Goal: Information Seeking & Learning: Check status

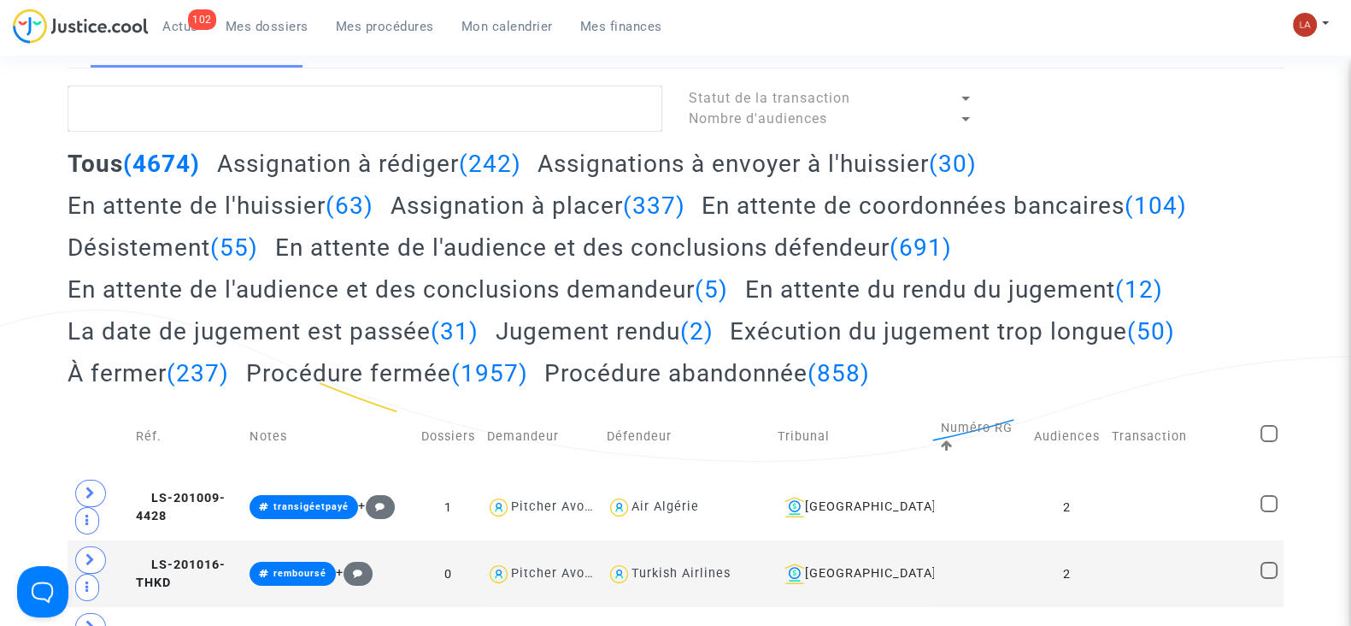
click at [249, 23] on span "Mes dossiers" at bounding box center [267, 26] width 83 height 15
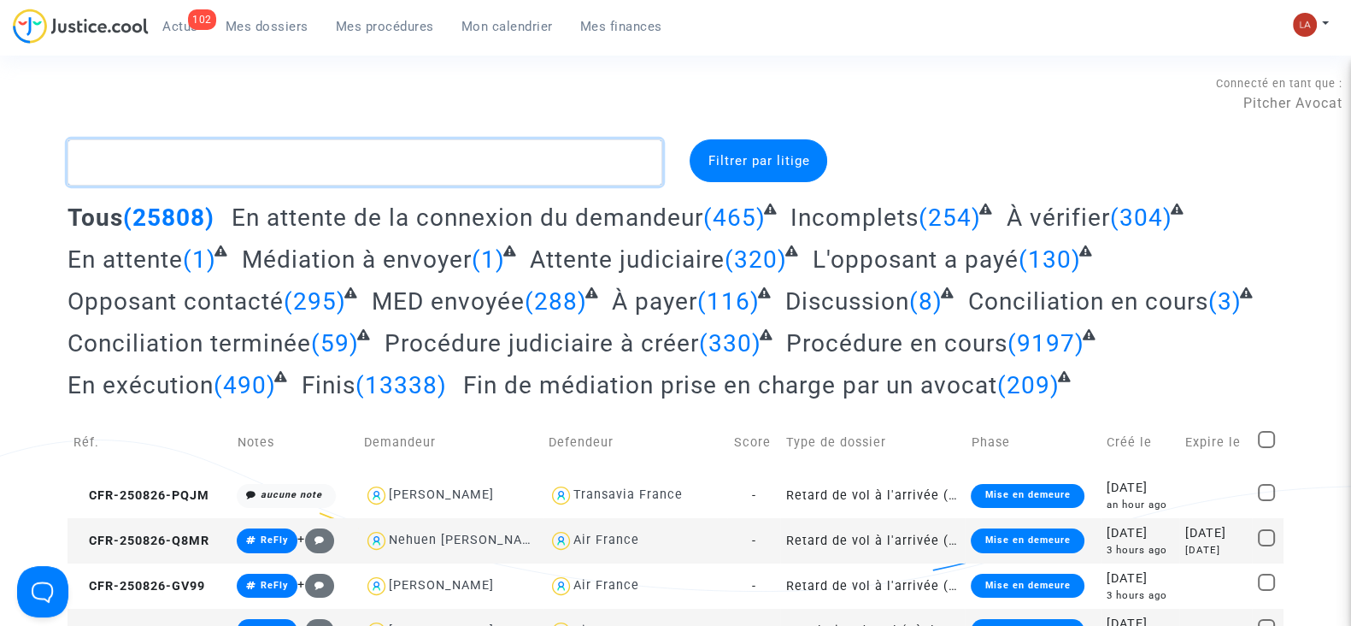
drag, startPoint x: 201, startPoint y: 162, endPoint x: 131, endPoint y: 147, distance: 71.8
click at [131, 147] on textarea at bounding box center [365, 162] width 595 height 46
paste textarea "9HAN"
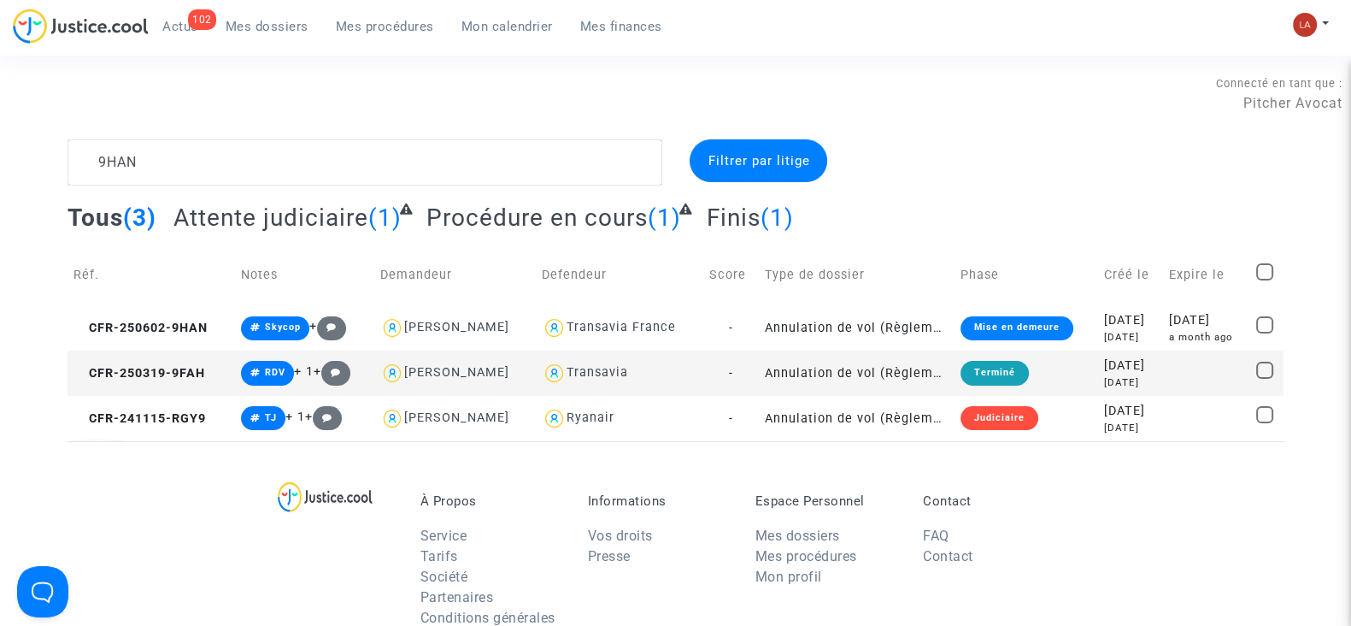
click at [244, 224] on span "Attente judiciaire" at bounding box center [270, 217] width 195 height 28
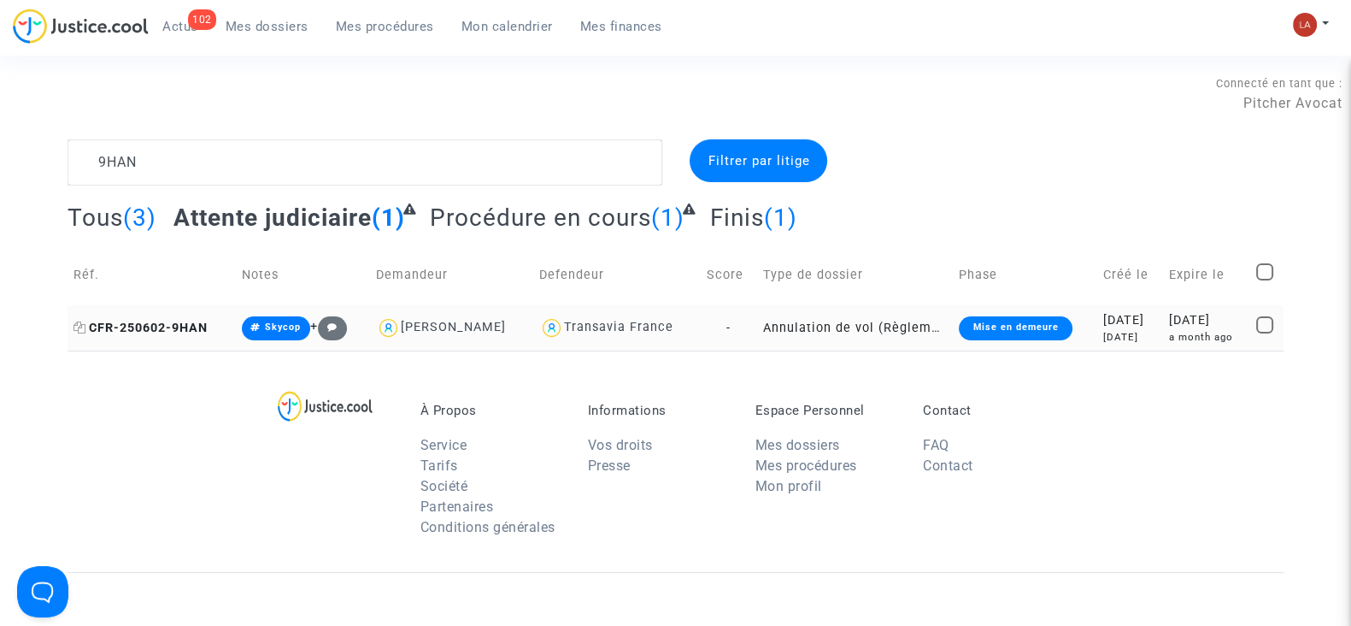
click at [167, 332] on span "CFR-250602-9HAN" at bounding box center [141, 328] width 134 height 15
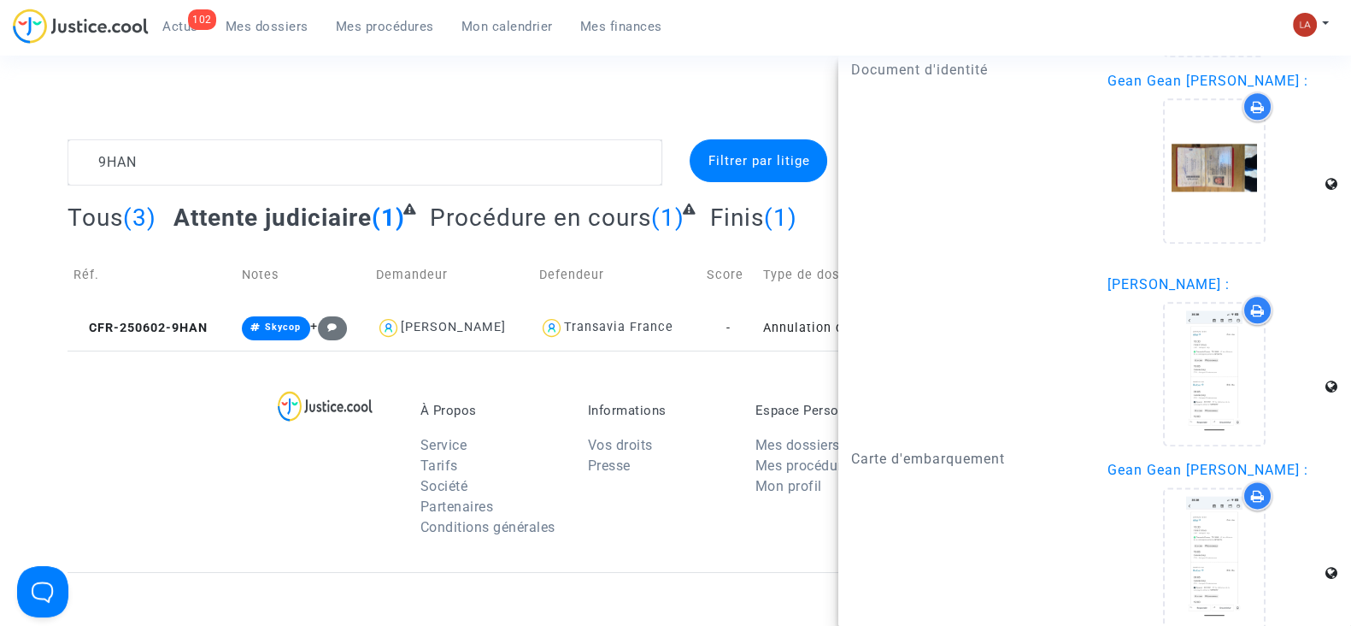
scroll to position [2764, 0]
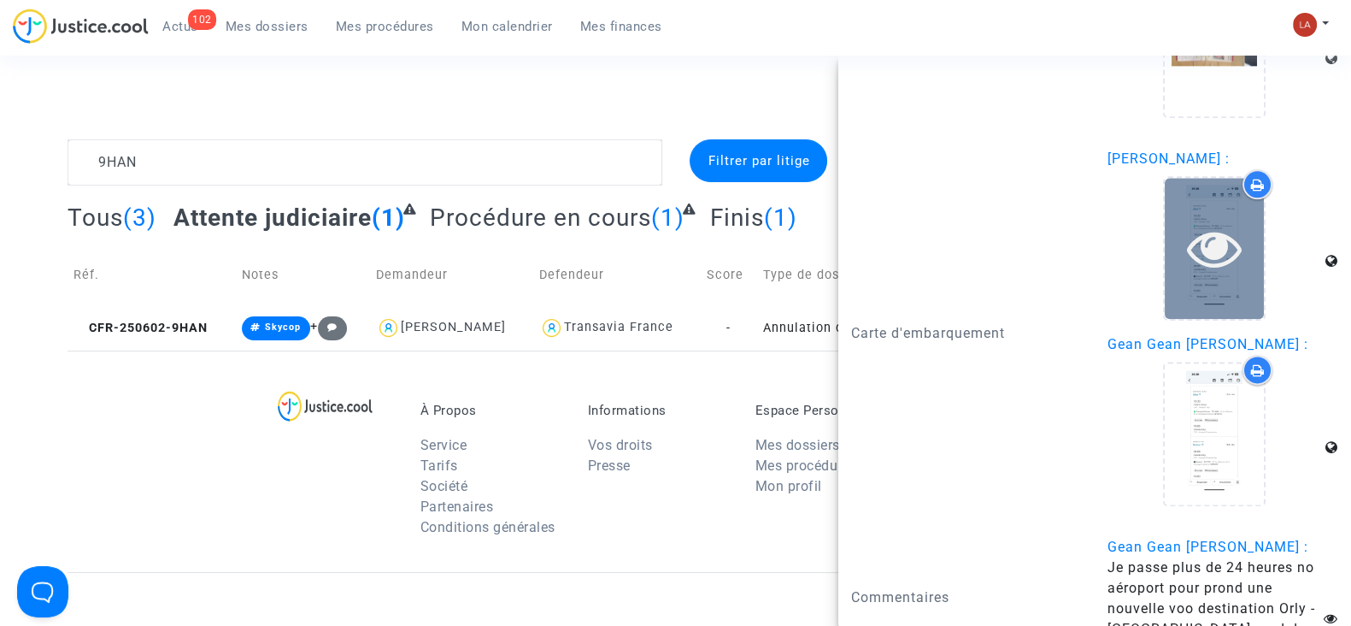
click at [1214, 298] on div at bounding box center [1214, 248] width 99 height 141
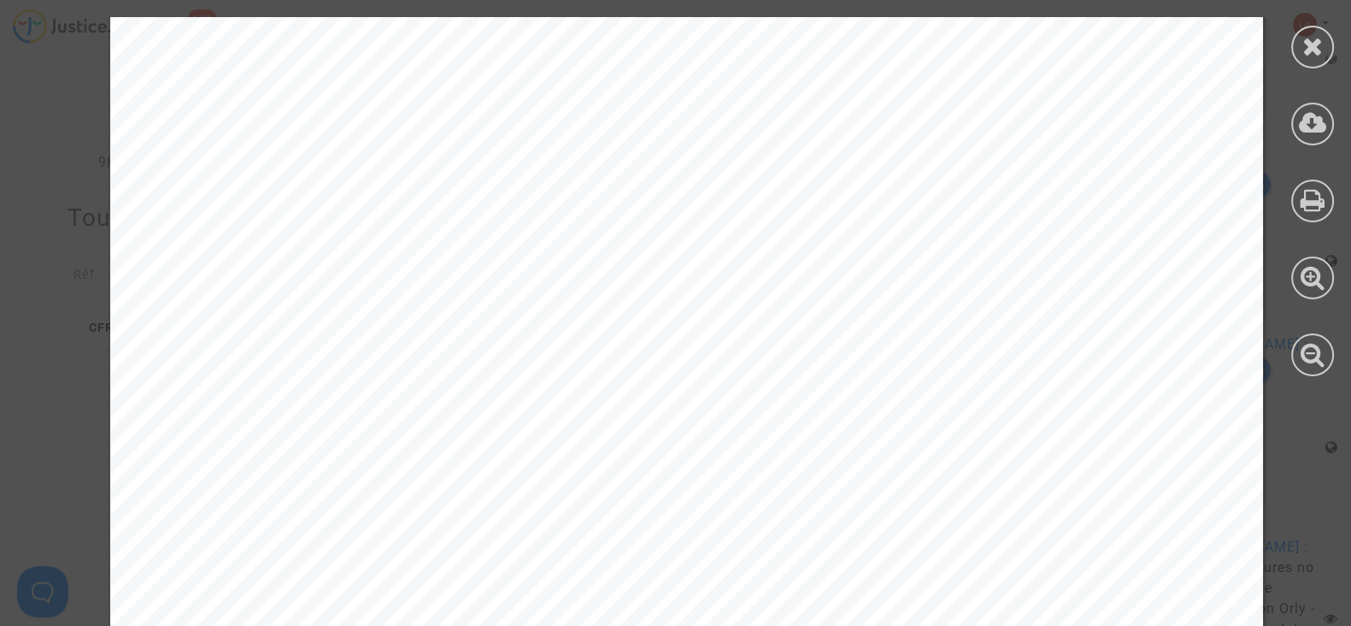
scroll to position [265, 0]
click at [1299, 31] on div at bounding box center [1312, 47] width 43 height 43
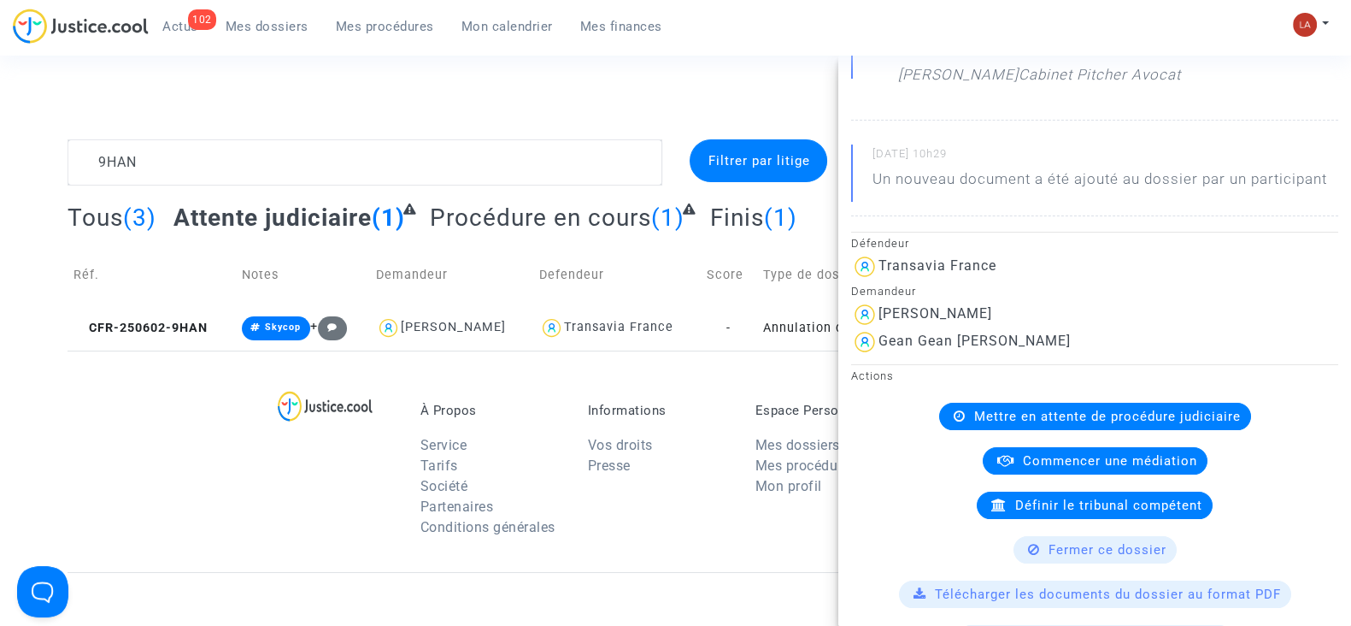
scroll to position [0, 0]
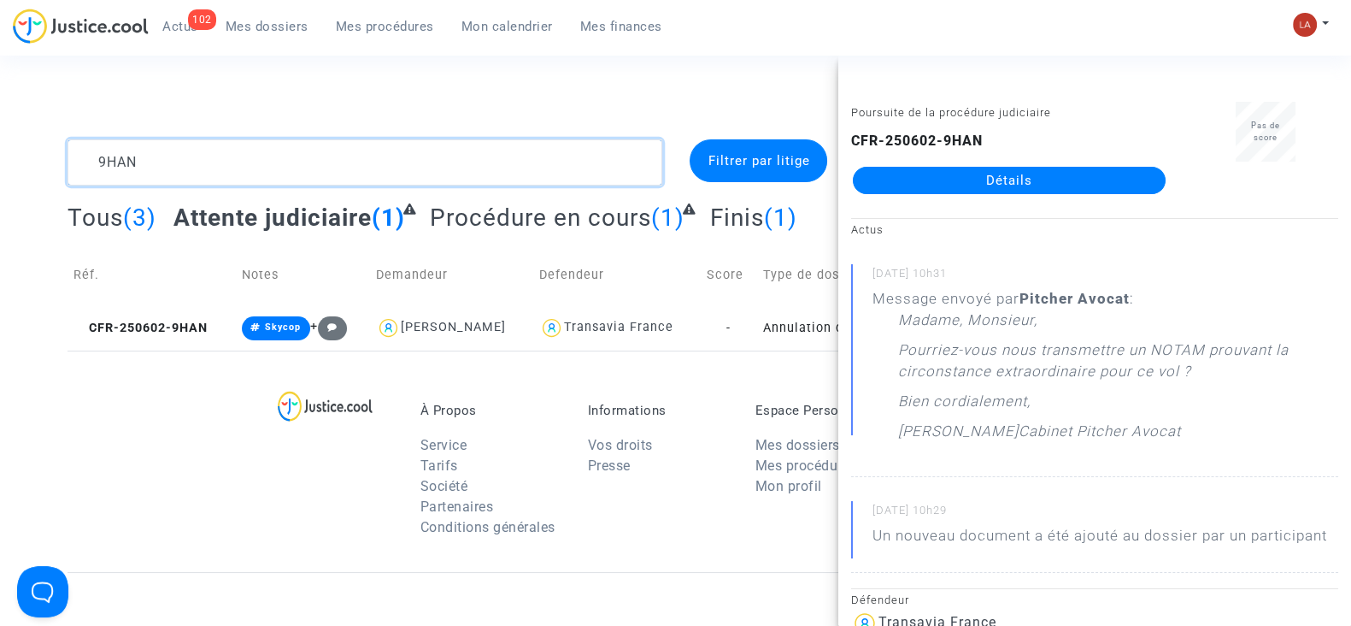
click at [177, 163] on textarea at bounding box center [365, 162] width 595 height 46
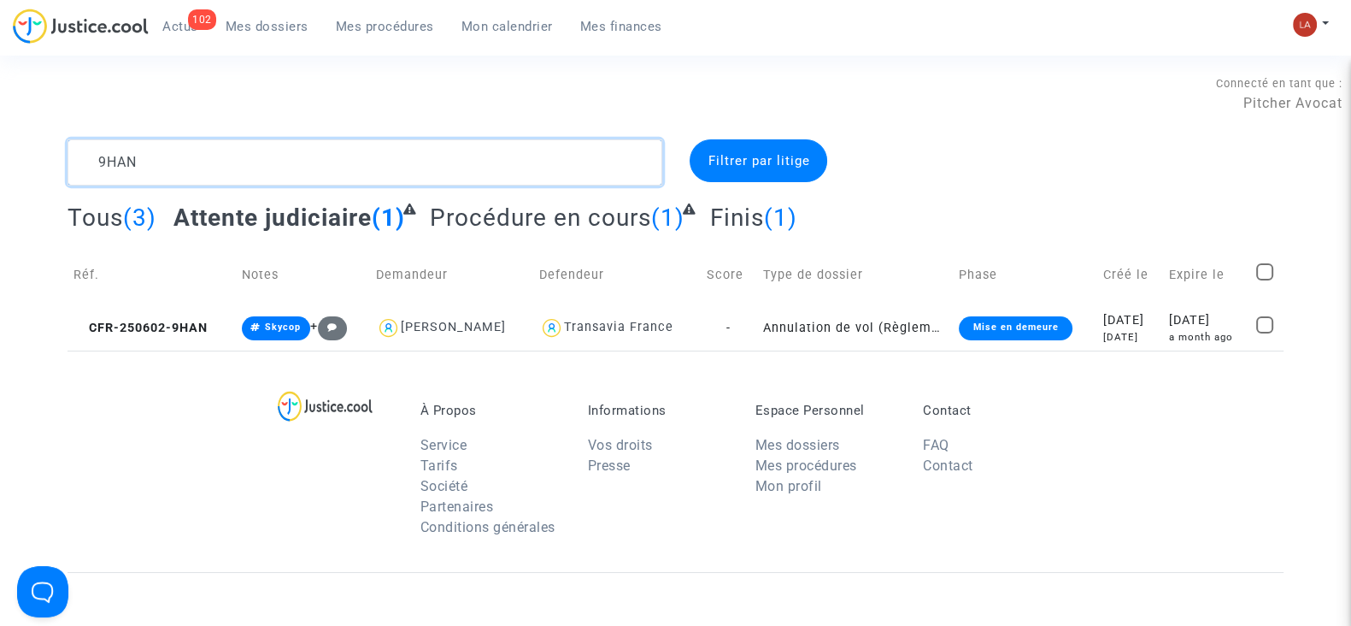
paste textarea "WXJU"
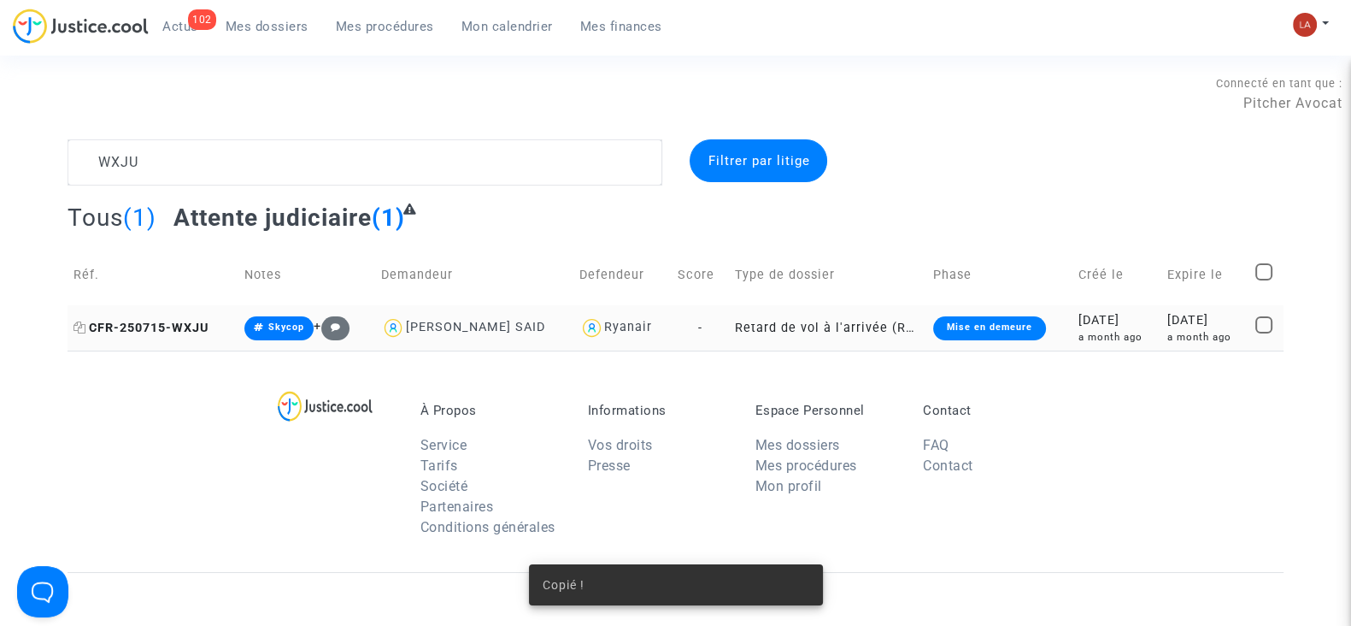
click at [150, 321] on span "CFR-250715-WXJU" at bounding box center [141, 328] width 135 height 15
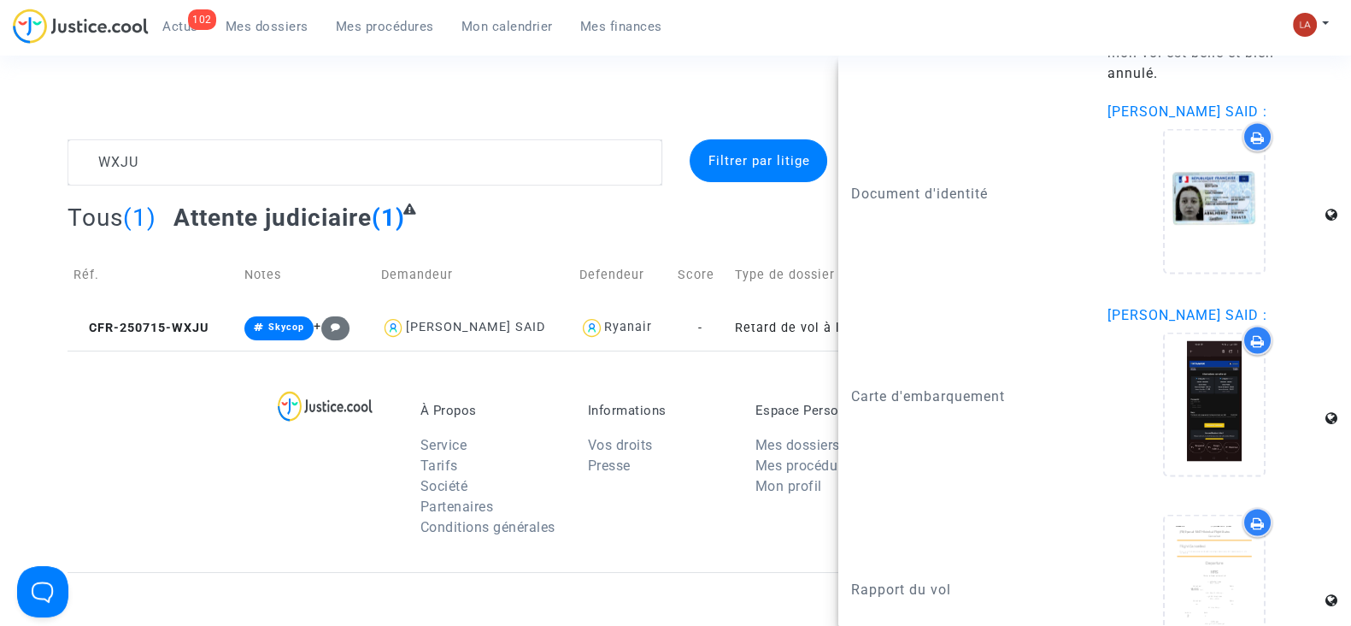
scroll to position [4002, 0]
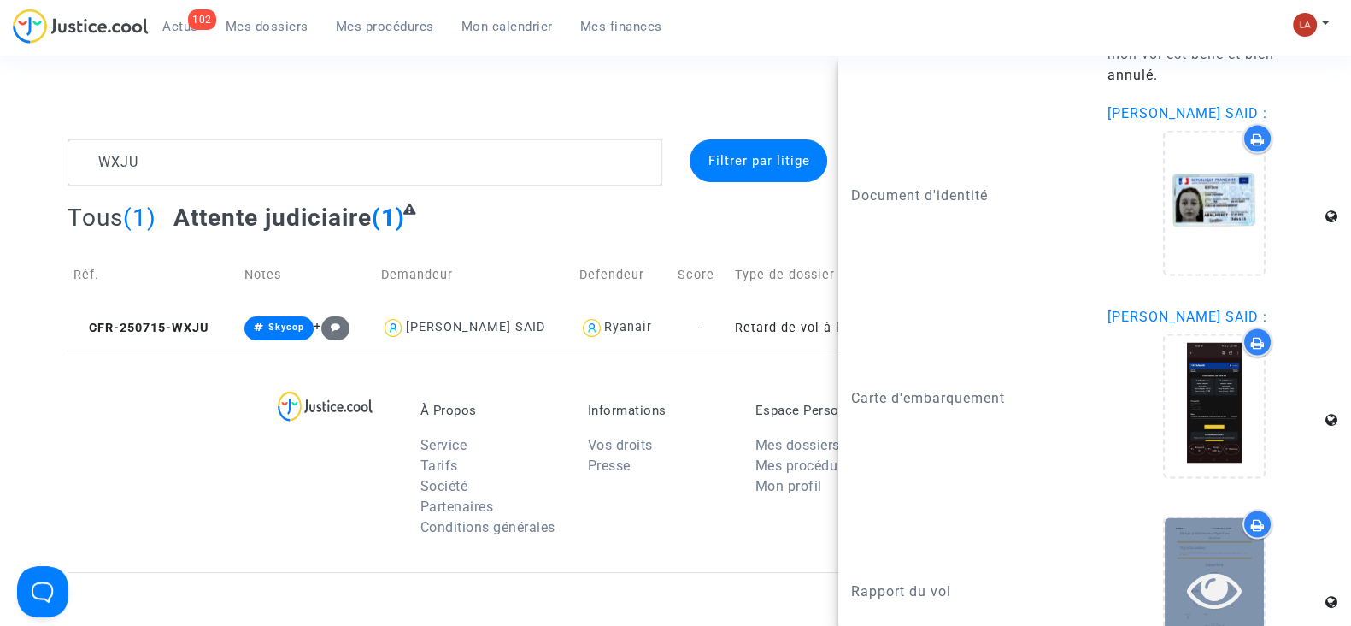
click at [1187, 573] on icon at bounding box center [1215, 588] width 56 height 55
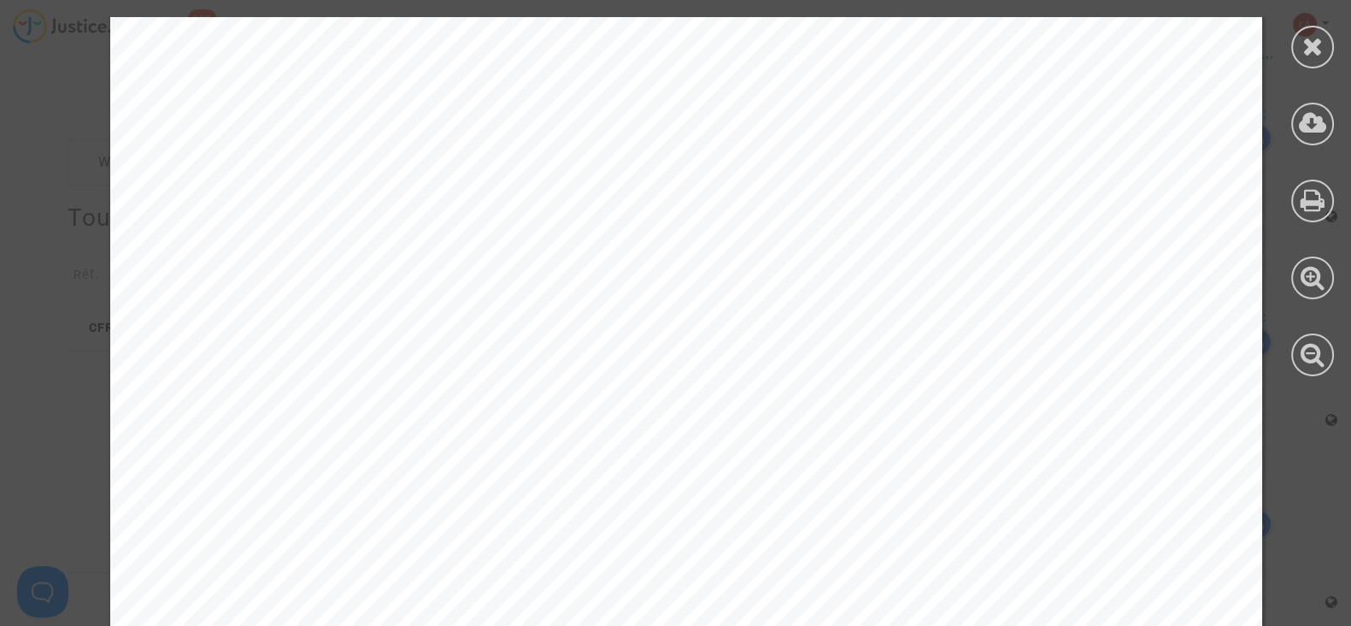
scroll to position [530, 0]
click at [1310, 43] on icon at bounding box center [1313, 46] width 21 height 26
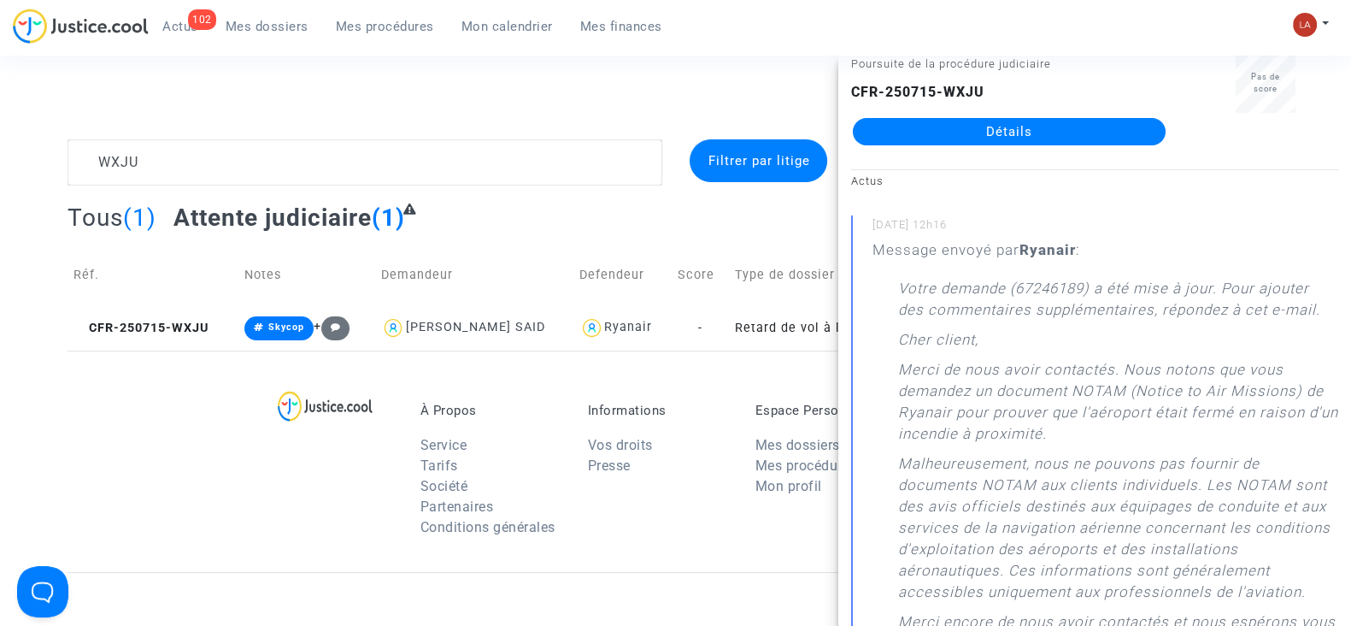
scroll to position [0, 0]
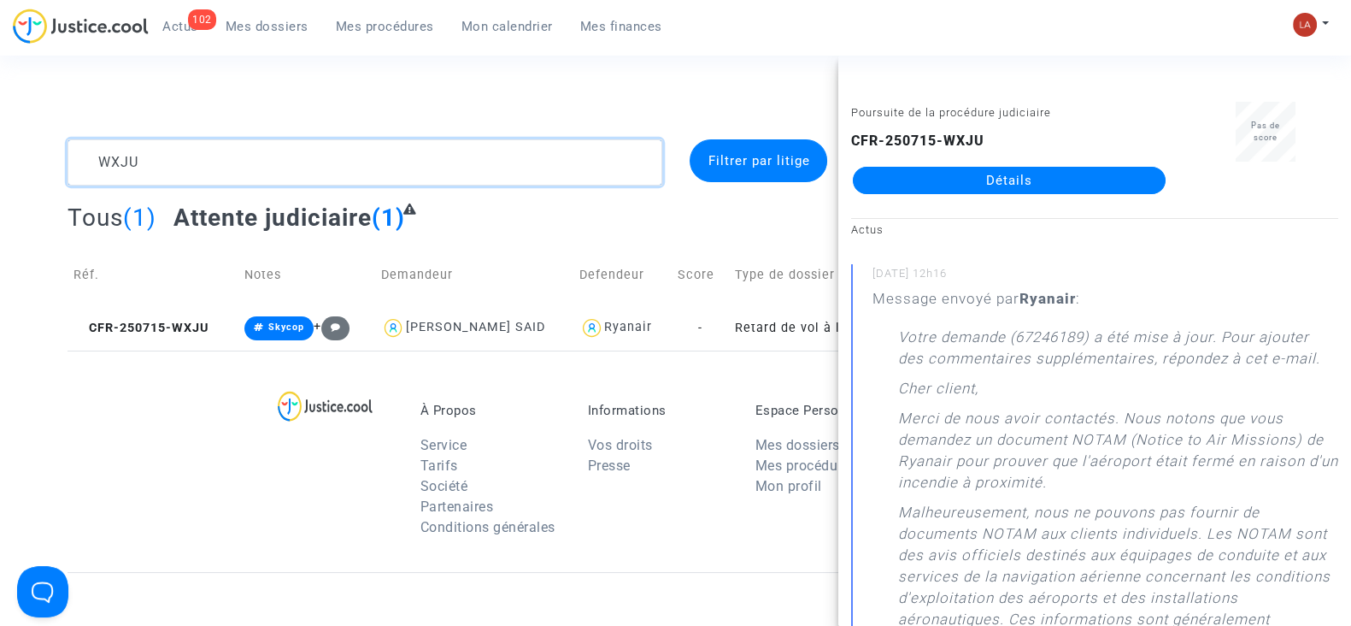
click at [149, 162] on textarea at bounding box center [365, 162] width 595 height 46
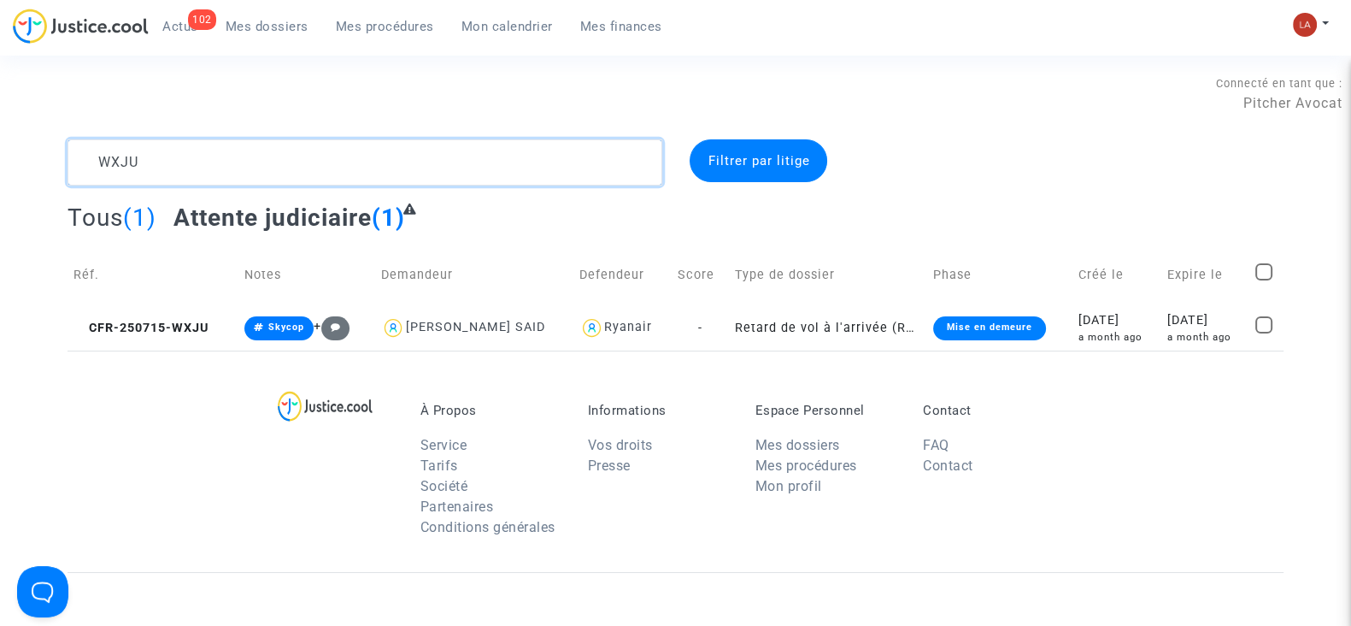
click at [149, 162] on textarea at bounding box center [365, 162] width 595 height 46
paste textarea "8PKT"
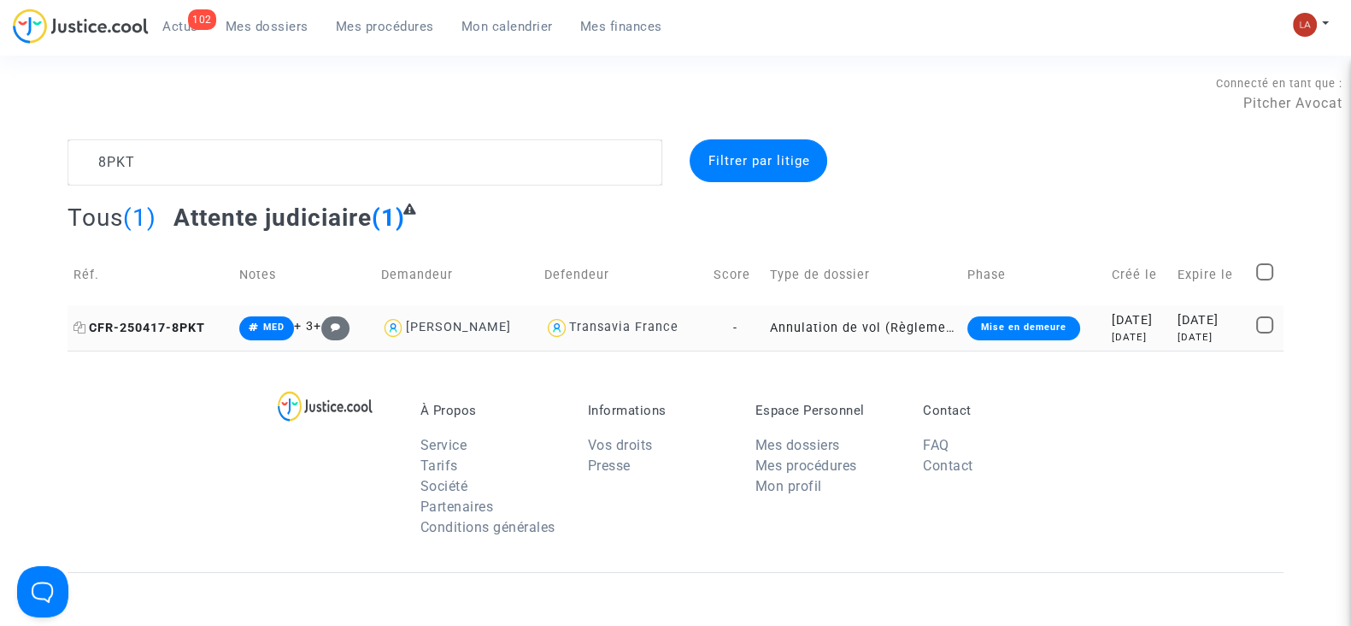
click at [180, 322] on span "CFR-250417-8PKT" at bounding box center [140, 328] width 132 height 15
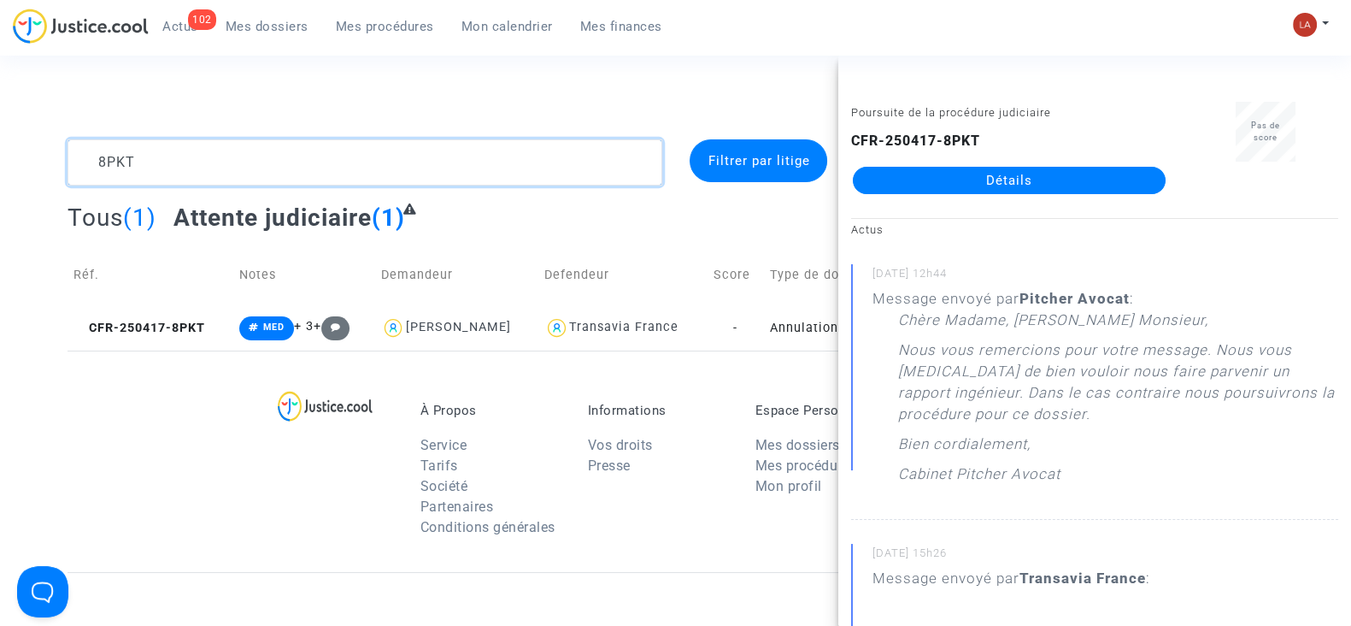
click at [160, 164] on textarea at bounding box center [365, 162] width 595 height 46
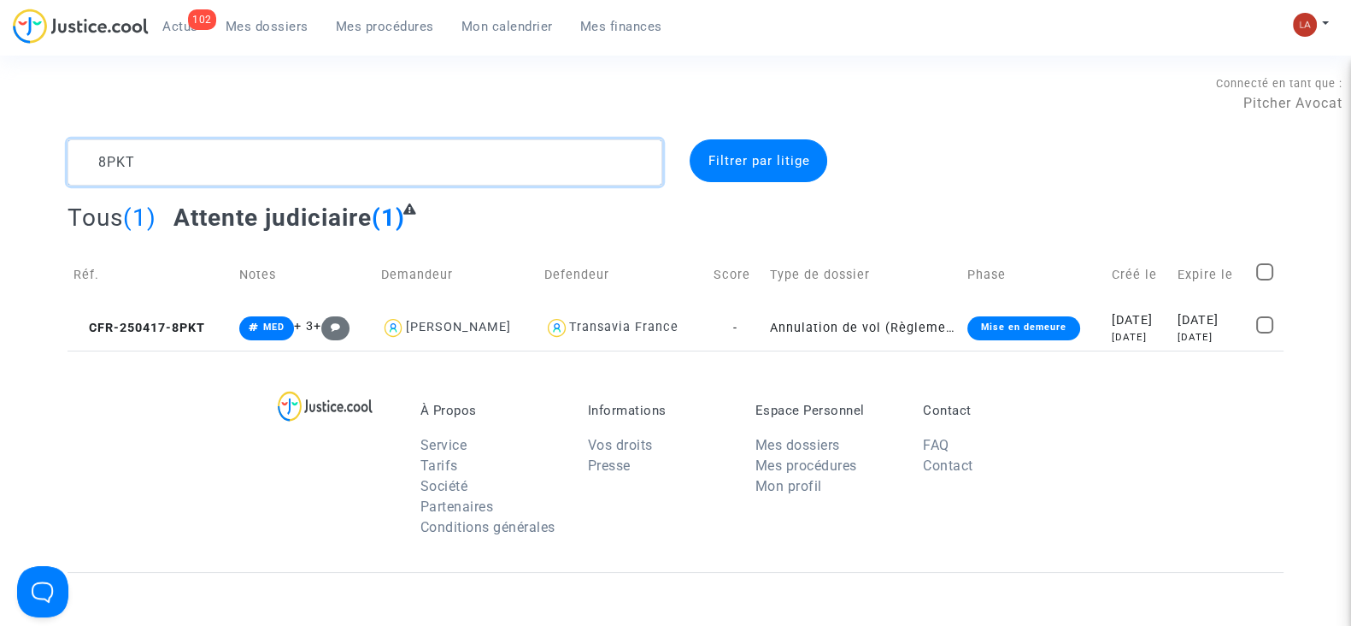
click at [160, 164] on textarea at bounding box center [365, 162] width 595 height 46
paste textarea "TBQ8"
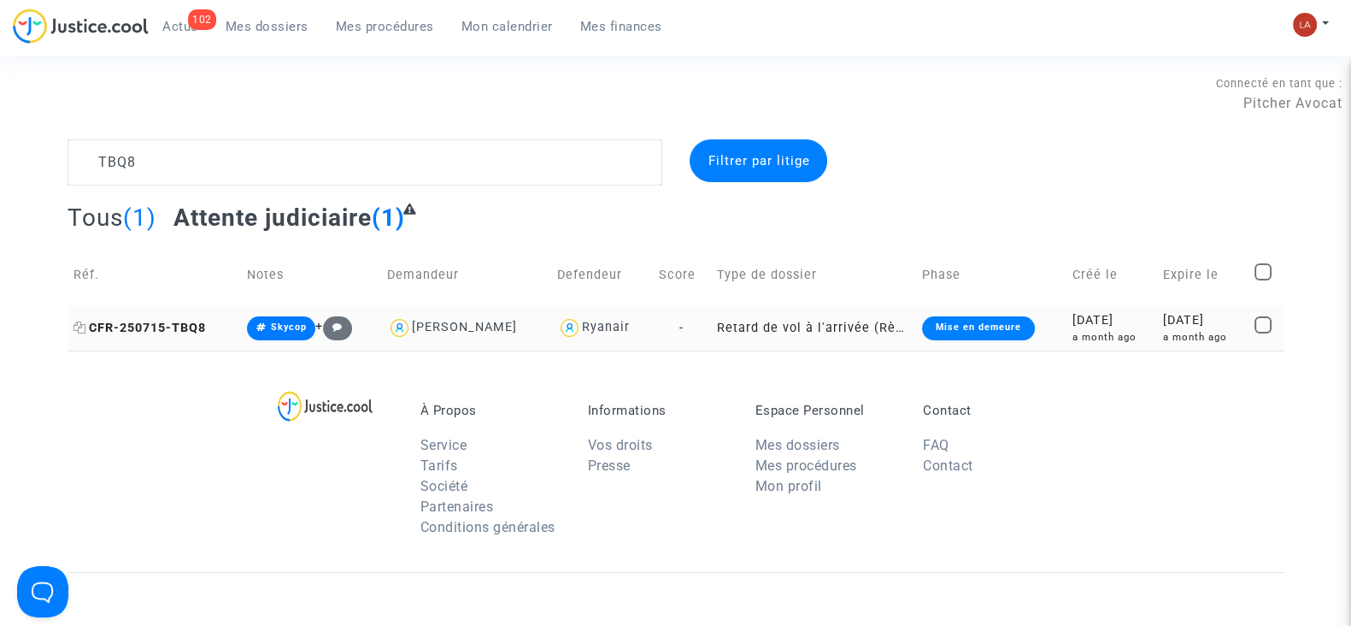
click at [162, 321] on span "CFR-250715-TBQ8" at bounding box center [140, 328] width 132 height 15
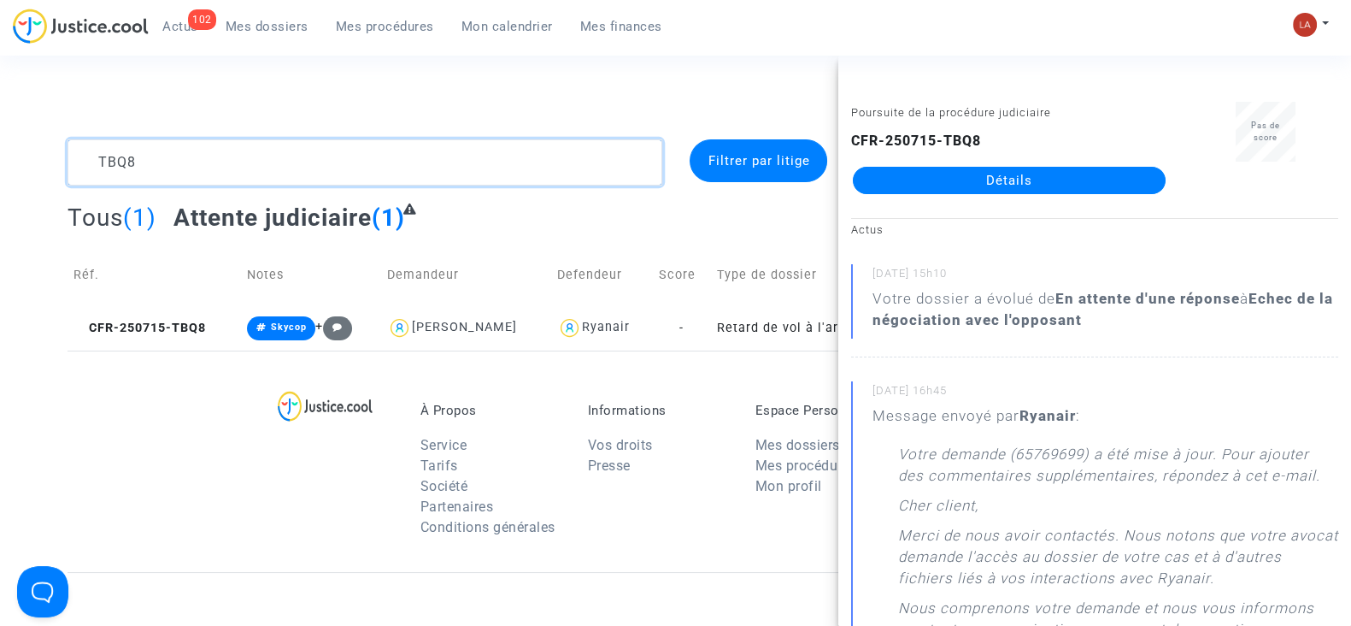
click at [206, 141] on textarea at bounding box center [365, 162] width 595 height 46
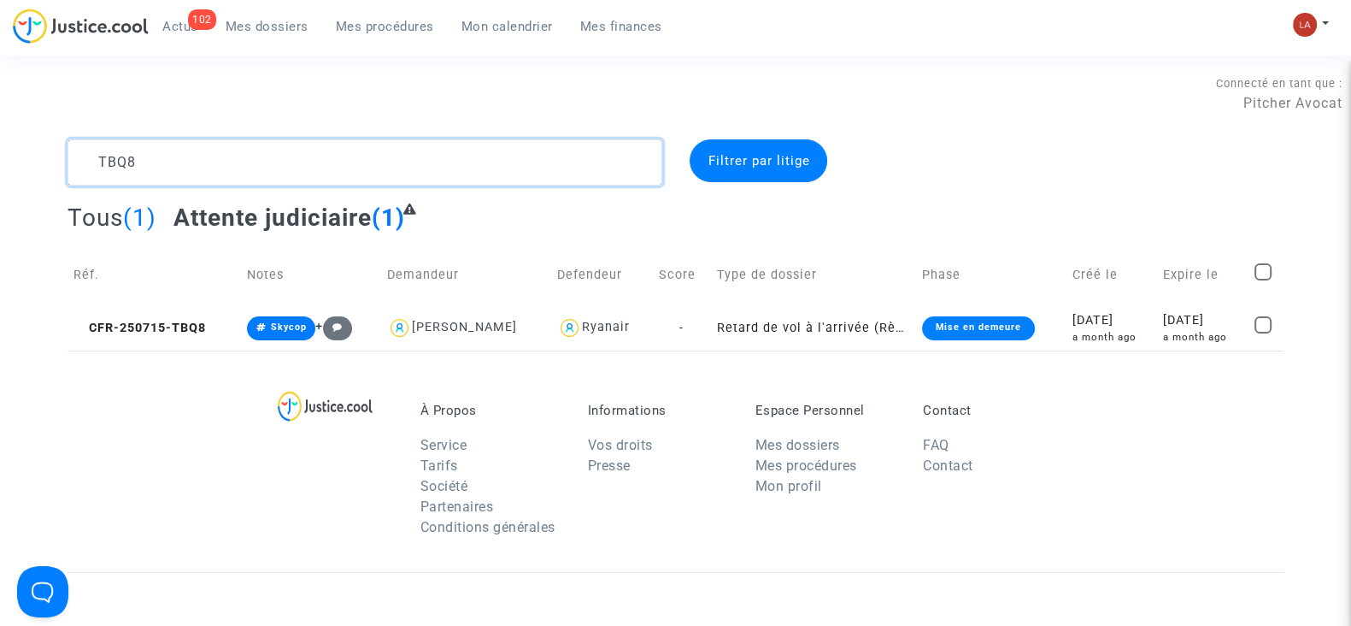
paste textarea "F466"
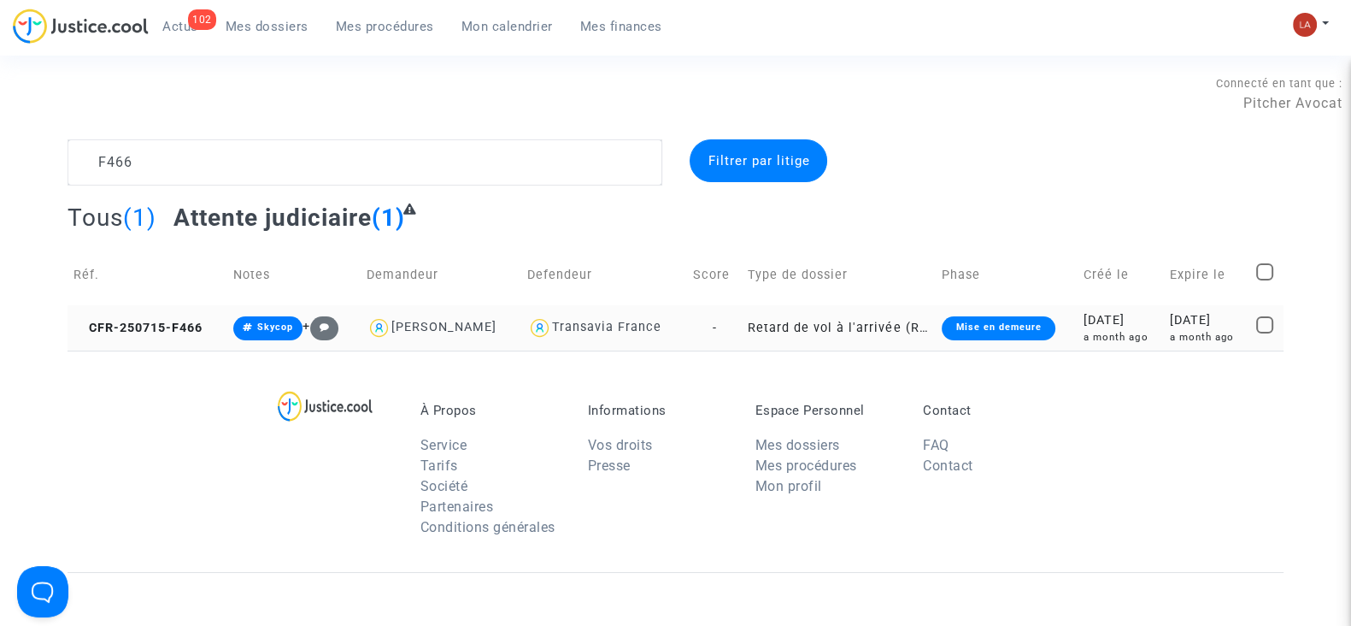
click at [158, 338] on td "CFR-250715-F466" at bounding box center [148, 327] width 160 height 45
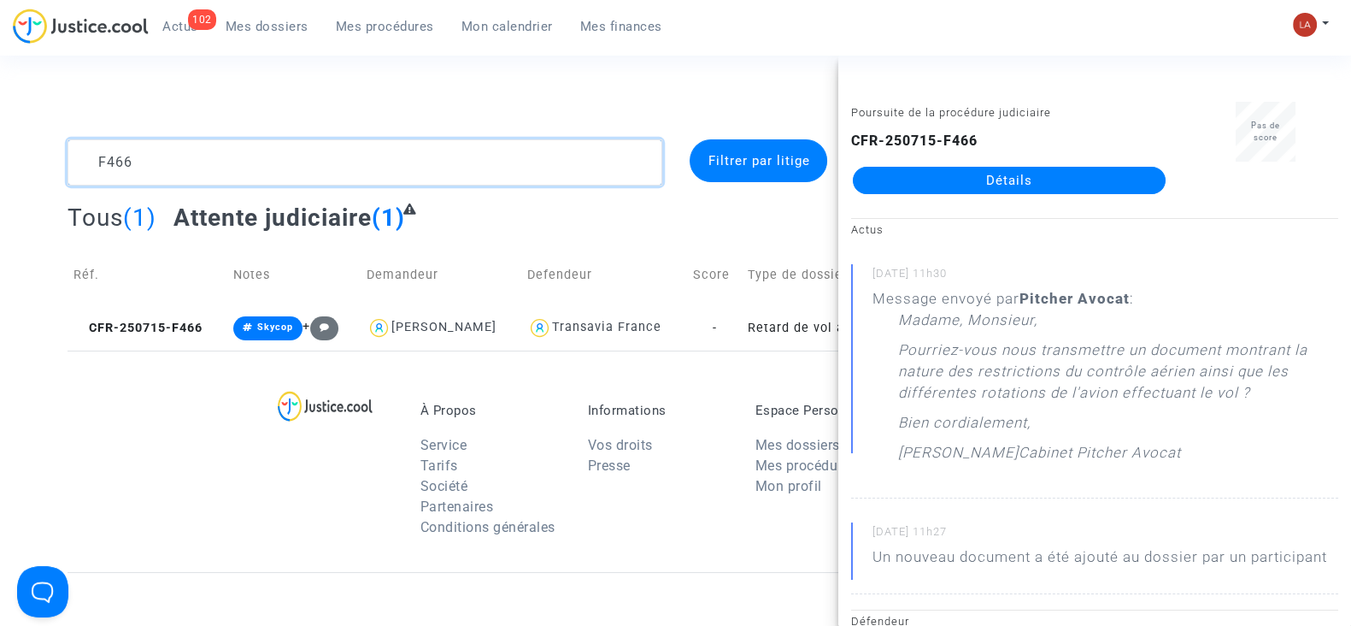
click at [185, 148] on textarea at bounding box center [365, 162] width 595 height 46
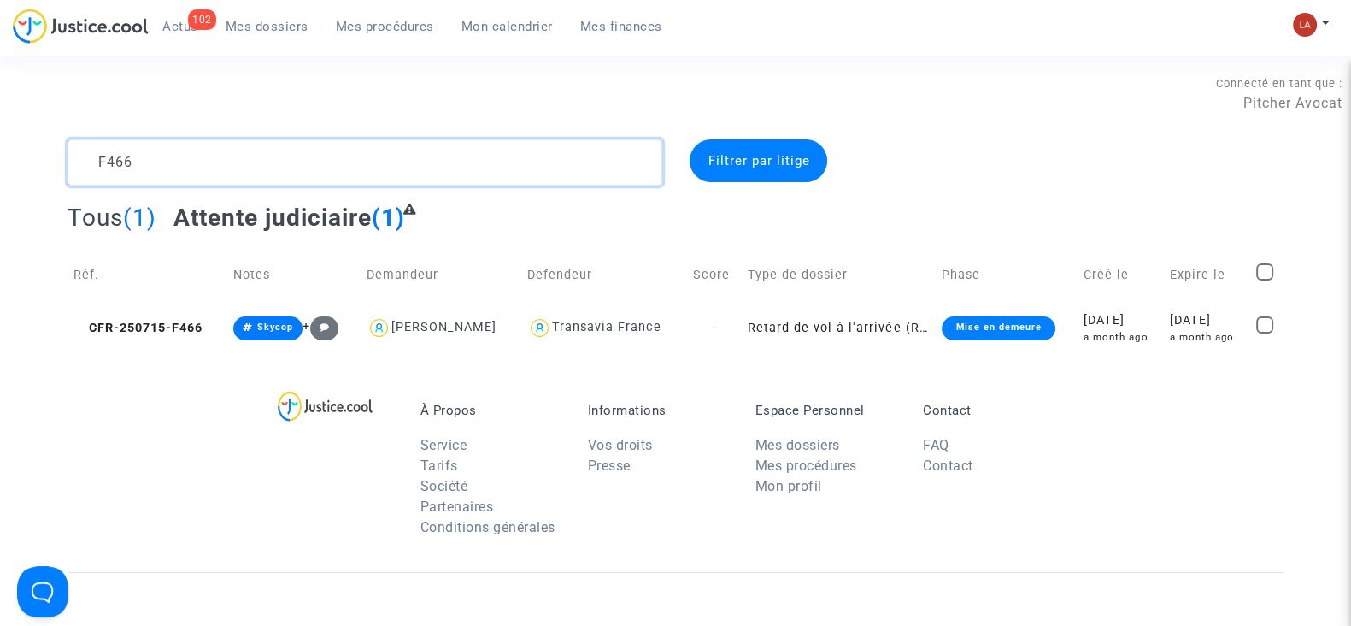
click at [185, 148] on textarea at bounding box center [365, 162] width 595 height 46
paste textarea "8PVF"
click at [154, 326] on span "CFR-250715-8PVF" at bounding box center [139, 328] width 131 height 15
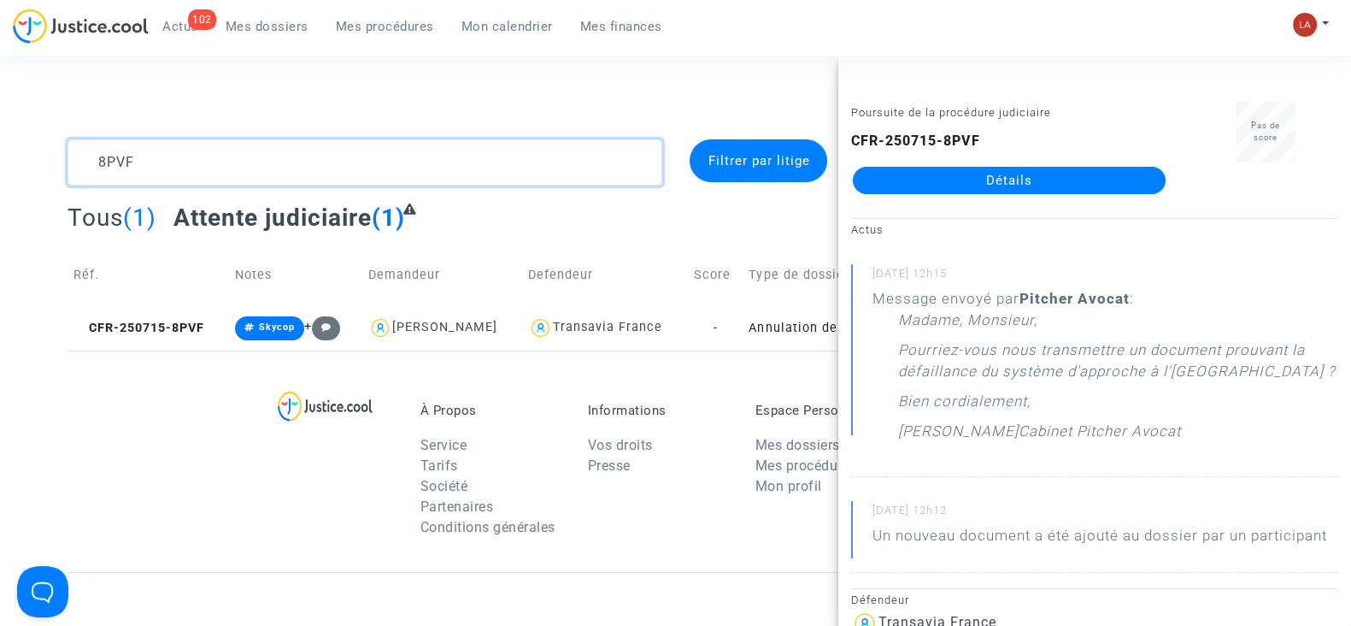
click at [461, 161] on textarea at bounding box center [365, 162] width 595 height 46
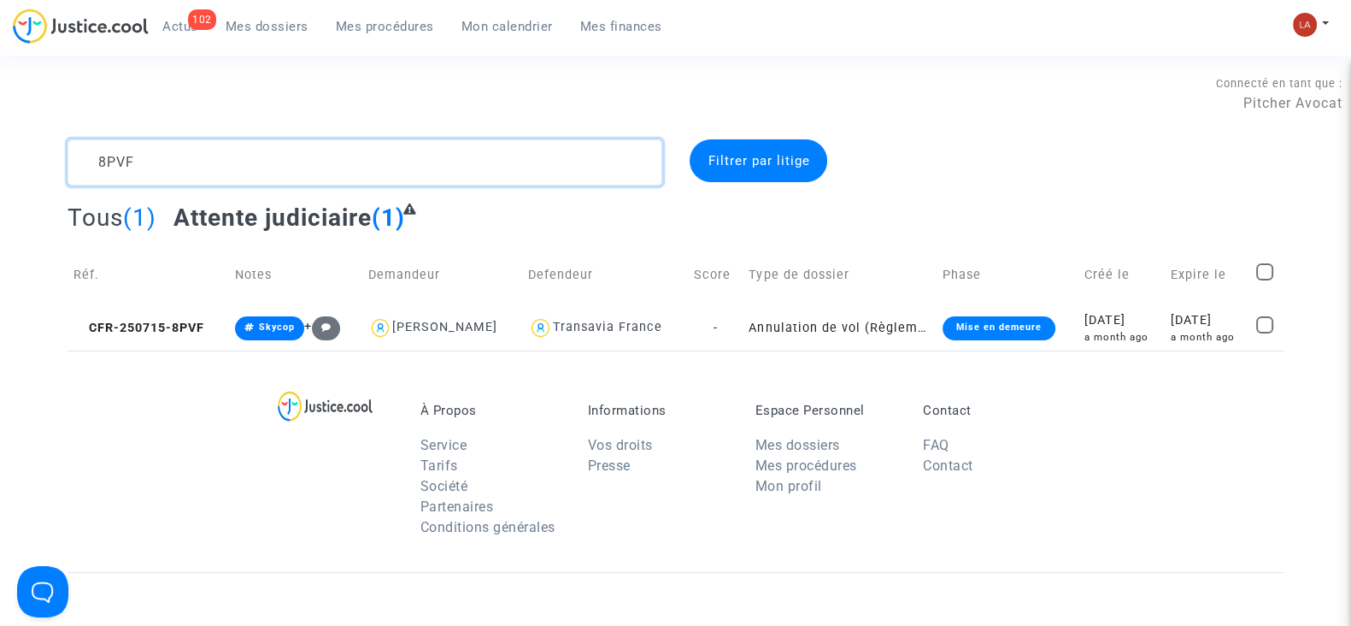
click at [462, 161] on textarea at bounding box center [365, 162] width 595 height 46
paste textarea "7FEC"
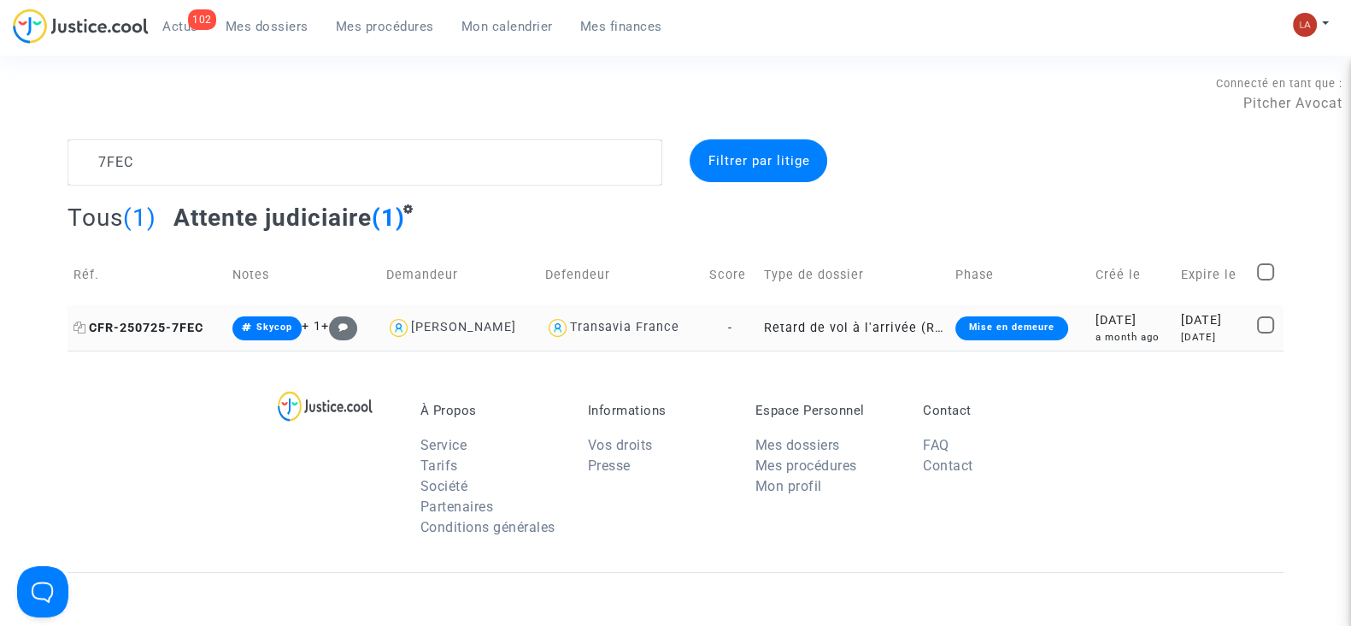
click at [172, 321] on span "CFR-250725-7FEC" at bounding box center [139, 328] width 130 height 15
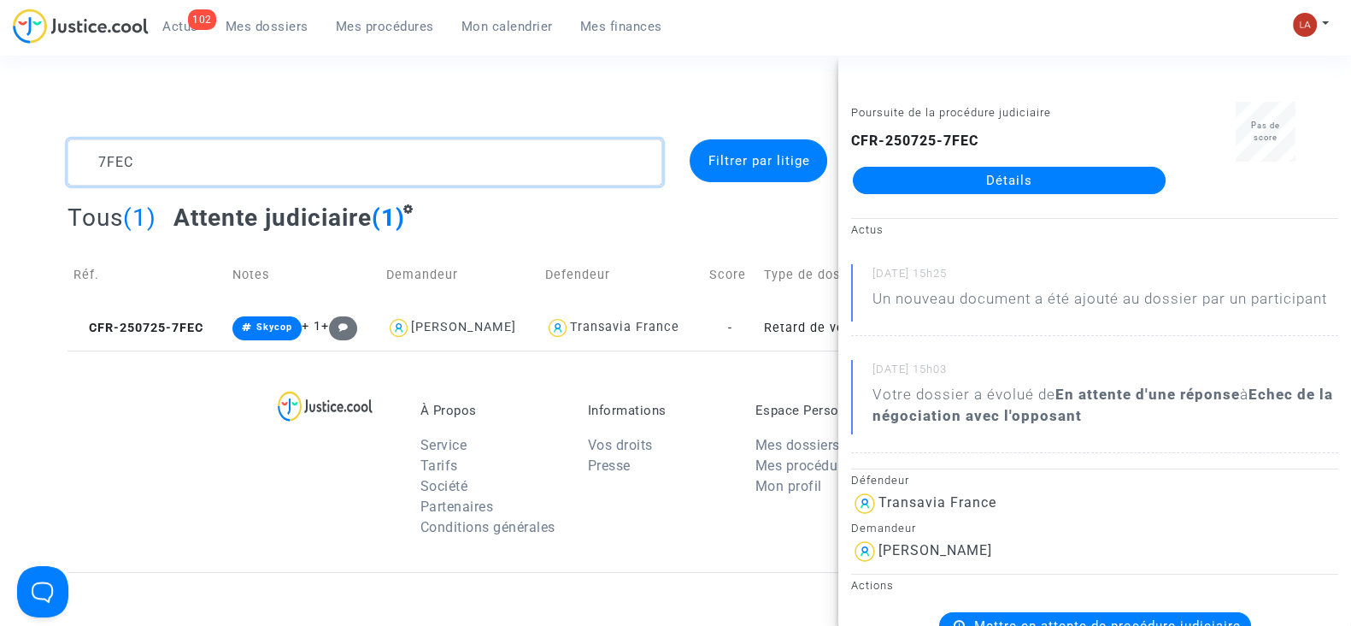
click at [197, 151] on textarea at bounding box center [365, 162] width 595 height 46
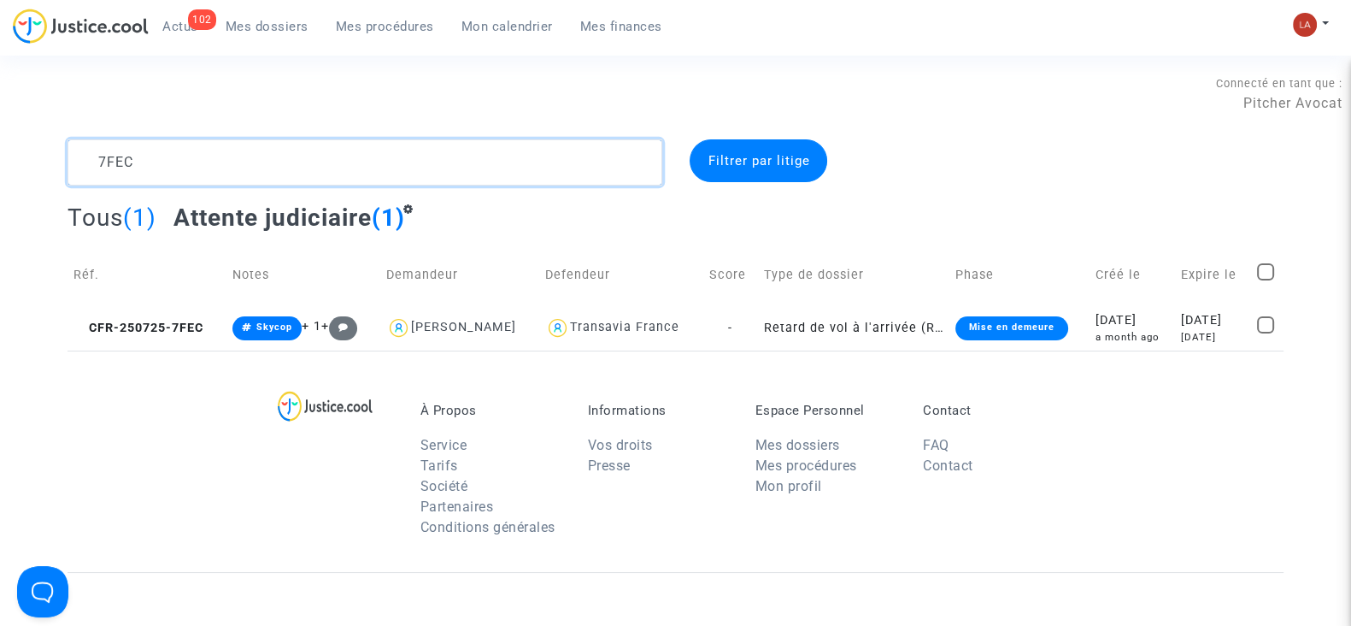
click at [197, 151] on textarea at bounding box center [365, 162] width 595 height 46
paste textarea "WX77"
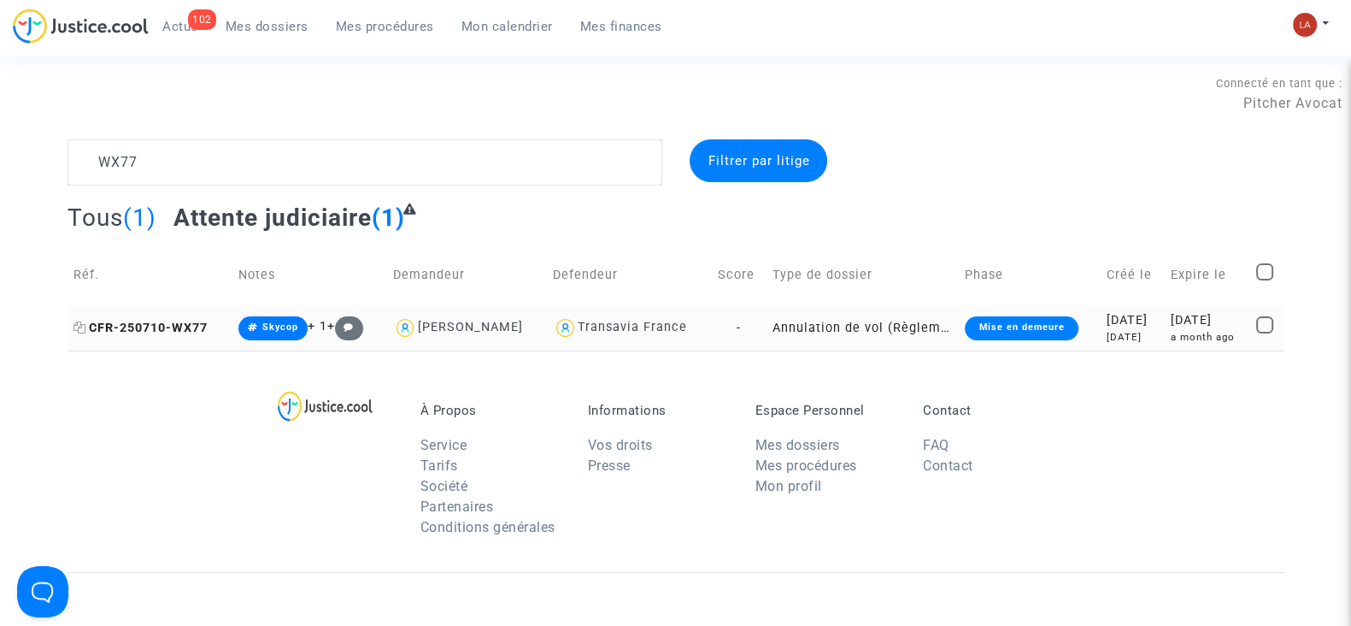
click at [192, 326] on span "CFR-250710-WX77" at bounding box center [141, 328] width 134 height 15
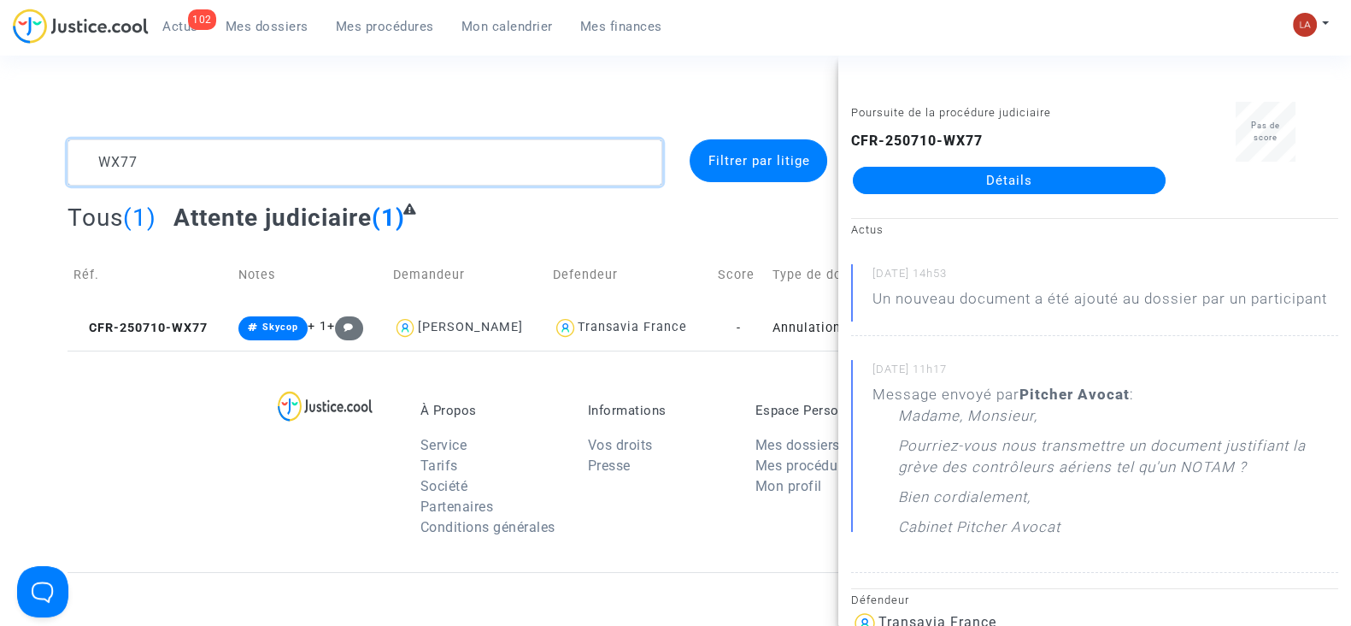
click at [228, 160] on textarea at bounding box center [365, 162] width 595 height 46
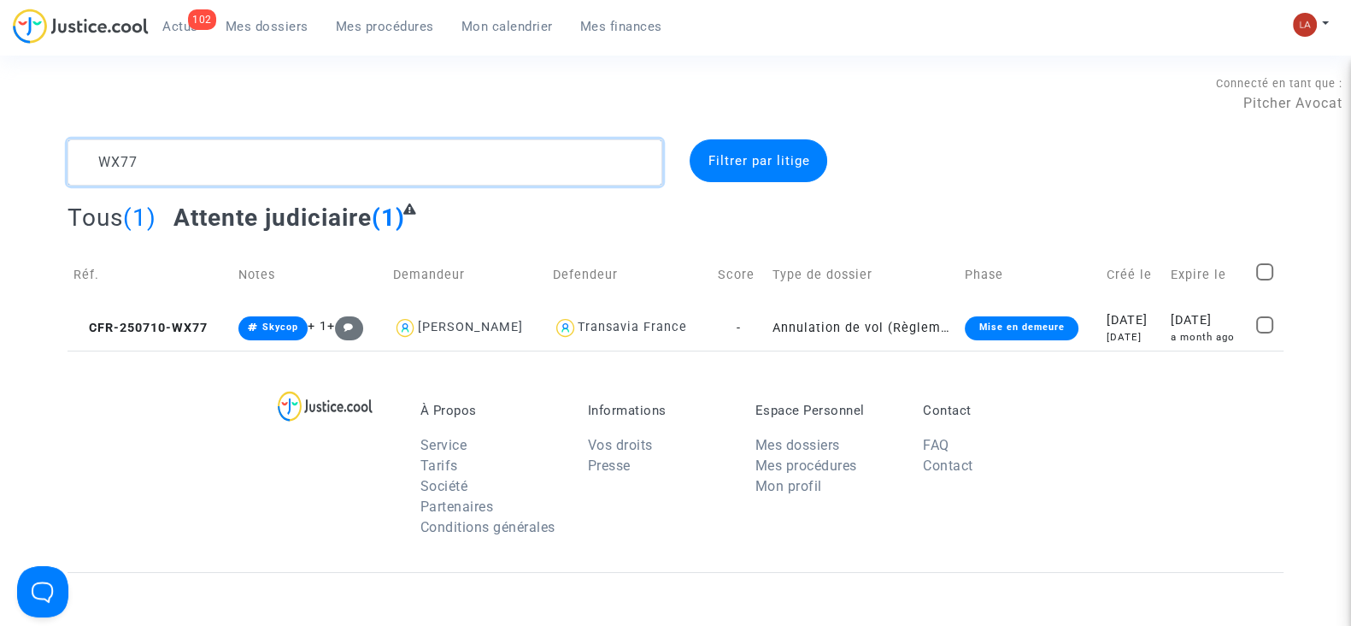
click at [228, 160] on textarea at bounding box center [365, 162] width 595 height 46
paste textarea "9H8J"
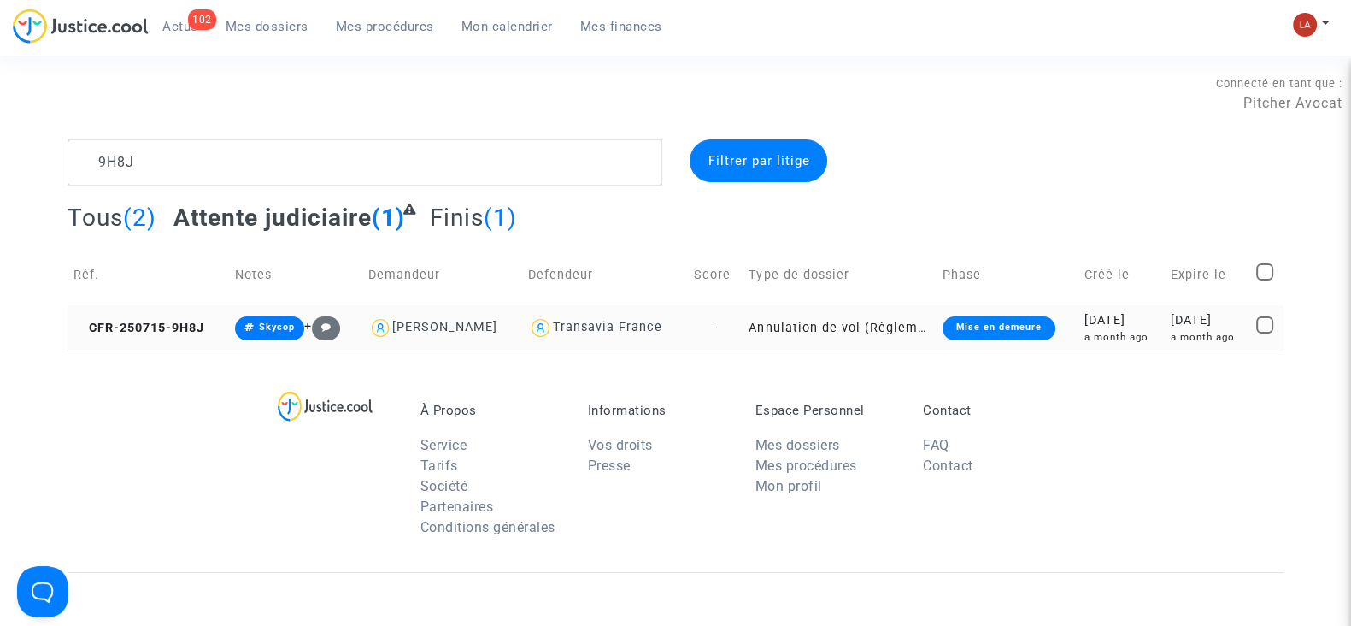
click at [163, 344] on td "CFR-250715-9H8J" at bounding box center [149, 327] width 162 height 45
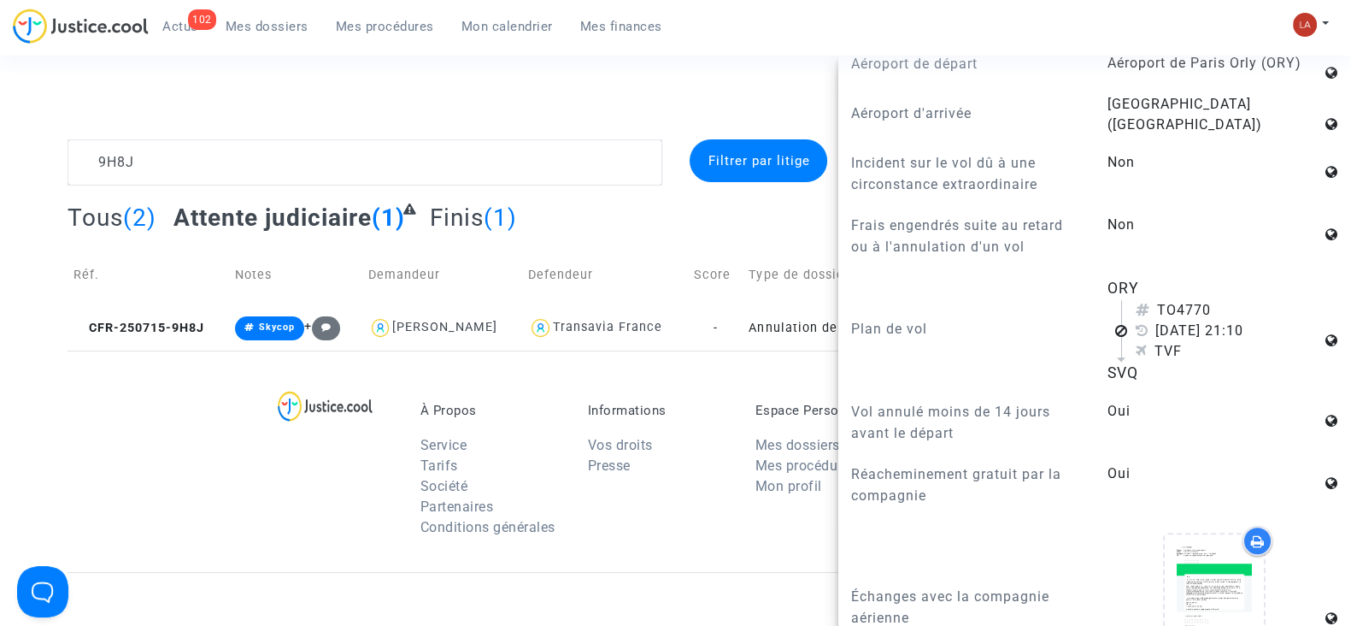
scroll to position [1495, 0]
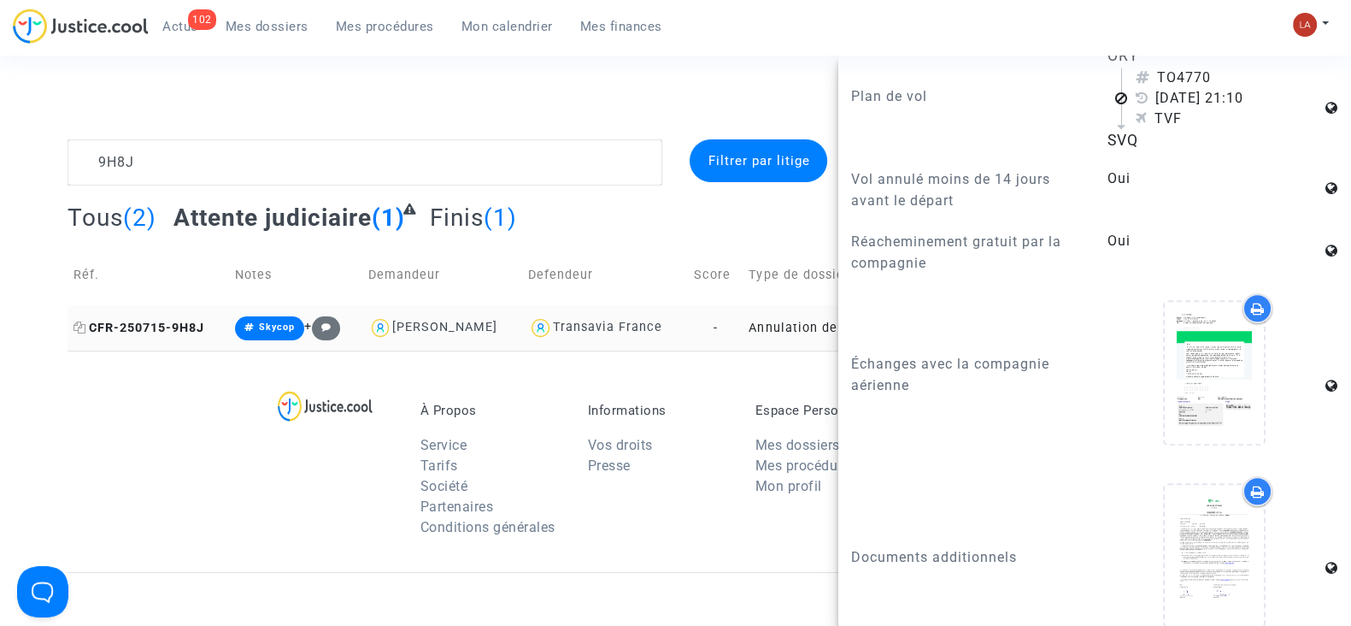
click at [81, 324] on icon at bounding box center [80, 327] width 13 height 12
click at [227, 147] on textarea at bounding box center [365, 162] width 595 height 46
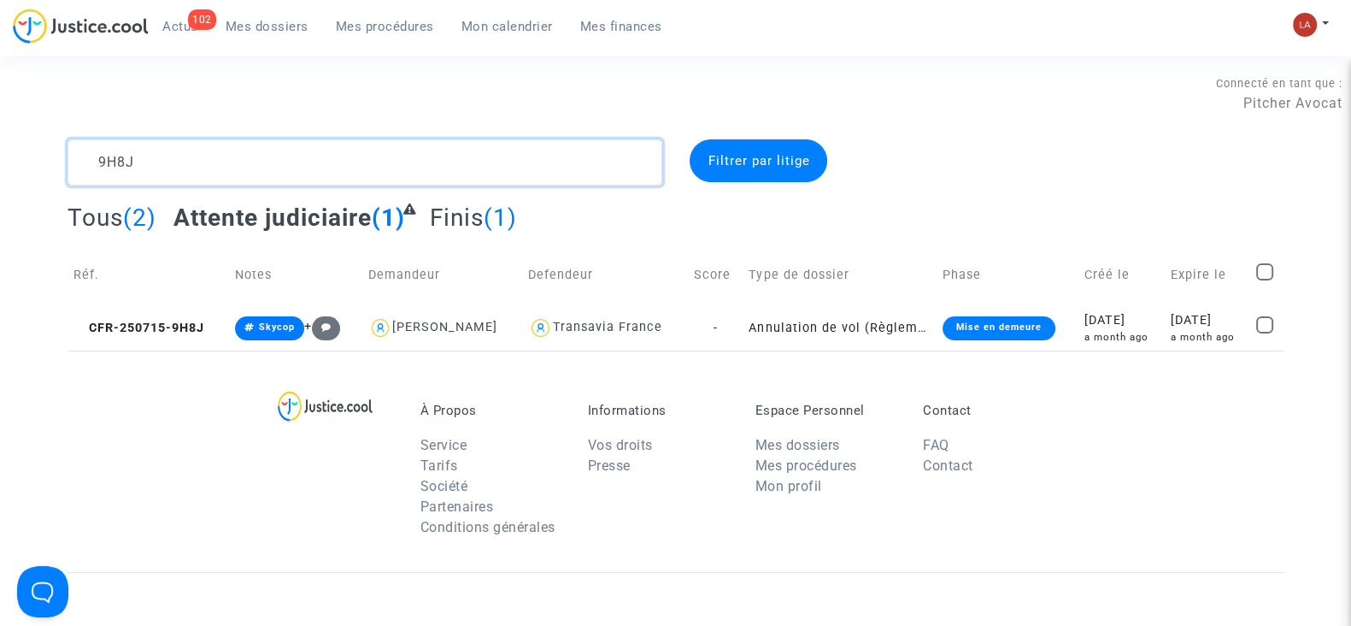
click at [227, 147] on textarea at bounding box center [365, 162] width 595 height 46
click at [229, 148] on textarea at bounding box center [365, 162] width 595 height 46
paste textarea "EAW"
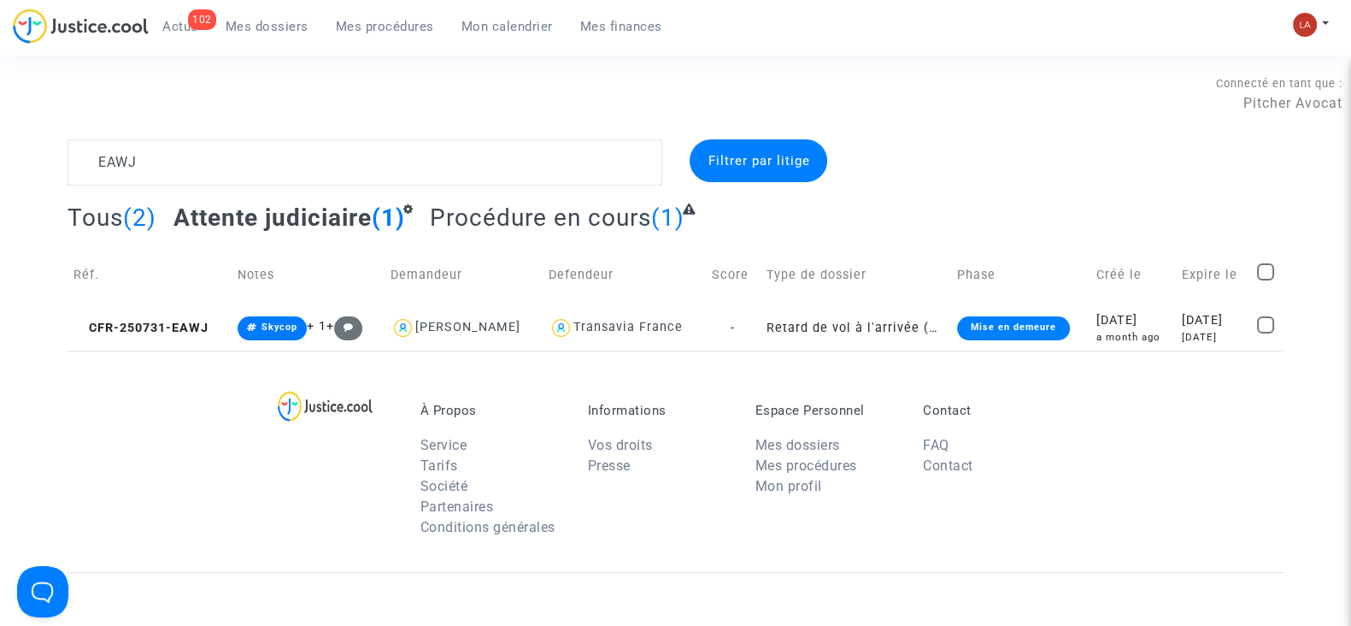
click at [198, 350] on div "À Propos Service Tarifs Société Partenaires Conditions générales Informations V…" at bounding box center [676, 460] width 1216 height 221
click at [198, 321] on span "CFR-250731-EAWJ" at bounding box center [141, 328] width 135 height 15
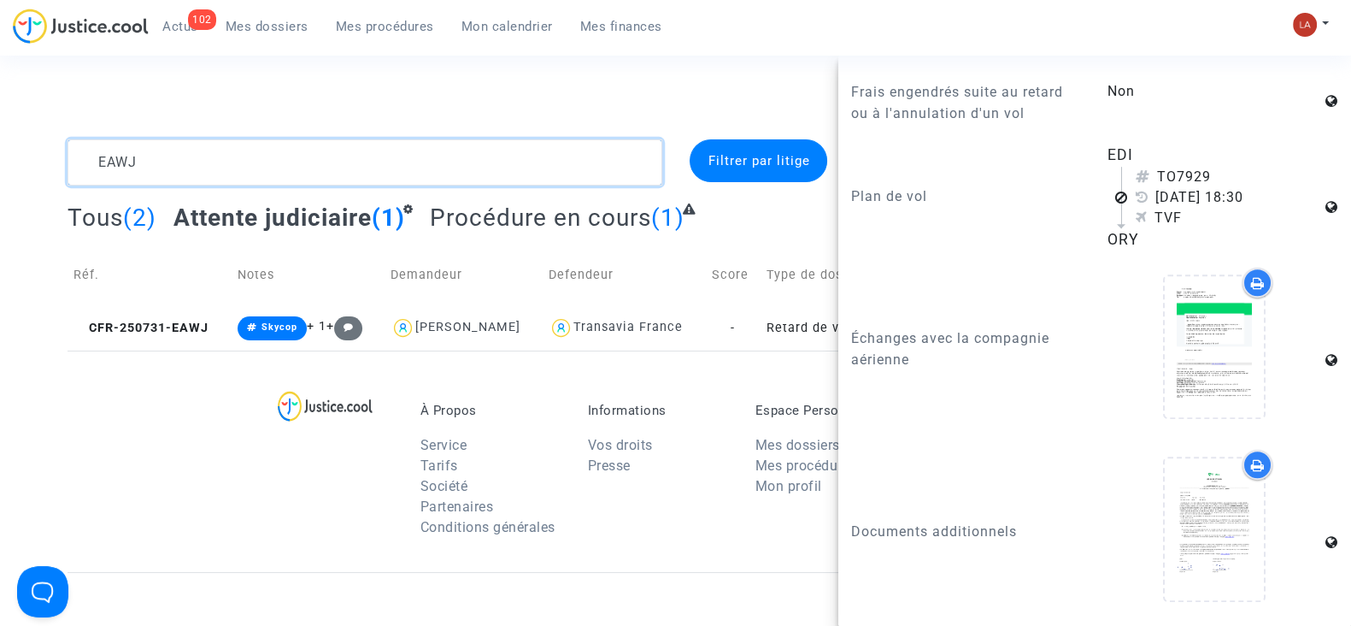
click at [203, 174] on textarea at bounding box center [365, 162] width 595 height 46
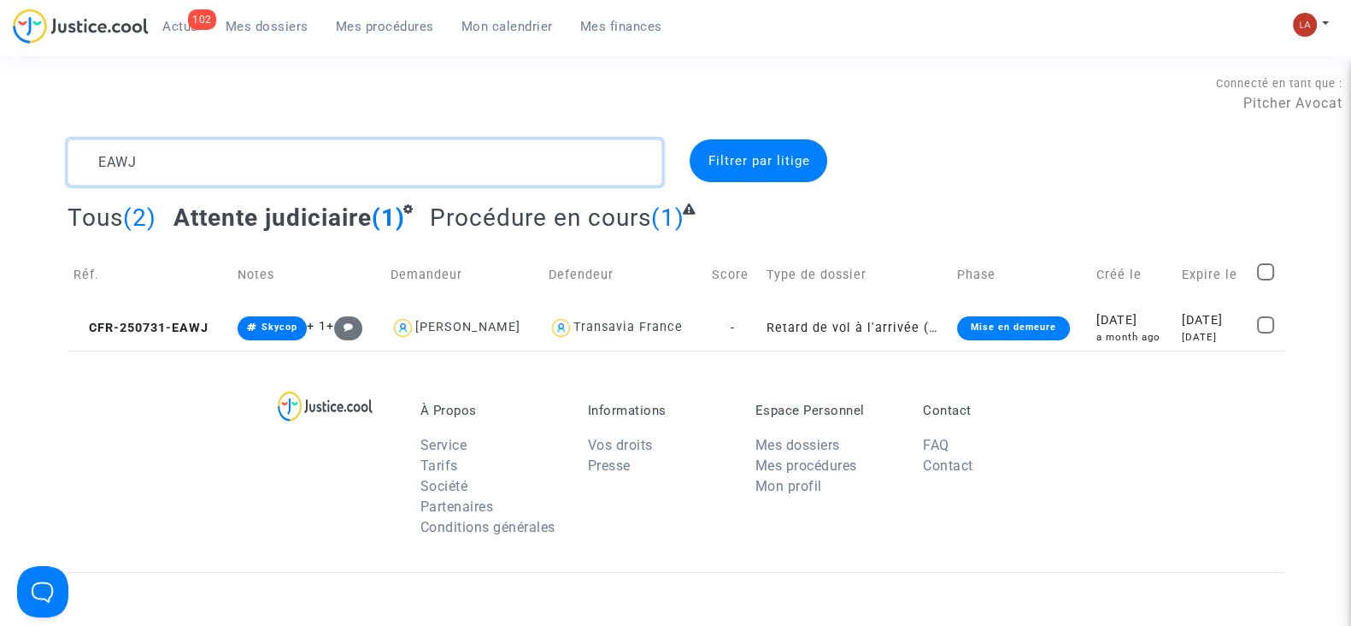
click at [203, 174] on textarea at bounding box center [365, 162] width 595 height 46
paste textarea "V83Q"
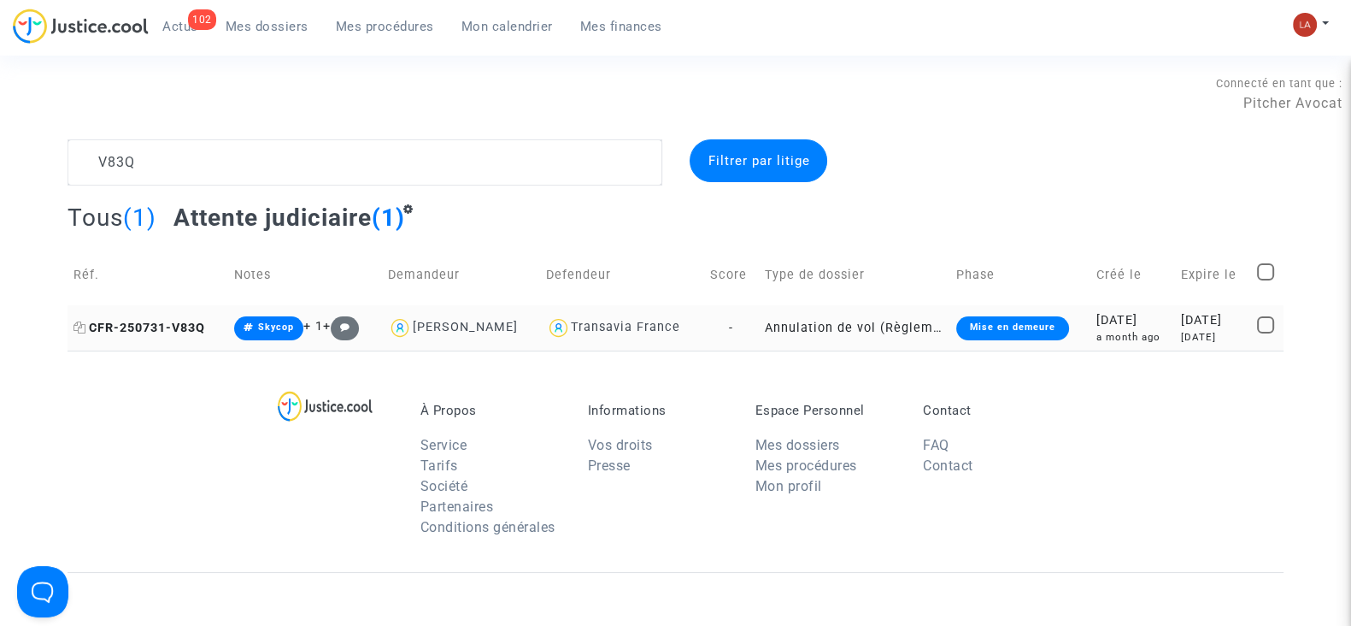
click at [126, 321] on span "CFR-250731-V83Q" at bounding box center [140, 328] width 132 height 15
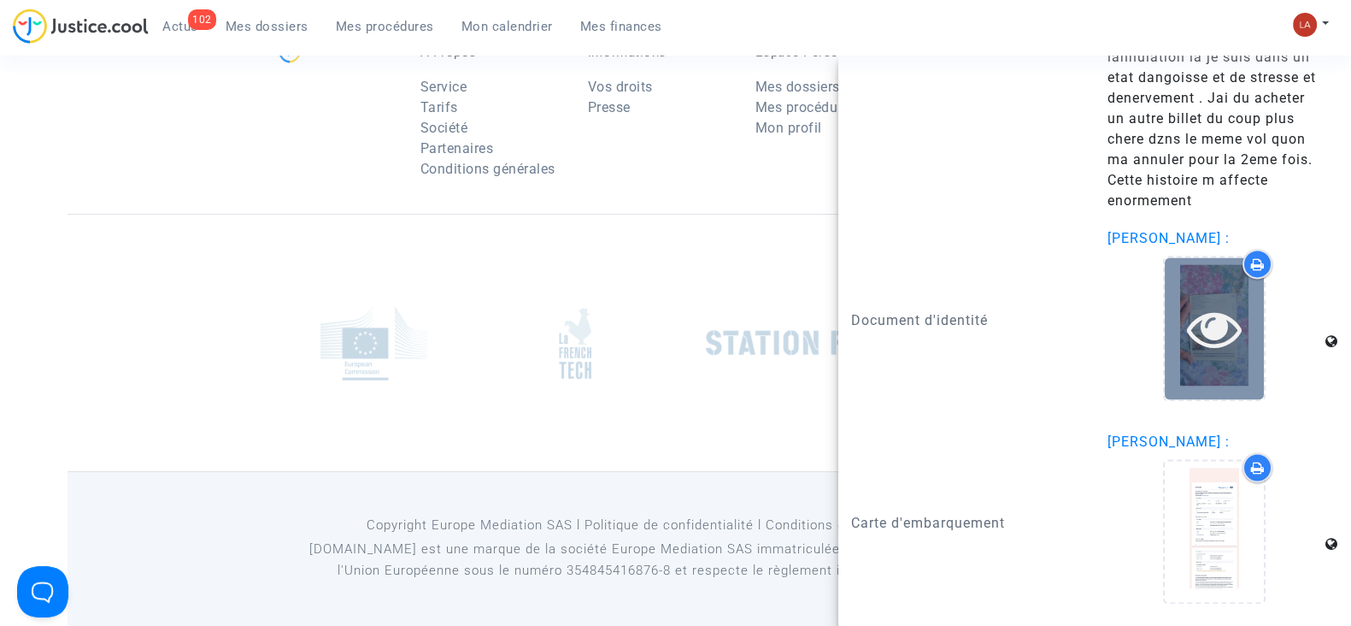
scroll to position [3059, 0]
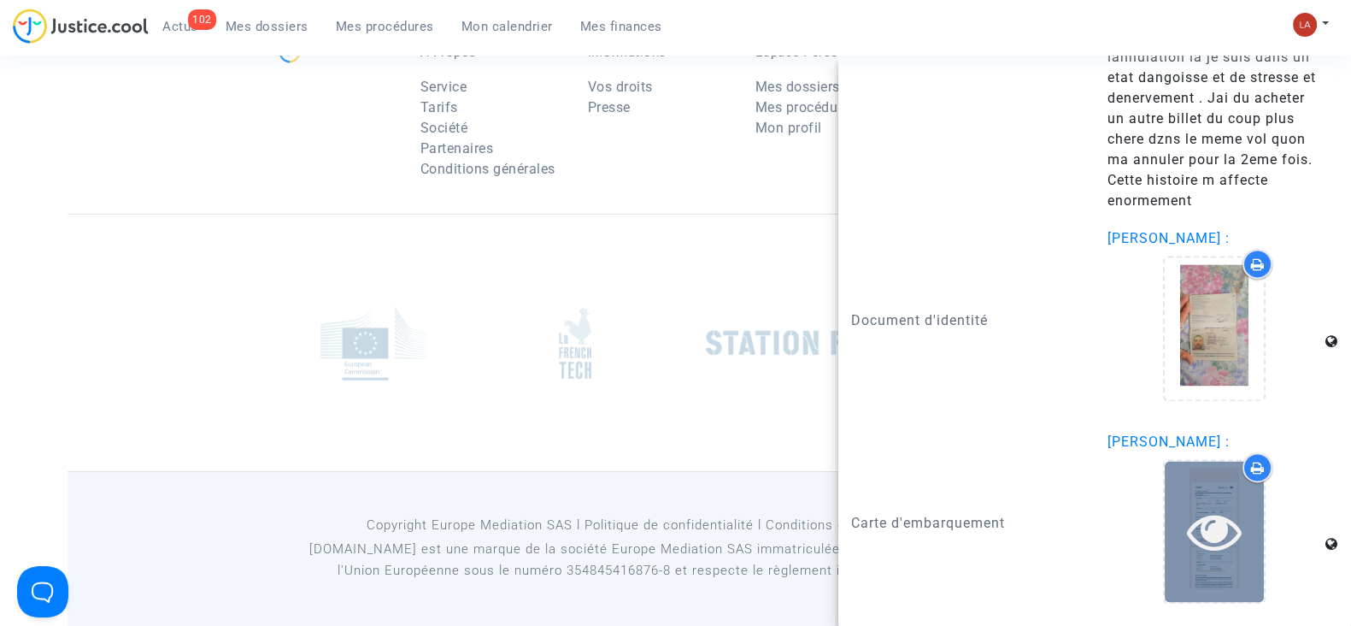
click at [1223, 501] on div at bounding box center [1214, 531] width 99 height 141
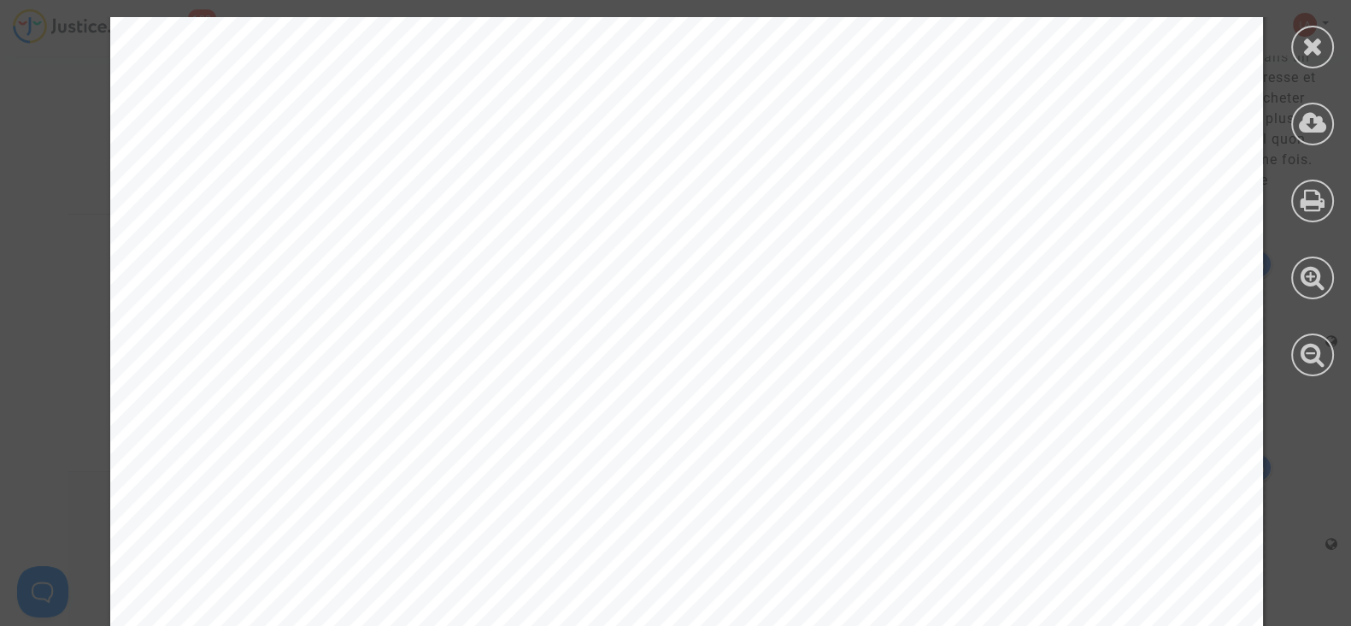
scroll to position [426, 0]
drag, startPoint x: 1320, startPoint y: 55, endPoint x: 1131, endPoint y: 109, distance: 197.2
click at [1303, 54] on icon at bounding box center [1313, 46] width 21 height 26
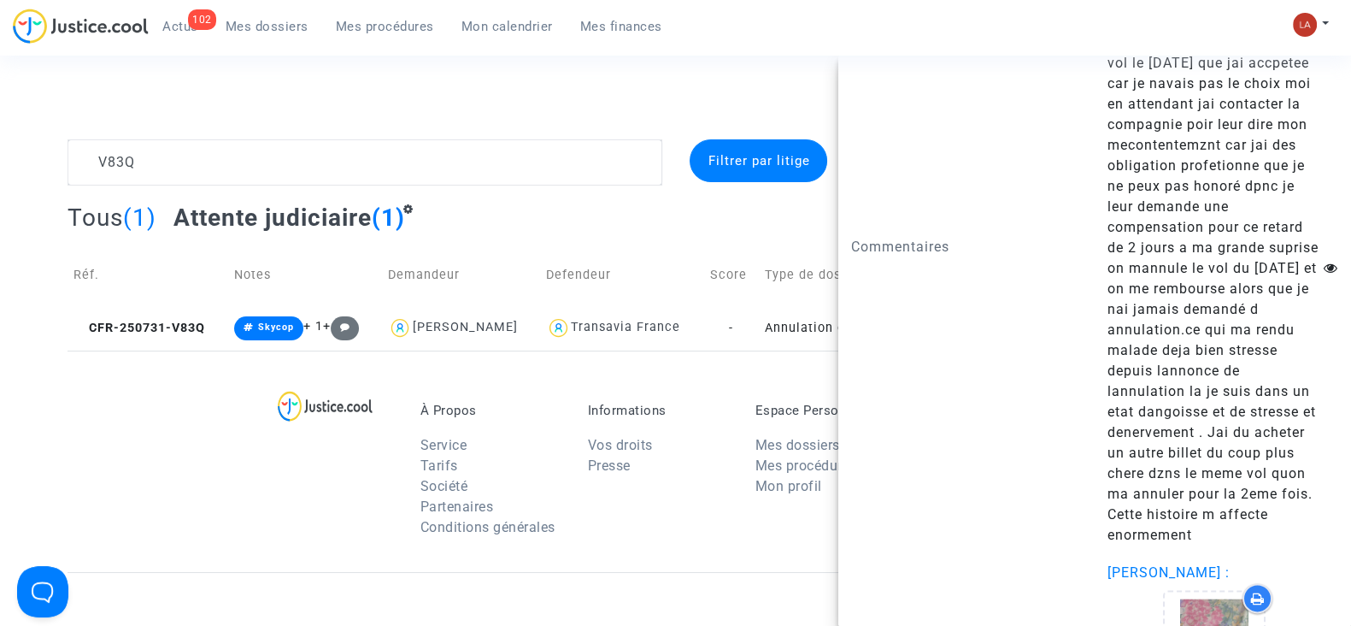
scroll to position [3059, 0]
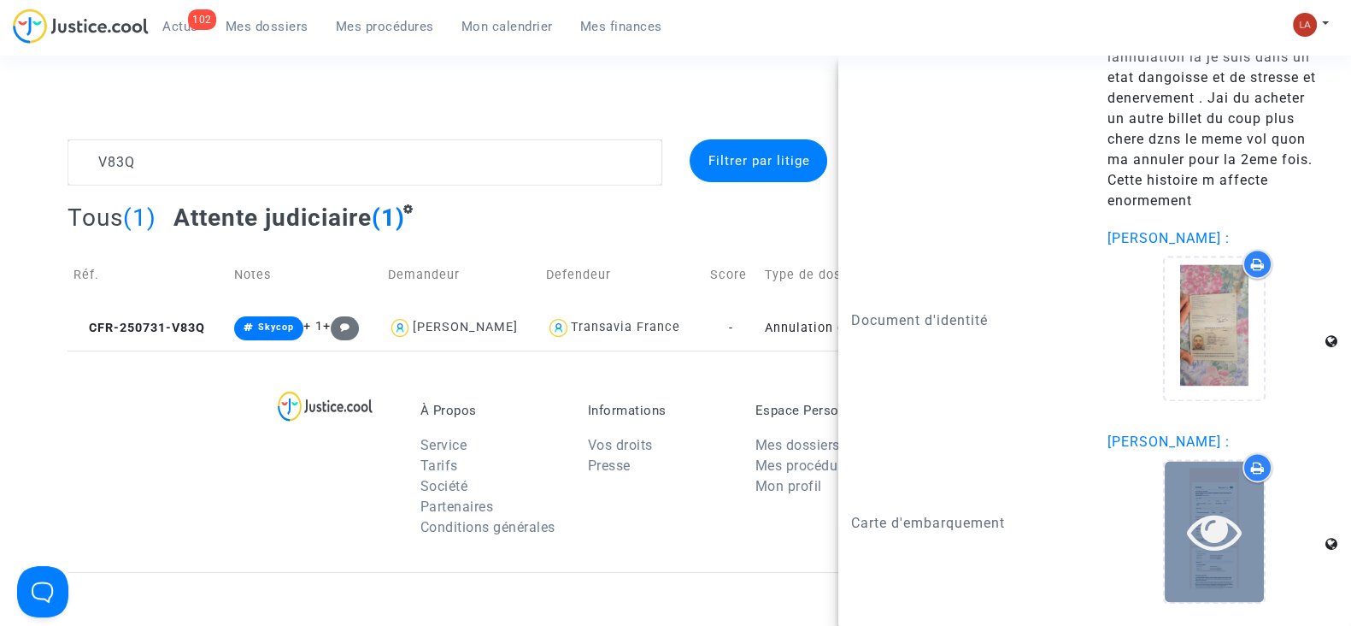
click at [1187, 518] on icon at bounding box center [1215, 530] width 56 height 55
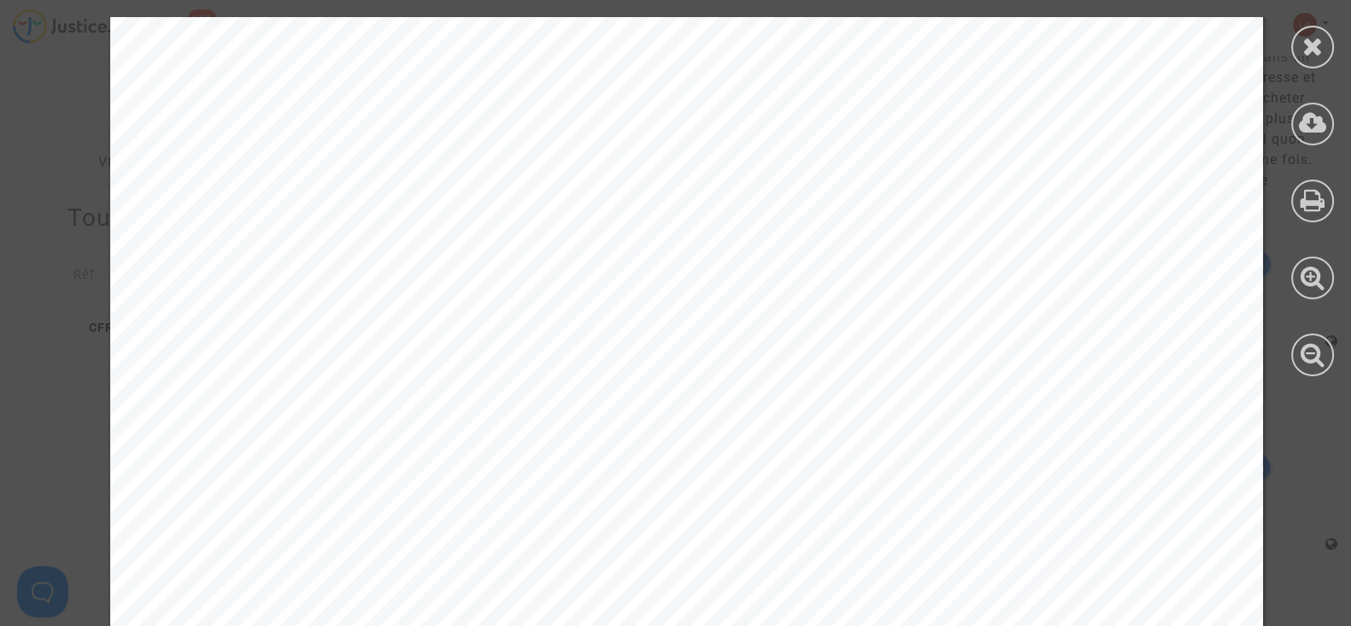
scroll to position [426, 0]
click at [1297, 24] on div at bounding box center [1312, 196] width 77 height 393
click at [1303, 44] on icon at bounding box center [1313, 46] width 21 height 26
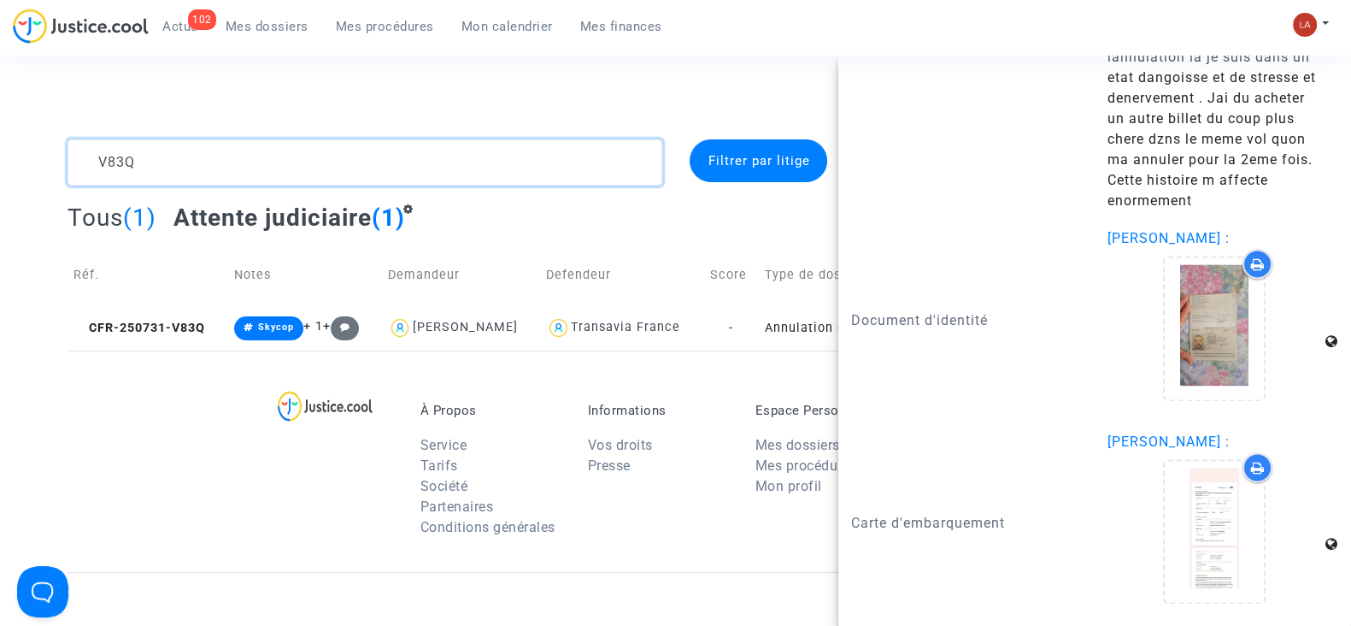
click at [490, 144] on textarea at bounding box center [365, 162] width 595 height 46
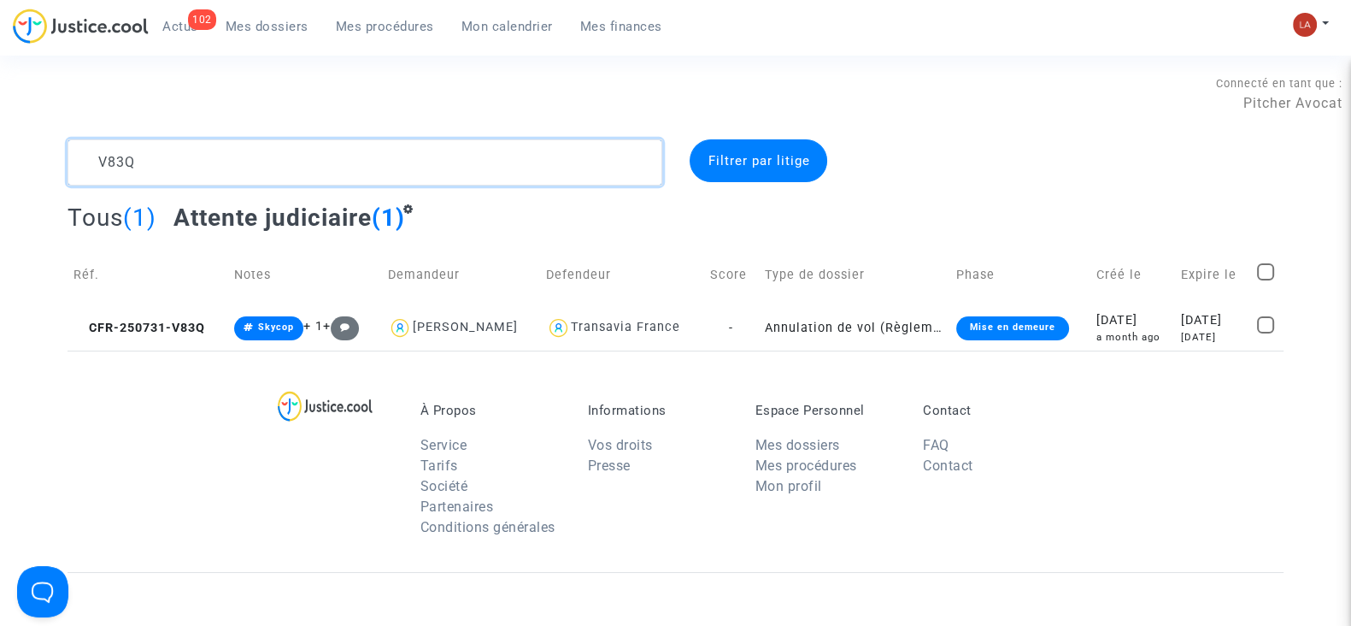
scroll to position [0, 0]
click at [490, 144] on textarea at bounding box center [365, 162] width 595 height 46
paste textarea "RPT9"
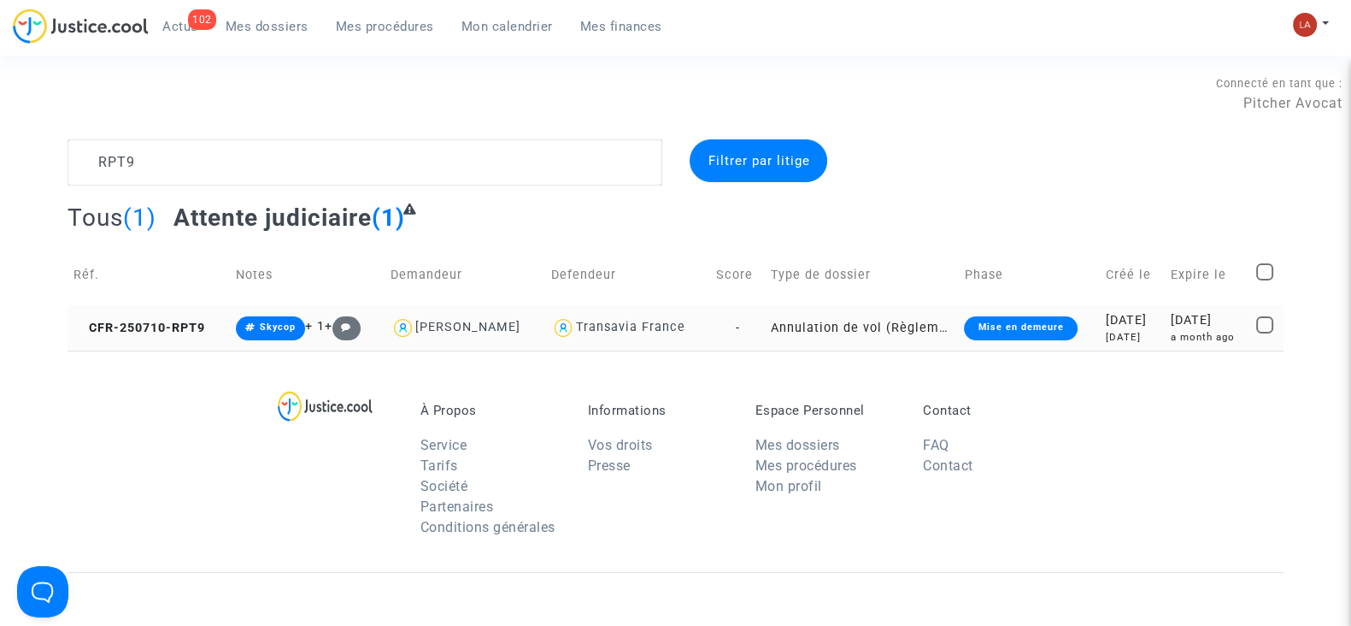
click at [184, 339] on td "CFR-250710-RPT9" at bounding box center [149, 327] width 162 height 45
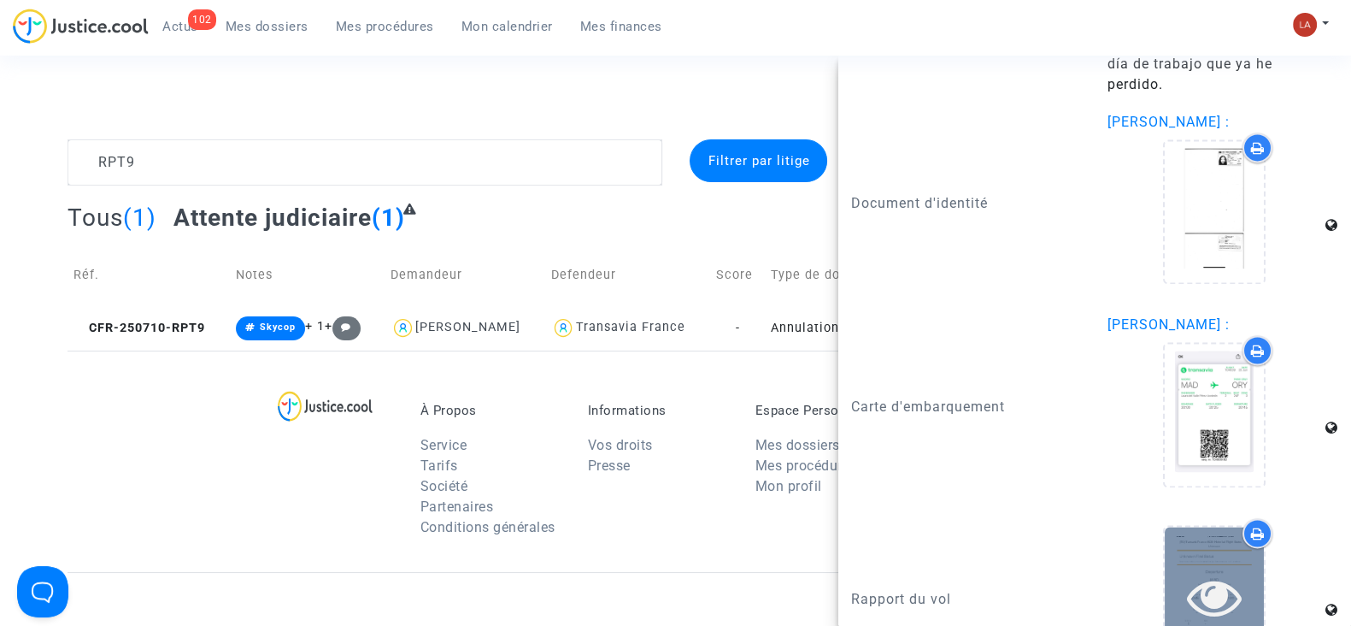
scroll to position [3156, 0]
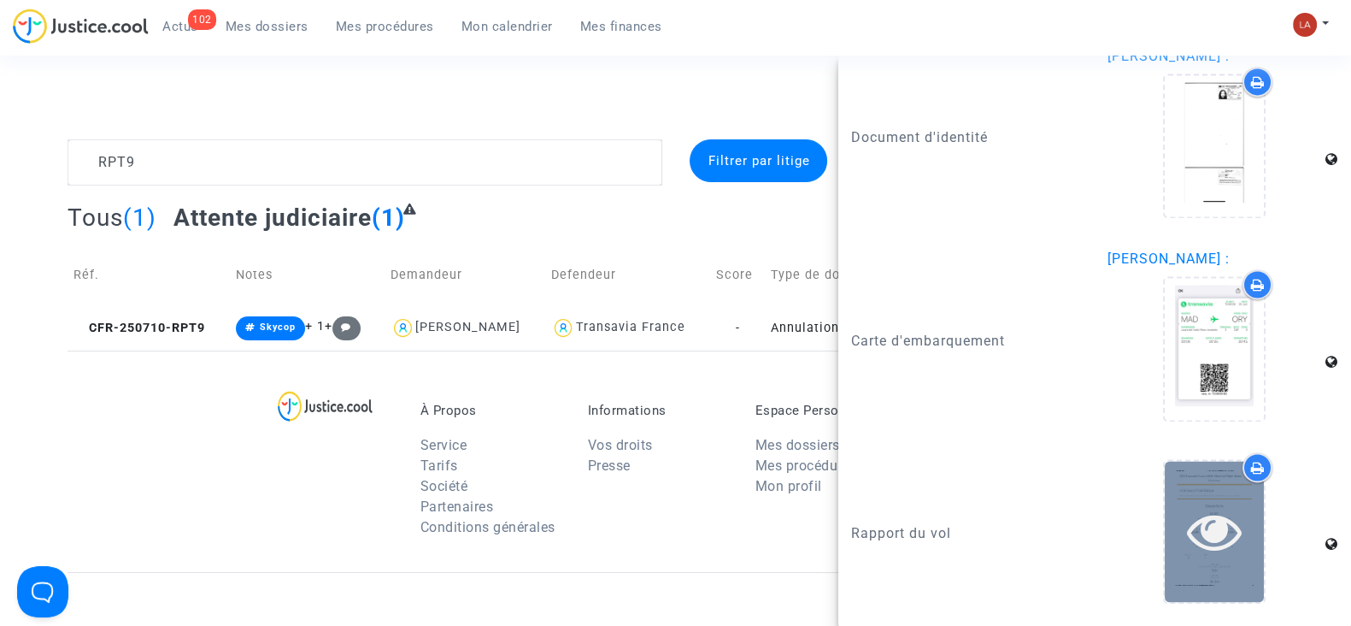
click at [1187, 515] on icon at bounding box center [1215, 530] width 56 height 55
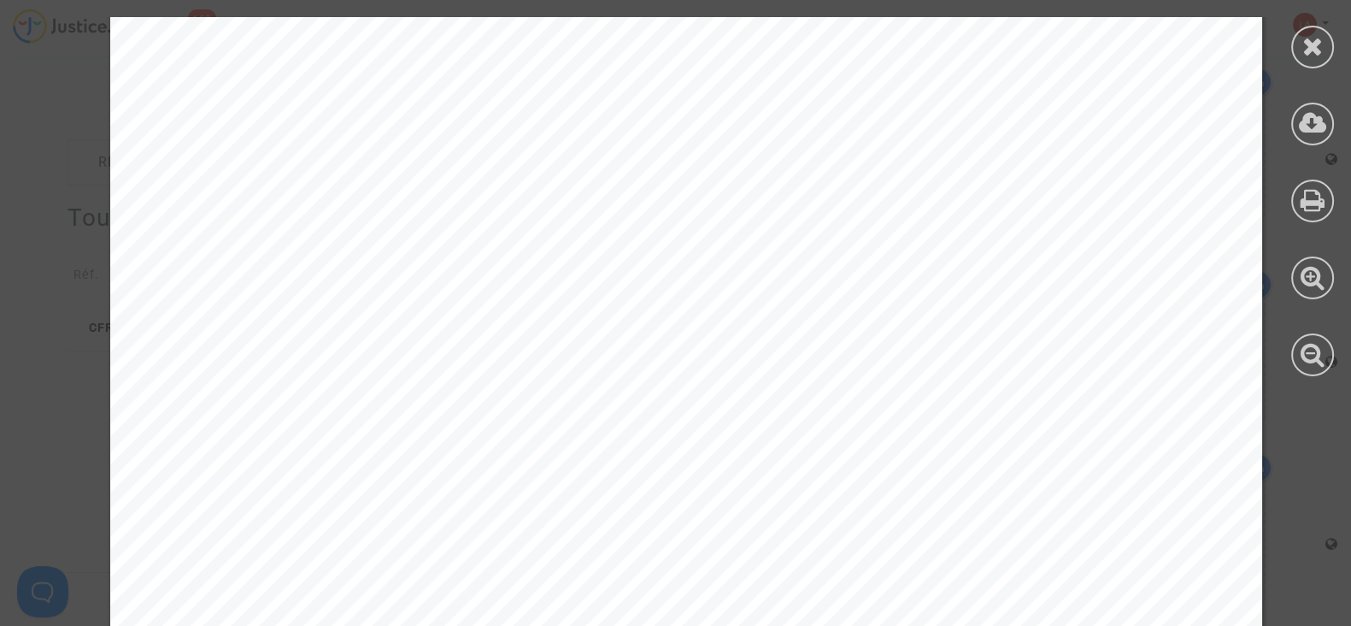
scroll to position [1708, 0]
drag, startPoint x: 1293, startPoint y: 49, endPoint x: 1070, endPoint y: 150, distance: 245.2
click at [1293, 49] on div at bounding box center [1312, 47] width 43 height 43
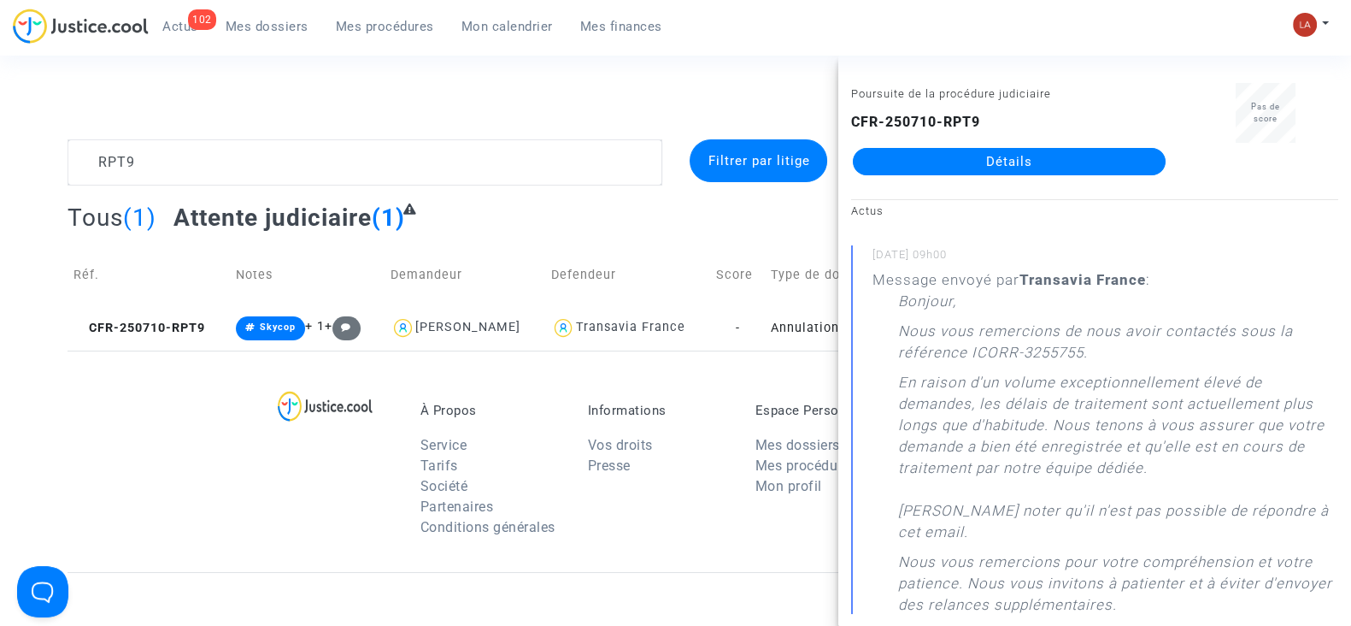
scroll to position [0, 0]
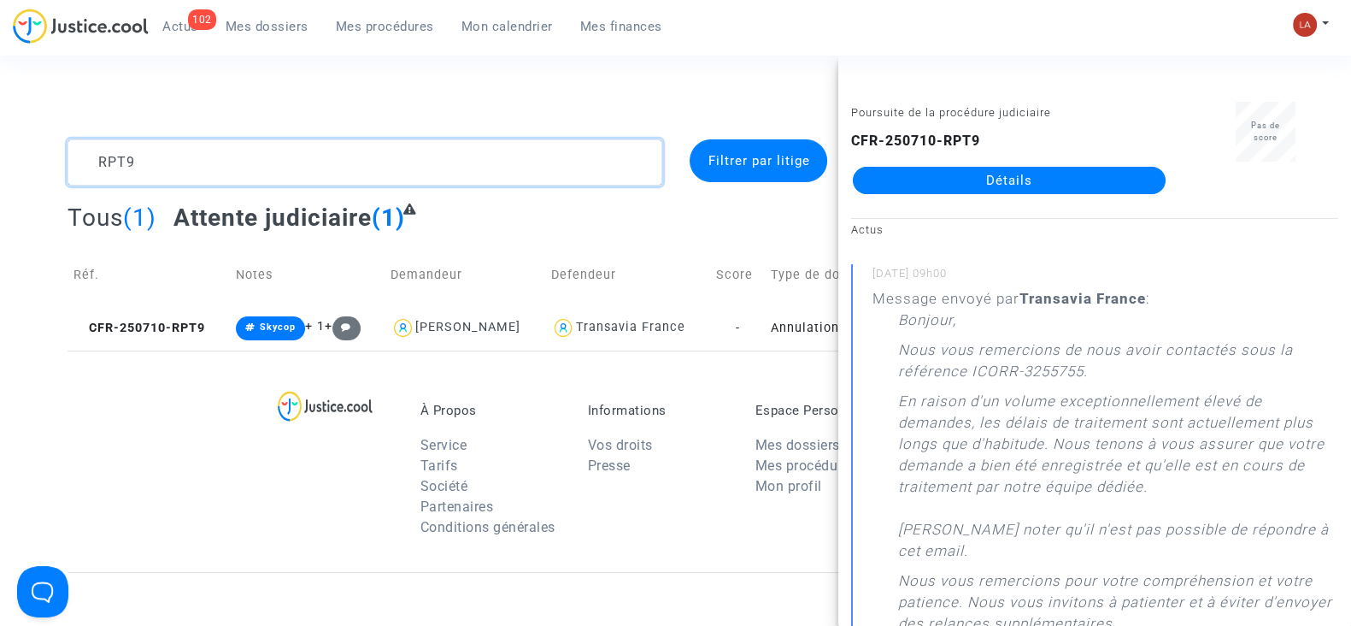
click at [246, 156] on textarea at bounding box center [365, 162] width 595 height 46
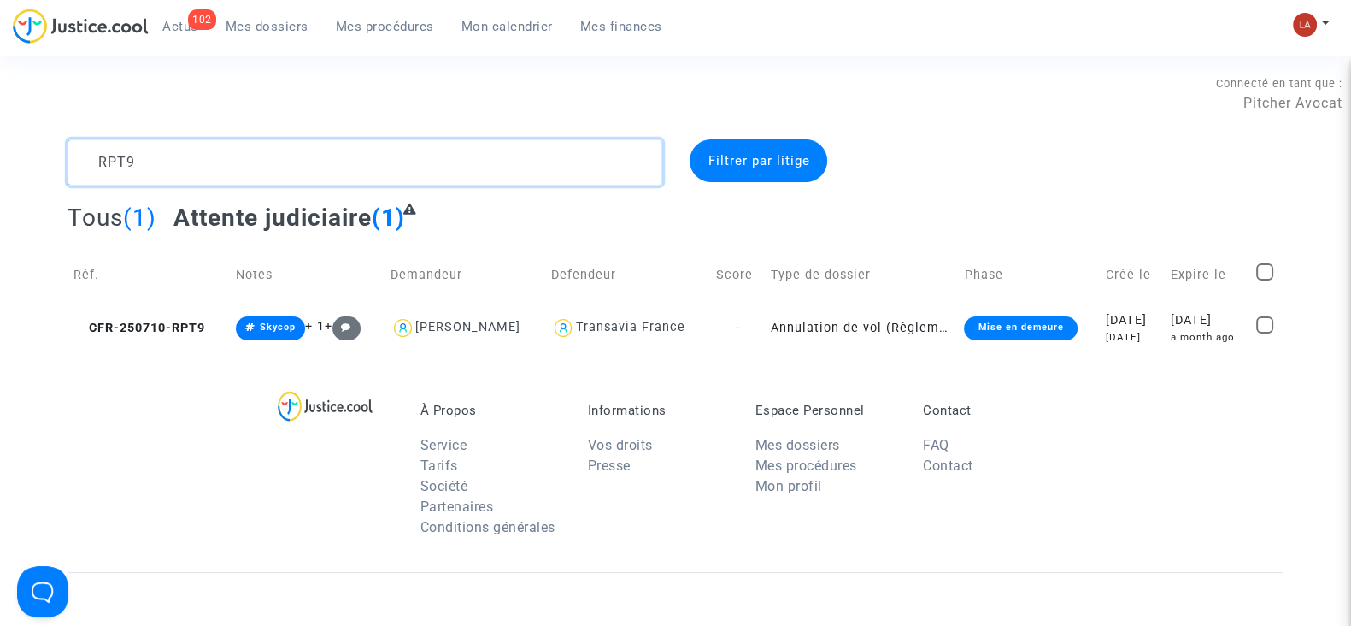
click at [246, 156] on textarea at bounding box center [365, 162] width 595 height 46
paste textarea "CRFB"
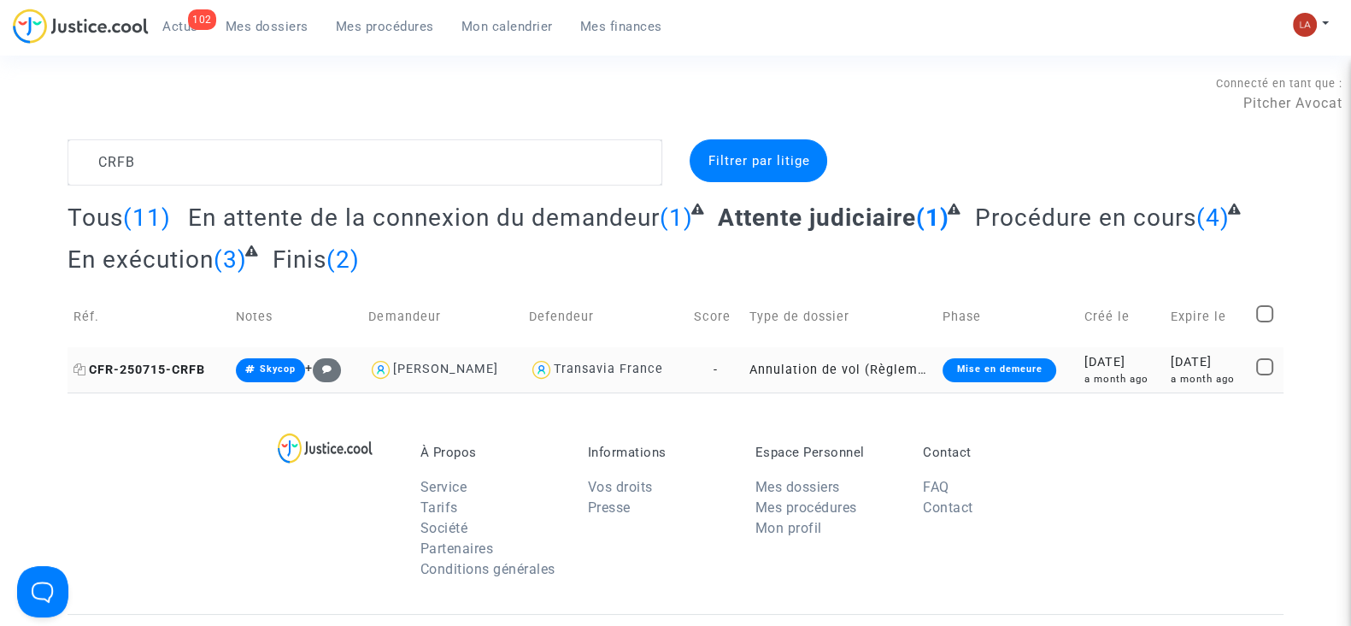
click at [179, 373] on span "CFR-250715-CRFB" at bounding box center [140, 369] width 132 height 15
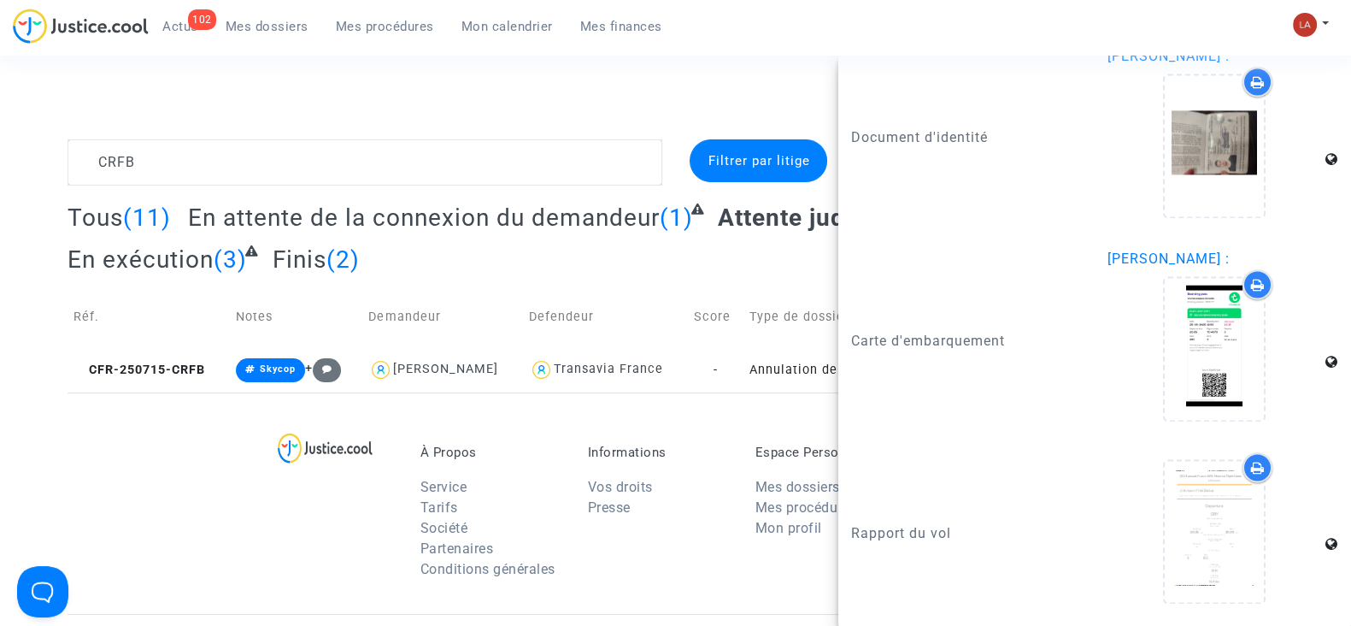
scroll to position [3486, 0]
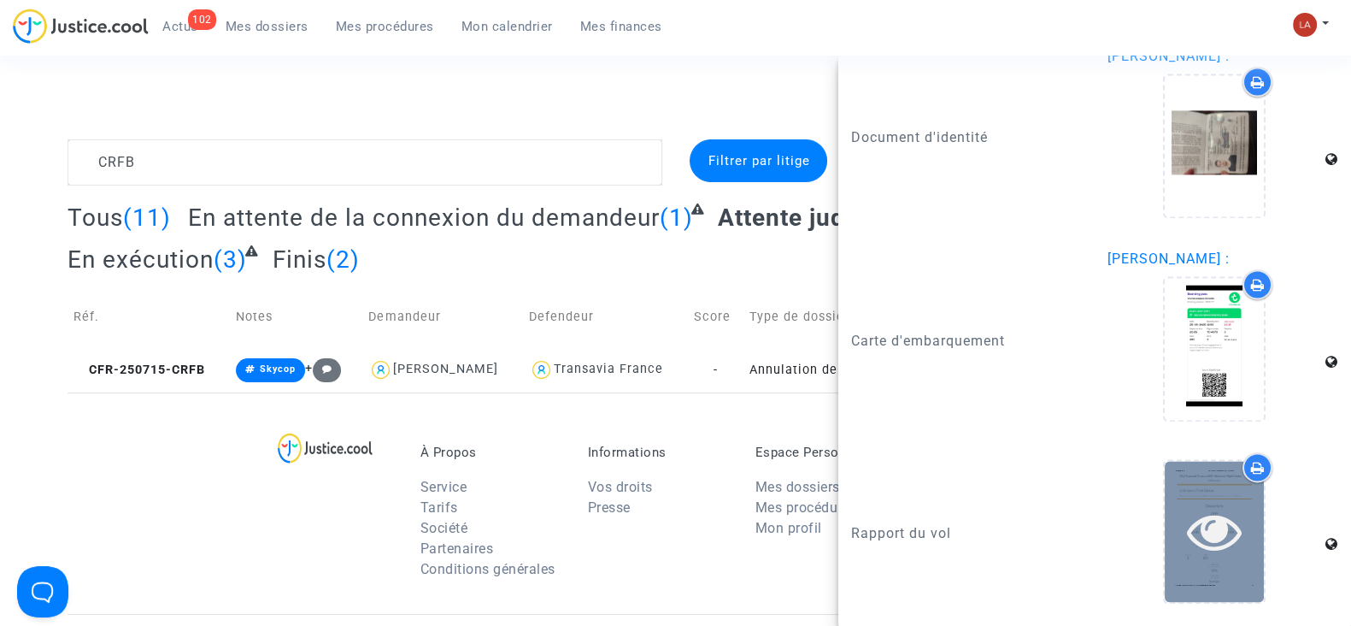
click at [1209, 573] on div at bounding box center [1214, 531] width 99 height 141
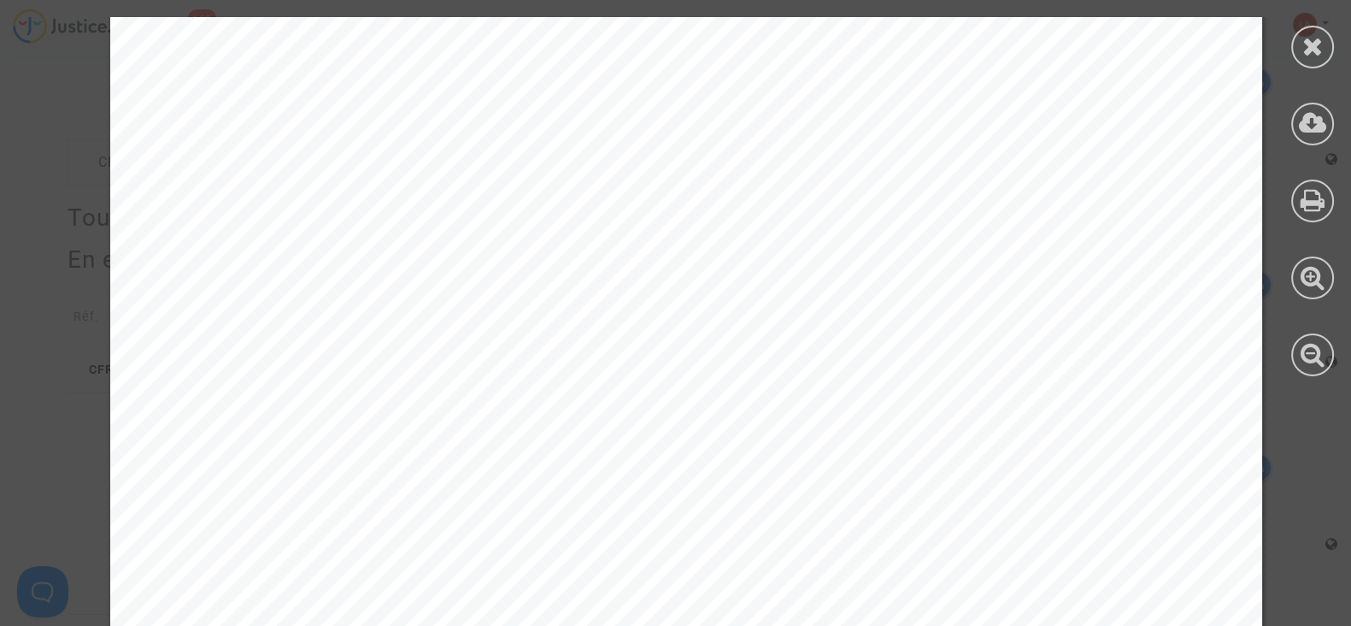
scroll to position [534, 0]
click at [1308, 40] on icon at bounding box center [1313, 46] width 21 height 26
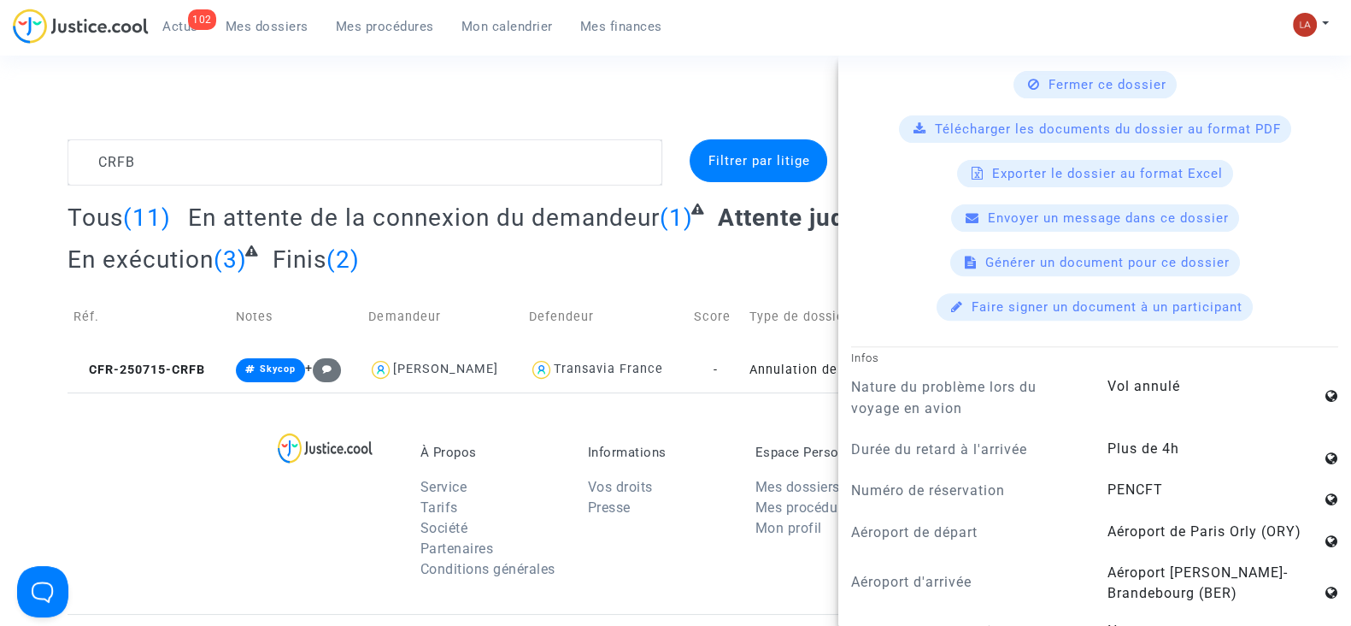
scroll to position [0, 0]
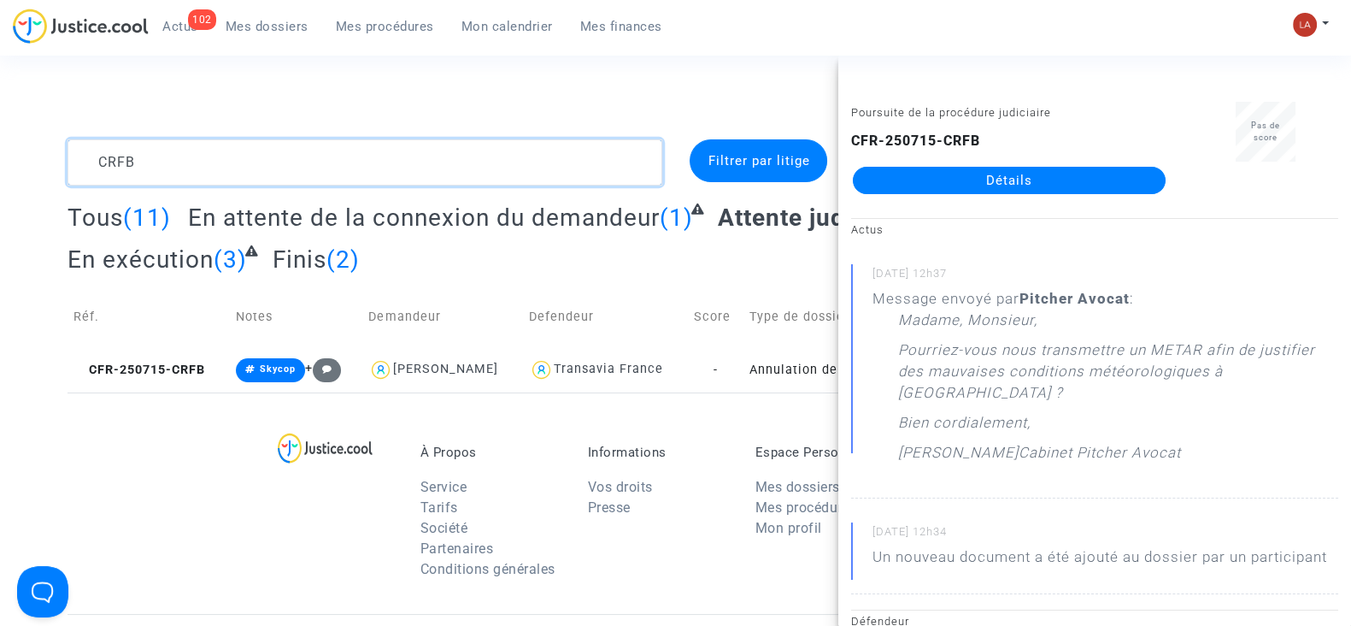
click at [303, 151] on textarea at bounding box center [365, 162] width 595 height 46
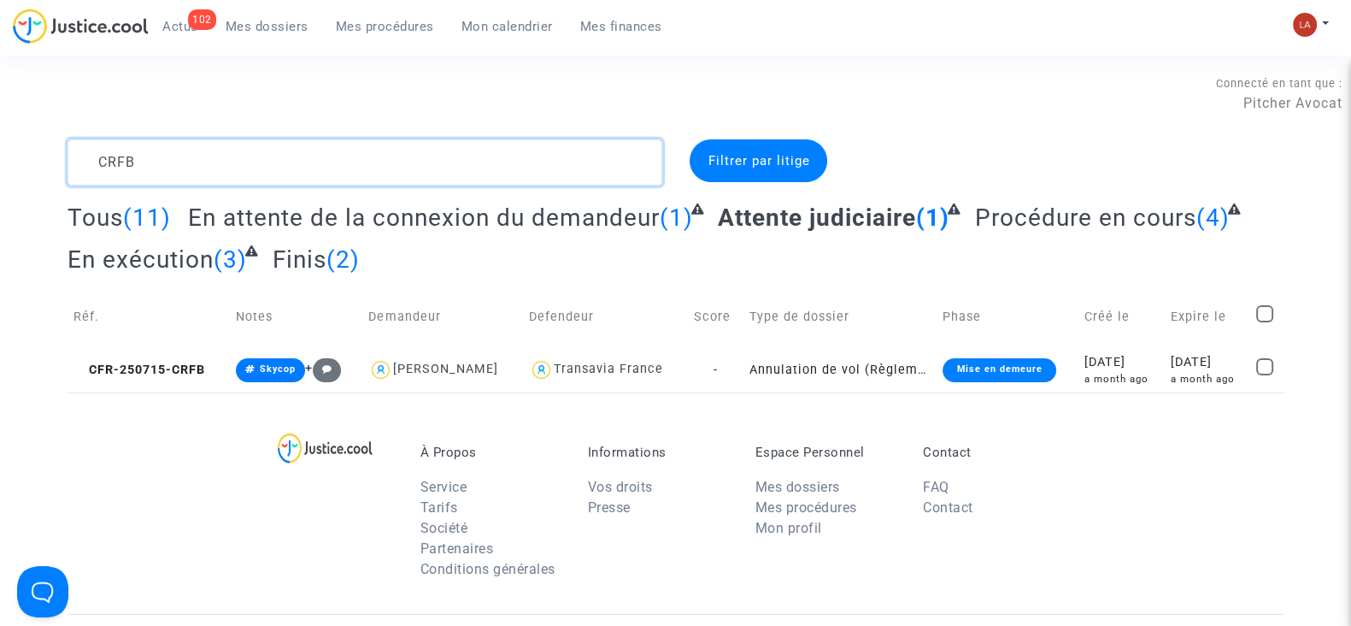
click at [303, 151] on textarea at bounding box center [365, 162] width 595 height 46
paste textarea "H4CJ"
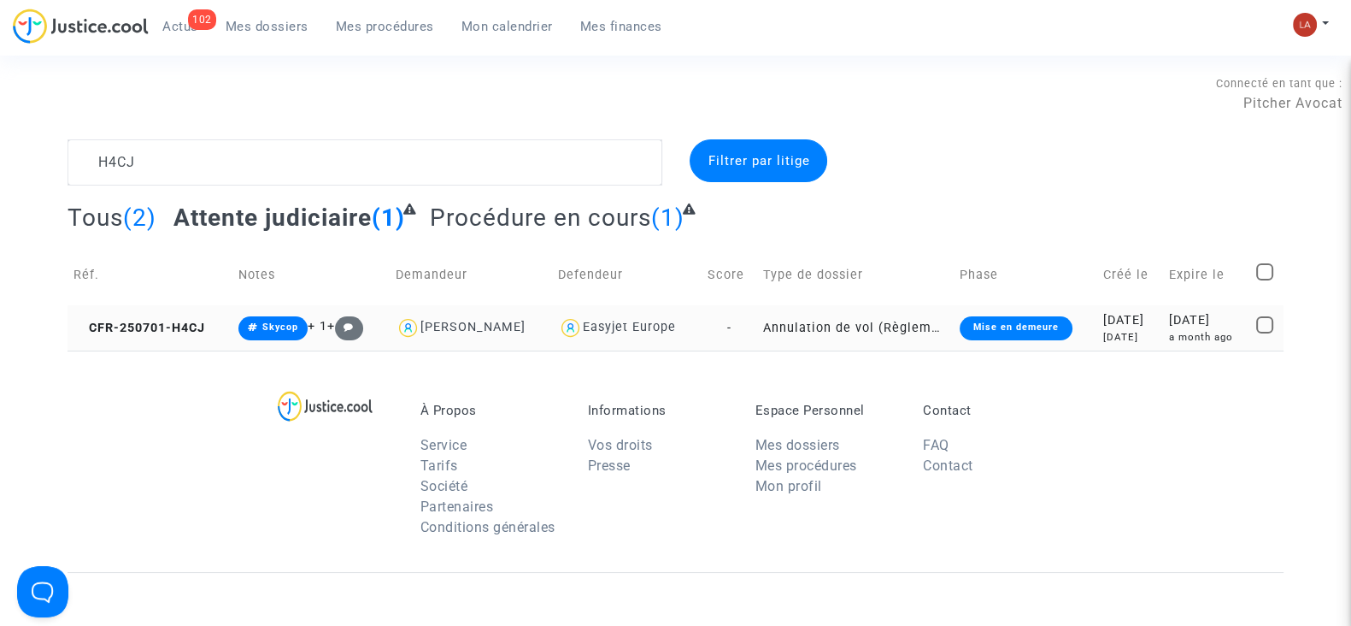
click at [138, 347] on td "CFR-250701-H4CJ" at bounding box center [150, 327] width 165 height 45
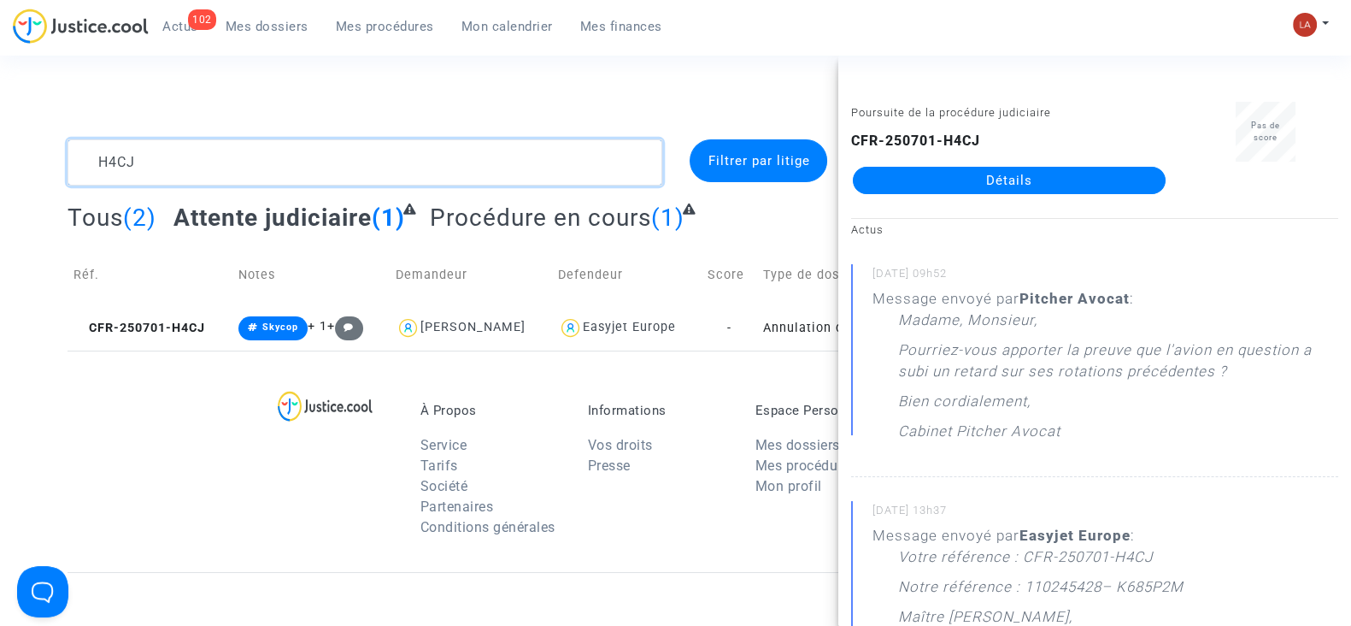
click at [165, 167] on textarea at bounding box center [365, 162] width 595 height 46
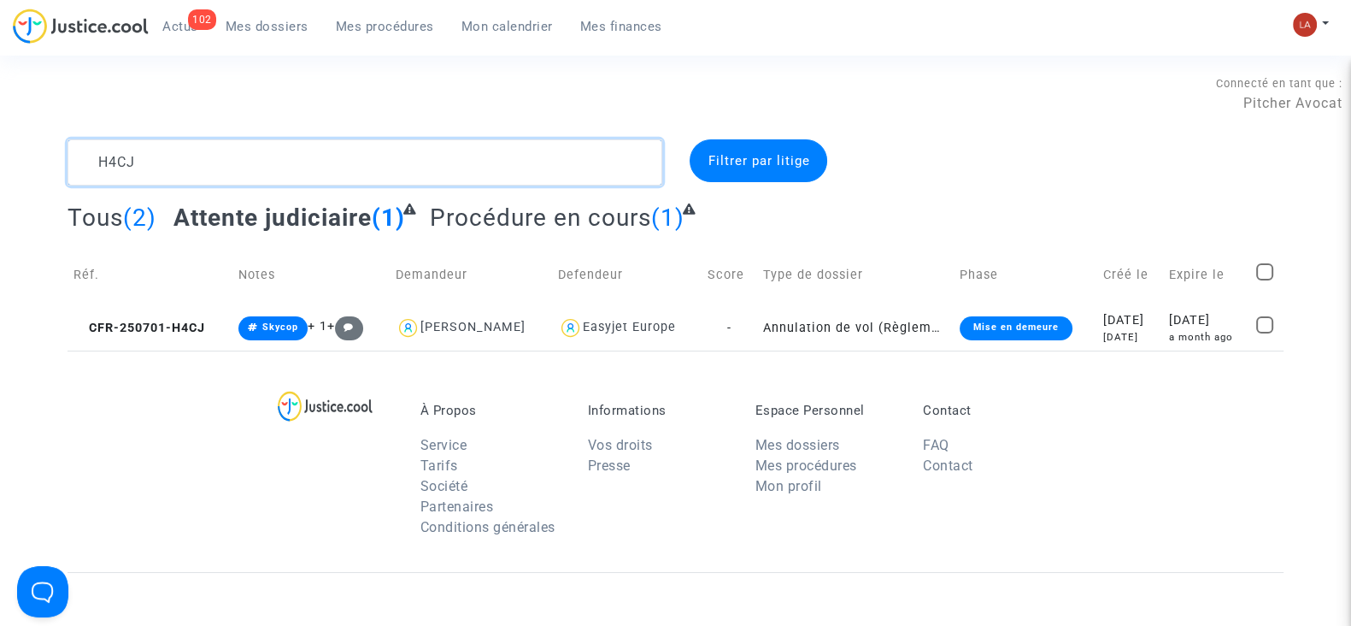
paste textarea "AR9E"
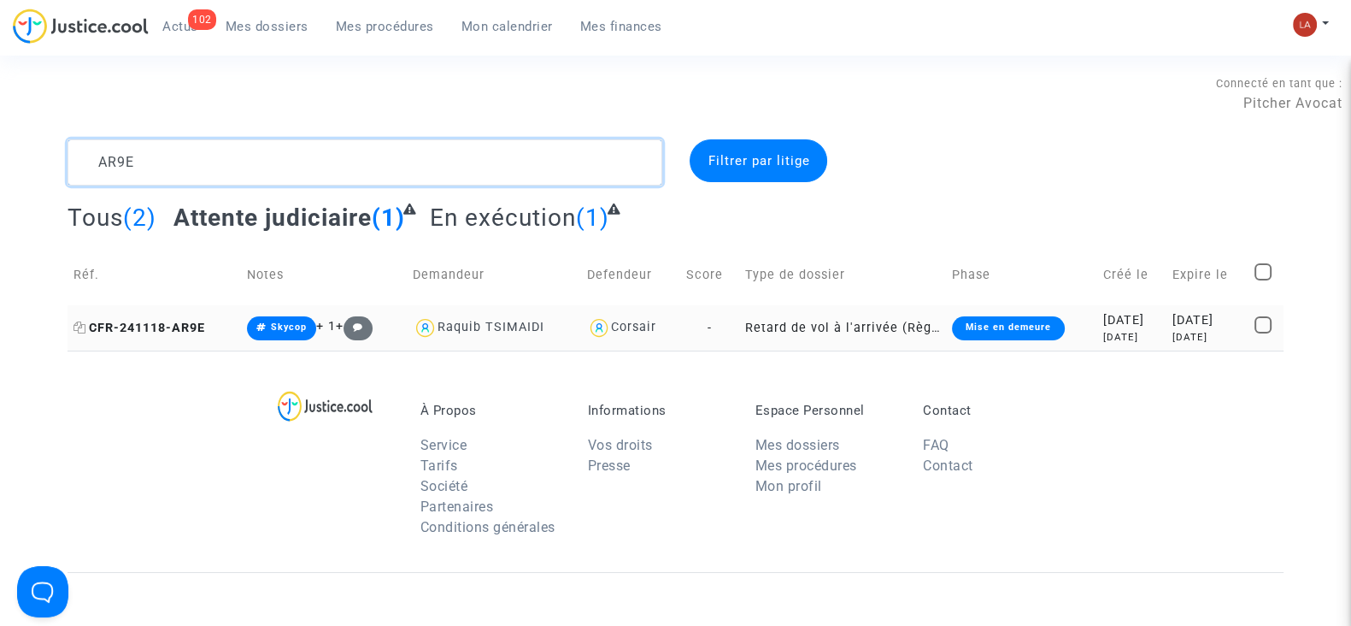
type textarea "AR9E"
click at [182, 329] on span "CFR-241118-AR9E" at bounding box center [140, 328] width 132 height 15
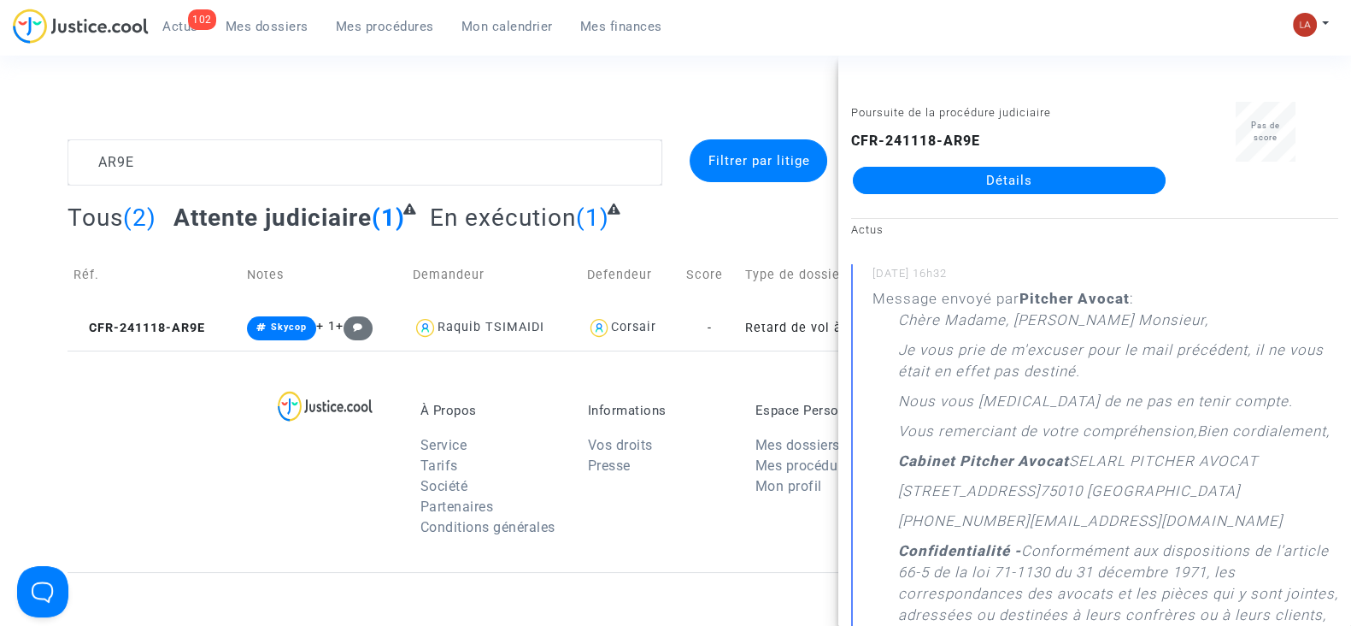
click at [896, 180] on link "Détails" at bounding box center [1009, 180] width 313 height 27
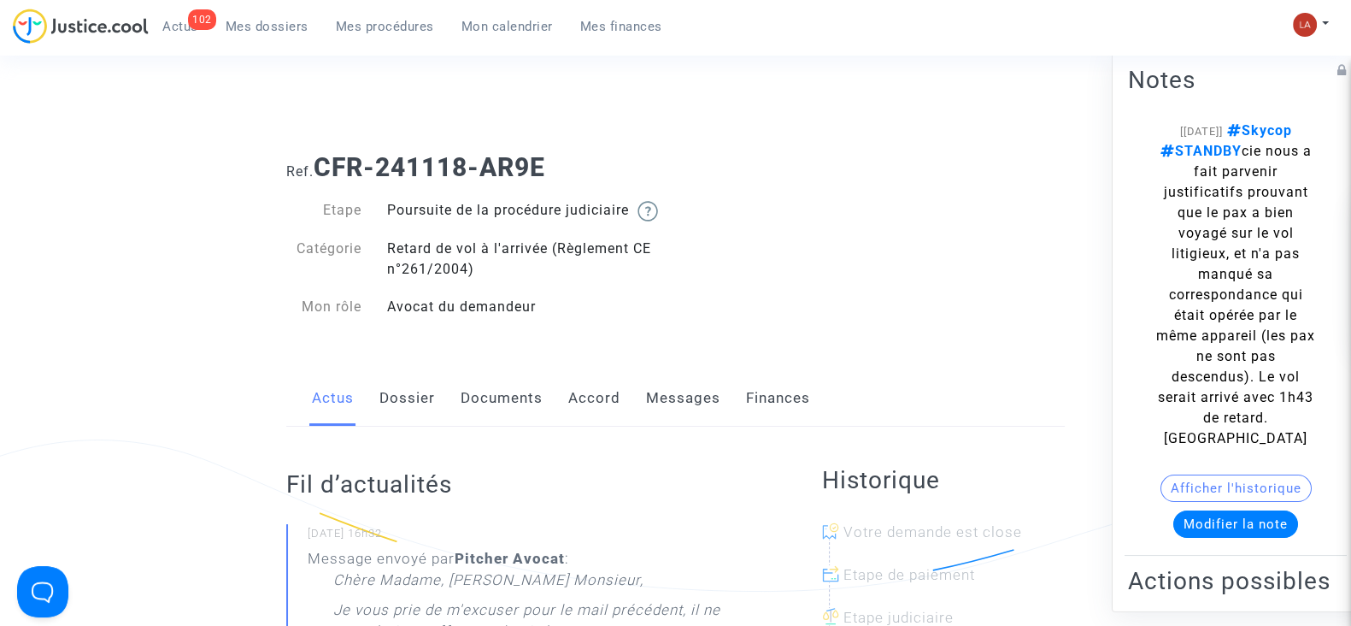
click at [691, 421] on link "Messages" at bounding box center [683, 398] width 74 height 56
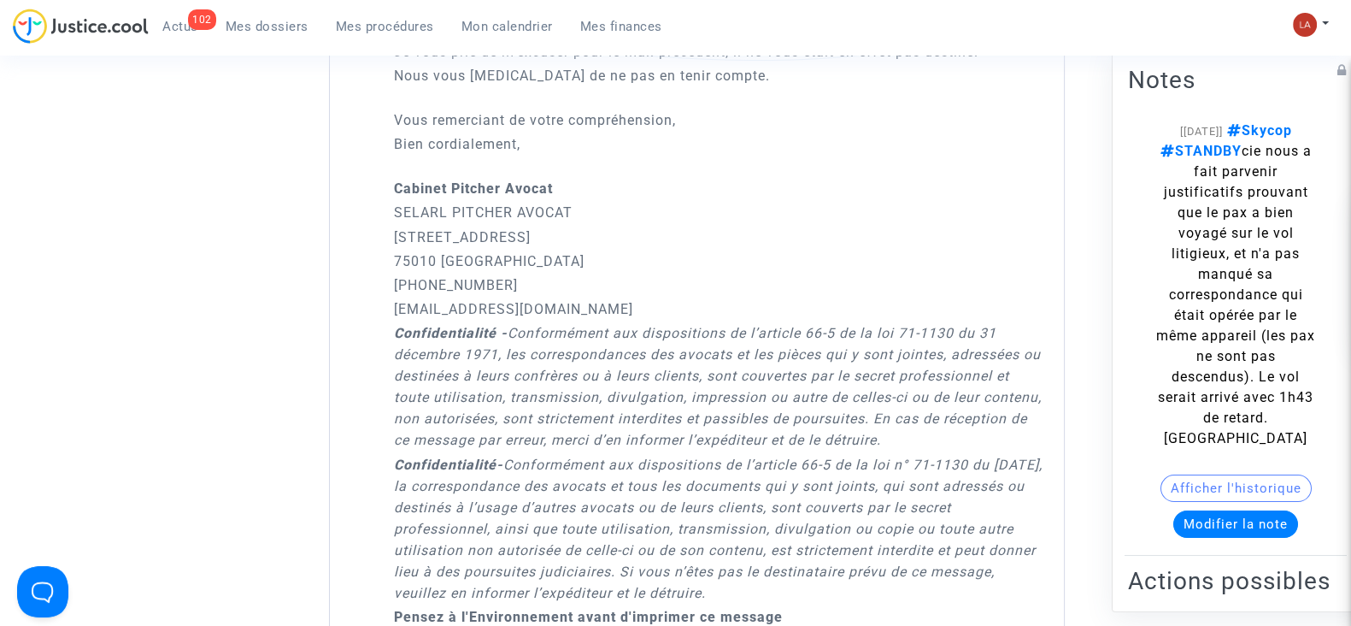
scroll to position [1175, 0]
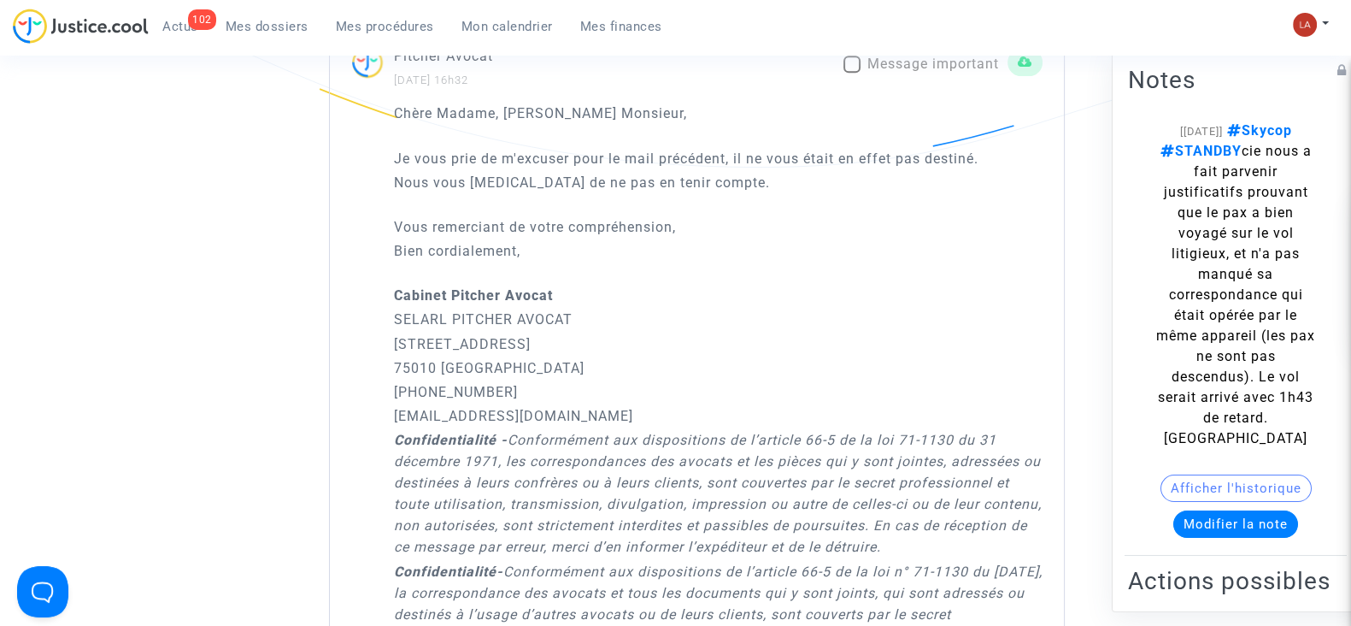
click at [285, 19] on span "Mes dossiers" at bounding box center [267, 26] width 83 height 15
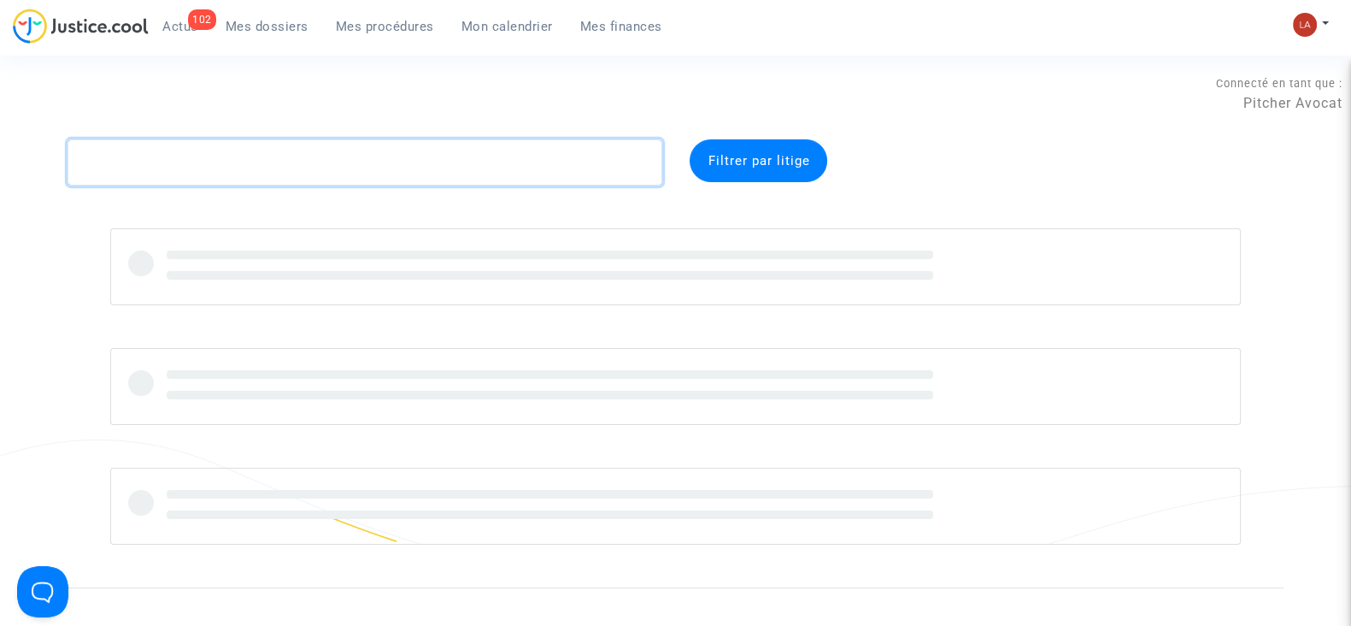
click at [235, 164] on textarea at bounding box center [365, 162] width 595 height 46
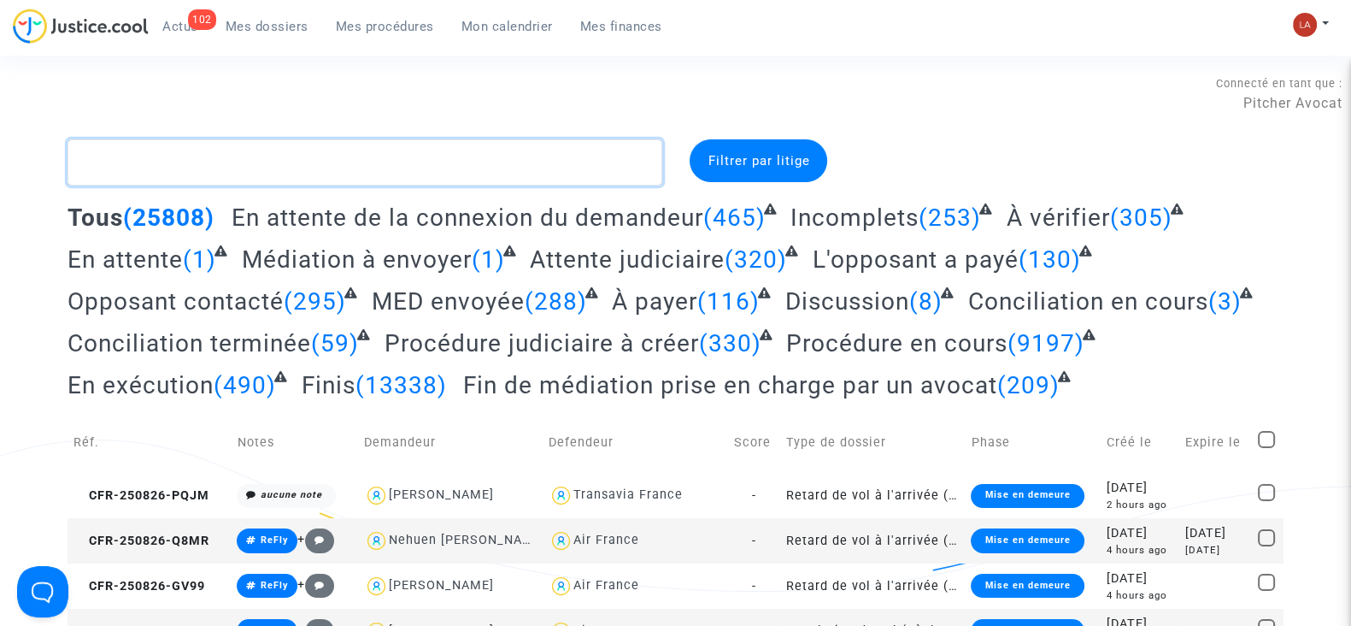
paste textarea "92KP"
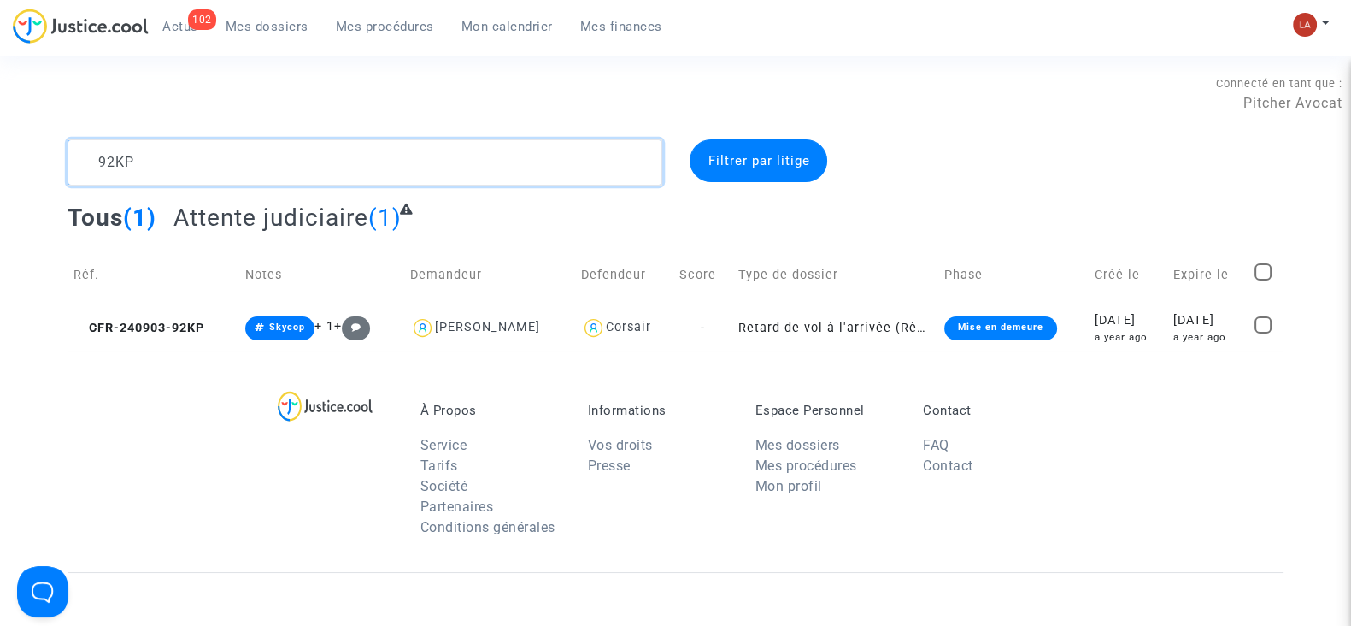
click at [316, 172] on textarea at bounding box center [365, 162] width 595 height 46
paste textarea "PC82"
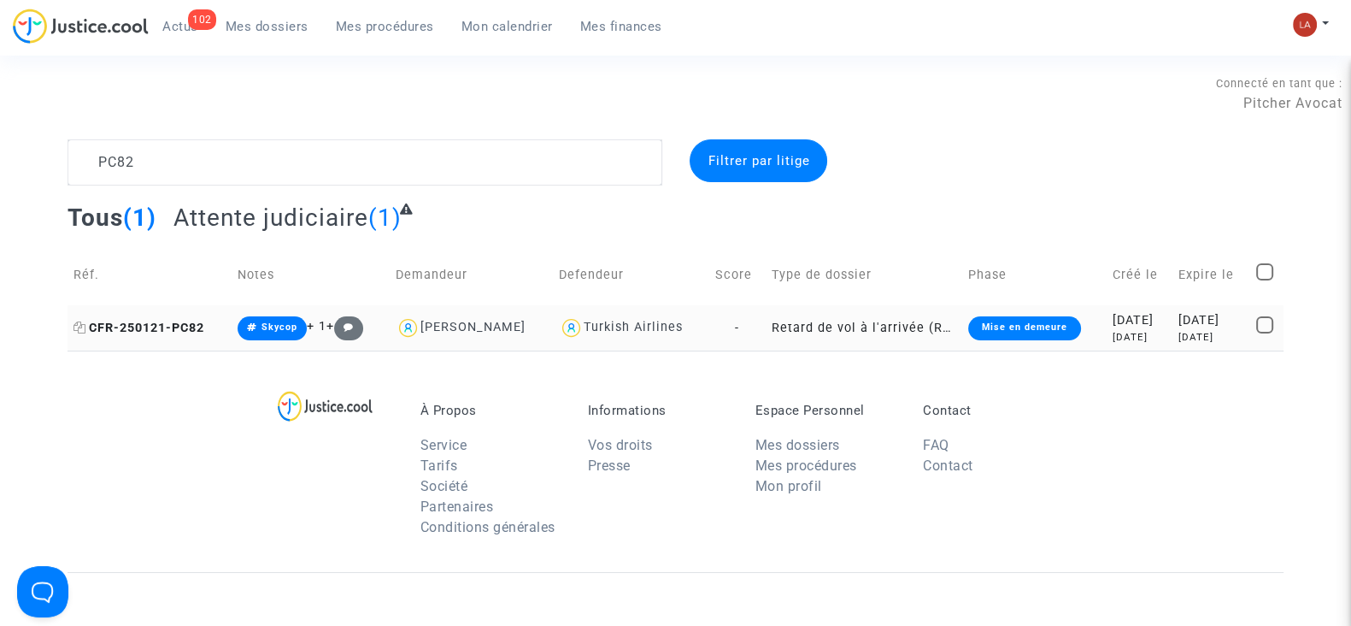
click at [127, 321] on span "CFR-250121-PC82" at bounding box center [139, 328] width 131 height 15
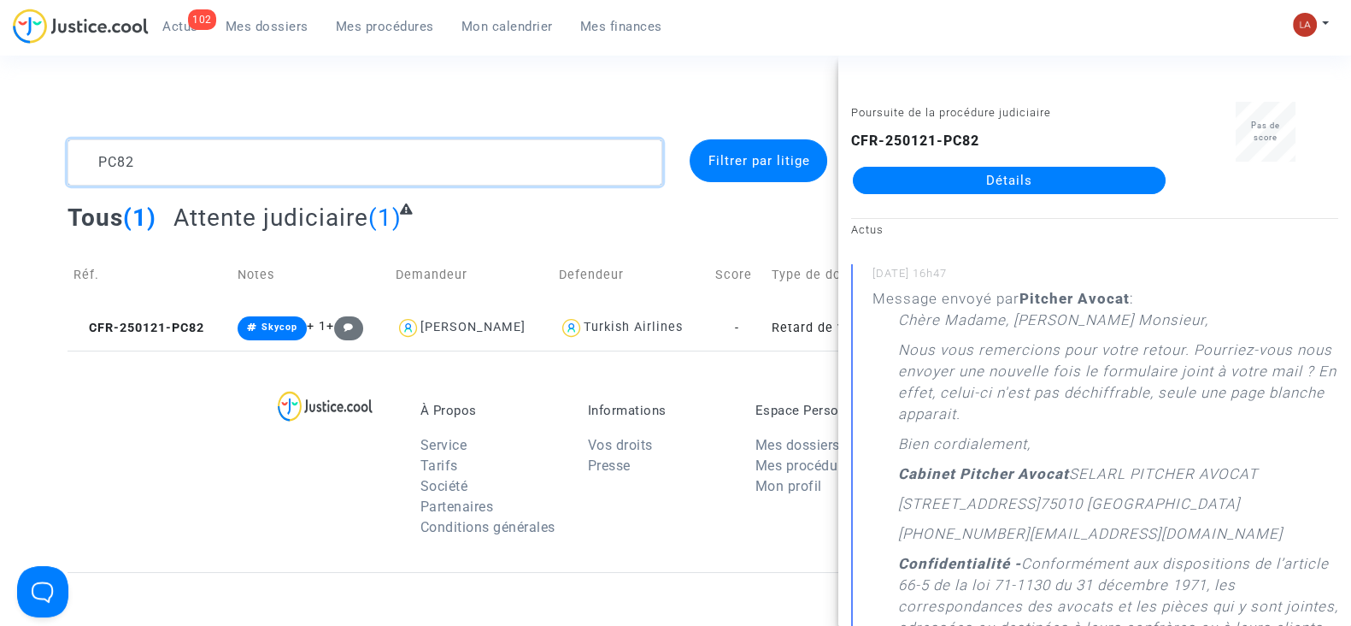
click at [288, 139] on textarea at bounding box center [365, 162] width 595 height 46
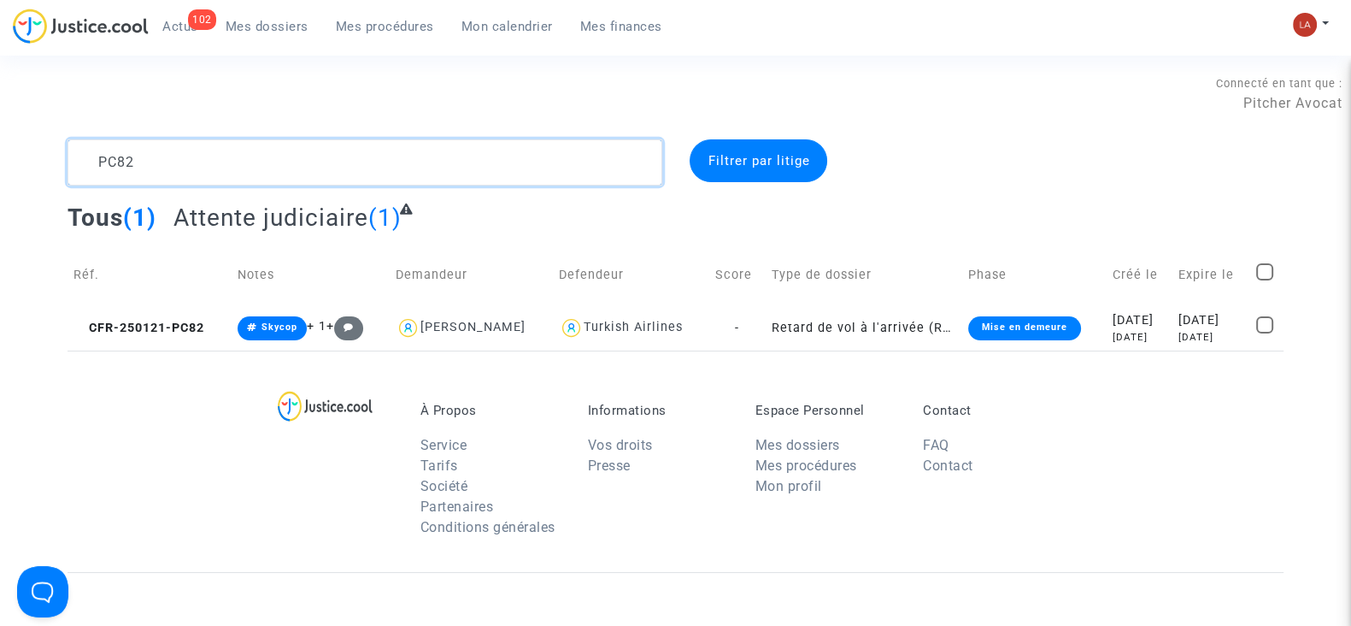
click at [288, 139] on textarea at bounding box center [365, 162] width 595 height 46
paste textarea "7KRN"
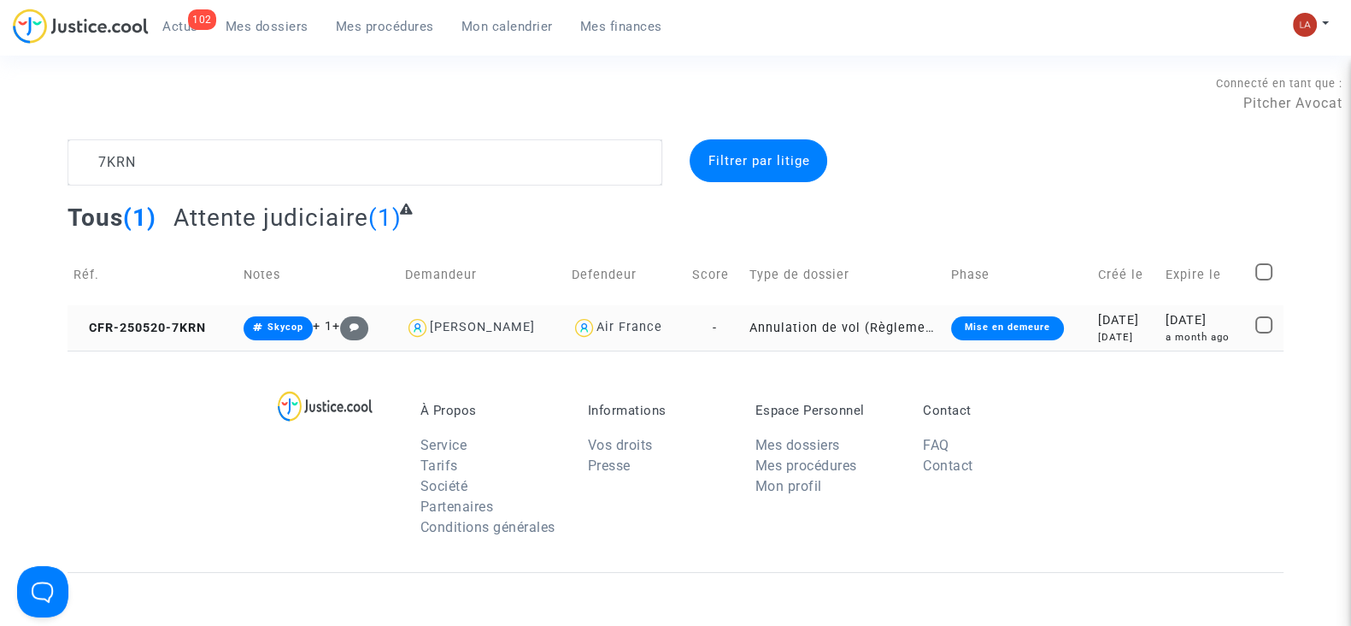
click at [204, 339] on td "CFR-250520-7KRN" at bounding box center [153, 327] width 170 height 45
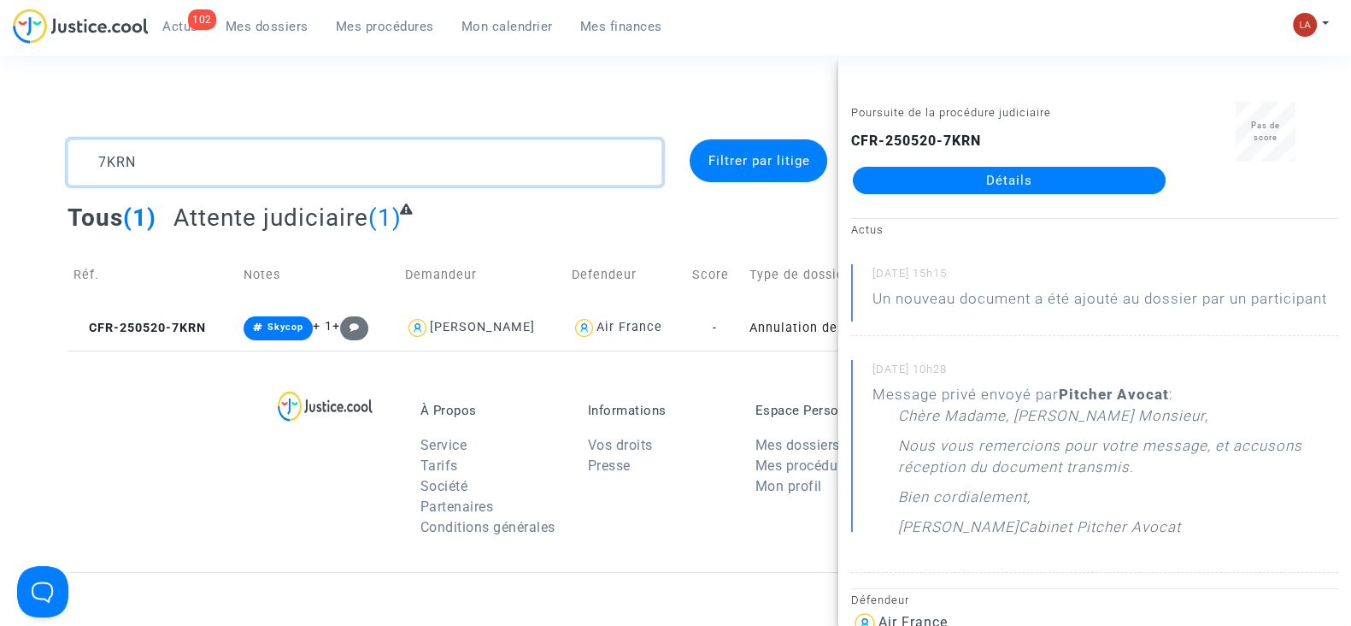
click at [245, 150] on textarea at bounding box center [365, 162] width 595 height 46
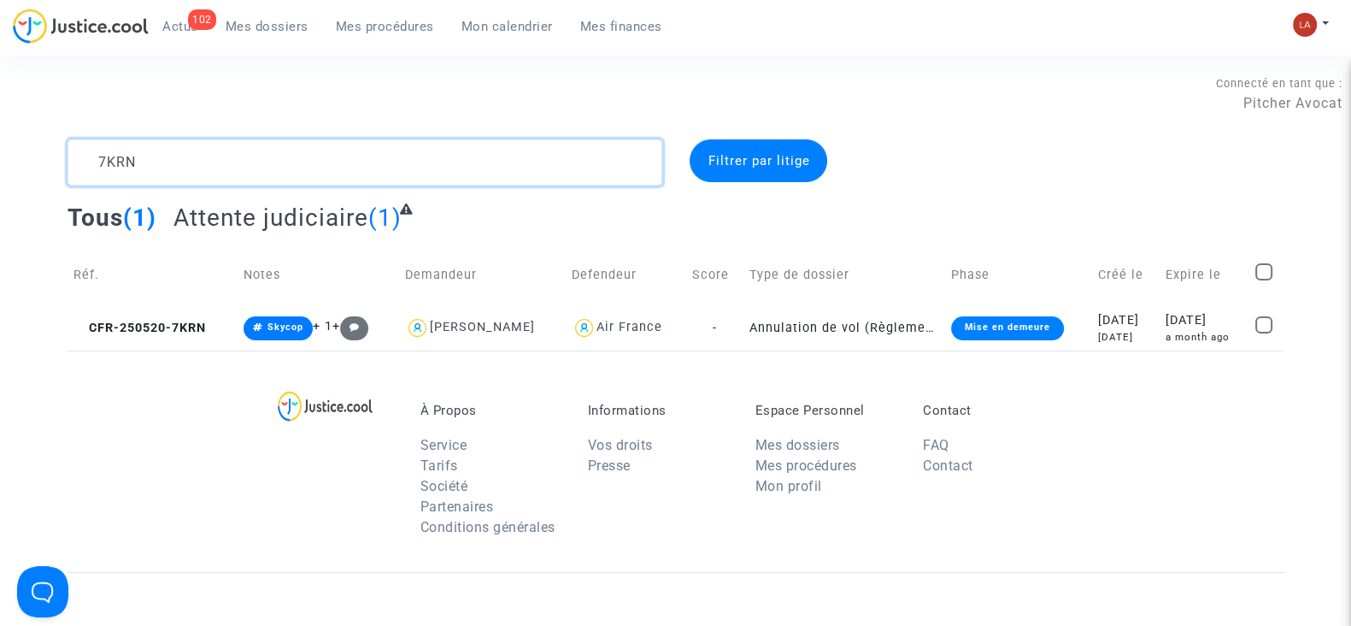
click at [245, 150] on textarea at bounding box center [365, 162] width 595 height 46
paste textarea "PRH4"
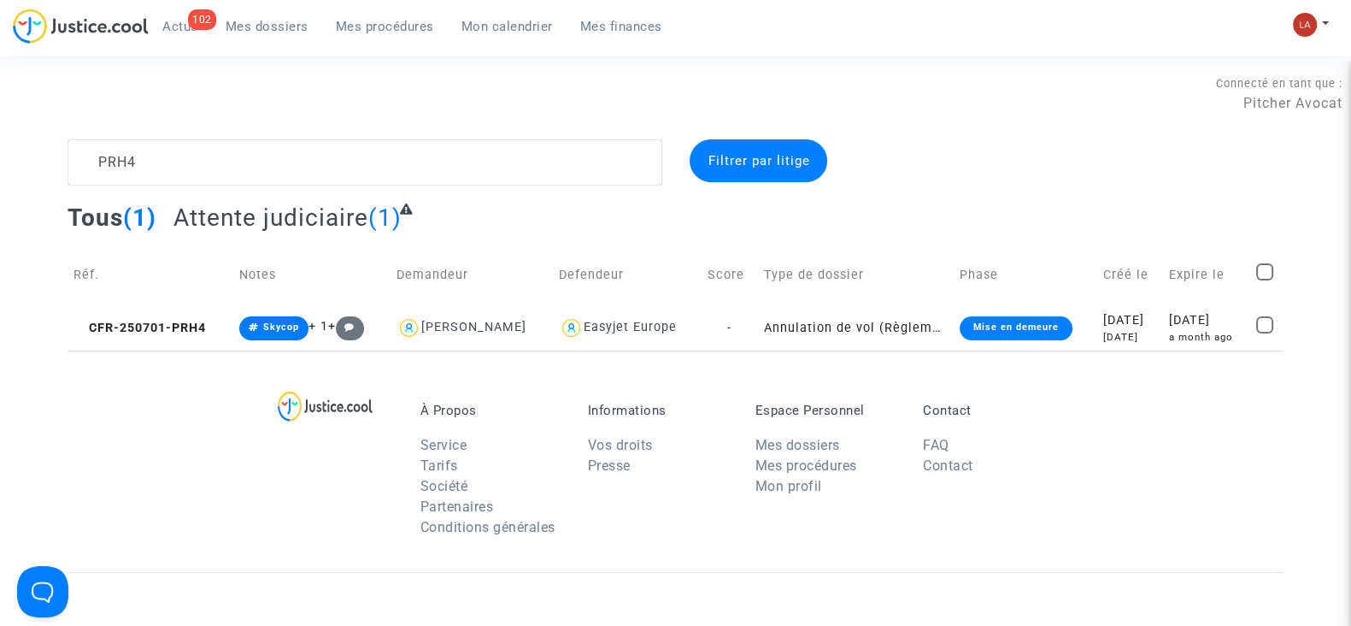
drag, startPoint x: 138, startPoint y: 333, endPoint x: 332, endPoint y: 350, distance: 194.7
click at [138, 333] on span "CFR-250701-PRH4" at bounding box center [140, 328] width 132 height 15
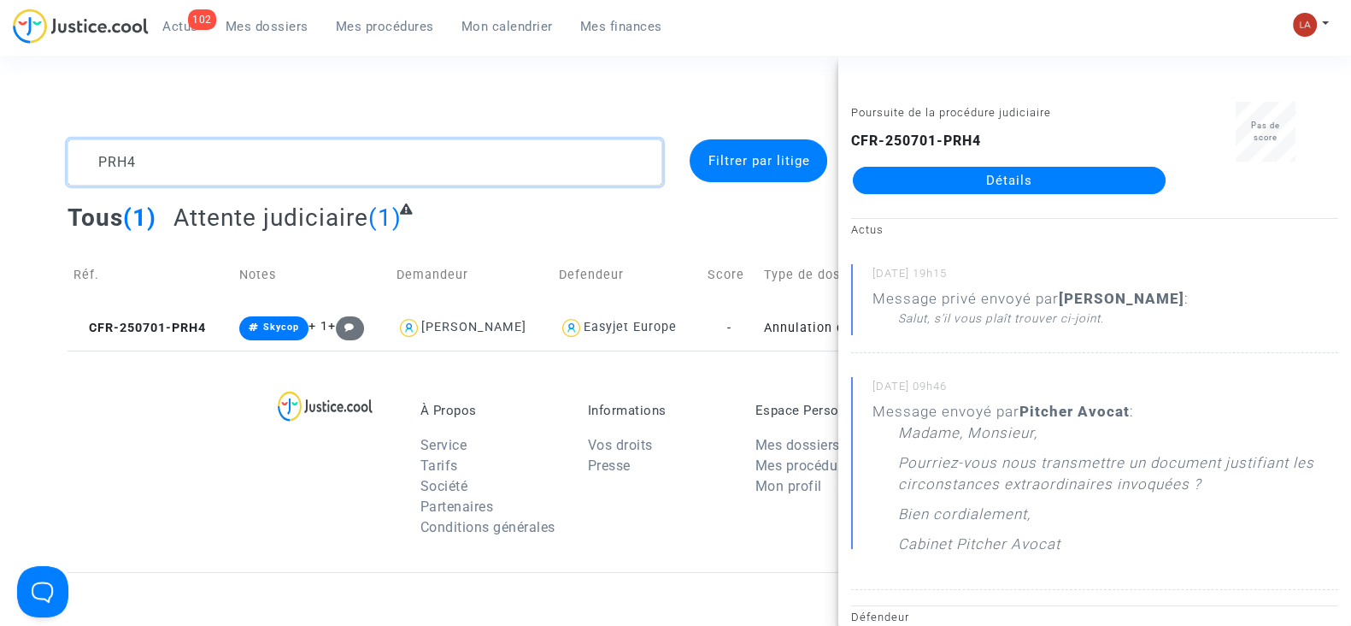
click at [122, 167] on textarea at bounding box center [365, 162] width 595 height 46
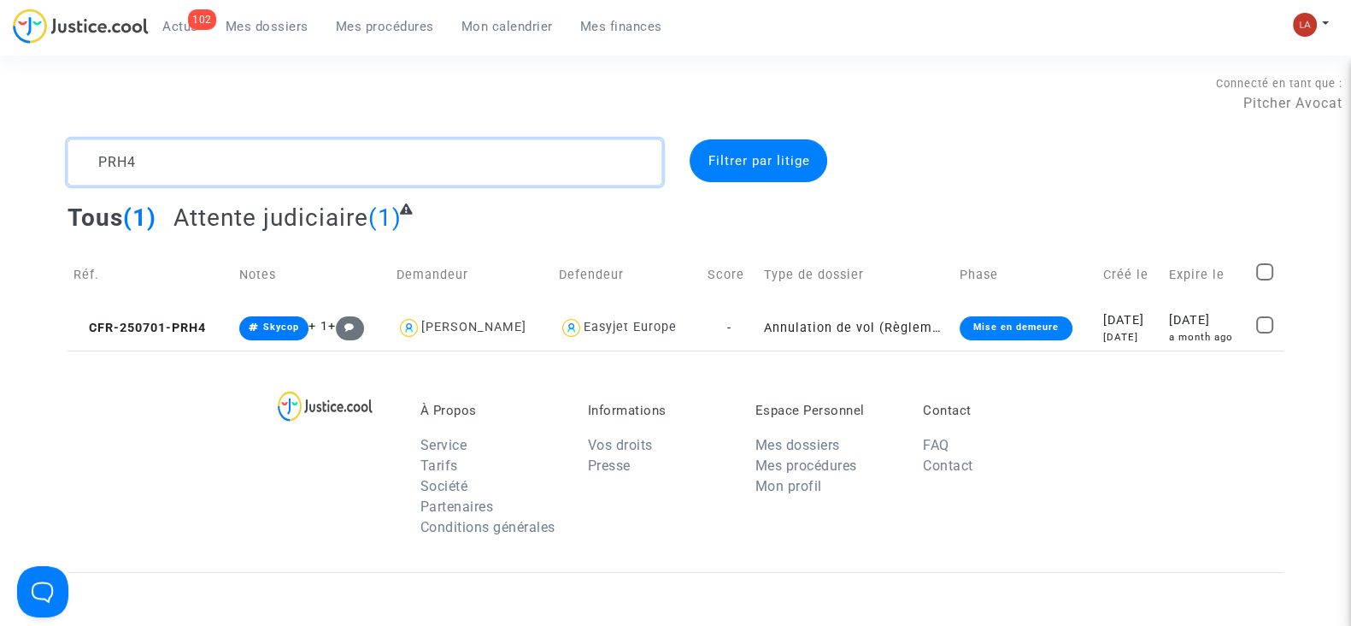
click at [122, 167] on textarea at bounding box center [365, 162] width 595 height 46
paste textarea "KEC8"
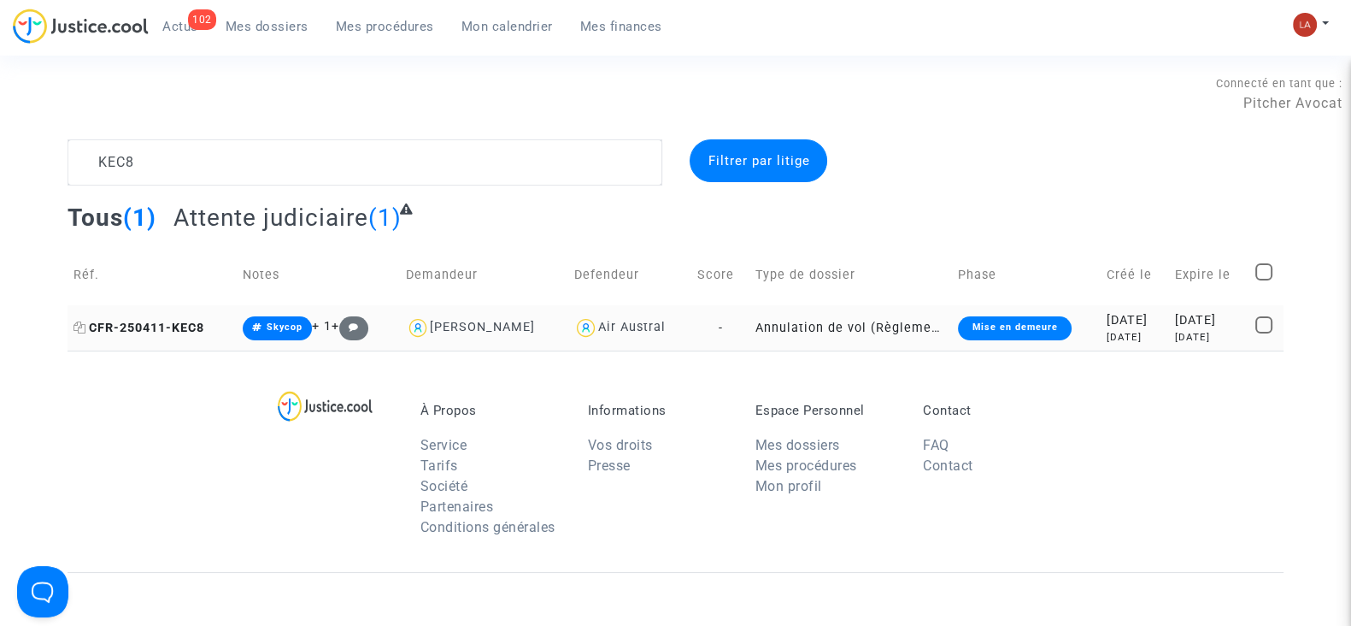
click at [173, 332] on span "CFR-250411-KEC8" at bounding box center [139, 328] width 131 height 15
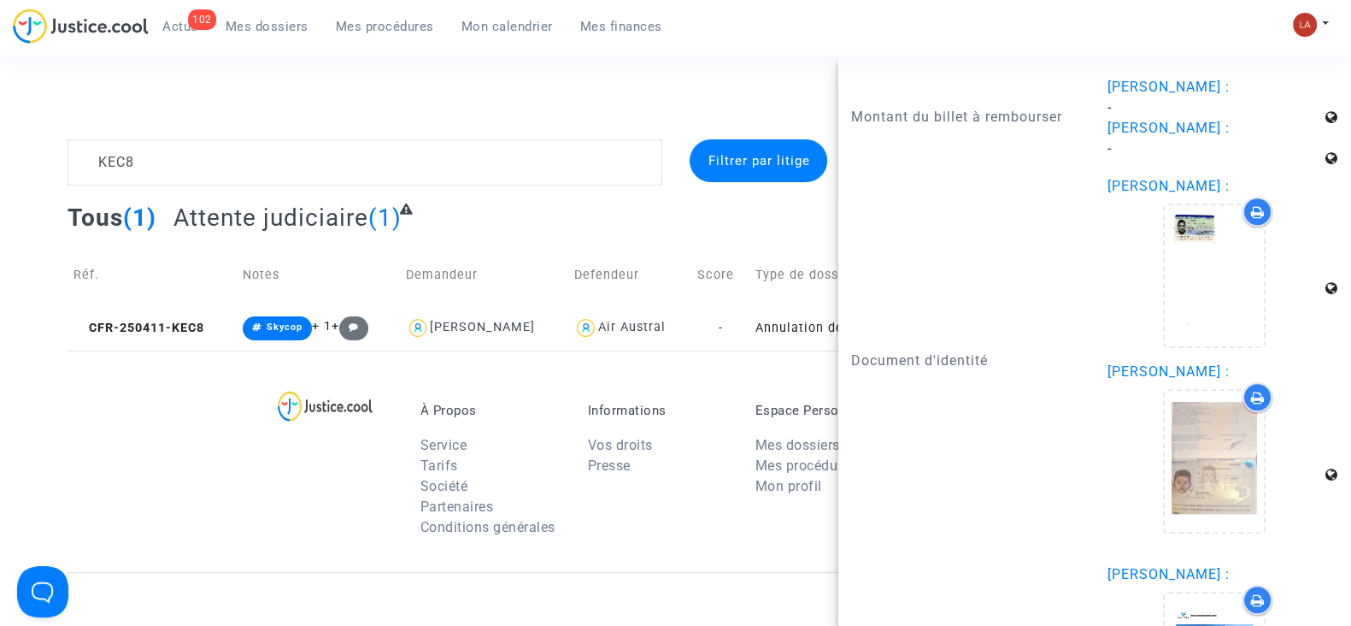
scroll to position [2350, 0]
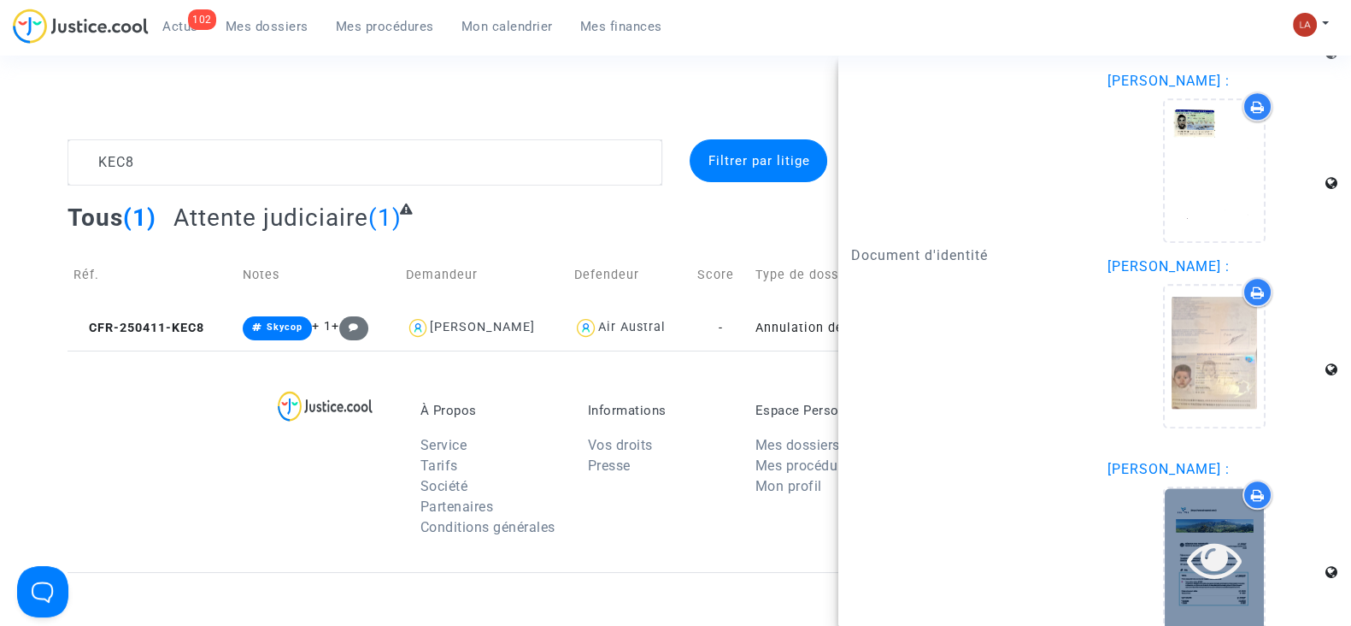
click at [1236, 575] on div at bounding box center [1214, 559] width 99 height 55
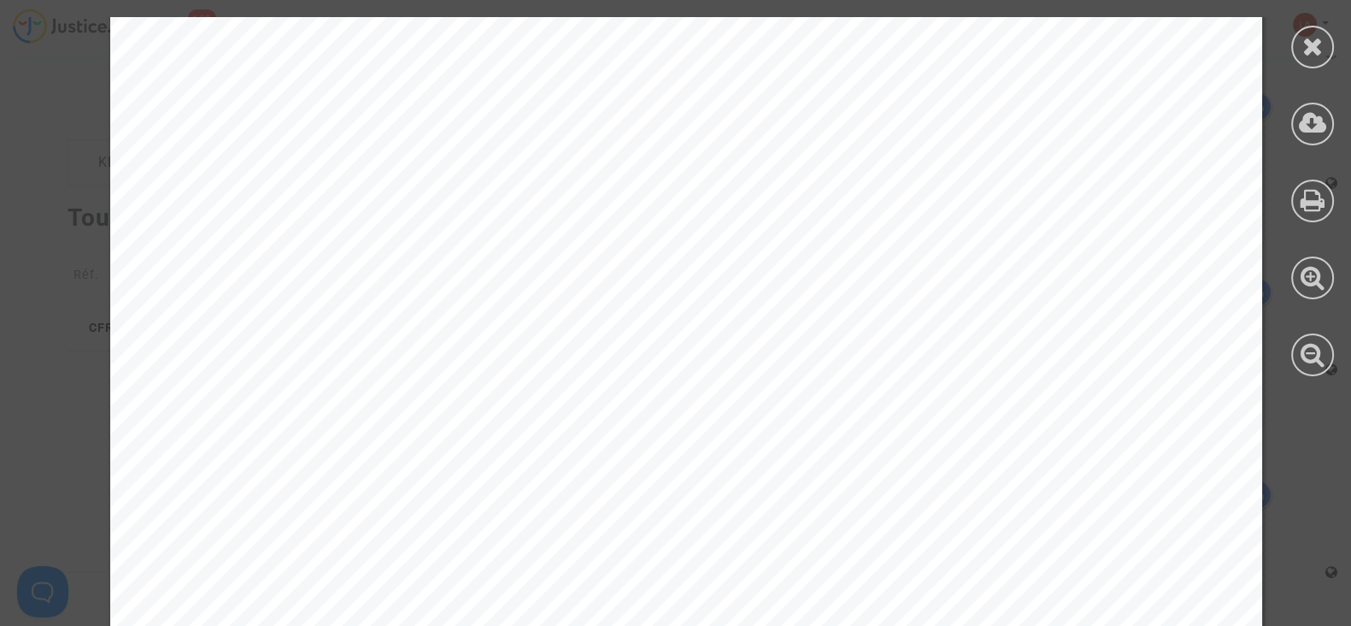
scroll to position [1923, 0]
click at [1295, 36] on div at bounding box center [1312, 47] width 43 height 43
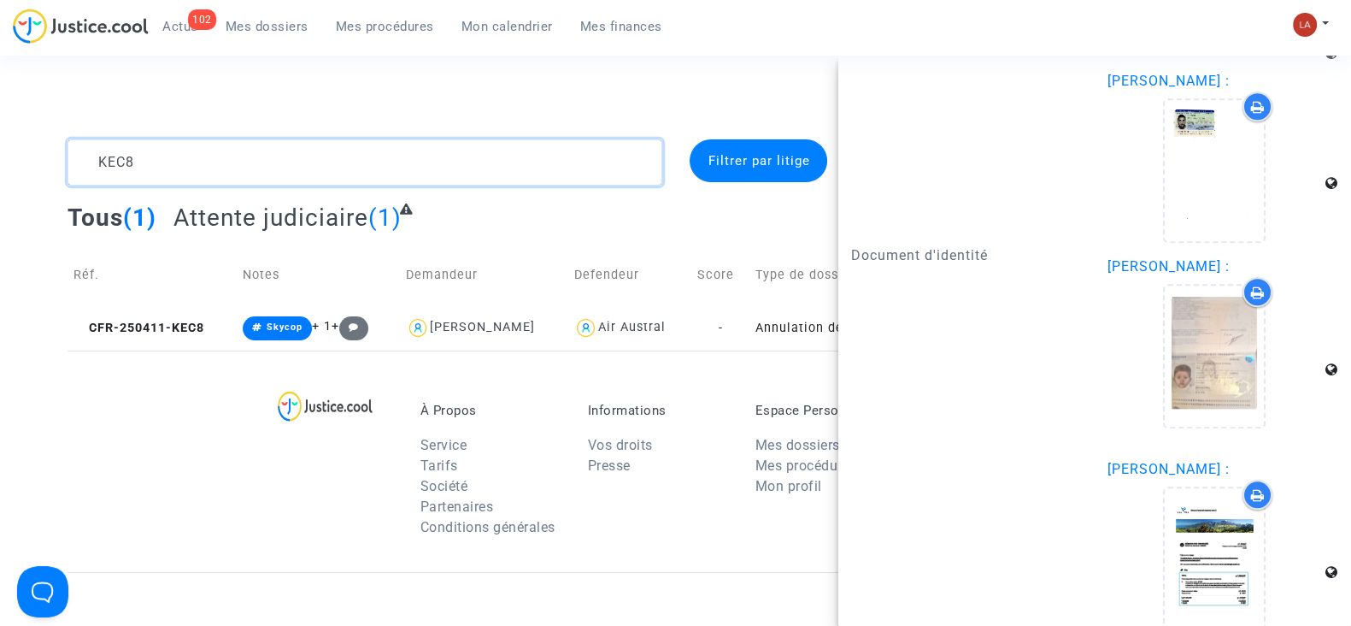
click at [487, 156] on textarea at bounding box center [365, 162] width 595 height 46
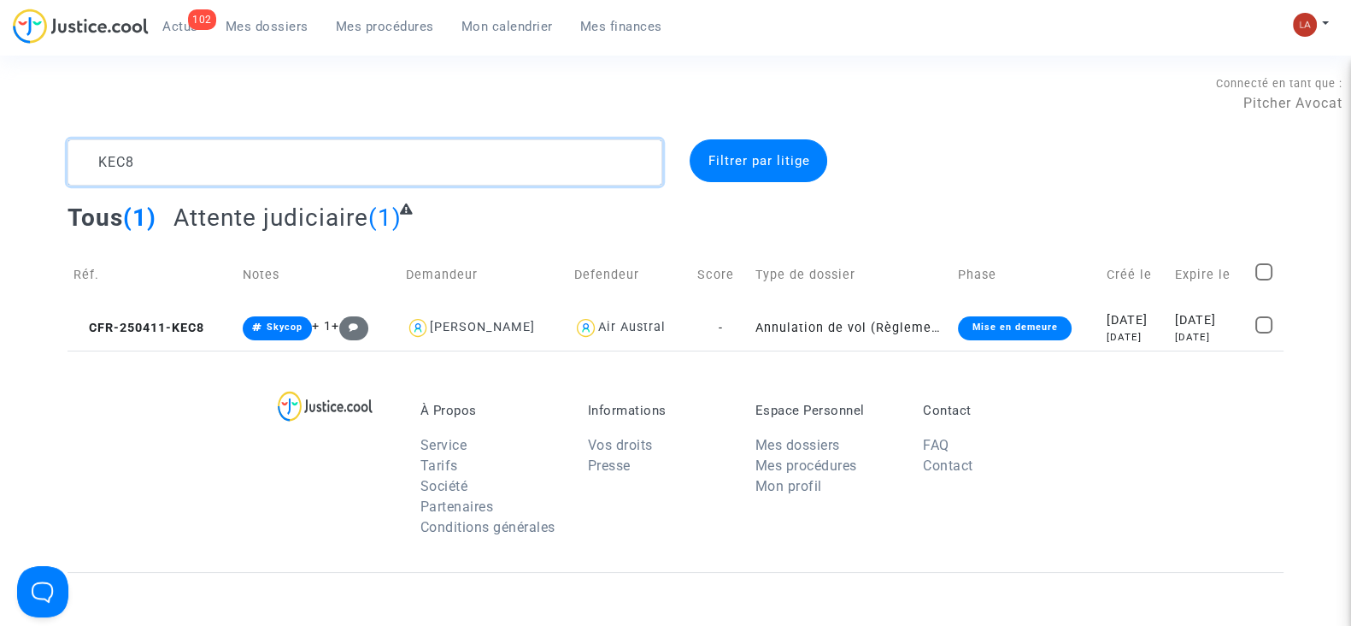
click at [487, 156] on textarea at bounding box center [365, 162] width 595 height 46
paste textarea "B9NV"
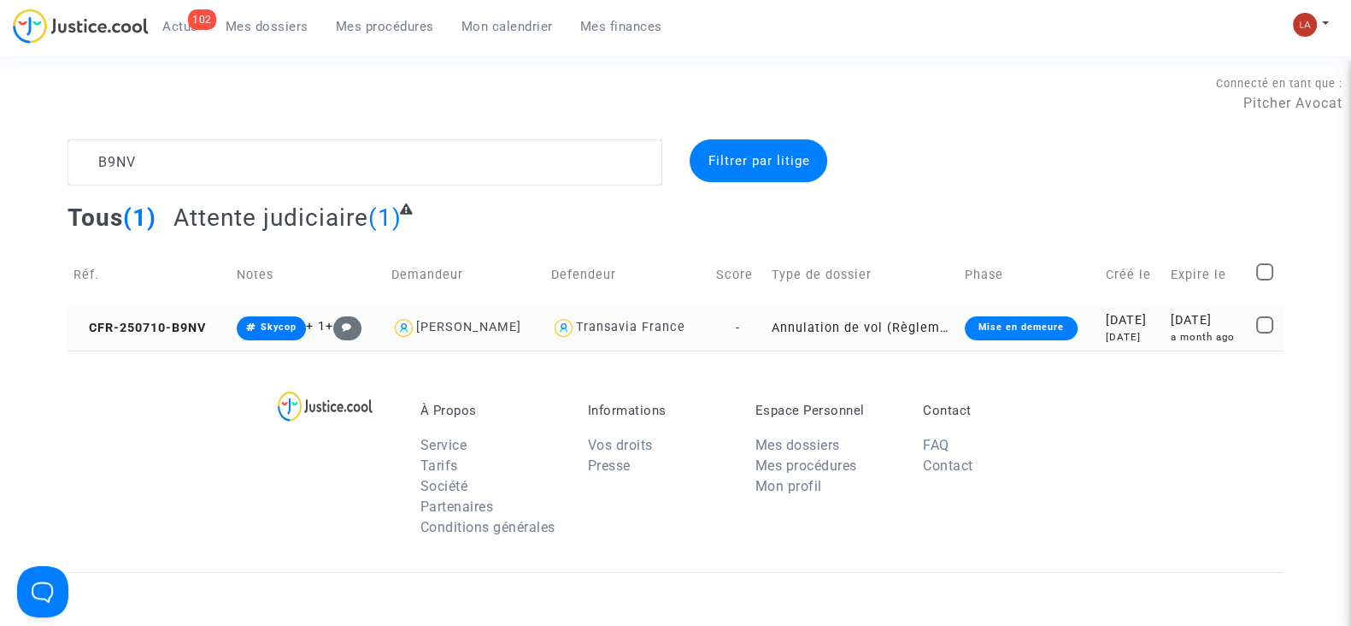
click at [178, 317] on td "CFR-250710-B9NV" at bounding box center [149, 327] width 163 height 45
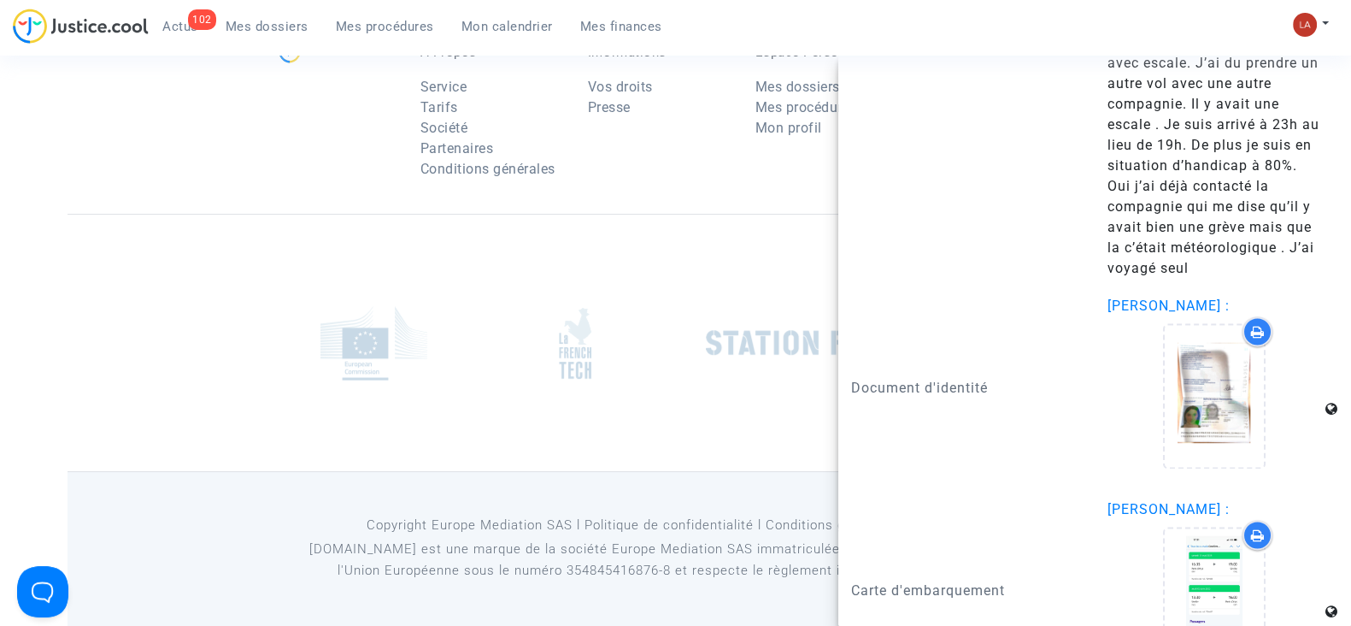
scroll to position [3166, 0]
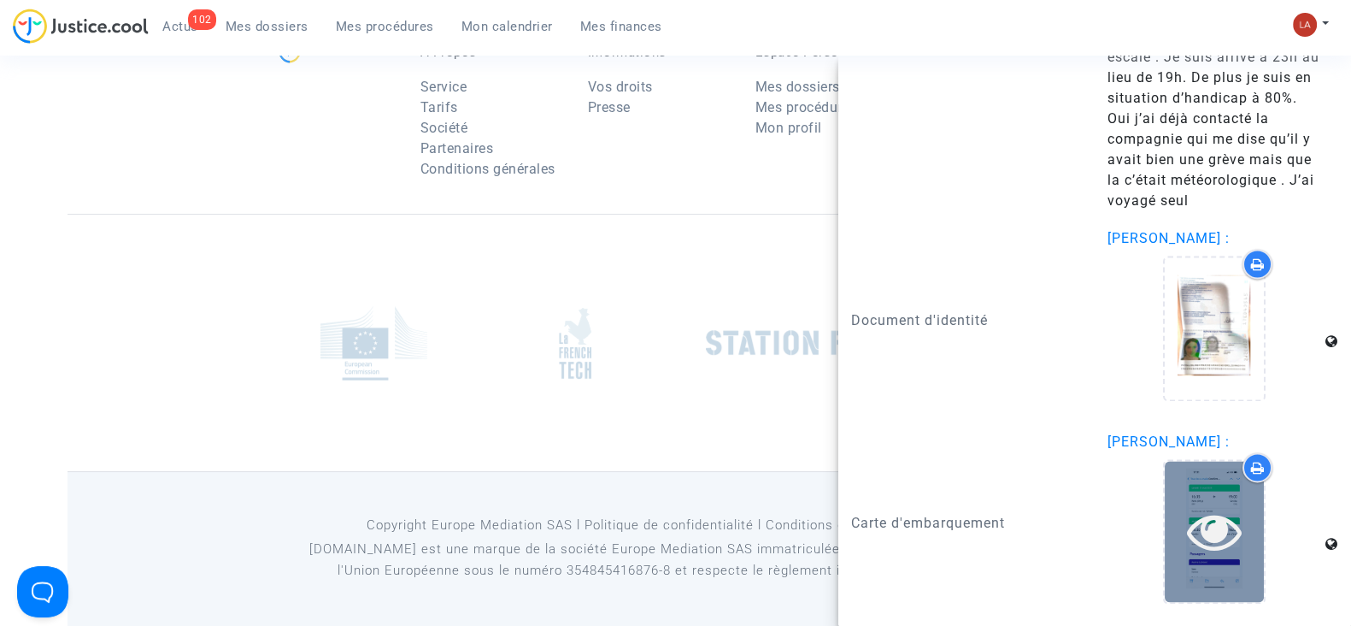
click at [1230, 532] on div at bounding box center [1214, 530] width 99 height 55
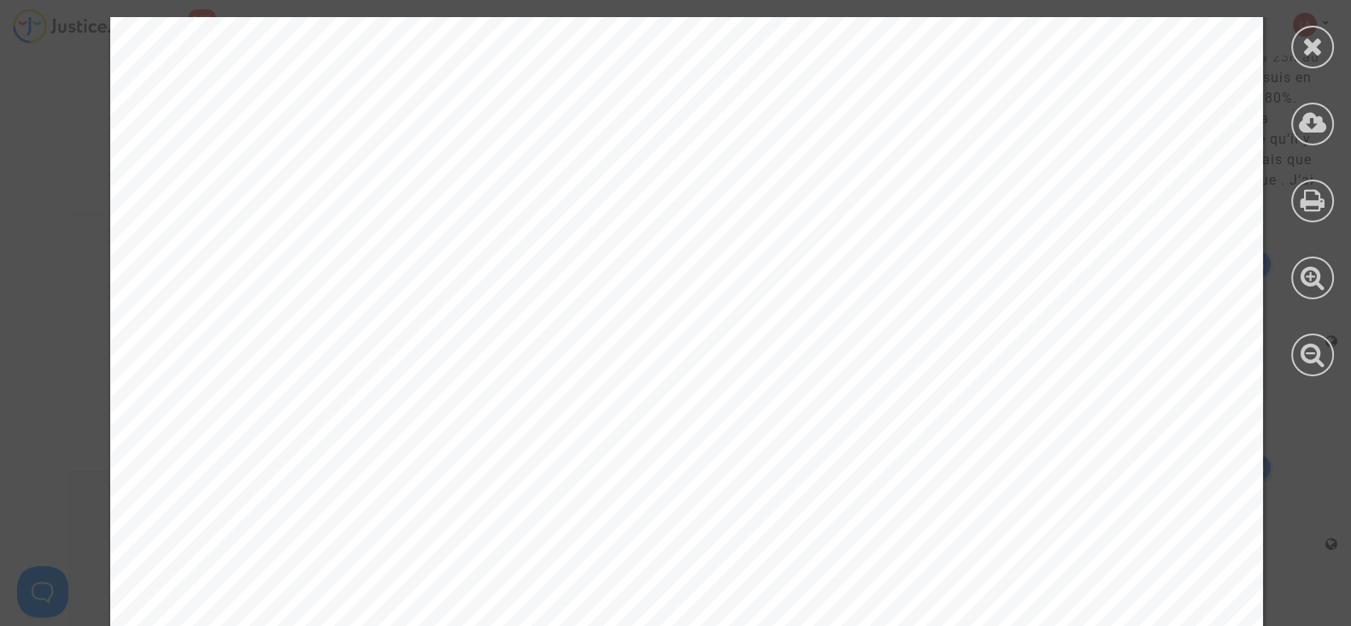
scroll to position [213, 0]
click at [1310, 40] on icon at bounding box center [1313, 46] width 21 height 26
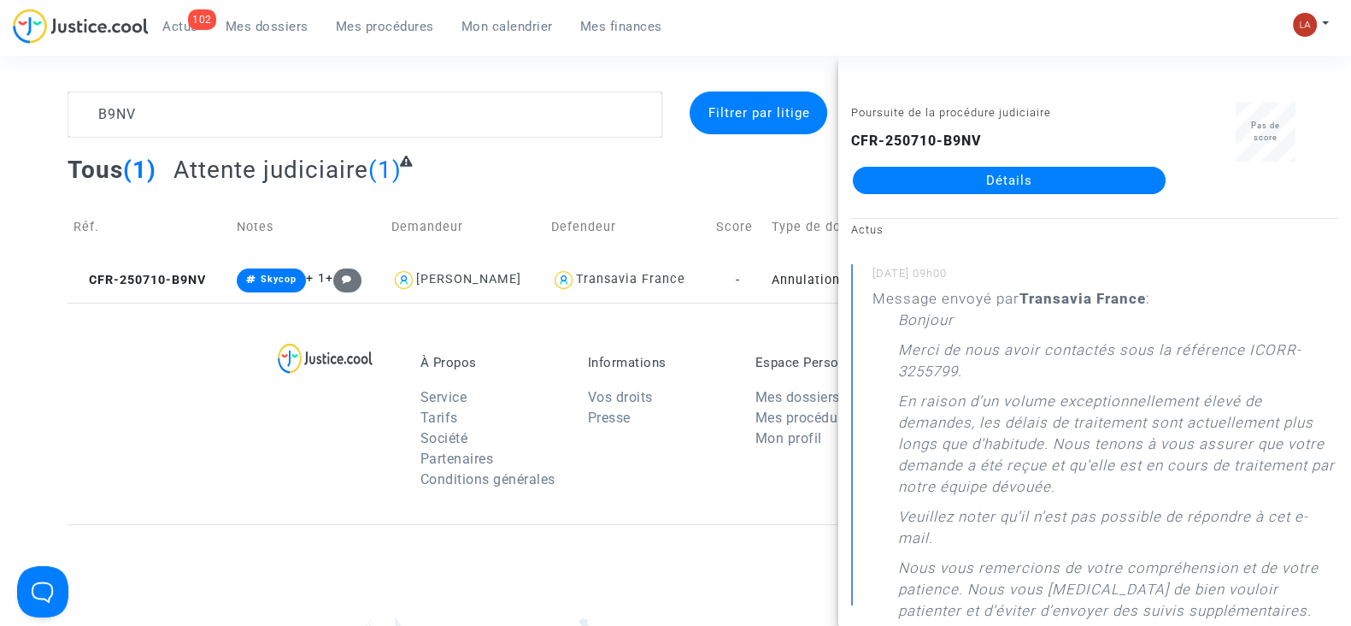
scroll to position [0, 0]
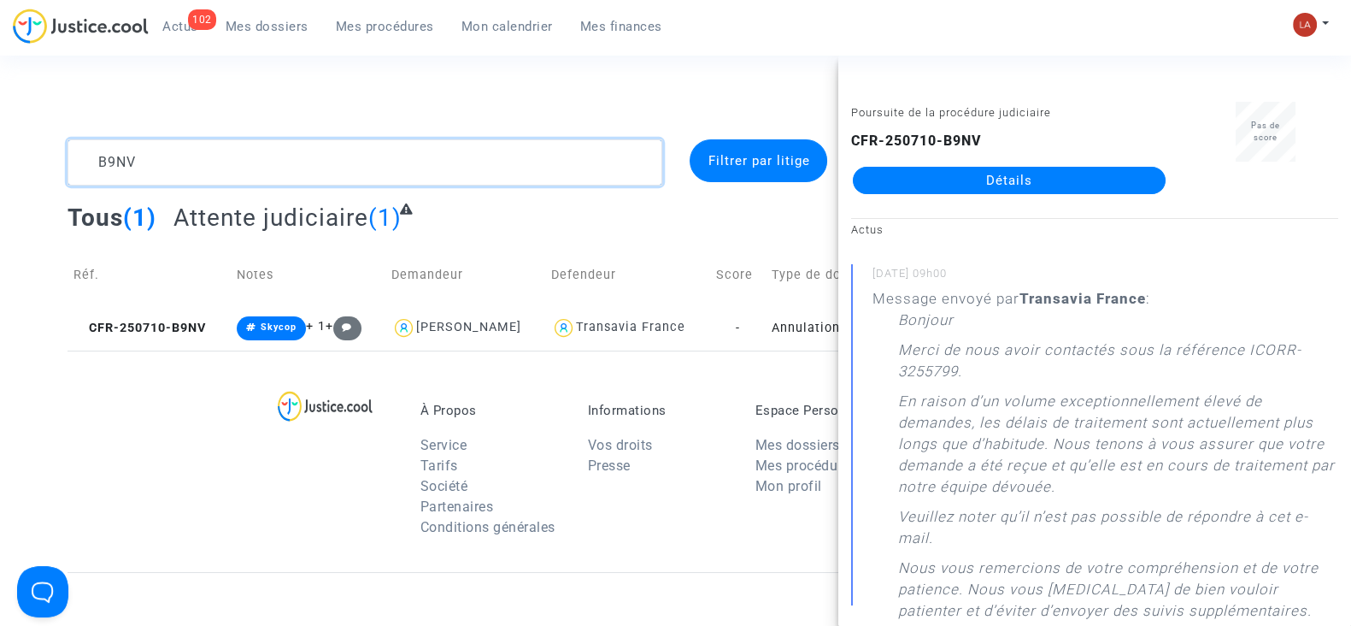
click at [205, 168] on textarea at bounding box center [365, 162] width 595 height 46
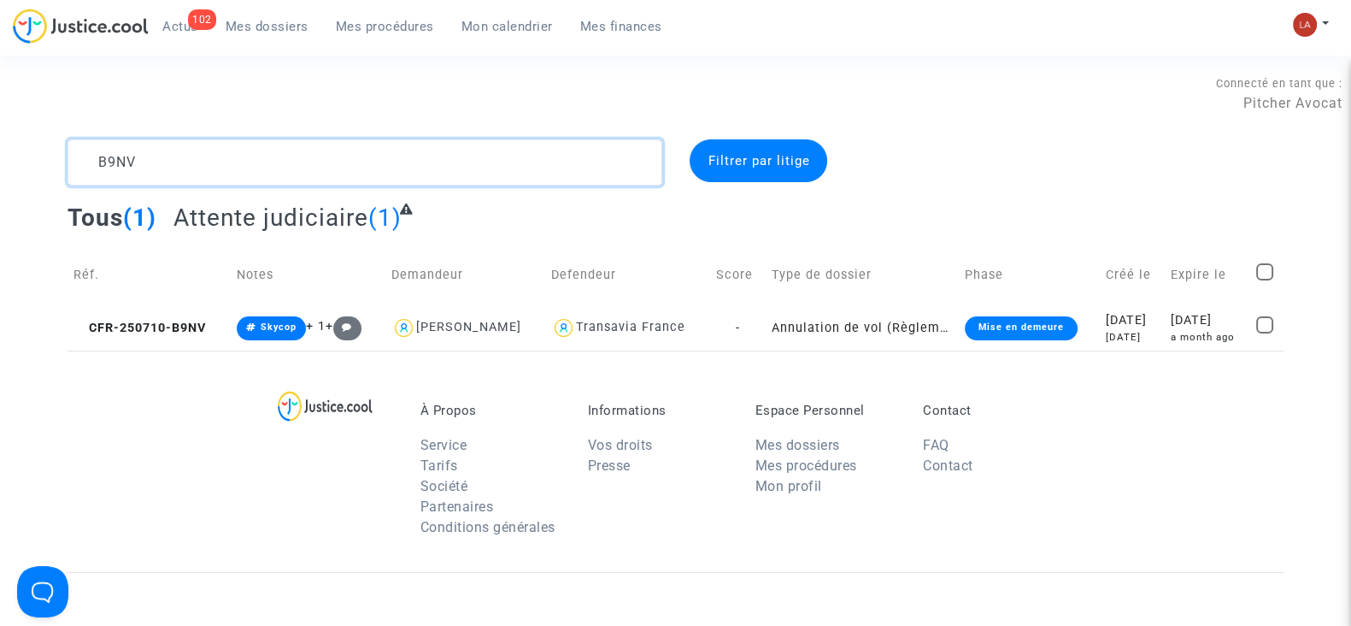
paste textarea "2PU"
click at [169, 331] on span "CFR-250710-B2PU" at bounding box center [140, 328] width 132 height 15
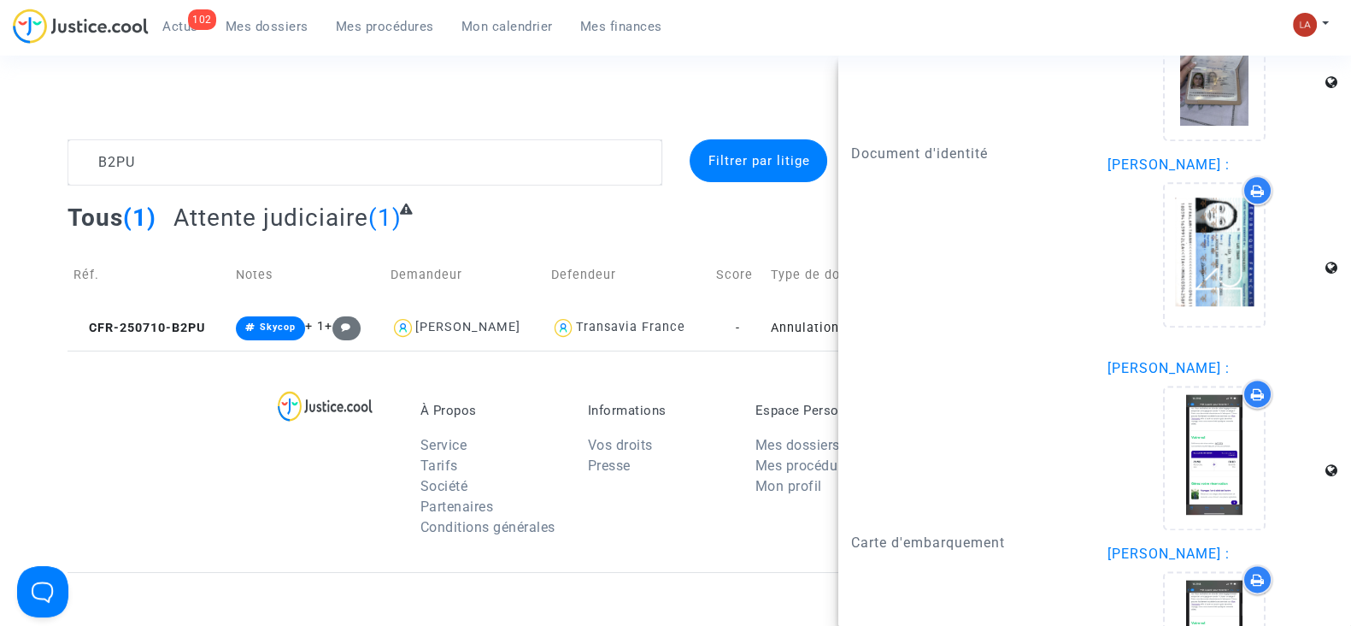
scroll to position [2990, 0]
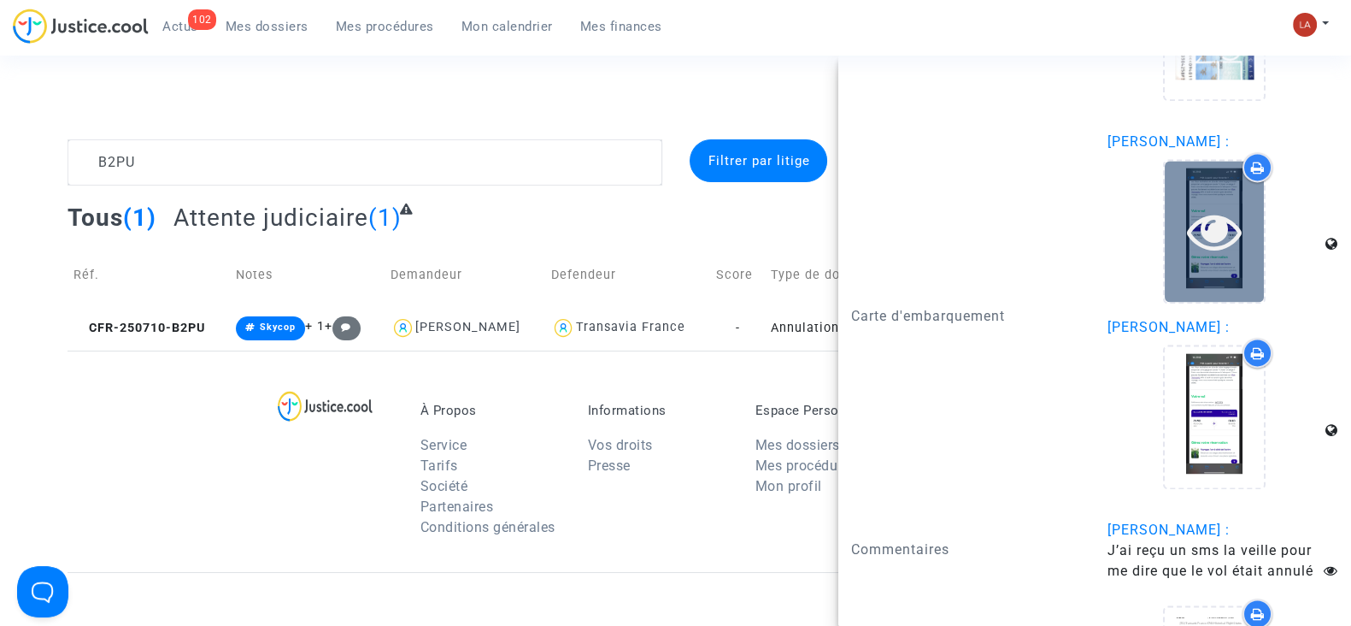
click at [1226, 290] on div at bounding box center [1214, 231] width 99 height 141
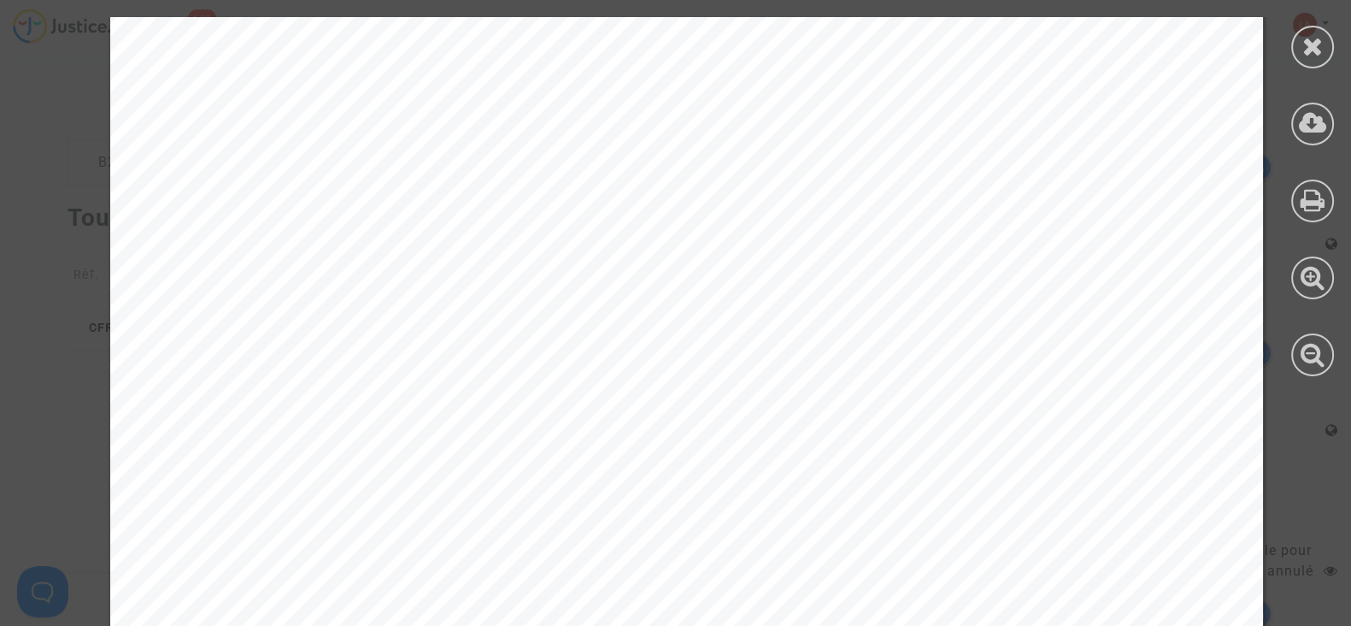
scroll to position [641, 0]
drag, startPoint x: 1325, startPoint y: 37, endPoint x: 1309, endPoint y: 37, distance: 16.2
click at [1325, 37] on div at bounding box center [1312, 47] width 43 height 43
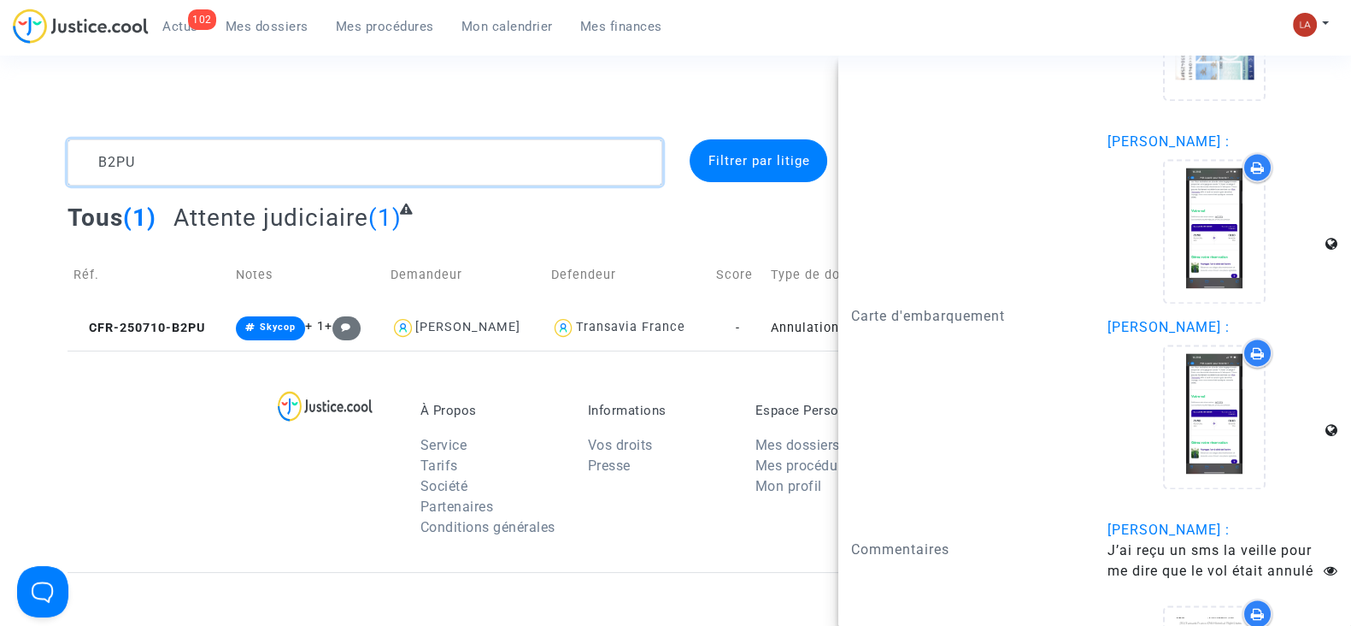
click at [154, 156] on textarea at bounding box center [365, 162] width 595 height 46
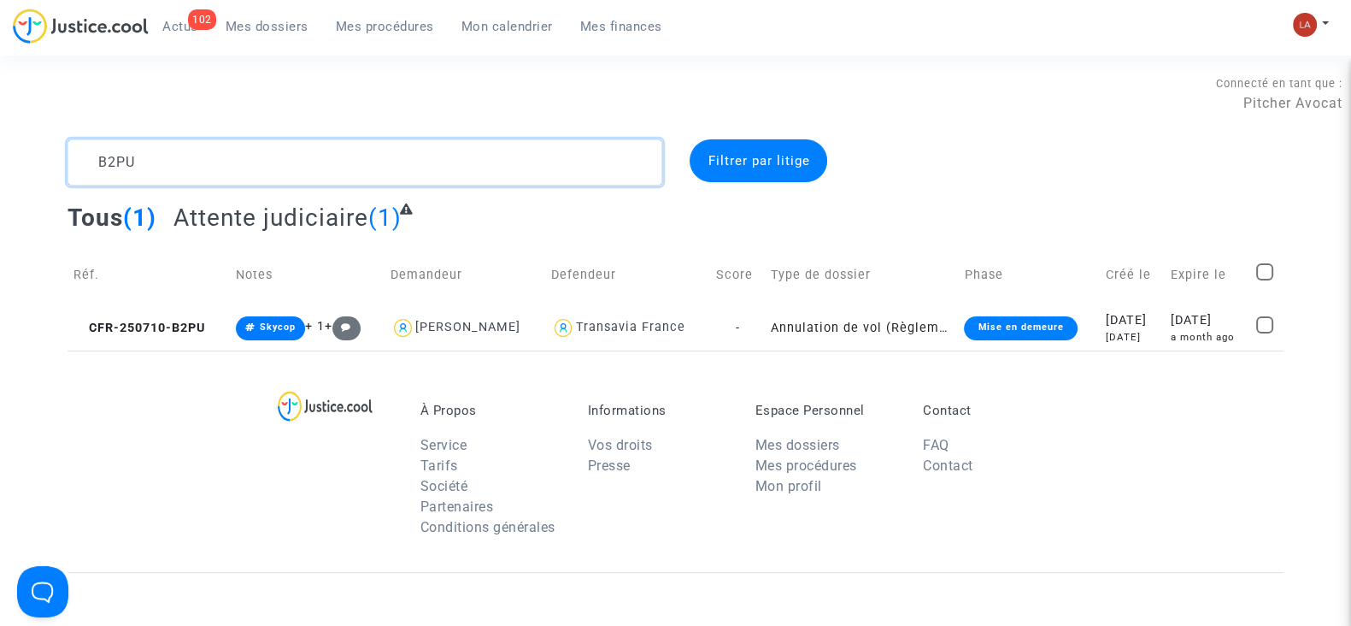
click at [154, 156] on textarea at bounding box center [365, 162] width 595 height 46
paste textarea "G3RV"
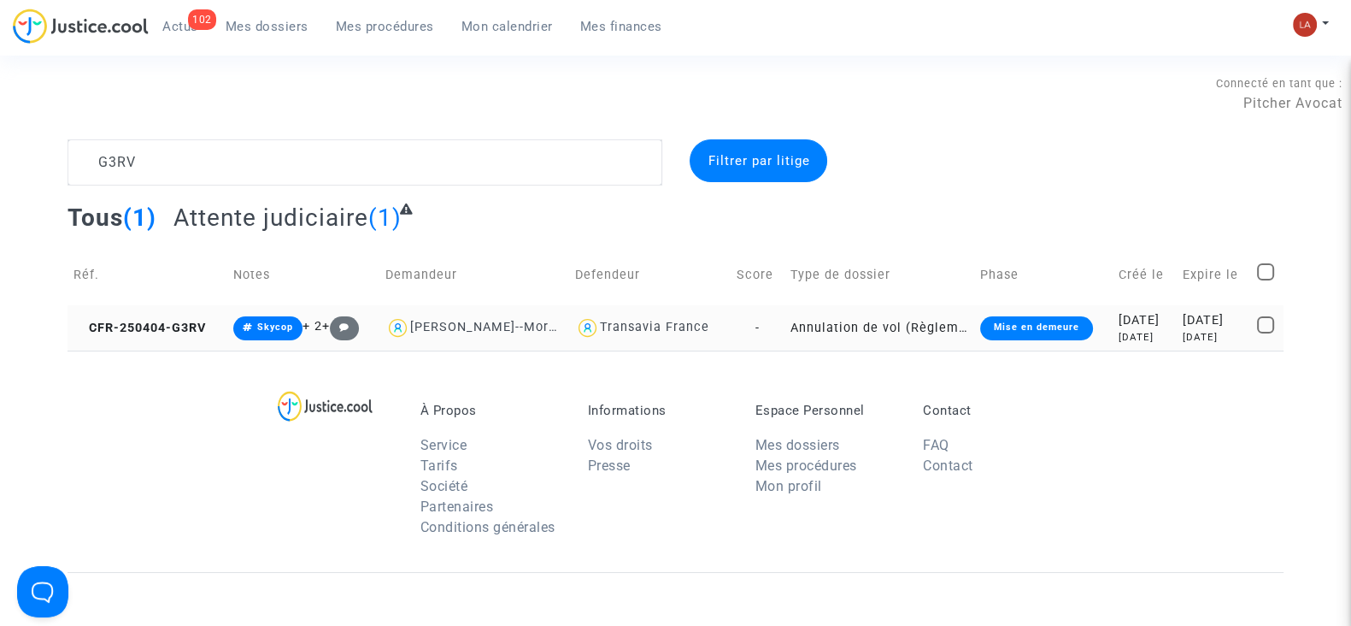
click at [159, 316] on td "CFR-250404-G3RV" at bounding box center [148, 327] width 160 height 45
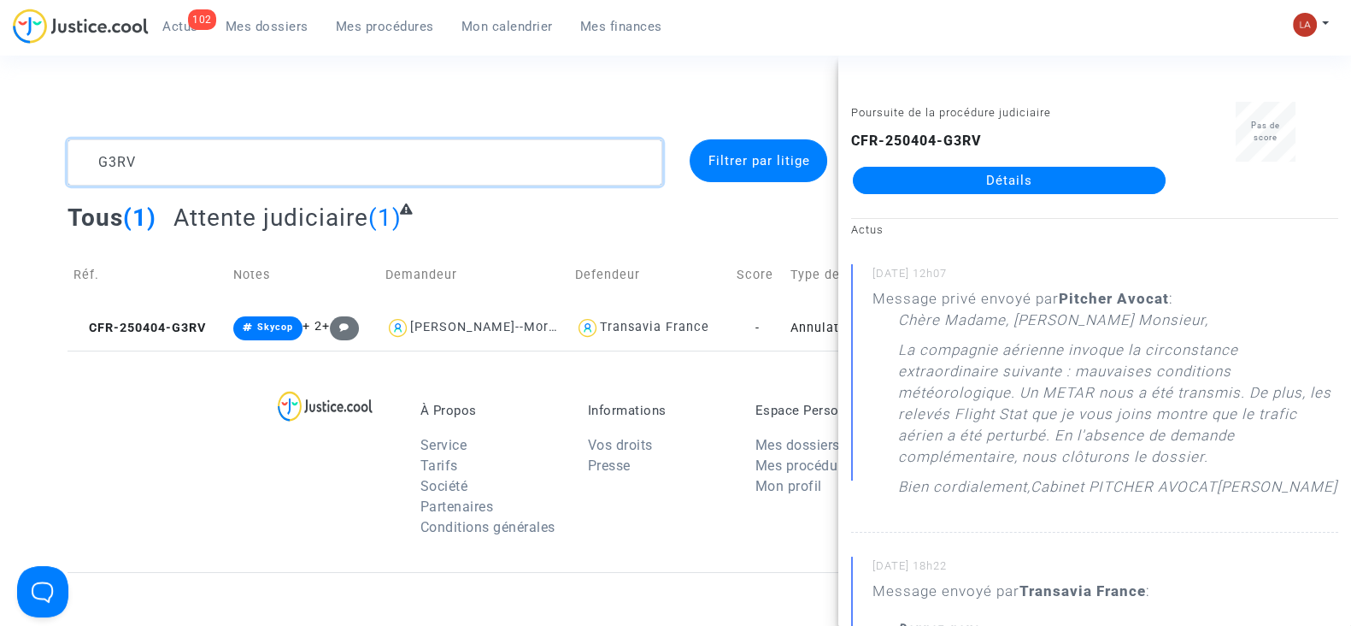
click at [266, 160] on textarea at bounding box center [365, 162] width 595 height 46
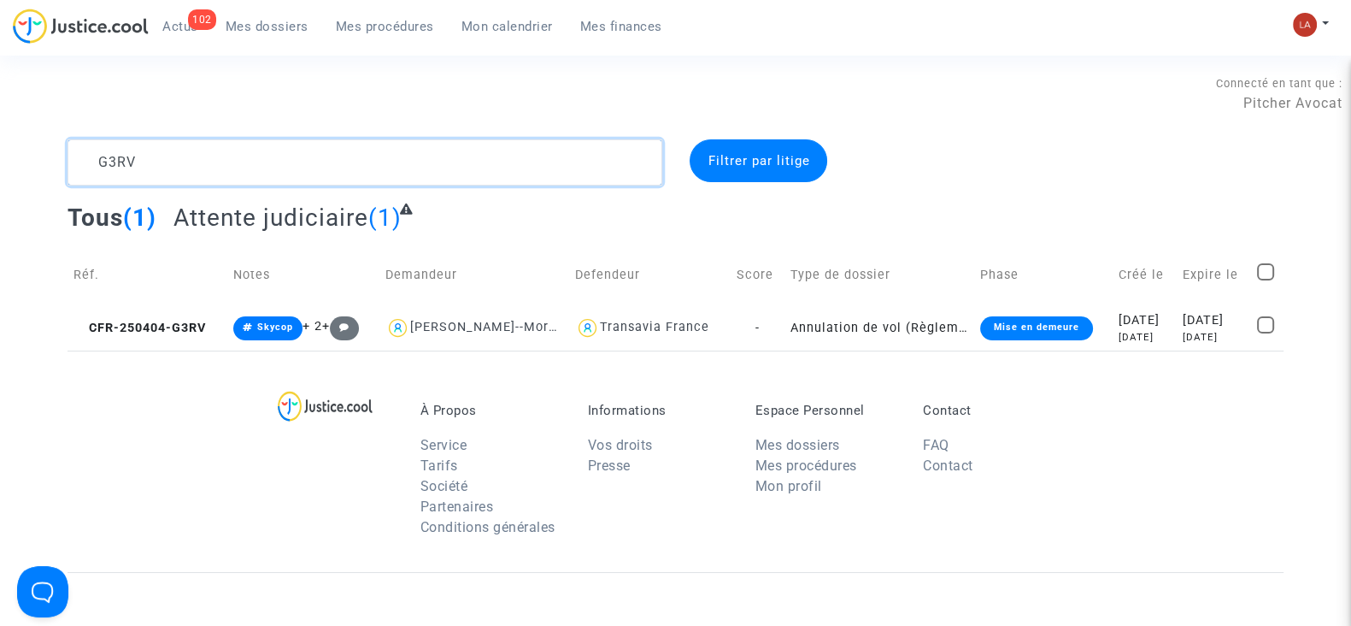
click at [265, 160] on textarea at bounding box center [365, 162] width 595 height 46
paste textarea "3FHZ"
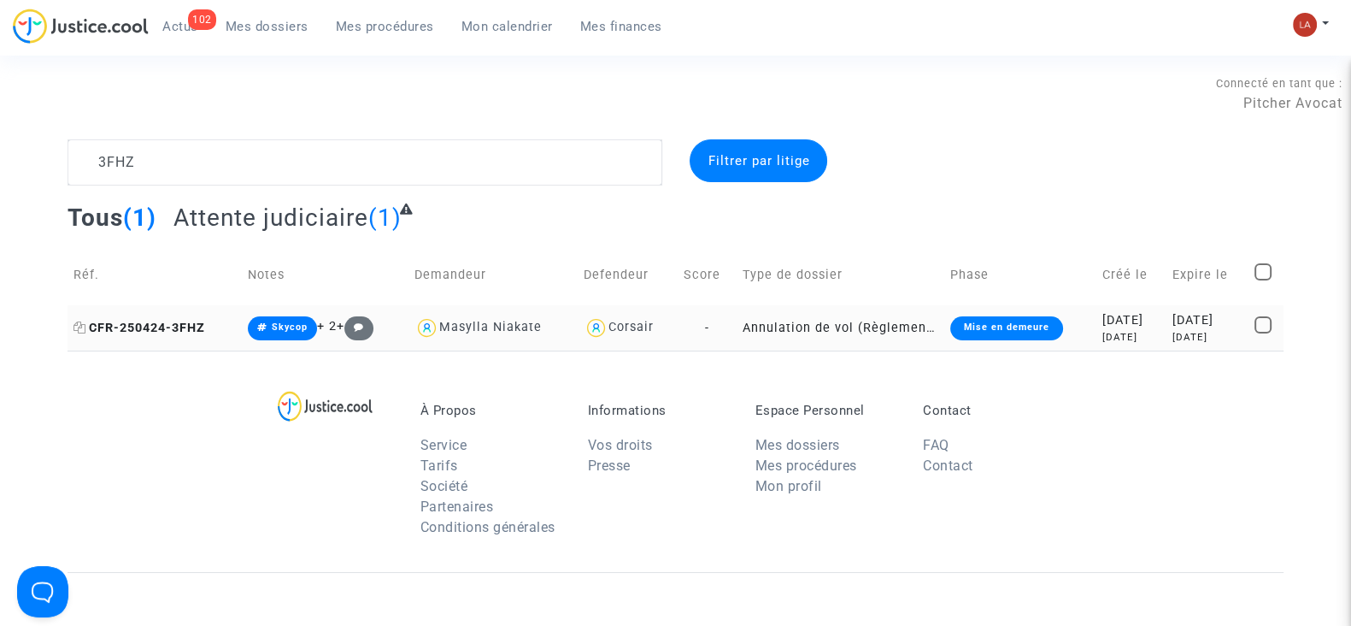
click at [170, 331] on span "CFR-250424-3FHZ" at bounding box center [140, 328] width 132 height 15
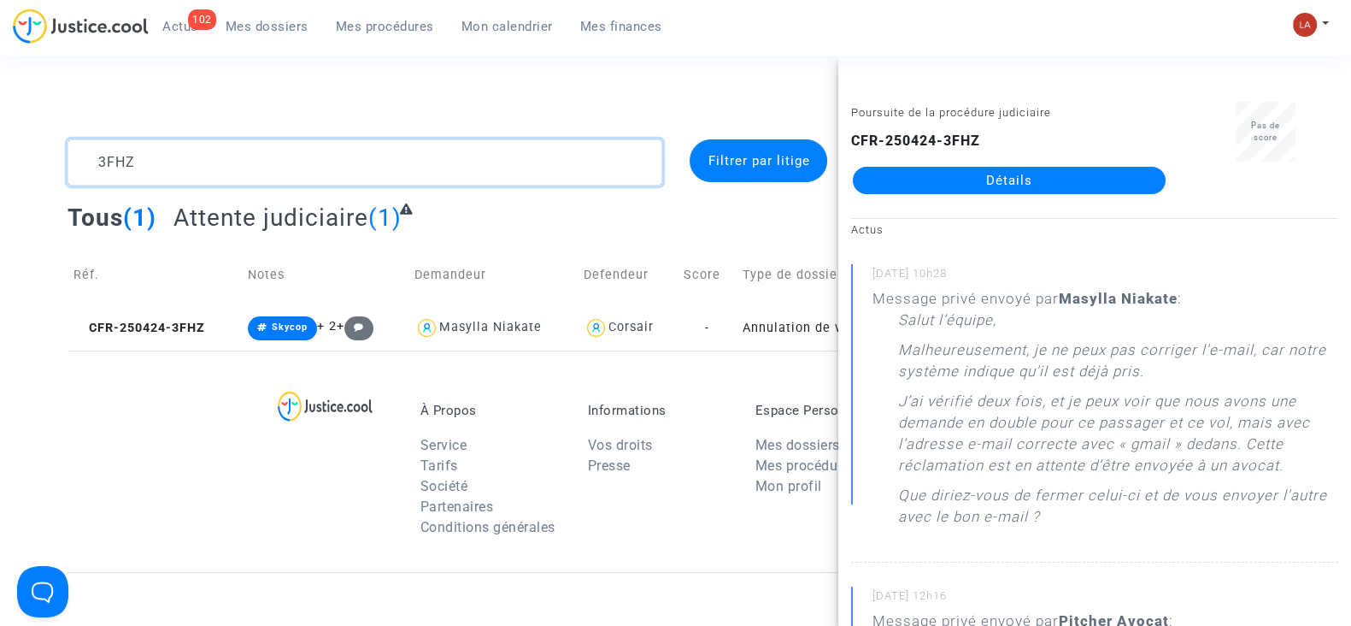
click at [491, 153] on textarea at bounding box center [365, 162] width 595 height 46
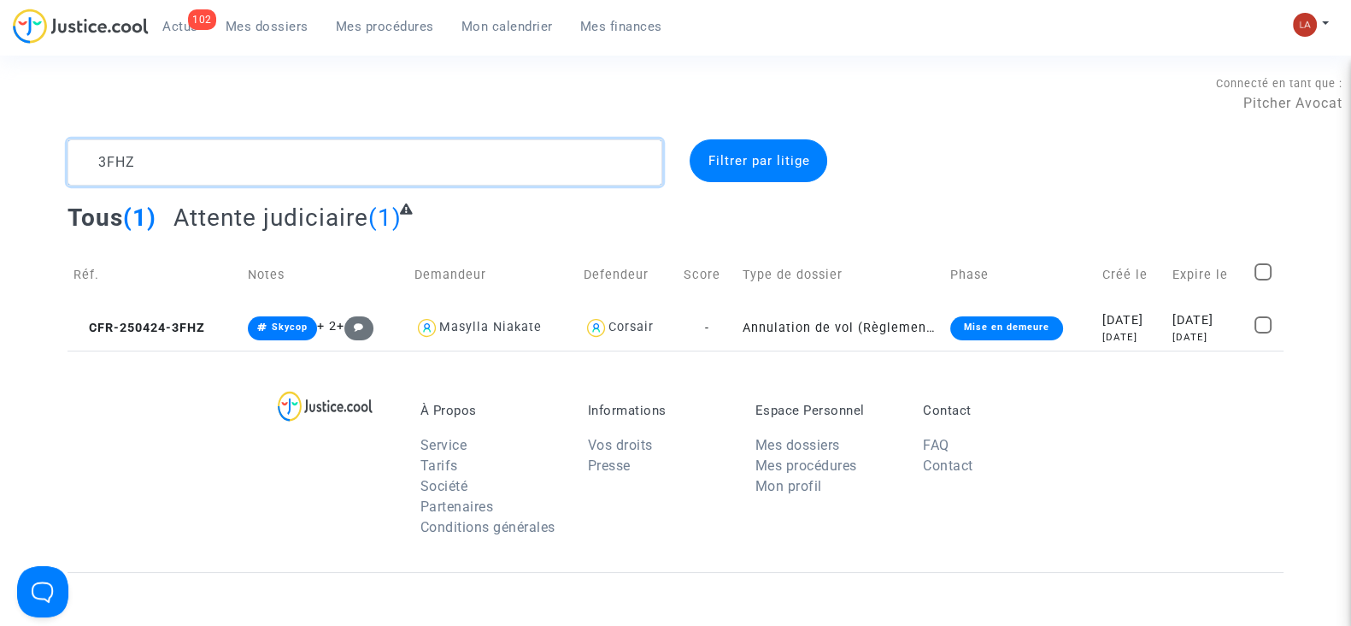
paste textarea "976F"
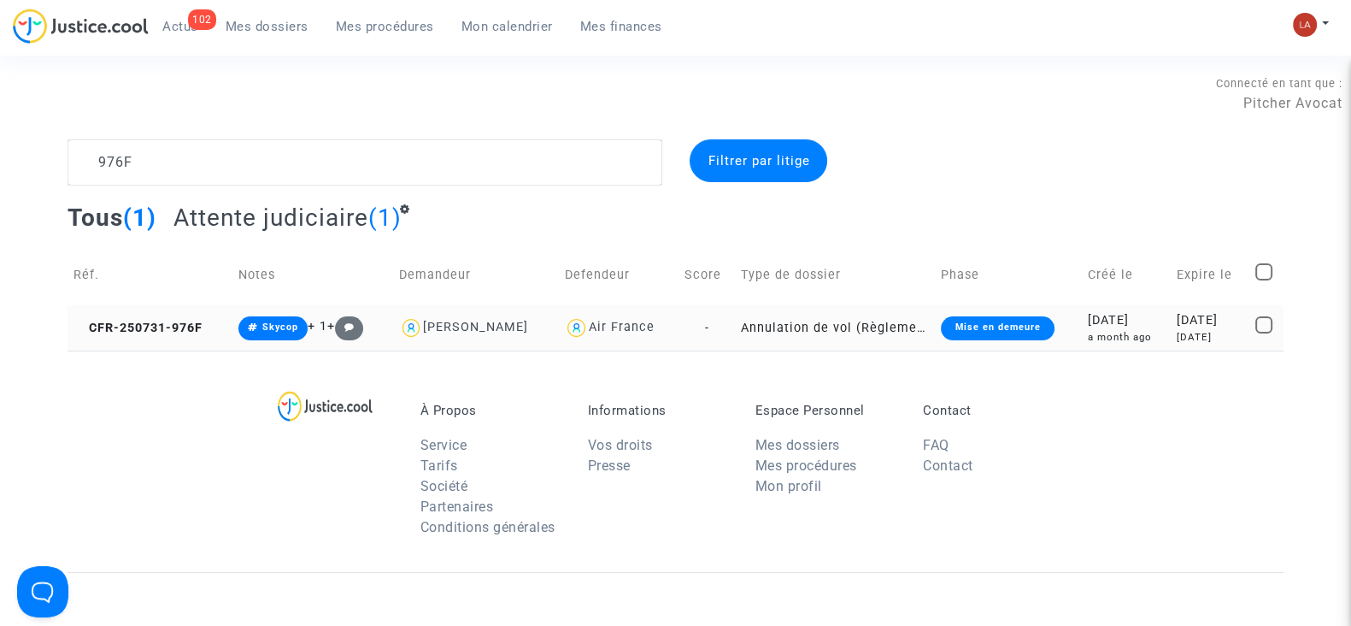
drag, startPoint x: 166, startPoint y: 322, endPoint x: 239, endPoint y: 323, distance: 73.5
click at [166, 322] on span "CFR-250731-976F" at bounding box center [138, 328] width 129 height 15
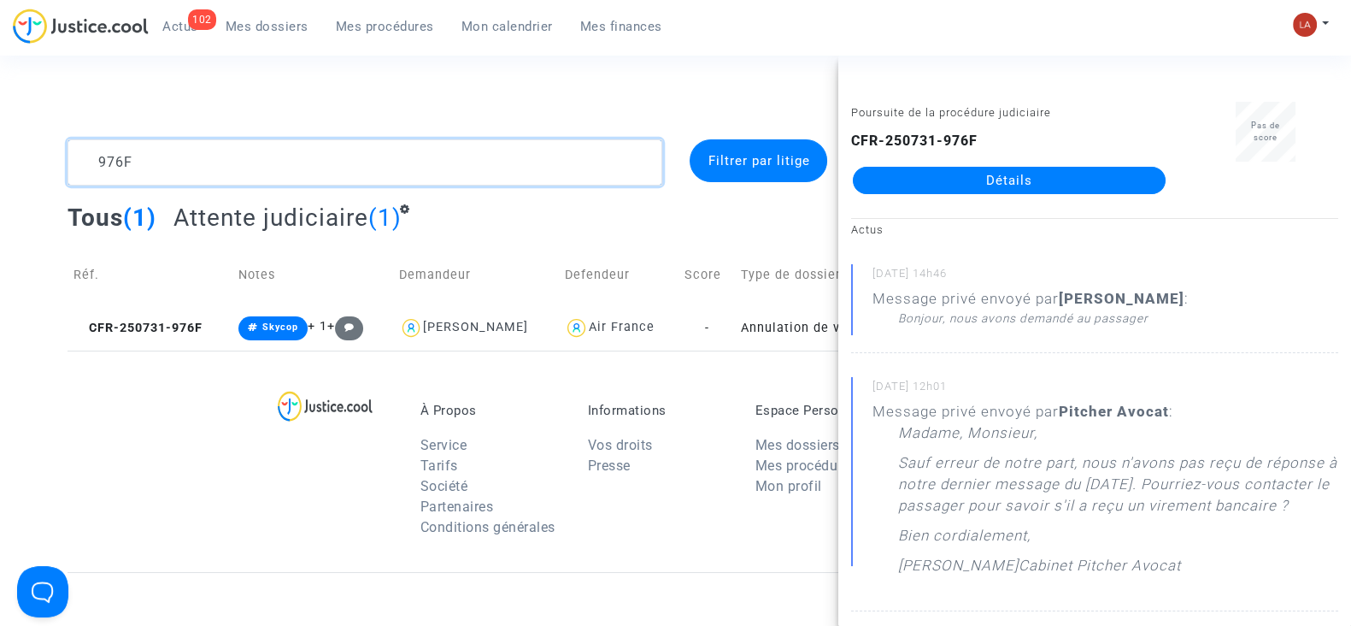
click at [299, 181] on textarea at bounding box center [365, 162] width 595 height 46
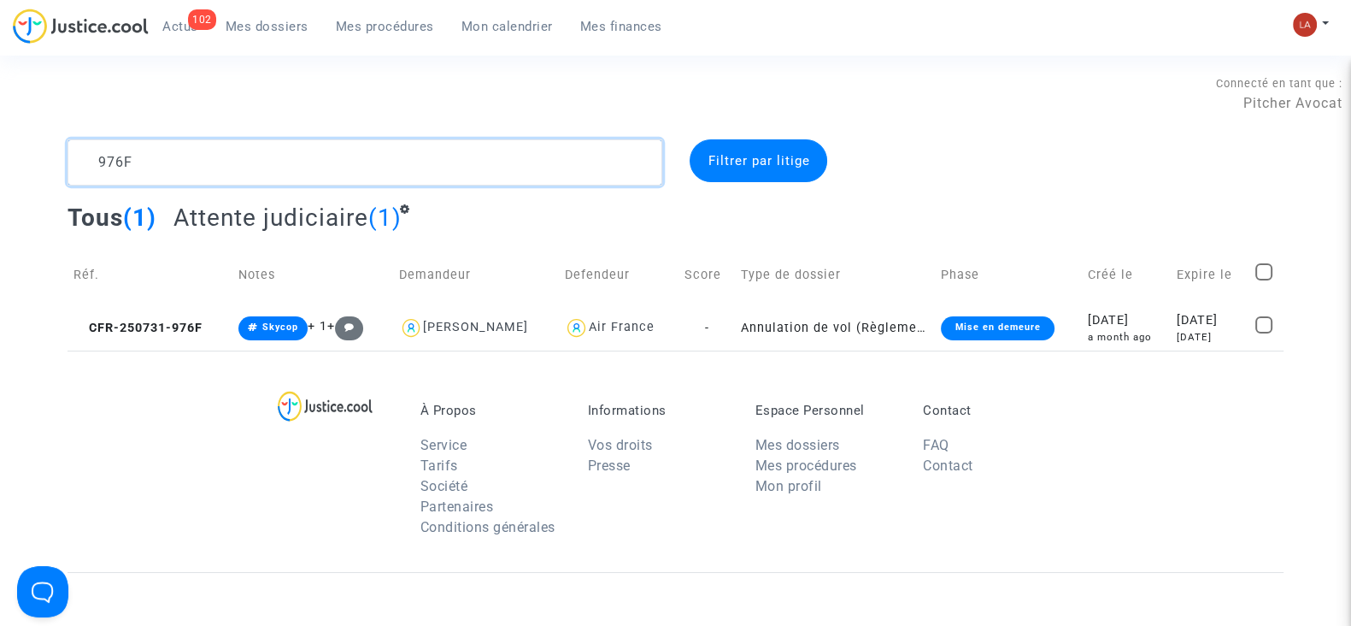
paste textarea "8NF8"
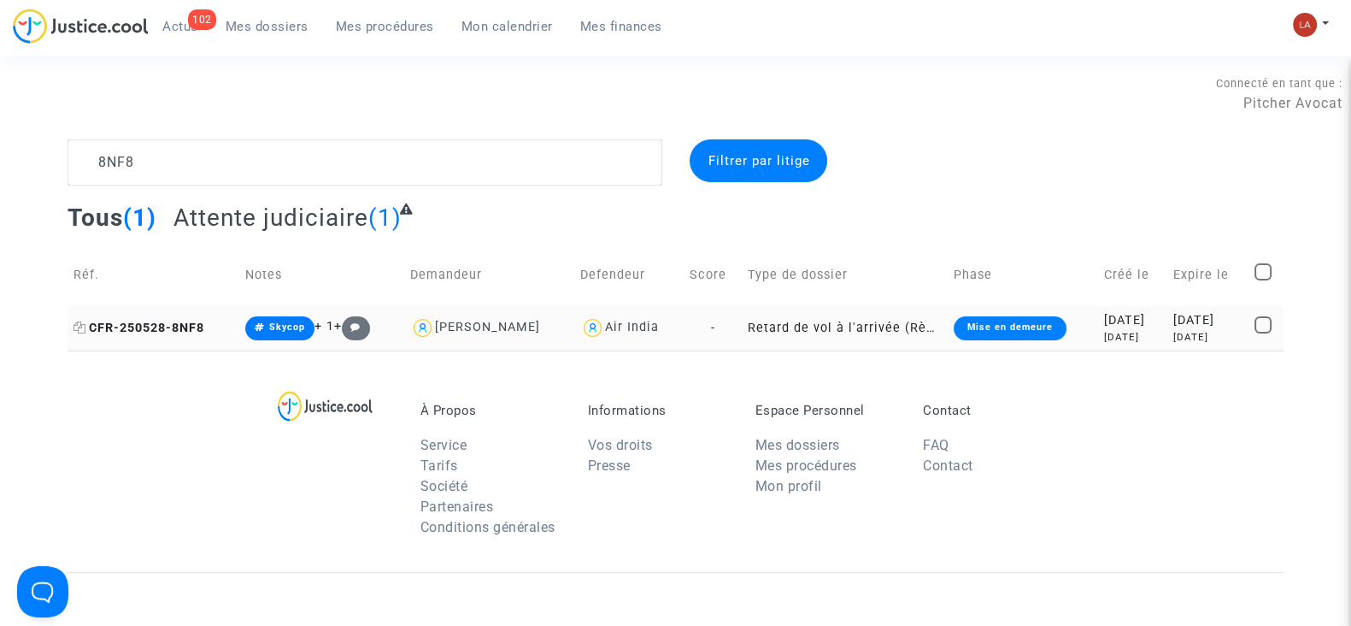
click at [138, 321] on span "CFR-250528-8NF8" at bounding box center [139, 328] width 131 height 15
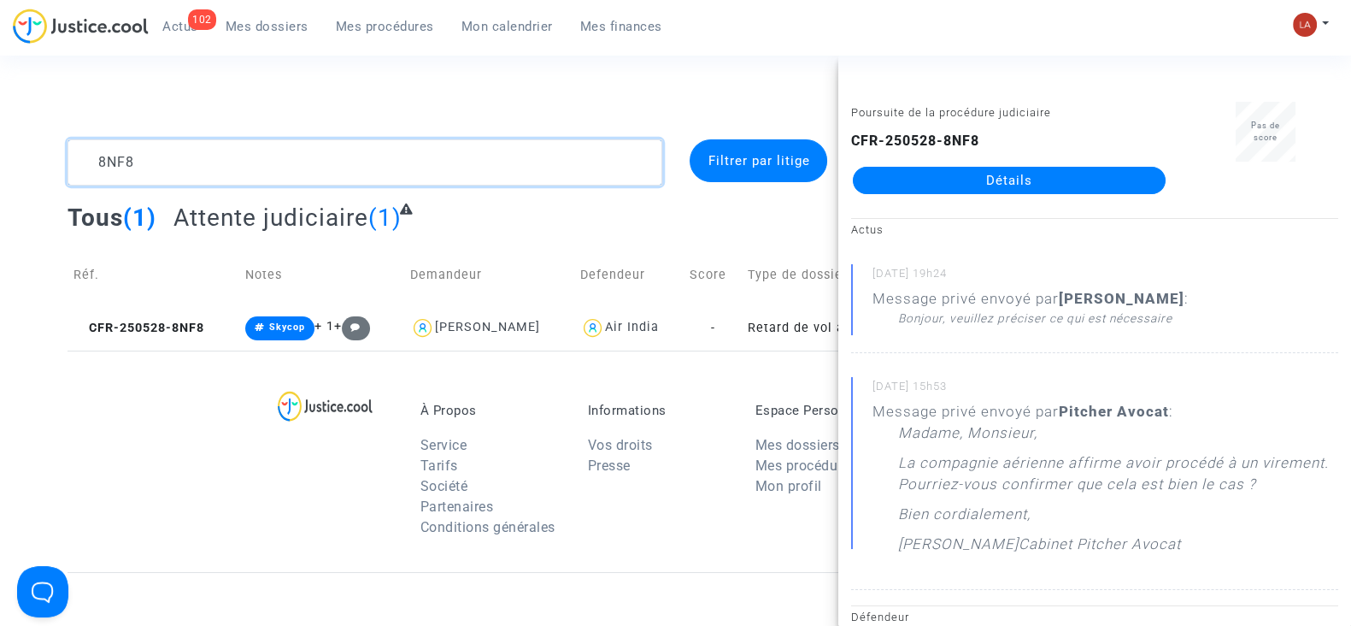
click at [209, 167] on textarea at bounding box center [365, 162] width 595 height 46
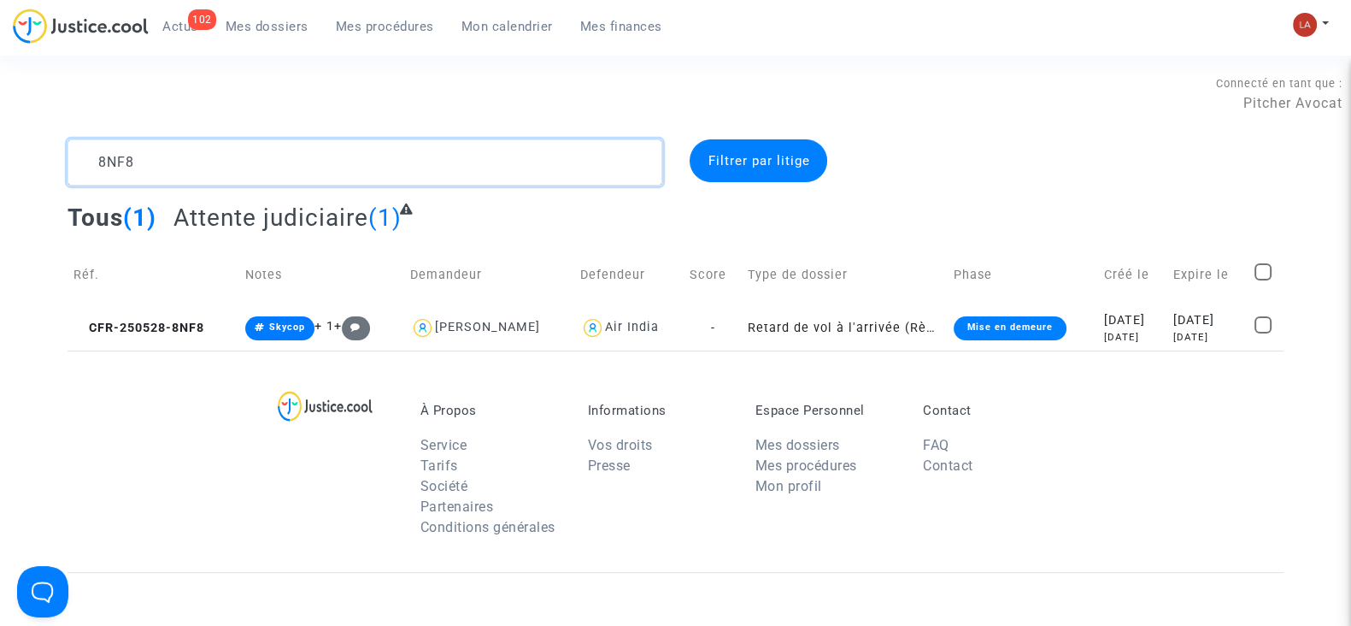
click at [209, 167] on textarea at bounding box center [365, 162] width 595 height 46
paste textarea "EVBG"
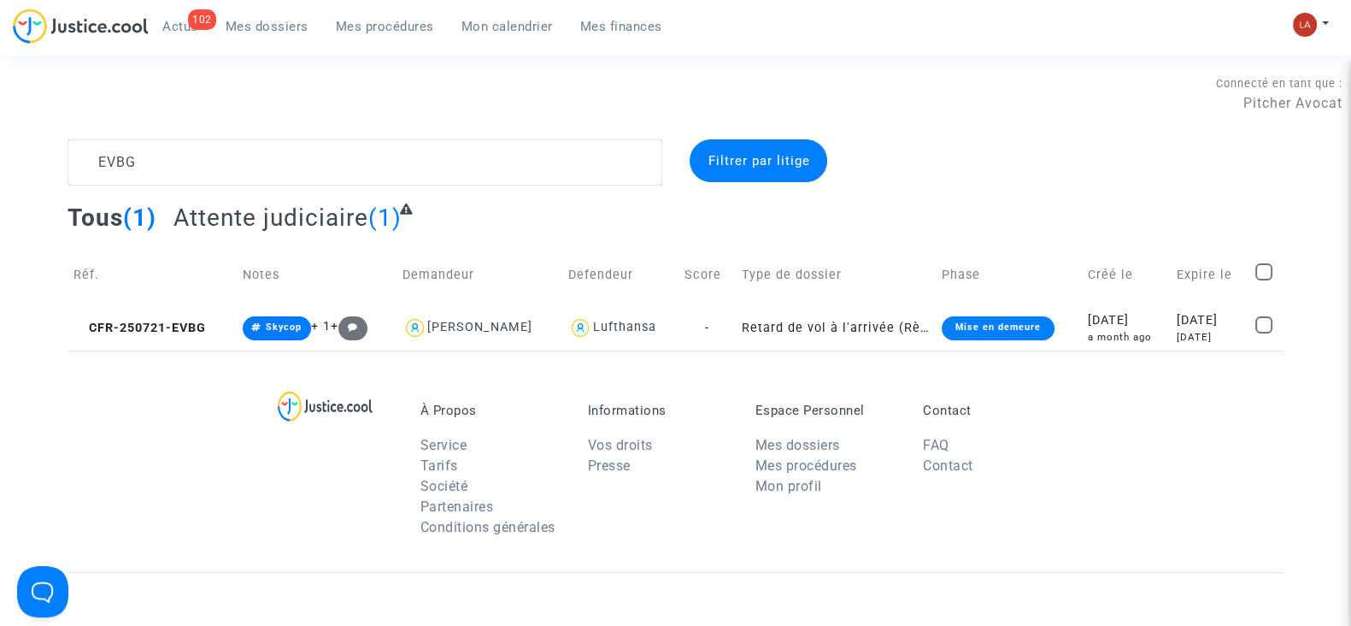
drag, startPoint x: 126, startPoint y: 330, endPoint x: 744, endPoint y: 262, distance: 621.7
click at [126, 330] on span "CFR-250721-EVBG" at bounding box center [140, 328] width 132 height 15
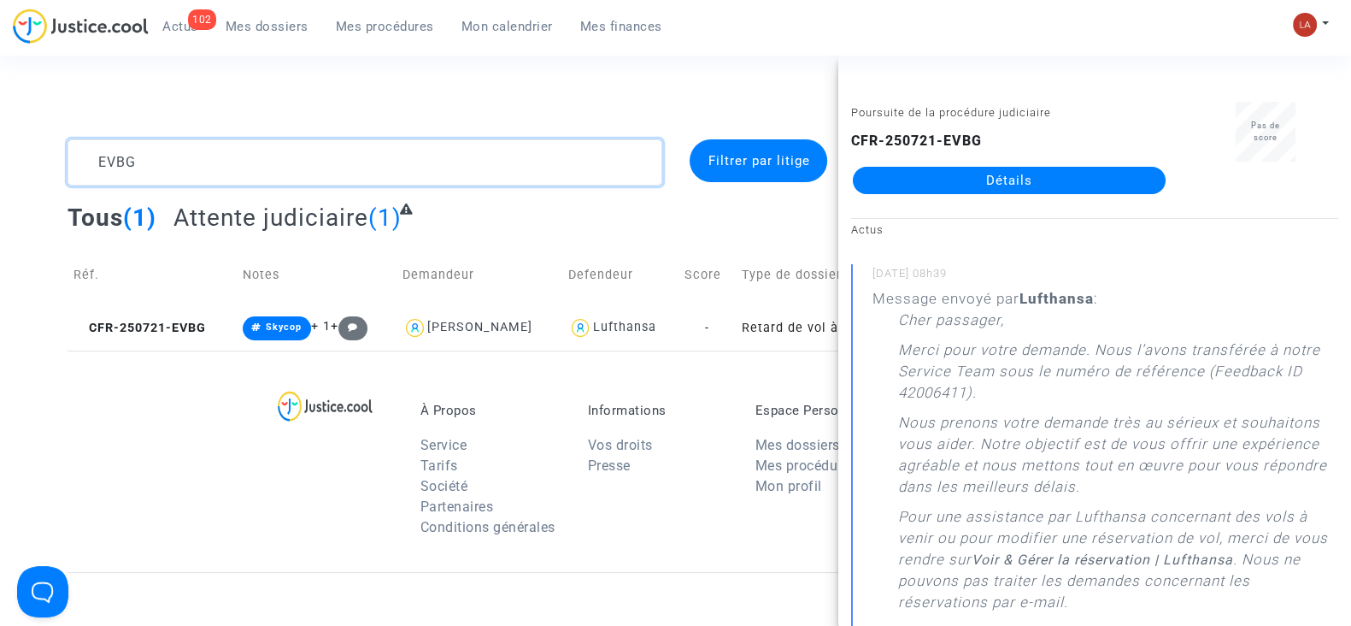
click at [232, 185] on textarea at bounding box center [365, 162] width 595 height 46
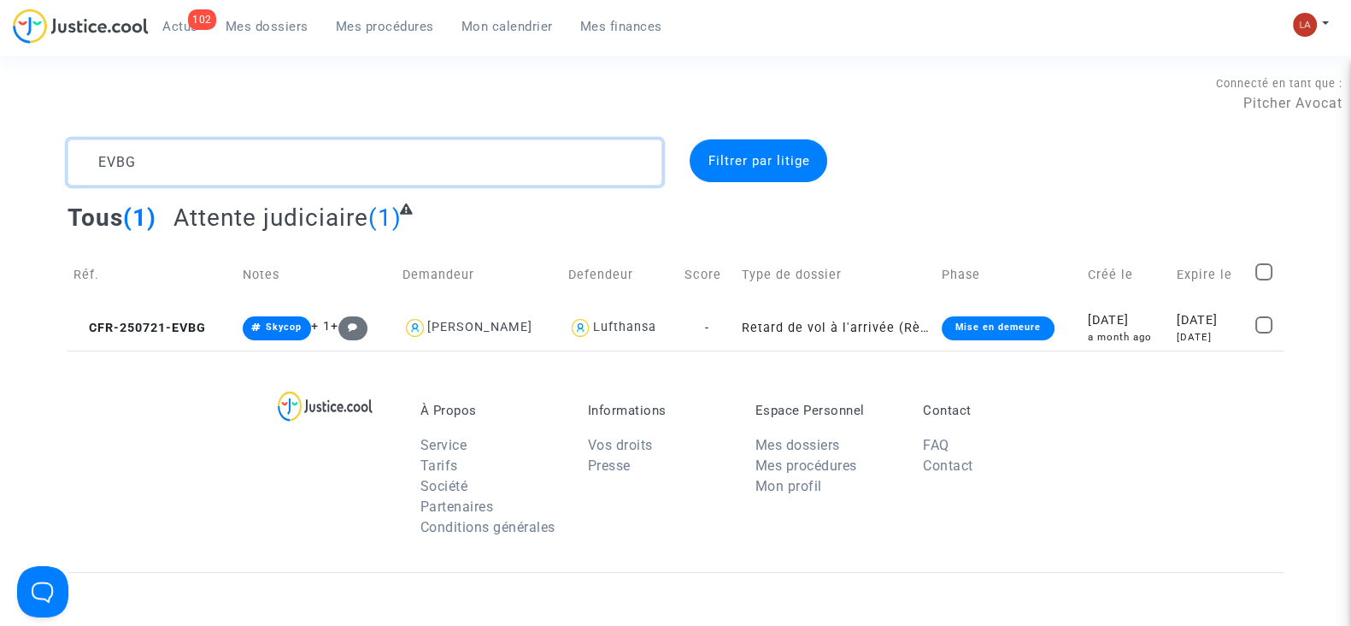
click at [221, 164] on textarea at bounding box center [365, 162] width 595 height 46
paste textarea "2VE"
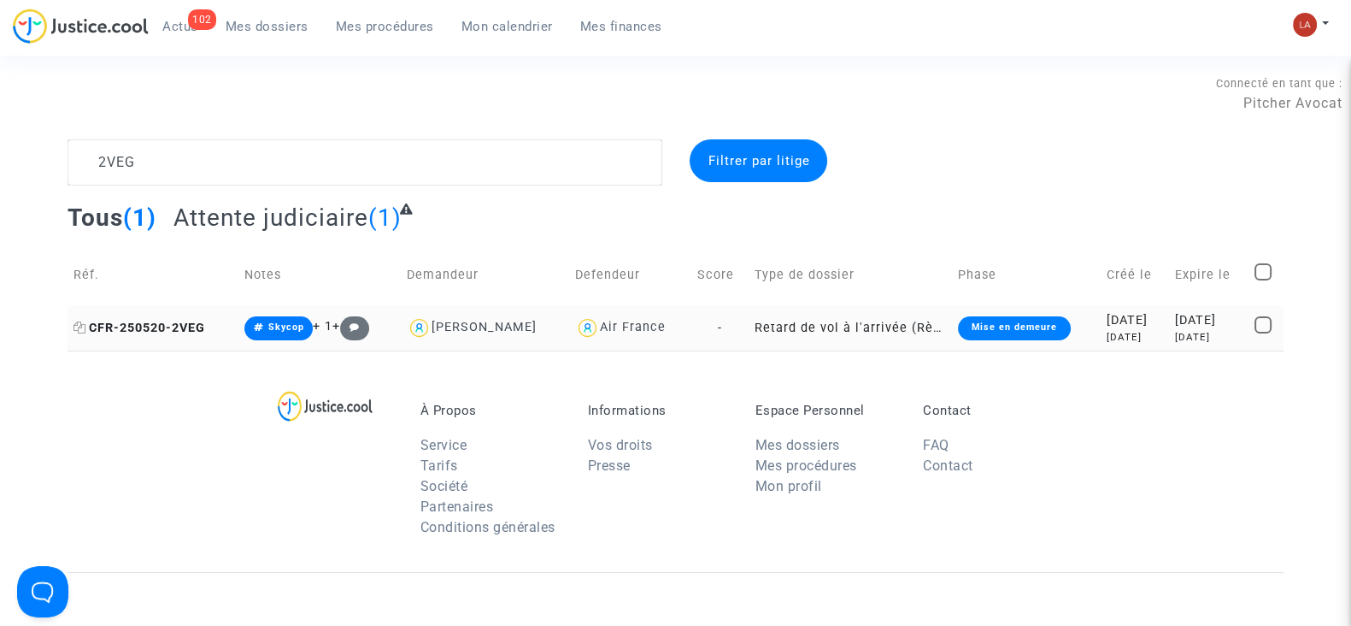
click at [199, 321] on span "CFR-250520-2VEG" at bounding box center [140, 328] width 132 height 15
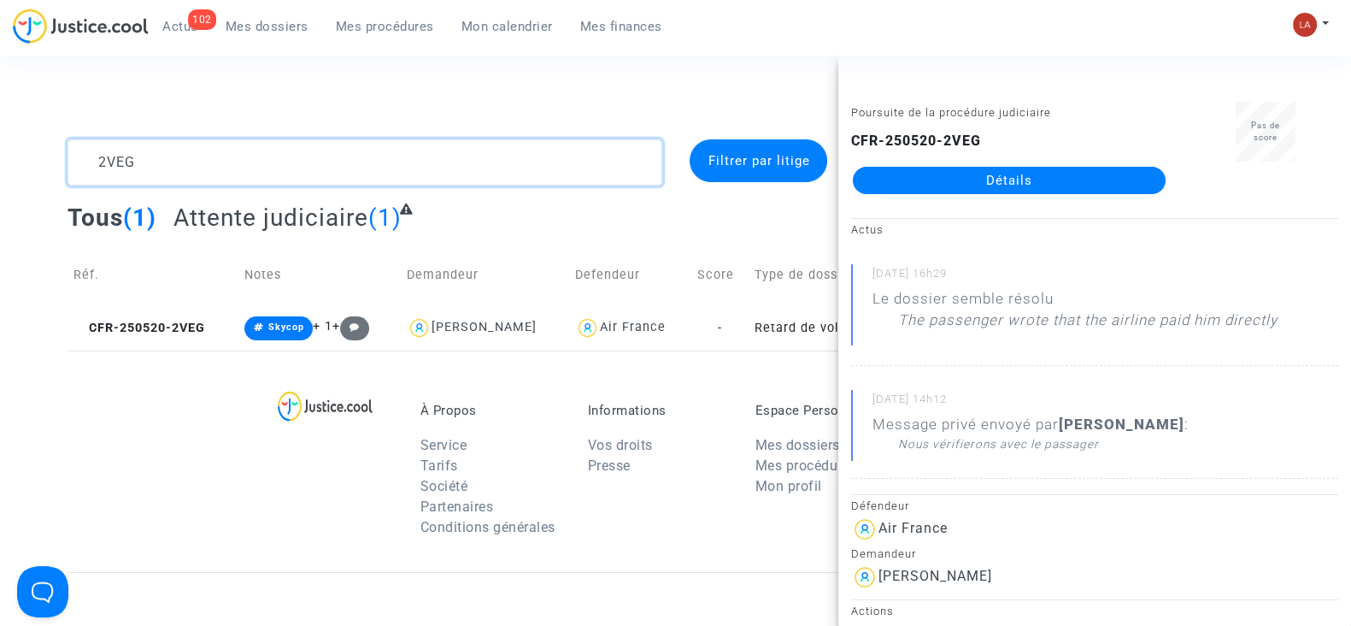
click at [205, 172] on textarea at bounding box center [365, 162] width 595 height 46
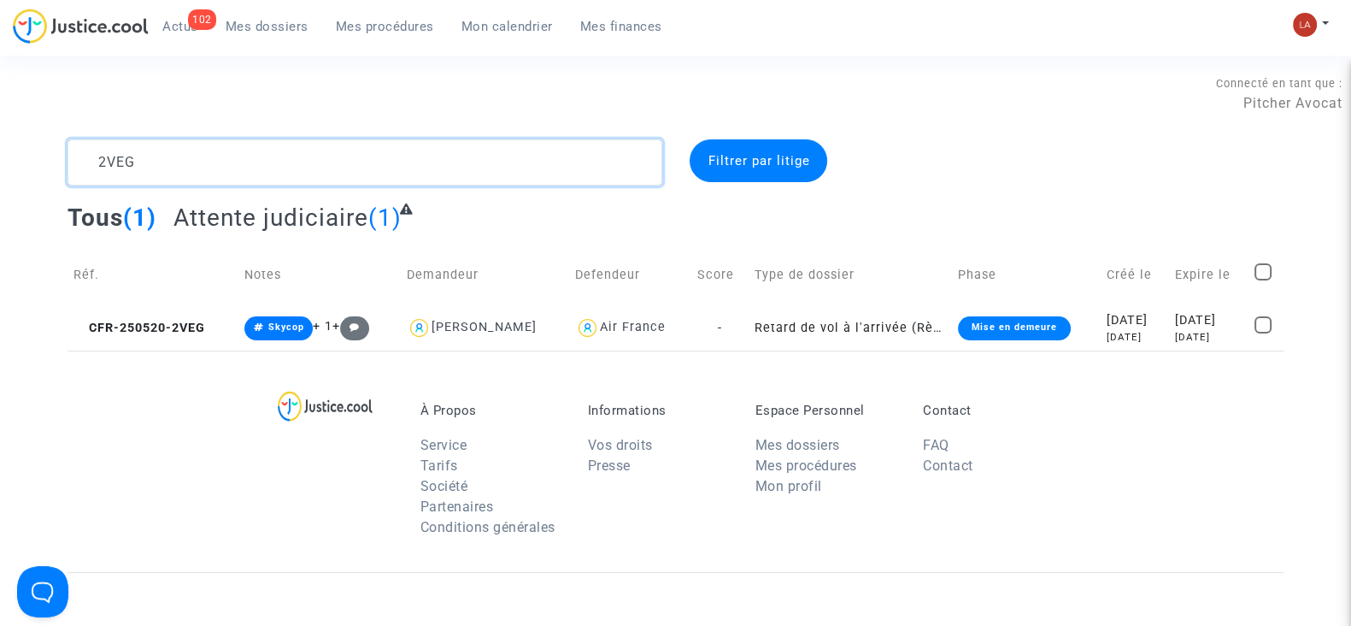
click at [205, 172] on textarea at bounding box center [365, 162] width 595 height 46
paste textarea "MEZK"
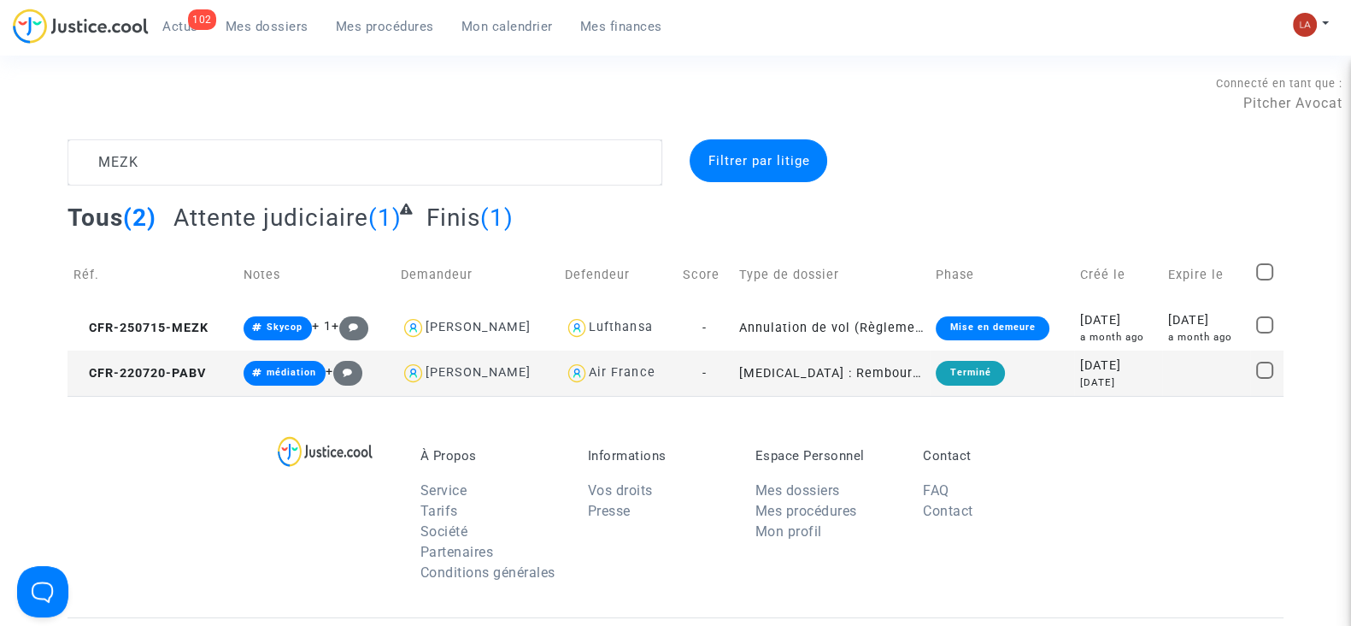
click at [320, 214] on span "Attente judiciaire" at bounding box center [270, 217] width 195 height 28
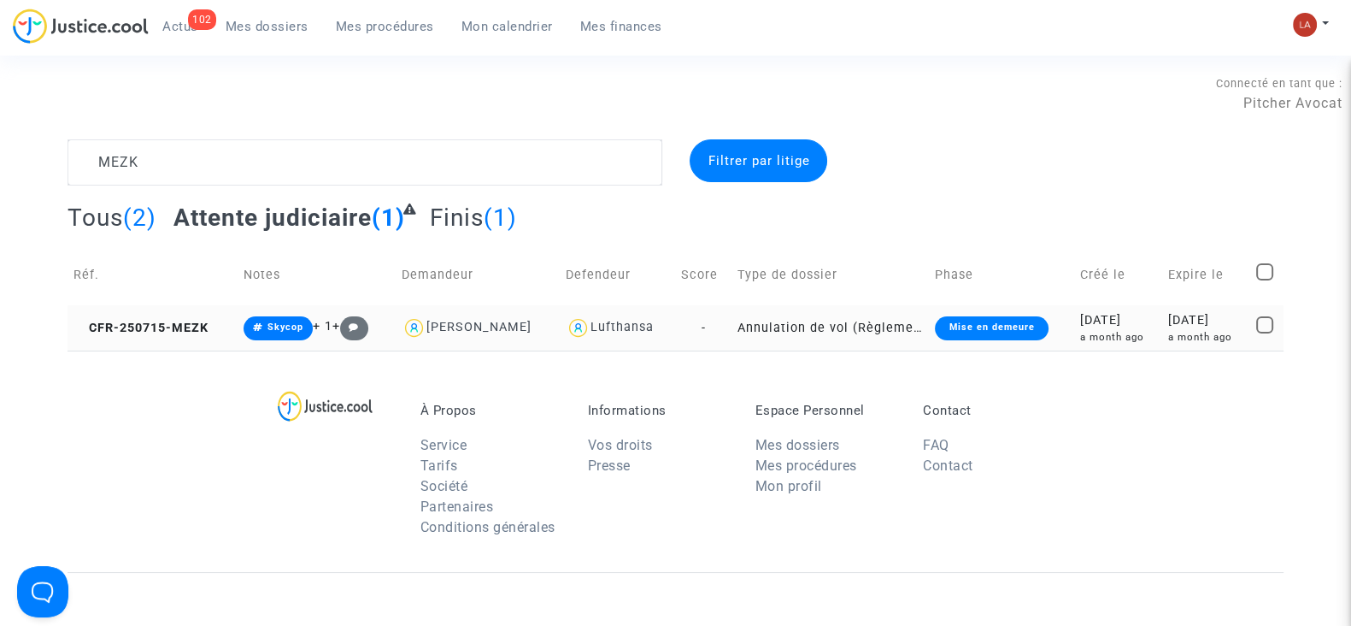
click at [221, 326] on td "CFR-250715-MEZK" at bounding box center [153, 327] width 170 height 45
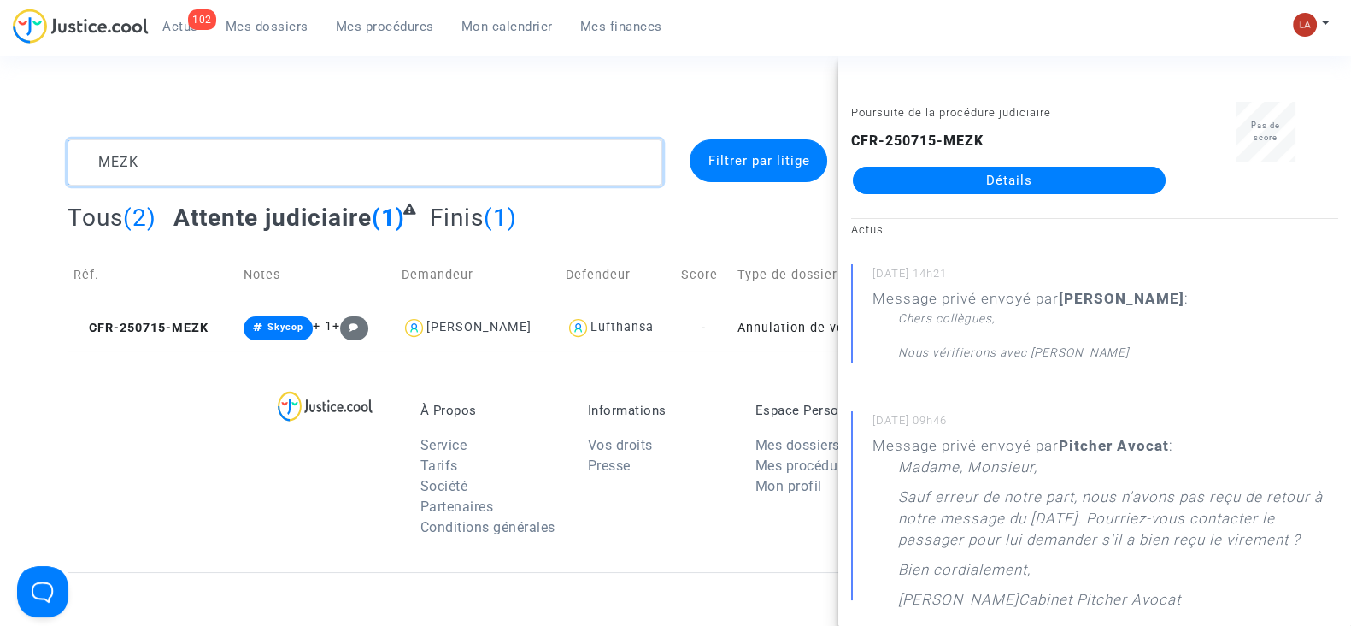
click at [247, 141] on textarea at bounding box center [365, 162] width 595 height 46
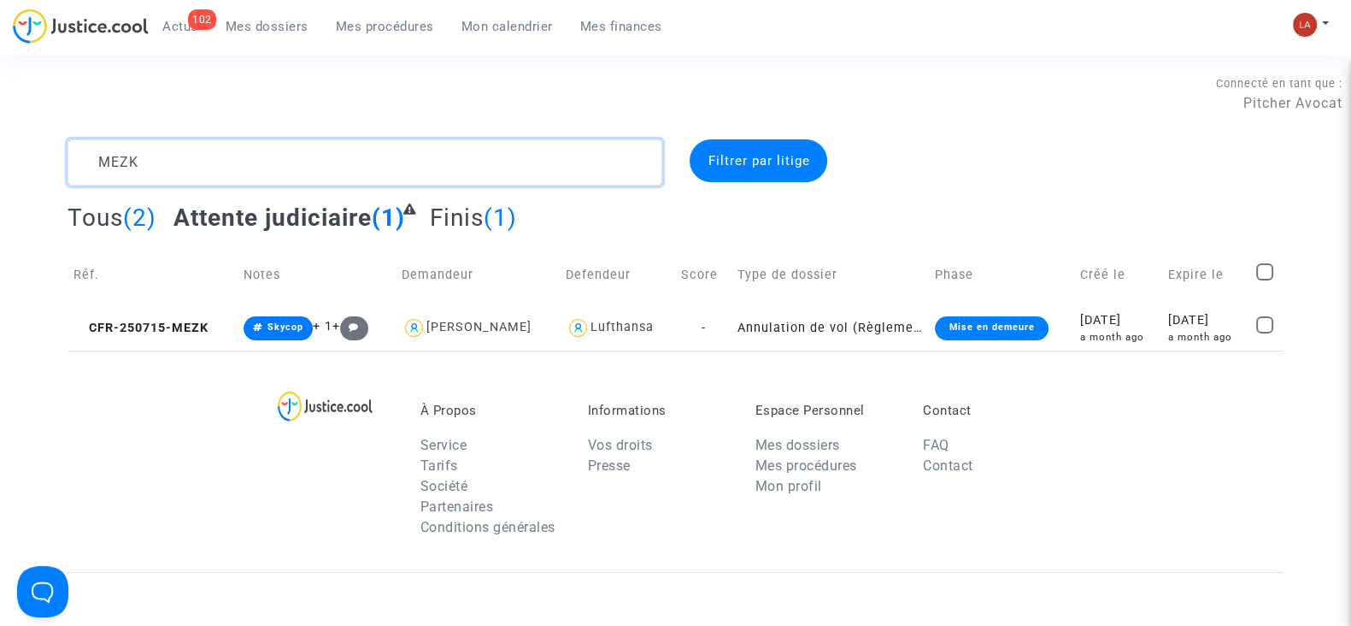
click at [247, 141] on textarea at bounding box center [365, 162] width 595 height 46
paste textarea "JM8T"
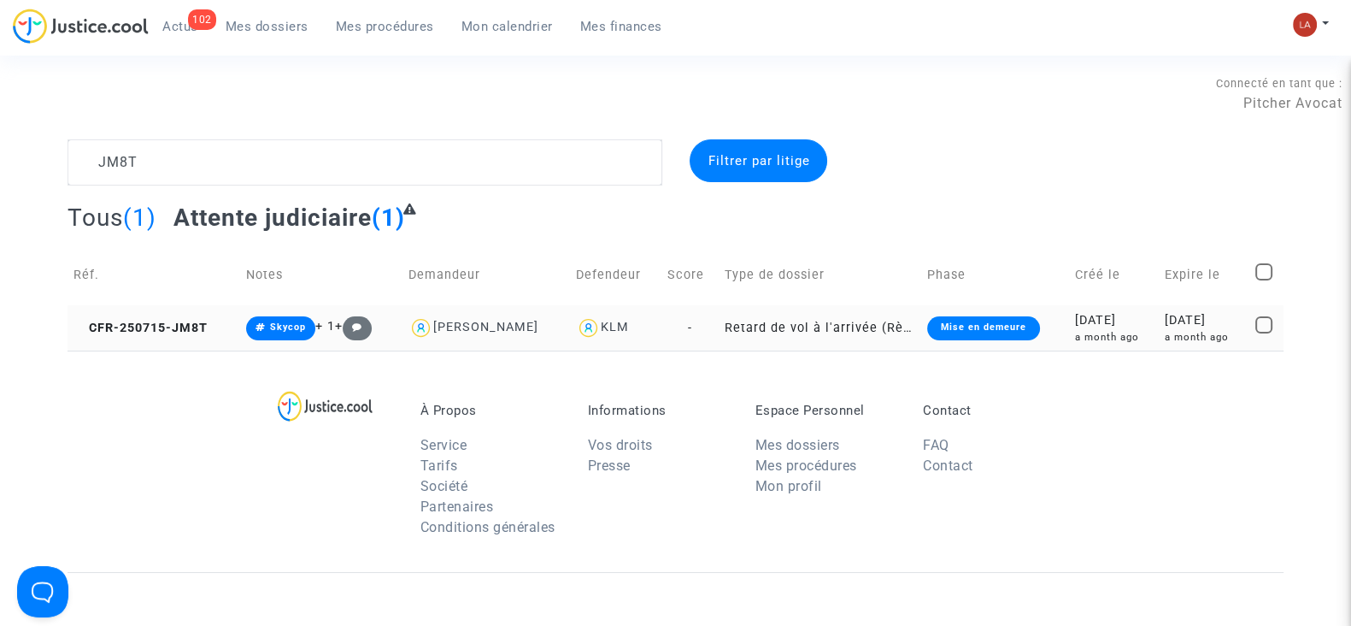
click at [154, 311] on td "CFR-250715-JM8T" at bounding box center [154, 327] width 173 height 45
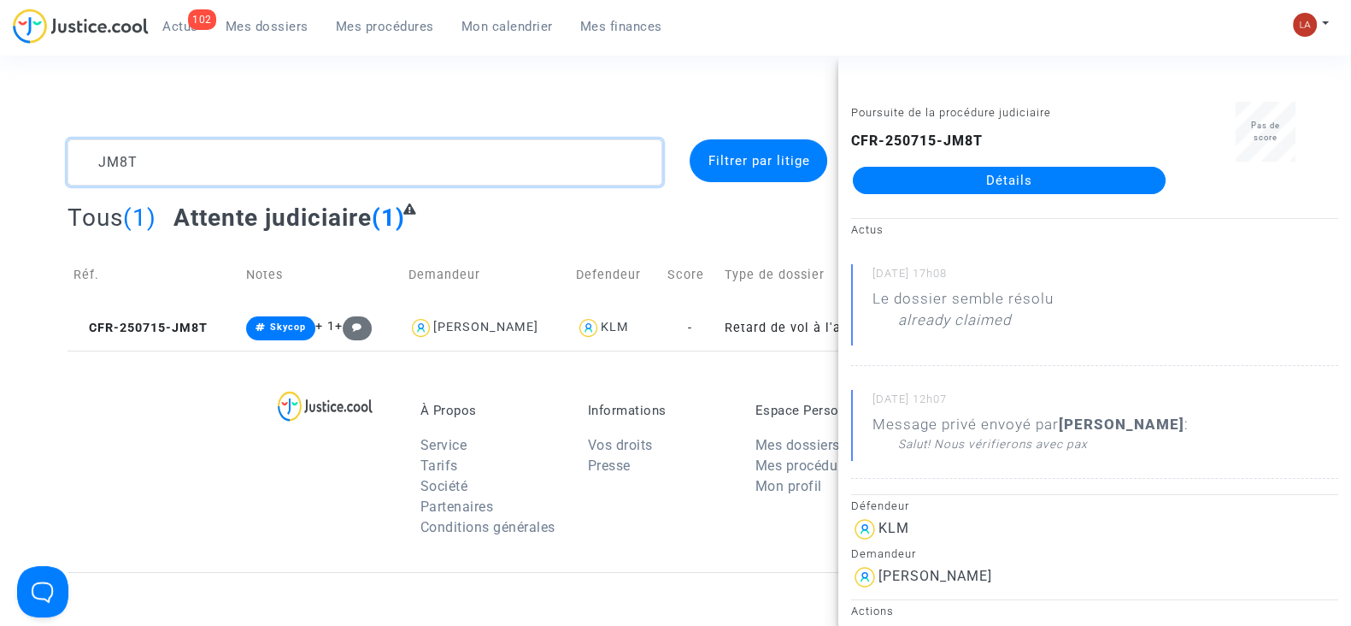
click at [246, 181] on textarea at bounding box center [365, 162] width 595 height 46
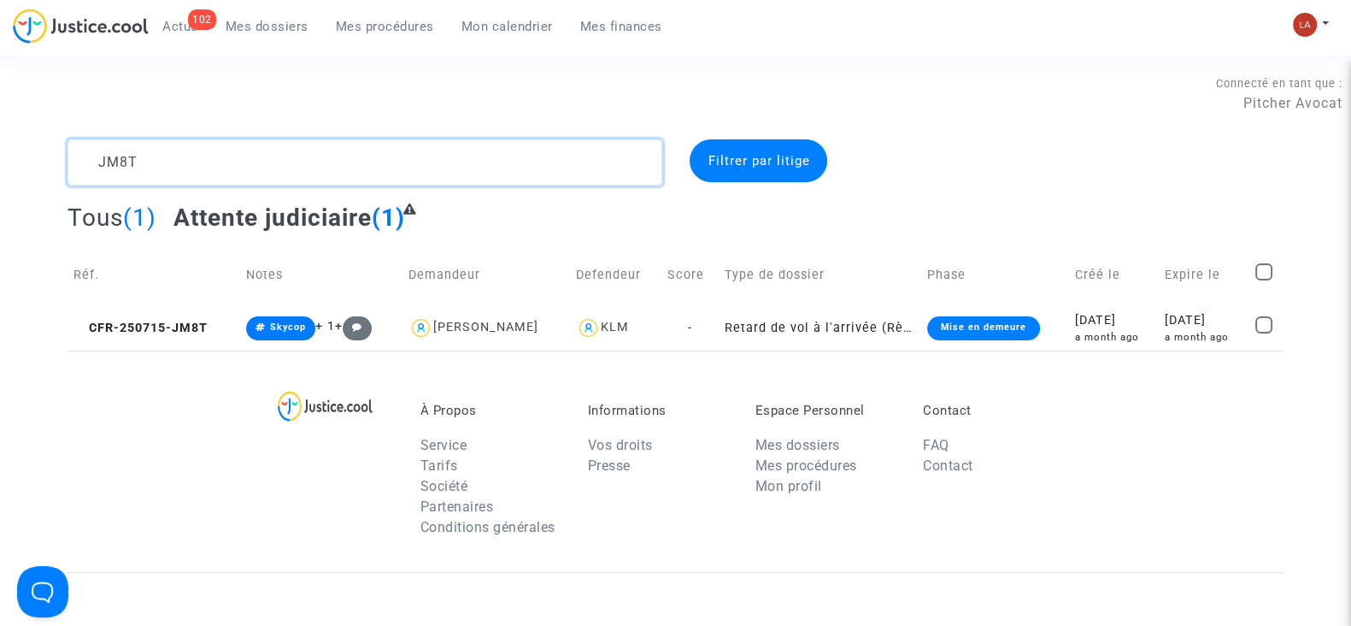
click at [246, 181] on textarea at bounding box center [365, 162] width 595 height 46
paste textarea "8PWG"
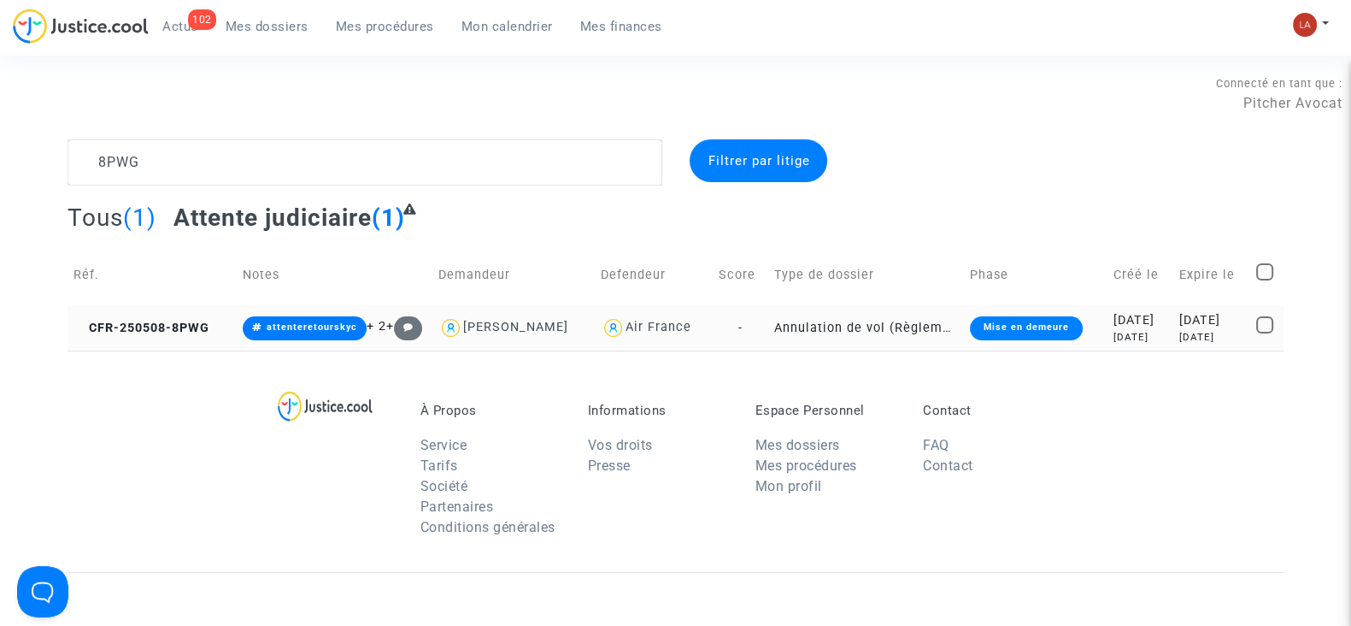
click at [140, 338] on td "CFR-250508-8PWG" at bounding box center [152, 327] width 169 height 45
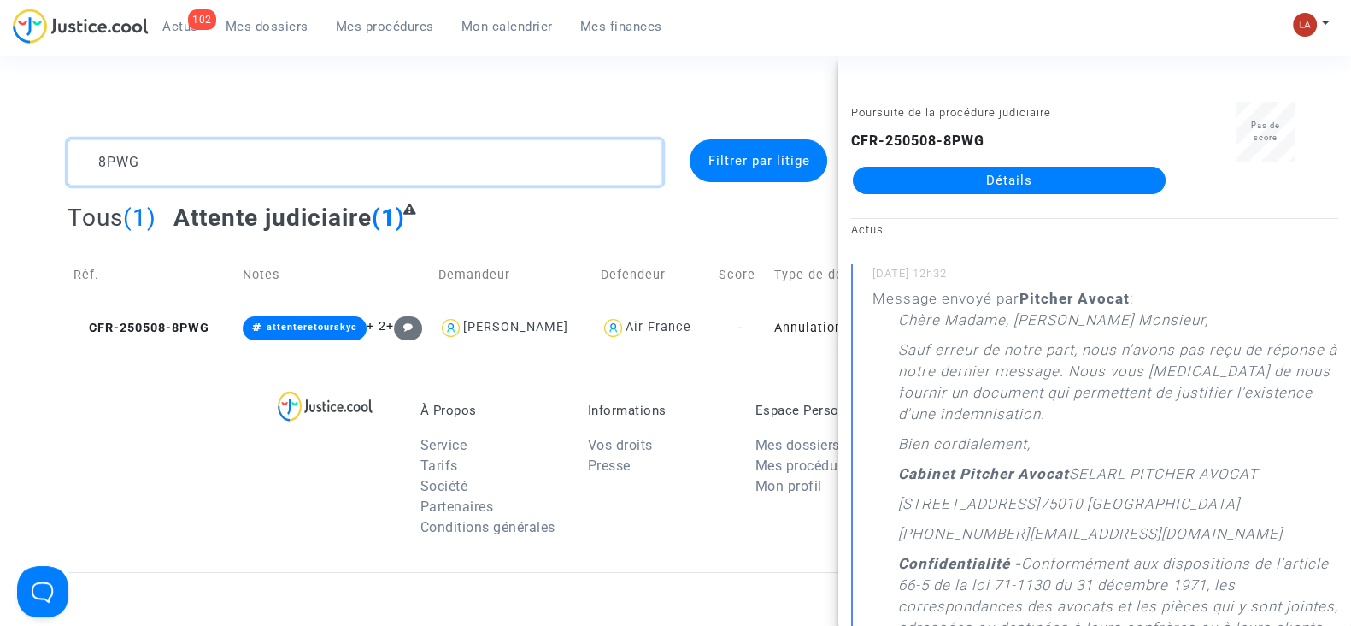
click at [243, 175] on textarea at bounding box center [365, 162] width 595 height 46
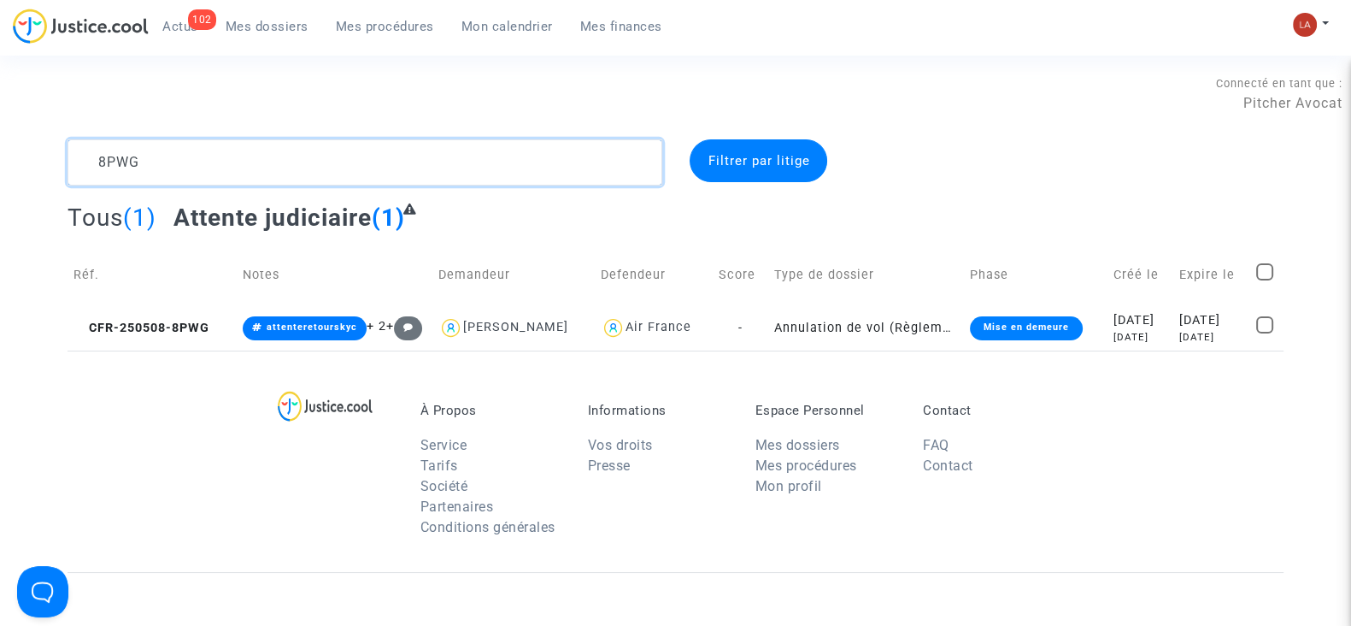
click at [243, 175] on textarea at bounding box center [365, 162] width 595 height 46
paste textarea "GQM7"
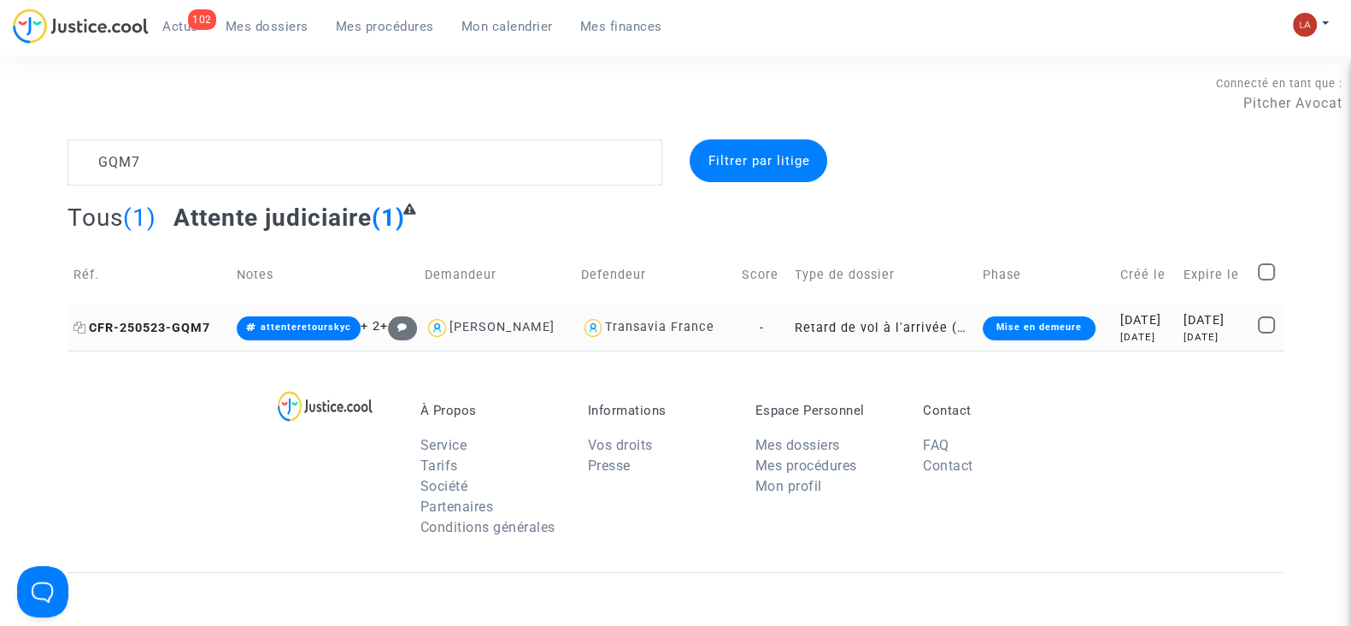
click at [191, 332] on span "CFR-250523-GQM7" at bounding box center [142, 328] width 137 height 15
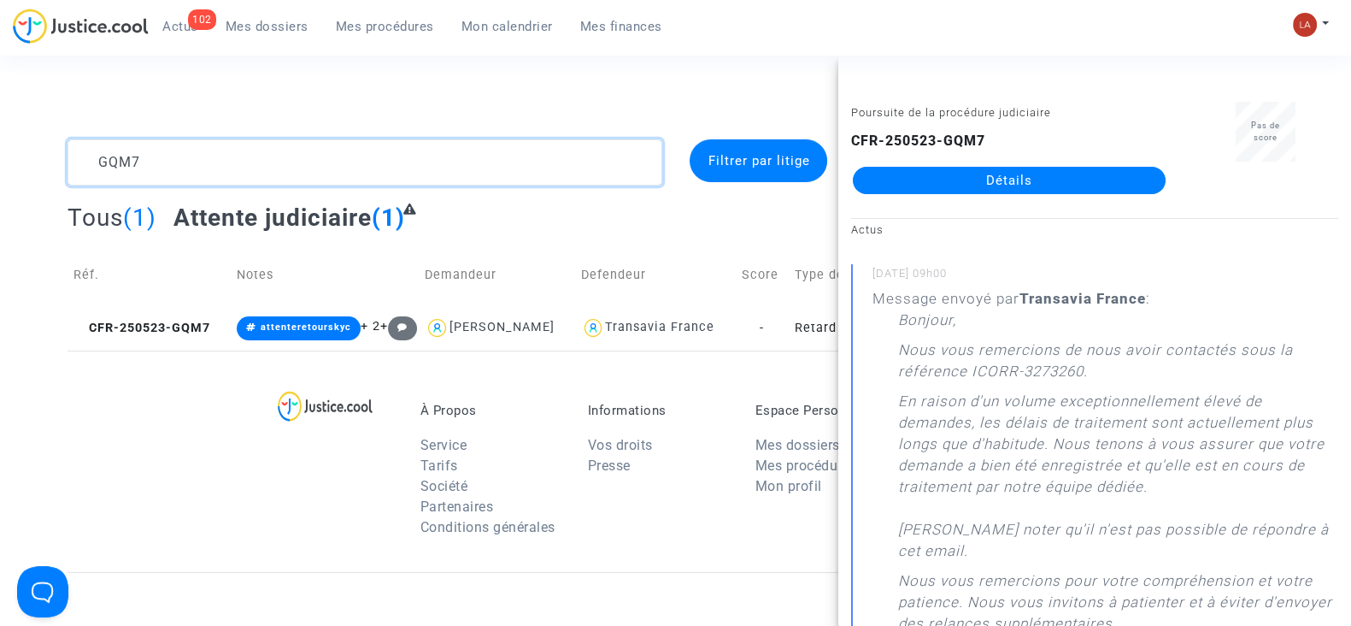
click at [291, 162] on textarea at bounding box center [365, 162] width 595 height 46
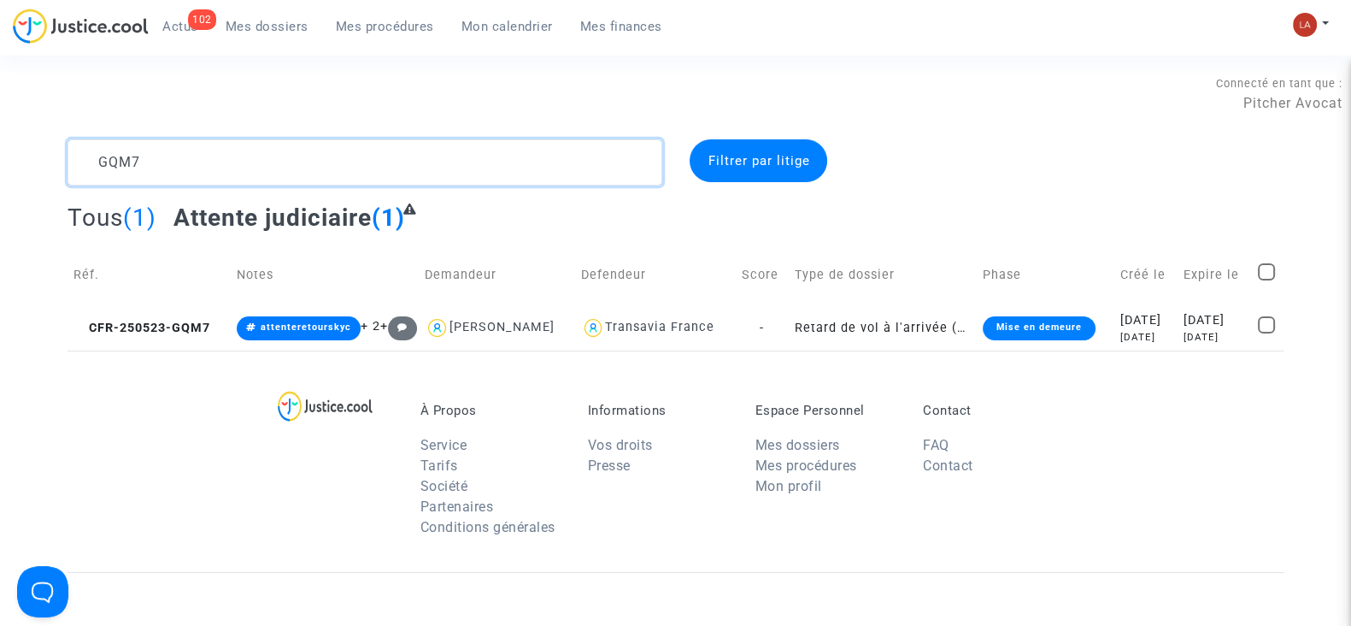
click at [291, 162] on textarea at bounding box center [365, 162] width 595 height 46
paste textarea "9CDR"
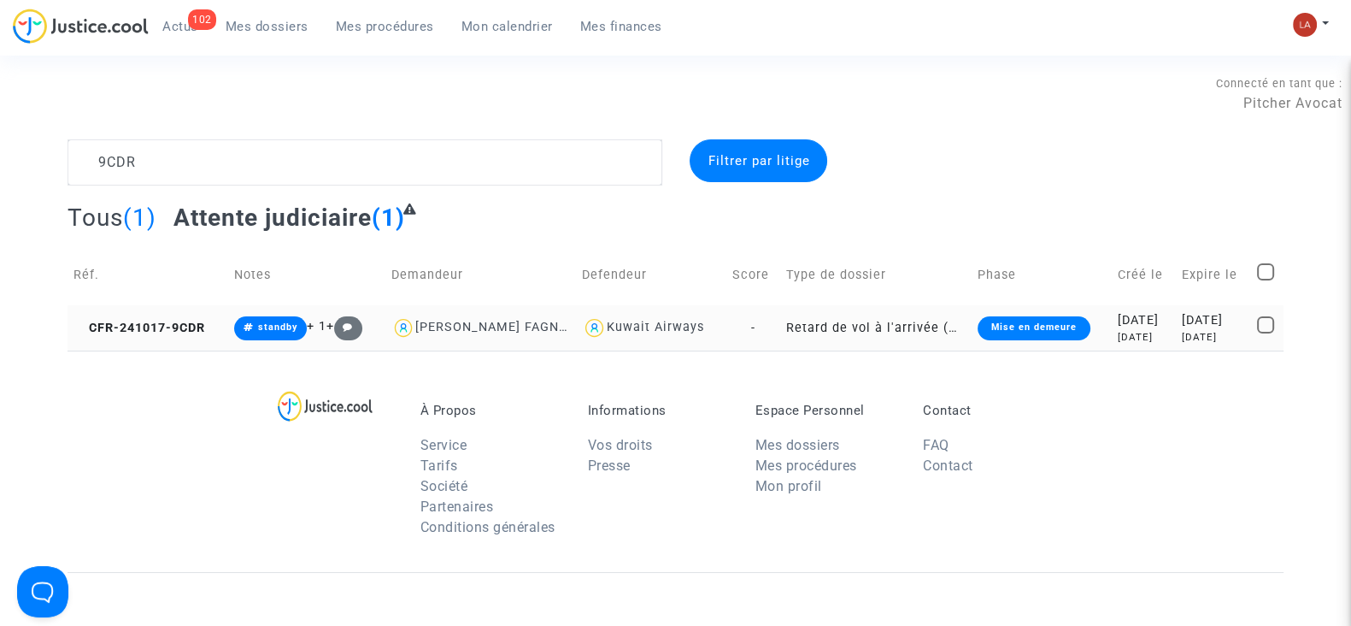
click at [161, 314] on td "CFR-241017-9CDR" at bounding box center [148, 327] width 161 height 45
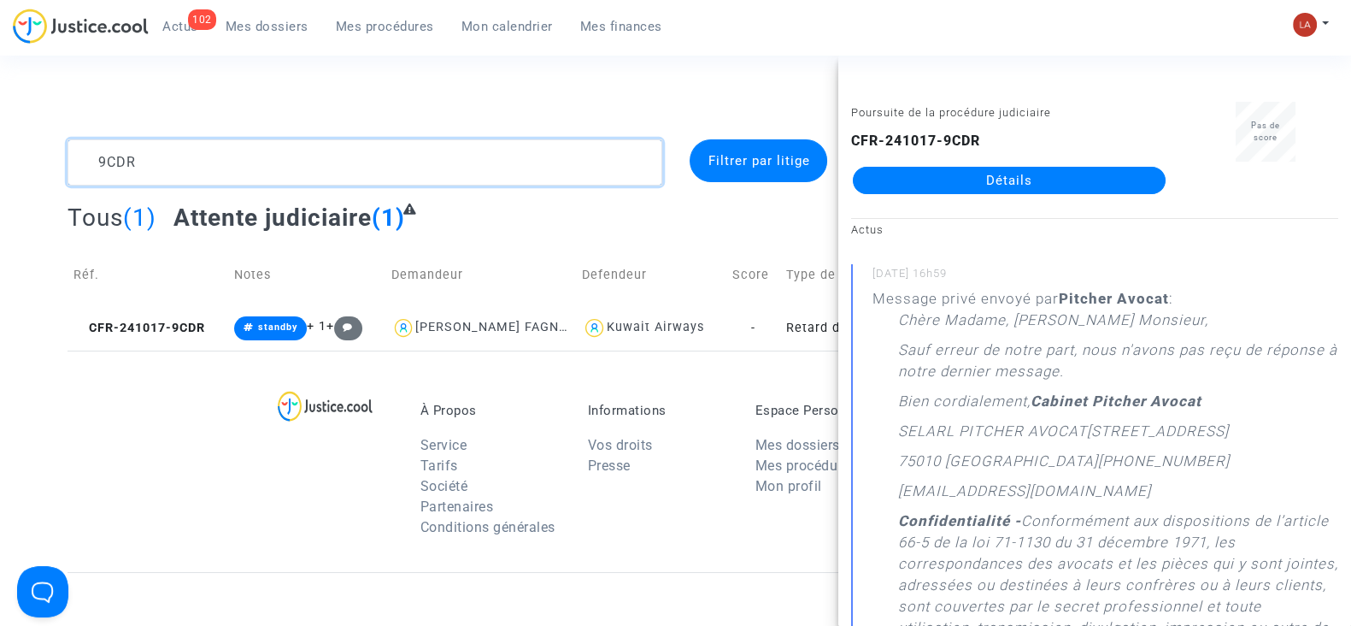
click at [225, 164] on textarea at bounding box center [365, 162] width 595 height 46
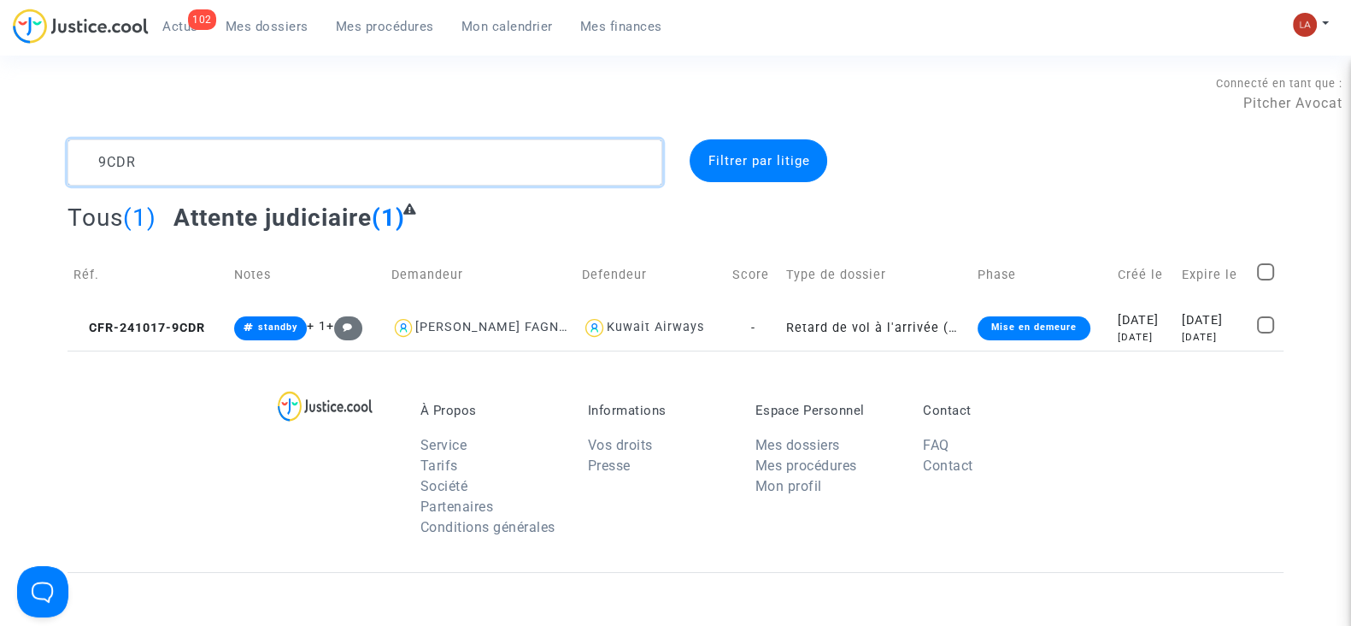
paste textarea "8APJ"
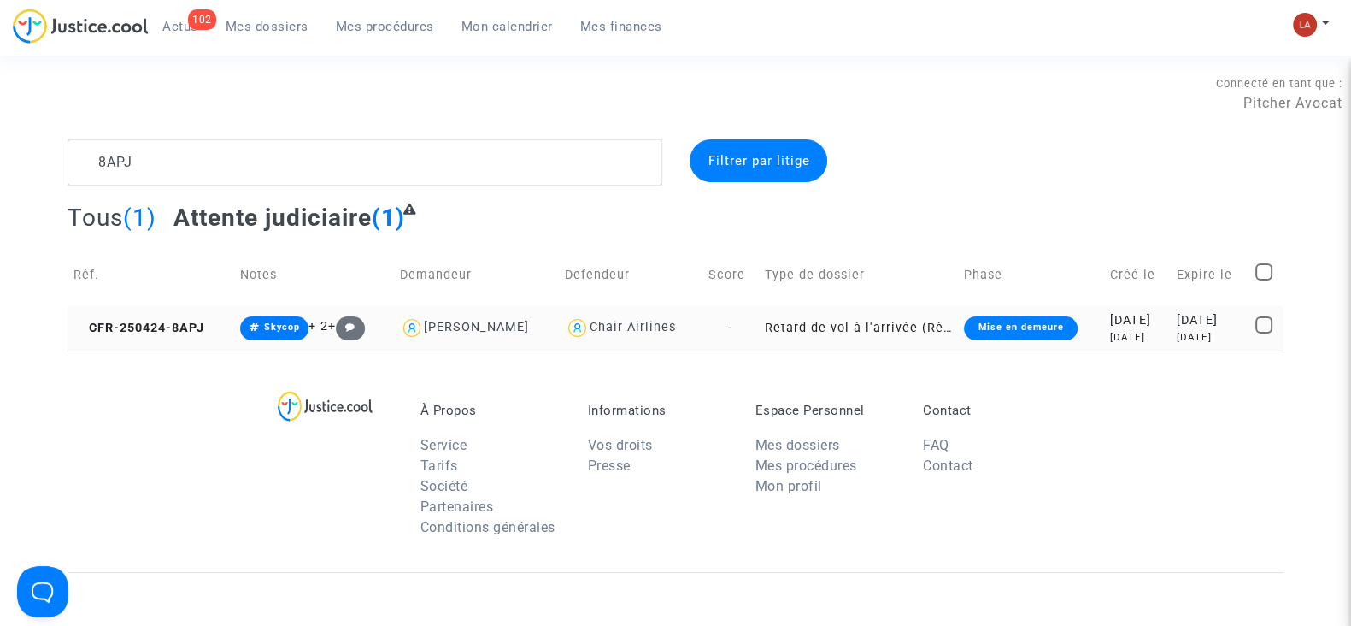
click at [150, 341] on td "CFR-250424-8APJ" at bounding box center [151, 327] width 167 height 45
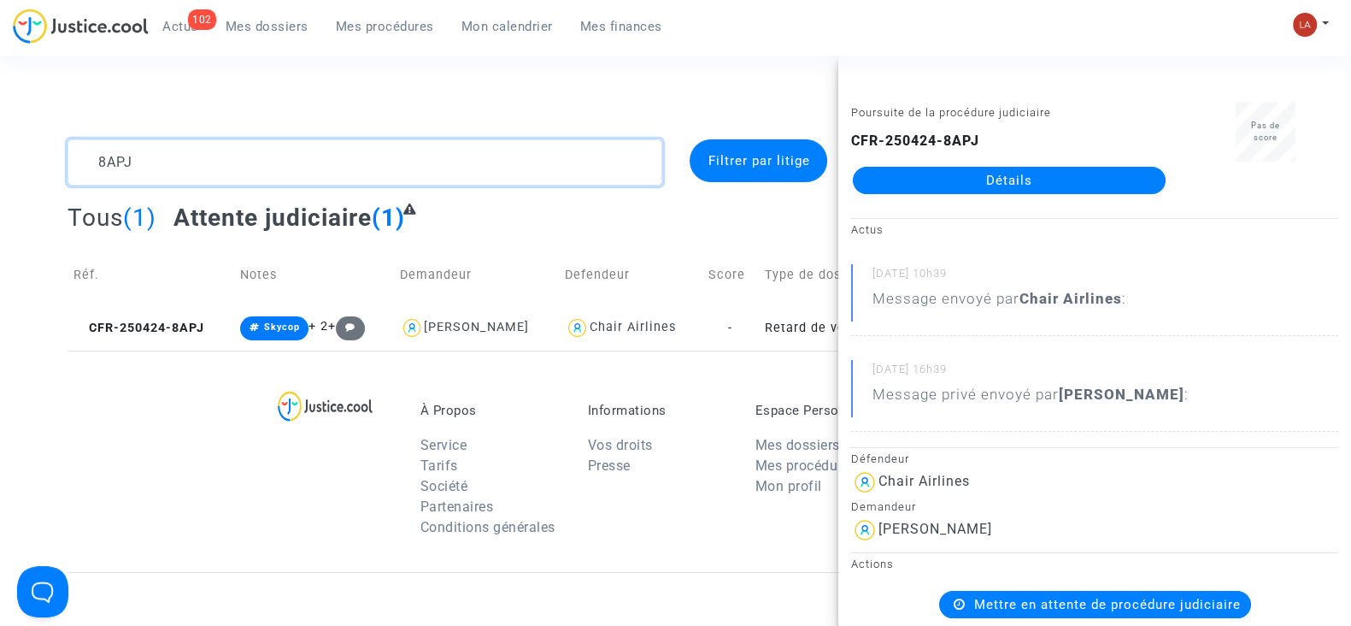
click at [286, 170] on textarea at bounding box center [365, 162] width 595 height 46
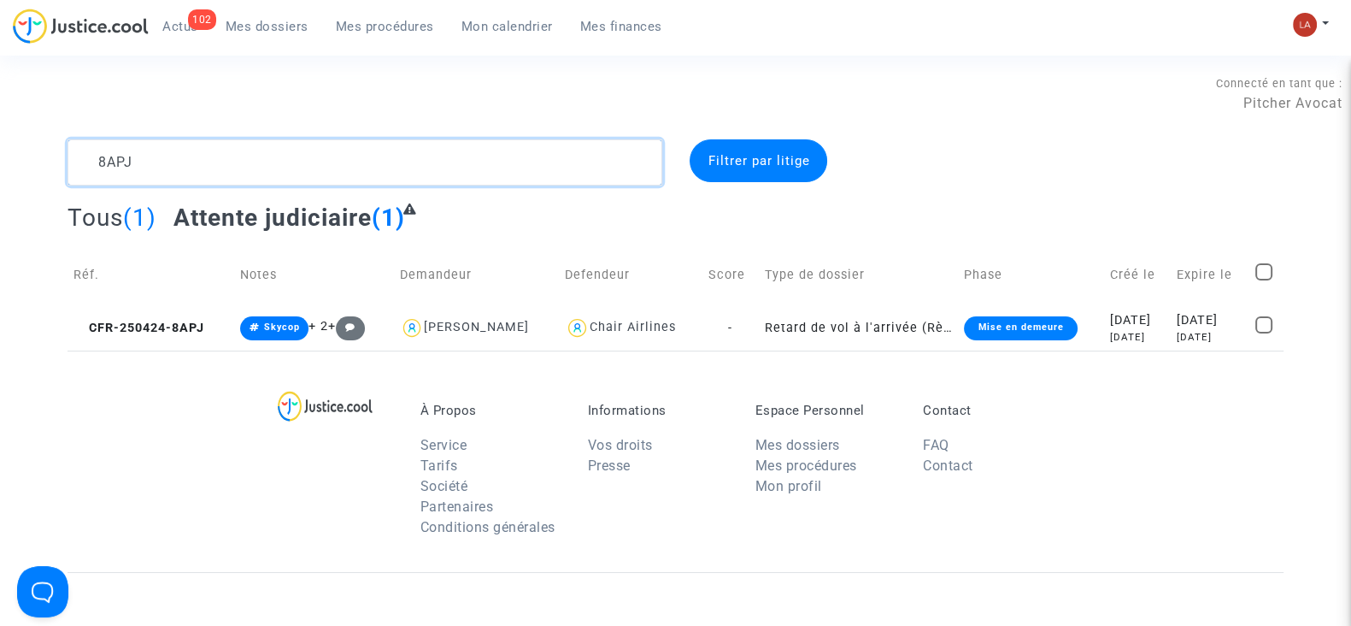
click at [286, 170] on textarea at bounding box center [365, 162] width 595 height 46
paste textarea "UVFQ"
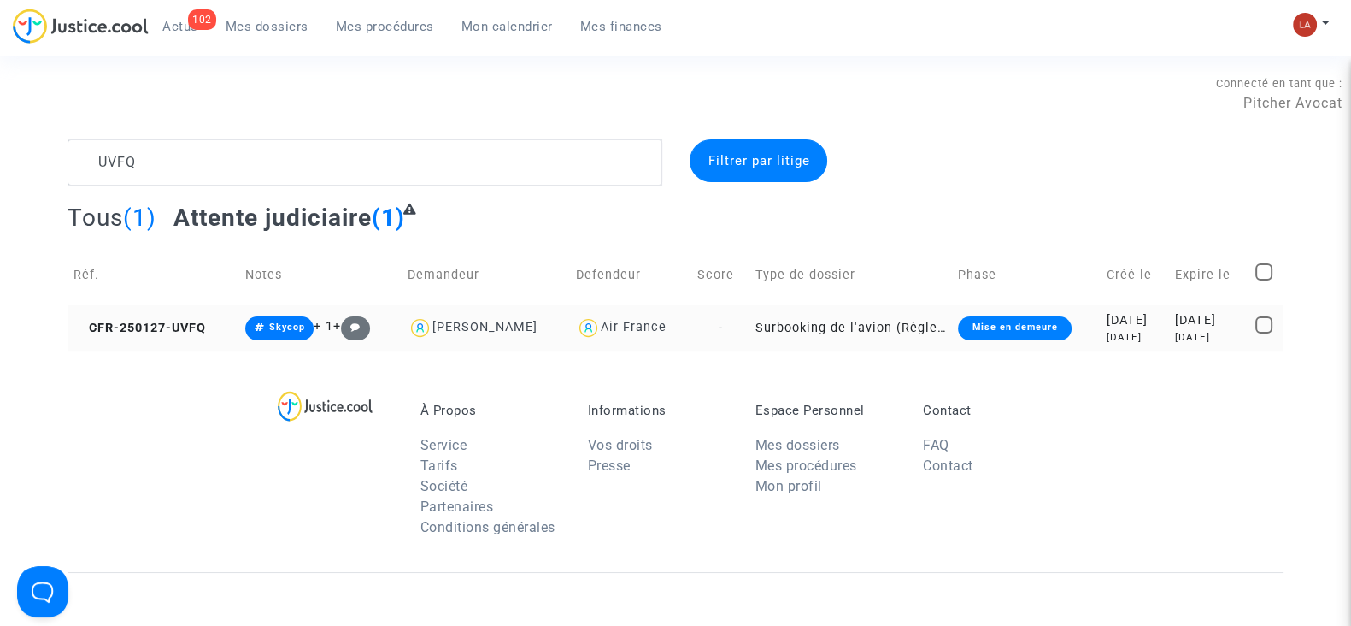
click at [197, 314] on td "CFR-250127-UVFQ" at bounding box center [154, 327] width 172 height 45
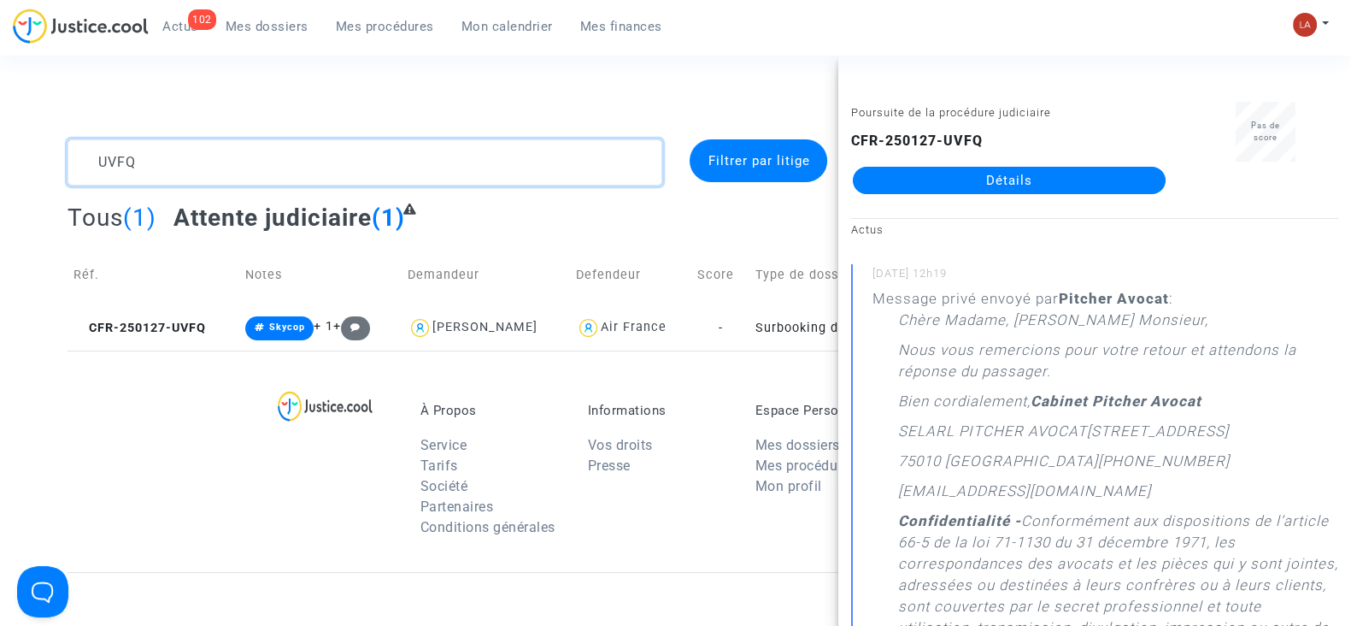
click at [239, 153] on textarea at bounding box center [365, 162] width 595 height 46
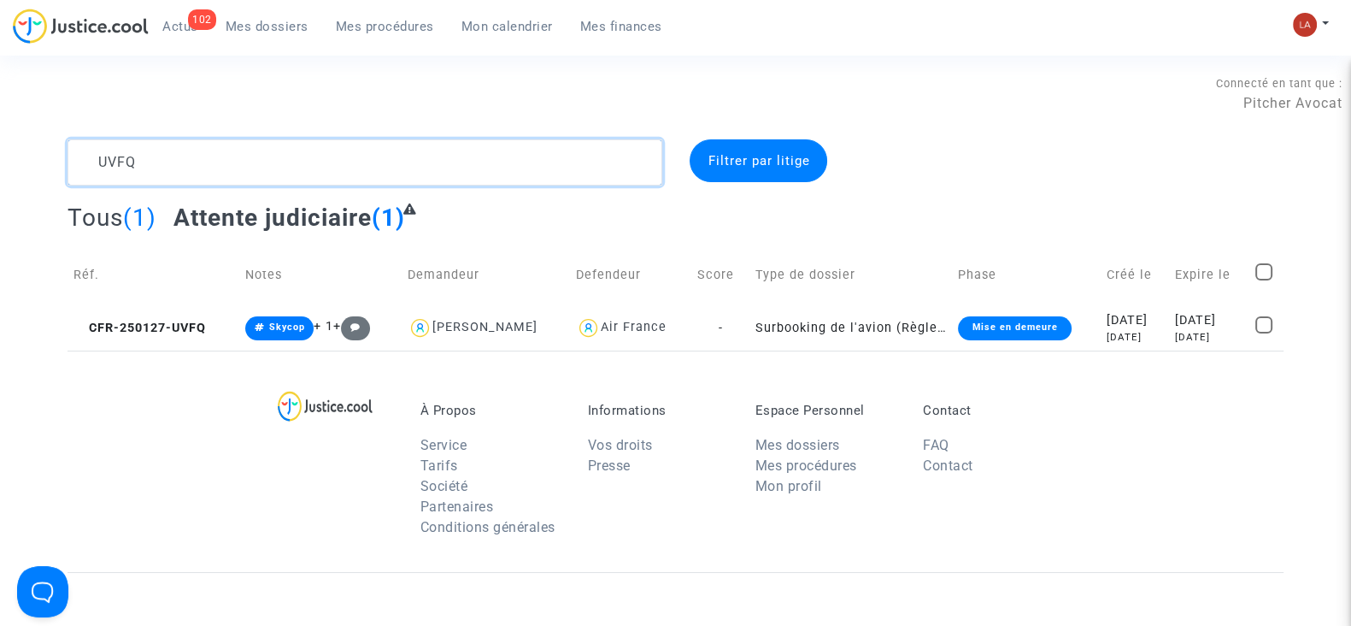
click at [239, 154] on textarea at bounding box center [365, 162] width 595 height 46
paste textarea "3RGK"
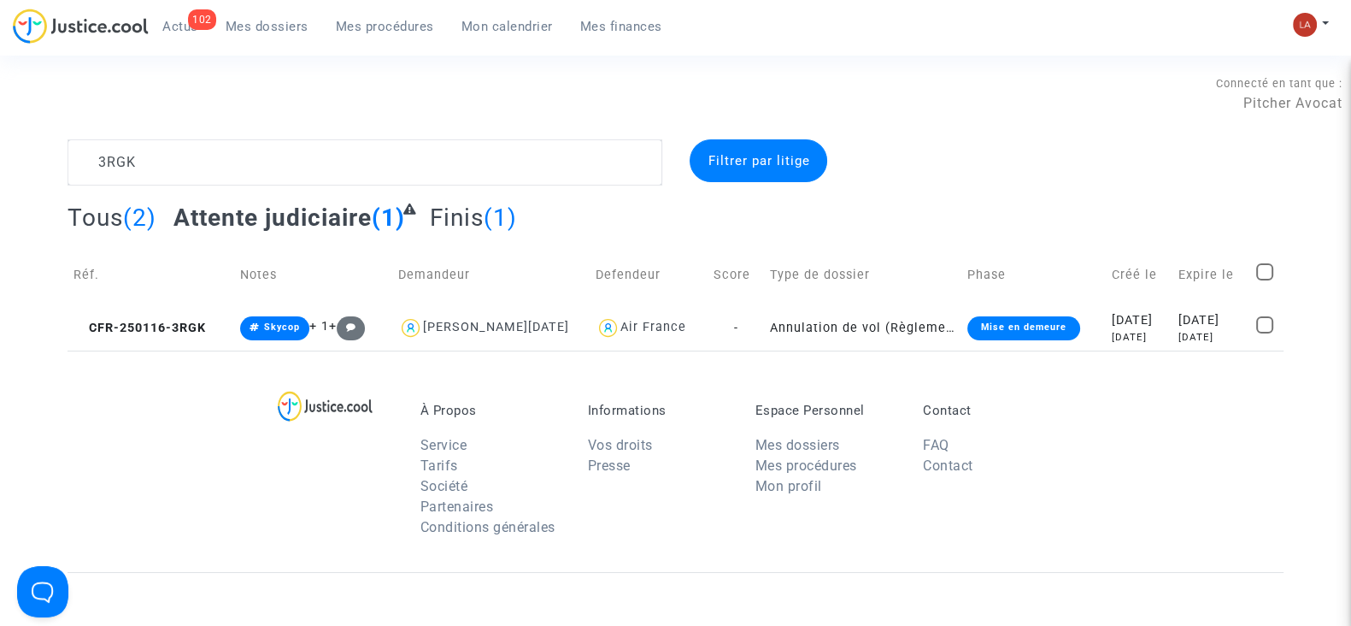
drag, startPoint x: 150, startPoint y: 318, endPoint x: 440, endPoint y: 275, distance: 292.9
click at [150, 318] on td "CFR-250116-3RGK" at bounding box center [151, 327] width 167 height 45
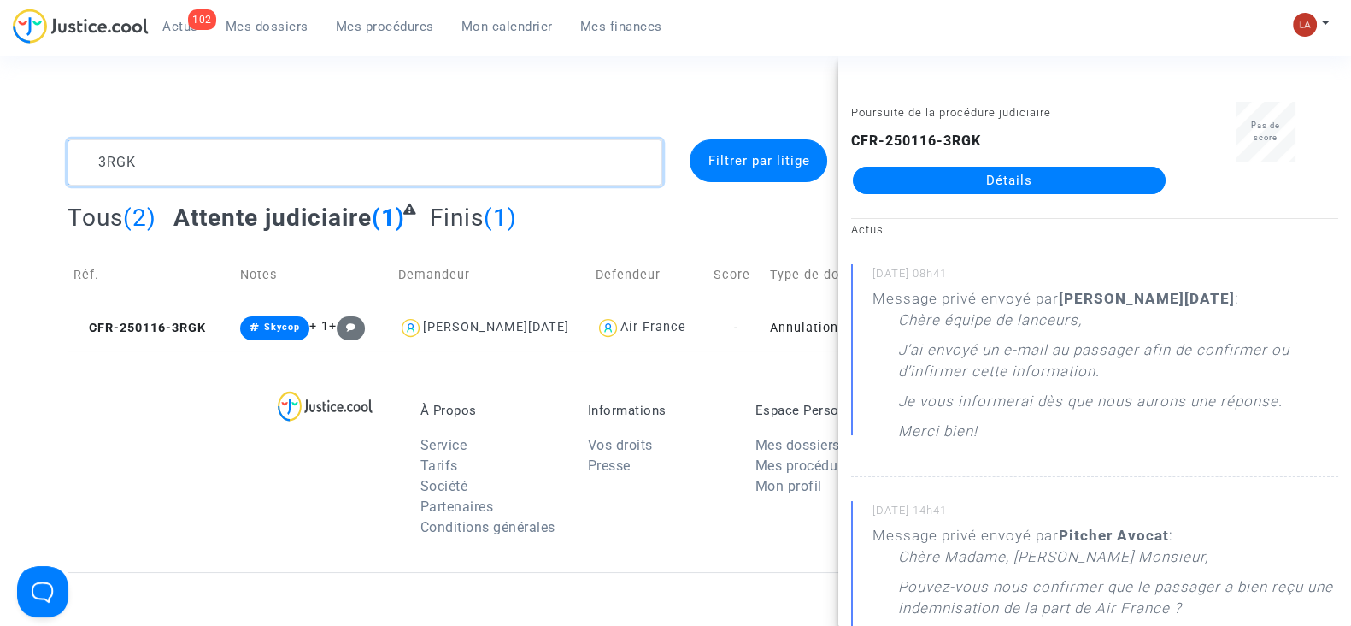
click at [242, 152] on textarea at bounding box center [365, 162] width 595 height 46
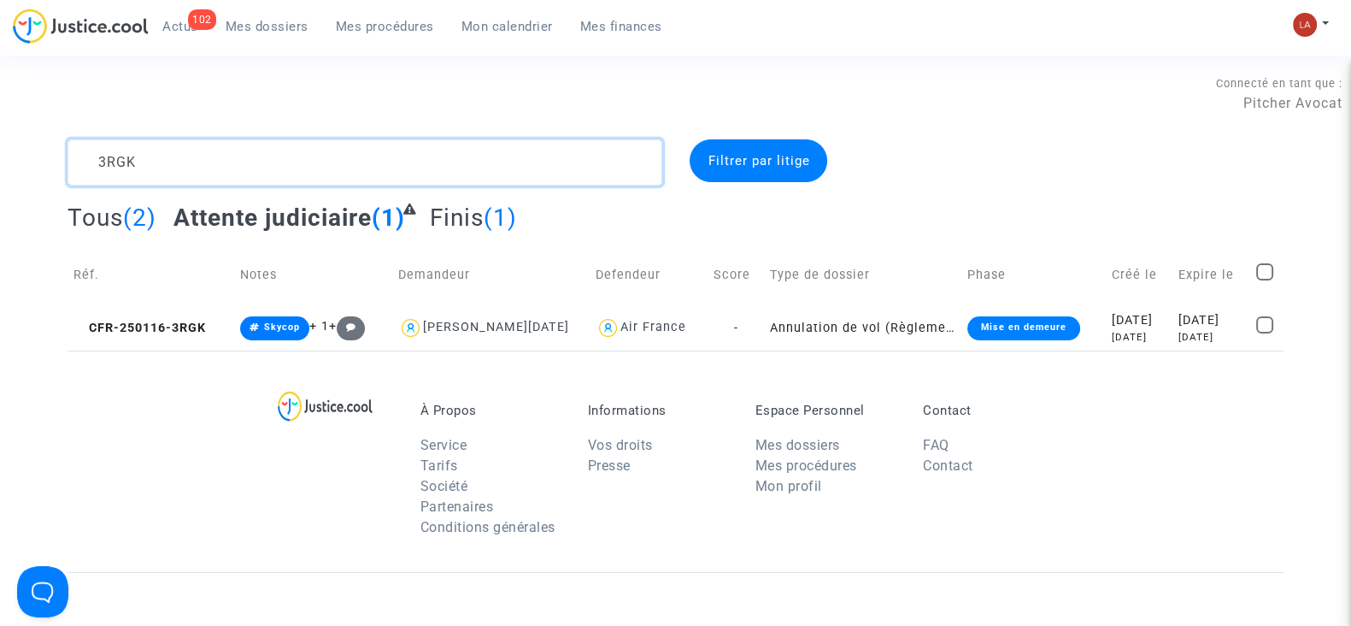
click at [242, 152] on textarea at bounding box center [365, 162] width 595 height 46
paste textarea "PHEY"
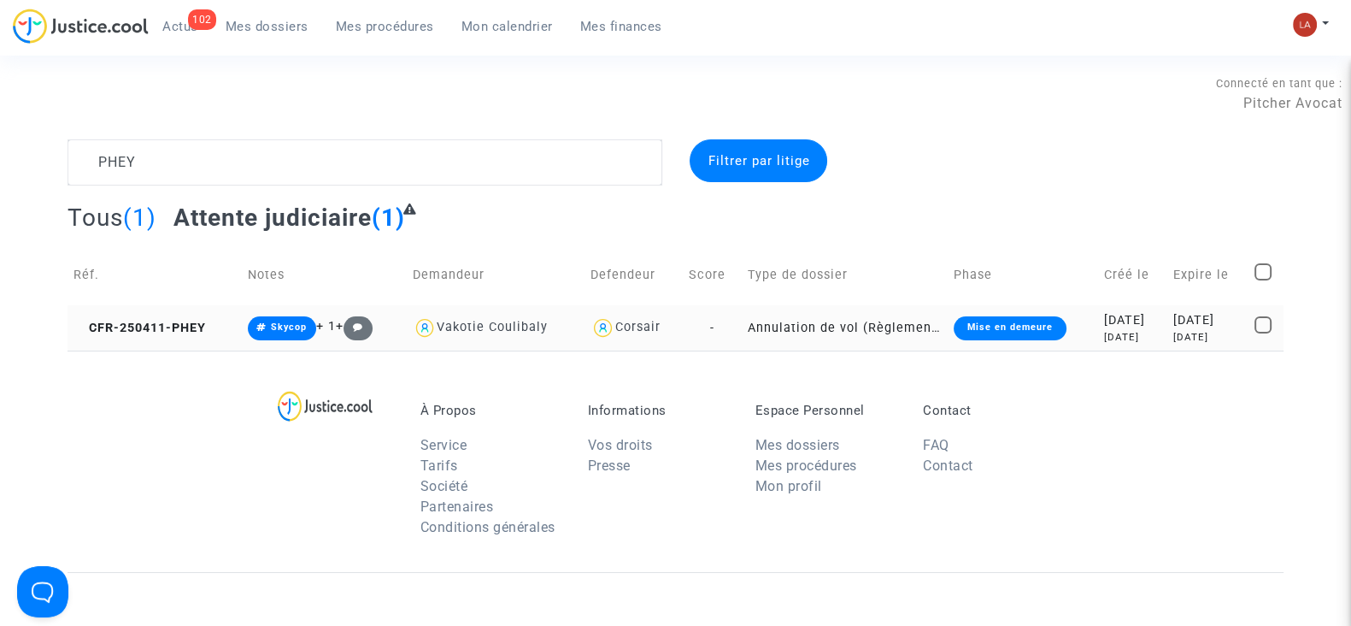
click at [199, 318] on td "CFR-250411-PHEY" at bounding box center [155, 327] width 174 height 45
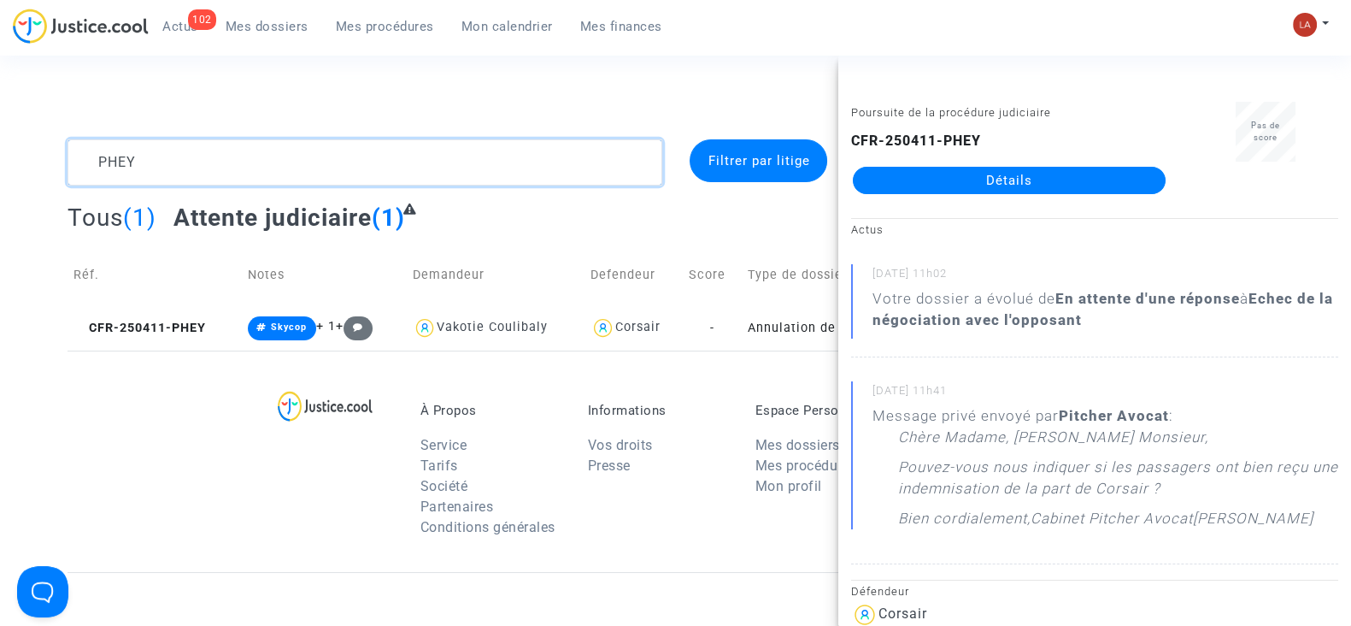
click at [239, 173] on textarea at bounding box center [365, 162] width 595 height 46
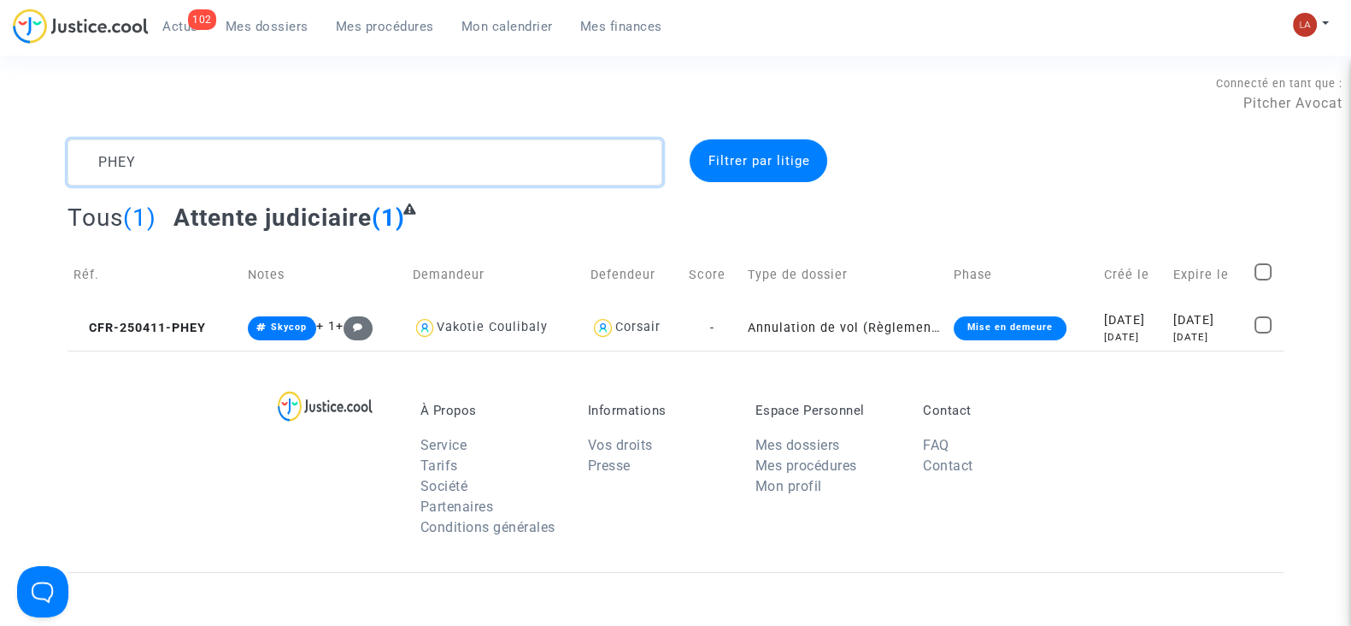
paste textarea "3RMQ"
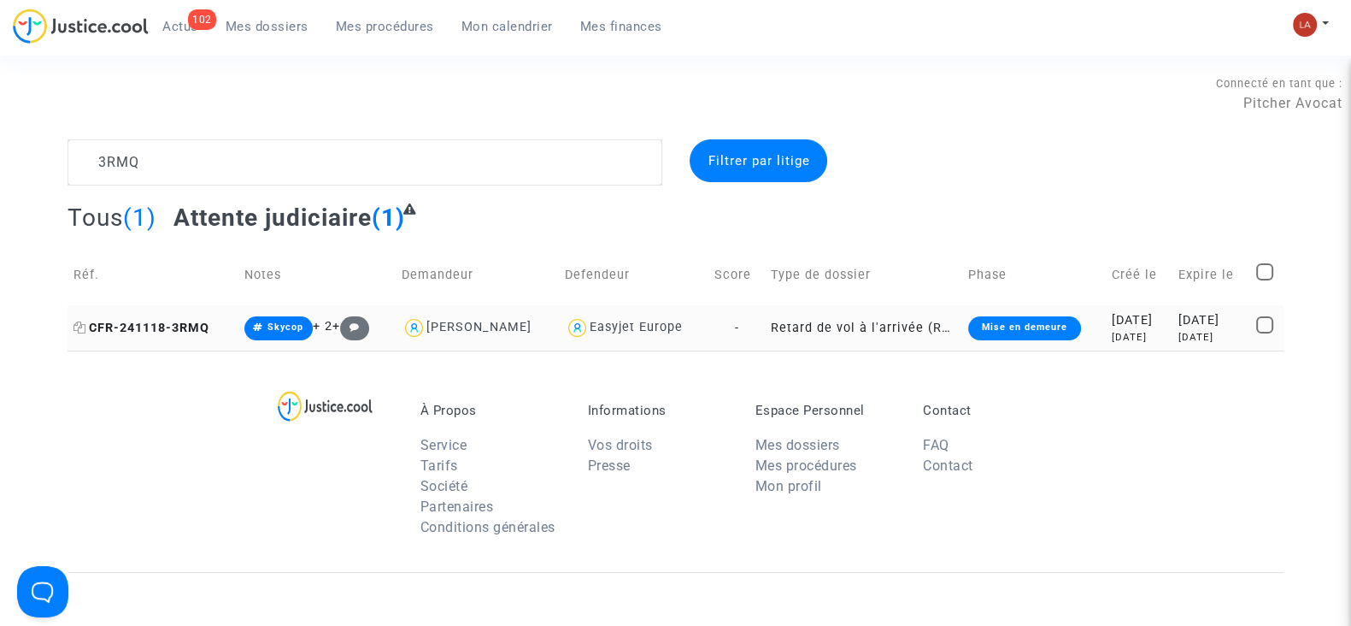
click at [191, 321] on span "CFR-241118-3RMQ" at bounding box center [142, 328] width 136 height 15
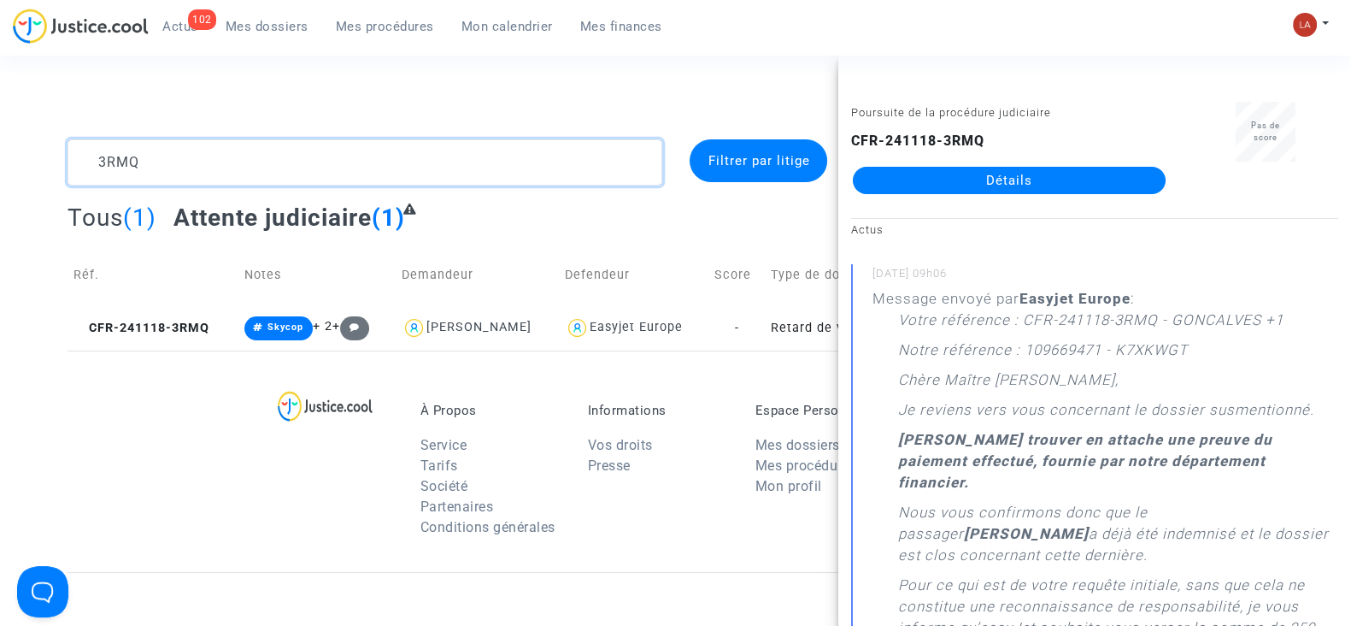
click at [256, 147] on textarea at bounding box center [365, 162] width 595 height 46
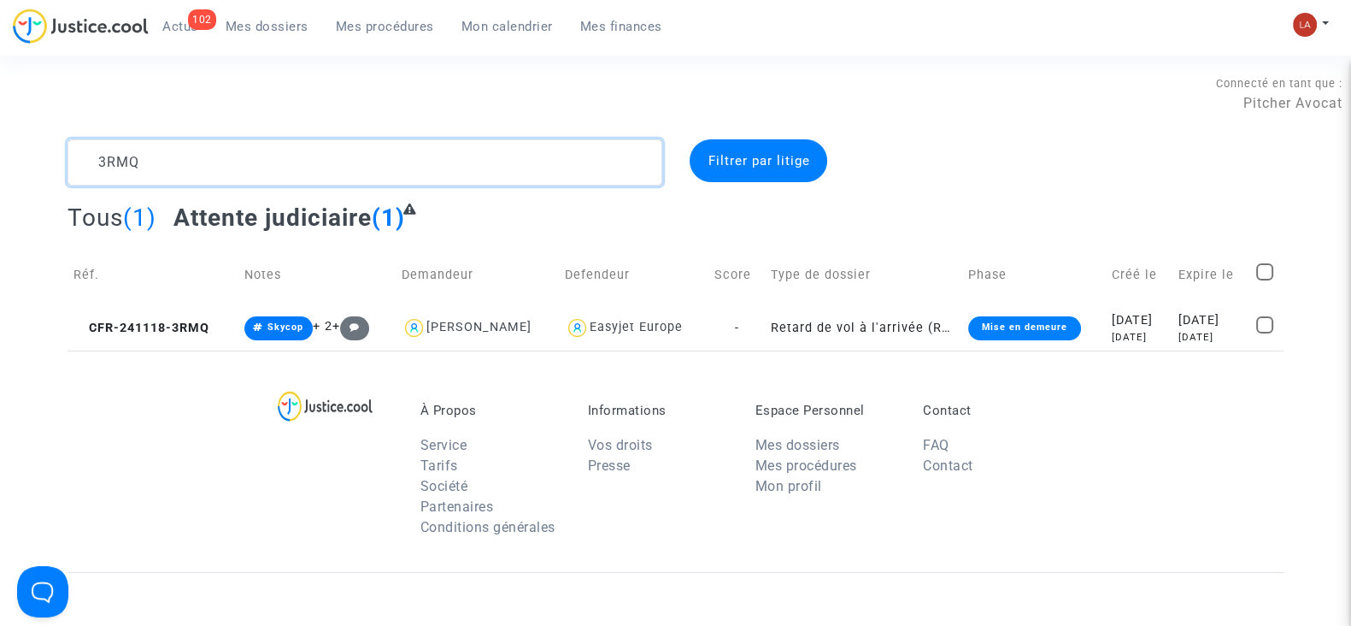
click at [256, 147] on textarea at bounding box center [365, 162] width 595 height 46
paste textarea "D6GT"
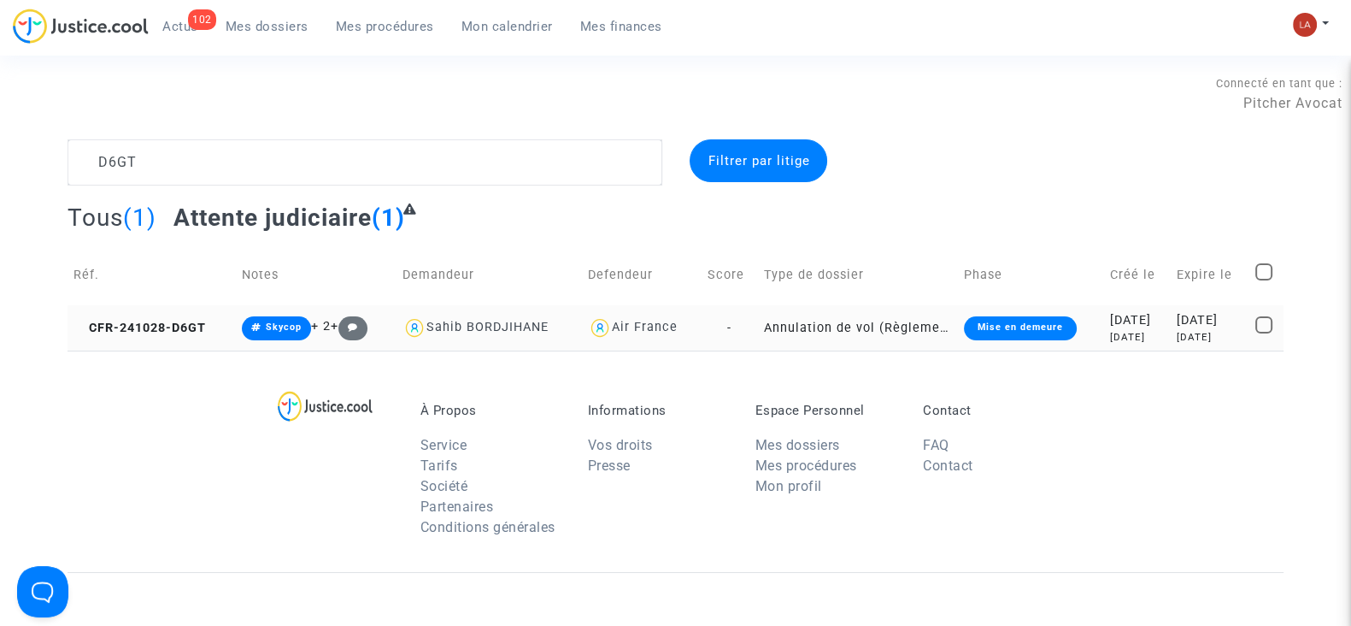
click at [194, 318] on td "CFR-241028-D6GT" at bounding box center [152, 327] width 168 height 45
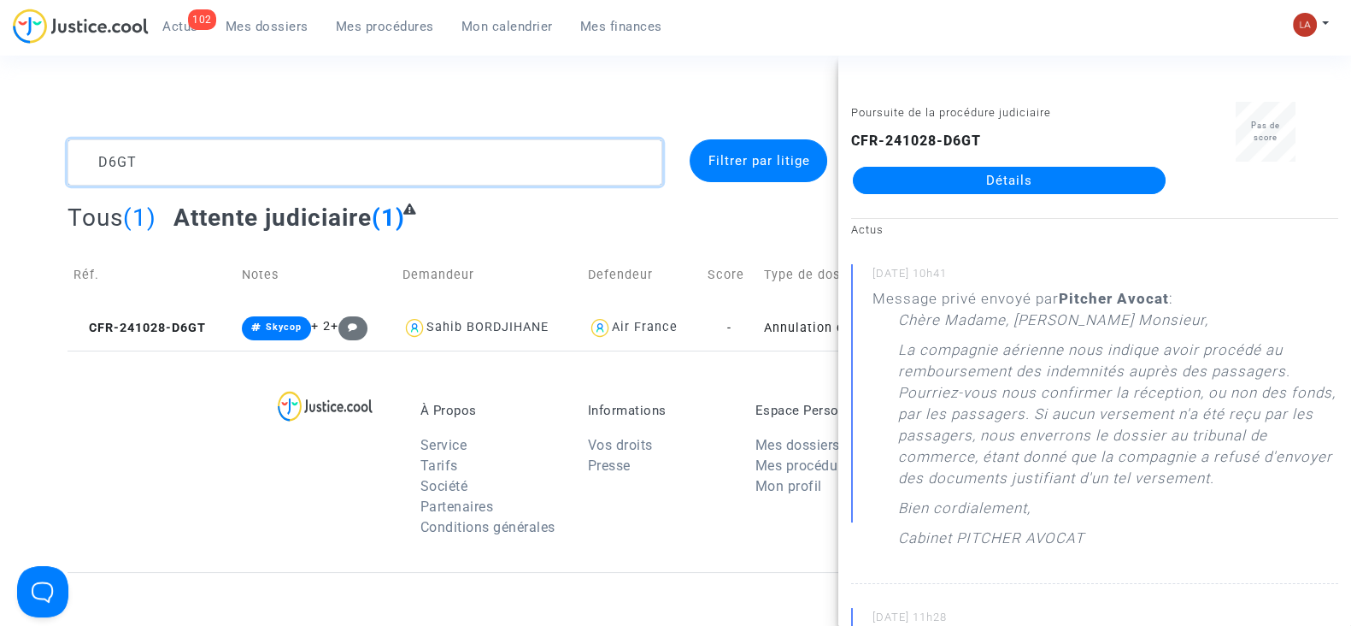
click at [322, 158] on textarea at bounding box center [365, 162] width 595 height 46
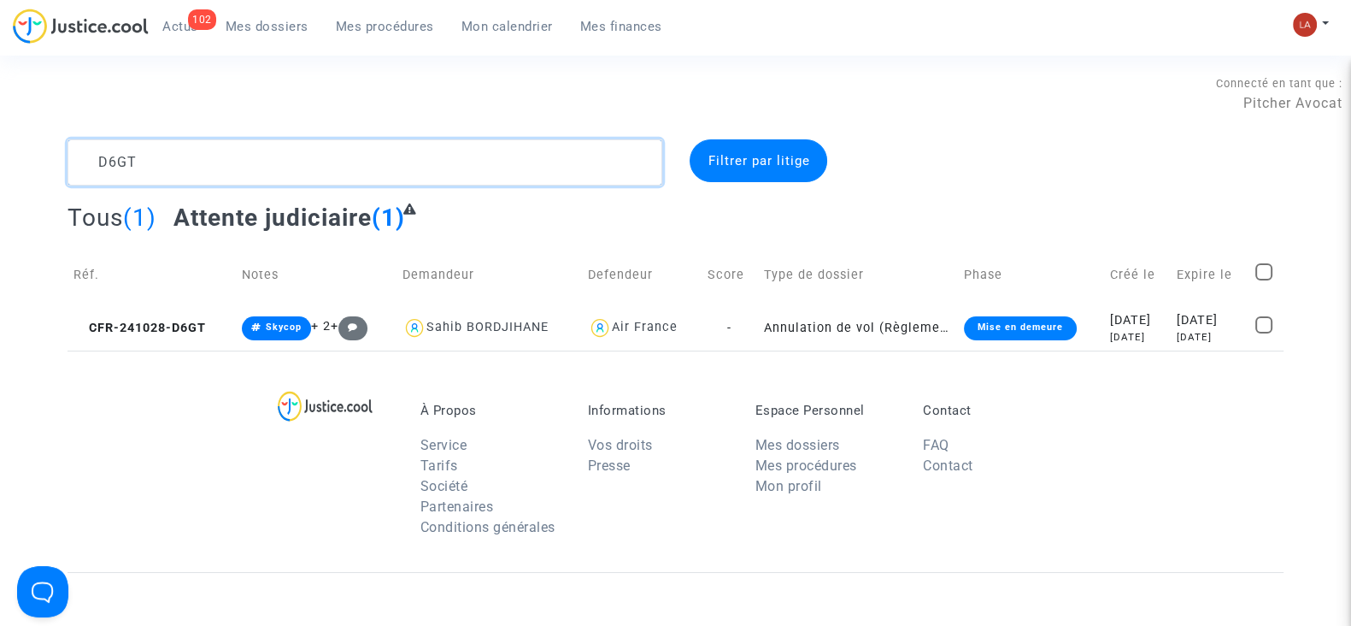
click at [322, 158] on textarea at bounding box center [365, 162] width 595 height 46
paste textarea "G76F"
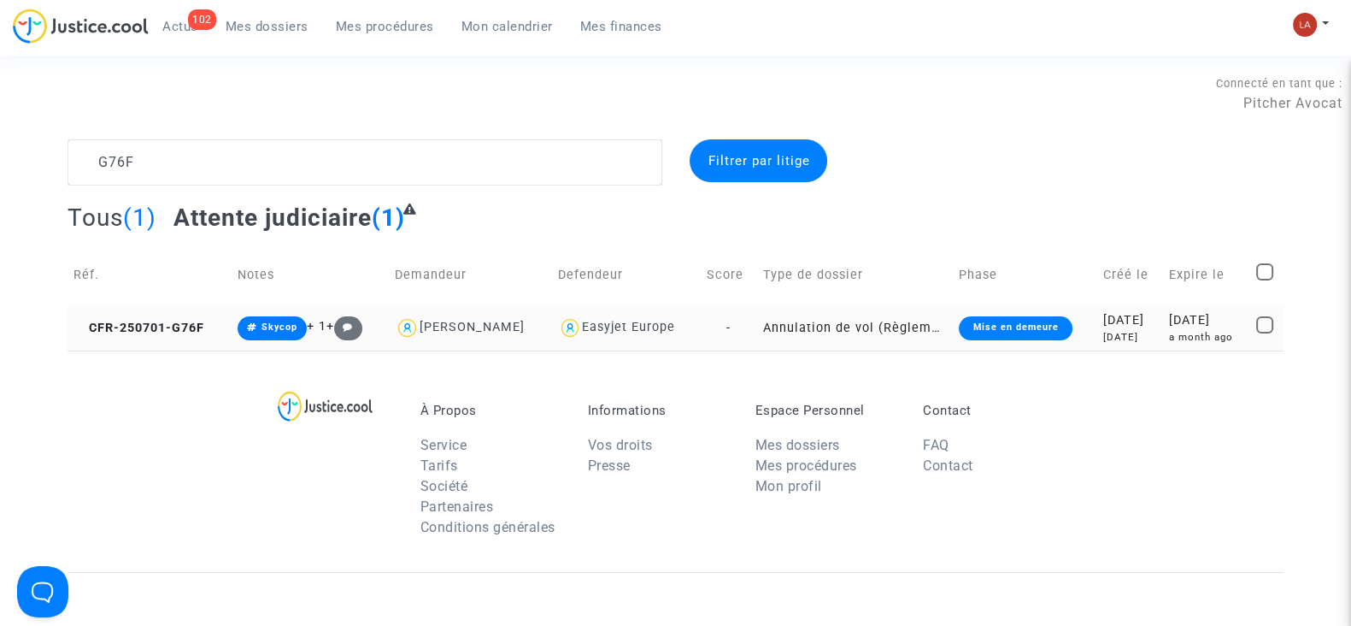
click at [162, 336] on td "CFR-250701-G76F" at bounding box center [150, 327] width 164 height 45
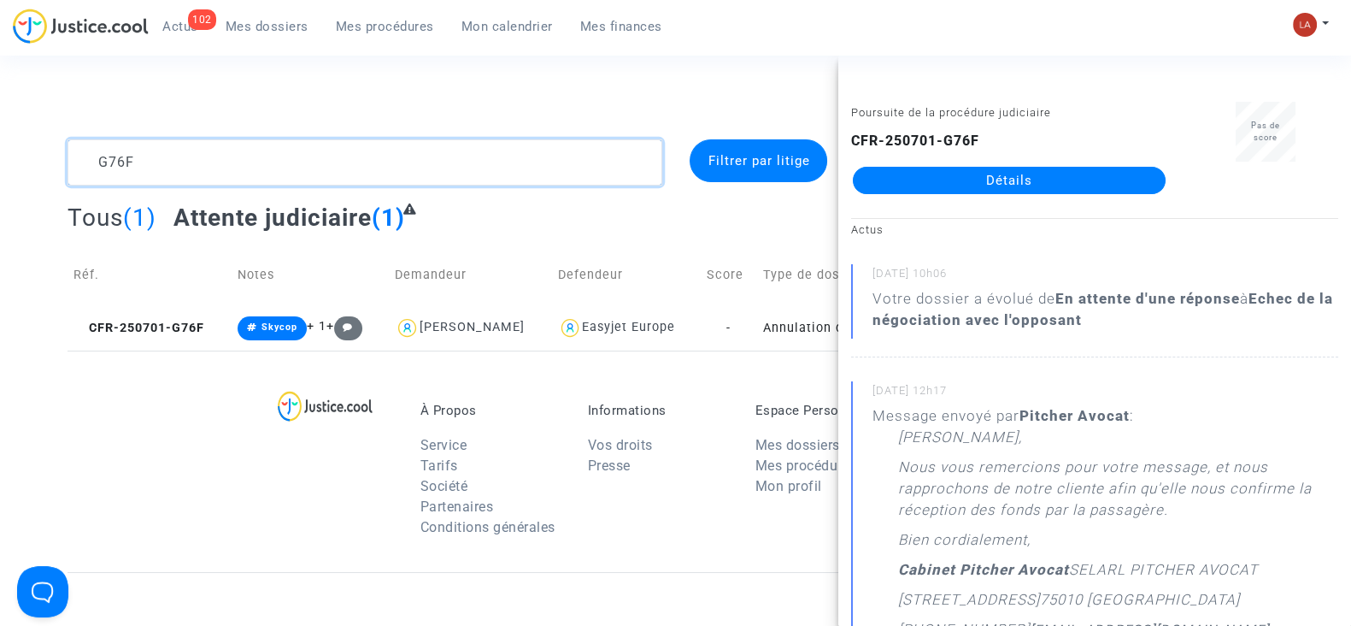
click at [354, 177] on textarea at bounding box center [365, 162] width 595 height 46
drag, startPoint x: 354, startPoint y: 177, endPoint x: 368, endPoint y: 143, distance: 36.8
click at [354, 176] on textarea at bounding box center [365, 162] width 595 height 46
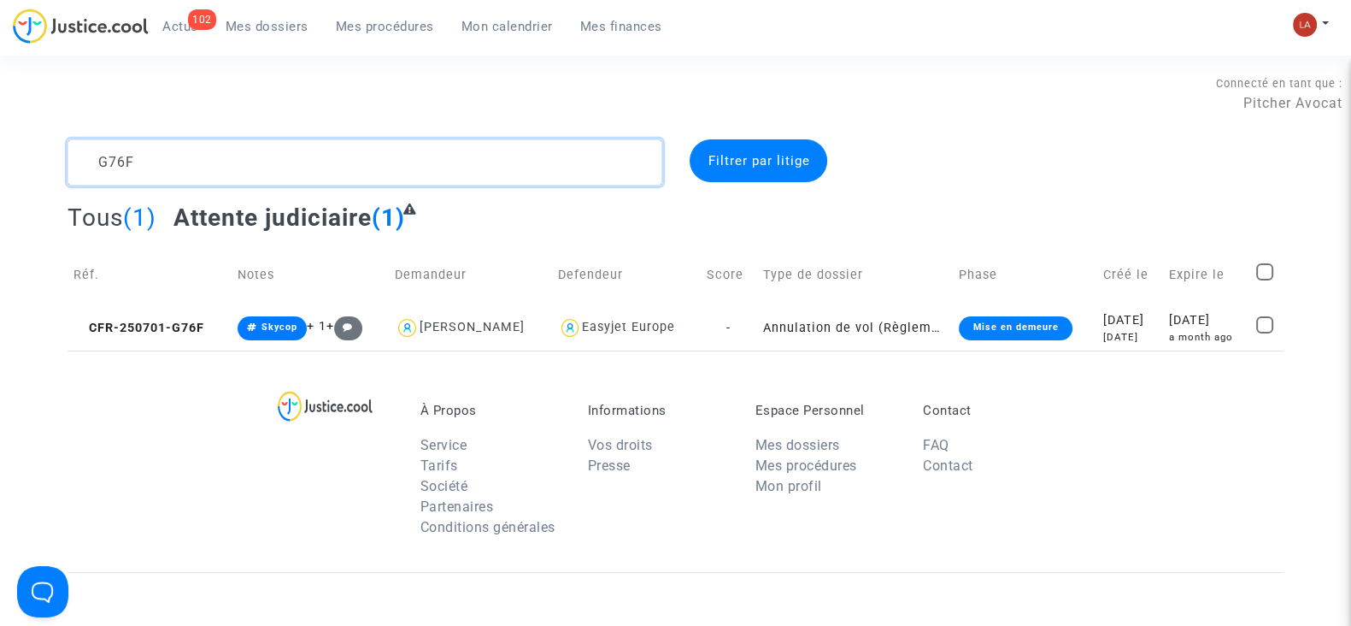
paste textarea "DXR8"
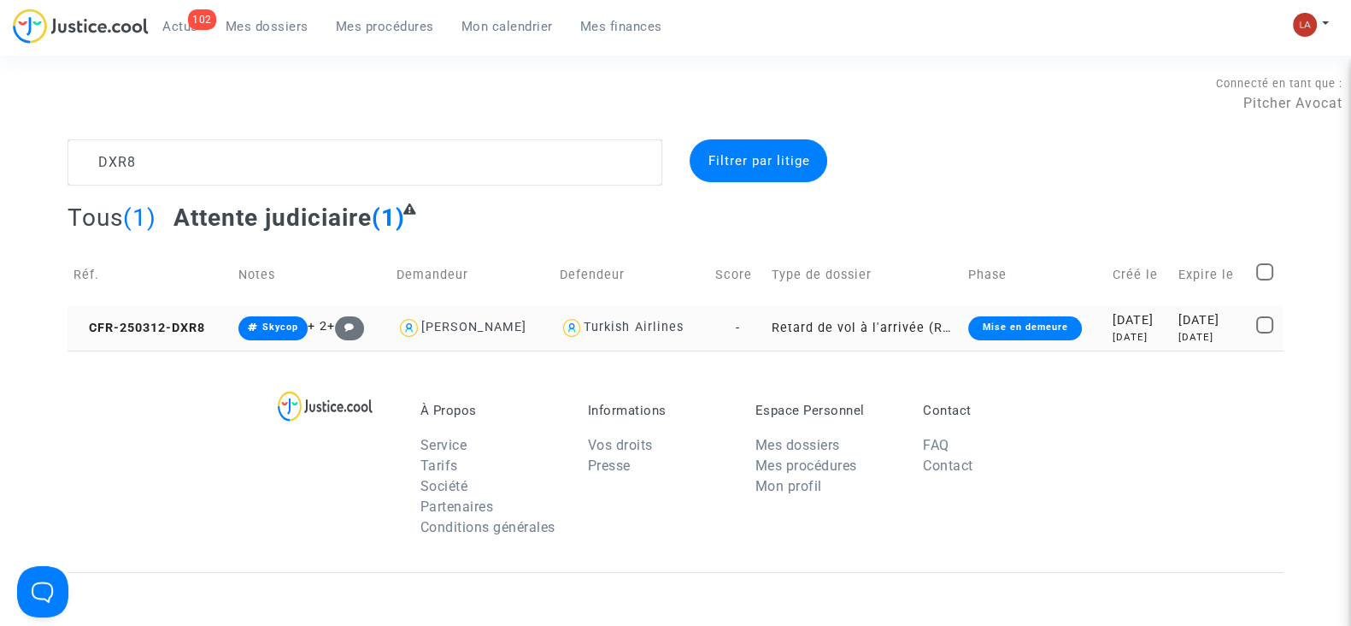
drag, startPoint x: 173, startPoint y: 344, endPoint x: 192, endPoint y: 343, distance: 19.7
click at [173, 344] on td "CFR-250312-DXR8" at bounding box center [150, 327] width 165 height 45
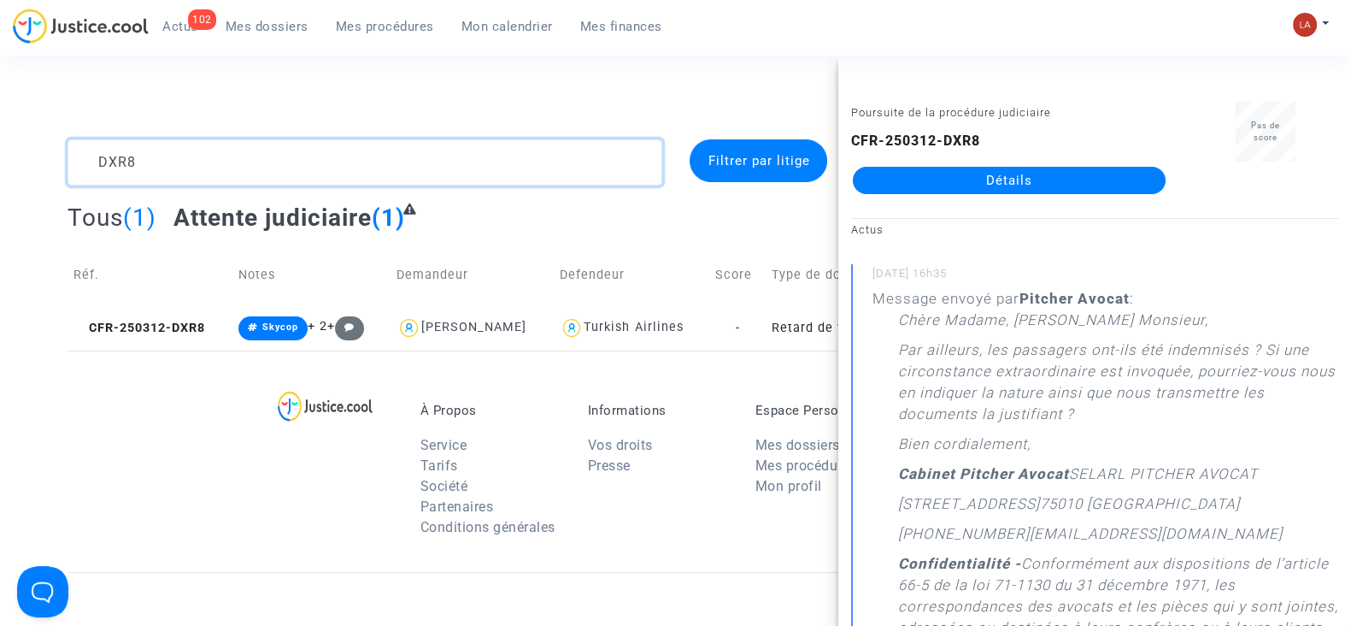
click at [269, 143] on textarea at bounding box center [365, 162] width 595 height 46
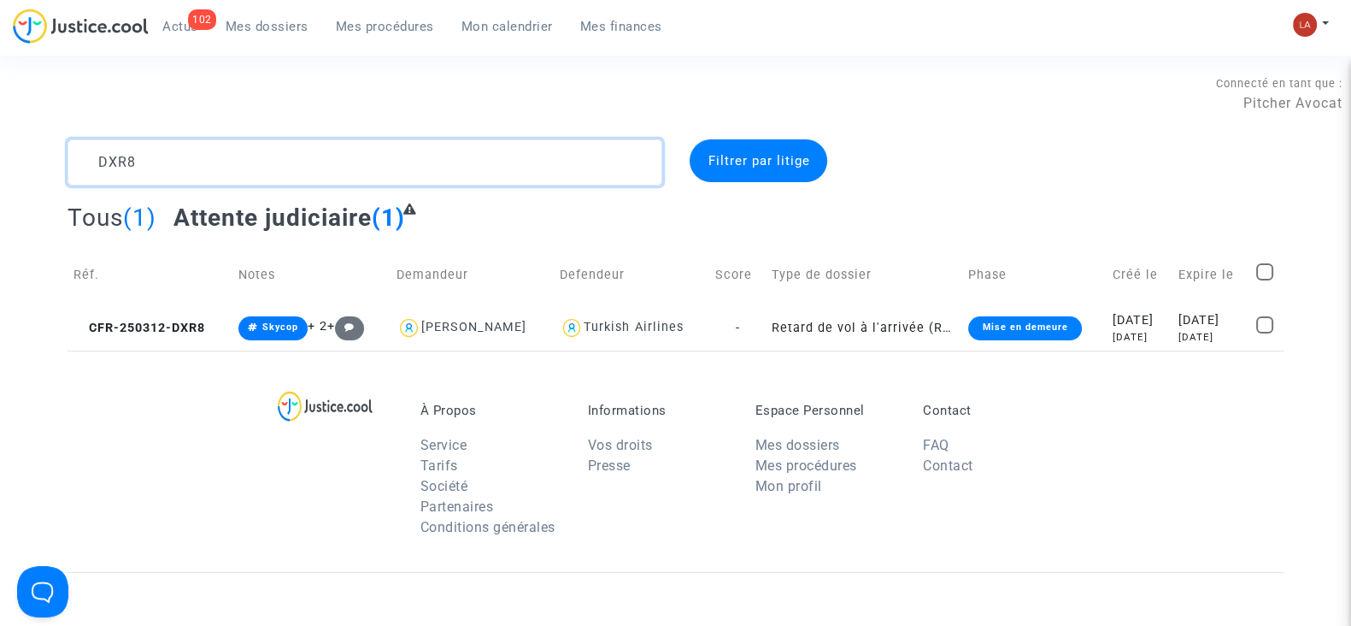
click at [269, 143] on textarea at bounding box center [365, 162] width 595 height 46
paste textarea "JAP9"
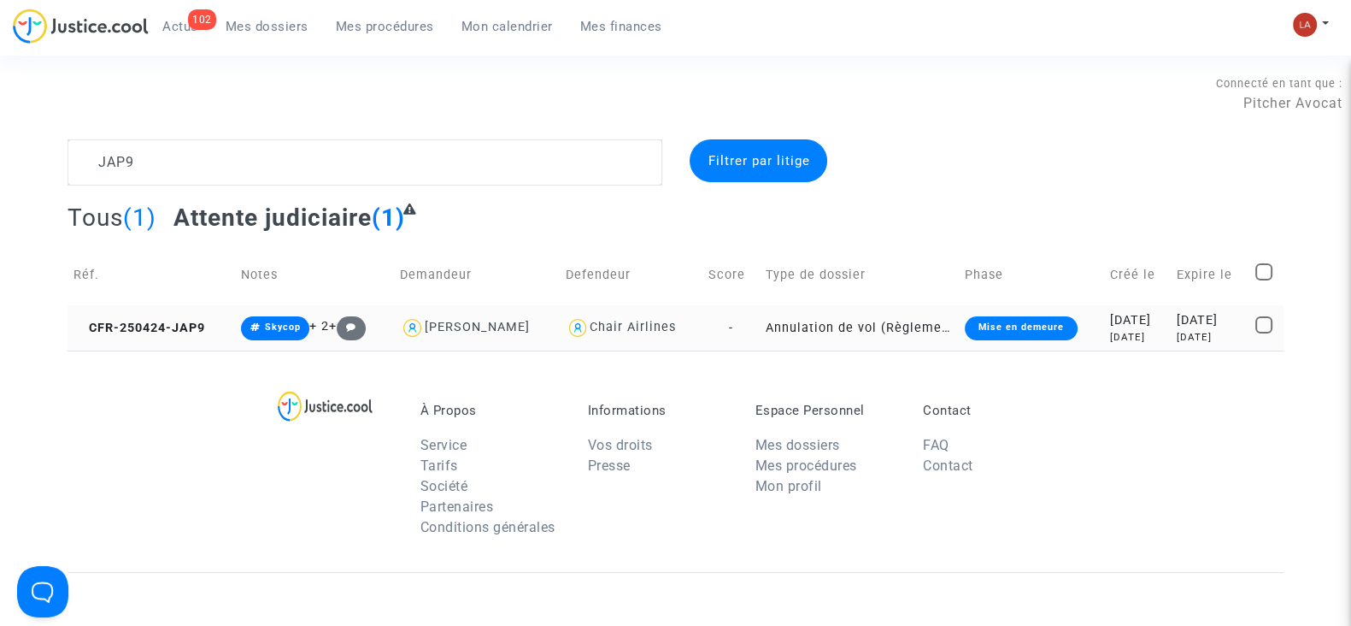
click at [179, 341] on td "CFR-250424-JAP9" at bounding box center [152, 327] width 168 height 45
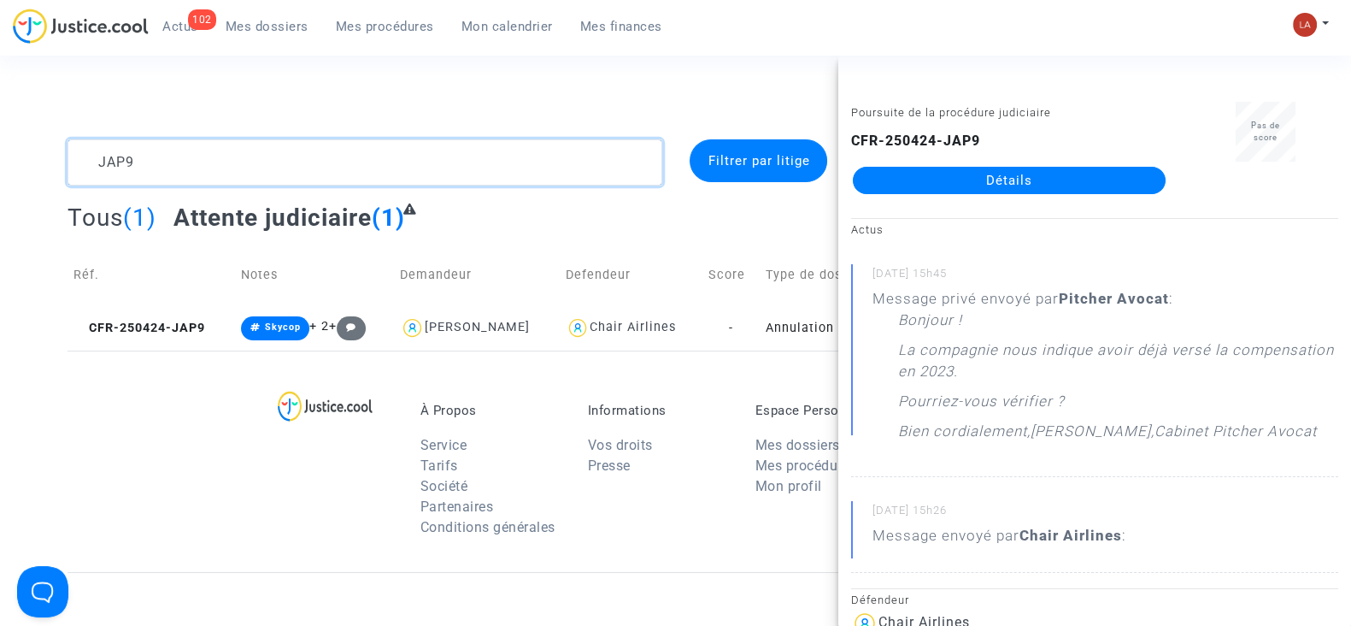
click at [357, 161] on textarea at bounding box center [365, 162] width 595 height 46
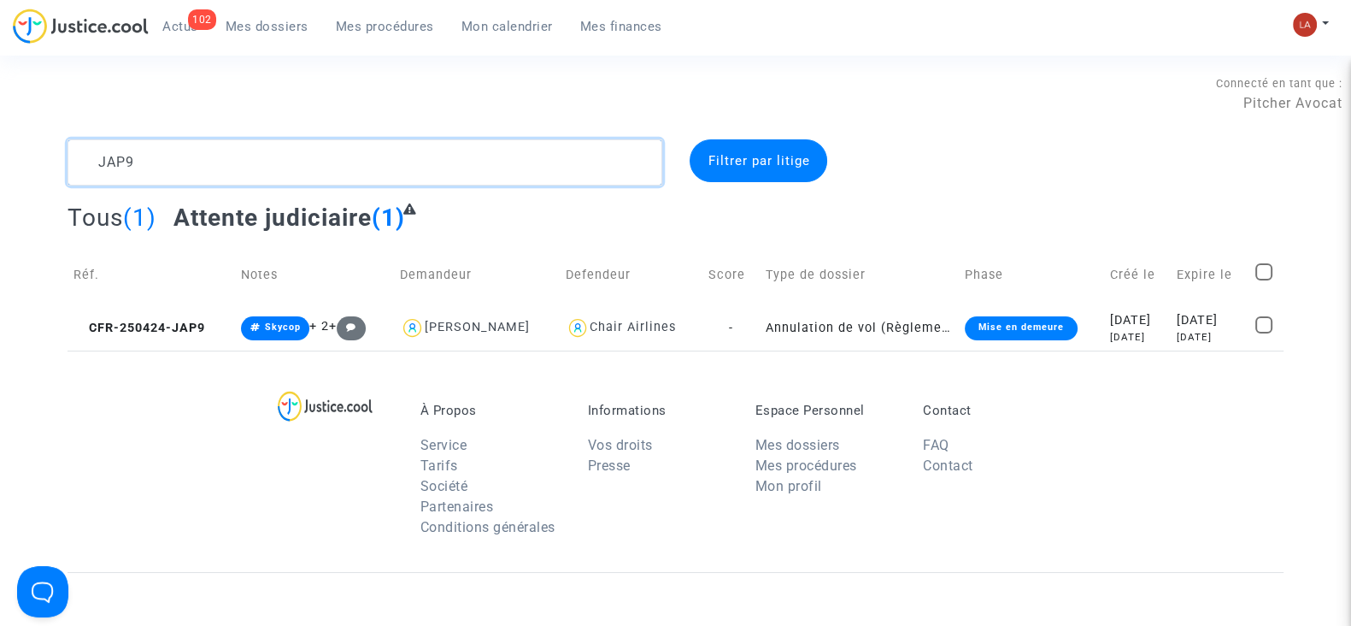
click at [357, 161] on textarea at bounding box center [365, 162] width 595 height 46
paste textarea "GFAU"
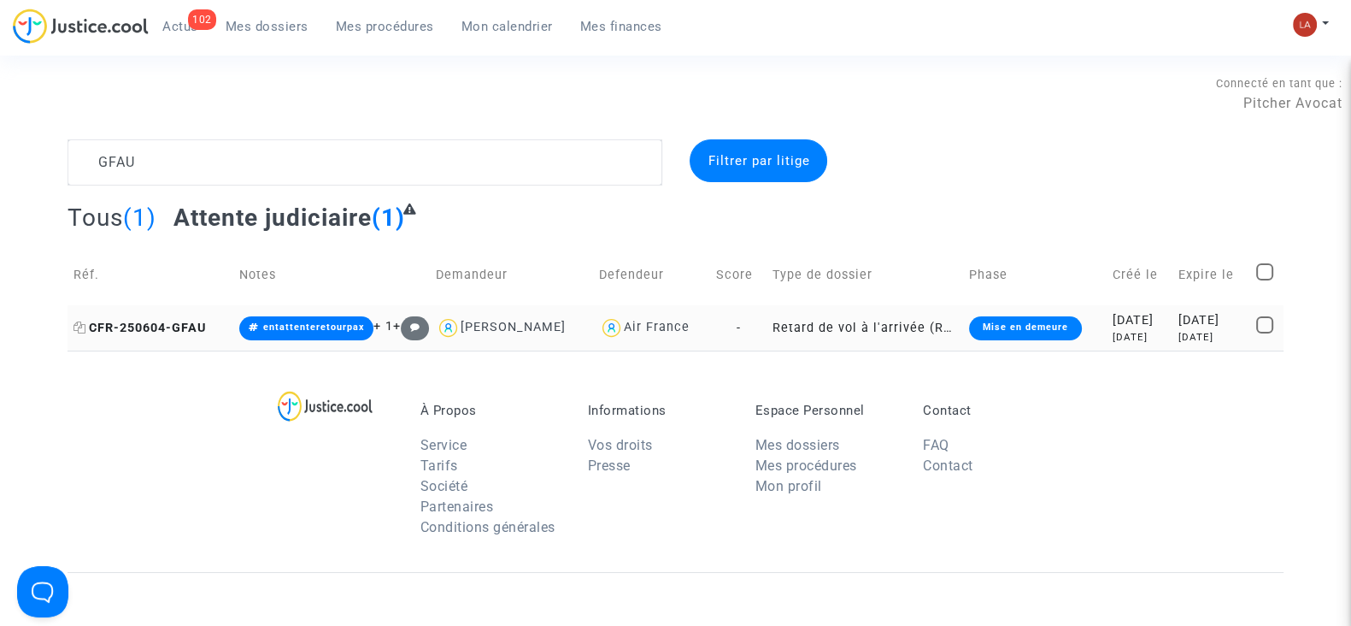
click at [188, 322] on span "CFR-250604-GFAU" at bounding box center [140, 328] width 132 height 15
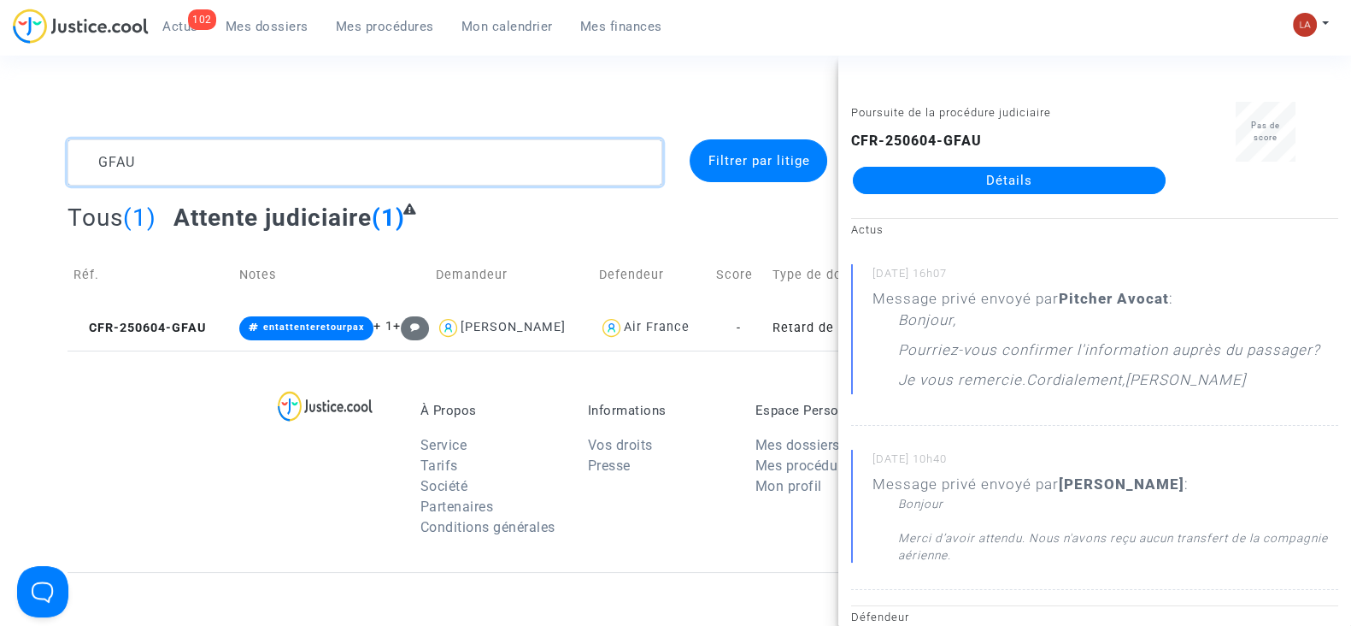
click at [250, 155] on textarea at bounding box center [365, 162] width 595 height 46
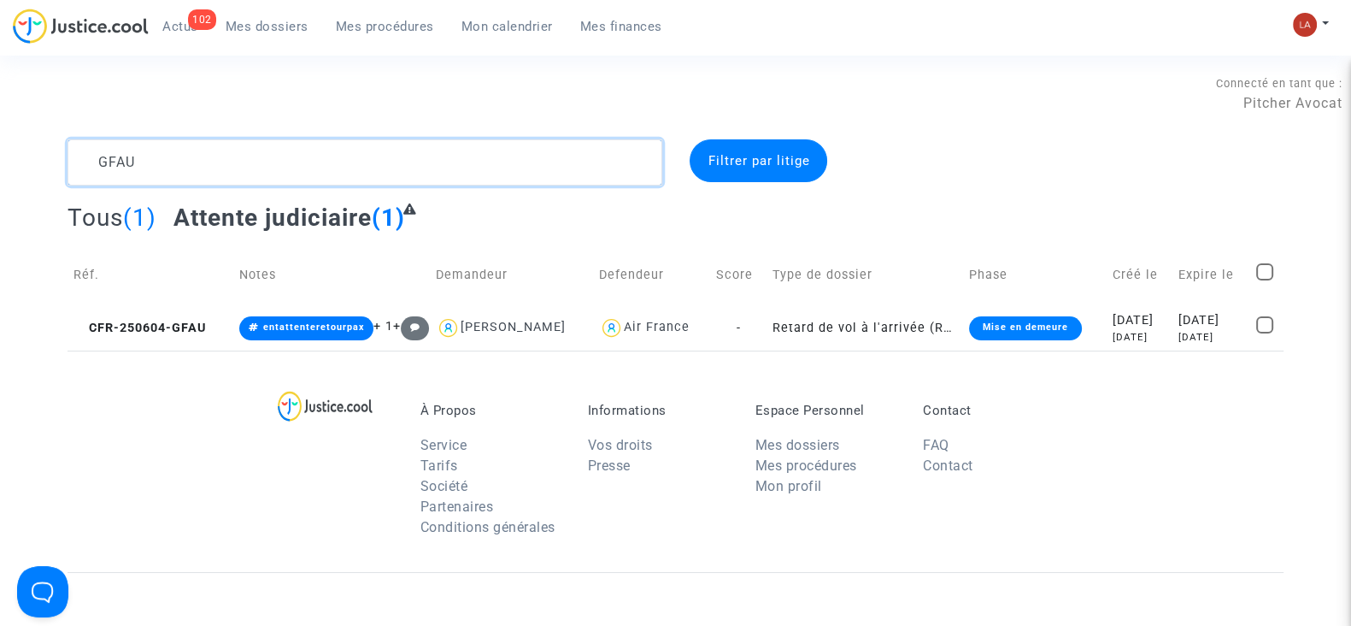
paste textarea "FTCM"
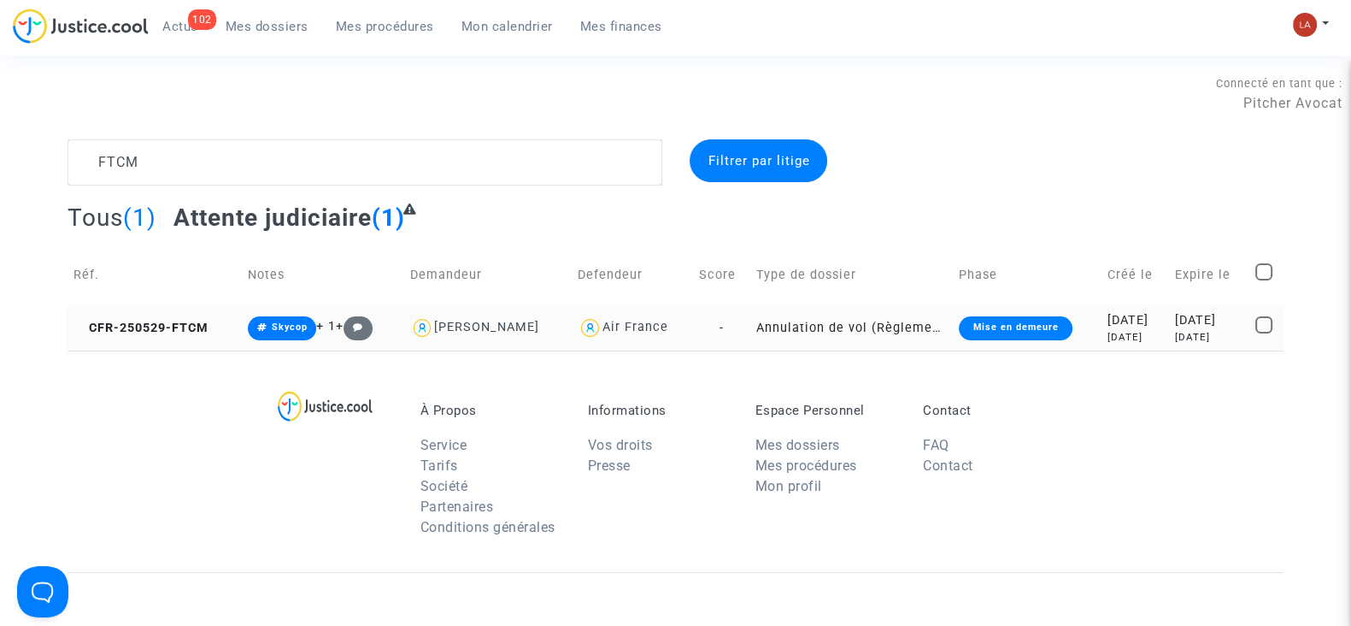
drag, startPoint x: 179, startPoint y: 321, endPoint x: 366, endPoint y: 315, distance: 186.4
click at [179, 321] on span "CFR-250529-FTCM" at bounding box center [141, 328] width 135 height 15
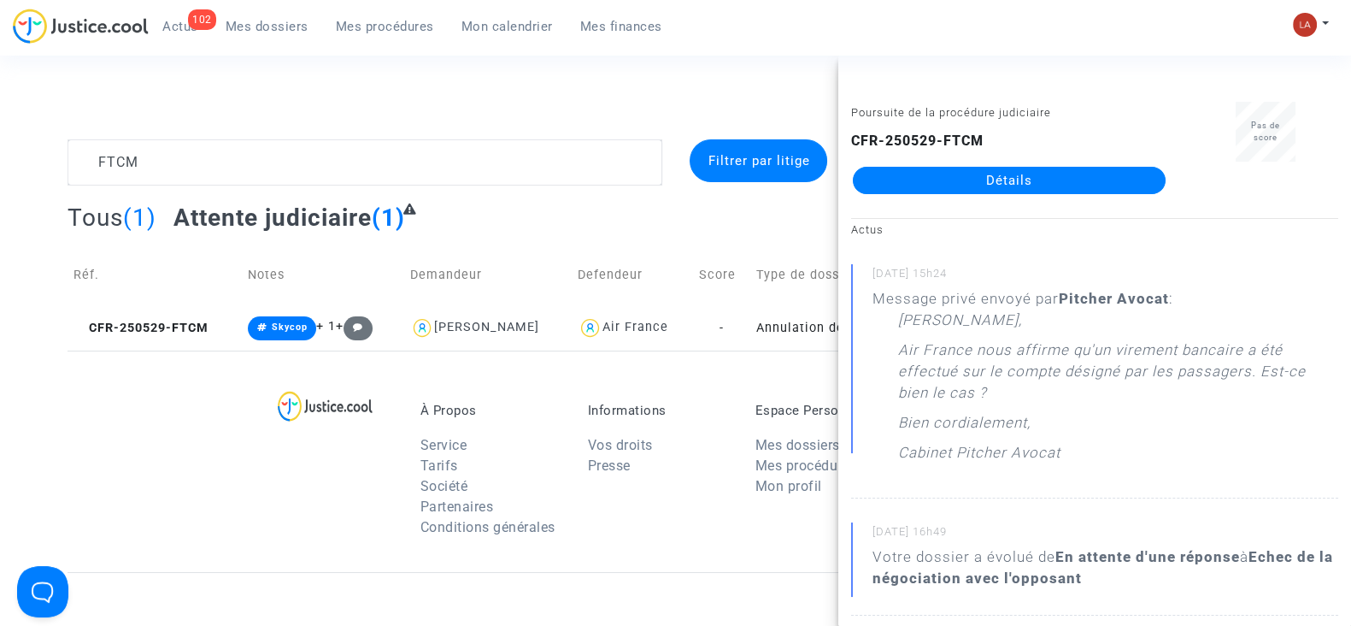
click at [350, 134] on div "Connecté en tant que : Pitcher Avocat" at bounding box center [671, 118] width 1343 height 41
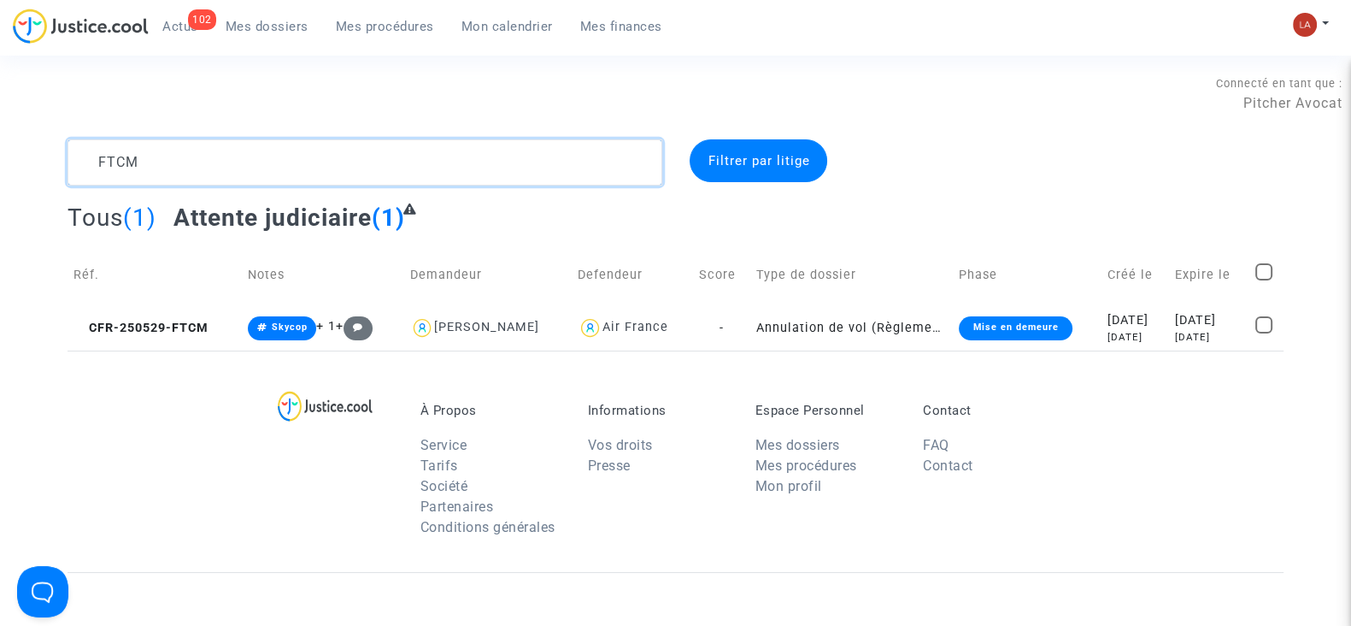
click at [338, 165] on textarea at bounding box center [365, 162] width 595 height 46
paste textarea "DD4Q"
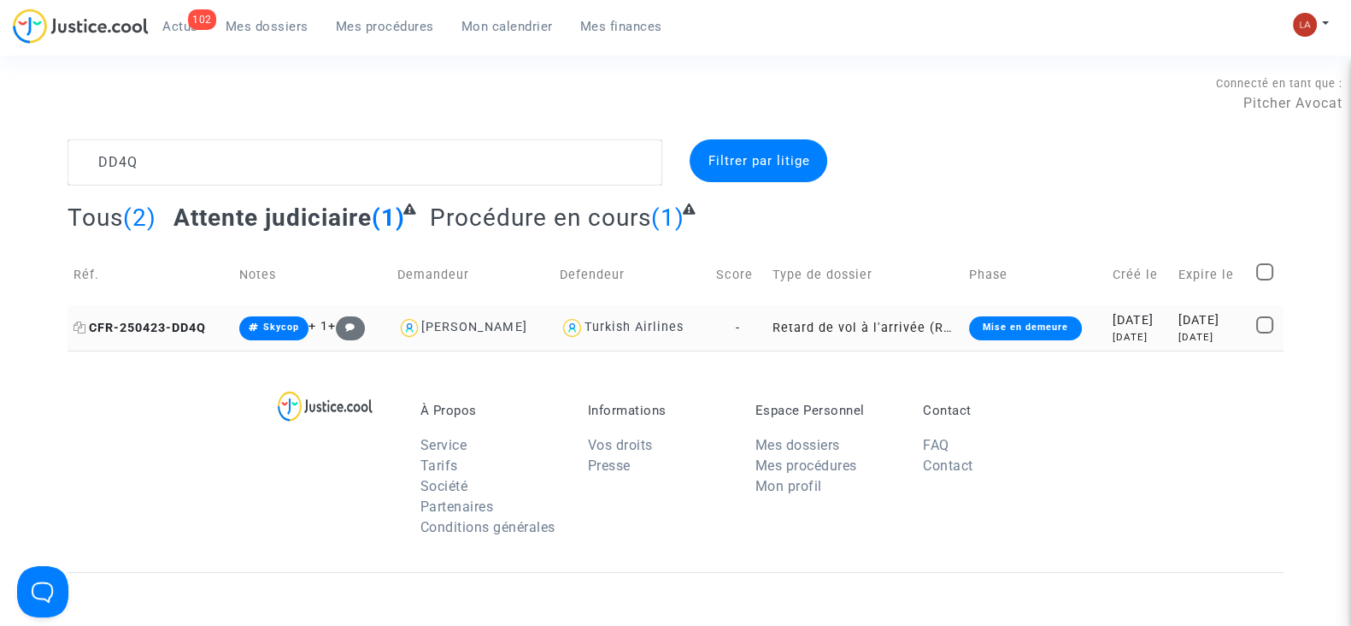
click at [161, 324] on span "CFR-250423-DD4Q" at bounding box center [140, 328] width 132 height 15
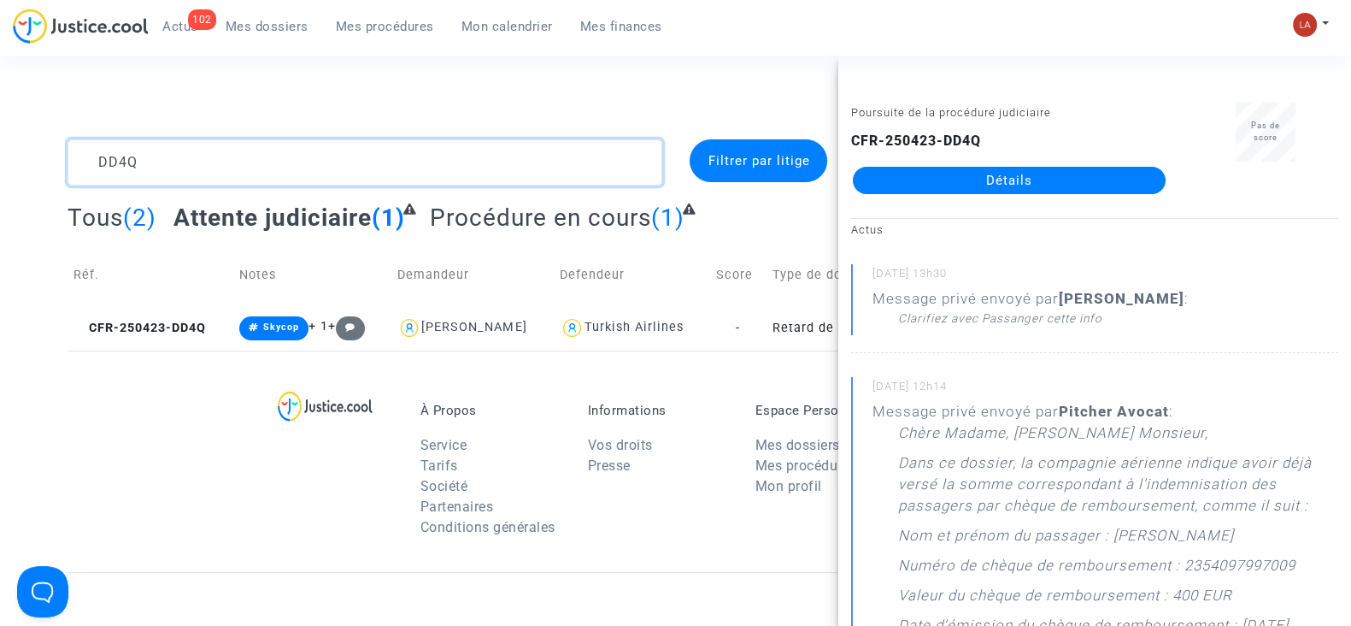
click at [343, 151] on textarea at bounding box center [365, 162] width 595 height 46
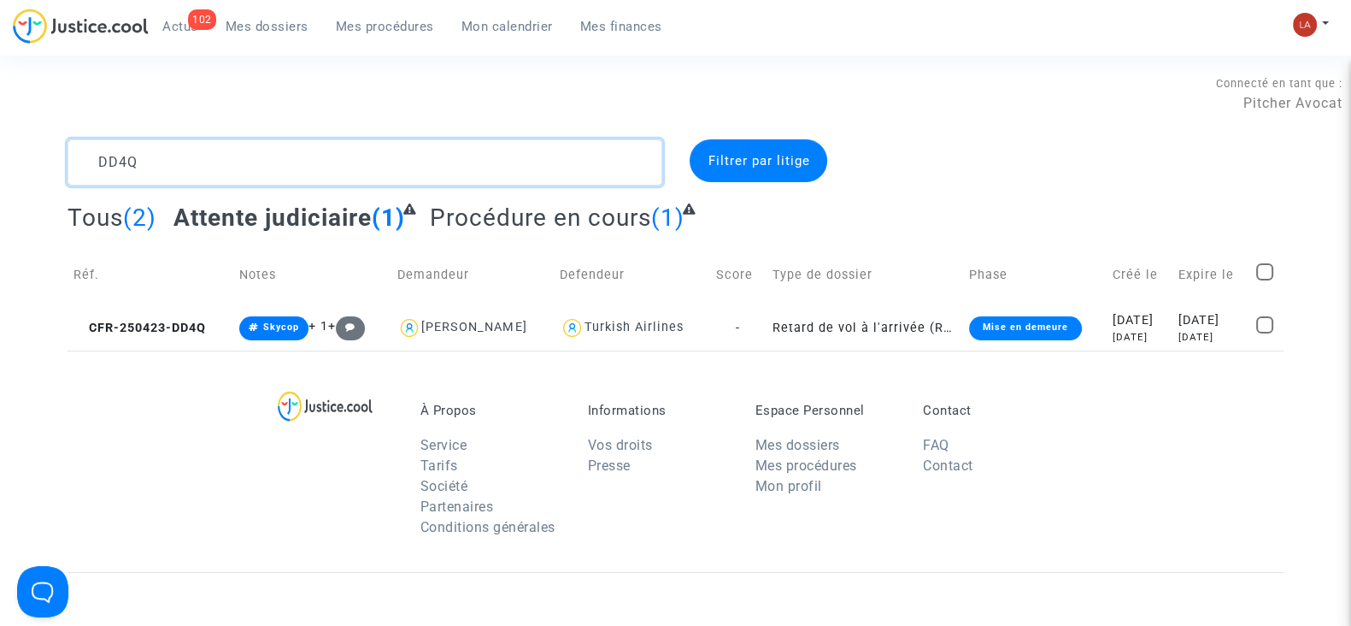
paste textarea "MEAR"
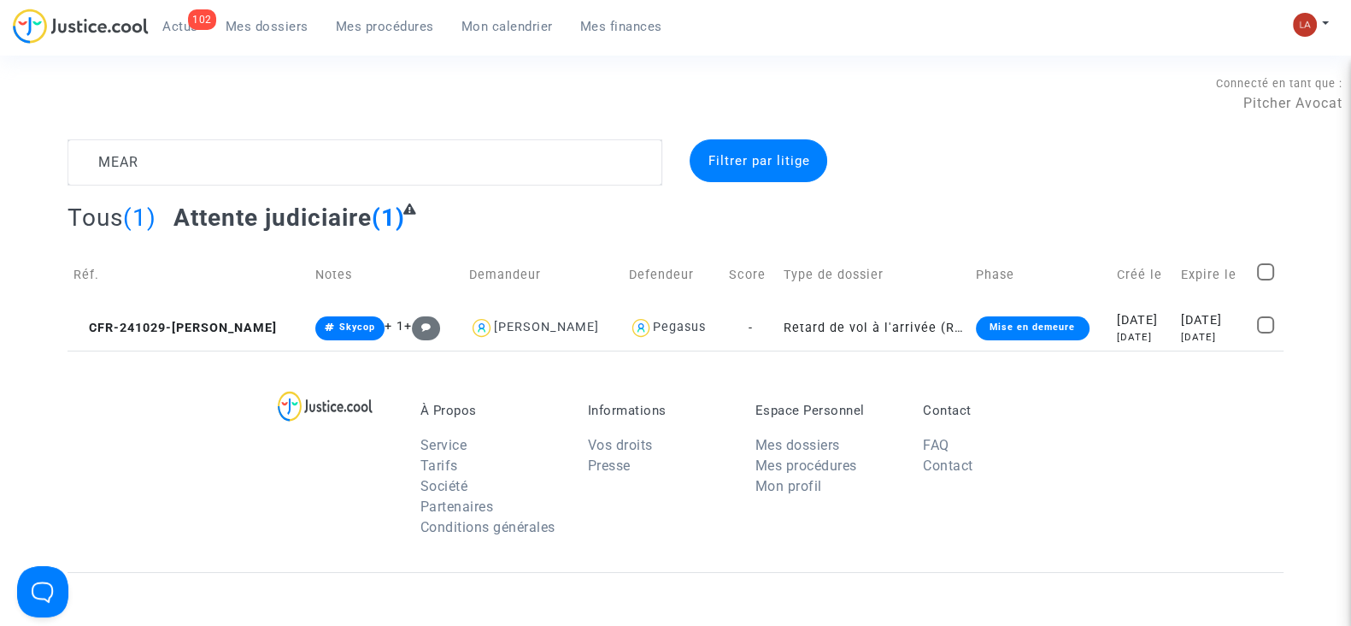
drag, startPoint x: 167, startPoint y: 327, endPoint x: 738, endPoint y: 228, distance: 579.5
click at [167, 328] on span "CFR-241029-MEAR" at bounding box center [175, 328] width 203 height 15
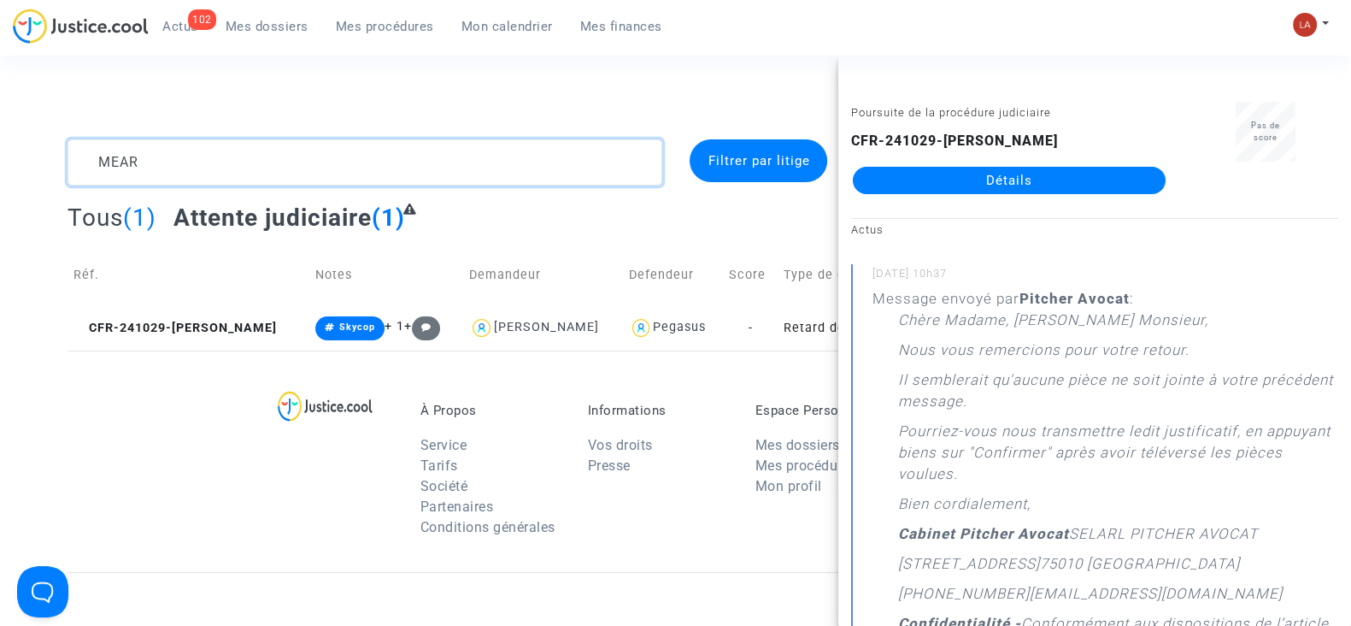
click at [256, 173] on textarea at bounding box center [365, 162] width 595 height 46
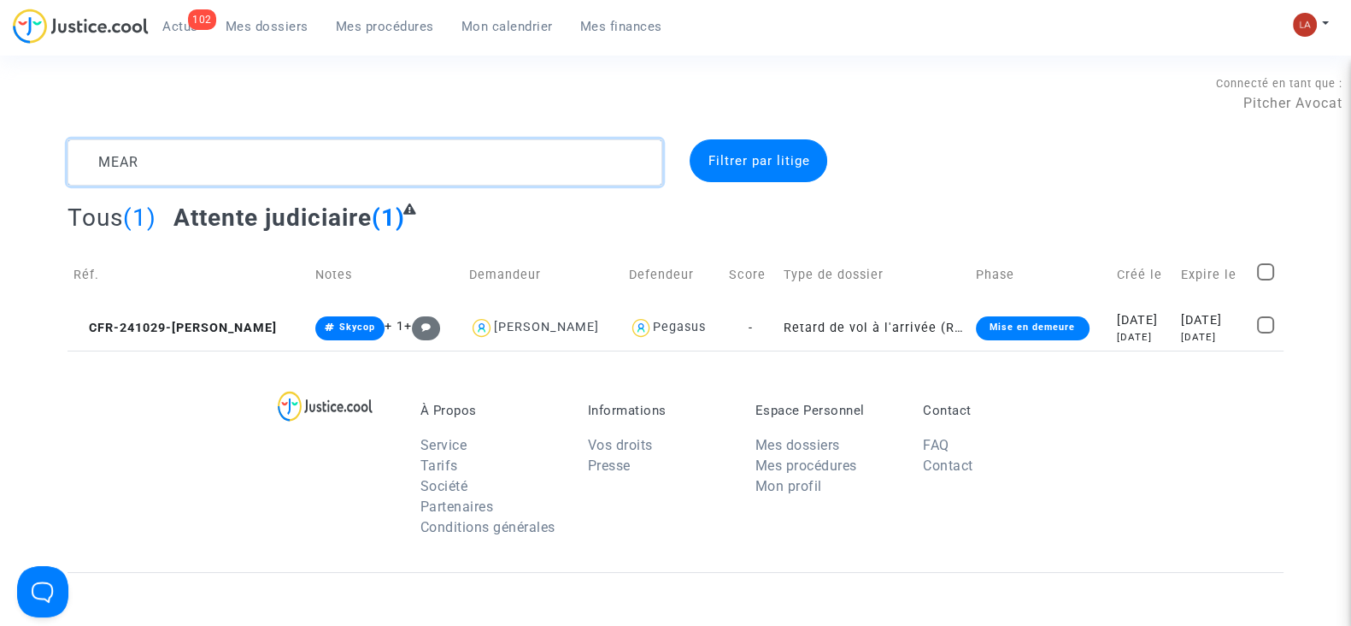
click at [256, 173] on textarea at bounding box center [365, 162] width 595 height 46
paste textarea "B4N"
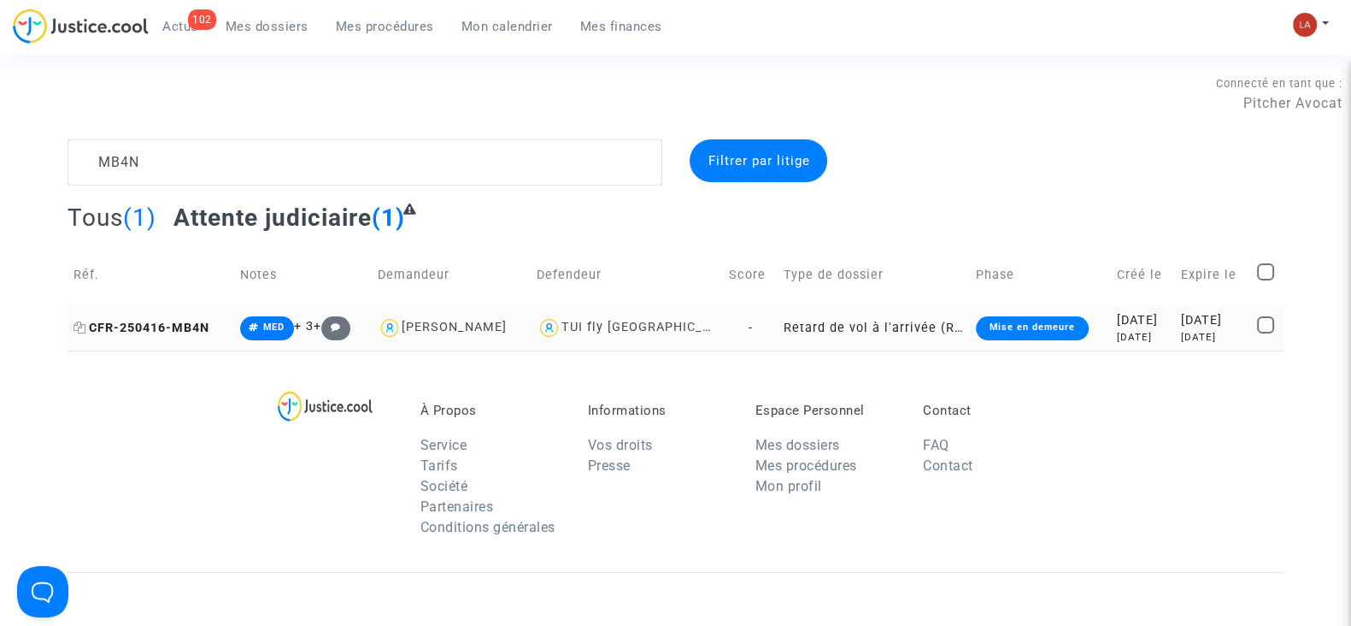
click at [195, 321] on span "CFR-250416-MB4N" at bounding box center [142, 328] width 136 height 15
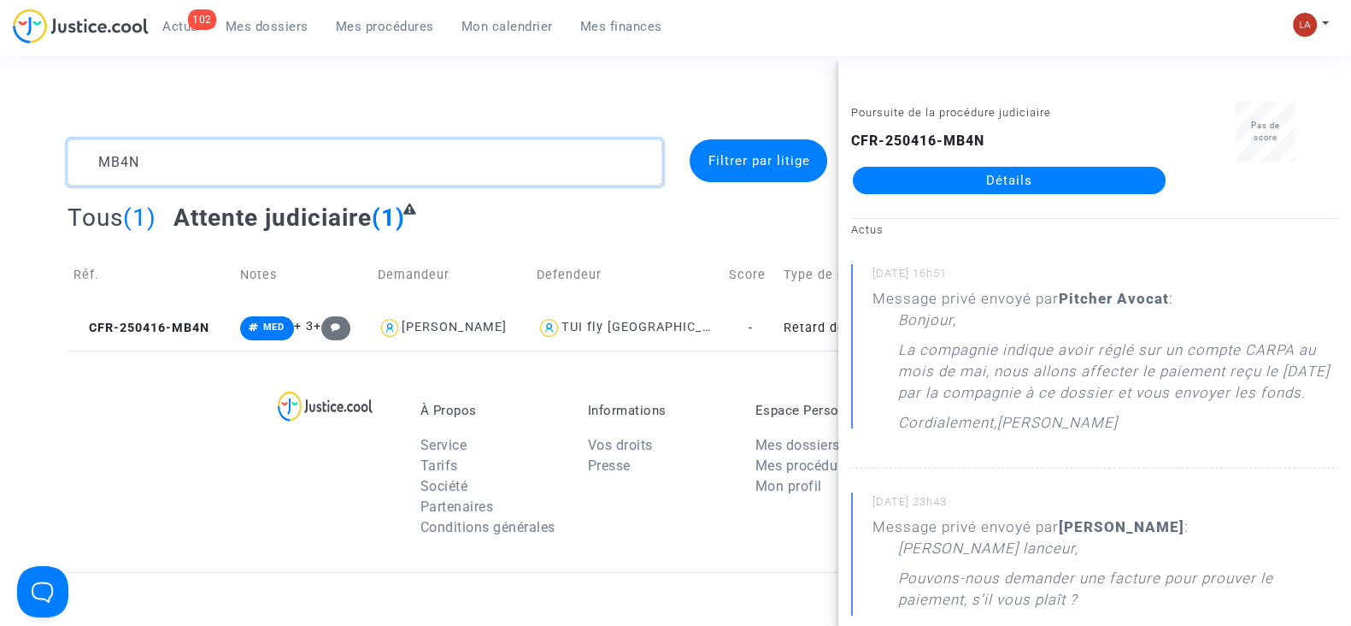
click at [253, 150] on textarea at bounding box center [365, 162] width 595 height 46
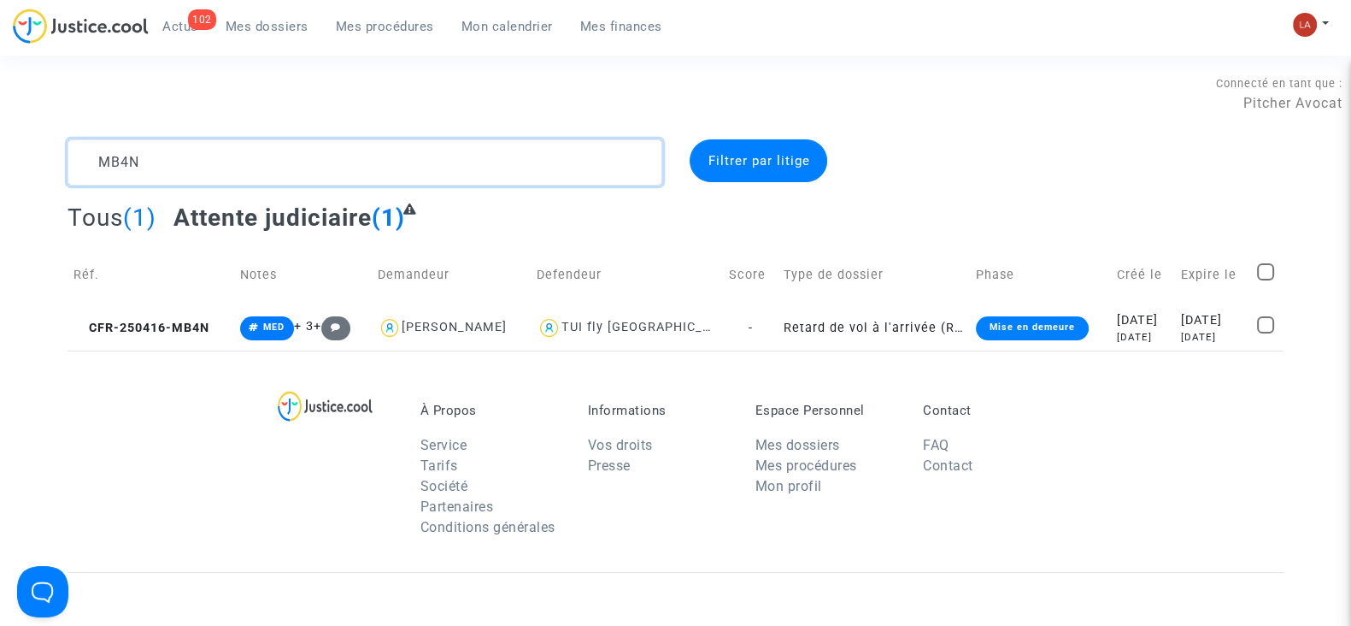
click at [253, 150] on textarea at bounding box center [365, 162] width 595 height 46
paste textarea "4BRP"
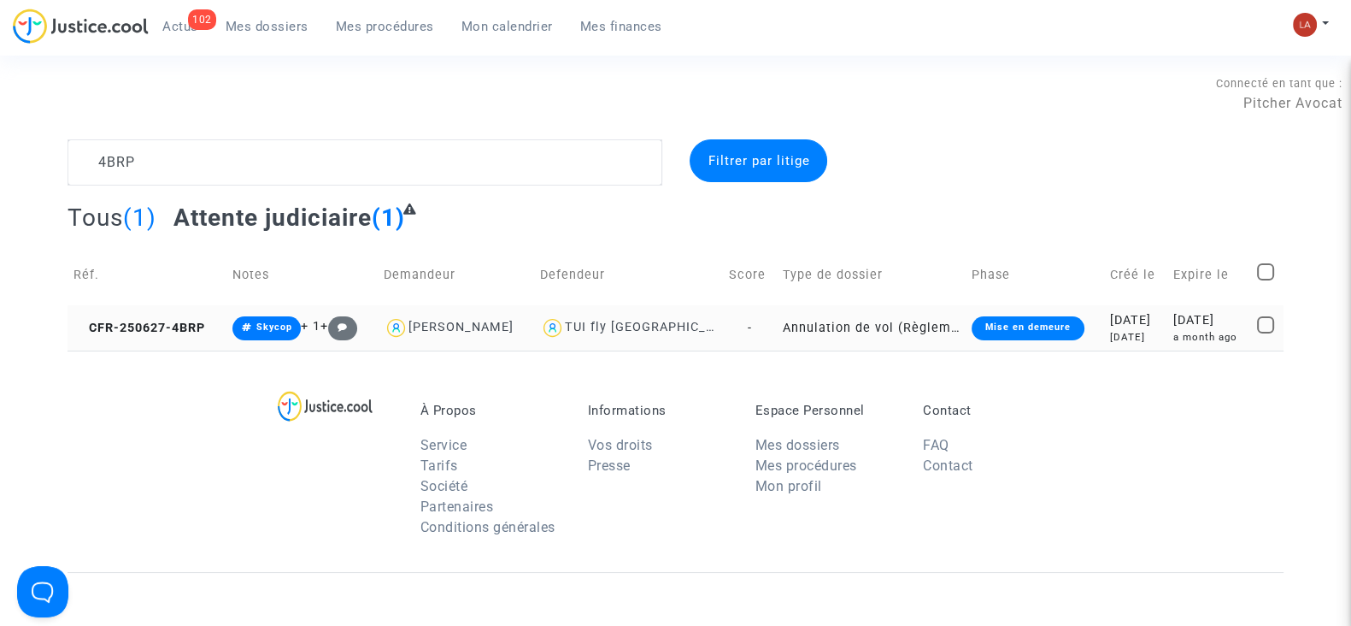
drag, startPoint x: 120, startPoint y: 335, endPoint x: 177, endPoint y: 338, distance: 57.3
click at [120, 334] on td "CFR-250627-4BRP" at bounding box center [147, 327] width 159 height 45
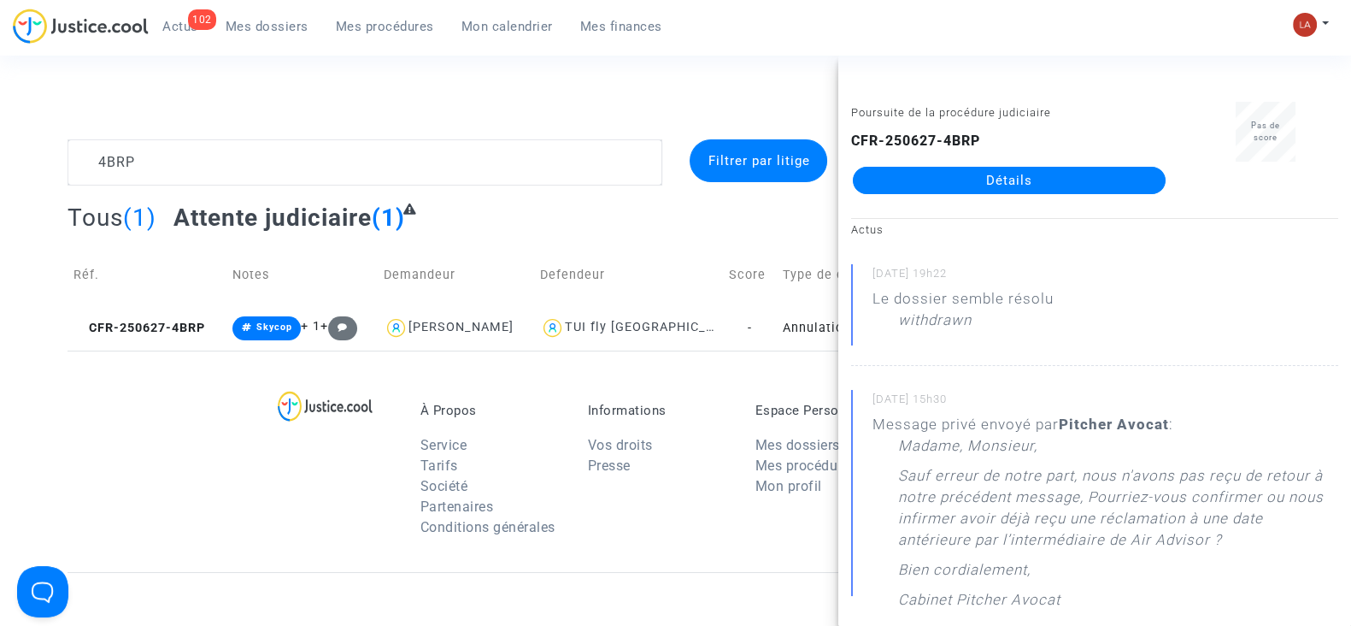
drag, startPoint x: 1026, startPoint y: 183, endPoint x: 1273, endPoint y: 288, distance: 269.2
click at [1273, 288] on div "06/08/2025 - 19h22 Le dossier semble résolu withdrawn" at bounding box center [1094, 315] width 487 height 102
click at [309, 175] on textarea at bounding box center [365, 162] width 595 height 46
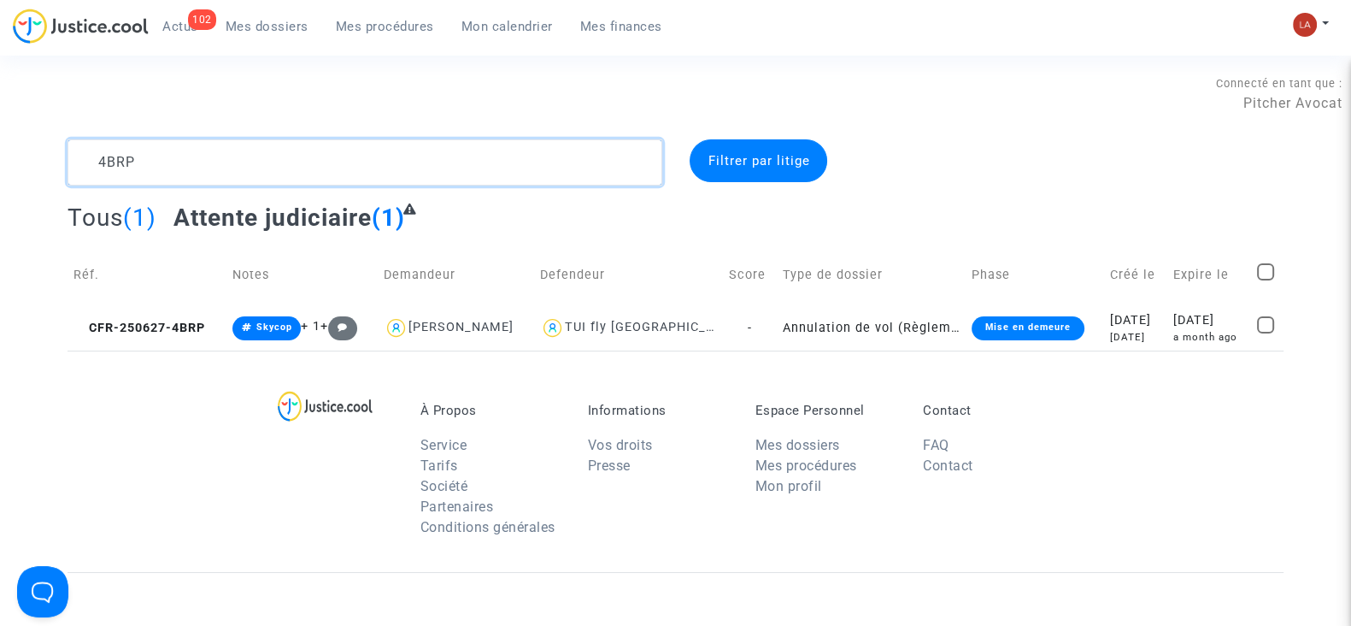
click at [309, 176] on textarea at bounding box center [365, 162] width 595 height 46
paste textarea "3AJC"
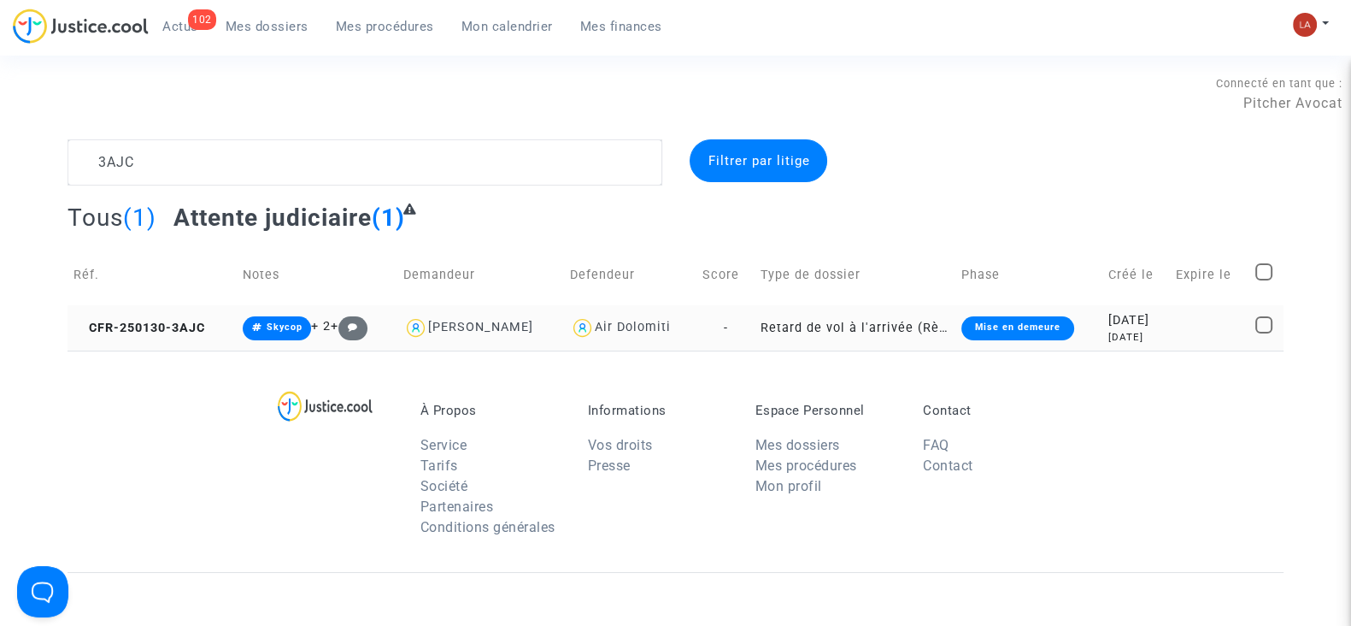
click at [180, 318] on td "CFR-250130-3AJC" at bounding box center [152, 327] width 169 height 45
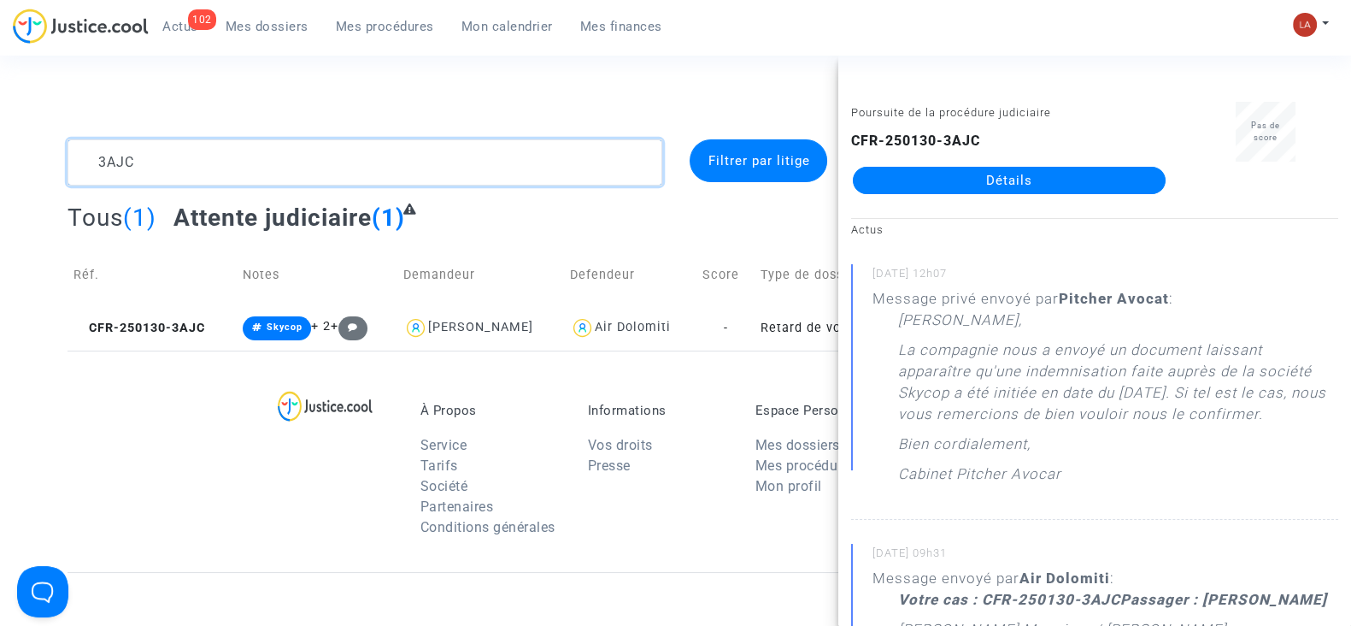
click at [262, 150] on textarea at bounding box center [365, 162] width 595 height 46
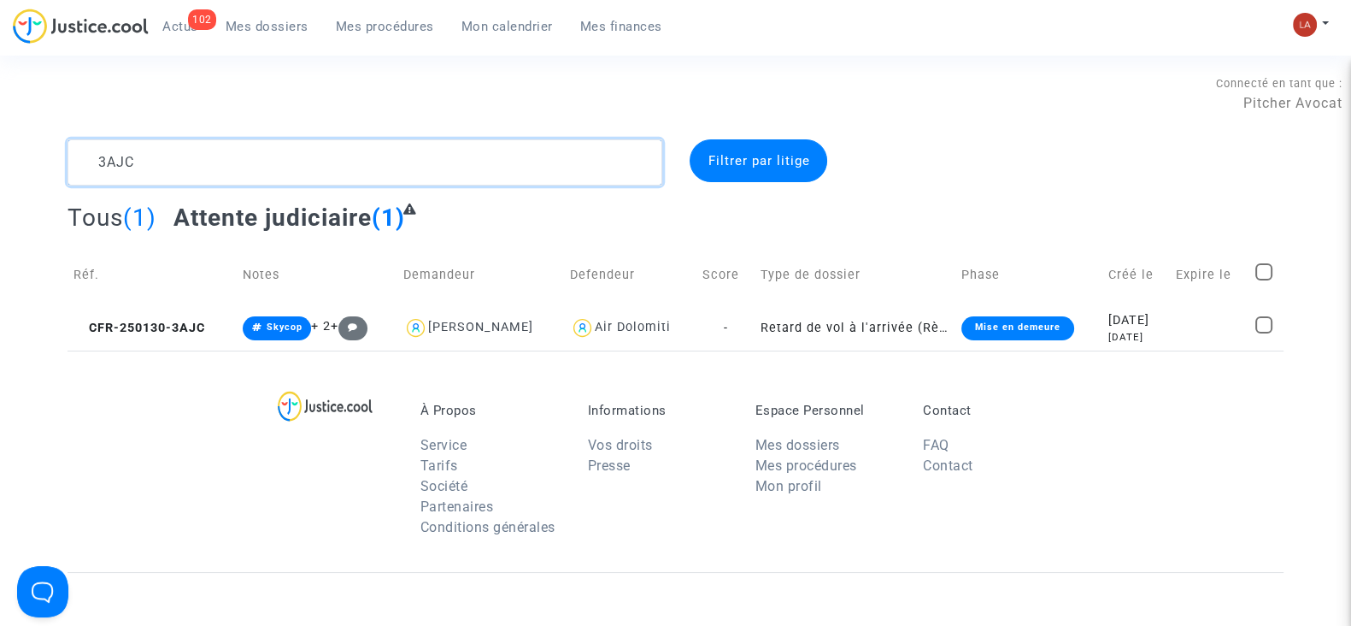
paste textarea "NPBJ"
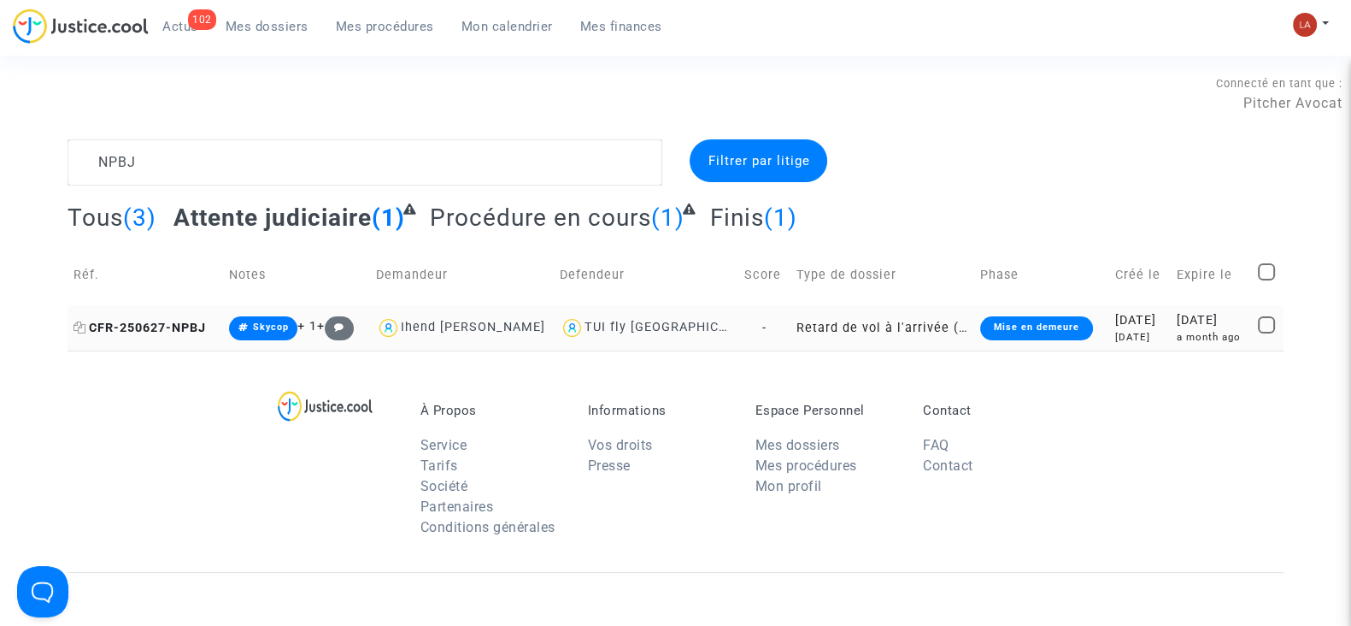
click at [156, 321] on span "CFR-250627-NPBJ" at bounding box center [140, 328] width 132 height 15
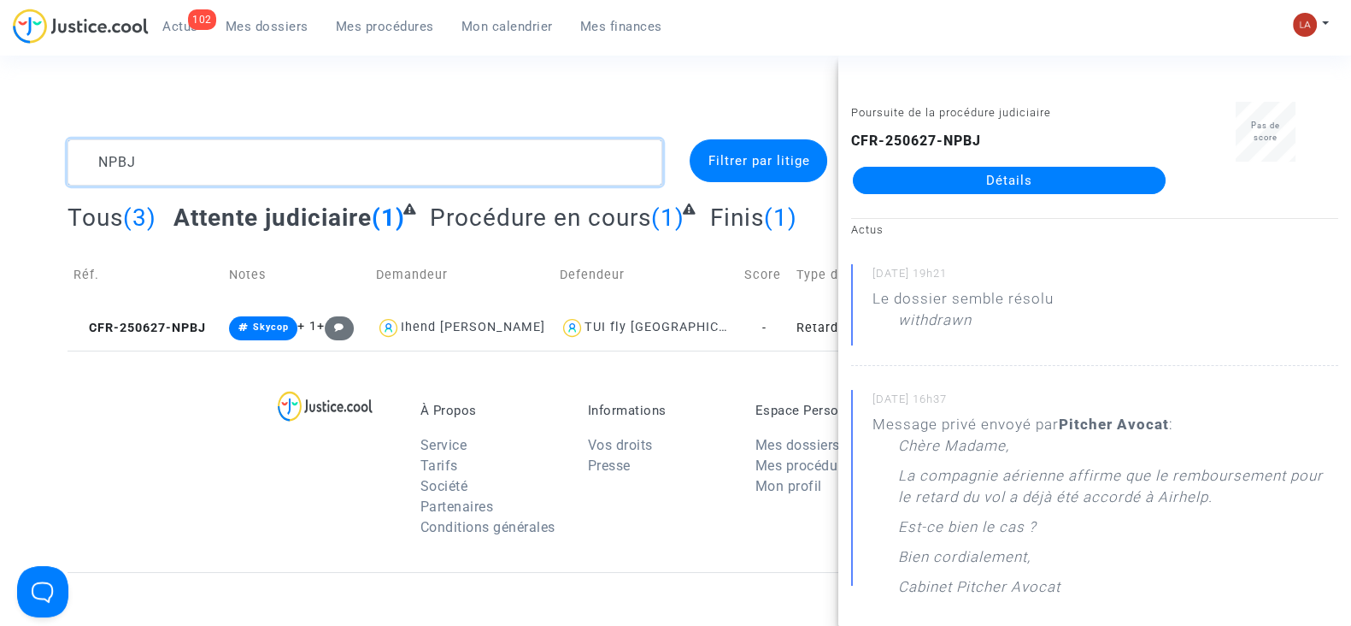
click at [252, 172] on textarea at bounding box center [365, 162] width 595 height 46
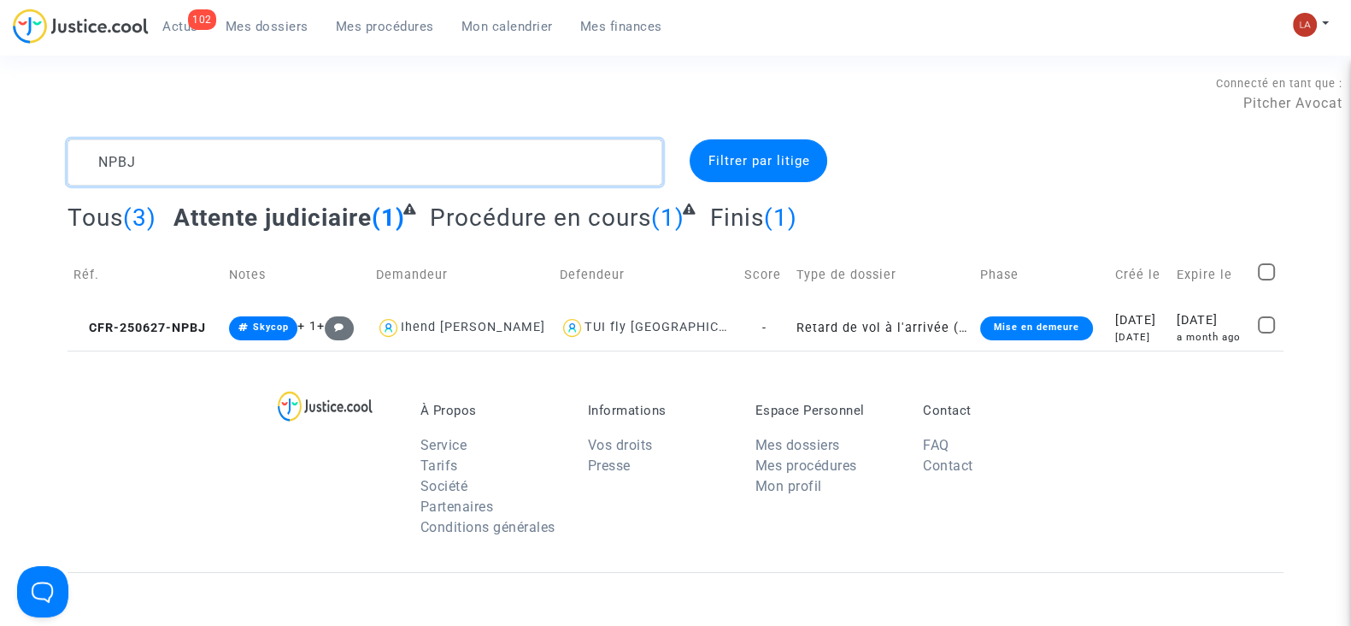
click at [252, 172] on textarea at bounding box center [365, 162] width 595 height 46
paste textarea "VF43"
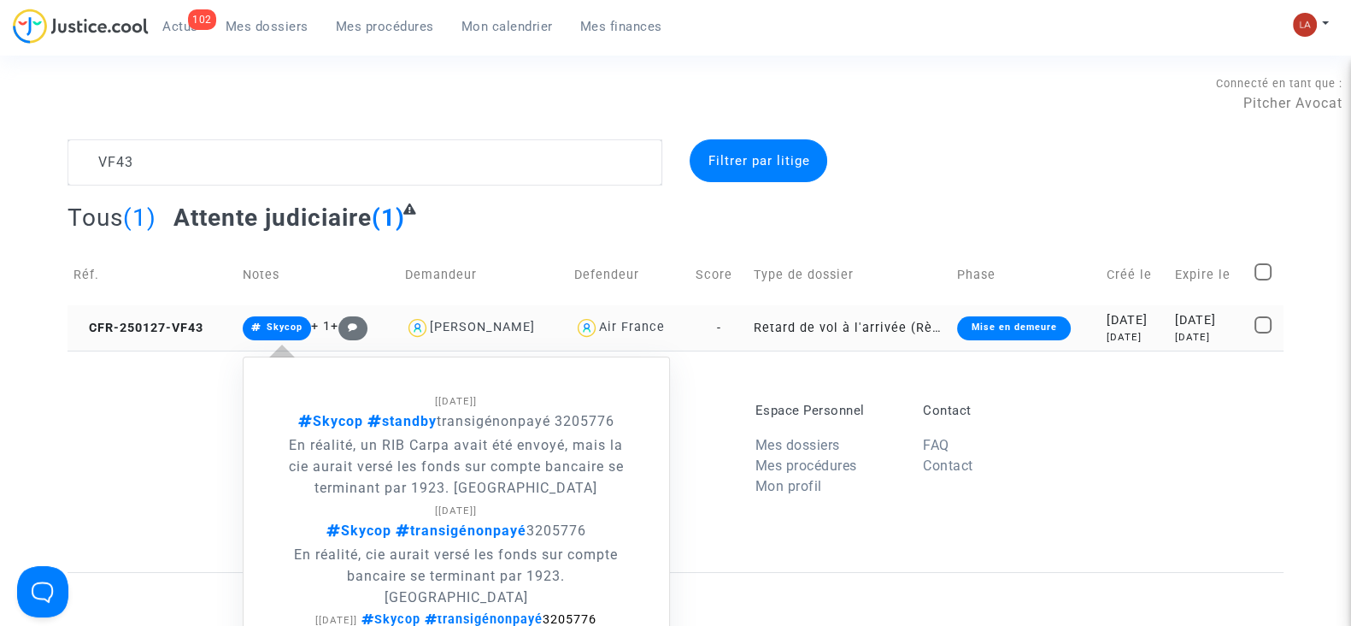
click at [215, 326] on td "CFR-250127-VF43" at bounding box center [152, 327] width 169 height 45
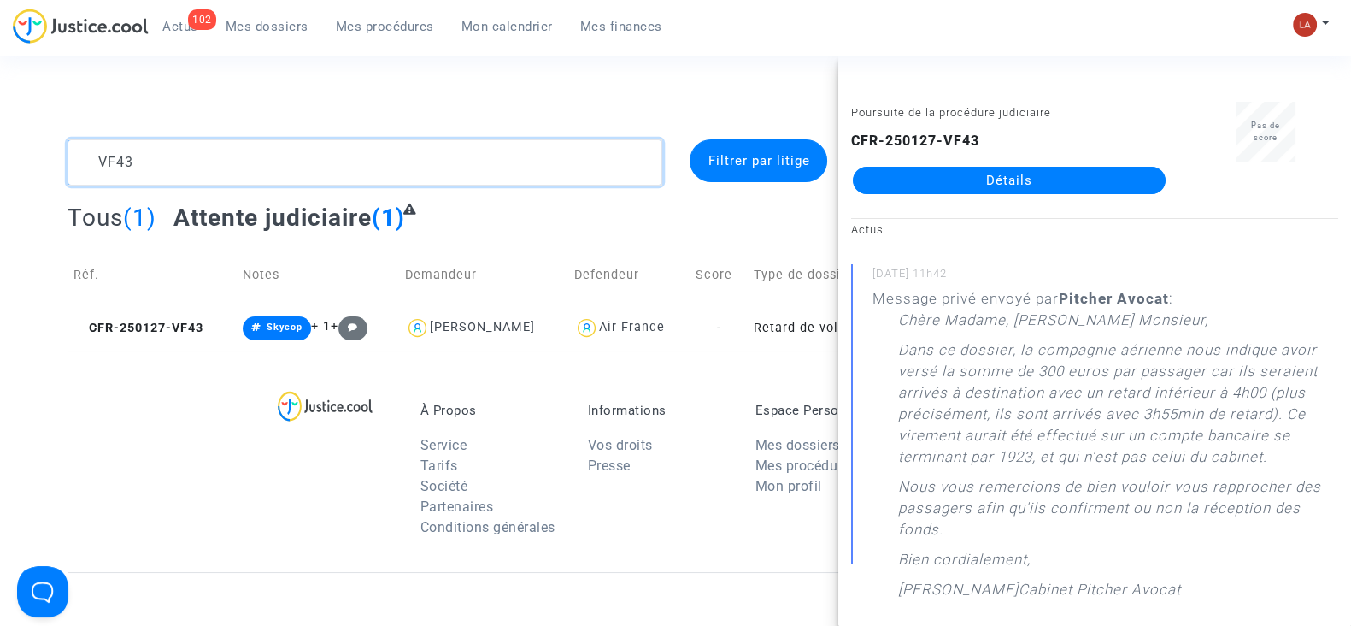
click at [290, 164] on textarea at bounding box center [365, 162] width 595 height 46
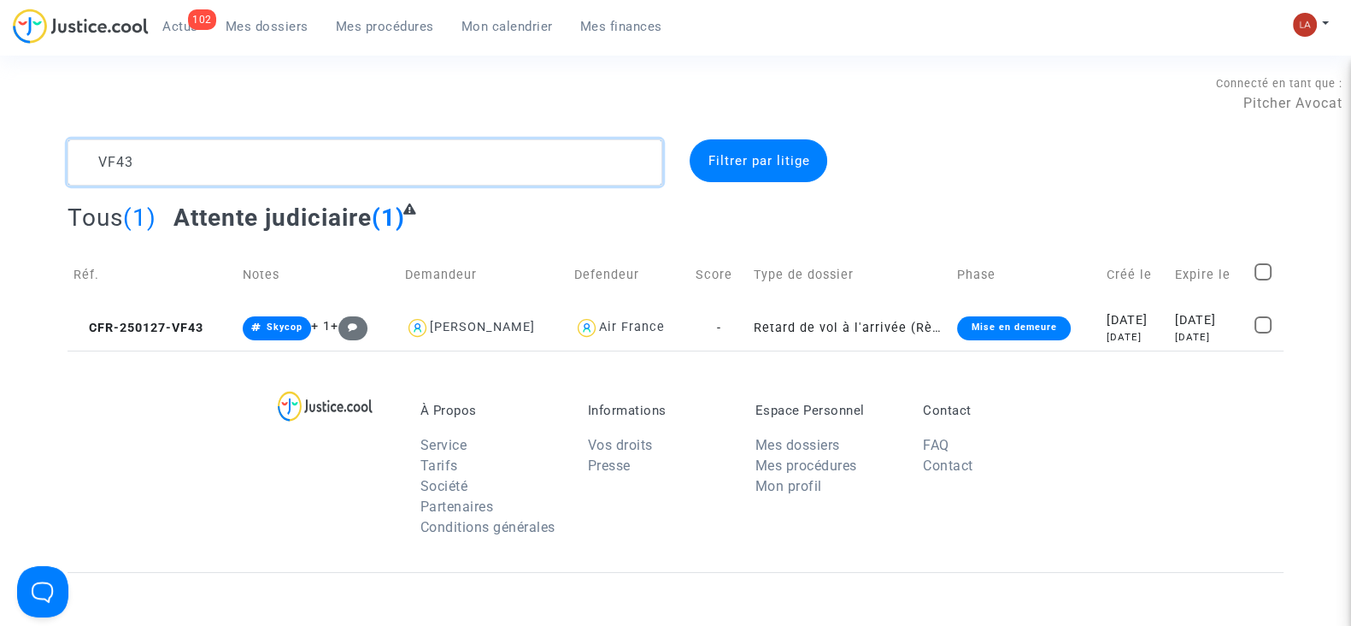
click at [290, 164] on textarea at bounding box center [365, 162] width 595 height 46
click at [285, 165] on textarea at bounding box center [365, 162] width 595 height 46
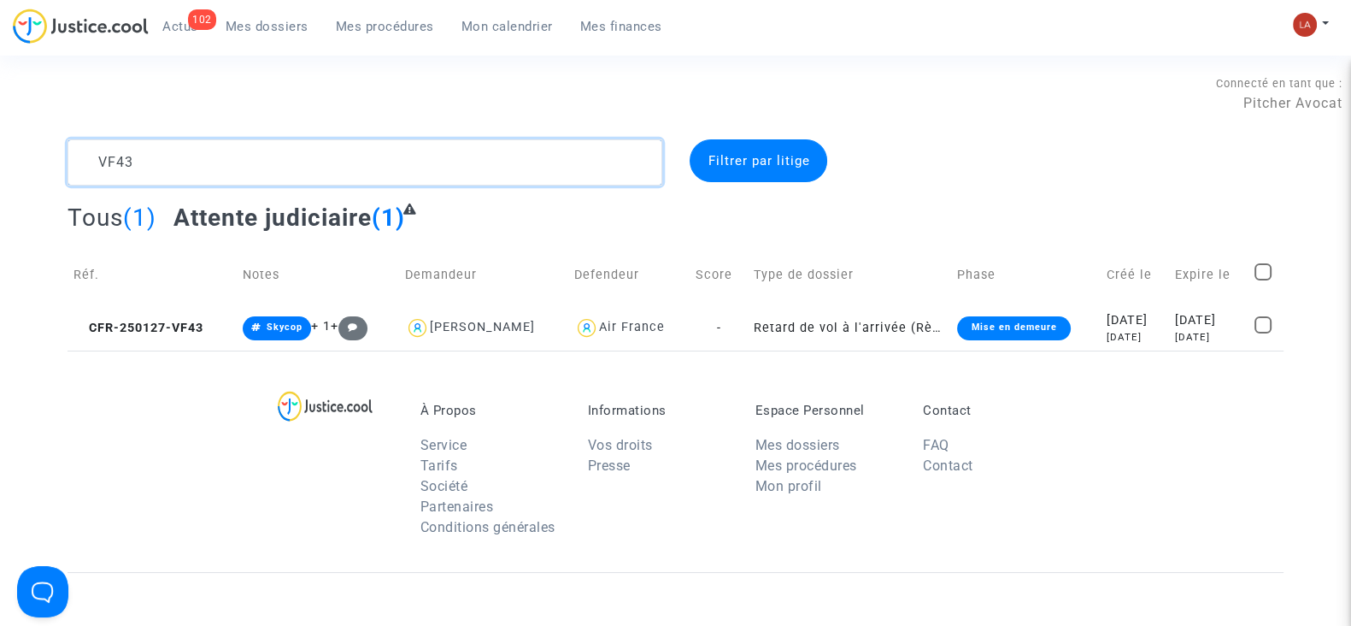
paste textarea "PVN7"
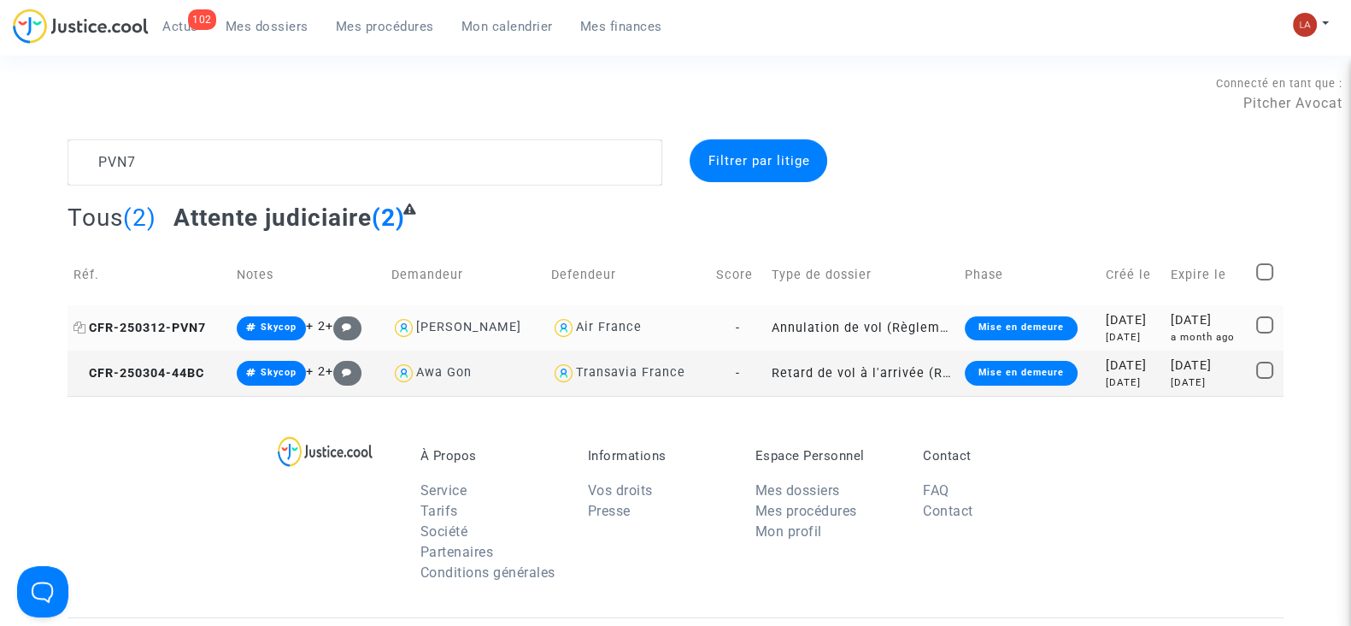
click at [187, 333] on span "CFR-250312-PVN7" at bounding box center [140, 328] width 132 height 15
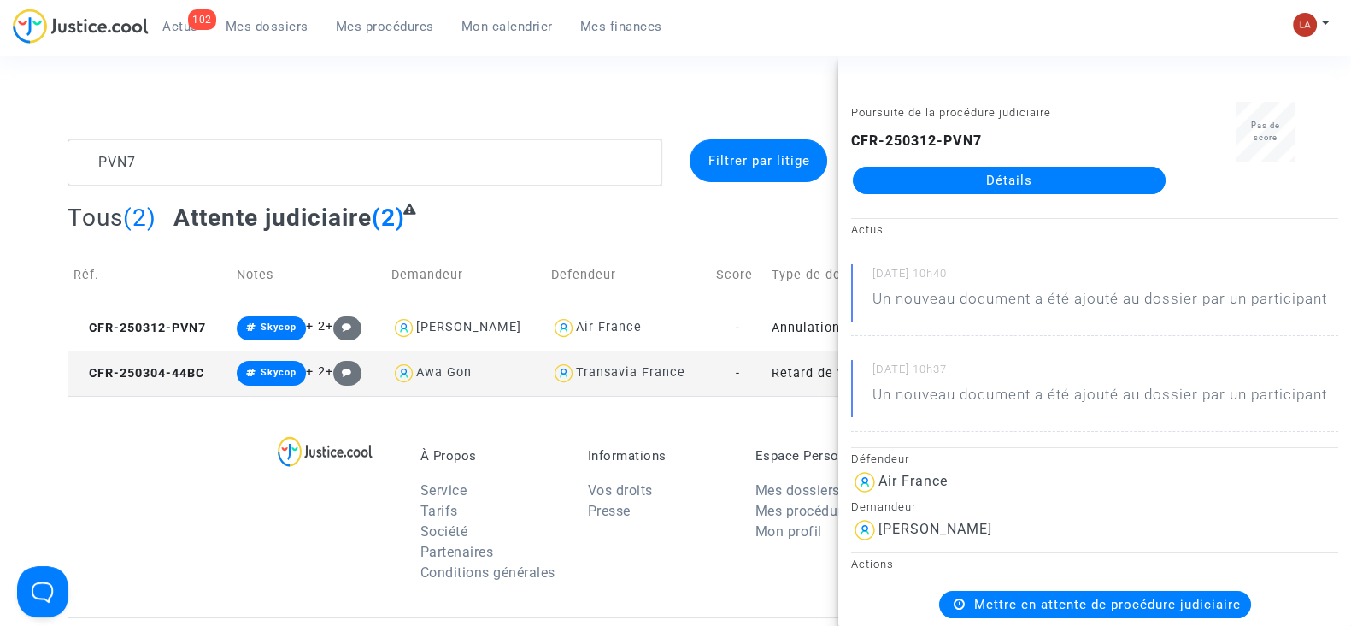
drag, startPoint x: 997, startPoint y: 142, endPoint x: 851, endPoint y: 143, distance: 146.2
click at [851, 143] on div "CFR-250312-PVN7 Détails" at bounding box center [1009, 162] width 316 height 63
copy b "CFR-250312-PVN7"
click at [201, 156] on textarea at bounding box center [365, 162] width 595 height 46
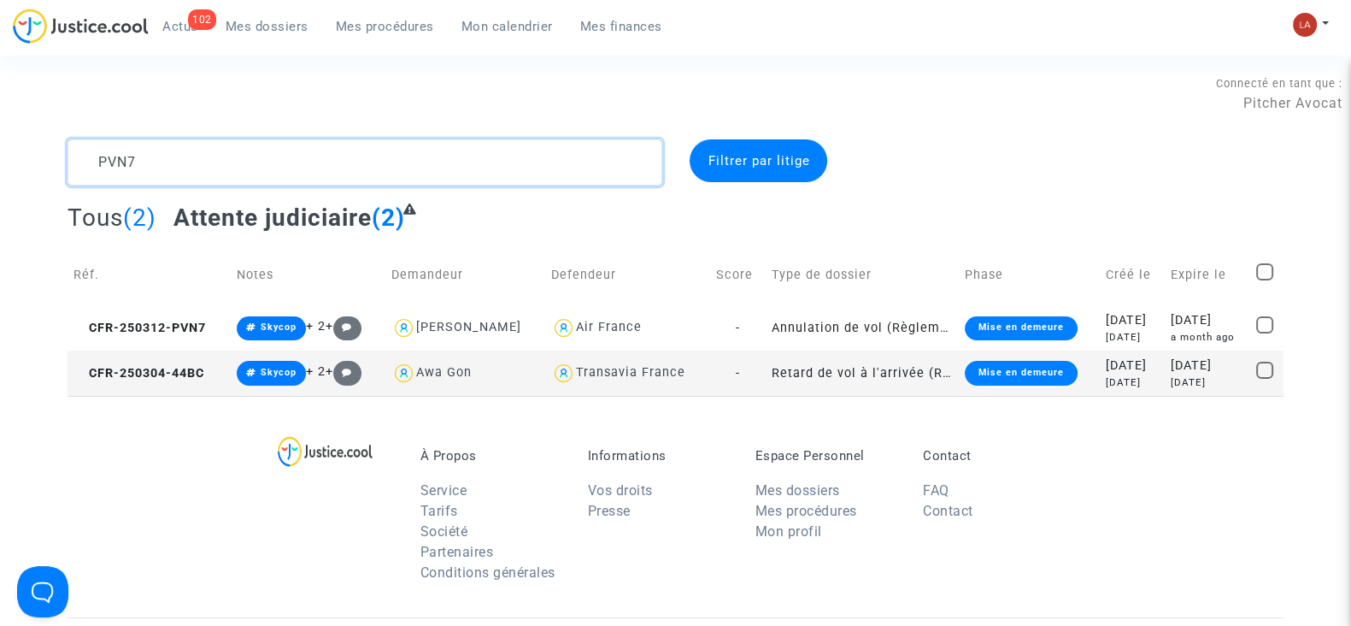
click at [201, 156] on textarea at bounding box center [365, 162] width 595 height 46
paste textarea "CFR-250627-ZAKJ"
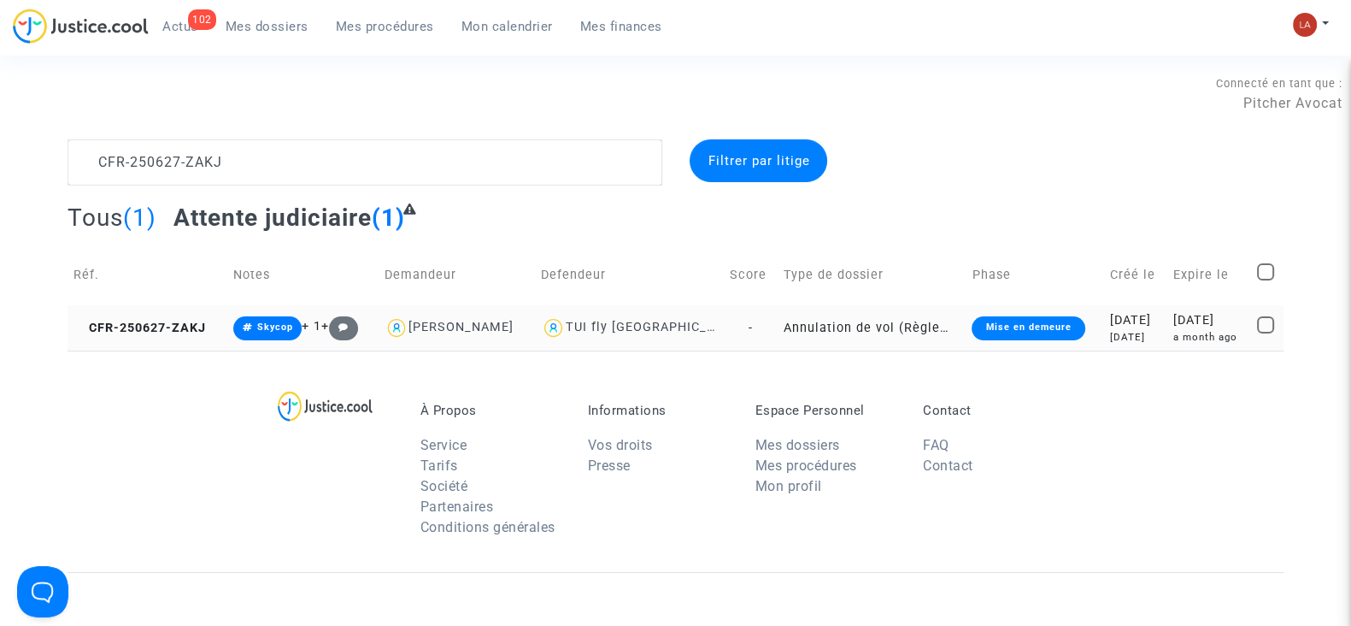
click at [143, 334] on td "CFR-250627-ZAKJ" at bounding box center [148, 327] width 160 height 45
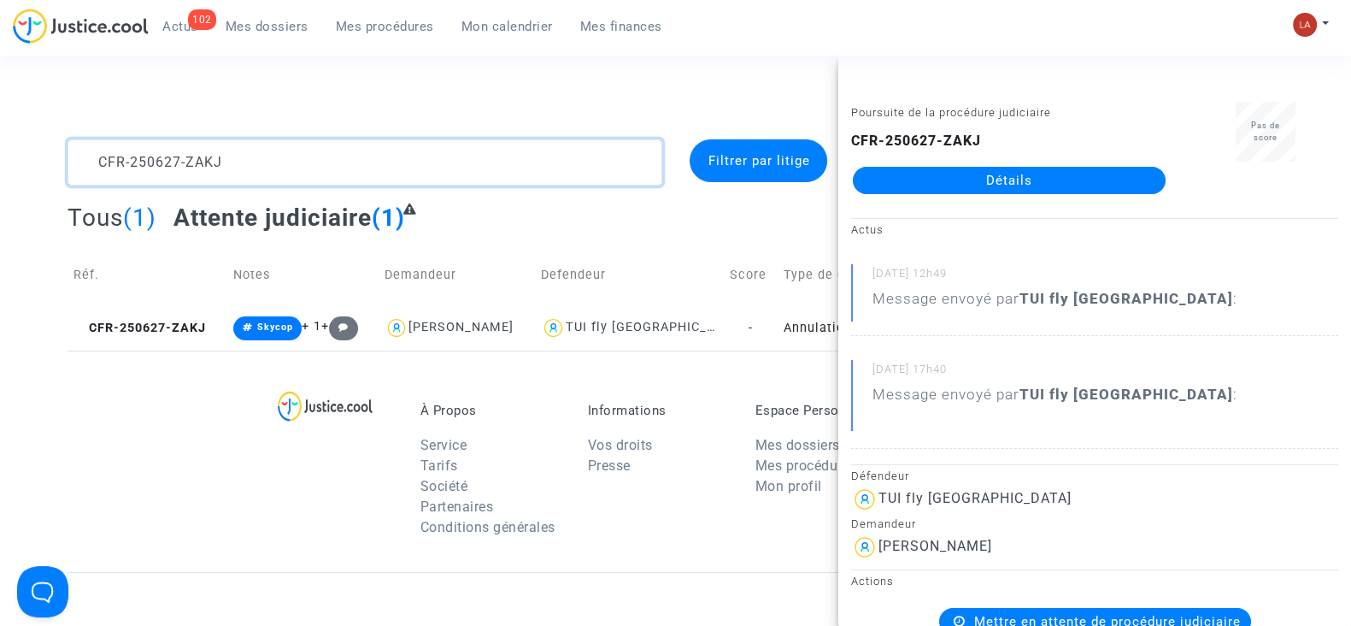
click at [273, 151] on textarea at bounding box center [365, 162] width 595 height 46
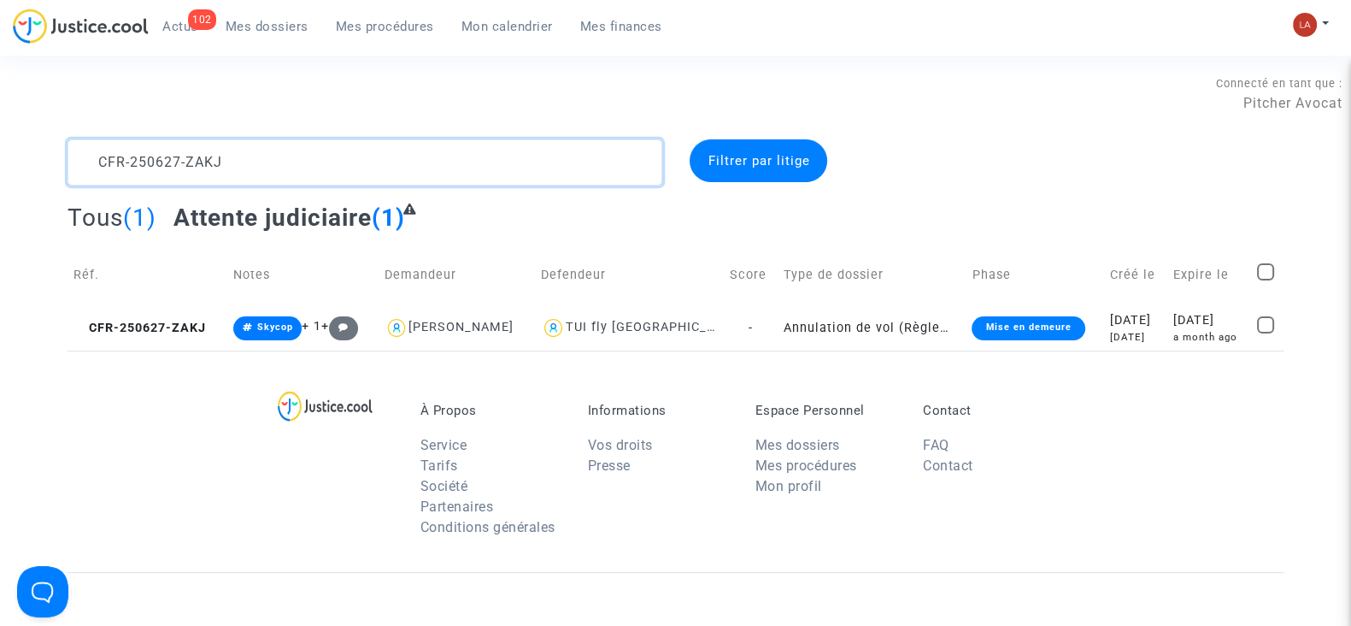
click at [273, 151] on textarea at bounding box center [365, 162] width 595 height 46
paste textarea "U26M"
click at [173, 324] on span "CFR-250627-U26M" at bounding box center [141, 328] width 134 height 15
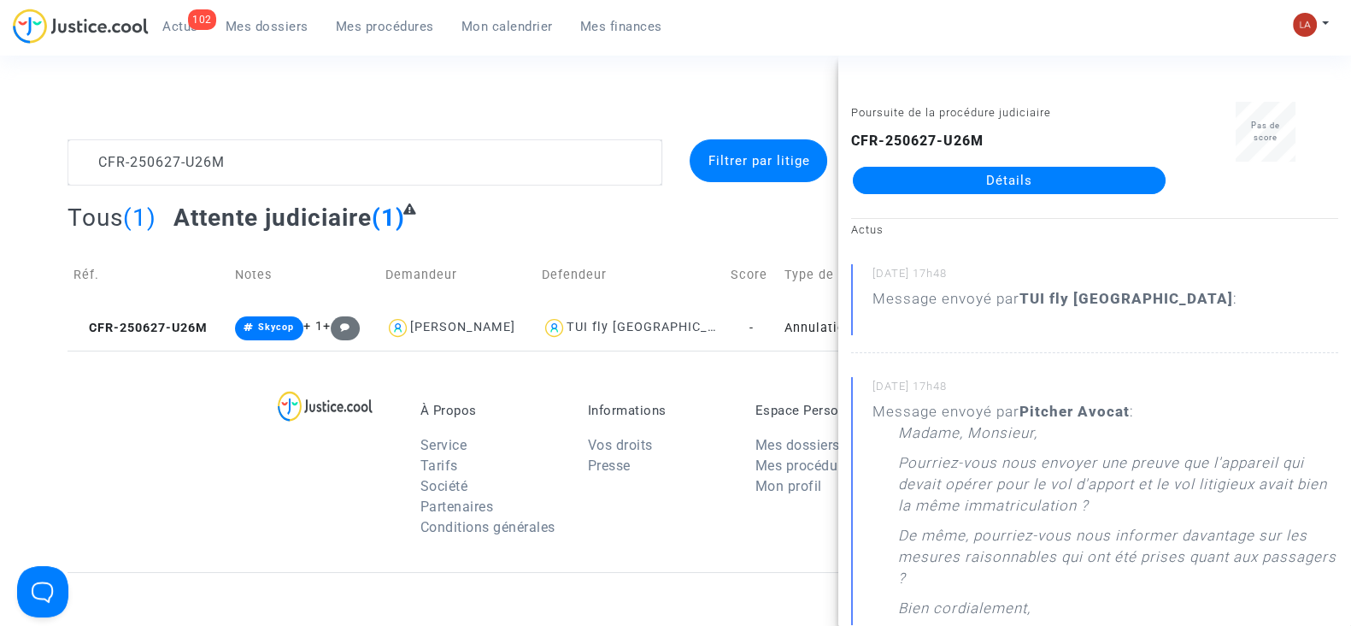
click at [351, 185] on complex-dispute-list "CFR-250627-U26M Filtrer par litige Tous (1) Attente judiciaire (1) Réf. Notes D…" at bounding box center [676, 244] width 1216 height 211
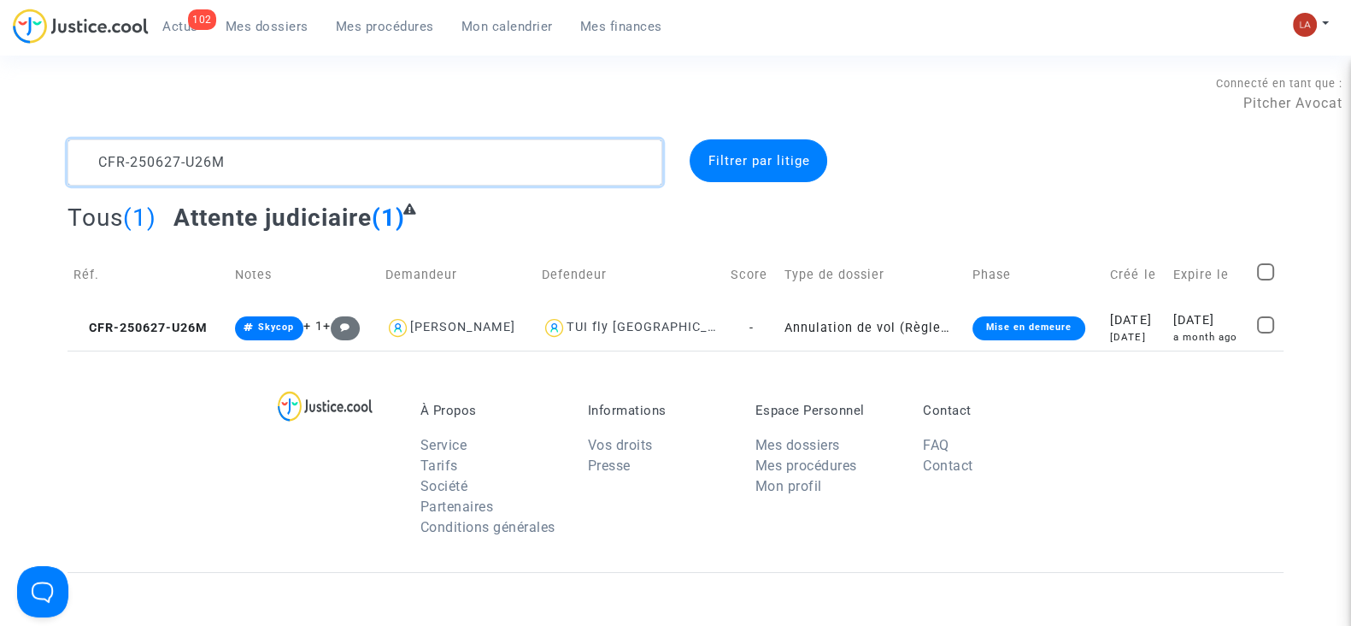
click at [347, 180] on textarea at bounding box center [365, 162] width 595 height 46
click at [346, 180] on textarea at bounding box center [365, 162] width 595 height 46
paste textarea "416-NTQV"
click at [155, 336] on td "CFR-250416-NTQV" at bounding box center [149, 327] width 162 height 45
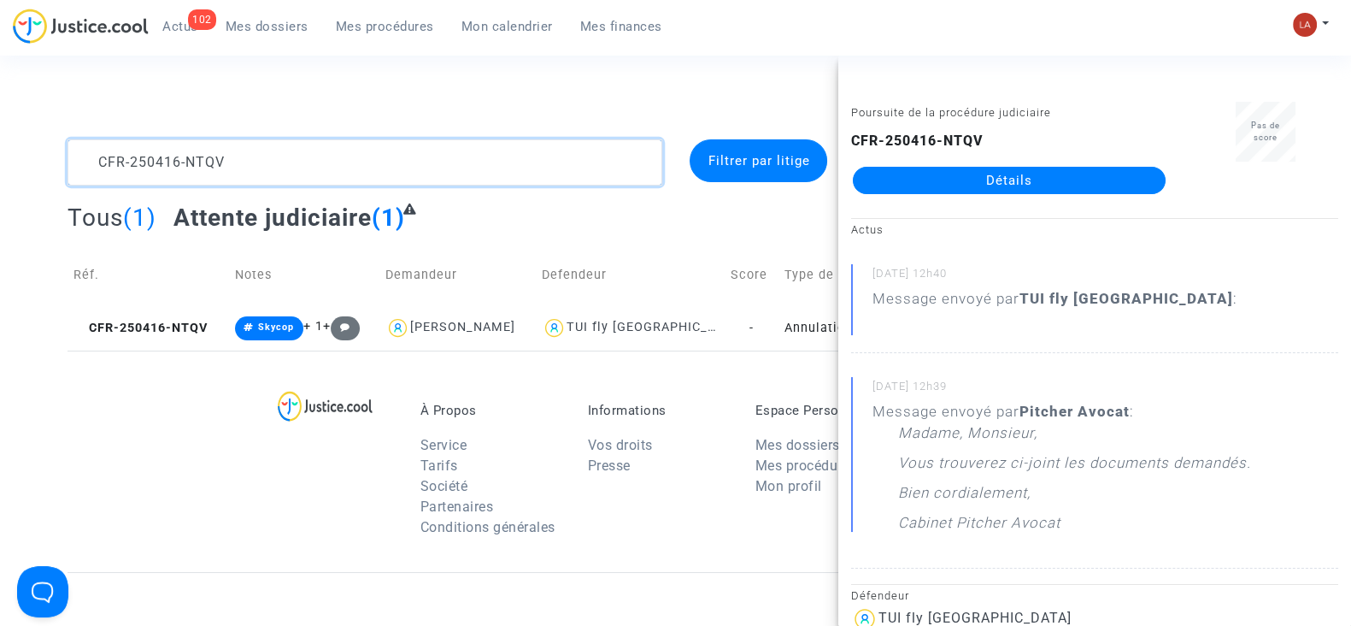
click at [362, 164] on textarea at bounding box center [365, 162] width 595 height 46
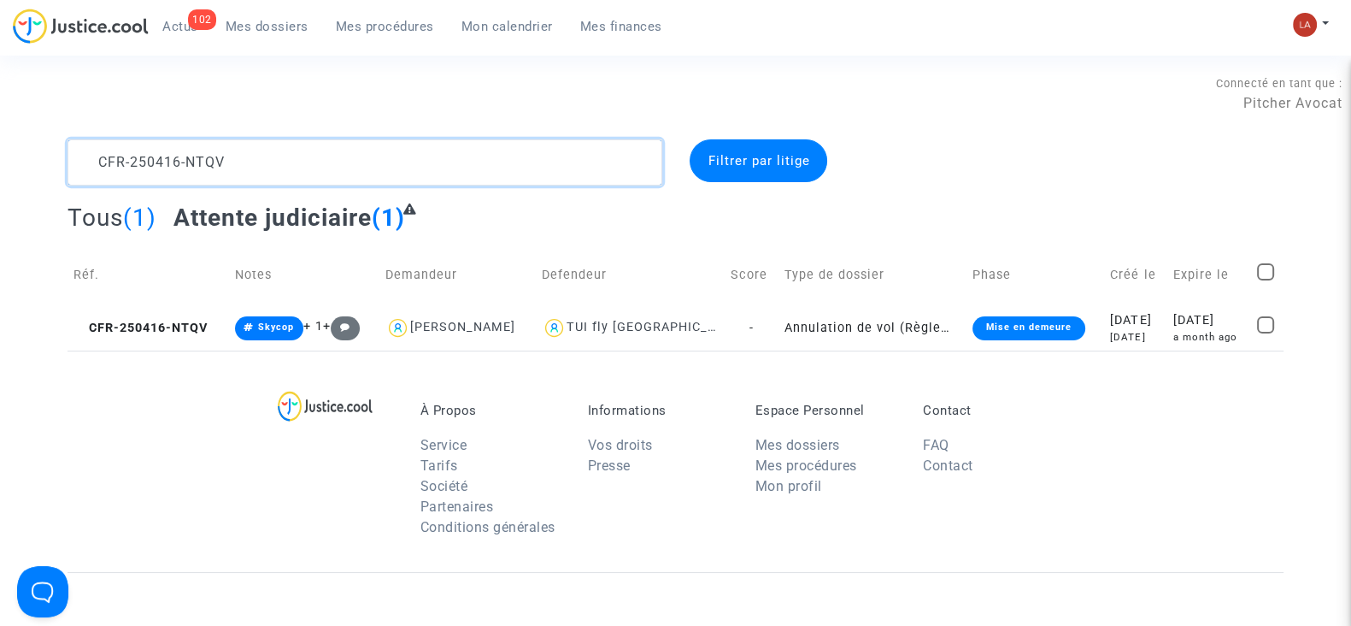
click at [362, 164] on textarea at bounding box center [365, 162] width 595 height 46
paste textarea "7-DVPN"
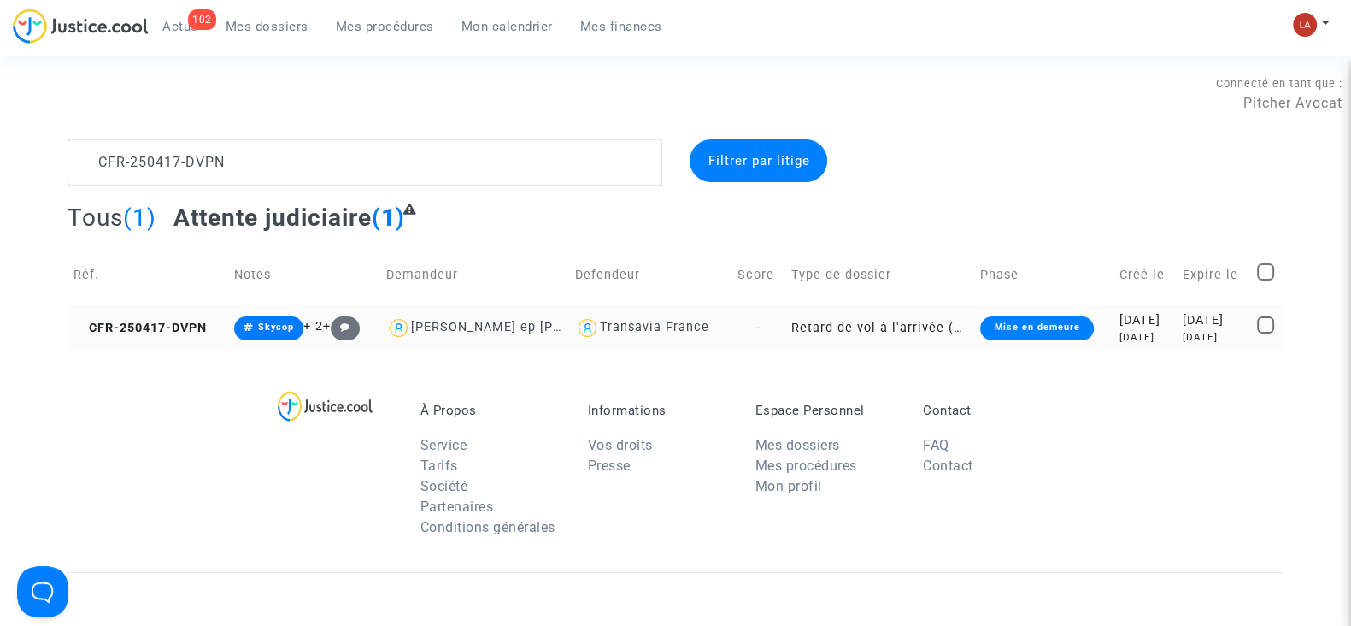
click at [147, 315] on td "CFR-250417-DVPN" at bounding box center [148, 327] width 161 height 45
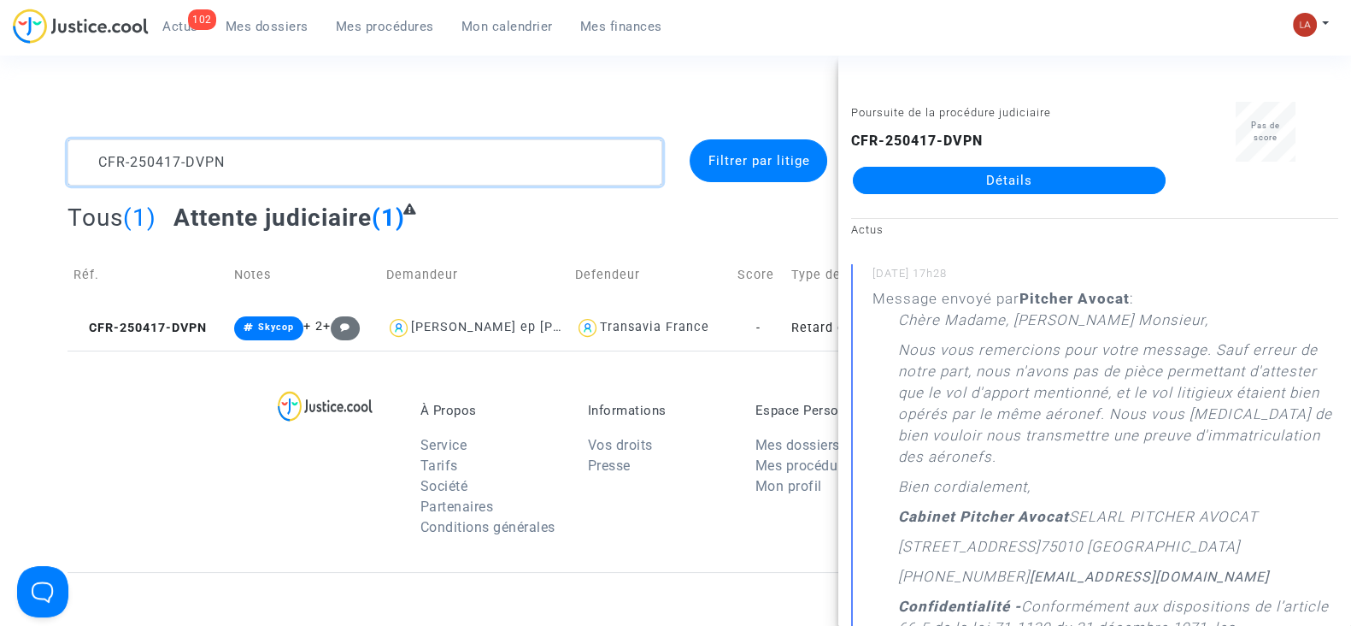
click at [287, 147] on textarea at bounding box center [365, 162] width 595 height 46
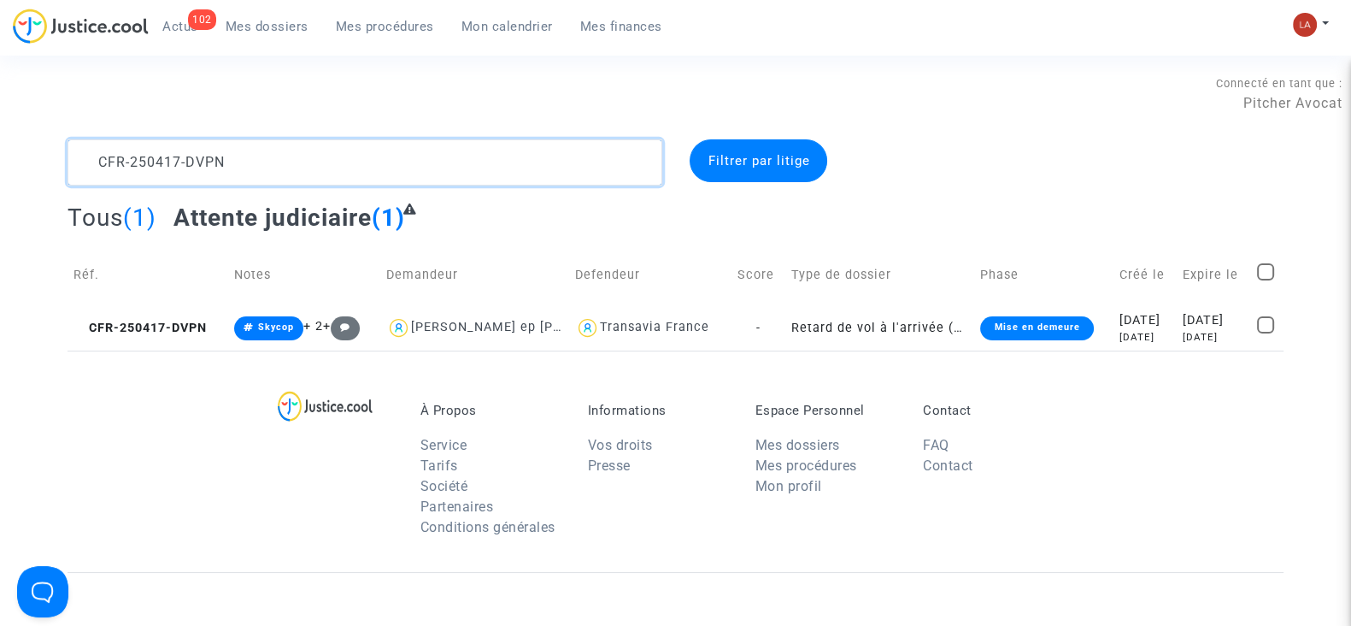
click at [287, 147] on textarea at bounding box center [365, 162] width 595 height 46
paste textarea "627-JVAQ"
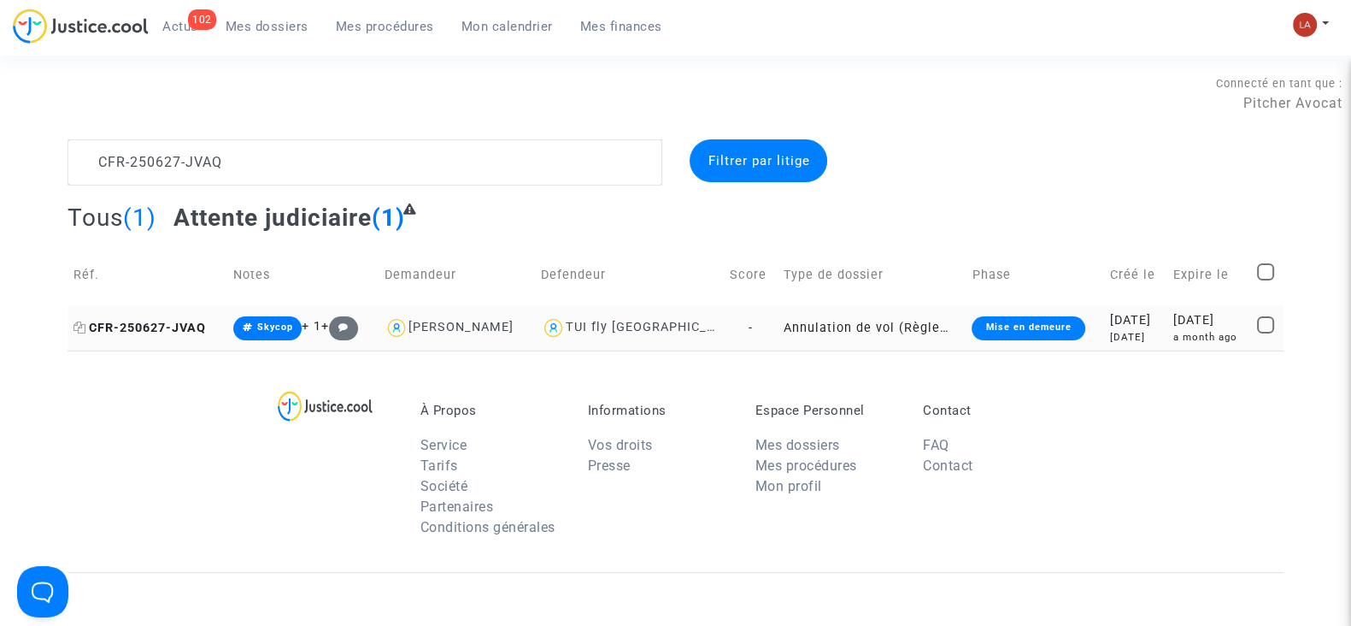
click at [145, 331] on span "CFR-250627-JVAQ" at bounding box center [140, 328] width 132 height 15
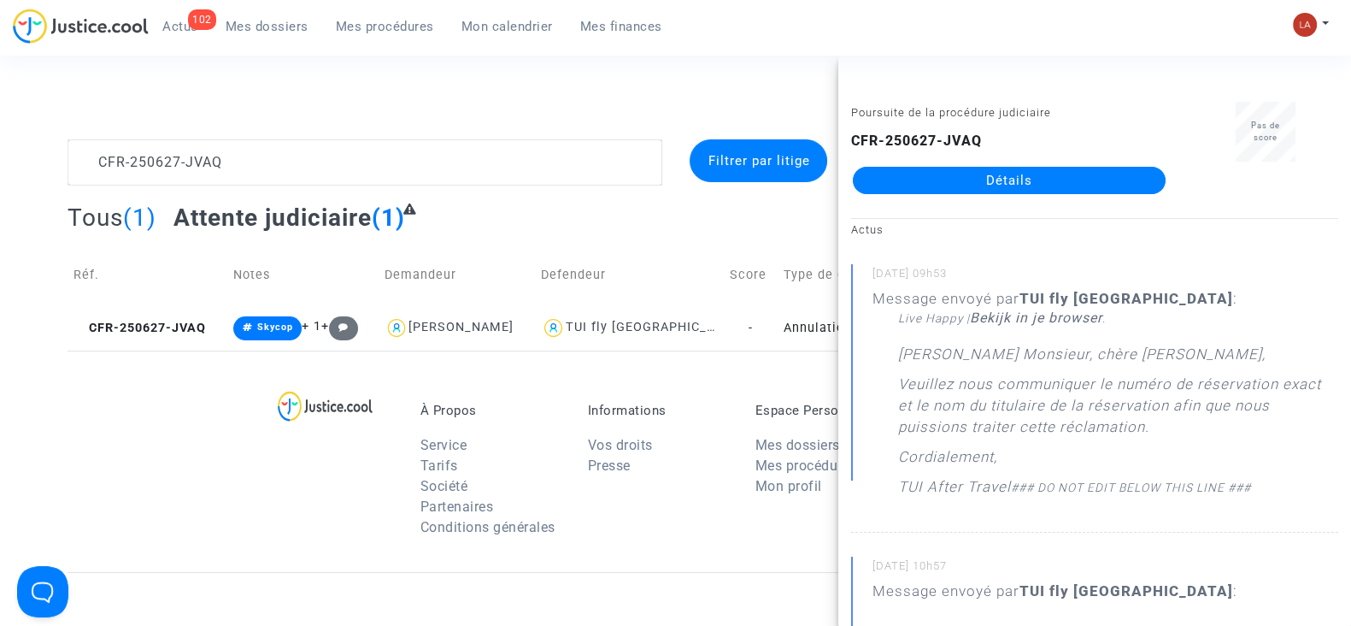
click at [351, 135] on div "Connecté en tant que : Pitcher Avocat" at bounding box center [671, 118] width 1343 height 41
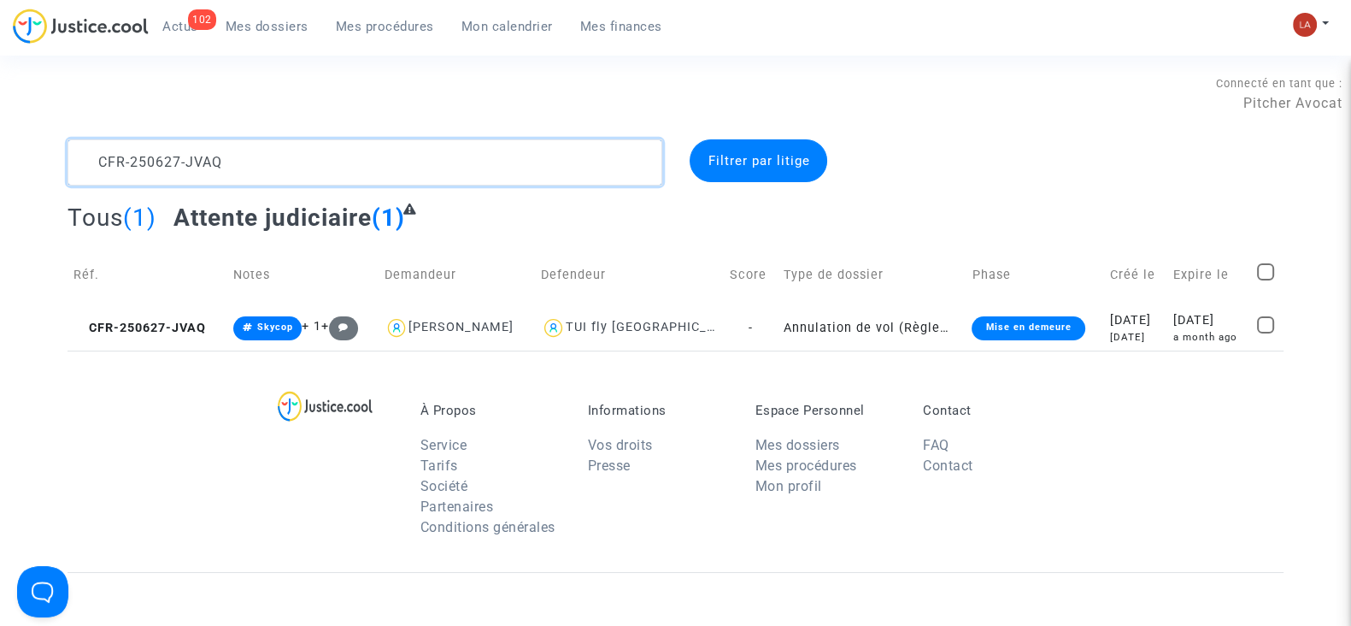
click at [341, 160] on textarea at bounding box center [365, 162] width 595 height 46
paste textarea "NY3Y"
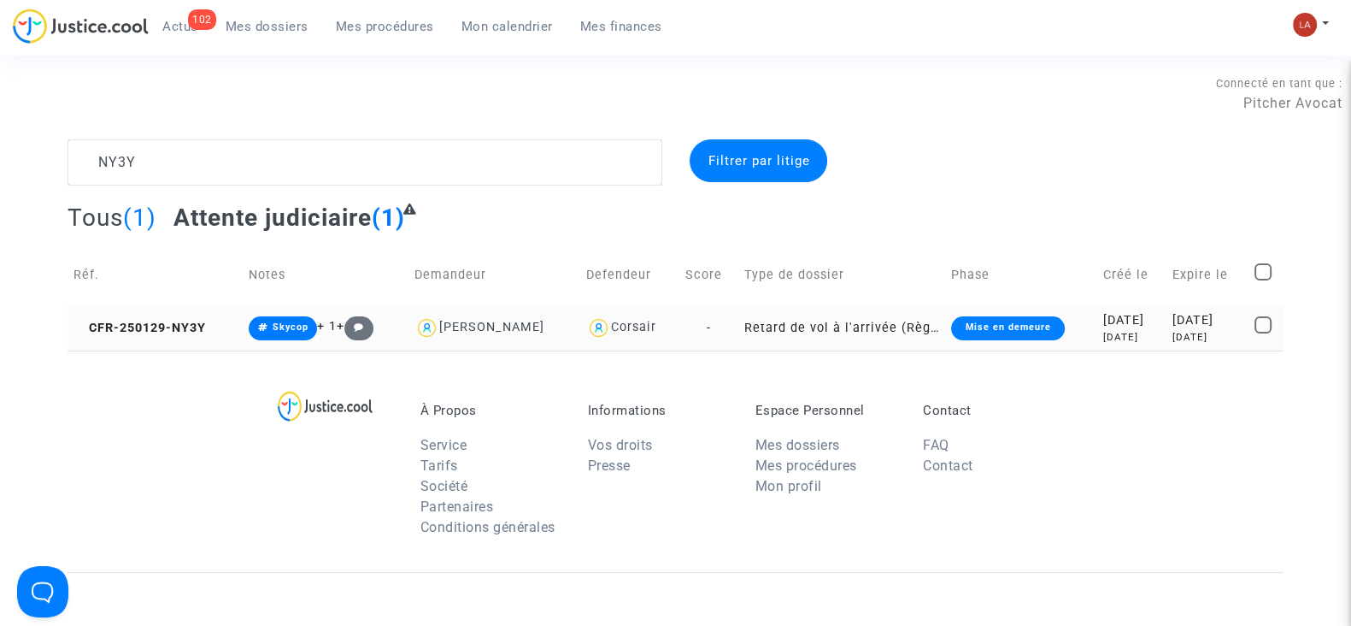
click at [148, 313] on td "CFR-250129-NY3Y" at bounding box center [155, 327] width 175 height 45
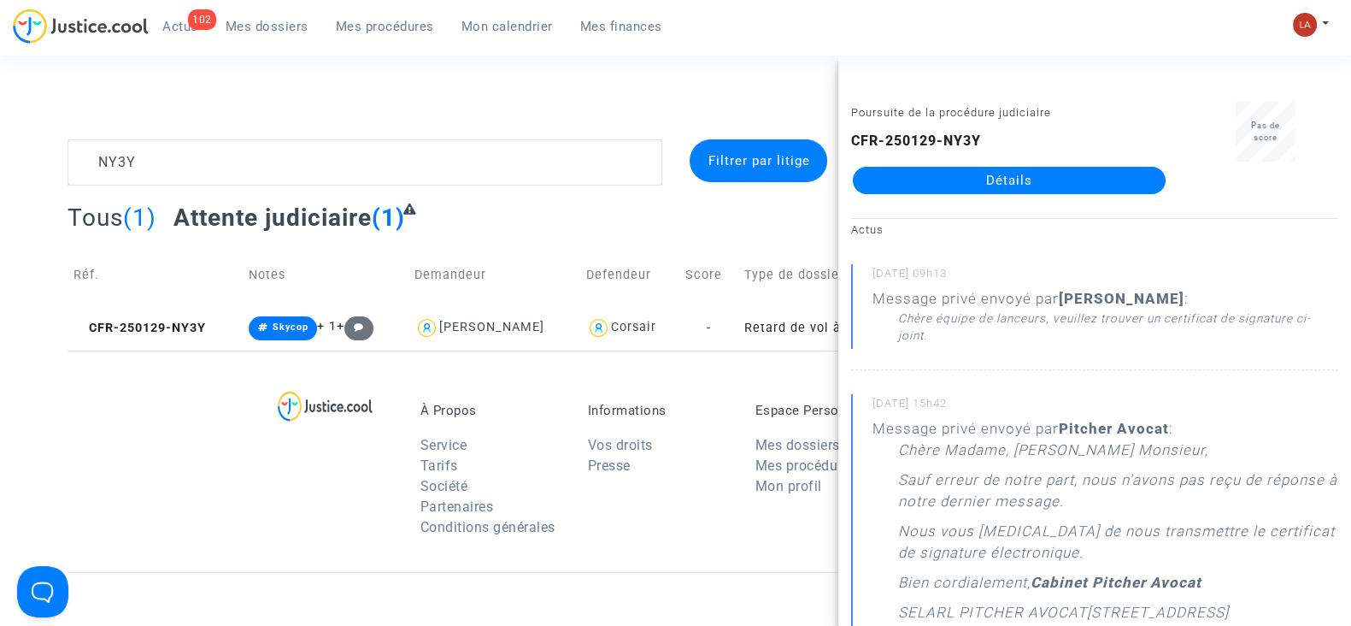
drag, startPoint x: 926, startPoint y: 186, endPoint x: 952, endPoint y: 56, distance: 133.4
click at [948, 56] on main-root "102 Actus Mes dossiers Mes procédures Mon calendrier Mes finances Mon profil Ch…" at bounding box center [675, 492] width 1351 height 985
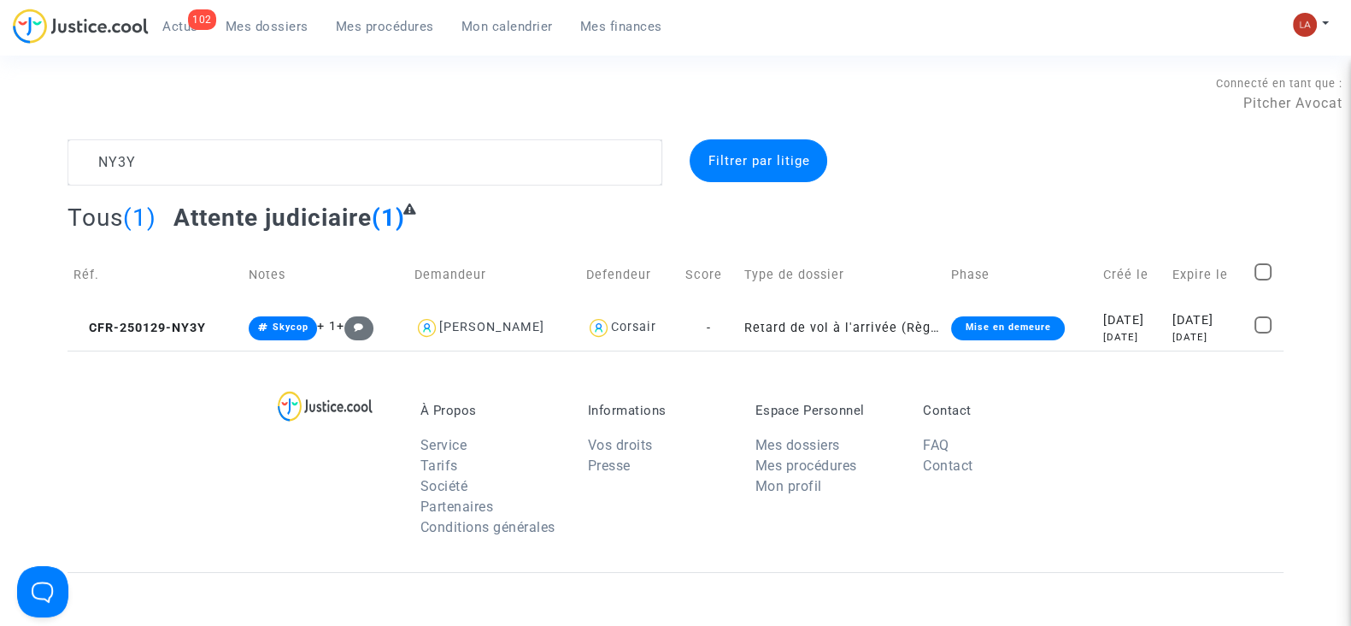
click at [158, 335] on td "CFR-250129-NY3Y" at bounding box center [155, 327] width 175 height 45
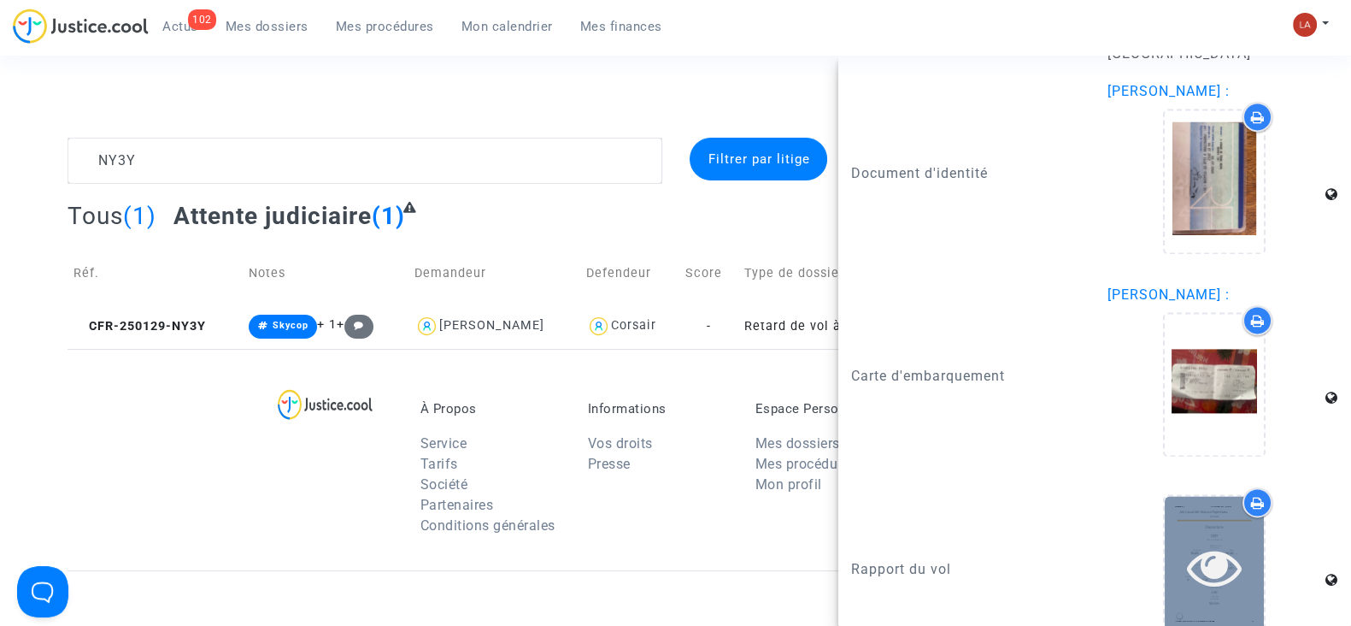
scroll to position [106, 0]
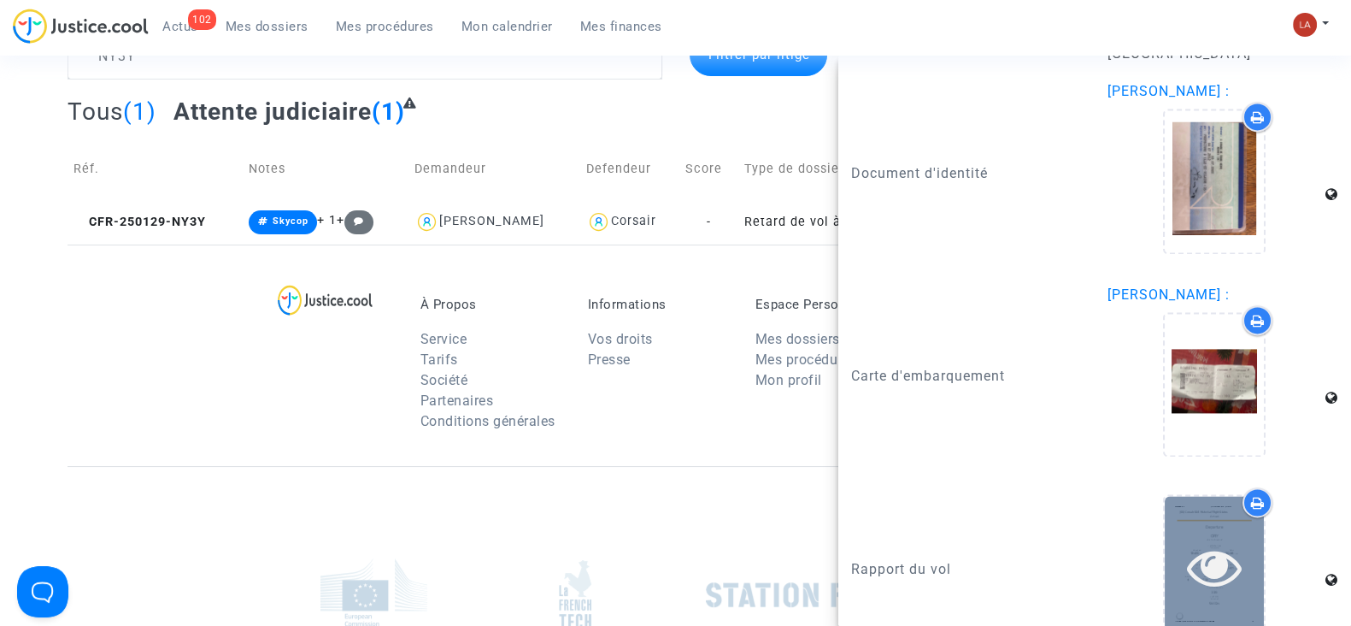
click at [1219, 539] on icon at bounding box center [1215, 566] width 56 height 55
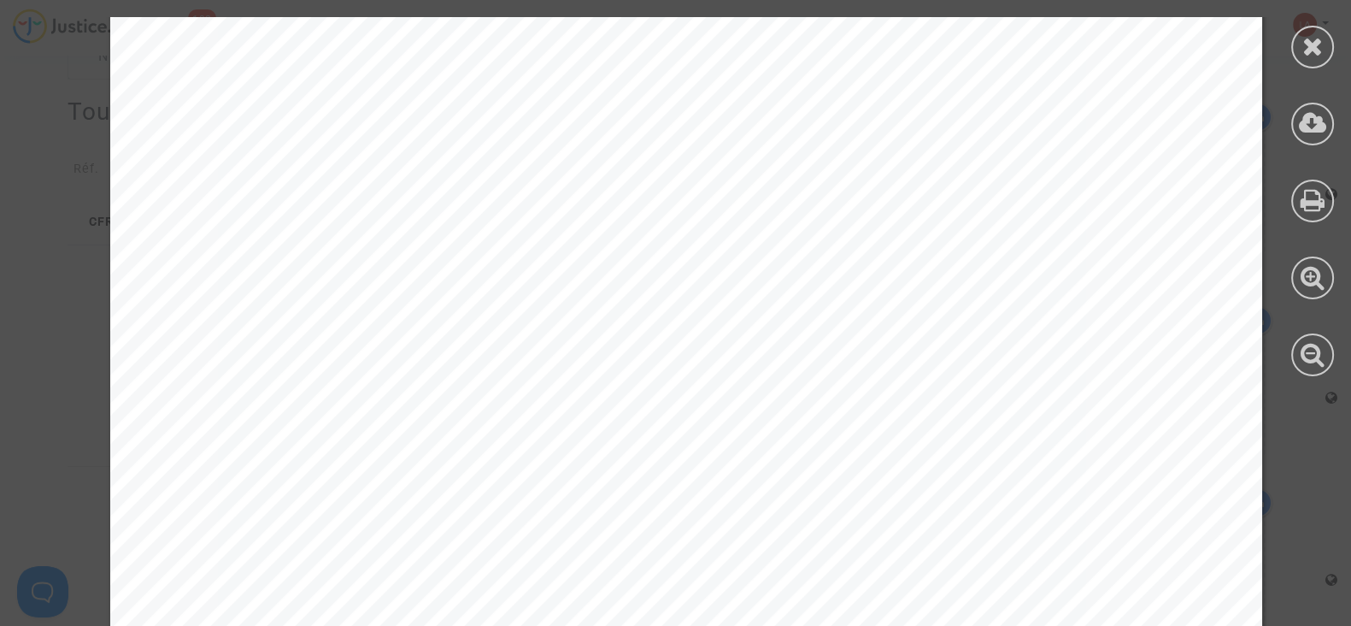
scroll to position [1923, 0]
click at [1305, 40] on icon at bounding box center [1313, 46] width 21 height 26
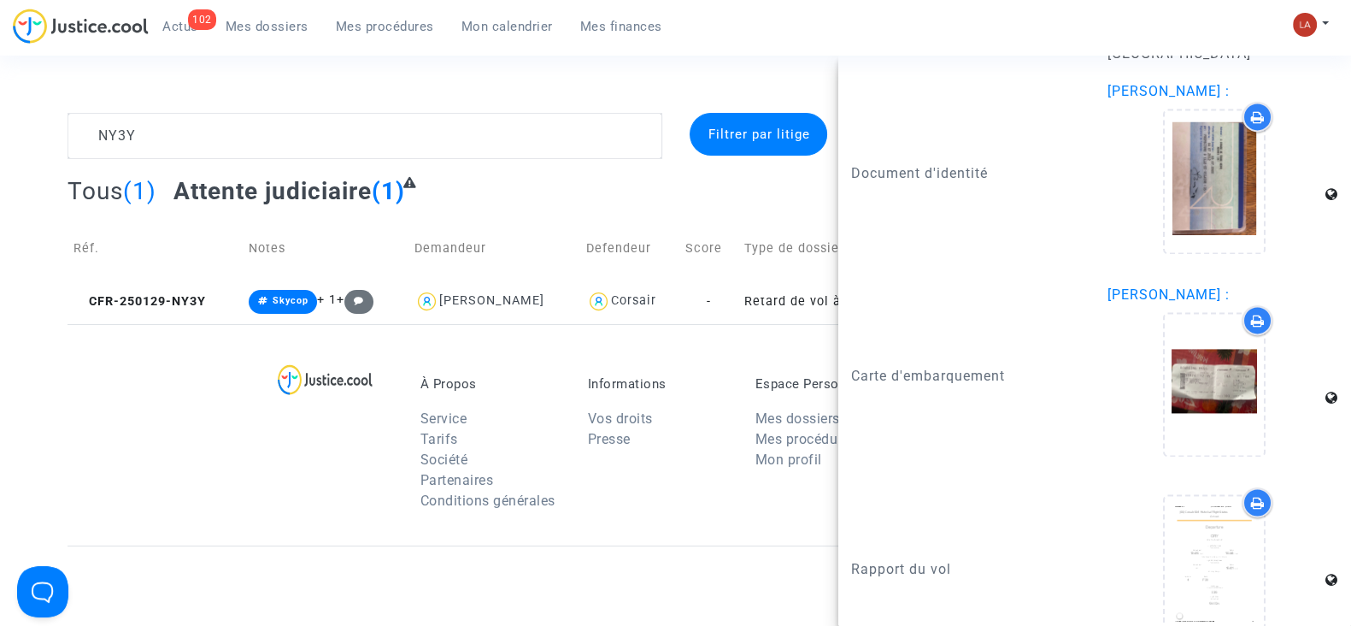
scroll to position [0, 0]
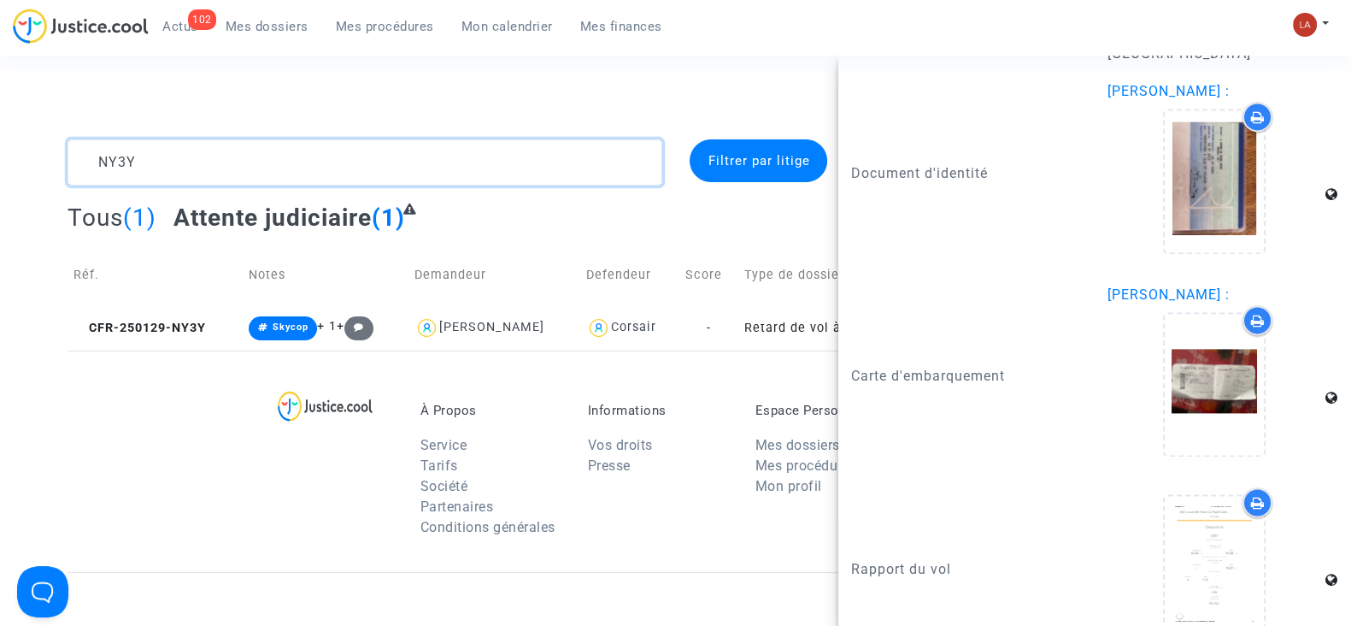
click at [145, 178] on textarea at bounding box center [365, 162] width 595 height 46
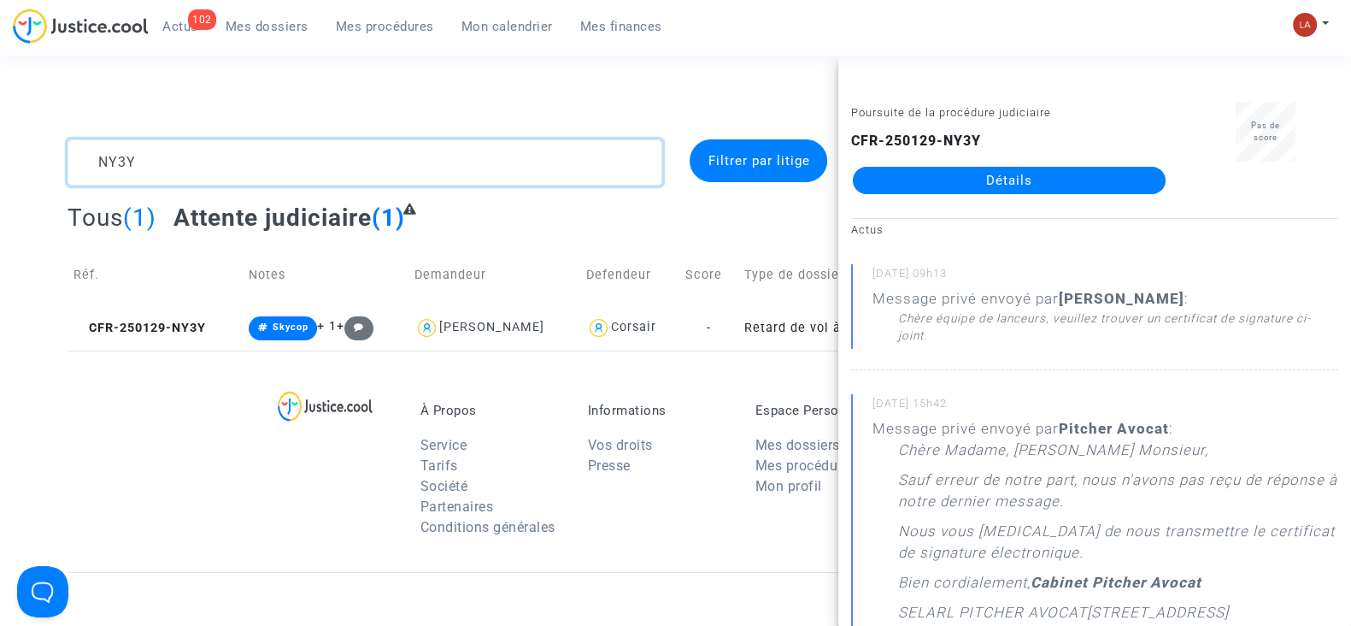
click at [145, 176] on textarea at bounding box center [365, 162] width 595 height 46
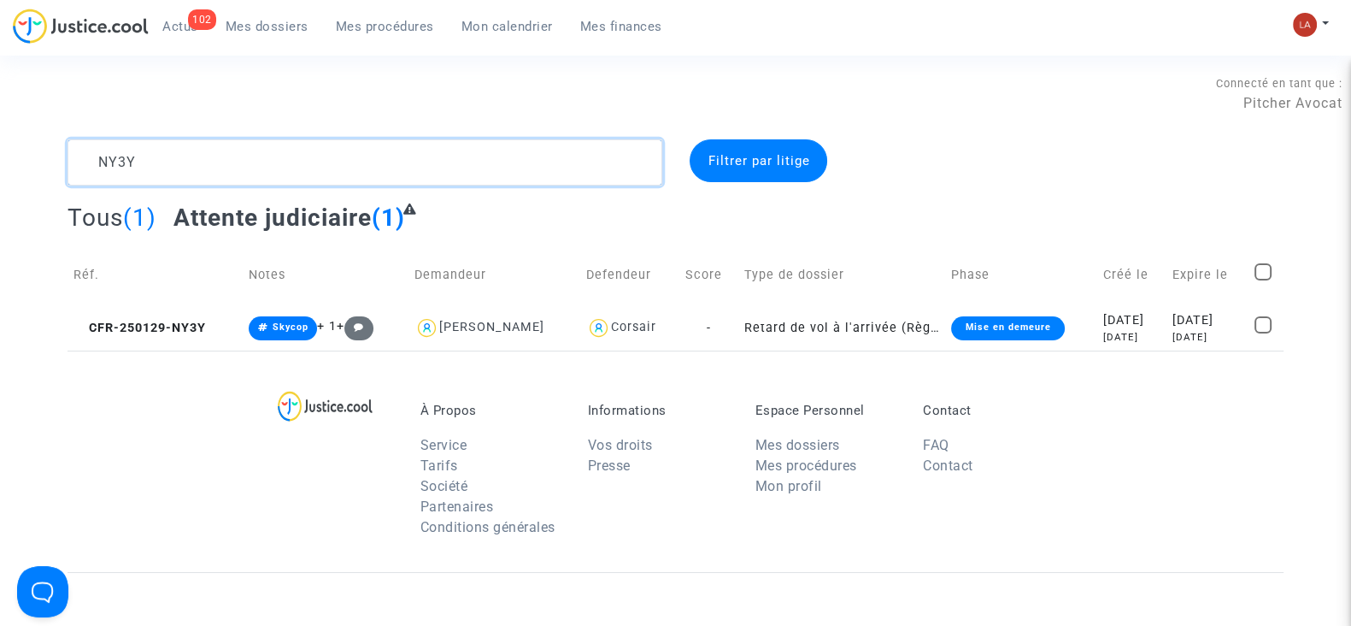
click at [145, 176] on textarea at bounding box center [365, 162] width 595 height 46
paste textarea "KARJ"
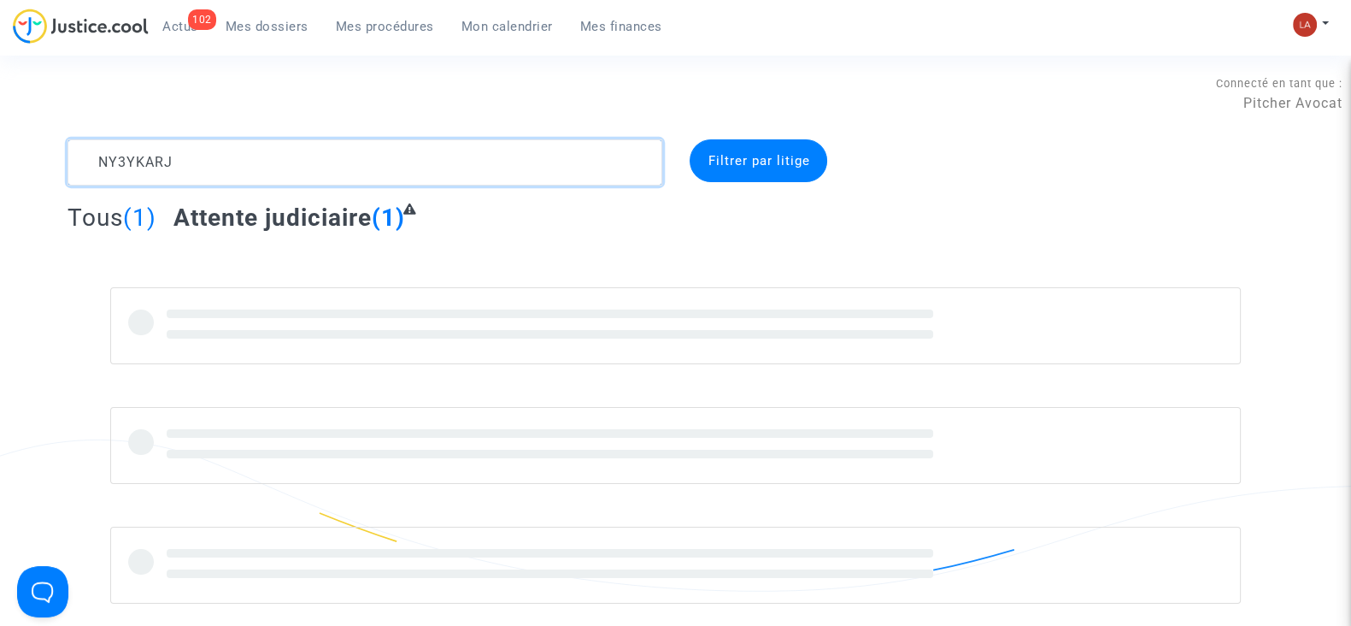
click at [163, 163] on textarea at bounding box center [365, 162] width 595 height 46
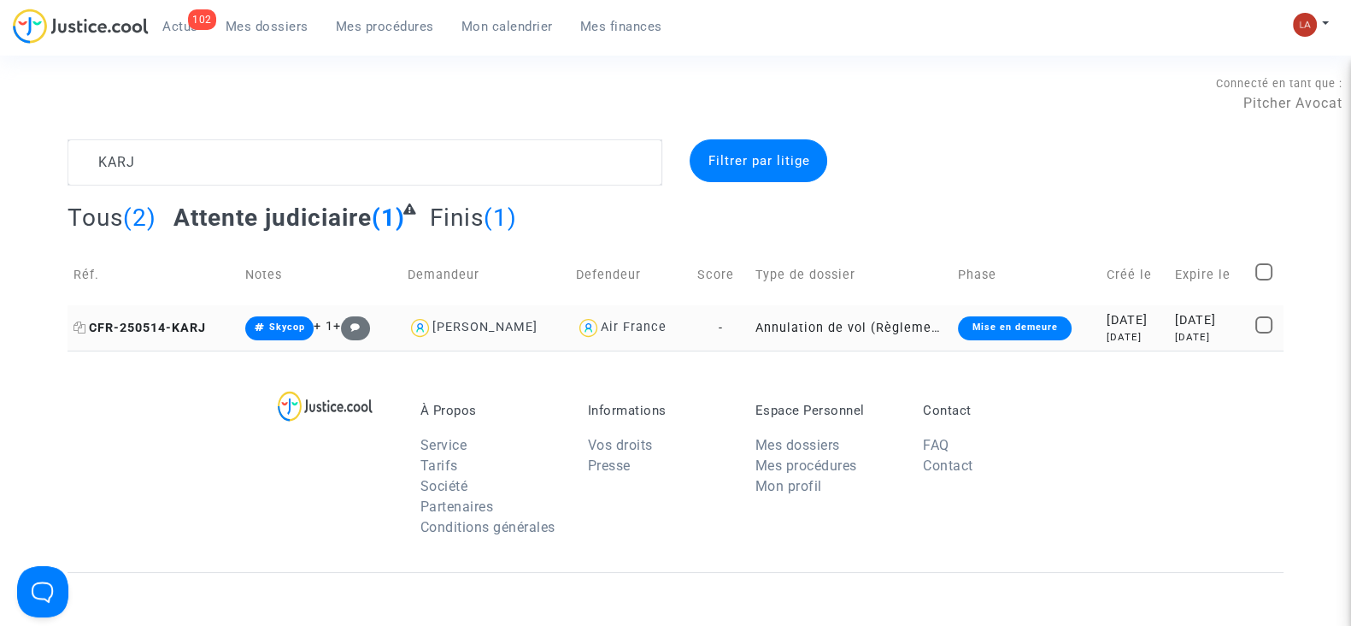
click at [175, 331] on span "CFR-250514-KARJ" at bounding box center [140, 328] width 132 height 15
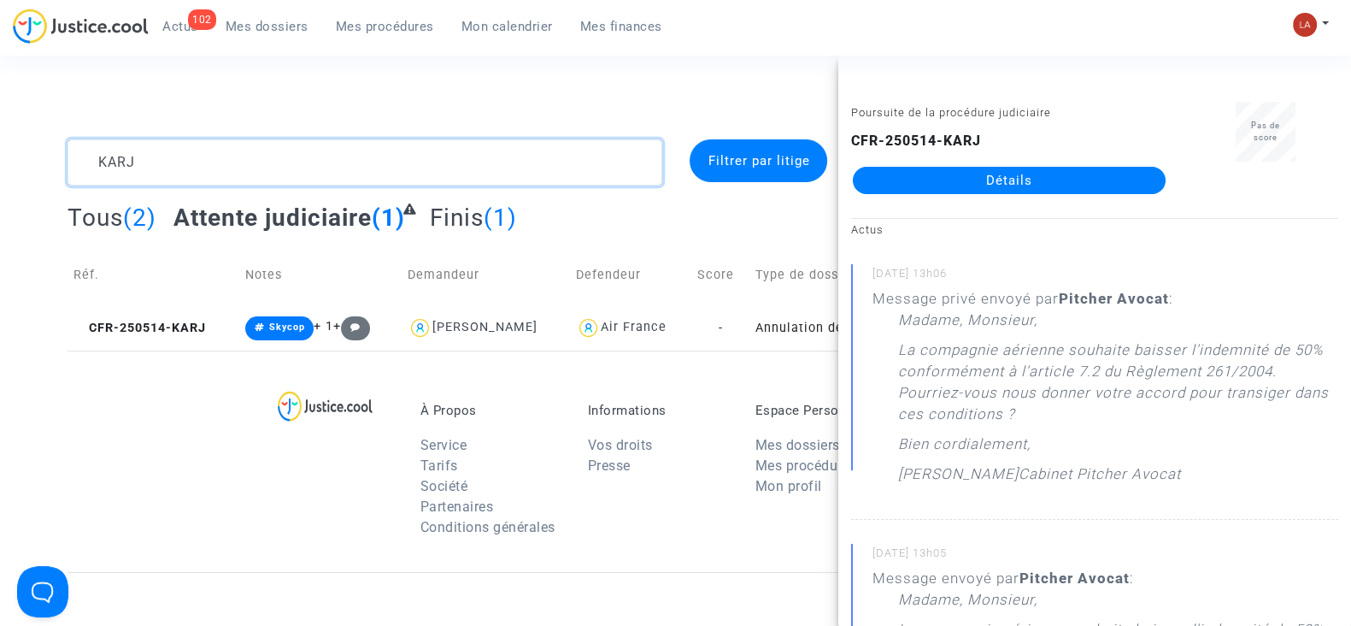
click at [236, 155] on textarea at bounding box center [365, 162] width 595 height 46
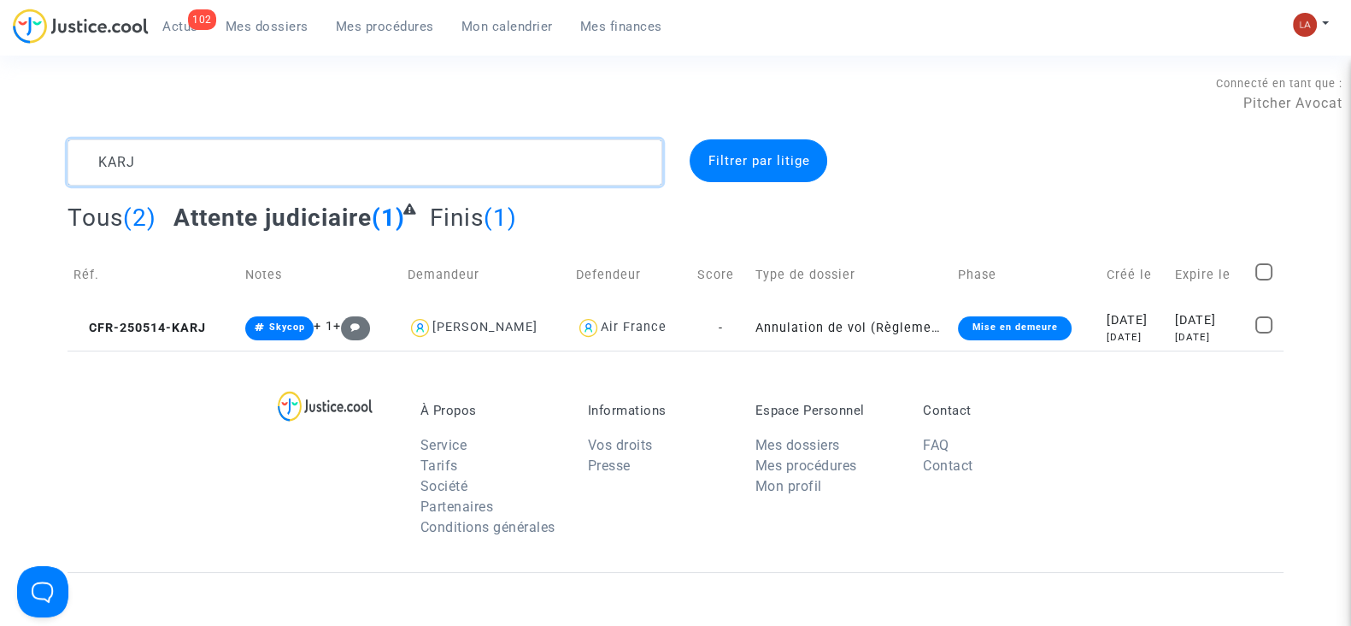
click at [236, 155] on textarea at bounding box center [365, 162] width 595 height 46
paste textarea "B4GH"
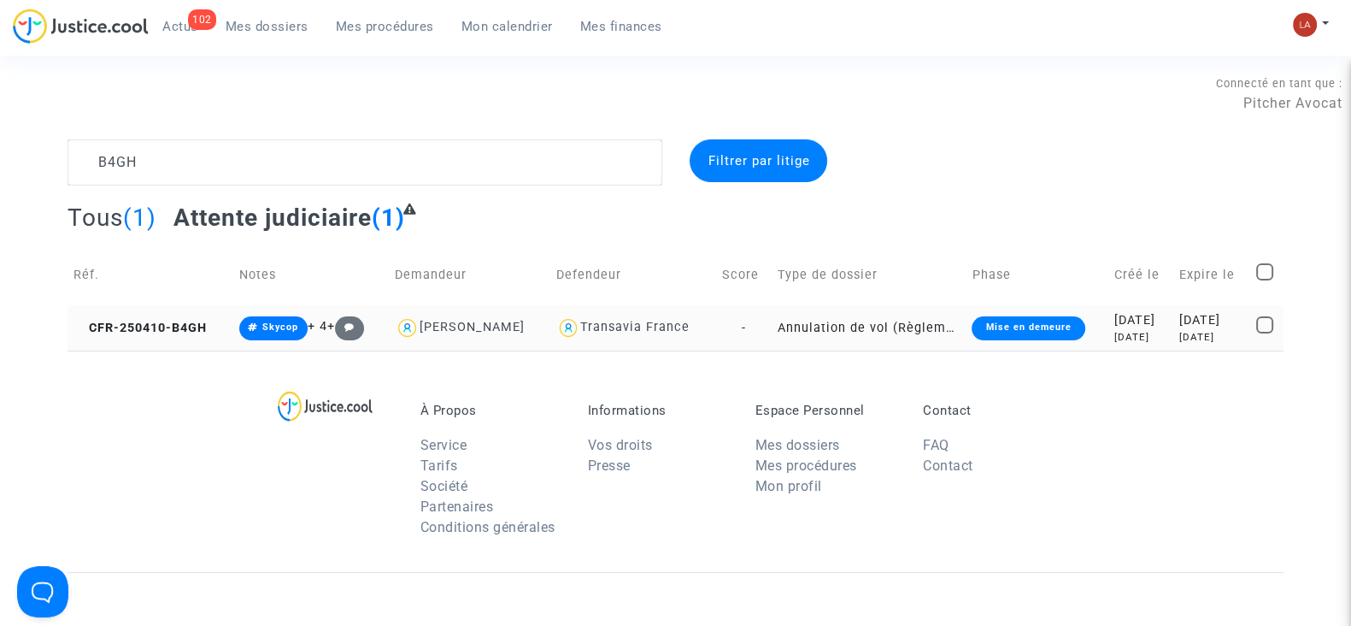
click at [157, 337] on td "CFR-250410-B4GH" at bounding box center [150, 327] width 165 height 45
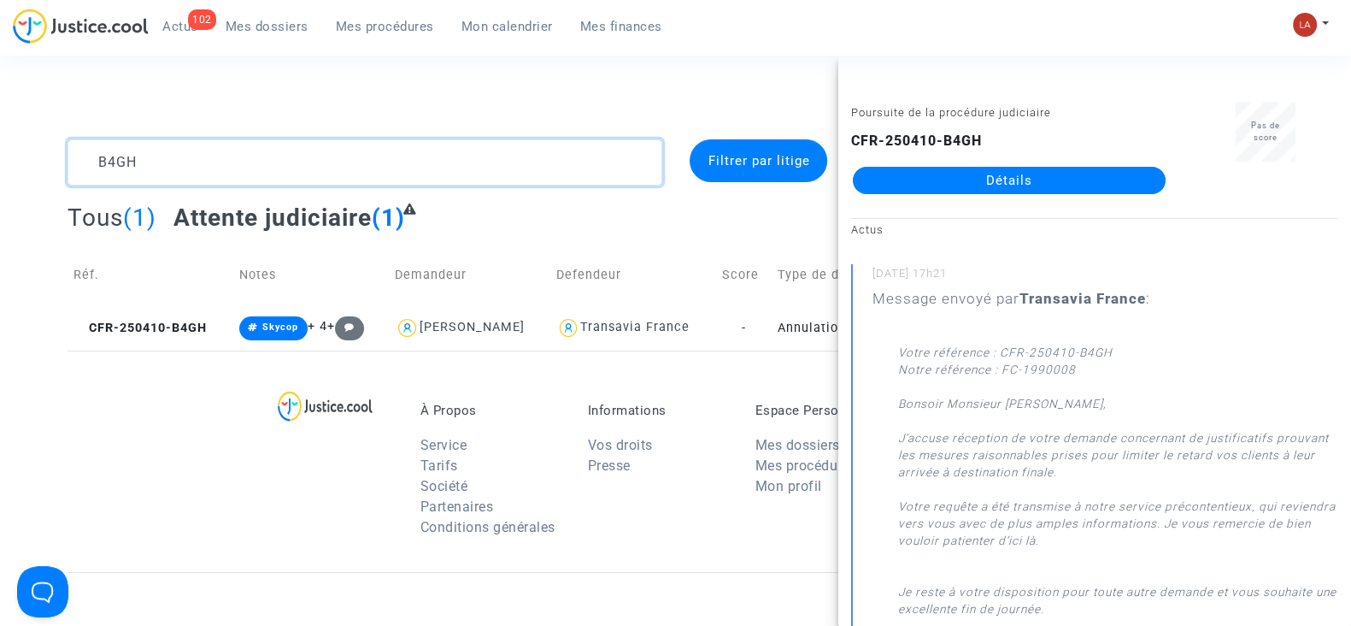
click at [256, 143] on textarea at bounding box center [365, 162] width 595 height 46
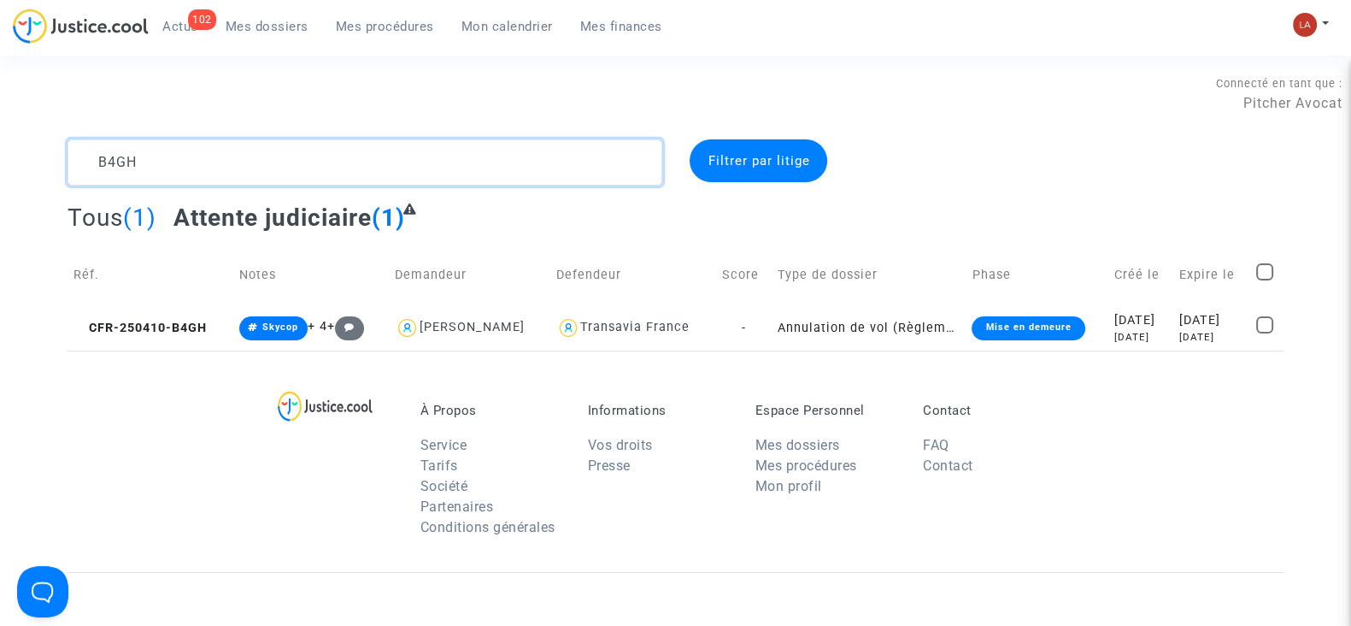
click at [256, 143] on textarea at bounding box center [365, 162] width 595 height 46
paste textarea "MY94"
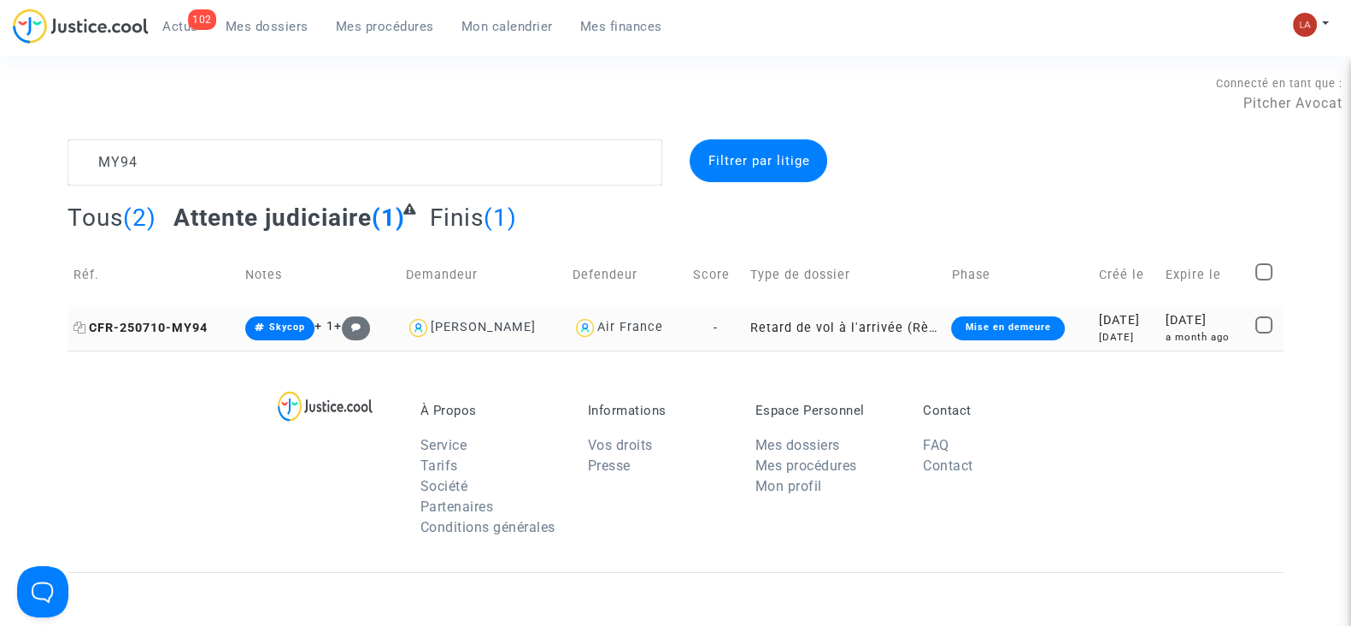
click at [143, 331] on span "CFR-250710-MY94" at bounding box center [141, 328] width 134 height 15
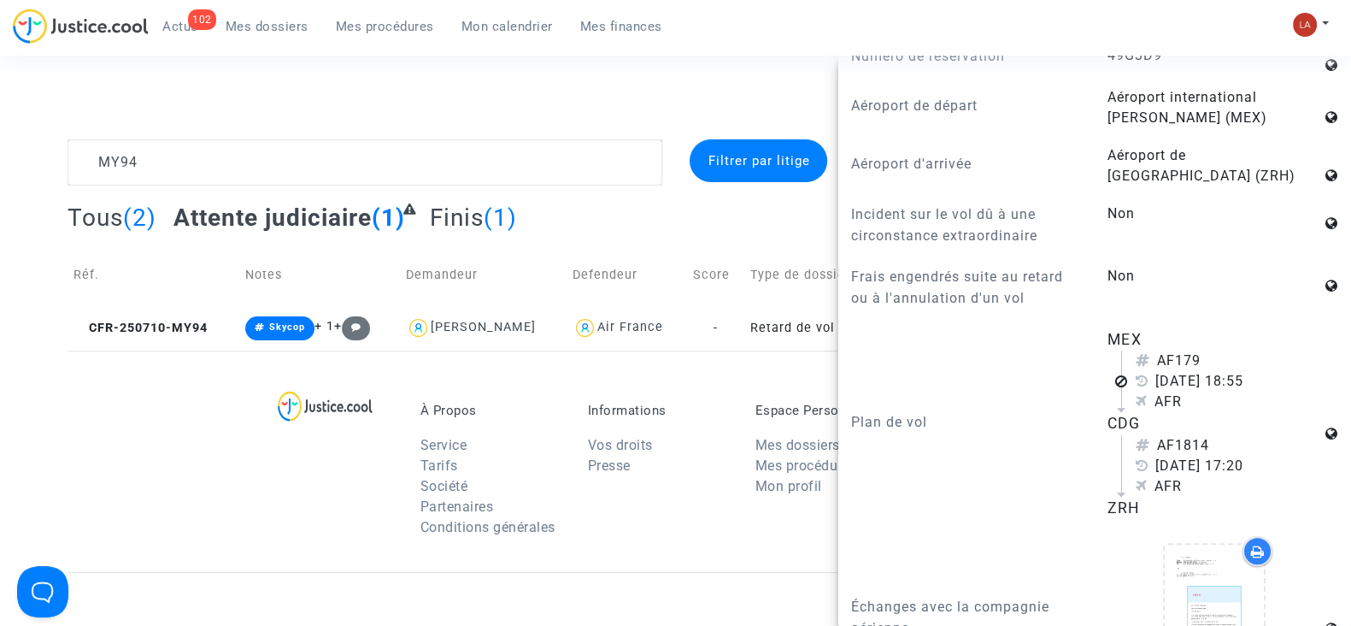
scroll to position [1388, 0]
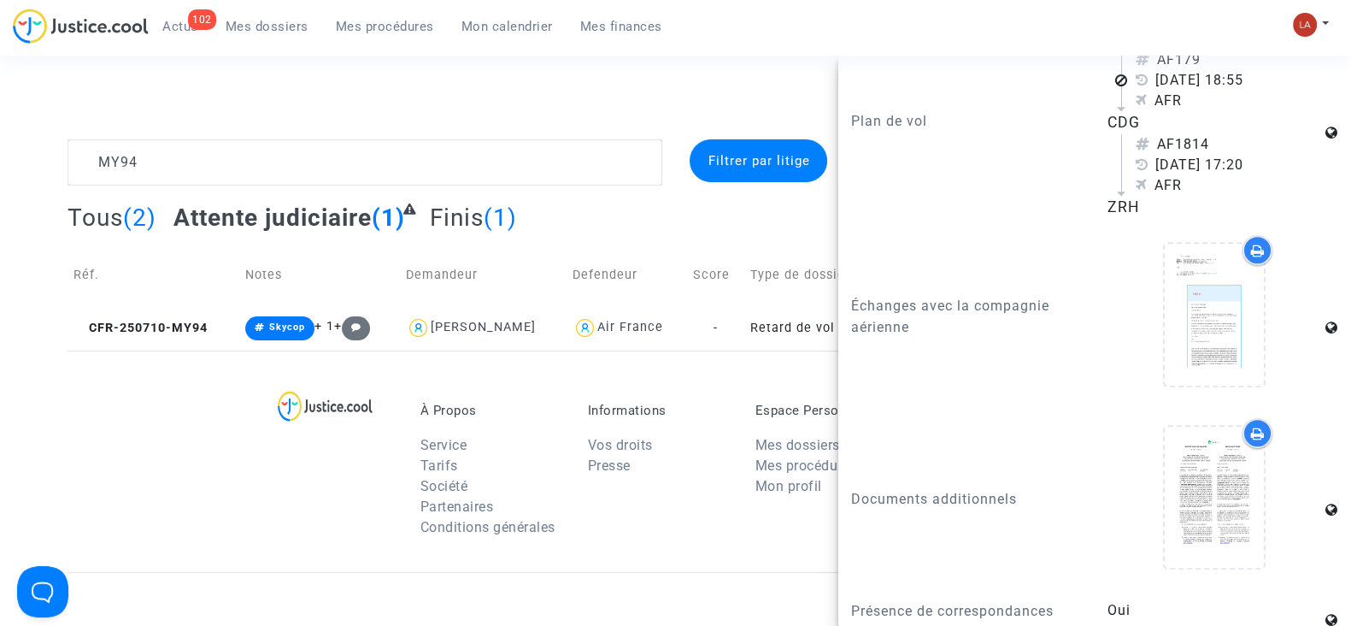
drag, startPoint x: 386, startPoint y: 194, endPoint x: 386, endPoint y: 174, distance: 19.7
click at [386, 194] on complex-dispute-list "MY94 Filtrer par litige Tous (2) Attente judiciaire (1) Finis (1) Réf. Notes De…" at bounding box center [676, 244] width 1216 height 211
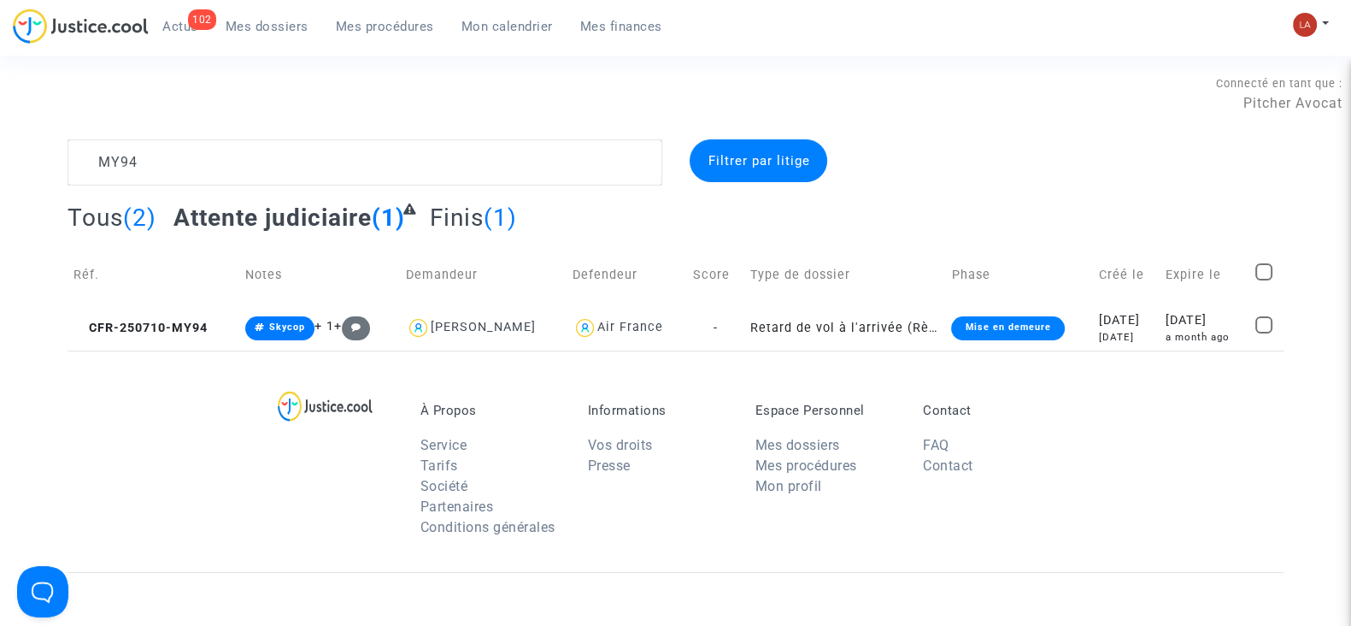
scroll to position [0, 0]
click at [386, 158] on textarea at bounding box center [365, 162] width 595 height 46
paste textarea "QNBG"
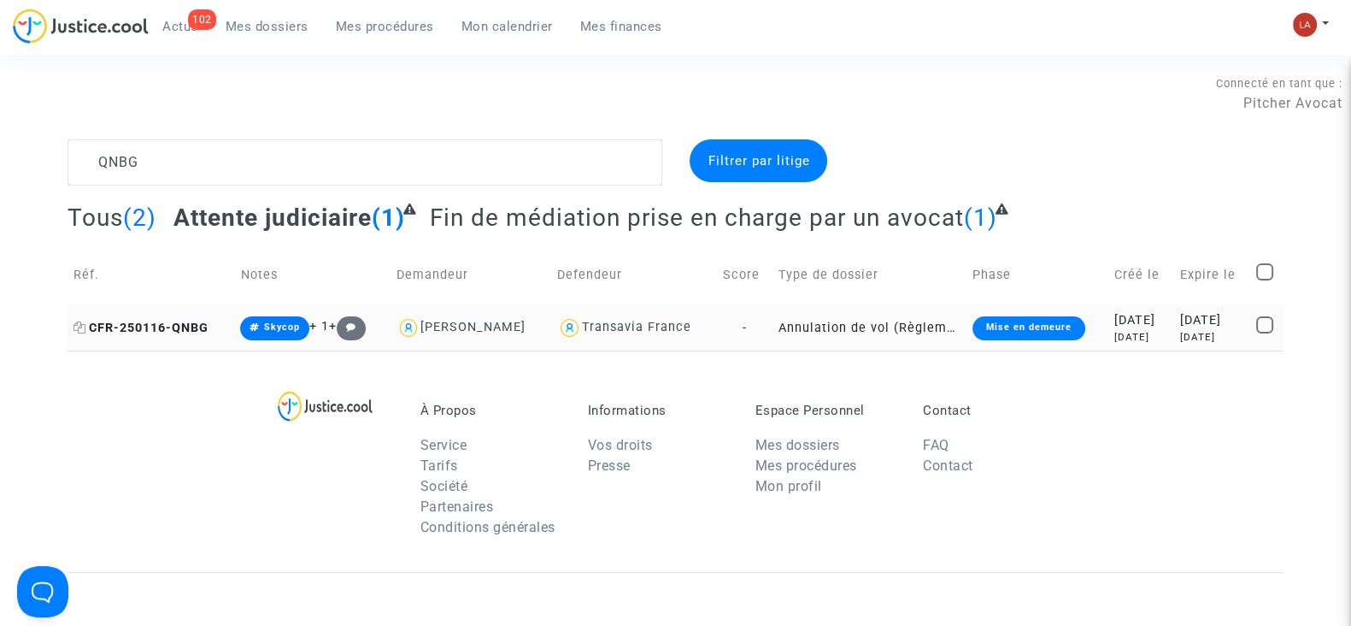
click at [150, 326] on span "CFR-250116-QNBG" at bounding box center [141, 328] width 135 height 15
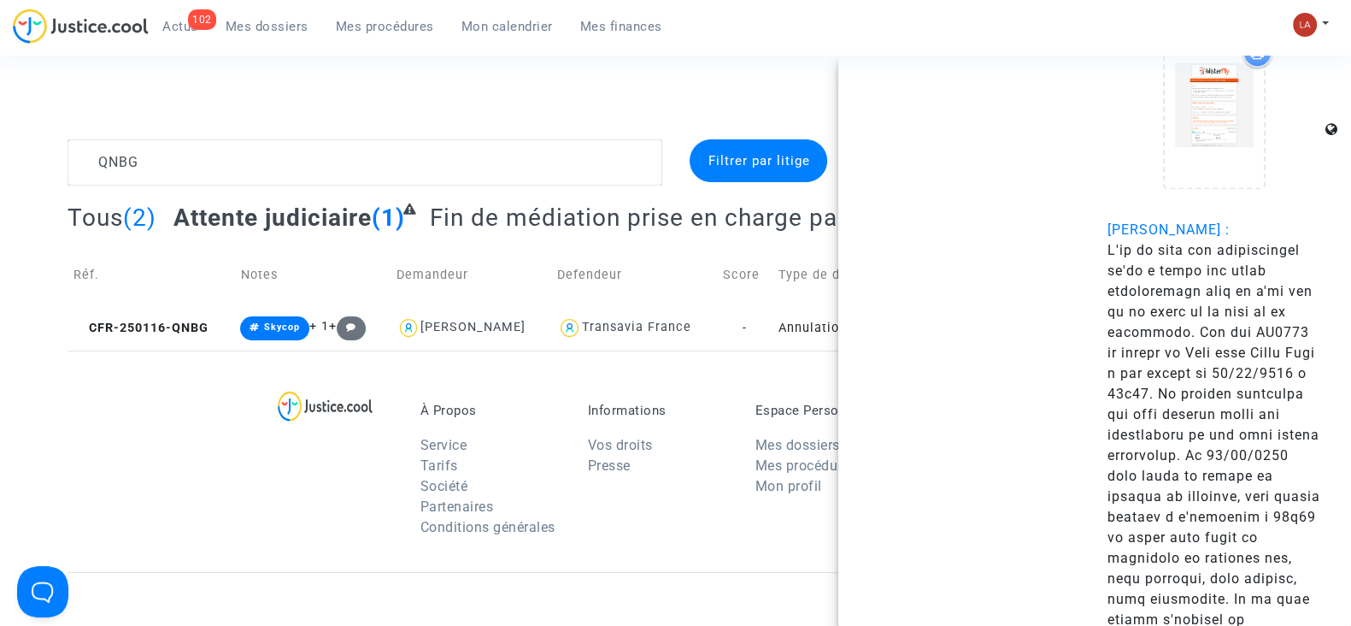
scroll to position [2990, 0]
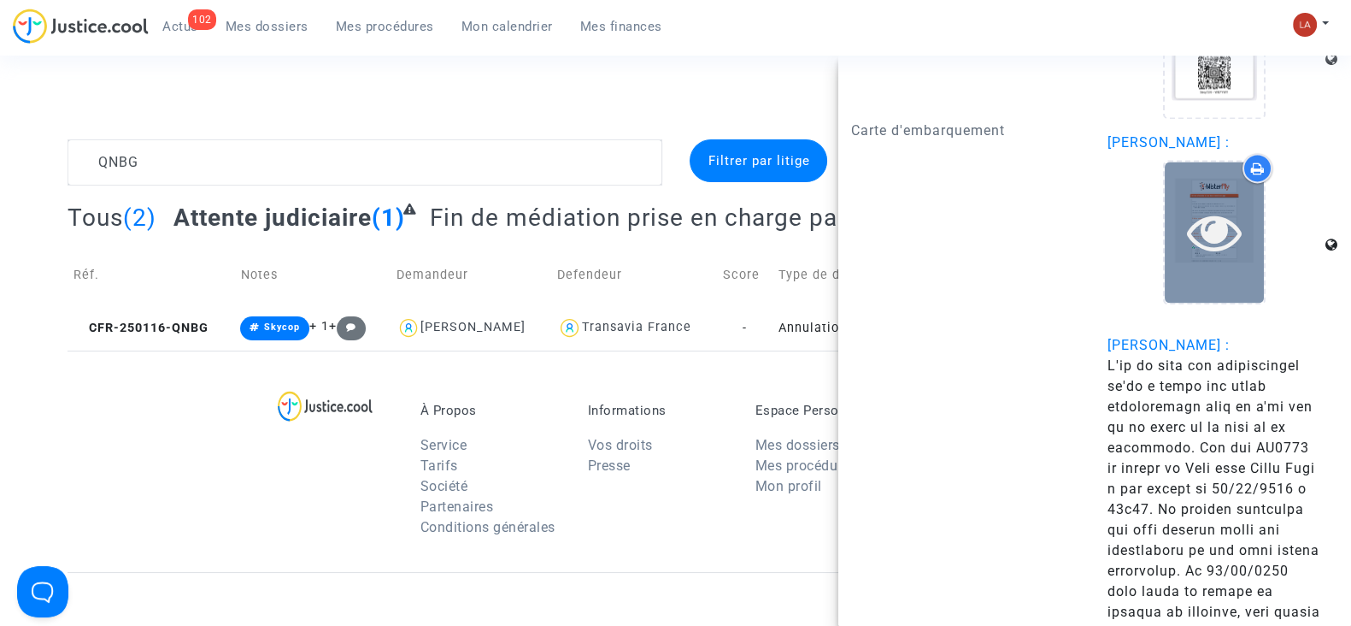
click at [1165, 300] on div at bounding box center [1214, 232] width 99 height 141
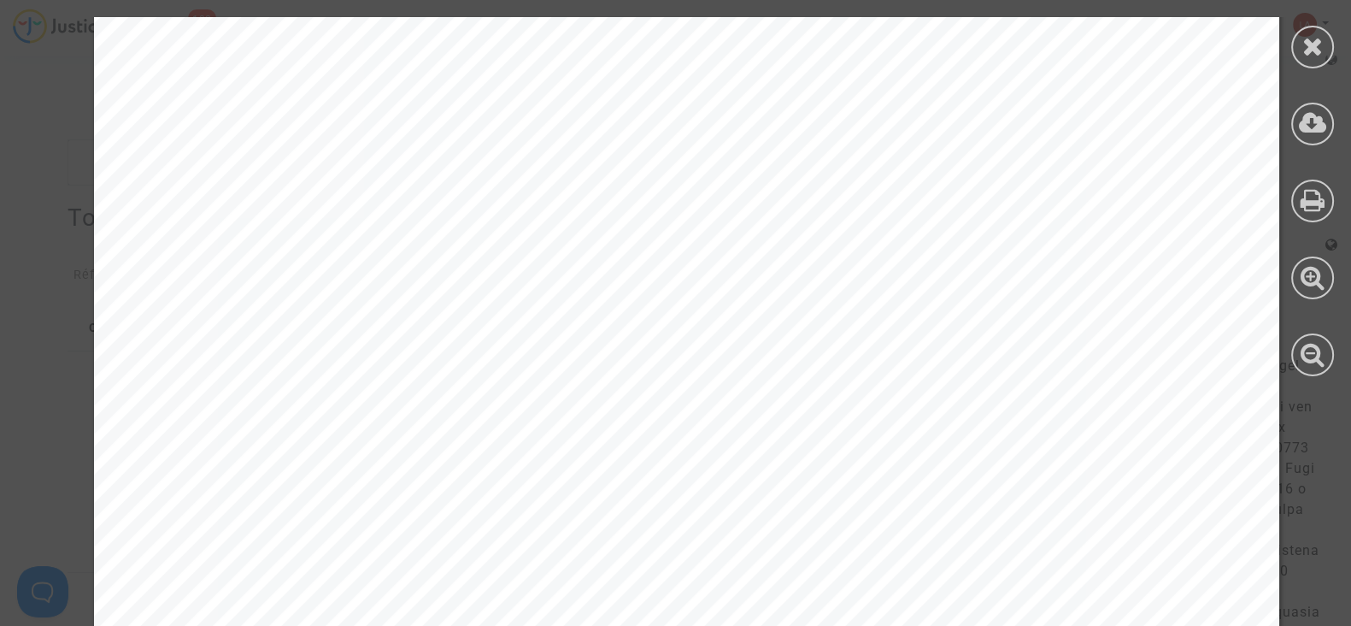
scroll to position [747, 0]
click at [1299, 50] on div at bounding box center [1312, 47] width 43 height 43
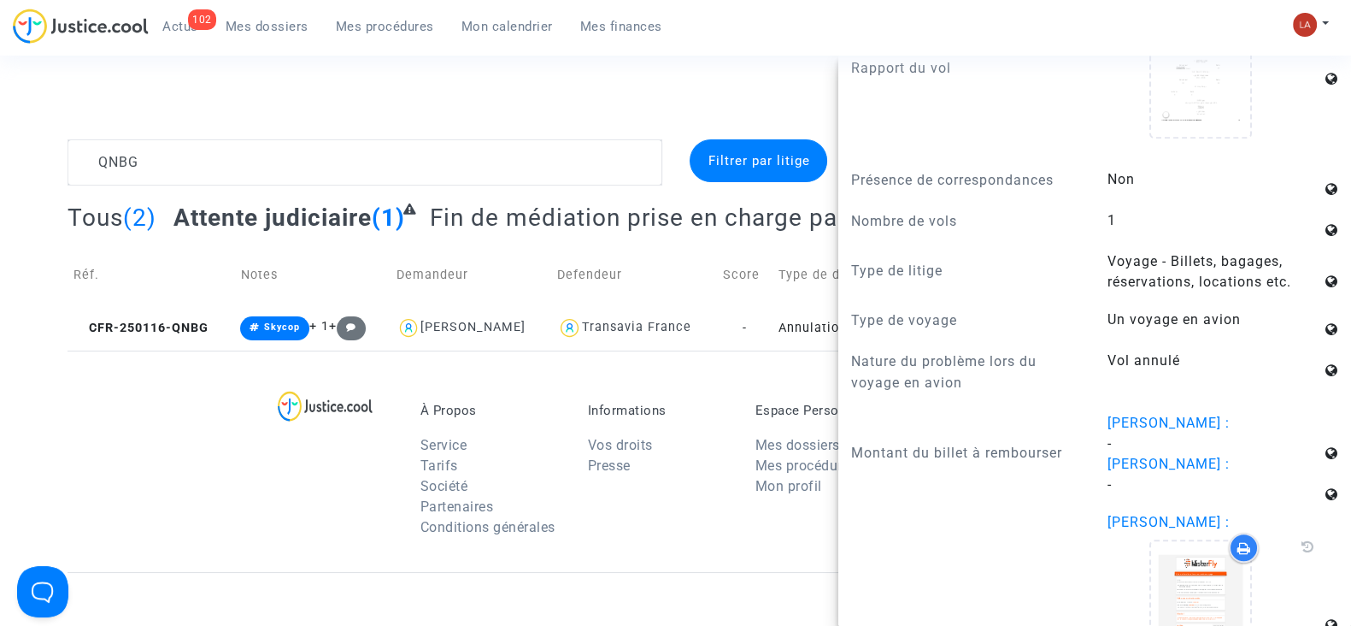
scroll to position [2030, 0]
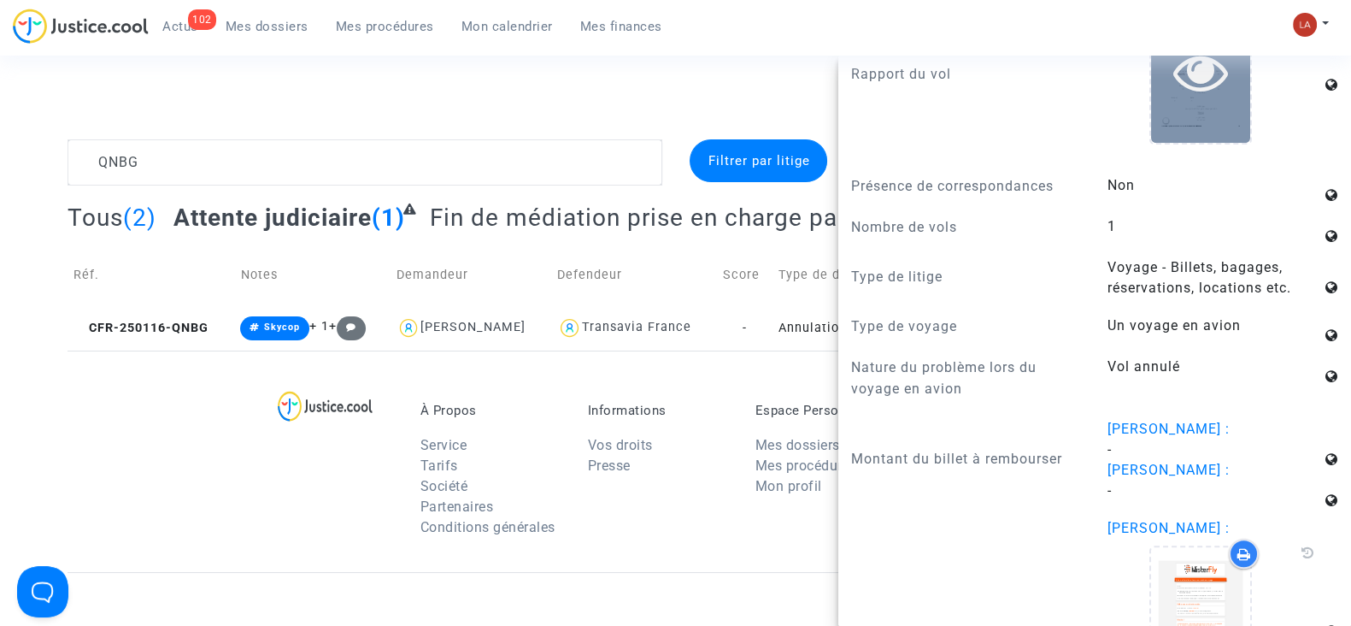
click at [1179, 142] on div at bounding box center [1200, 71] width 99 height 141
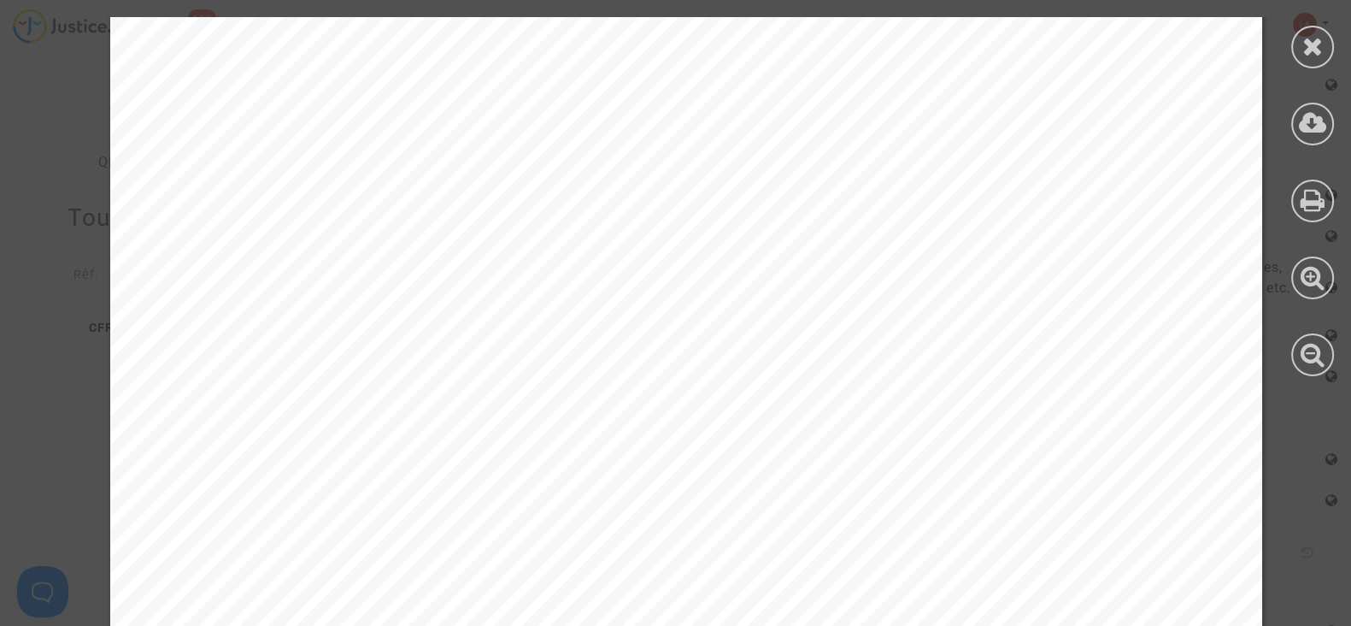
drag, startPoint x: 1318, startPoint y: 47, endPoint x: 1192, endPoint y: 123, distance: 146.9
click at [1318, 47] on icon at bounding box center [1313, 46] width 21 height 26
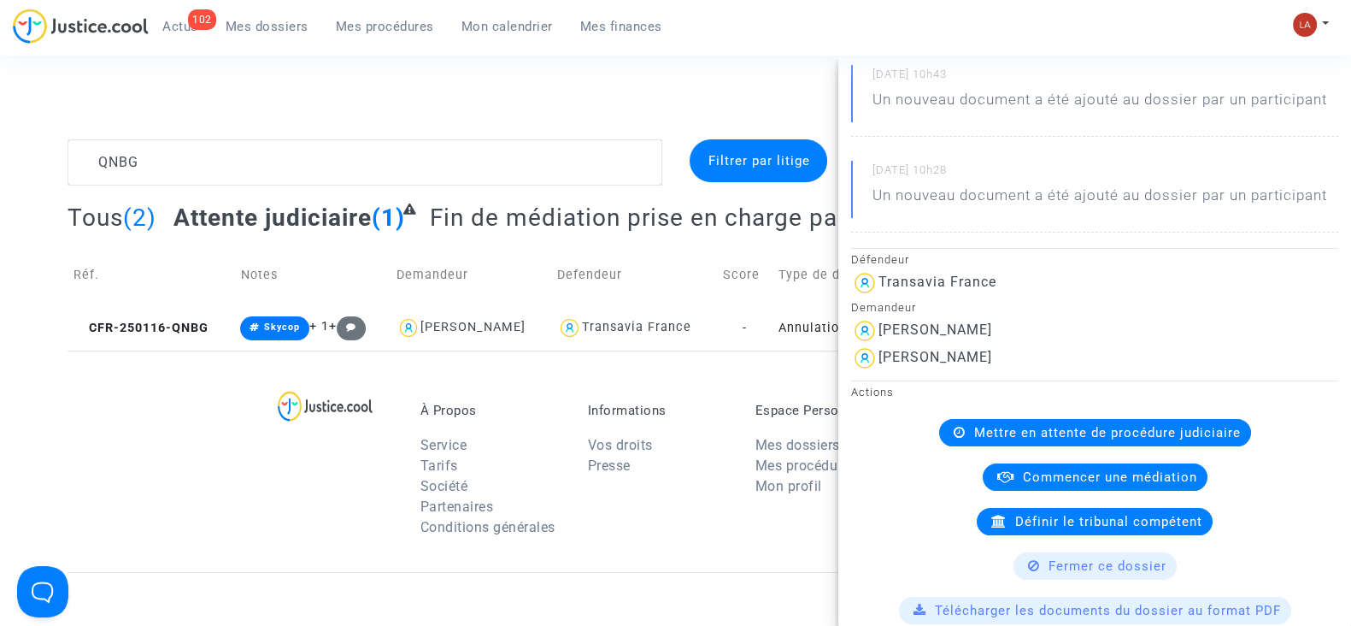
scroll to position [0, 0]
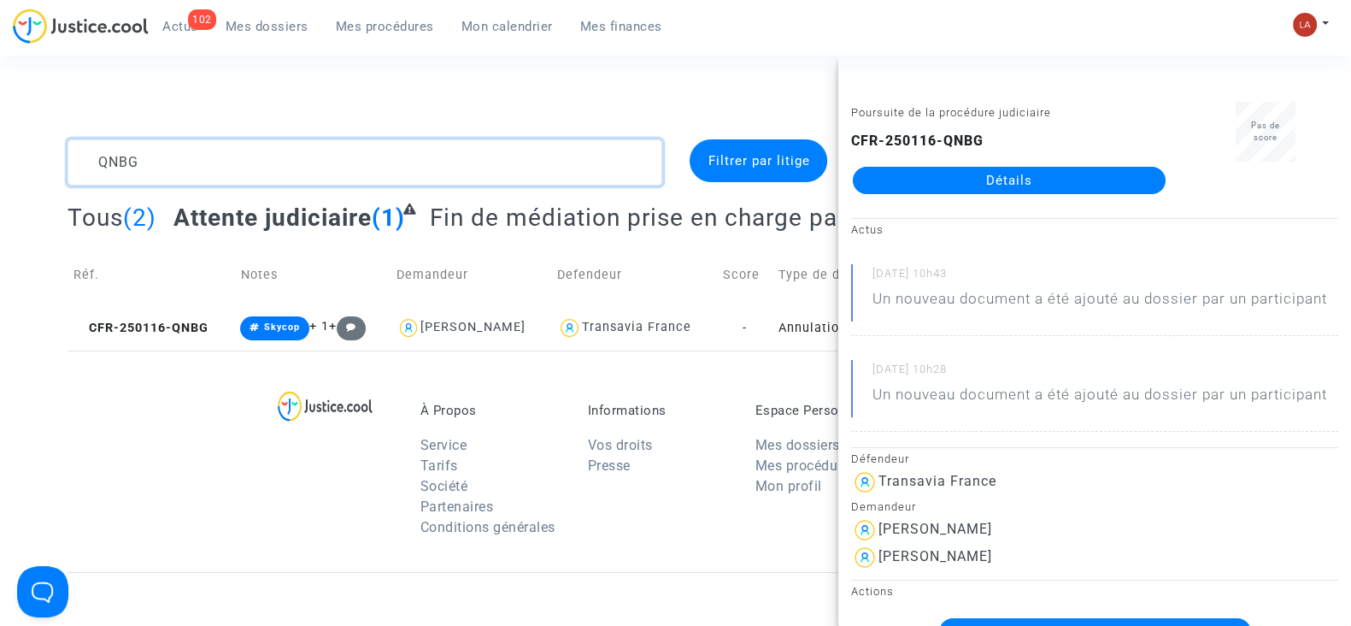
click at [239, 154] on textarea at bounding box center [365, 162] width 595 height 46
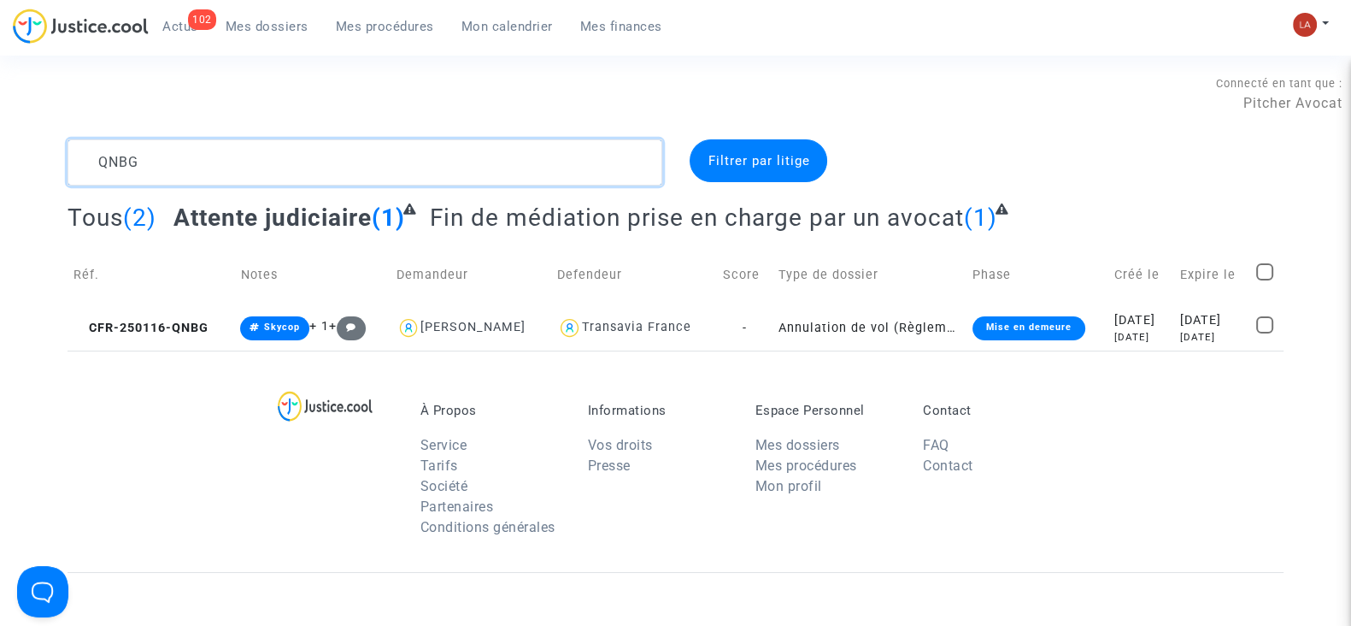
click at [239, 154] on textarea at bounding box center [365, 162] width 595 height 46
paste textarea "FP3V"
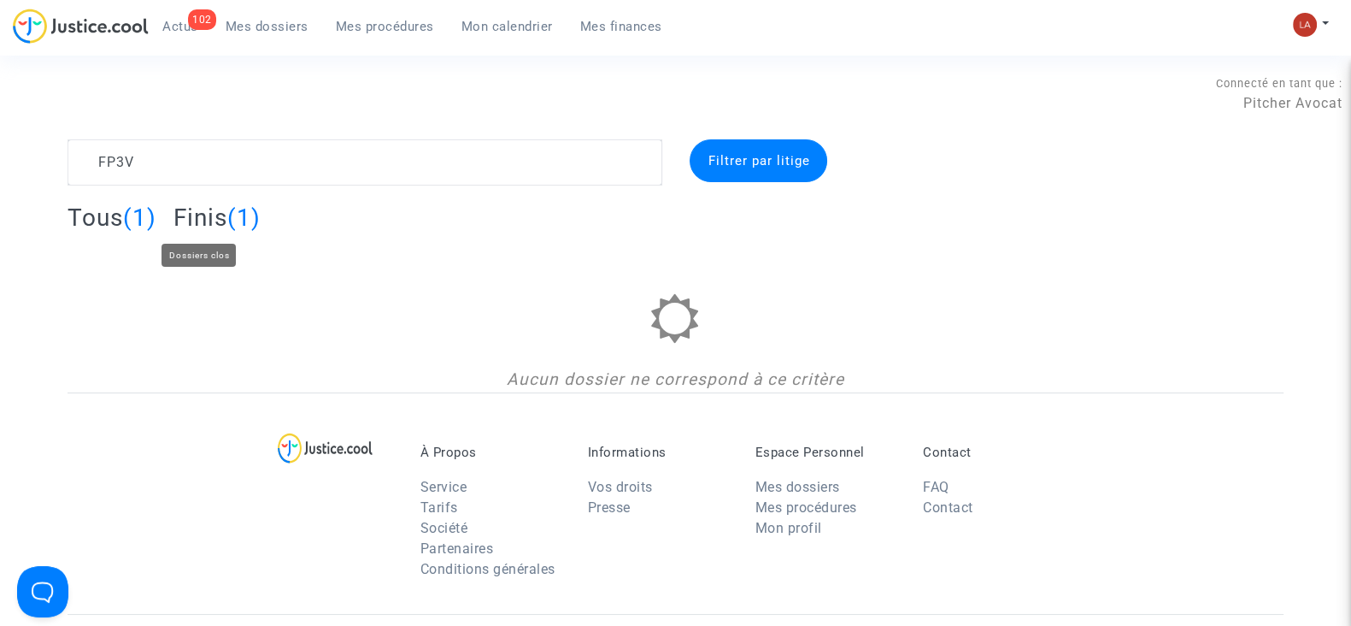
click at [195, 218] on span "Finis" at bounding box center [200, 217] width 54 height 28
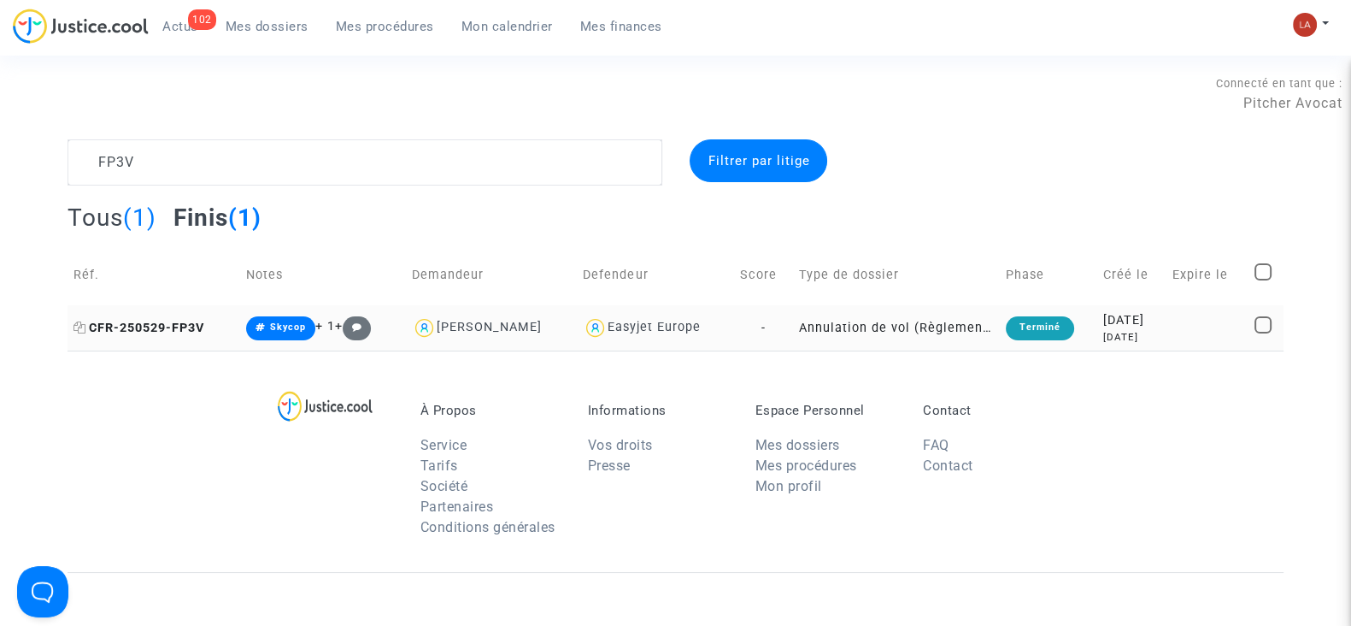
click at [158, 330] on span "CFR-250529-FP3V" at bounding box center [139, 328] width 131 height 15
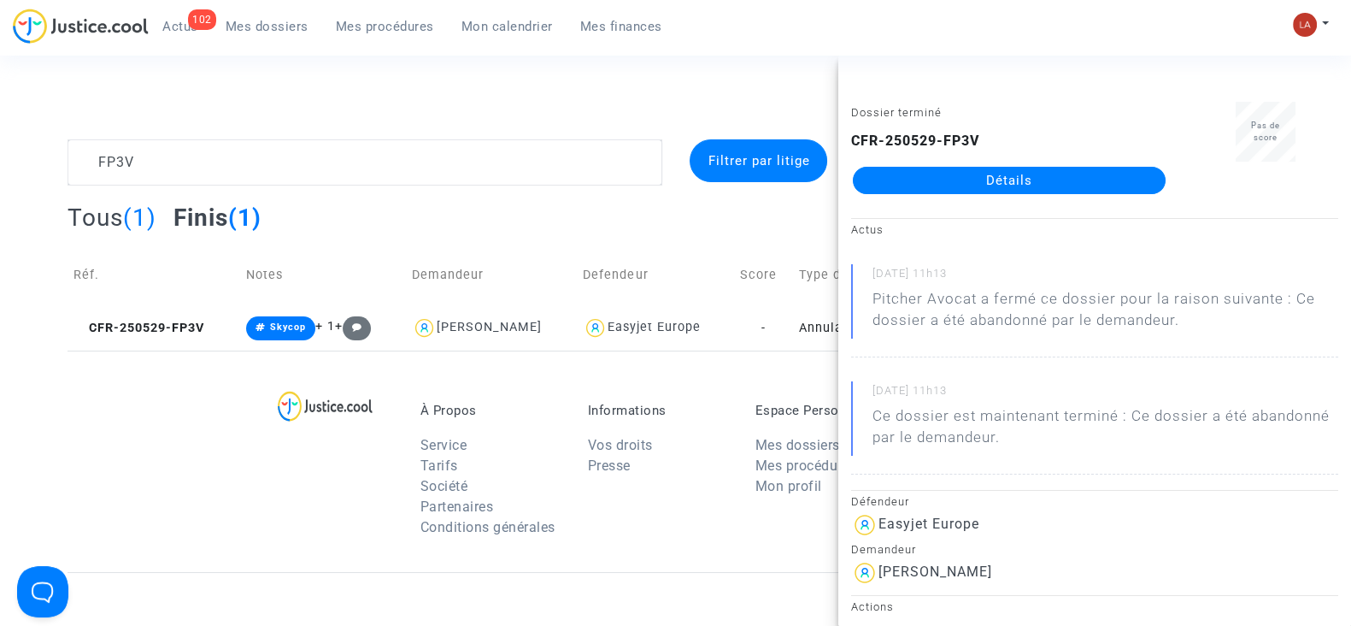
drag, startPoint x: 1013, startPoint y: 192, endPoint x: 992, endPoint y: 194, distance: 20.6
drag, startPoint x: 992, startPoint y: 194, endPoint x: 953, endPoint y: 180, distance: 41.6
click at [197, 152] on textarea at bounding box center [365, 162] width 595 height 46
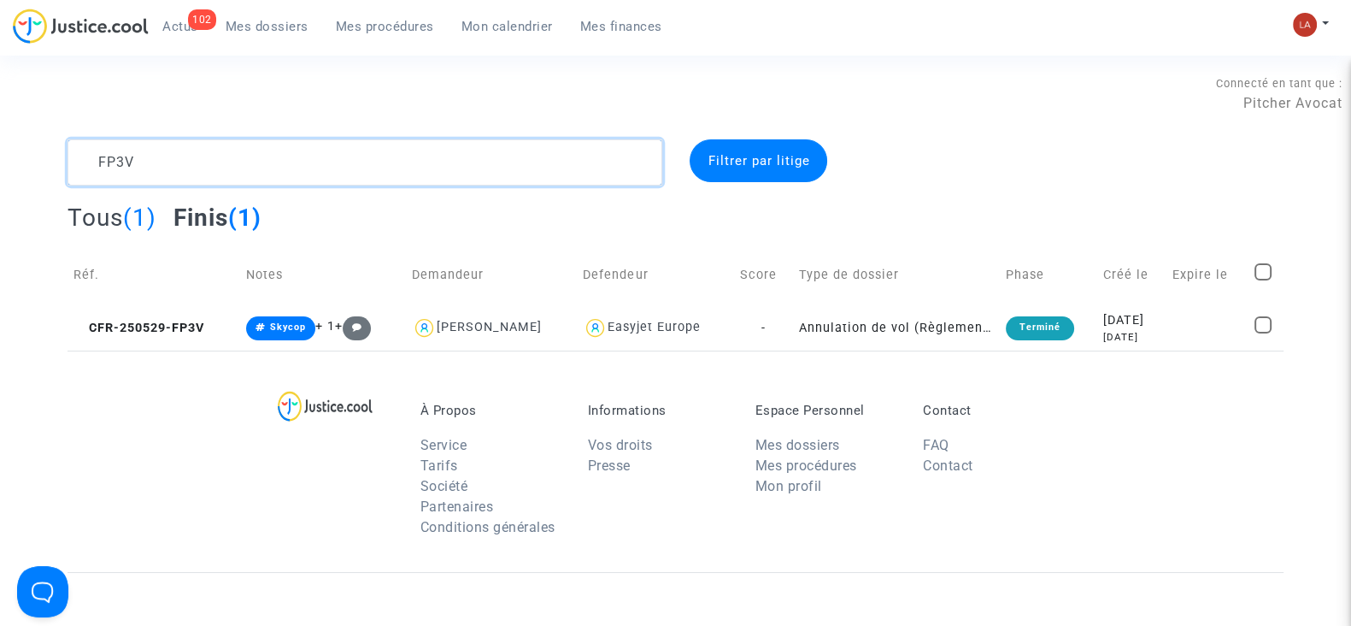
click at [197, 153] on textarea at bounding box center [365, 162] width 595 height 46
paste textarea "9XJE"
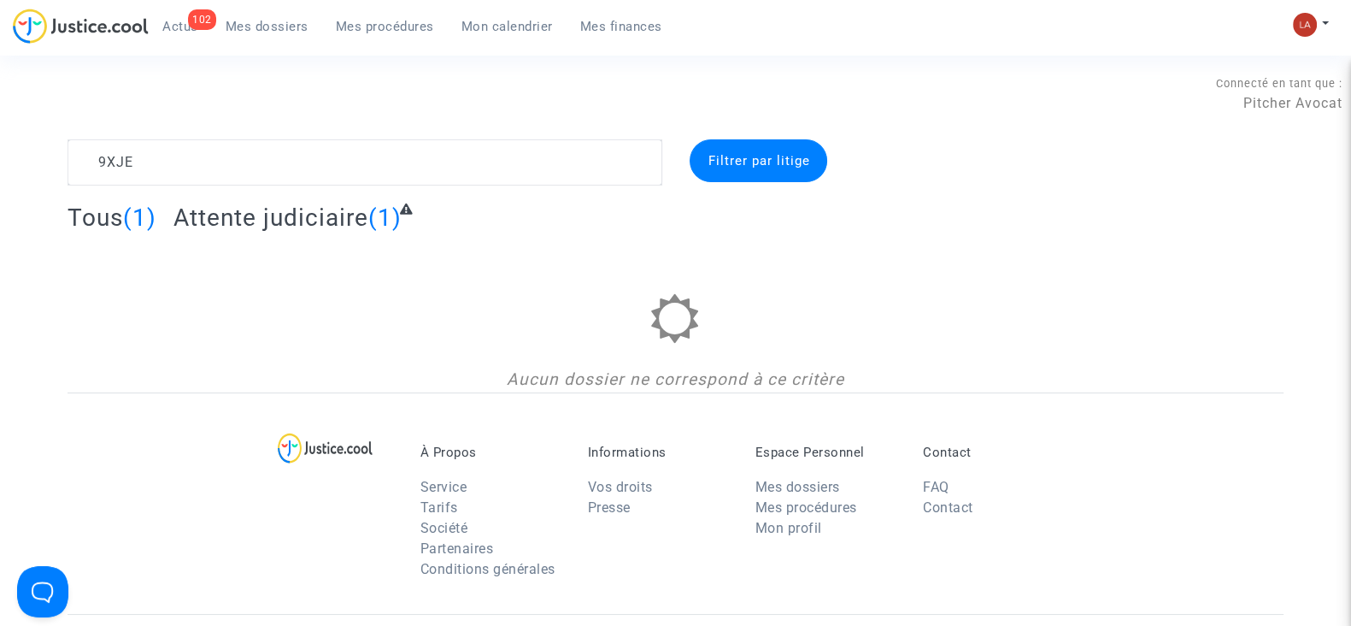
click at [249, 215] on span "Attente judiciaire" at bounding box center [270, 217] width 195 height 28
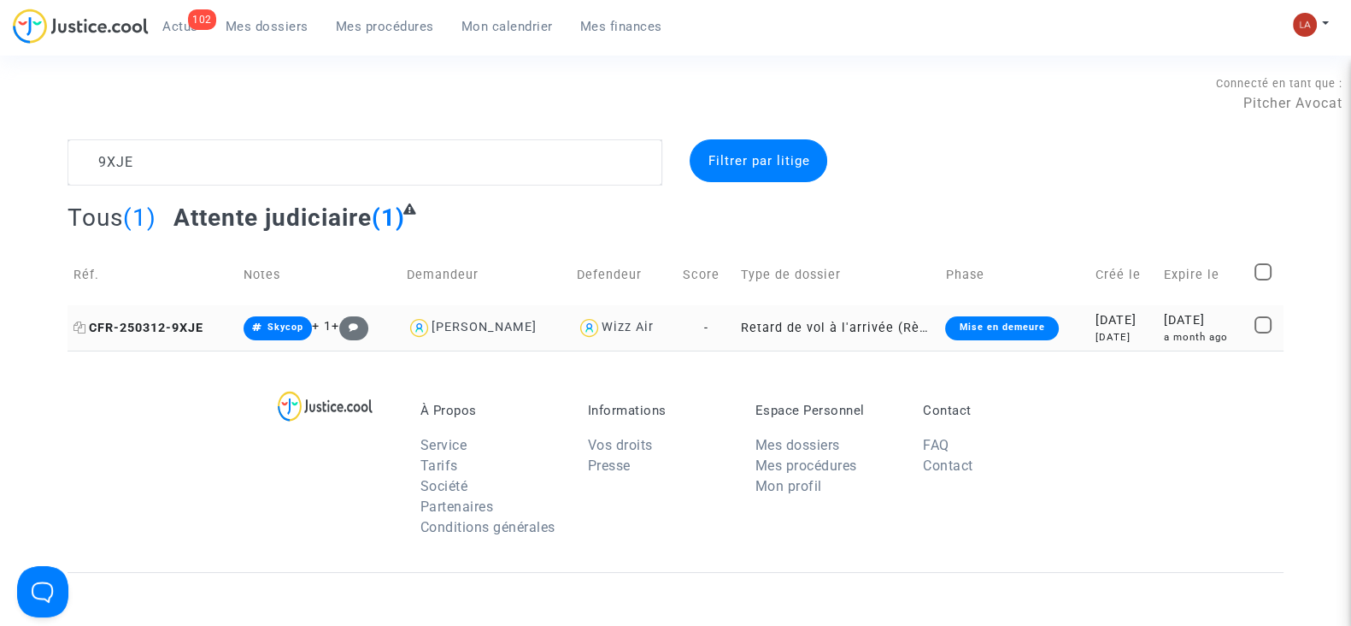
click at [135, 327] on span "CFR-250312-9XJE" at bounding box center [139, 328] width 130 height 15
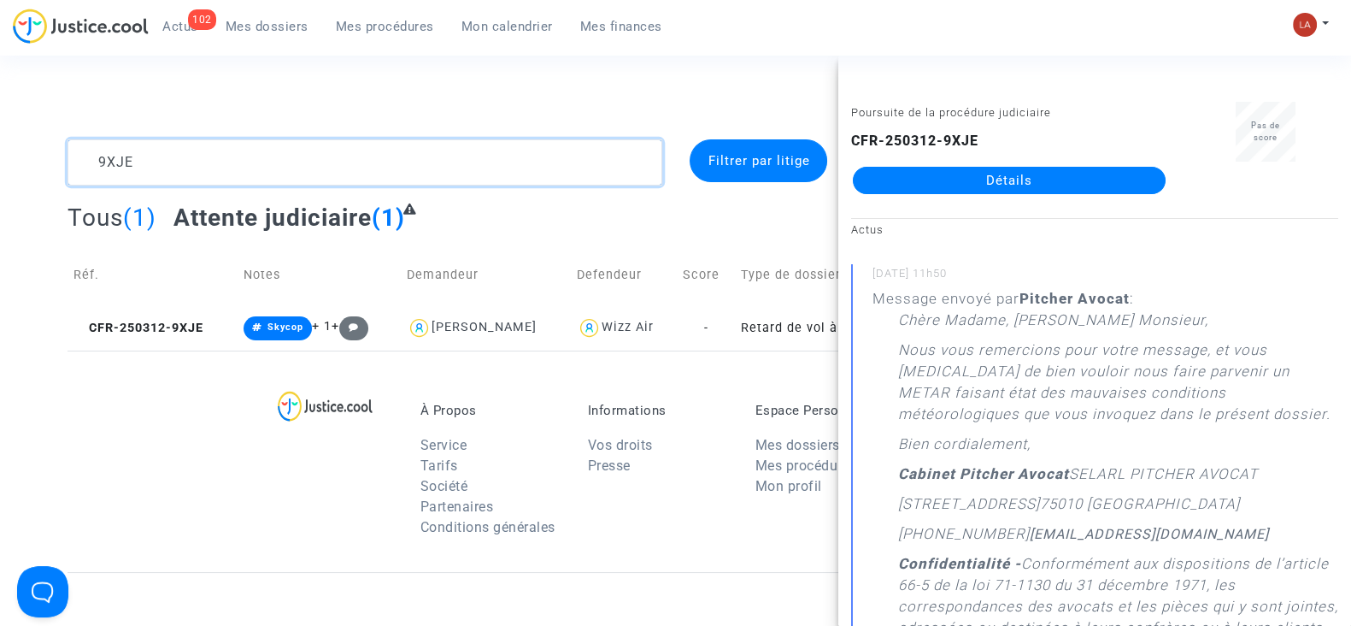
click at [230, 151] on textarea at bounding box center [365, 162] width 595 height 46
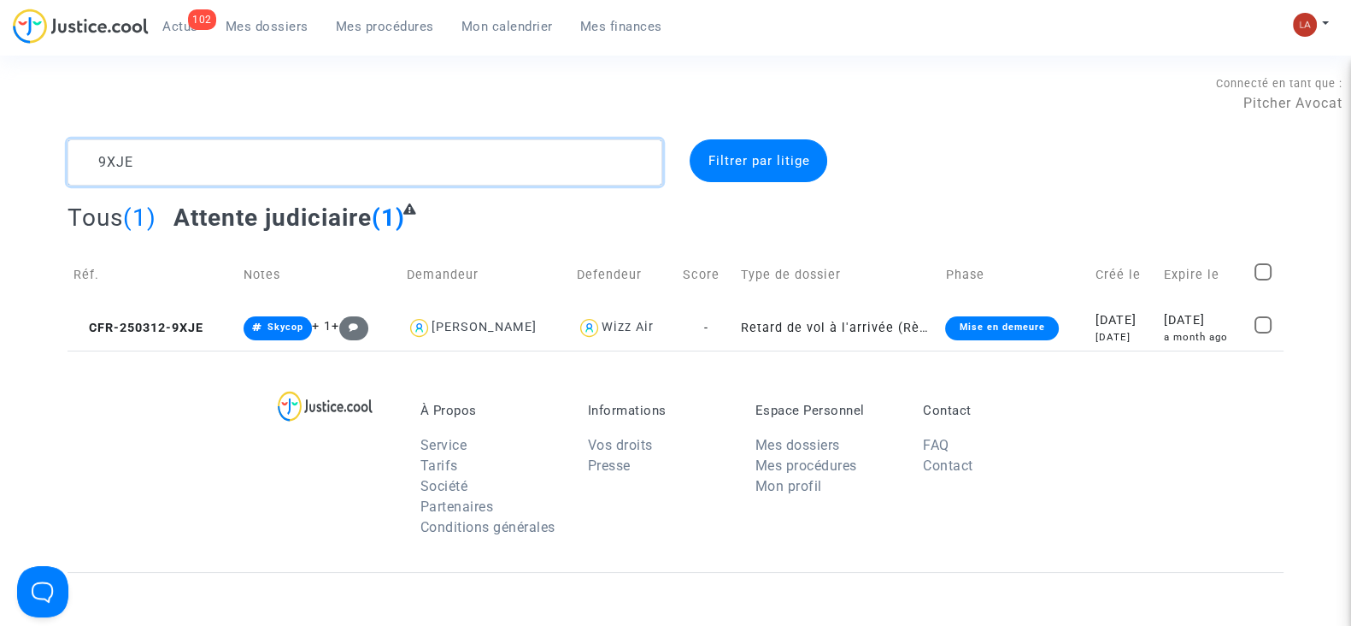
click at [230, 151] on textarea at bounding box center [365, 162] width 595 height 46
paste textarea "BHG9"
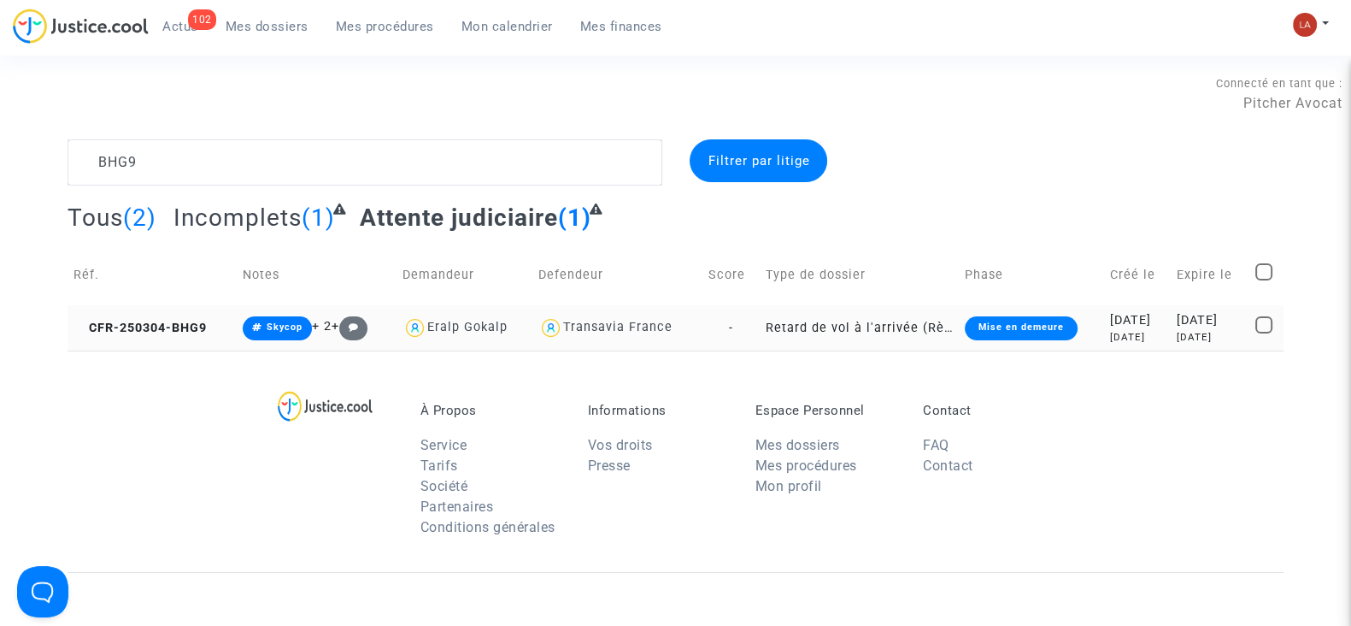
click at [154, 306] on td "CFR-250304-BHG9" at bounding box center [152, 327] width 169 height 45
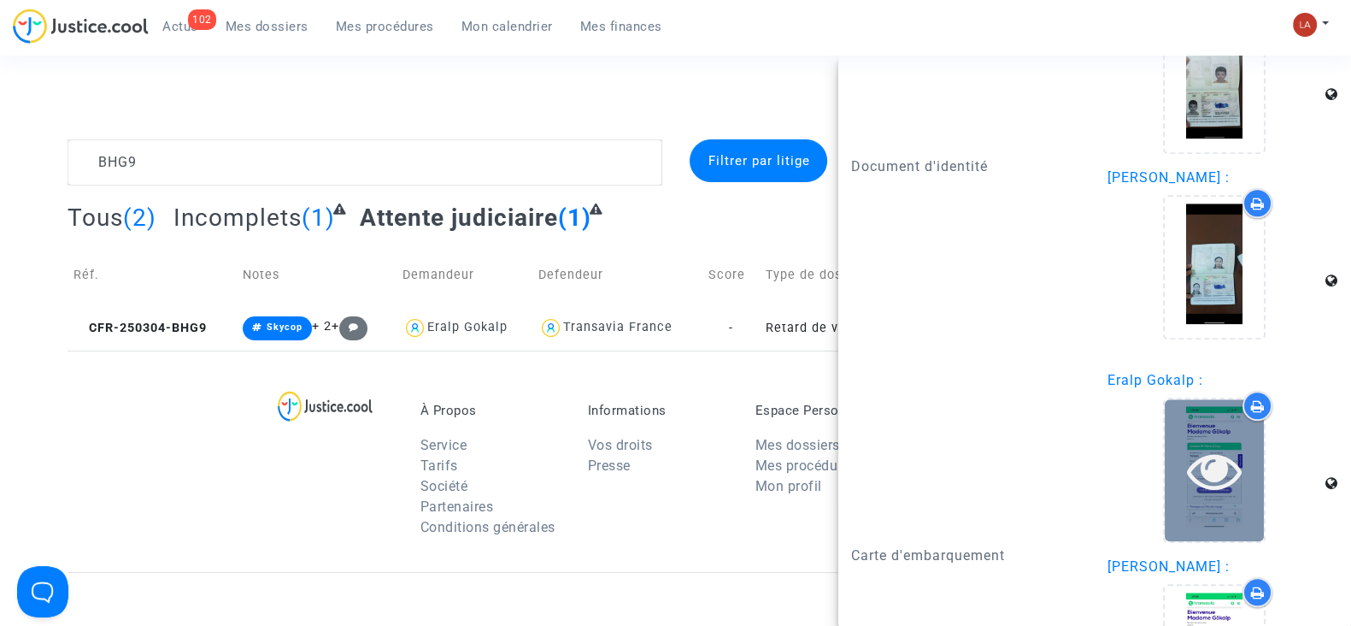
scroll to position [2350, 0]
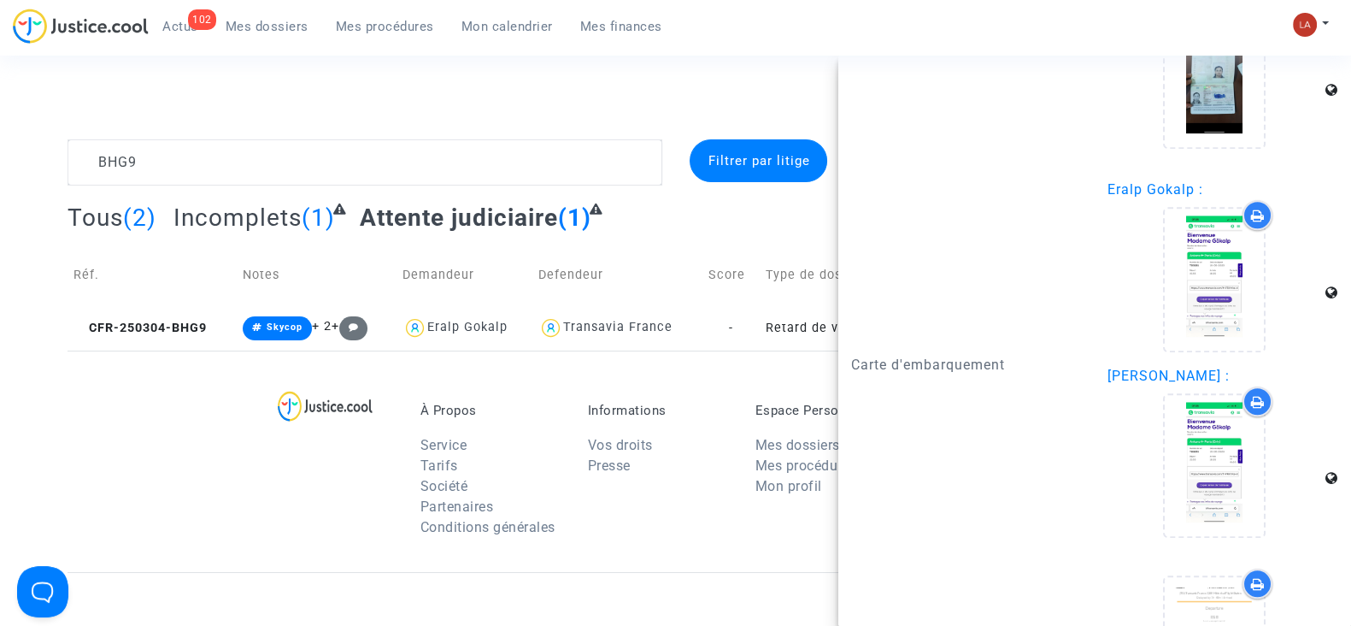
click at [1191, 365] on upload-item at bounding box center [1214, 282] width 116 height 165
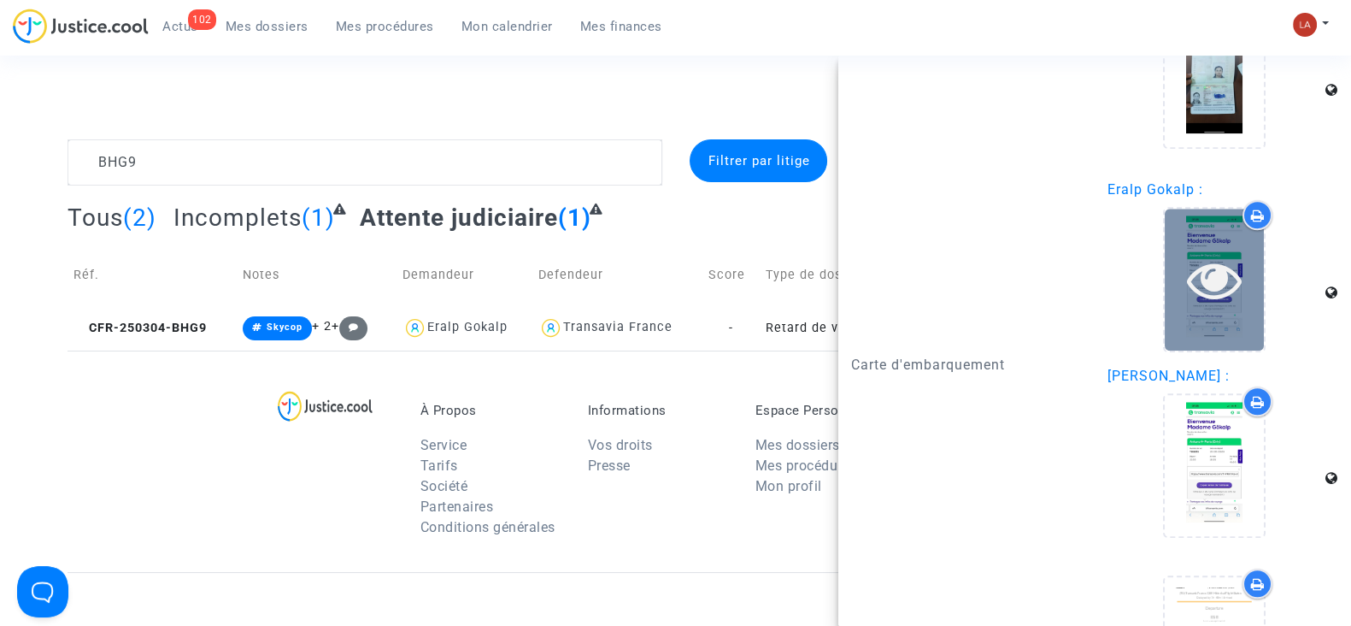
click at [1192, 307] on icon at bounding box center [1215, 279] width 56 height 55
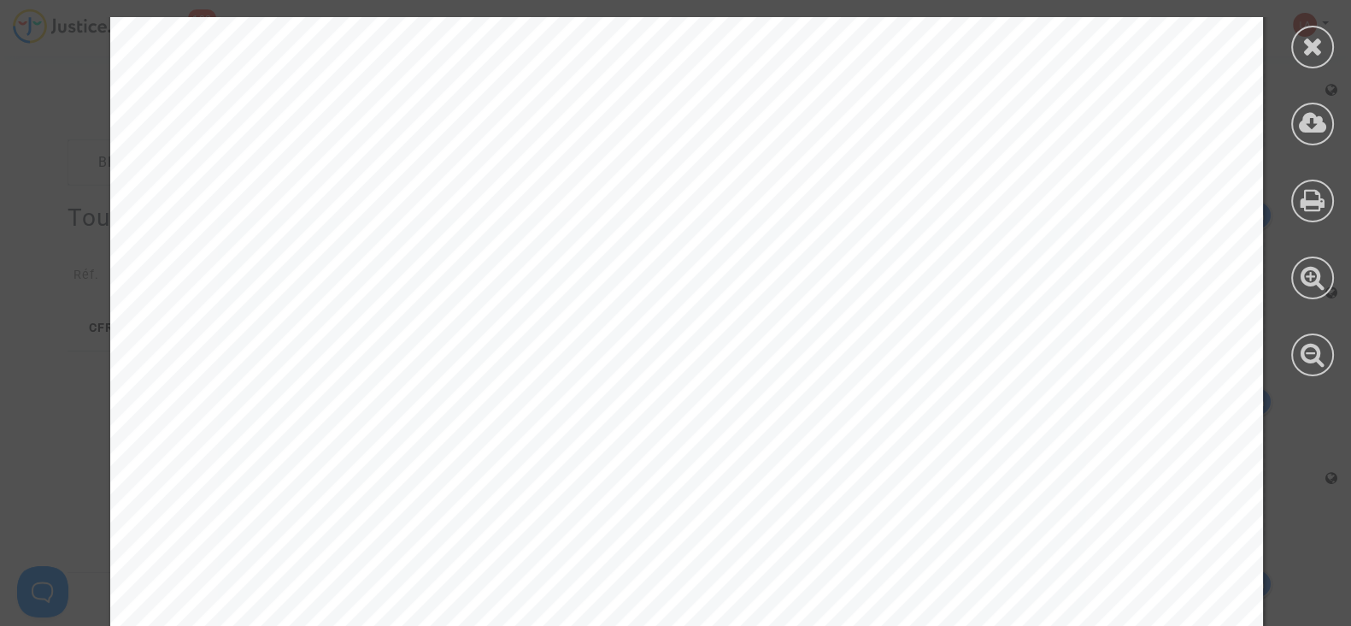
scroll to position [321, 0]
click at [1306, 44] on icon at bounding box center [1313, 46] width 21 height 26
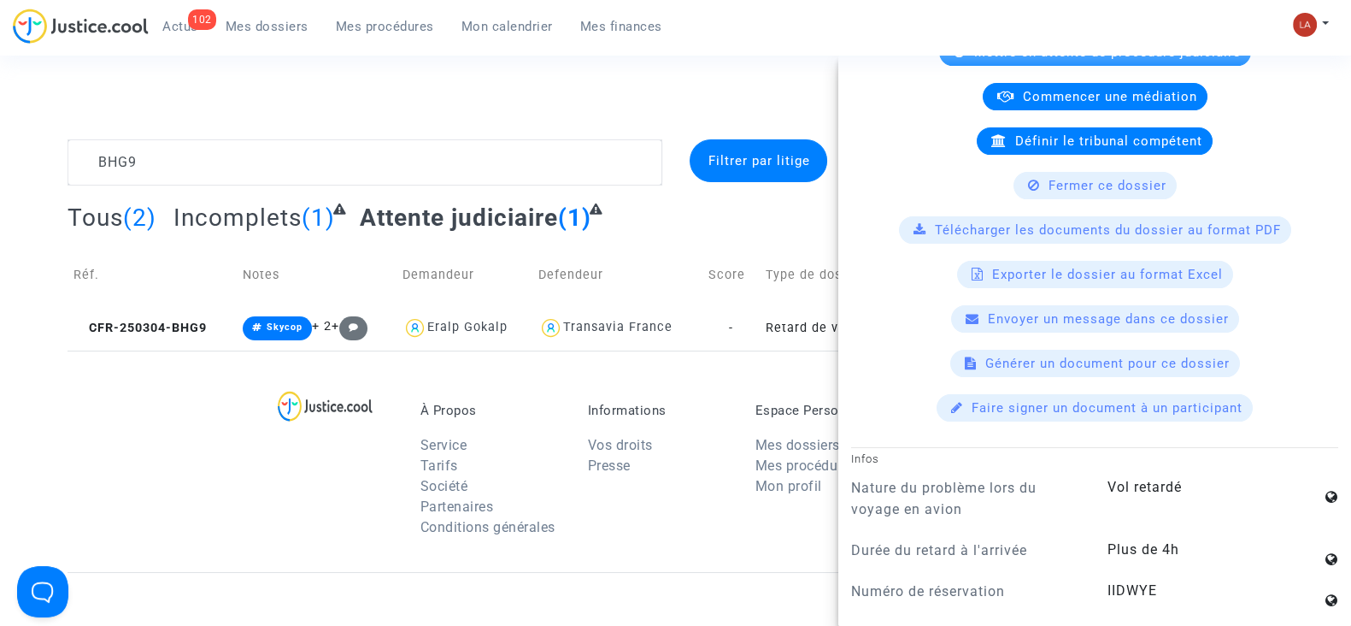
scroll to position [213, 0]
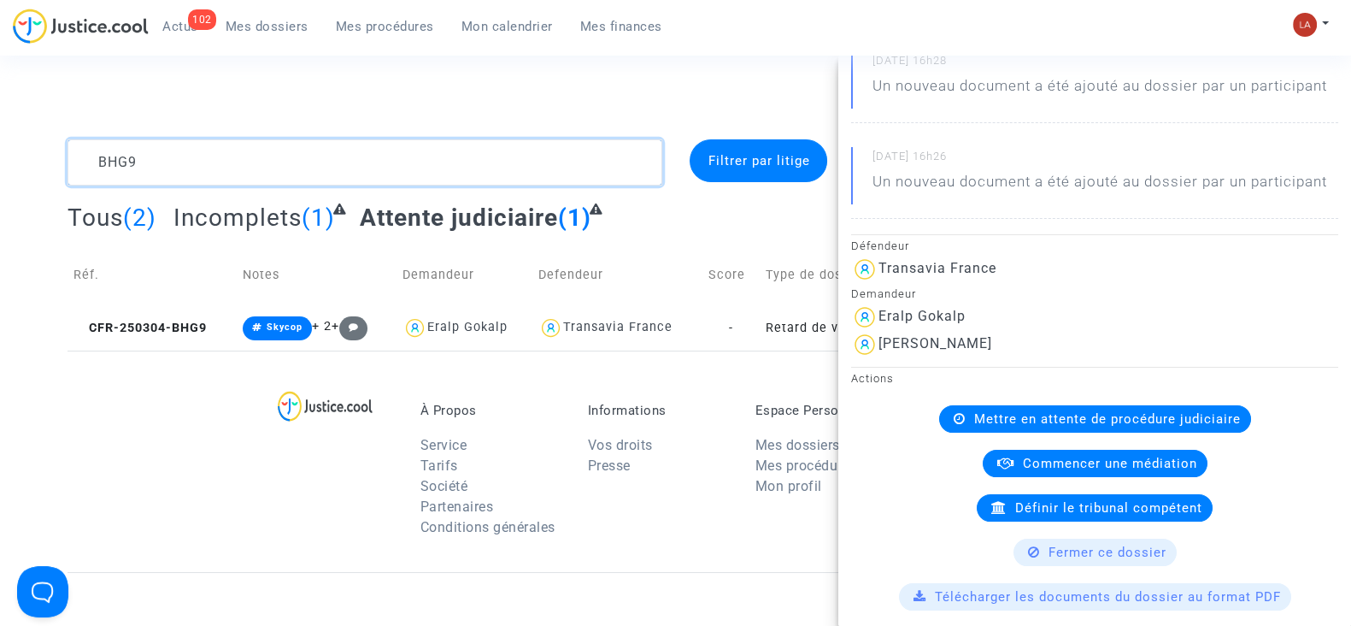
click at [297, 150] on textarea at bounding box center [365, 162] width 595 height 46
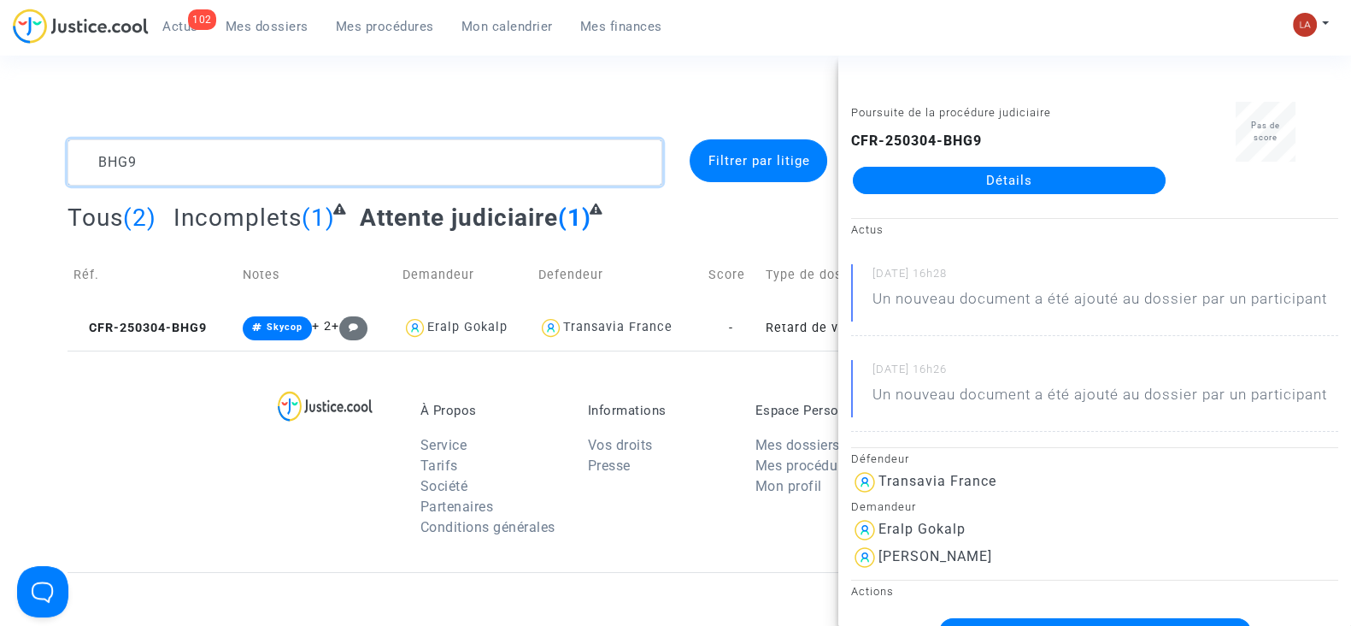
click at [297, 150] on textarea at bounding box center [365, 162] width 595 height 46
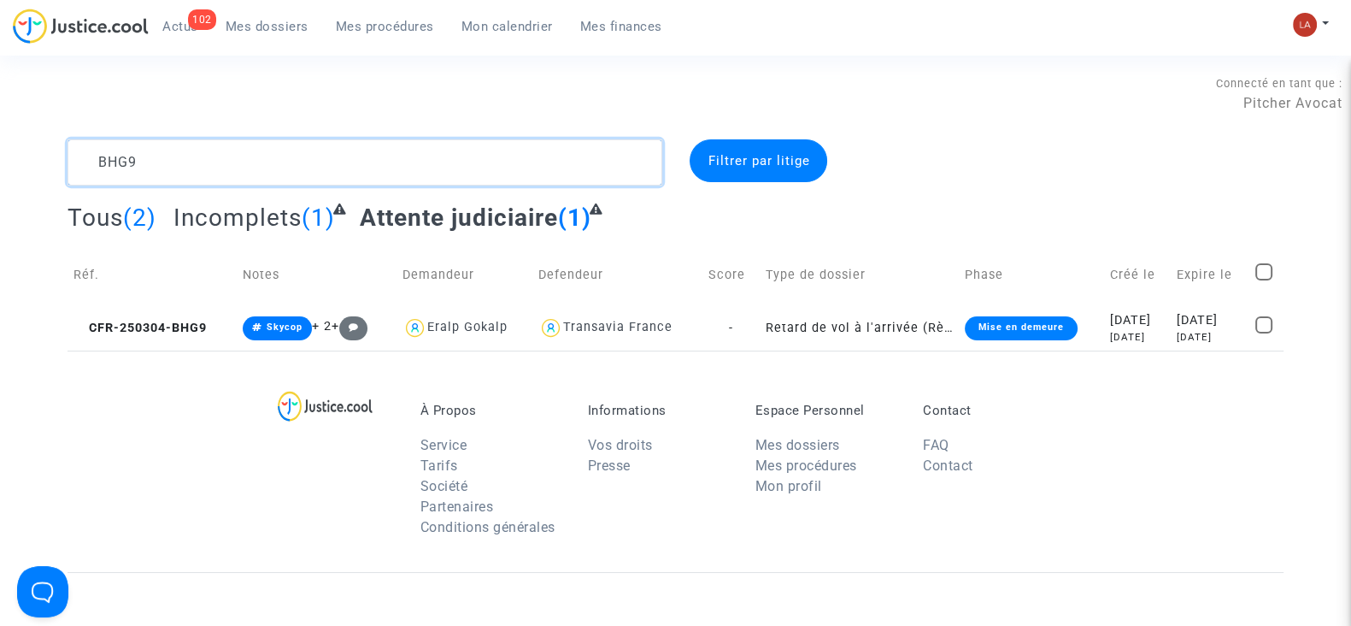
drag, startPoint x: 297, startPoint y: 150, endPoint x: 301, endPoint y: 176, distance: 26.8
paste textarea "8PFH"
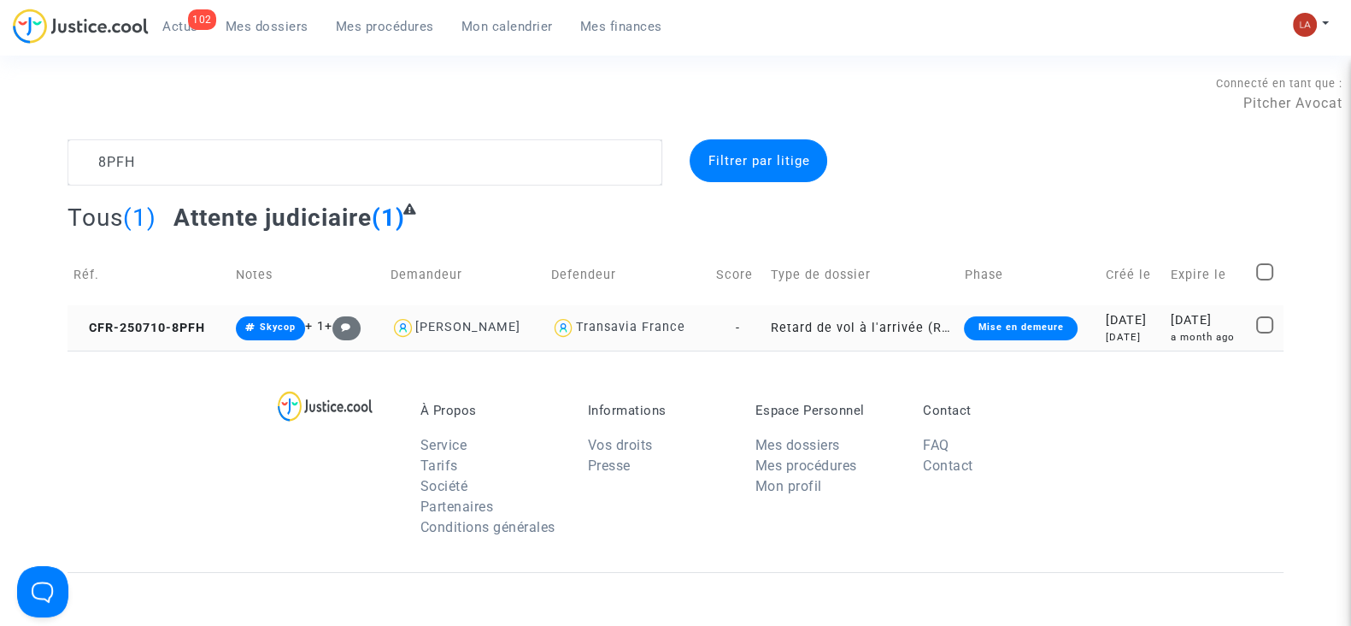
click at [175, 316] on td "CFR-250710-8PFH" at bounding box center [149, 327] width 162 height 45
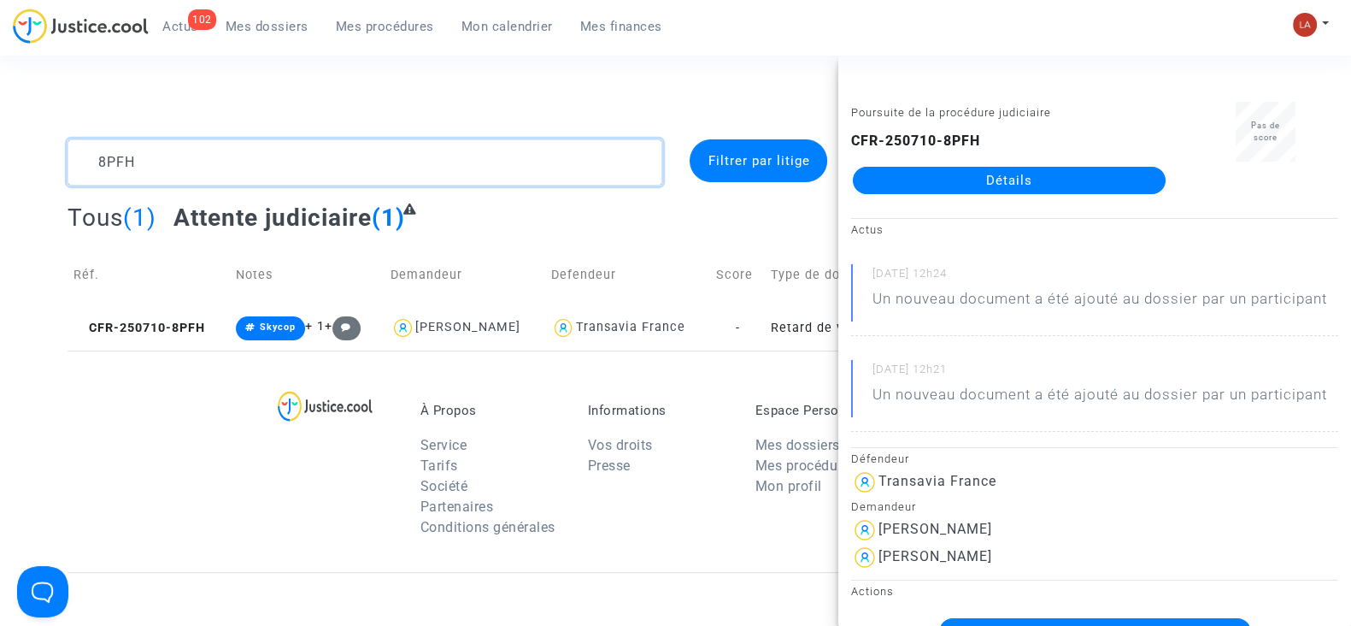
click at [332, 146] on textarea at bounding box center [365, 162] width 595 height 46
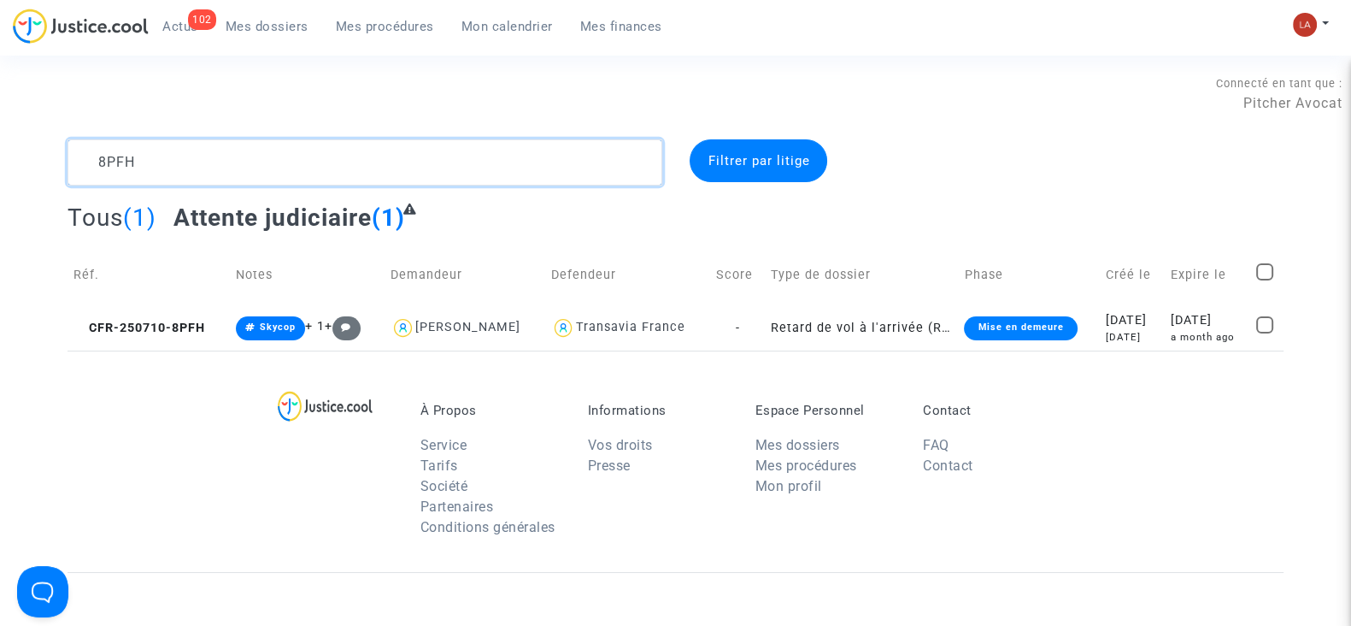
paste textarea "M9N2"
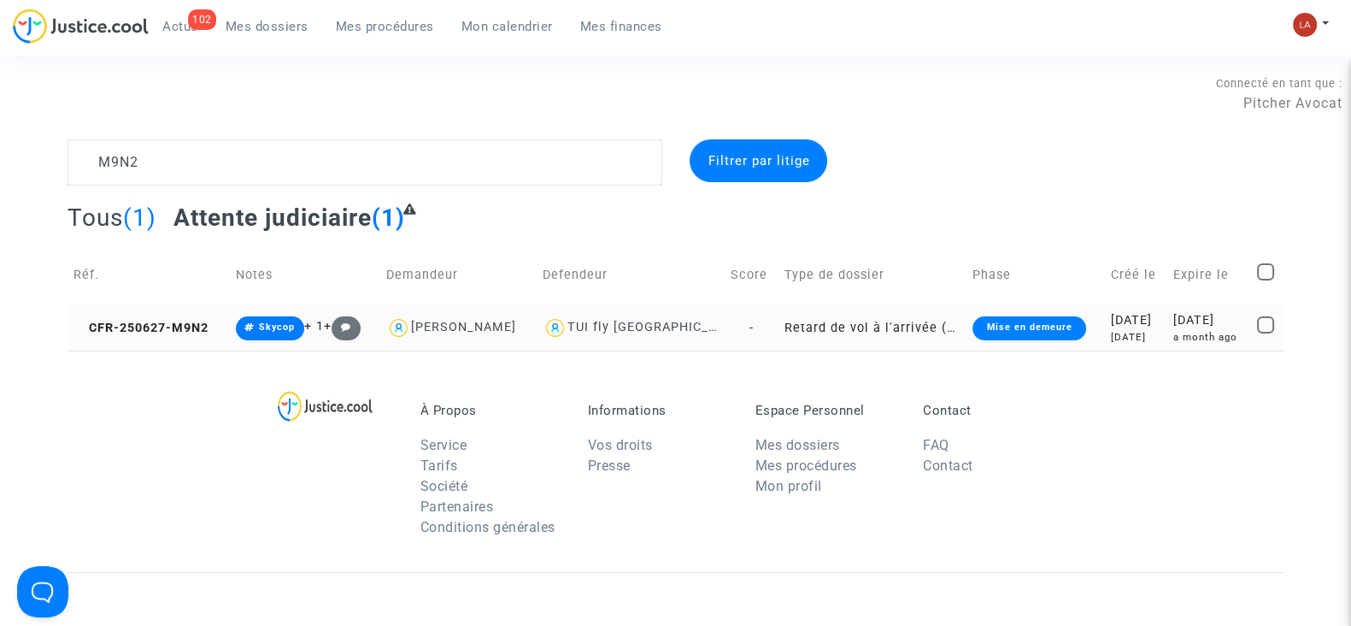
click at [185, 334] on td "CFR-250627-M9N2" at bounding box center [149, 327] width 162 height 45
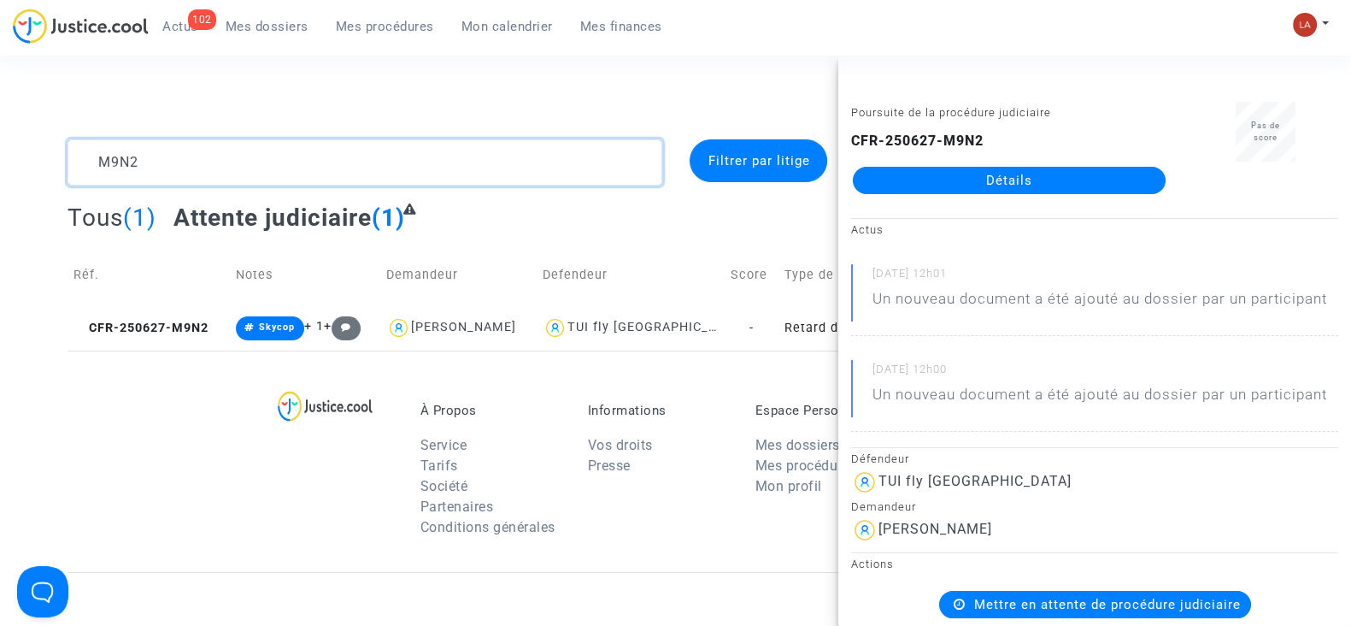
click at [235, 143] on textarea at bounding box center [365, 162] width 595 height 46
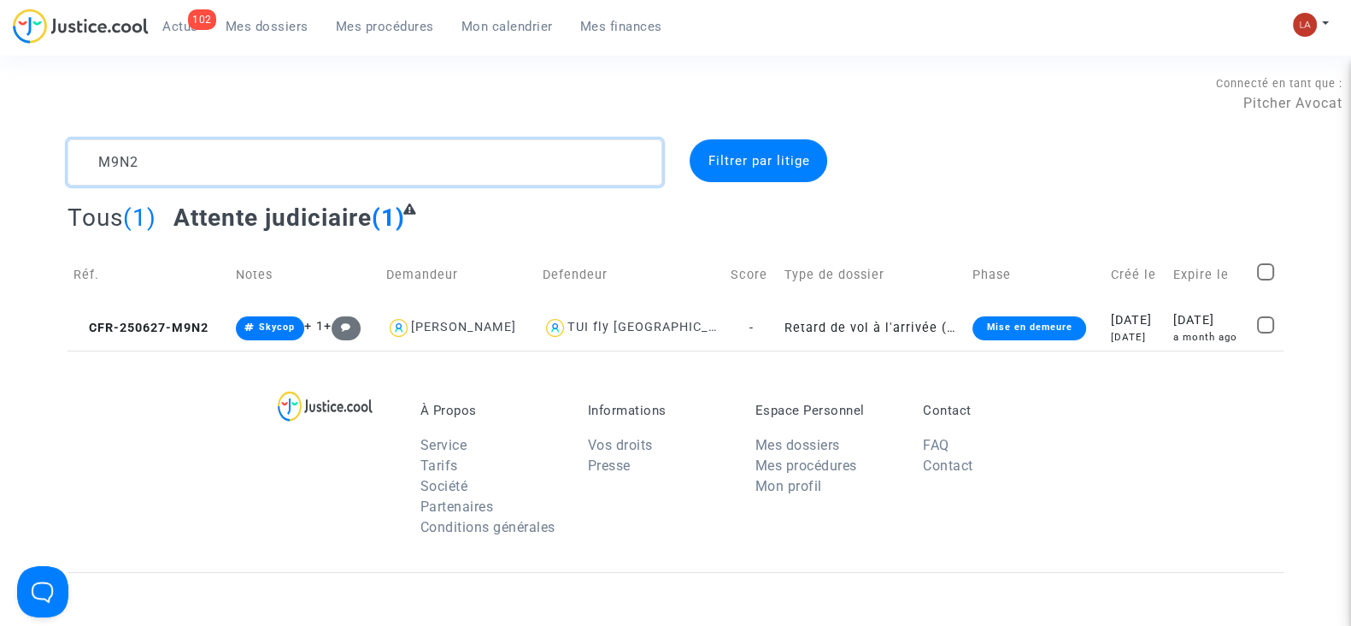
click at [235, 143] on textarea at bounding box center [365, 162] width 595 height 46
paste textarea "NFY8"
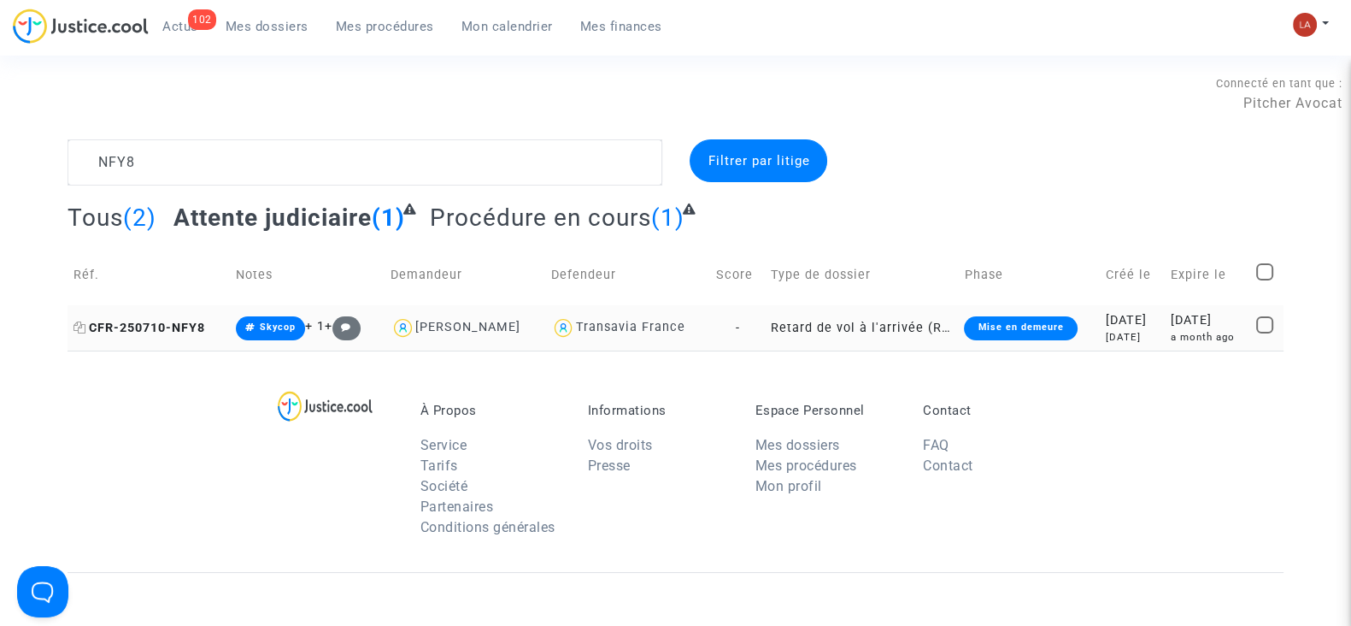
click at [145, 326] on span "CFR-250710-NFY8" at bounding box center [140, 328] width 132 height 15
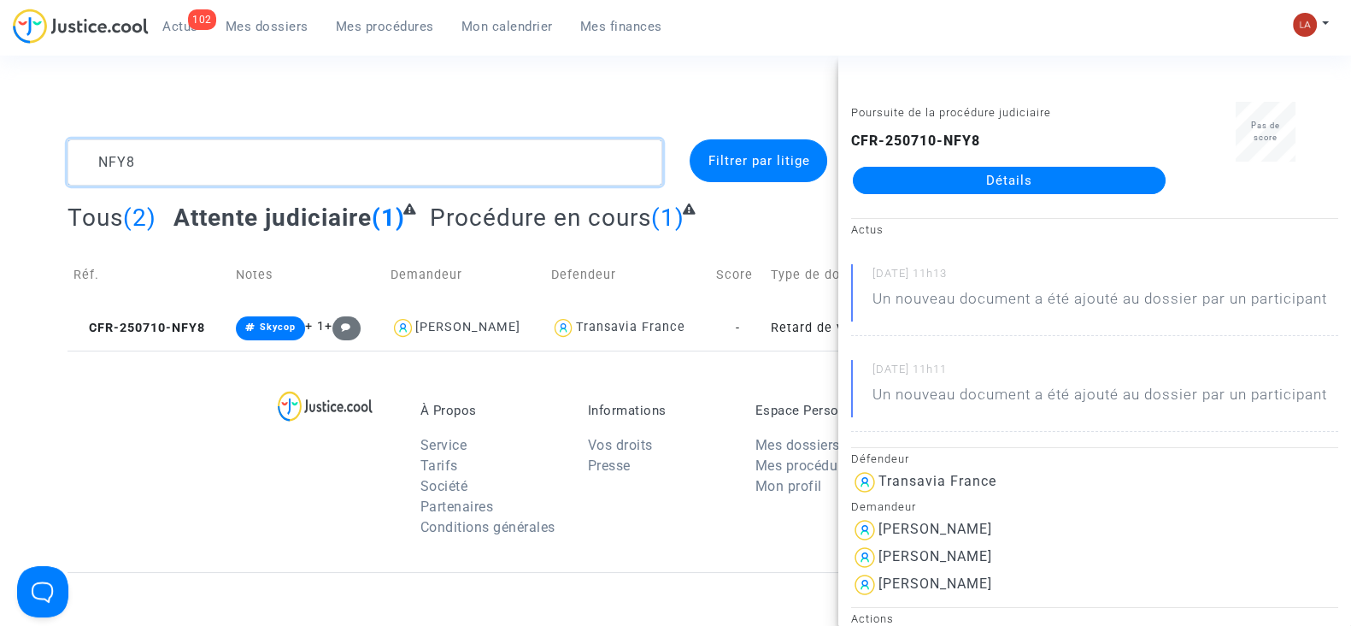
click at [351, 154] on textarea at bounding box center [365, 162] width 595 height 46
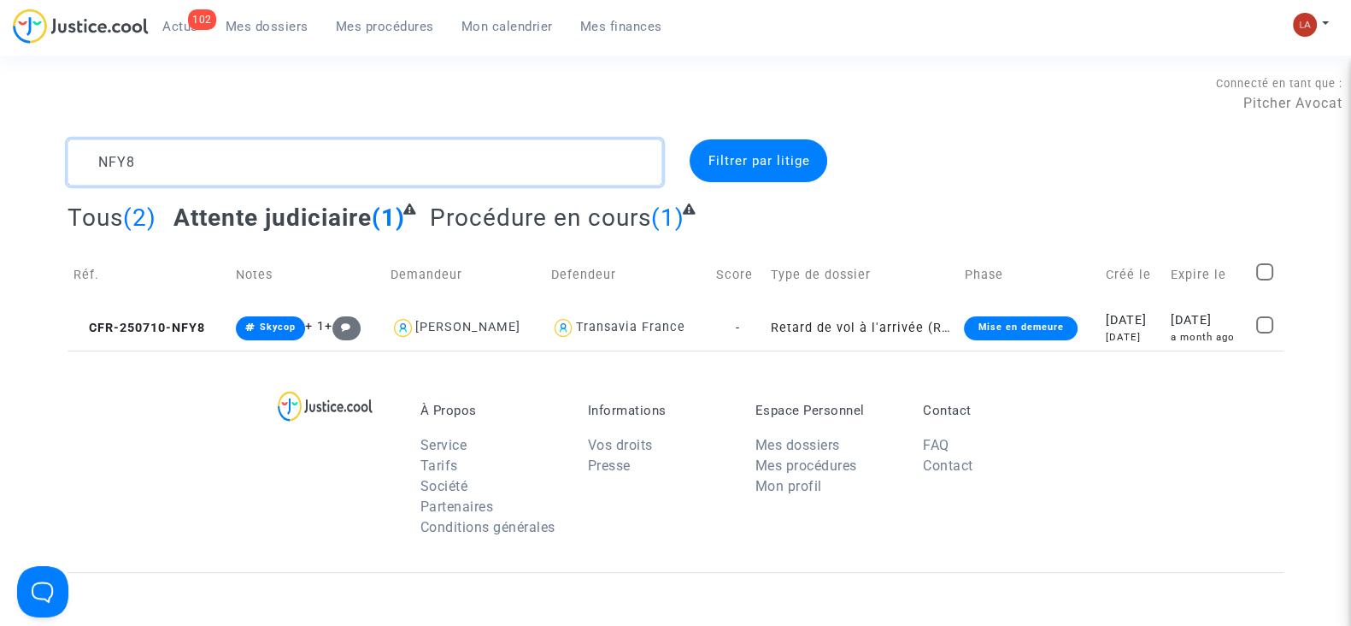
click at [351, 154] on textarea at bounding box center [365, 162] width 595 height 46
paste textarea "CFR-250116-6FHK"
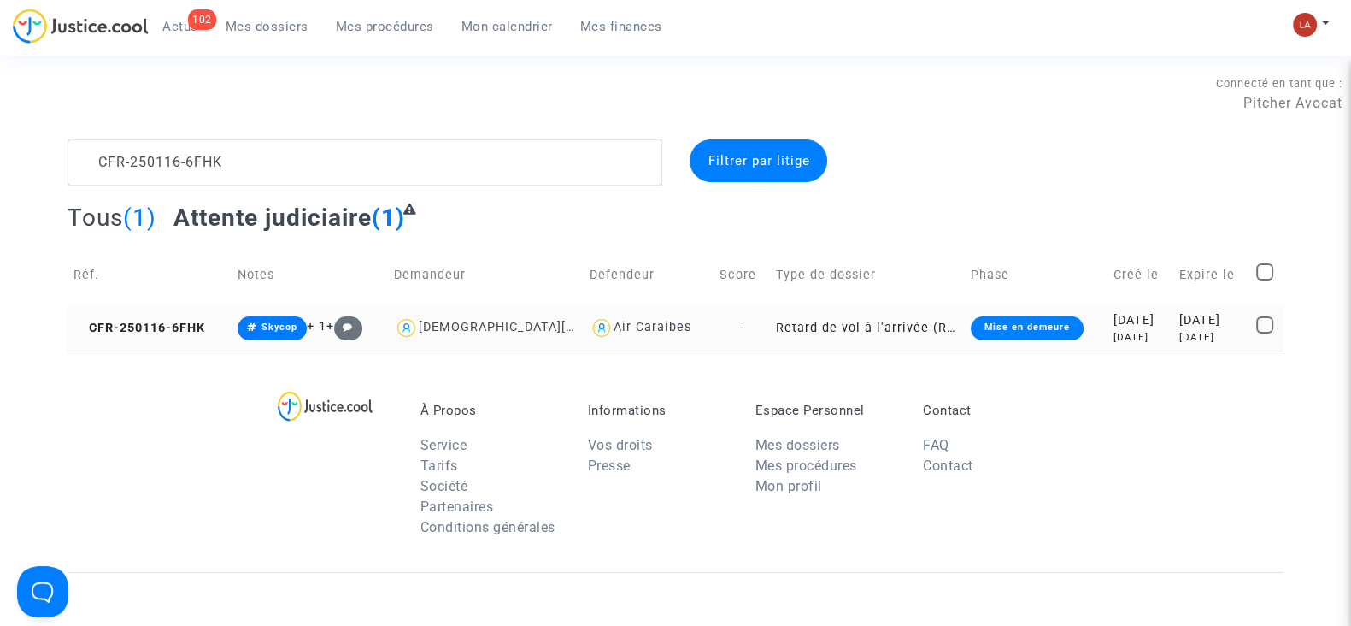
click at [173, 336] on td "CFR-250116-6FHK" at bounding box center [150, 327] width 164 height 45
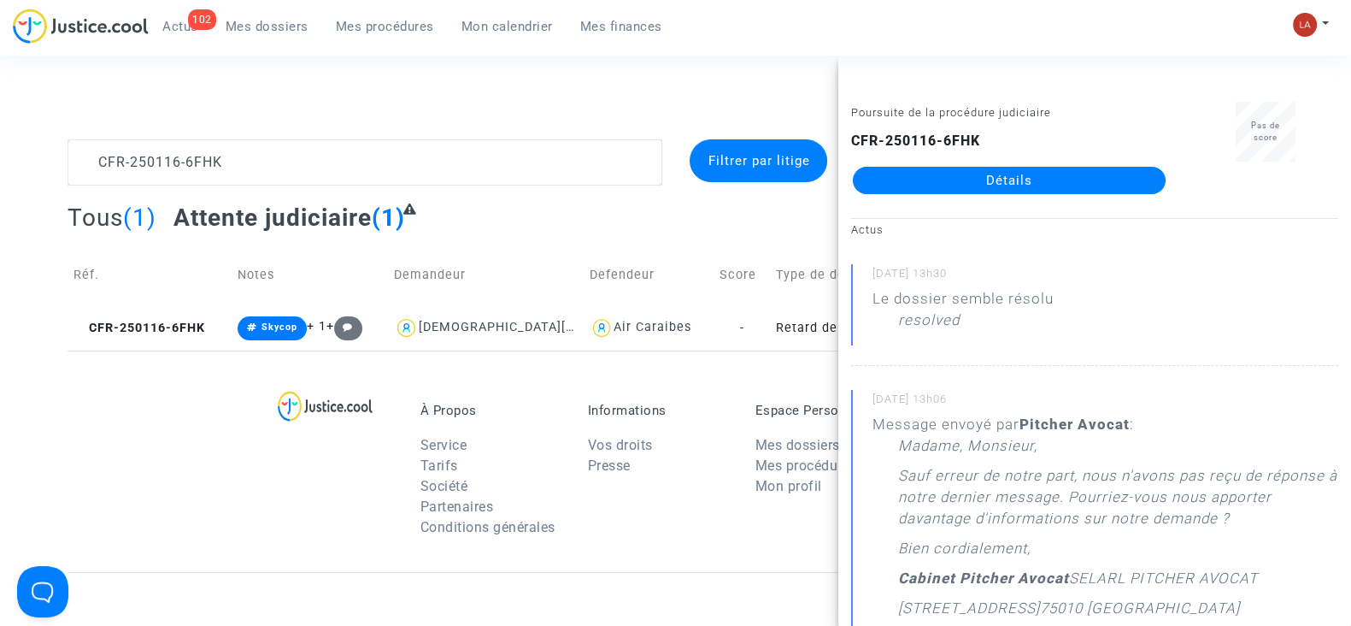
drag, startPoint x: 993, startPoint y: 139, endPoint x: 833, endPoint y: 137, distance: 159.8
click at [833, 137] on section "Connecté en tant que : Pitcher Avocat CFR-250116-6FHK Filtrer par litige Tous (…" at bounding box center [675, 492] width 1351 height 985
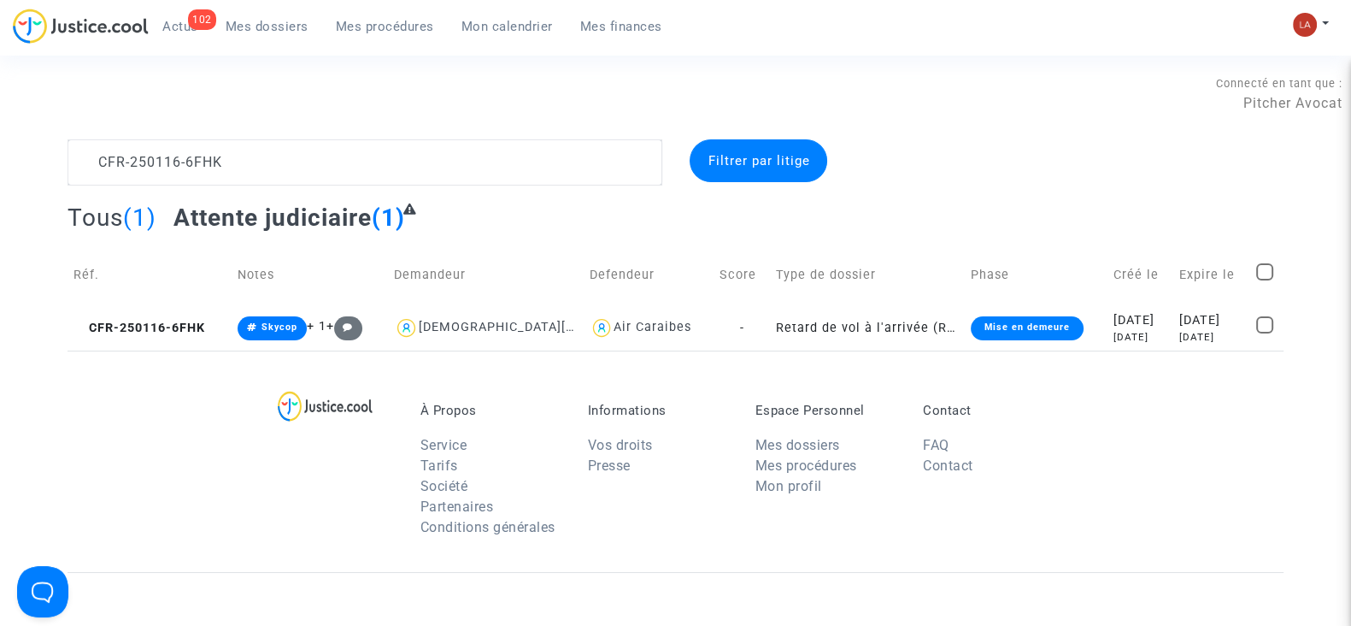
click at [150, 529] on div "À Propos Service Tarifs Société Partenaires Conditions générales Informations V…" at bounding box center [676, 460] width 1216 height 221
click at [80, 326] on icon at bounding box center [80, 327] width 13 height 12
drag, startPoint x: 158, startPoint y: 312, endPoint x: 344, endPoint y: 360, distance: 191.5
click at [158, 312] on td "CFR-250116-6FHK" at bounding box center [150, 327] width 164 height 45
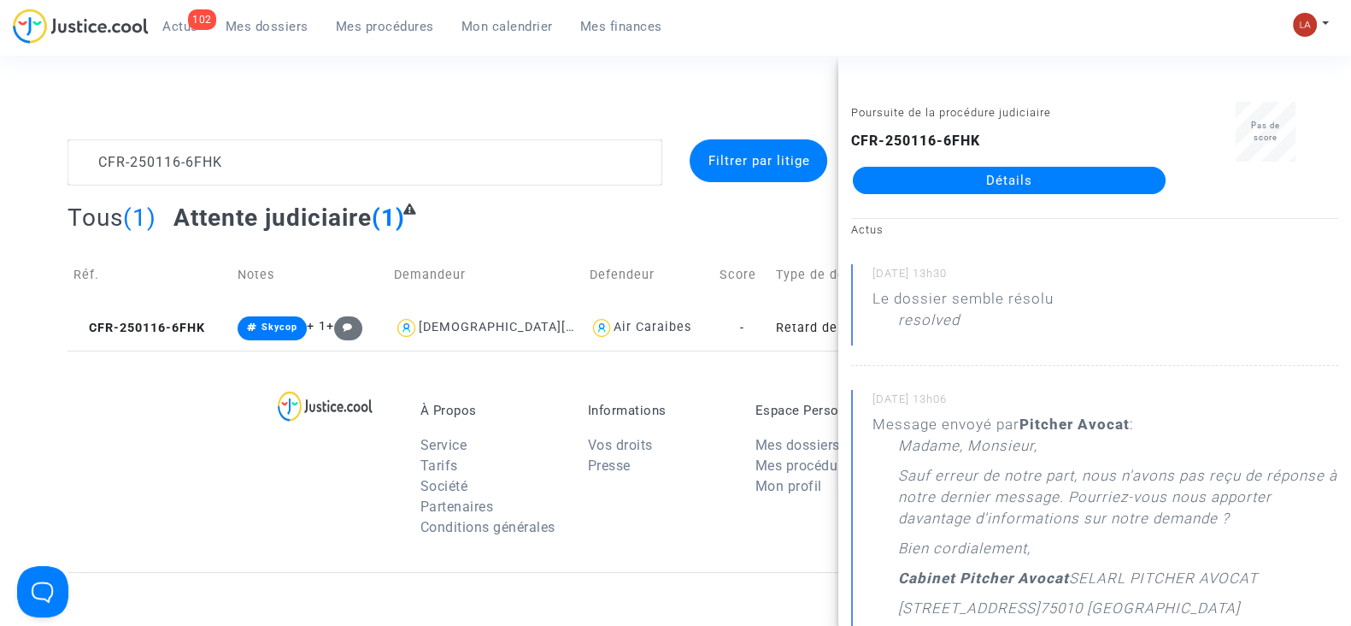
click at [96, 104] on div "Connecté en tant que : Pitcher Avocat" at bounding box center [671, 93] width 1343 height 41
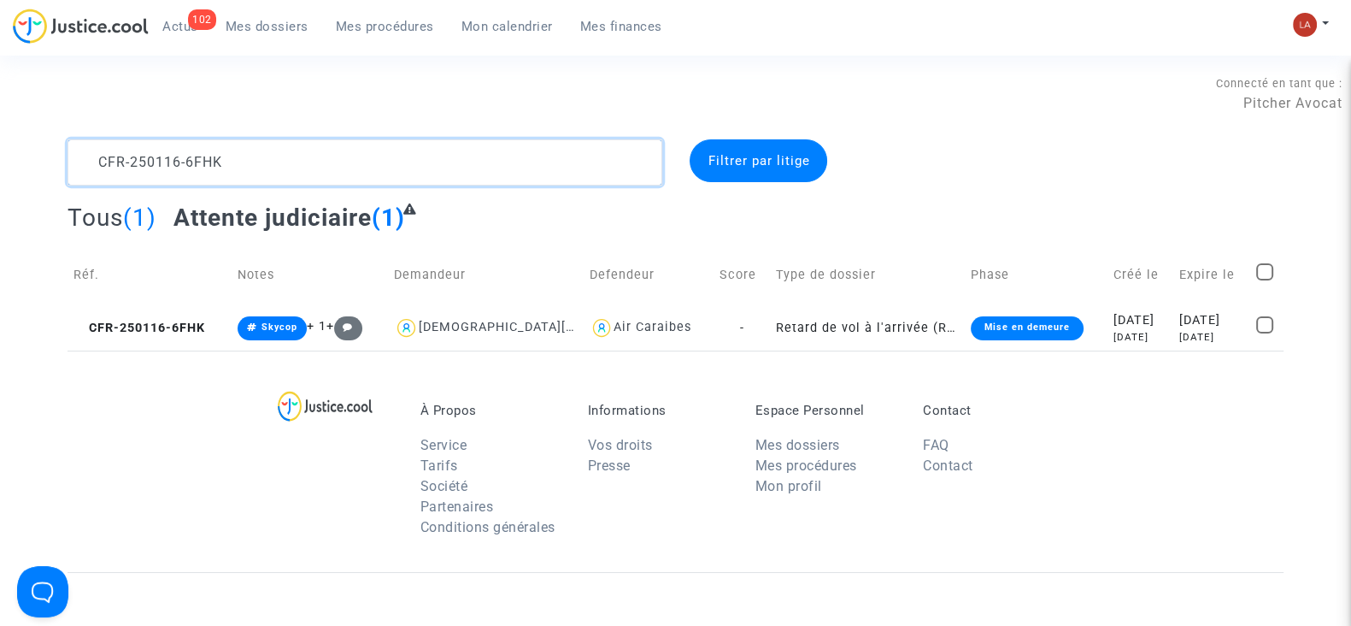
click at [258, 171] on textarea at bounding box center [365, 162] width 595 height 46
click at [260, 171] on textarea at bounding box center [365, 162] width 595 height 46
paste textarea "EMG"
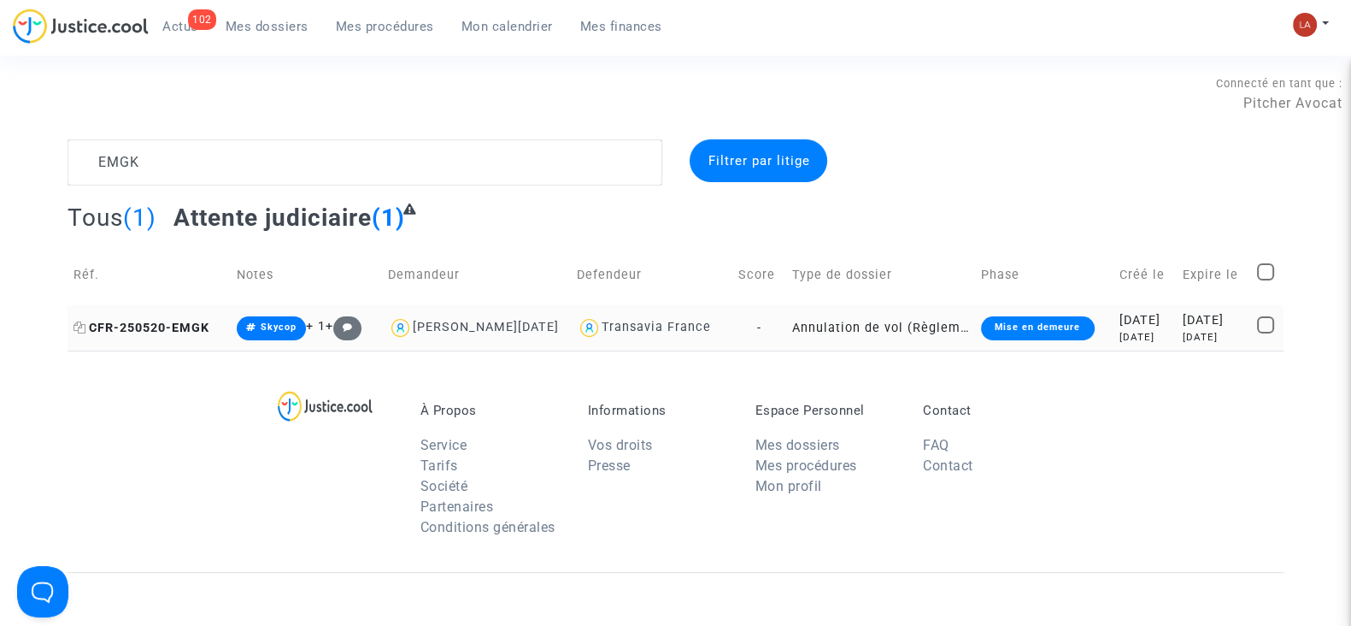
click at [167, 329] on span "CFR-250520-EMGK" at bounding box center [142, 328] width 136 height 15
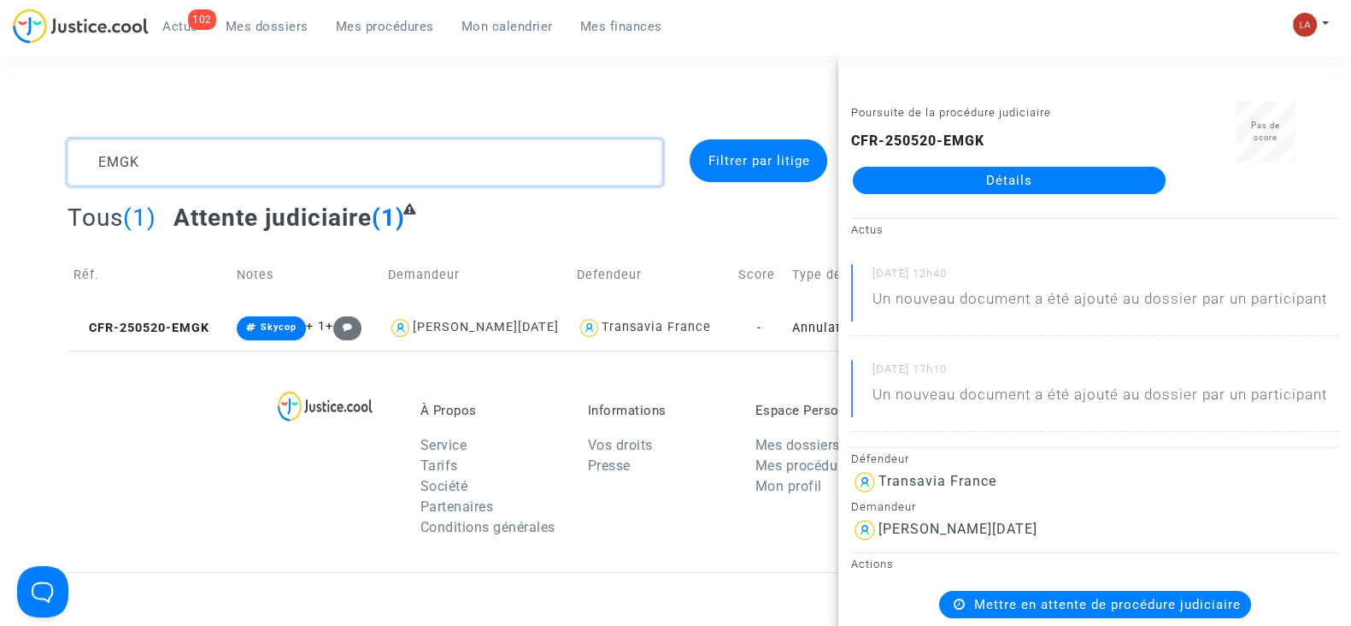
click at [240, 173] on textarea at bounding box center [365, 162] width 595 height 46
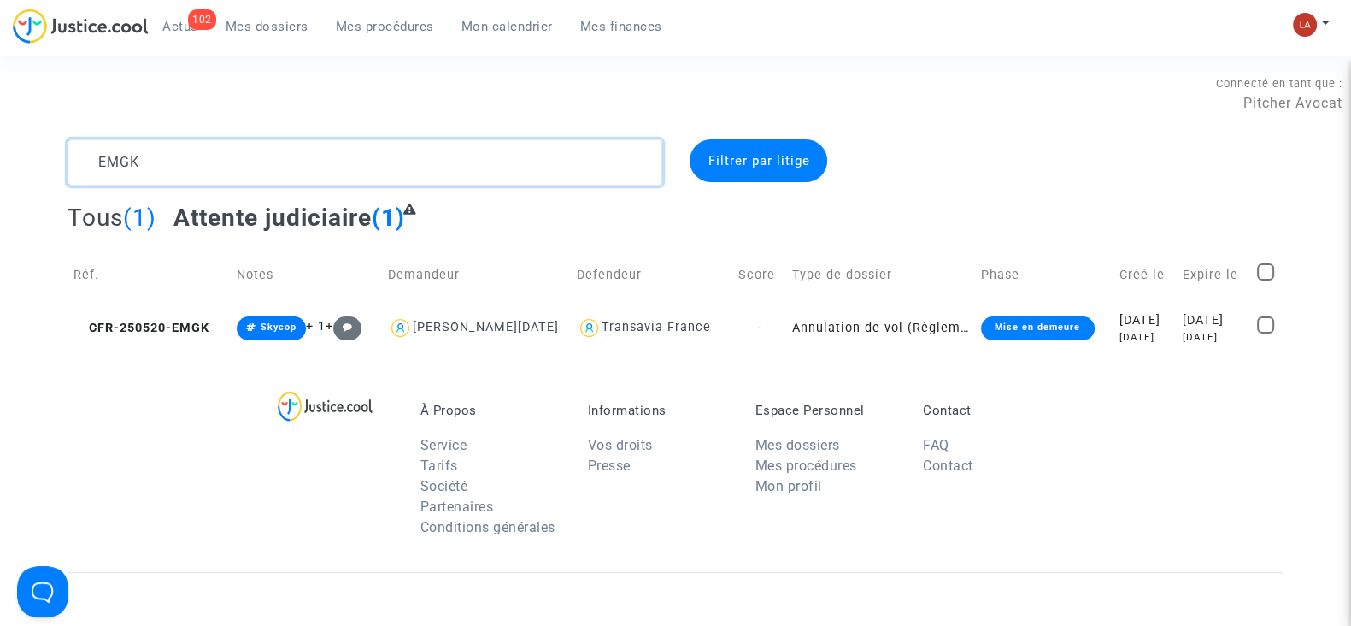
paste textarea "8EKG"
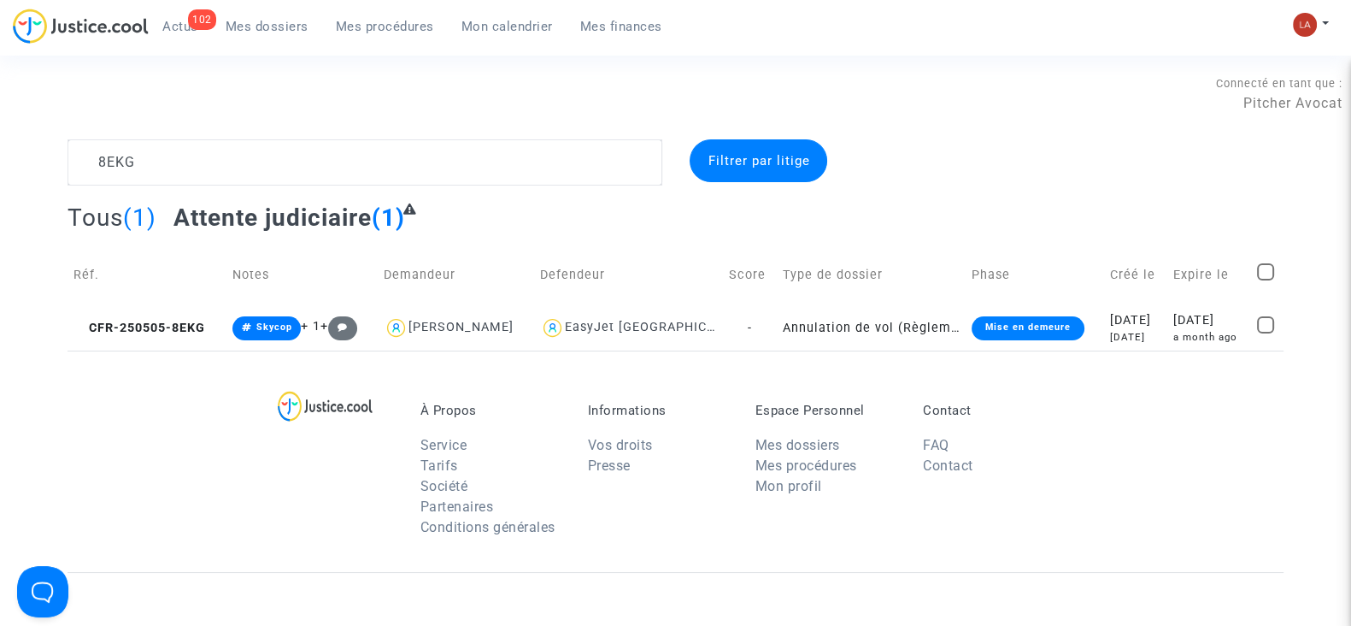
drag, startPoint x: 179, startPoint y: 341, endPoint x: 521, endPoint y: 290, distance: 345.7
click at [179, 341] on td "CFR-250505-8EKG" at bounding box center [147, 327] width 159 height 45
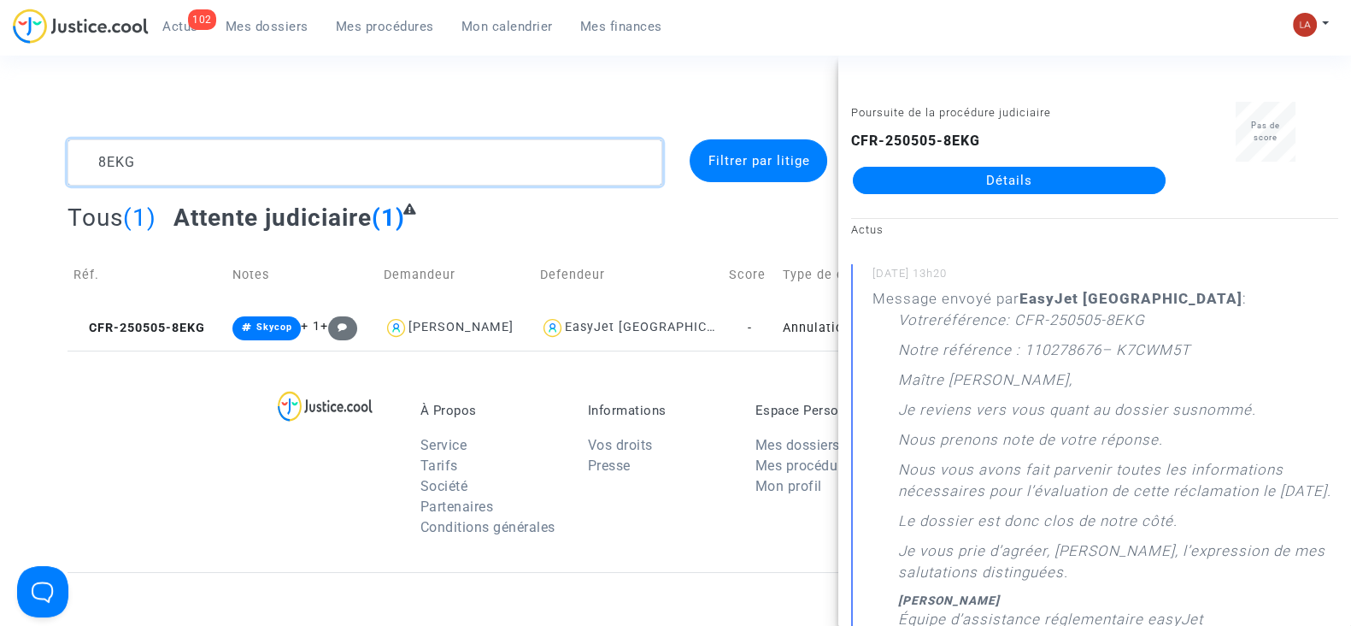
click at [232, 173] on textarea at bounding box center [365, 162] width 595 height 46
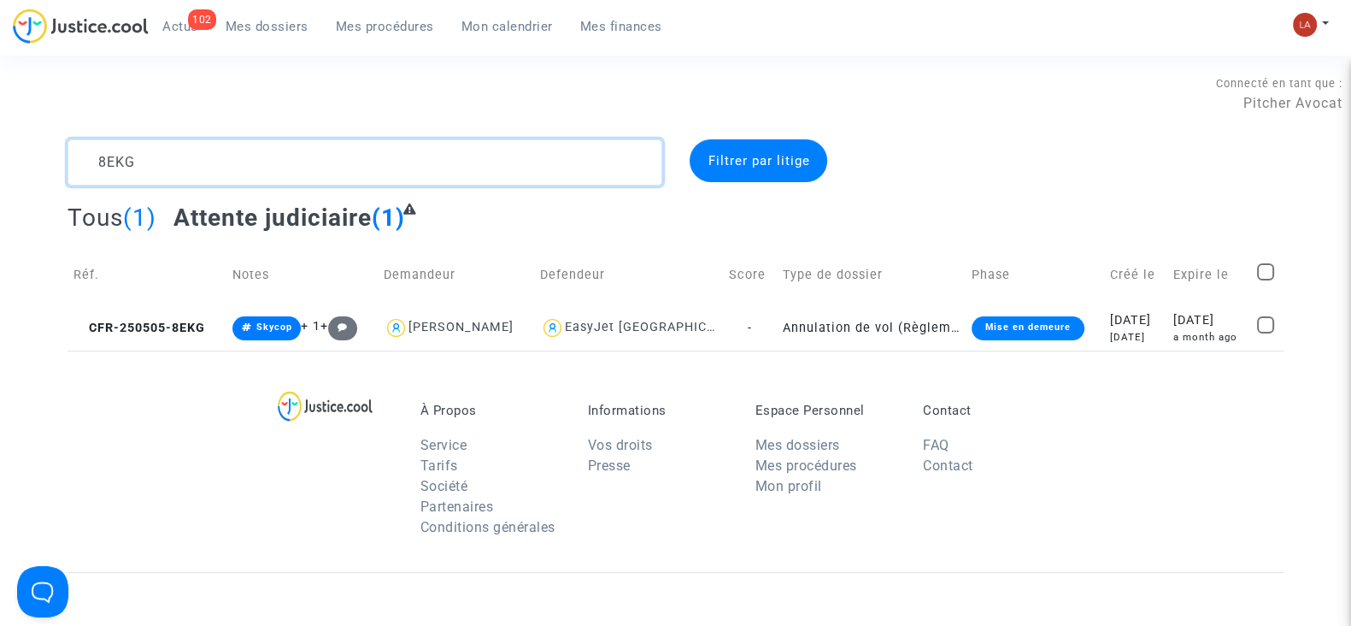
click at [232, 173] on textarea at bounding box center [365, 162] width 595 height 46
paste textarea "WG7P"
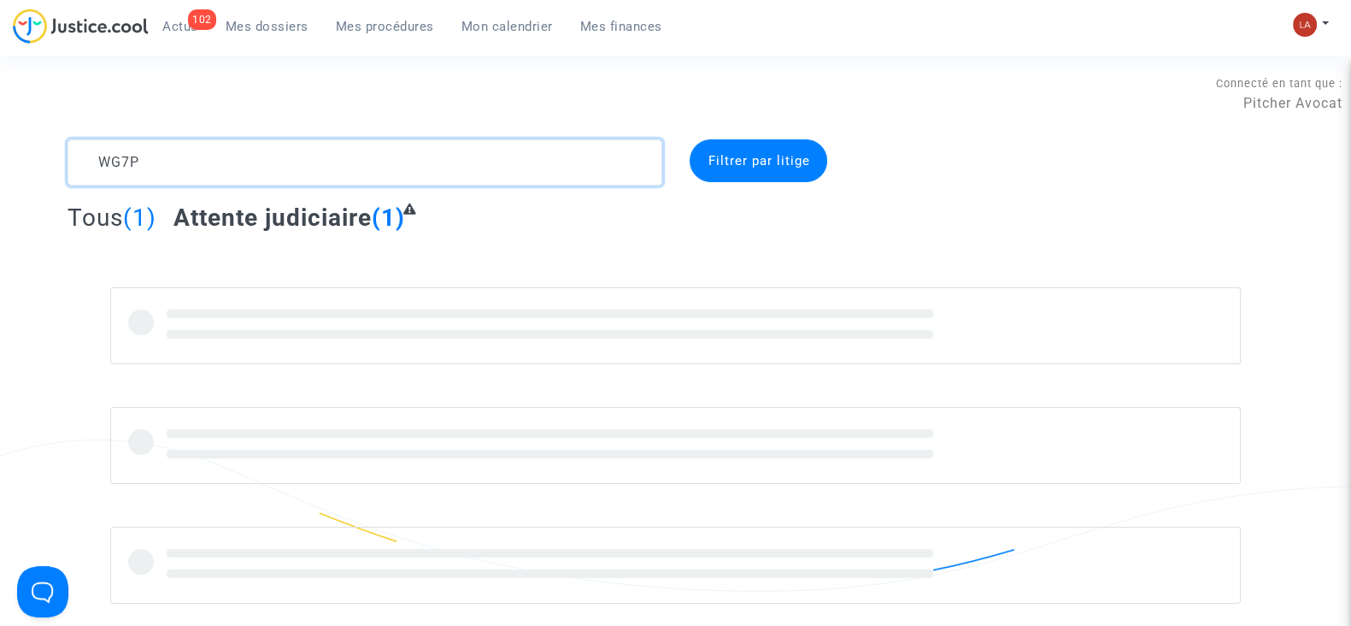
type textarea "WG7P"
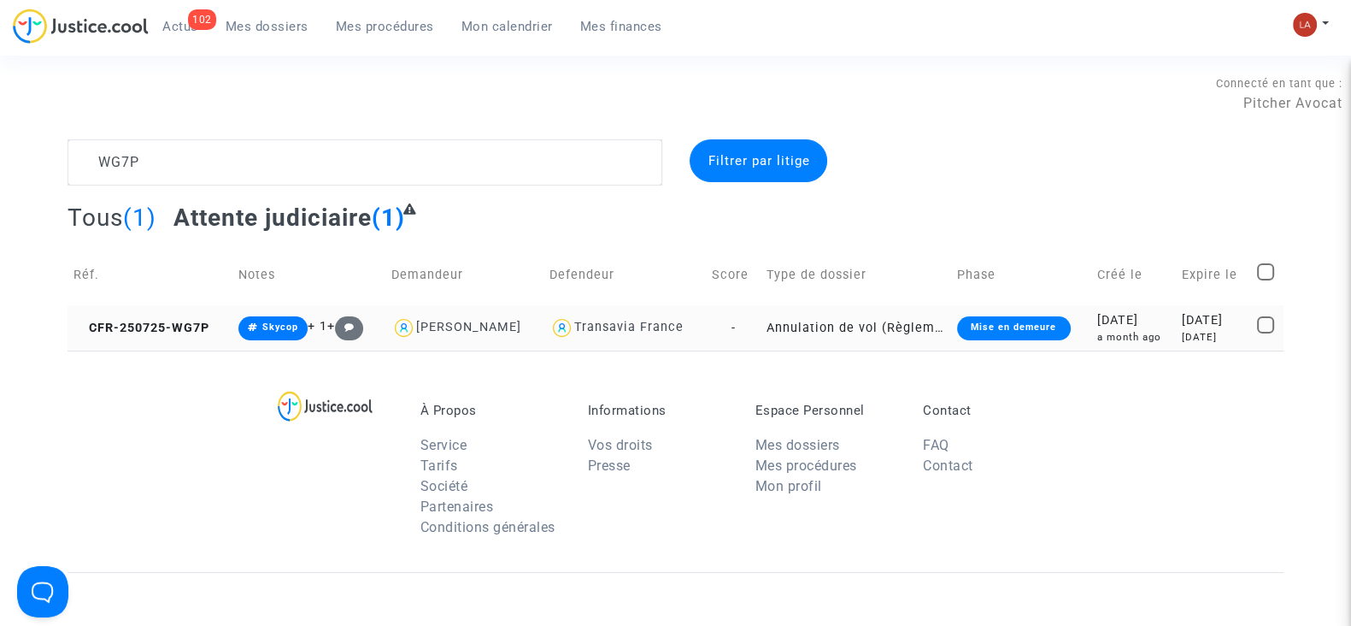
drag, startPoint x: 175, startPoint y: 321, endPoint x: 244, endPoint y: 325, distance: 69.3
click at [175, 321] on span "CFR-250725-WG7P" at bounding box center [142, 328] width 136 height 15
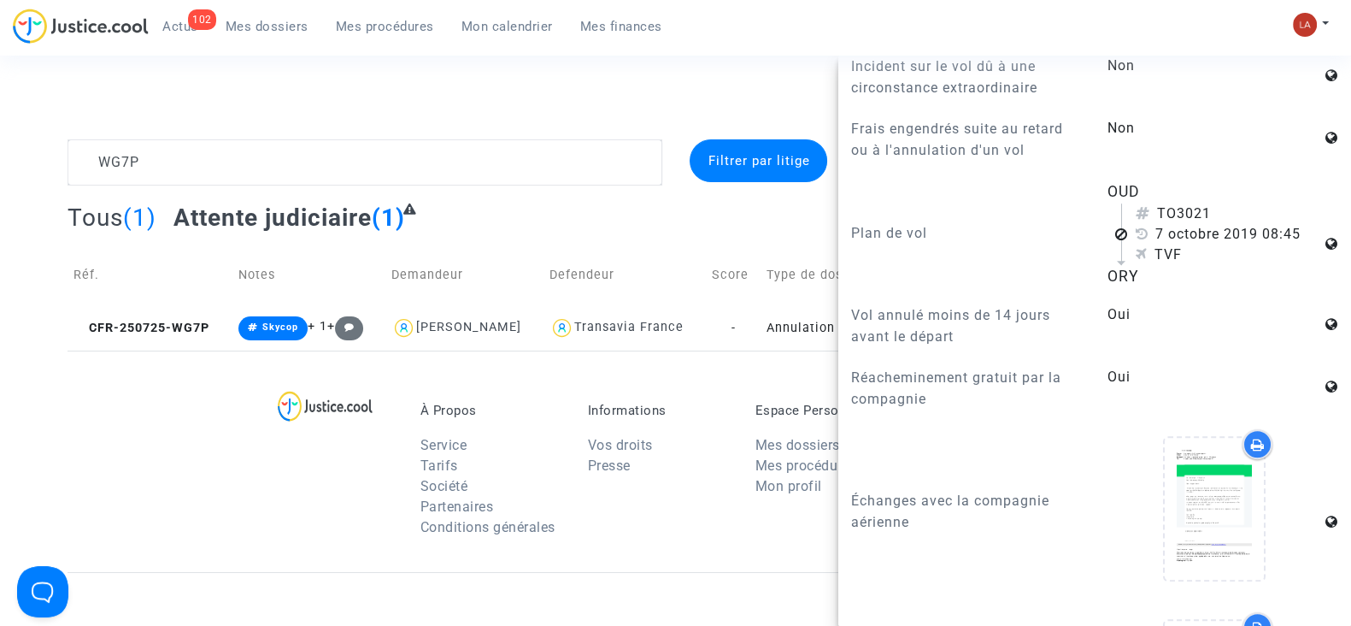
scroll to position [1282, 0]
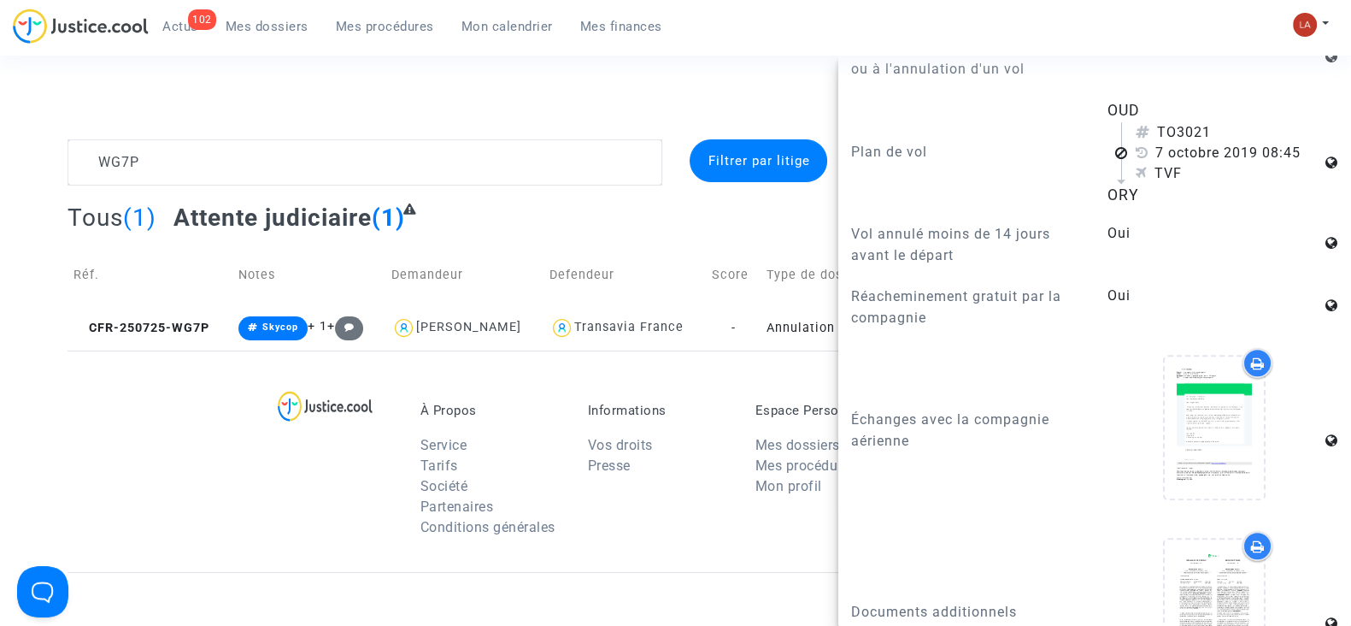
click at [398, 26] on span "Mes procédures" at bounding box center [385, 26] width 98 height 15
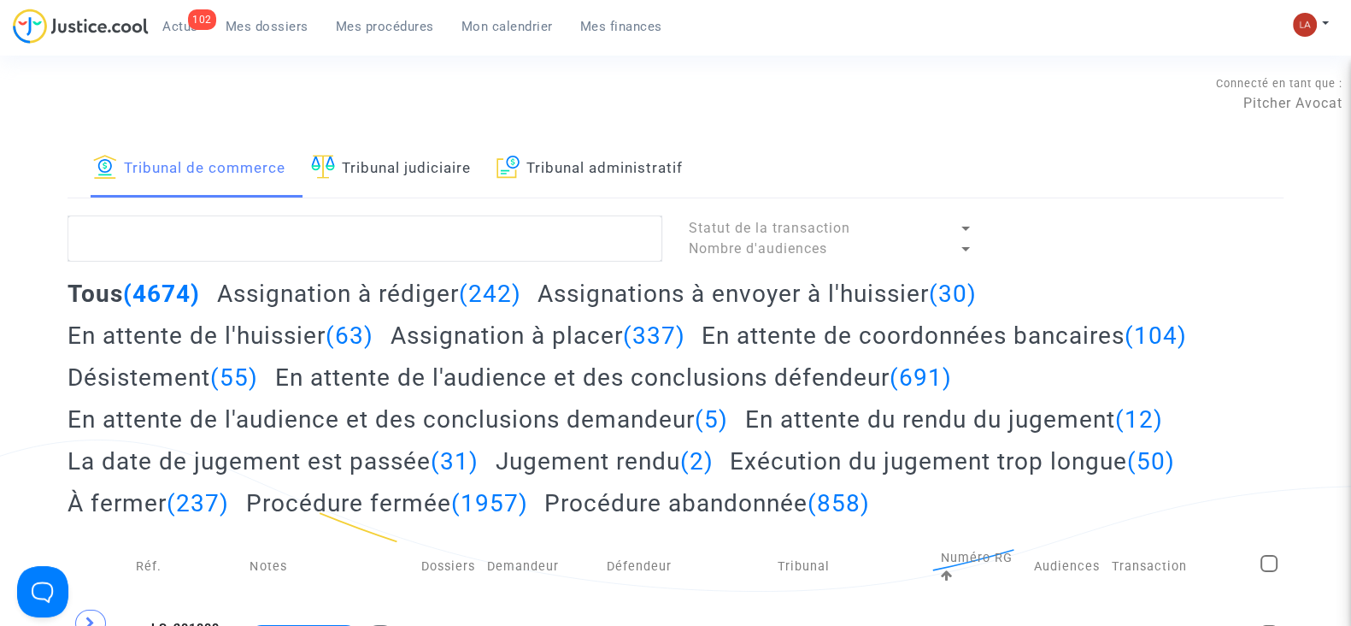
click at [450, 179] on link "Tribunal judiciaire" at bounding box center [391, 168] width 160 height 58
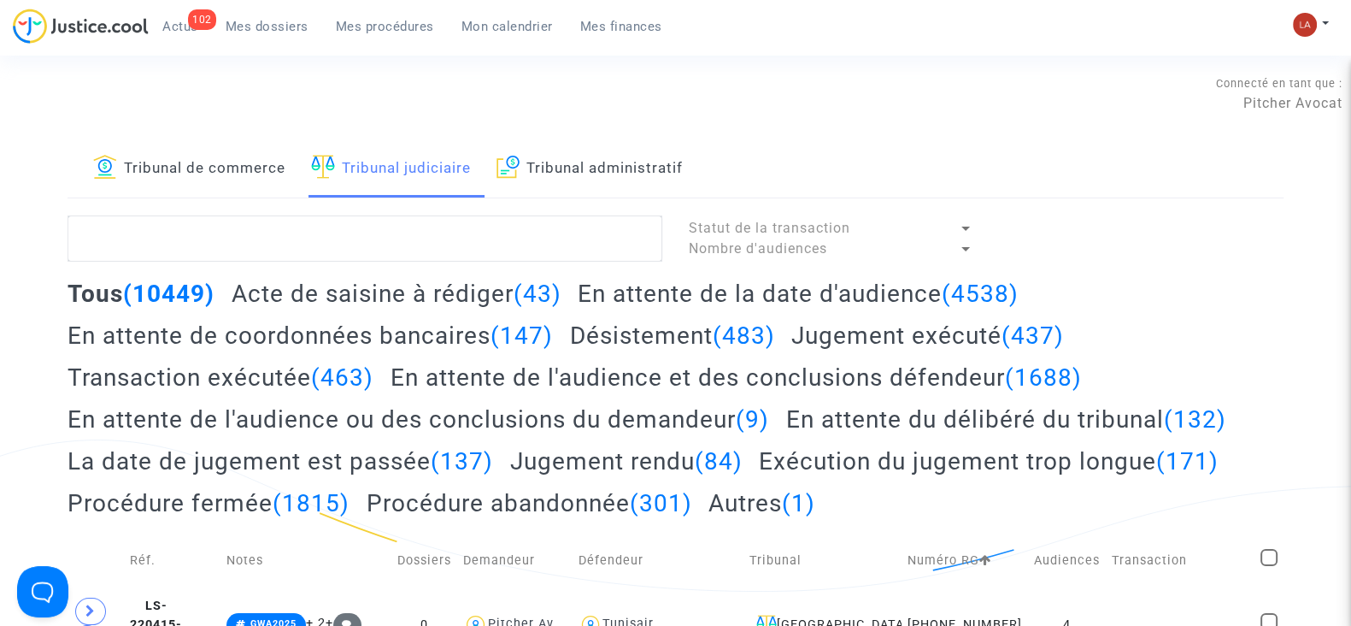
click at [244, 32] on span "Mes dossiers" at bounding box center [267, 26] width 83 height 15
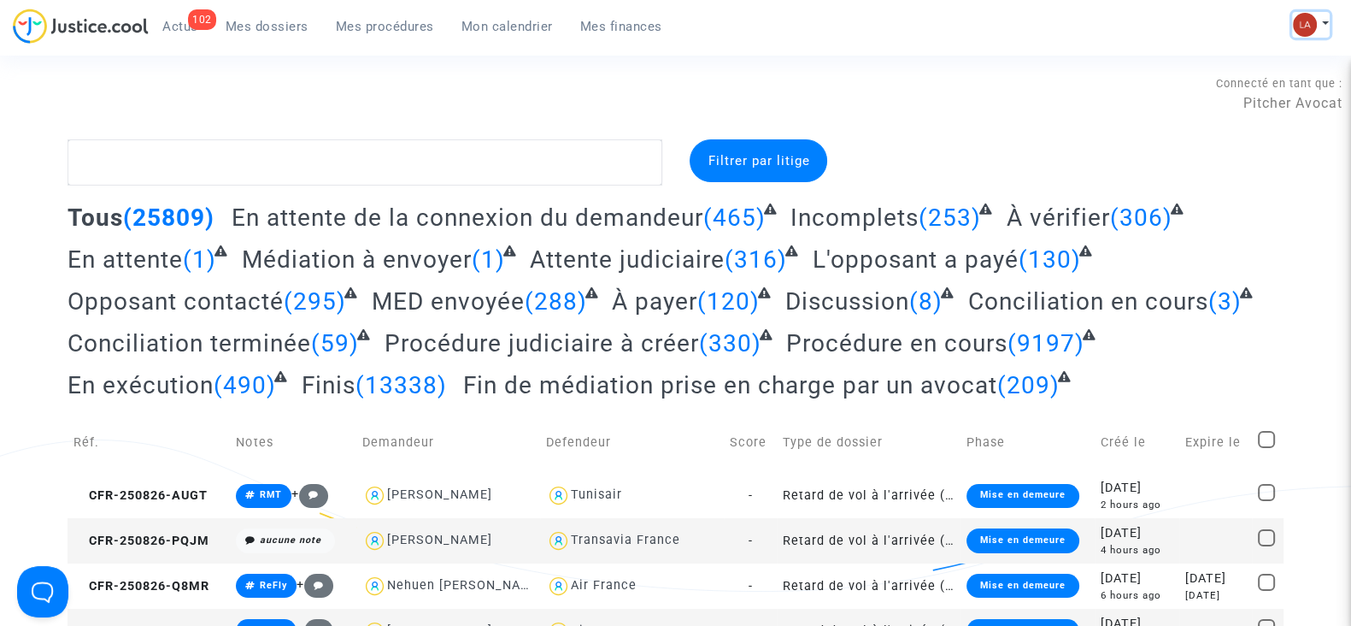
click at [1309, 32] on img at bounding box center [1305, 25] width 24 height 24
click at [1205, 83] on link "Changer de compte" at bounding box center [1242, 87] width 173 height 27
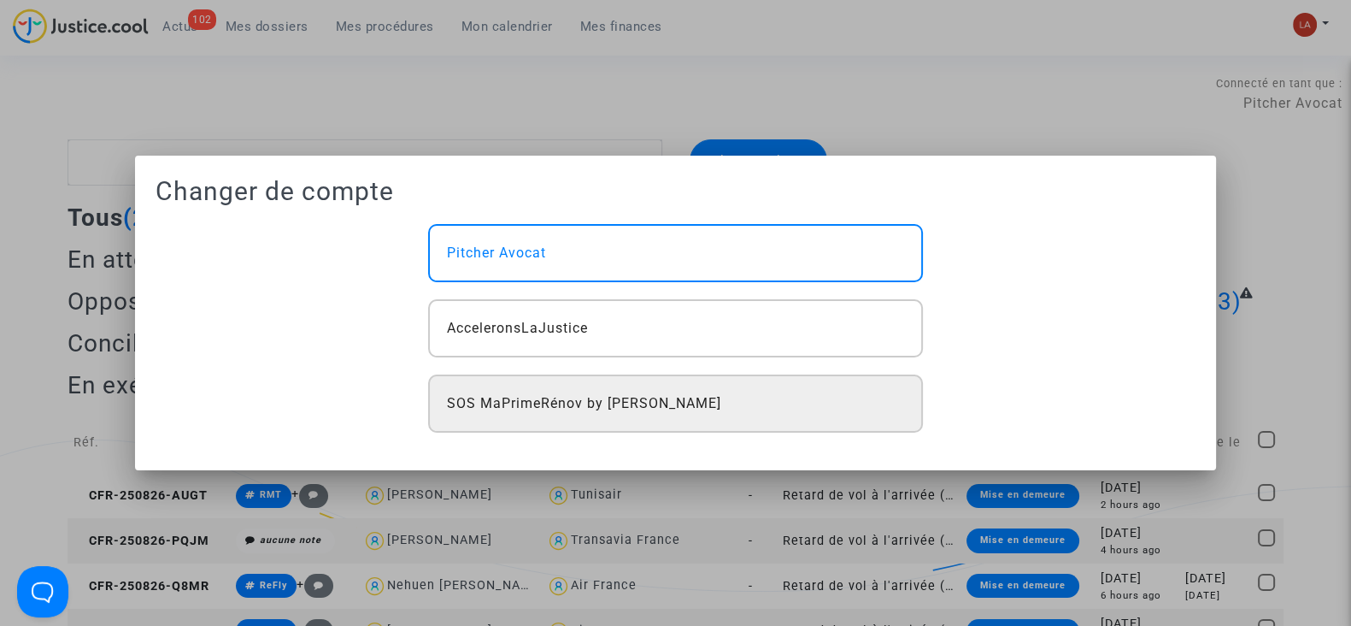
click at [691, 391] on div "SOS MaPrimeRénov by Pitcher Avocat" at bounding box center [675, 403] width 494 height 58
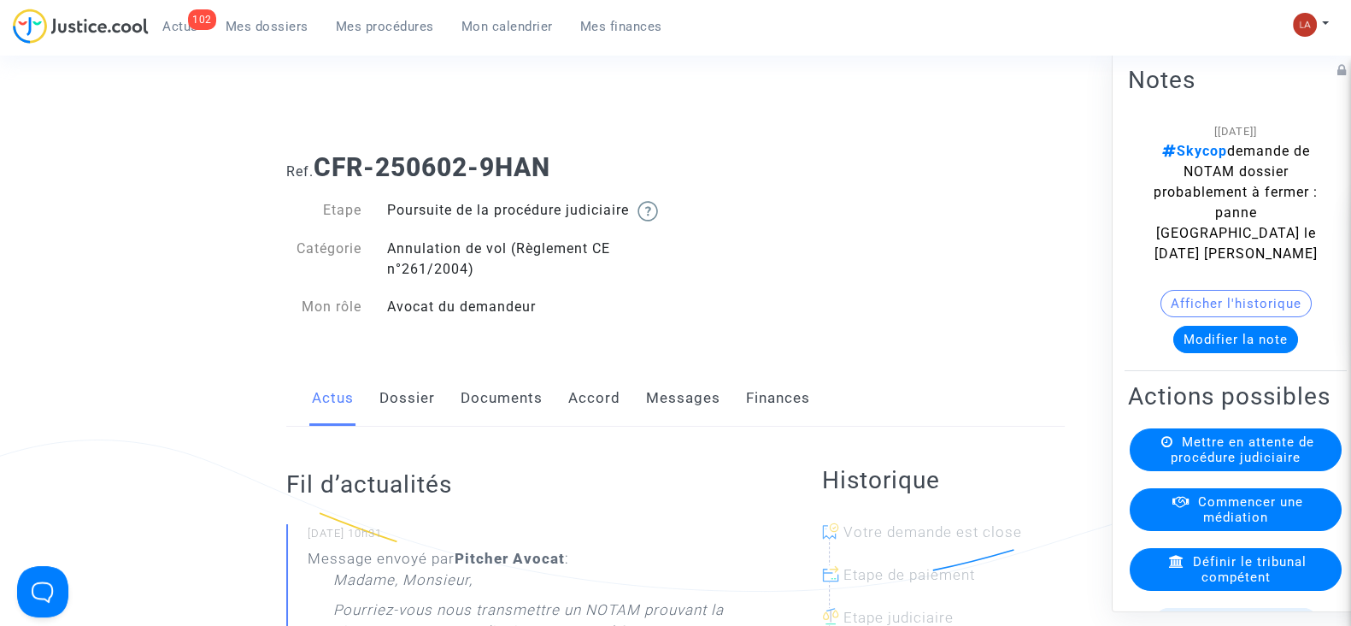
click at [405, 417] on link "Dossier" at bounding box center [407, 398] width 56 height 56
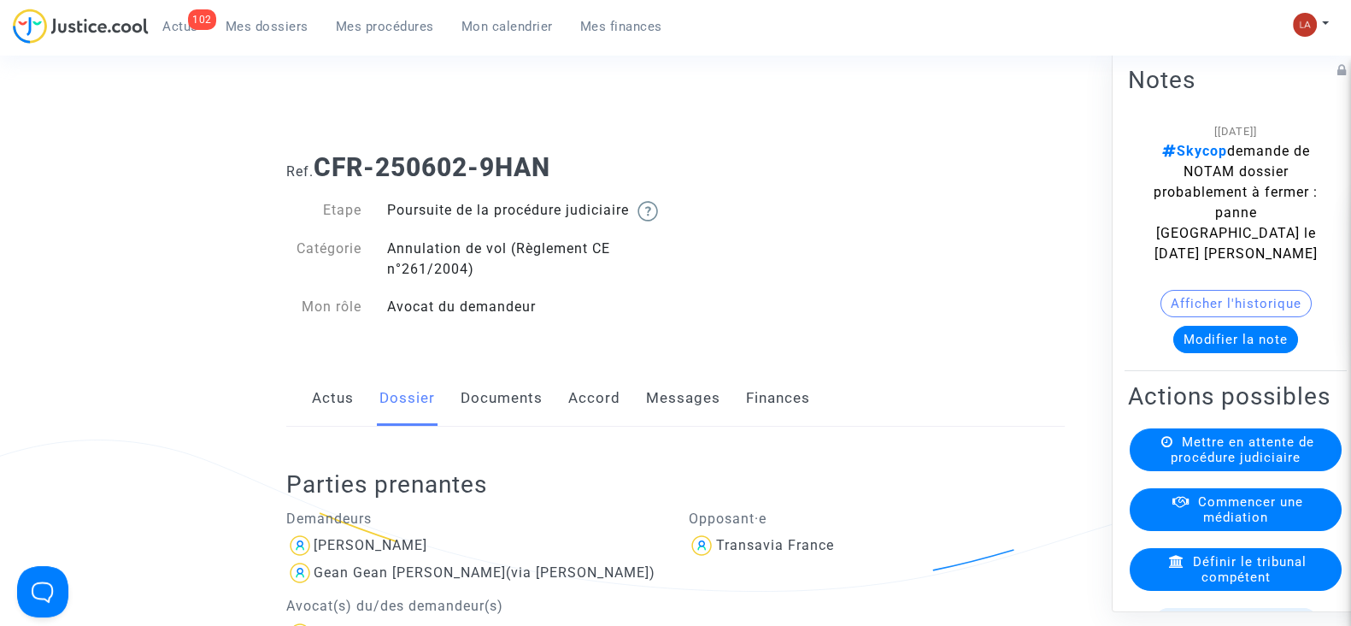
click at [585, 426] on link "Accord" at bounding box center [594, 398] width 52 height 56
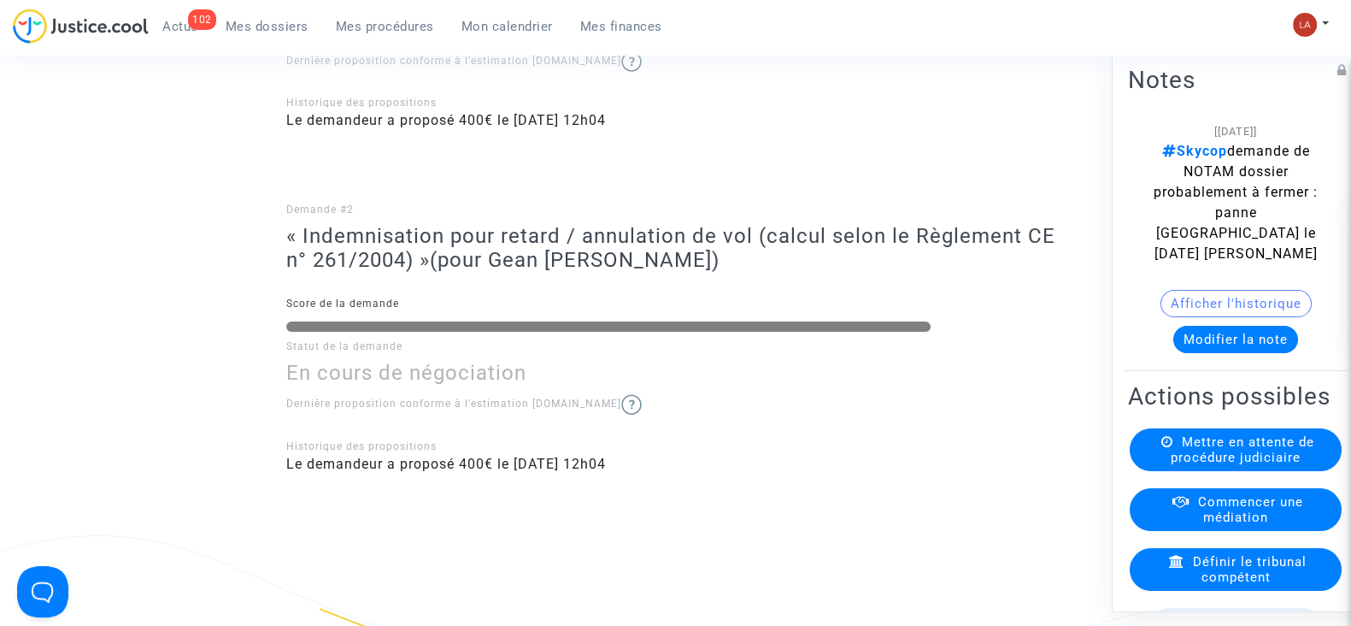
scroll to position [657, 0]
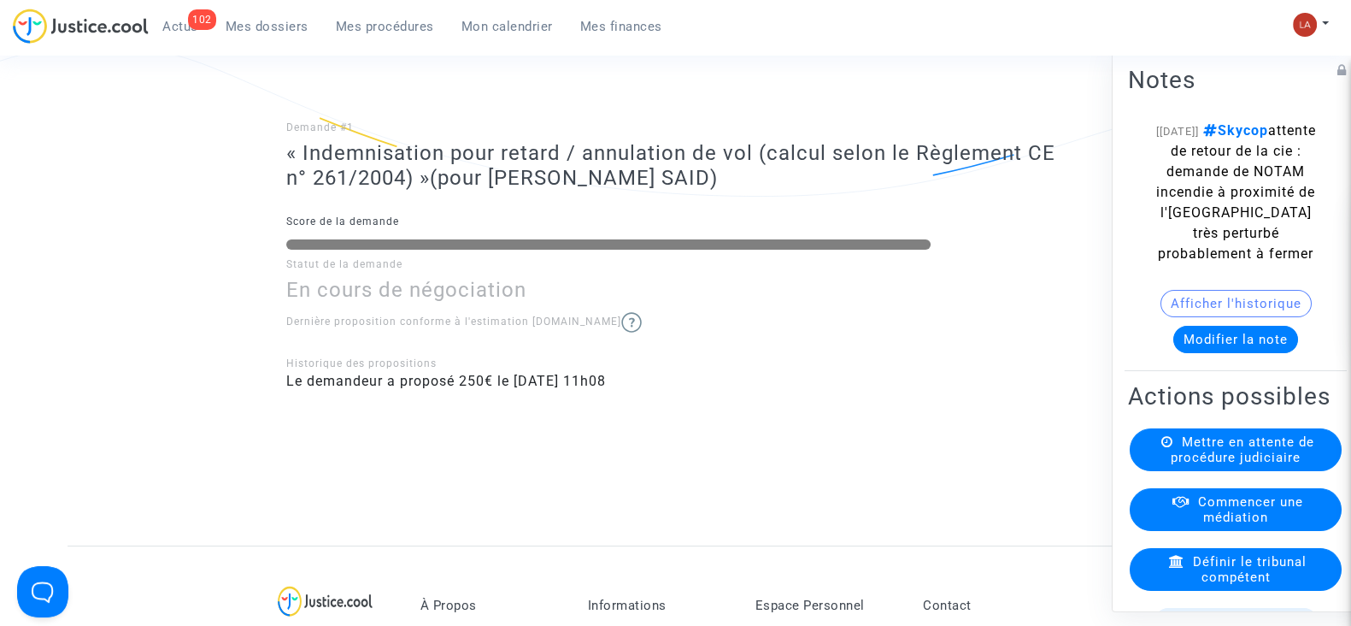
scroll to position [397, 0]
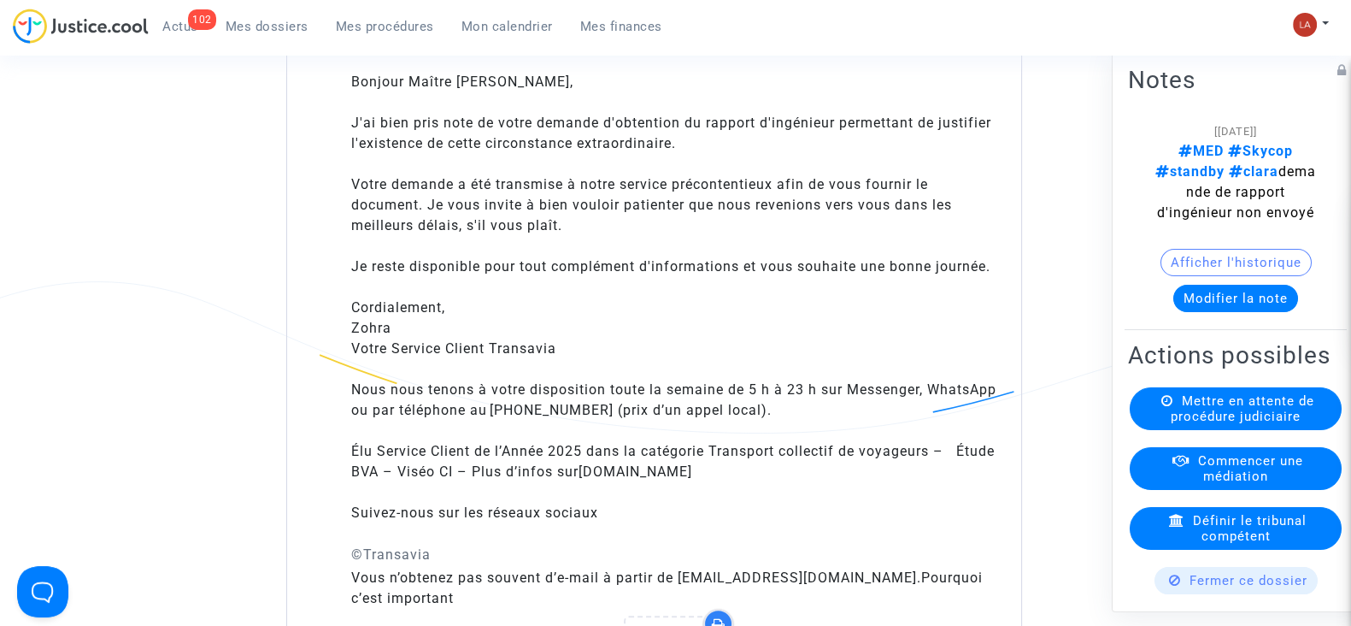
scroll to position [1442, 0]
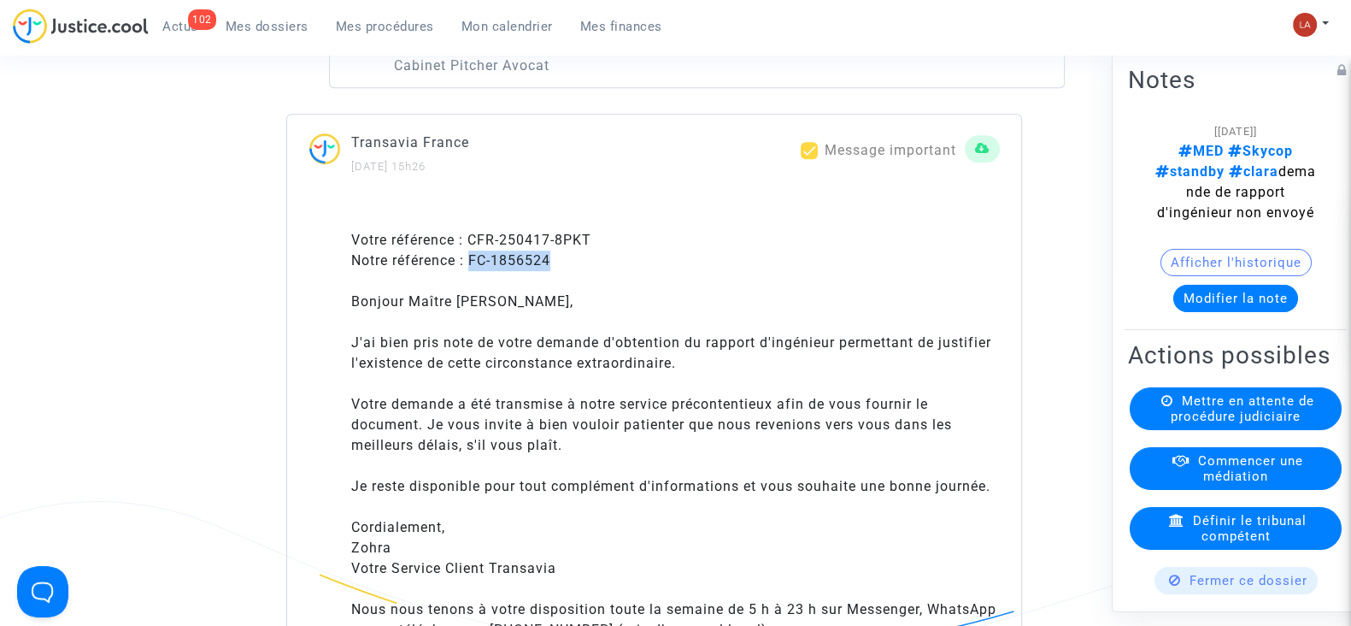
drag, startPoint x: 562, startPoint y: 297, endPoint x: 474, endPoint y: 297, distance: 88.0
click at [474, 297] on div "Votre référence : CFR-250417-8PKT Notre référence : FC-1856524 Bonjour Maître P…" at bounding box center [675, 435] width 649 height 410
copy div "FC-1856524"
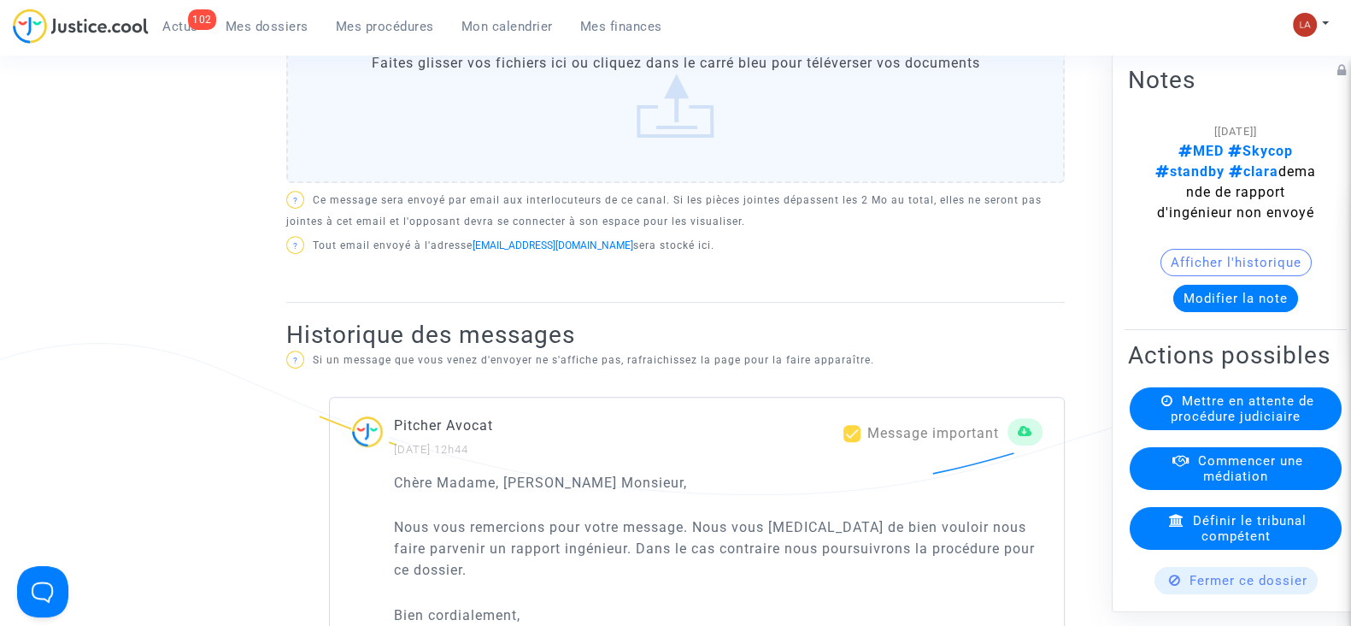
scroll to position [841, 0]
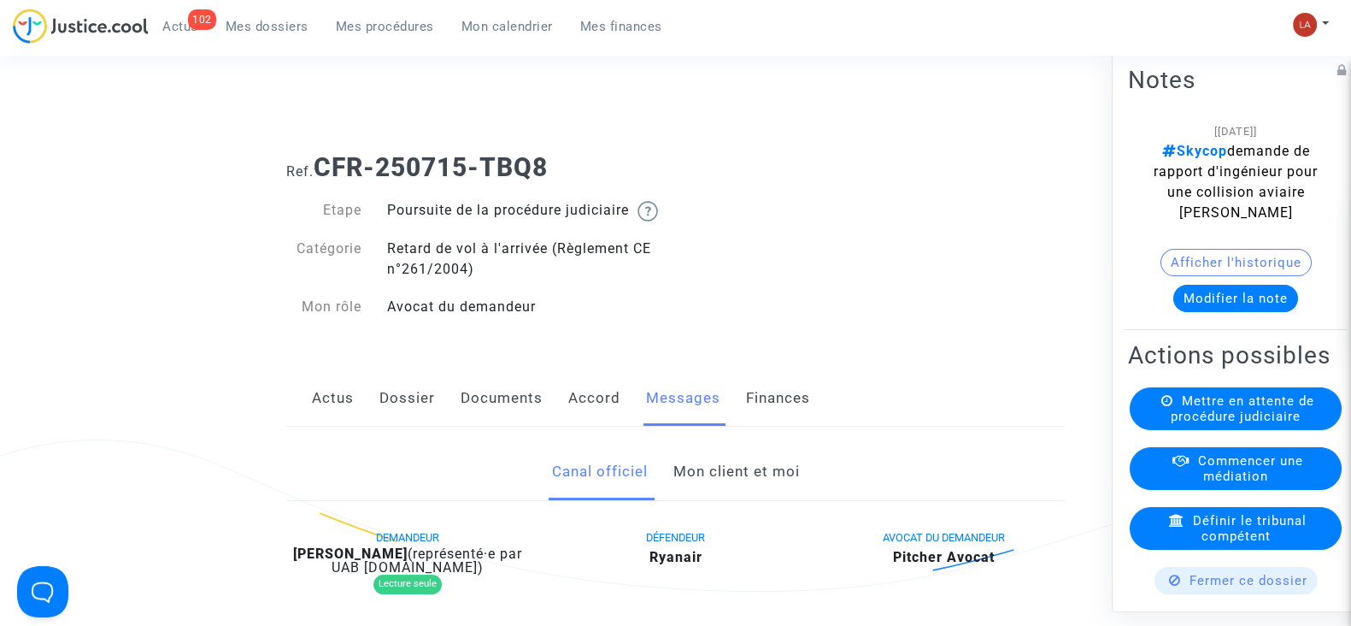
click at [350, 563] on div "DEMANDEUR Rui Silva (représenté·e par UAB Skycop.com) Lecture seule" at bounding box center [407, 564] width 268 height 76
drag, startPoint x: 559, startPoint y: 170, endPoint x: 322, endPoint y: 167, distance: 236.8
click at [322, 167] on h1 "Ref. CFR-250715-TBQ8" at bounding box center [675, 167] width 779 height 31
copy b "CFR-250715-TBQ8"
drag, startPoint x: 656, startPoint y: 315, endPoint x: 582, endPoint y: 131, distance: 199.0
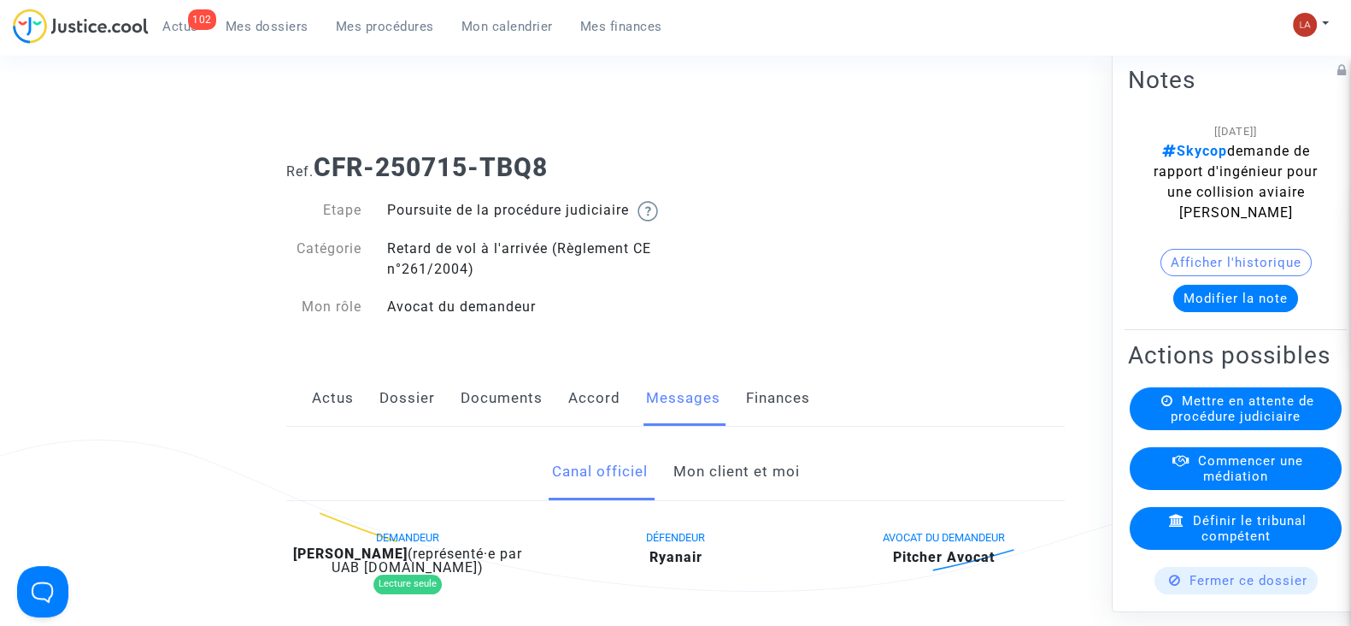
click at [582, 131] on div "Connecté en tant que : Pitcher Avocat" at bounding box center [671, 118] width 1343 height 41
click at [721, 484] on link "Mon client et moi" at bounding box center [736, 472] width 126 height 56
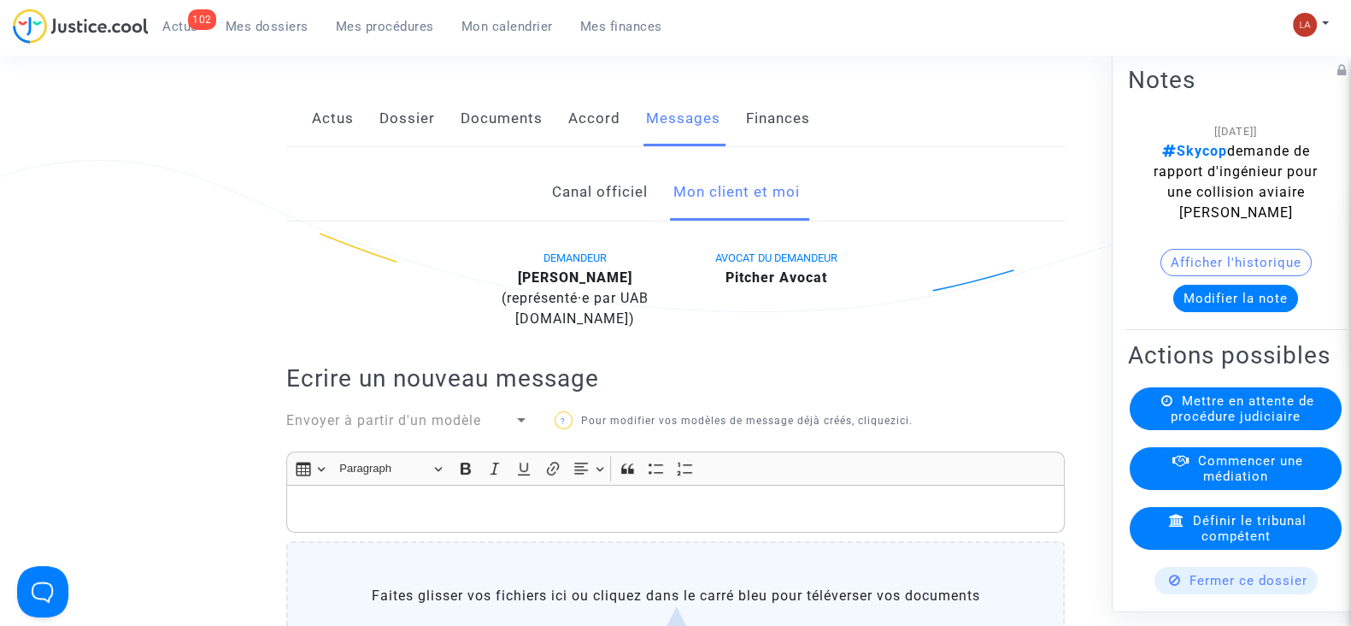
scroll to position [126, 0]
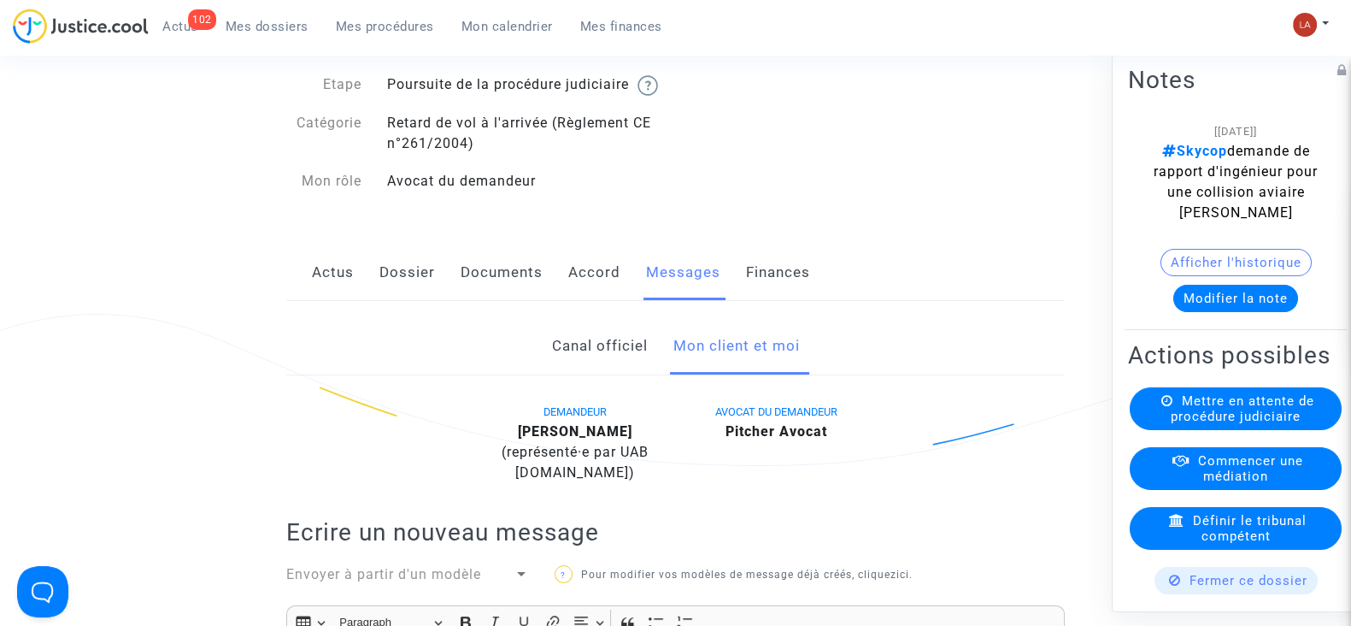
click at [577, 374] on link "Canal officiel" at bounding box center [599, 346] width 96 height 56
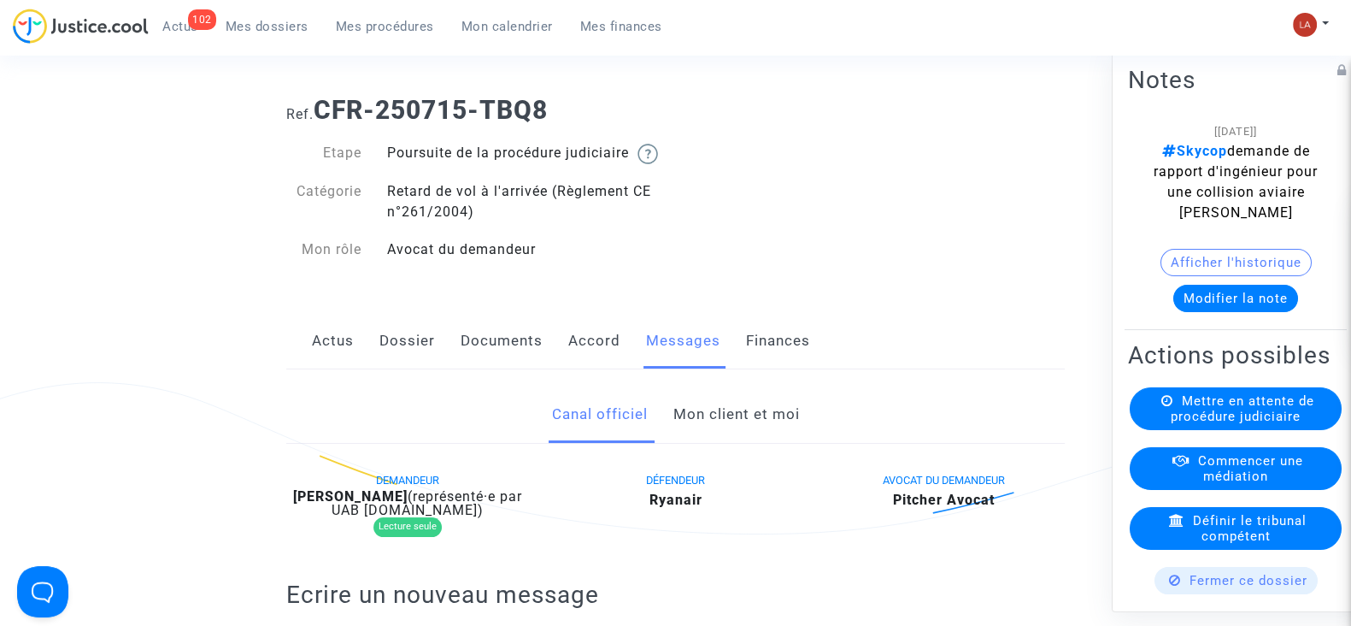
scroll to position [12, 0]
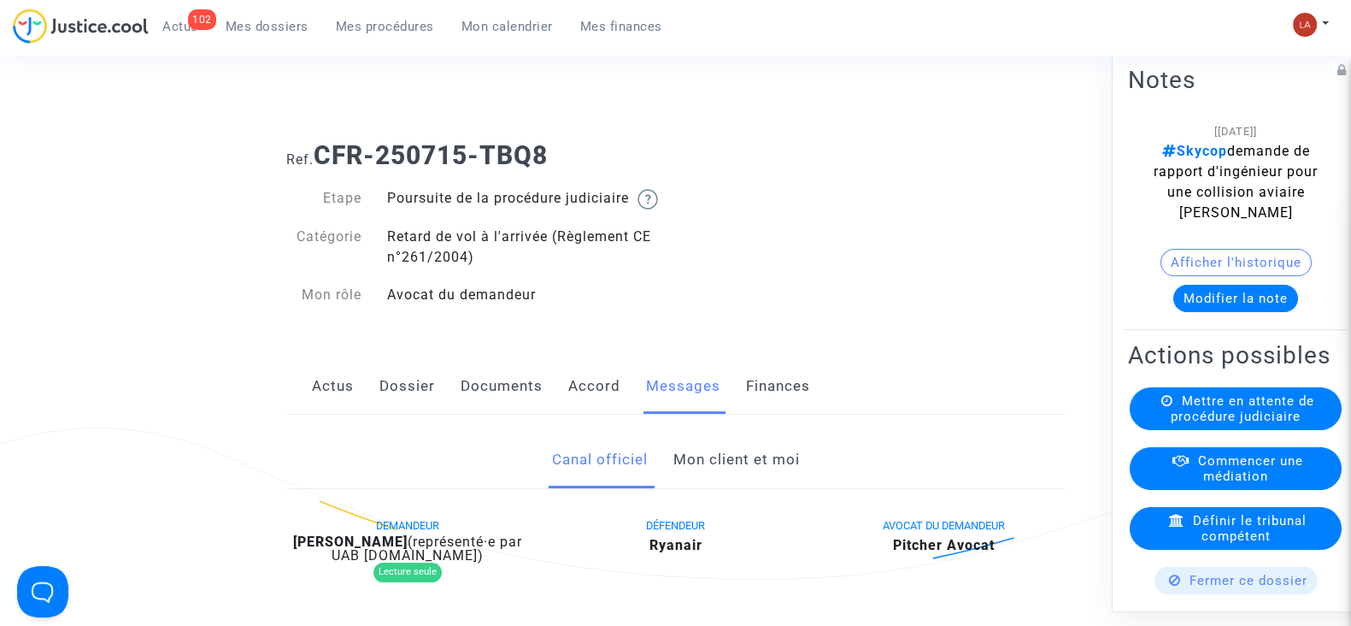
click at [414, 403] on link "Dossier" at bounding box center [407, 386] width 56 height 56
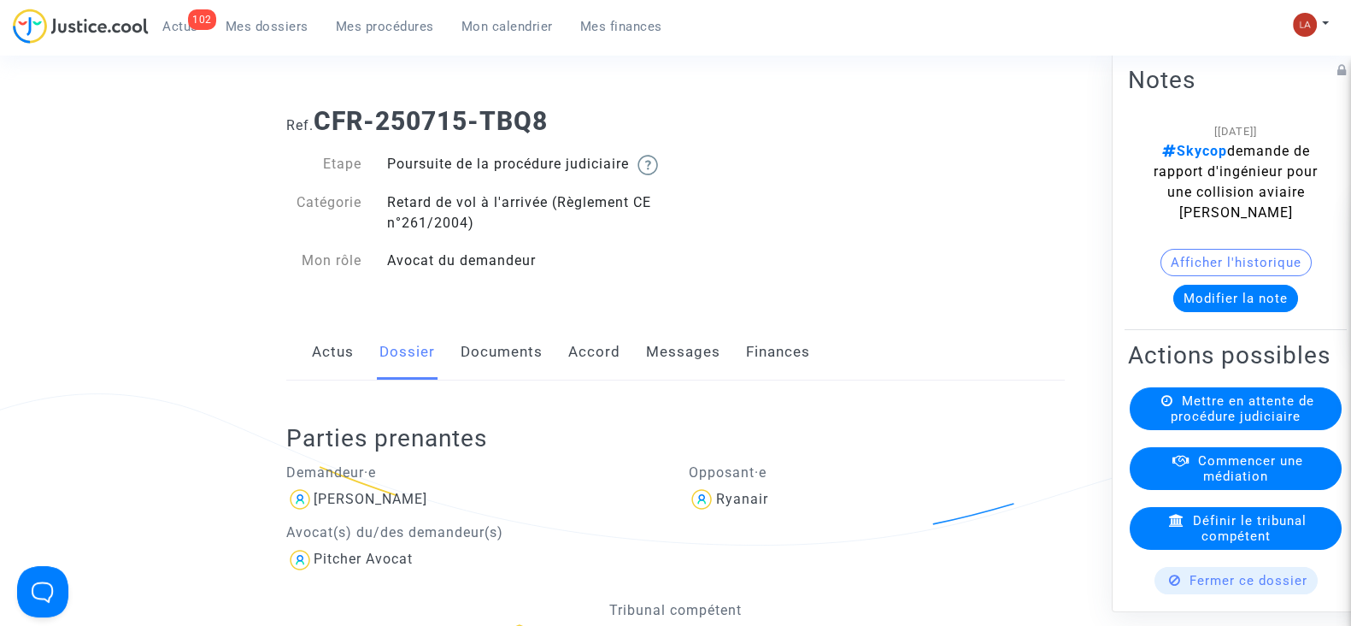
scroll to position [50, 0]
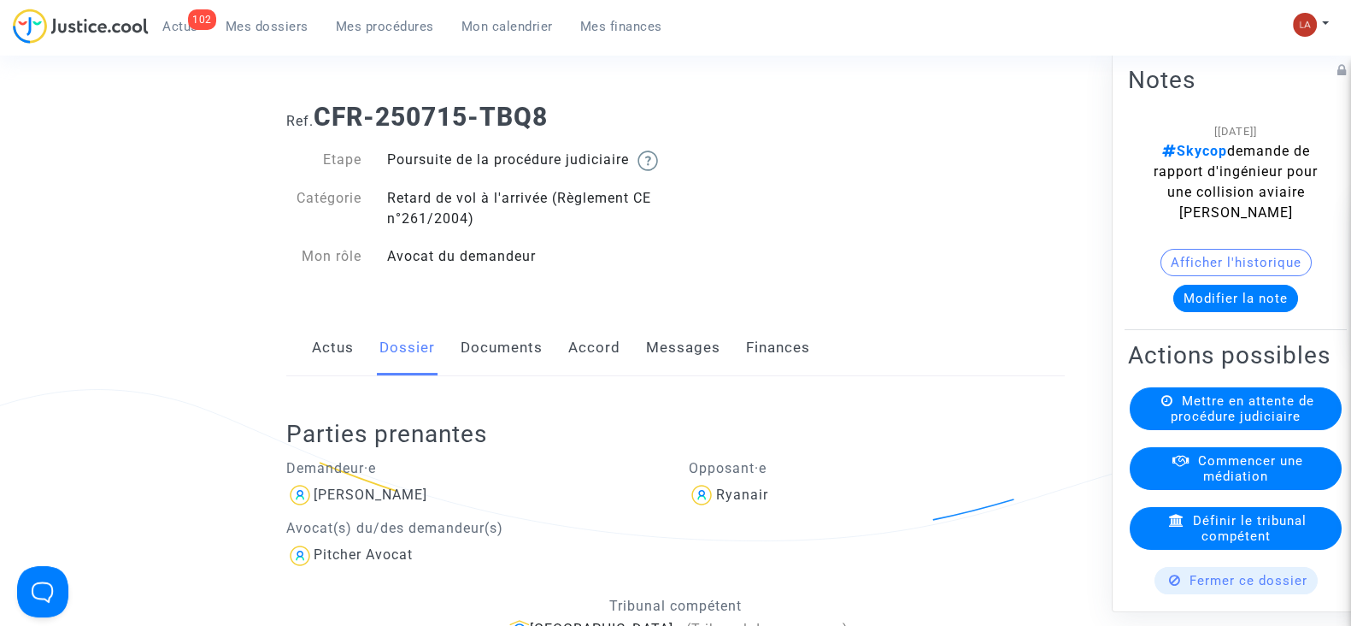
click at [657, 376] on link "Messages" at bounding box center [683, 348] width 74 height 56
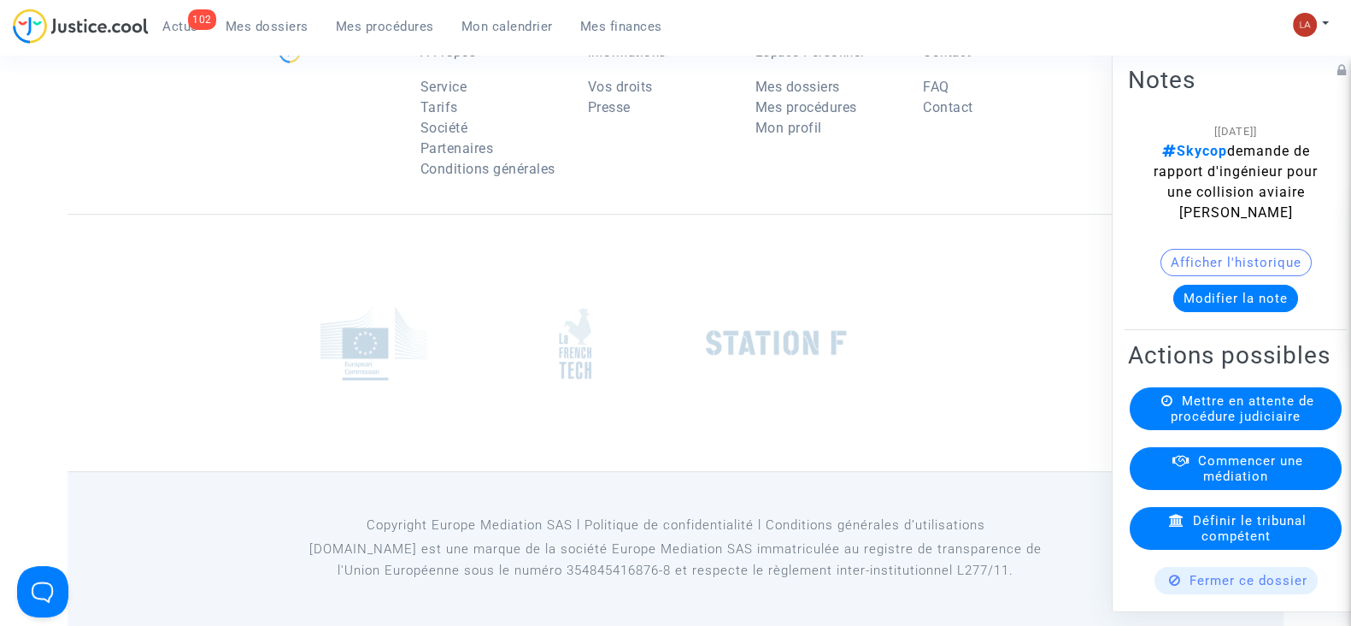
scroll to position [1062, 0]
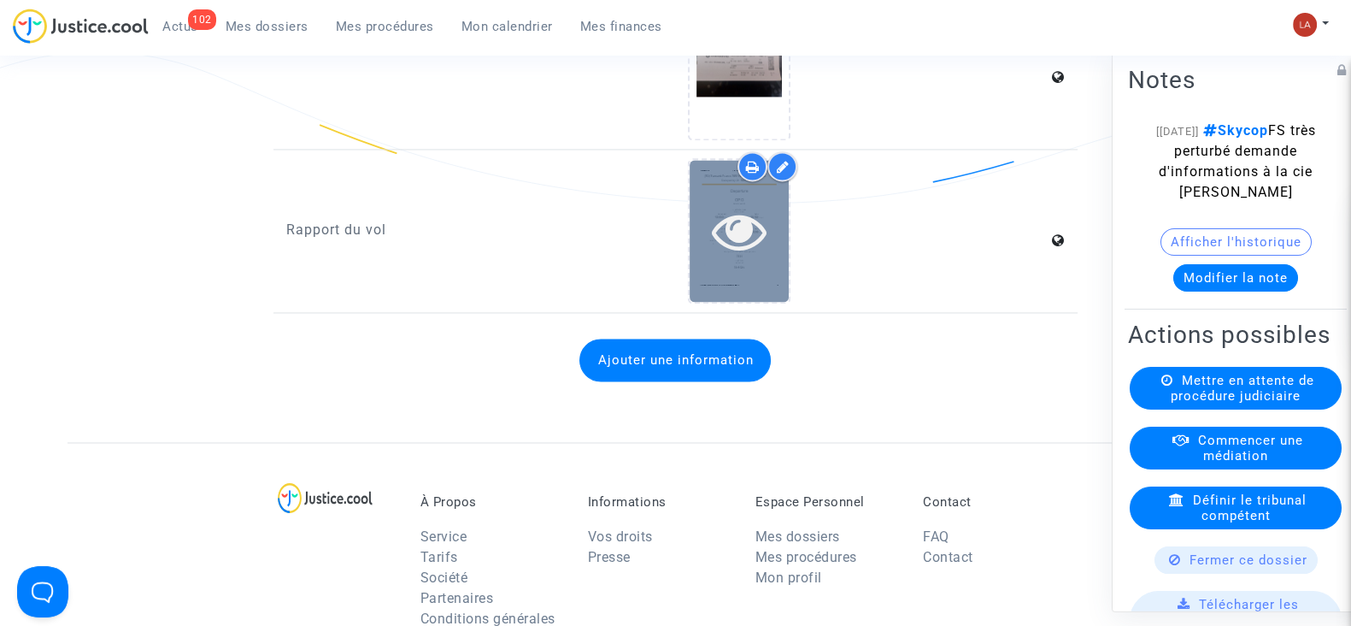
scroll to position [3398, 0]
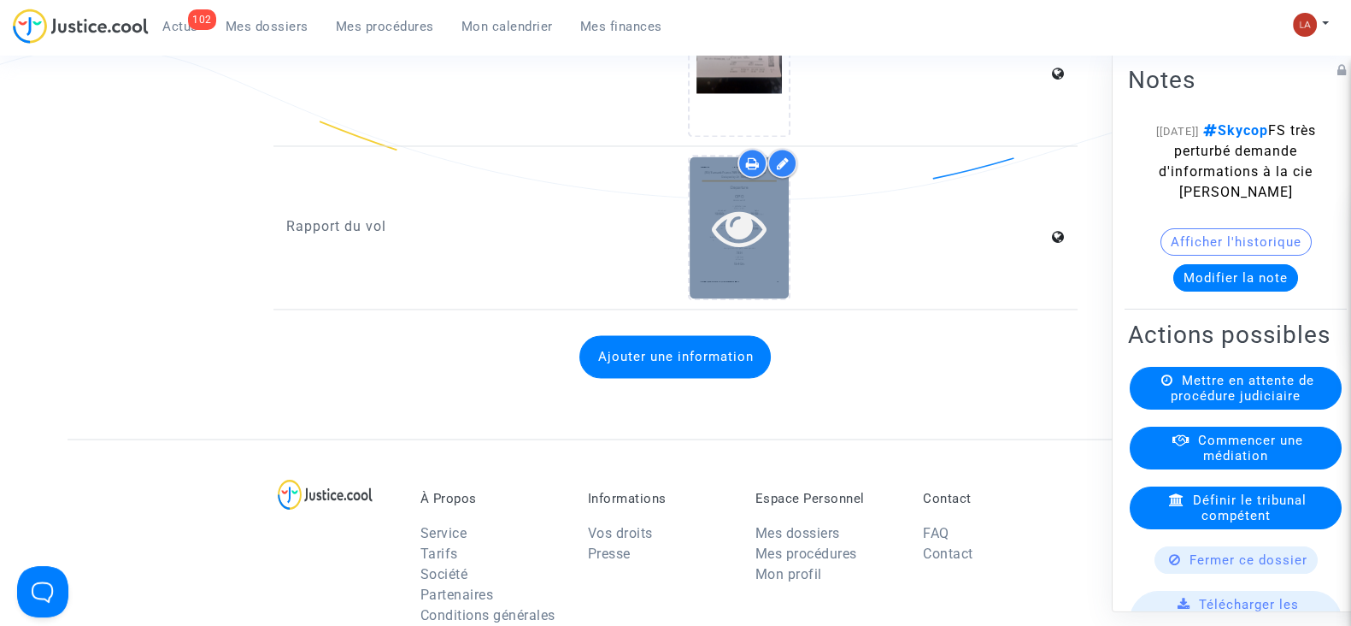
click at [710, 254] on div at bounding box center [739, 227] width 99 height 55
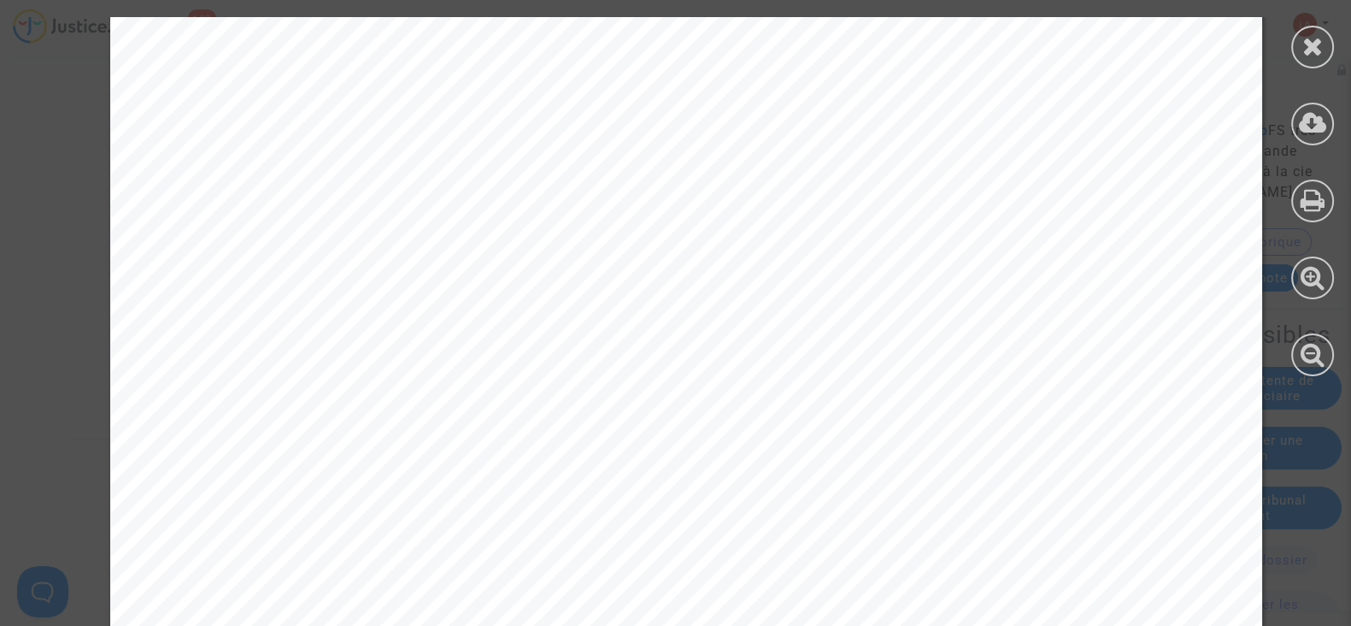
scroll to position [328, 0]
click at [1293, 50] on div at bounding box center [1312, 47] width 43 height 43
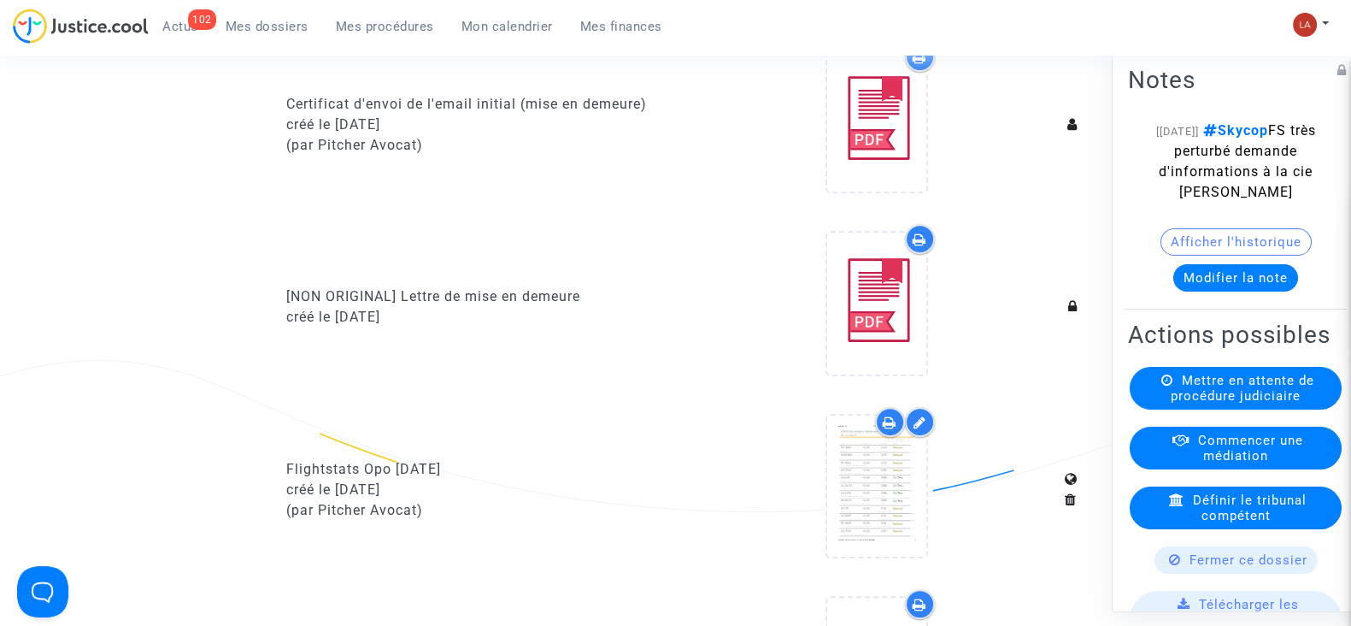
scroll to position [0, 0]
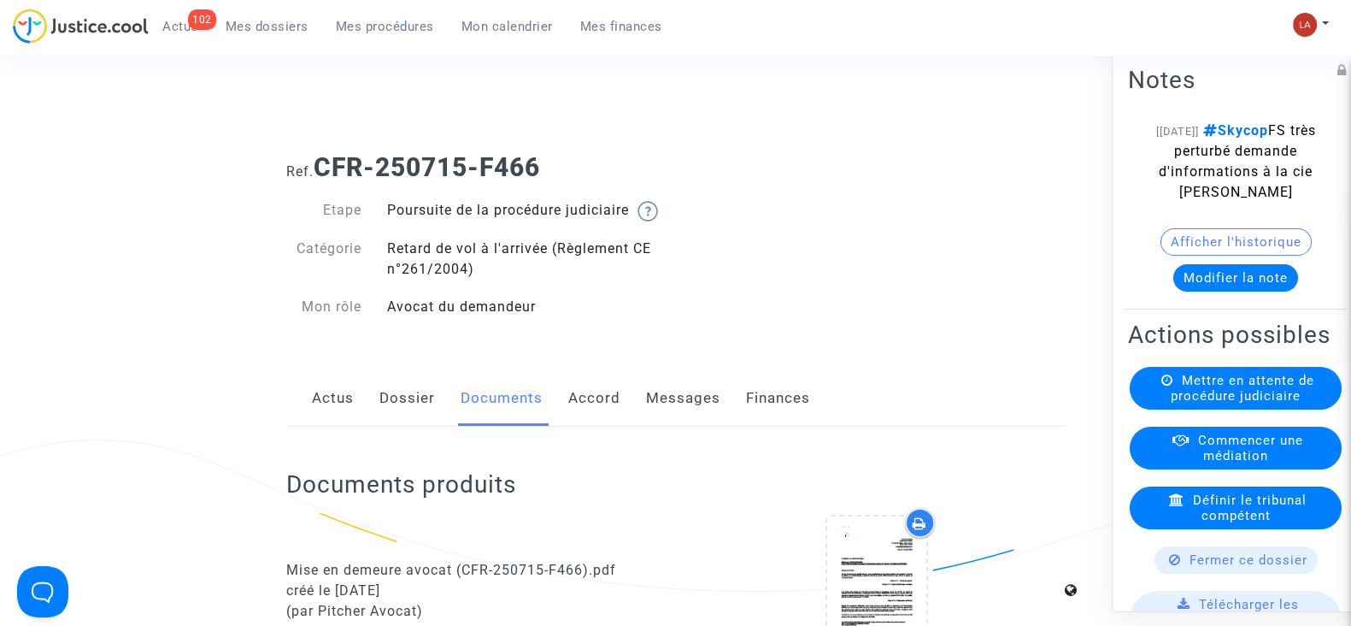
click at [652, 420] on link "Messages" at bounding box center [683, 398] width 74 height 56
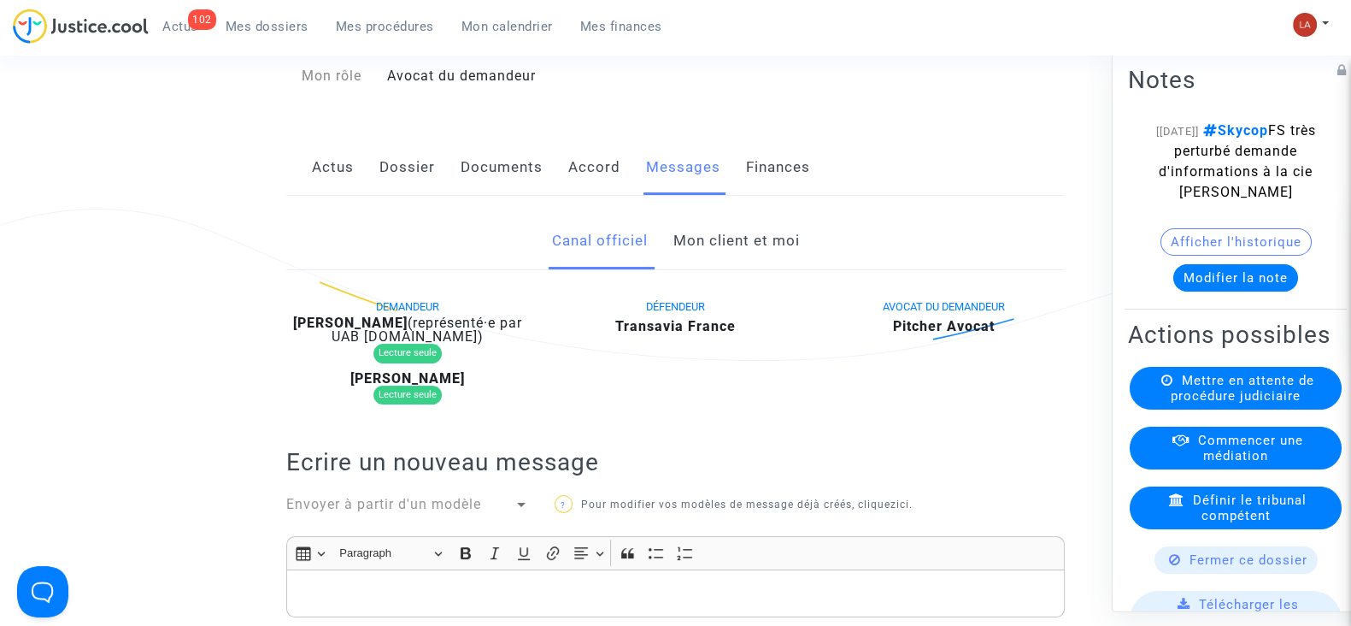
scroll to position [213, 0]
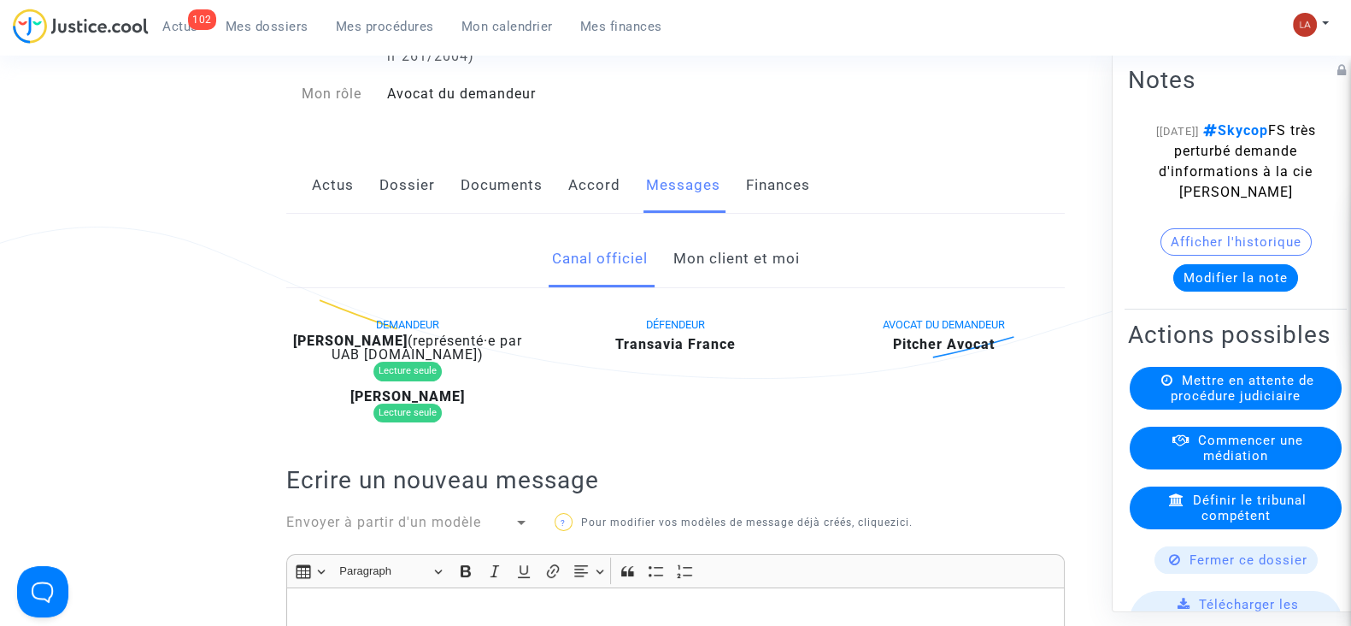
click at [408, 349] on b "[PERSON_NAME]" at bounding box center [350, 340] width 115 height 16
click at [408, 349] on b "Claire Villiers Moriame" at bounding box center [350, 340] width 115 height 16
copy div "Moriame"
drag, startPoint x: 600, startPoint y: 201, endPoint x: 664, endPoint y: 193, distance: 64.6
click at [600, 201] on link "Accord" at bounding box center [594, 185] width 52 height 56
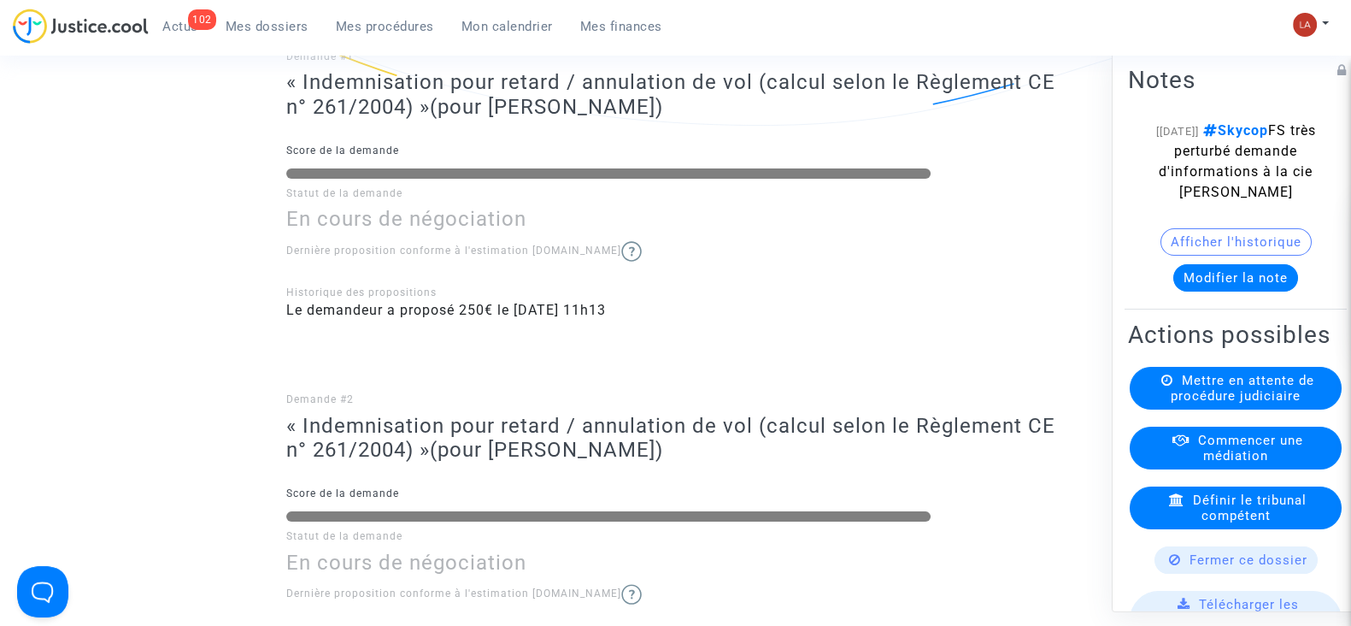
scroll to position [320, 0]
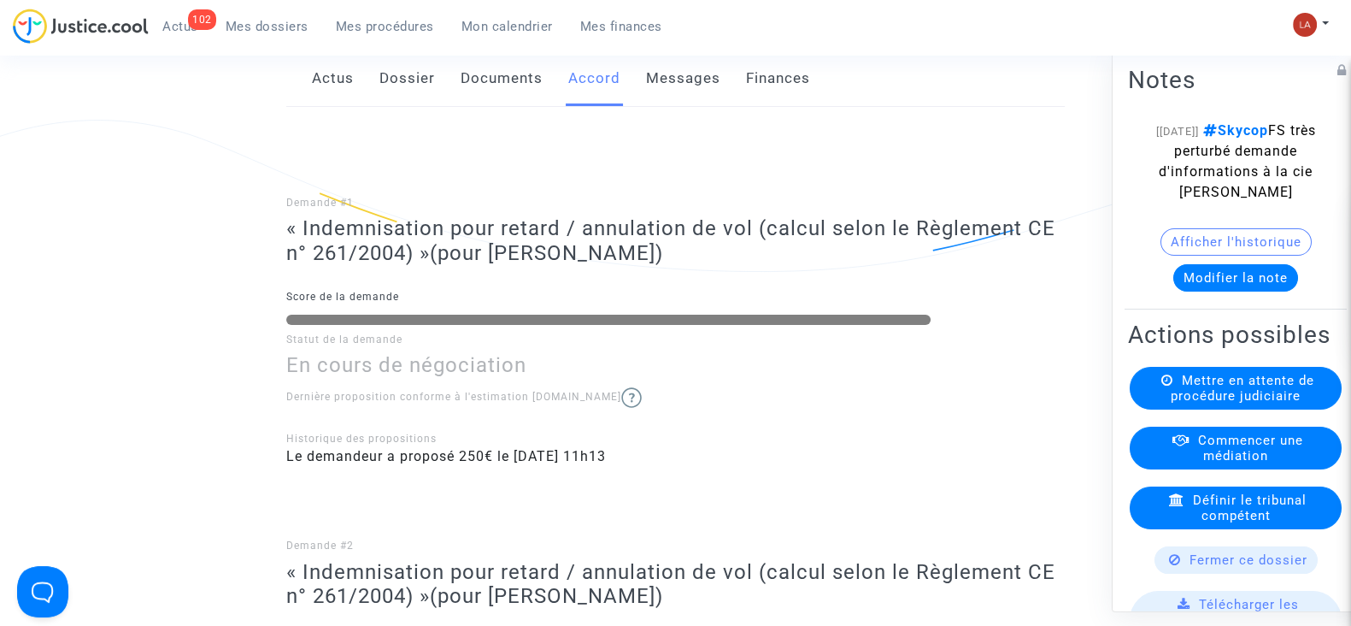
click at [678, 107] on link "Messages" at bounding box center [683, 78] width 74 height 56
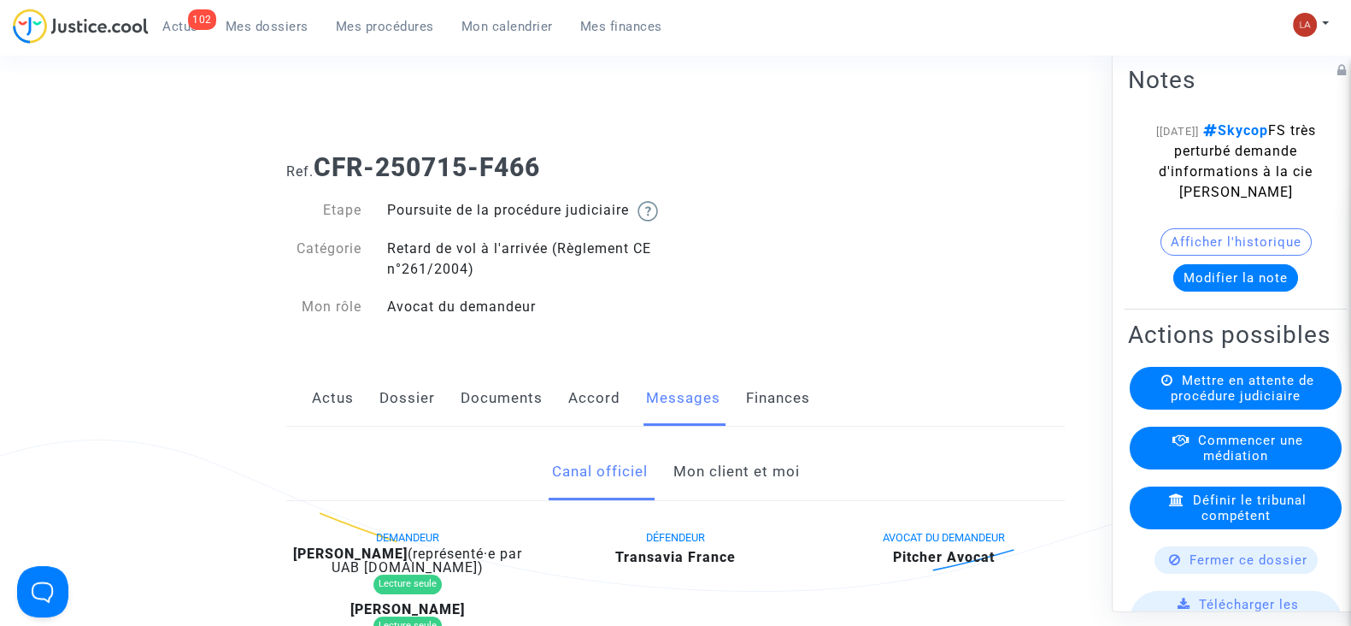
click at [508, 401] on link "Documents" at bounding box center [502, 398] width 82 height 56
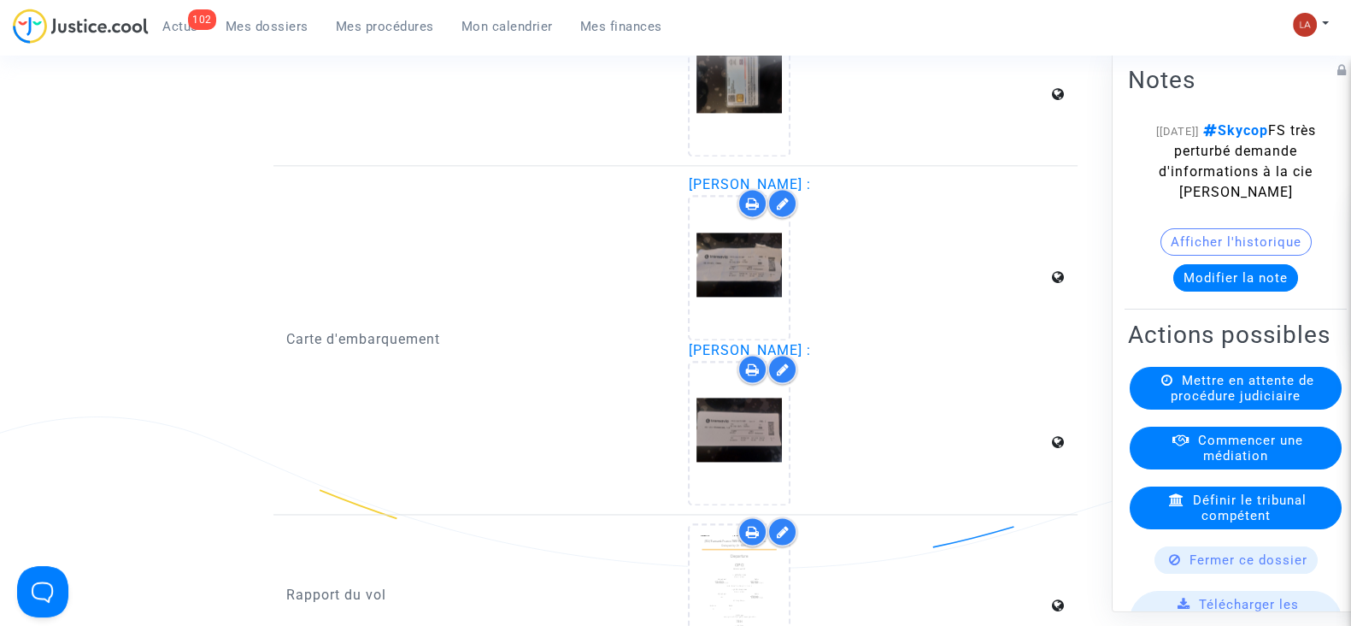
scroll to position [3311, 0]
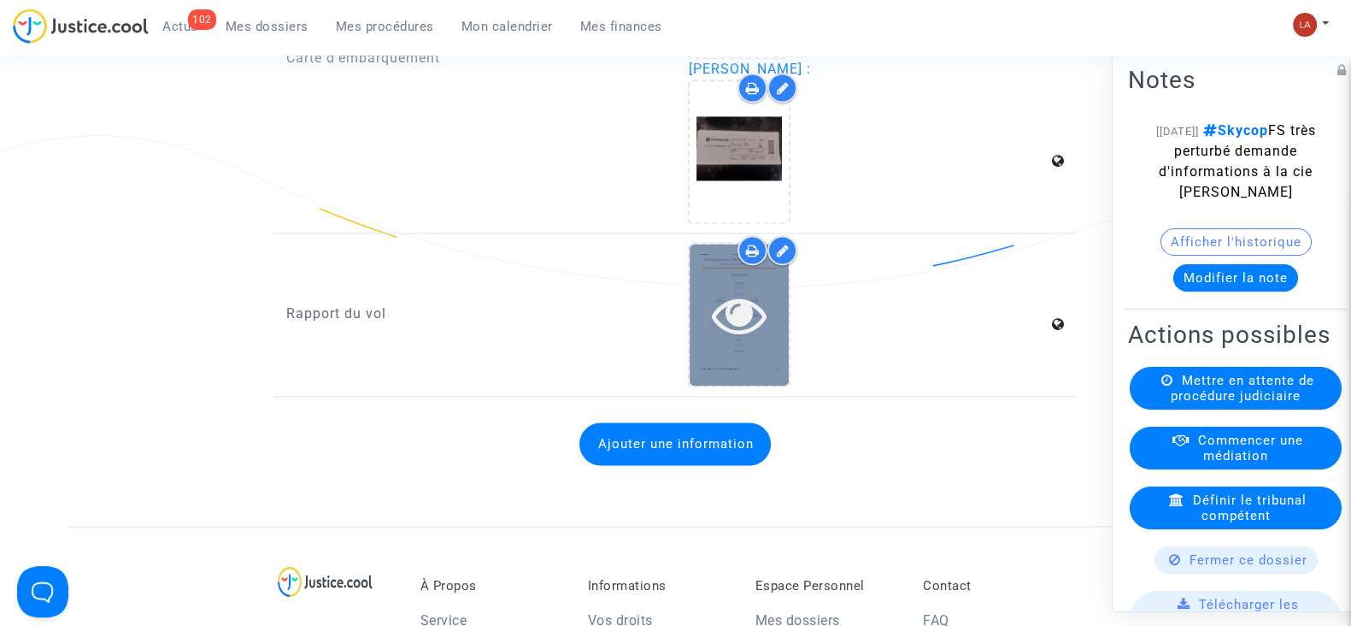
click at [773, 297] on div at bounding box center [739, 314] width 99 height 55
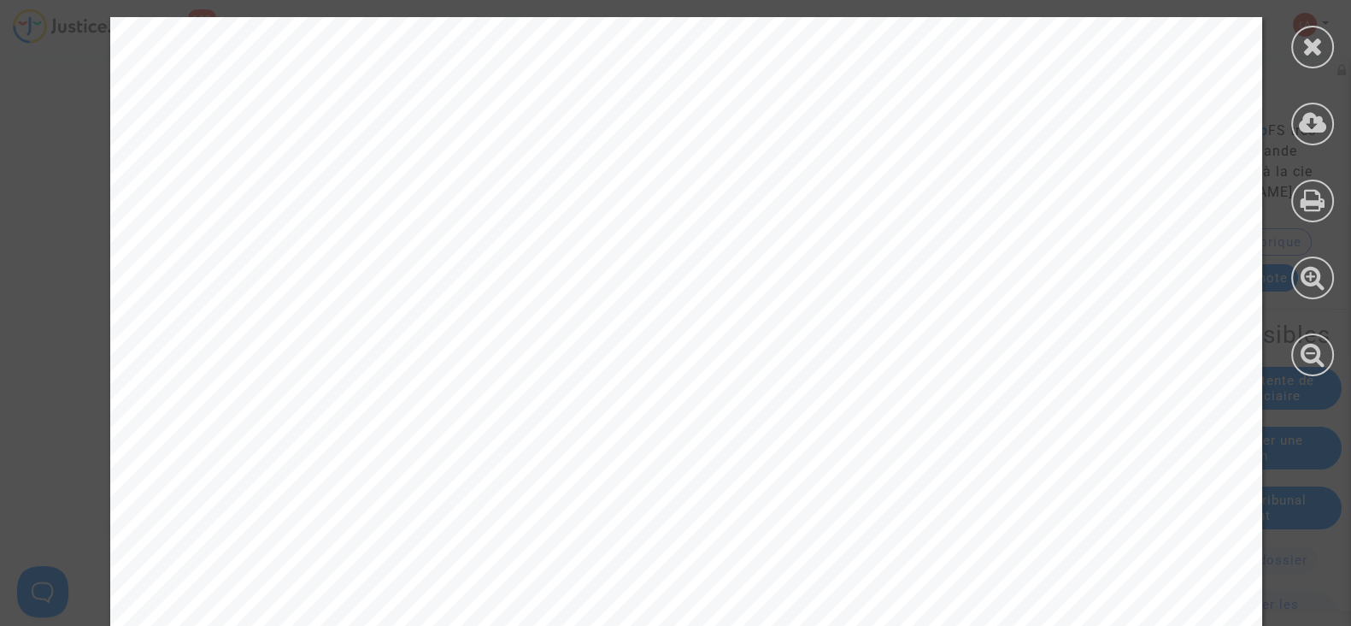
scroll to position [426, 0]
click at [1298, 65] on div at bounding box center [1312, 196] width 77 height 393
click at [1308, 41] on icon at bounding box center [1313, 46] width 21 height 26
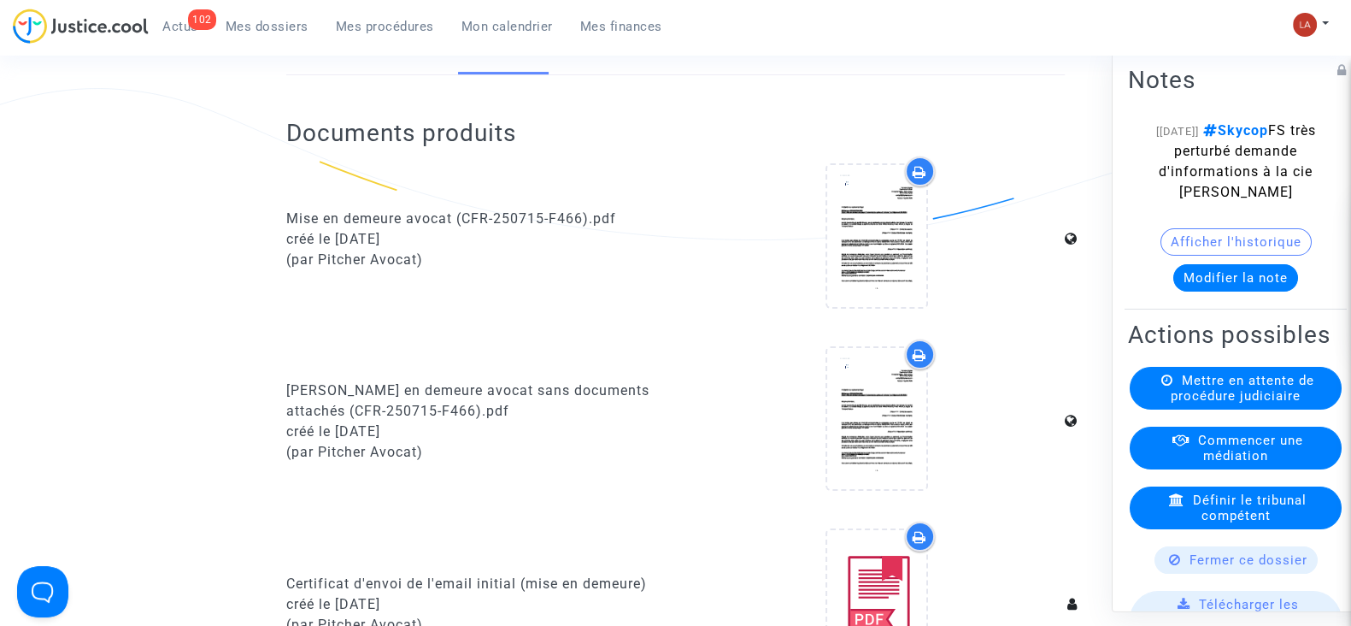
scroll to position [0, 0]
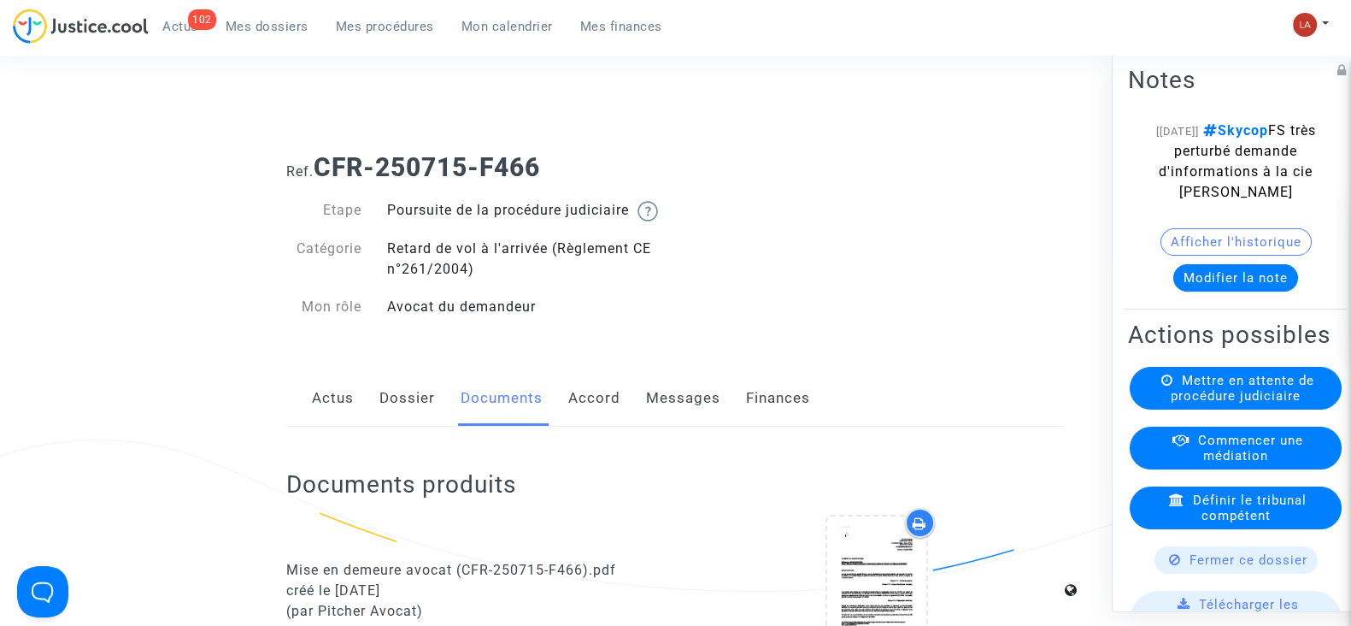
click at [615, 419] on link "Accord" at bounding box center [594, 398] width 52 height 56
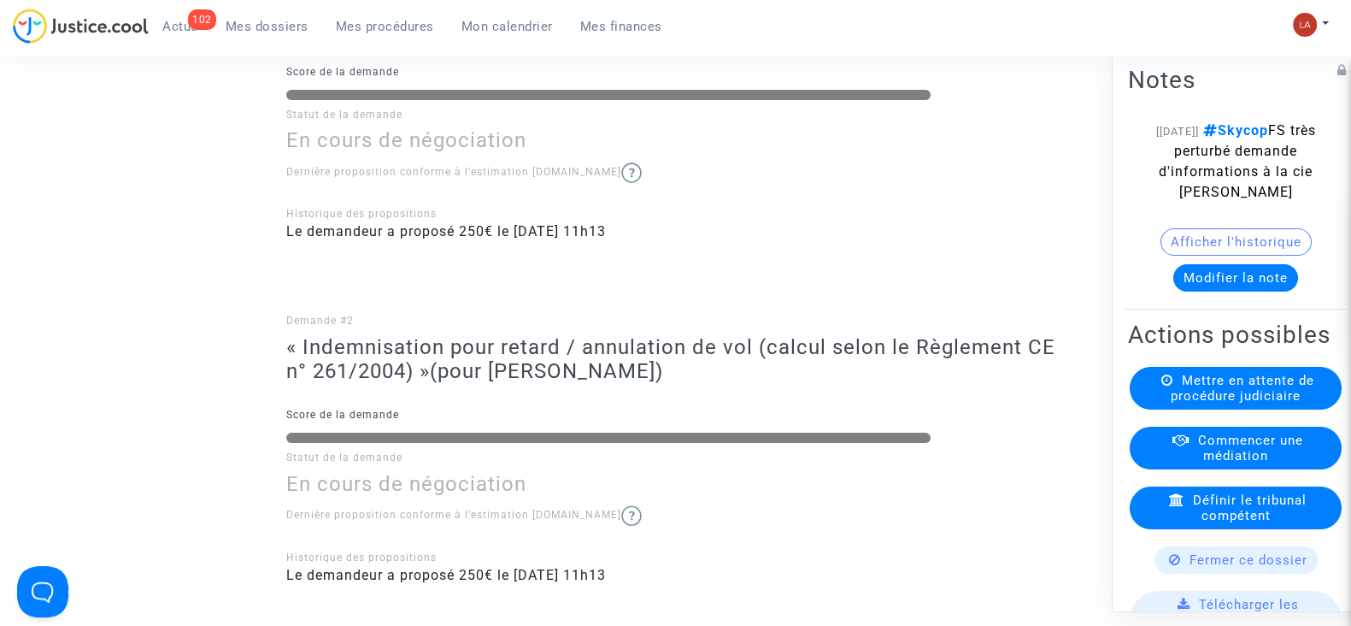
scroll to position [534, 0]
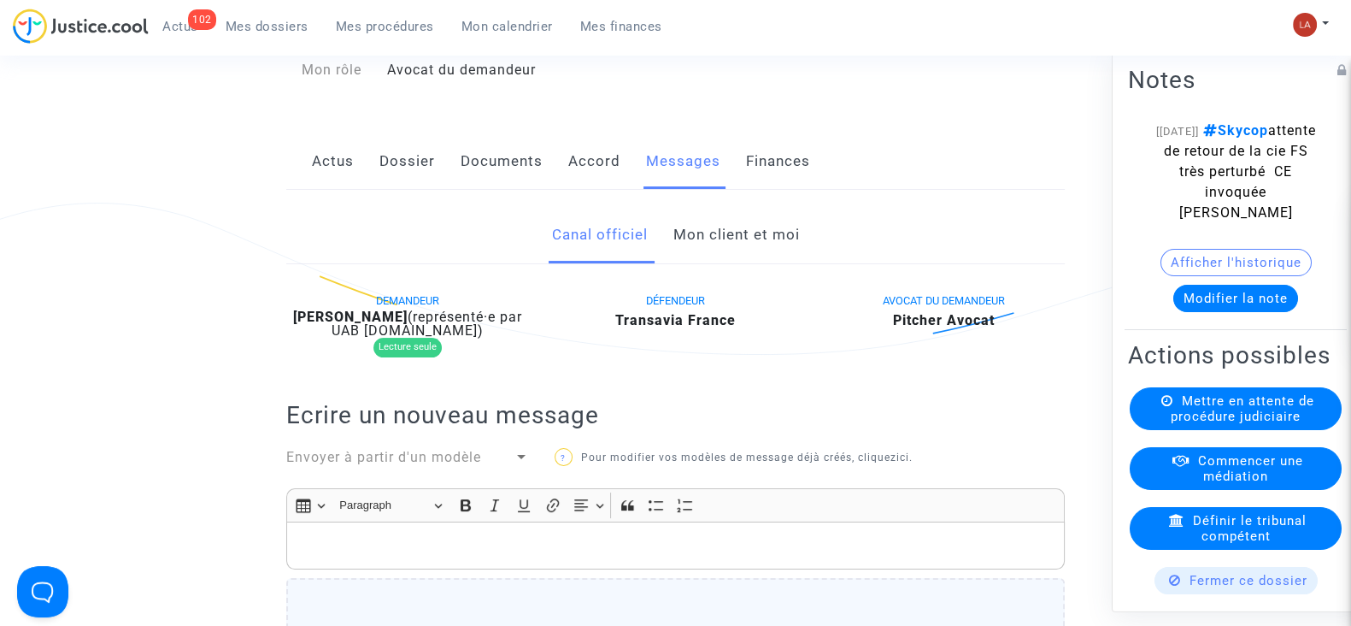
scroll to position [213, 0]
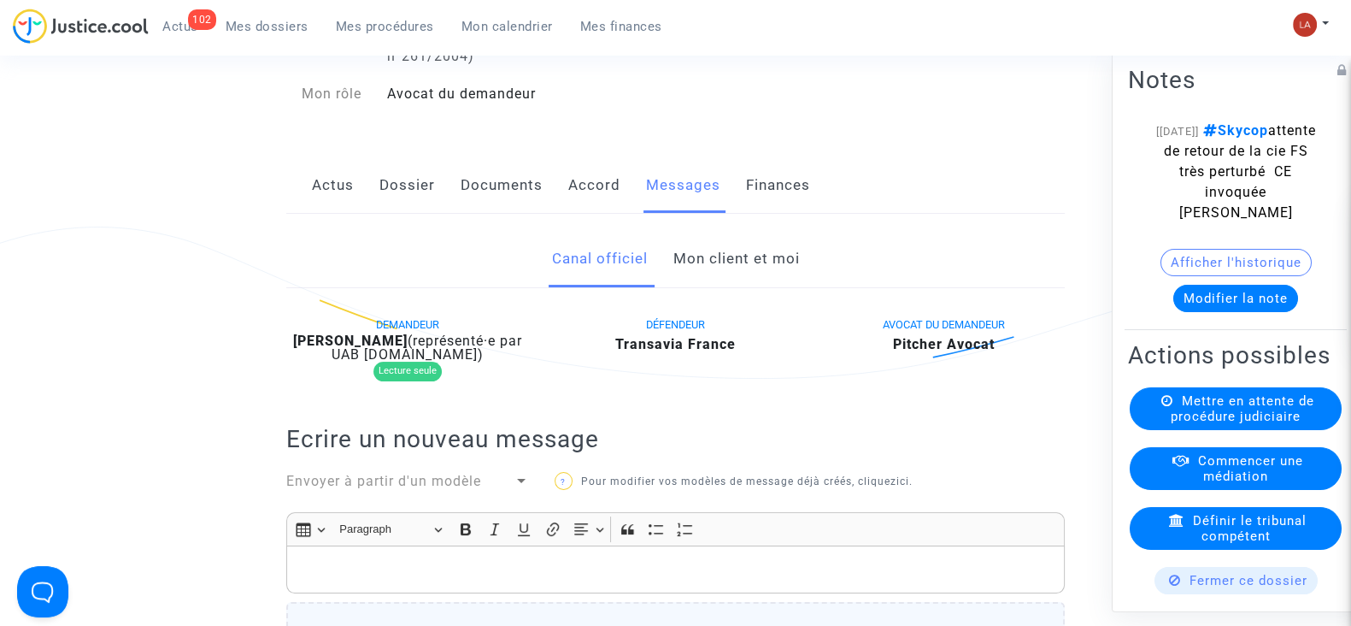
click at [366, 362] on span "(représenté·e par UAB Skycop.com)" at bounding box center [427, 347] width 191 height 30
click at [366, 349] on b "Samy Ntemo" at bounding box center [350, 340] width 115 height 16
copy b "Ntemo"
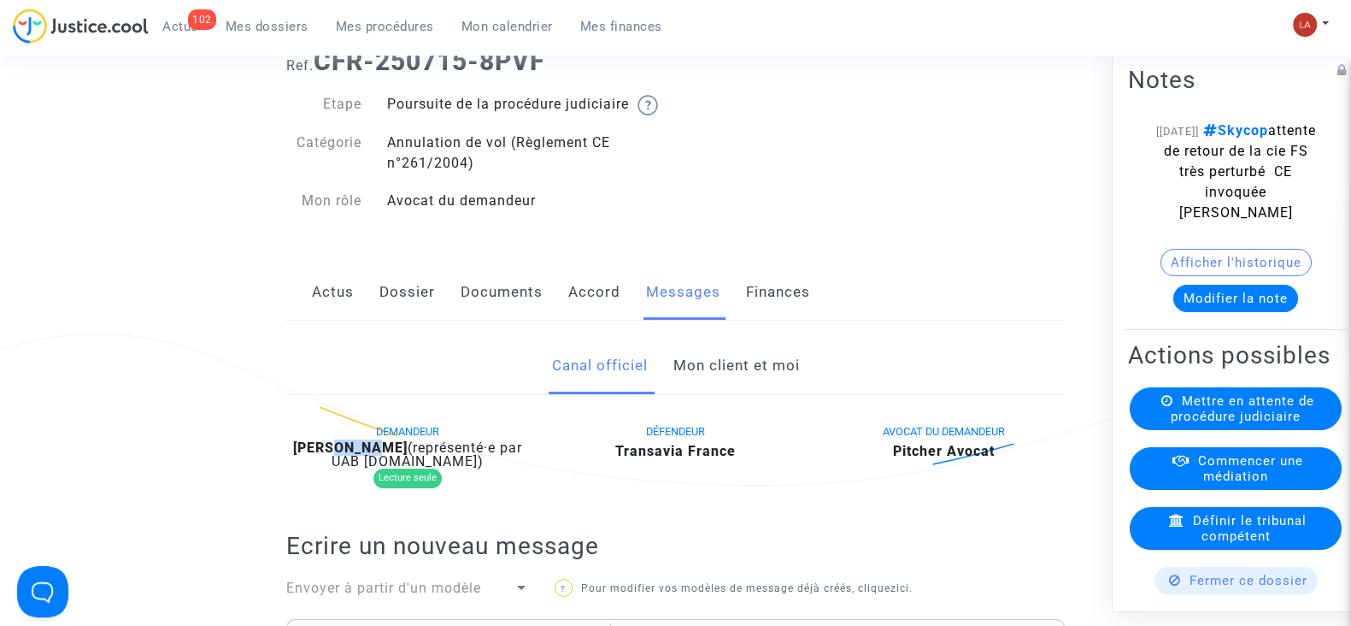
click at [509, 311] on link "Documents" at bounding box center [502, 292] width 82 height 56
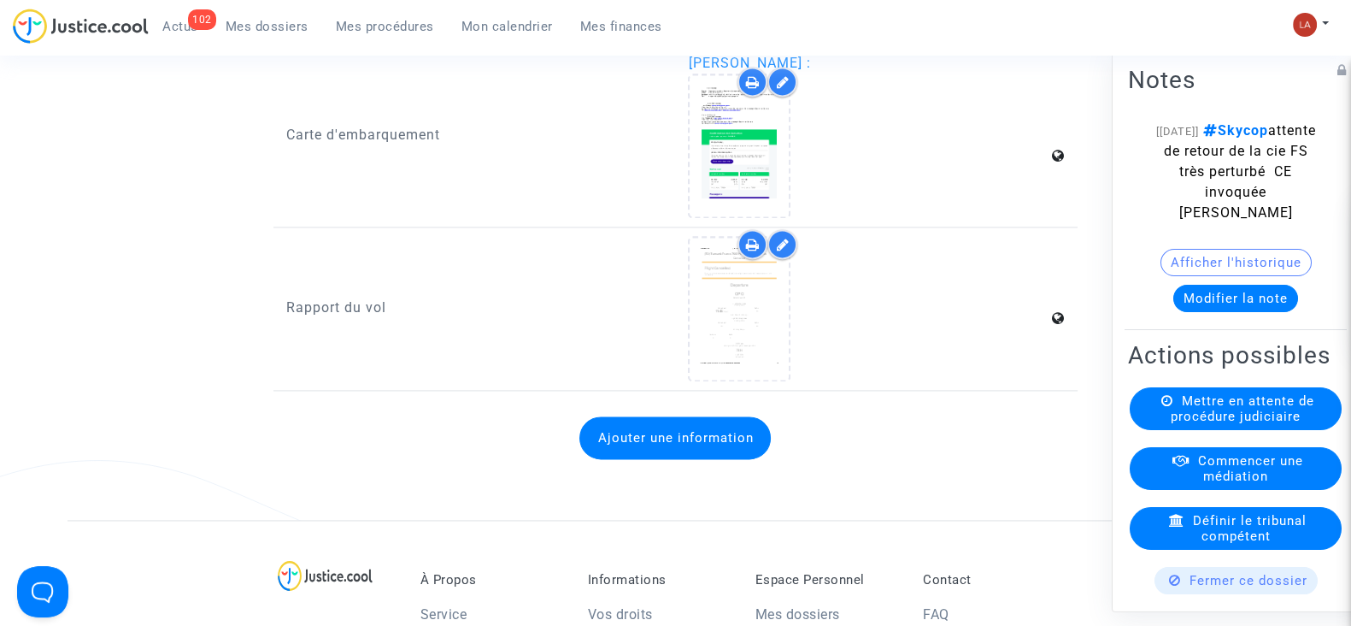
scroll to position [3097, 0]
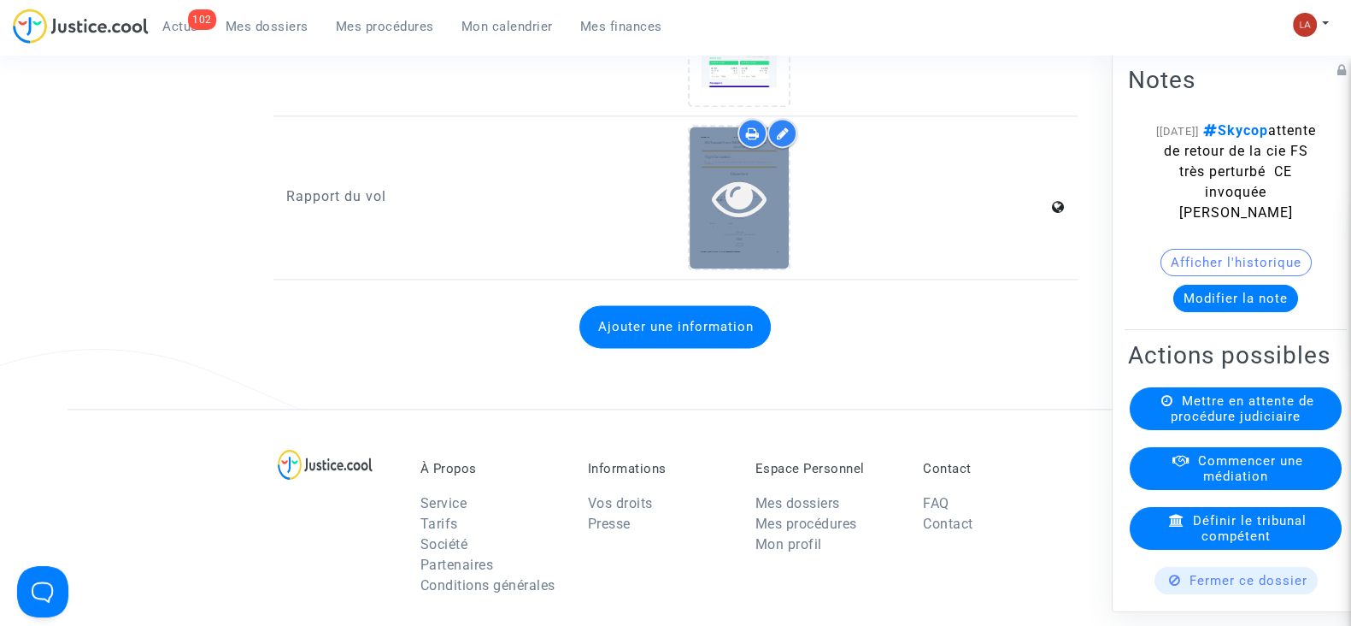
click at [772, 225] on div at bounding box center [739, 197] width 99 height 55
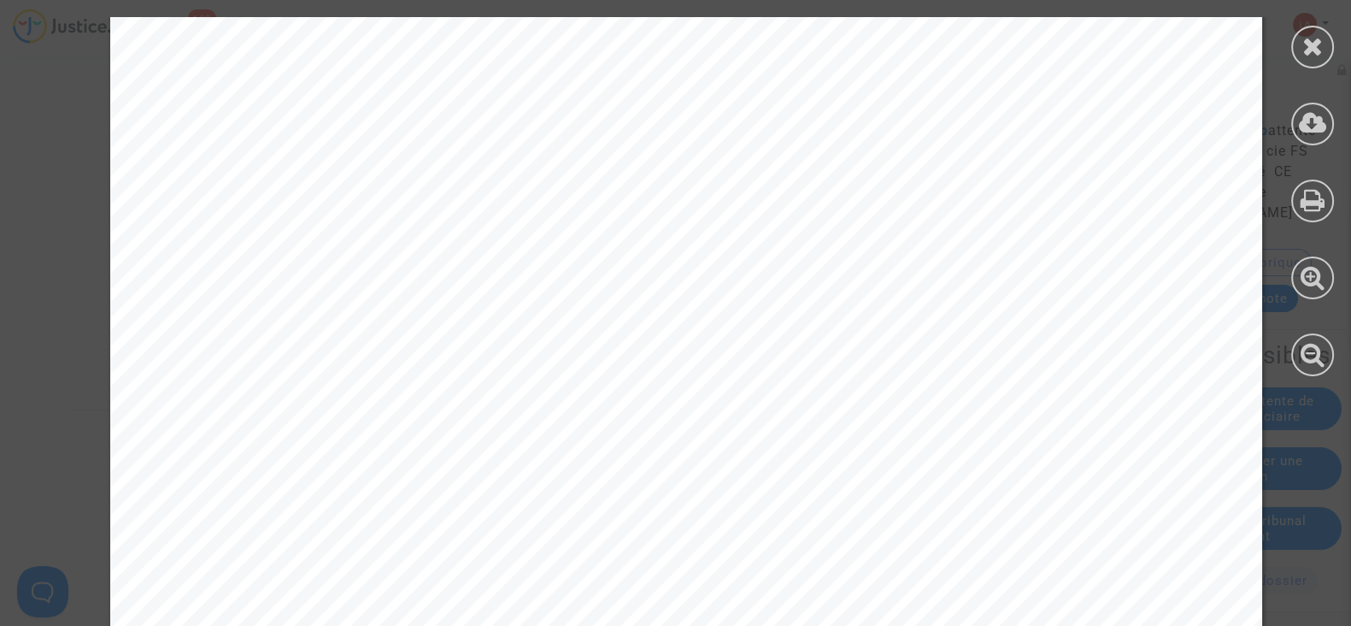
scroll to position [534, 0]
click at [1312, 61] on div at bounding box center [1312, 47] width 43 height 43
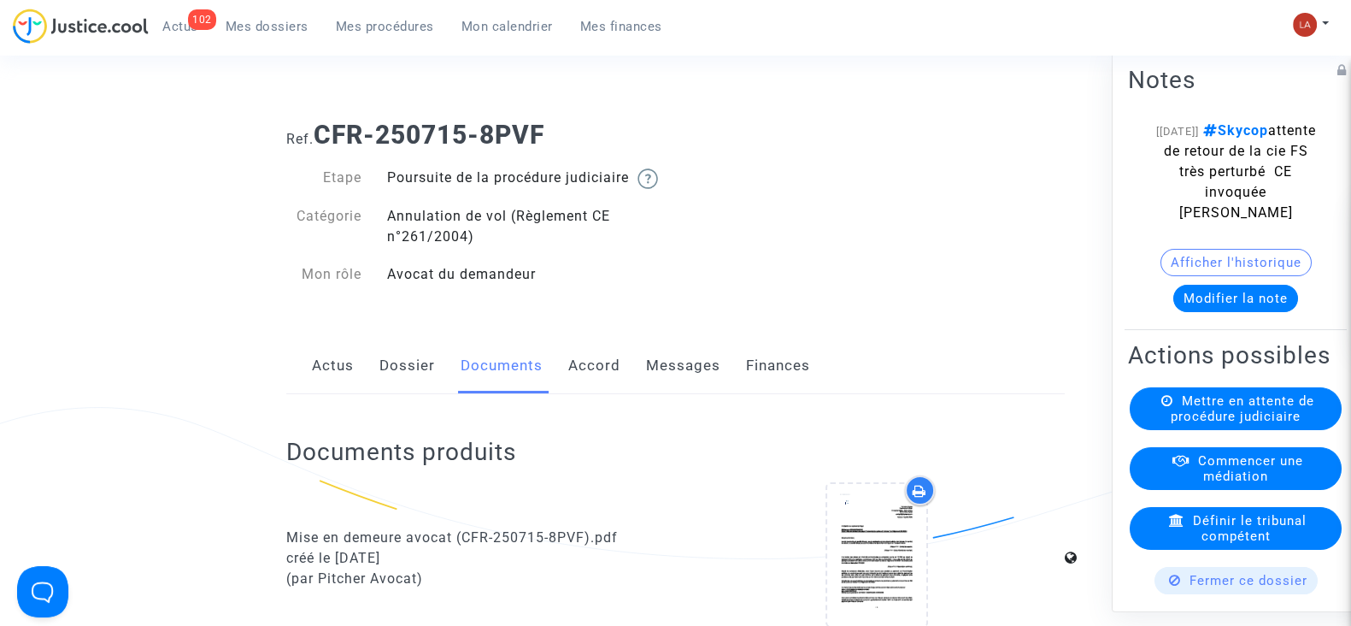
scroll to position [0, 0]
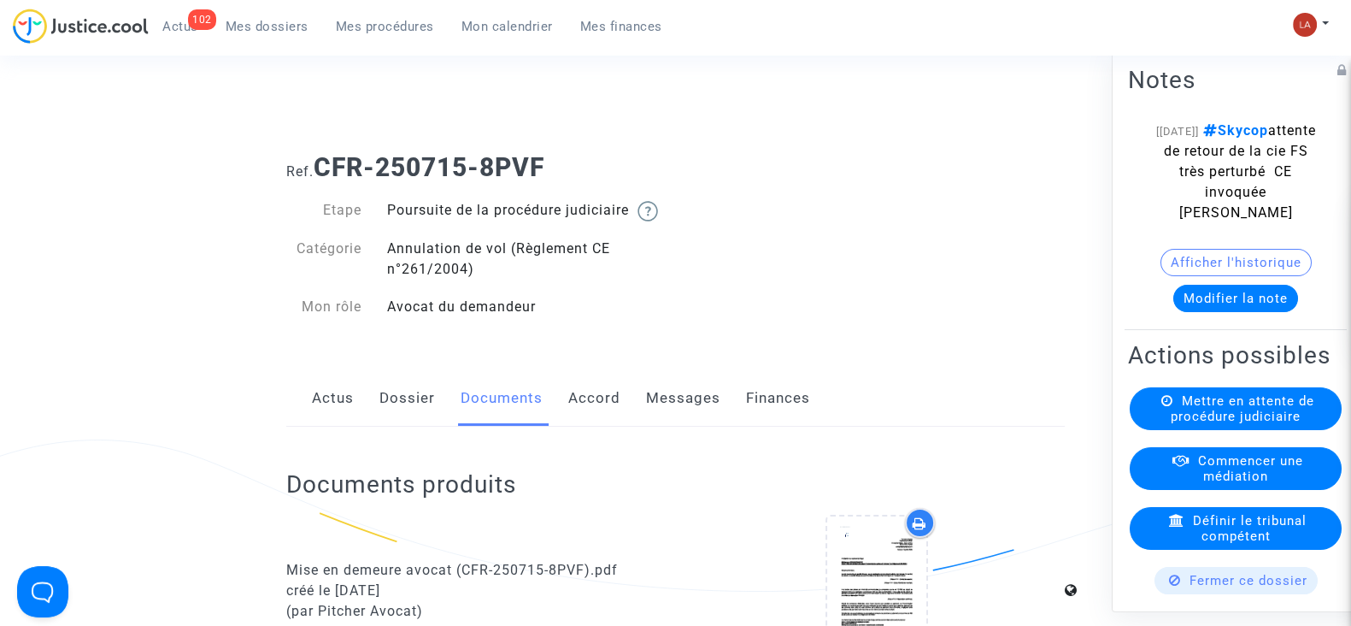
click at [594, 417] on link "Accord" at bounding box center [594, 398] width 52 height 56
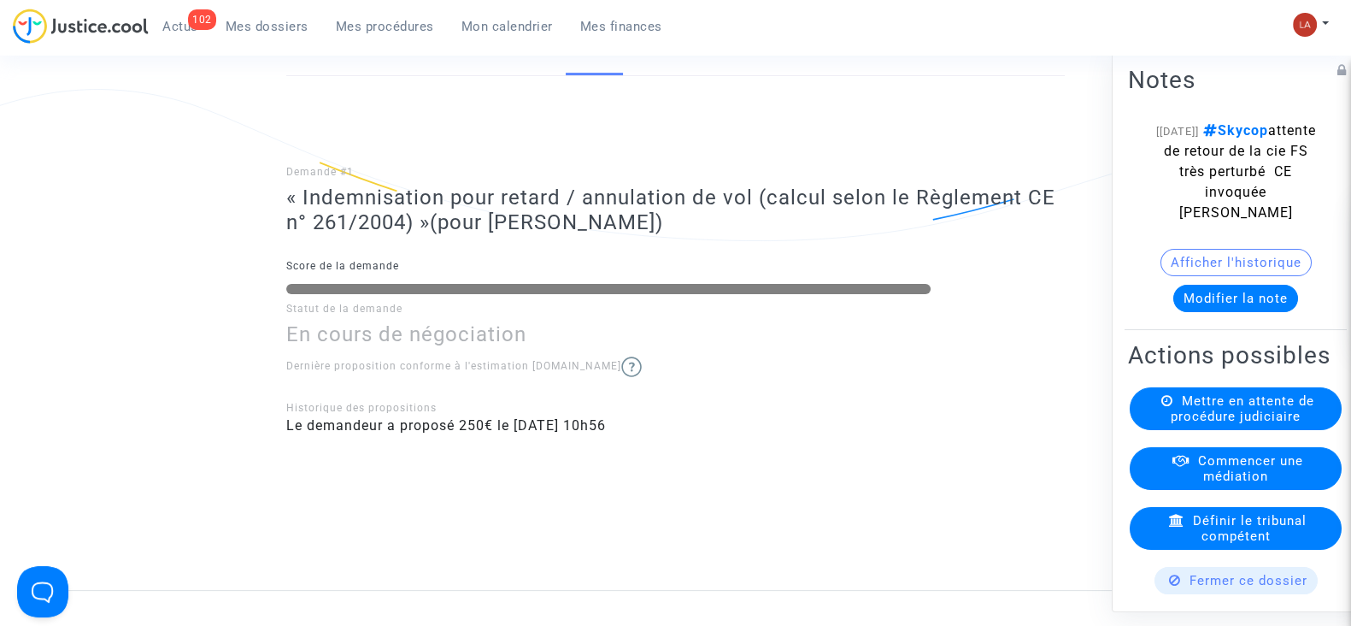
scroll to position [534, 0]
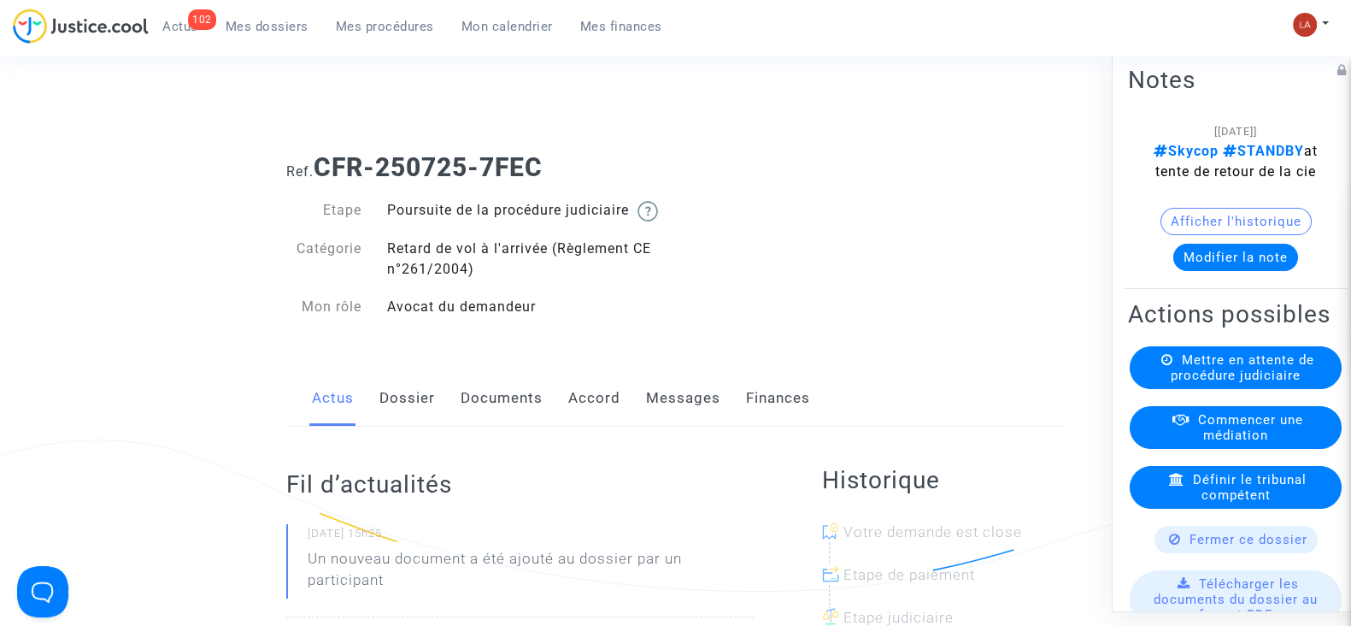
drag, startPoint x: 409, startPoint y: 415, endPoint x: 481, endPoint y: 412, distance: 72.7
click at [409, 415] on link "Dossier" at bounding box center [407, 398] width 56 height 56
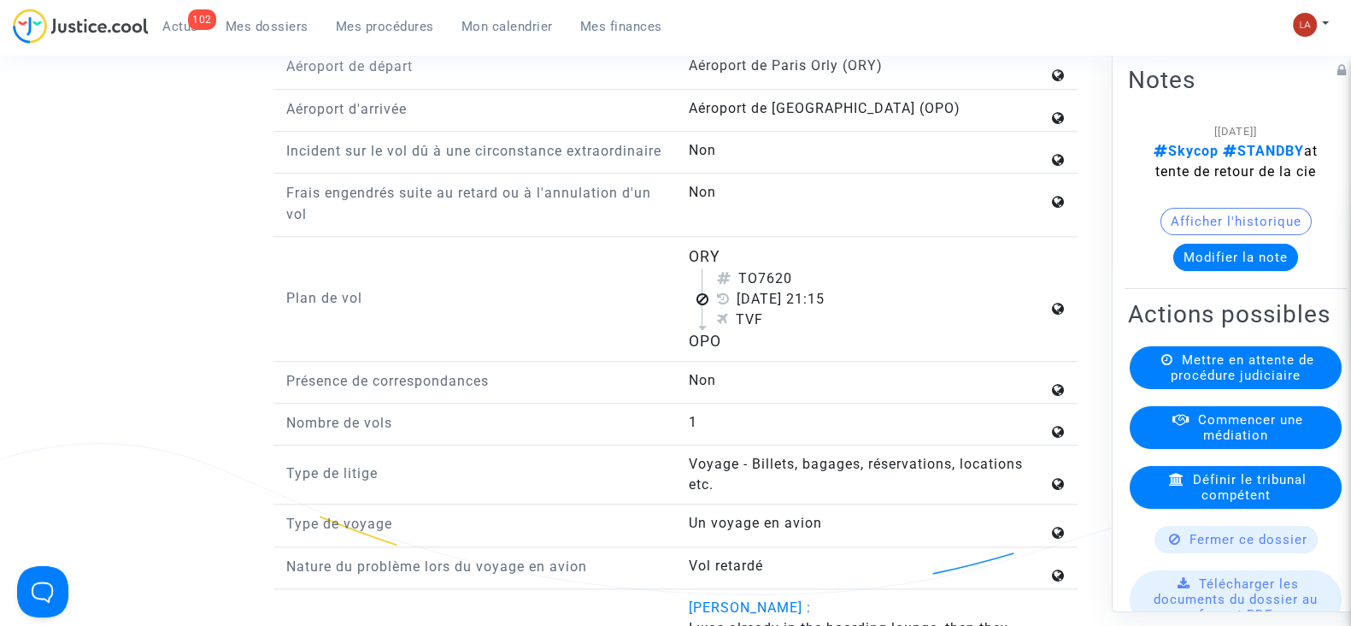
scroll to position [2244, 0]
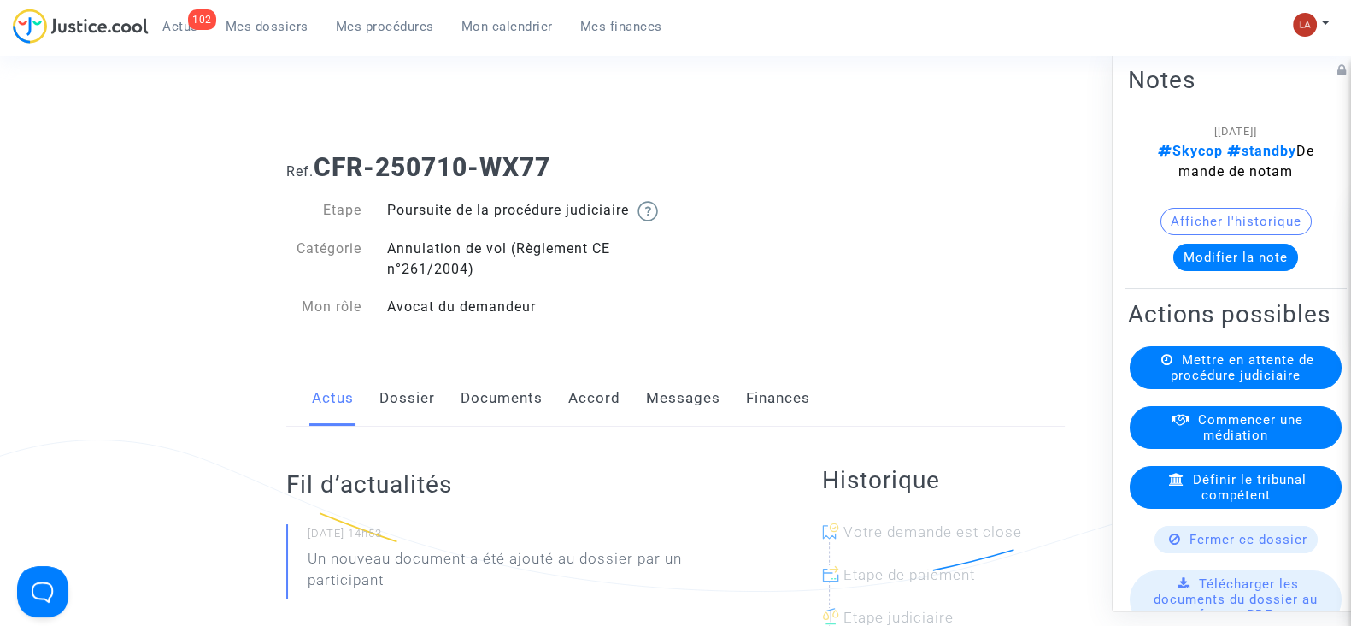
click at [434, 408] on div "Actus Dossier Documents Accord Messages Finances" at bounding box center [675, 398] width 779 height 57
click at [389, 426] on link "Dossier" at bounding box center [407, 398] width 56 height 56
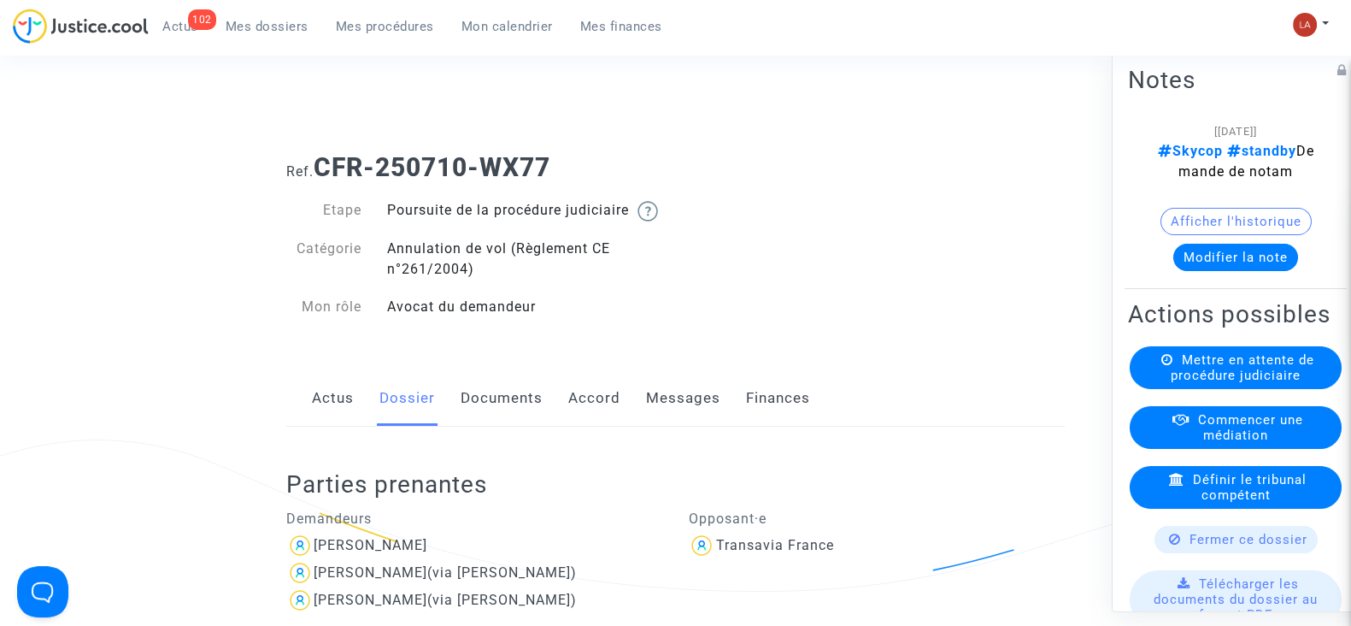
click at [516, 415] on link "Documents" at bounding box center [502, 398] width 82 height 56
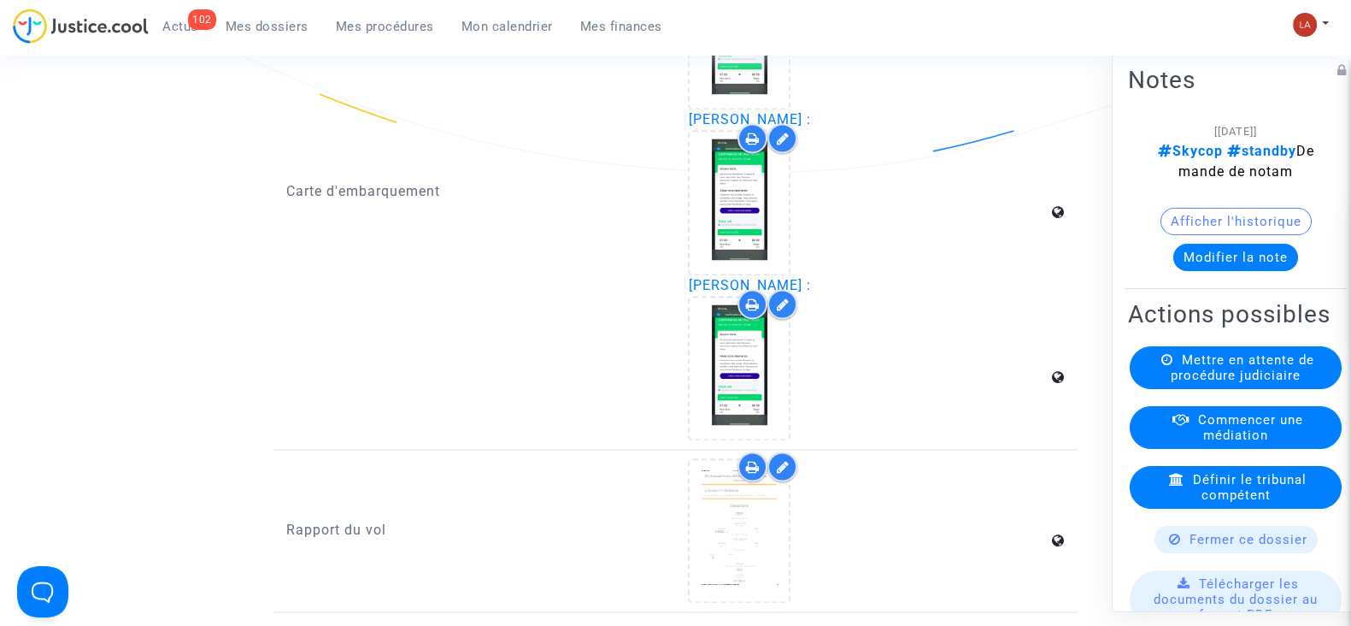
scroll to position [3526, 0]
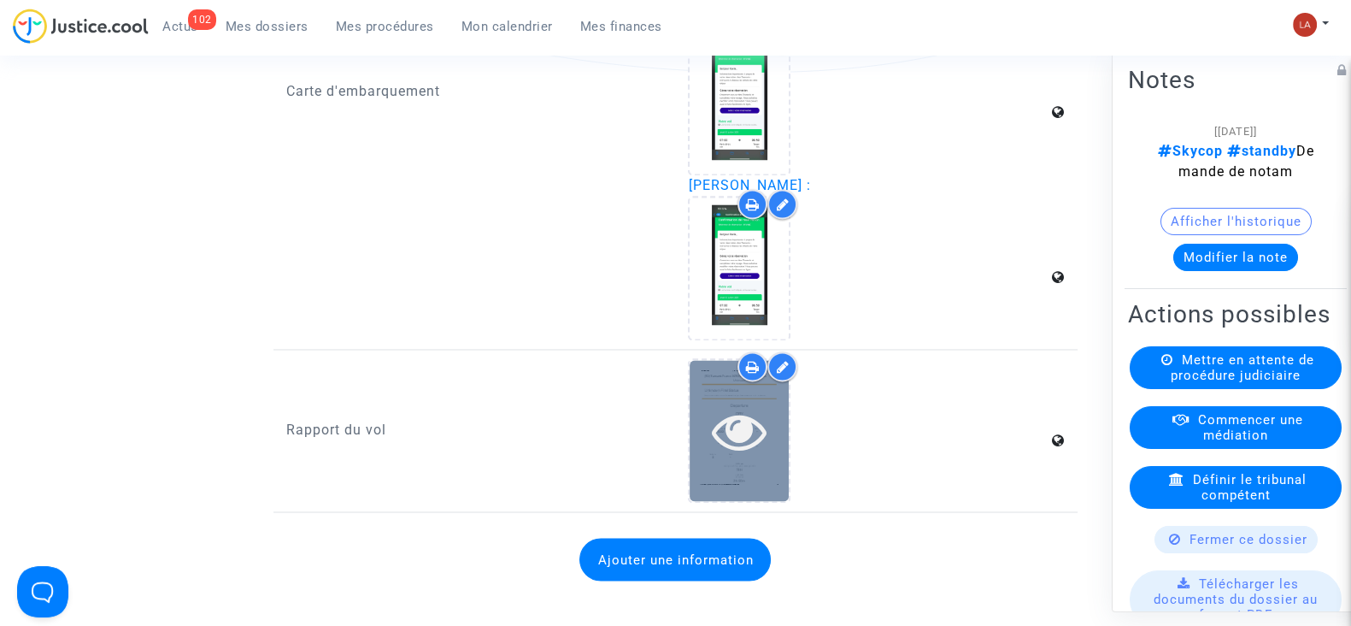
click at [773, 432] on div at bounding box center [739, 430] width 99 height 55
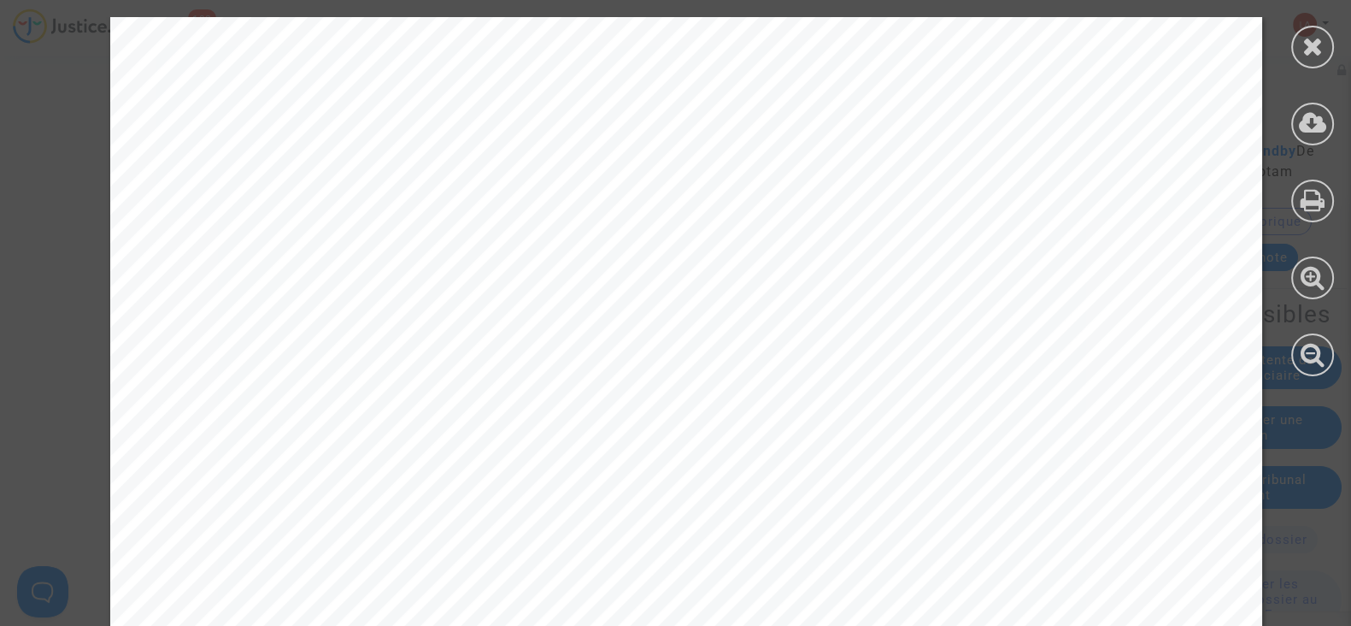
scroll to position [534, 0]
drag, startPoint x: 1316, startPoint y: 57, endPoint x: 1206, endPoint y: 126, distance: 129.7
click at [1316, 57] on icon at bounding box center [1313, 46] width 21 height 26
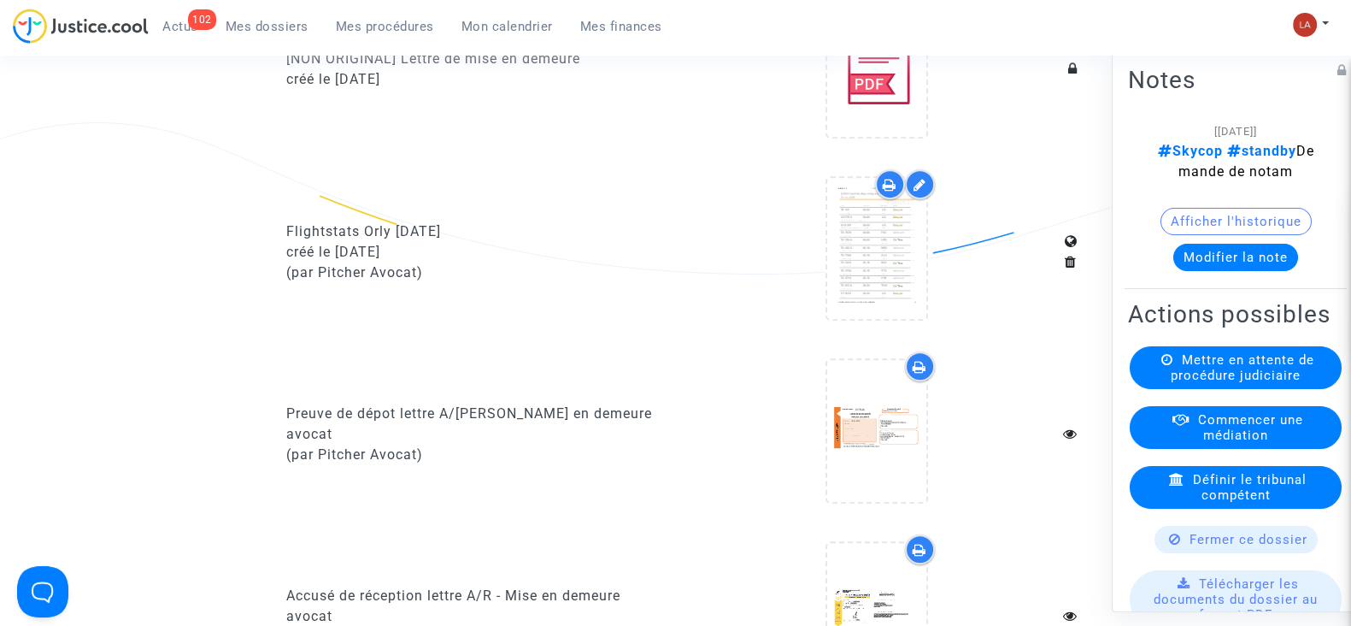
scroll to position [213, 0]
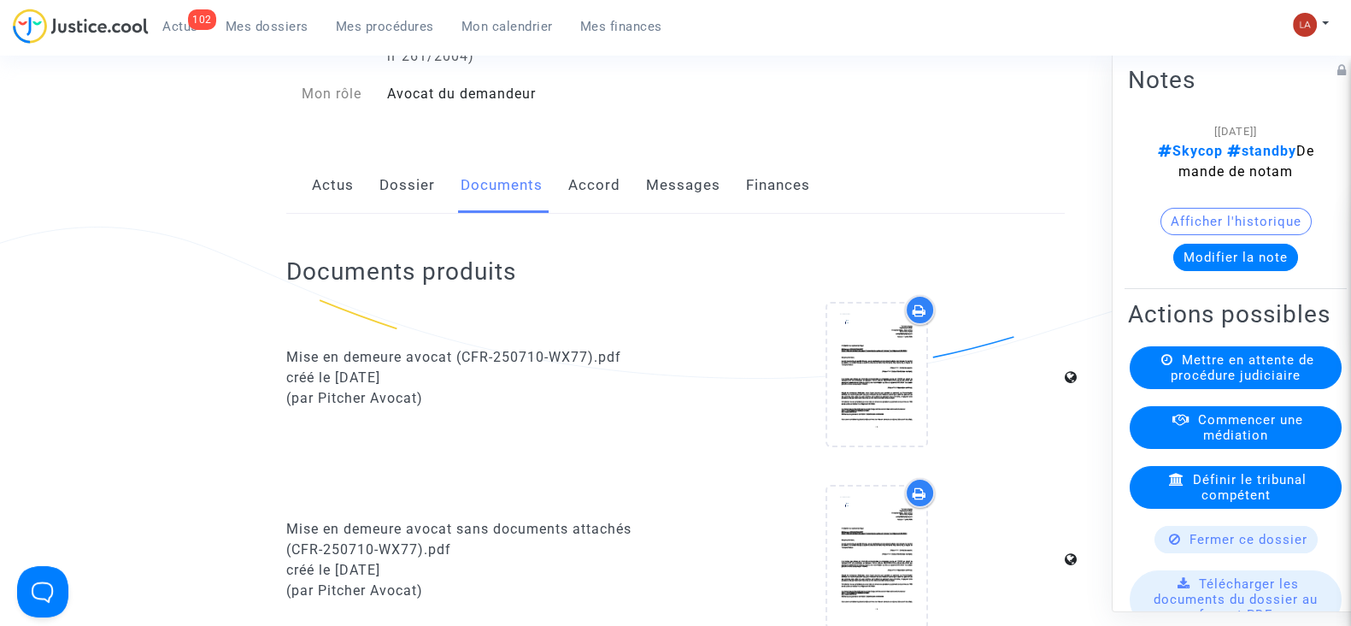
click at [607, 203] on link "Accord" at bounding box center [594, 185] width 52 height 56
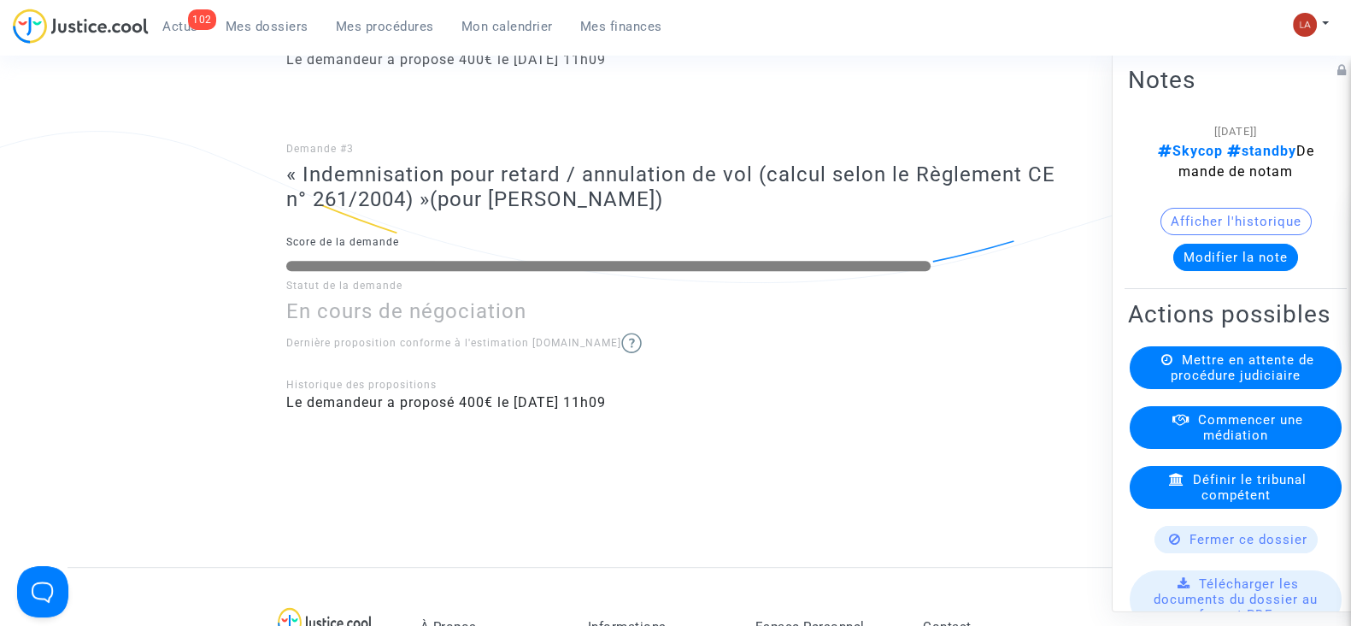
scroll to position [1068, 0]
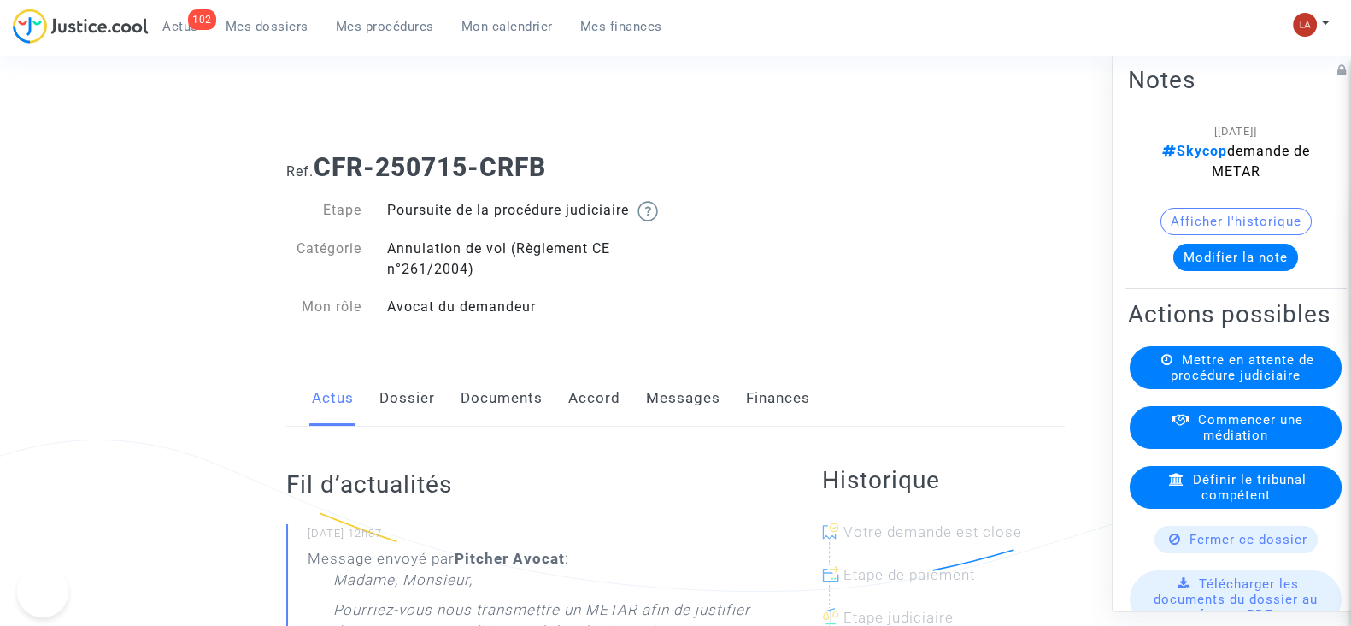
click at [584, 426] on link "Accord" at bounding box center [594, 398] width 52 height 56
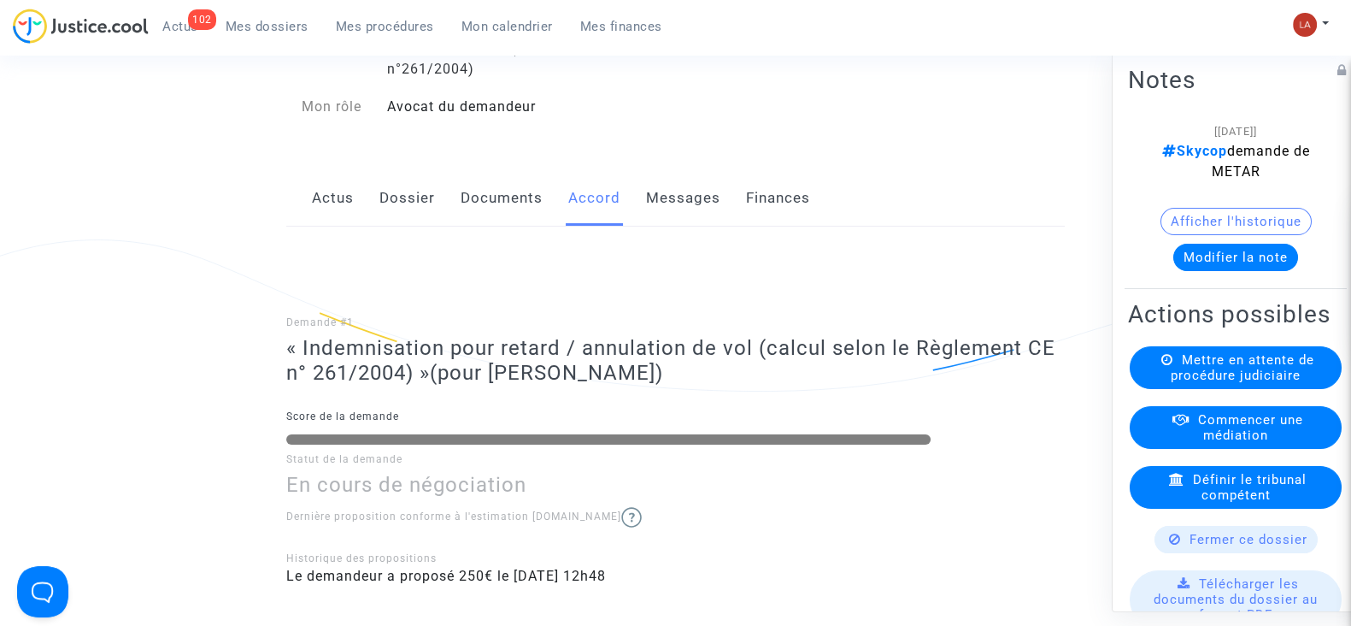
scroll to position [321, 0]
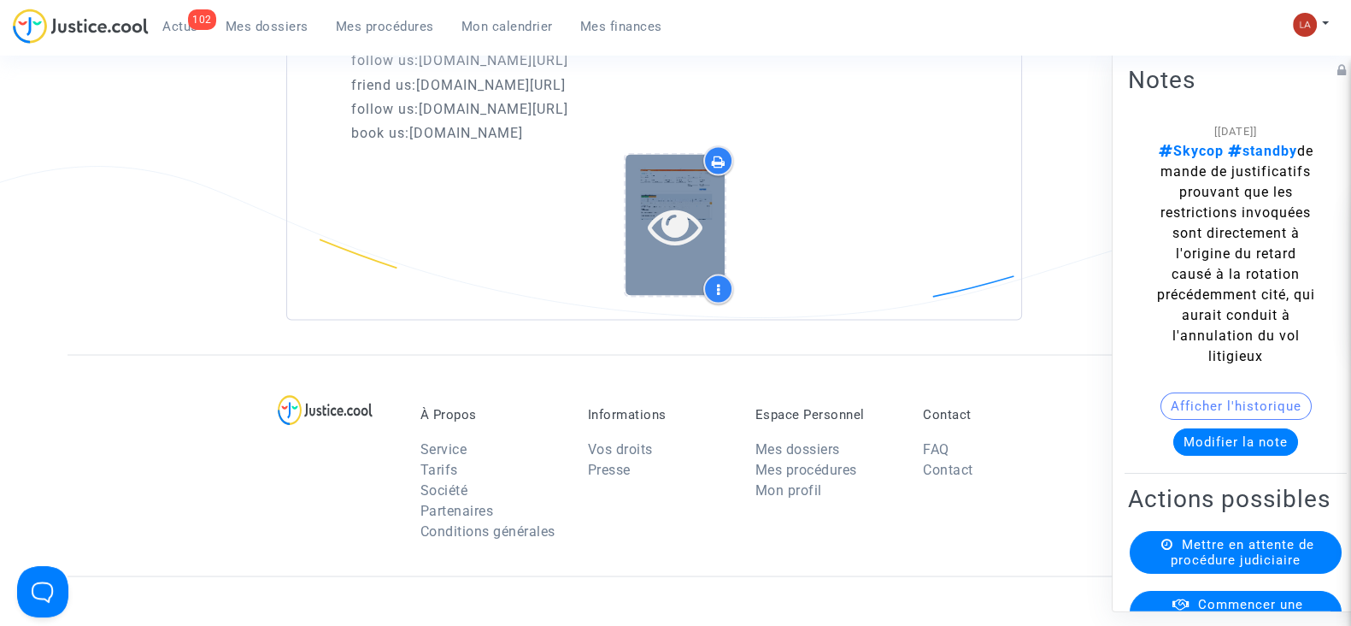
scroll to position [4060, 0]
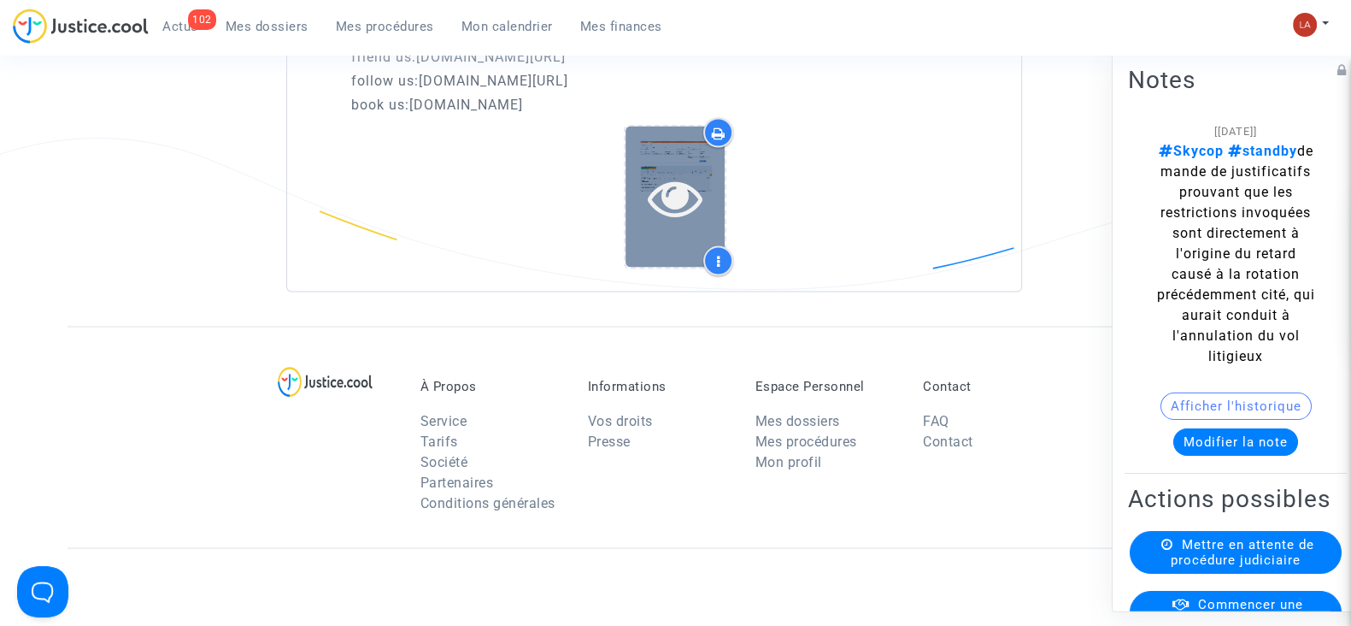
click at [662, 187] on icon at bounding box center [676, 197] width 56 height 55
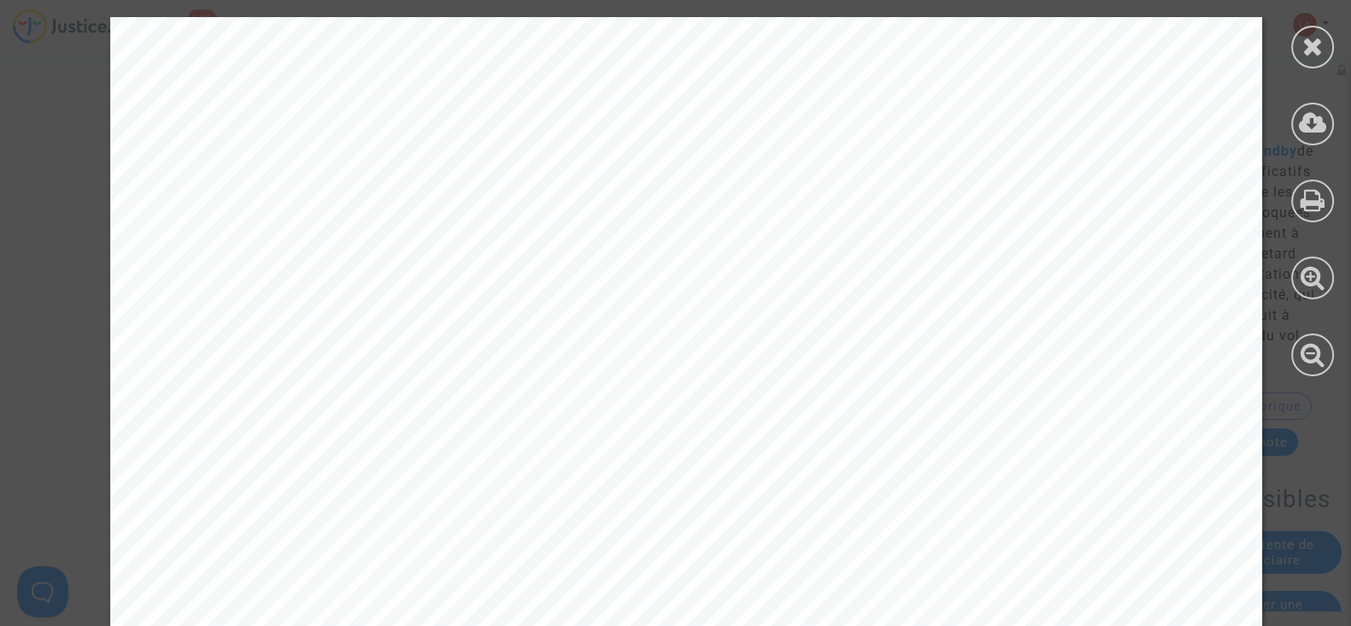
scroll to position [426, 0]
drag, startPoint x: 1297, startPoint y: 44, endPoint x: 1169, endPoint y: 91, distance: 135.7
click at [1299, 43] on div at bounding box center [1312, 47] width 43 height 43
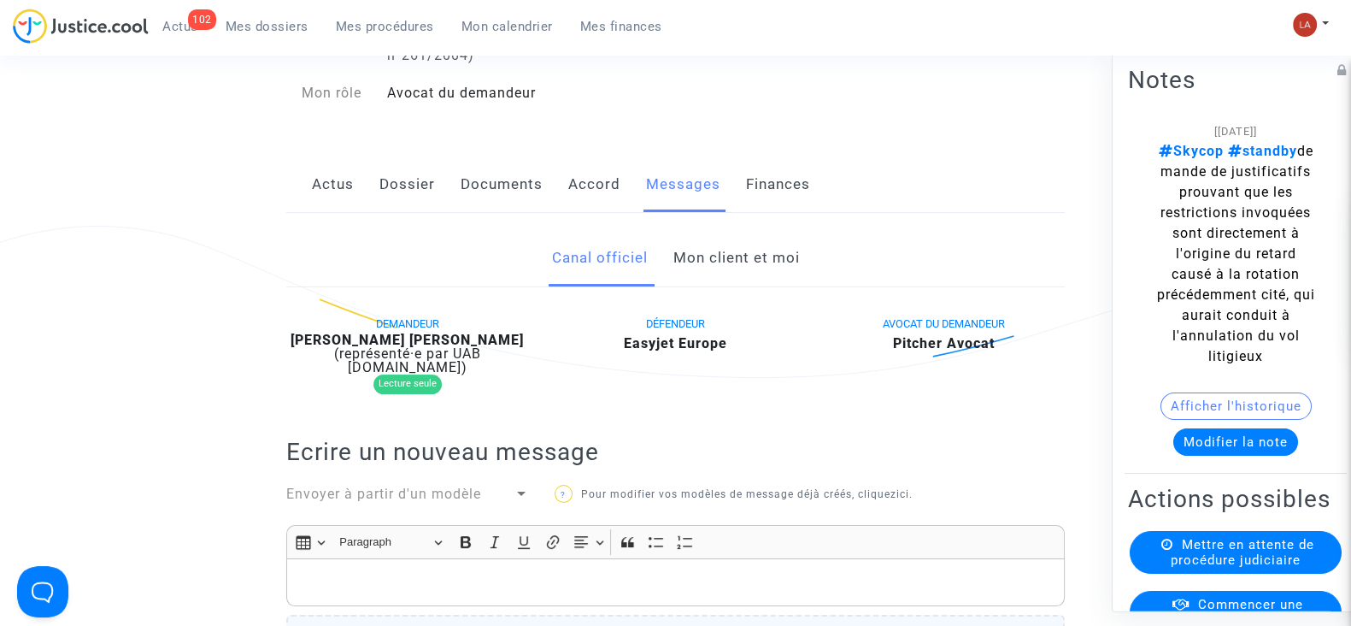
scroll to position [213, 0]
drag, startPoint x: 400, startPoint y: 195, endPoint x: 463, endPoint y: 189, distance: 63.5
click at [400, 195] on link "Dossier" at bounding box center [407, 185] width 56 height 56
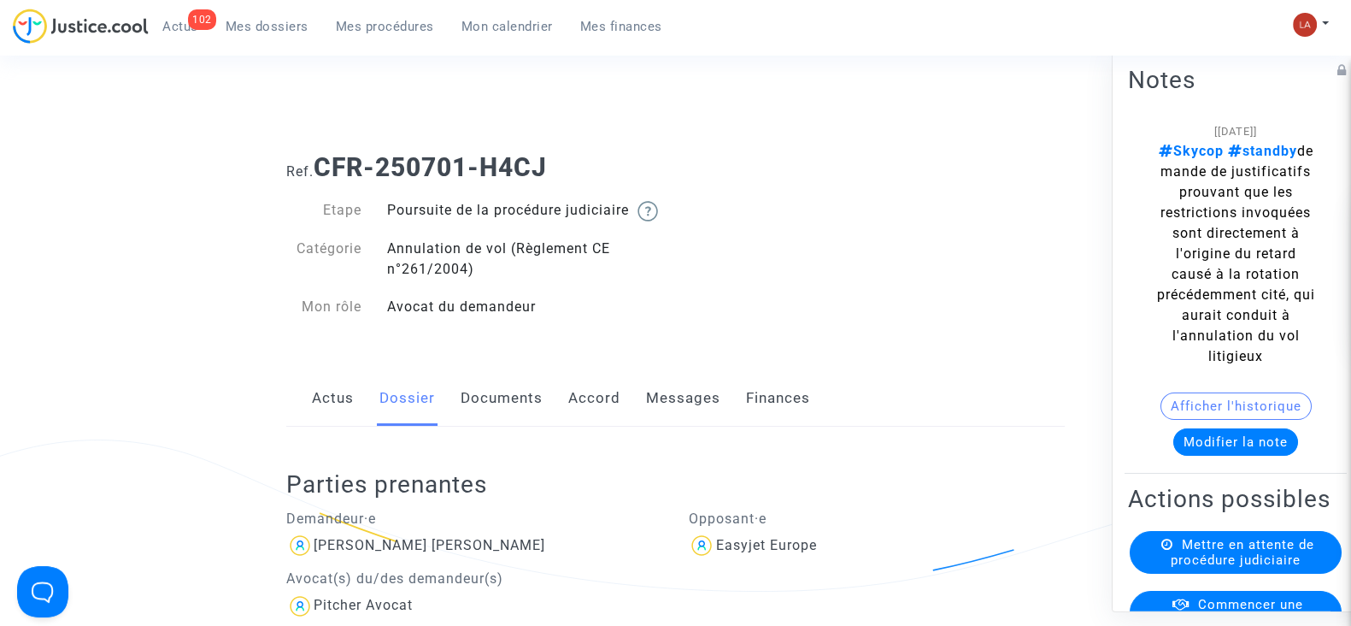
click at [501, 422] on link "Documents" at bounding box center [502, 398] width 82 height 56
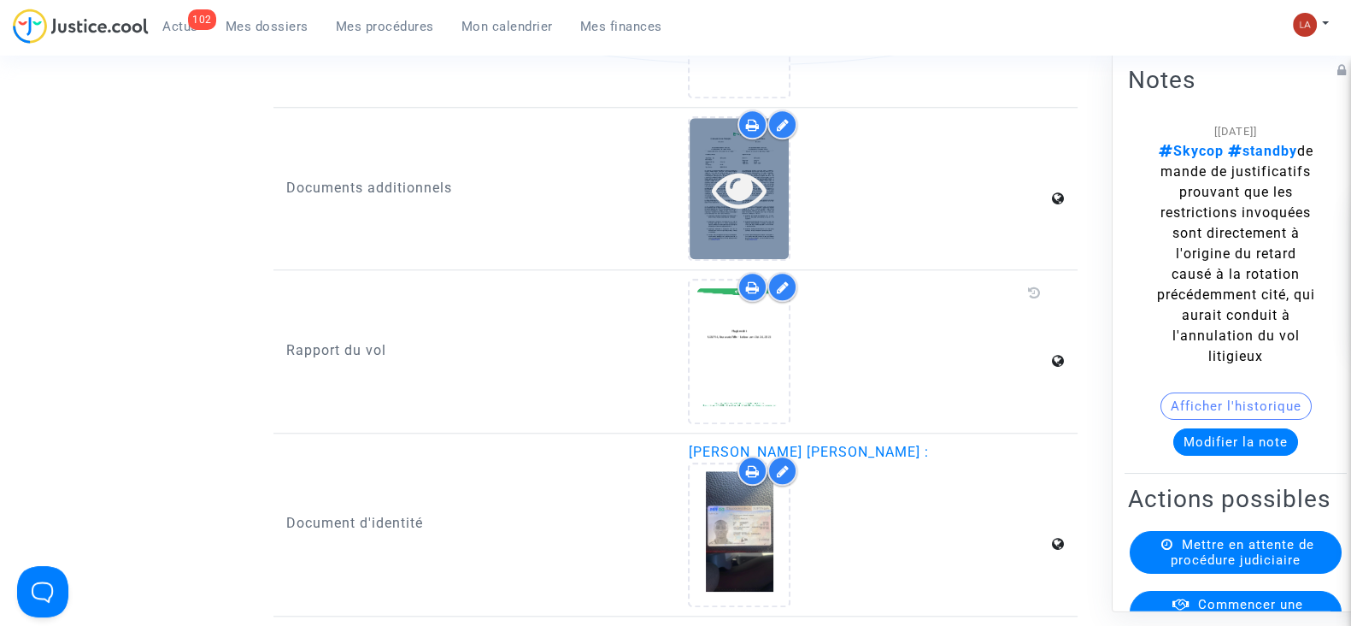
scroll to position [2350, 0]
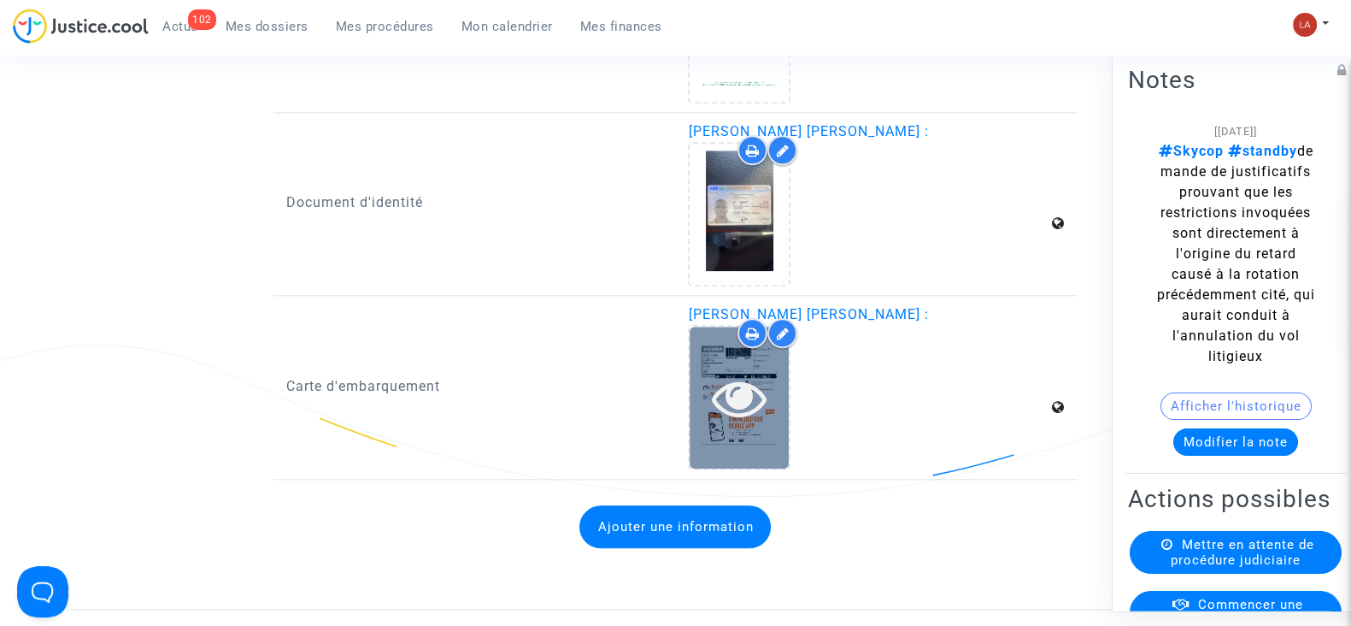
click at [765, 405] on icon at bounding box center [740, 397] width 56 height 55
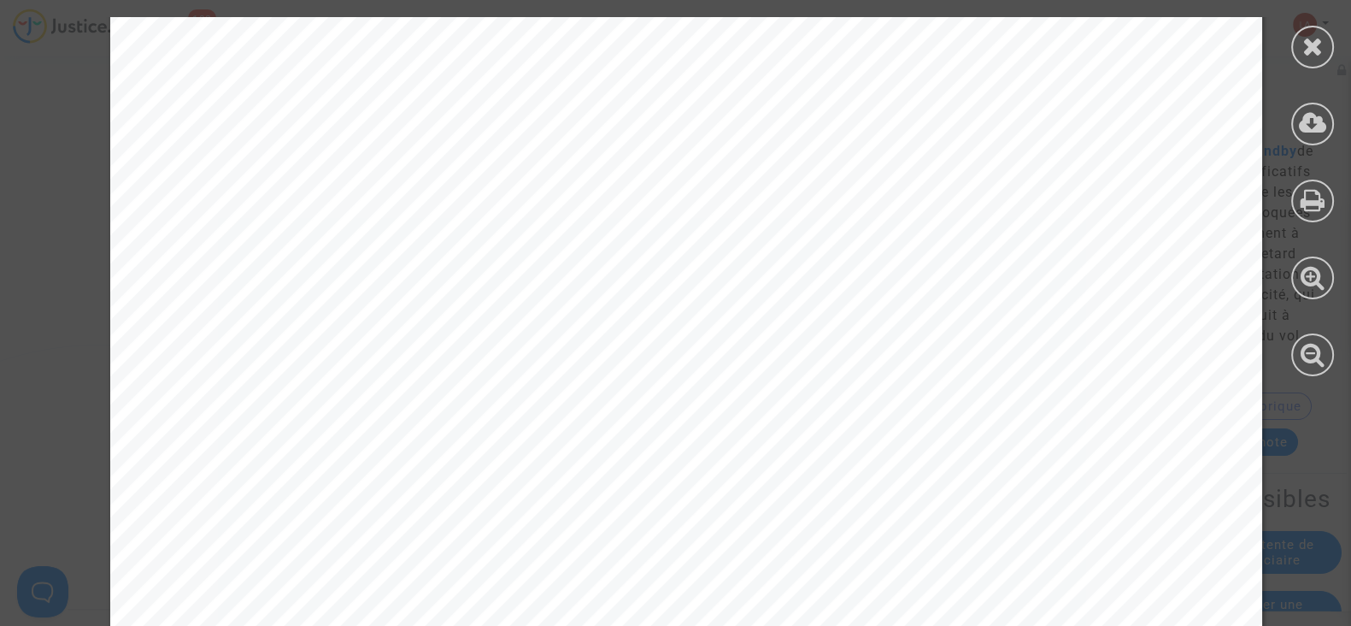
scroll to position [0, 0]
click at [1320, 46] on icon at bounding box center [1313, 46] width 21 height 26
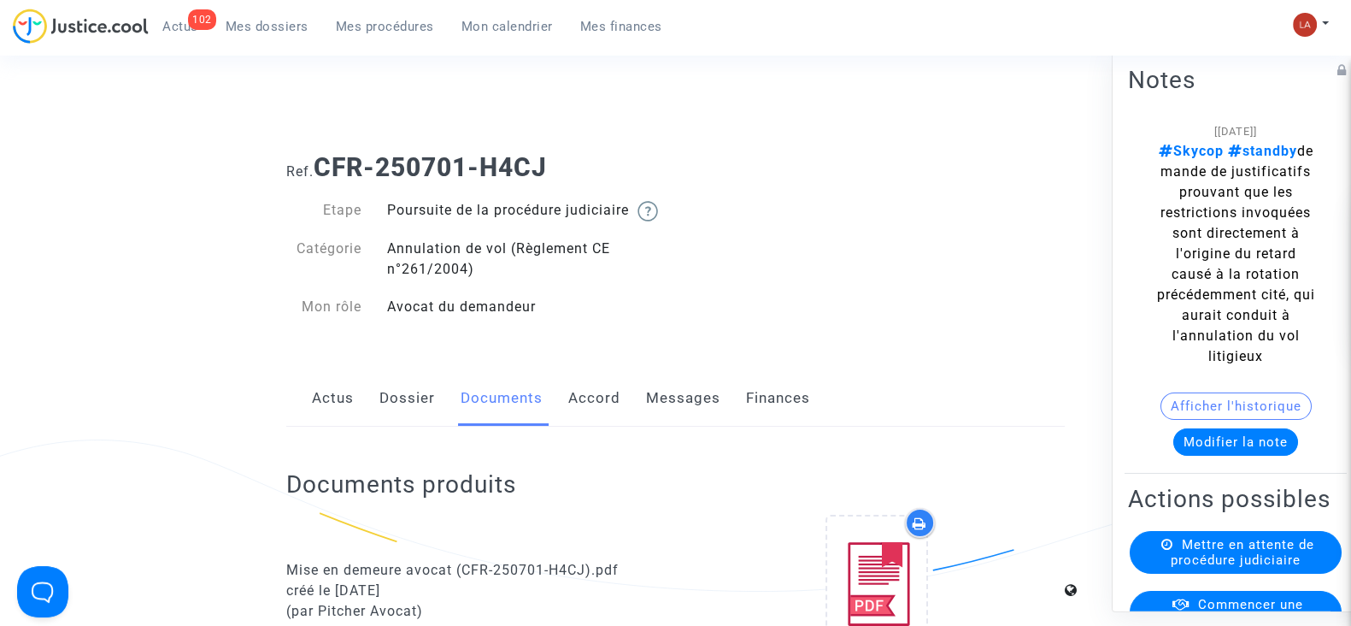
click at [680, 408] on link "Messages" at bounding box center [683, 398] width 74 height 56
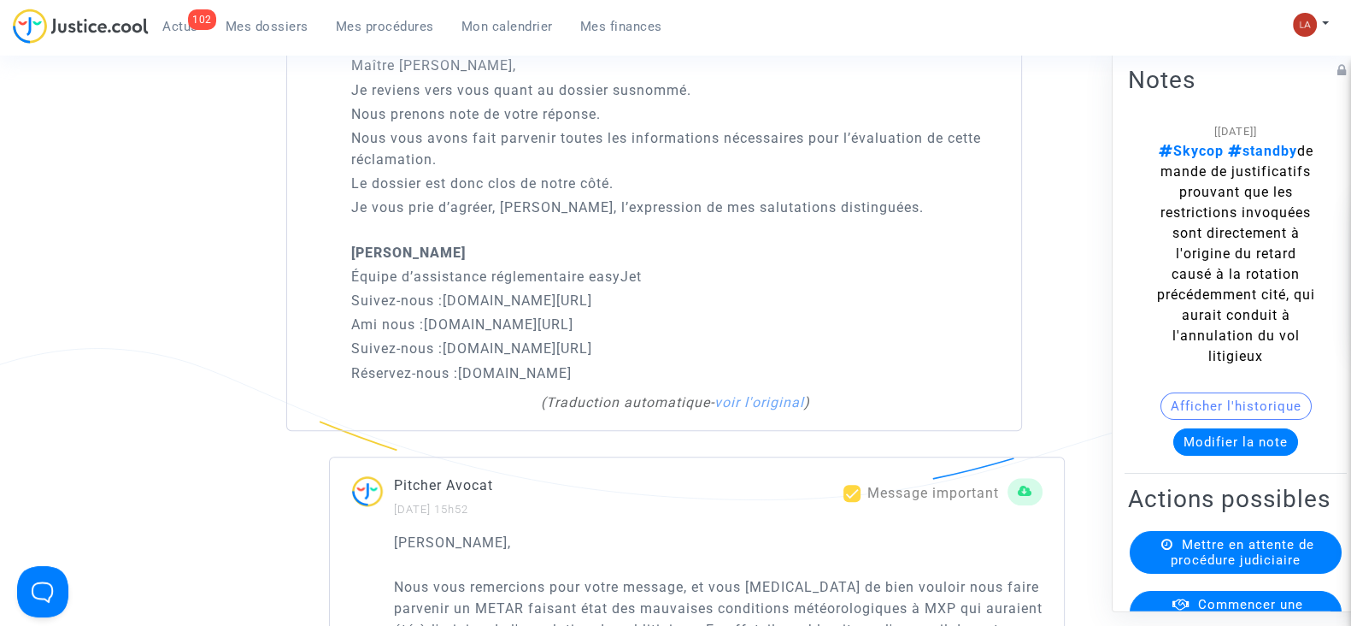
scroll to position [1596, 0]
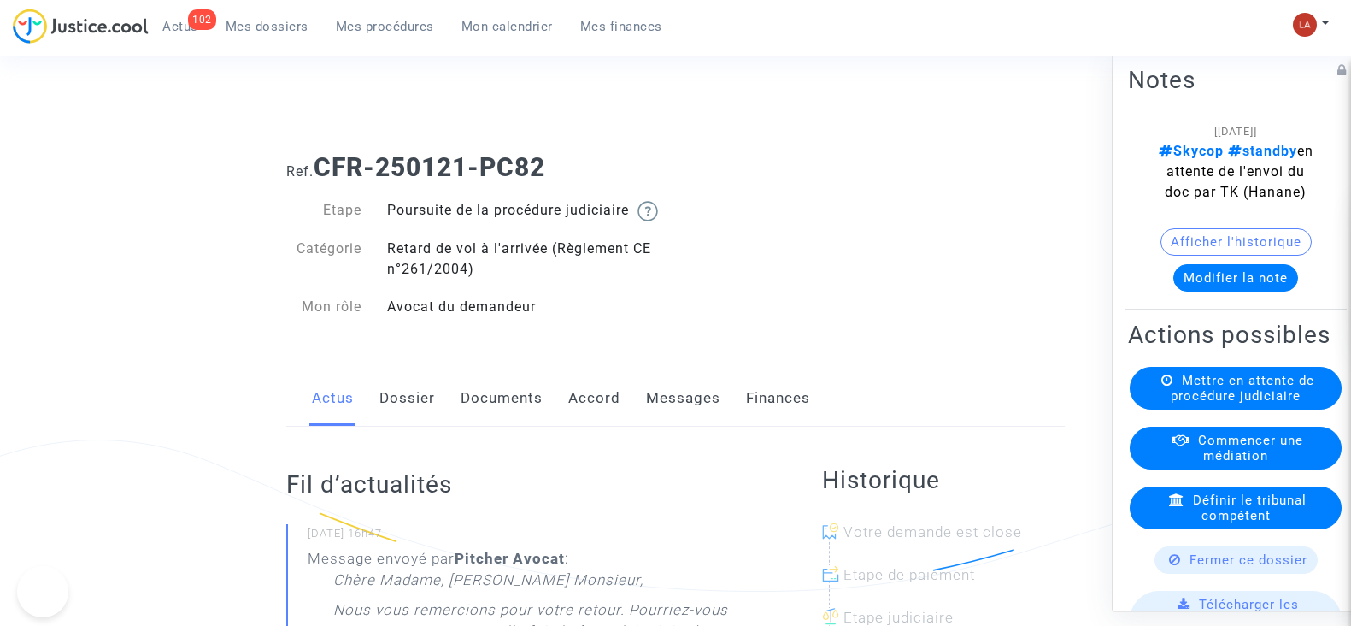
click at [691, 409] on link "Messages" at bounding box center [683, 398] width 74 height 56
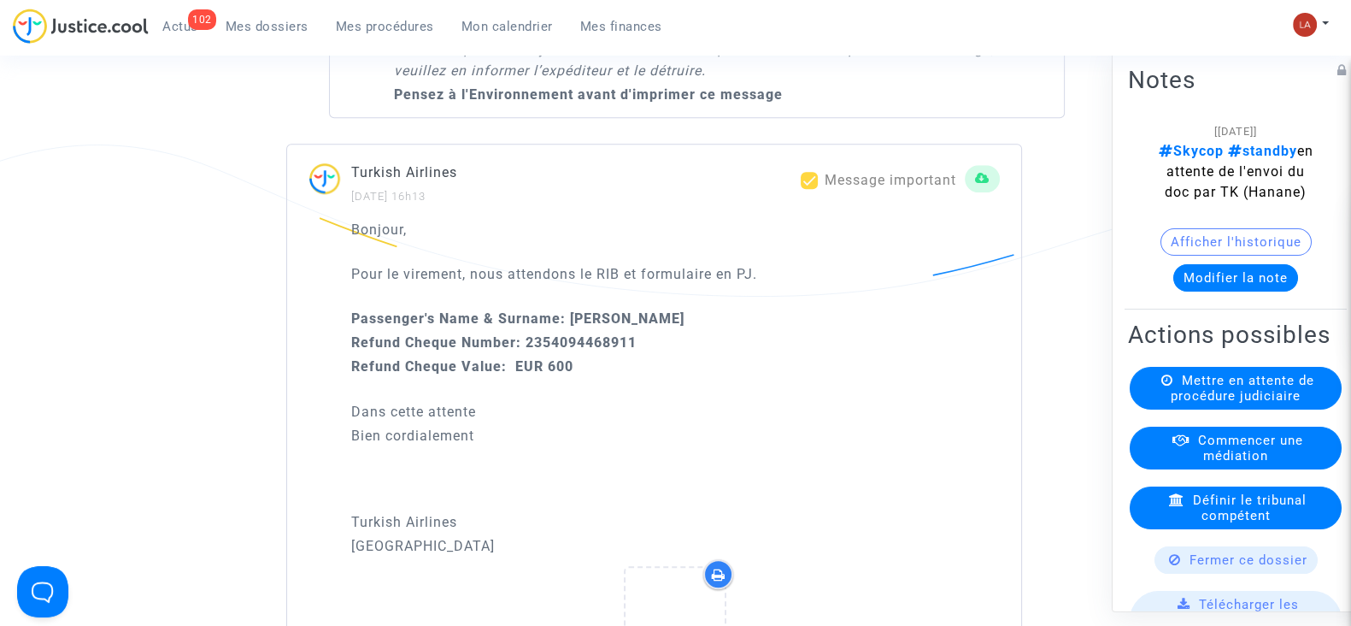
scroll to position [1602, 0]
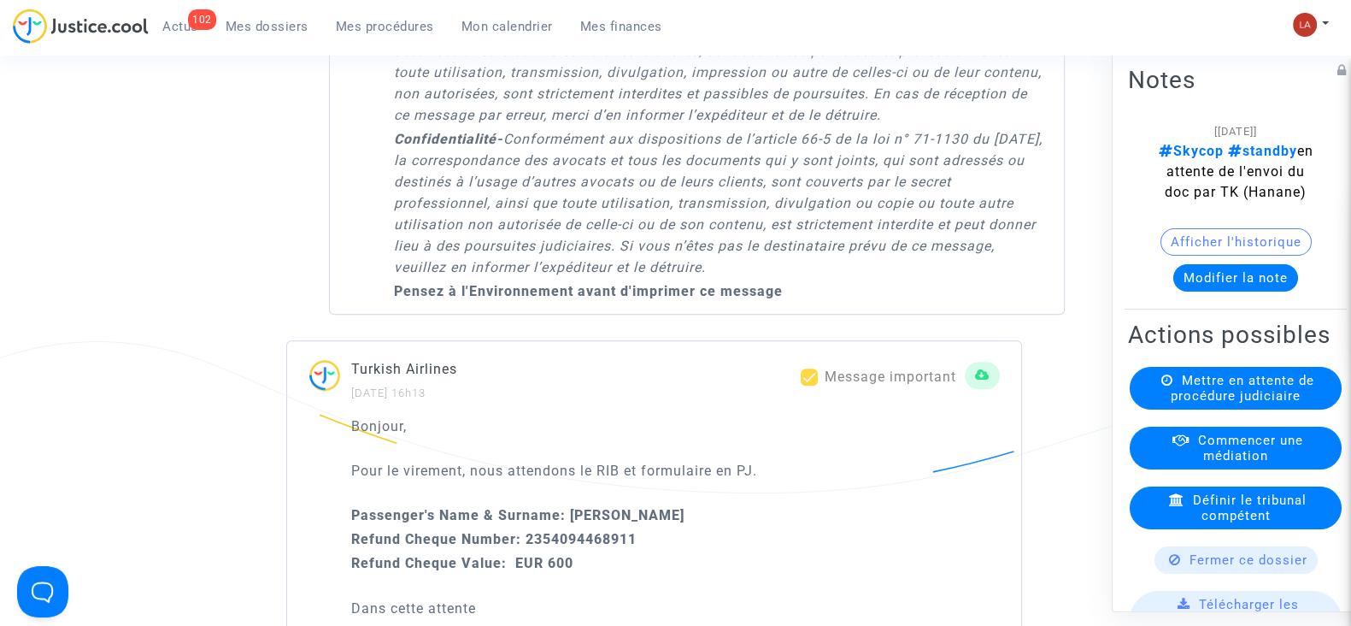
click at [600, 547] on b "Refund Cheque Number: 2354094468911" at bounding box center [493, 539] width 285 height 16
copy b "2354094468911"
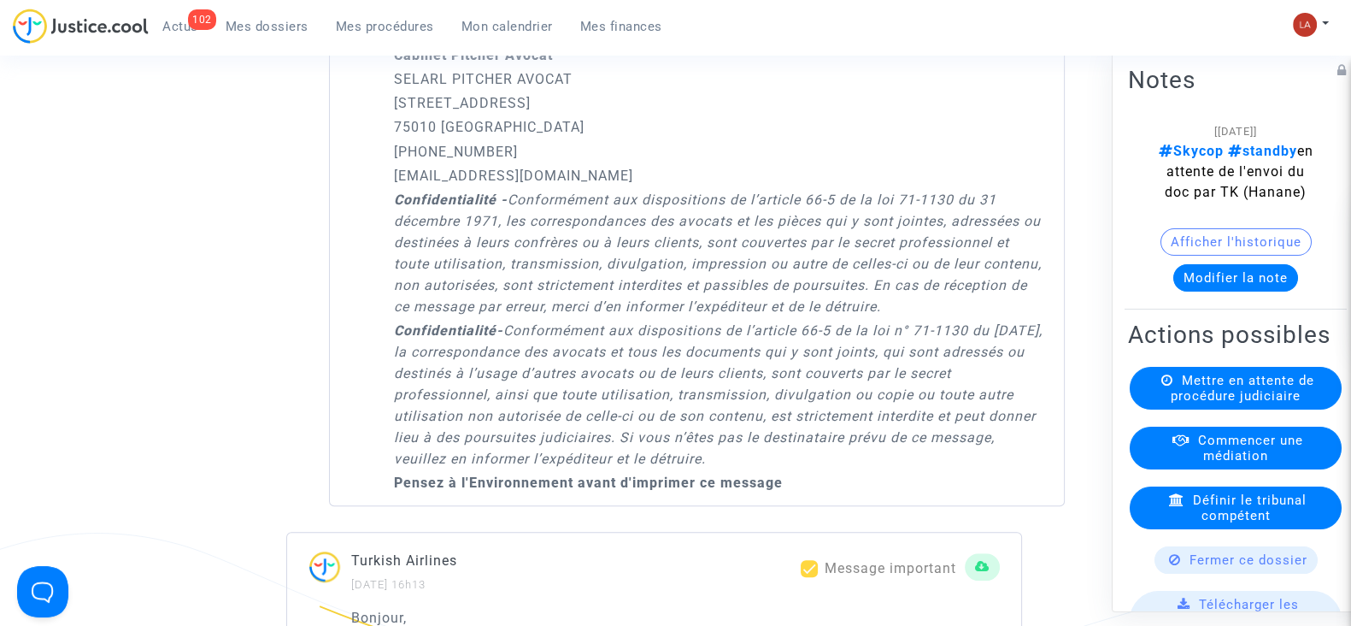
scroll to position [1388, 0]
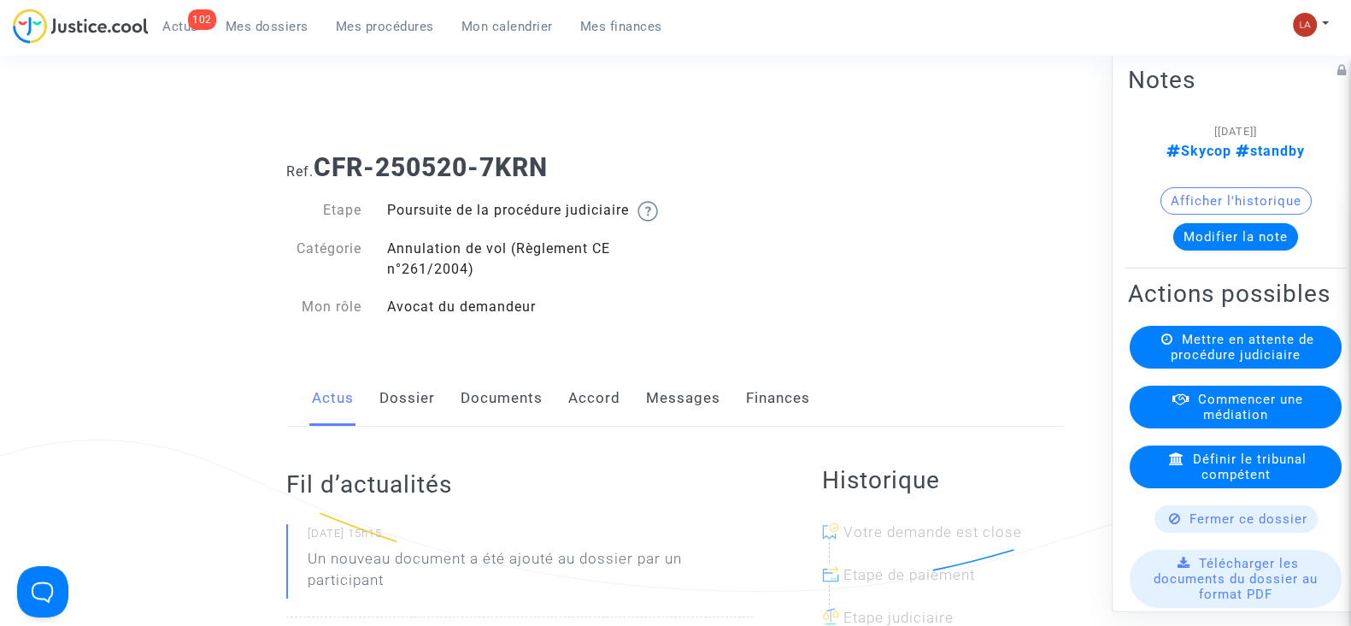
click at [428, 403] on link "Dossier" at bounding box center [407, 398] width 56 height 56
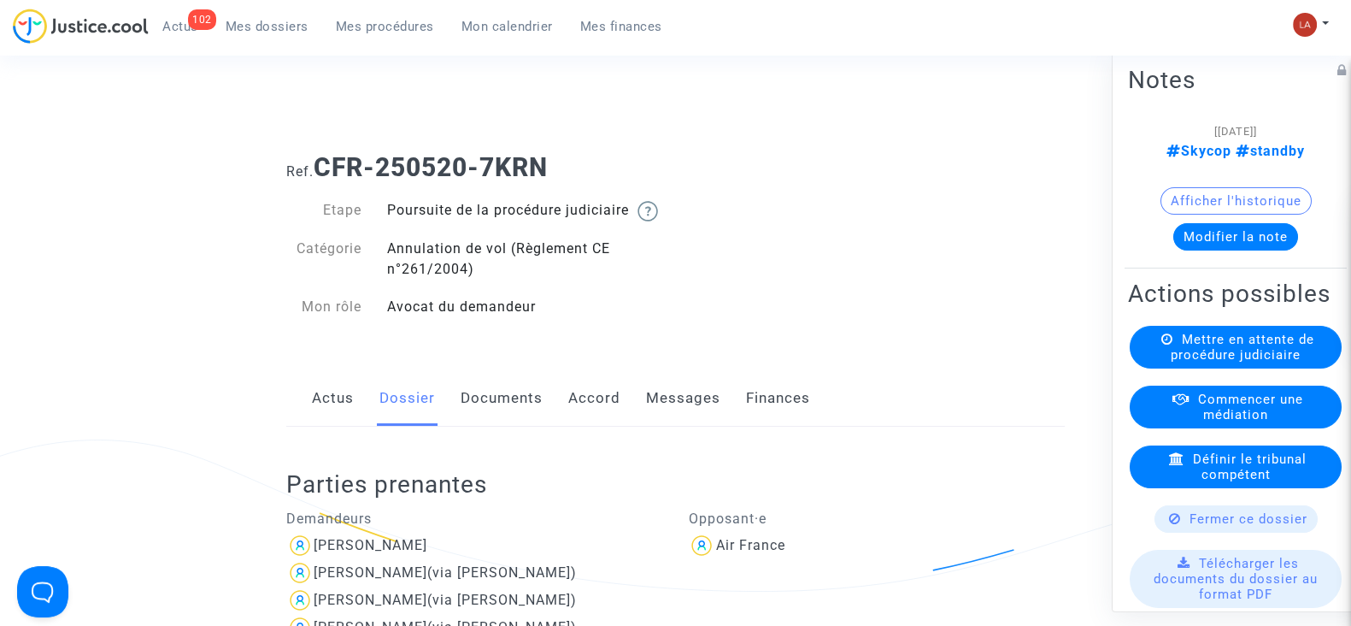
click at [516, 426] on link "Documents" at bounding box center [502, 398] width 82 height 56
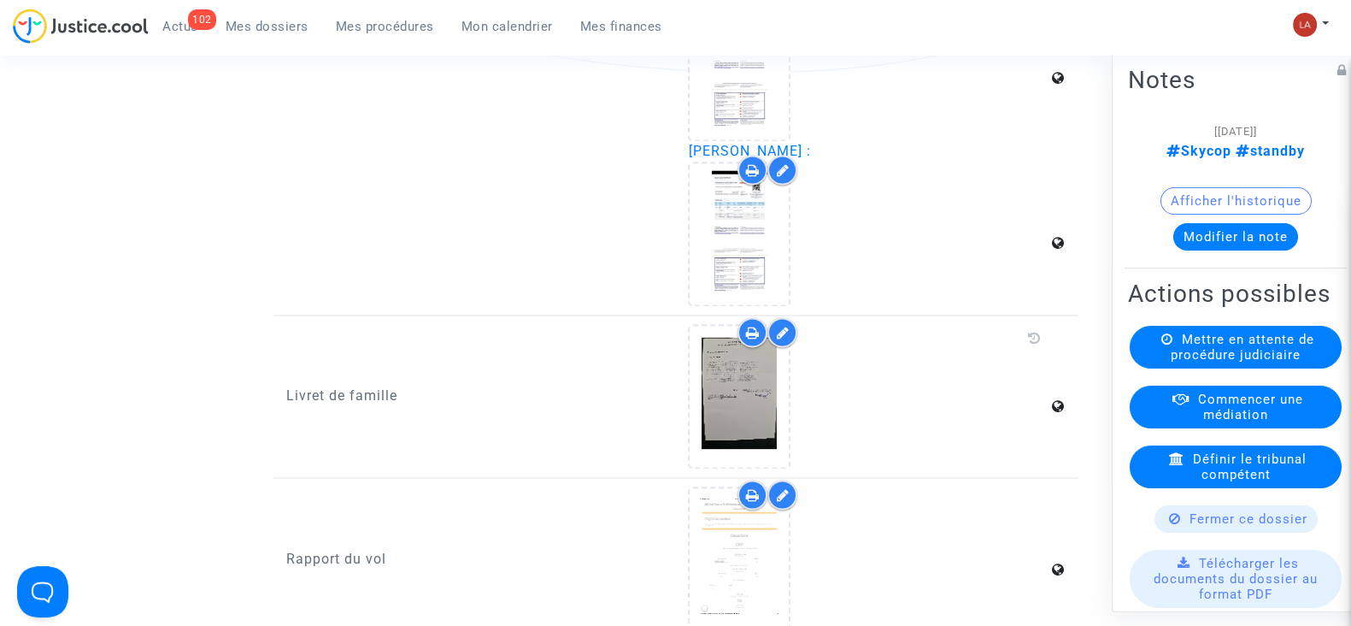
scroll to position [3846, 0]
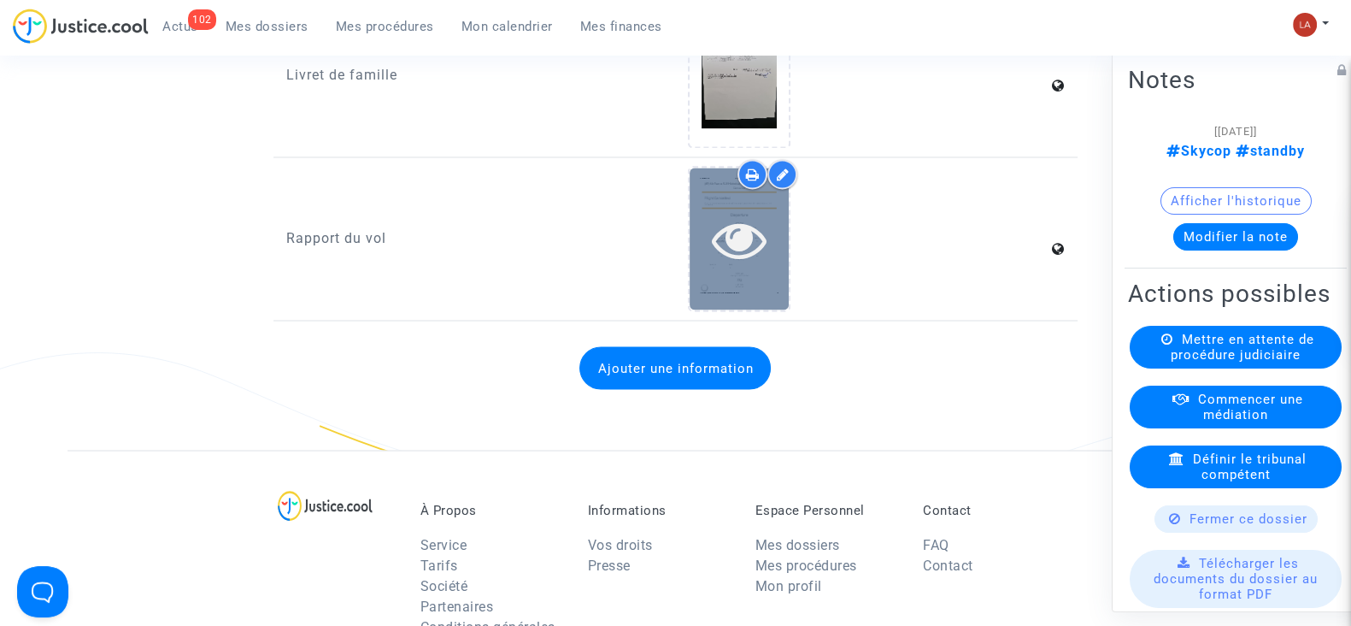
click at [756, 280] on div at bounding box center [739, 238] width 99 height 141
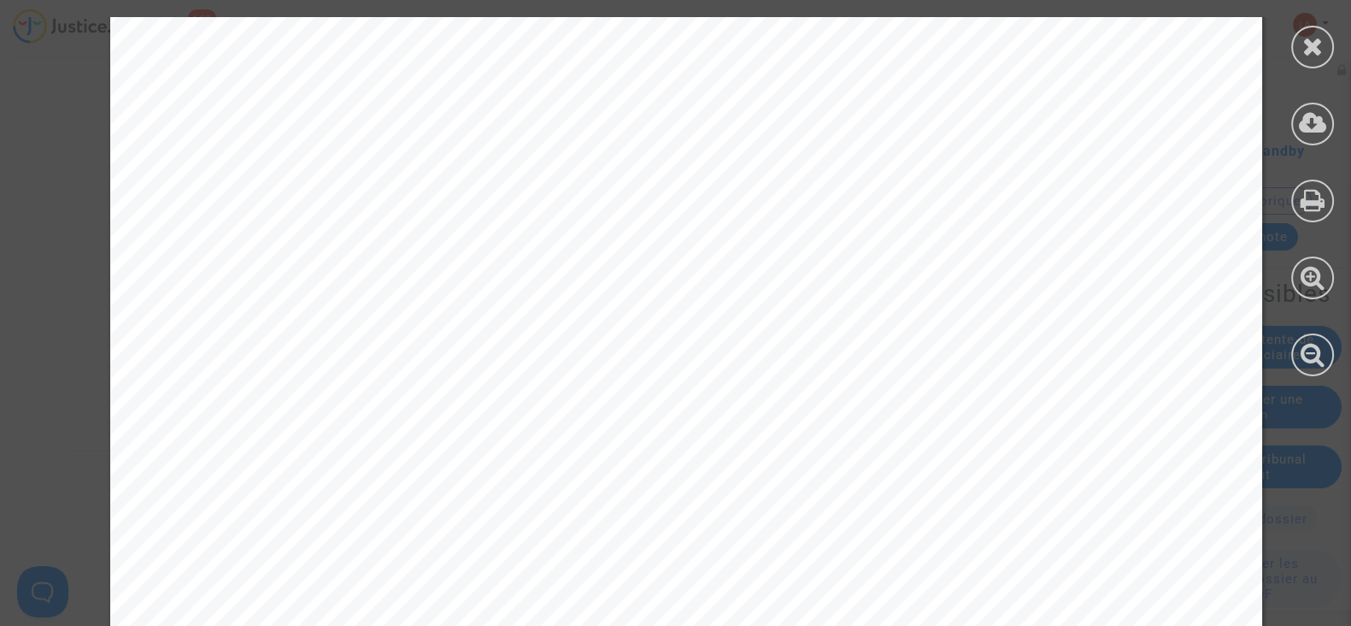
scroll to position [1923, 0]
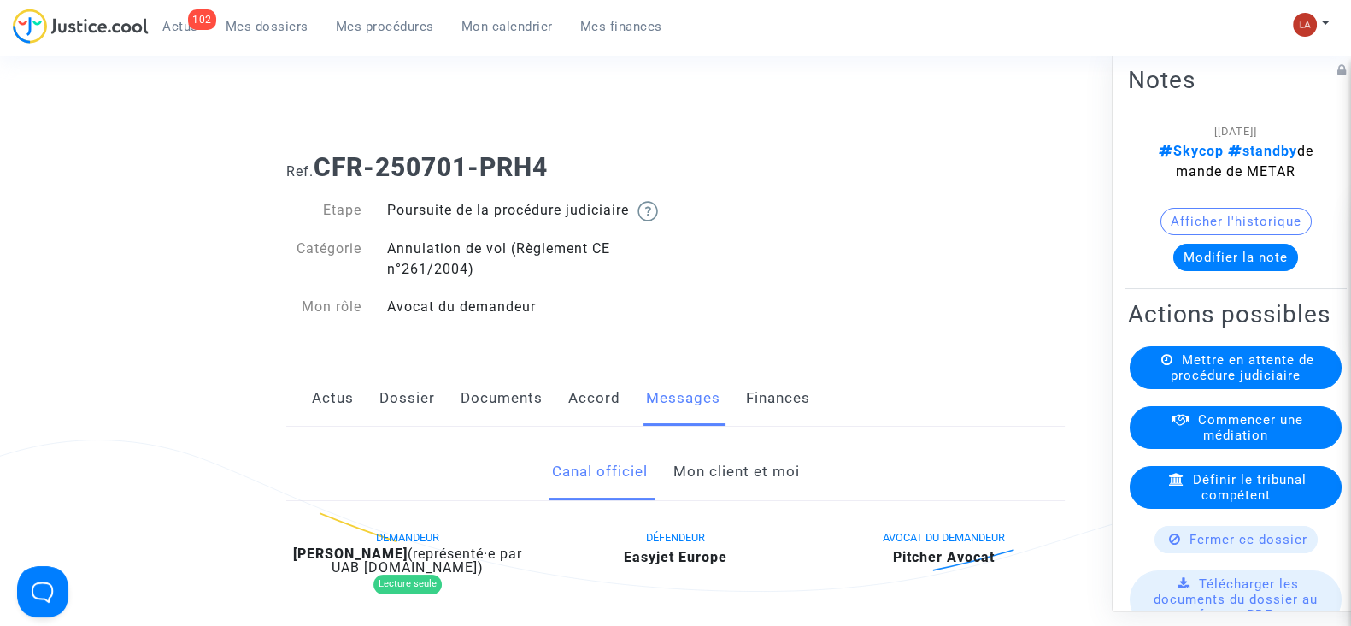
click at [728, 492] on link "Mon client et moi" at bounding box center [736, 472] width 126 height 56
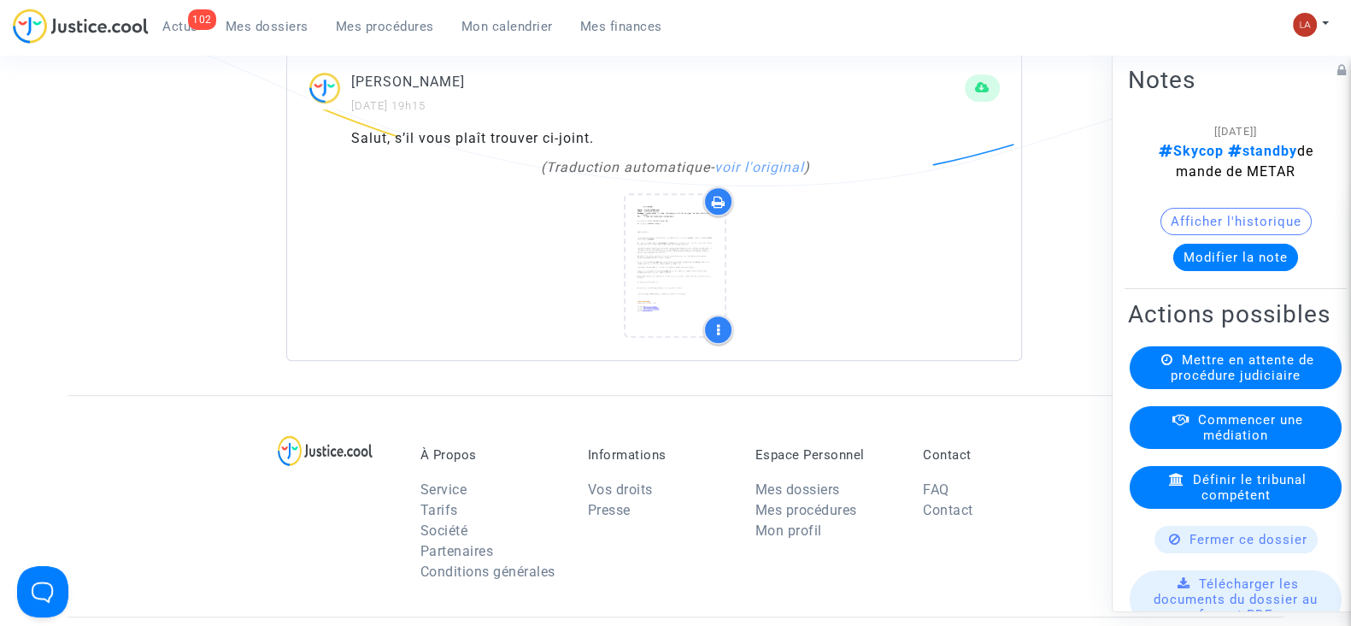
scroll to position [1068, 0]
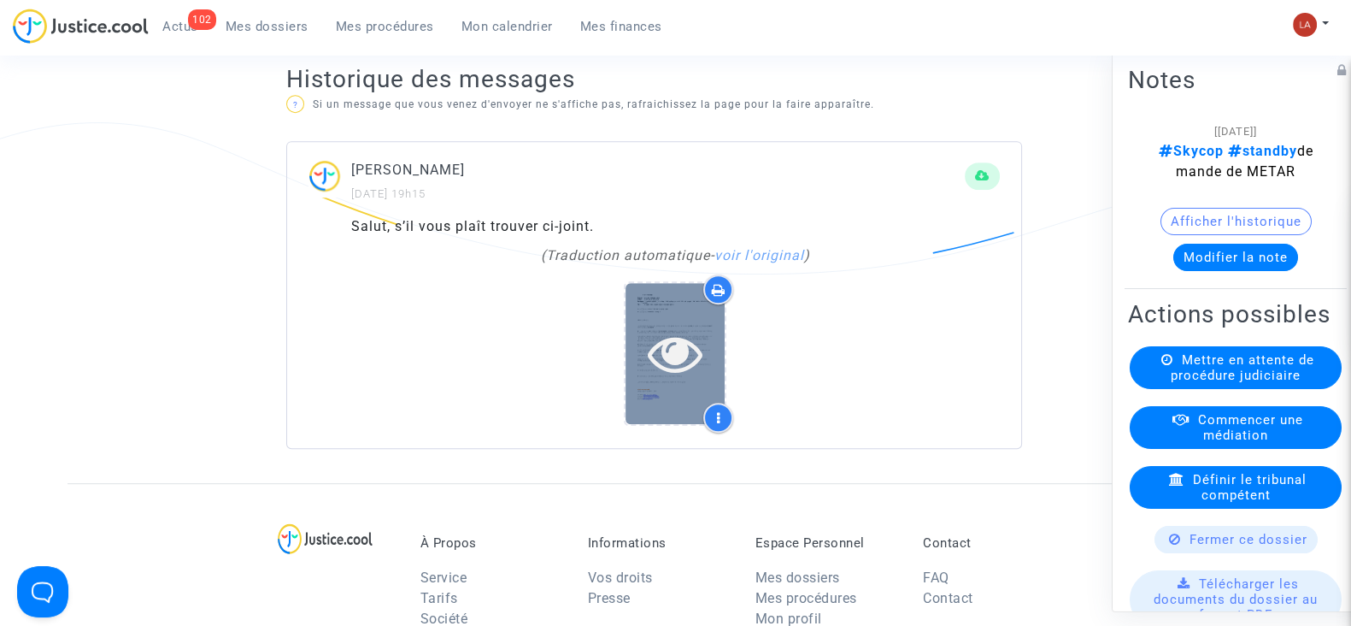
click at [681, 352] on icon at bounding box center [676, 353] width 56 height 55
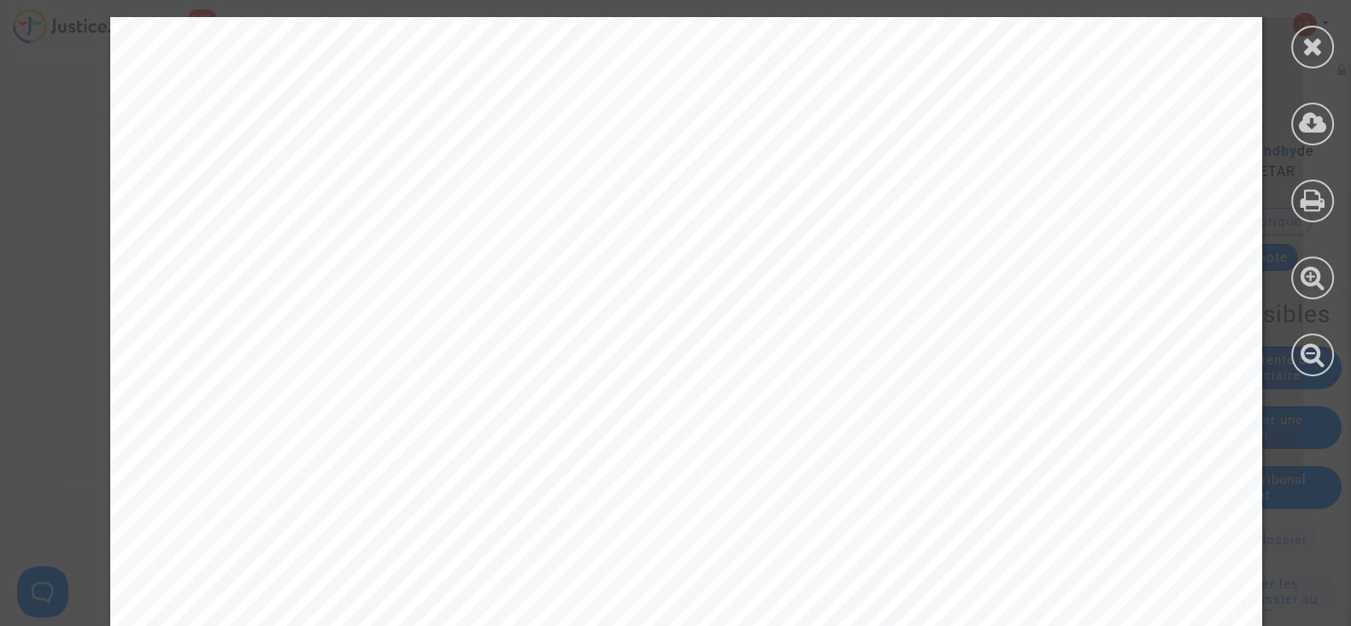
scroll to position [1047, 0]
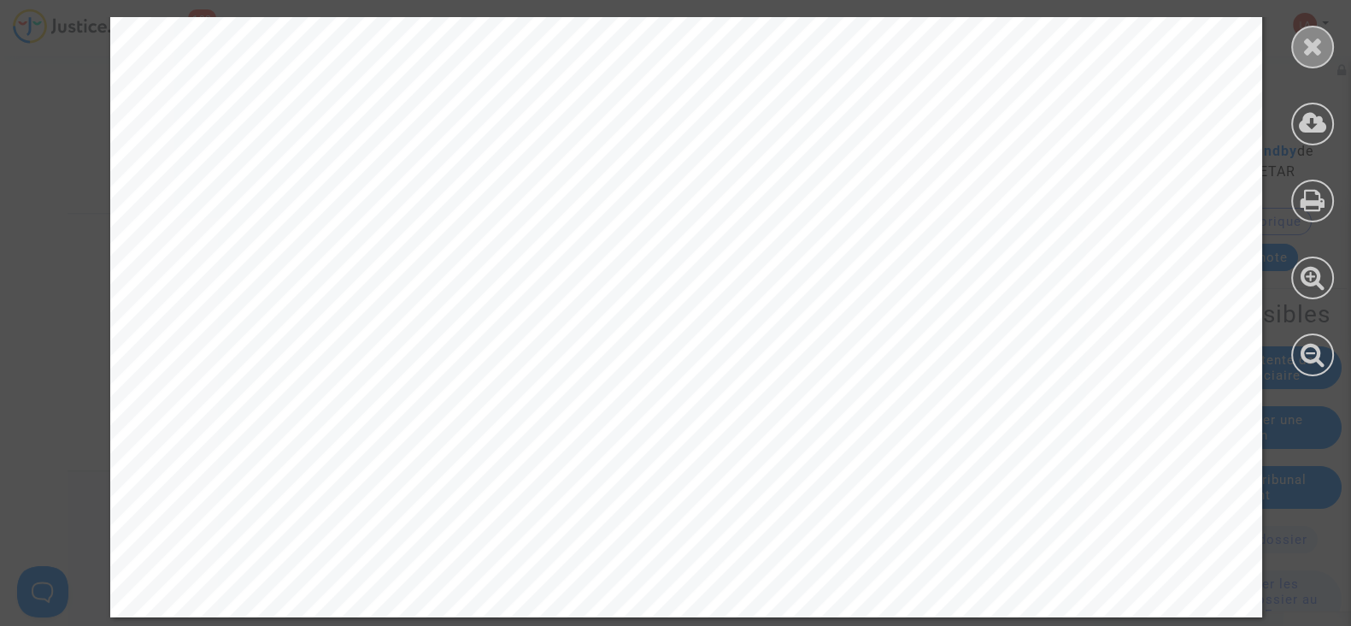
click at [1313, 48] on icon at bounding box center [1313, 46] width 21 height 26
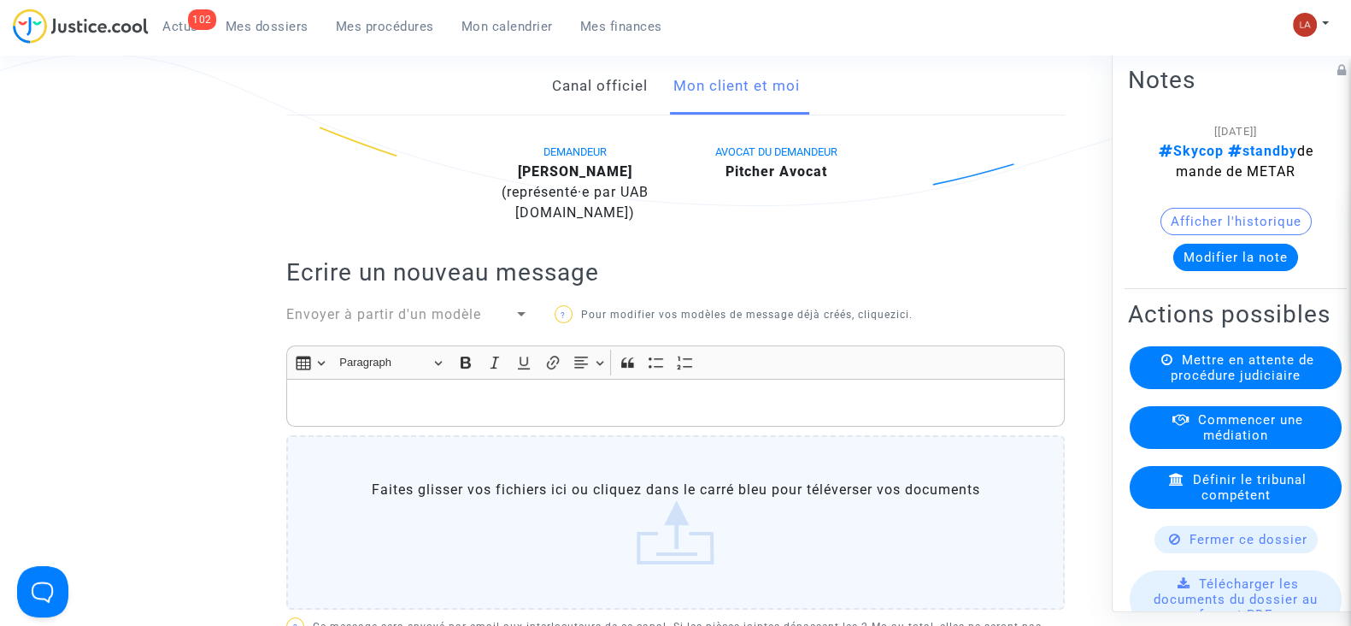
scroll to position [0, 0]
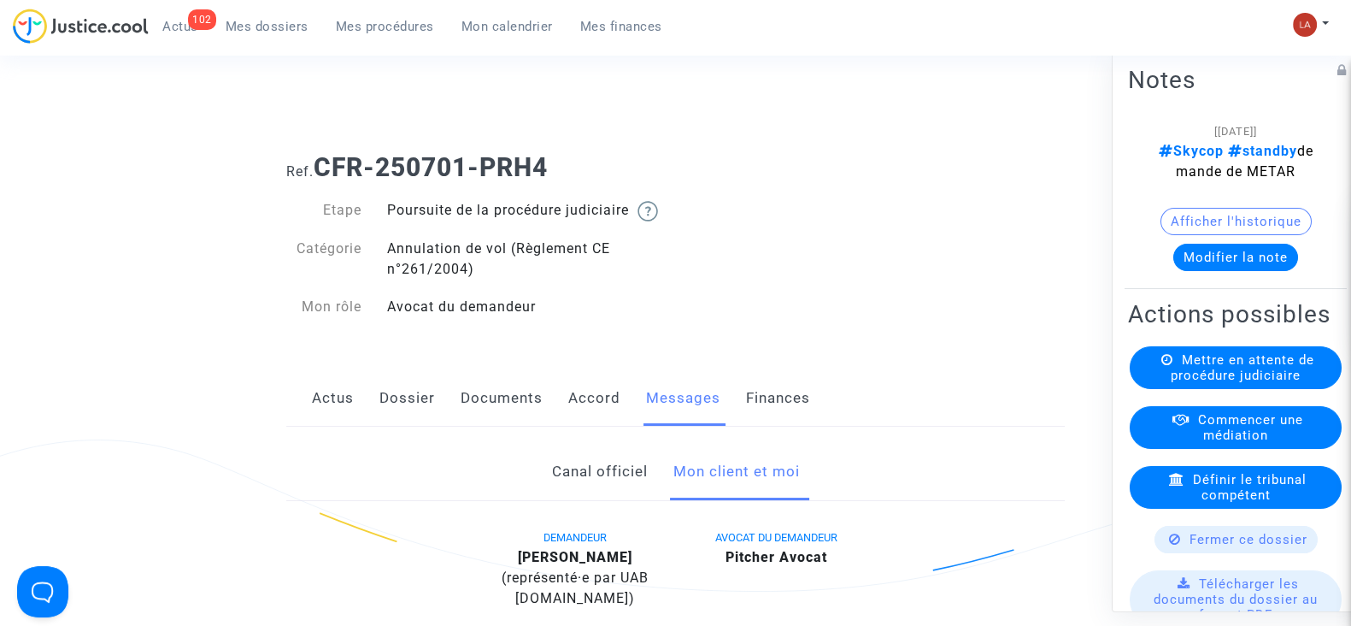
click at [531, 426] on link "Documents" at bounding box center [502, 398] width 82 height 56
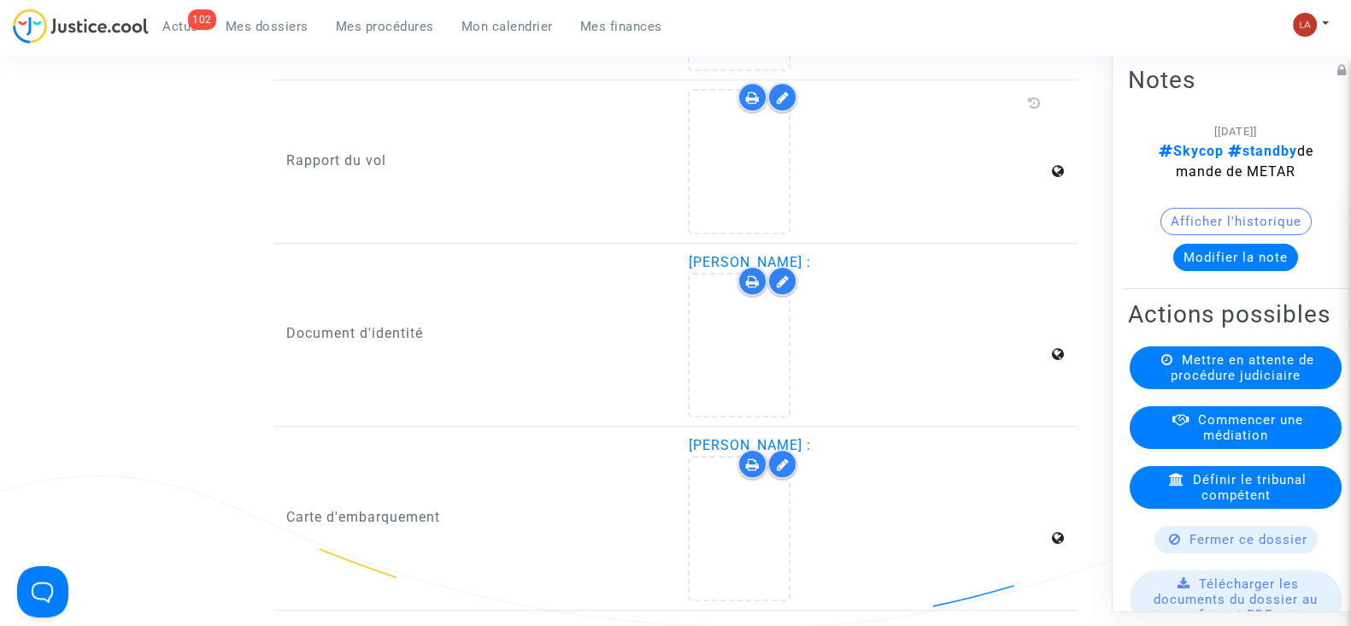
scroll to position [2350, 0]
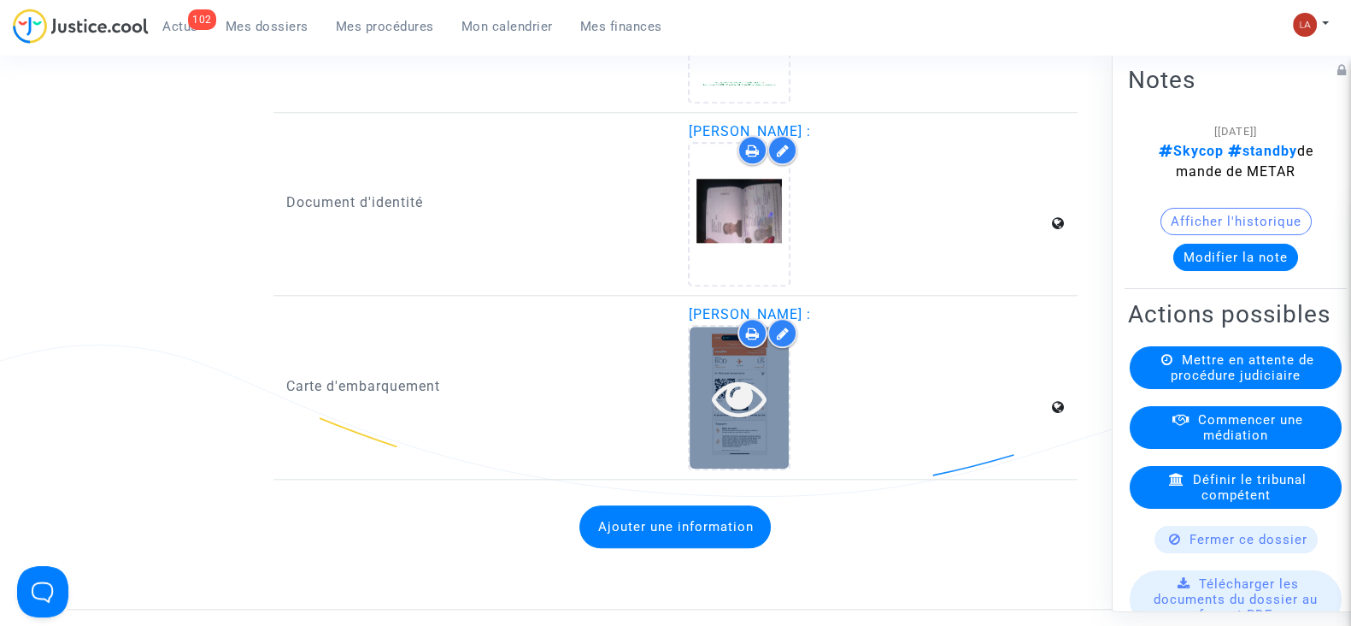
click at [742, 425] on icon at bounding box center [740, 397] width 56 height 55
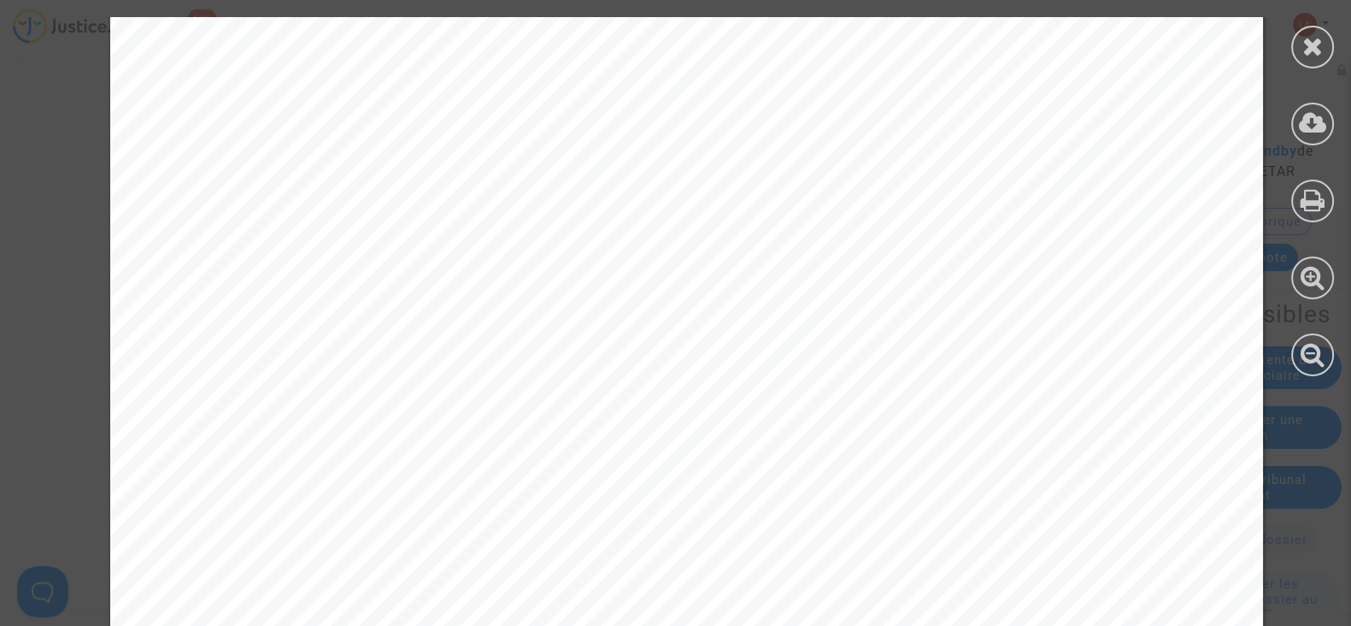
scroll to position [106, 0]
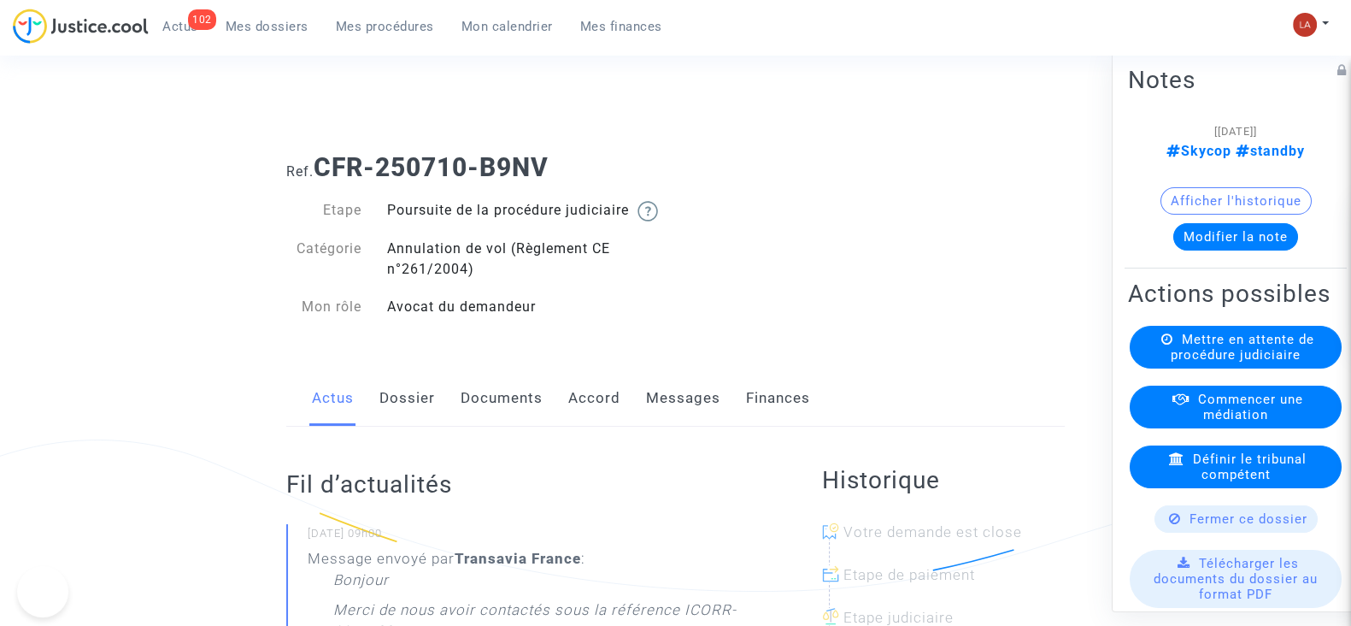
click at [685, 408] on link "Messages" at bounding box center [683, 398] width 74 height 56
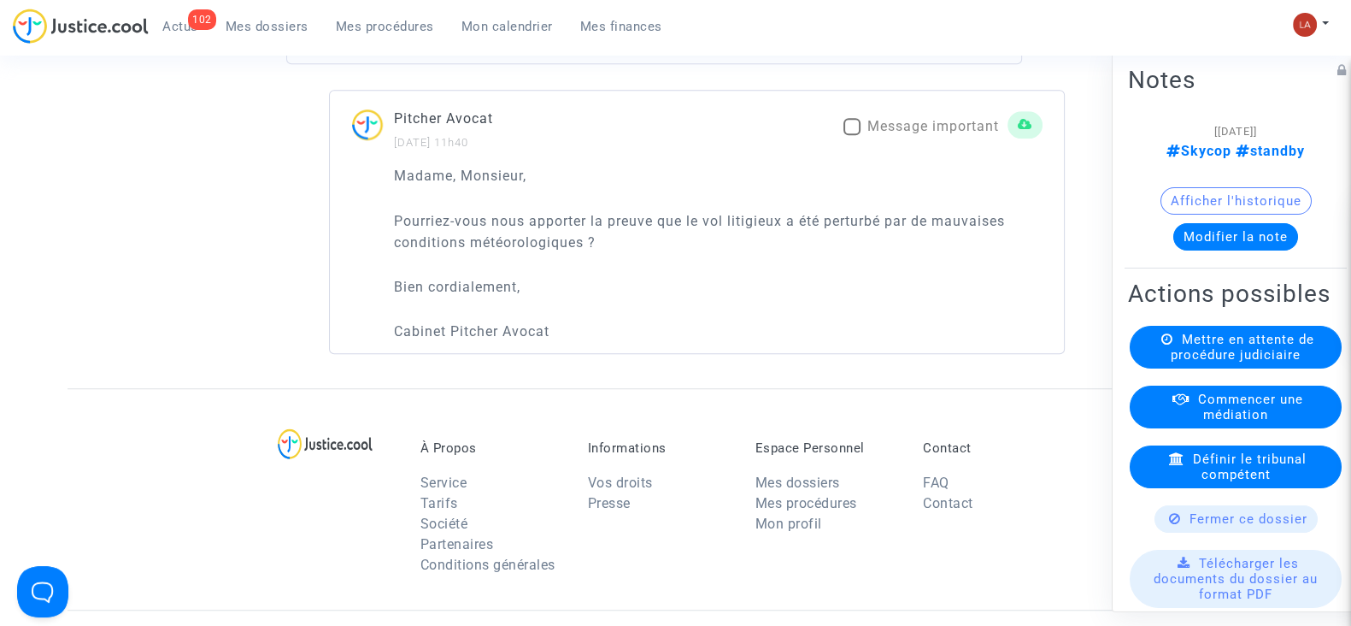
scroll to position [1495, 0]
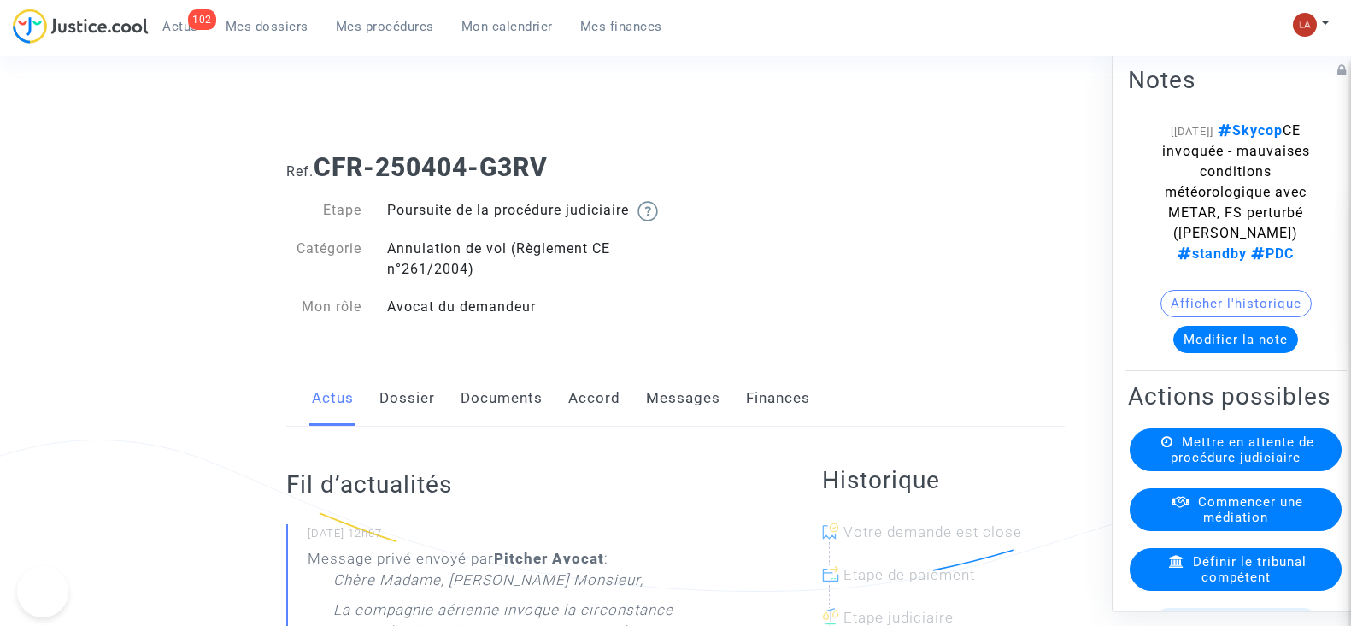
click at [461, 420] on link "Documents" at bounding box center [502, 398] width 82 height 56
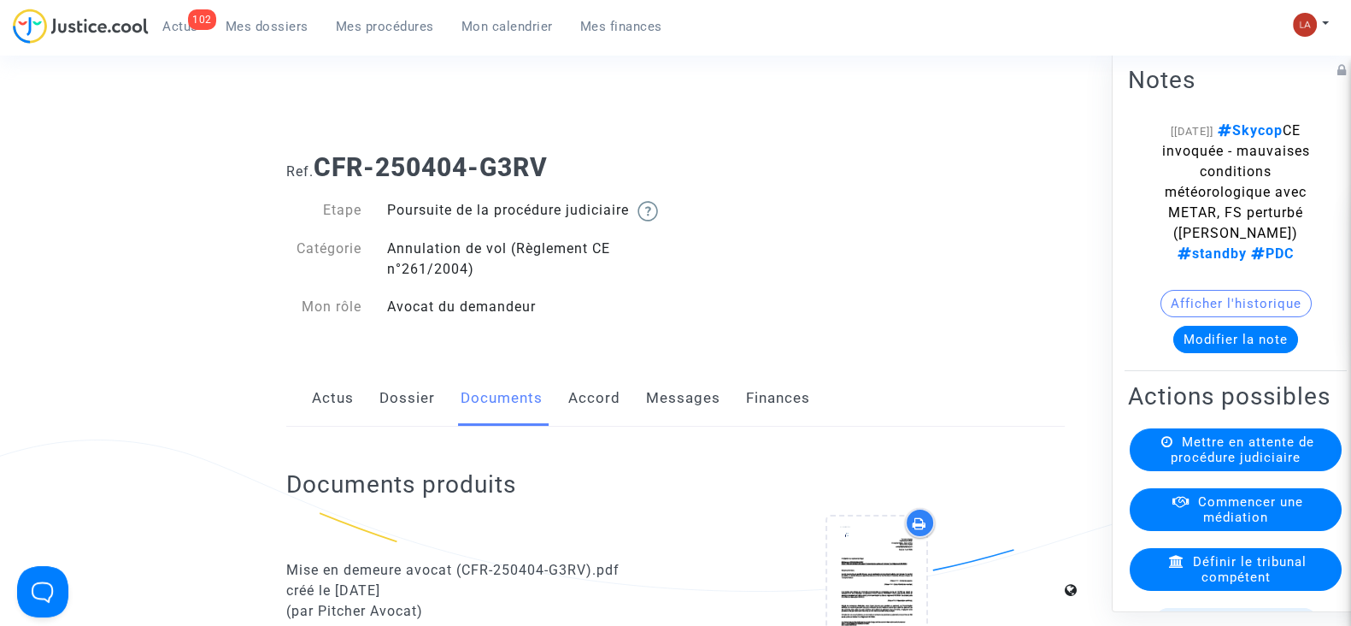
click at [721, 416] on div "Actus Dossier Documents Accord Messages Finances" at bounding box center [675, 398] width 779 height 57
click at [701, 416] on link "Messages" at bounding box center [683, 398] width 74 height 56
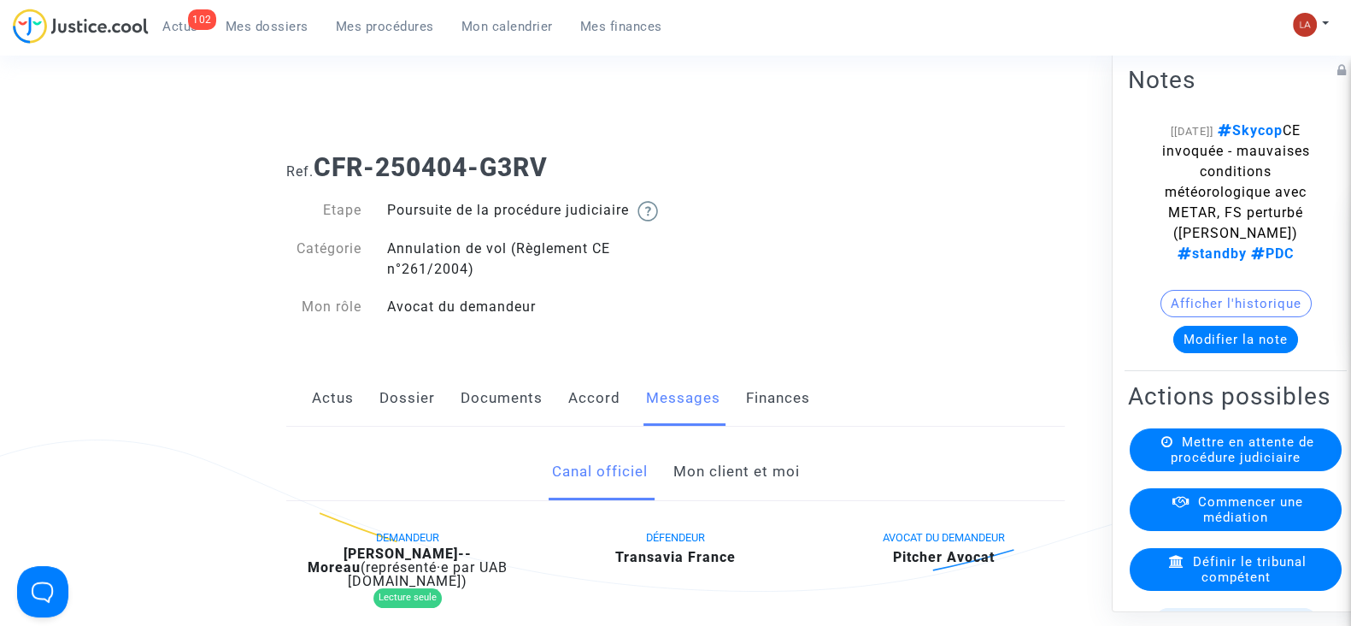
click at [739, 479] on link "Mon client et moi" at bounding box center [736, 472] width 126 height 56
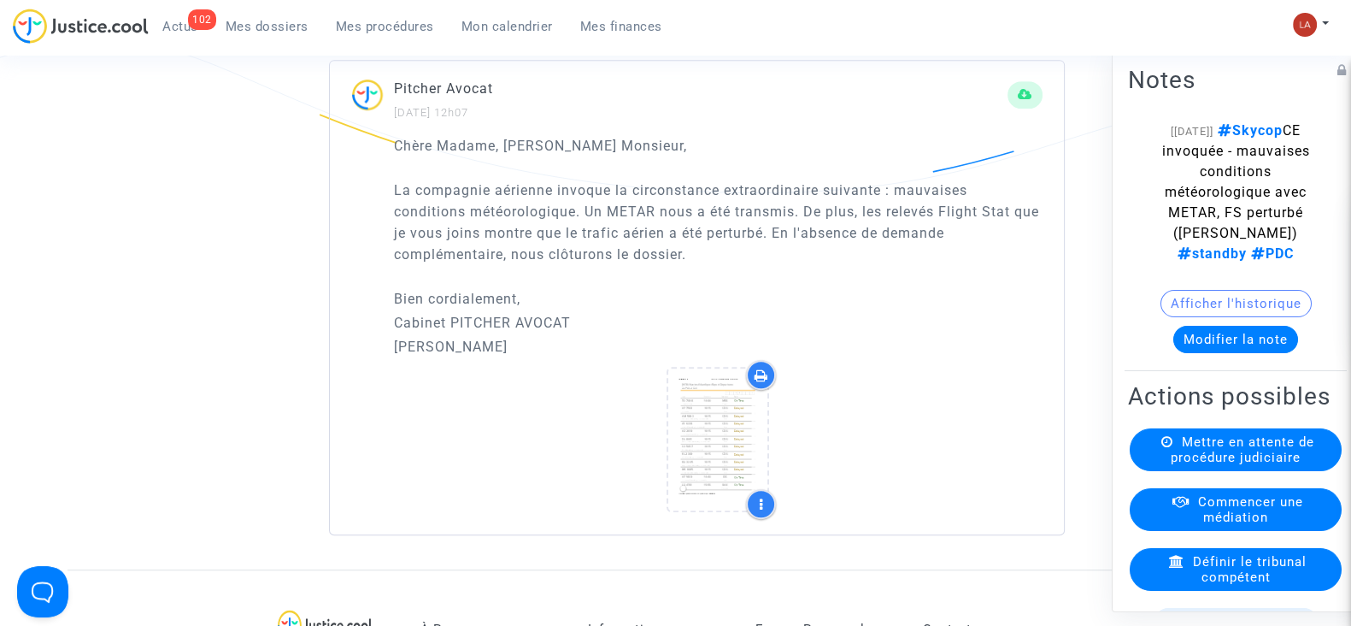
scroll to position [1282, 0]
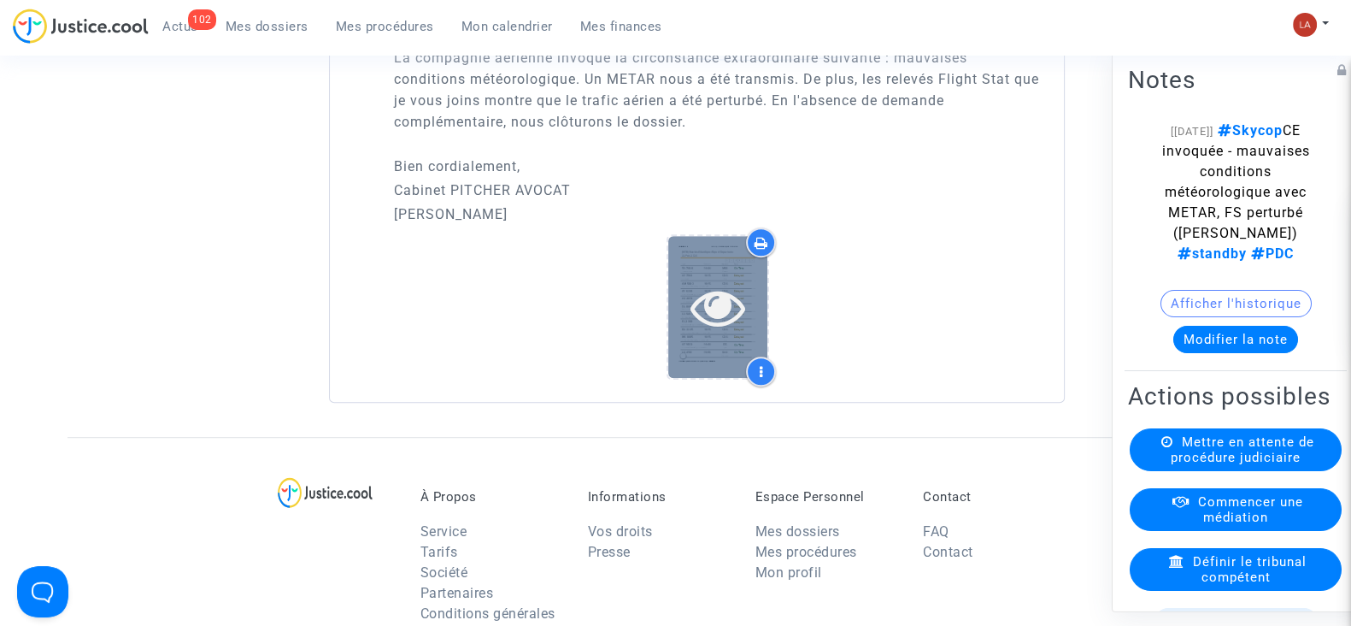
click at [720, 334] on icon at bounding box center [719, 306] width 56 height 55
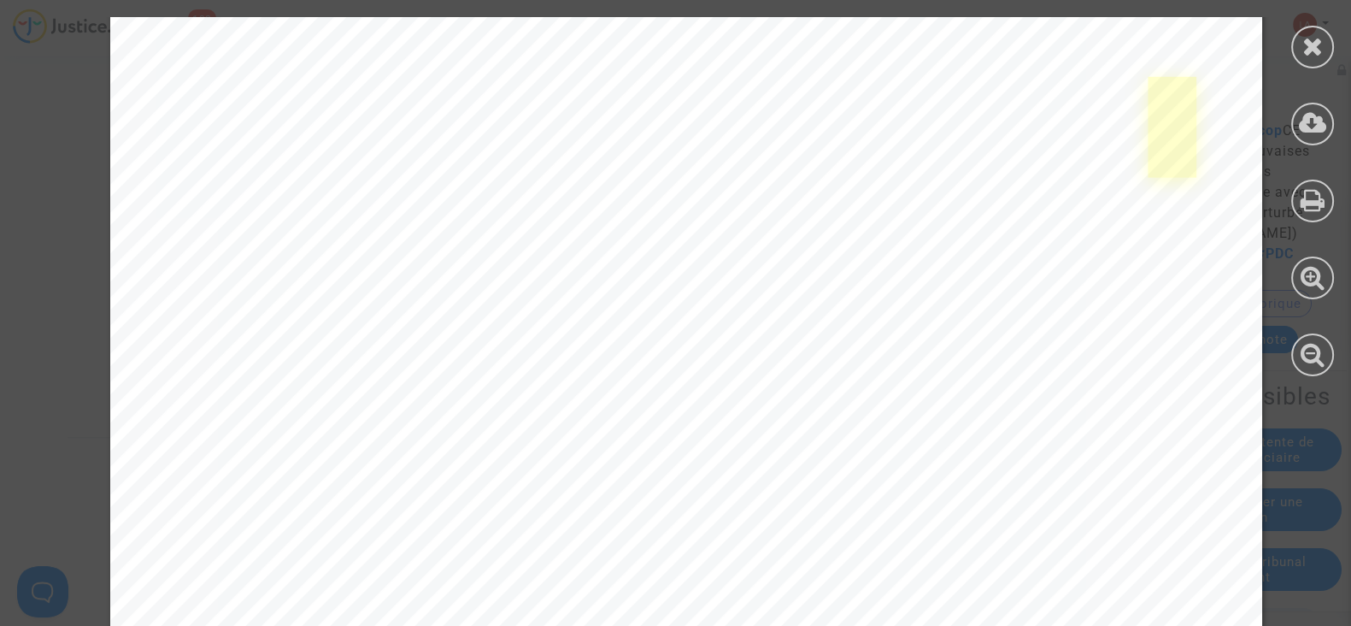
scroll to position [2045, 0]
click at [1330, 26] on div at bounding box center [1312, 196] width 77 height 393
click at [1328, 34] on div at bounding box center [1312, 47] width 43 height 43
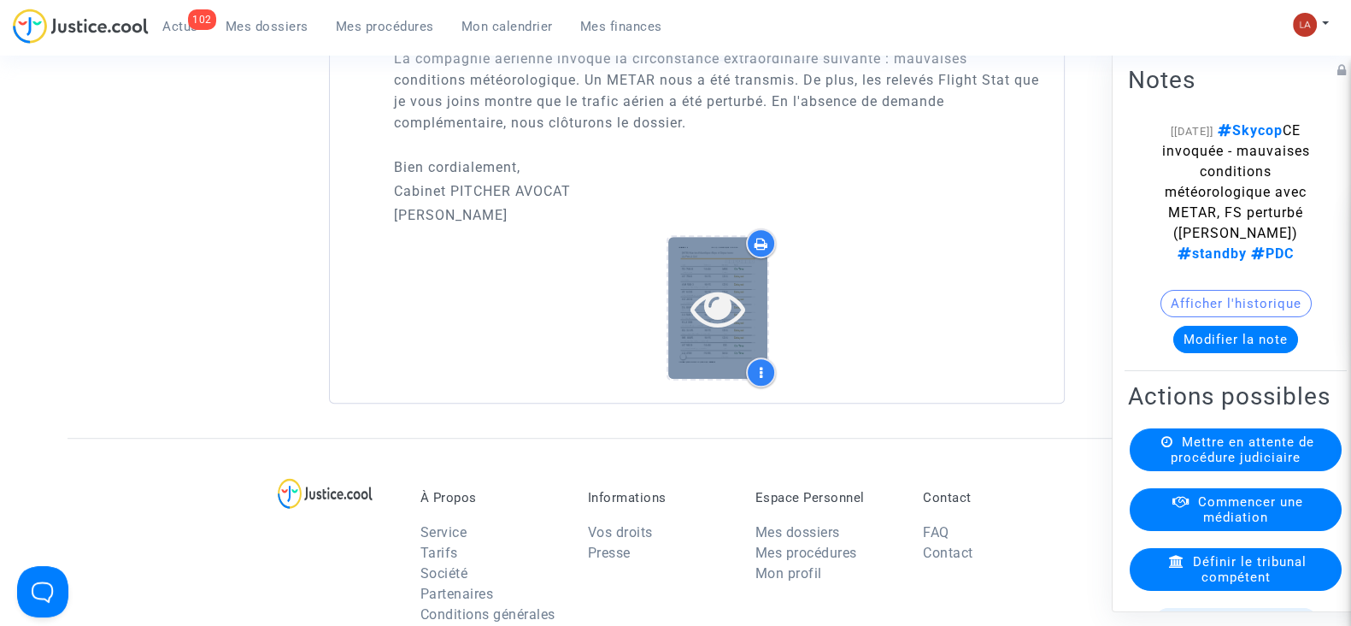
scroll to position [1282, 0]
click at [703, 334] on icon at bounding box center [719, 306] width 56 height 55
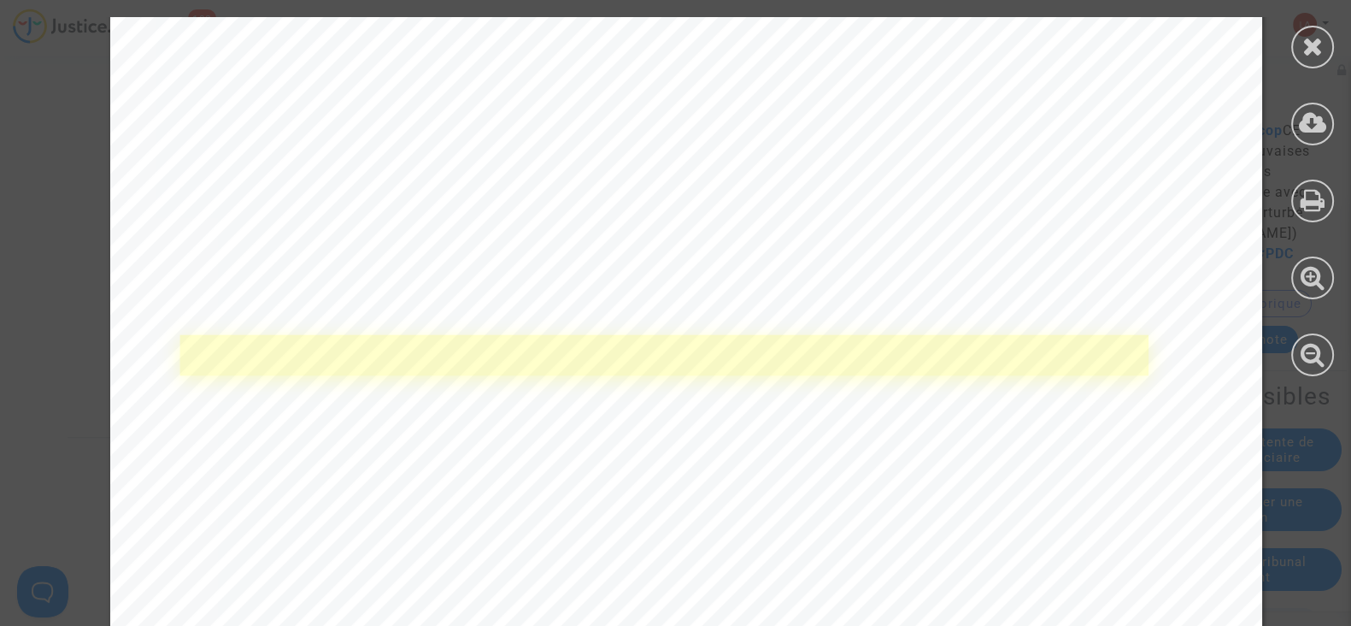
scroll to position [2686, 0]
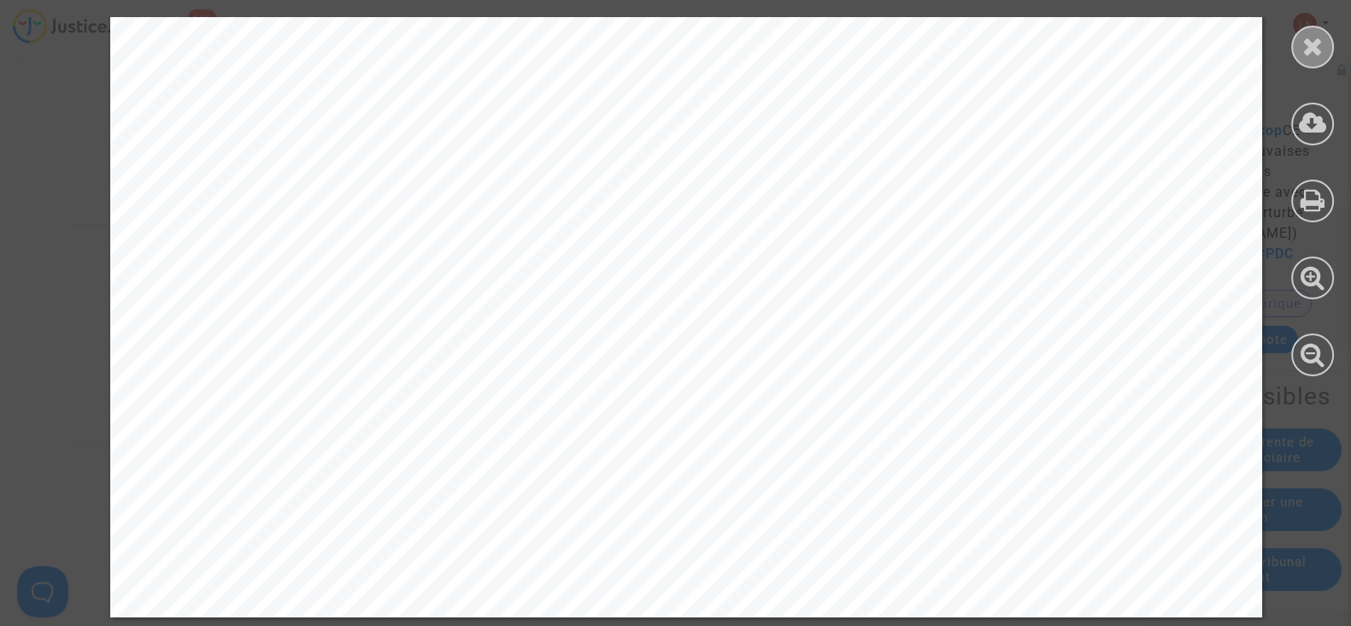
click at [1299, 47] on div at bounding box center [1312, 47] width 43 height 43
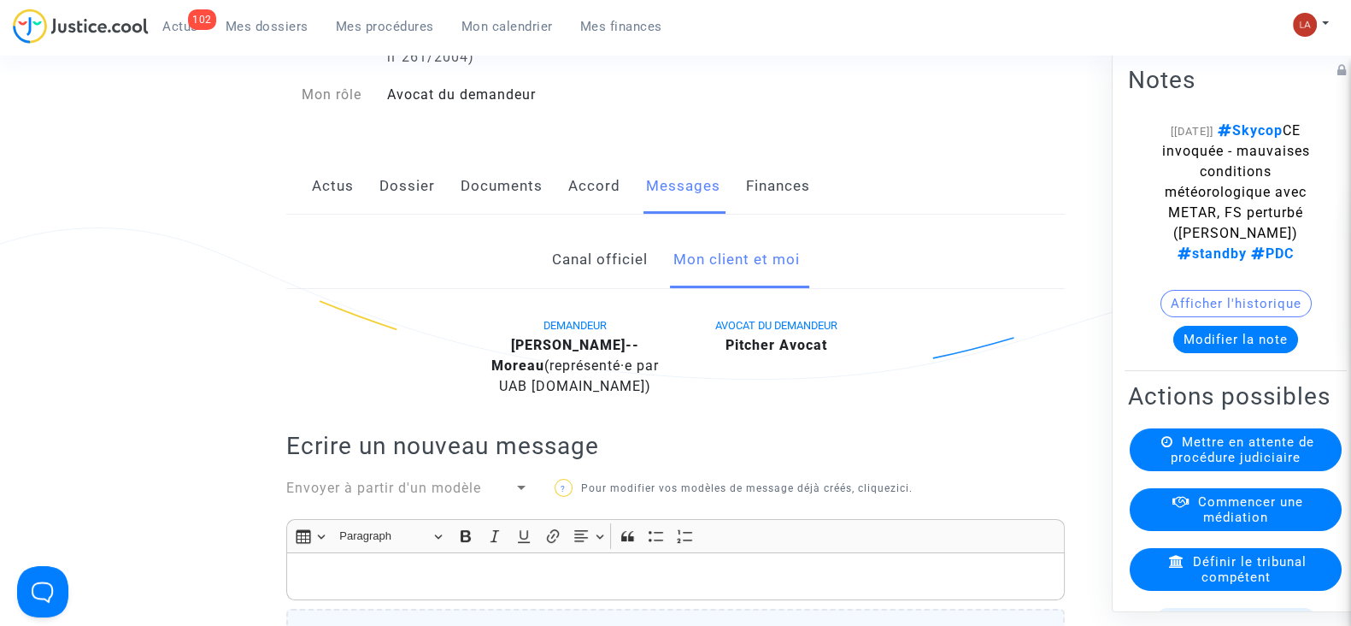
scroll to position [106, 0]
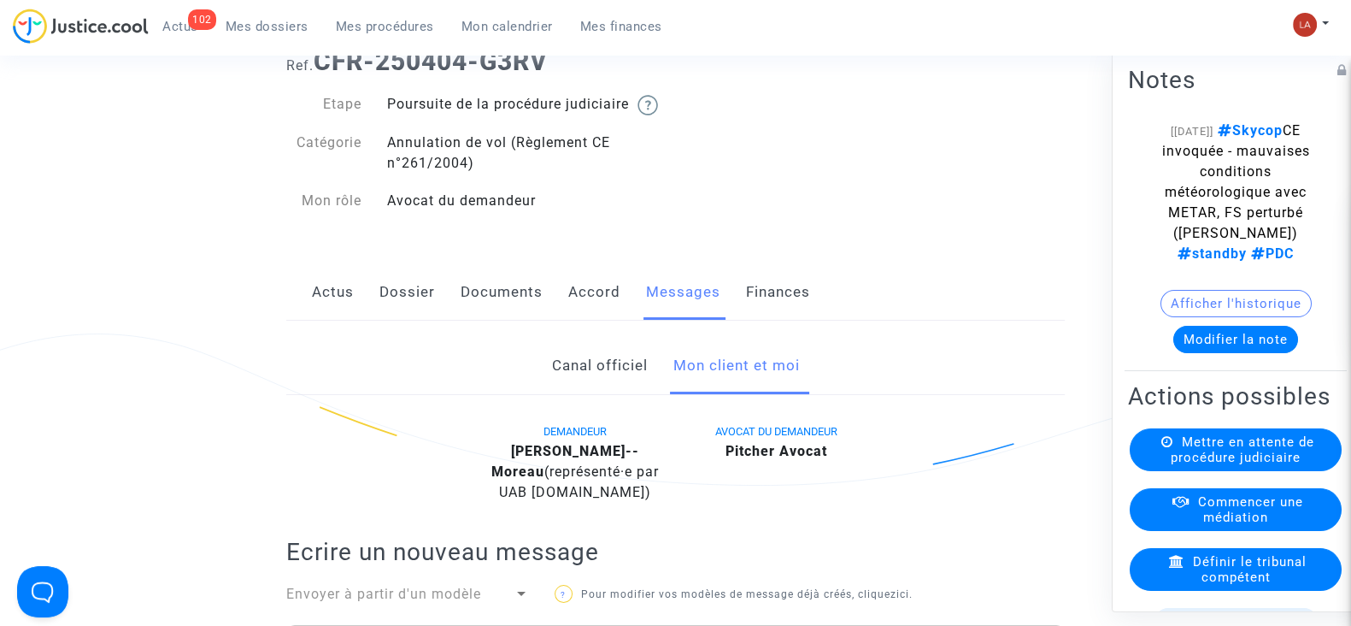
click at [434, 320] on div "Actus Dossier Documents Accord Messages Finances" at bounding box center [675, 292] width 779 height 57
click at [426, 320] on link "Dossier" at bounding box center [407, 292] width 56 height 56
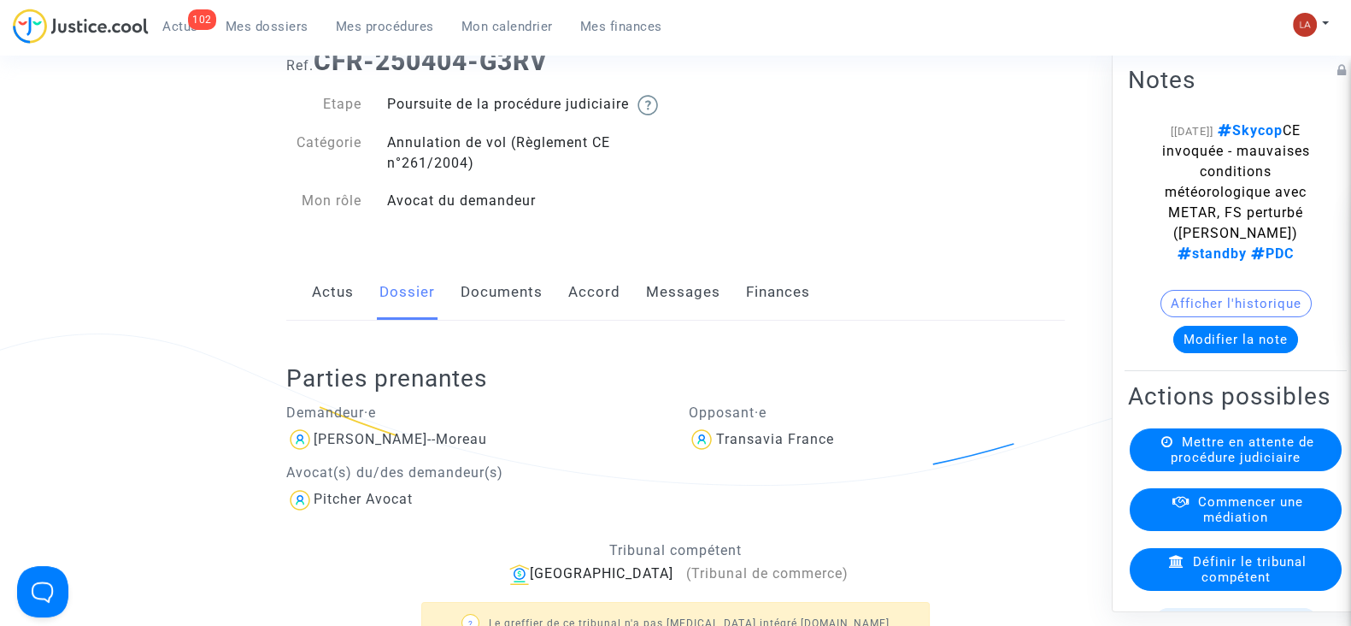
click at [513, 309] on link "Documents" at bounding box center [502, 292] width 82 height 56
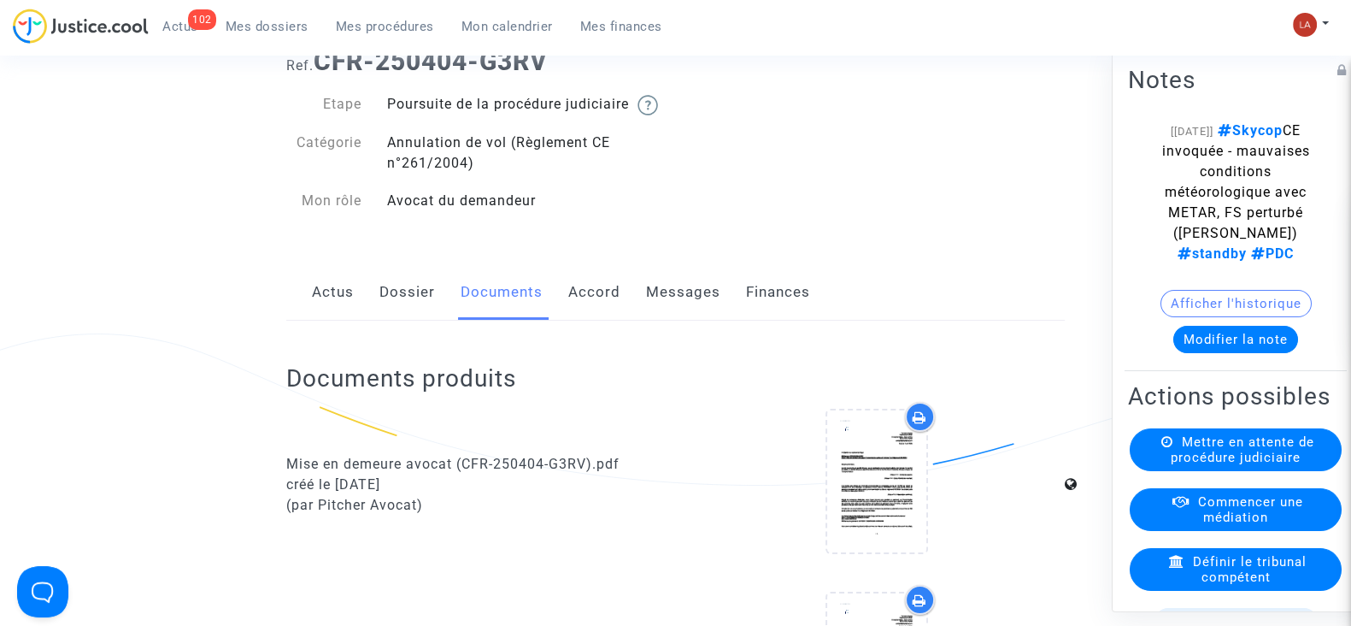
click at [438, 305] on div "Actus Dossier Documents Accord Messages Finances" at bounding box center [675, 292] width 779 height 57
click at [412, 309] on link "Dossier" at bounding box center [407, 292] width 56 height 56
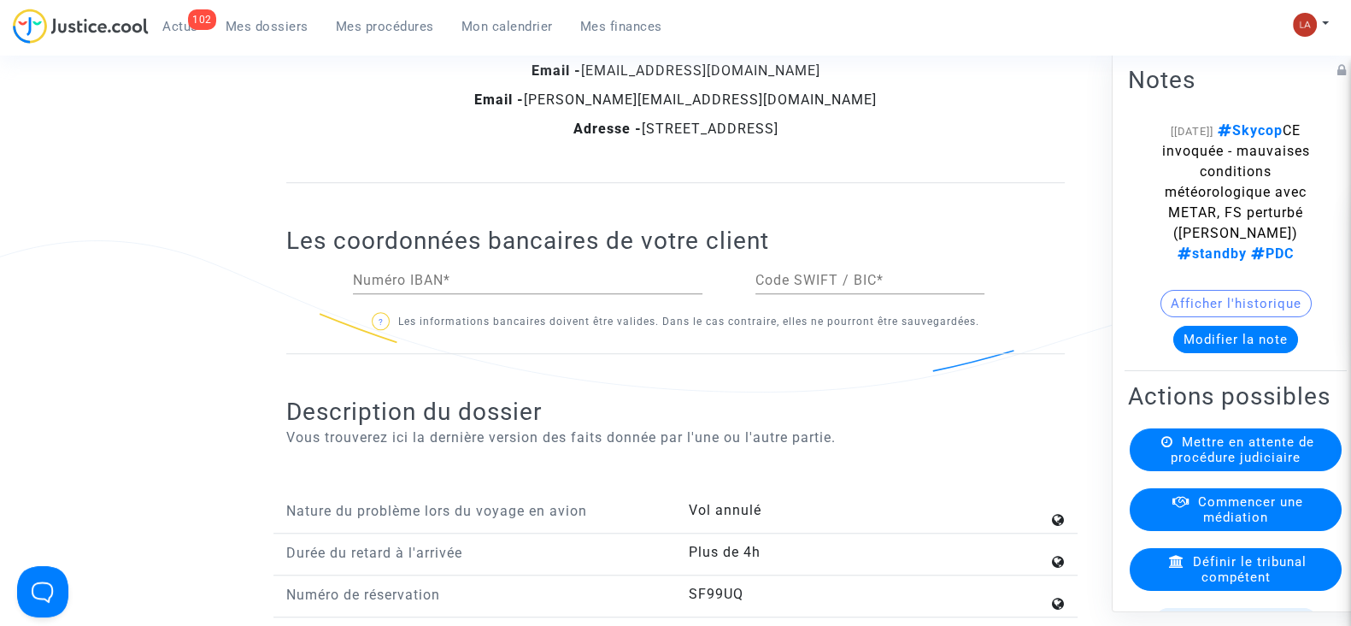
scroll to position [2244, 0]
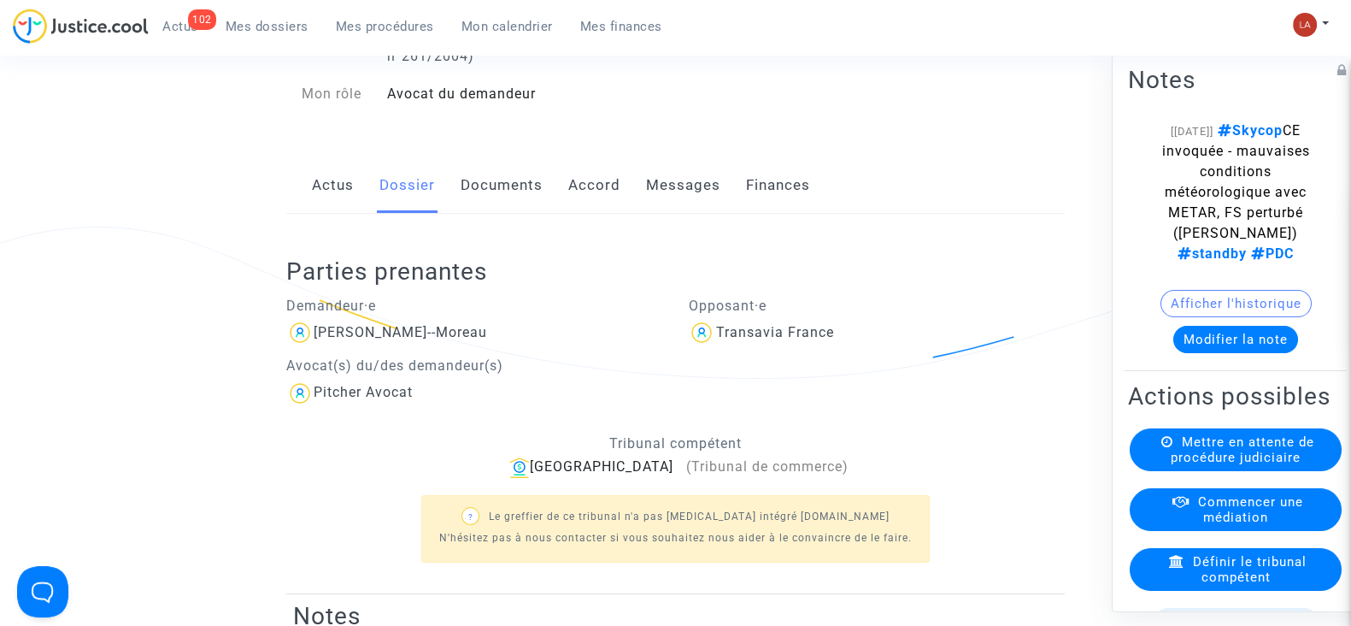
click at [486, 214] on link "Documents" at bounding box center [502, 185] width 82 height 56
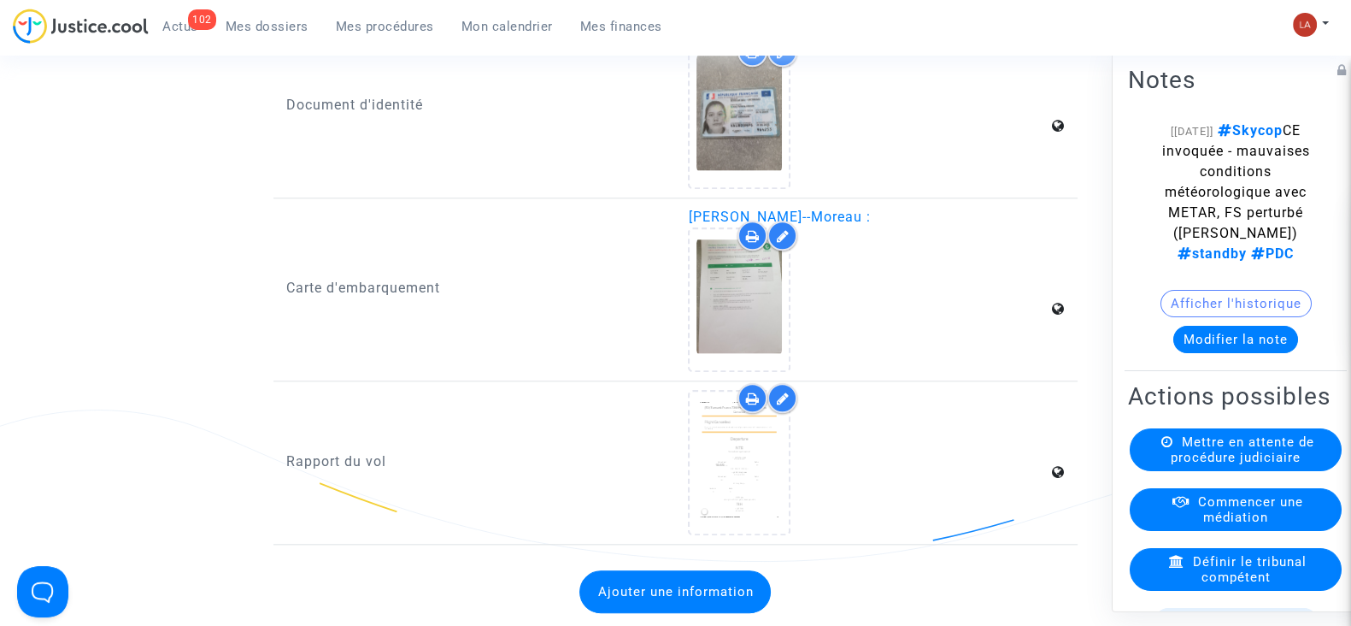
scroll to position [2457, 0]
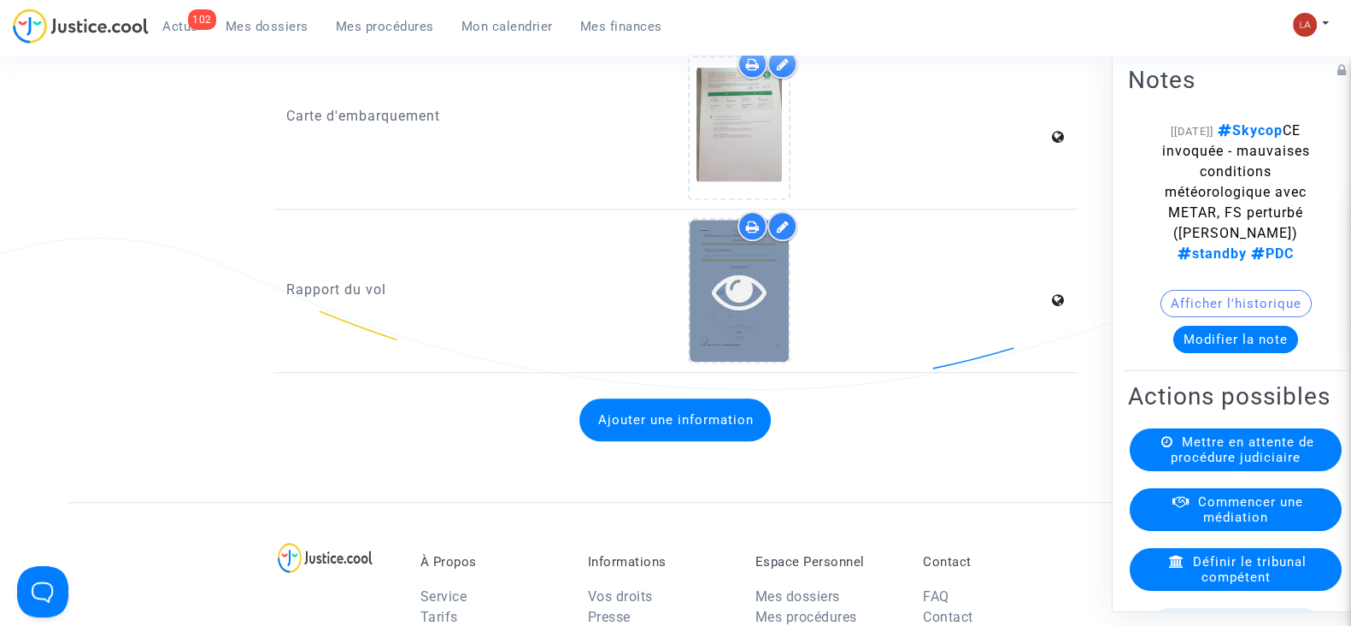
click at [764, 348] on div at bounding box center [739, 290] width 99 height 141
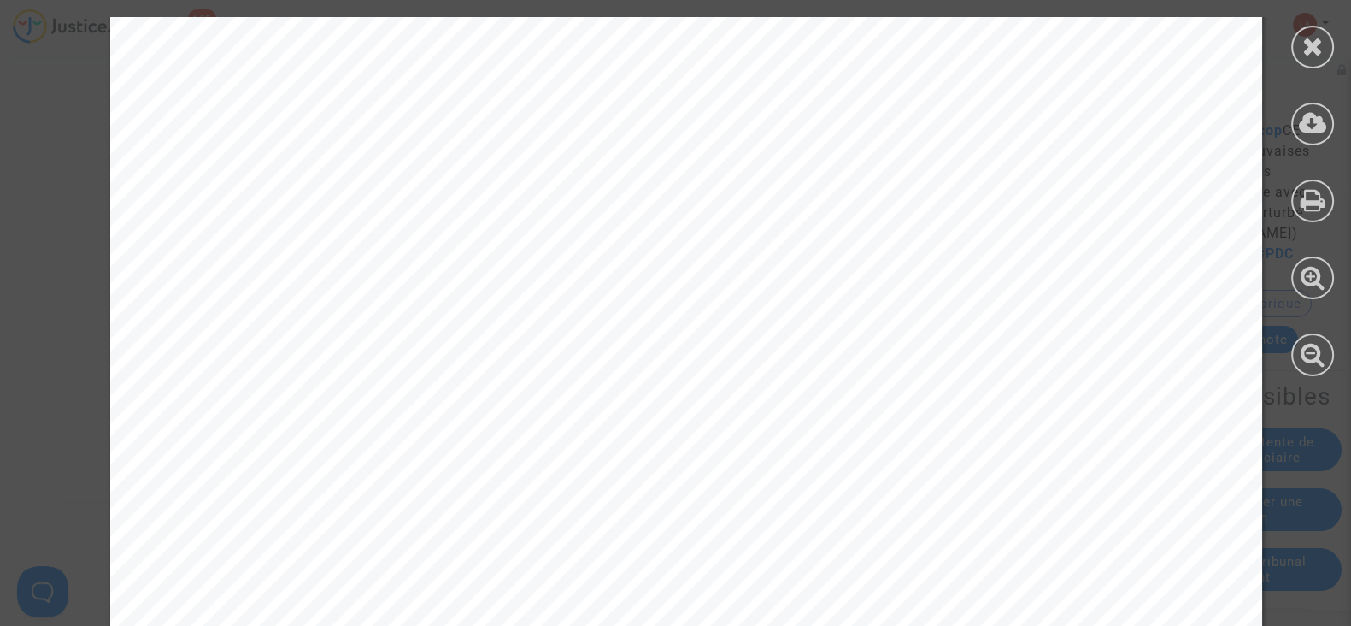
scroll to position [2137, 0]
click at [1318, 37] on icon at bounding box center [1313, 46] width 21 height 26
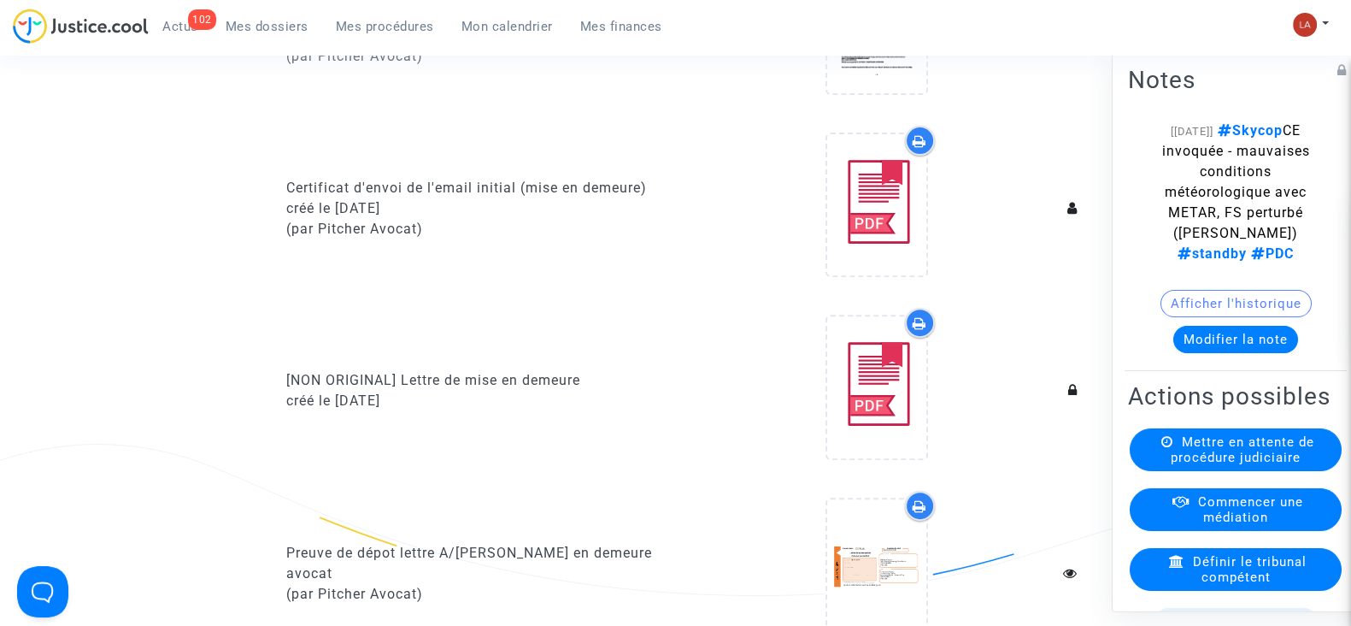
scroll to position [0, 0]
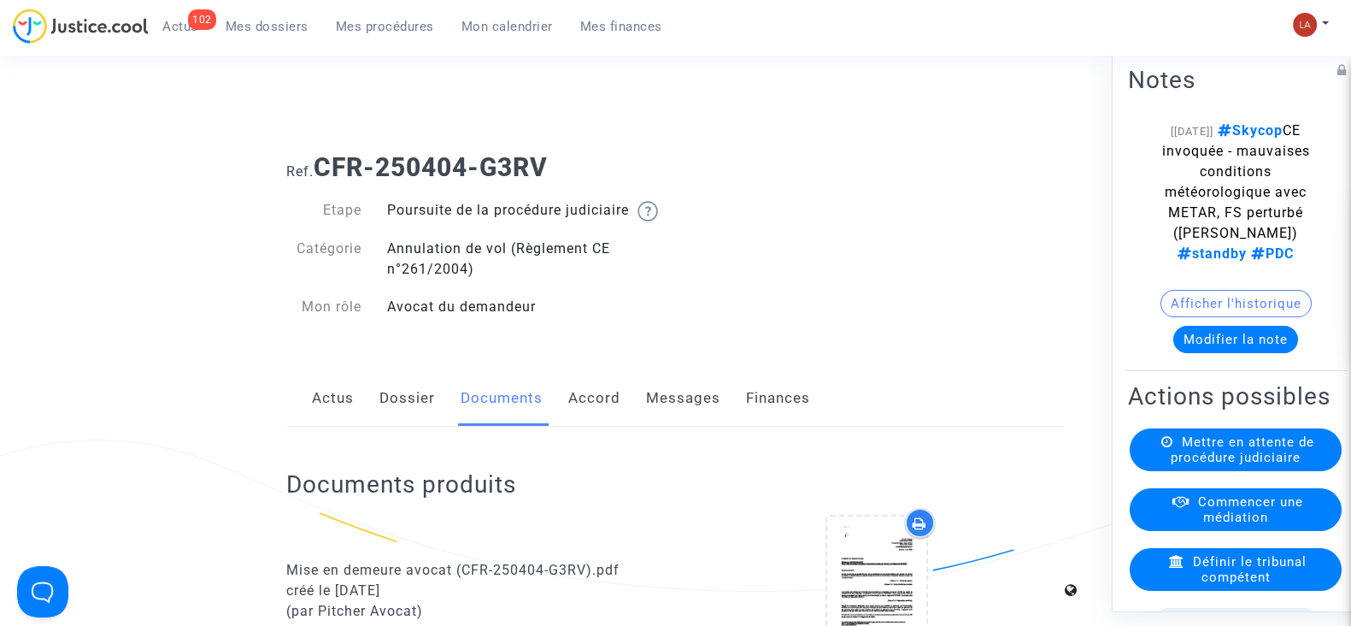
click at [709, 408] on link "Messages" at bounding box center [683, 398] width 74 height 56
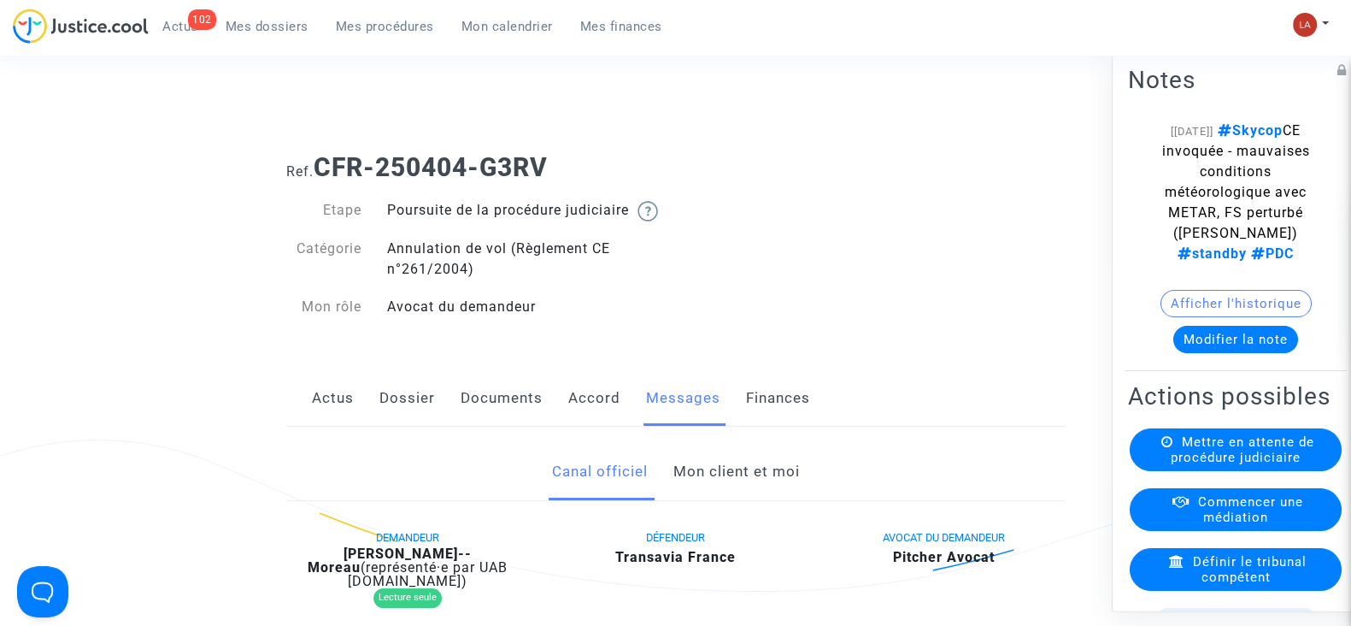
click at [772, 500] on link "Mon client et moi" at bounding box center [736, 472] width 126 height 56
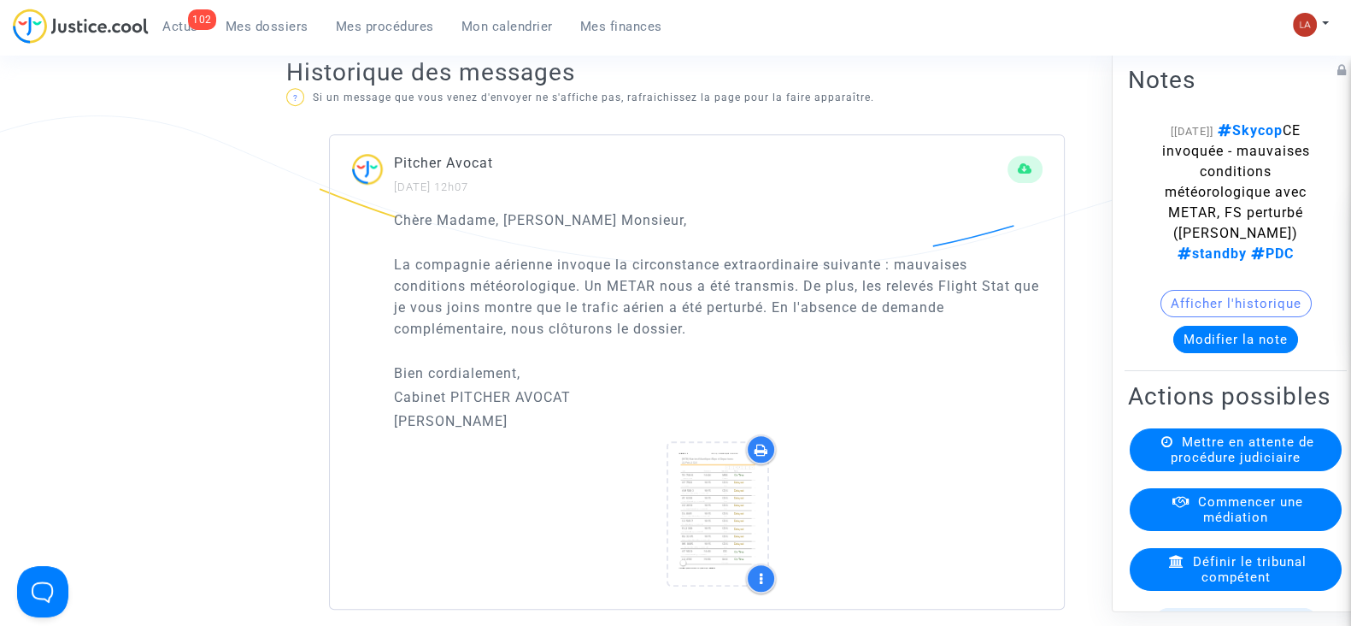
scroll to position [1282, 0]
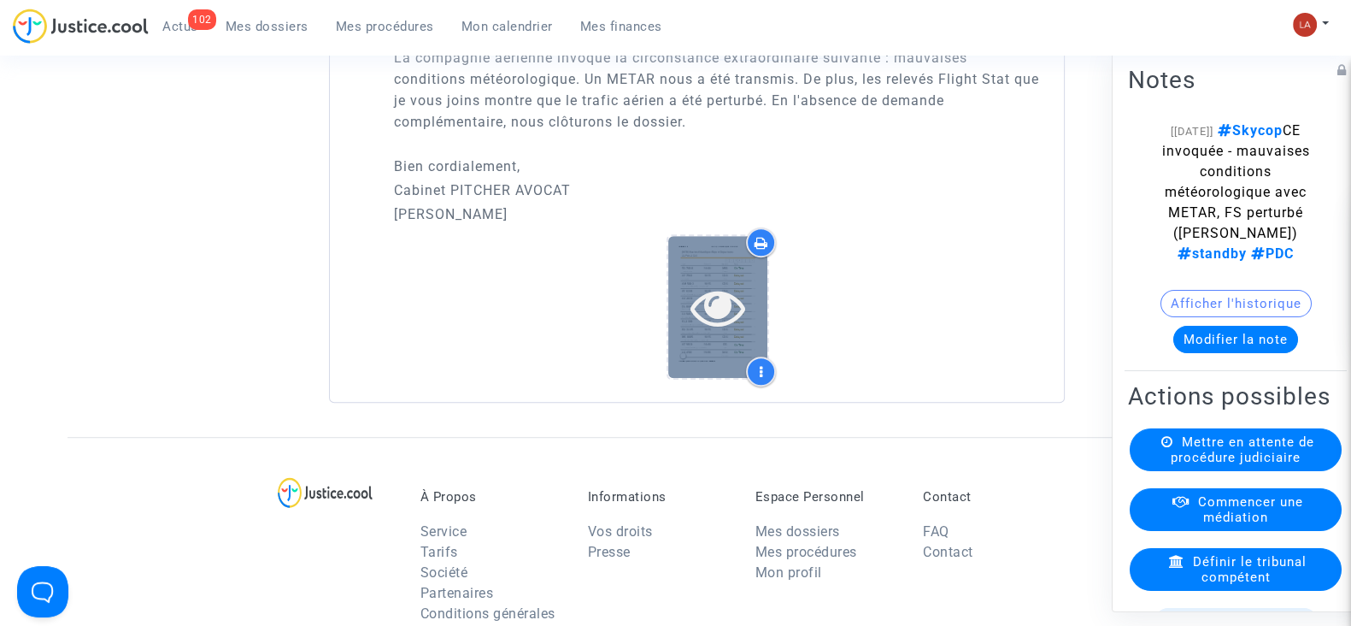
click at [704, 324] on icon at bounding box center [719, 306] width 56 height 55
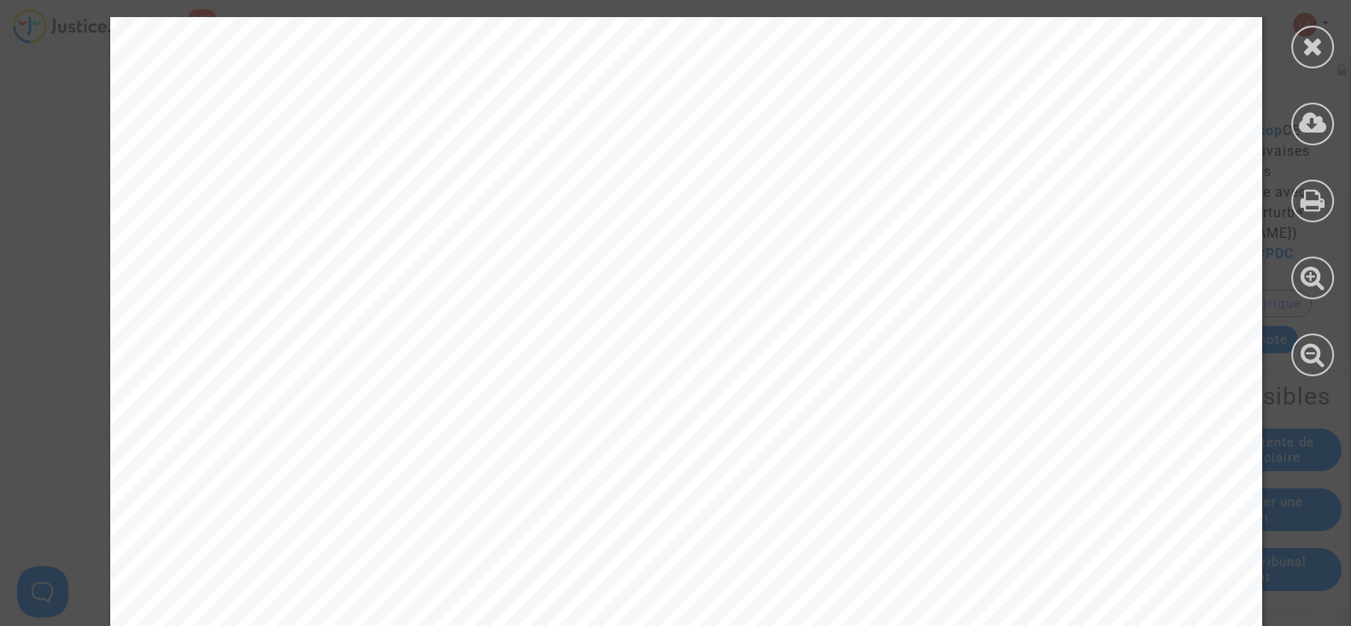
scroll to position [0, 0]
click at [1303, 49] on icon at bounding box center [1313, 46] width 21 height 26
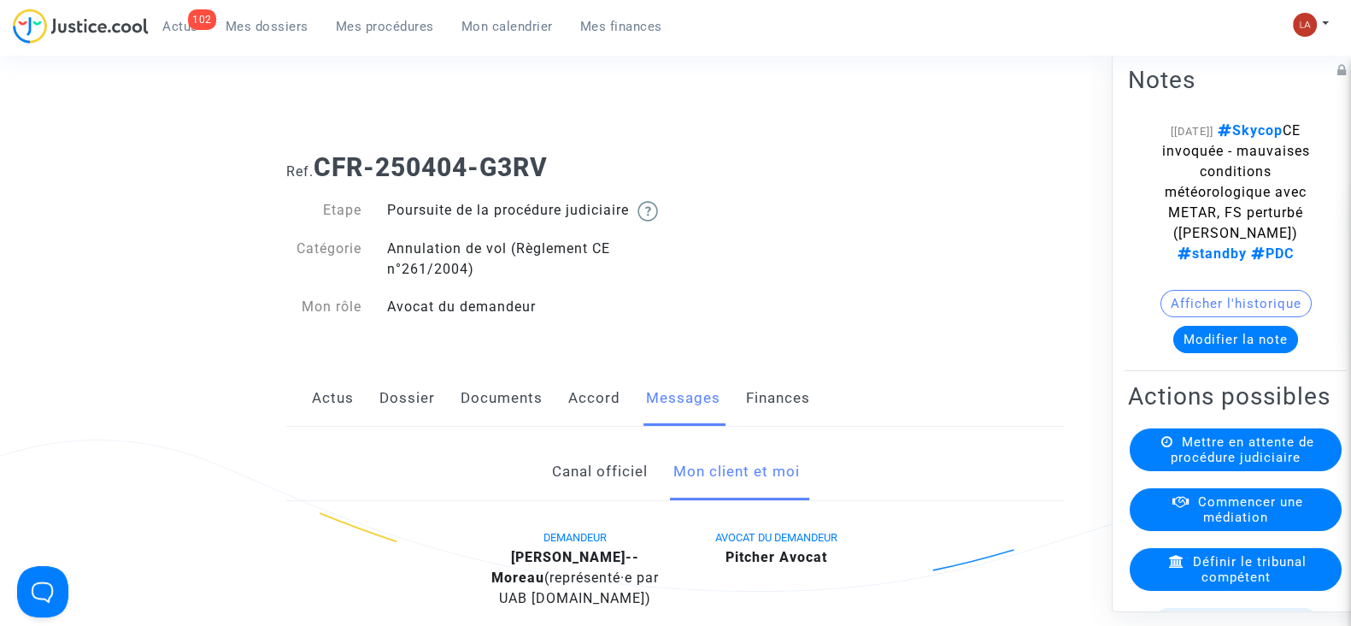
click at [596, 426] on link "Accord" at bounding box center [594, 398] width 52 height 56
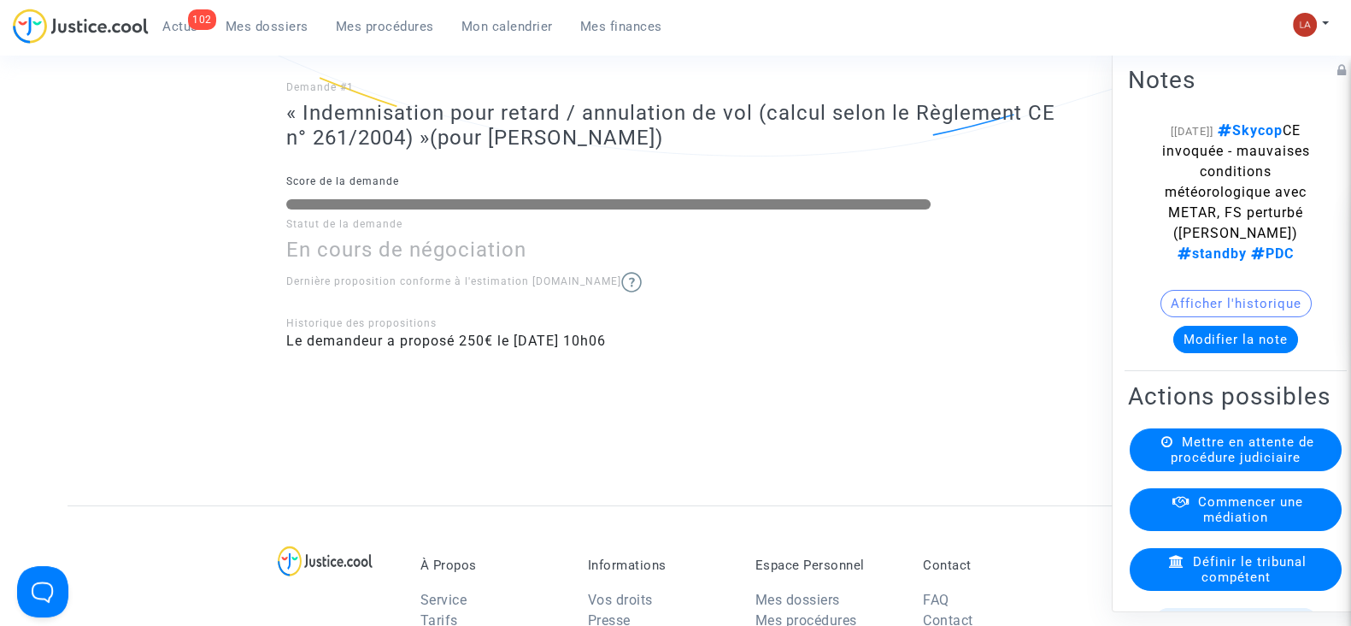
scroll to position [435, 0]
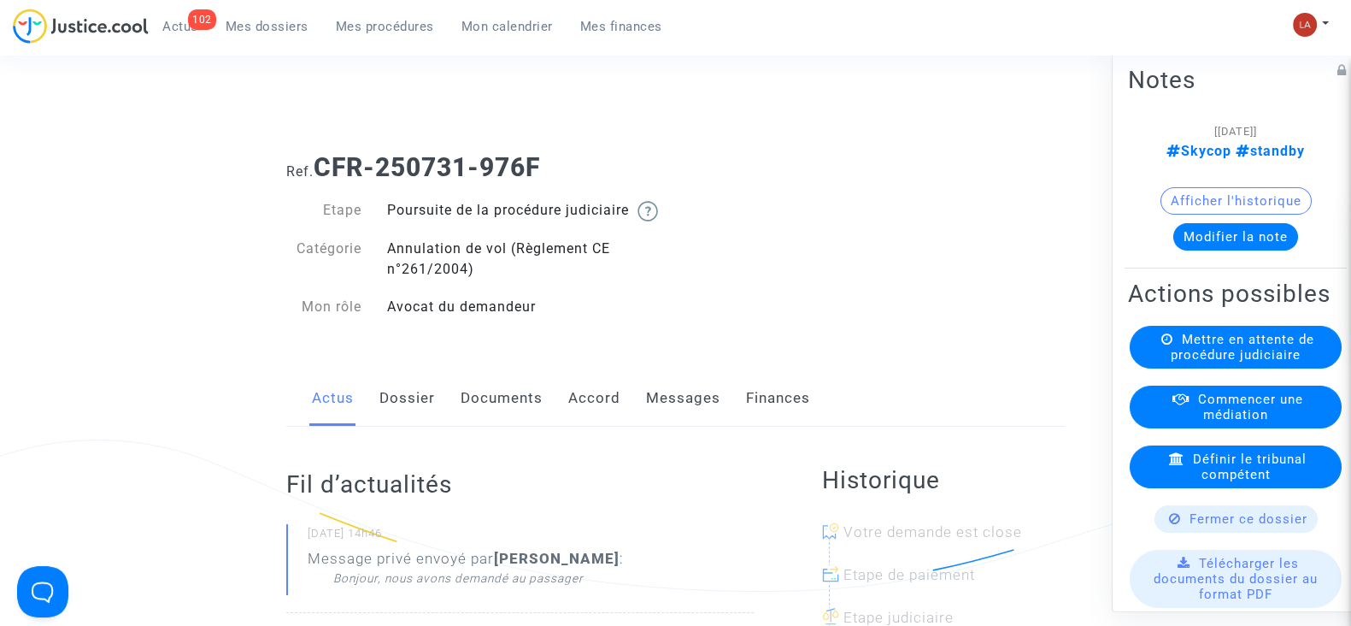
click at [669, 408] on link "Messages" at bounding box center [683, 398] width 74 height 56
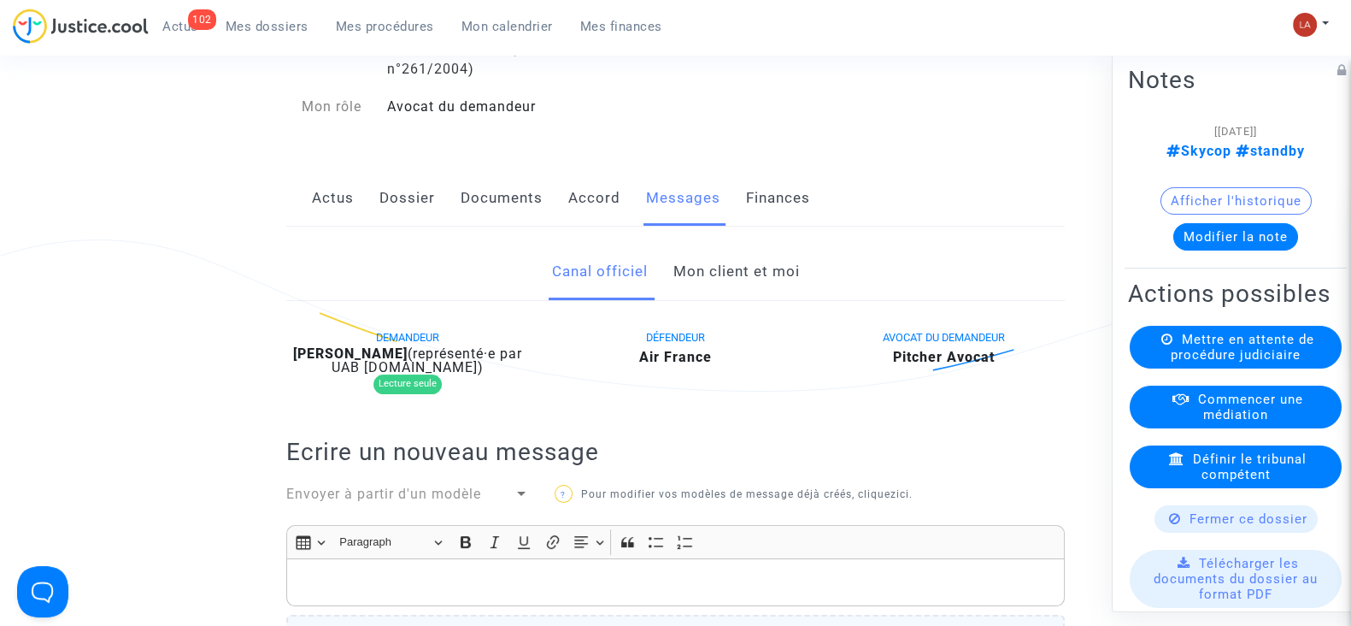
scroll to position [106, 0]
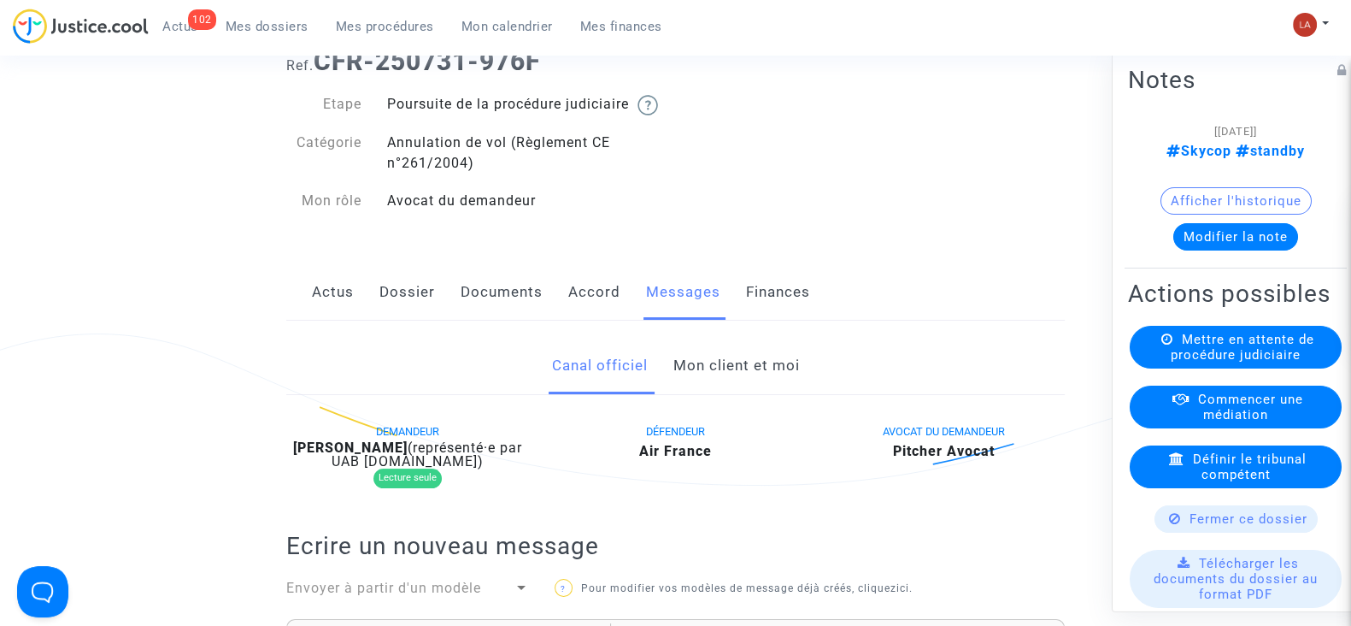
click at [368, 456] on b "George Anabara" at bounding box center [350, 447] width 115 height 16
click at [367, 456] on b "George Anabara" at bounding box center [350, 447] width 115 height 16
copy div "Anabara"
drag, startPoint x: 379, startPoint y: 472, endPoint x: 355, endPoint y: 467, distance: 24.5
click at [355, 456] on b "George Anabara" at bounding box center [350, 447] width 115 height 16
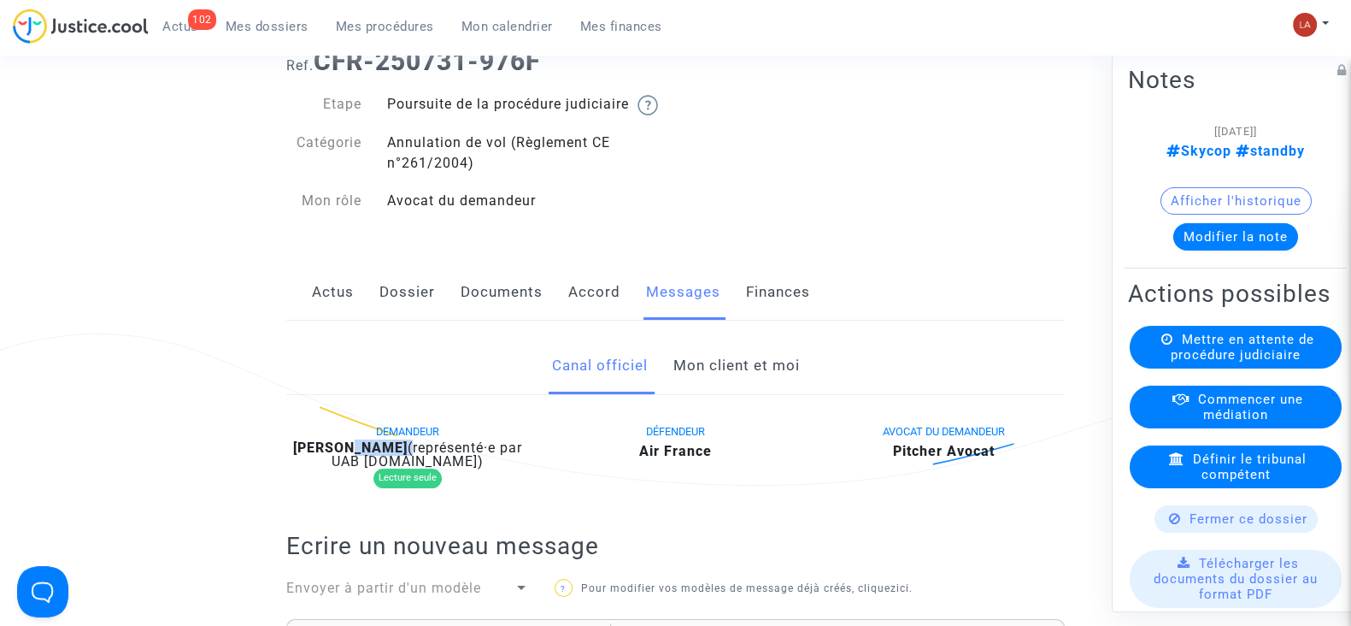
click at [355, 456] on b "George Anabara" at bounding box center [350, 447] width 115 height 16
copy div "Anabara"
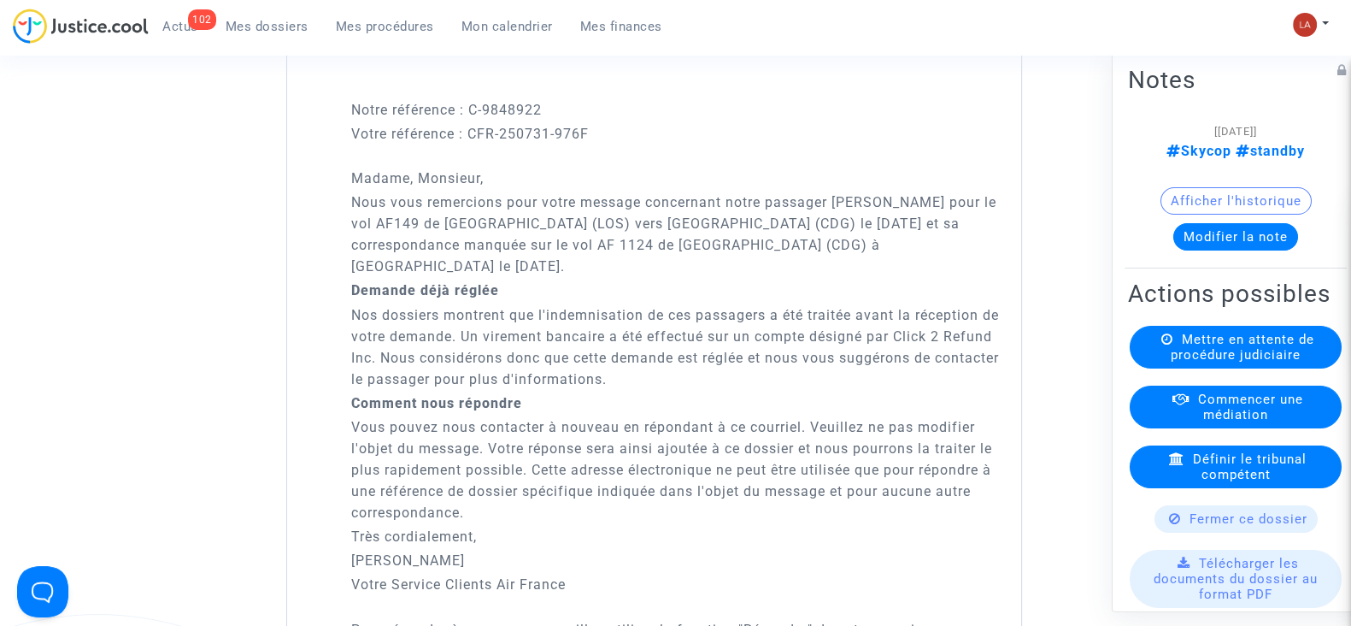
scroll to position [2137, 0]
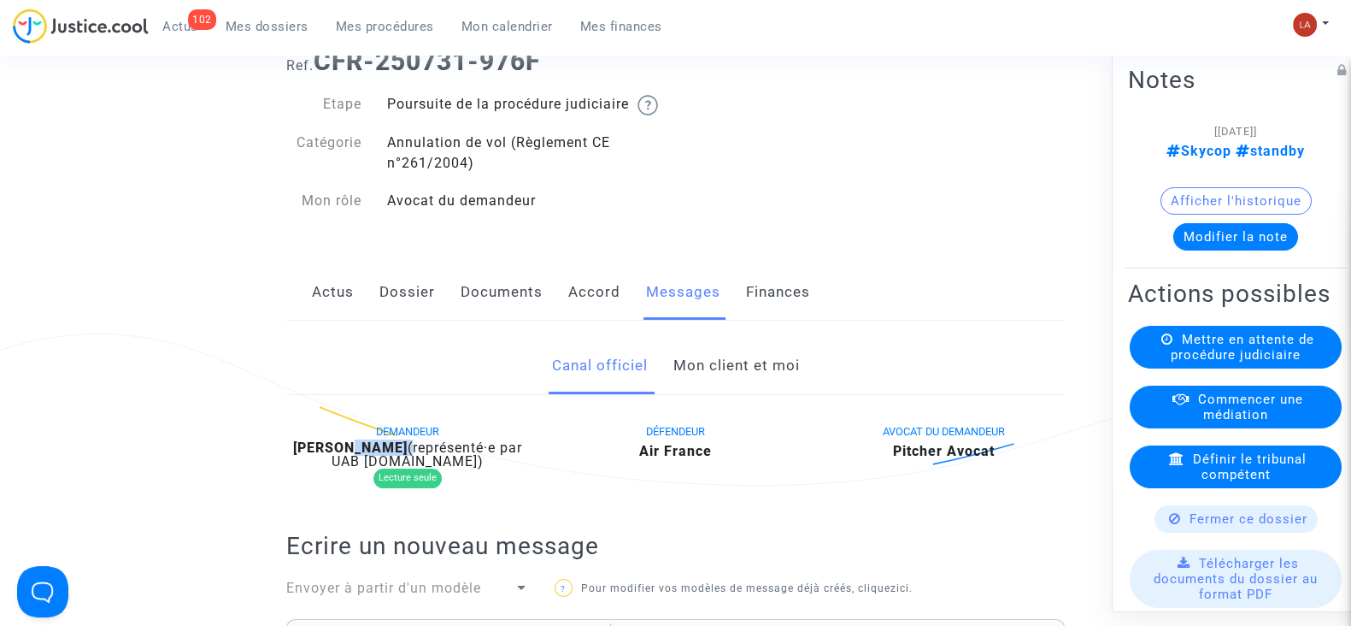
drag, startPoint x: 747, startPoint y: 389, endPoint x: 757, endPoint y: 385, distance: 10.8
click at [747, 389] on link "Mon client et moi" at bounding box center [736, 366] width 126 height 56
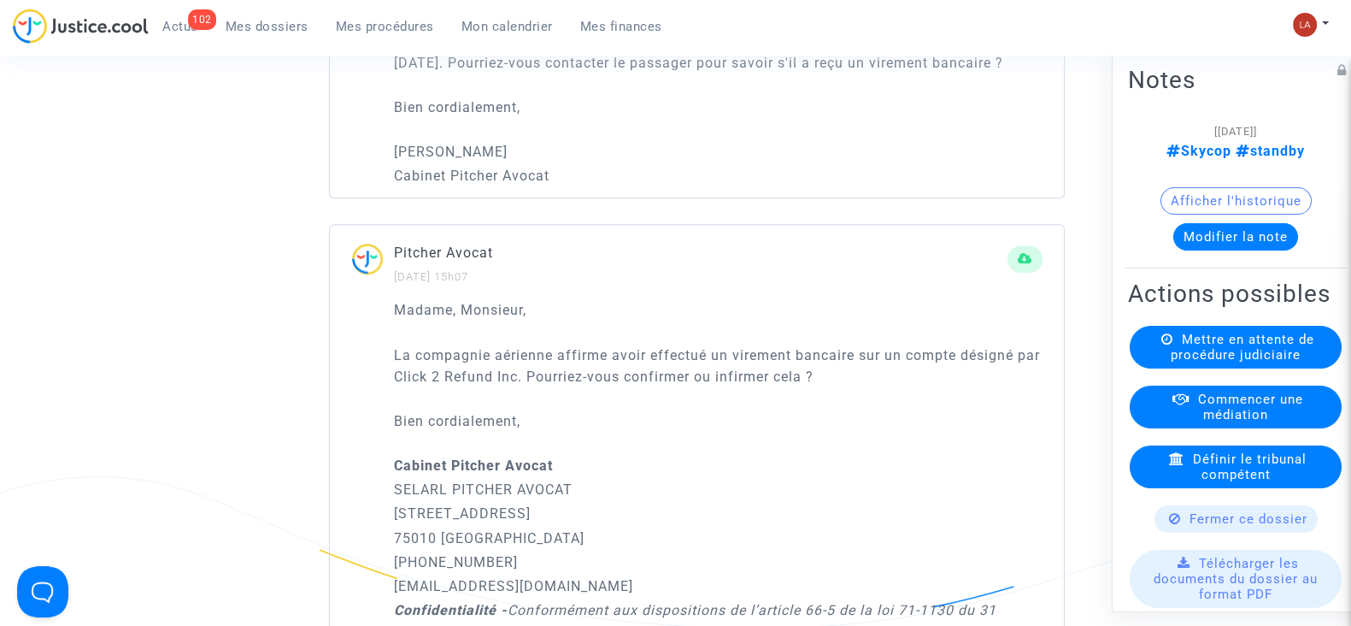
scroll to position [1388, 0]
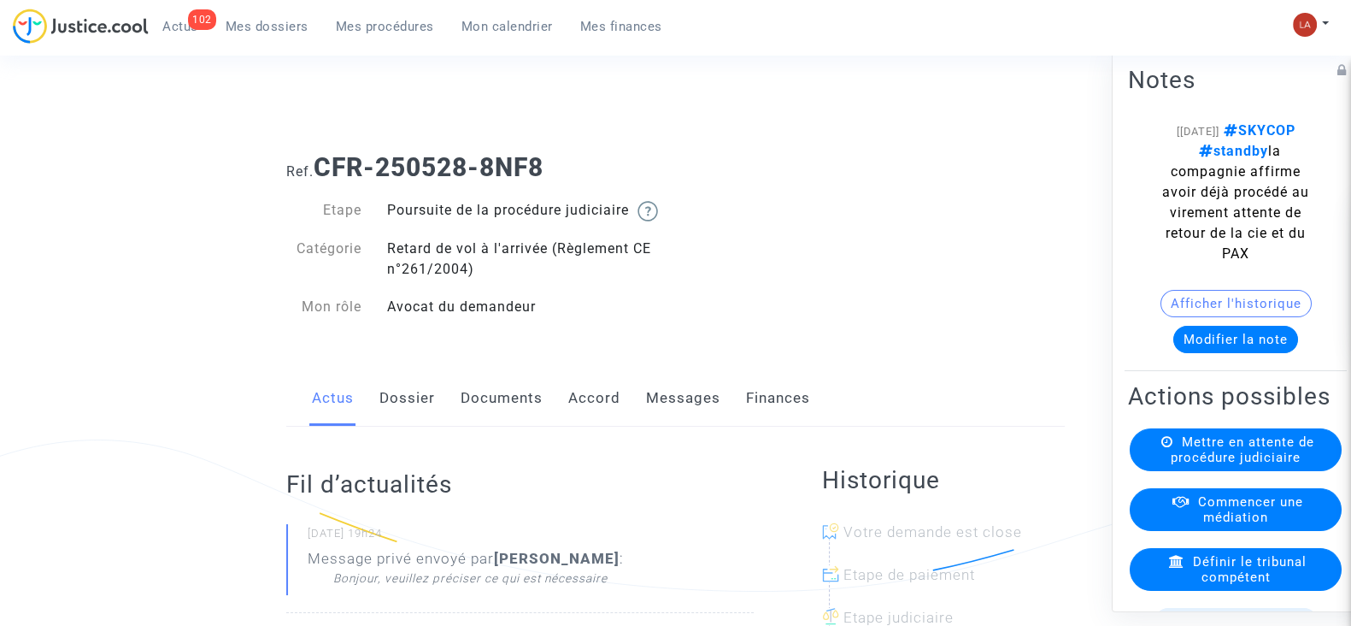
drag, startPoint x: 0, startPoint y: 0, endPoint x: 626, endPoint y: 415, distance: 750.5
click at [611, 424] on link "Accord" at bounding box center [594, 398] width 52 height 56
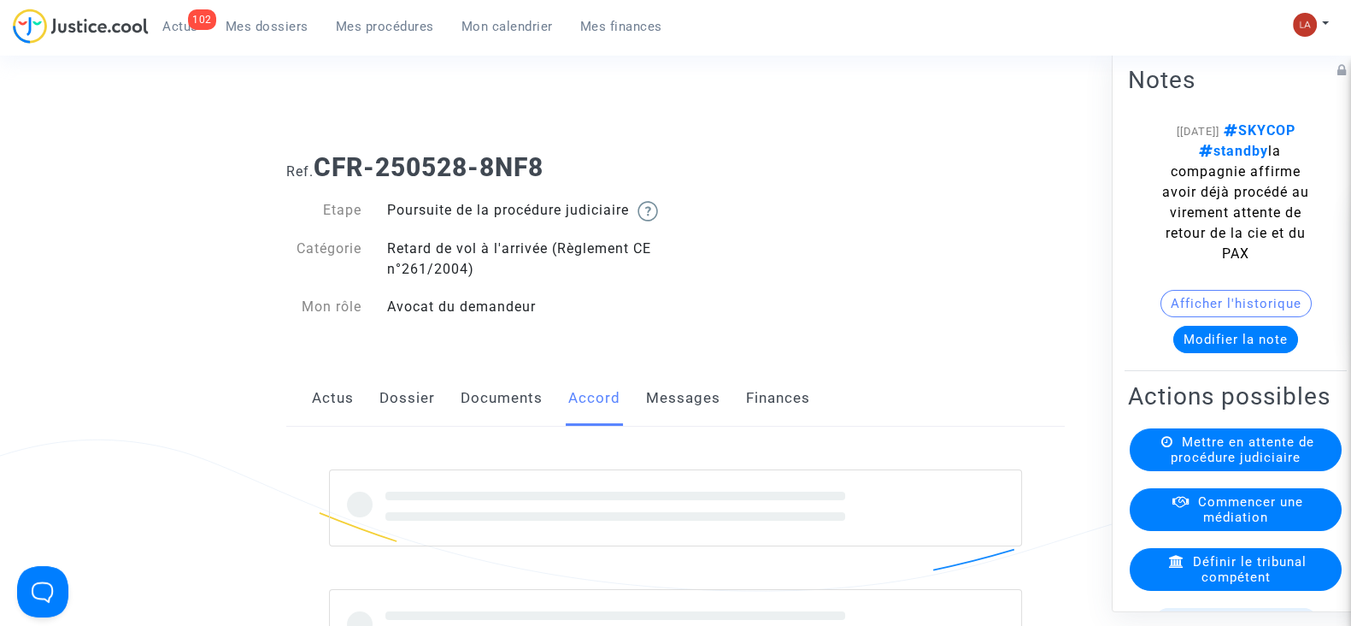
scroll to position [426, 0]
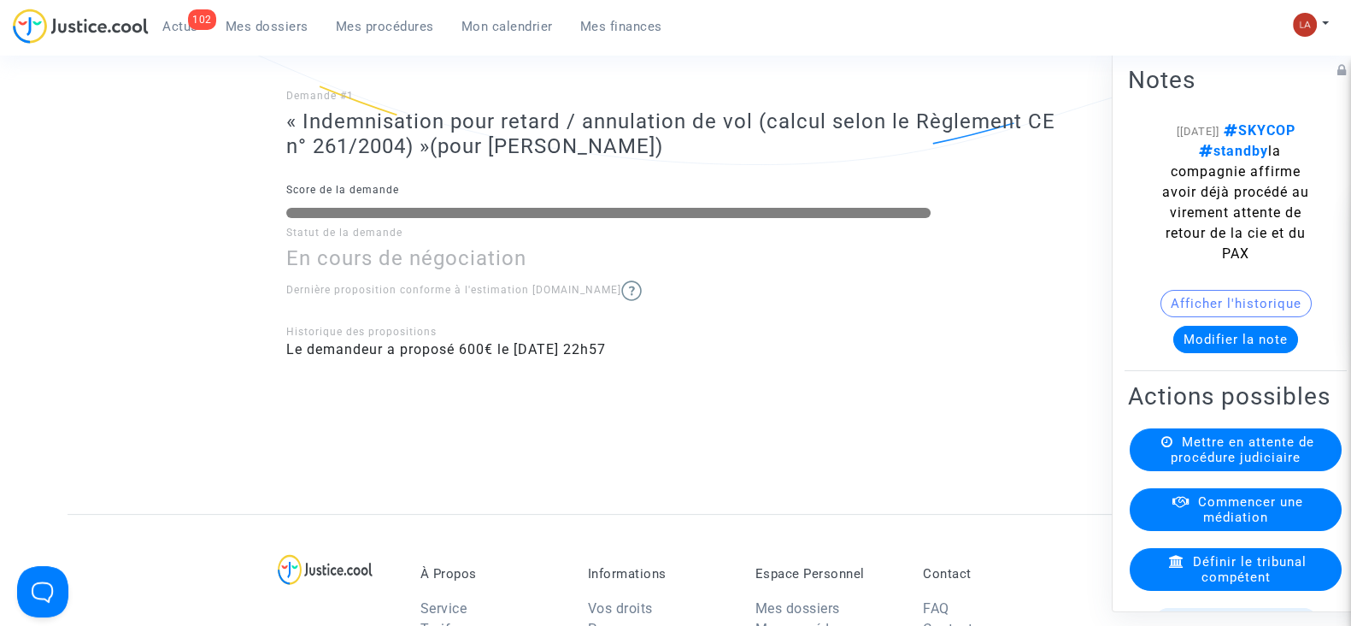
click at [1216, 353] on button "Modifier la note" at bounding box center [1235, 339] width 125 height 27
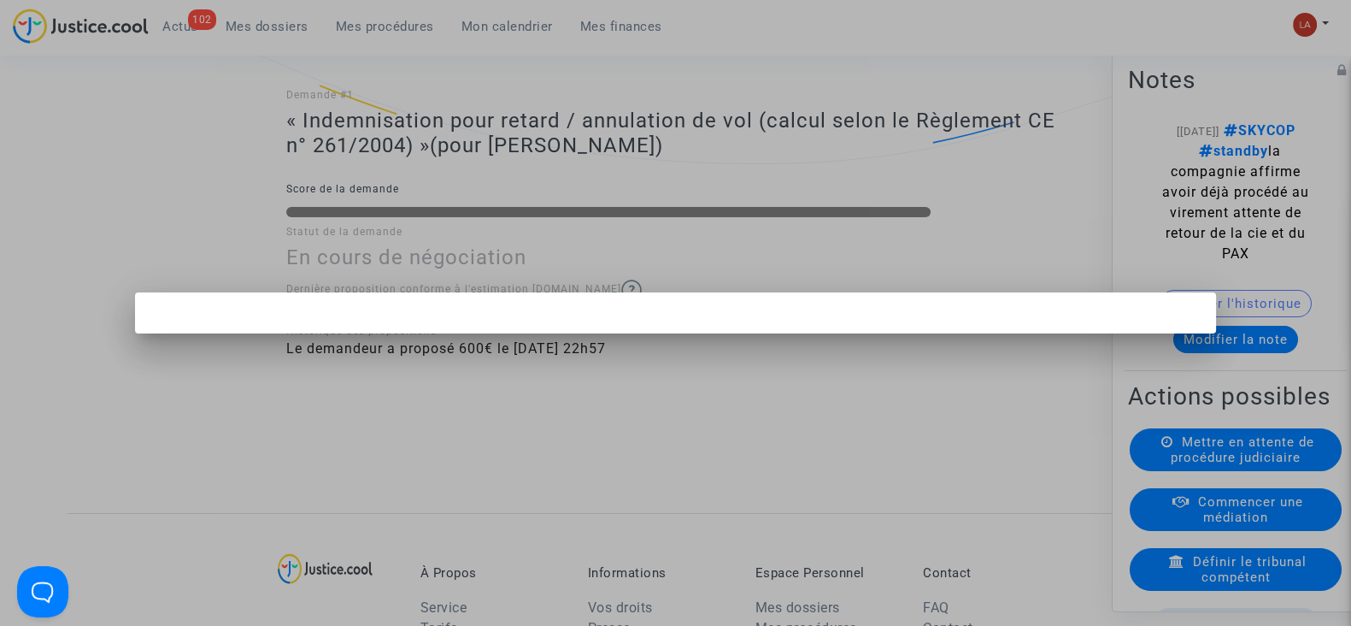
scroll to position [0, 0]
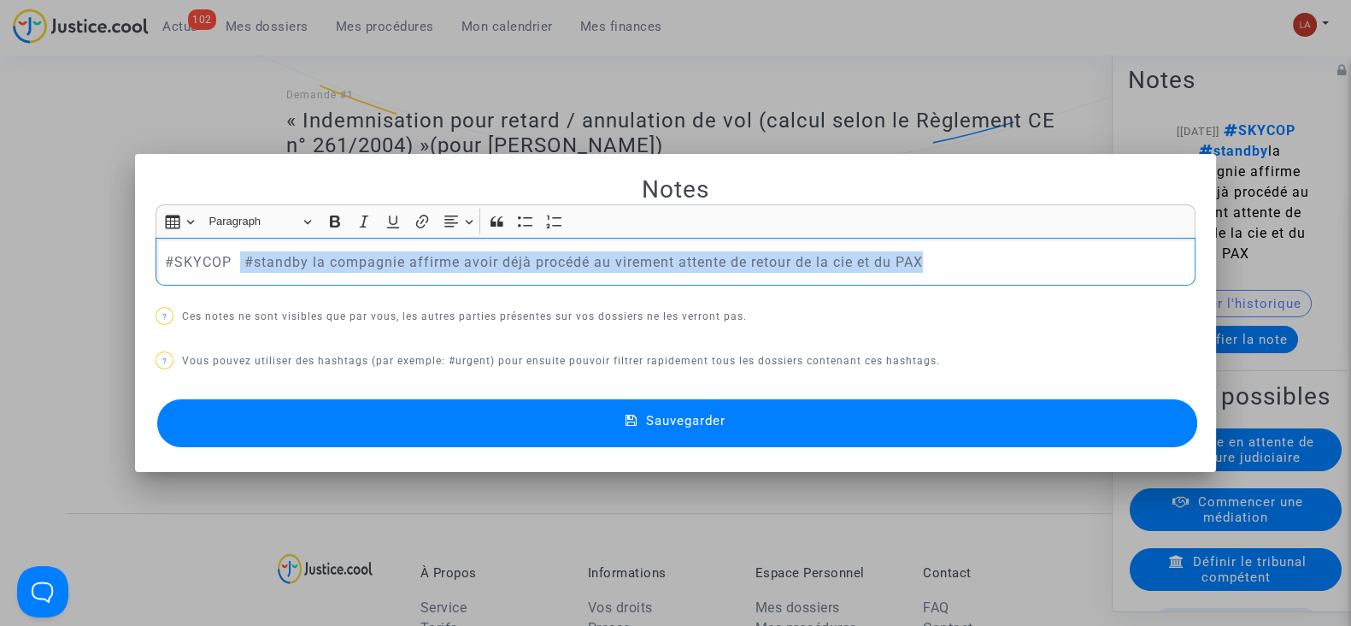
drag, startPoint x: 231, startPoint y: 250, endPoint x: 1018, endPoint y: 264, distance: 787.3
click at [1018, 264] on p "#SKYCOP #standby la compagnie affirme avoir déjà procédé au virement attente de…" at bounding box center [676, 261] width 1022 height 21
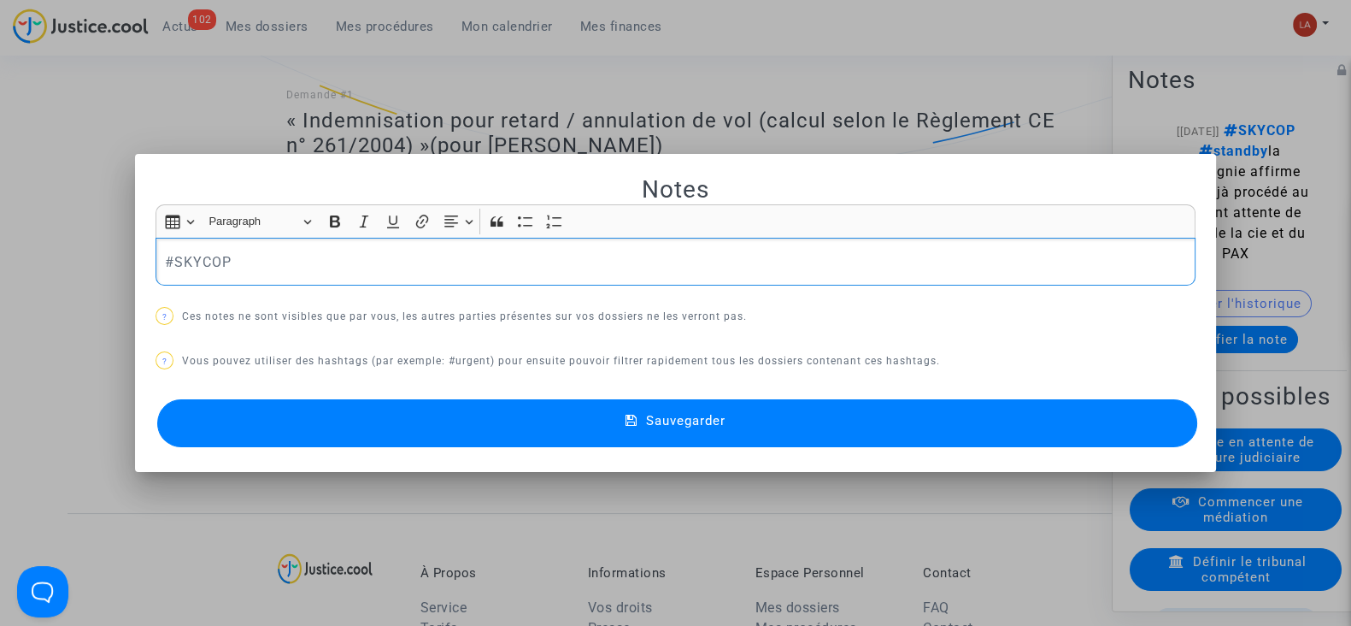
click at [156, 268] on div "#SKYCOP" at bounding box center [676, 262] width 1040 height 48
click at [521, 426] on button "Sauvegarder" at bounding box center [677, 423] width 1040 height 48
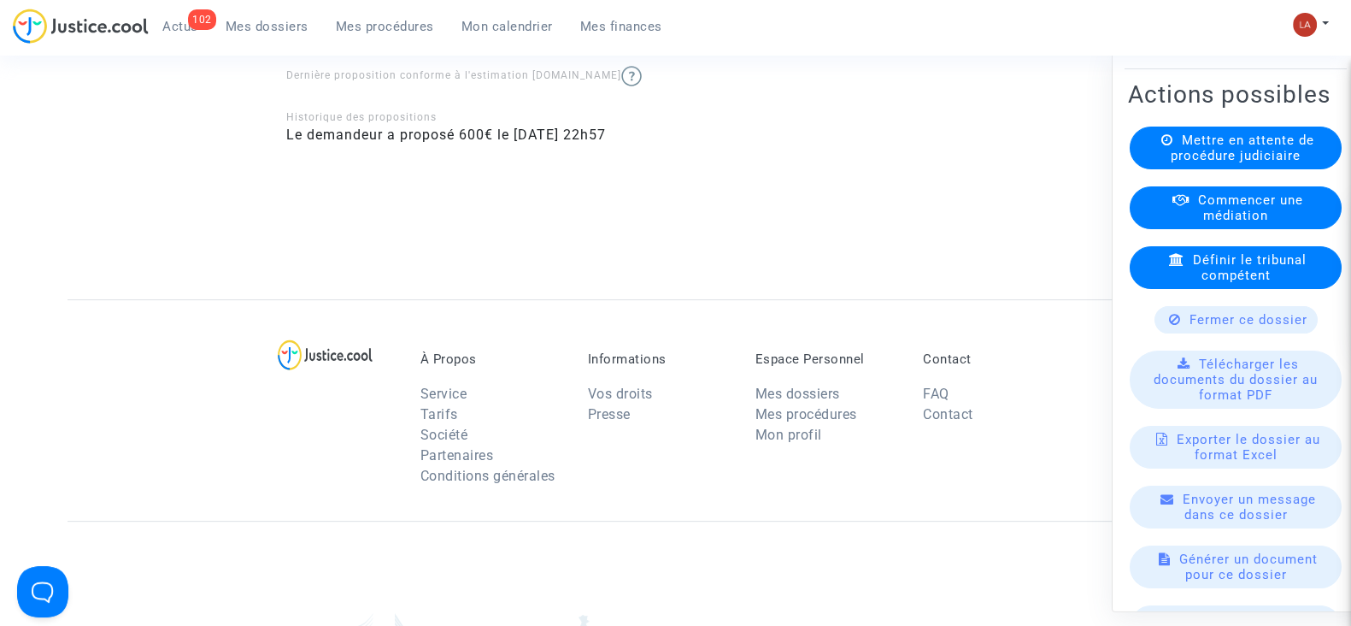
scroll to position [192, 0]
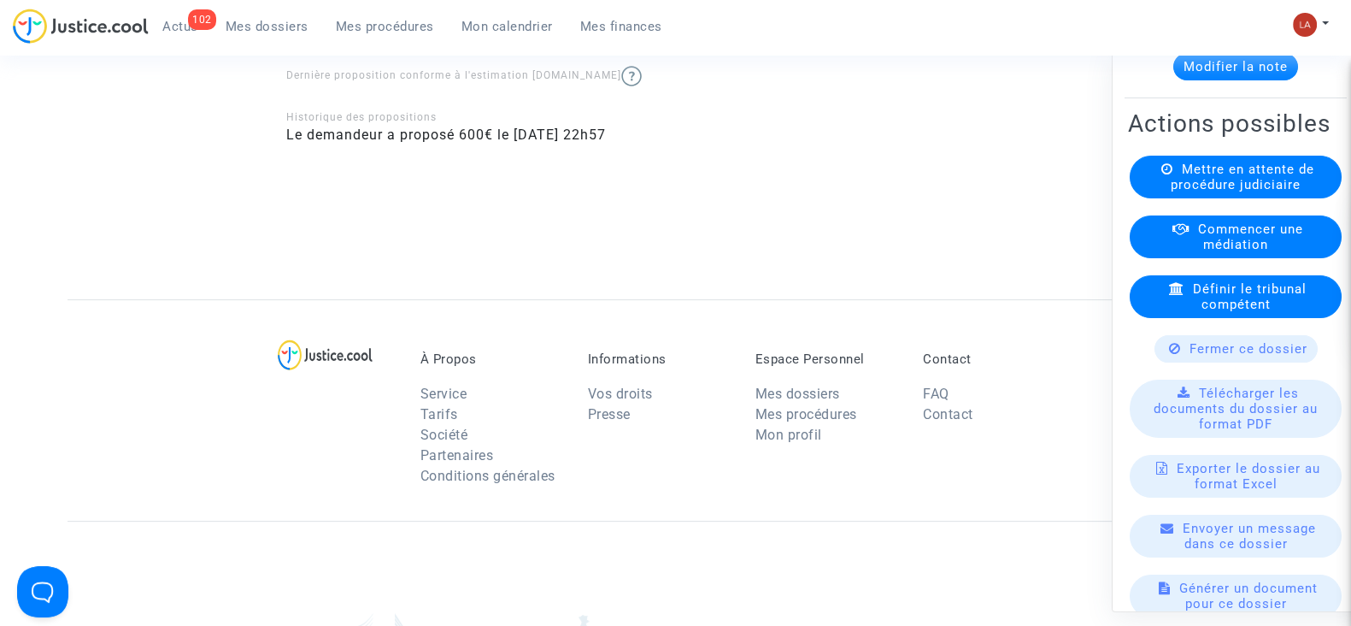
click at [1225, 192] on span "Mettre en attente de procédure judiciaire" at bounding box center [1243, 177] width 144 height 31
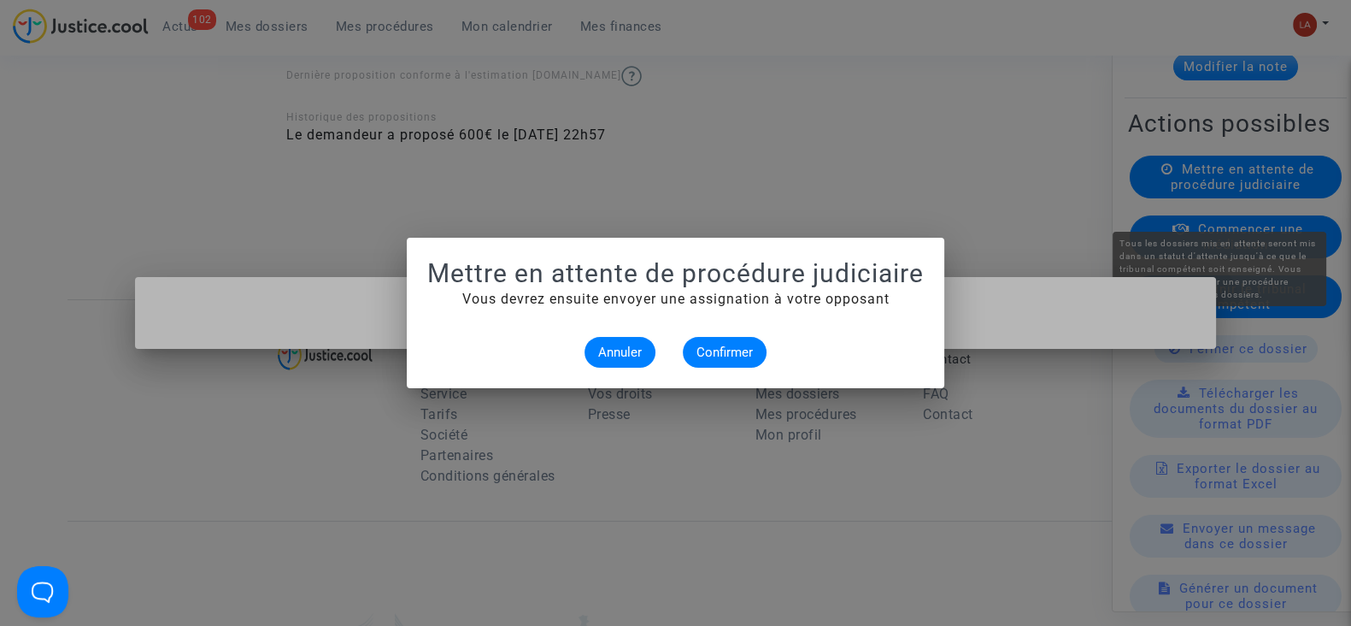
scroll to position [0, 0]
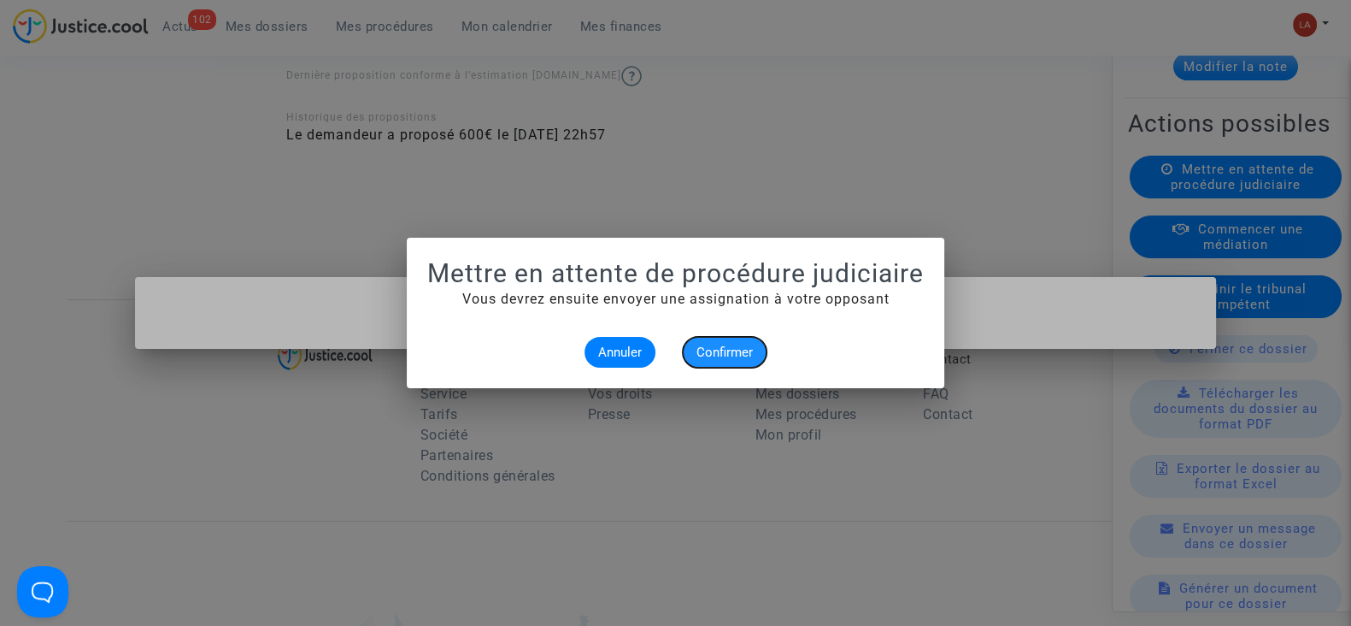
click at [718, 354] on span "Confirmer" at bounding box center [725, 351] width 56 height 15
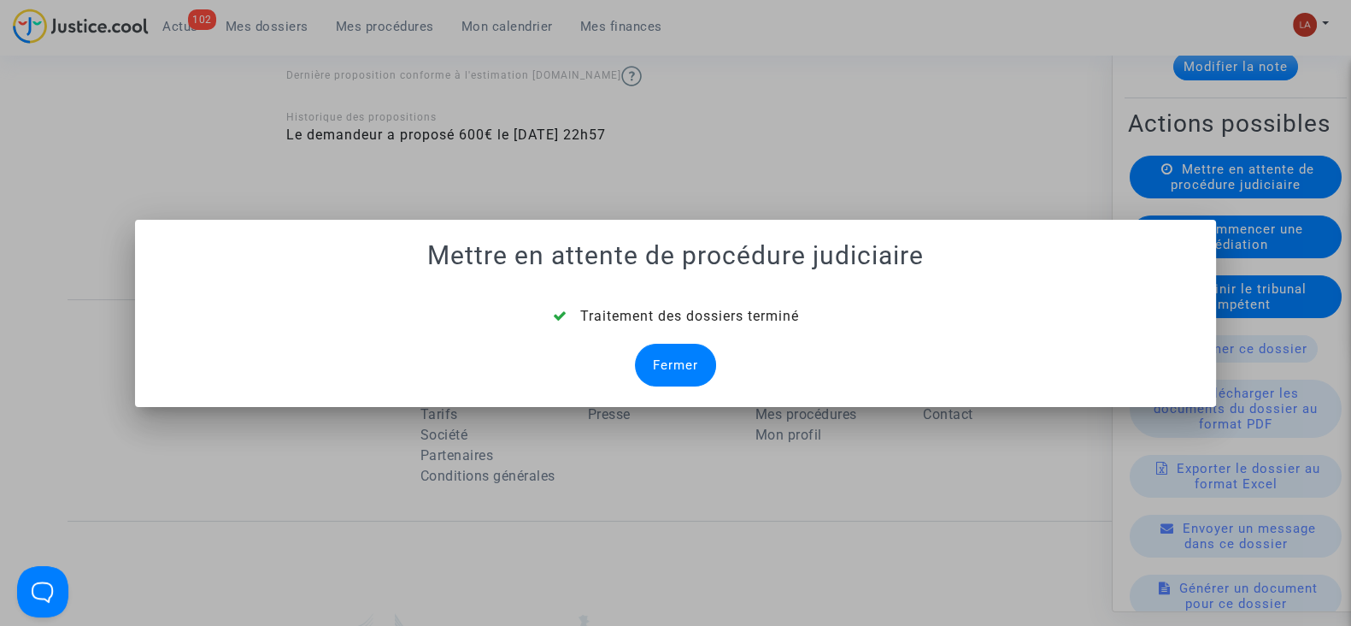
click at [659, 361] on div "Fermer" at bounding box center [675, 365] width 81 height 43
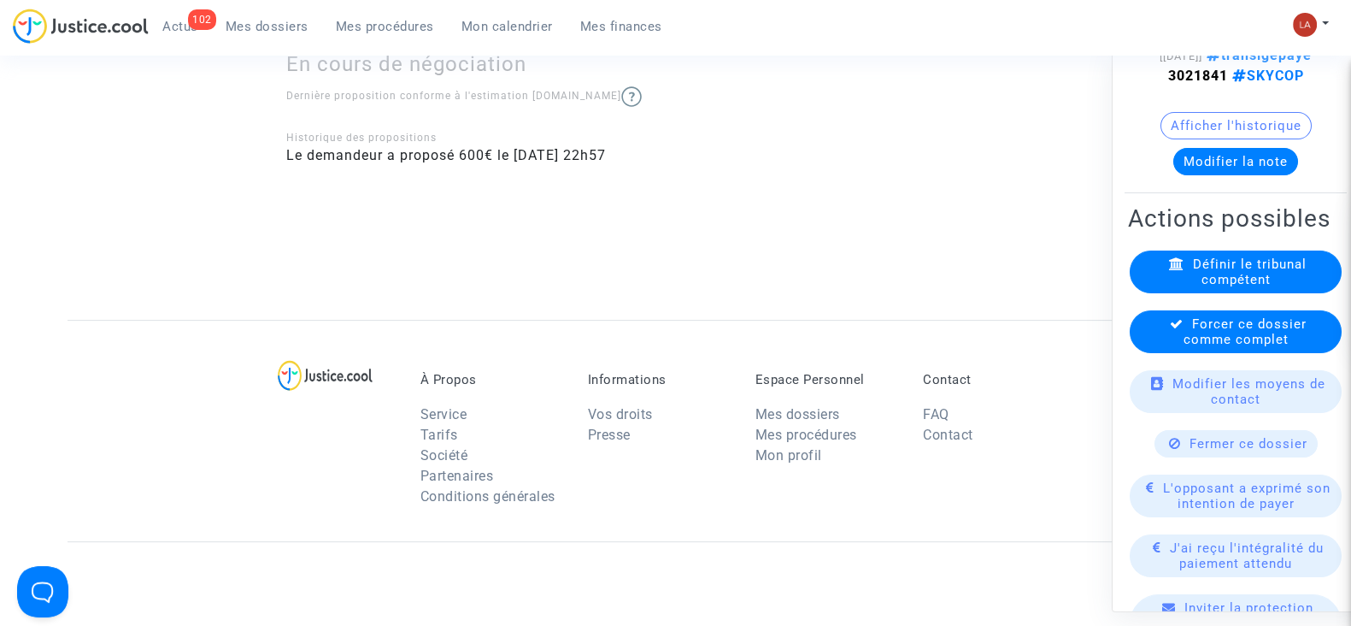
scroll to position [106, 0]
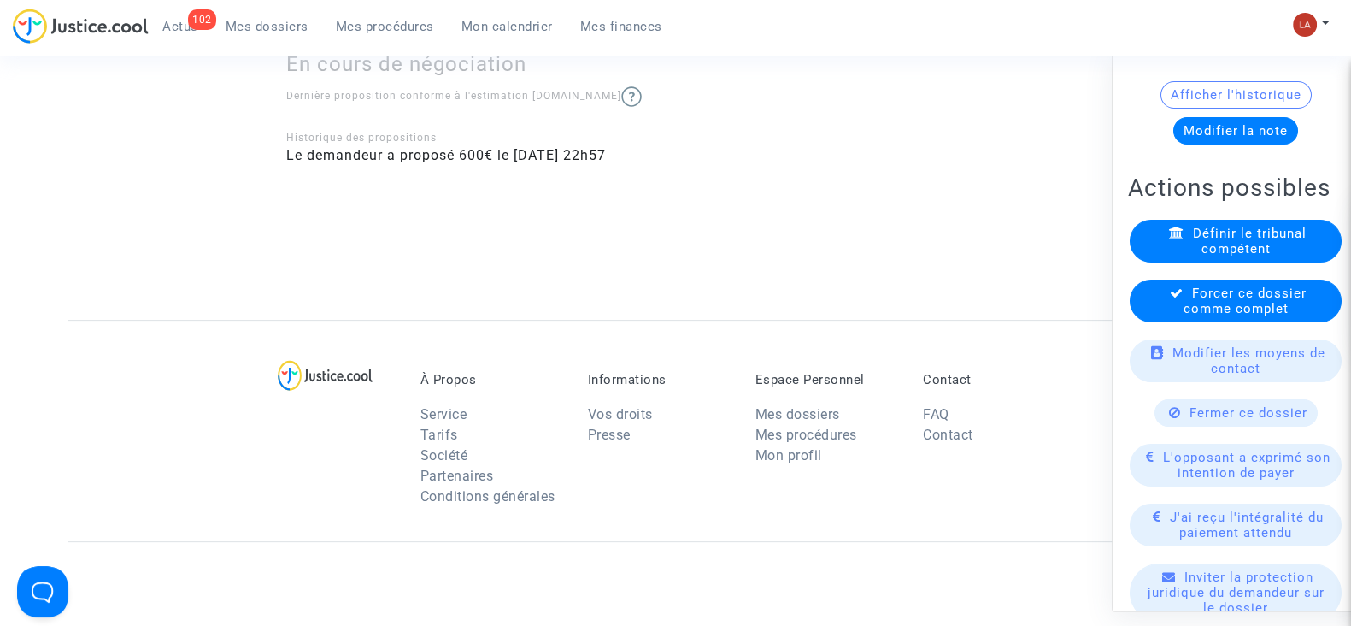
click at [1236, 540] on span "J'ai reçu l'intégralité du paiement attendu" at bounding box center [1247, 524] width 154 height 31
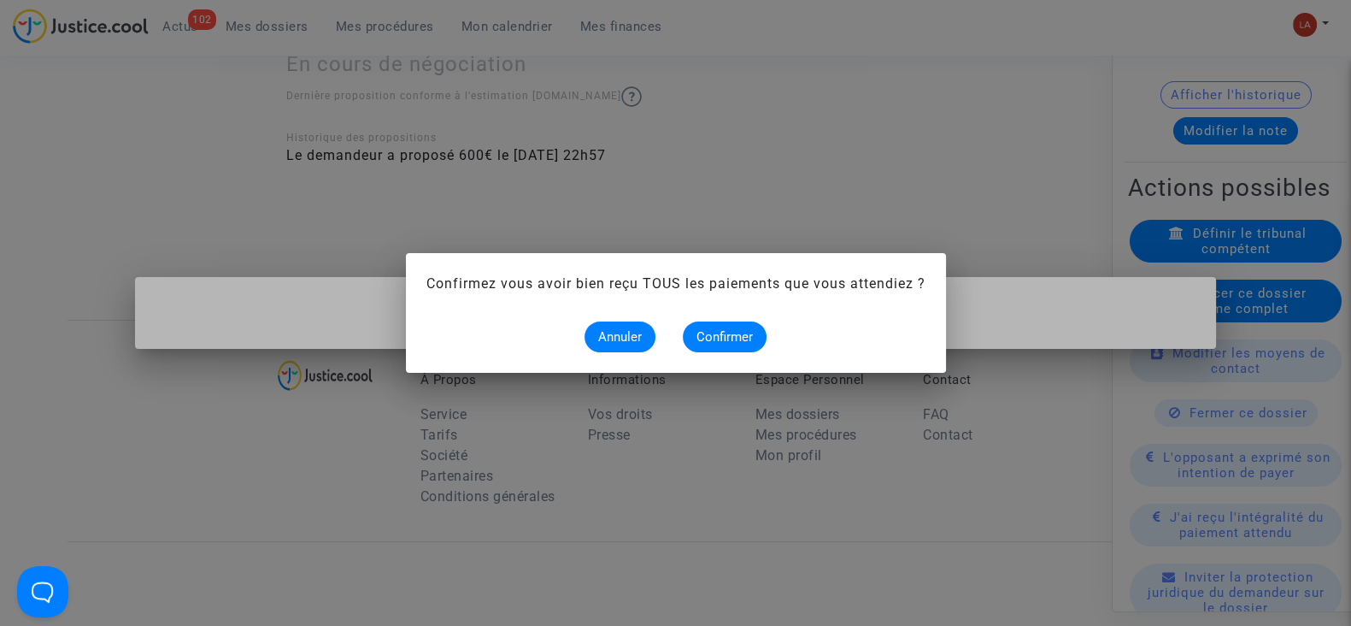
scroll to position [0, 0]
click at [743, 323] on button "Confirmer" at bounding box center [725, 336] width 84 height 31
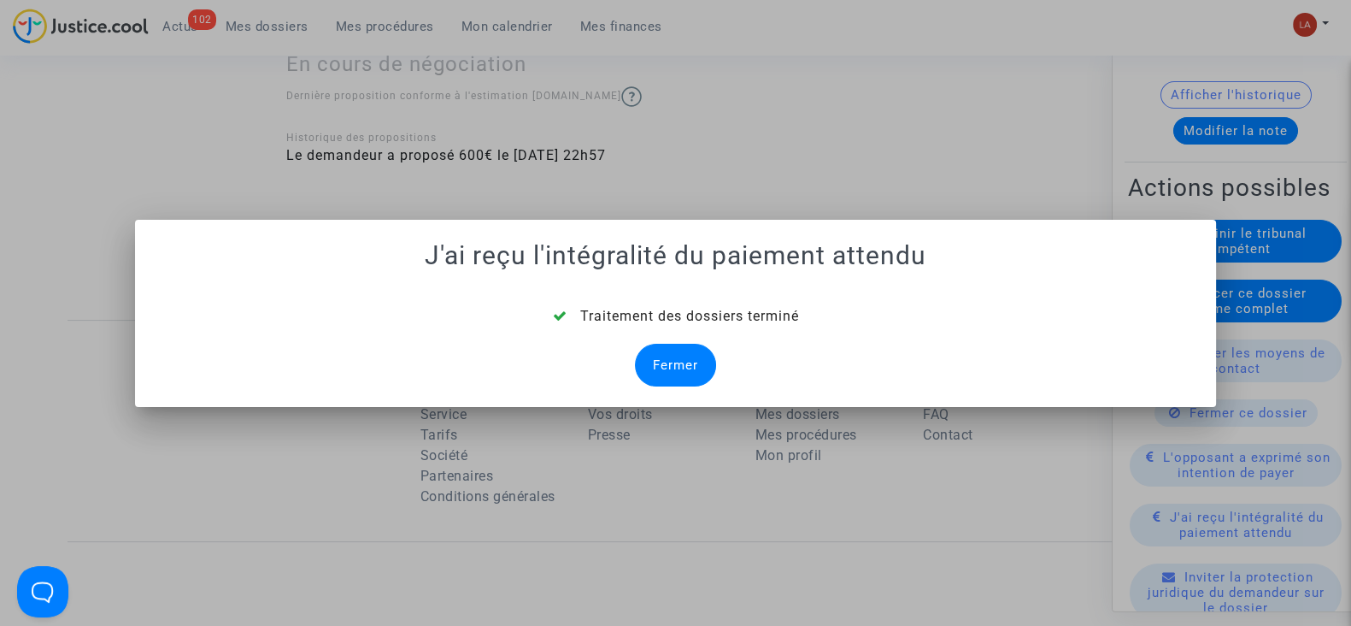
click at [686, 362] on div "Fermer" at bounding box center [675, 365] width 81 height 43
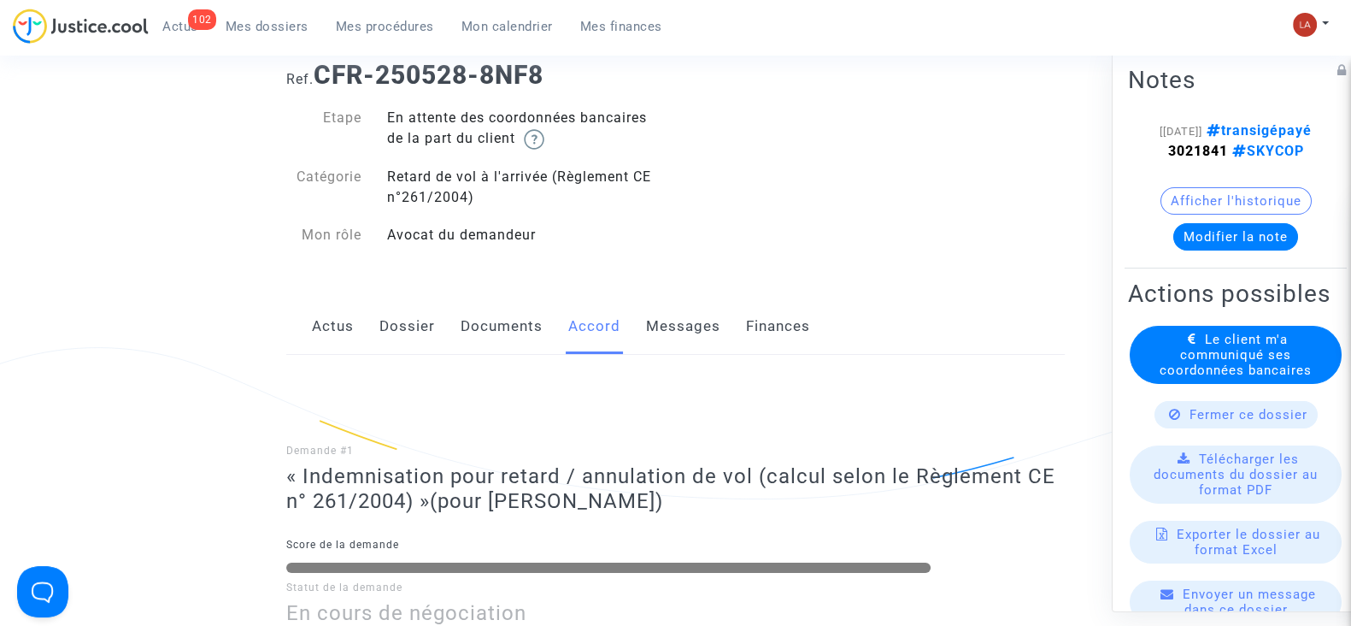
scroll to position [213, 0]
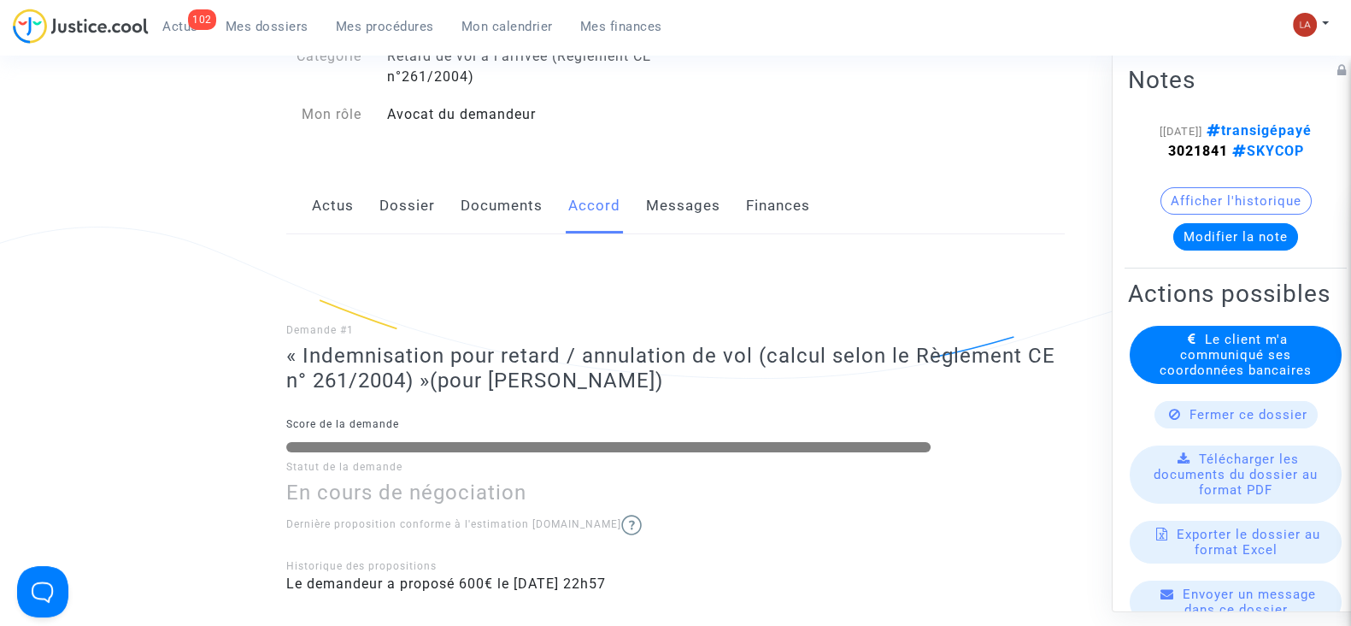
click at [1175, 378] on span "Le client m'a communiqué ses coordonnées bancaires" at bounding box center [1236, 355] width 152 height 46
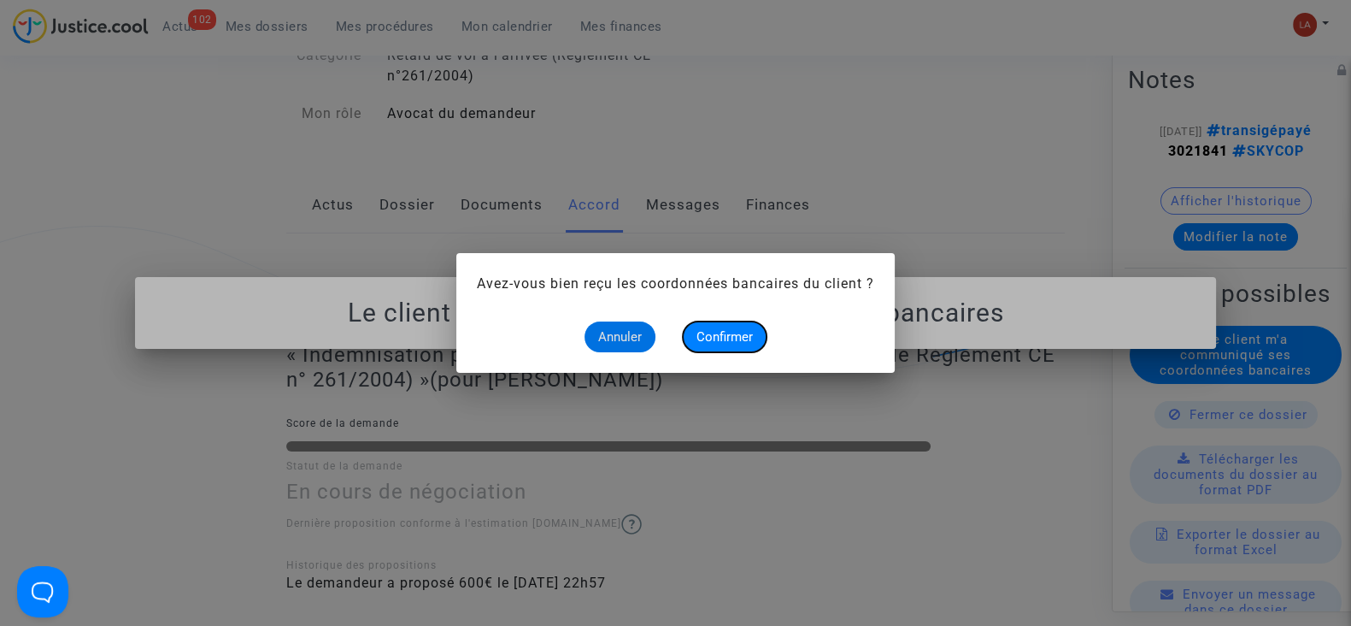
click at [745, 326] on button "Confirmer" at bounding box center [725, 336] width 84 height 31
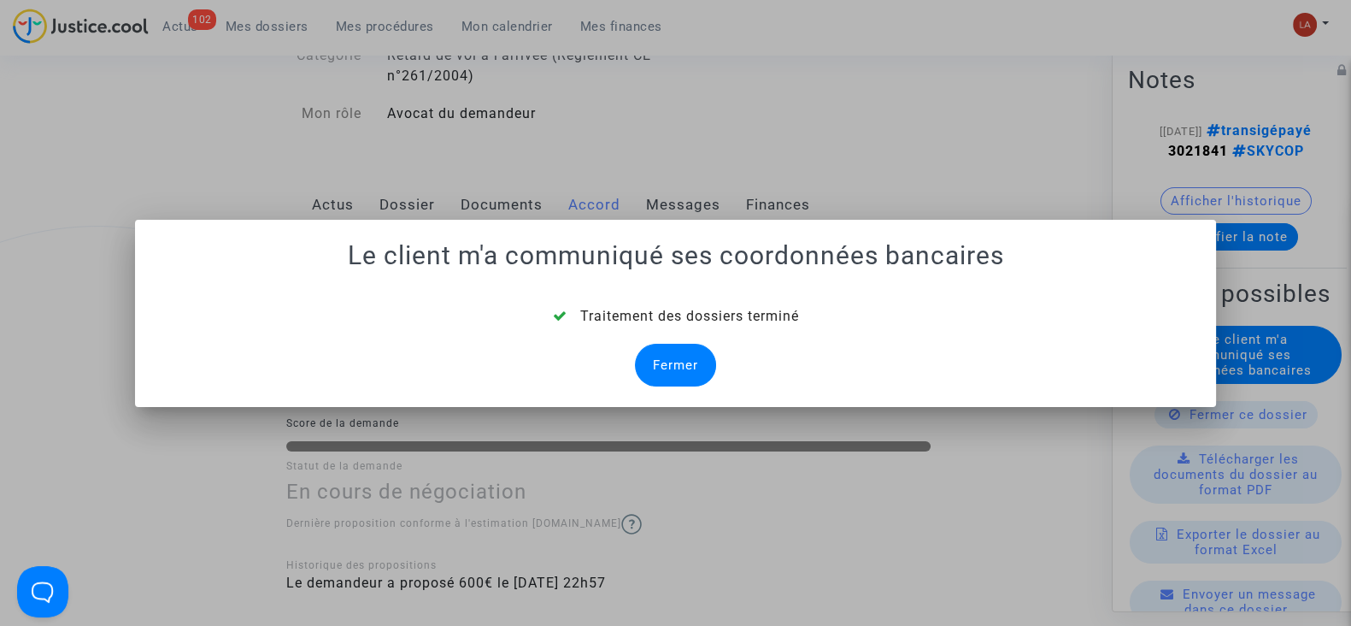
click at [680, 355] on div "Fermer" at bounding box center [675, 365] width 81 height 43
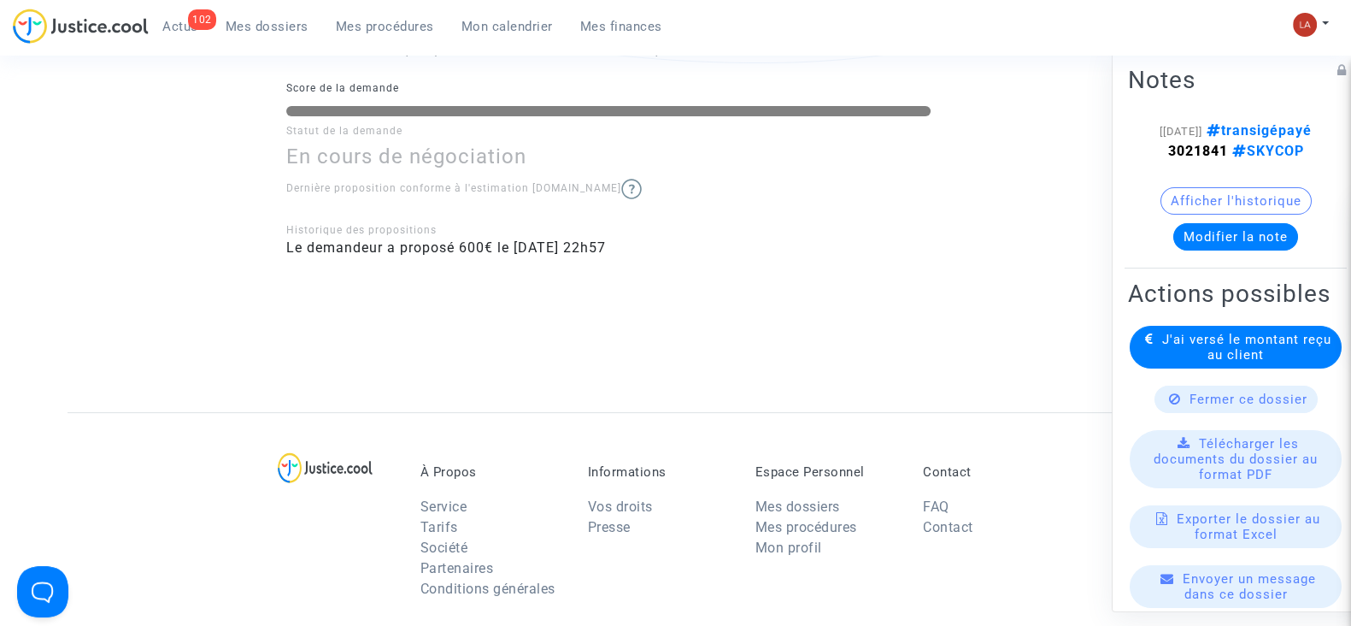
scroll to position [534, 0]
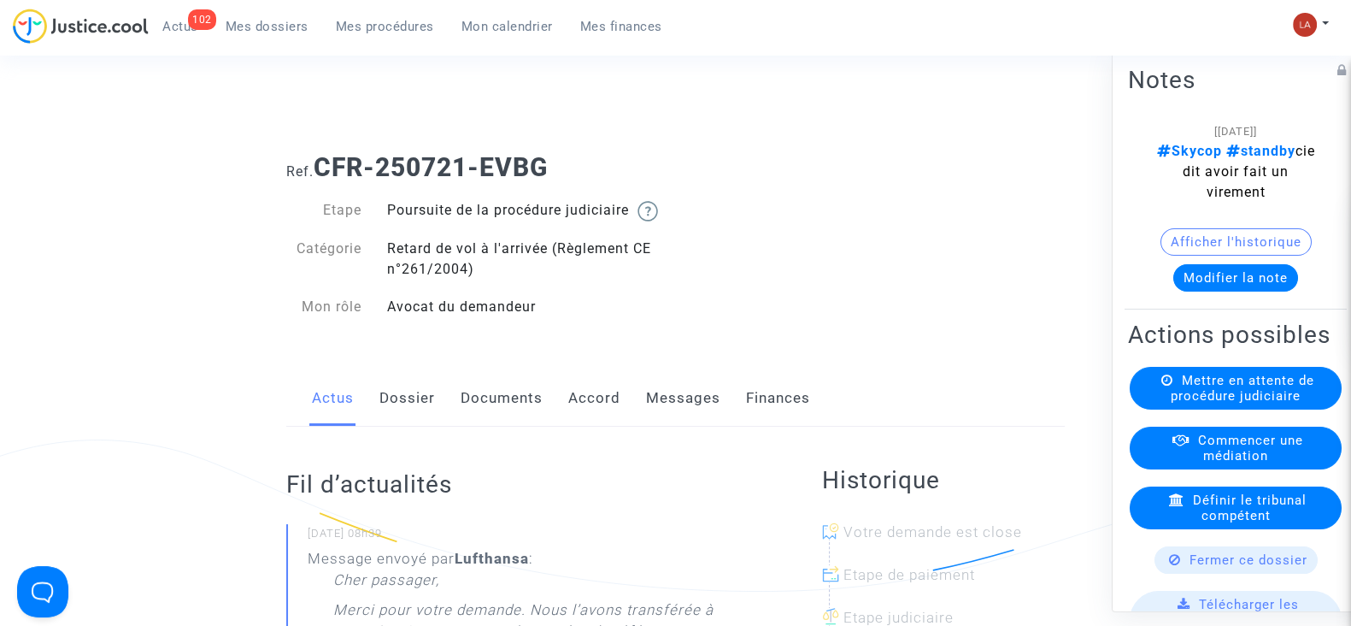
click at [696, 425] on link "Messages" at bounding box center [683, 398] width 74 height 56
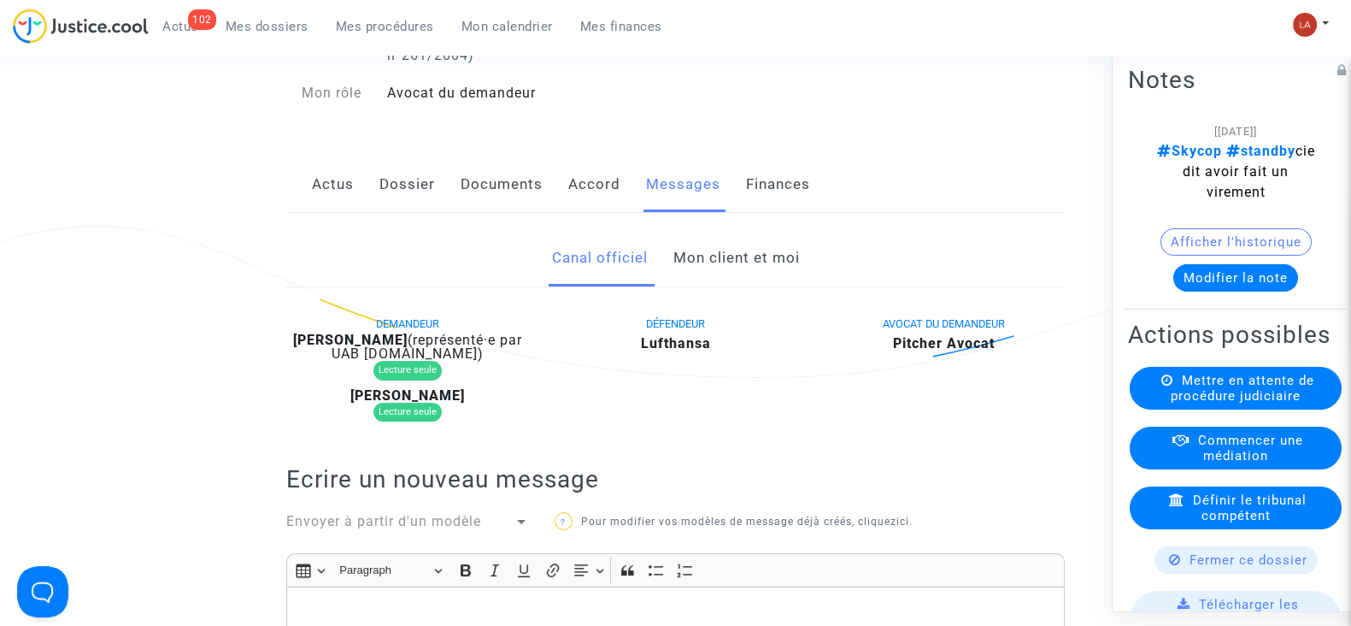
scroll to position [213, 0]
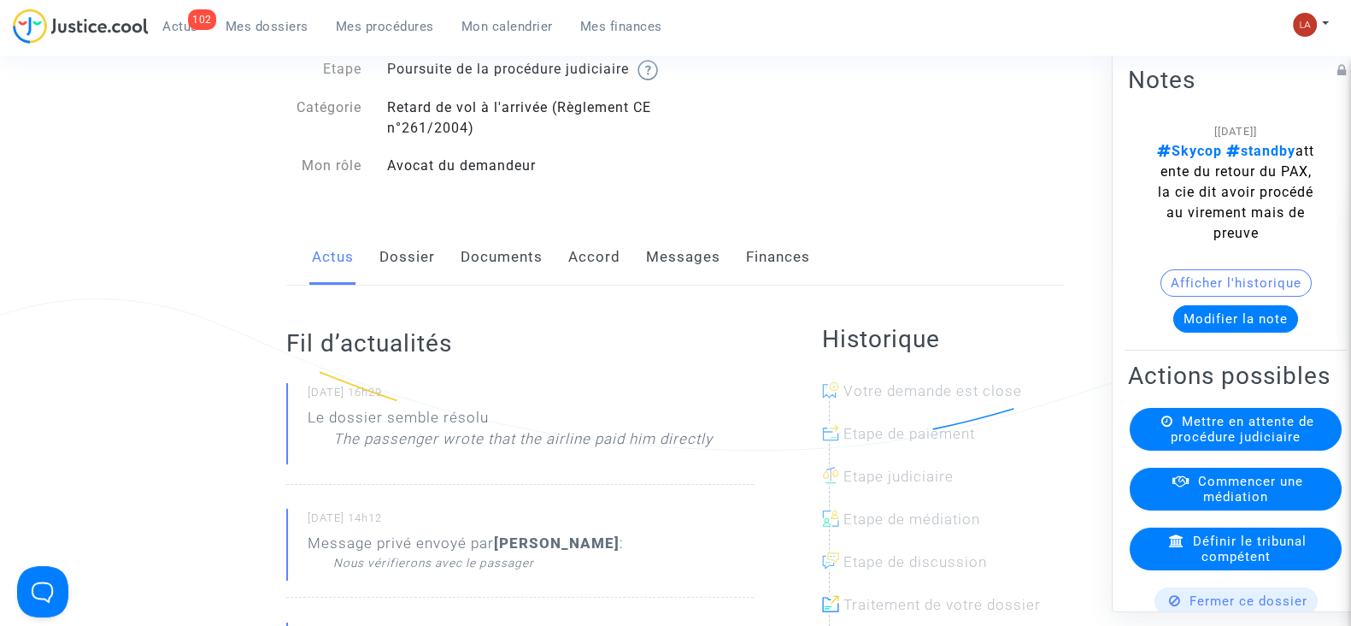
scroll to position [213, 0]
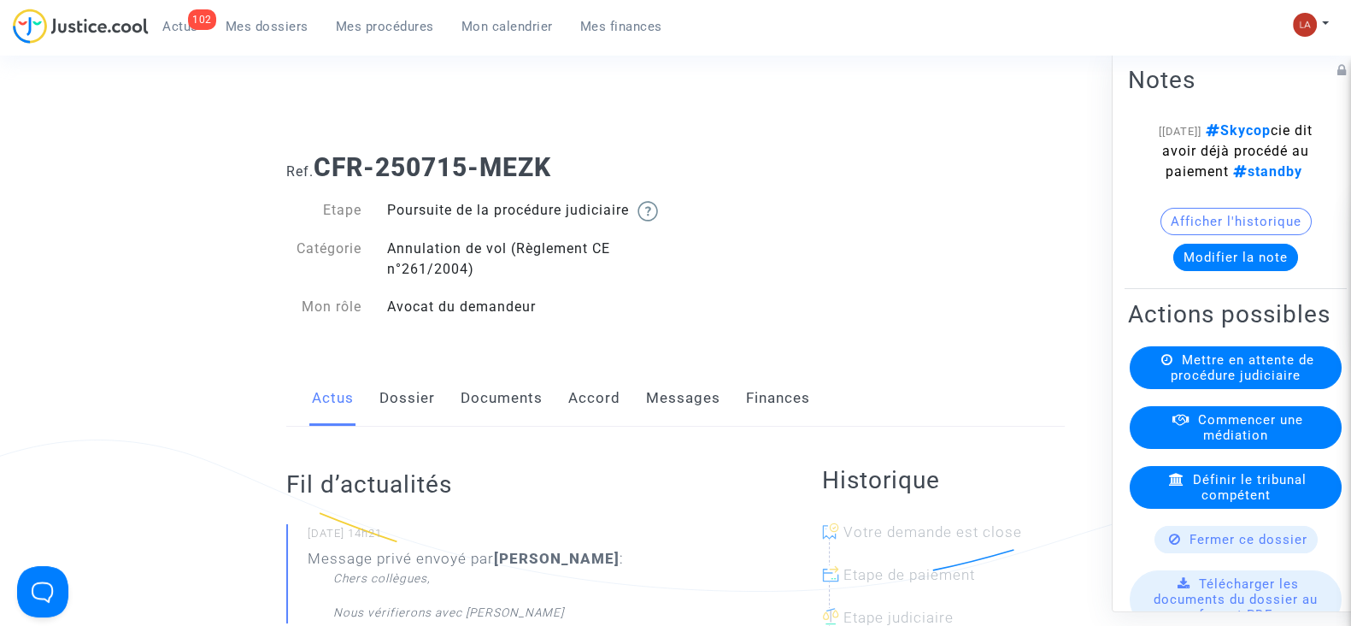
click at [679, 426] on link "Messages" at bounding box center [683, 398] width 74 height 56
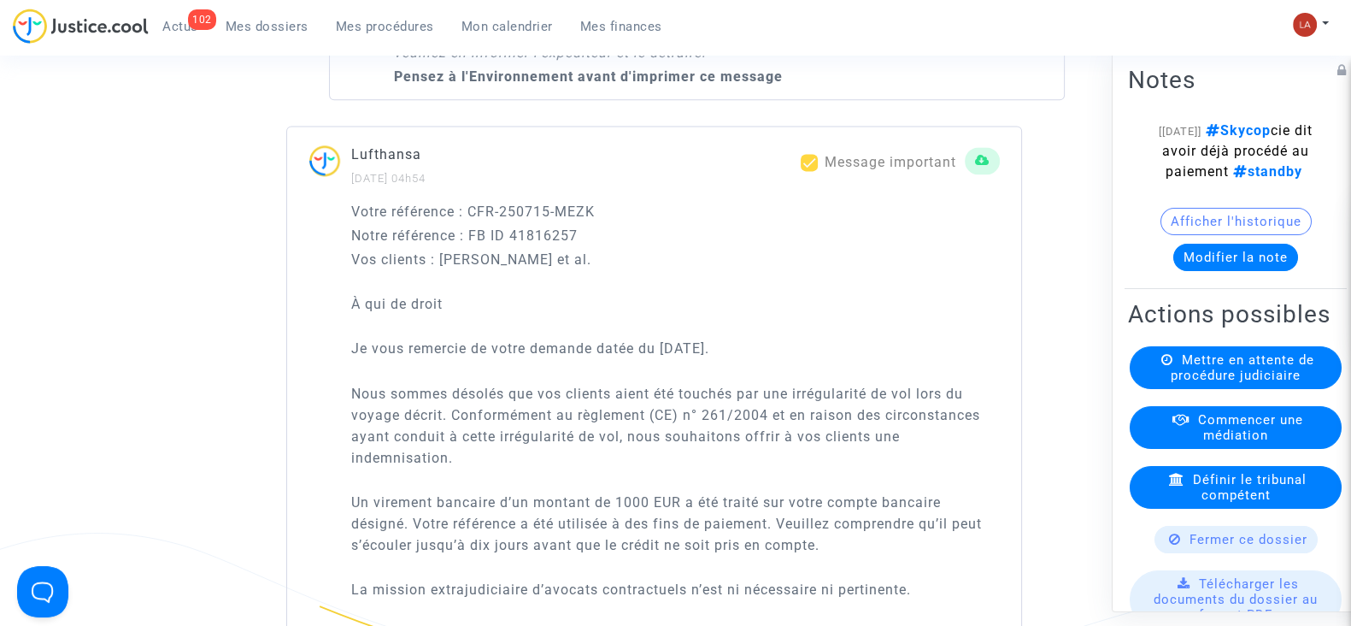
scroll to position [2990, 0]
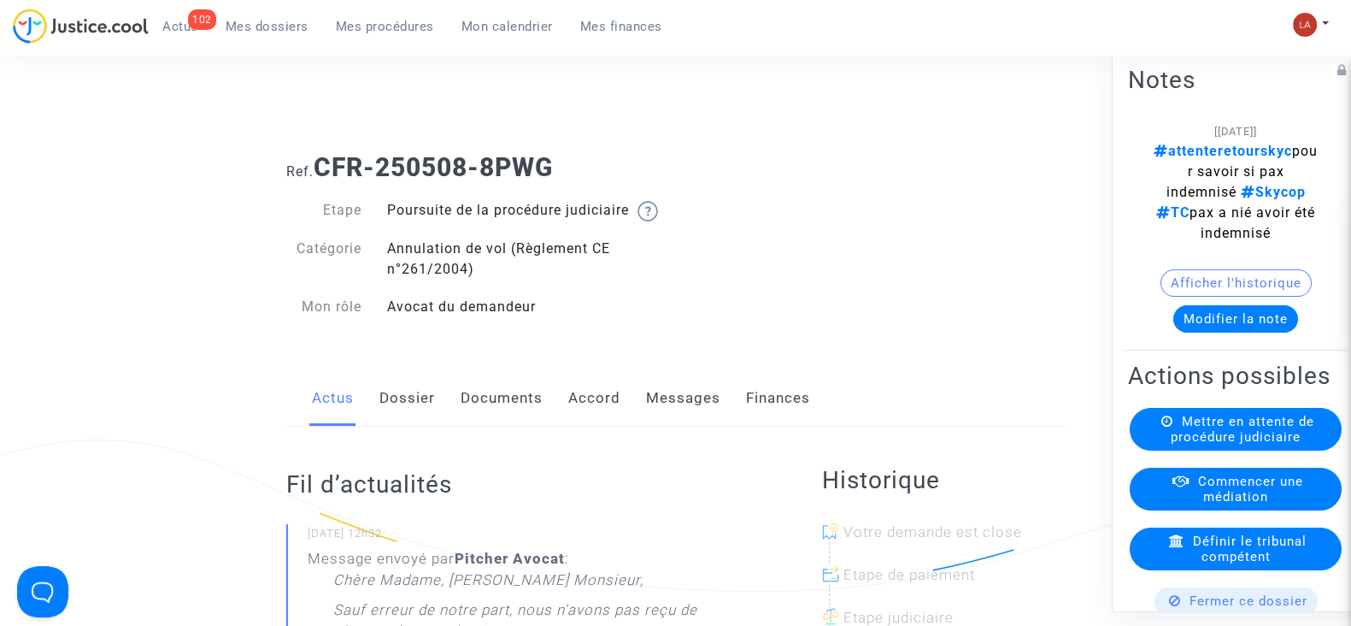
click at [686, 419] on link "Messages" at bounding box center [683, 398] width 74 height 56
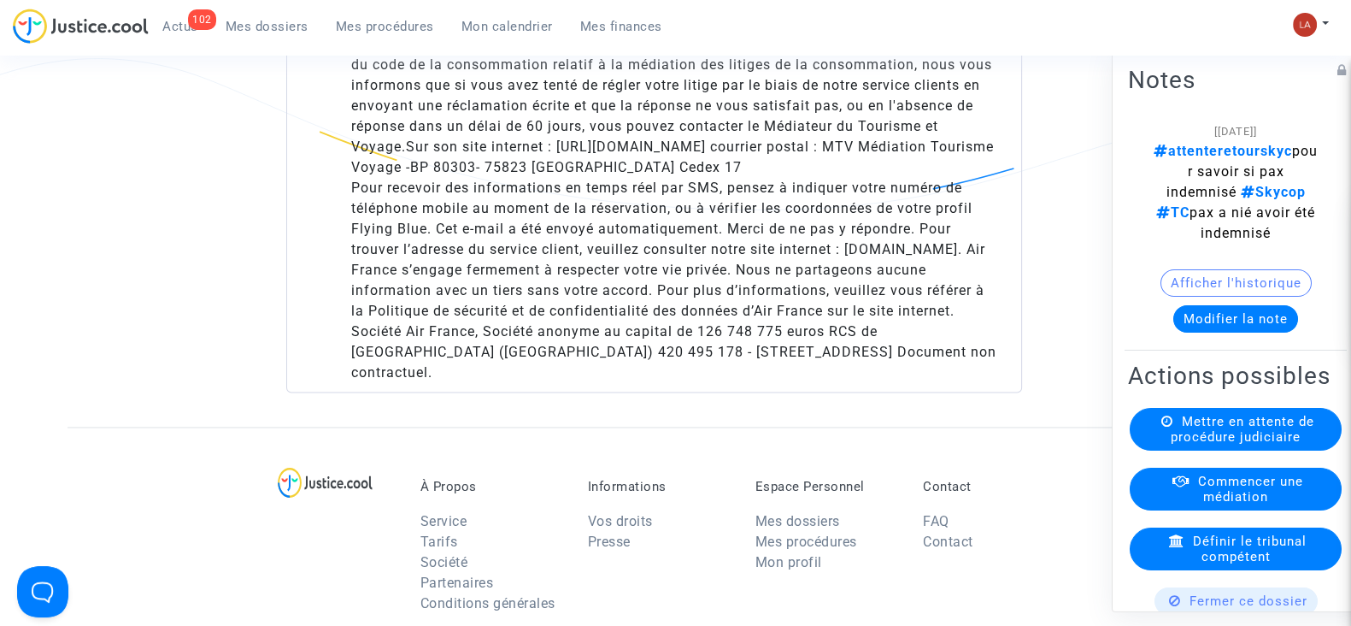
scroll to position [3418, 0]
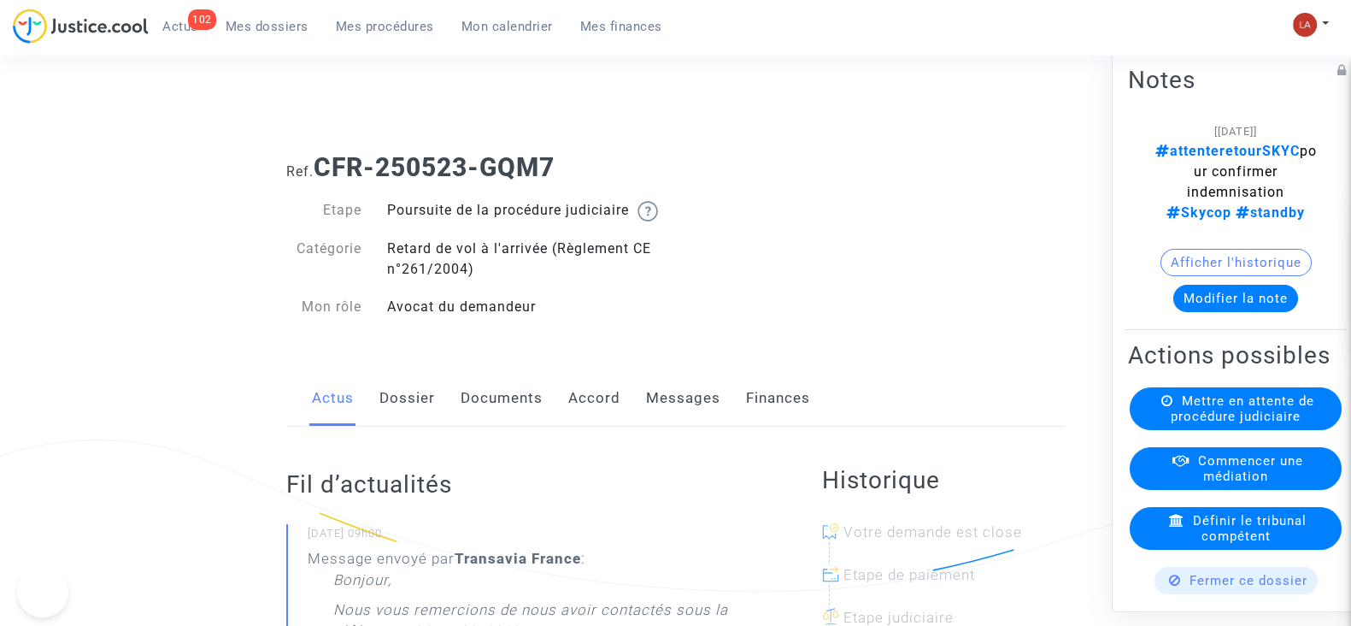
click at [692, 408] on link "Messages" at bounding box center [683, 398] width 74 height 56
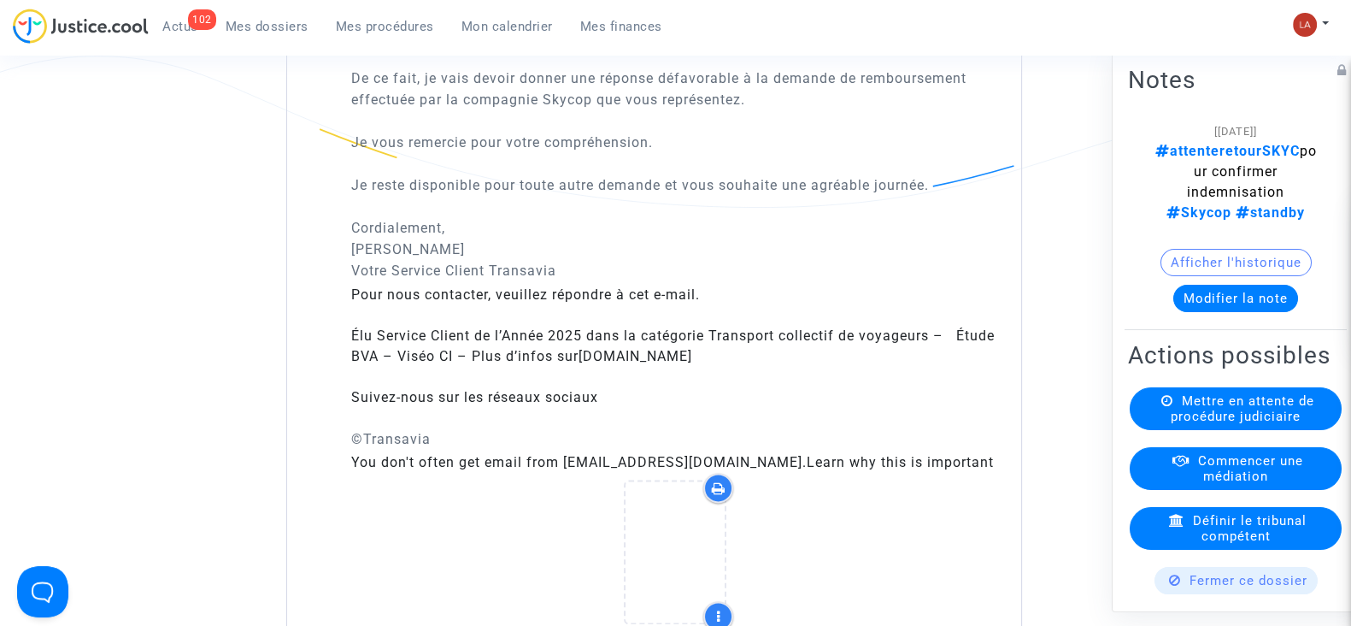
scroll to position [2670, 0]
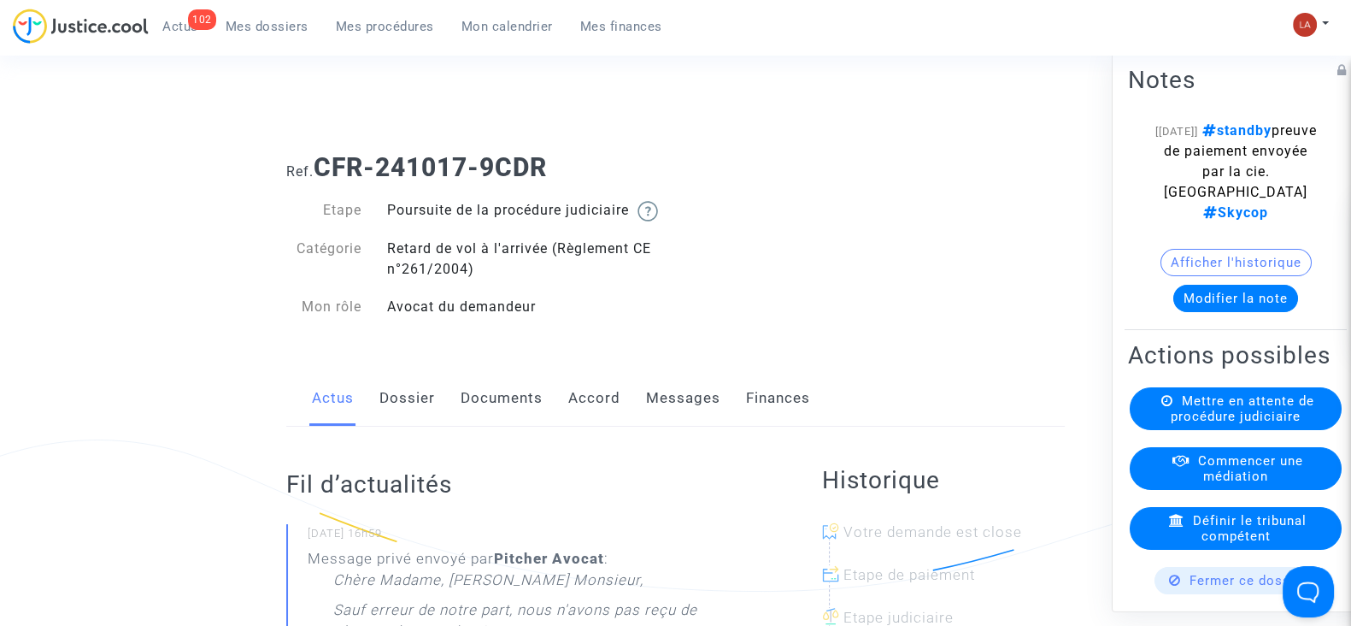
drag, startPoint x: 662, startPoint y: 415, endPoint x: 684, endPoint y: 412, distance: 22.4
click at [662, 415] on link "Messages" at bounding box center [683, 398] width 74 height 56
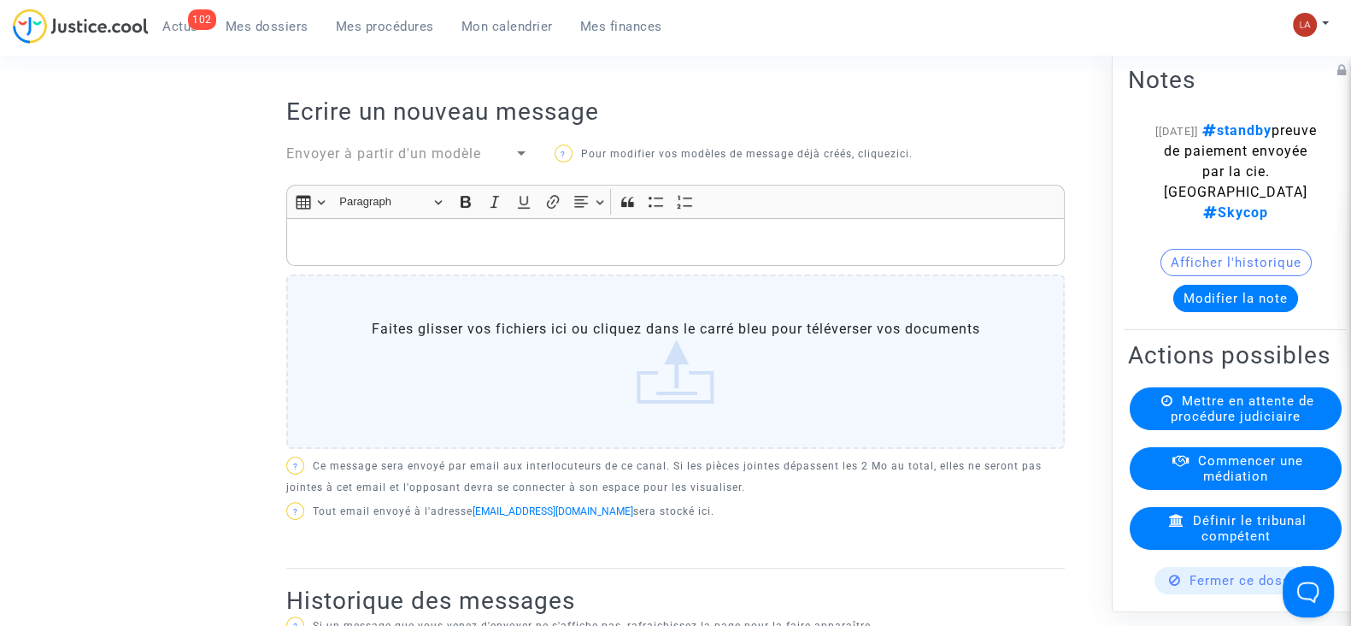
scroll to position [313, 0]
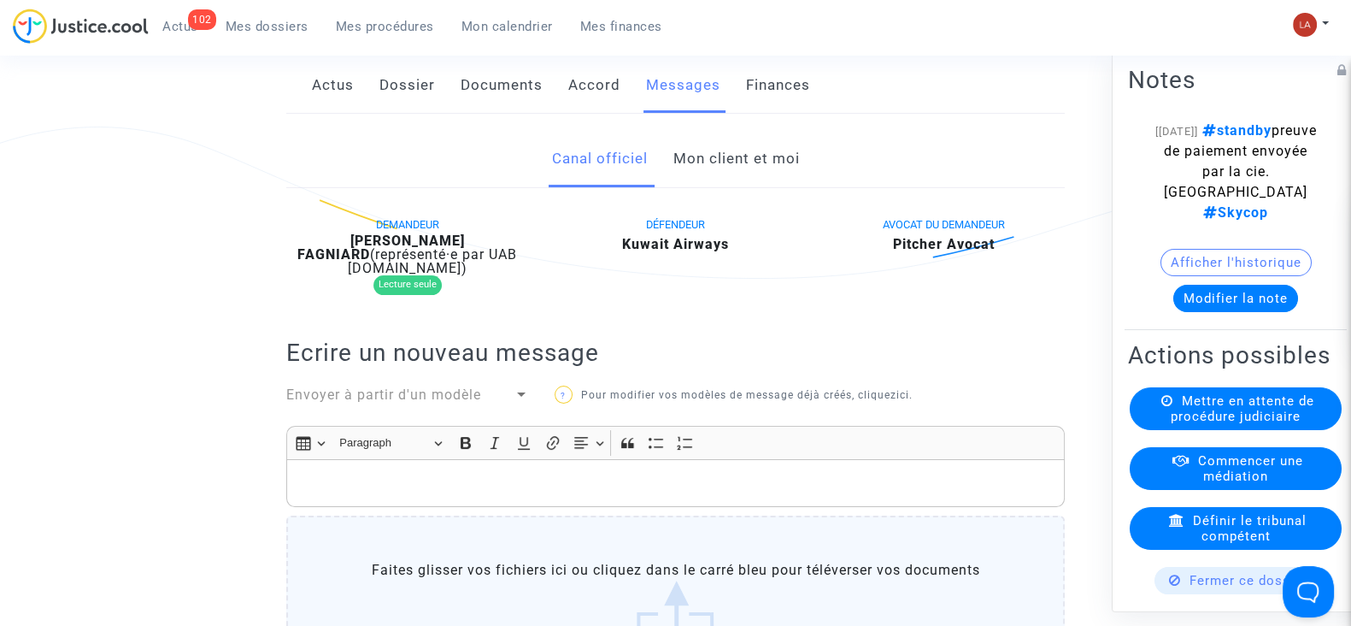
click at [746, 176] on link "Mon client et moi" at bounding box center [736, 159] width 126 height 56
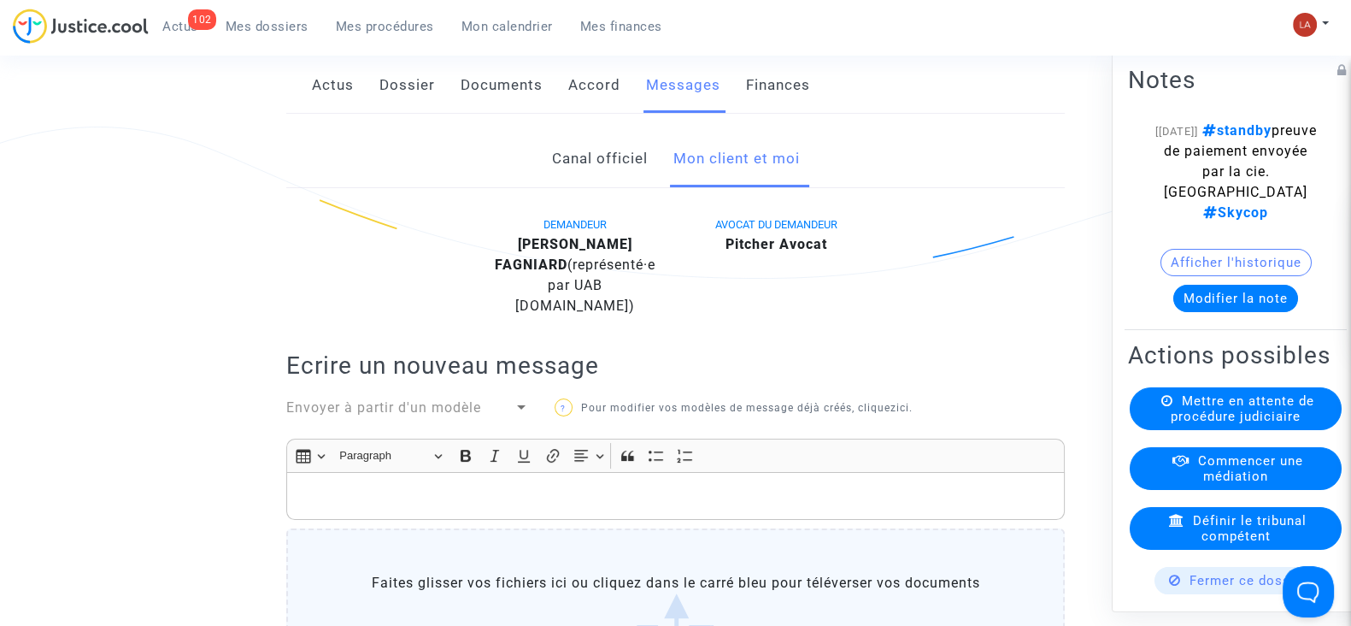
click at [606, 169] on link "Canal officiel" at bounding box center [599, 159] width 96 height 56
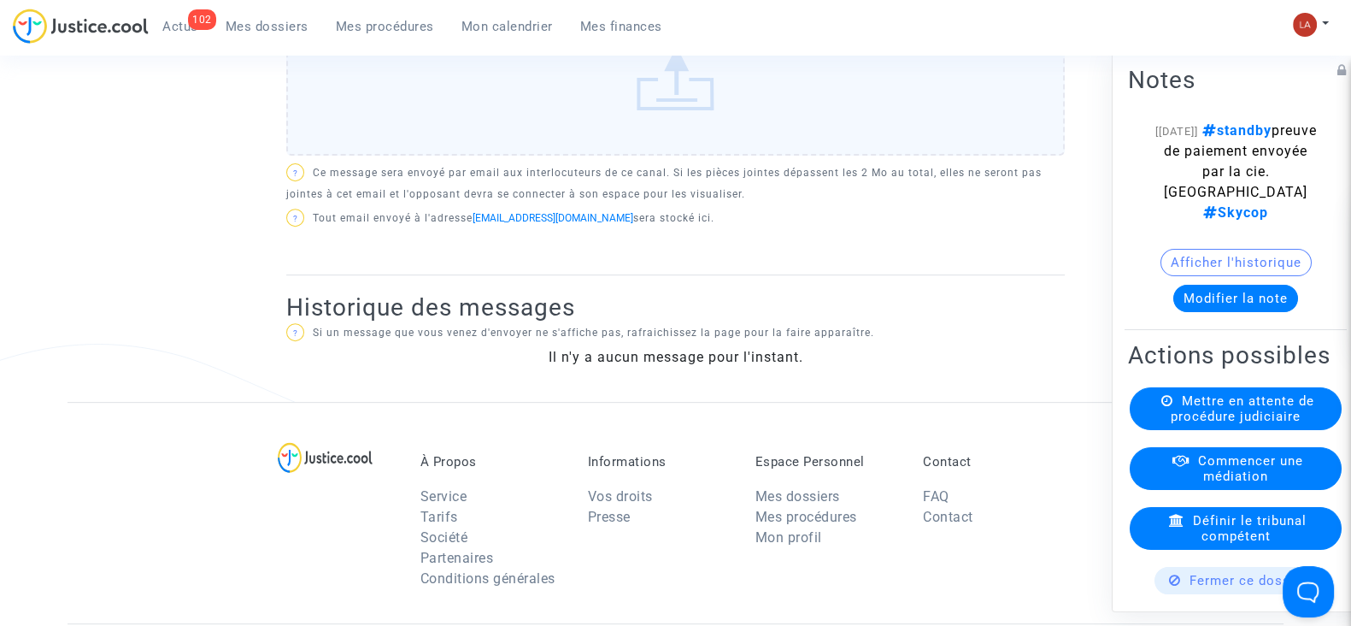
scroll to position [313, 0]
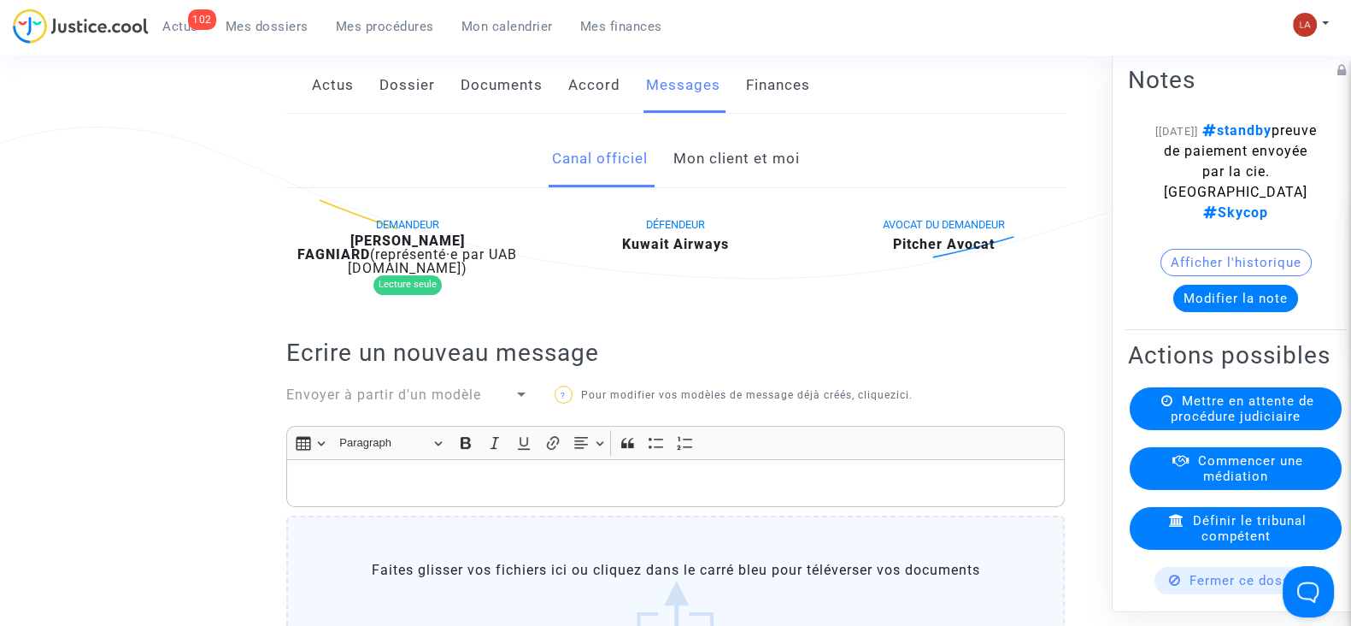
click at [465, 262] on b "Paul Jordan PEYKOV FAGNIARD" at bounding box center [381, 247] width 168 height 30
copy div "FAGNIARD"
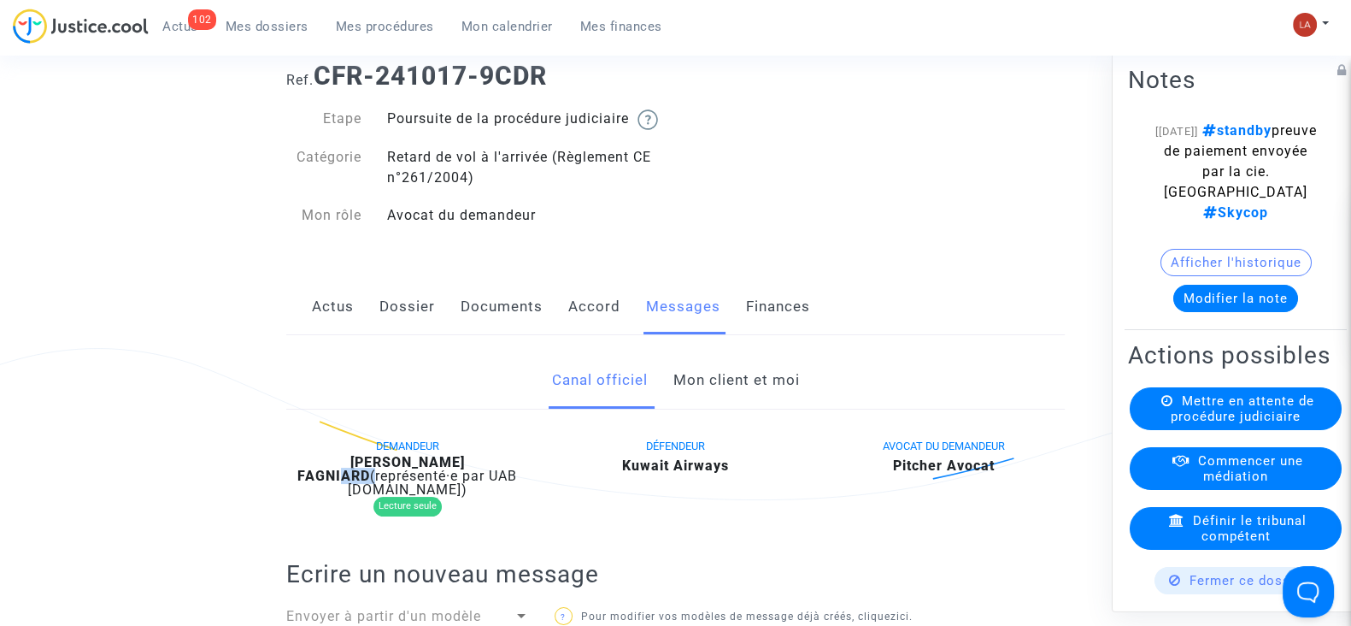
scroll to position [0, 0]
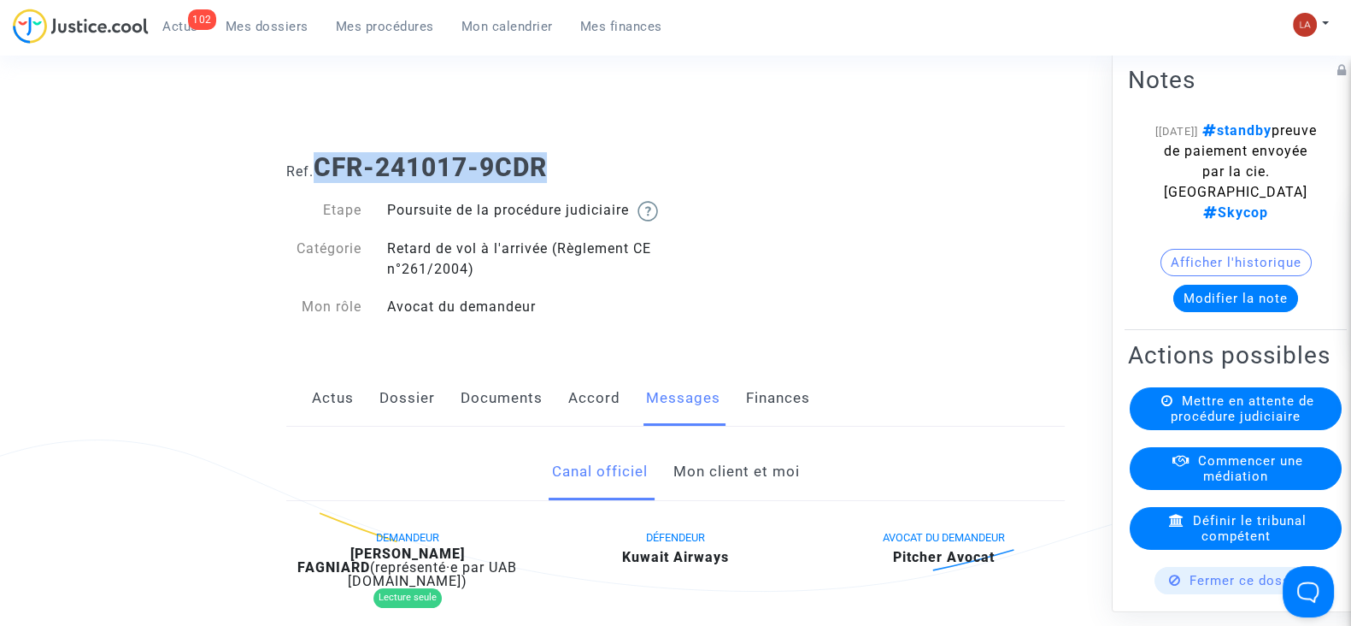
drag, startPoint x: 444, startPoint y: 168, endPoint x: 317, endPoint y: 158, distance: 127.7
click at [317, 158] on h1 "Ref. CFR-241017-9CDR" at bounding box center [675, 167] width 779 height 31
copy b "CFR-241017-9CDR"
click at [751, 487] on link "Mon client et moi" at bounding box center [736, 472] width 126 height 56
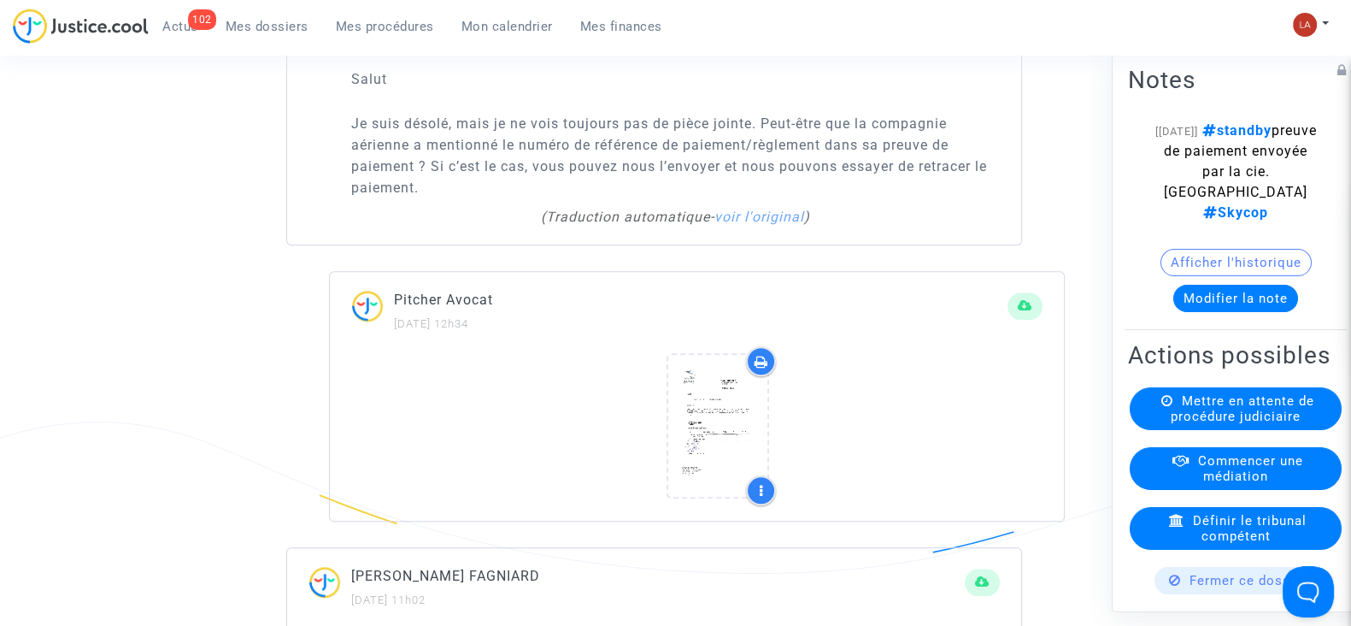
scroll to position [2350, 0]
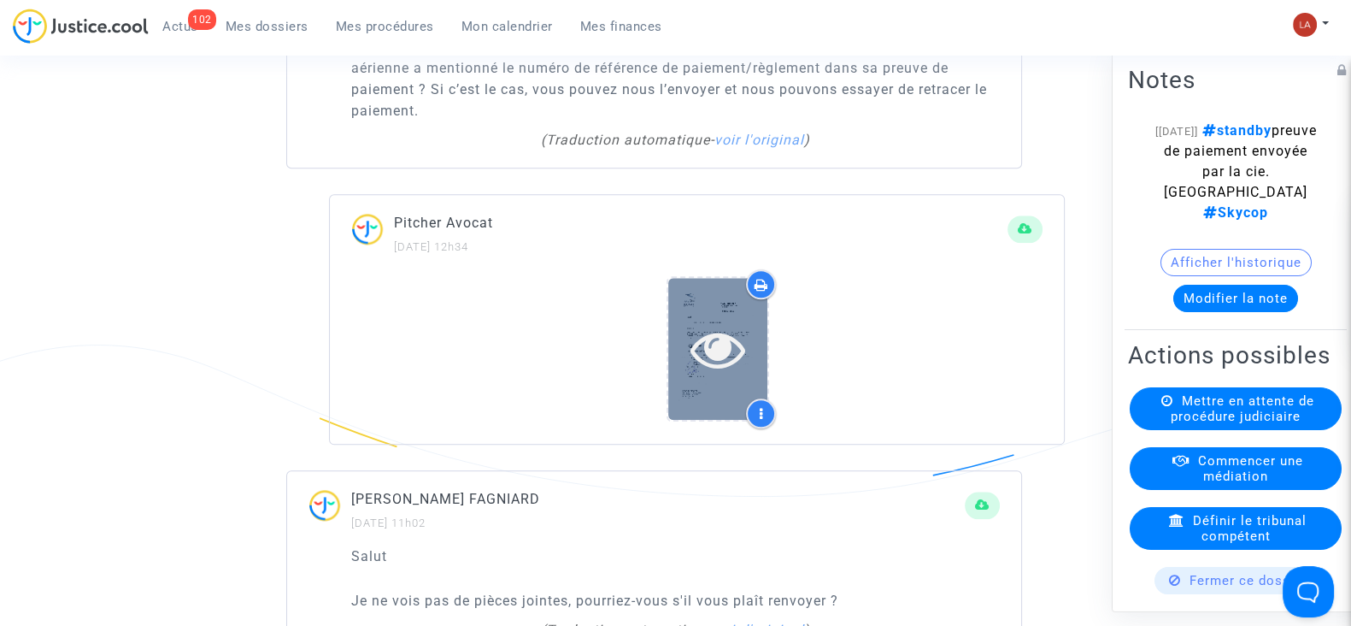
click at [725, 355] on icon at bounding box center [719, 348] width 56 height 55
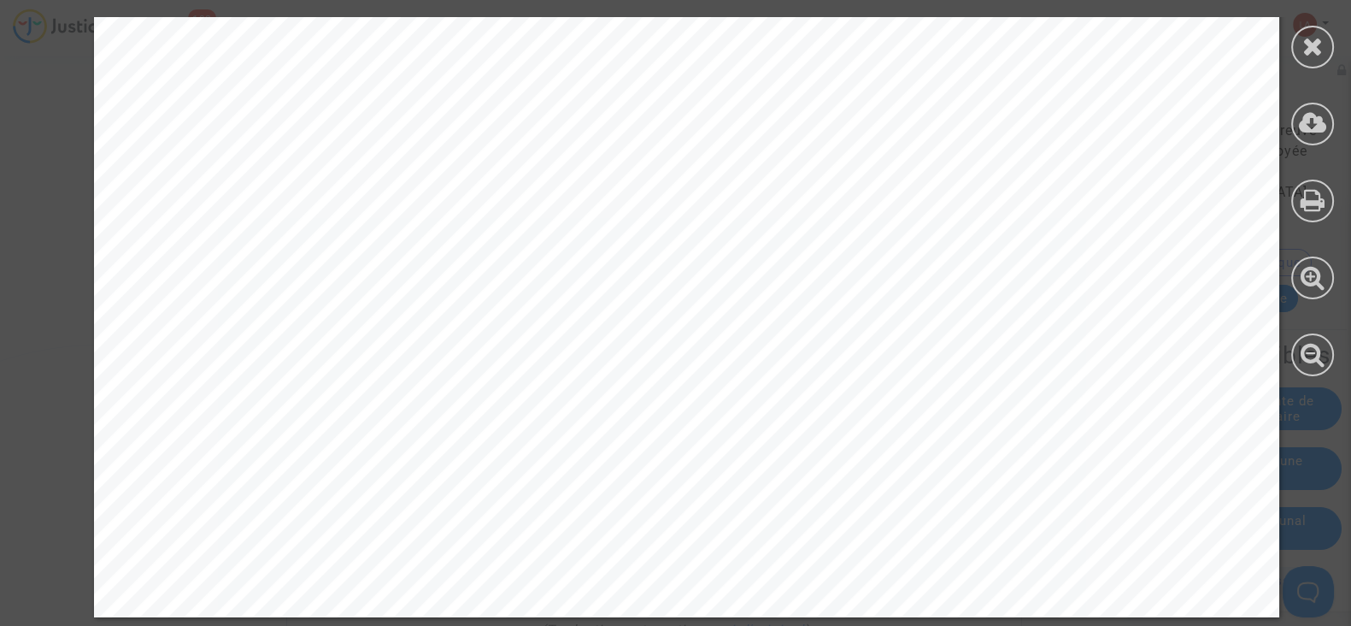
scroll to position [844, 0]
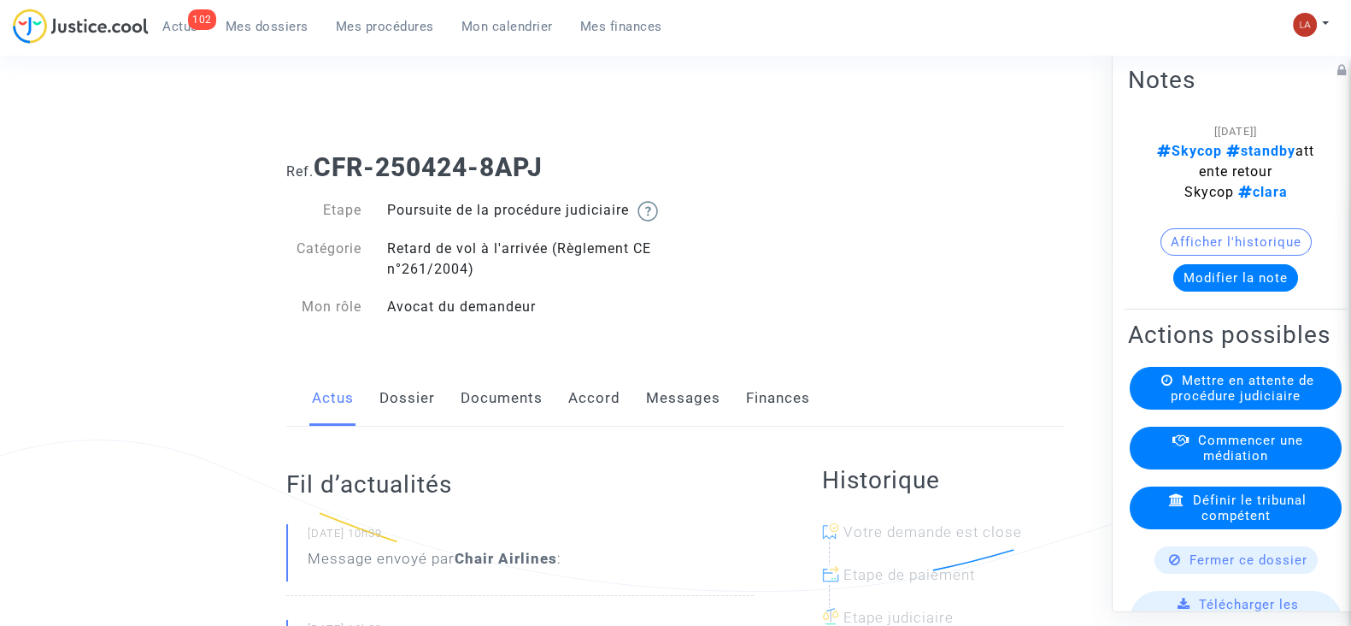
click at [676, 423] on link "Messages" at bounding box center [683, 398] width 74 height 56
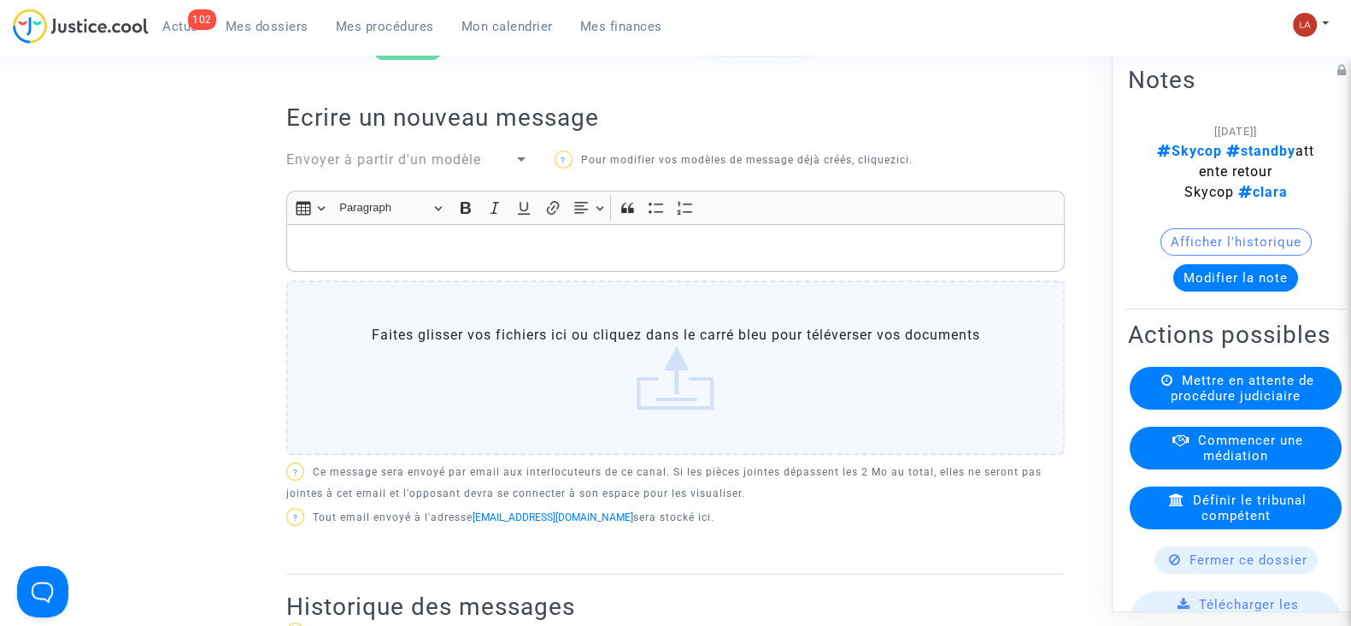
scroll to position [1175, 0]
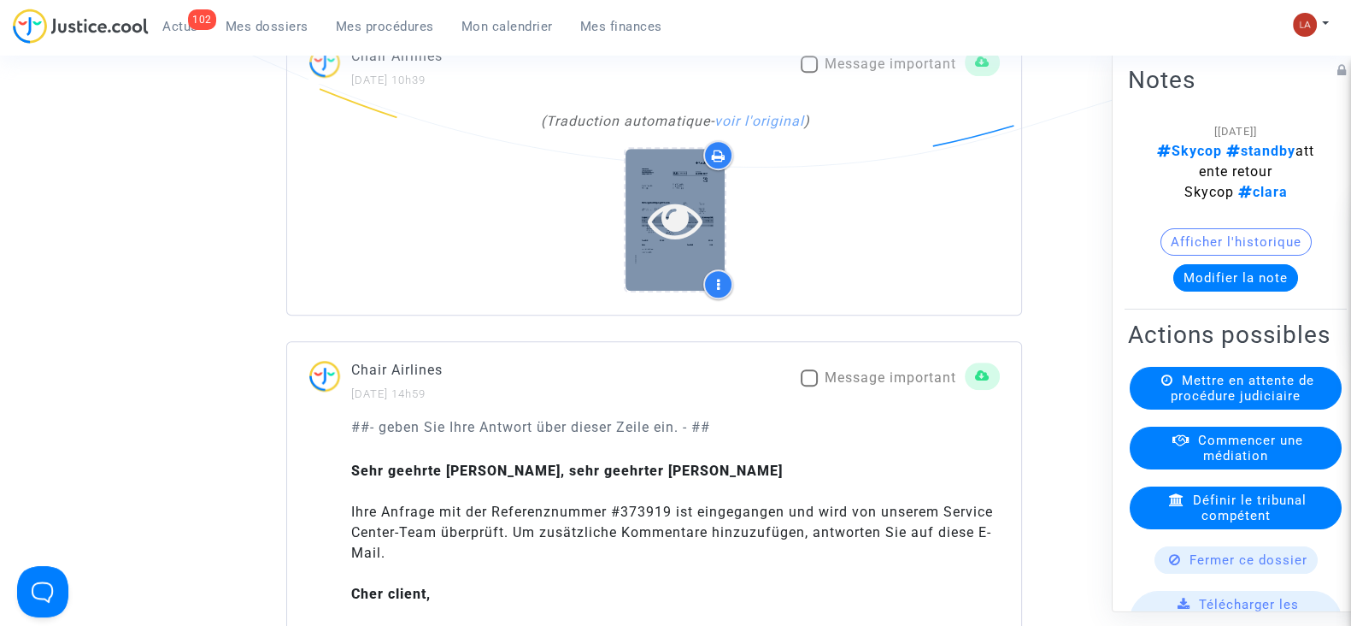
click at [684, 212] on icon at bounding box center [676, 219] width 56 height 55
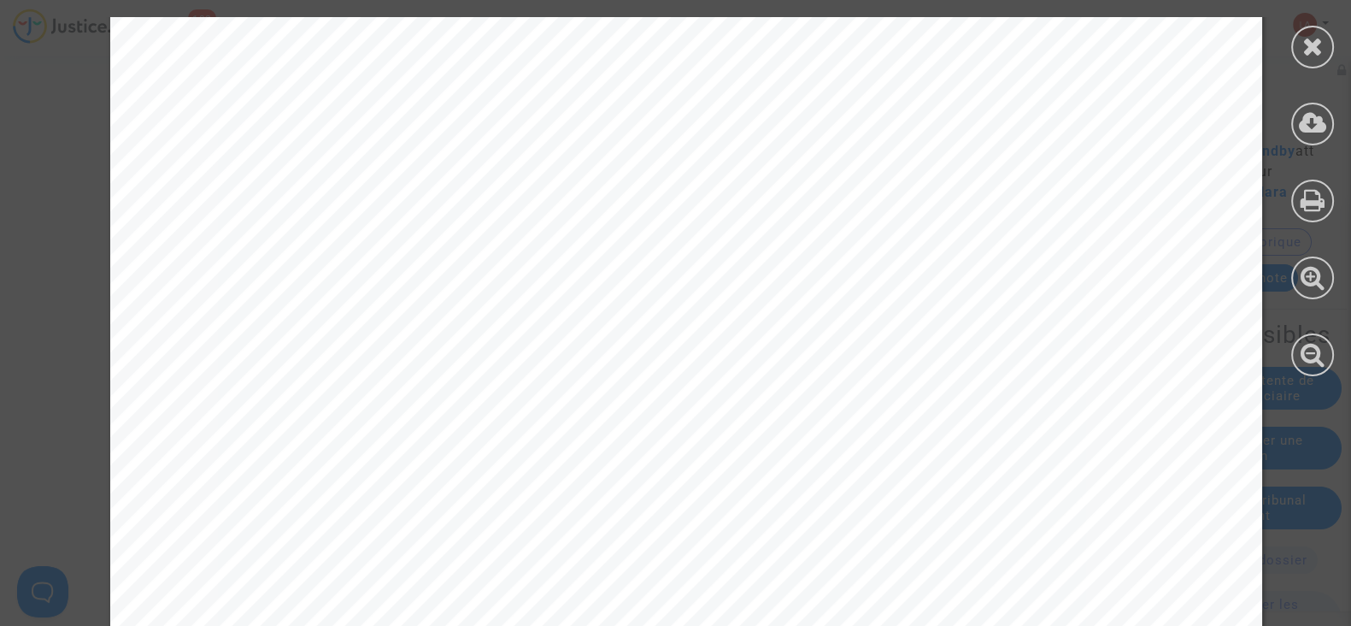
scroll to position [534, 0]
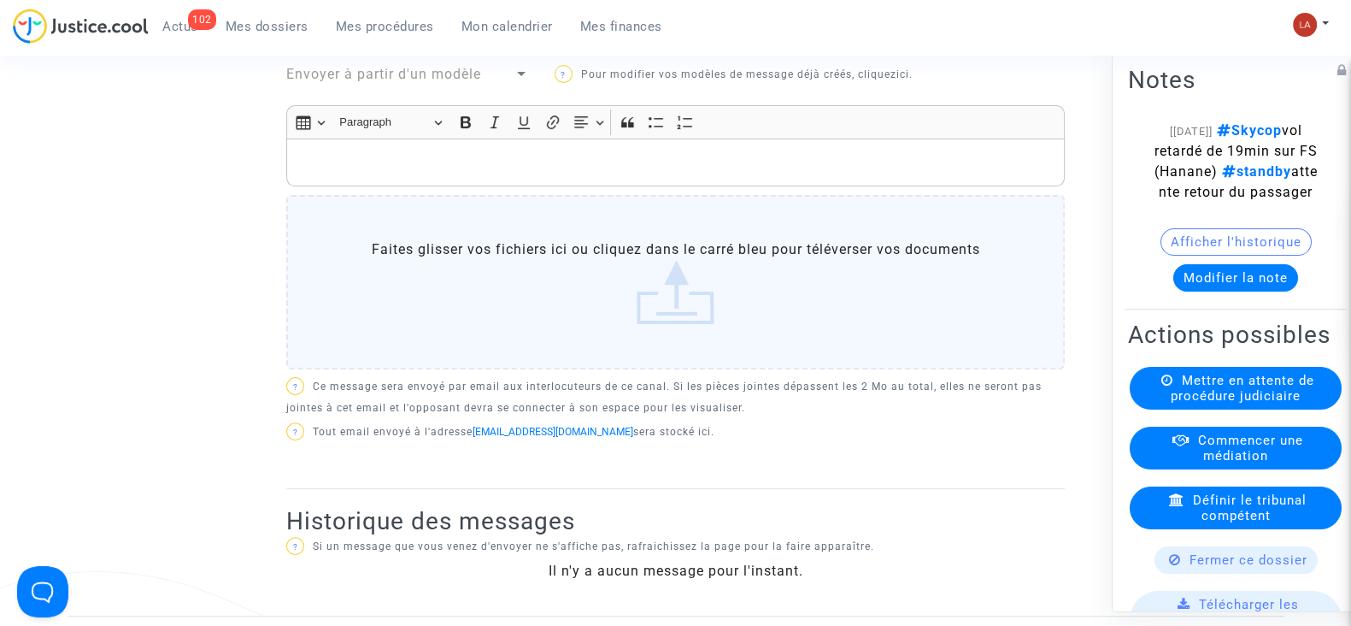
scroll to position [299, 0]
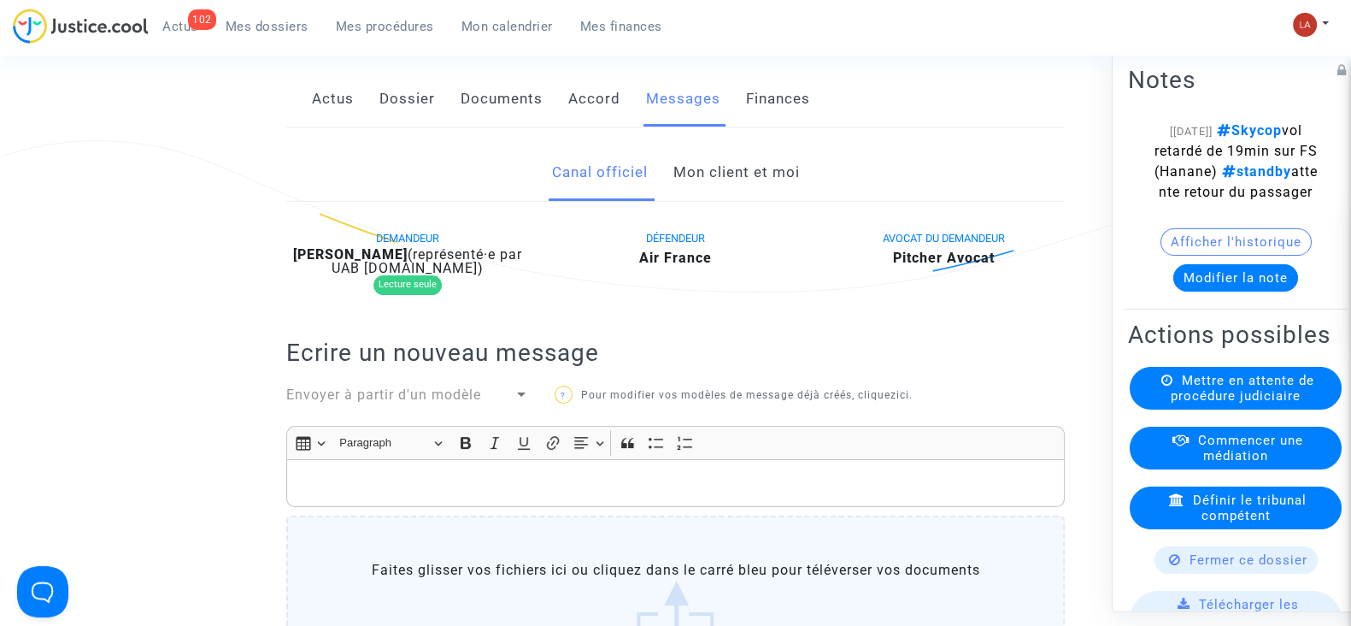
click at [731, 201] on link "Mon client et moi" at bounding box center [736, 172] width 126 height 56
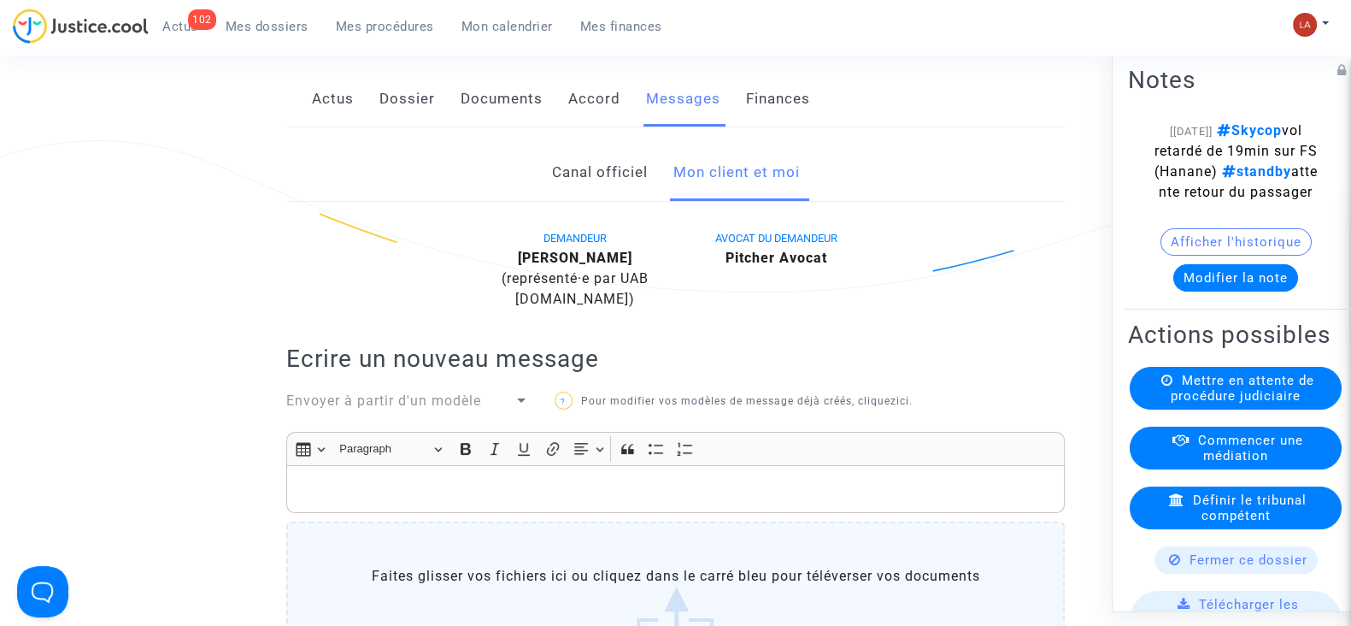
click at [615, 181] on link "Canal officiel" at bounding box center [599, 172] width 96 height 56
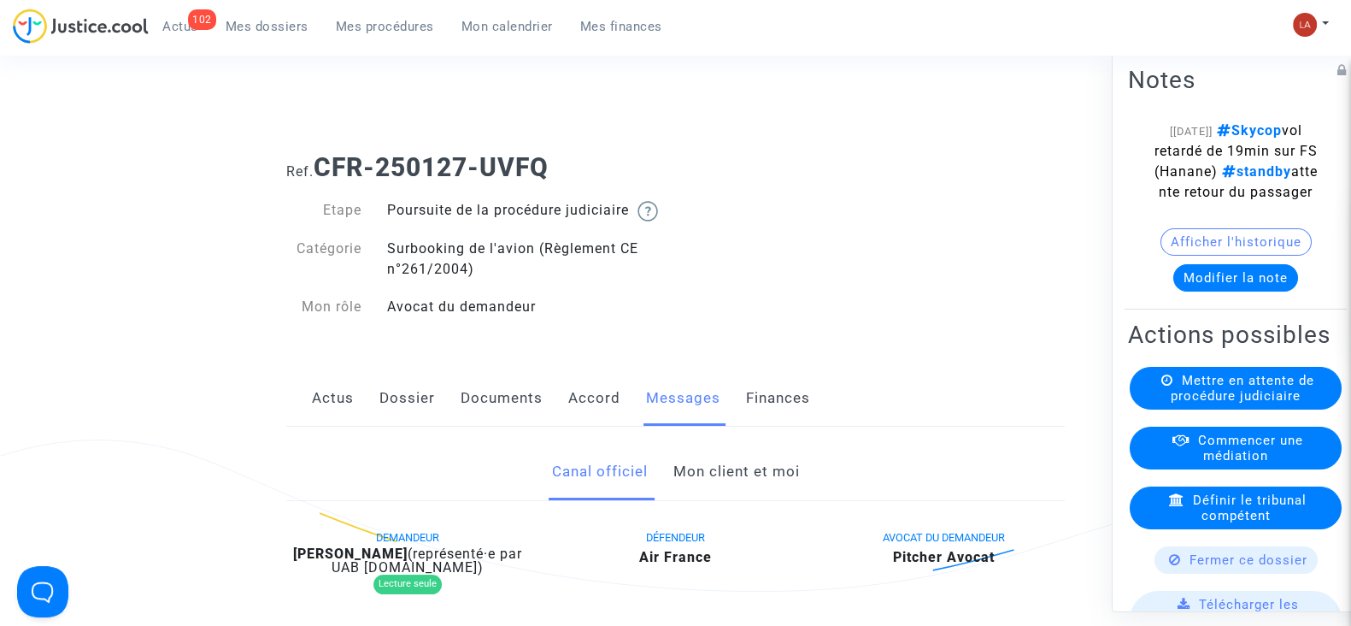
click at [725, 485] on link "Mon client et moi" at bounding box center [736, 472] width 126 height 56
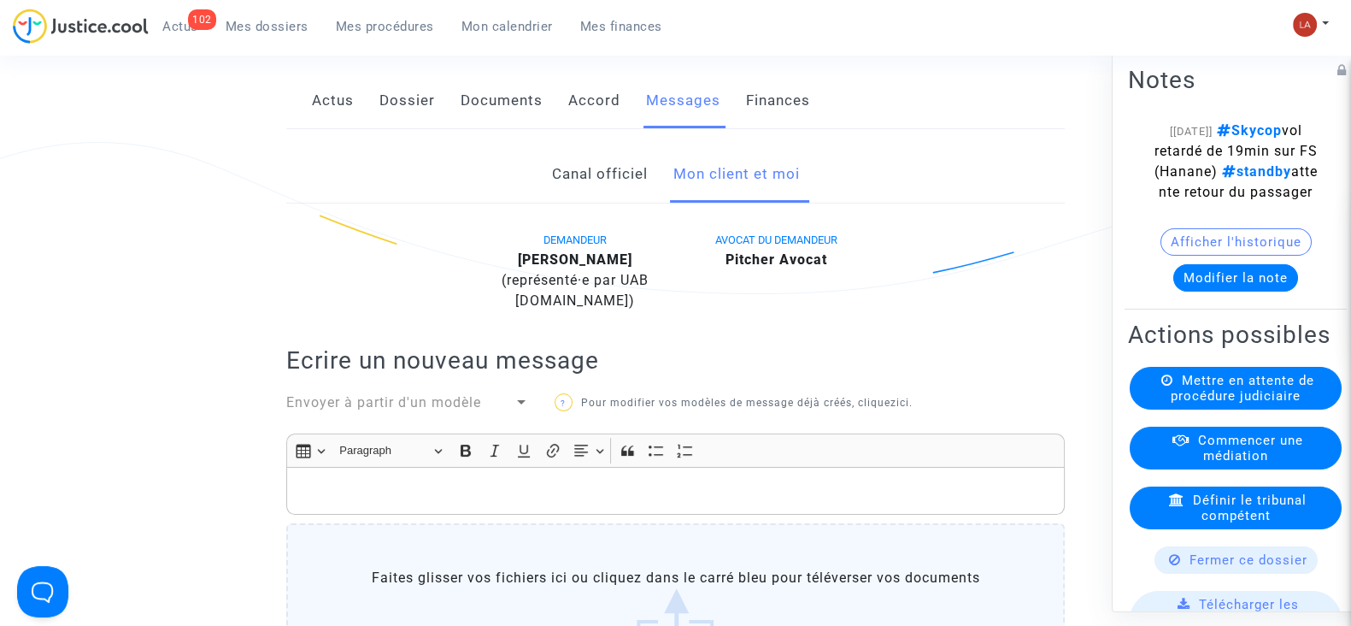
scroll to position [106, 0]
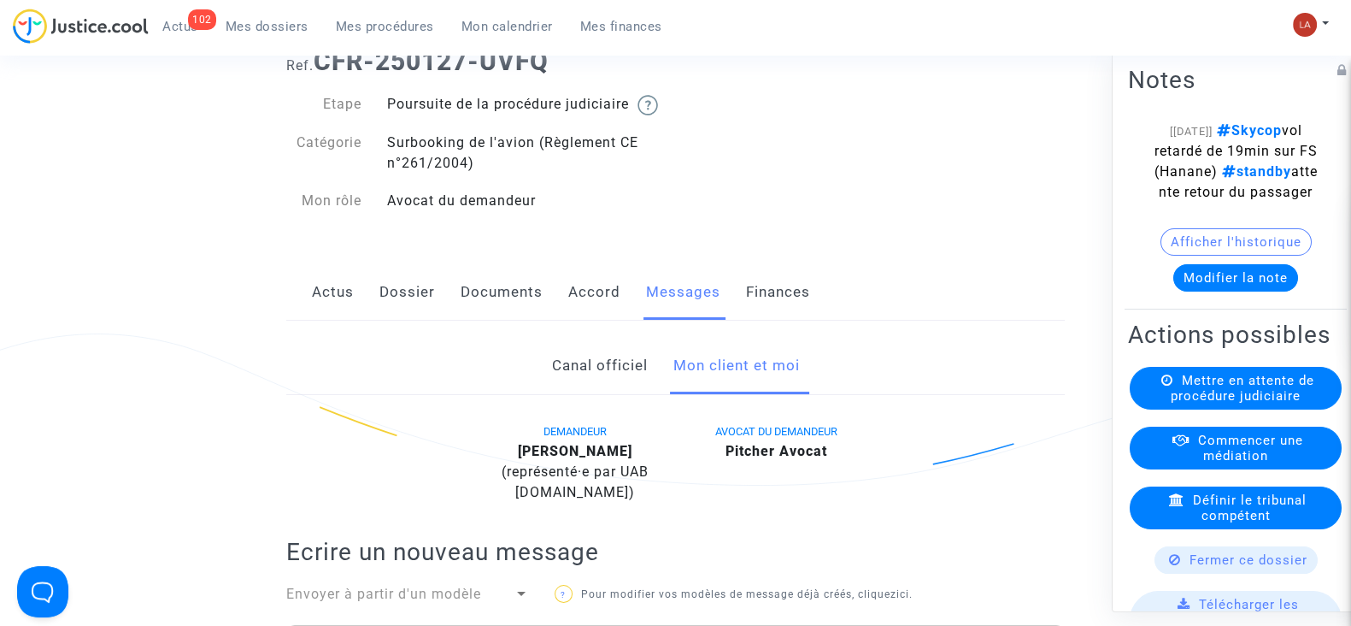
click at [588, 459] on b "Farid Bouras" at bounding box center [575, 451] width 115 height 16
copy div "Bouras"
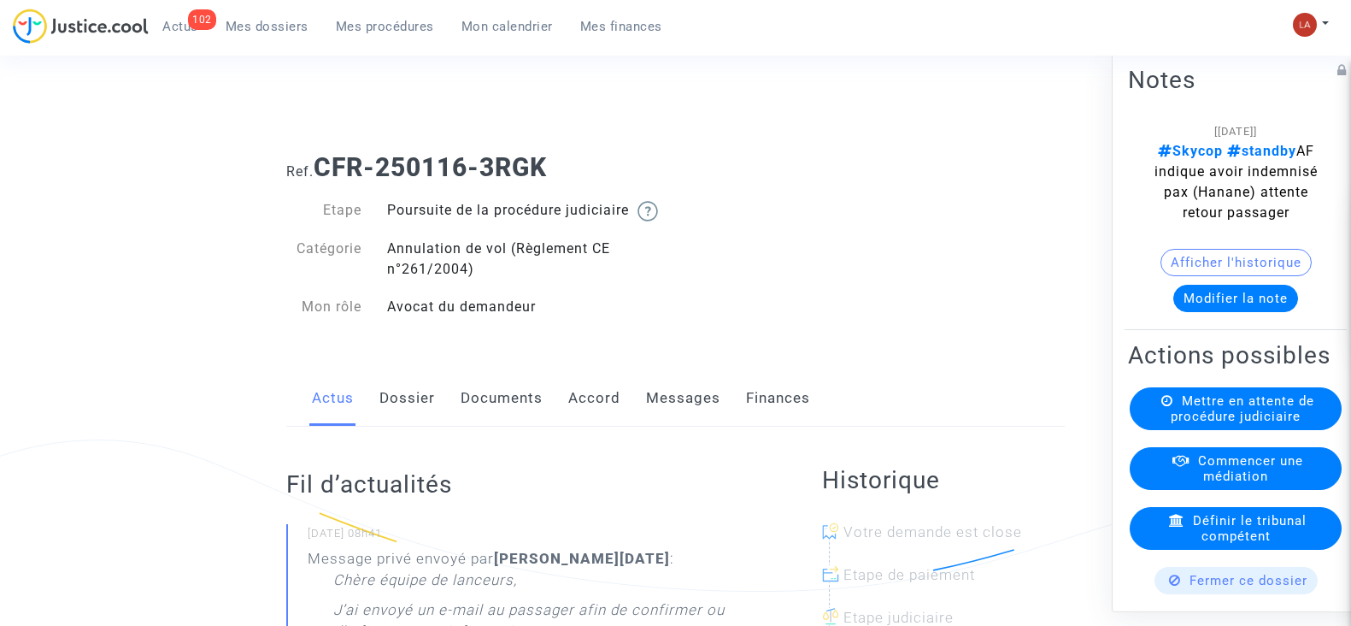
drag, startPoint x: 0, startPoint y: 0, endPoint x: 708, endPoint y: 417, distance: 821.4
click at [699, 424] on link "Messages" at bounding box center [683, 398] width 74 height 56
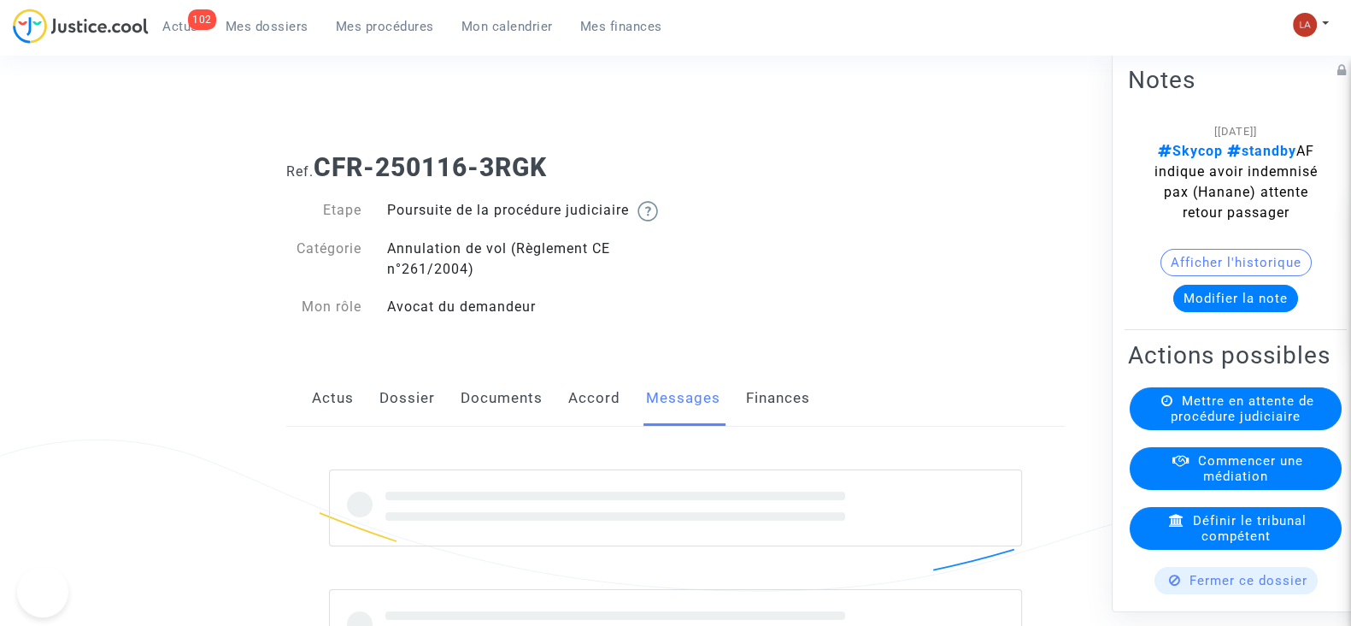
scroll to position [547, 0]
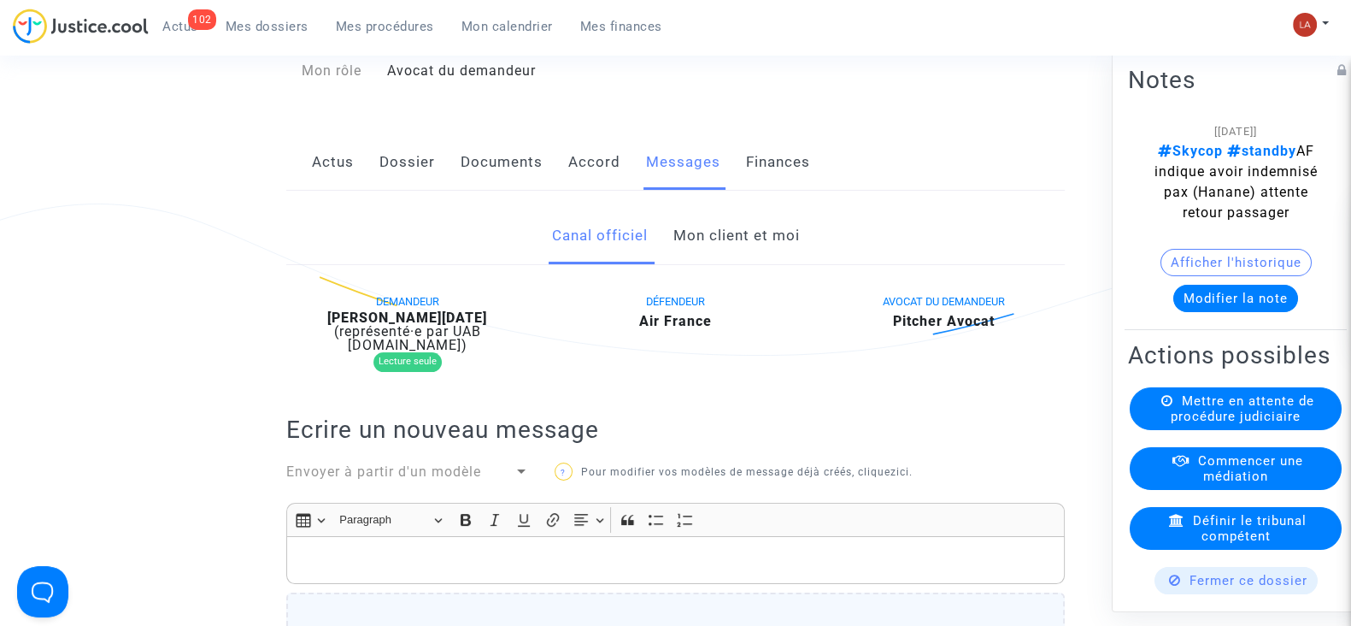
scroll to position [213, 0]
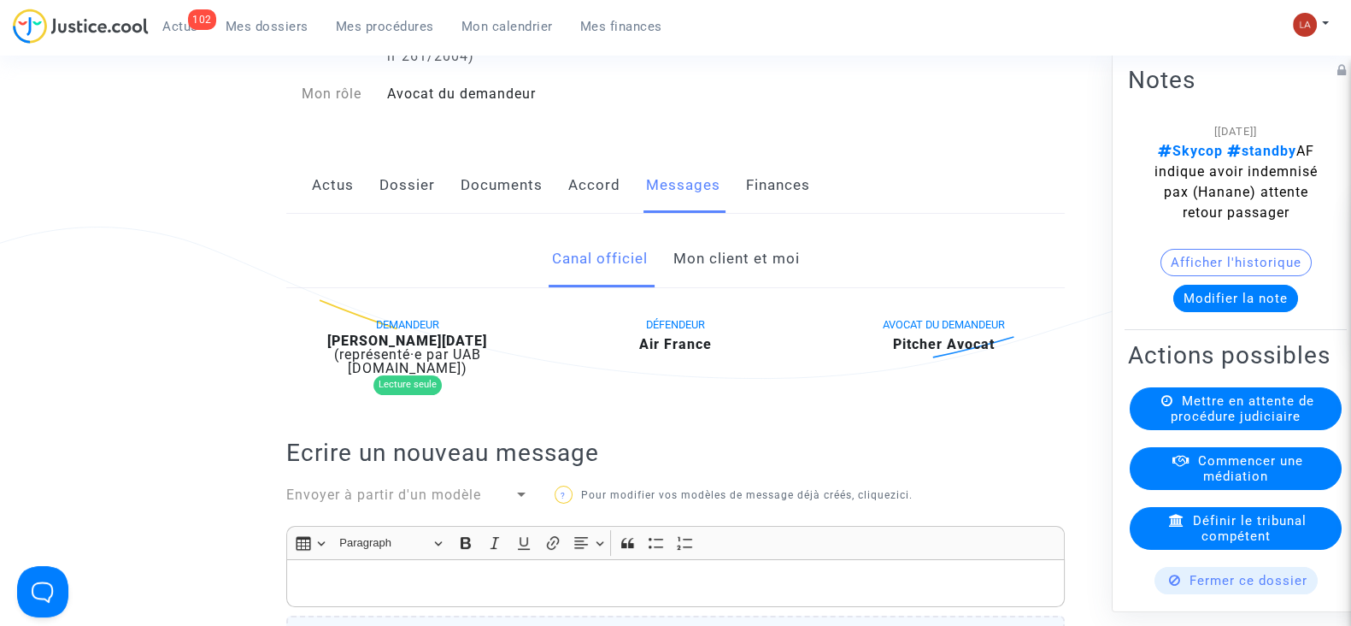
click at [368, 349] on b "[PERSON_NAME][DATE]" at bounding box center [407, 340] width 160 height 16
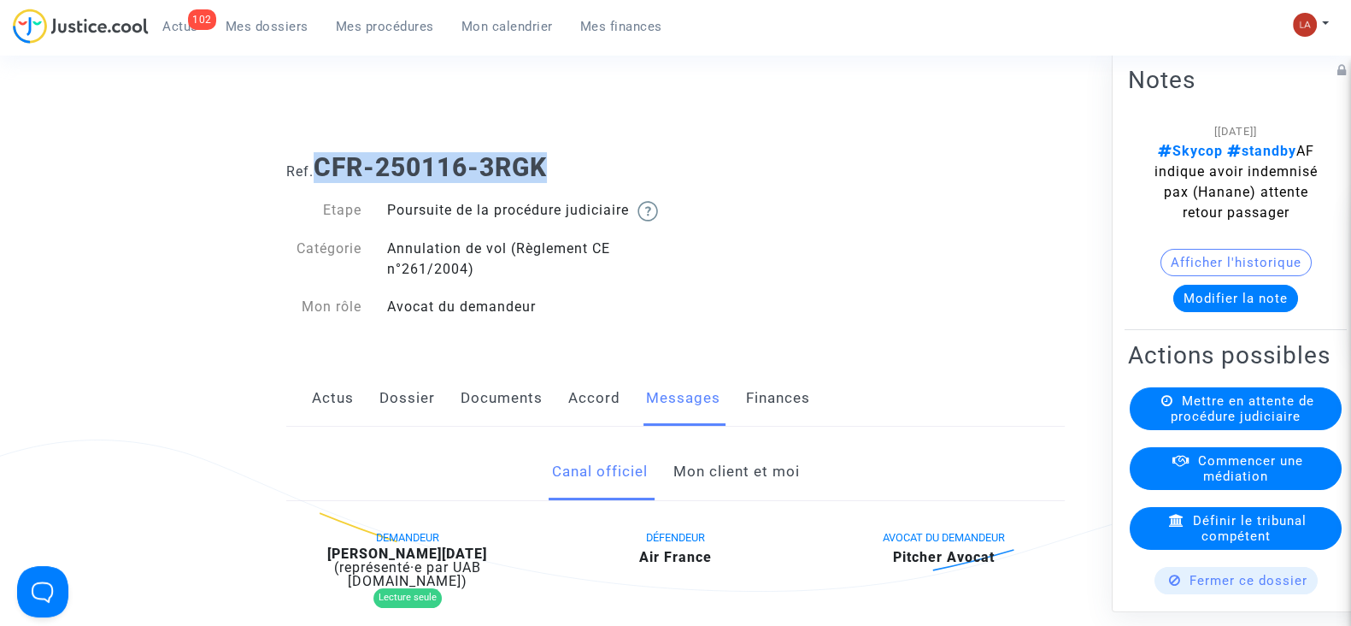
drag, startPoint x: 559, startPoint y: 167, endPoint x: 314, endPoint y: 148, distance: 246.0
click at [314, 148] on div "Ref. CFR-250116-3RGK" at bounding box center [675, 161] width 804 height 44
click at [325, 147] on div "Ref. CFR-250116-3RGK" at bounding box center [675, 161] width 804 height 44
click at [321, 162] on b "CFR-250116-3RGK" at bounding box center [430, 167] width 233 height 30
drag, startPoint x: 321, startPoint y: 163, endPoint x: 540, endPoint y: 173, distance: 219.9
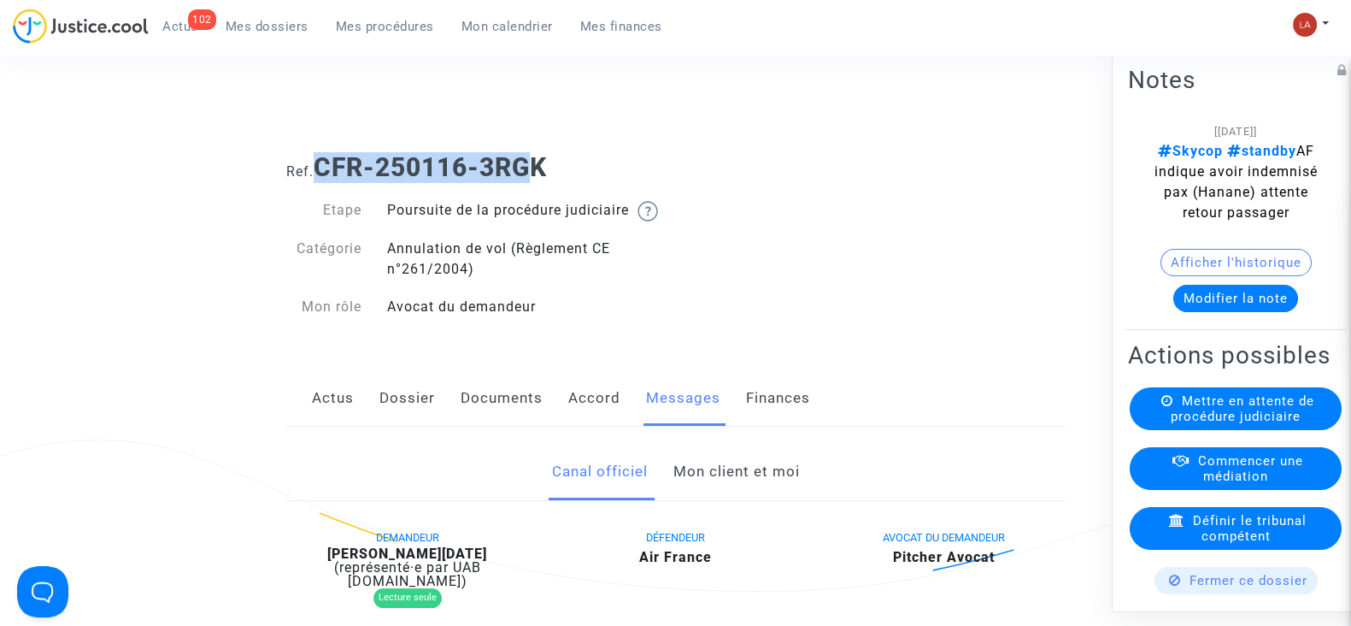
click at [540, 173] on b "CFR-250116-3RGK" at bounding box center [430, 167] width 233 height 30
drag, startPoint x: 564, startPoint y: 173, endPoint x: 320, endPoint y: 171, distance: 244.4
click at [320, 171] on h1 "Ref. CFR-250116-3RGK" at bounding box center [675, 167] width 779 height 31
copy b "CFR-250116-3RGK"
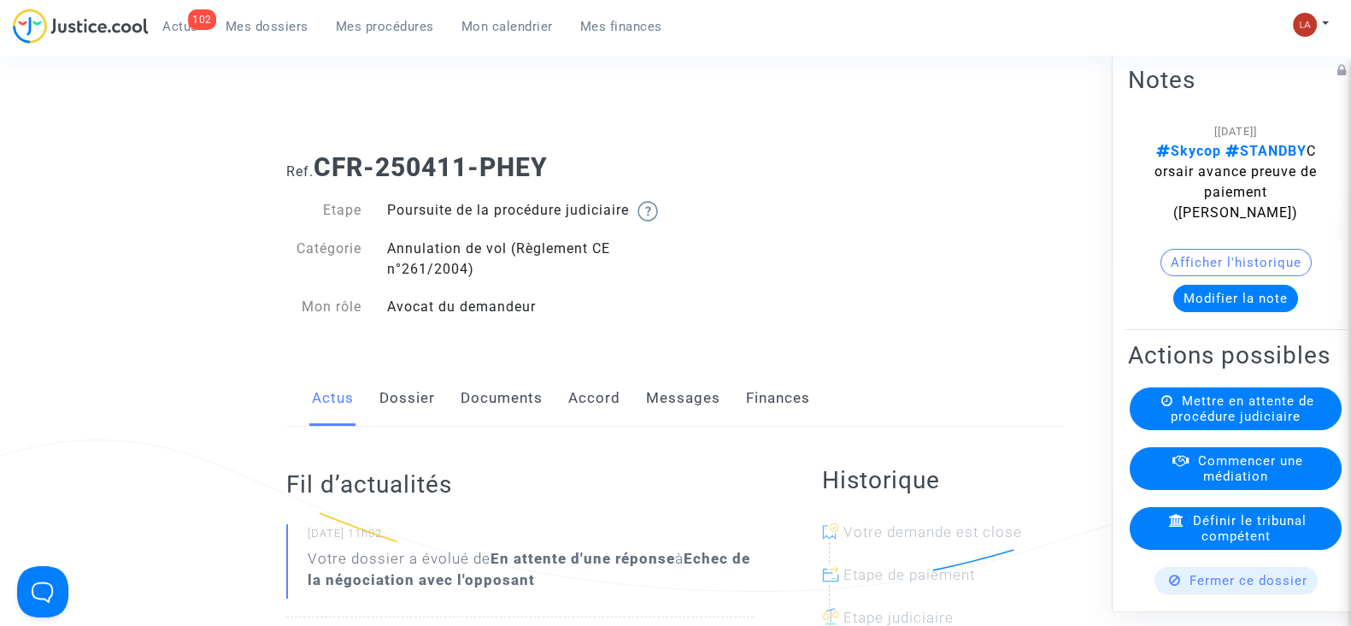
drag, startPoint x: 0, startPoint y: 0, endPoint x: 698, endPoint y: 409, distance: 809.0
click at [698, 409] on link "Messages" at bounding box center [683, 398] width 74 height 56
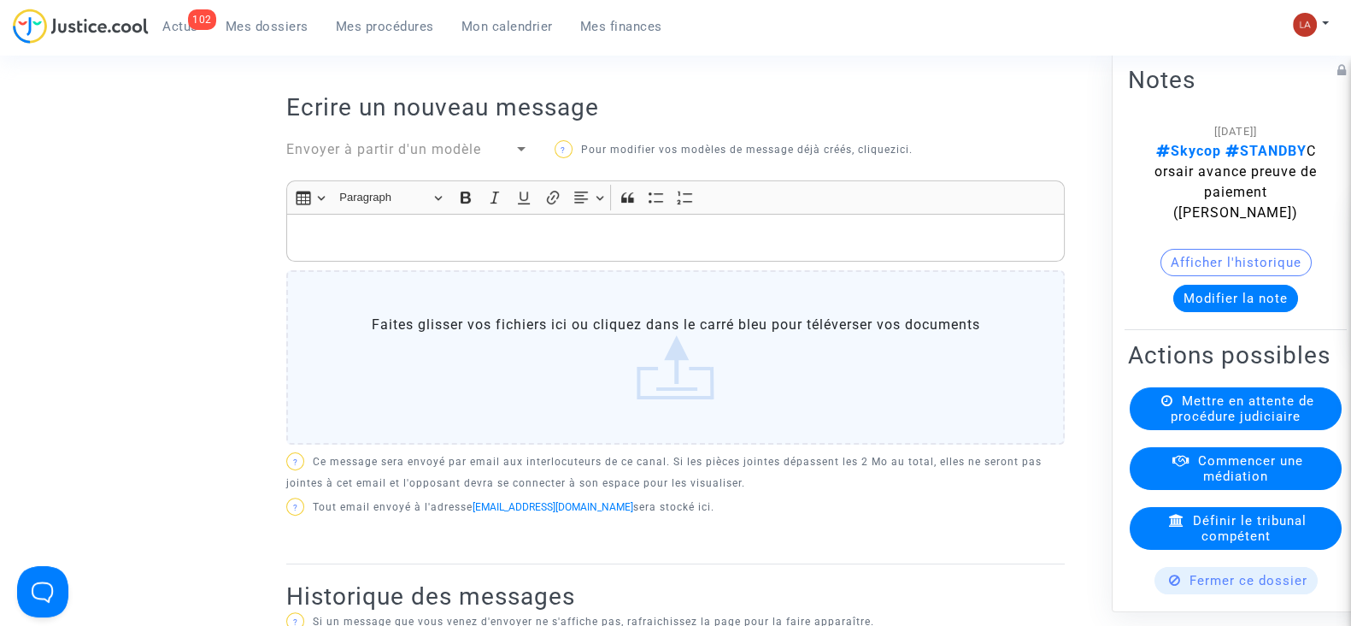
scroll to position [106, 0]
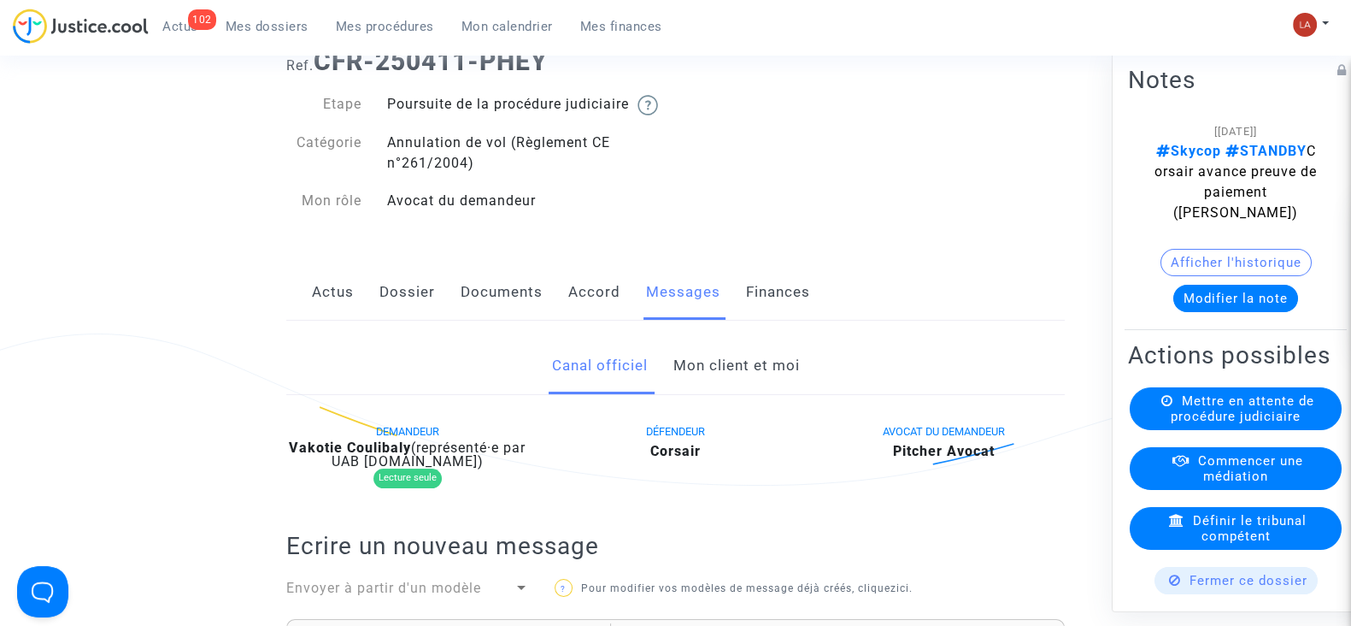
click at [376, 456] on b "Vakotie Coulibaly" at bounding box center [350, 447] width 122 height 16
copy div "Coulibaly"
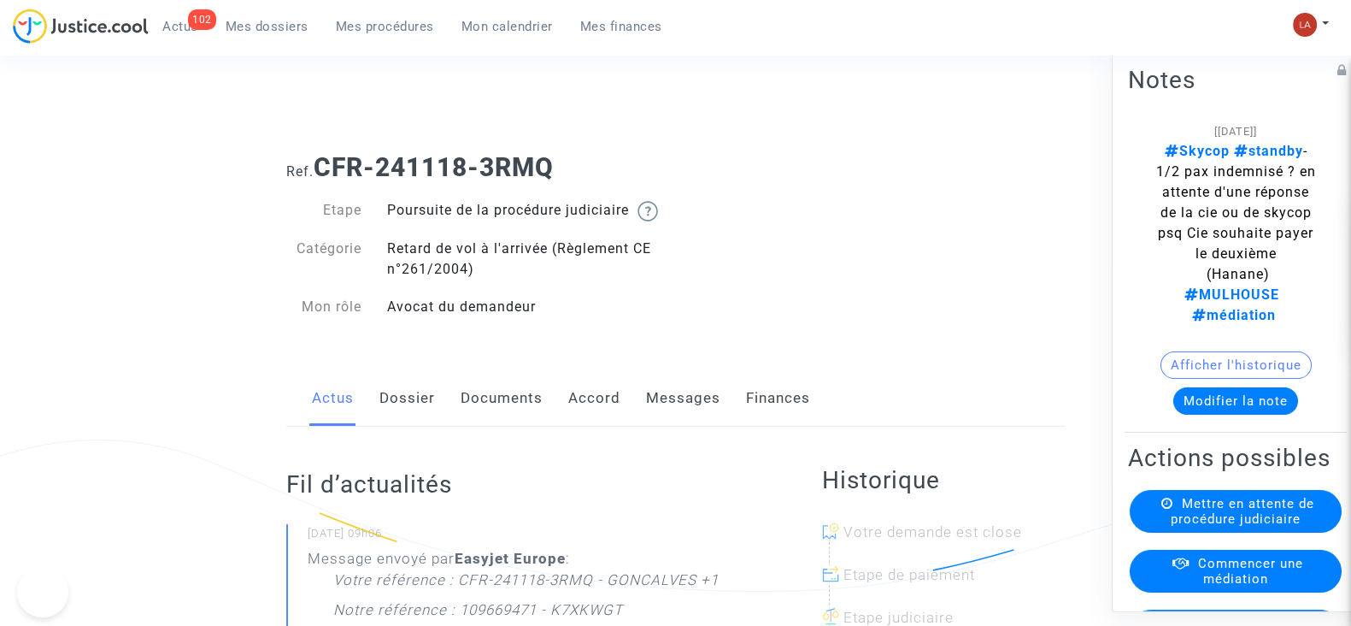
click at [685, 418] on link "Messages" at bounding box center [683, 398] width 74 height 56
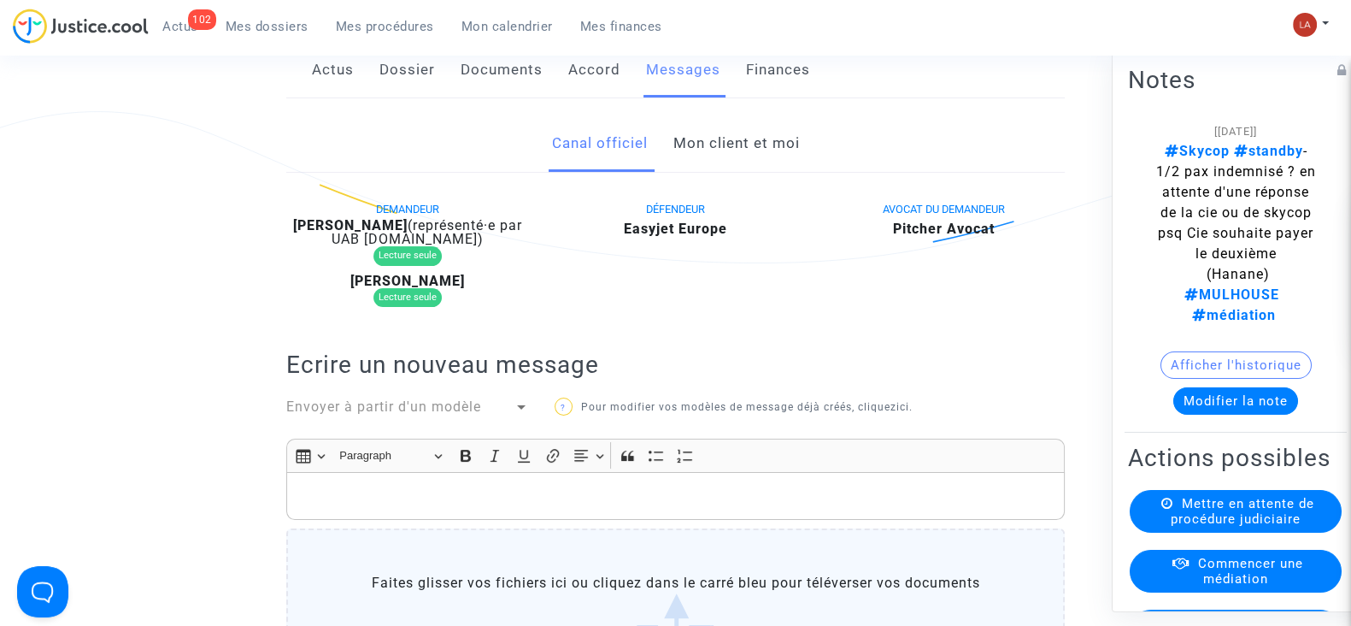
scroll to position [213, 0]
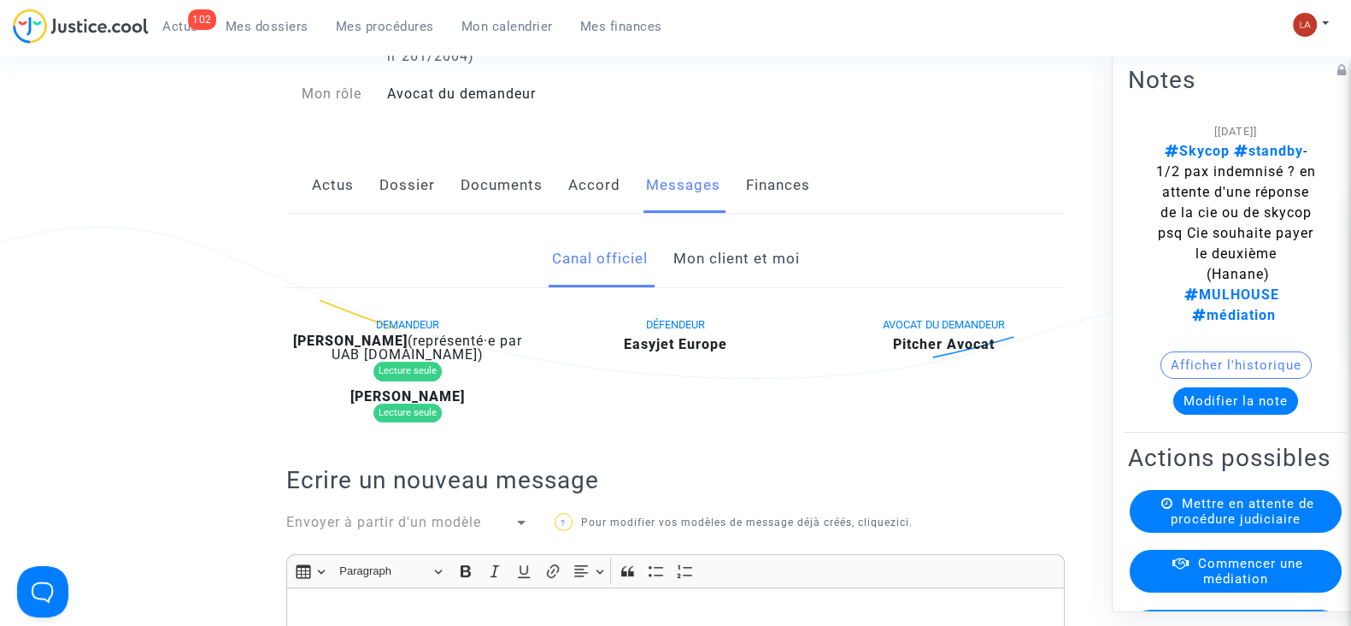
drag, startPoint x: 324, startPoint y: 197, endPoint x: 363, endPoint y: 203, distance: 39.8
click at [324, 197] on link "Actus" at bounding box center [333, 185] width 42 height 56
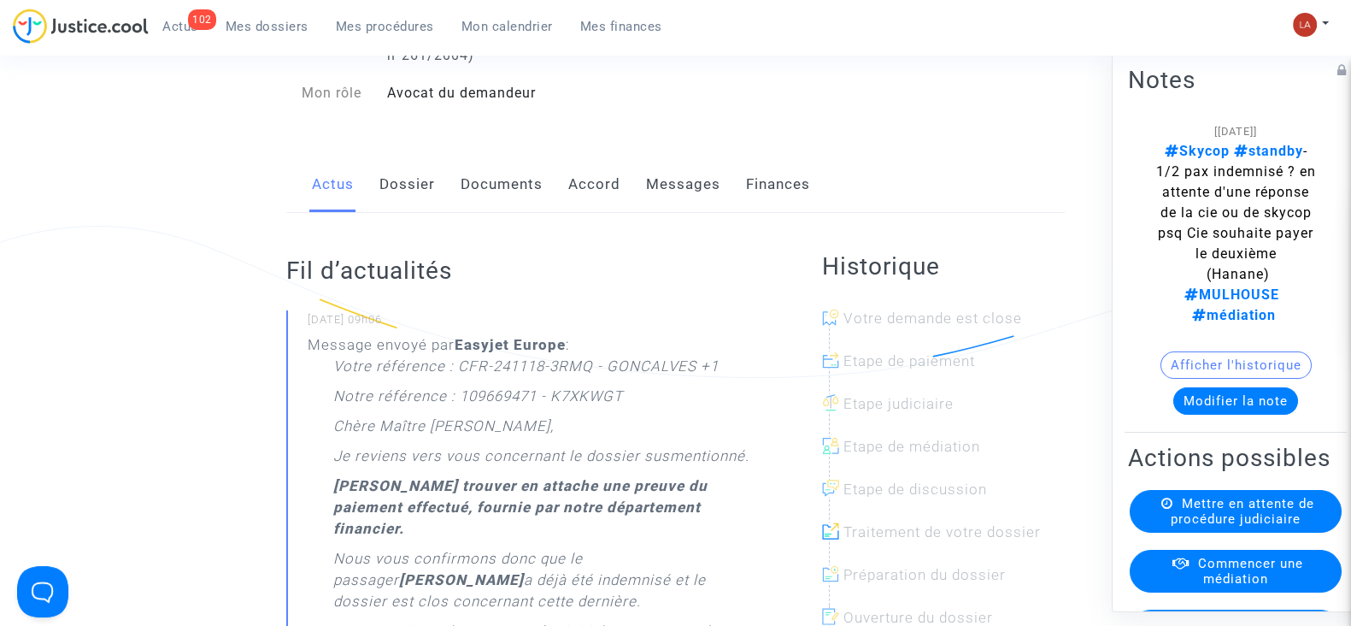
scroll to position [213, 0]
click at [387, 194] on link "Dossier" at bounding box center [407, 185] width 56 height 56
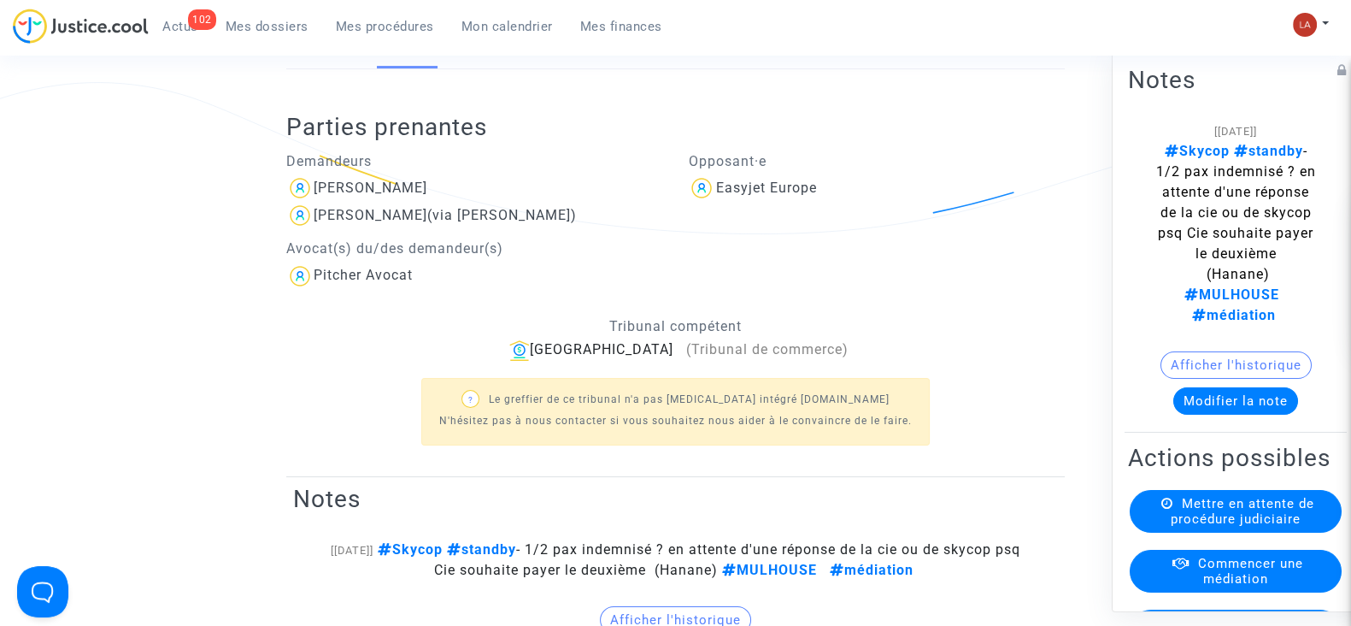
scroll to position [106, 0]
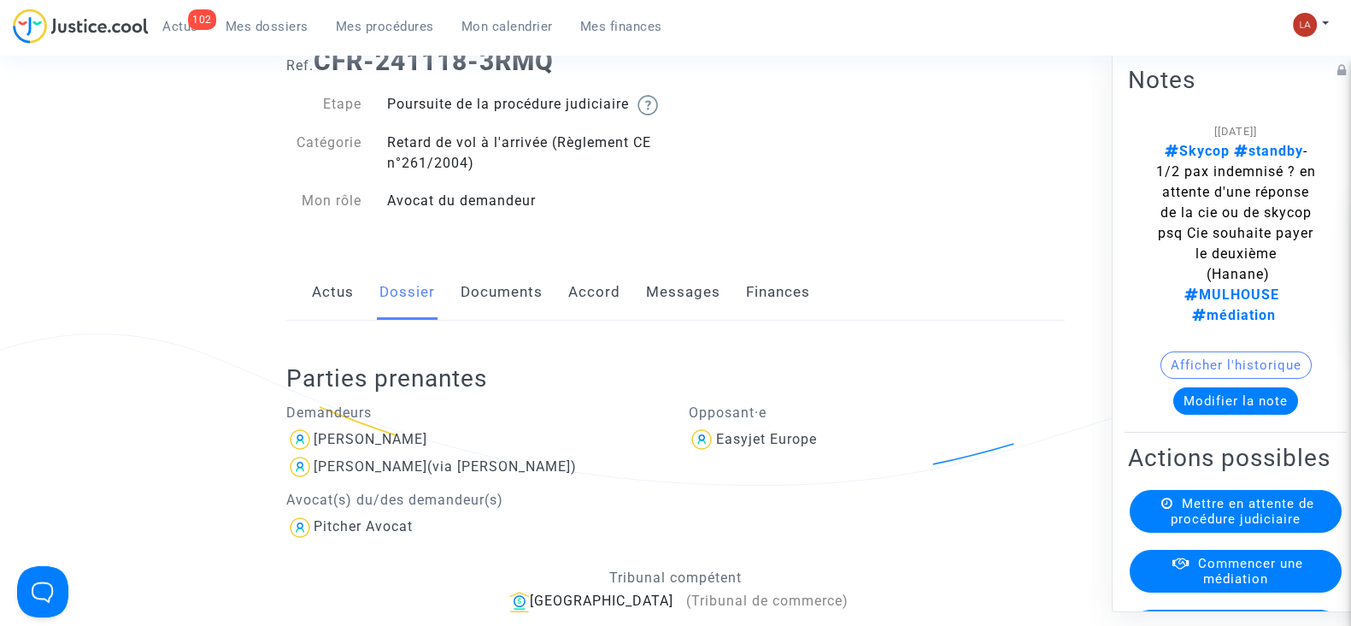
click at [677, 321] on link "Messages" at bounding box center [683, 292] width 74 height 56
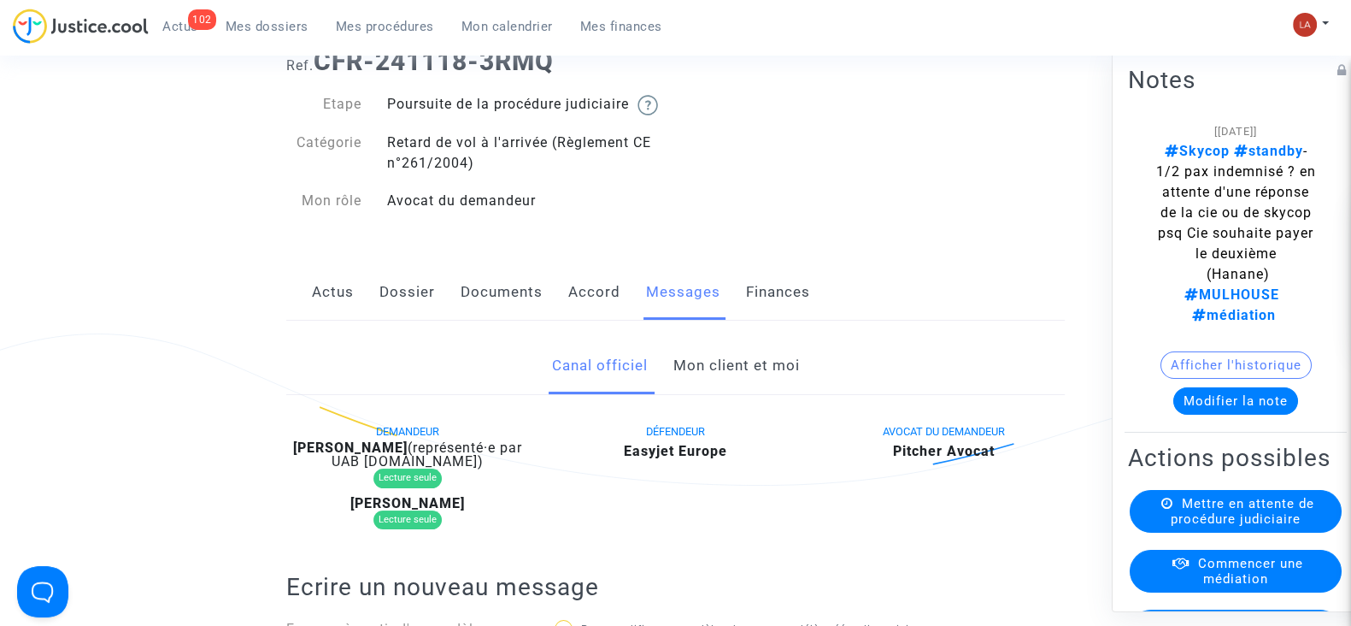
click at [720, 373] on link "Mon client et moi" at bounding box center [736, 366] width 126 height 56
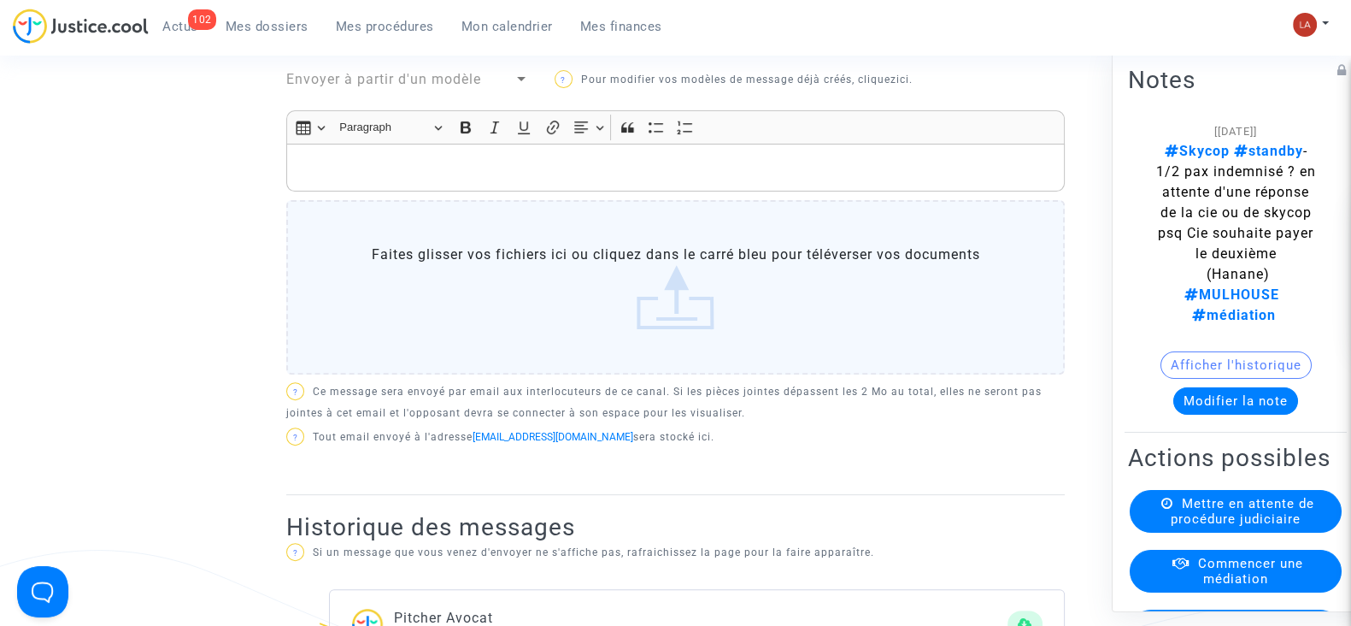
scroll to position [321, 0]
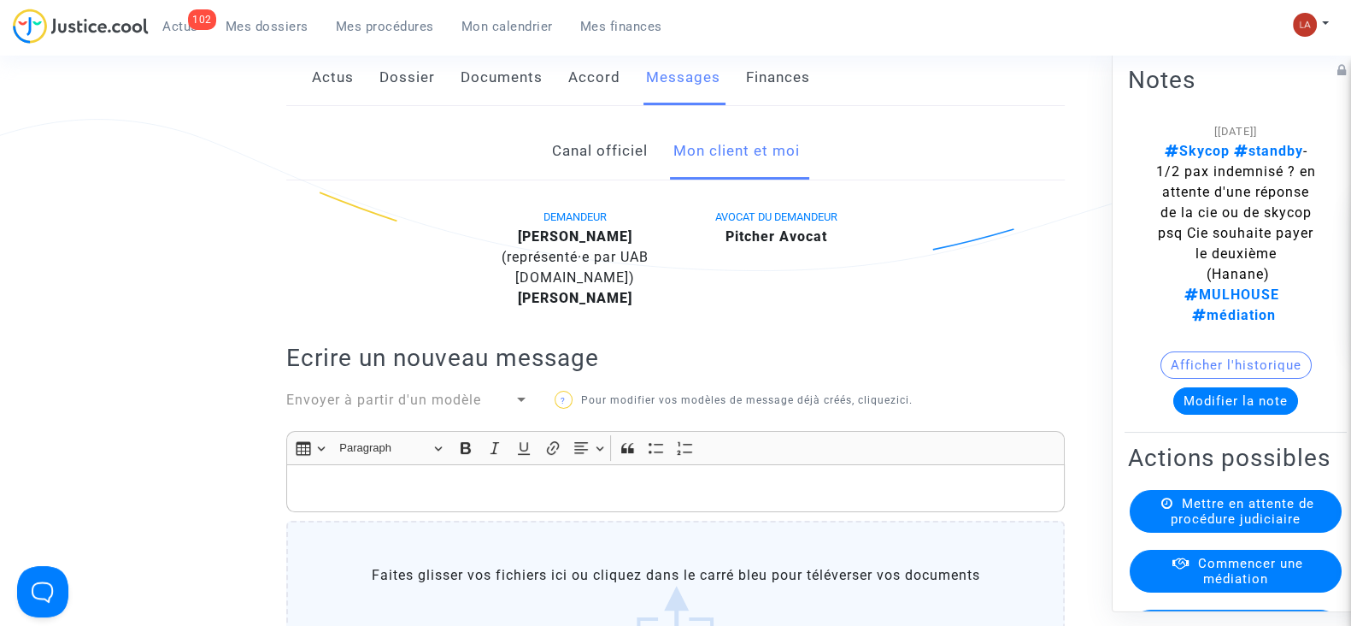
click at [600, 179] on link "Canal officiel" at bounding box center [599, 151] width 96 height 56
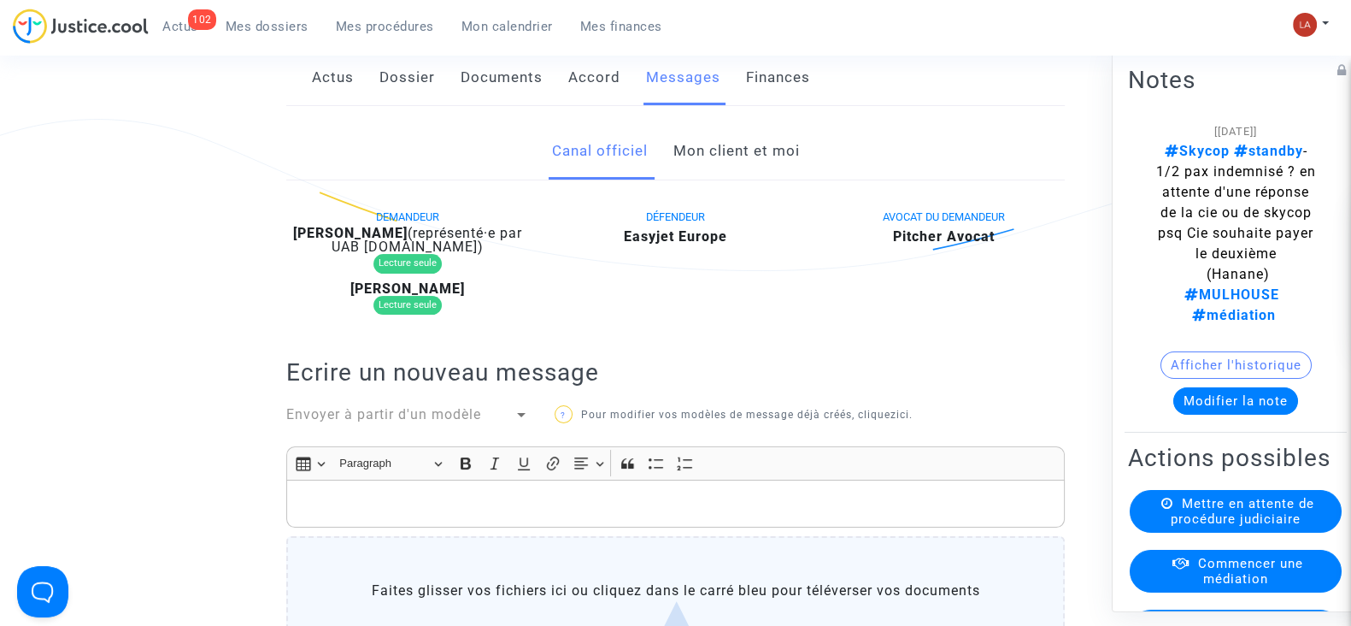
click at [720, 174] on link "Mon client et moi" at bounding box center [736, 151] width 126 height 56
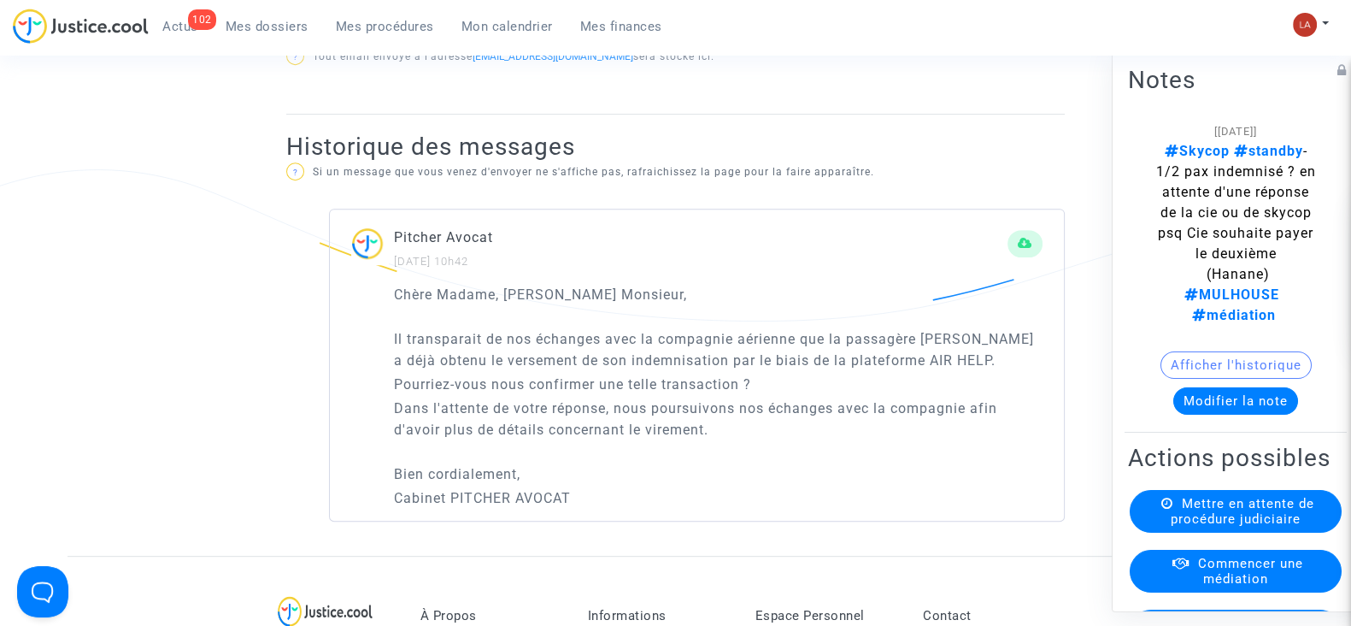
scroll to position [1019, 0]
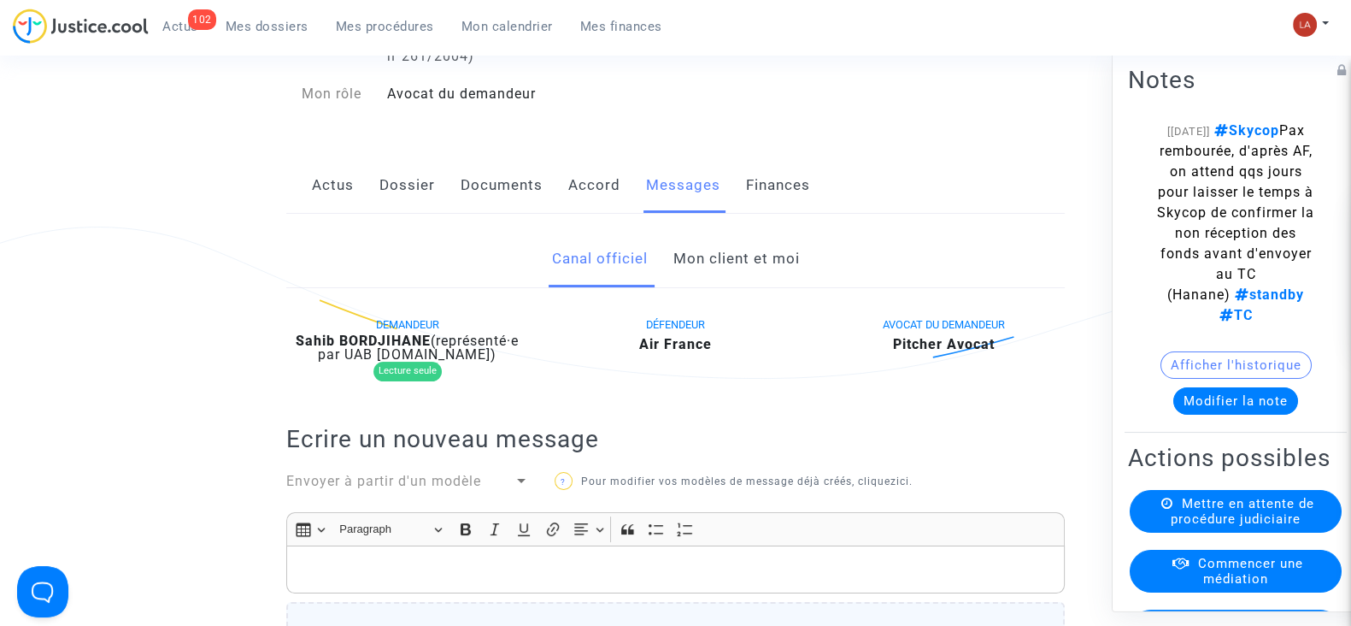
click at [754, 279] on link "Mon client et moi" at bounding box center [736, 259] width 126 height 56
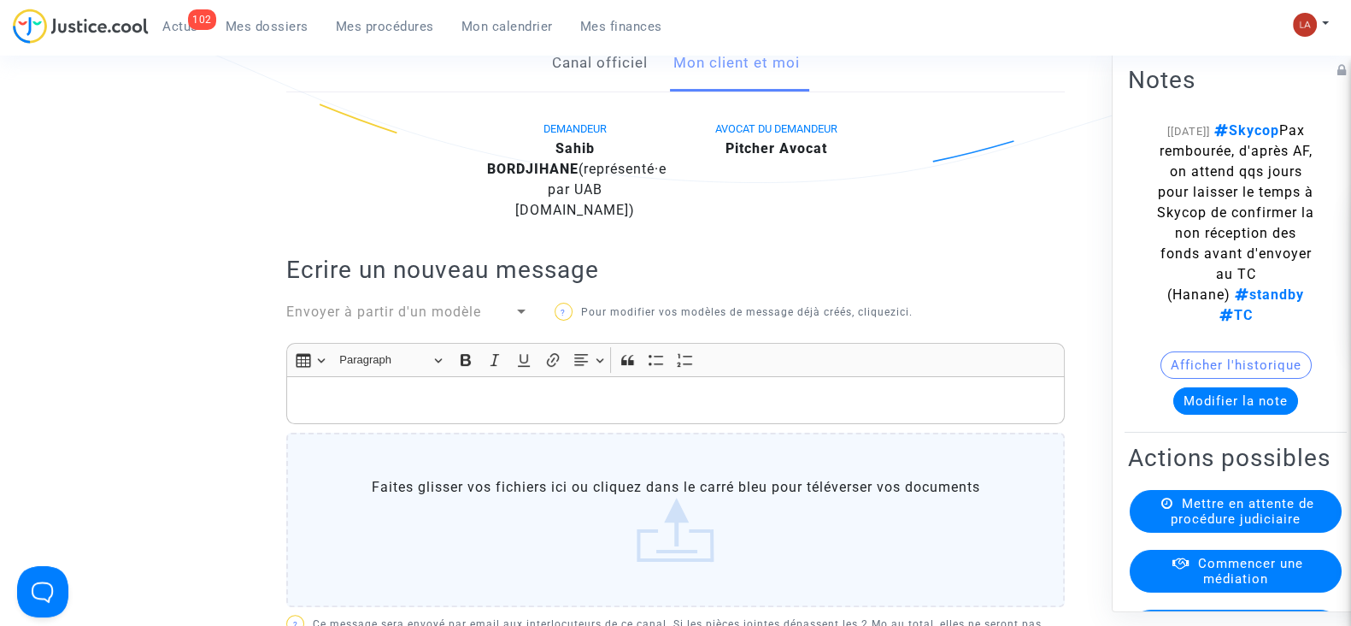
scroll to position [213, 0]
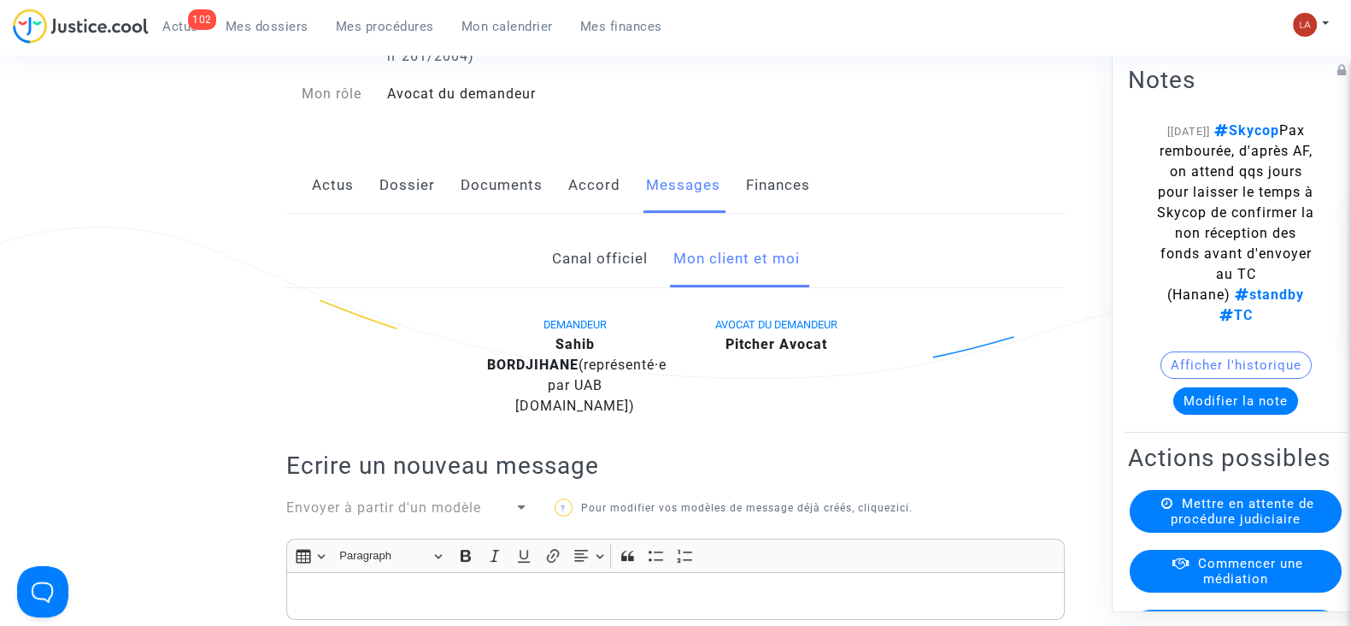
click at [595, 356] on b "Sahib BORDJIHANE" at bounding box center [541, 354] width 108 height 37
copy div "BORDJIHANE"
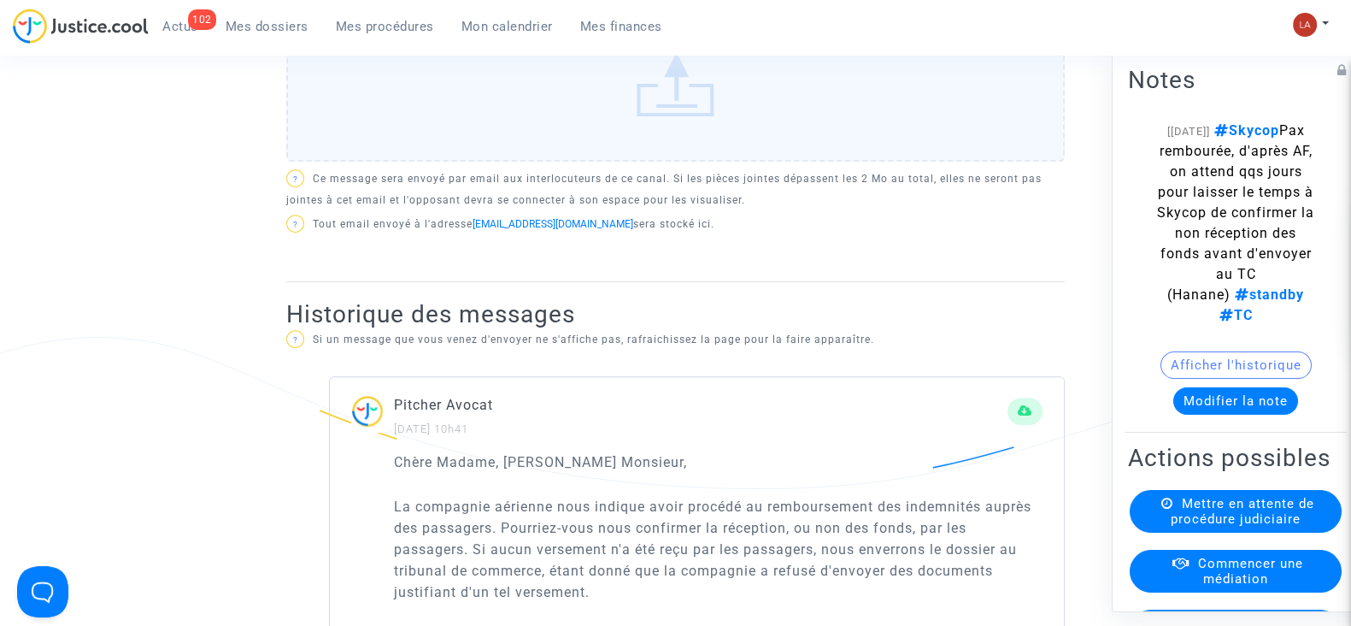
scroll to position [1175, 0]
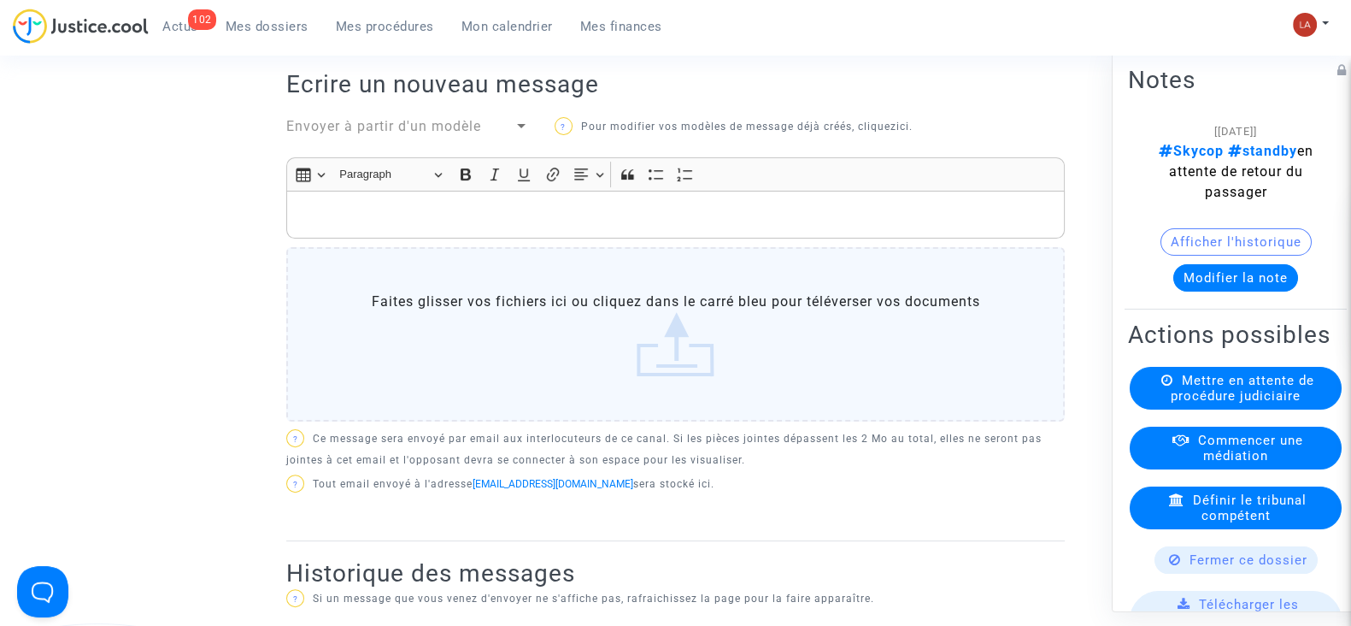
scroll to position [213, 0]
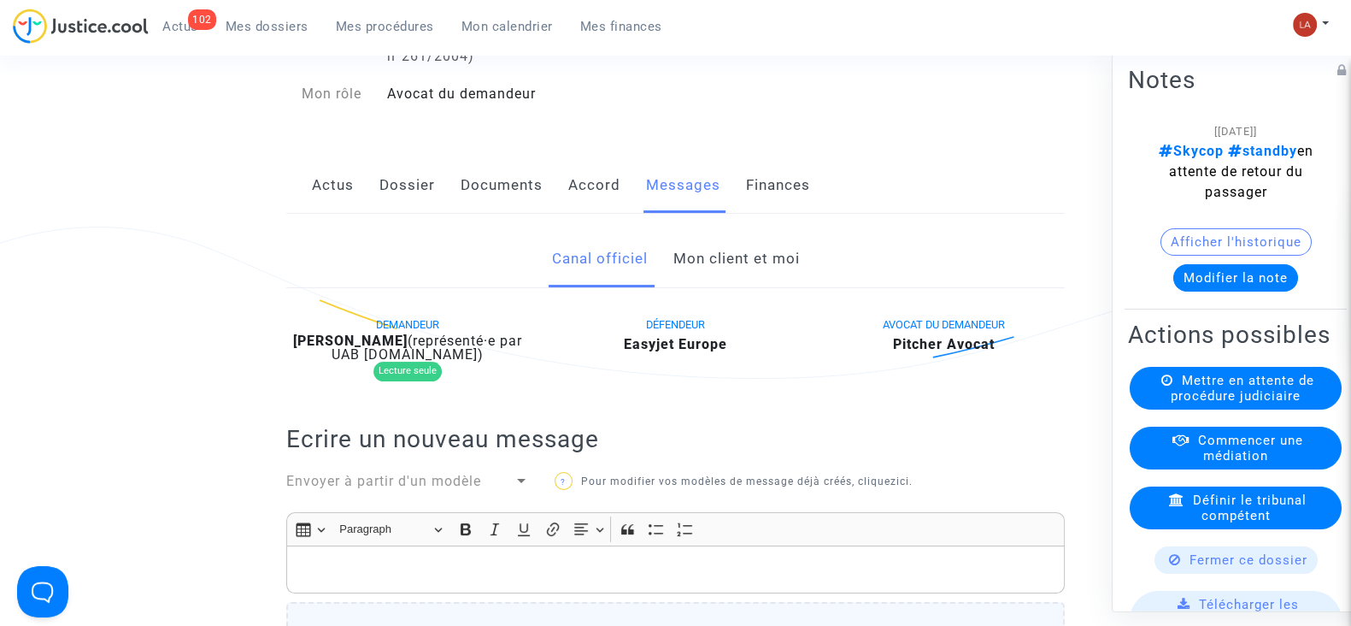
click at [346, 201] on link "Actus" at bounding box center [333, 185] width 42 height 56
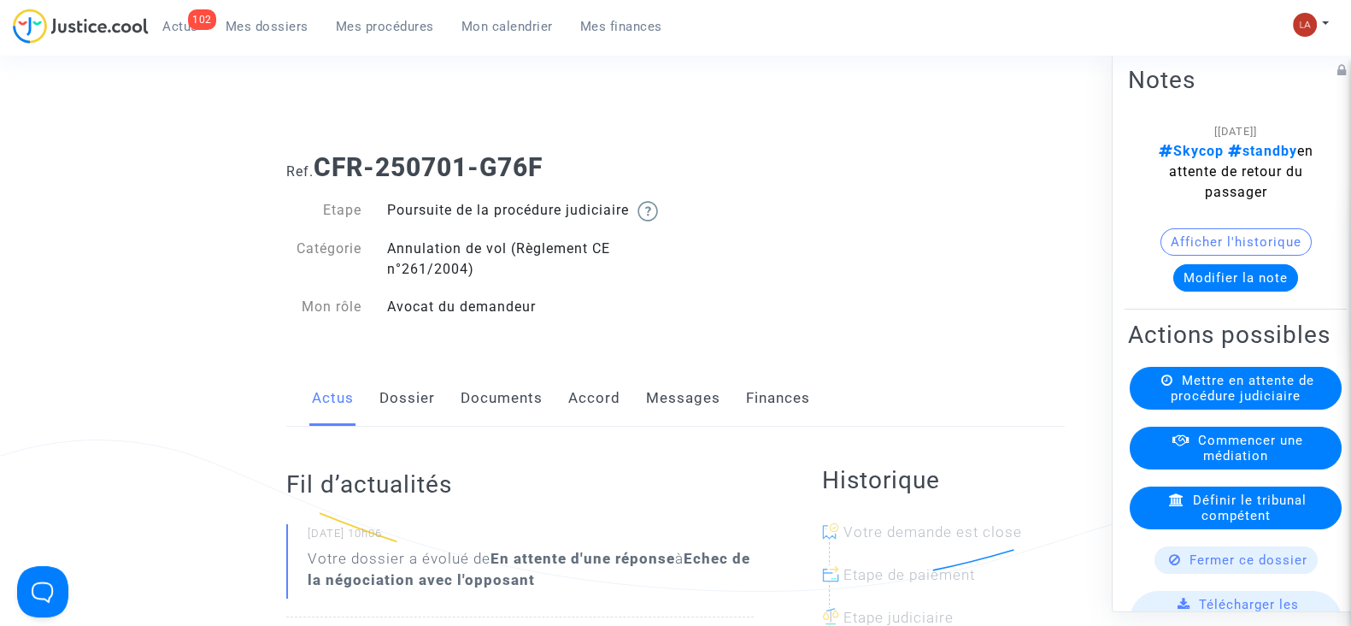
click at [667, 426] on link "Messages" at bounding box center [683, 398] width 74 height 56
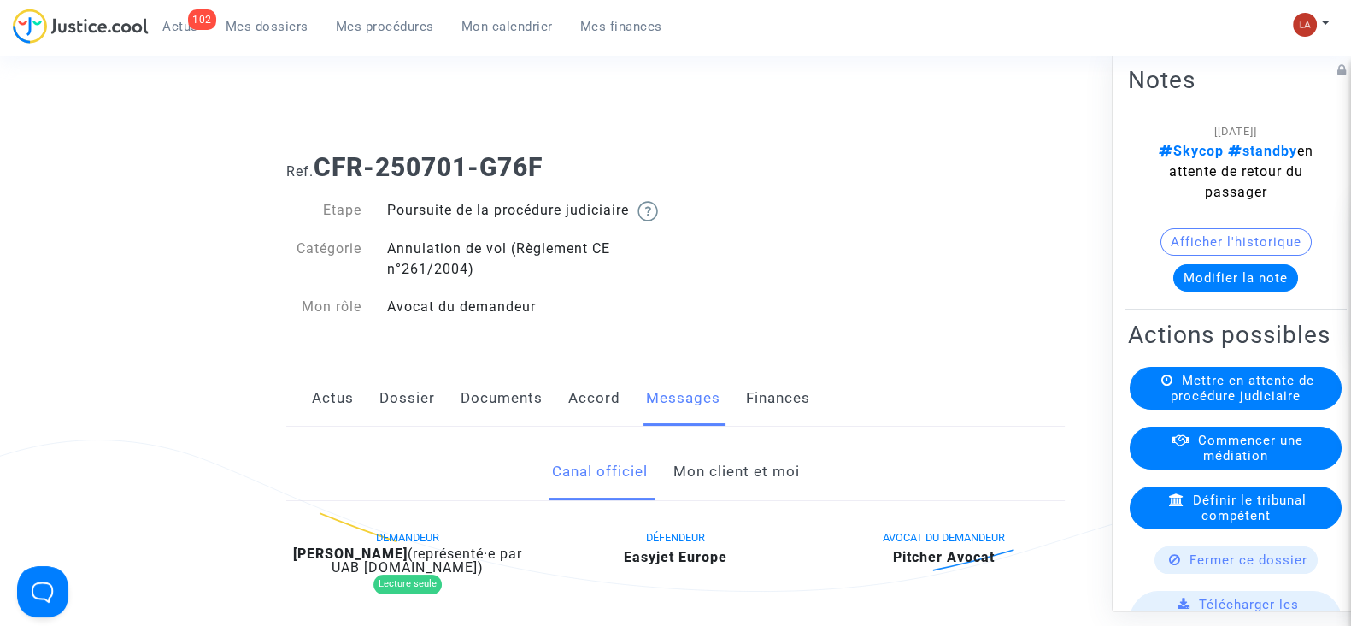
click at [718, 497] on link "Mon client et moi" at bounding box center [736, 472] width 126 height 56
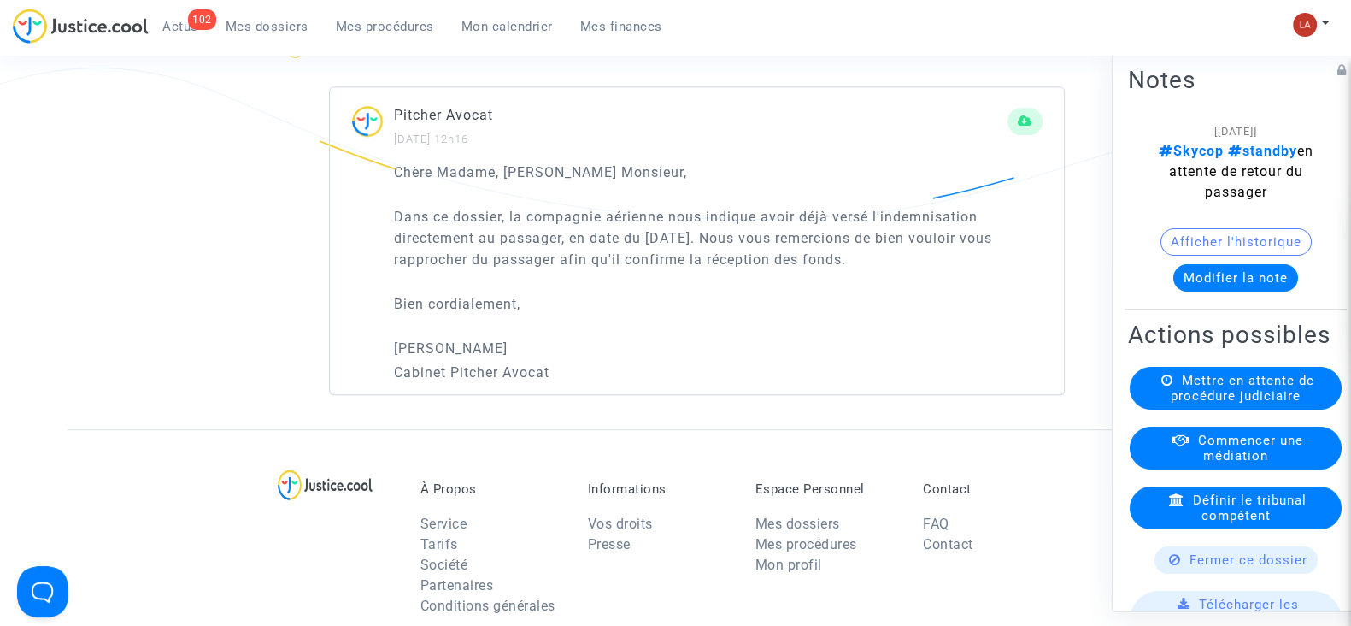
scroll to position [1175, 0]
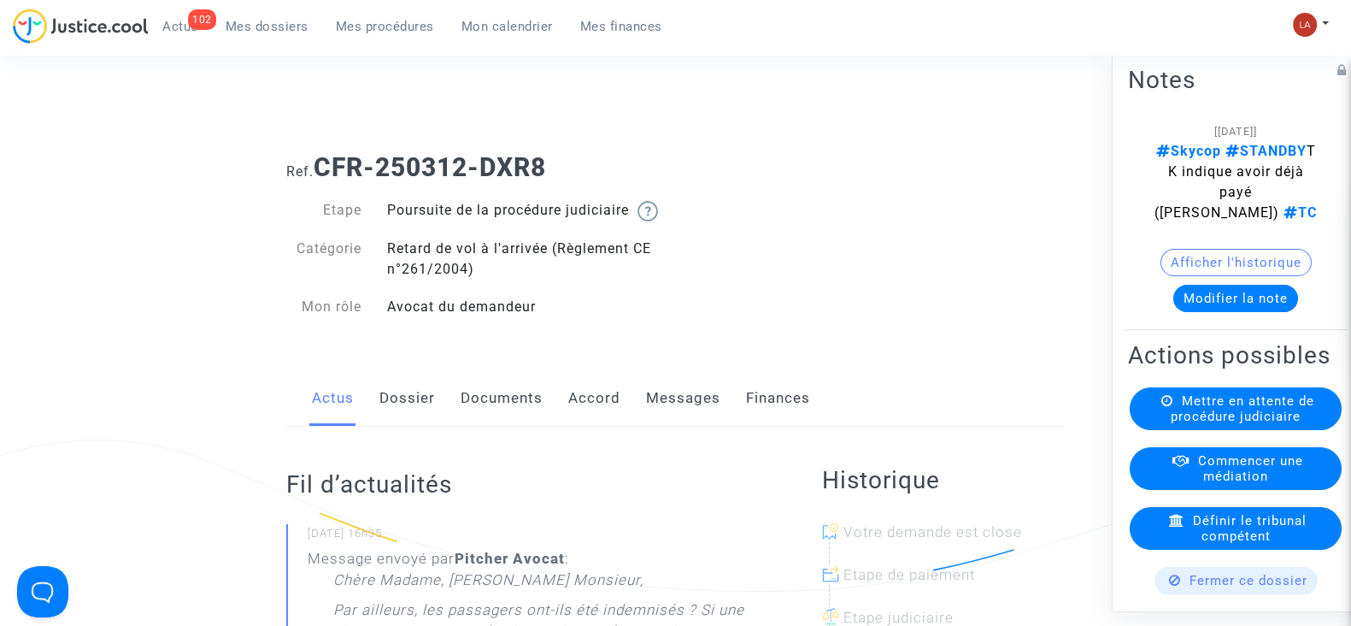
click at [703, 424] on link "Messages" at bounding box center [683, 398] width 74 height 56
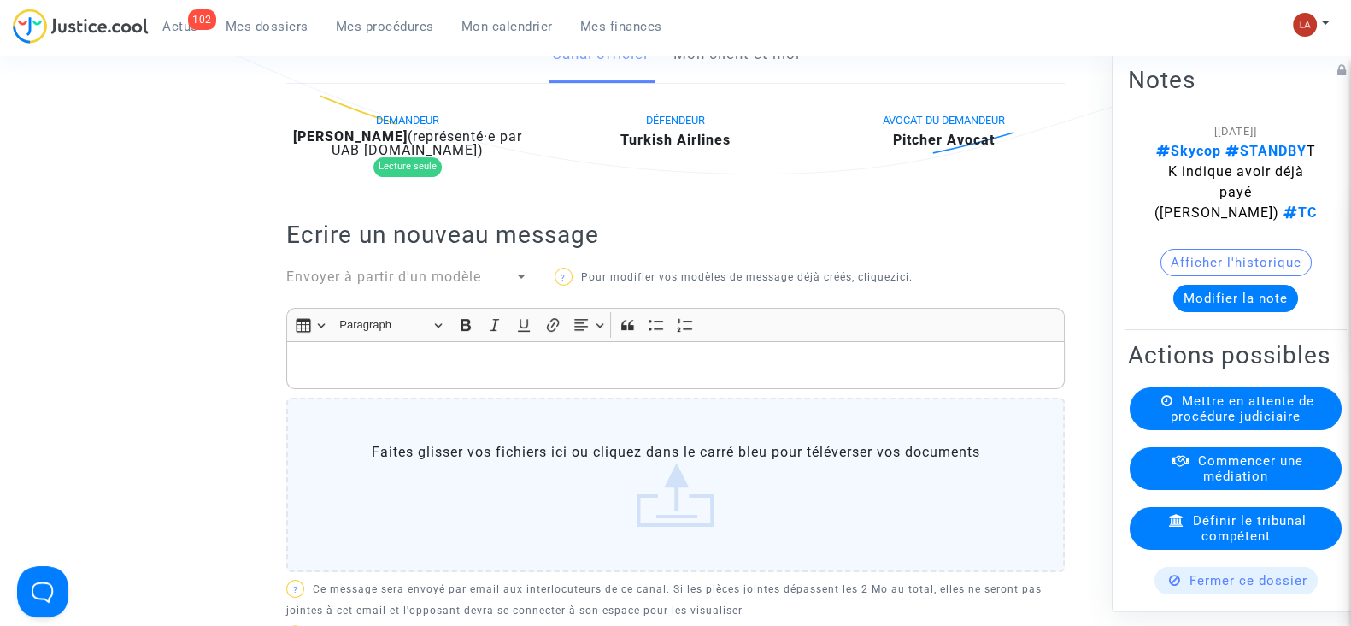
scroll to position [321, 0]
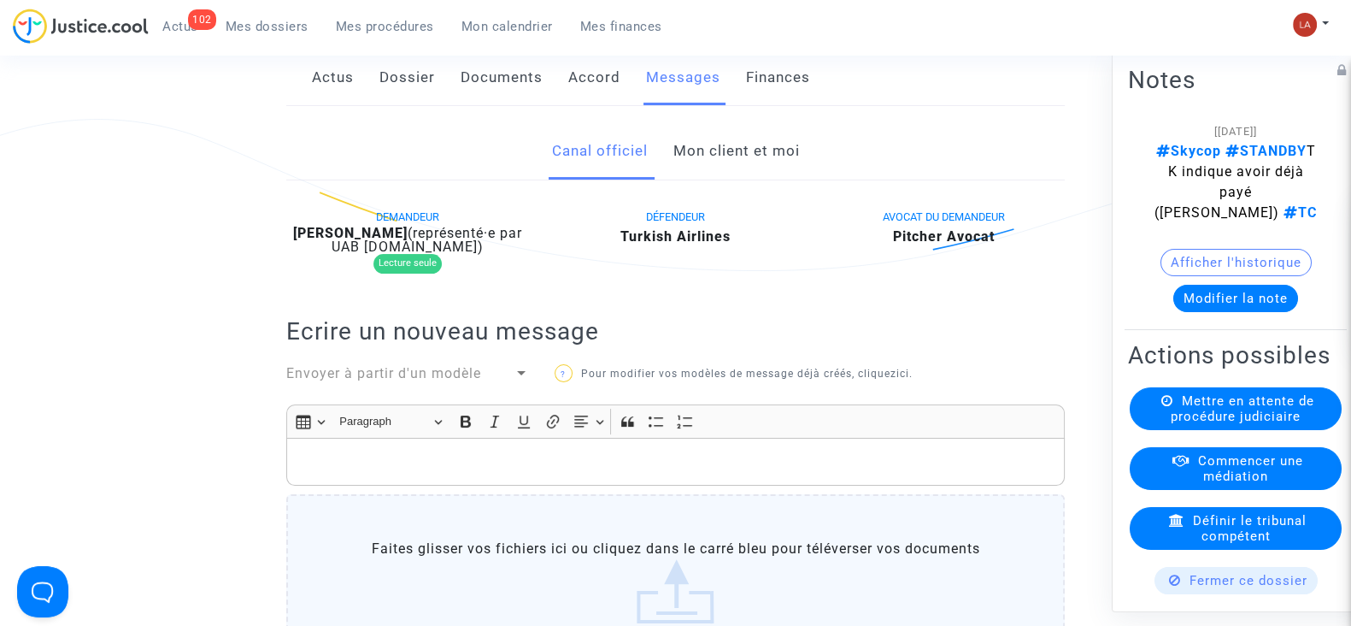
click at [711, 176] on link "Mon client et moi" at bounding box center [736, 151] width 126 height 56
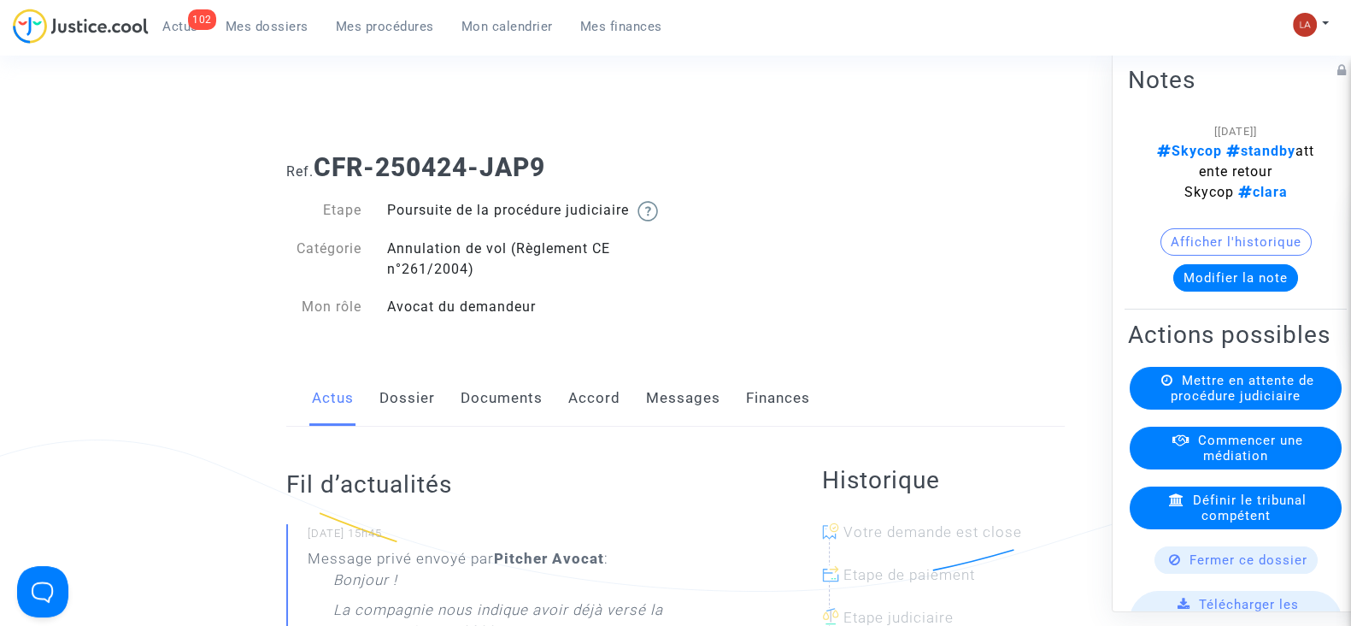
click at [702, 426] on link "Messages" at bounding box center [683, 398] width 74 height 56
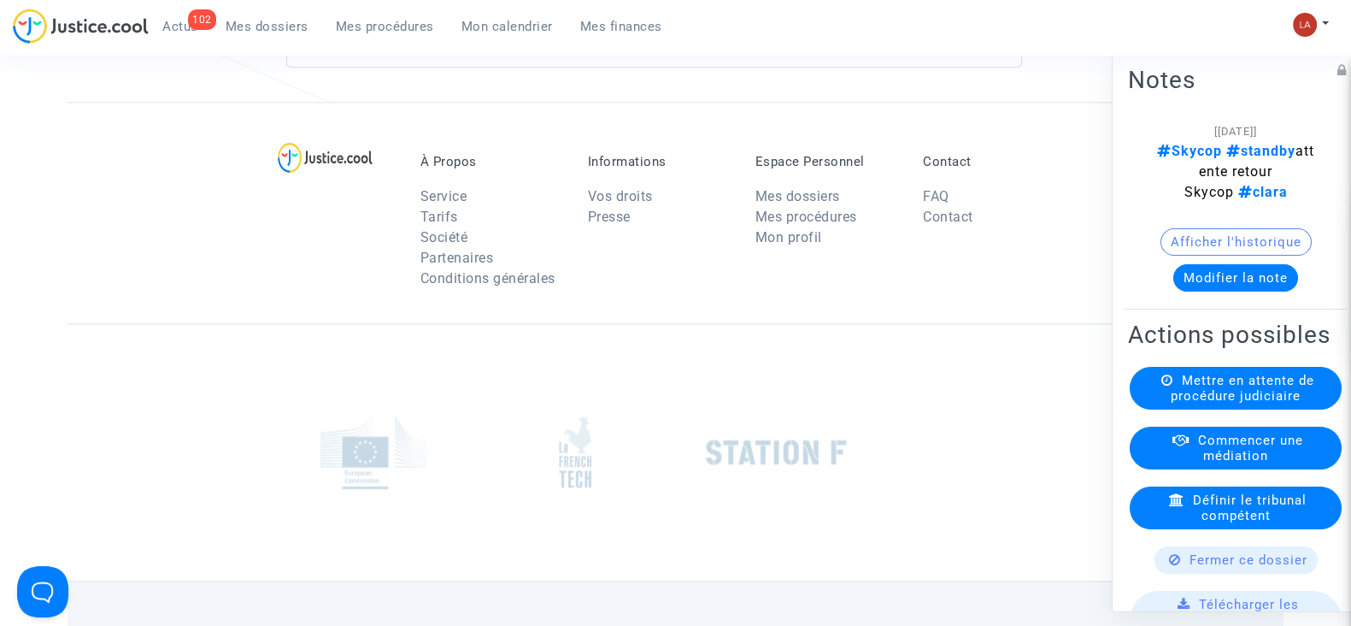
scroll to position [2470, 0]
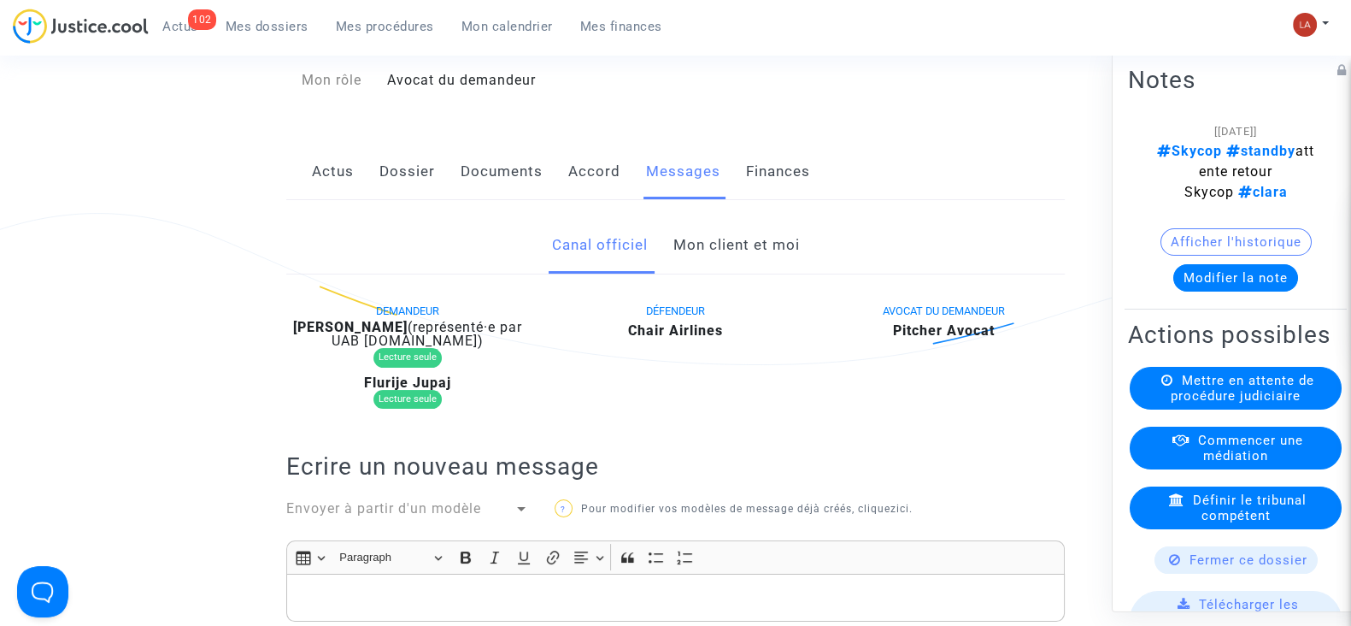
click at [731, 262] on link "Mon client et moi" at bounding box center [736, 245] width 126 height 56
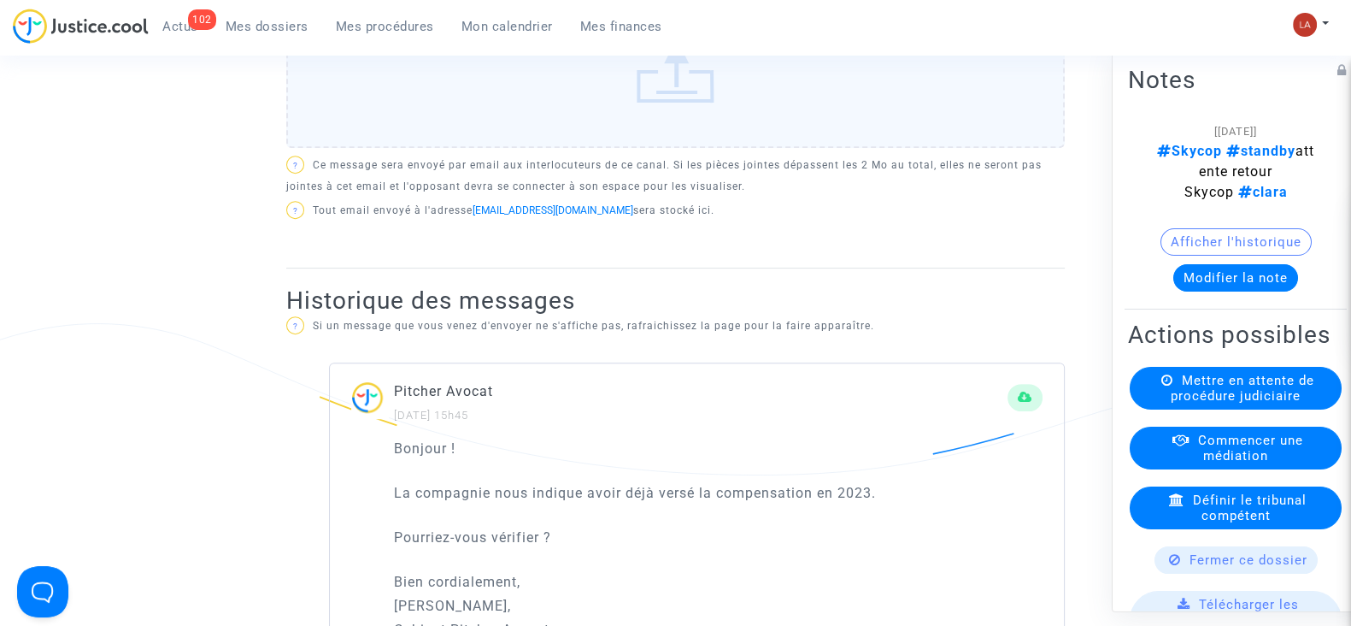
scroll to position [1188, 0]
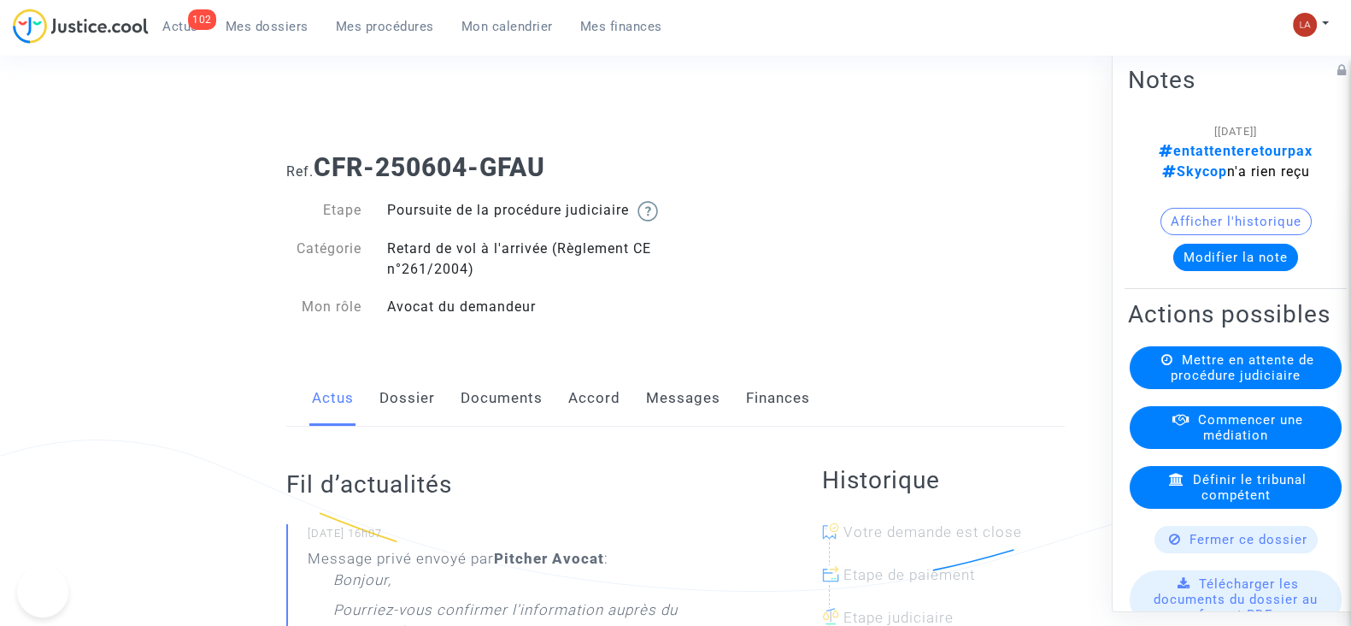
click at [685, 426] on link "Messages" at bounding box center [683, 398] width 74 height 56
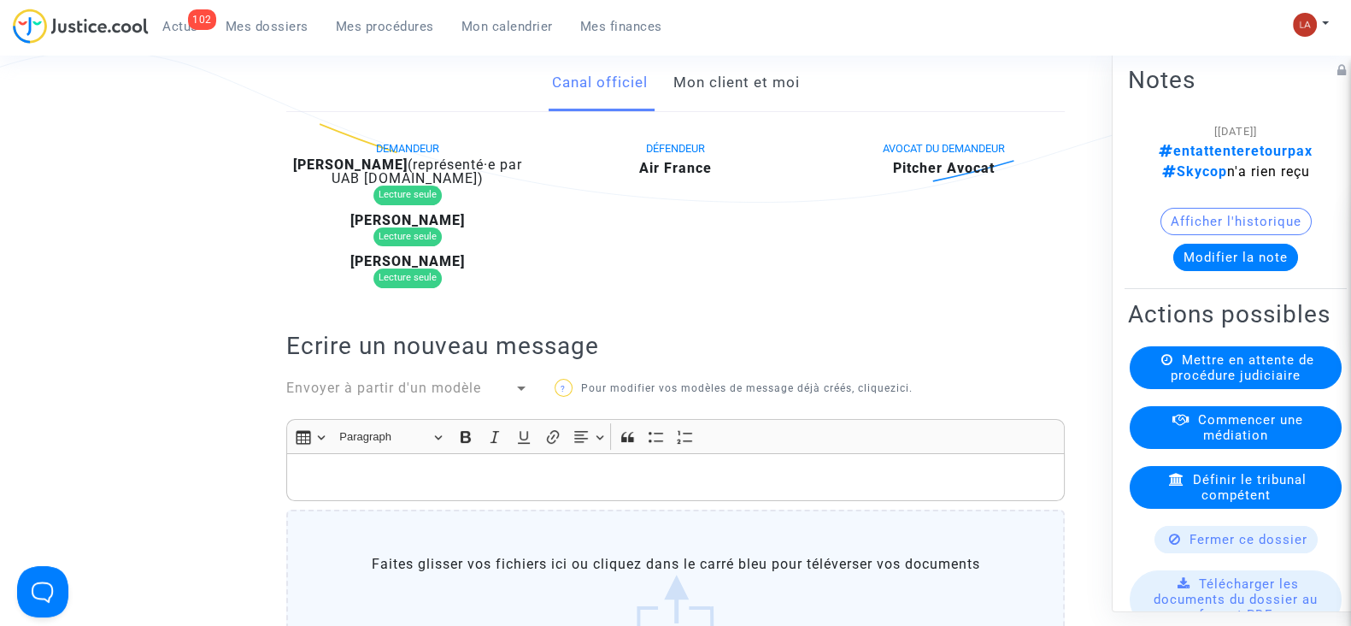
scroll to position [213, 0]
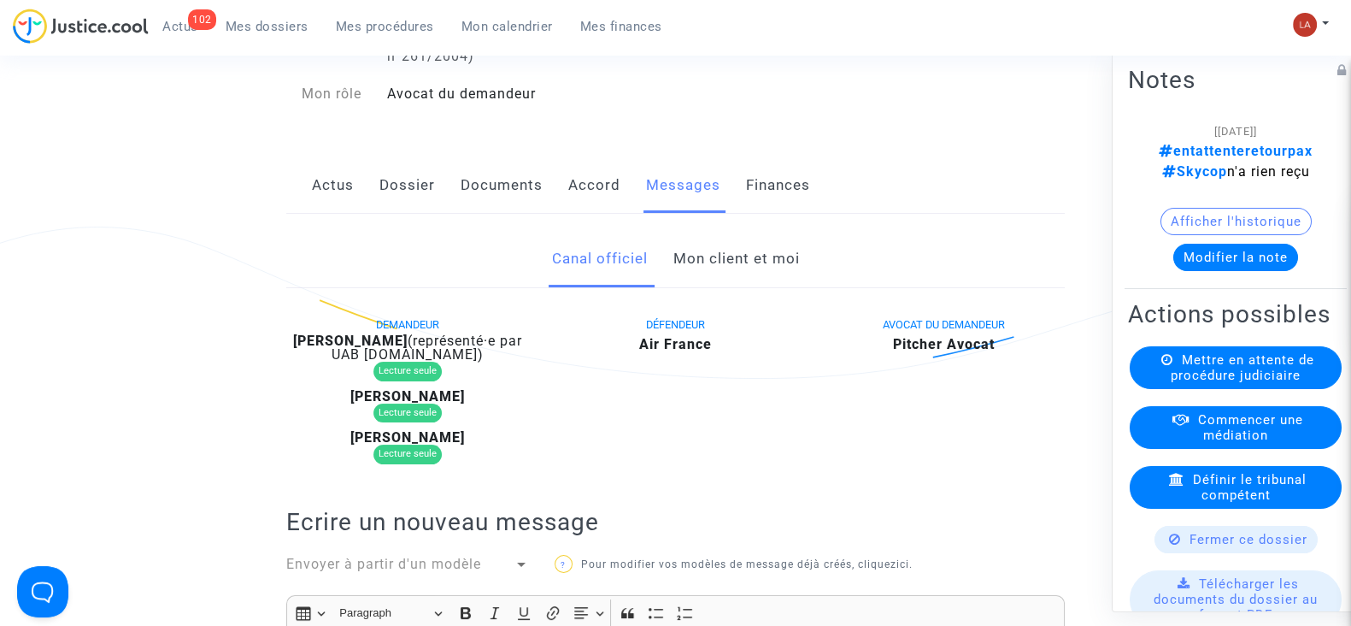
click at [719, 283] on link "Mon client et moi" at bounding box center [736, 259] width 126 height 56
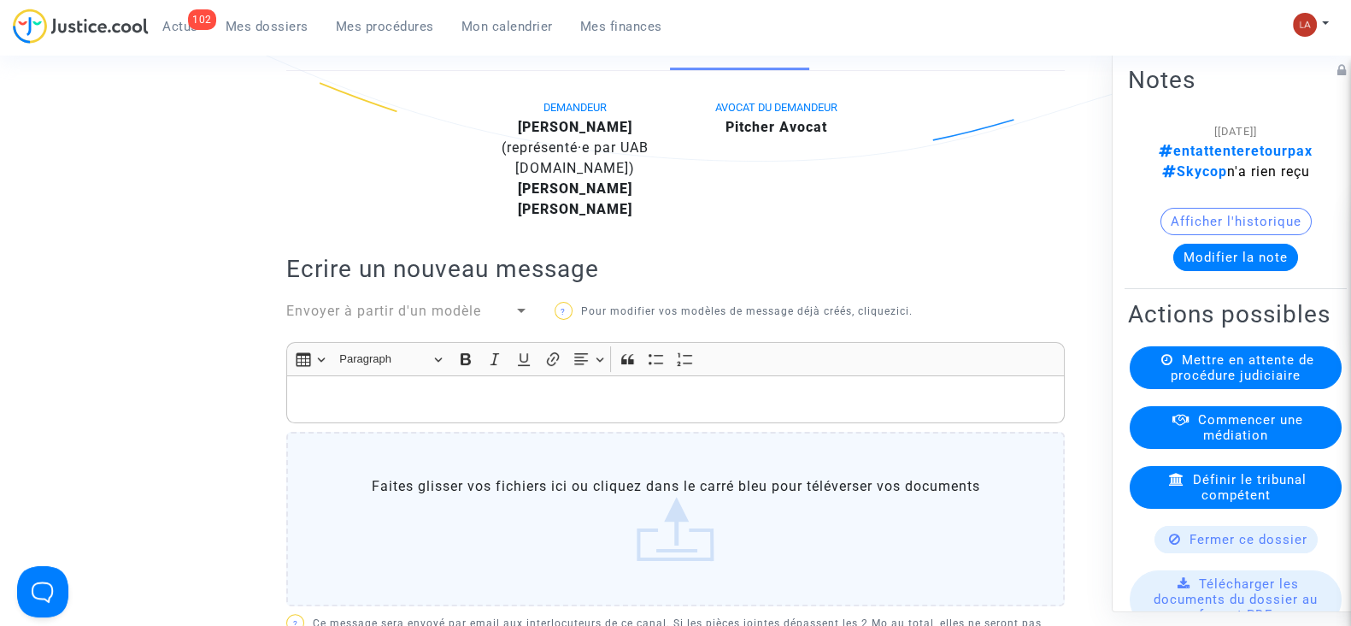
scroll to position [426, 0]
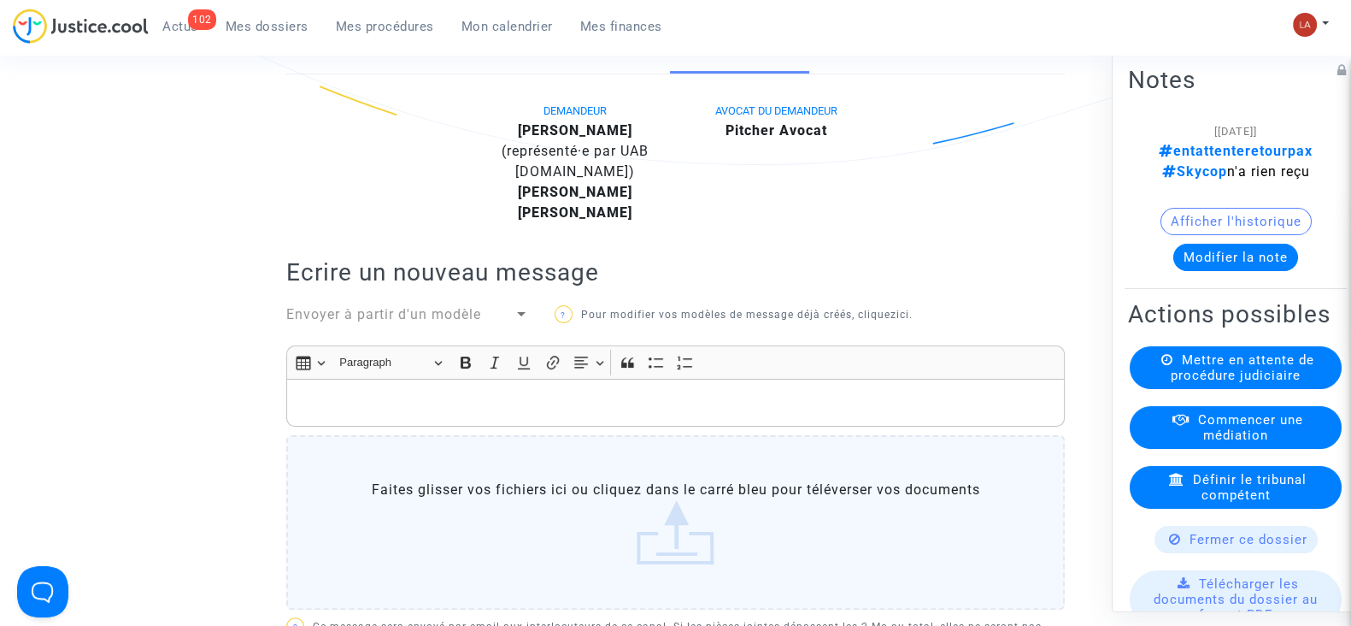
click at [604, 138] on b "PRISCILLA LUCIEZ" at bounding box center [575, 130] width 115 height 16
copy div "LUCIEZ"
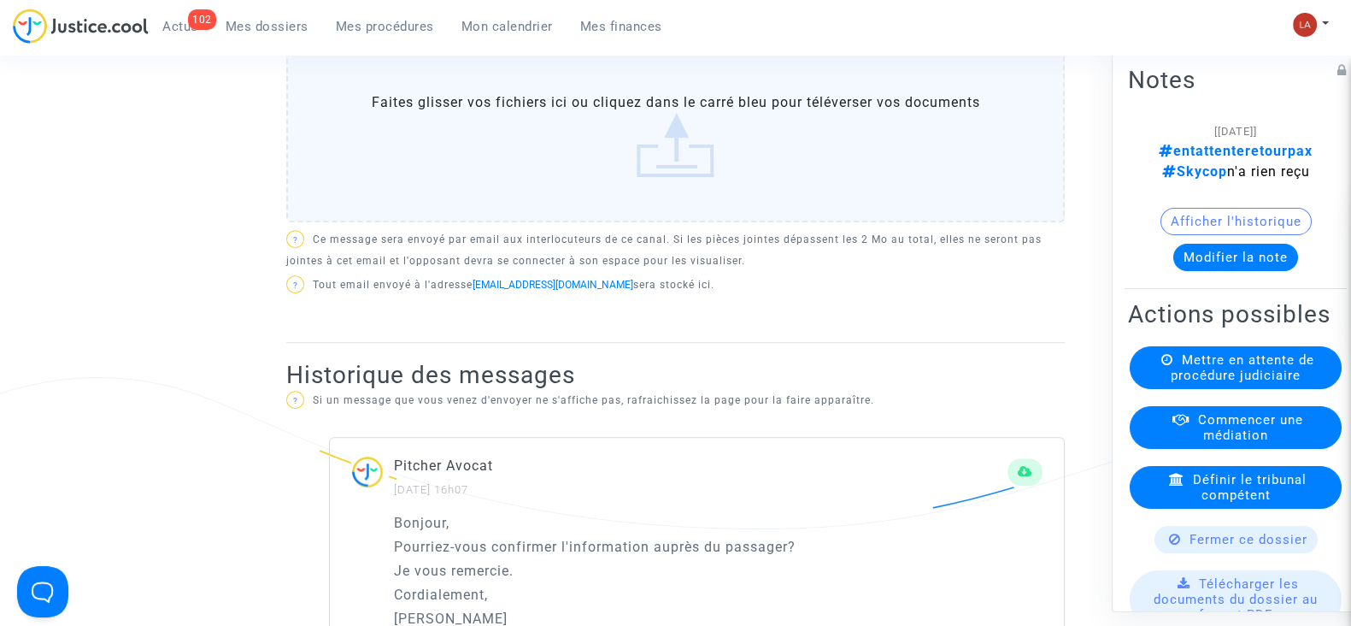
scroll to position [1068, 0]
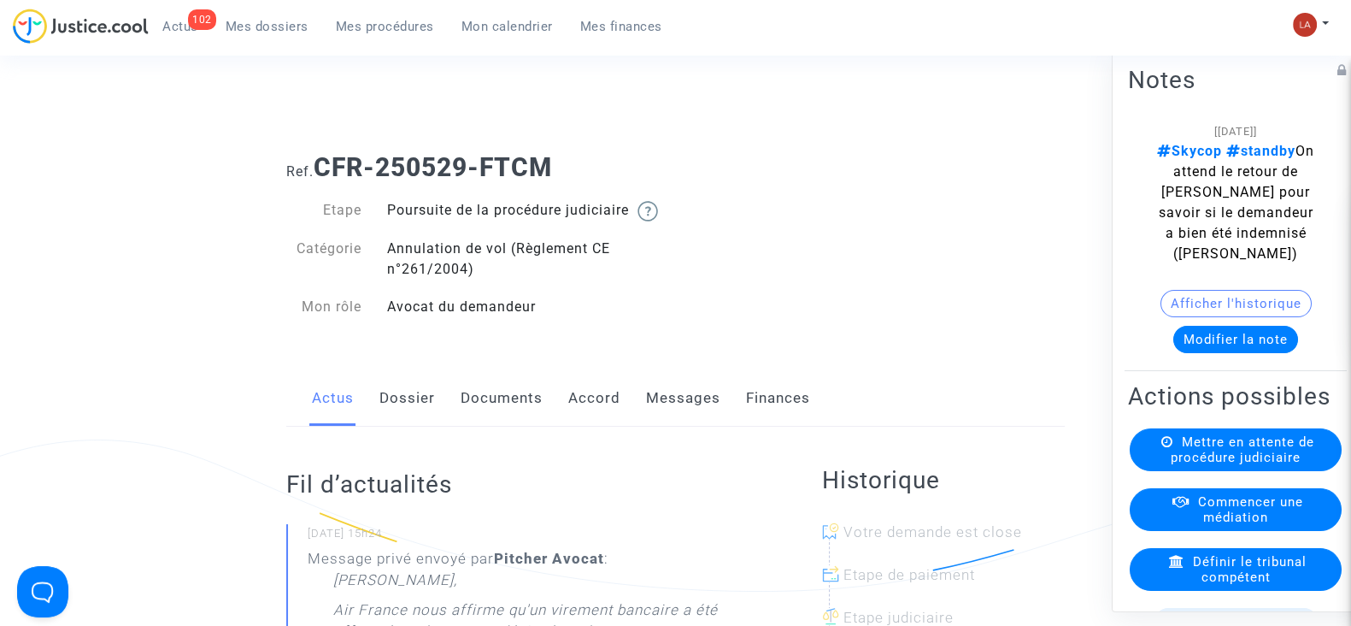
click at [692, 414] on link "Messages" at bounding box center [683, 398] width 74 height 56
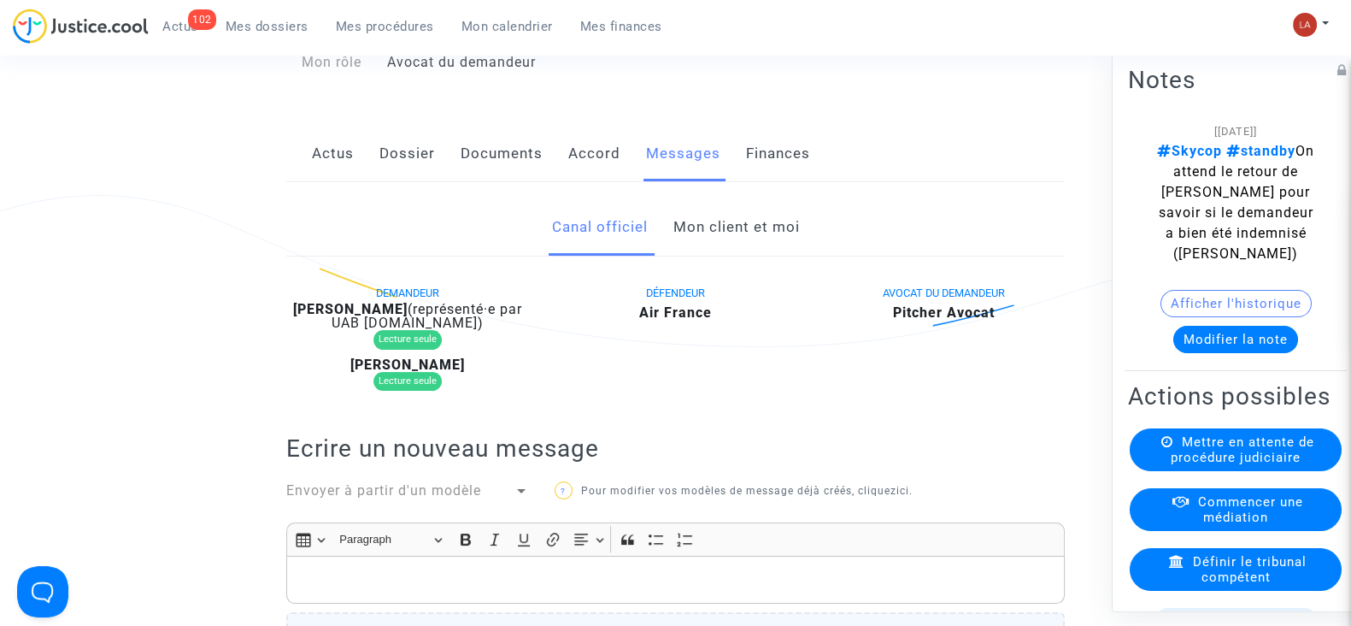
scroll to position [213, 0]
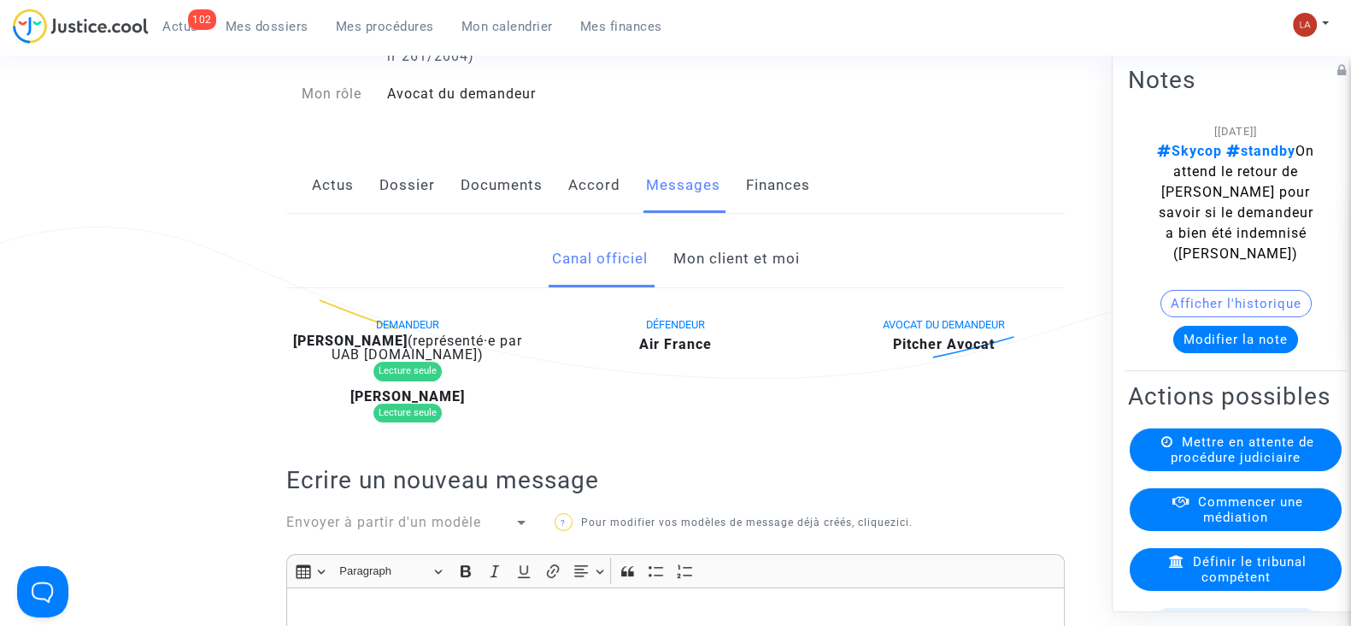
click at [408, 349] on b "[PERSON_NAME]" at bounding box center [350, 340] width 115 height 16
copy div "Bracquemart"
click at [751, 260] on link "Mon client et moi" at bounding box center [736, 259] width 126 height 56
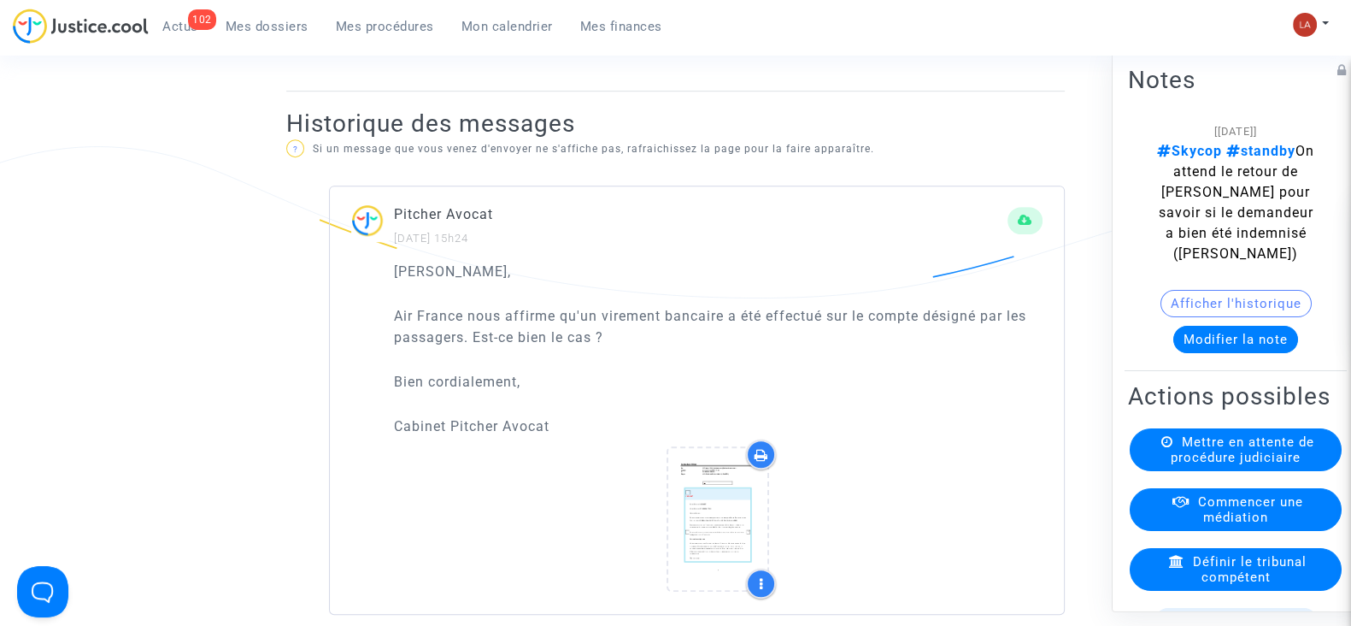
scroll to position [1175, 0]
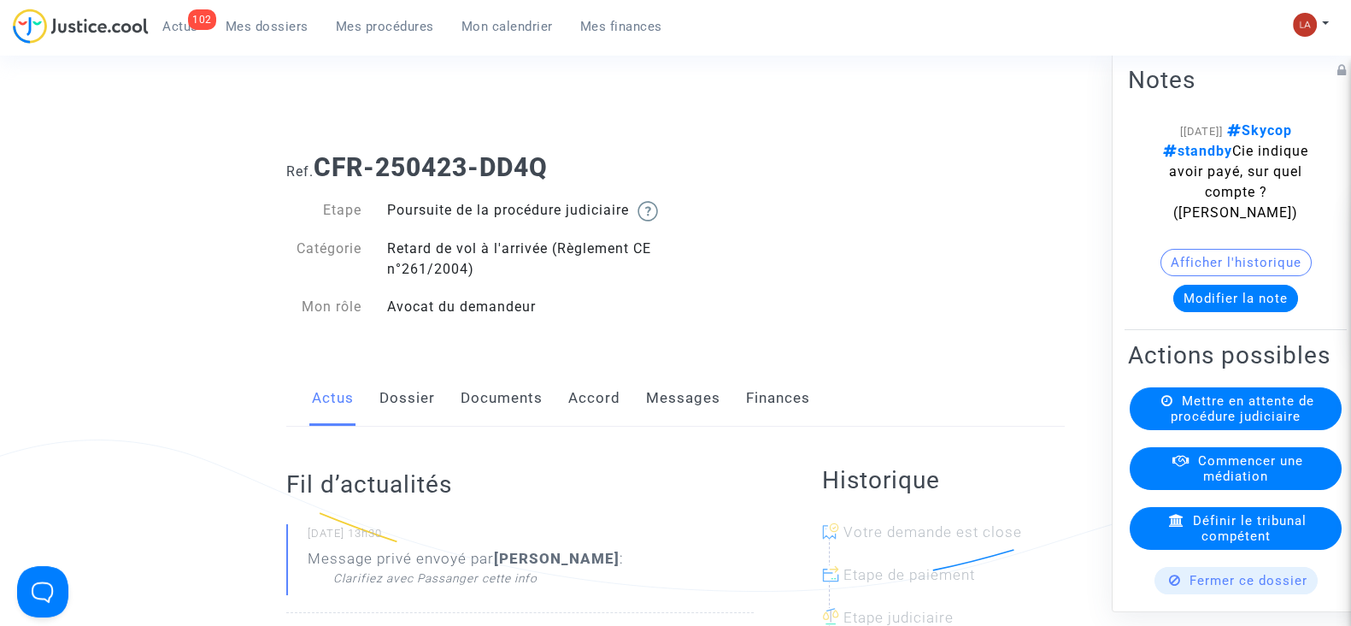
drag, startPoint x: 634, startPoint y: 410, endPoint x: 648, endPoint y: 408, distance: 13.9
click at [636, 410] on div "Actus Dossier Documents Accord Messages Finances" at bounding box center [675, 398] width 779 height 57
click at [681, 410] on link "Messages" at bounding box center [683, 398] width 74 height 56
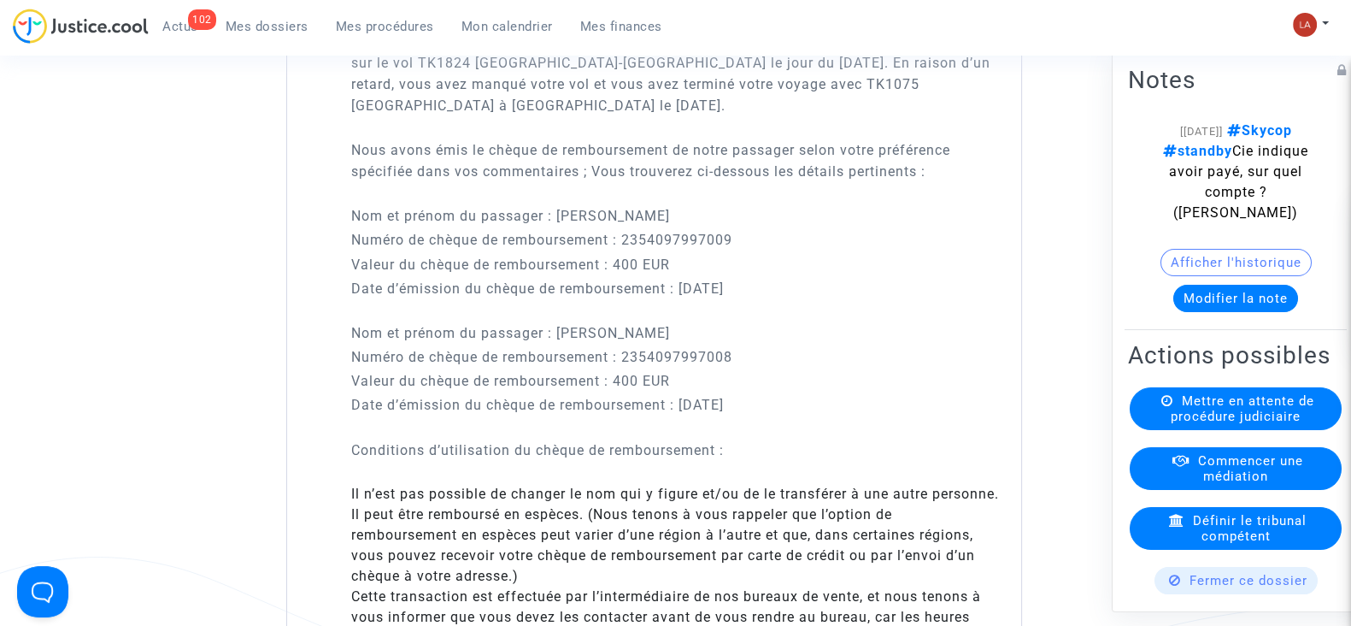
scroll to position [2137, 0]
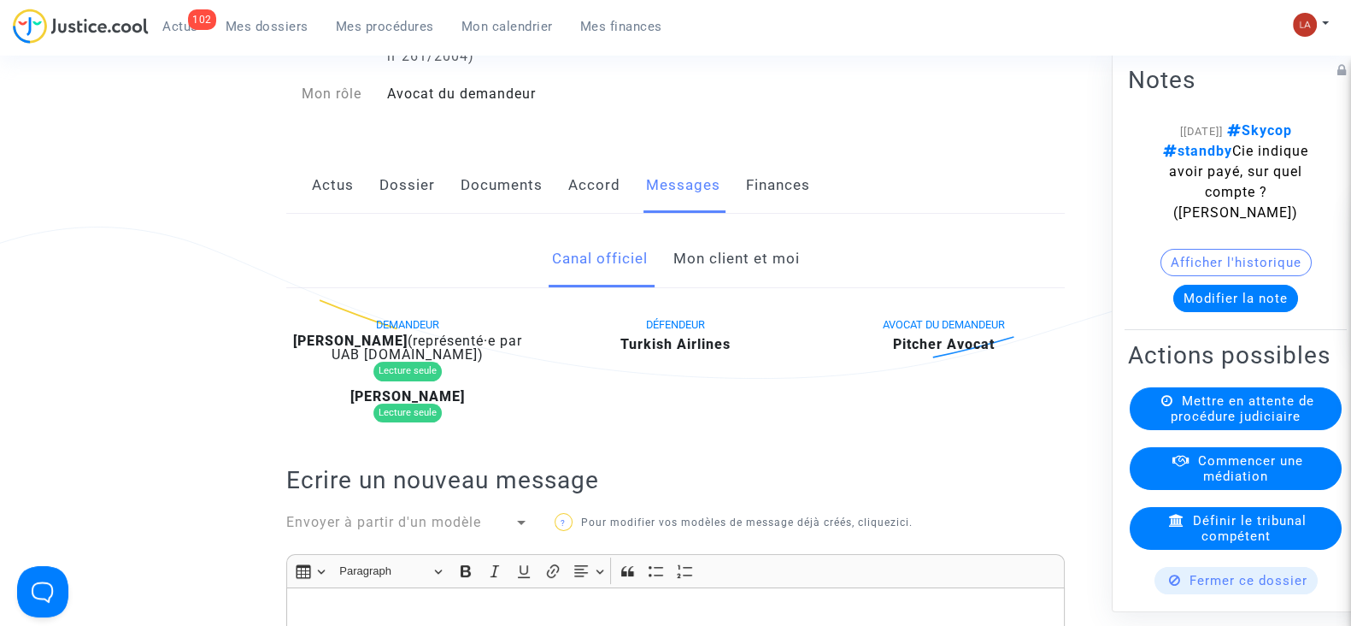
click at [730, 268] on link "Mon client et moi" at bounding box center [736, 259] width 126 height 56
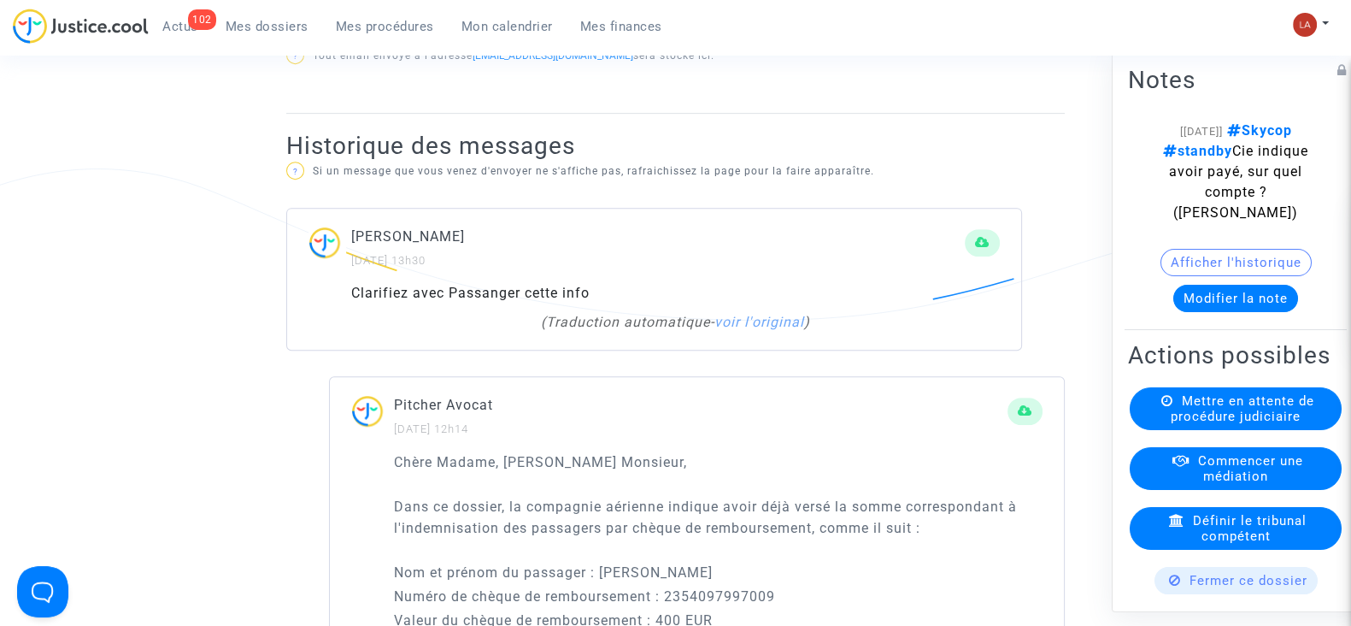
scroll to position [1020, 0]
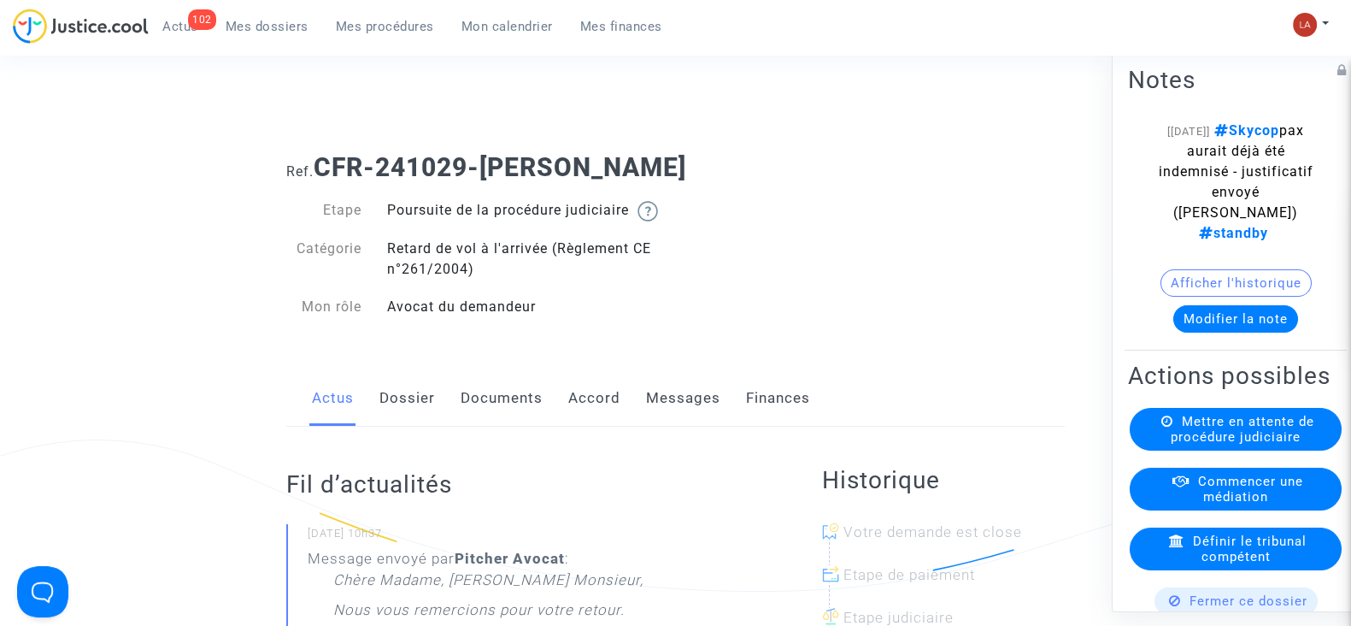
drag, startPoint x: 658, startPoint y: 423, endPoint x: 691, endPoint y: 406, distance: 36.7
click at [658, 423] on link "Messages" at bounding box center [683, 398] width 74 height 56
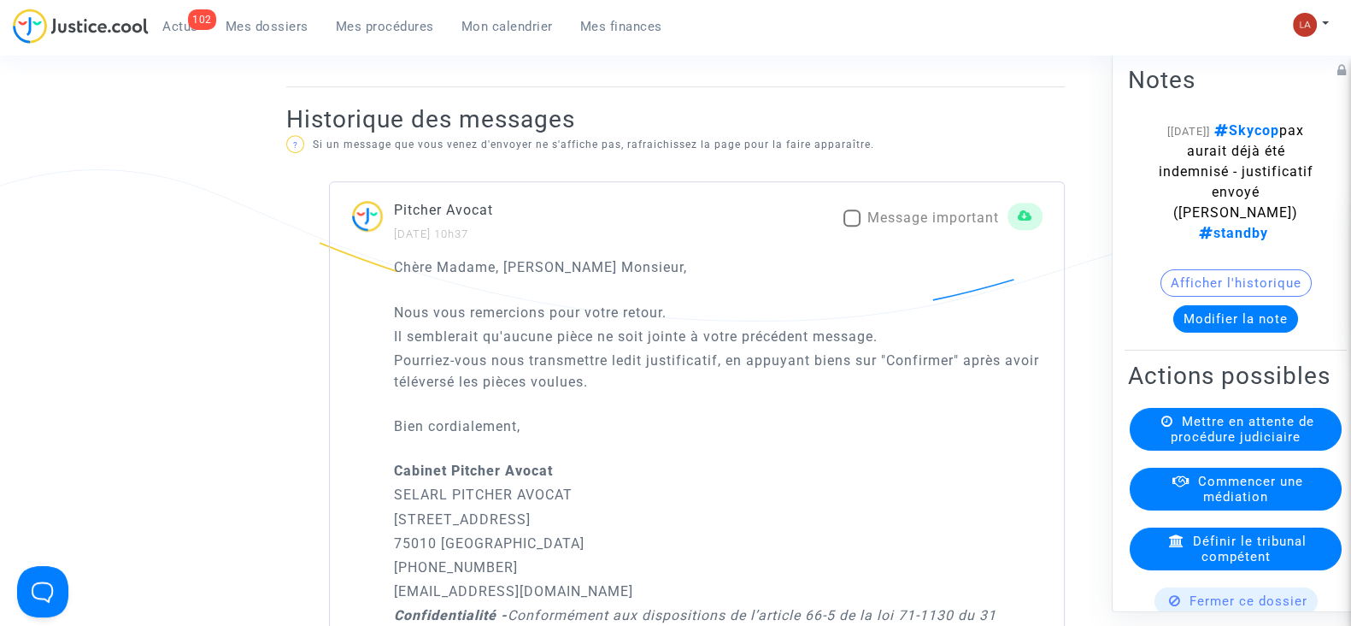
scroll to position [321, 0]
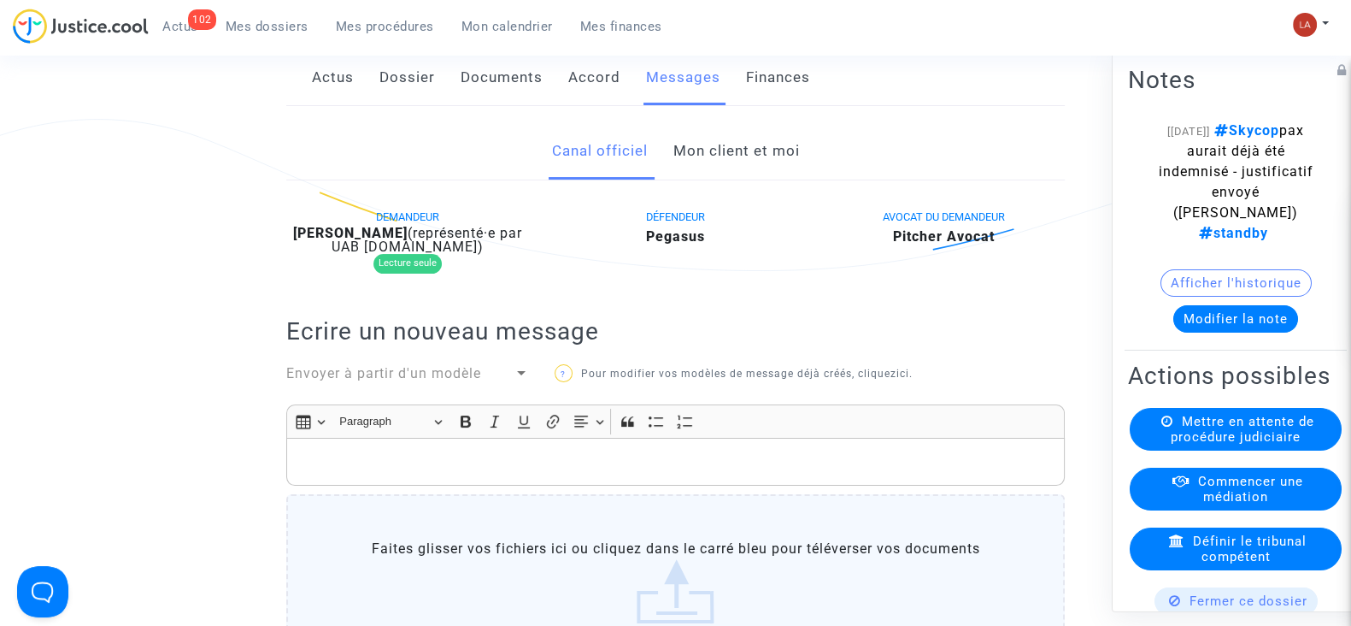
click at [763, 169] on link "Mon client et moi" at bounding box center [736, 151] width 126 height 56
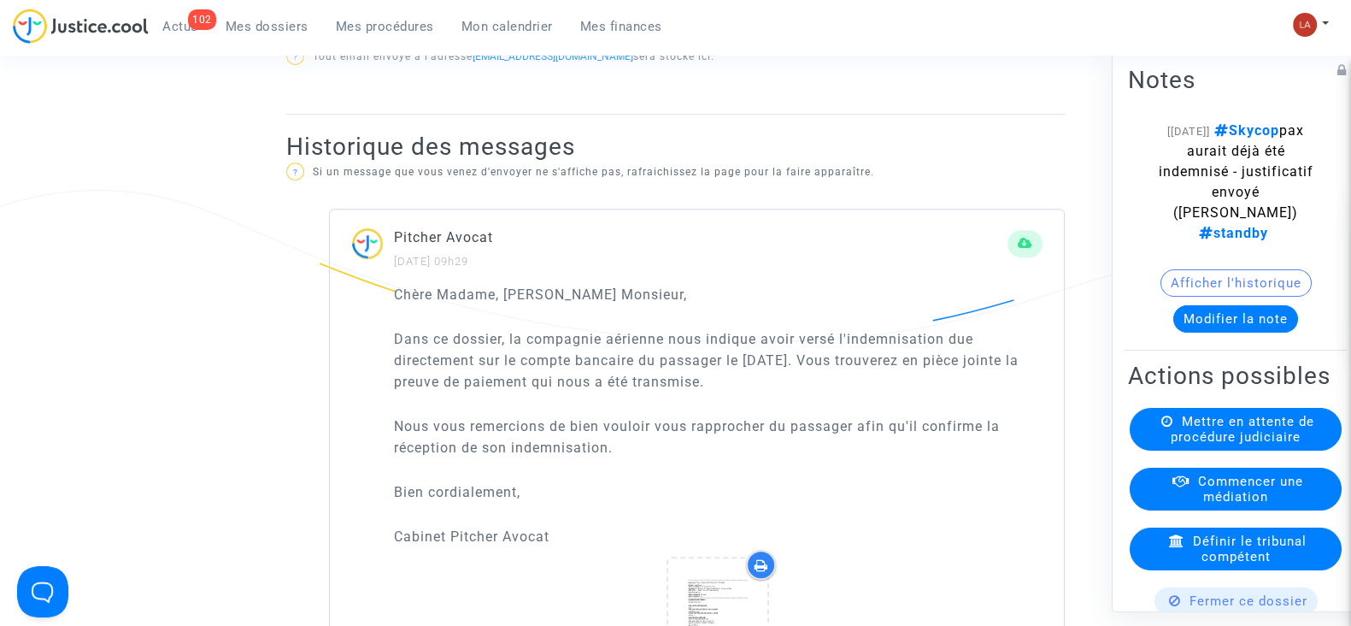
scroll to position [1068, 0]
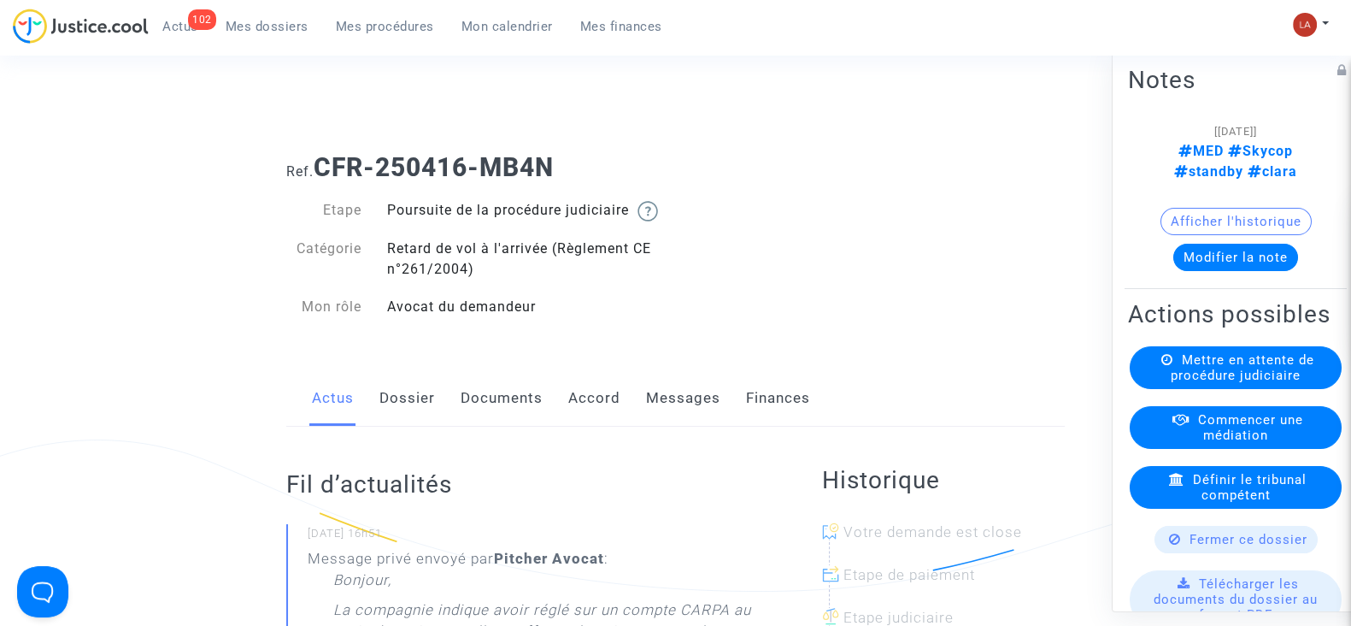
click at [657, 426] on link "Messages" at bounding box center [683, 398] width 74 height 56
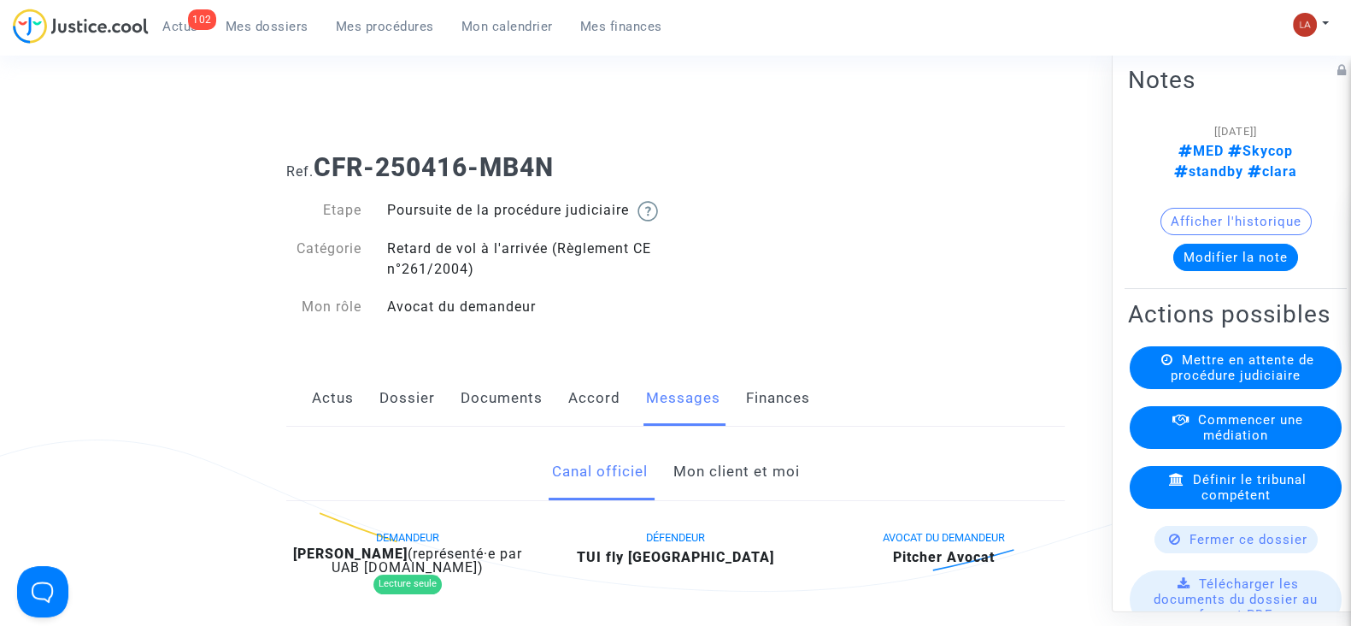
click at [727, 497] on link "Mon client et moi" at bounding box center [736, 472] width 126 height 56
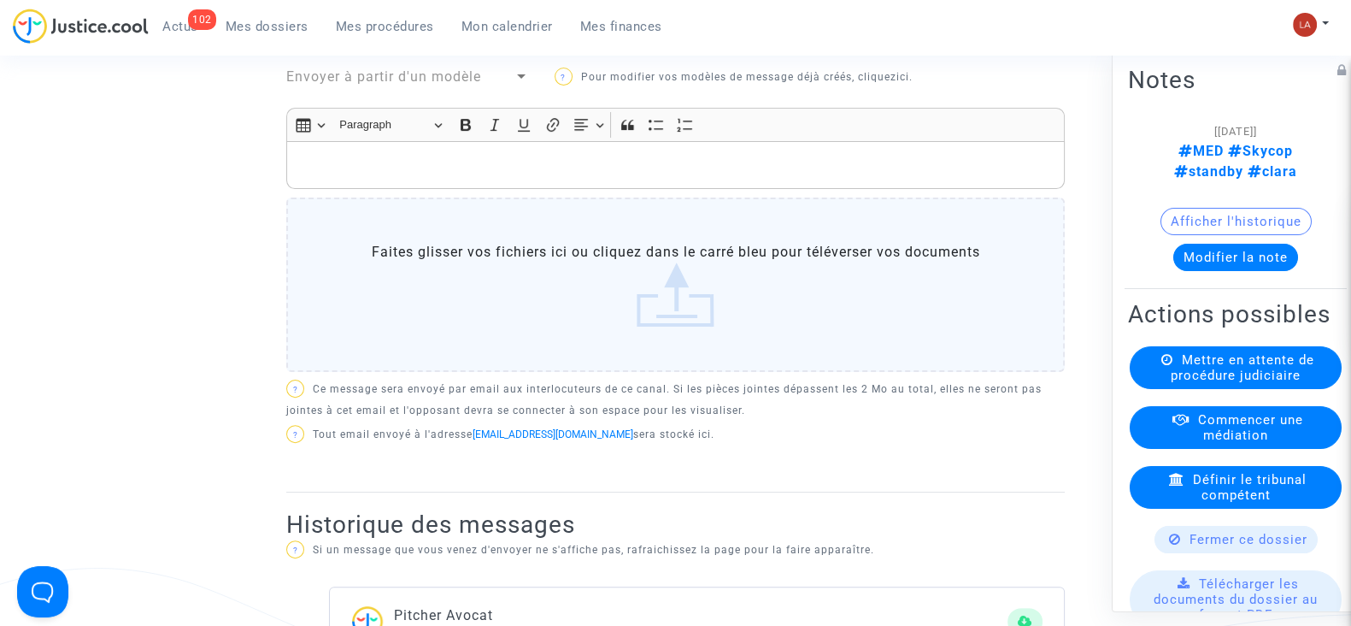
scroll to position [321, 0]
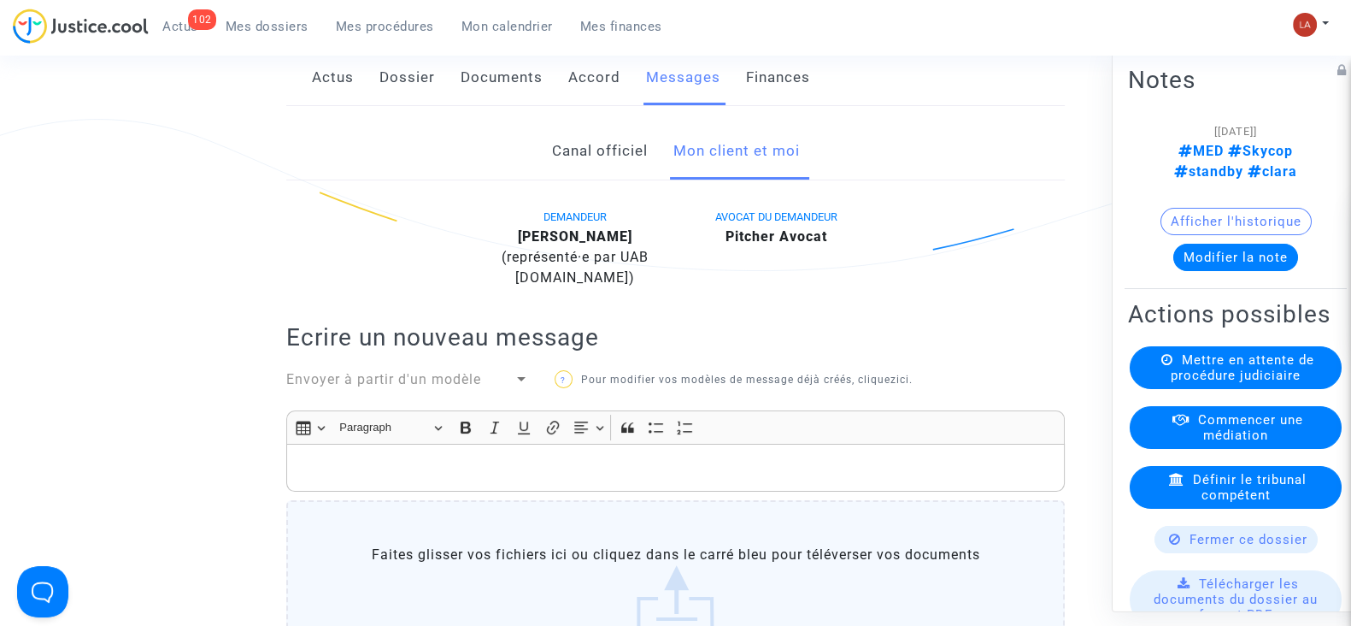
click at [578, 172] on link "Canal officiel" at bounding box center [599, 151] width 96 height 56
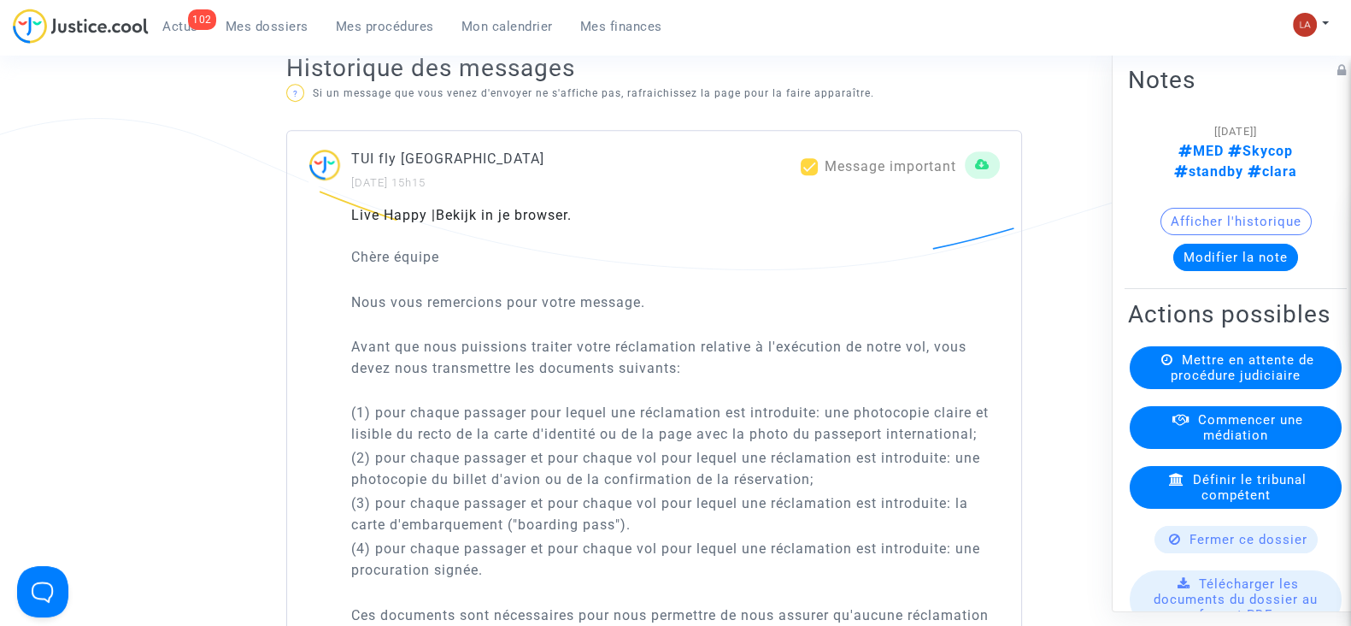
scroll to position [1068, 0]
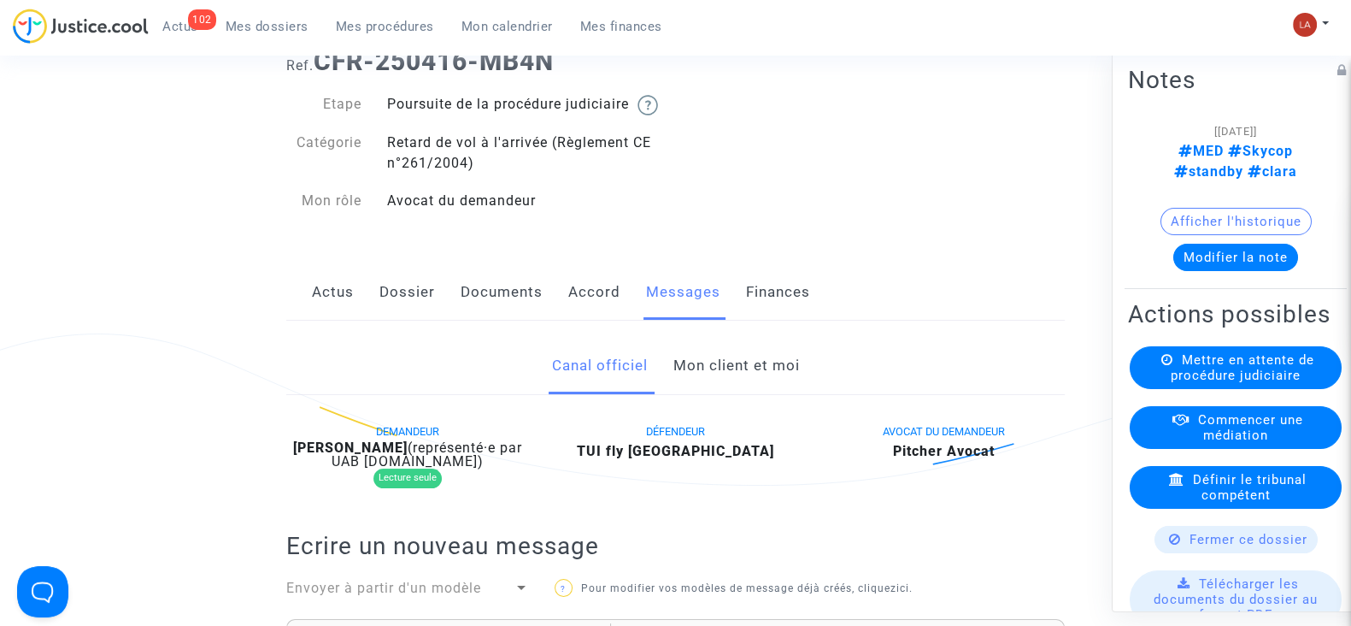
click at [611, 300] on link "Accord" at bounding box center [594, 292] width 52 height 56
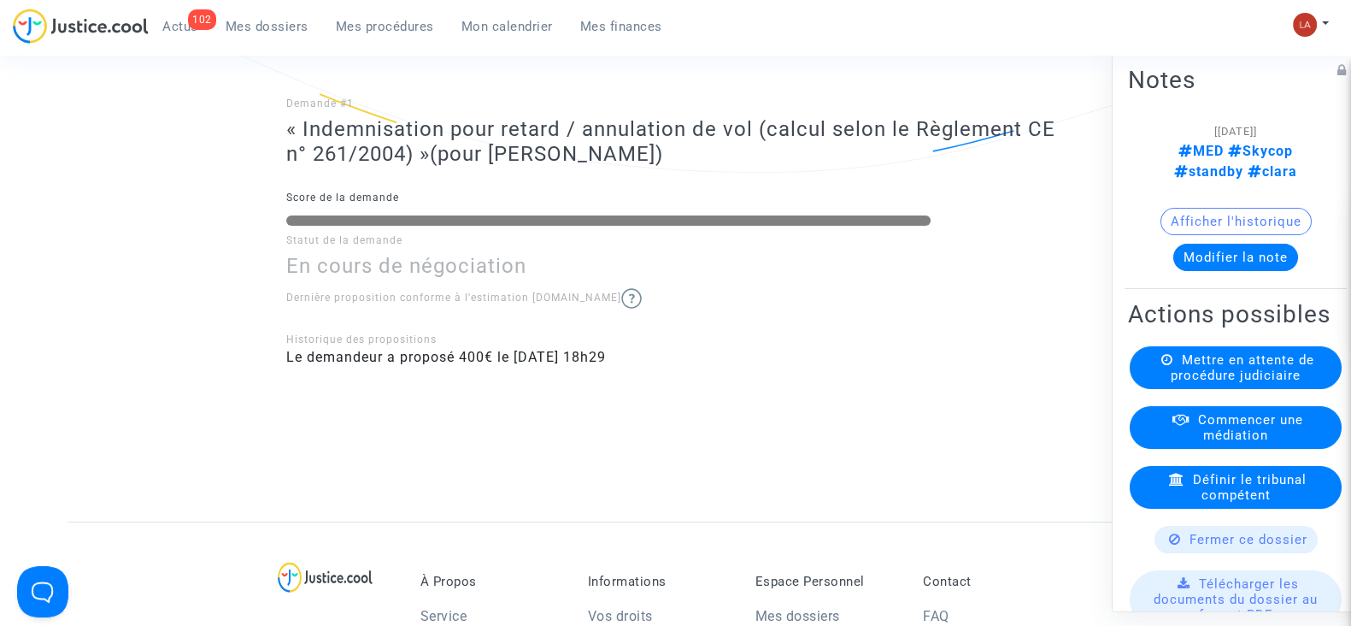
scroll to position [641, 0]
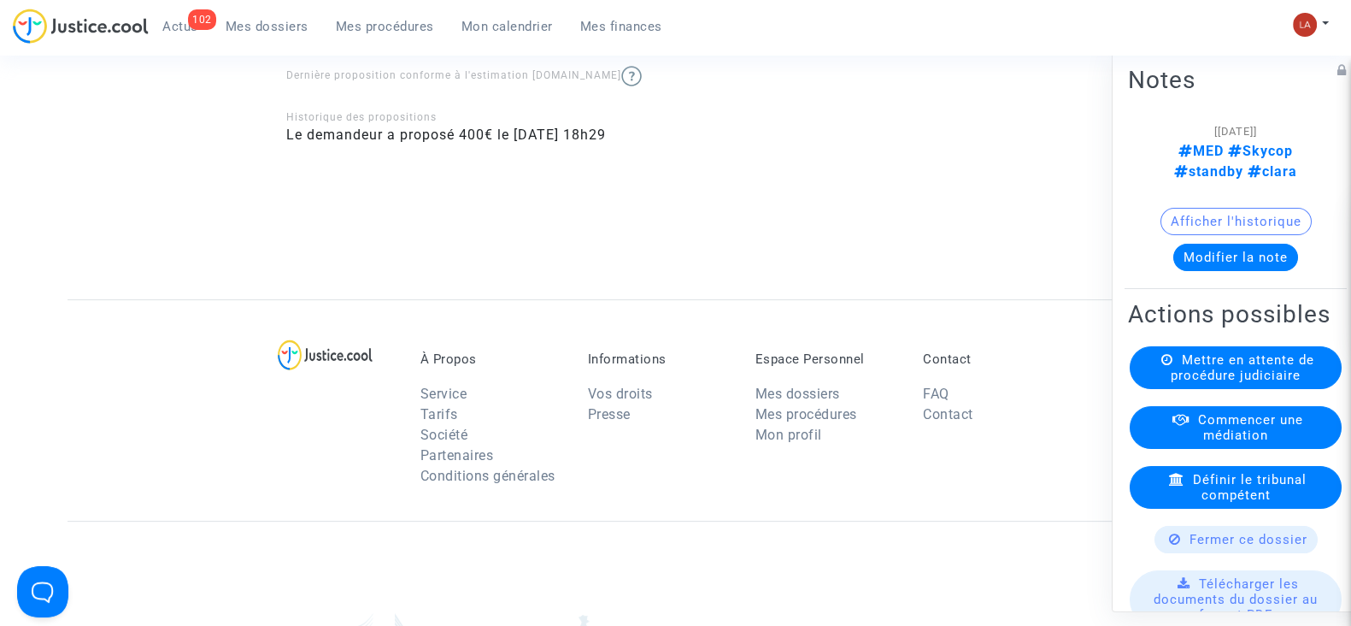
click at [1232, 247] on button "Modifier la note" at bounding box center [1235, 257] width 125 height 27
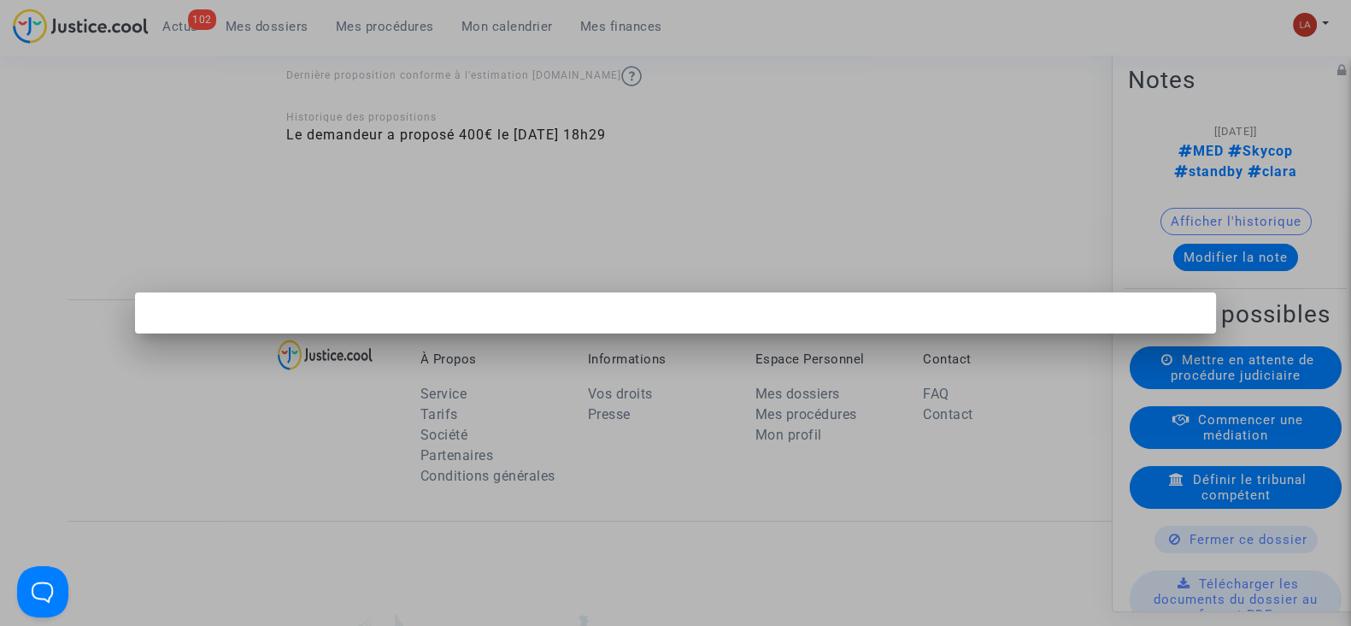
scroll to position [0, 0]
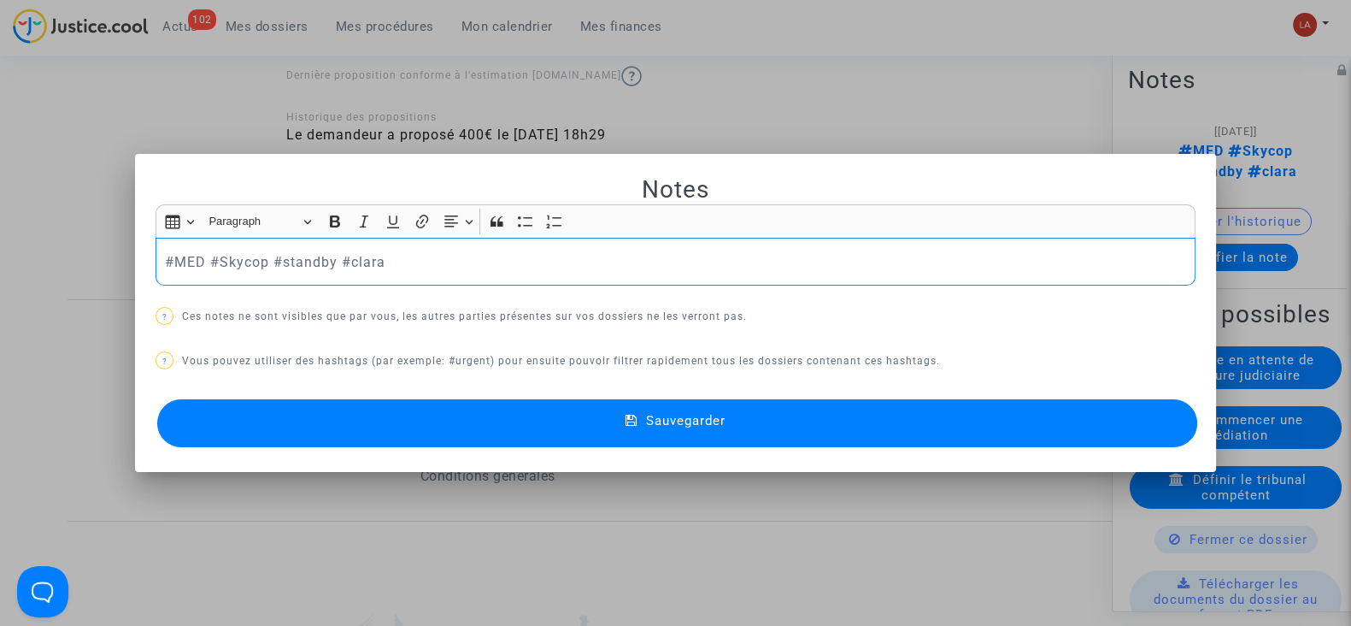
click at [188, 262] on p "#MED #Skycop #standby #clara" at bounding box center [676, 261] width 1022 height 21
click at [187, 262] on p "#MED #Skycop #standby #clara" at bounding box center [676, 261] width 1022 height 21
click at [490, 414] on button "Sauvegarder" at bounding box center [677, 423] width 1040 height 48
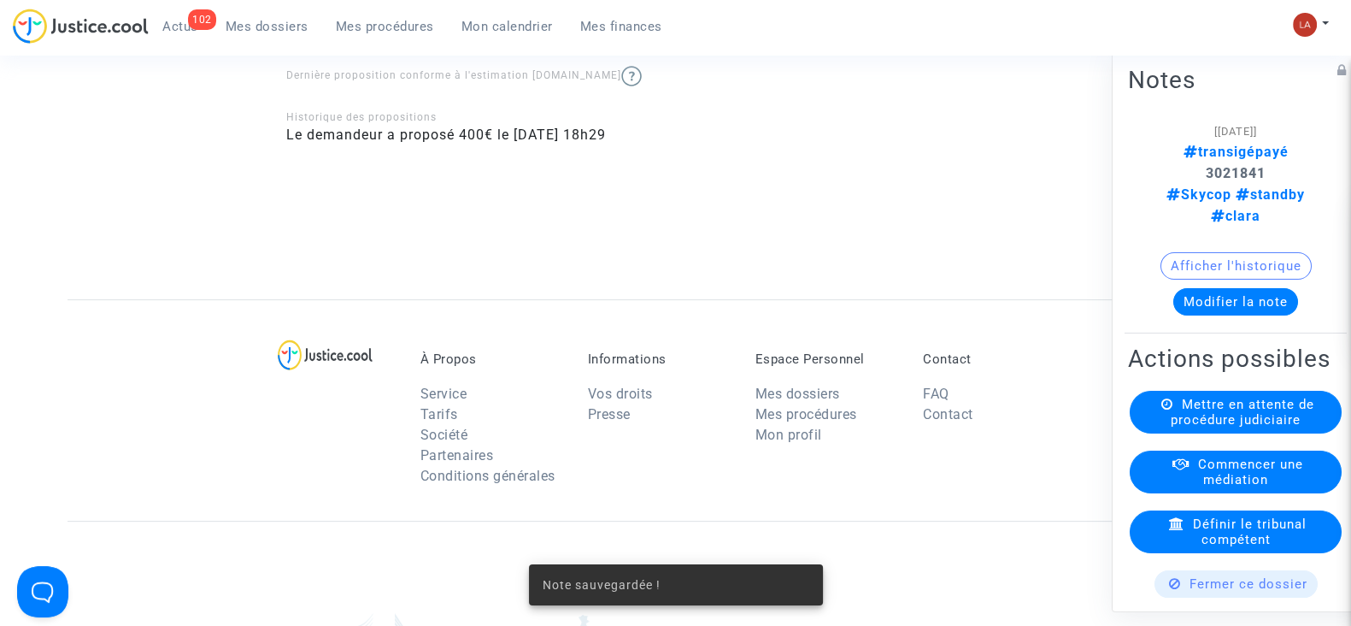
scroll to position [321, 0]
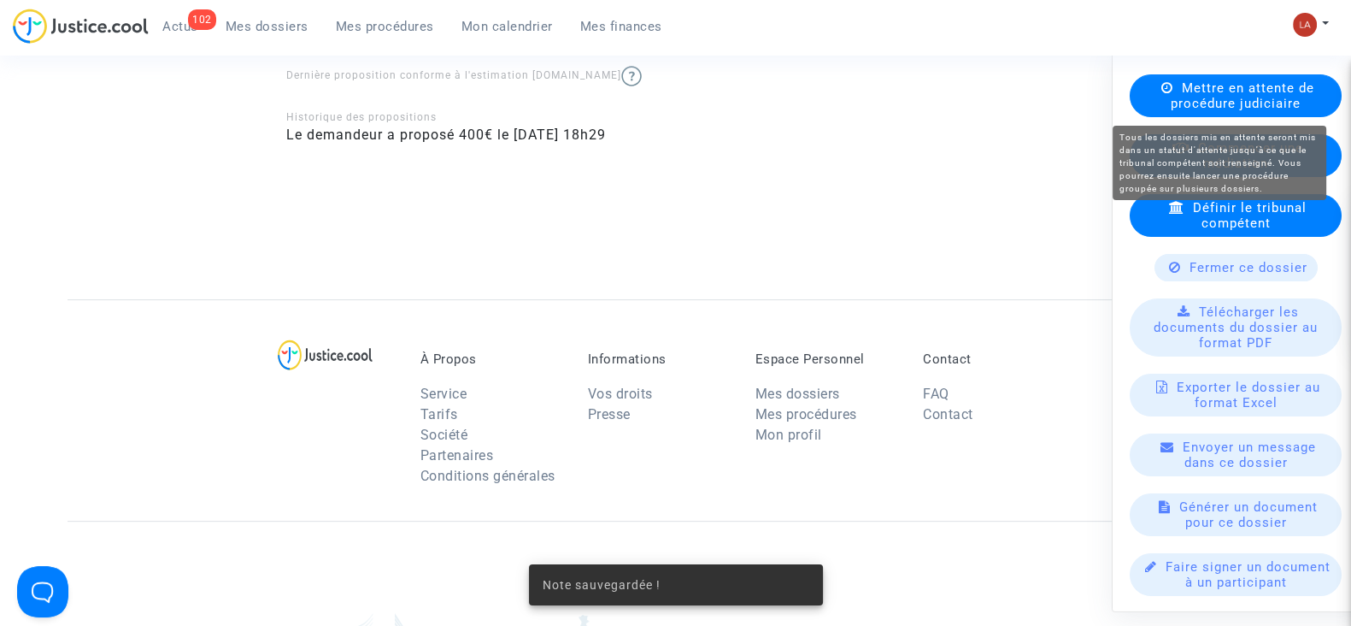
click at [1240, 99] on span "Mettre en attente de procédure judiciaire" at bounding box center [1243, 95] width 144 height 31
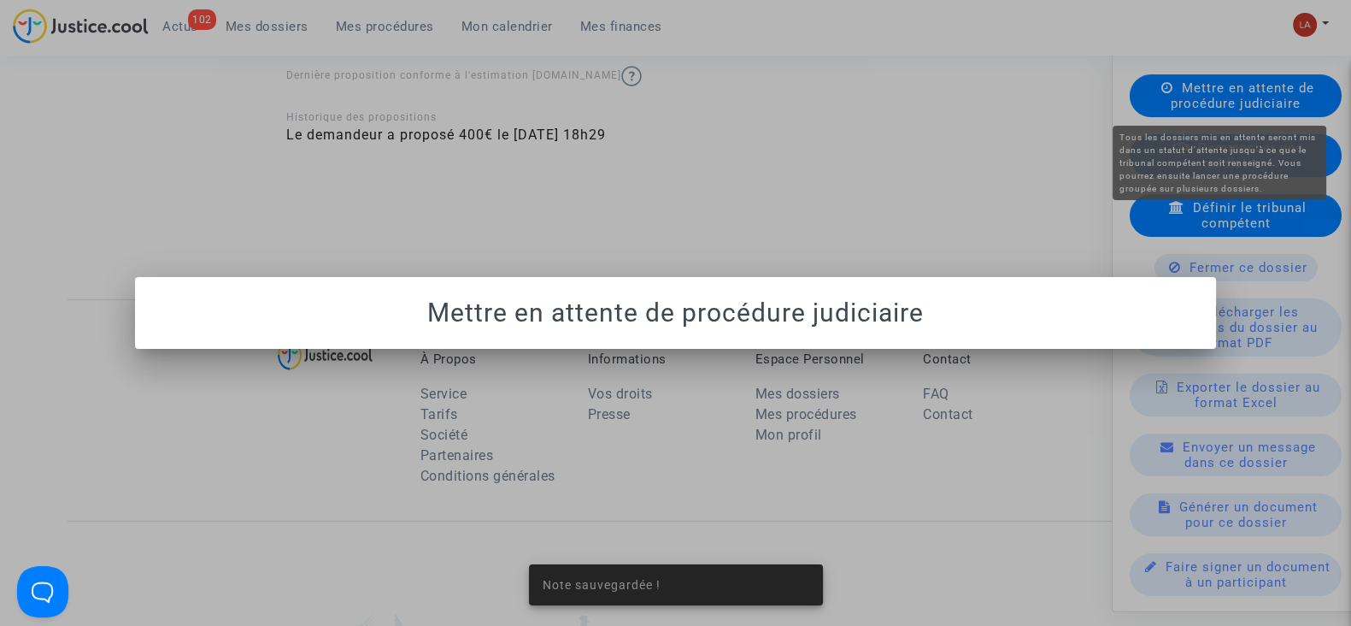
scroll to position [0, 0]
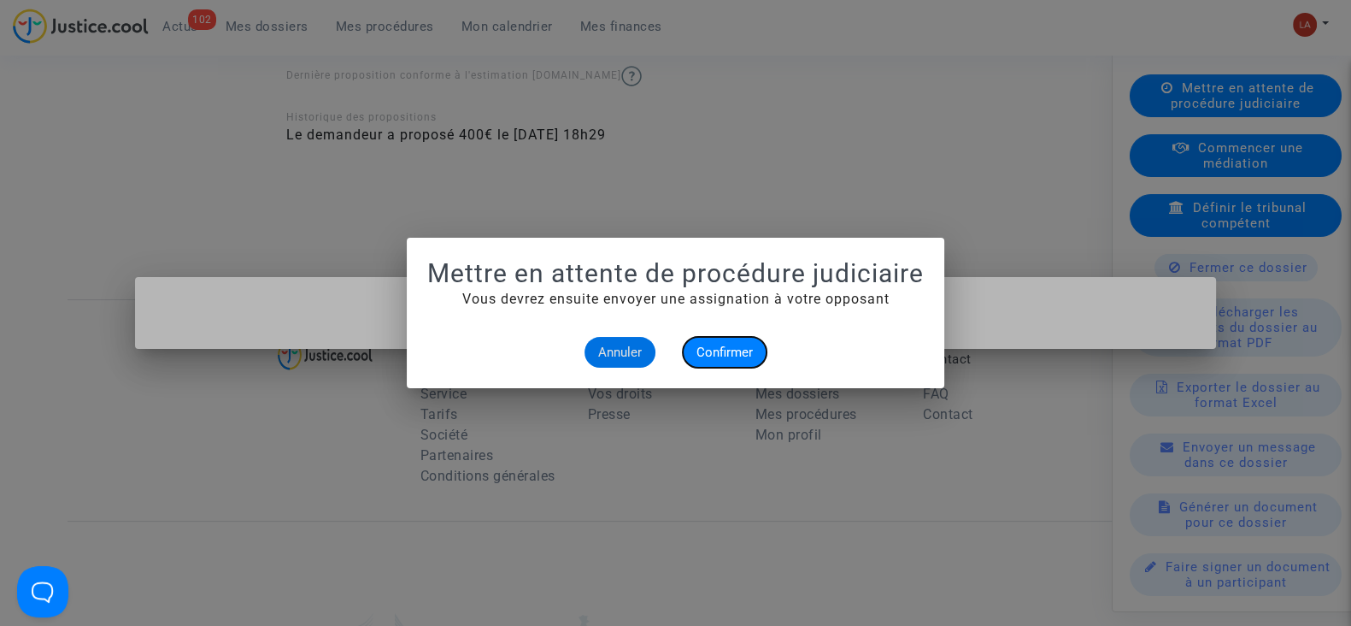
click at [731, 340] on button "Confirmer" at bounding box center [725, 352] width 84 height 31
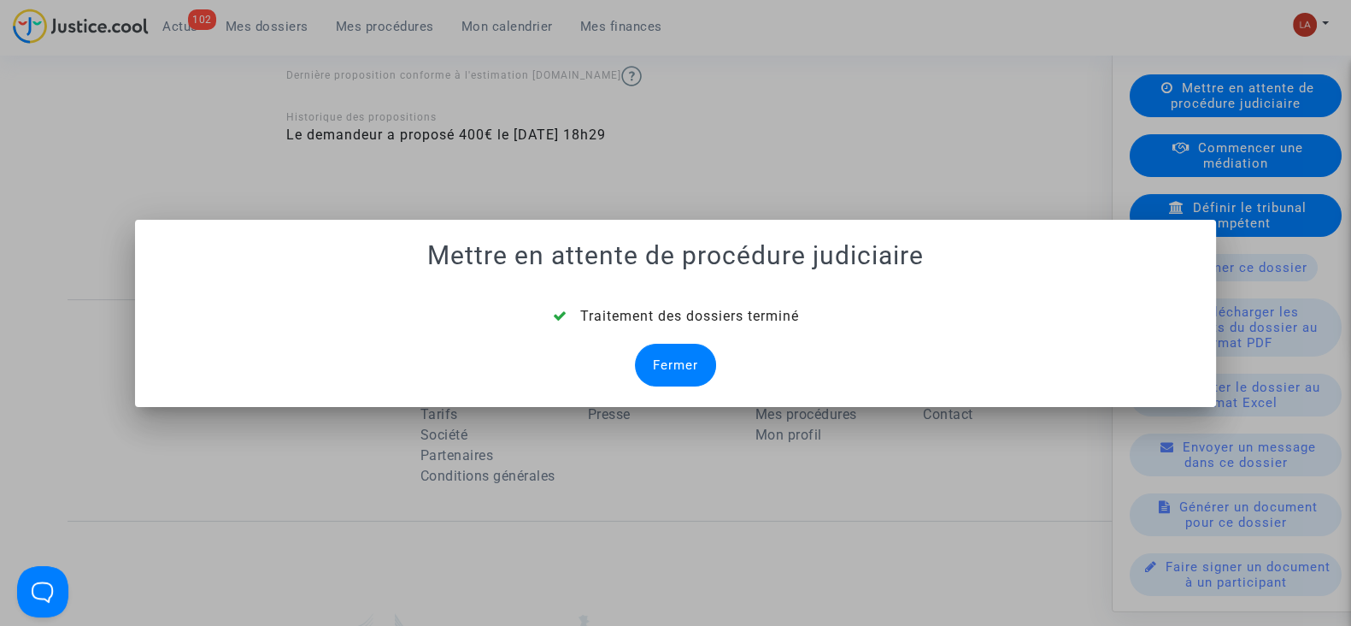
click at [655, 367] on div "Fermer" at bounding box center [675, 365] width 81 height 43
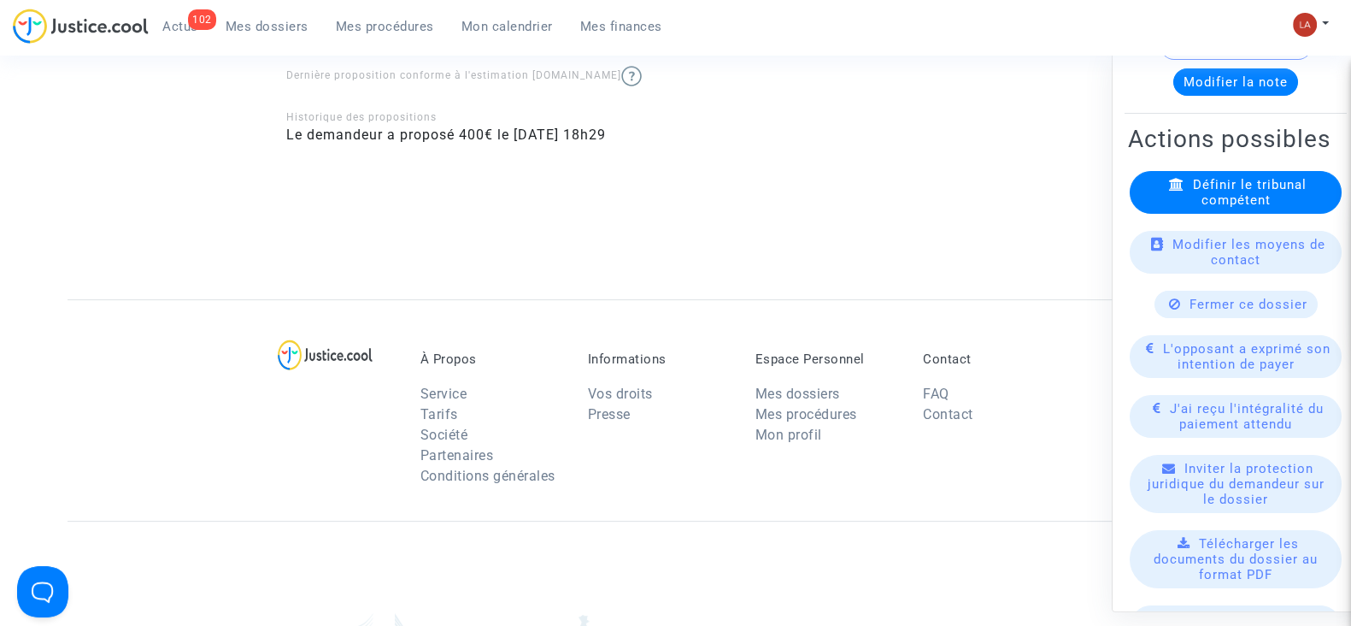
scroll to position [321, 0]
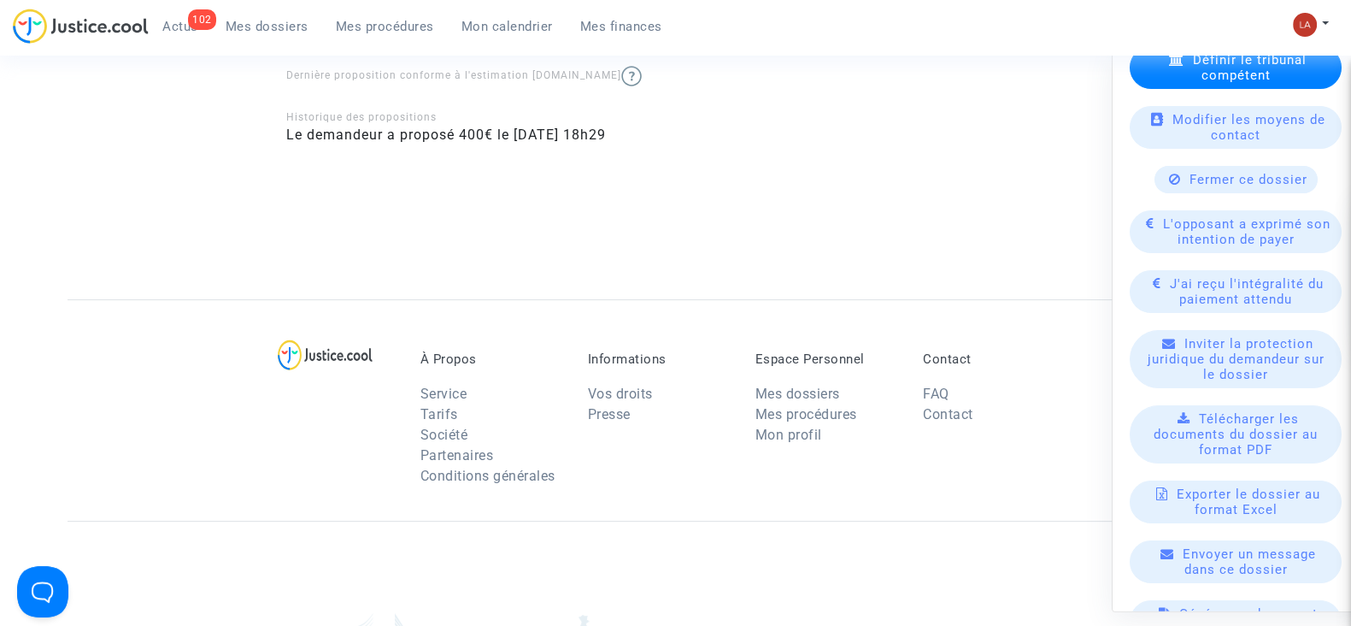
click at [1191, 247] on span "L'opposant a exprimé son intention de payer" at bounding box center [1247, 231] width 168 height 31
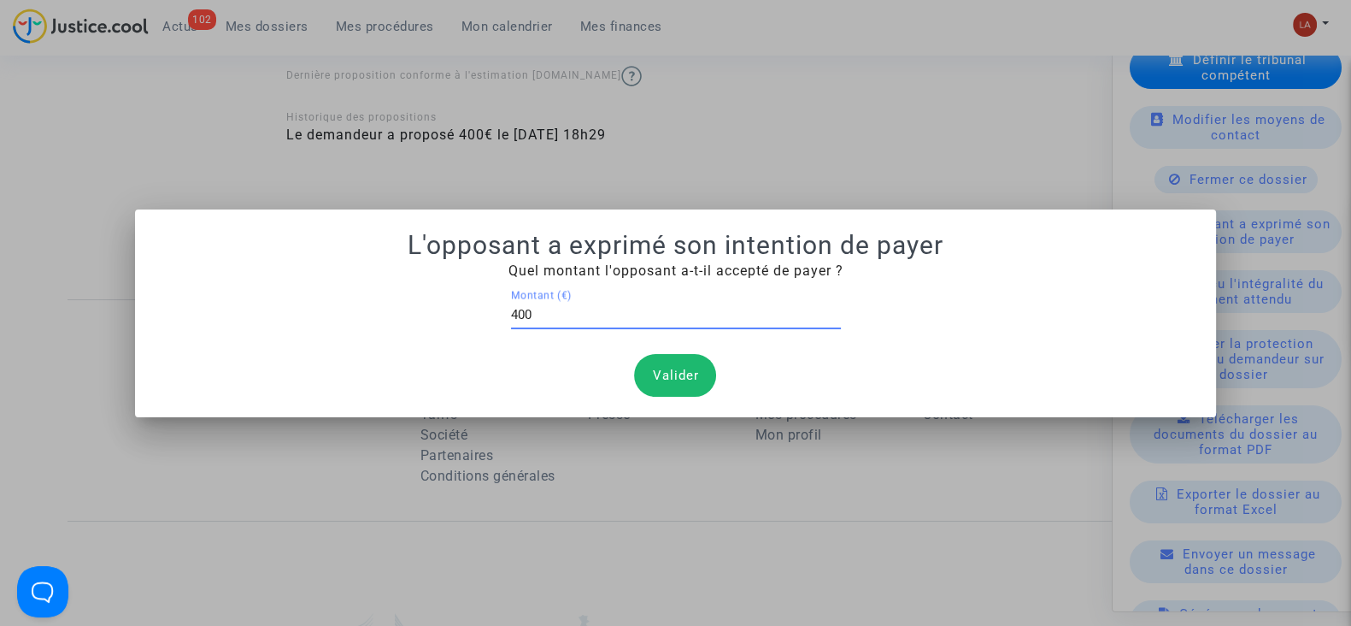
type input "400"
click at [659, 373] on button "Valider" at bounding box center [675, 375] width 82 height 43
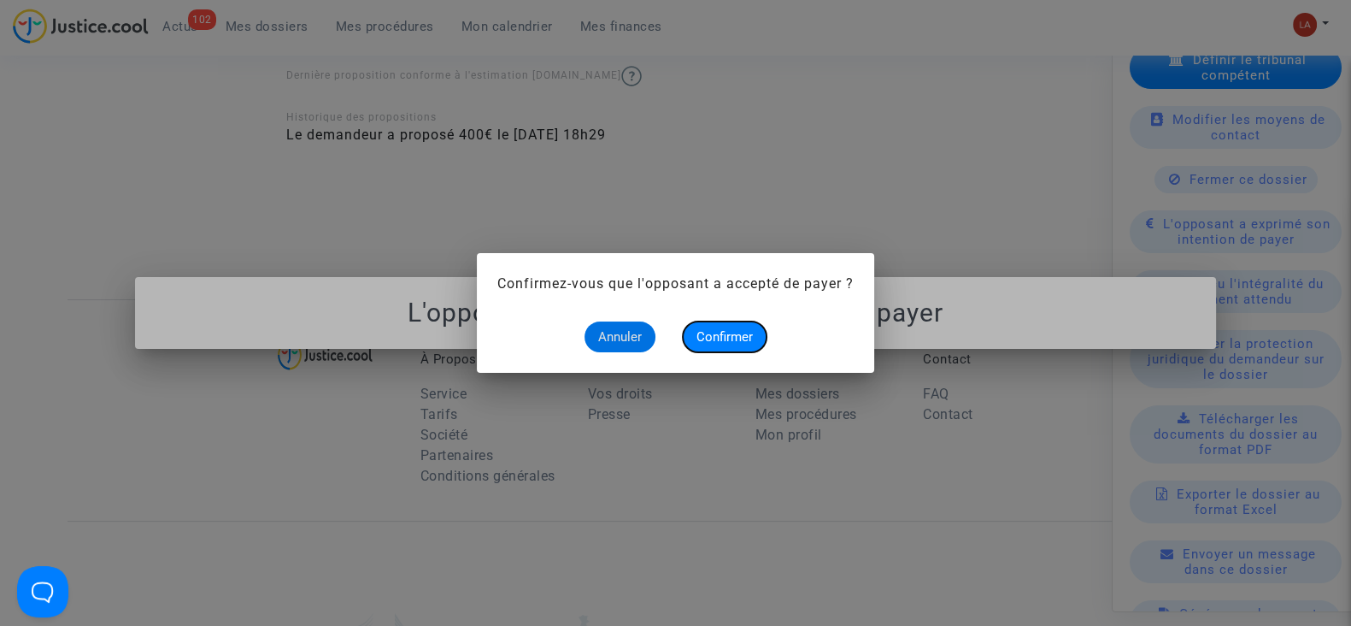
click at [705, 331] on span "Confirmer" at bounding box center [725, 336] width 56 height 15
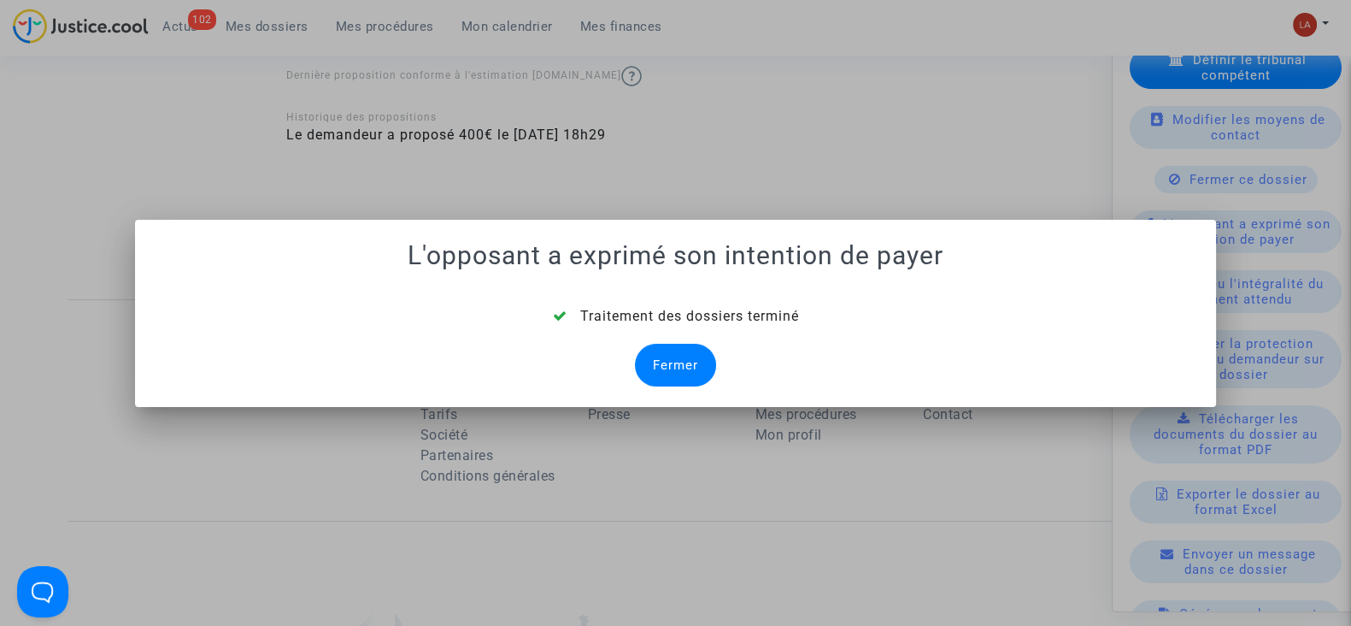
click at [685, 352] on div "Fermer" at bounding box center [675, 365] width 81 height 43
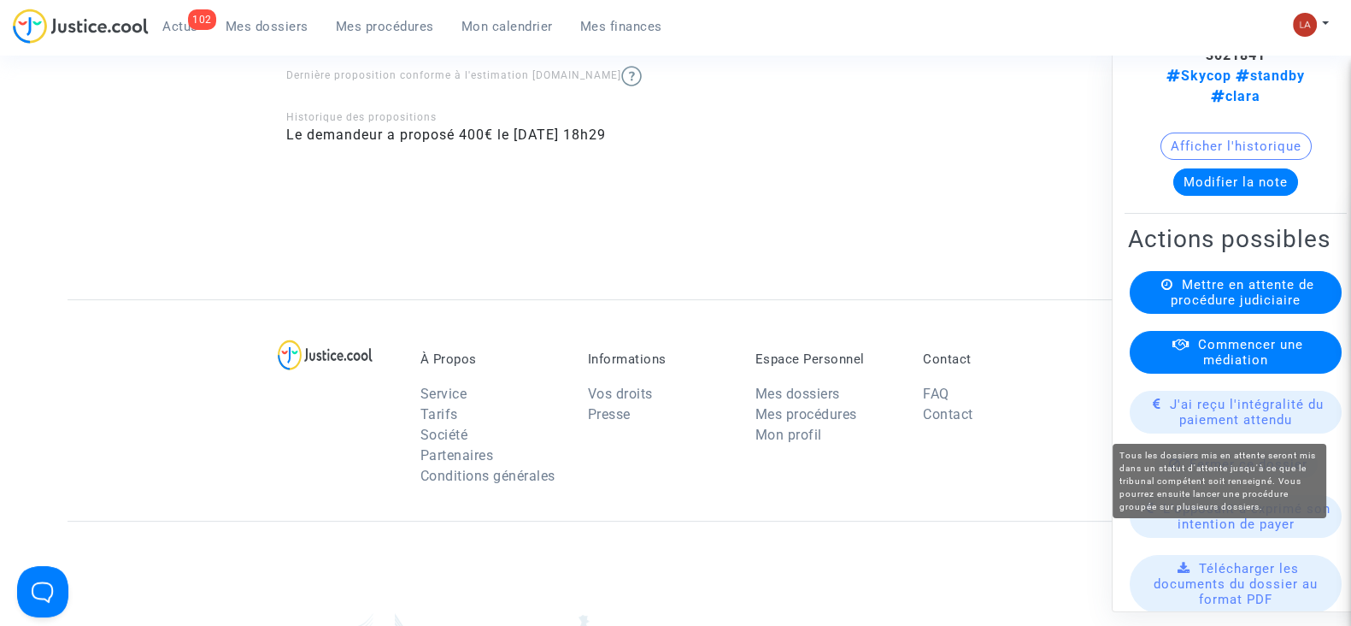
scroll to position [213, 0]
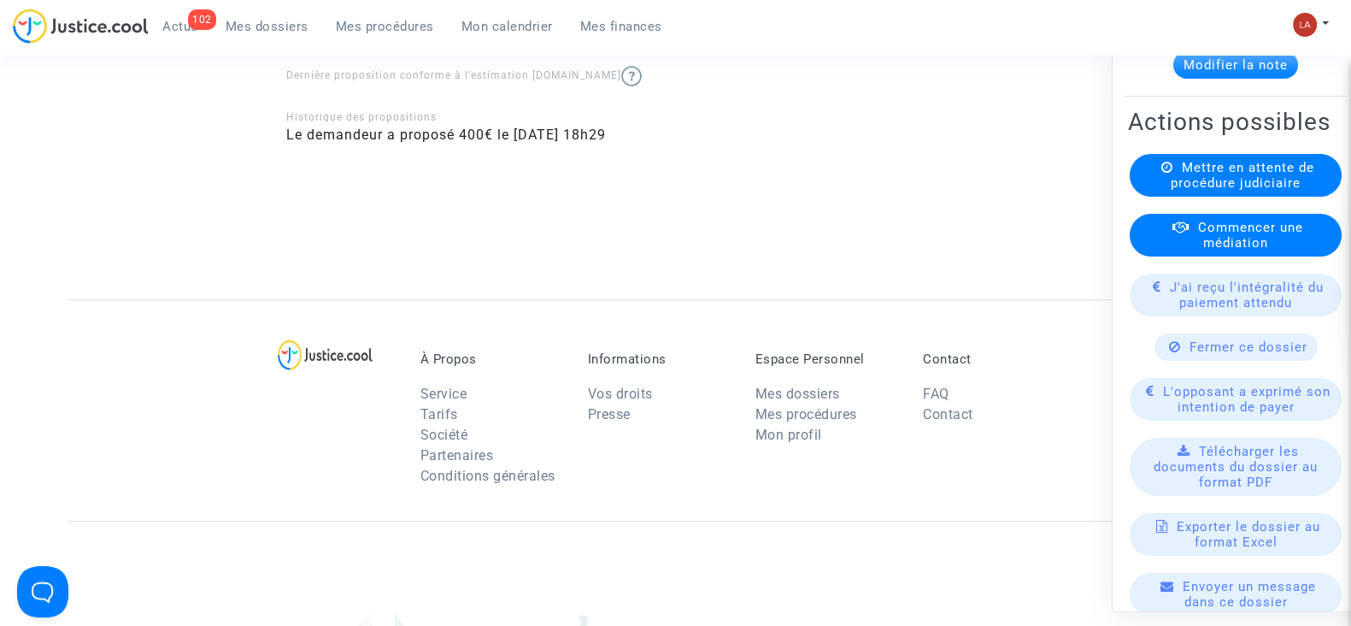
click at [1184, 310] on span "J'ai reçu l'intégralité du paiement attendu" at bounding box center [1247, 294] width 154 height 31
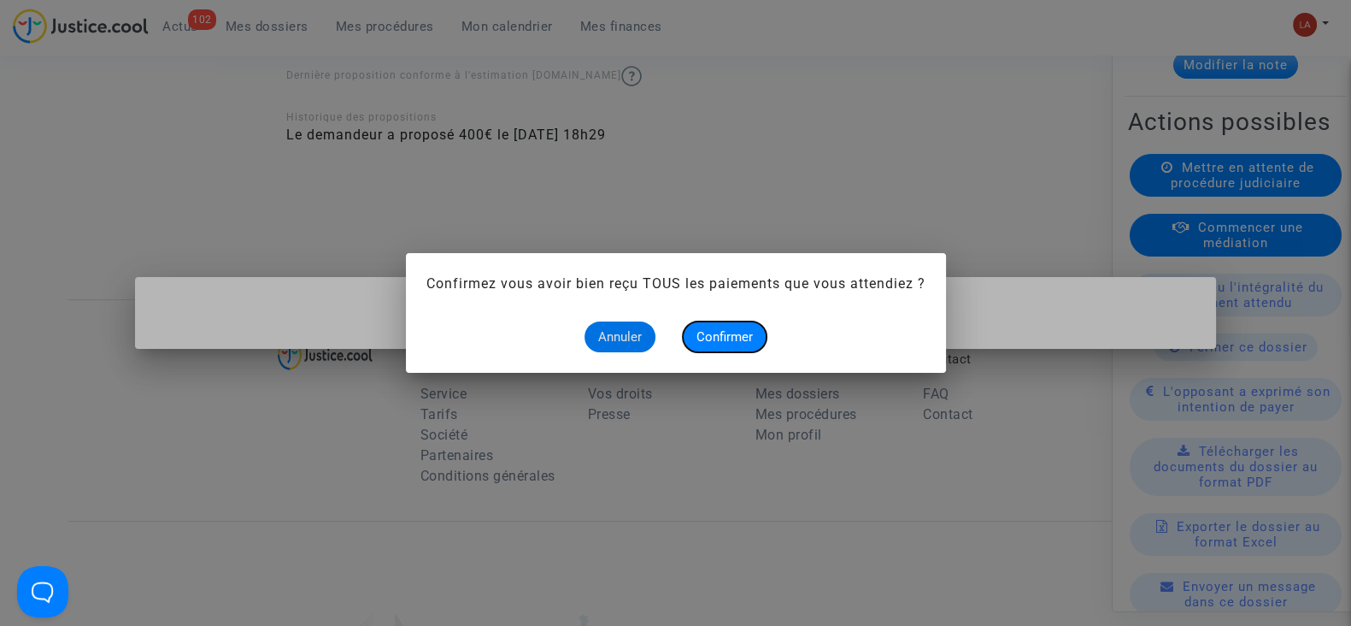
click at [704, 339] on span "Confirmer" at bounding box center [725, 336] width 56 height 15
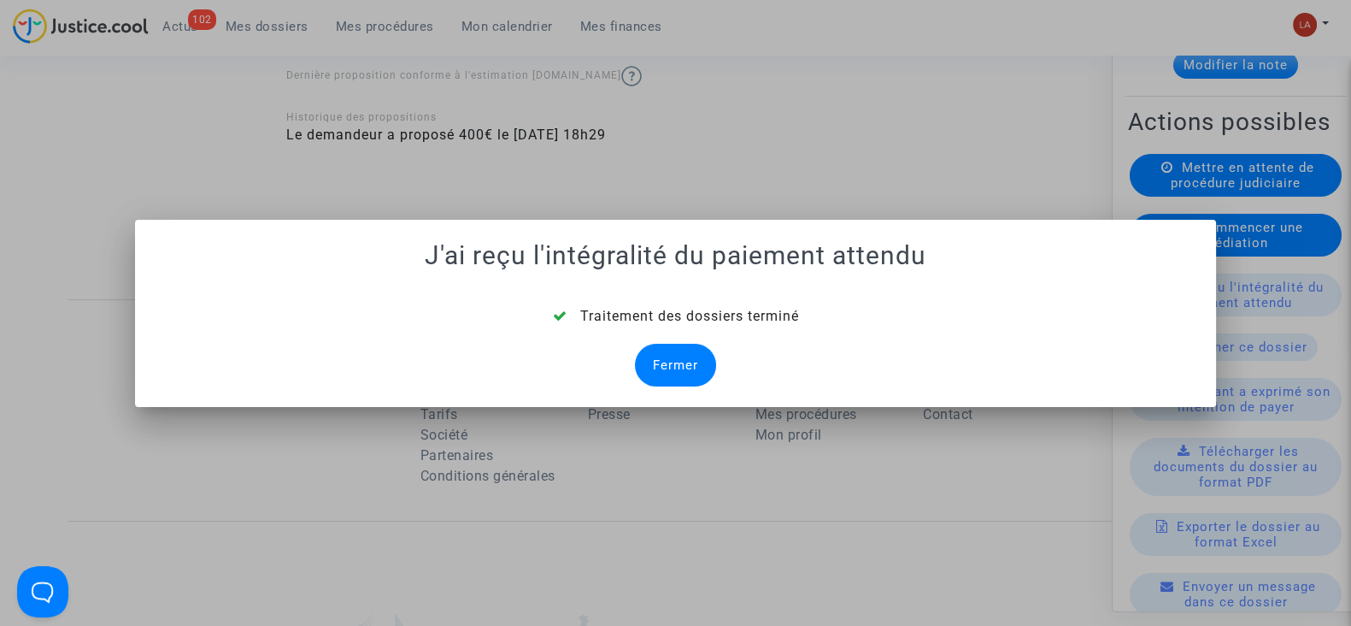
click at [659, 357] on div "Fermer" at bounding box center [675, 365] width 81 height 43
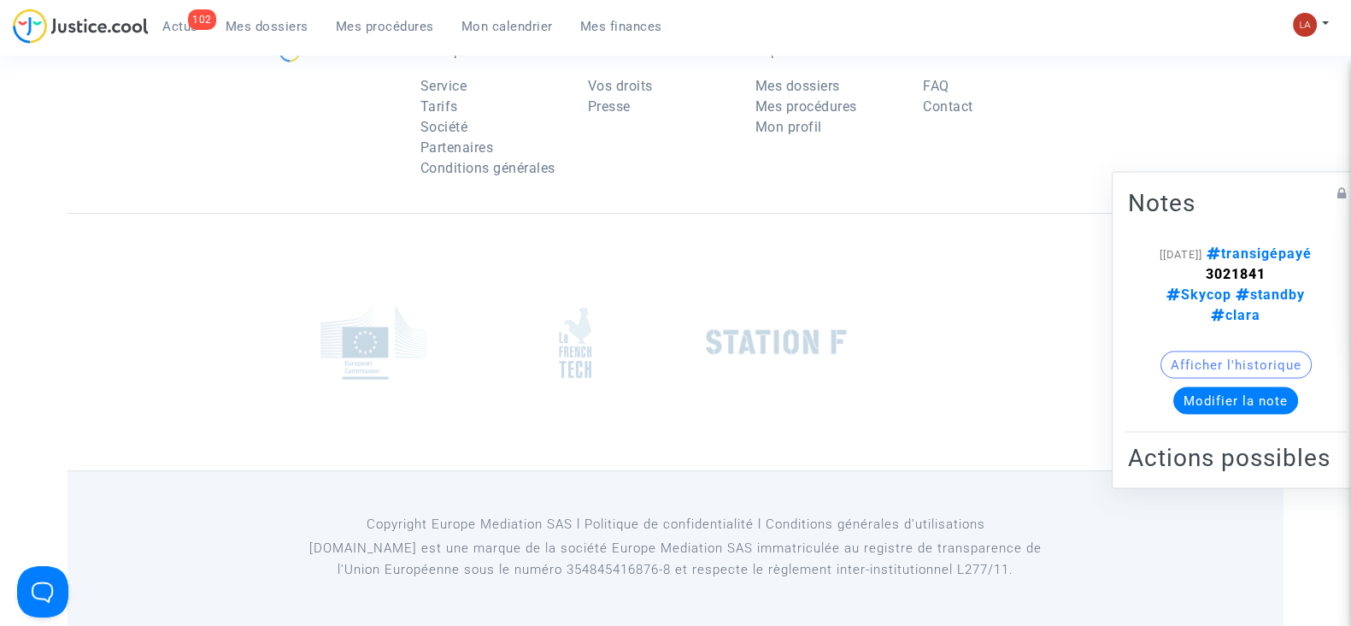
scroll to position [641, 0]
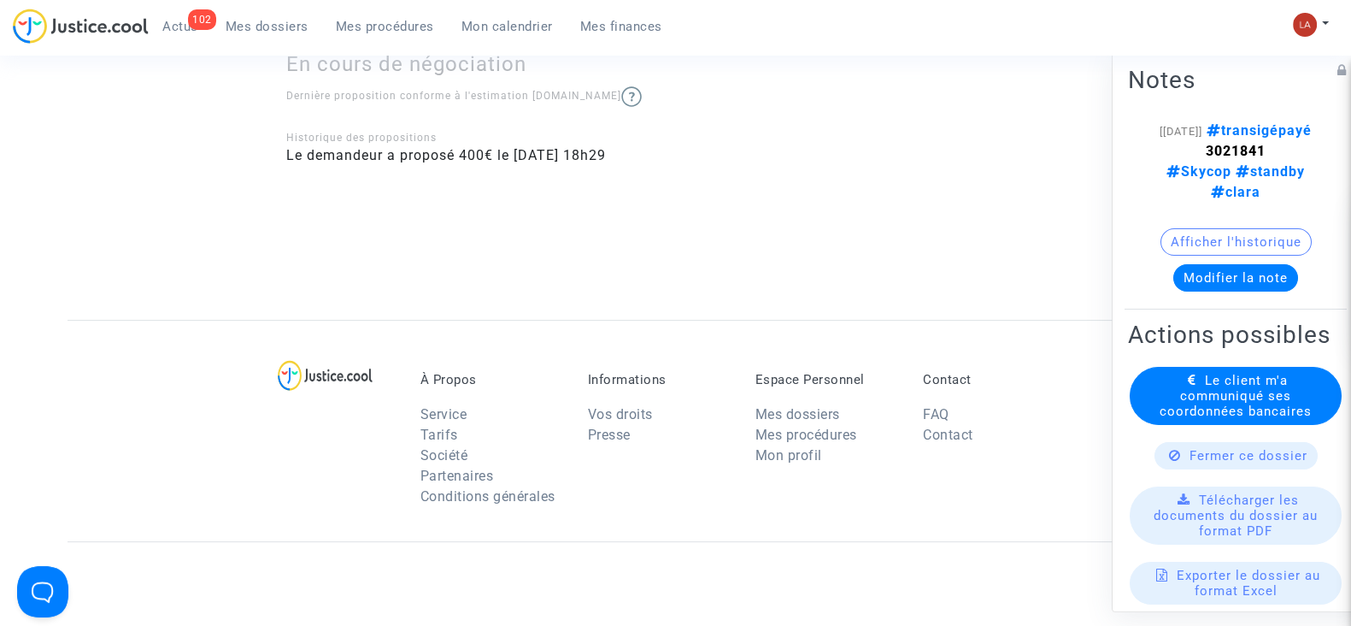
click at [1213, 419] on span "Le client m'a communiqué ses coordonnées bancaires" at bounding box center [1236, 396] width 152 height 46
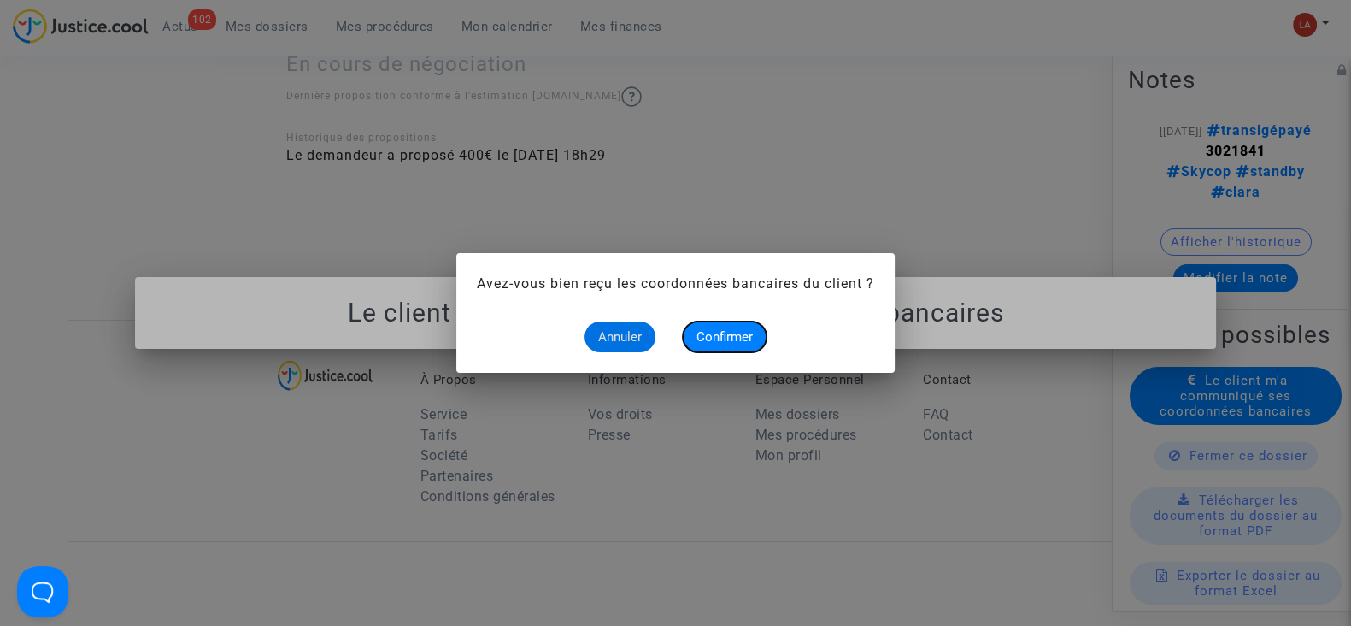
click at [693, 342] on button "Confirmer" at bounding box center [725, 336] width 84 height 31
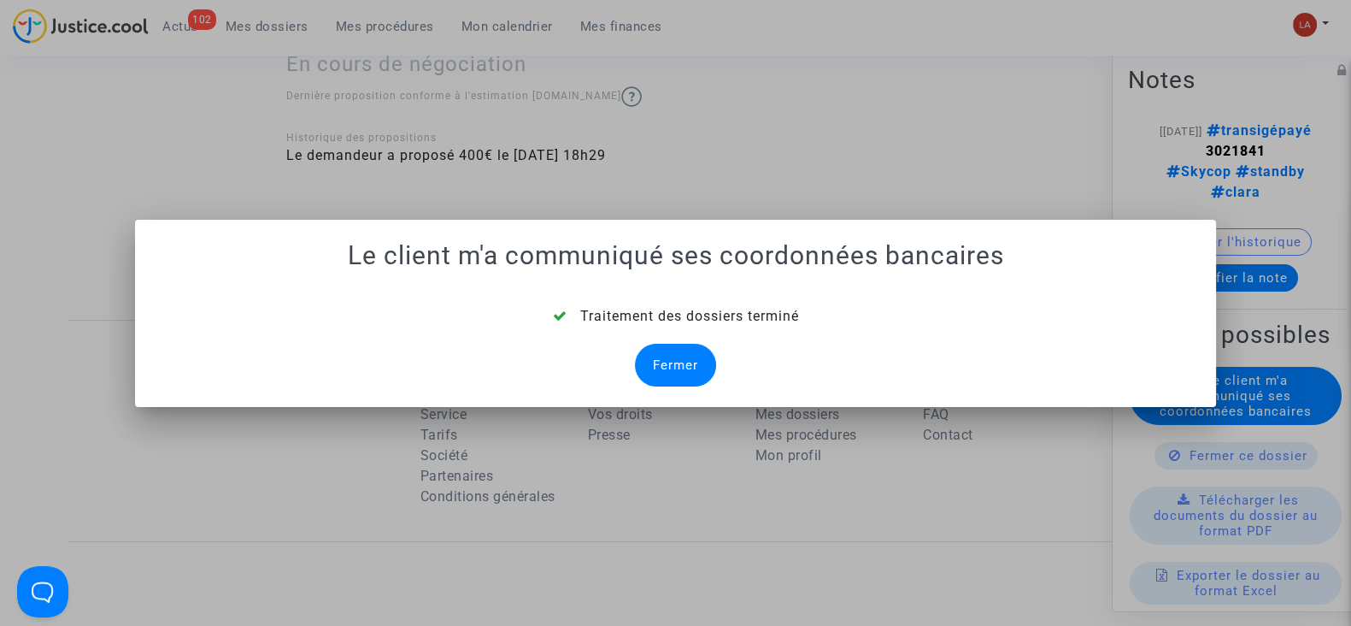
click at [693, 365] on div "Fermer" at bounding box center [675, 365] width 81 height 43
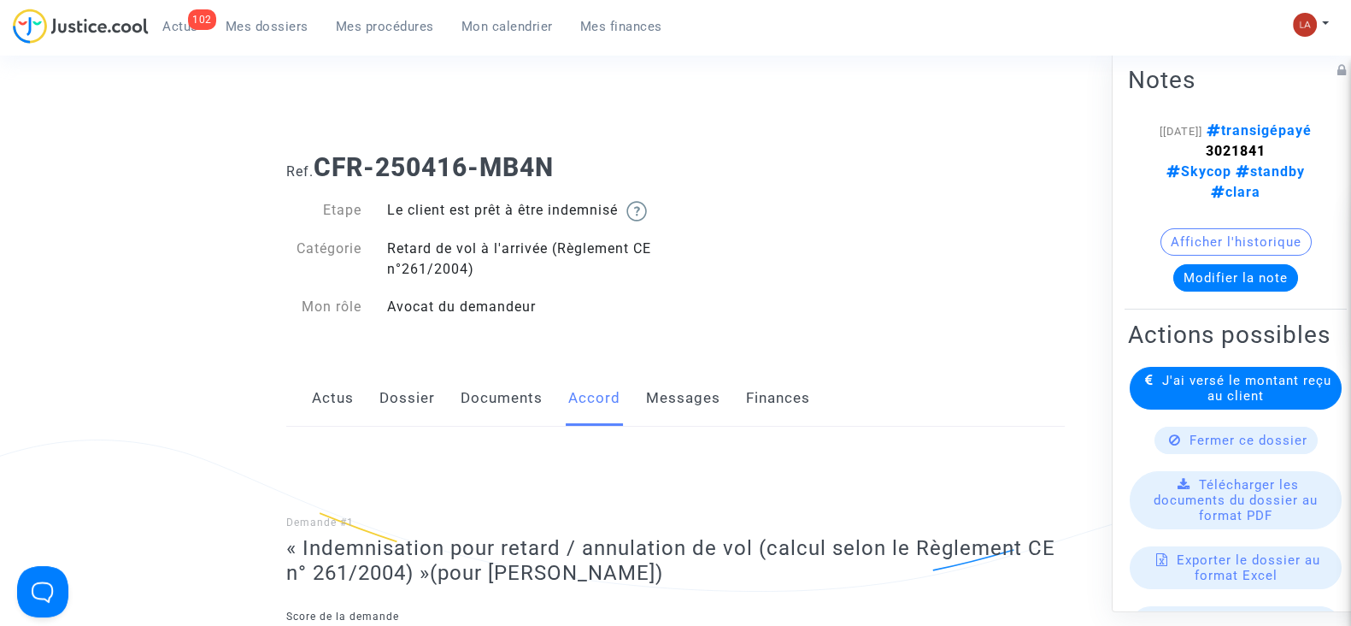
drag, startPoint x: 690, startPoint y: 399, endPoint x: 707, endPoint y: 412, distance: 21.4
click at [690, 399] on link "Messages" at bounding box center [683, 398] width 74 height 56
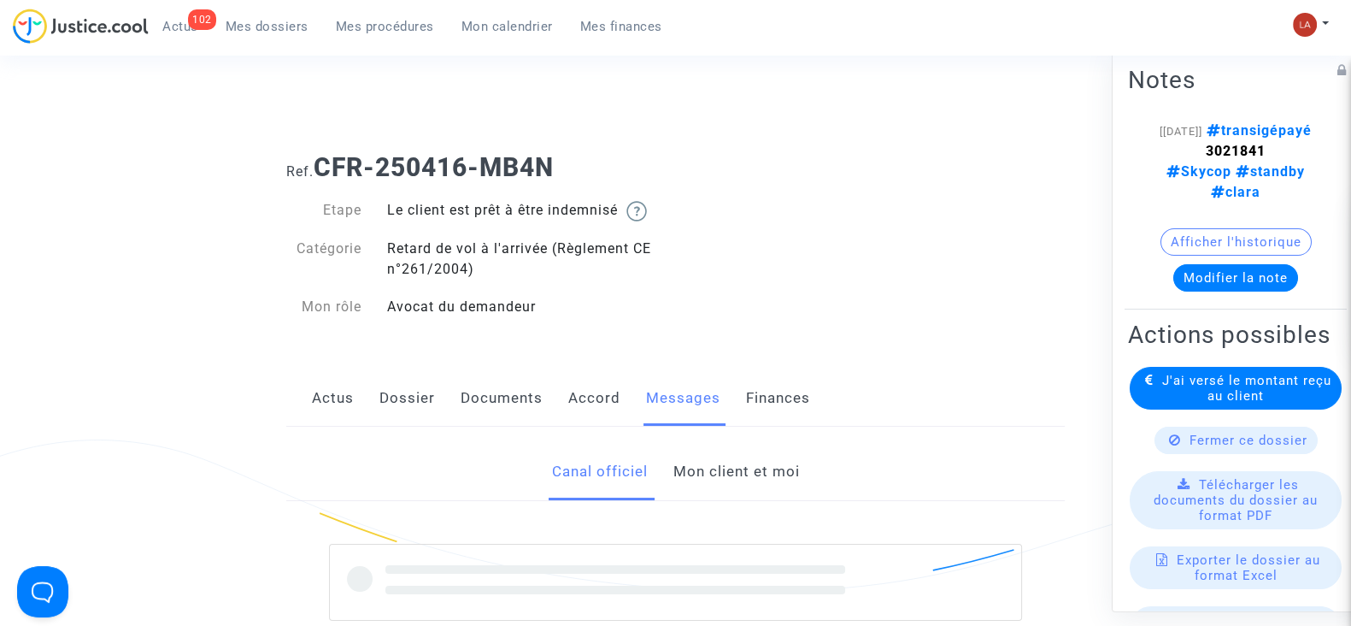
click at [742, 462] on link "Mon client et moi" at bounding box center [736, 472] width 126 height 56
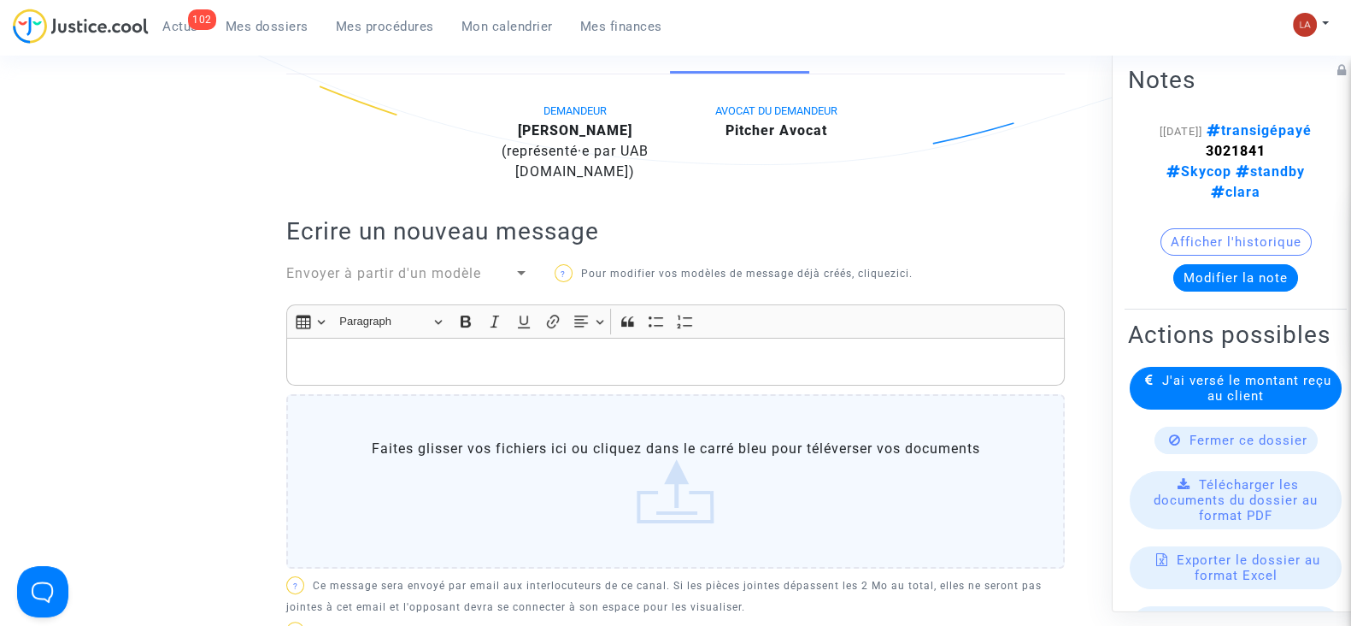
scroll to position [962, 0]
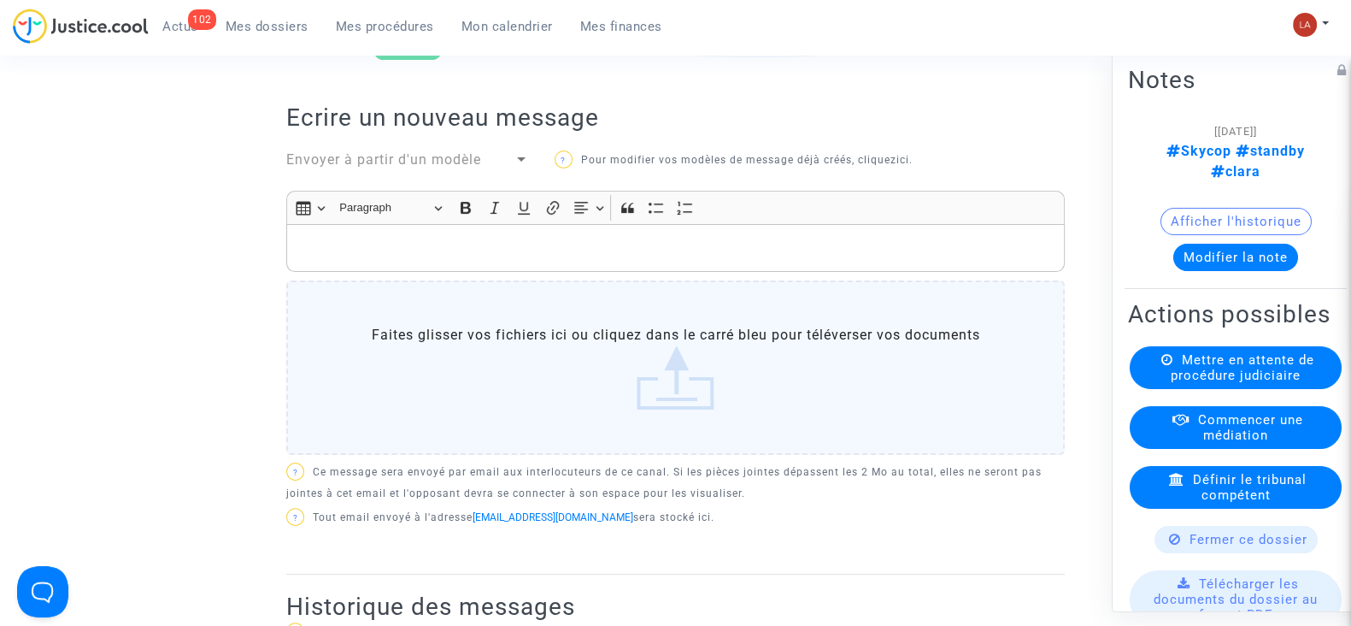
scroll to position [1068, 0]
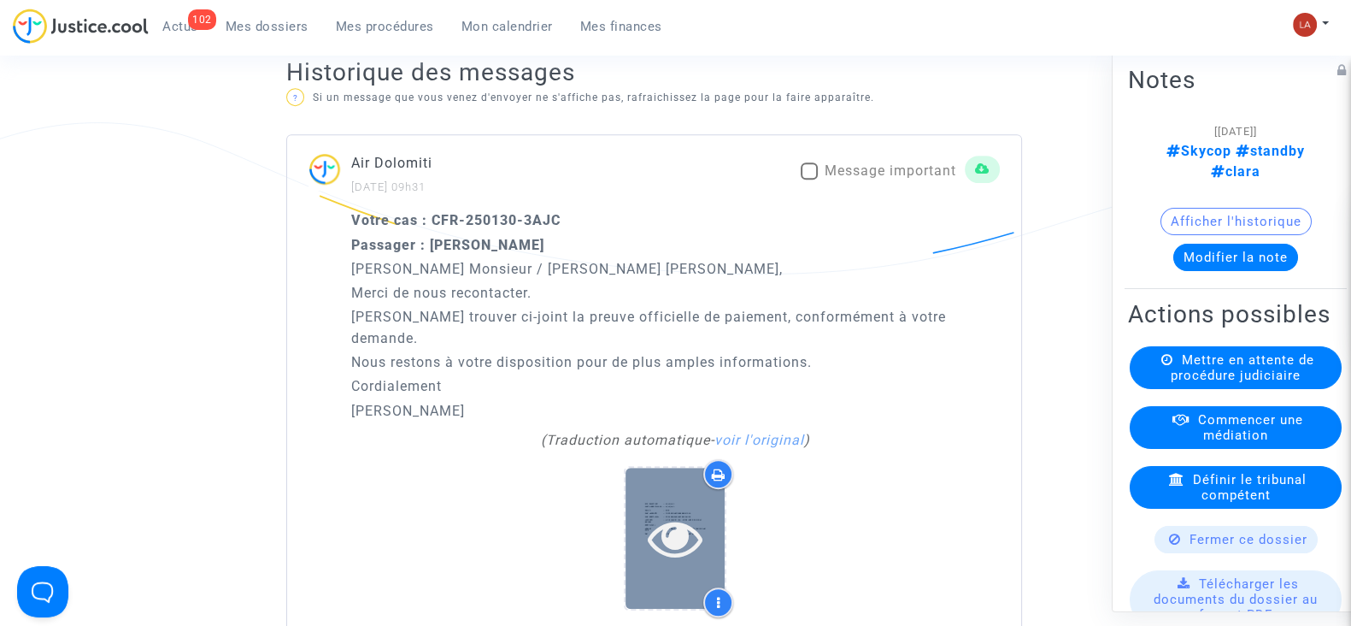
click at [661, 510] on icon at bounding box center [676, 537] width 56 height 55
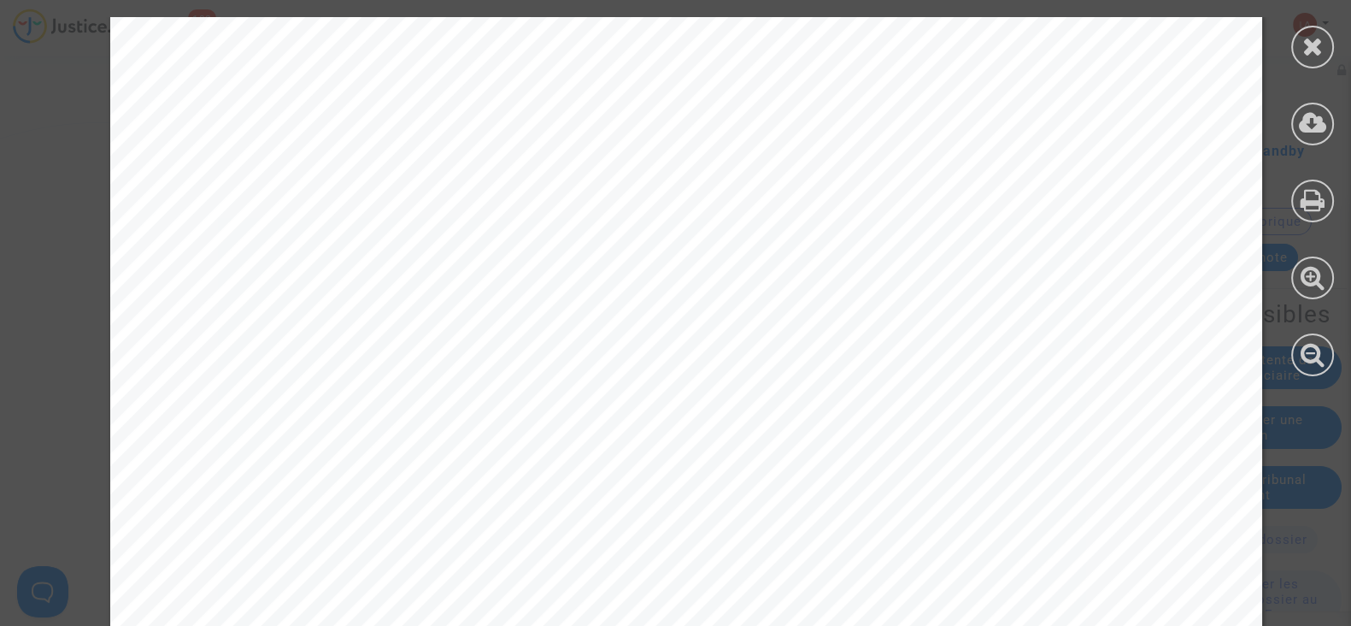
scroll to position [0, 0]
click at [1317, 40] on icon at bounding box center [1313, 46] width 21 height 26
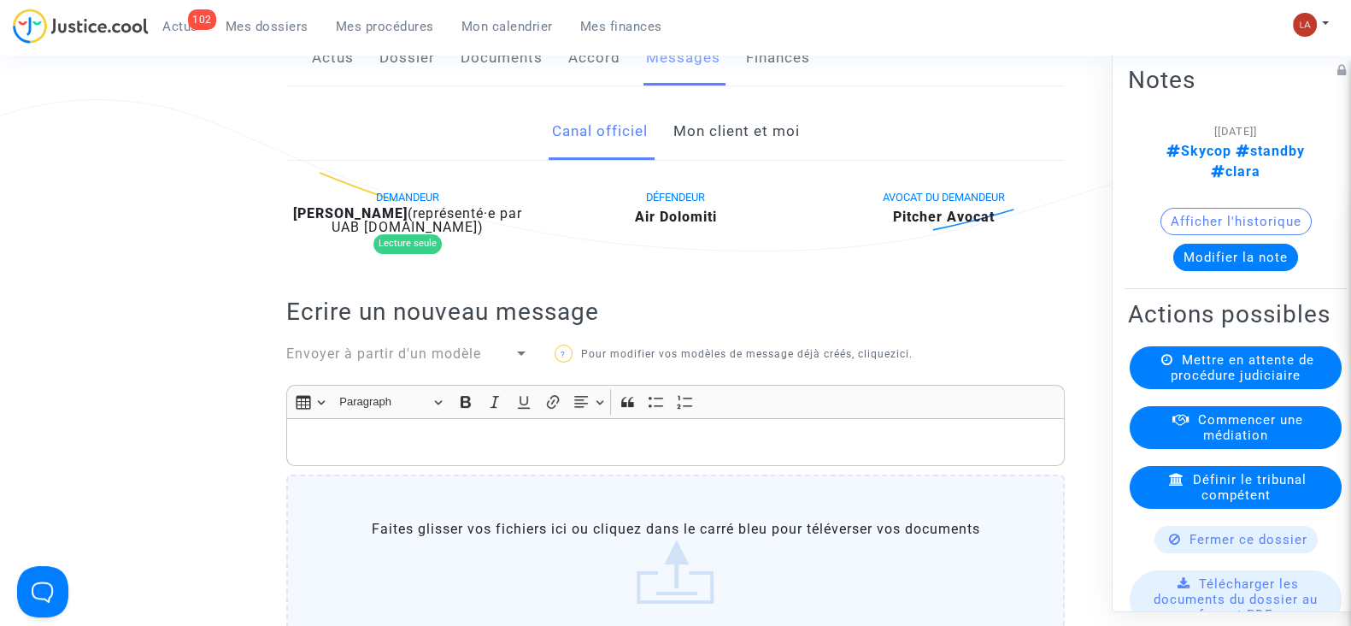
scroll to position [321, 0]
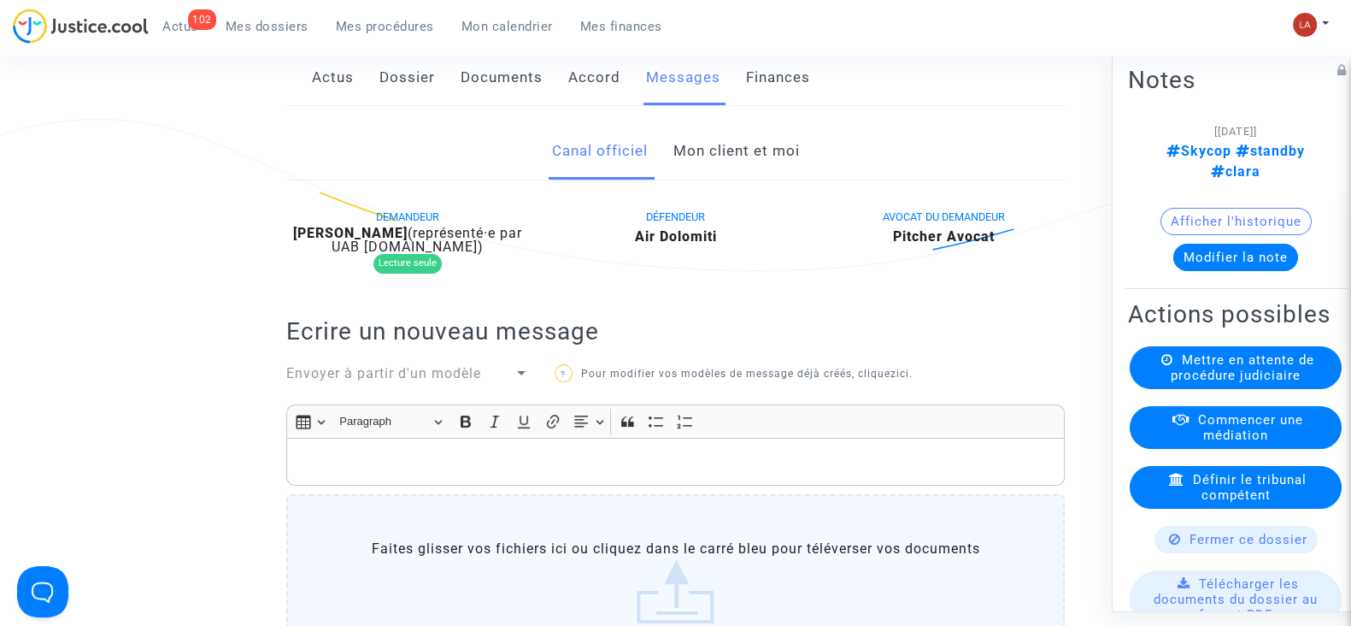
click at [1214, 244] on button "Modifier la note" at bounding box center [1235, 257] width 125 height 27
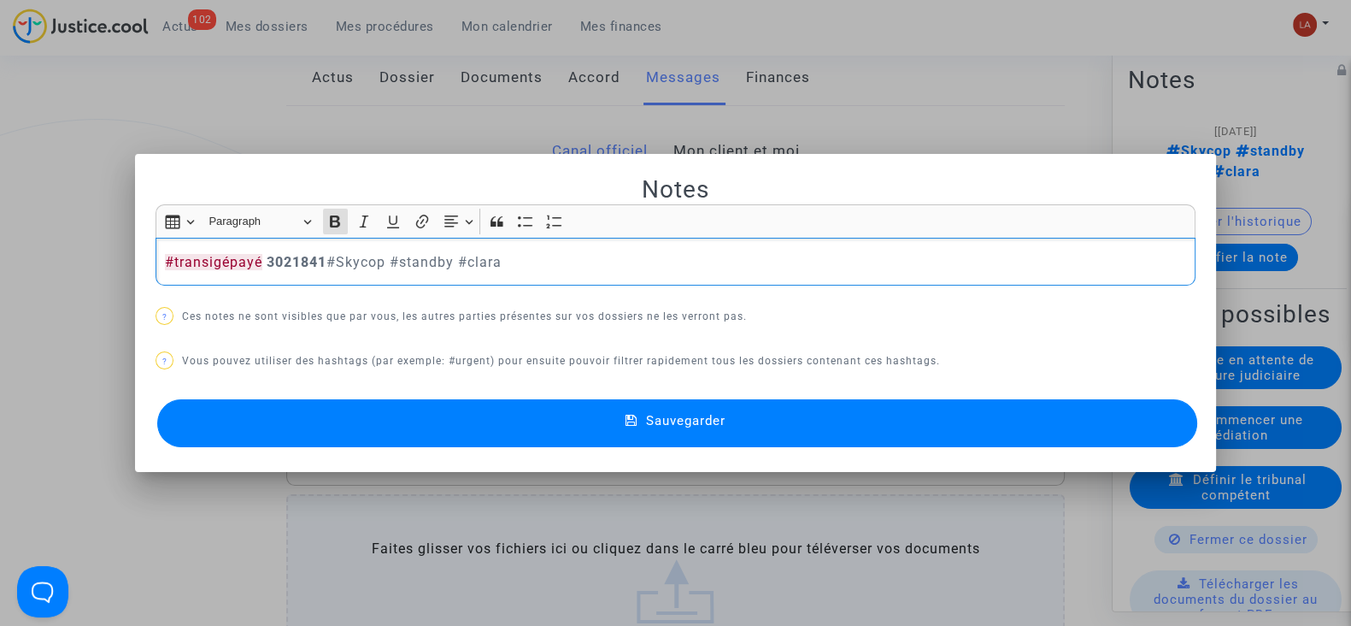
click at [515, 438] on button "Sauvegarder" at bounding box center [677, 423] width 1040 height 48
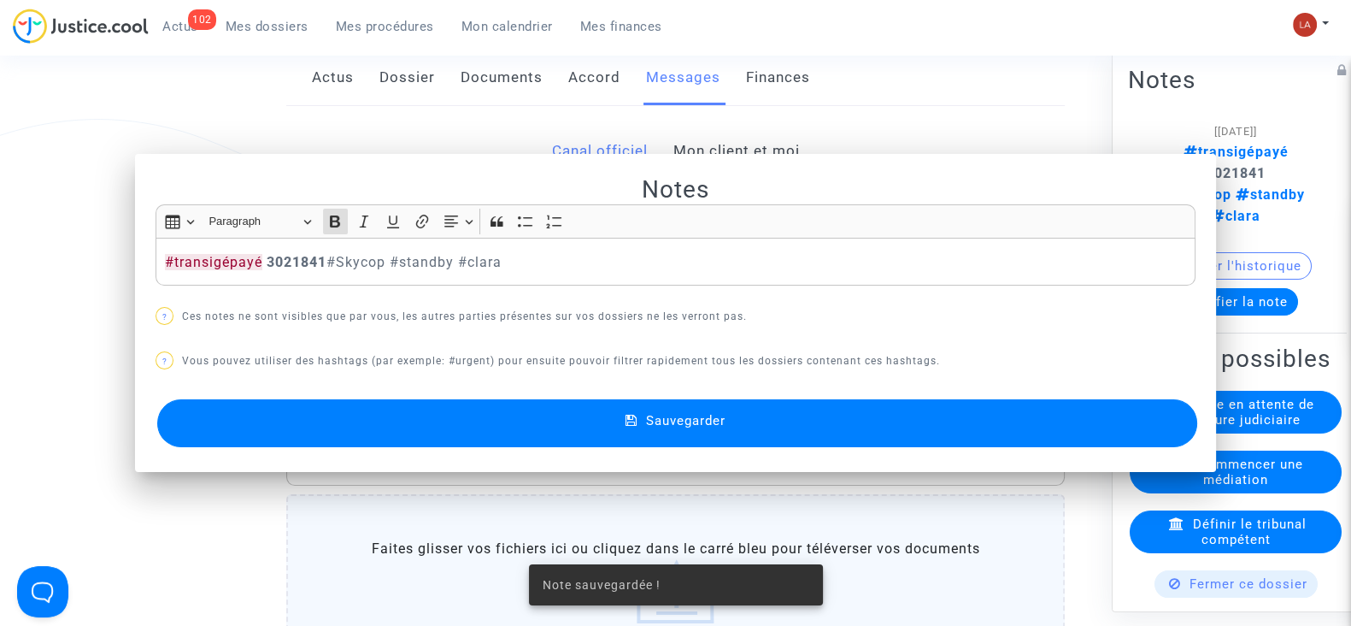
scroll to position [321, 0]
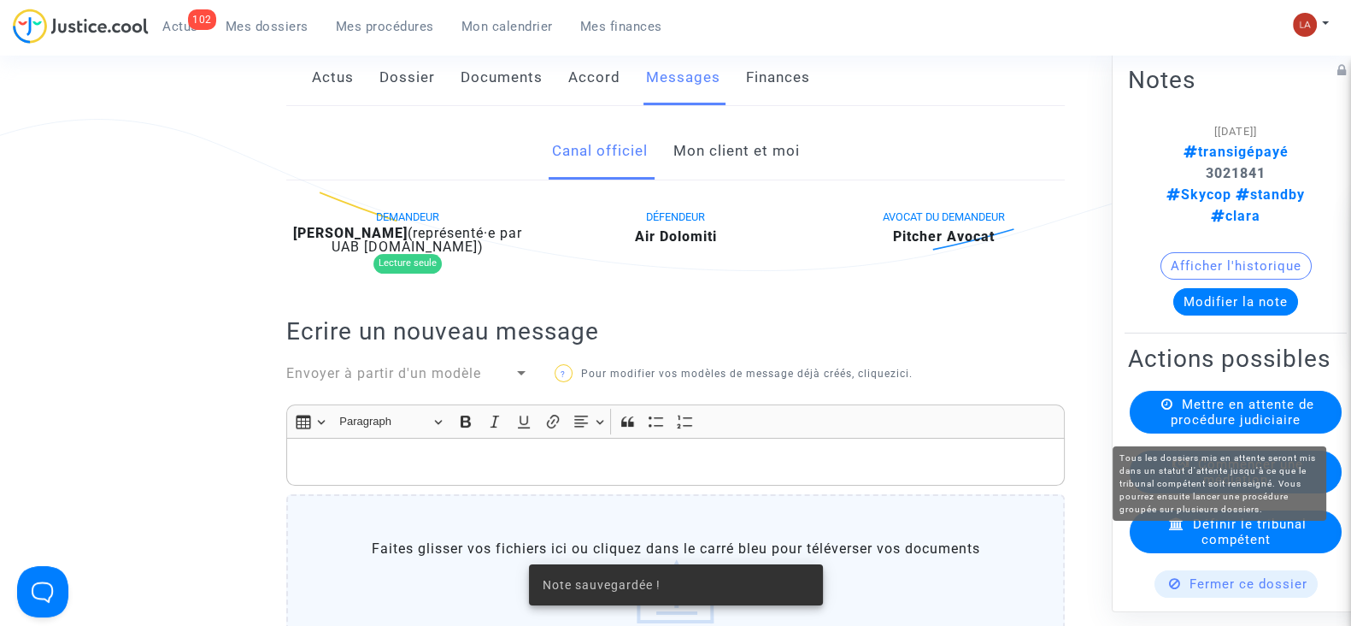
click at [1214, 424] on span "Mettre en attente de procédure judiciaire" at bounding box center [1243, 412] width 144 height 31
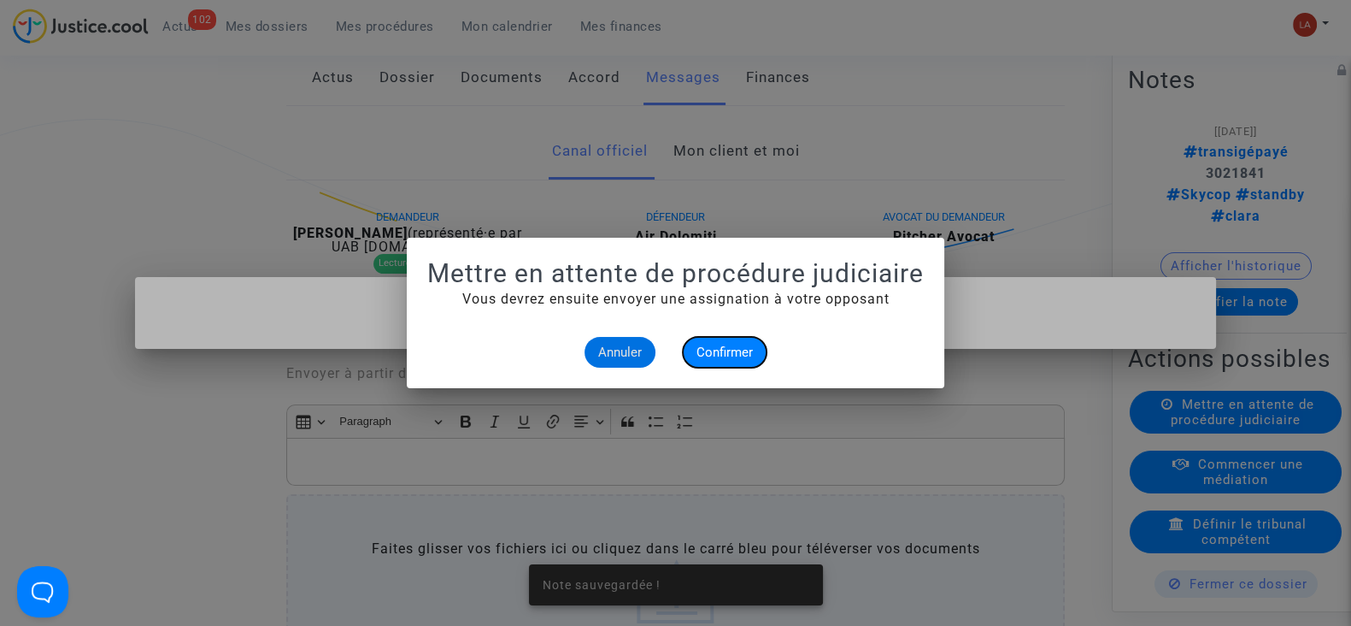
click at [709, 341] on button "Confirmer" at bounding box center [725, 352] width 84 height 31
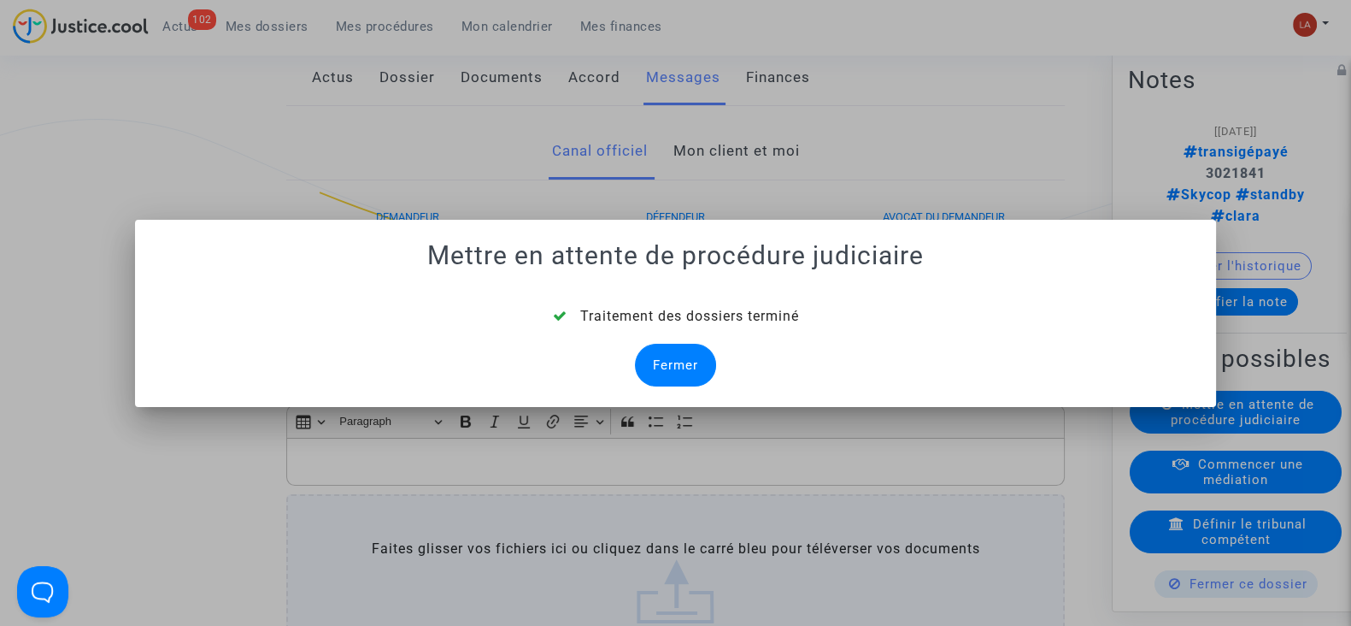
click at [650, 357] on div "Fermer" at bounding box center [675, 365] width 81 height 43
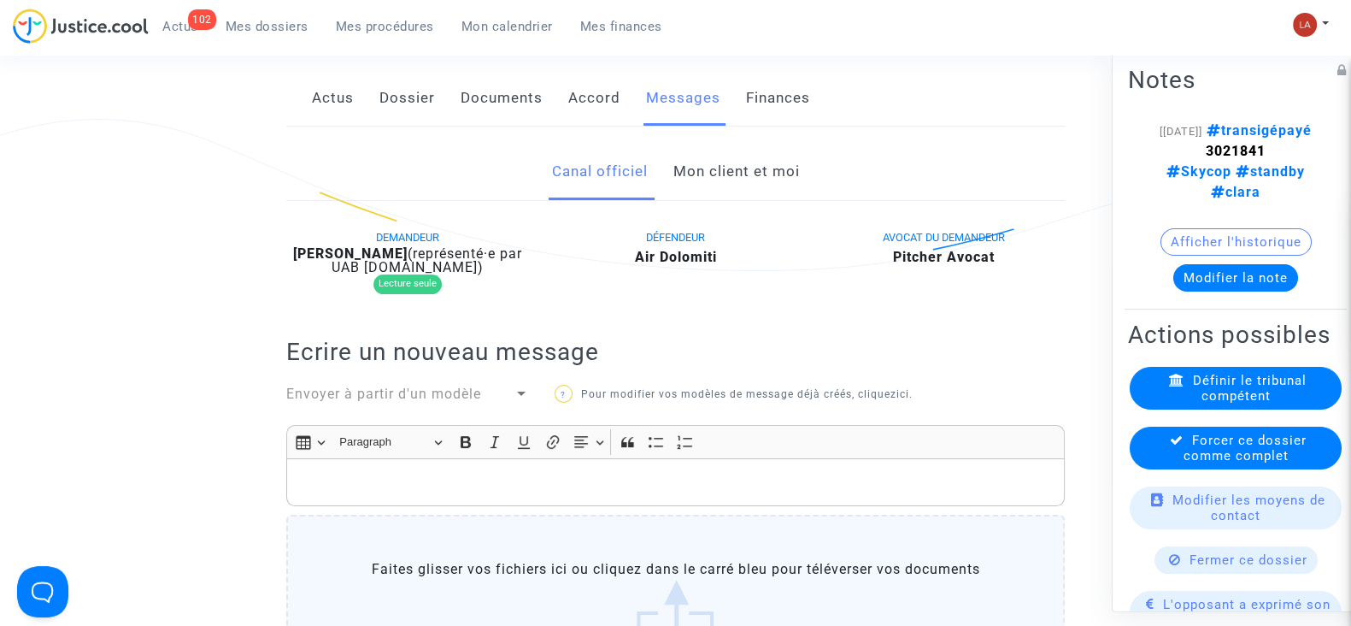
scroll to position [213, 0]
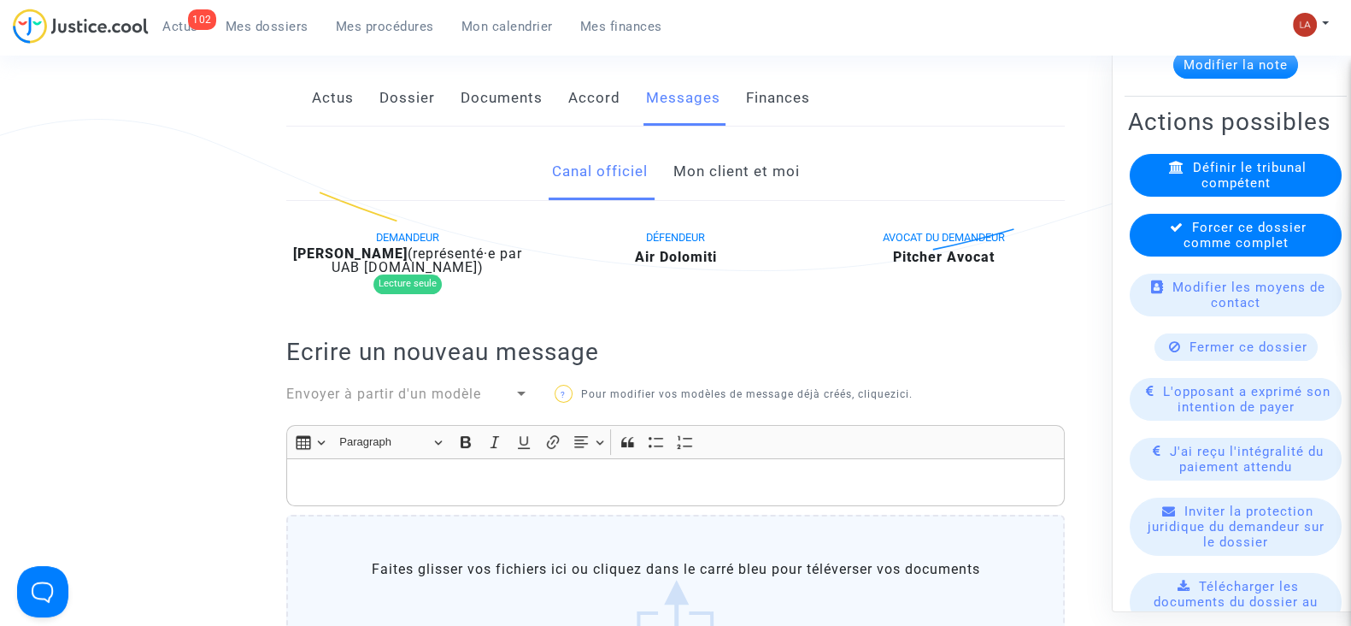
click at [1194, 415] on span "L'opposant a exprimé son intention de payer" at bounding box center [1247, 399] width 168 height 31
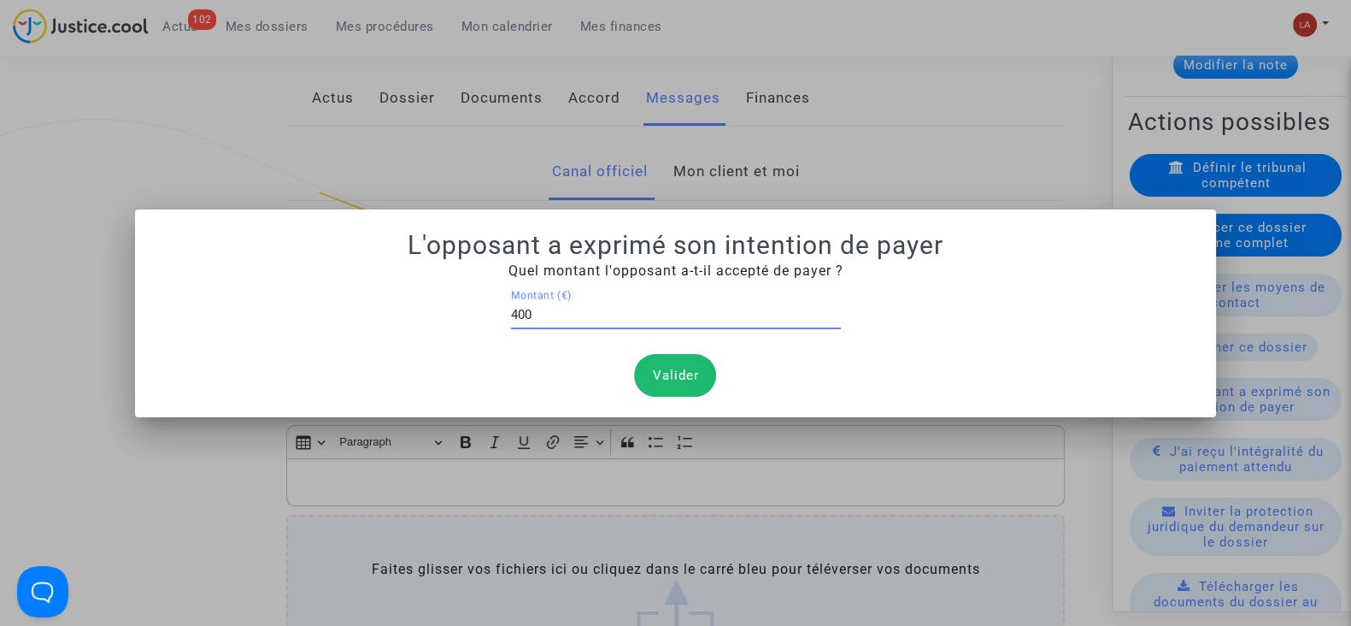
type input "400"
click at [655, 379] on button "Valider" at bounding box center [675, 375] width 82 height 43
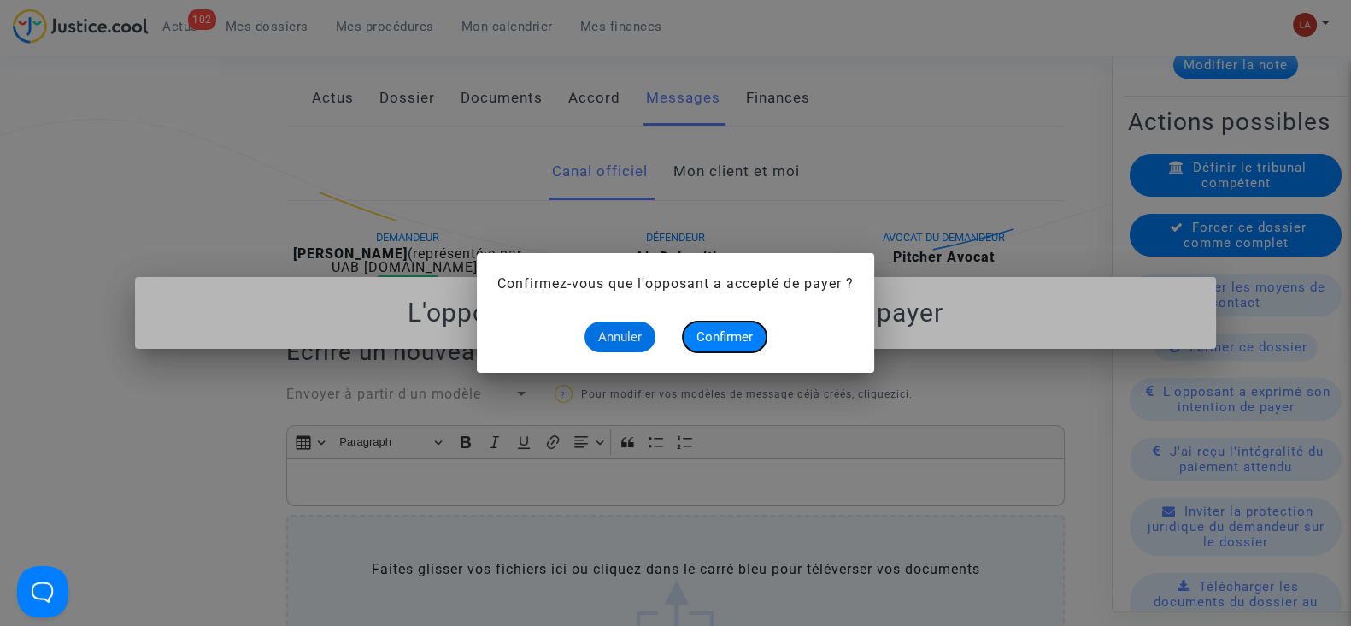
click at [718, 339] on span "Confirmer" at bounding box center [725, 336] width 56 height 15
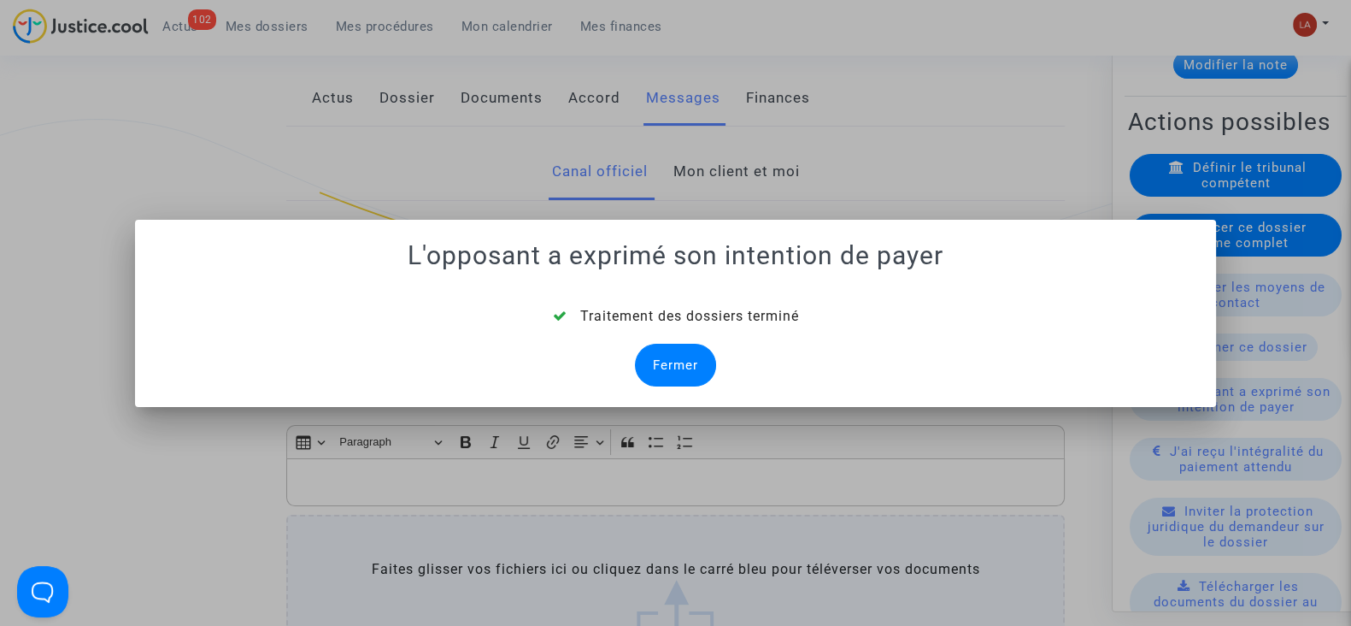
click at [710, 350] on div "Fermer" at bounding box center [675, 365] width 81 height 43
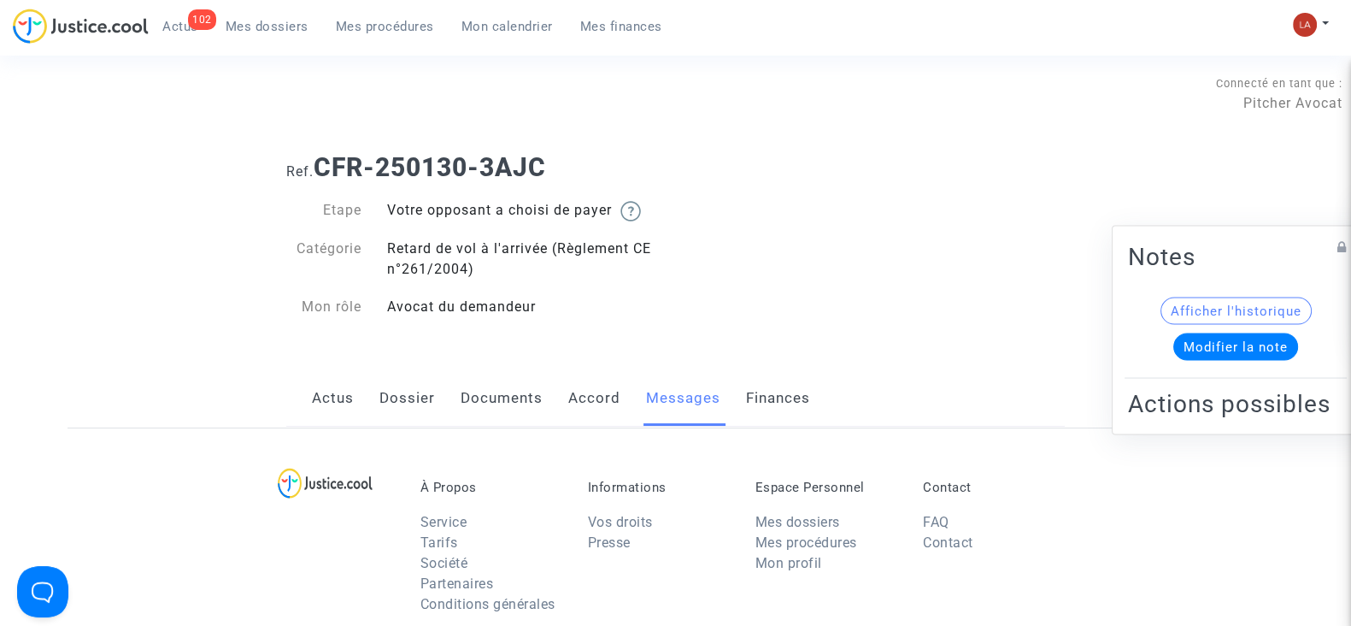
scroll to position [321, 0]
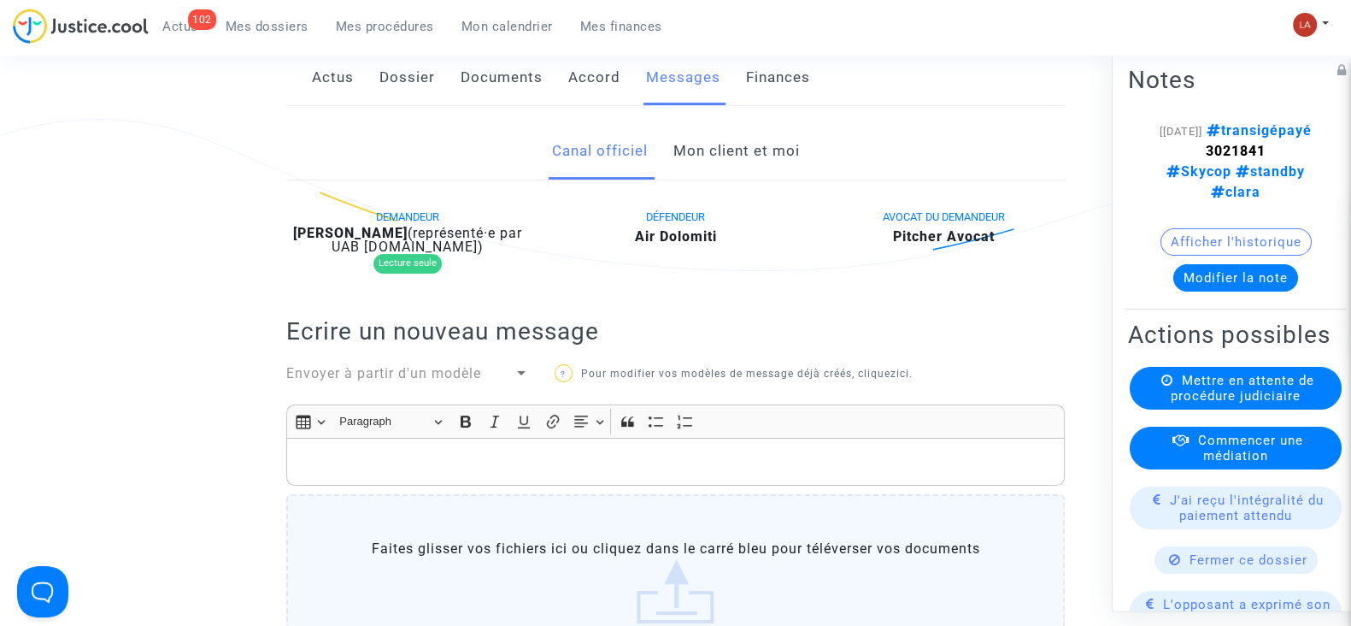
click at [1211, 523] on span "J'ai reçu l'intégralité du paiement attendu" at bounding box center [1247, 507] width 154 height 31
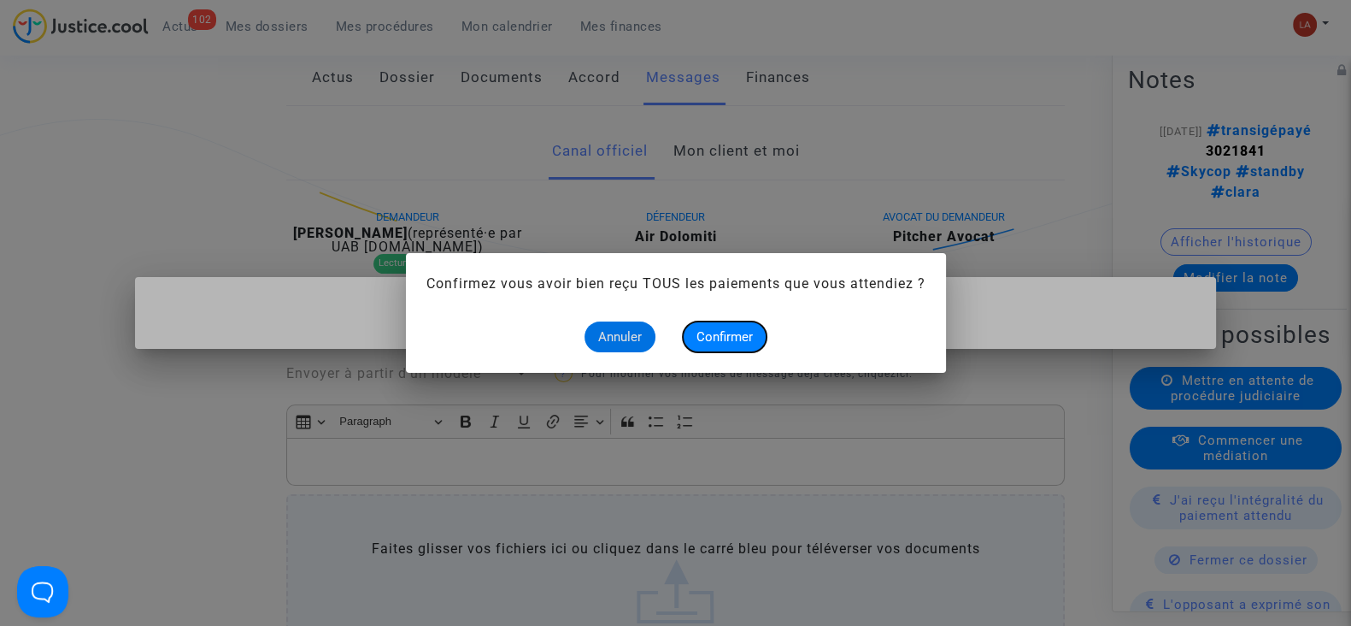
click at [739, 340] on span "Confirmer" at bounding box center [725, 336] width 56 height 15
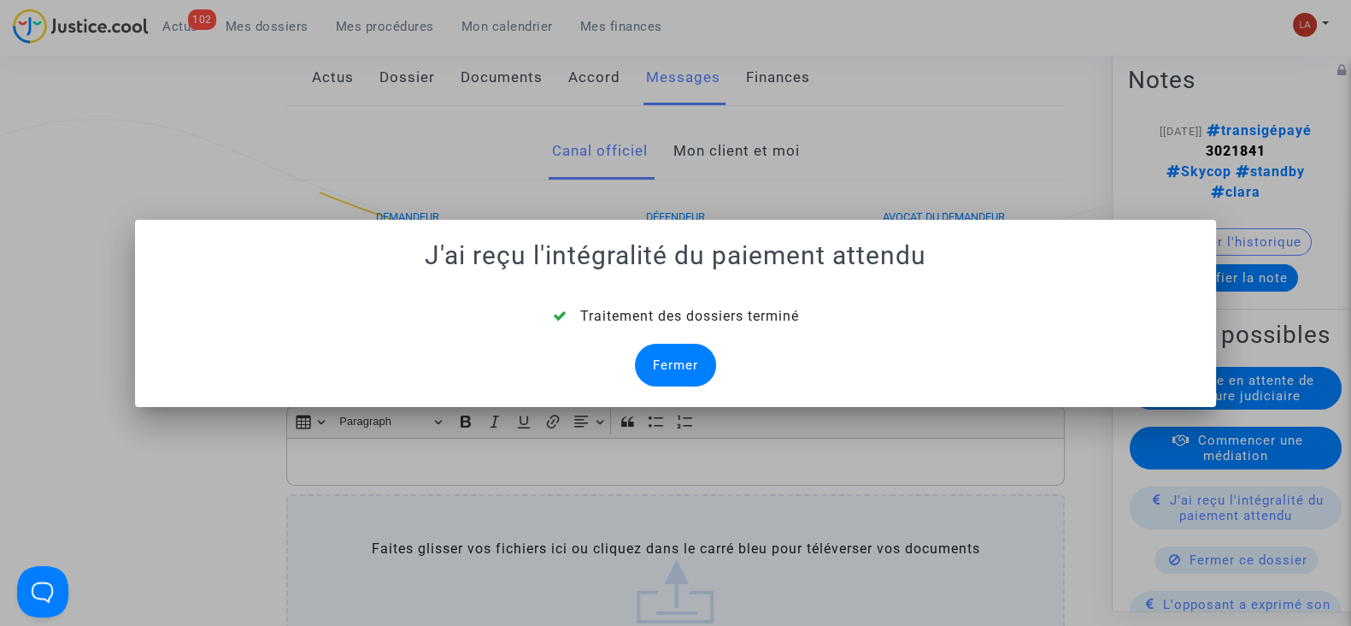
click at [696, 356] on div "Fermer" at bounding box center [675, 365] width 81 height 43
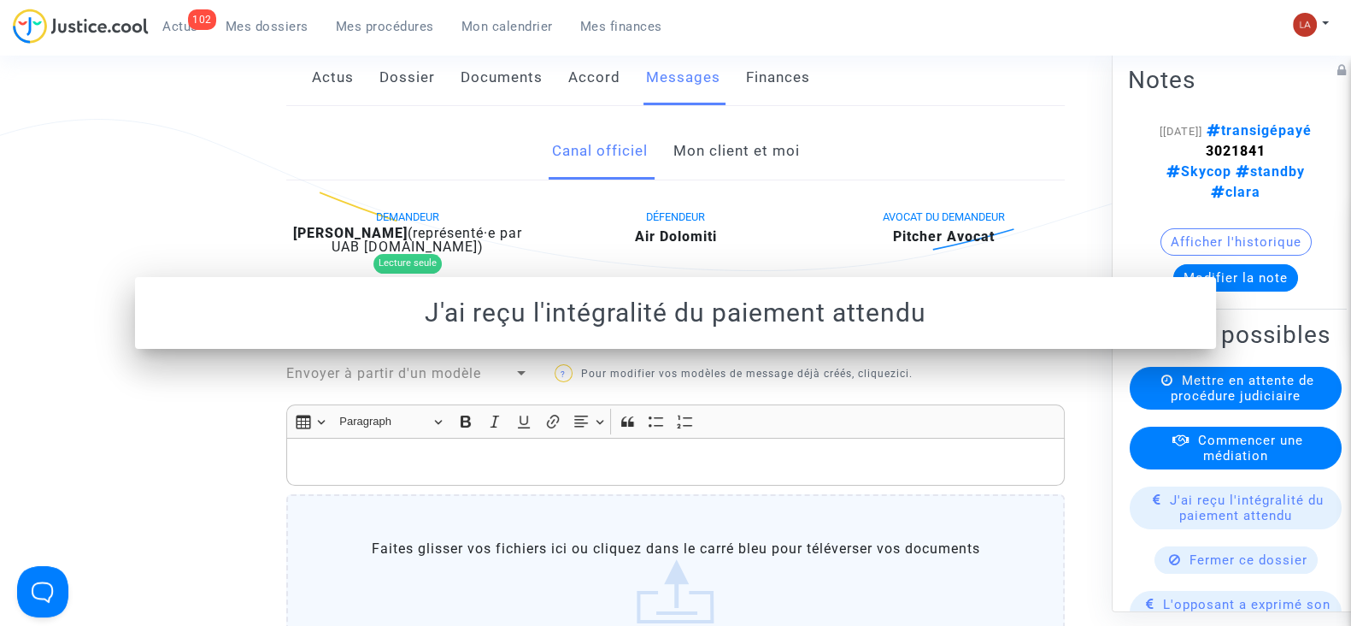
scroll to position [321, 0]
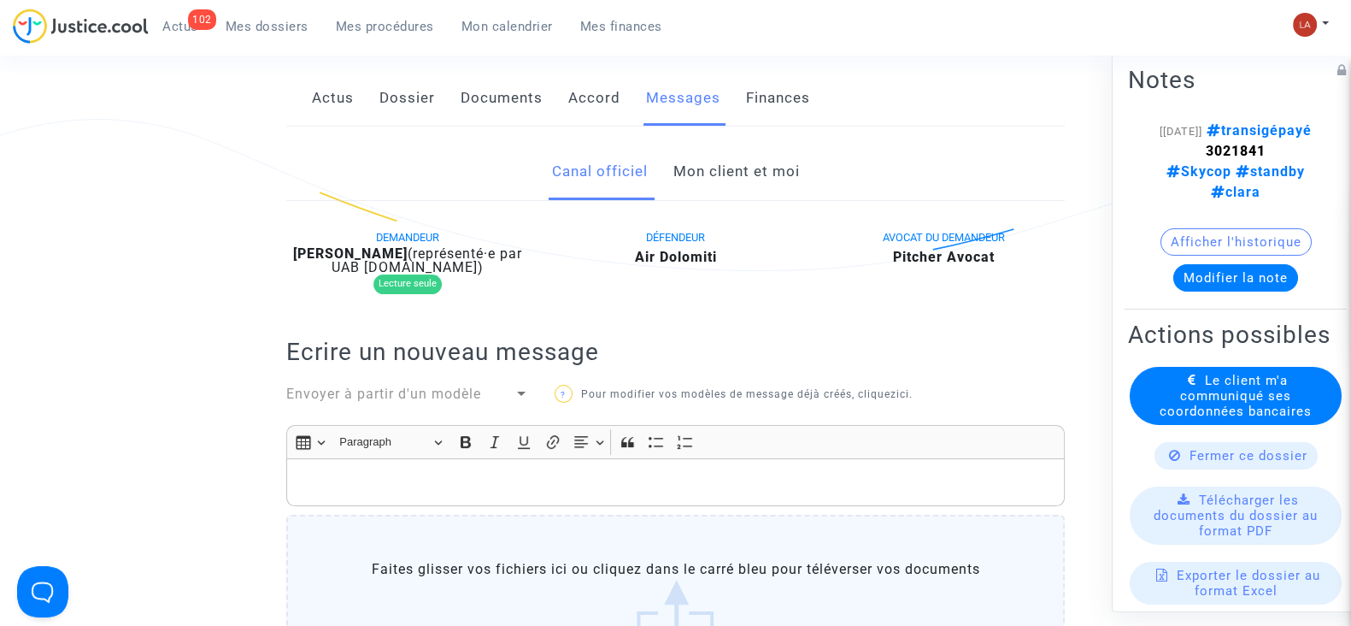
drag, startPoint x: 1194, startPoint y: 410, endPoint x: 1173, endPoint y: 420, distance: 23.3
click at [1175, 417] on div "Le client m'a communiqué ses coordonnées bancaires" at bounding box center [1236, 396] width 212 height 58
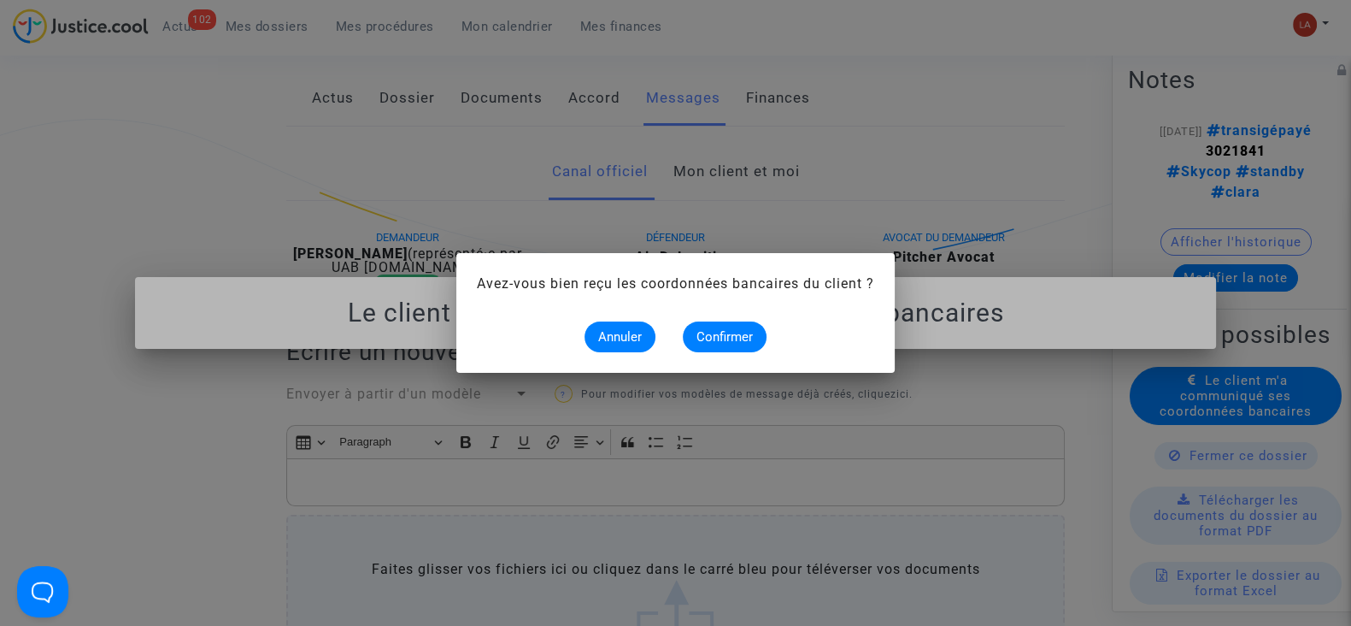
scroll to position [0, 0]
click at [744, 326] on button "Confirmer" at bounding box center [725, 336] width 84 height 31
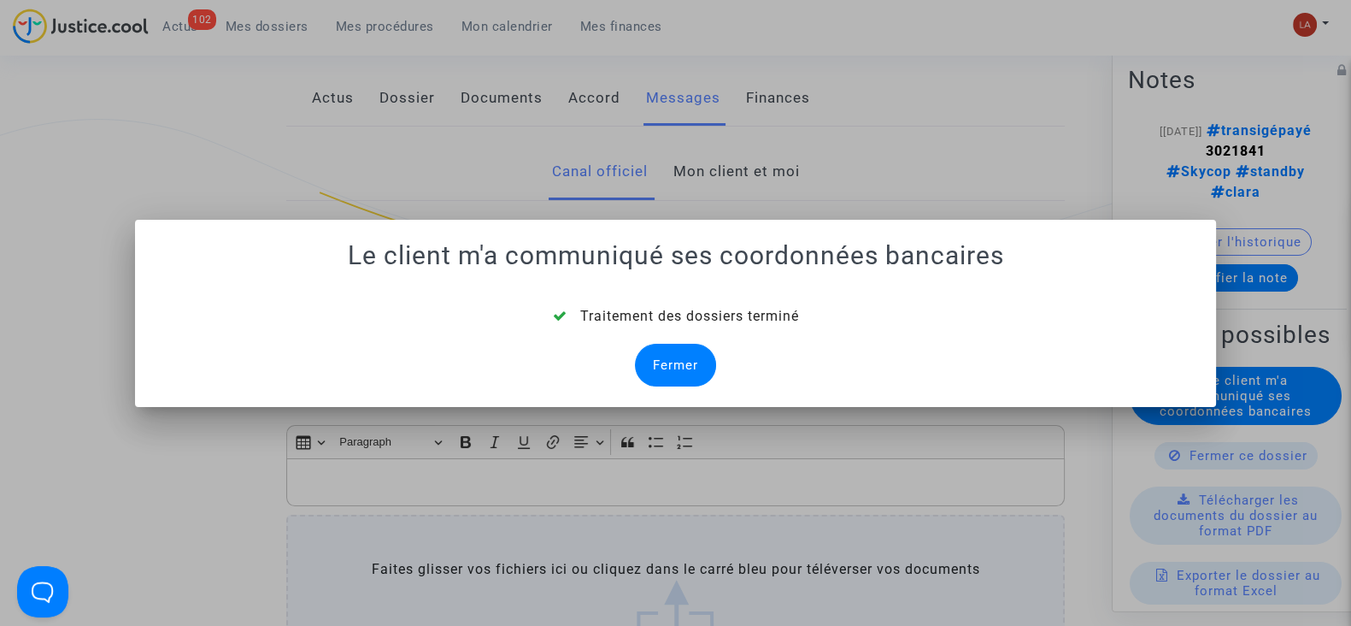
click at [677, 355] on div "Fermer" at bounding box center [675, 365] width 81 height 43
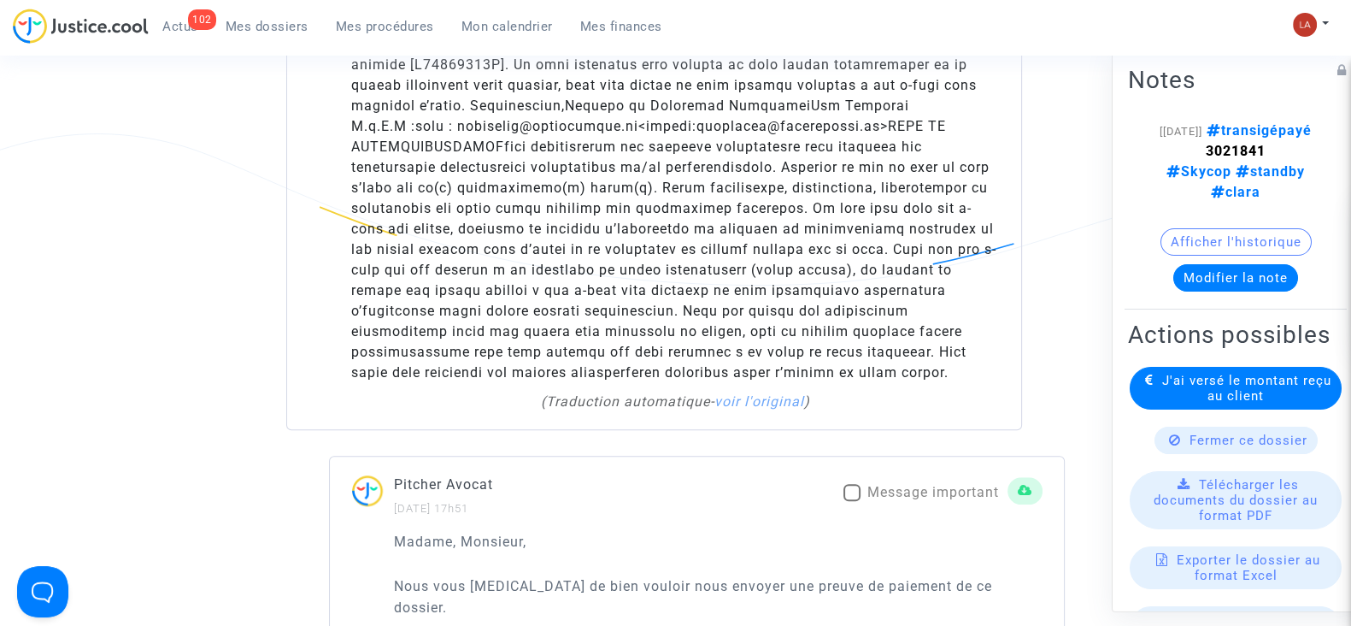
scroll to position [1388, 0]
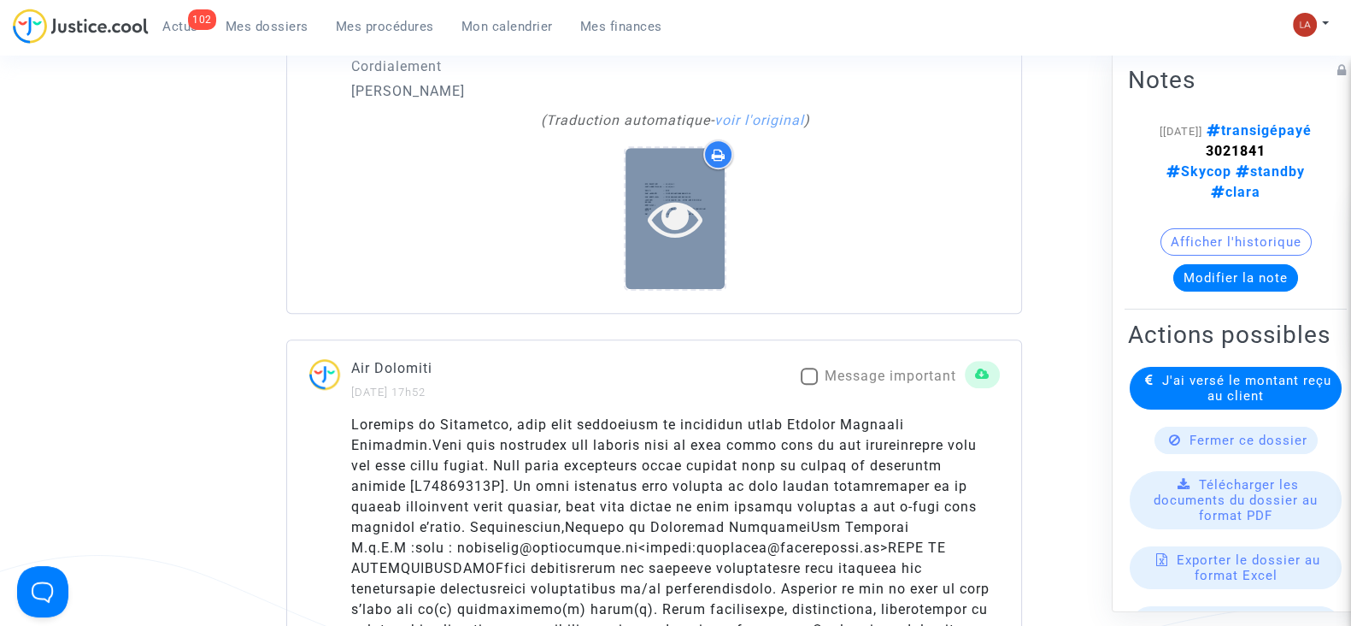
click at [641, 199] on div at bounding box center [675, 218] width 99 height 55
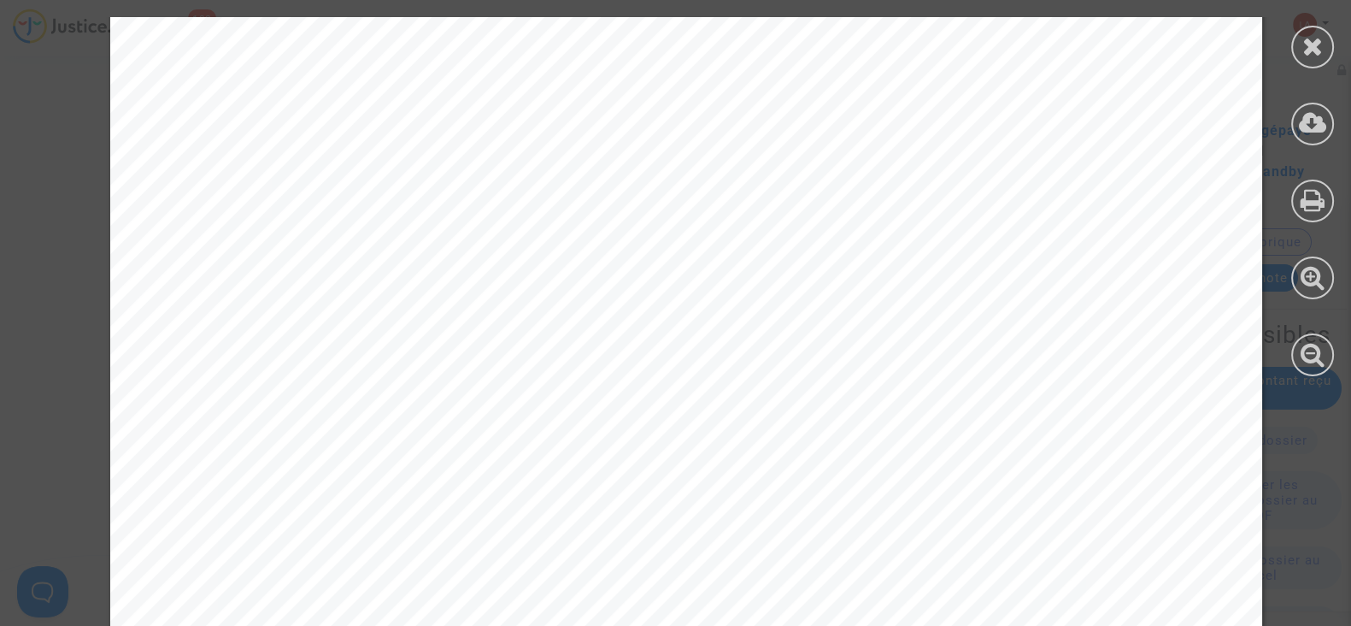
scroll to position [321, 0]
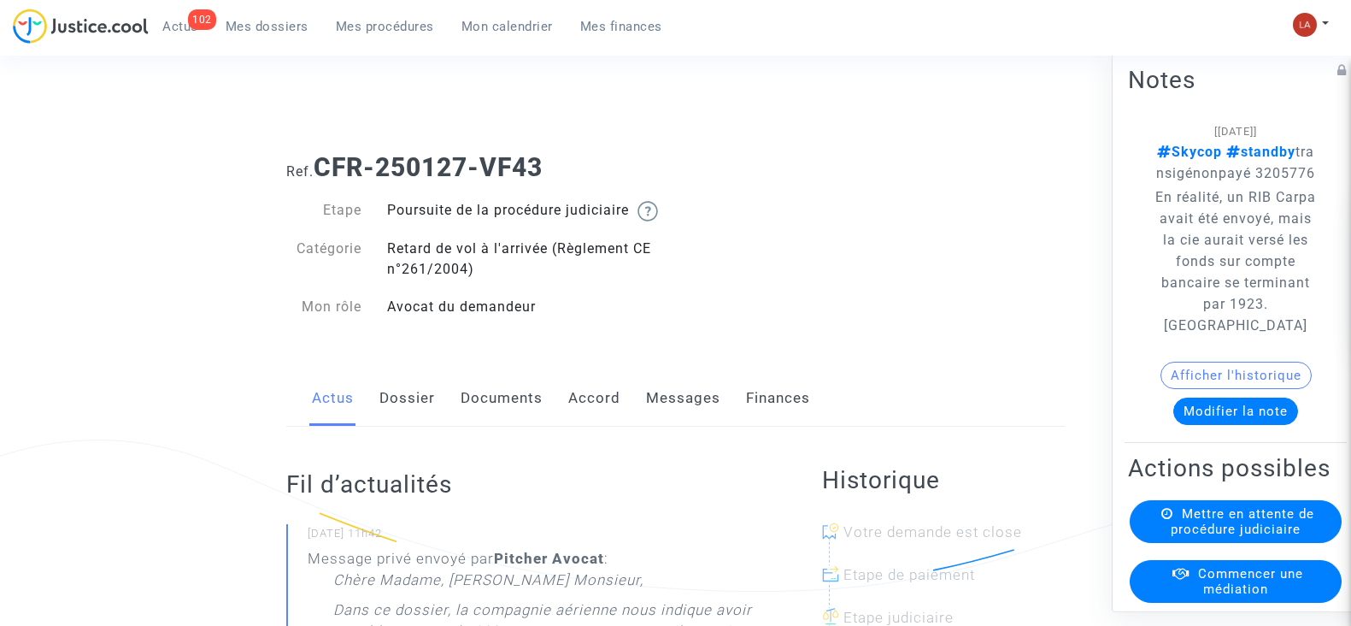
click at [585, 422] on link "Accord" at bounding box center [594, 398] width 52 height 56
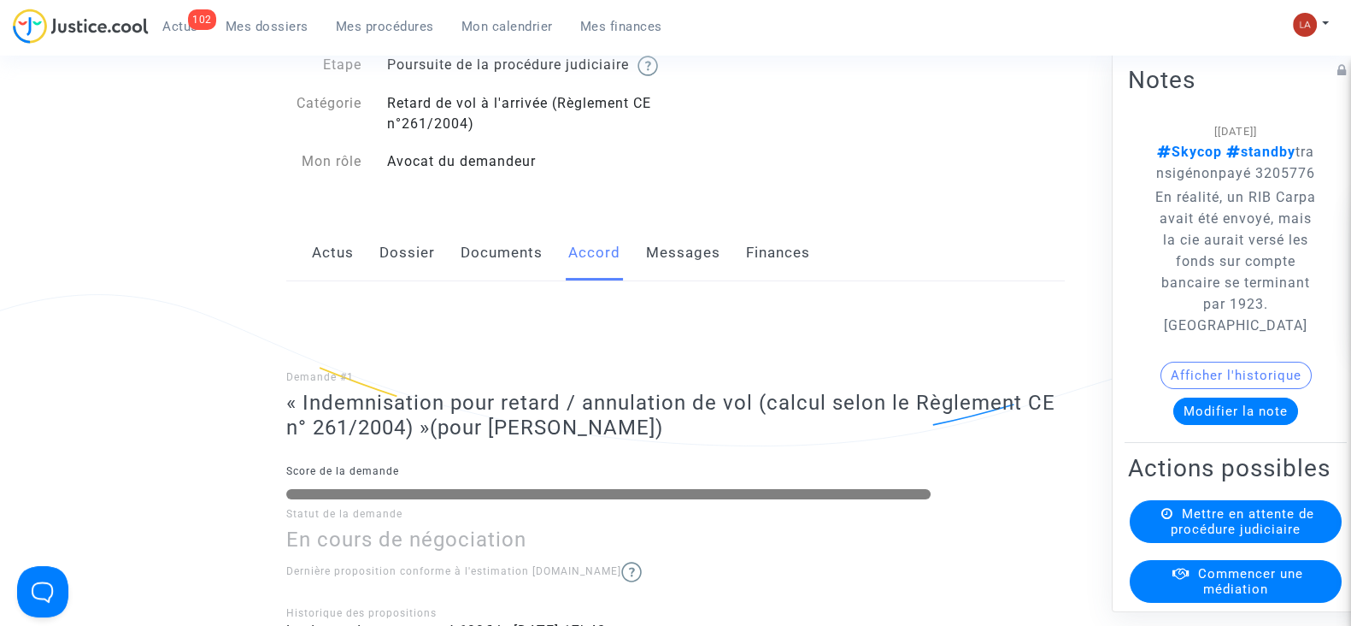
scroll to position [106, 0]
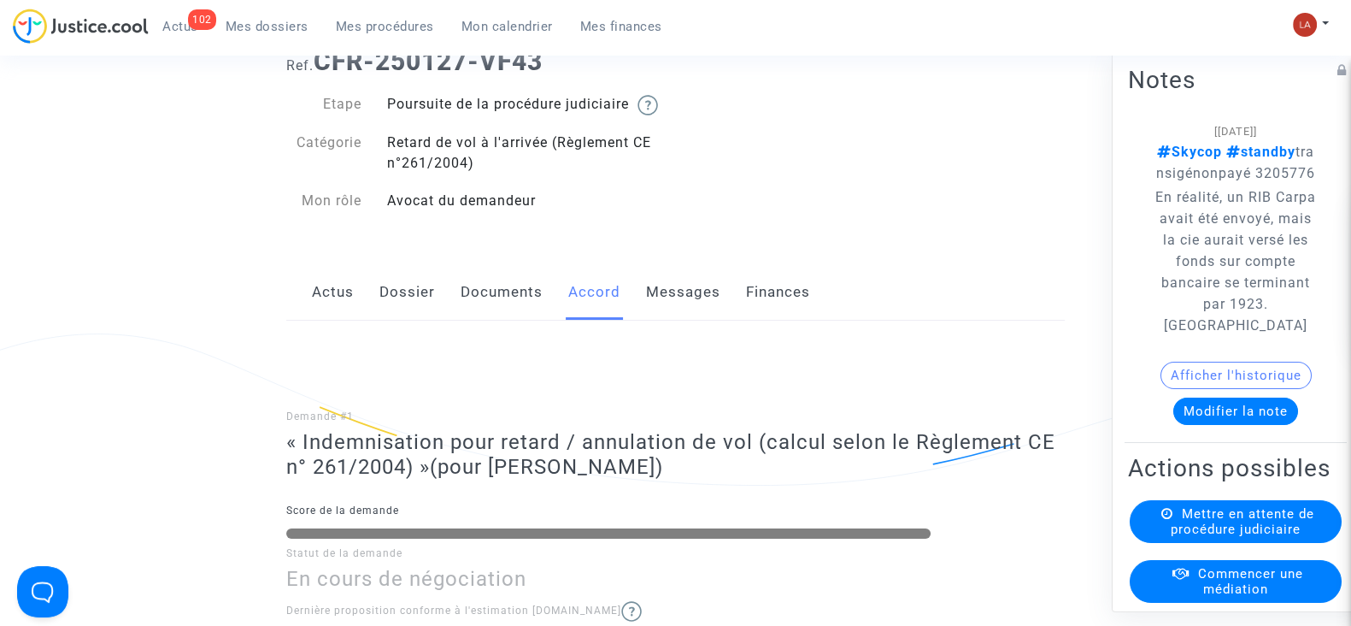
click at [411, 315] on link "Dossier" at bounding box center [407, 292] width 56 height 56
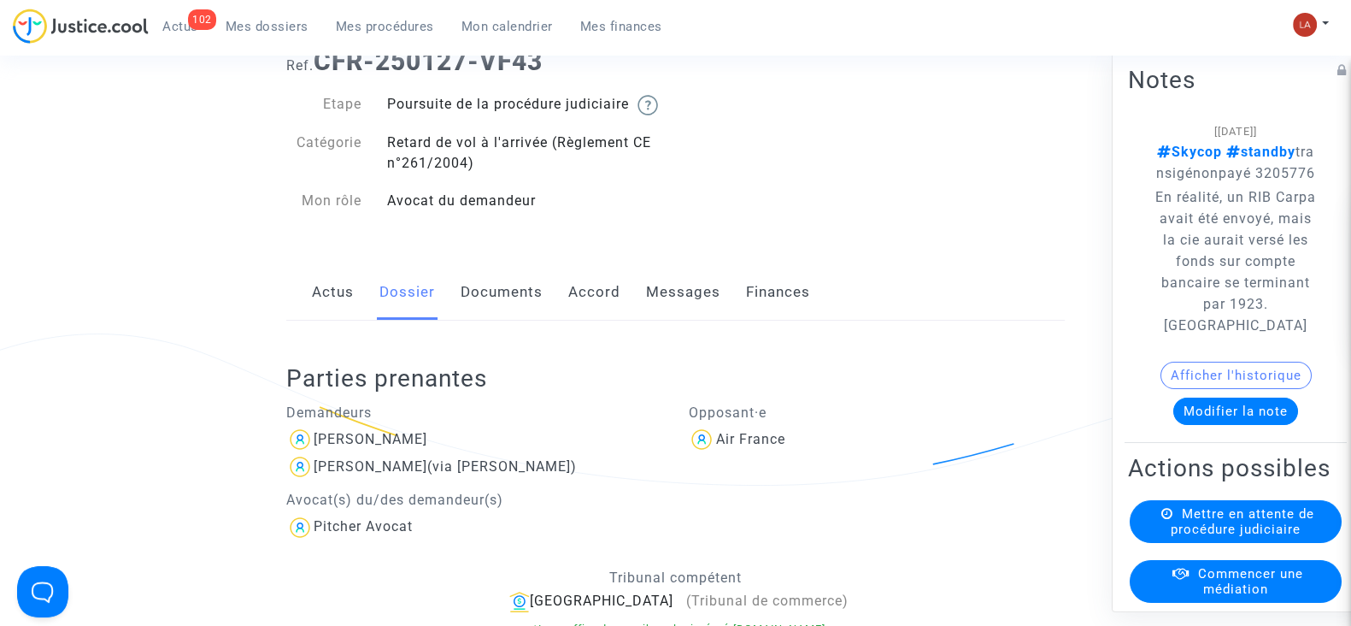
click at [700, 315] on link "Messages" at bounding box center [683, 292] width 74 height 56
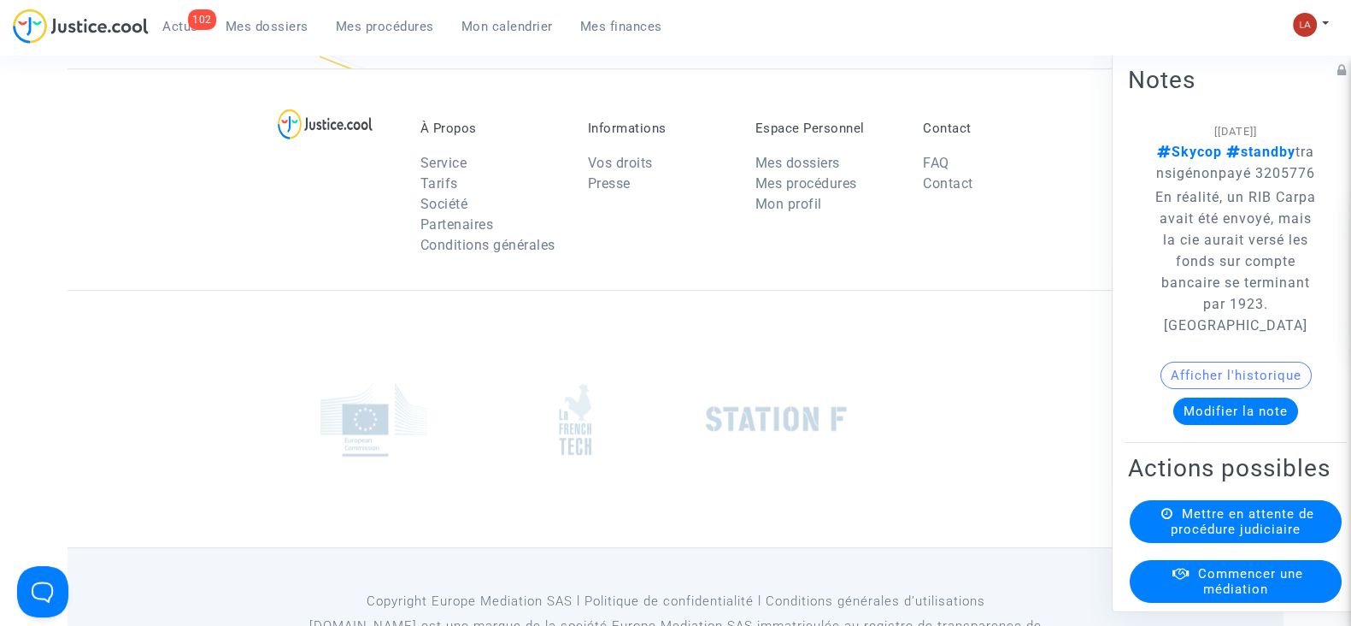
scroll to position [1175, 0]
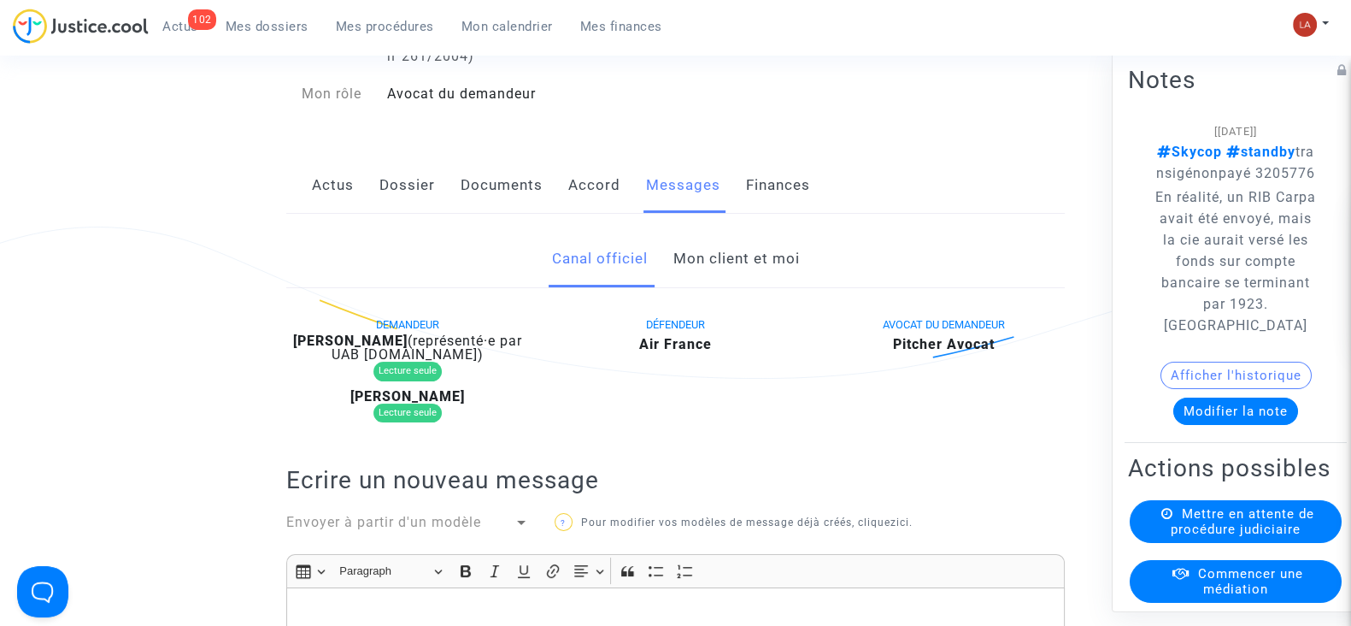
click at [577, 207] on link "Accord" at bounding box center [594, 185] width 52 height 56
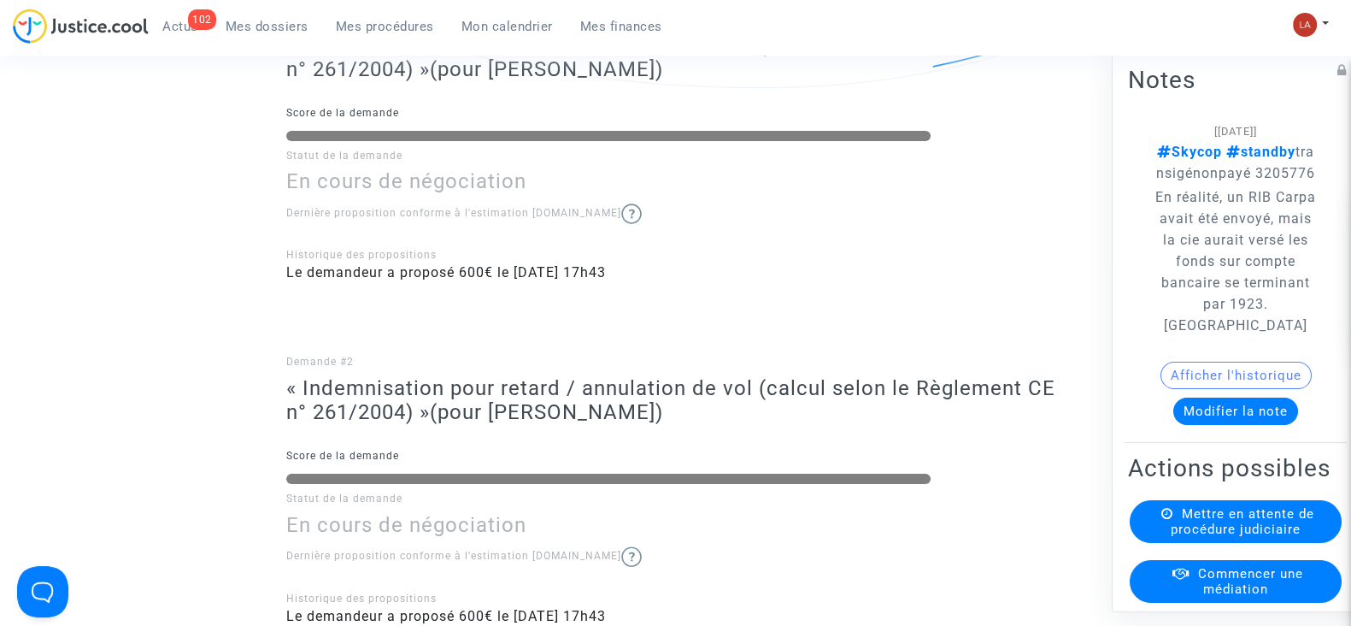
scroll to position [641, 0]
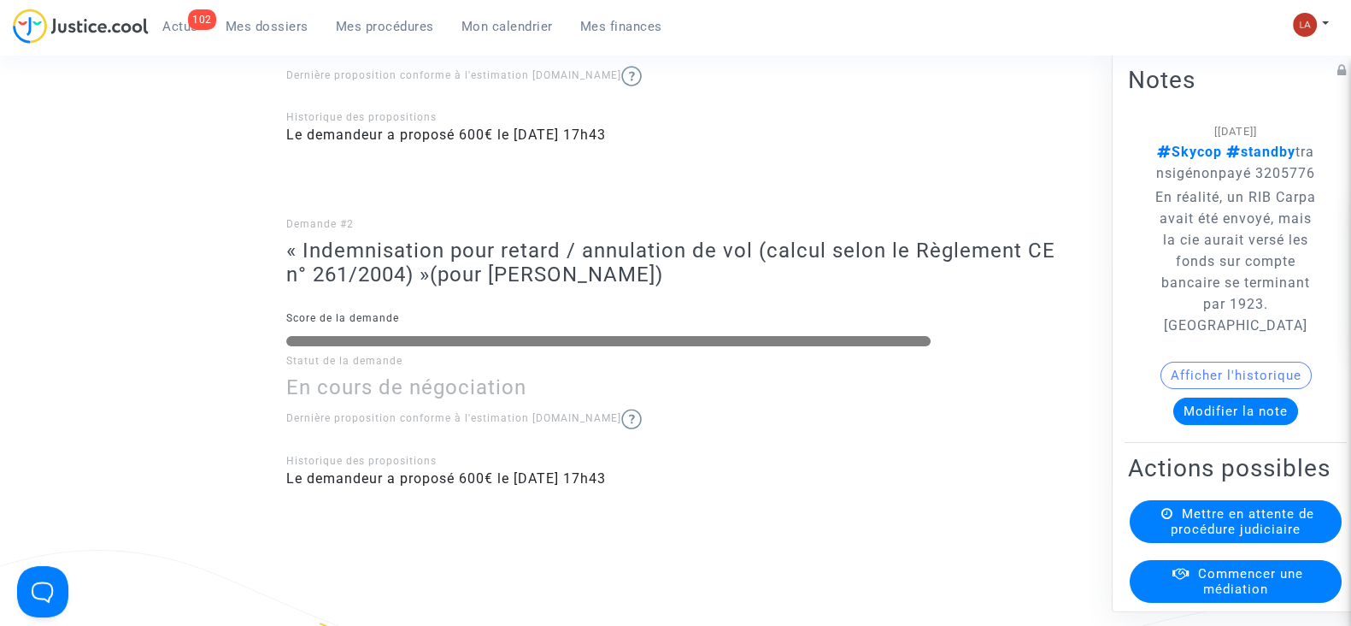
click at [1247, 425] on button "Modifier la note" at bounding box center [1235, 410] width 125 height 27
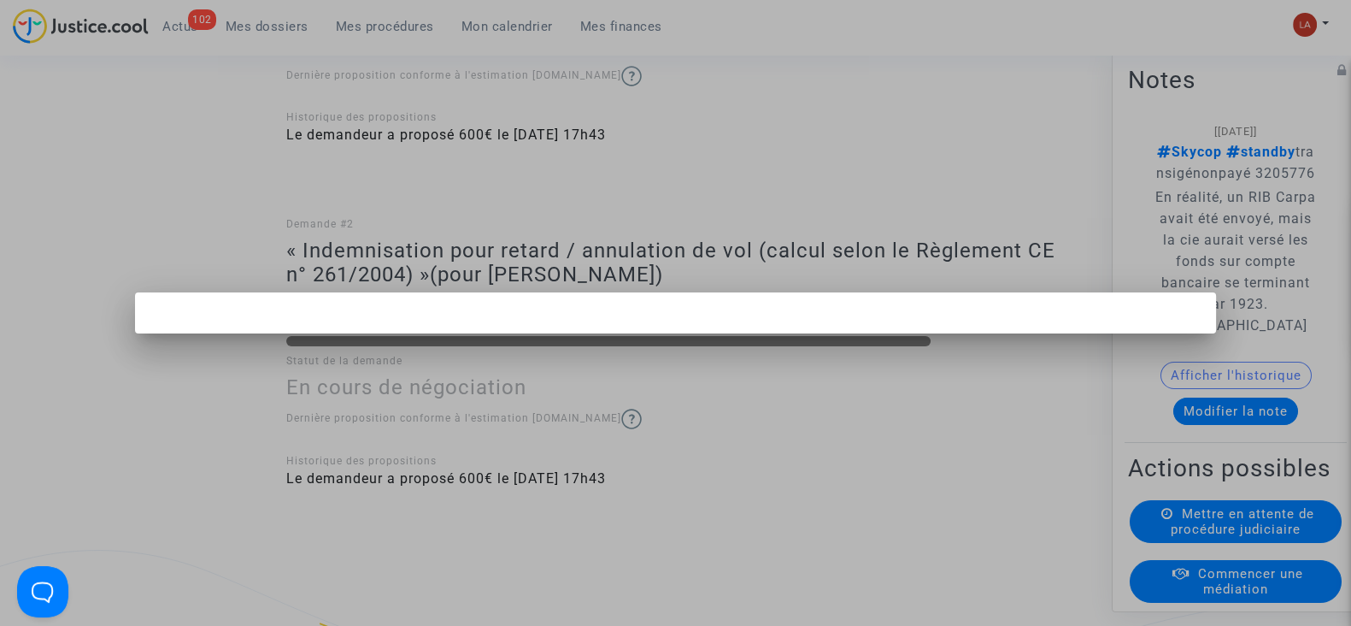
scroll to position [0, 0]
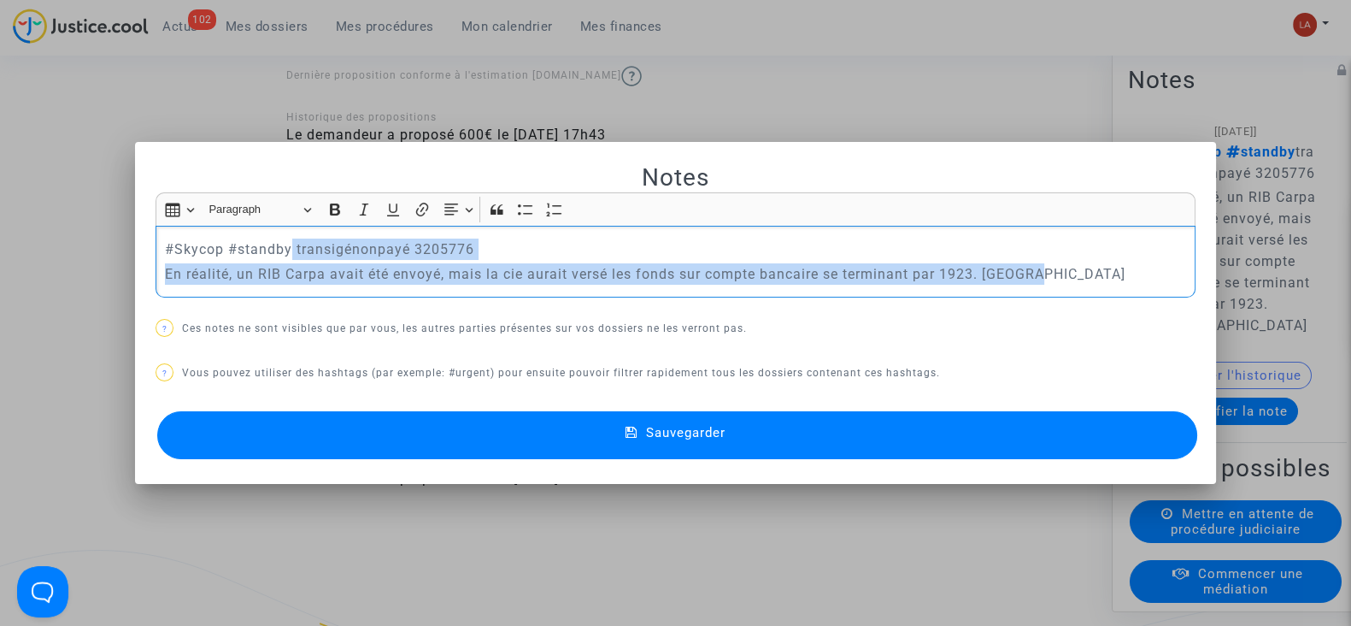
drag, startPoint x: 282, startPoint y: 252, endPoint x: 1126, endPoint y: 306, distance: 846.1
click at [1126, 306] on div "Notes Rich Text Editor Insert table Insert table Heading Paragraph Paragraph He…" at bounding box center [676, 313] width 1040 height 302
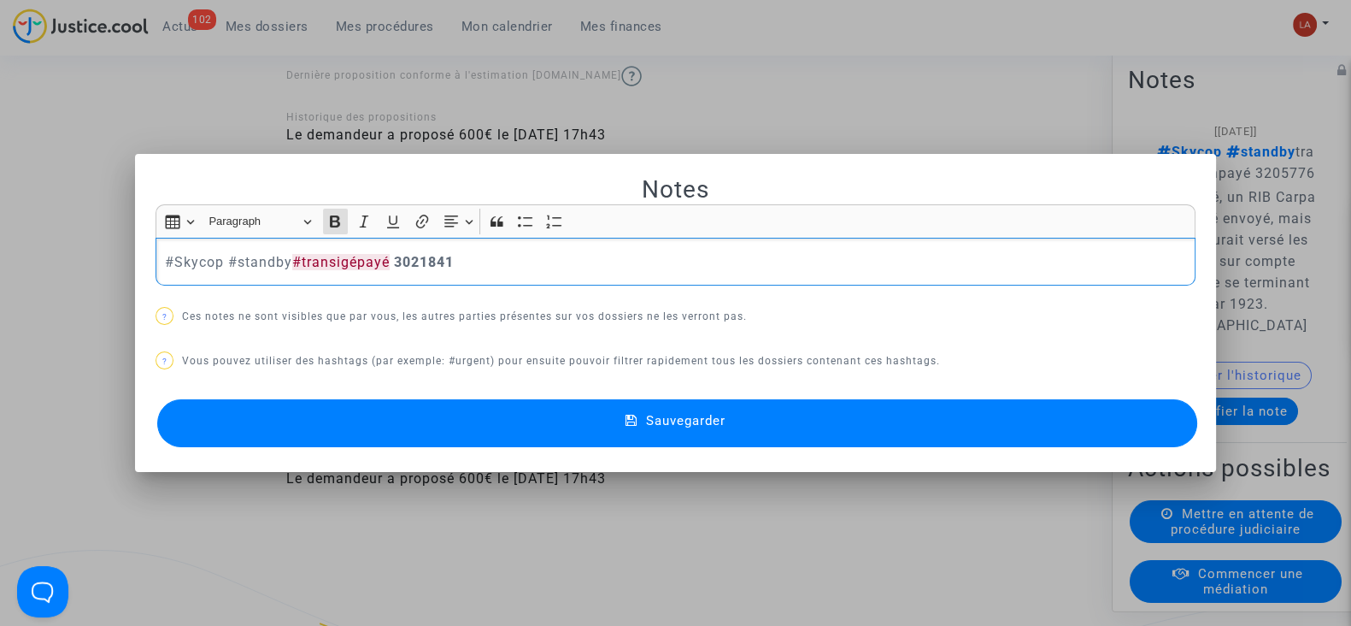
click at [657, 415] on span "Sauvegarder" at bounding box center [685, 420] width 79 height 15
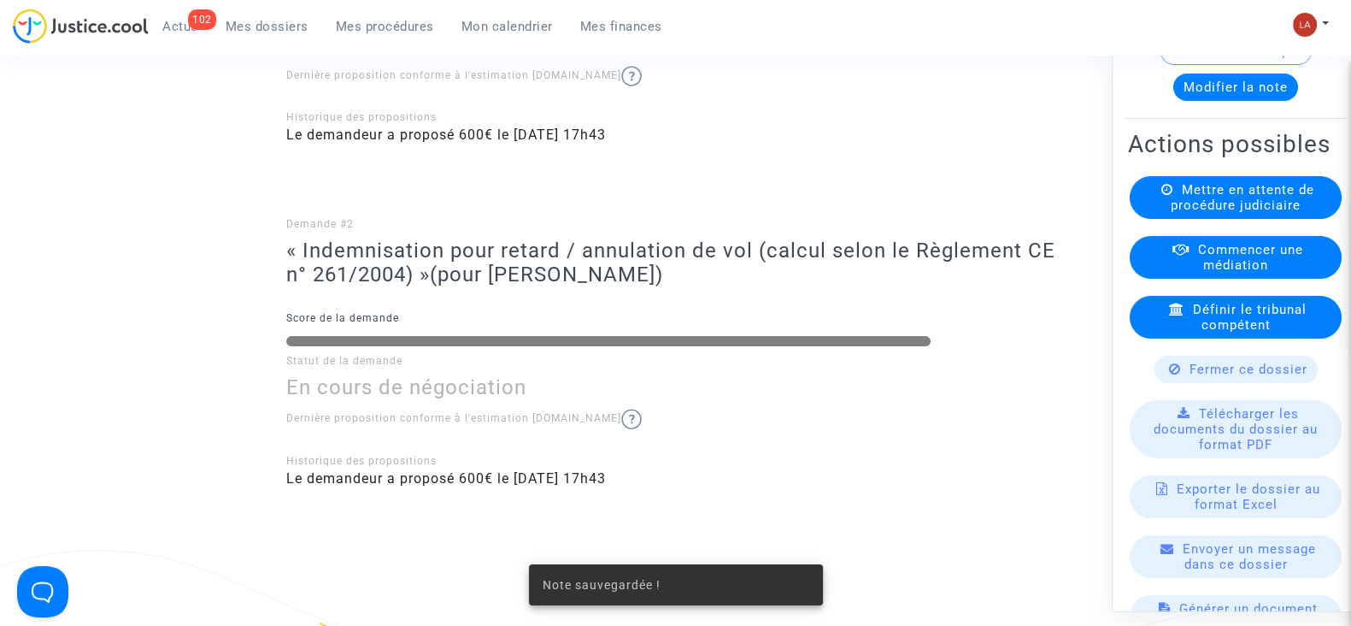
scroll to position [213, 0]
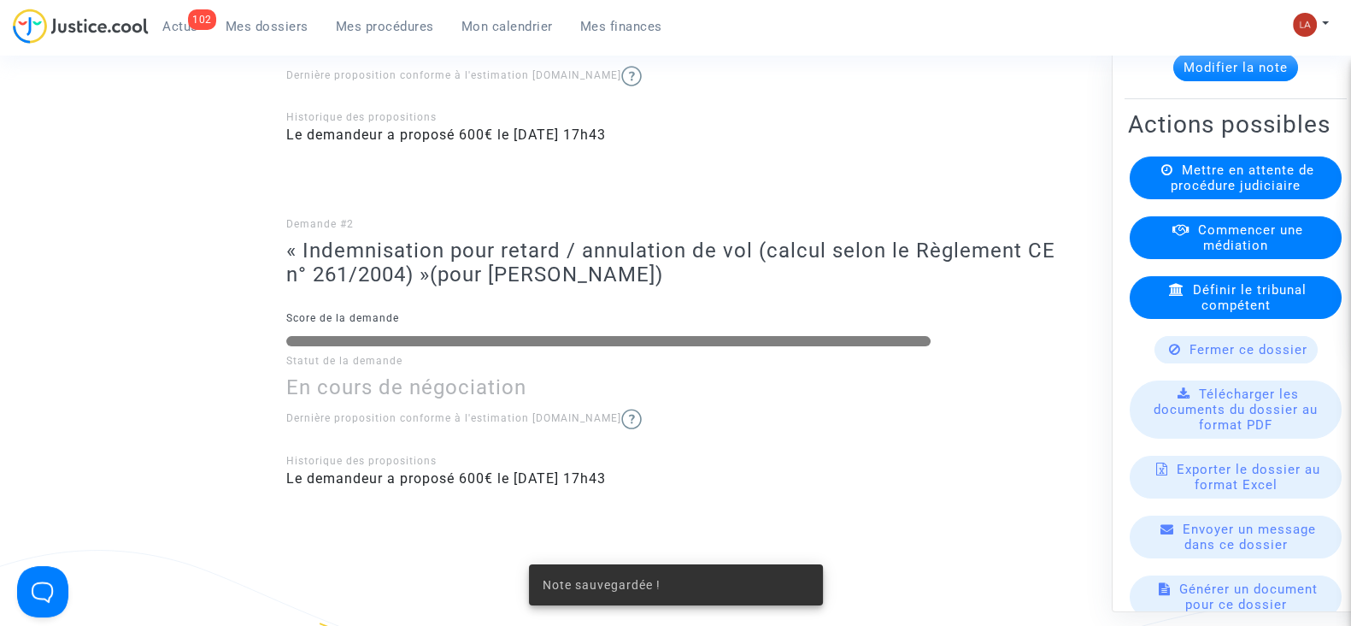
click at [1171, 193] on span "Mettre en attente de procédure judiciaire" at bounding box center [1243, 177] width 144 height 31
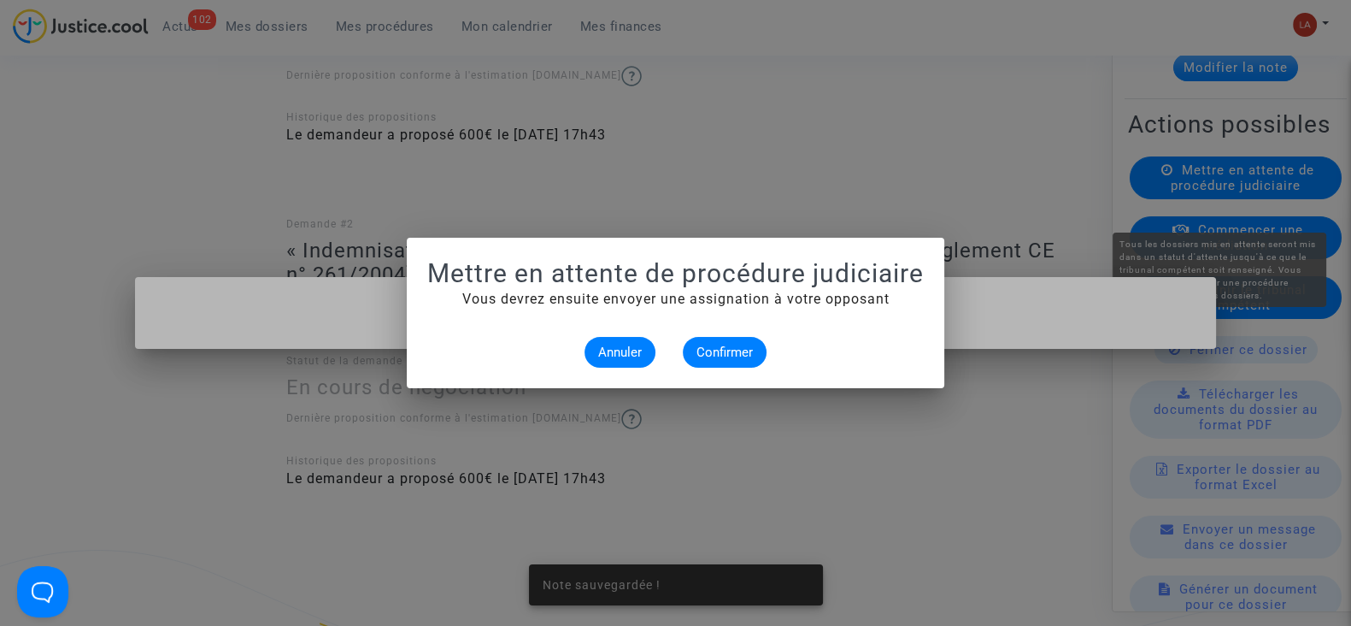
scroll to position [0, 0]
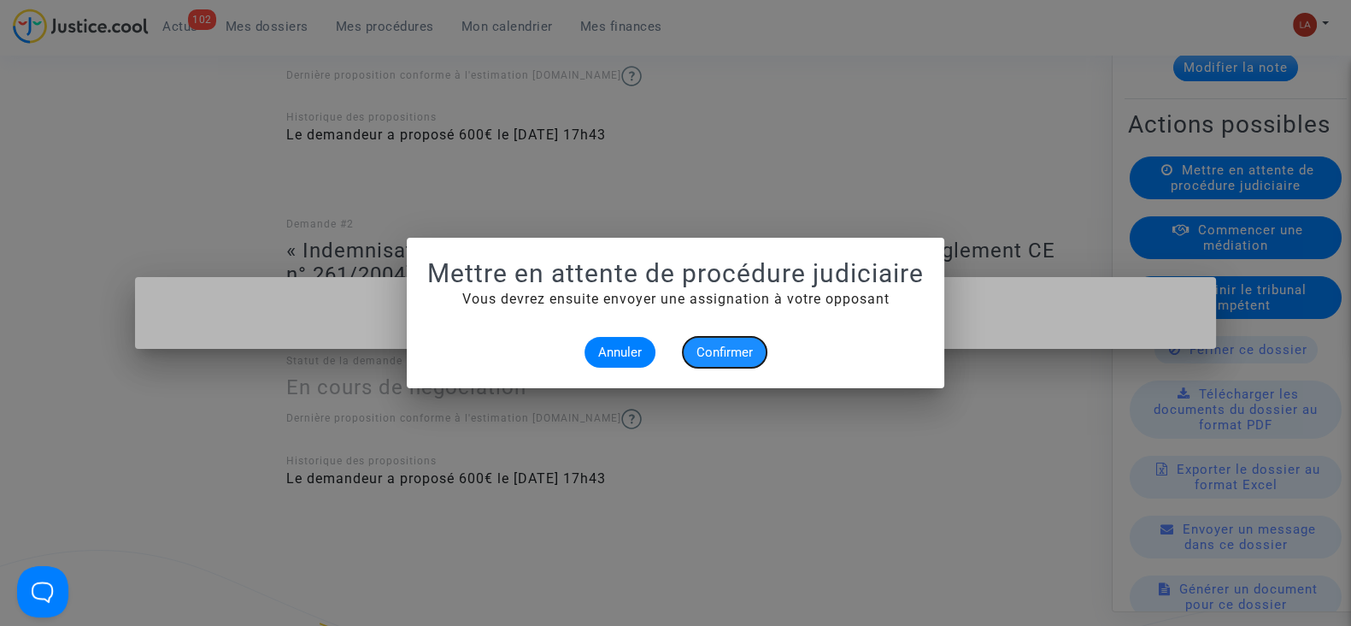
click at [733, 347] on span "Confirmer" at bounding box center [725, 351] width 56 height 15
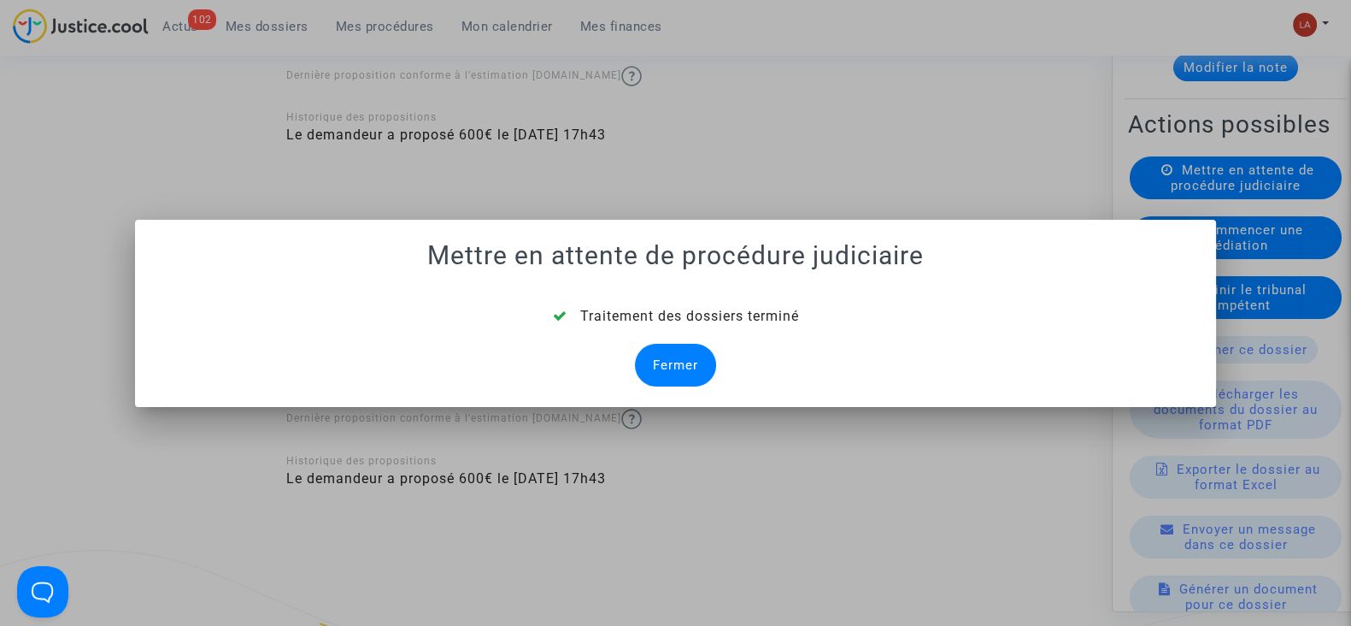
click at [660, 357] on div "Fermer" at bounding box center [675, 365] width 81 height 43
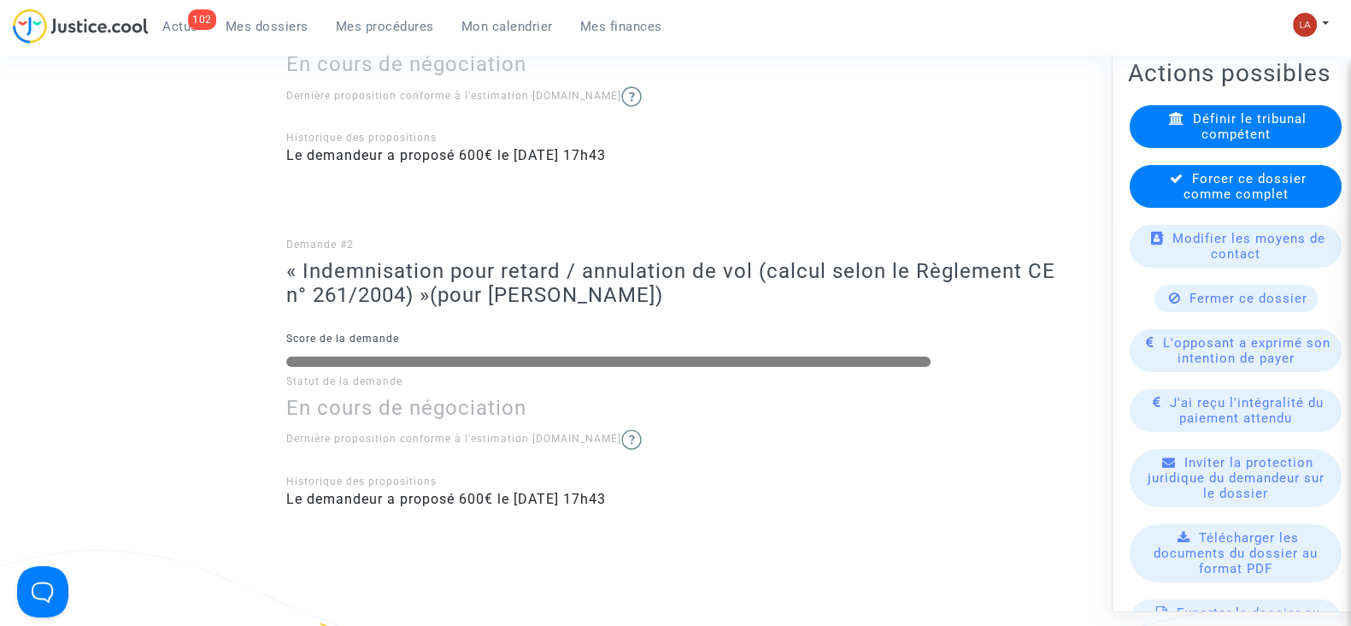
scroll to position [321, 0]
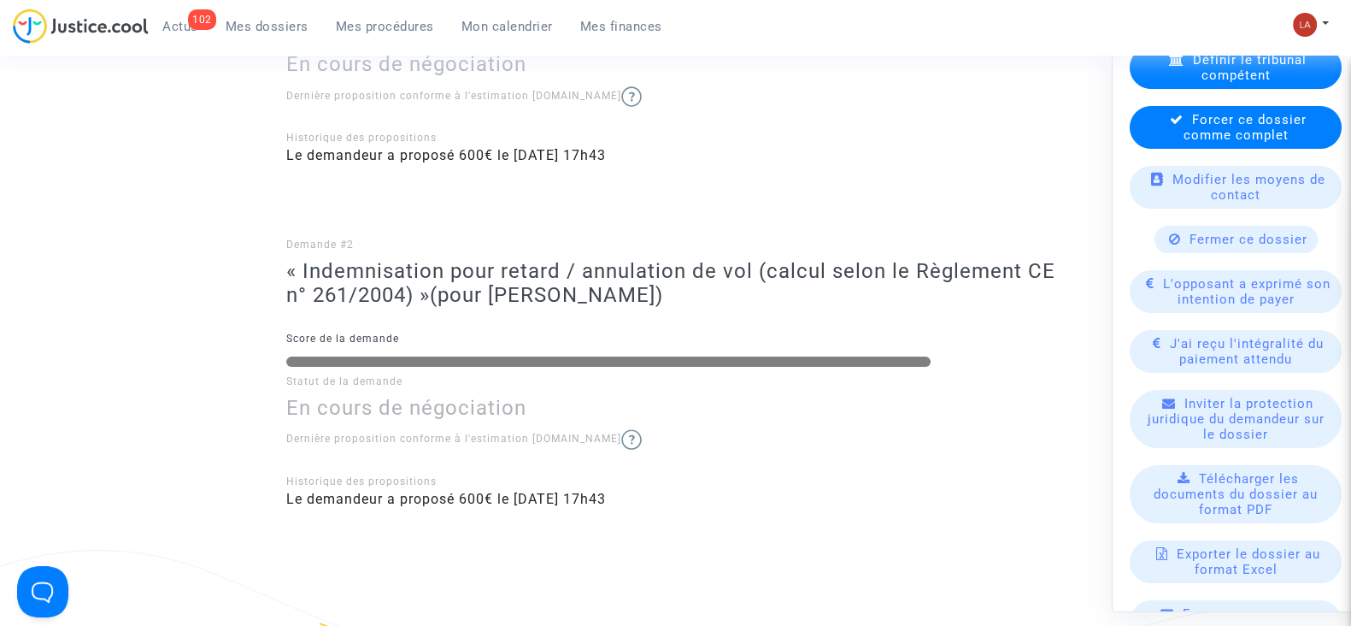
click at [1154, 301] on div "L'opposant a exprimé son intention de payer" at bounding box center [1236, 291] width 212 height 43
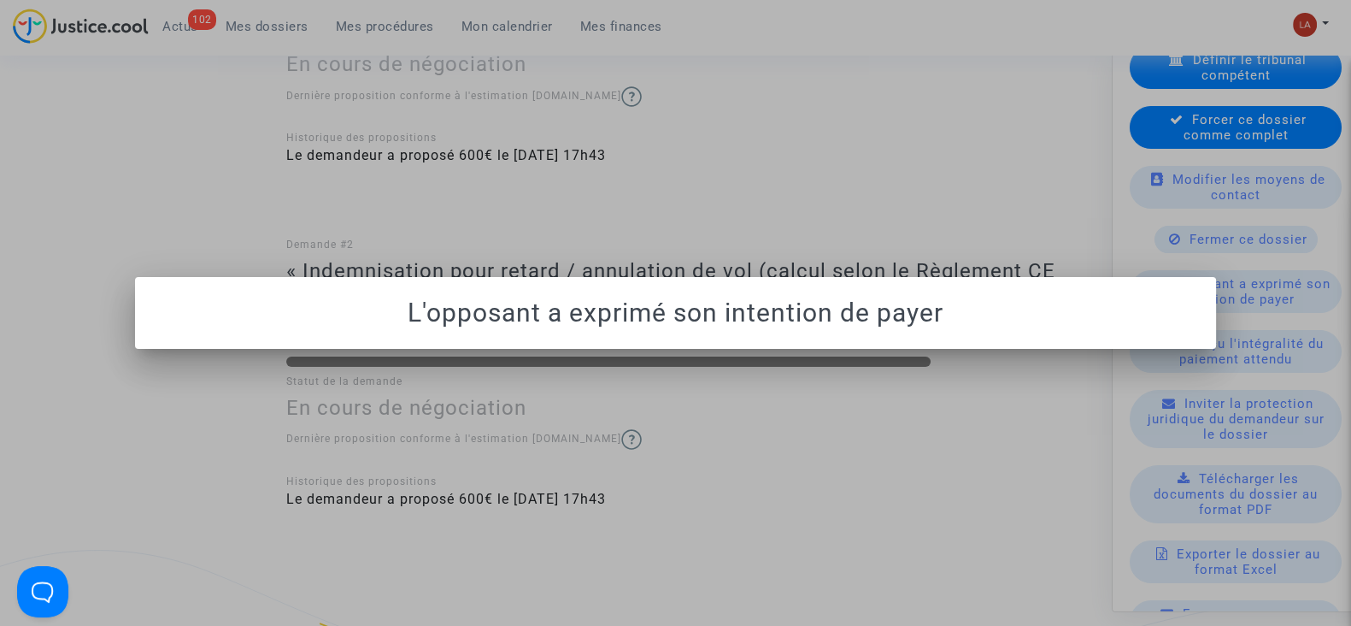
scroll to position [0, 0]
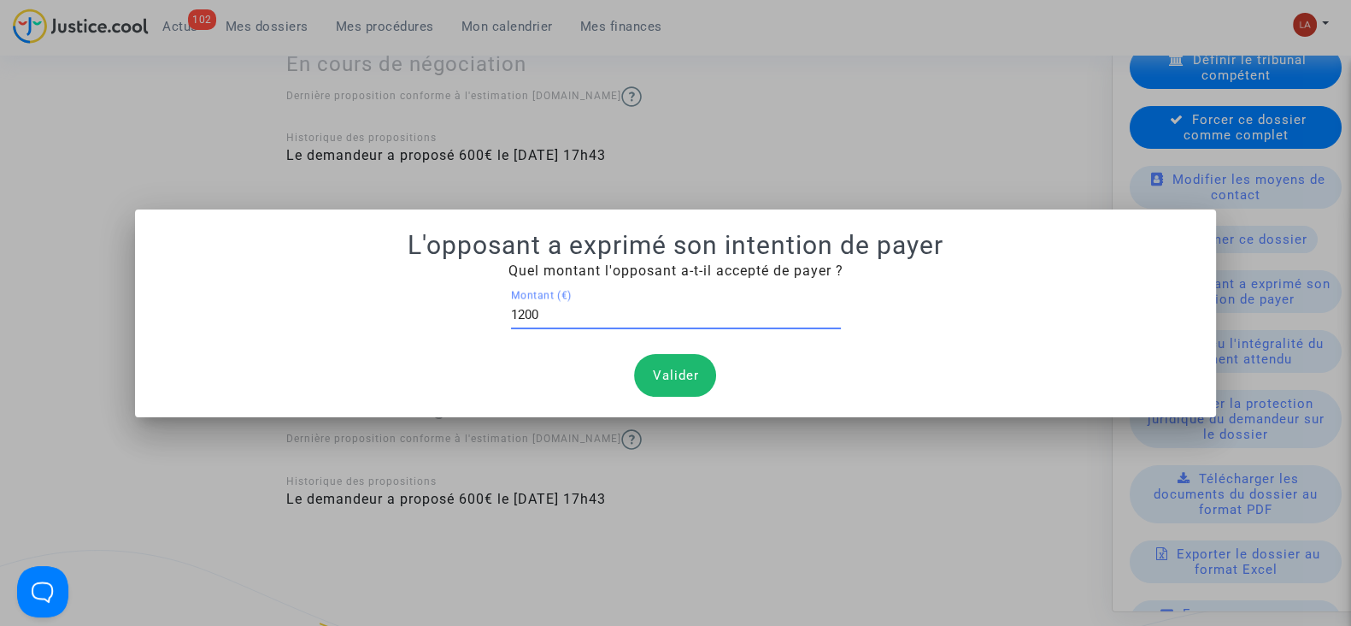
type input "1200"
click at [675, 371] on button "Valider" at bounding box center [675, 375] width 82 height 43
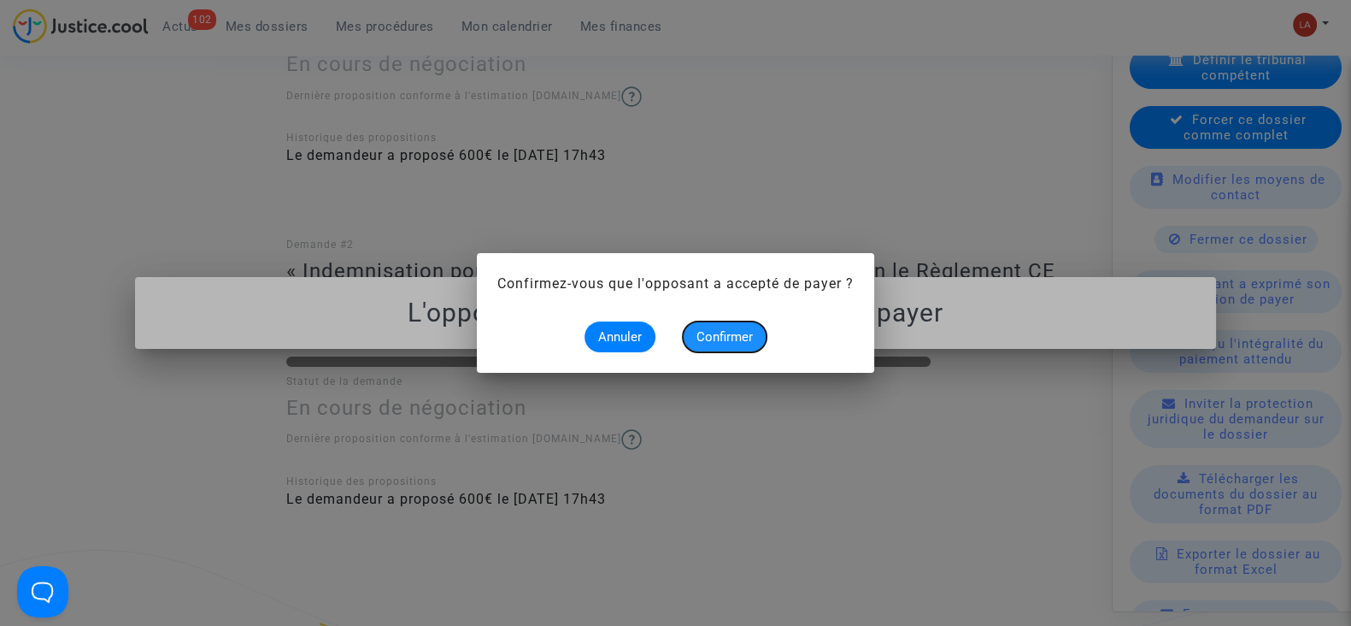
click at [701, 338] on span "Confirmer" at bounding box center [725, 336] width 56 height 15
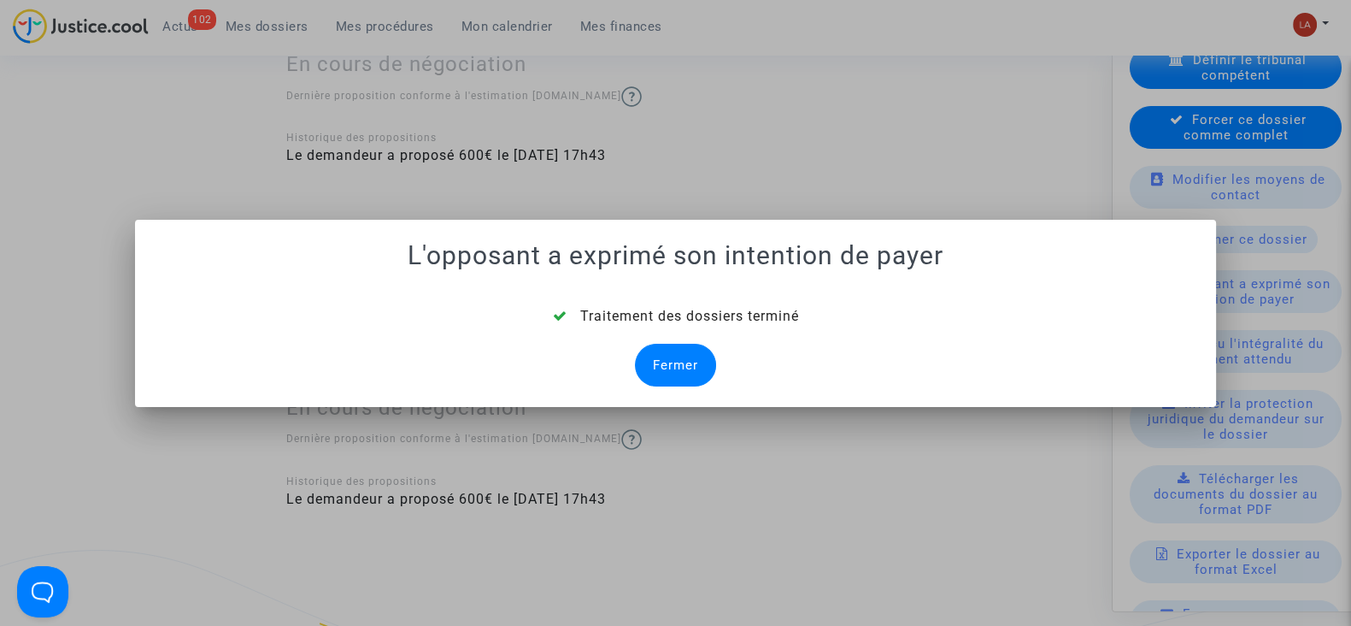
click at [680, 363] on div "Fermer" at bounding box center [675, 365] width 81 height 43
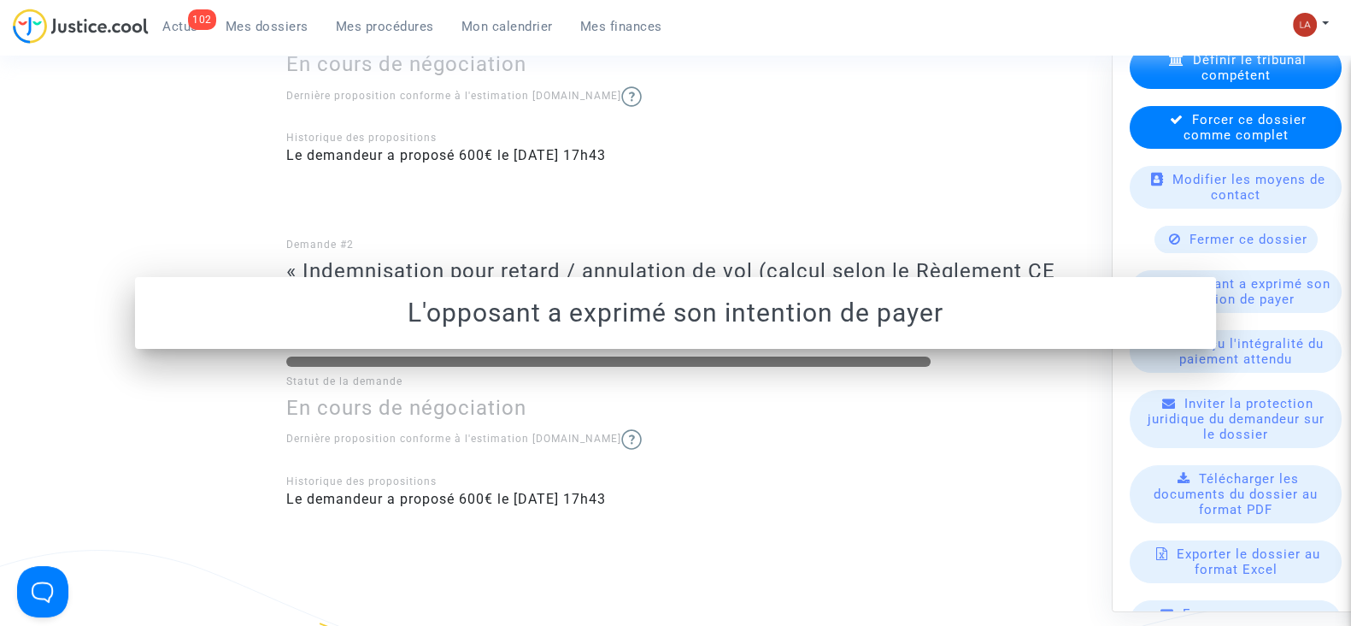
scroll to position [641, 0]
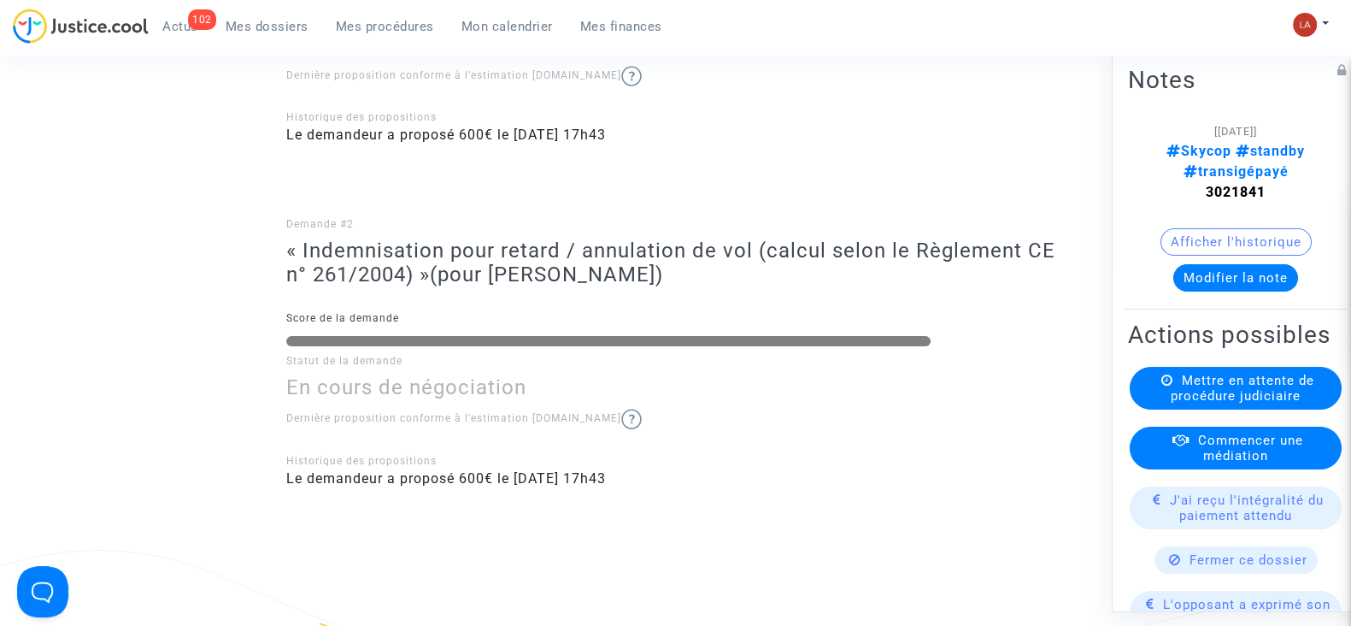
click at [1243, 523] on span "J'ai reçu l'intégralité du paiement attendu" at bounding box center [1247, 507] width 154 height 31
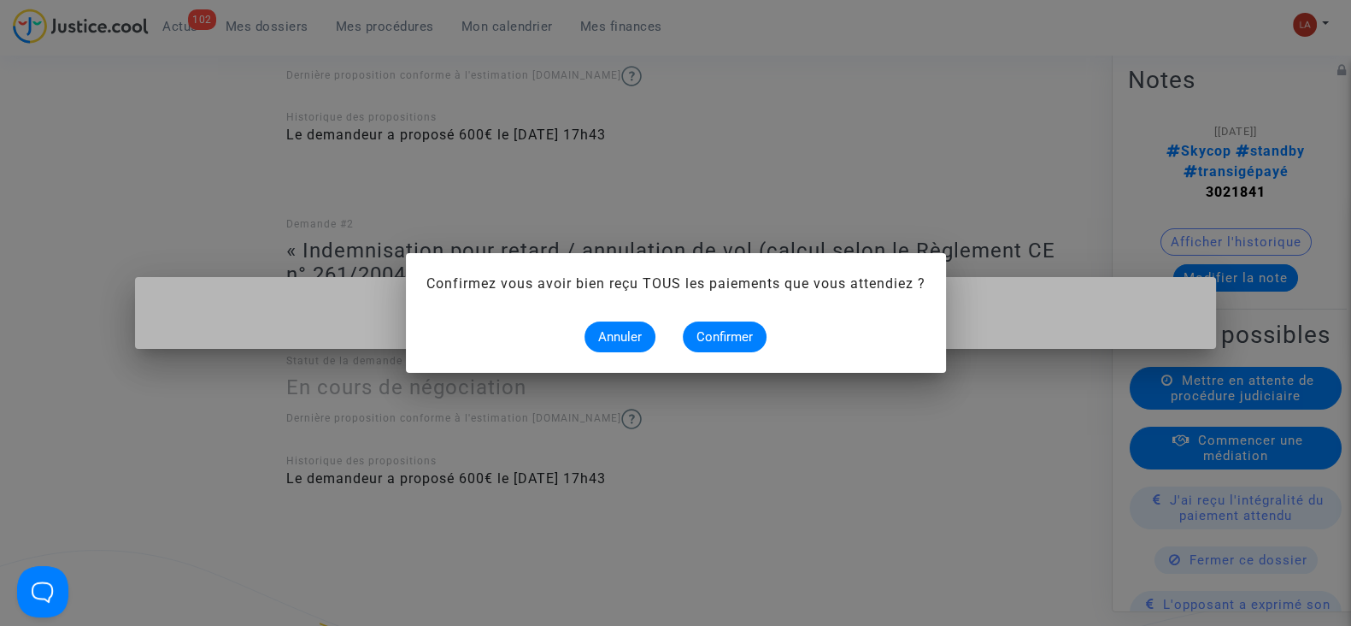
scroll to position [0, 0]
click at [722, 338] on span "Confirmer" at bounding box center [725, 336] width 56 height 15
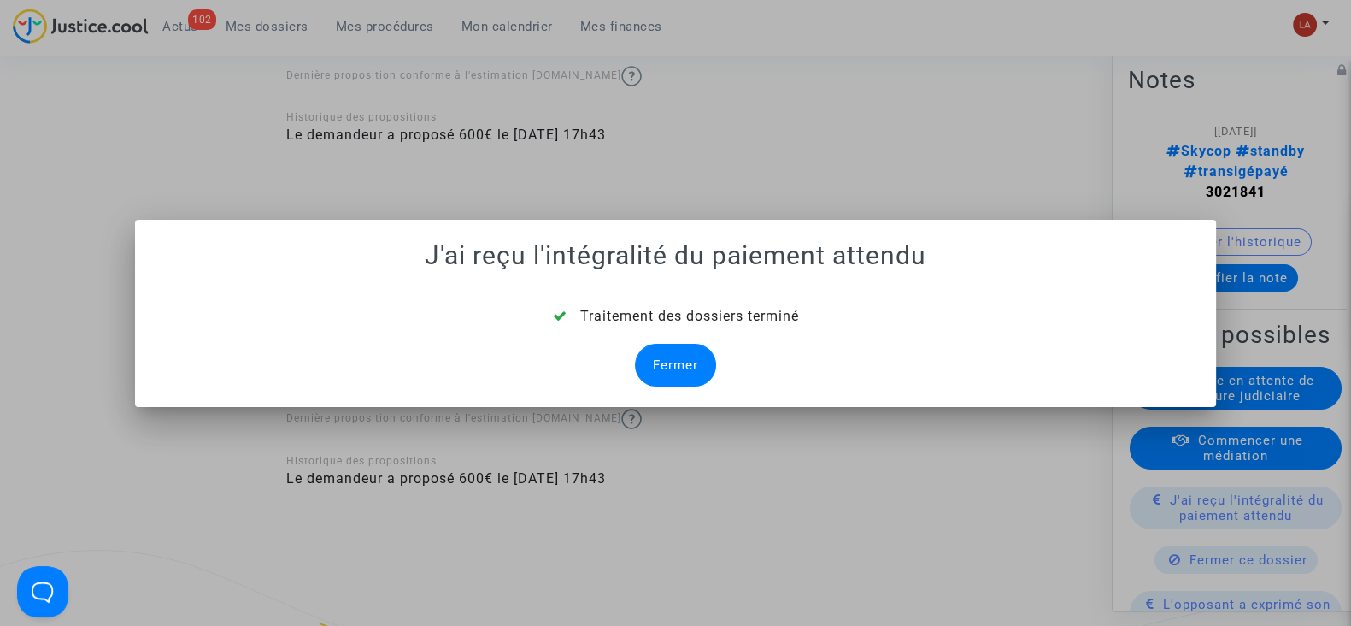
click at [649, 341] on div "Traitement des dossiers terminé Fermer" at bounding box center [676, 346] width 1040 height 80
drag, startPoint x: 659, startPoint y: 348, endPoint x: 855, endPoint y: 326, distance: 196.9
click at [660, 348] on div "Fermer" at bounding box center [675, 365] width 81 height 43
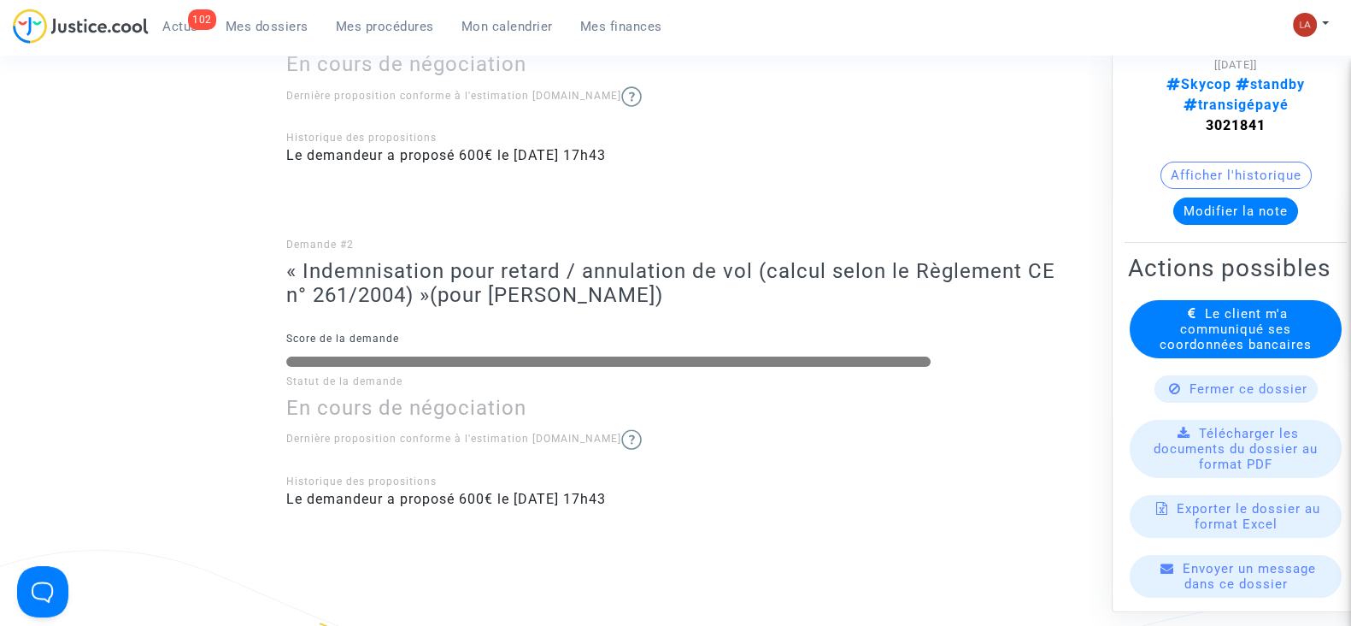
scroll to position [106, 0]
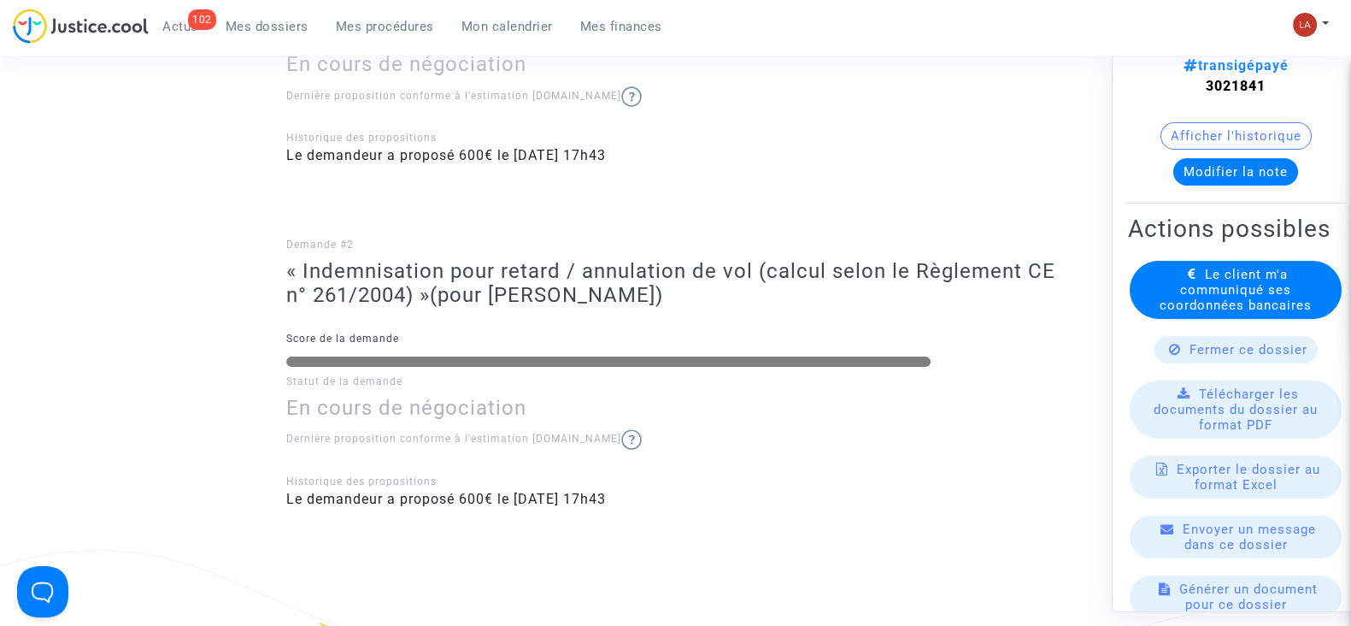
click at [1155, 301] on div "Le client m'a communiqué ses coordonnées bancaires" at bounding box center [1236, 290] width 212 height 58
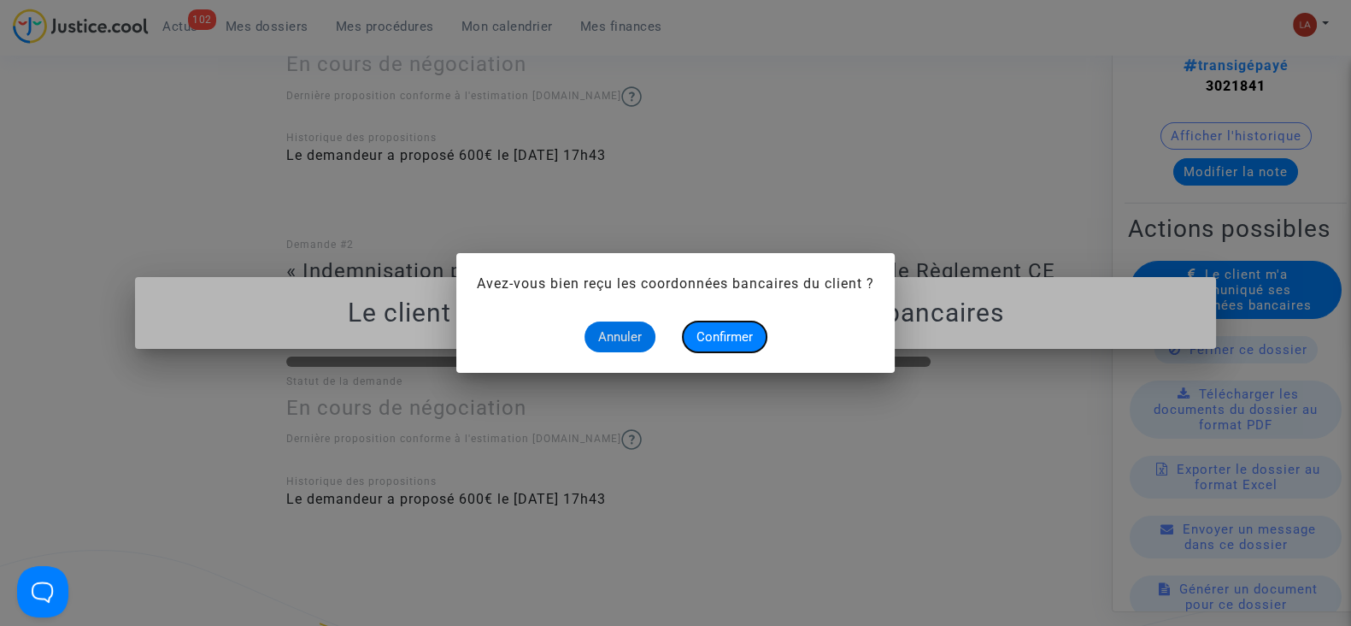
click at [712, 331] on span "Confirmer" at bounding box center [725, 336] width 56 height 15
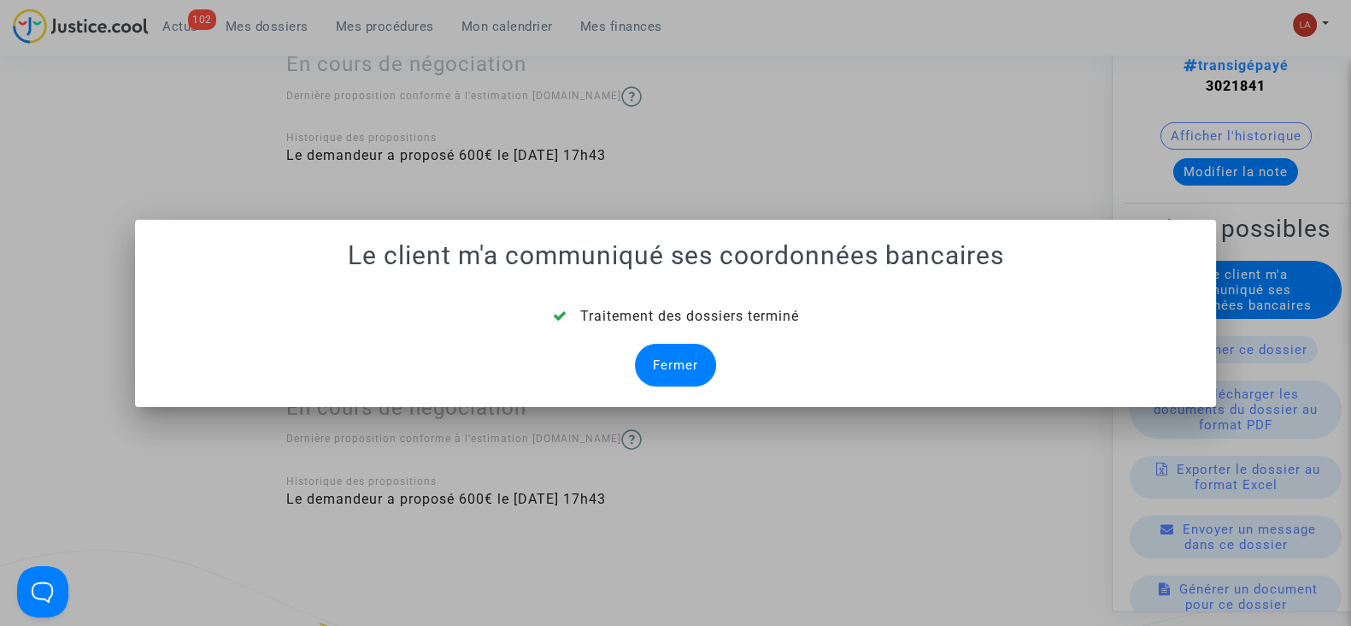
click at [701, 356] on div "Fermer" at bounding box center [675, 365] width 81 height 43
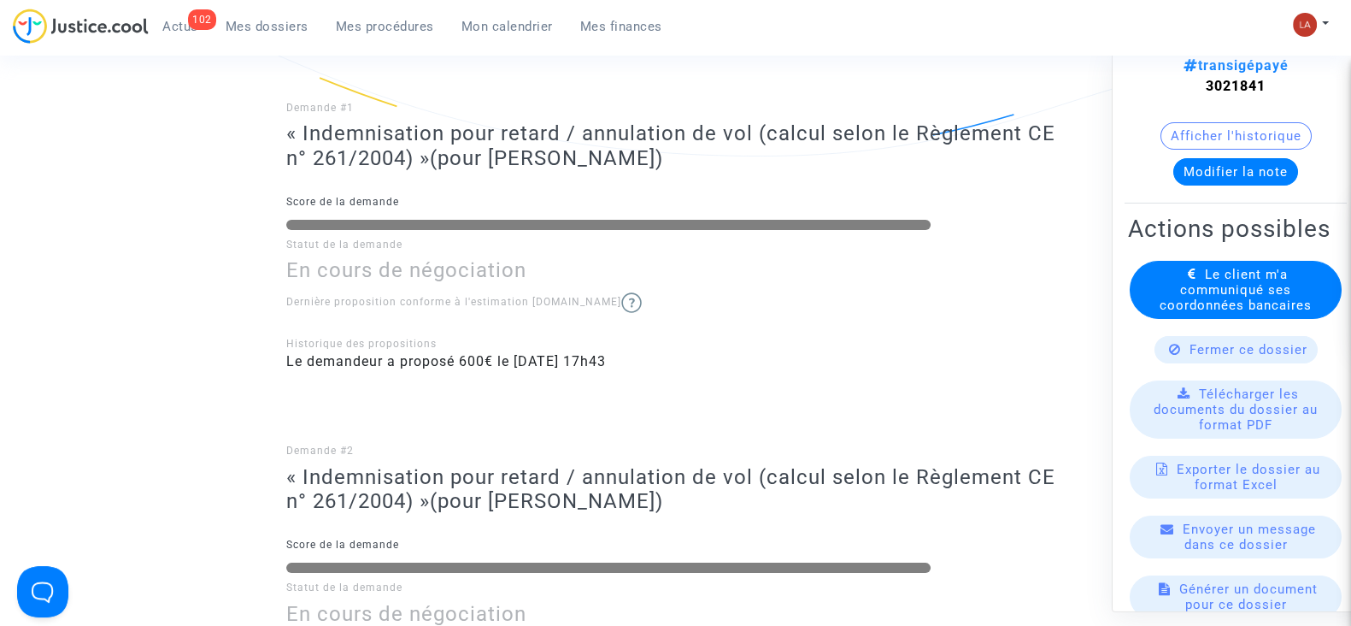
scroll to position [641, 0]
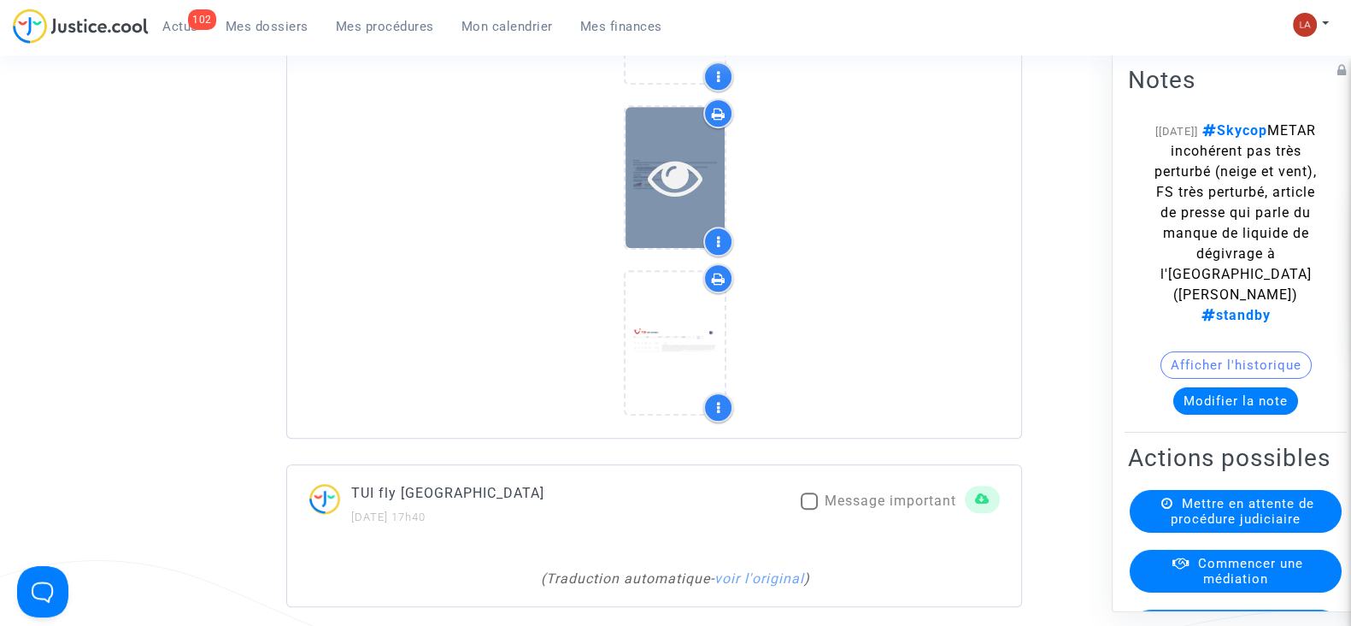
scroll to position [1388, 0]
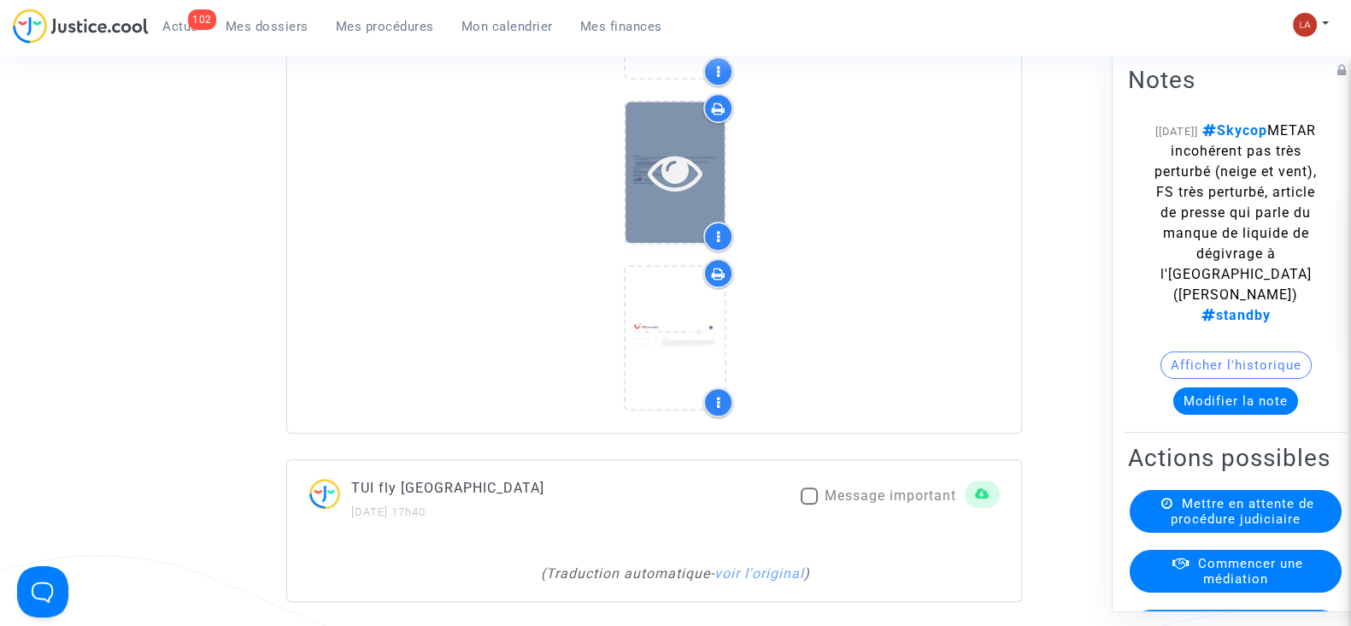
click at [658, 190] on icon at bounding box center [676, 171] width 56 height 55
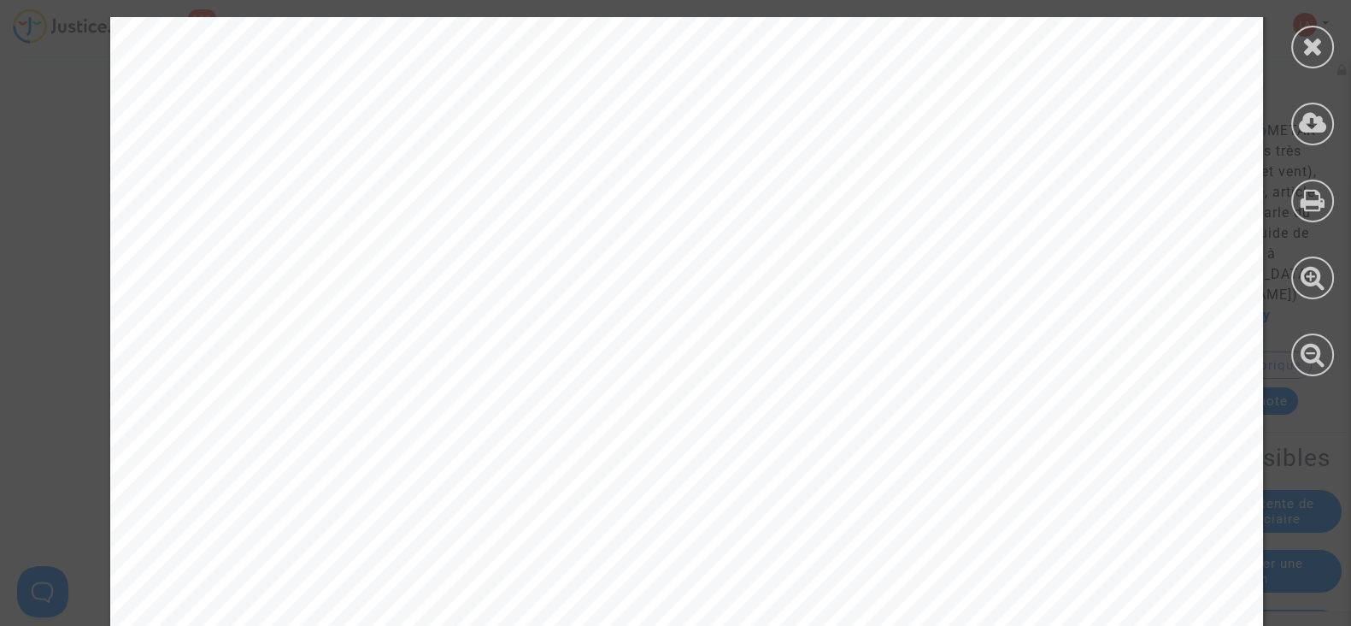
scroll to position [1047, 0]
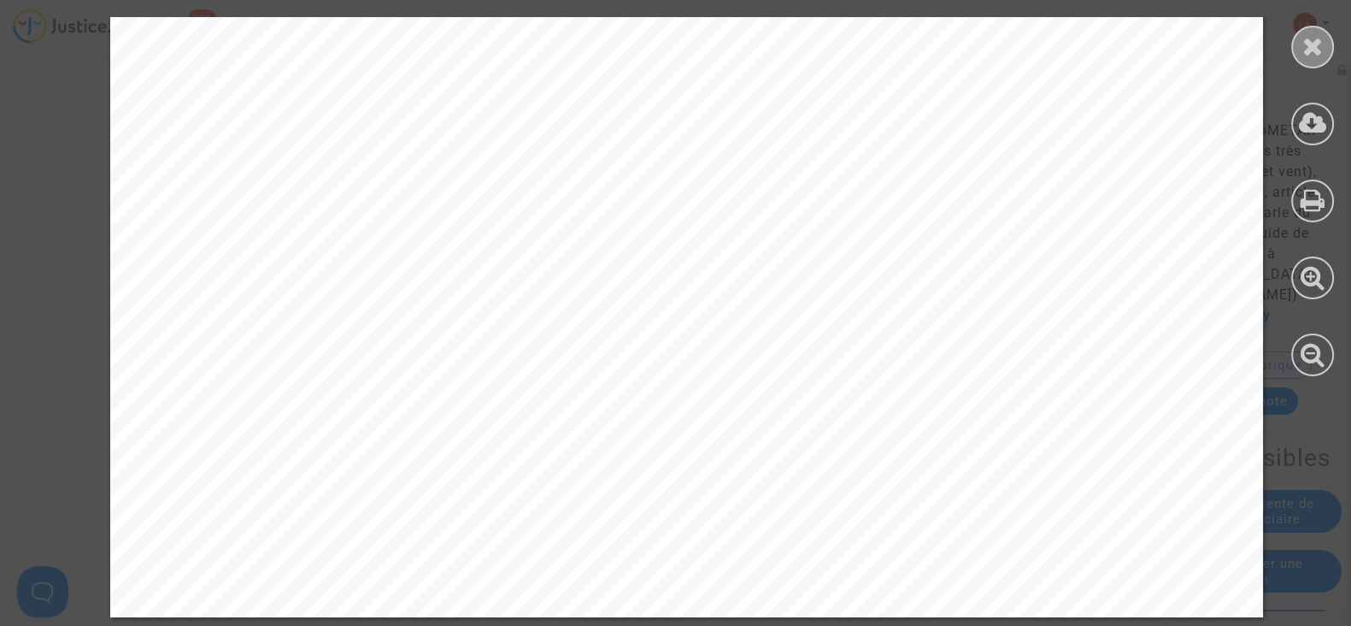
click at [1310, 45] on icon at bounding box center [1313, 46] width 21 height 26
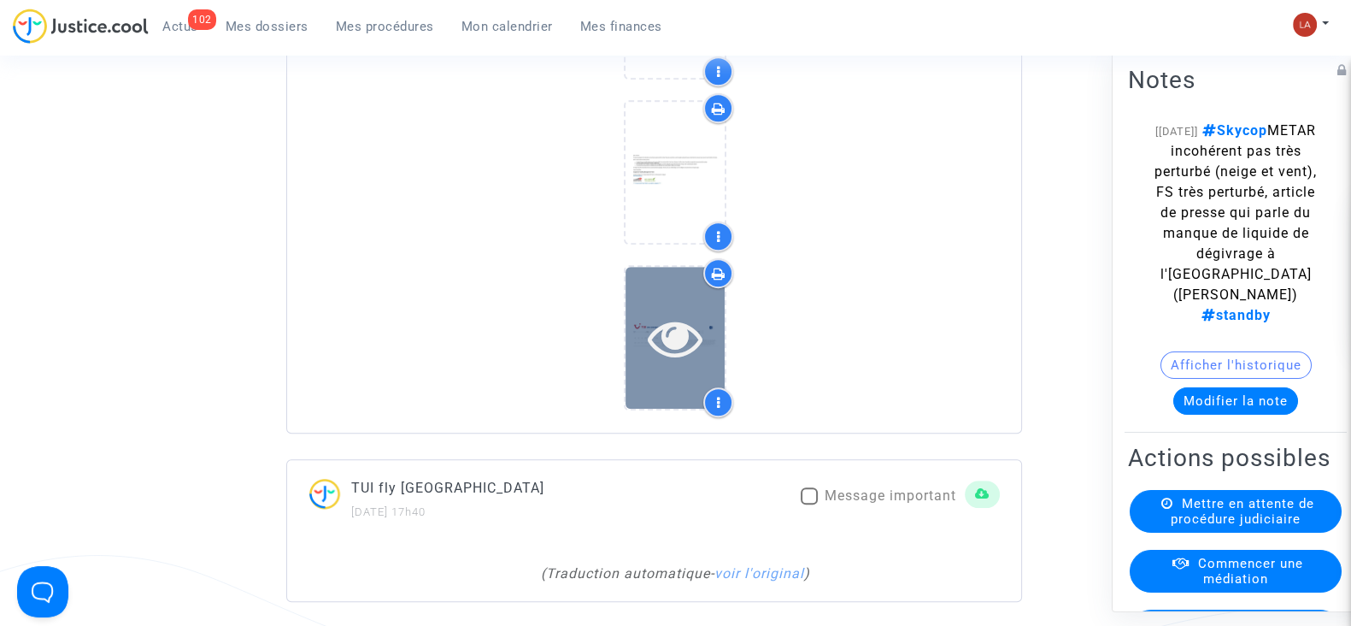
click at [680, 304] on div at bounding box center [675, 337] width 99 height 141
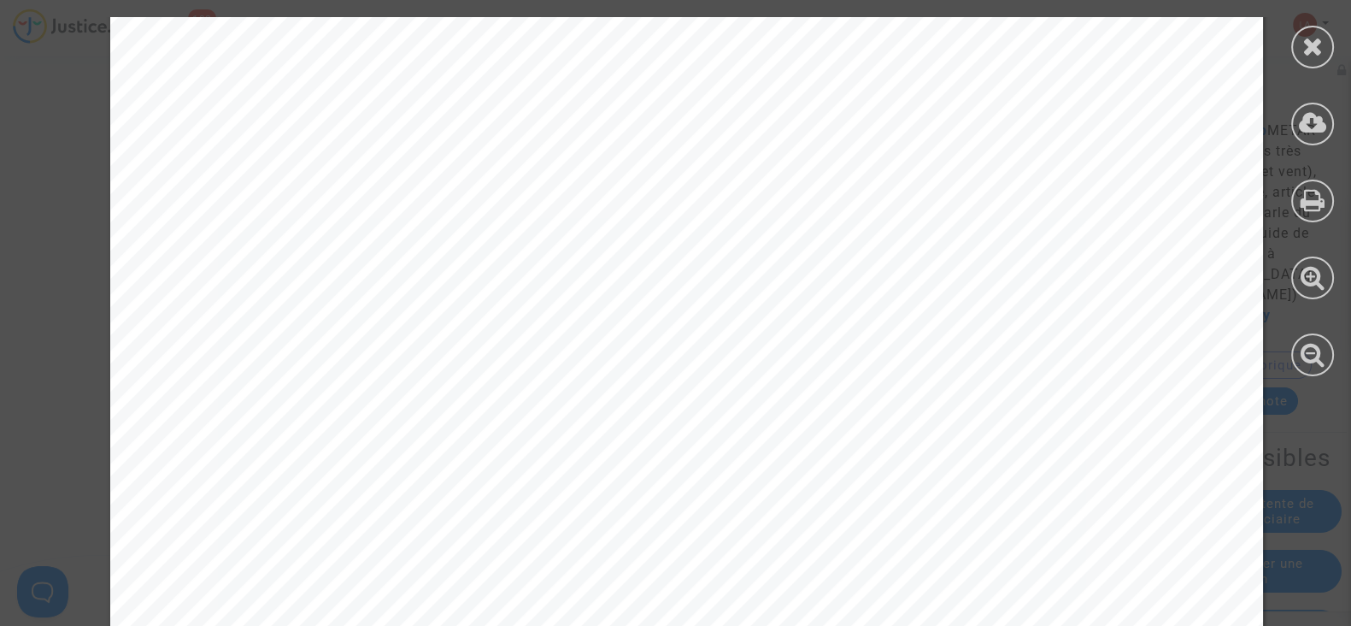
scroll to position [962, 0]
click at [1312, 44] on icon at bounding box center [1313, 46] width 21 height 26
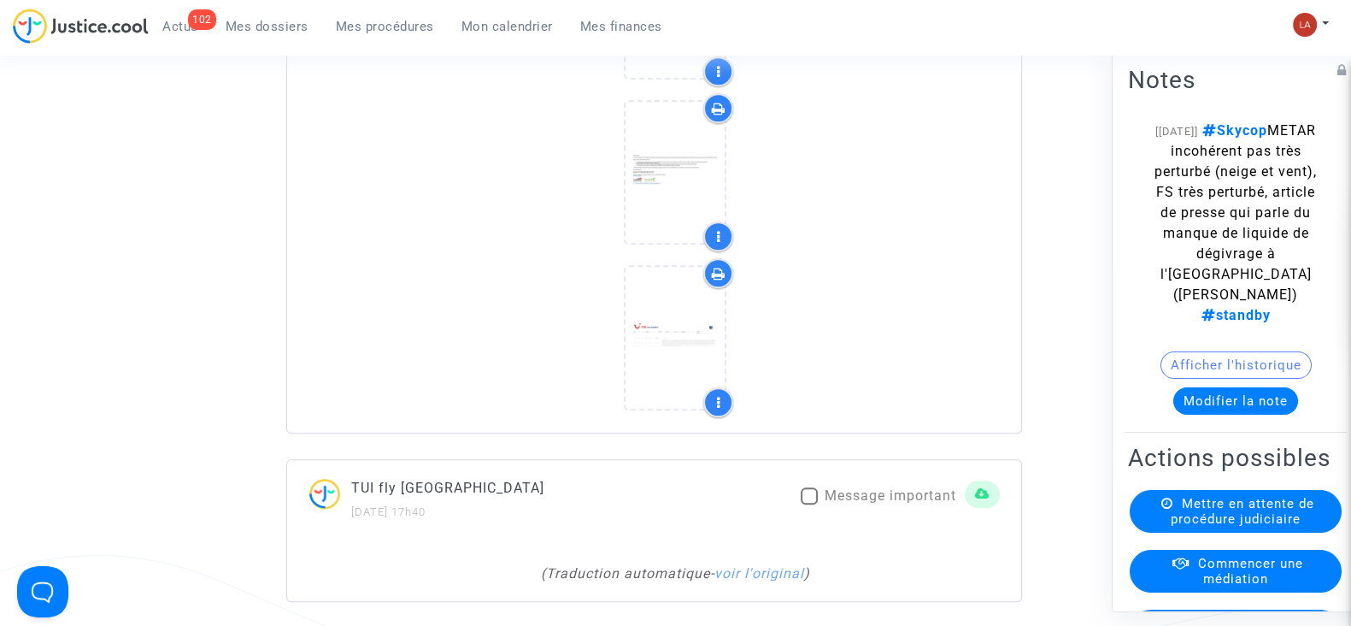
scroll to position [1816, 0]
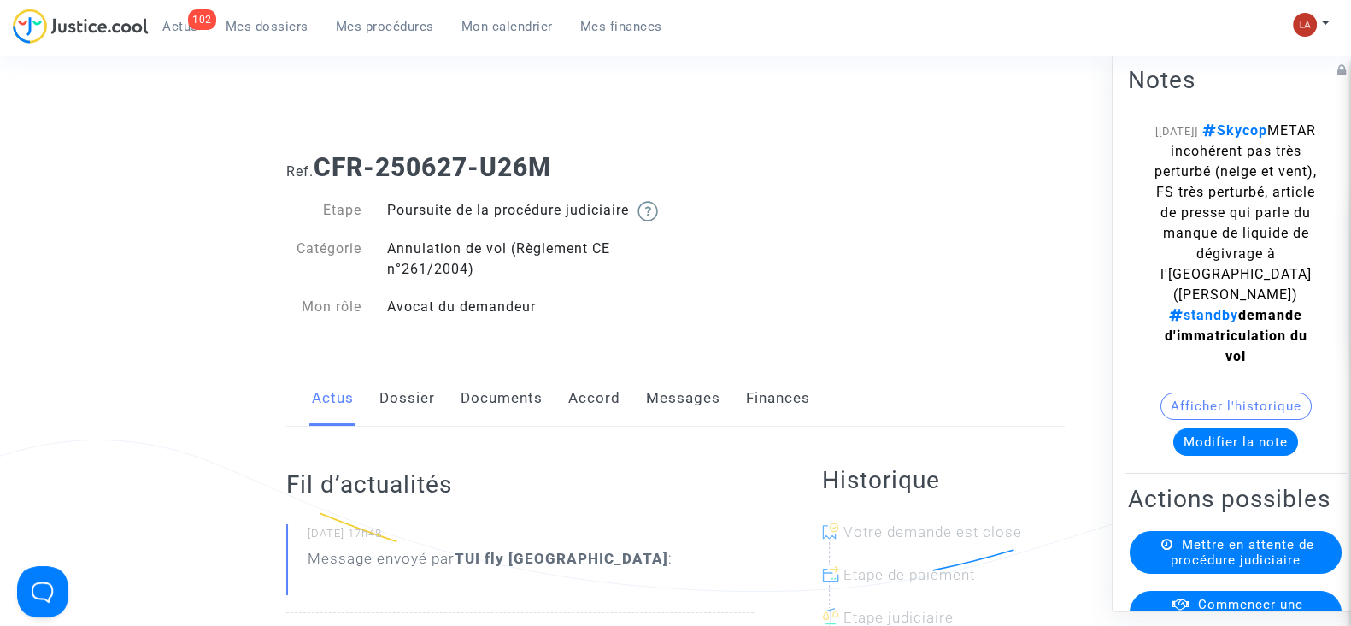
click at [697, 412] on link "Messages" at bounding box center [683, 398] width 74 height 56
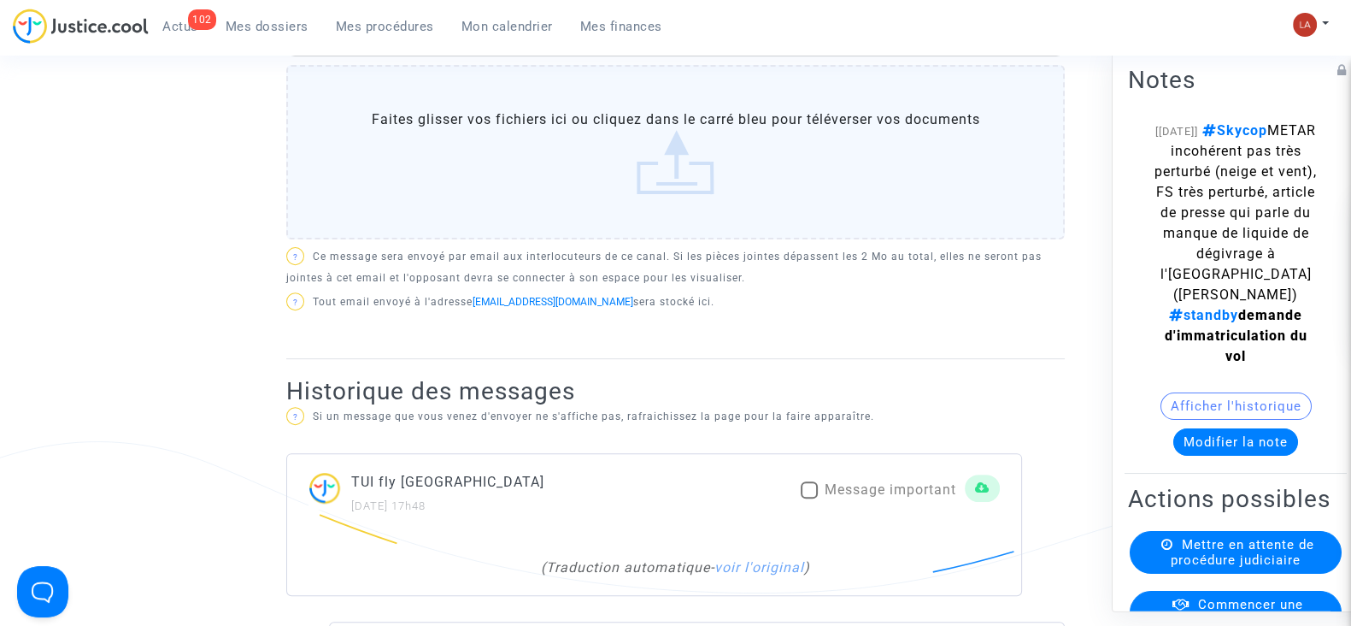
scroll to position [962, 0]
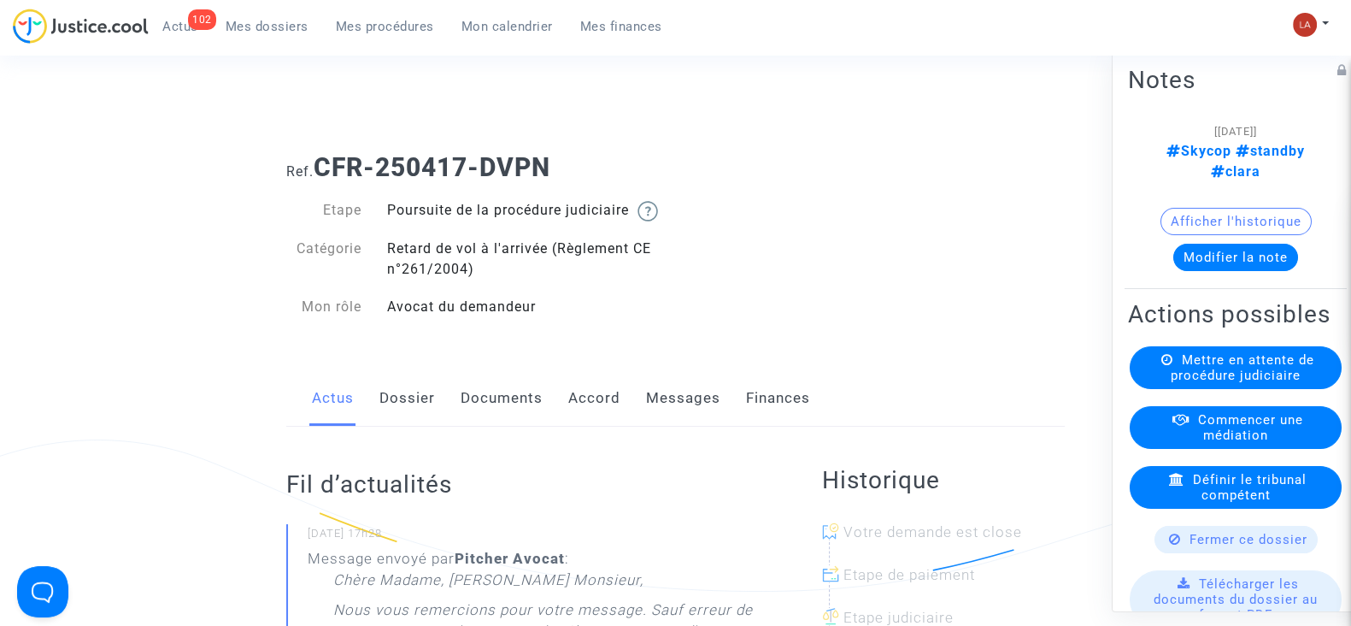
click at [675, 406] on link "Messages" at bounding box center [683, 398] width 74 height 56
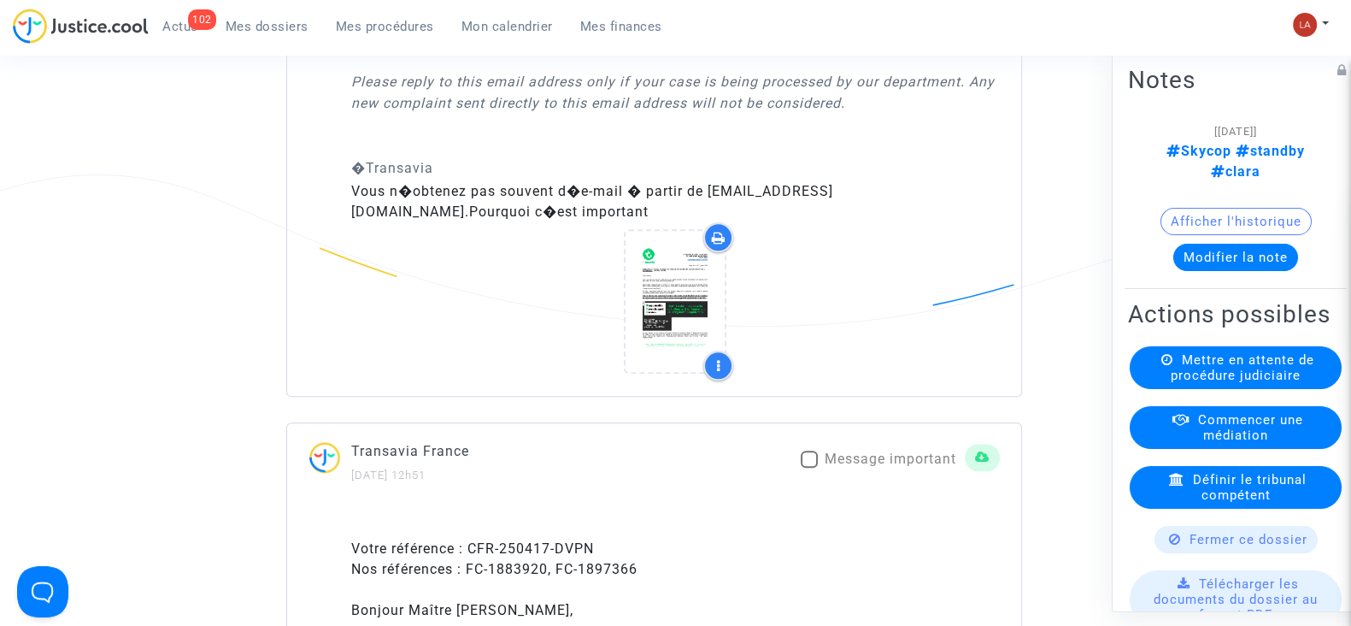
scroll to position [2670, 0]
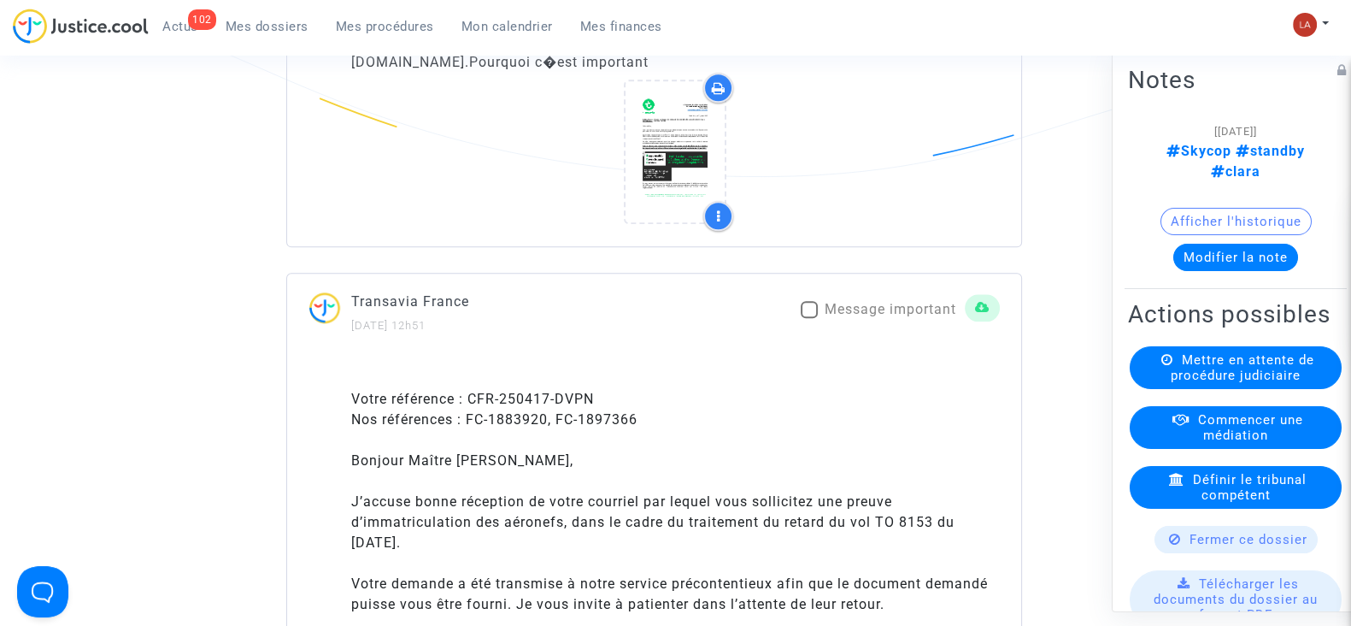
click at [730, 143] on upload-item at bounding box center [675, 155] width 116 height 165
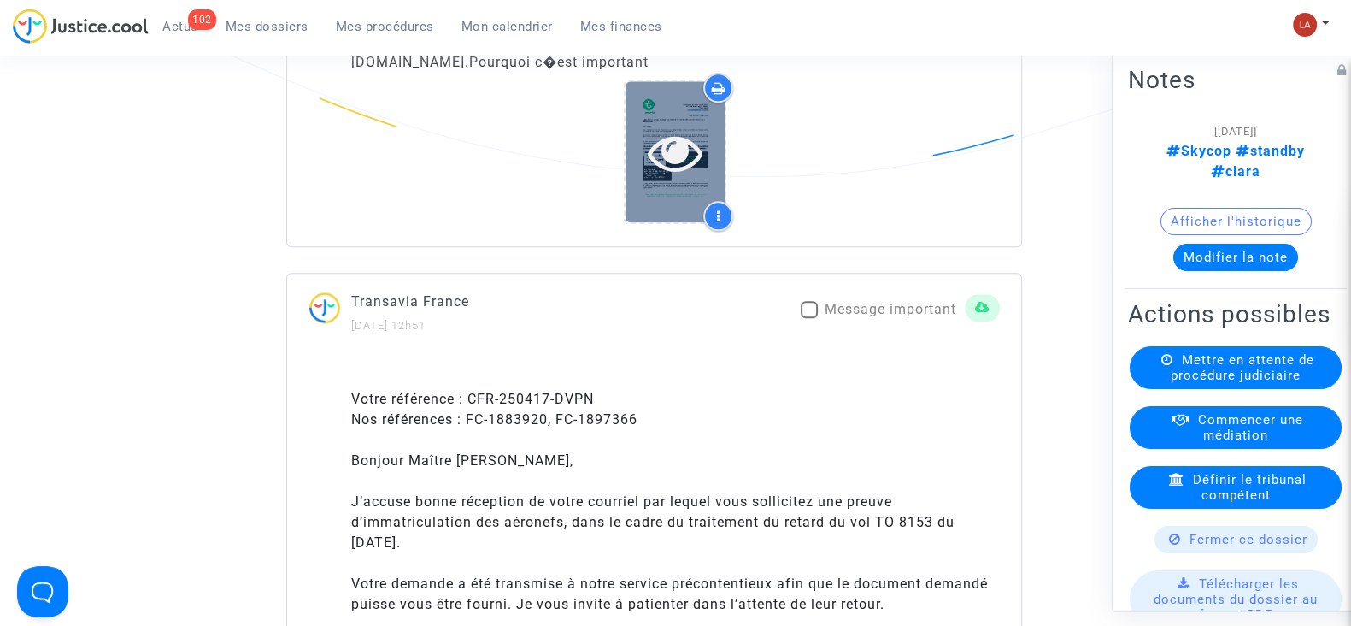
click at [649, 142] on icon at bounding box center [676, 152] width 56 height 55
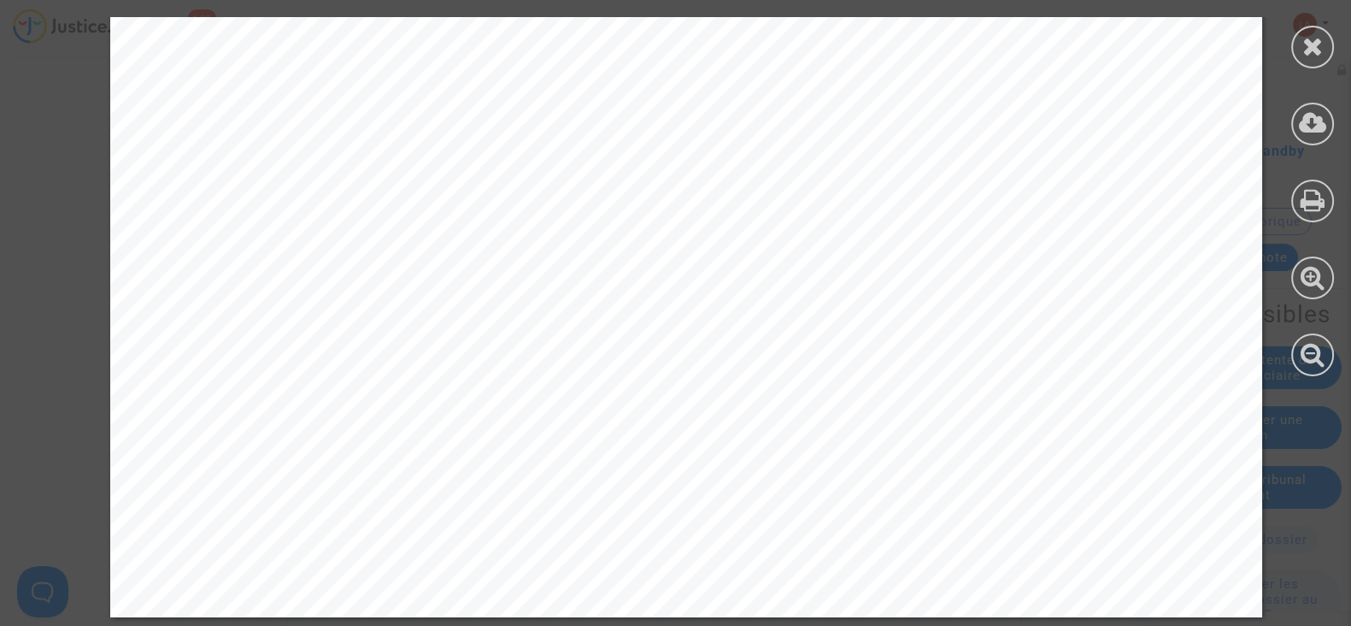
scroll to position [2686, 0]
click at [1308, 58] on div at bounding box center [1312, 47] width 43 height 43
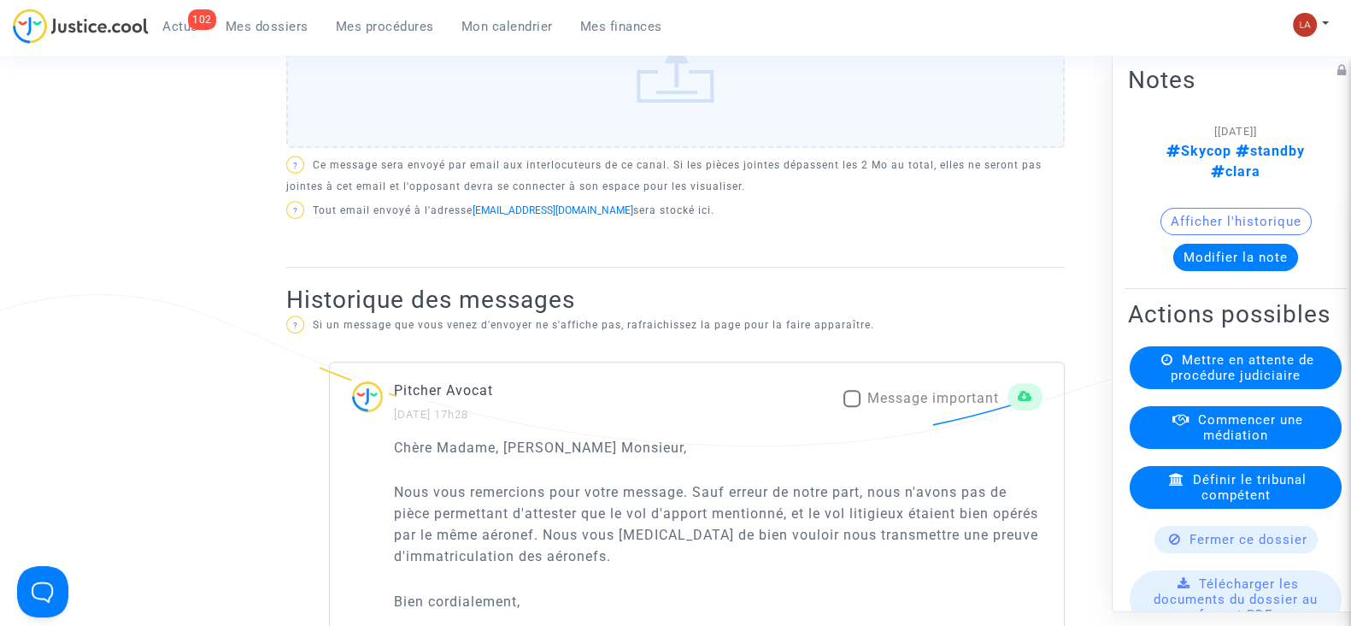
scroll to position [854, 0]
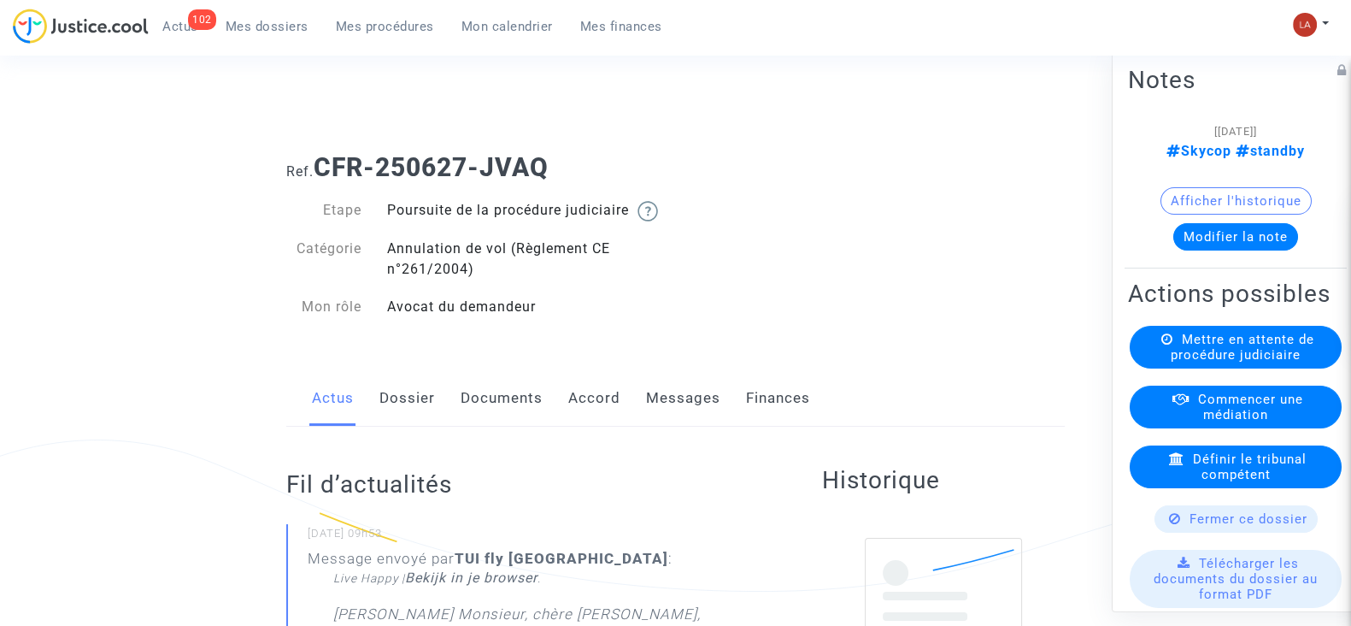
click at [707, 412] on link "Messages" at bounding box center [683, 398] width 74 height 56
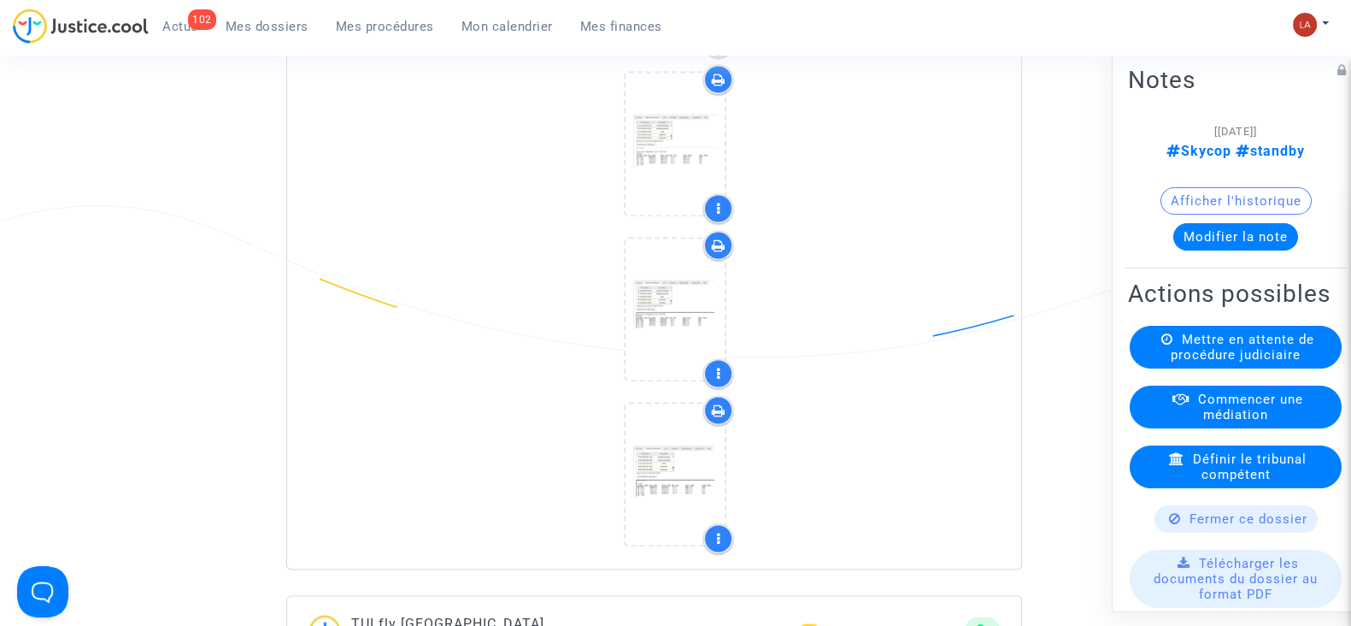
scroll to position [3418, 0]
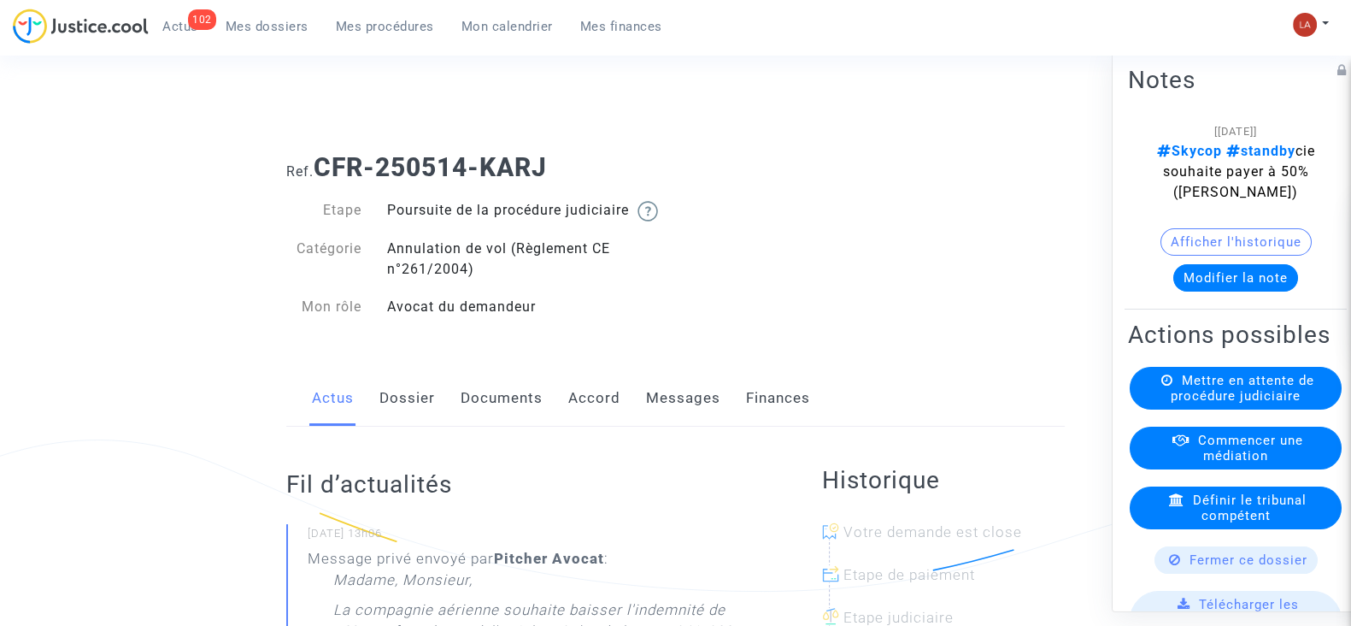
drag, startPoint x: 0, startPoint y: 0, endPoint x: 692, endPoint y: 418, distance: 808.7
click at [692, 418] on link "Messages" at bounding box center [683, 398] width 74 height 56
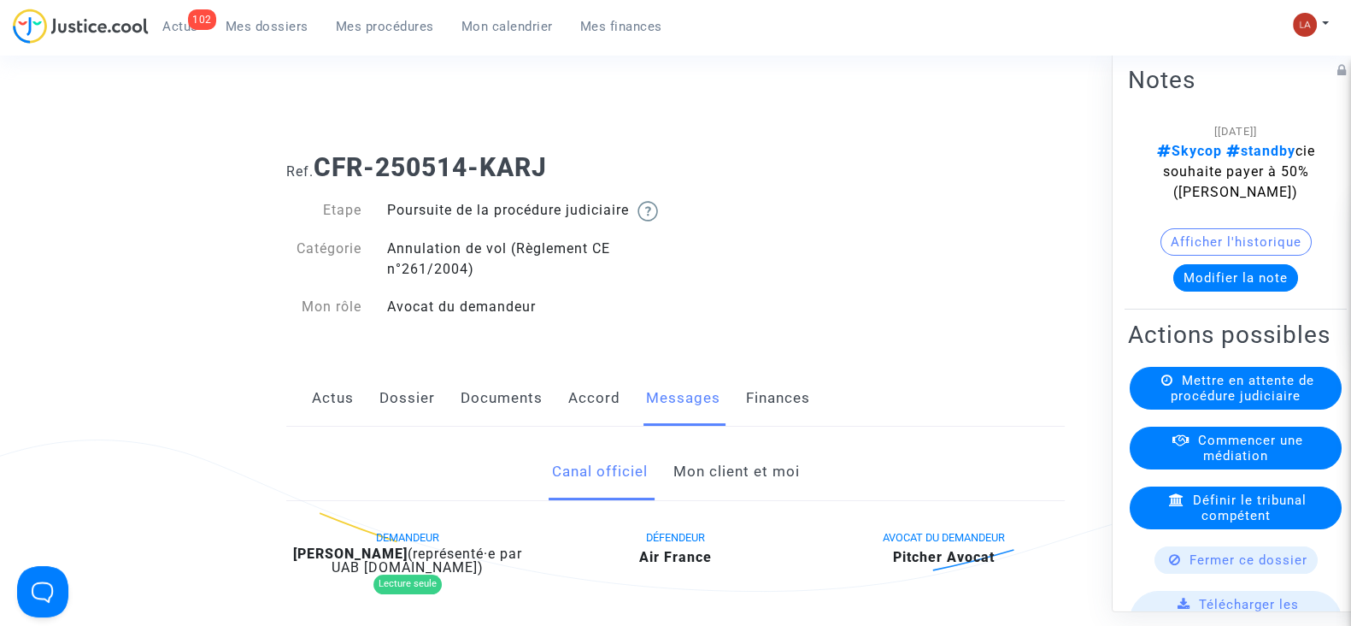
click at [765, 500] on link "Mon client et moi" at bounding box center [736, 472] width 126 height 56
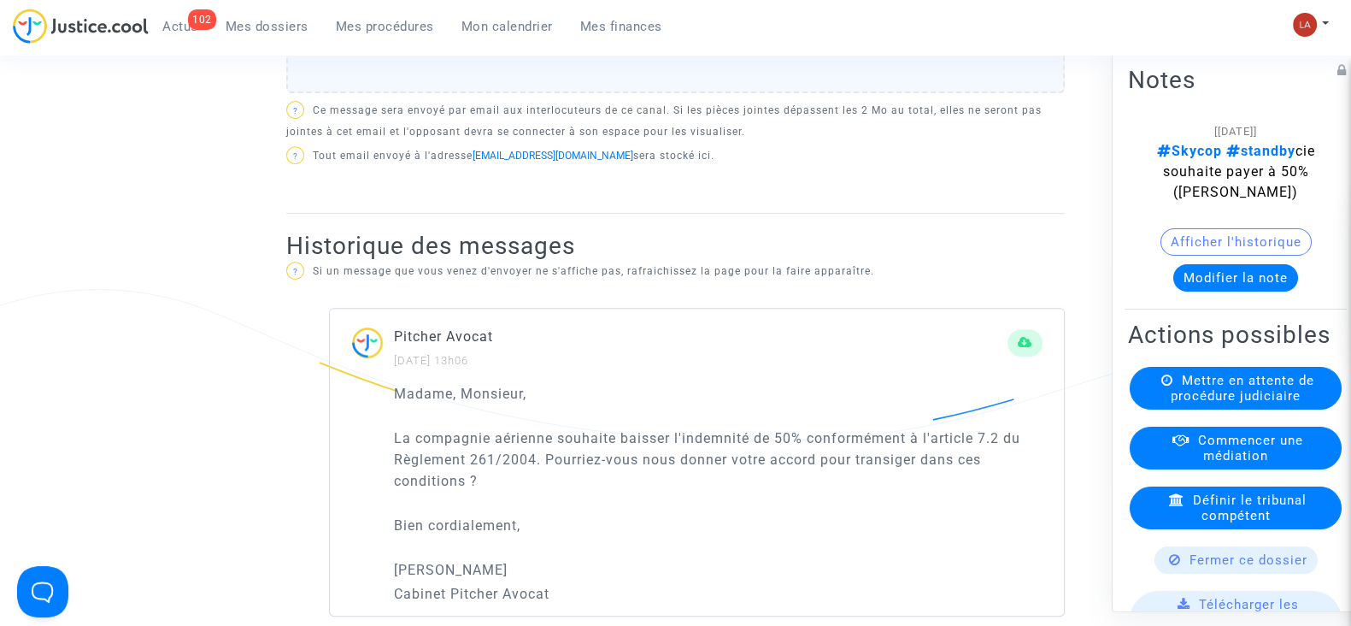
scroll to position [854, 0]
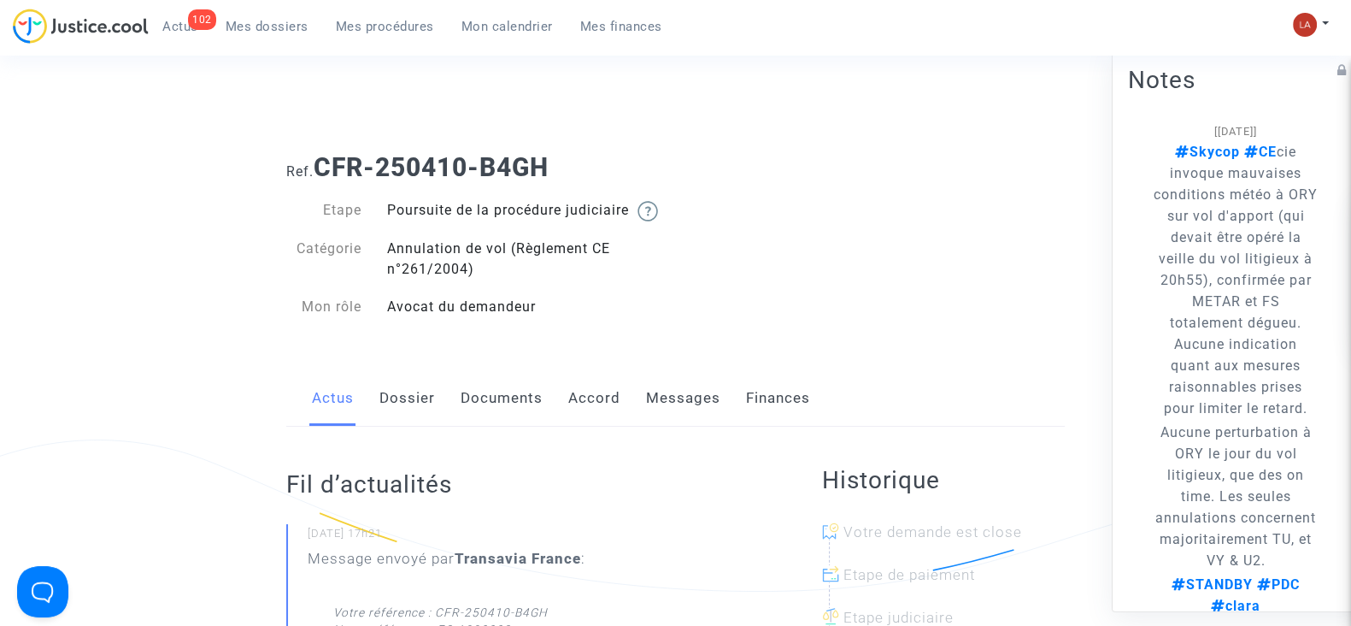
click at [670, 420] on link "Messages" at bounding box center [683, 398] width 74 height 56
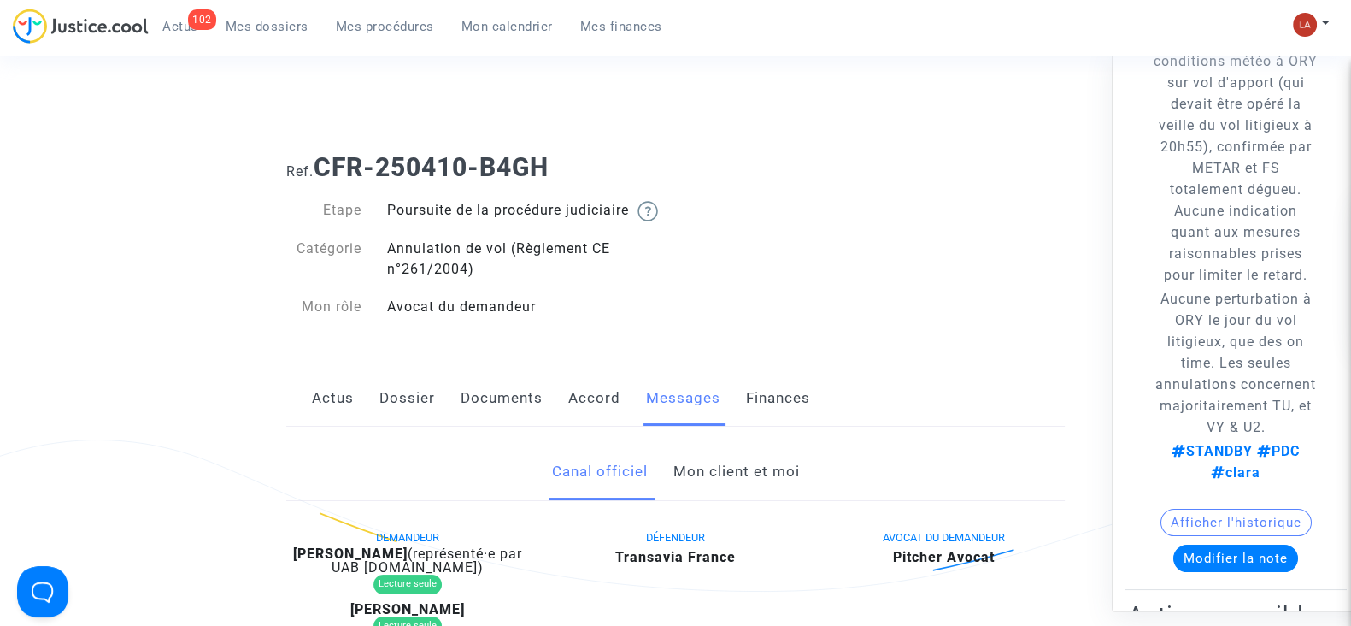
scroll to position [106, 0]
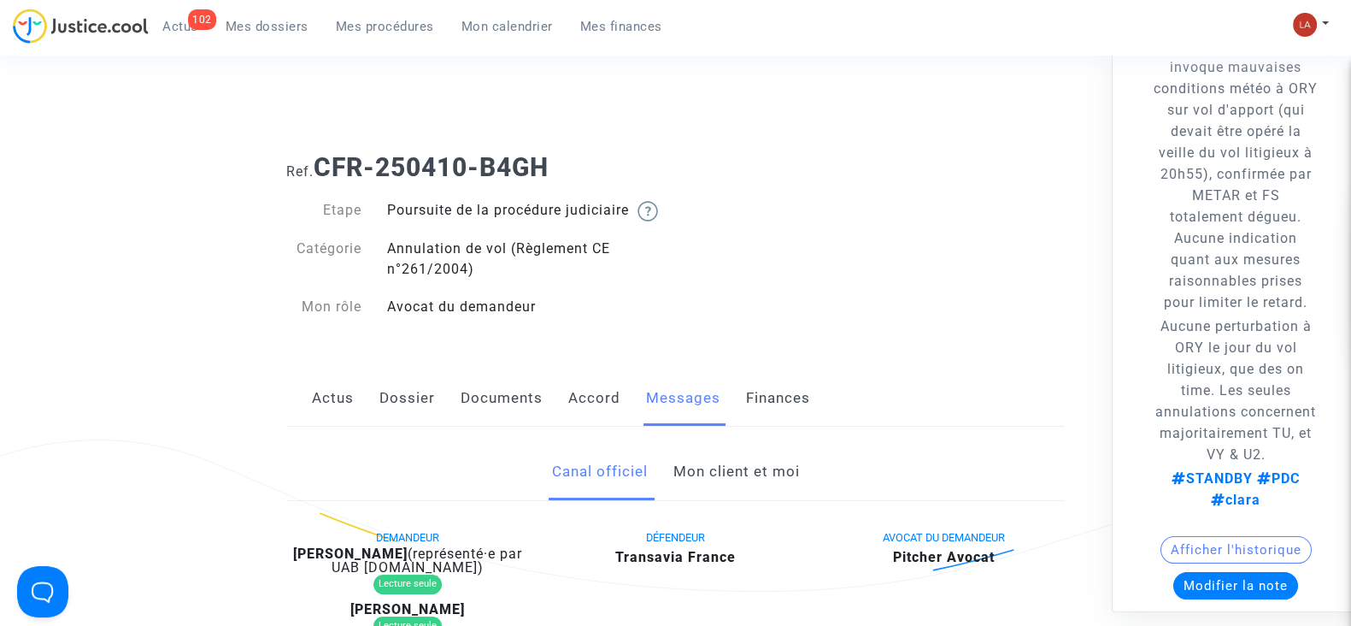
click at [1238, 563] on button "Afficher l'historique" at bounding box center [1236, 549] width 151 height 27
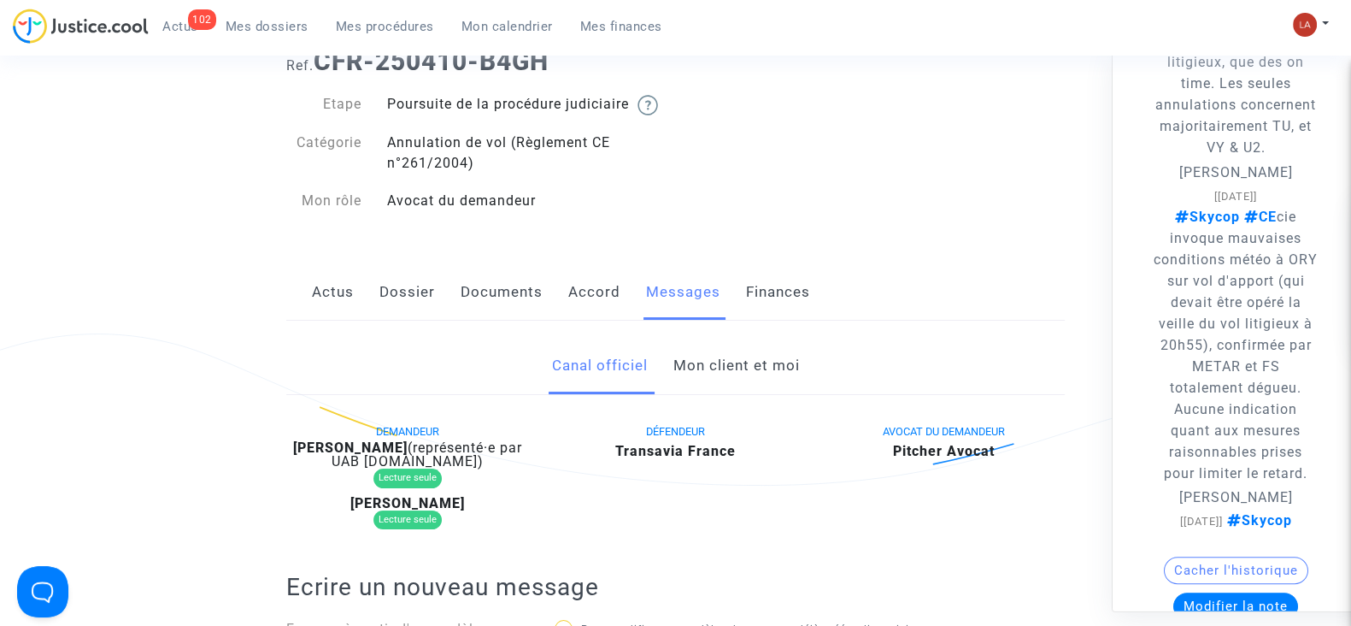
click at [697, 369] on link "Mon client et moi" at bounding box center [736, 366] width 126 height 56
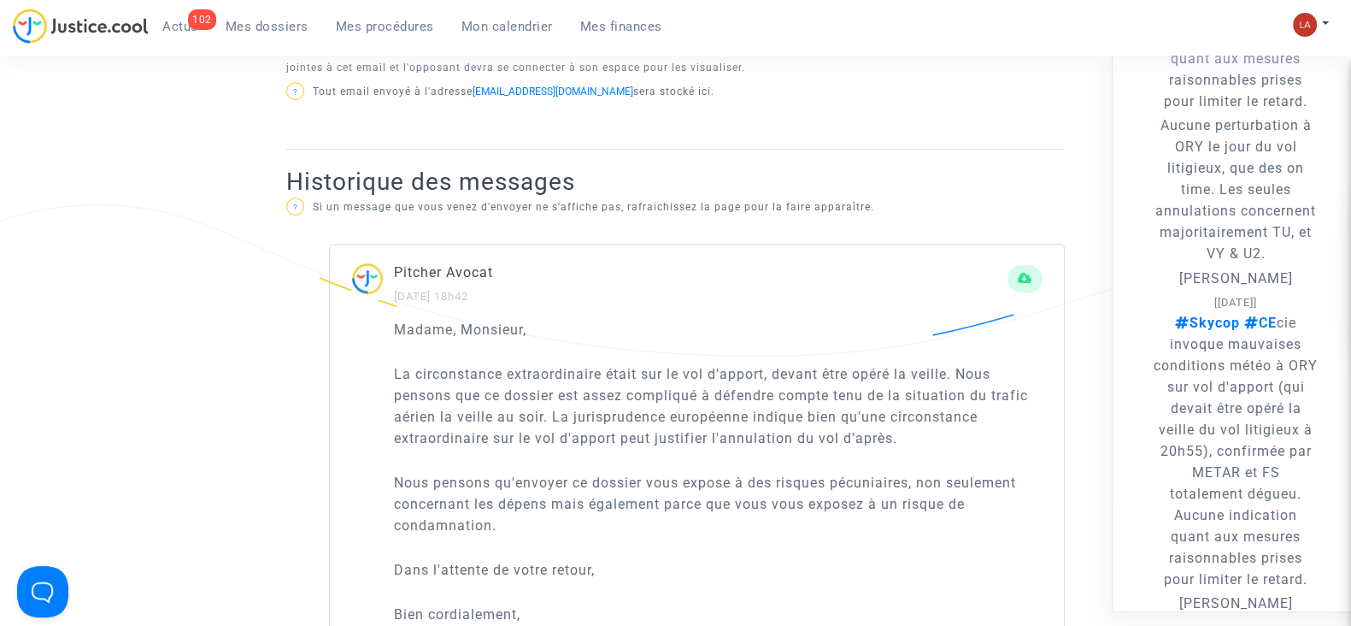
scroll to position [962, 0]
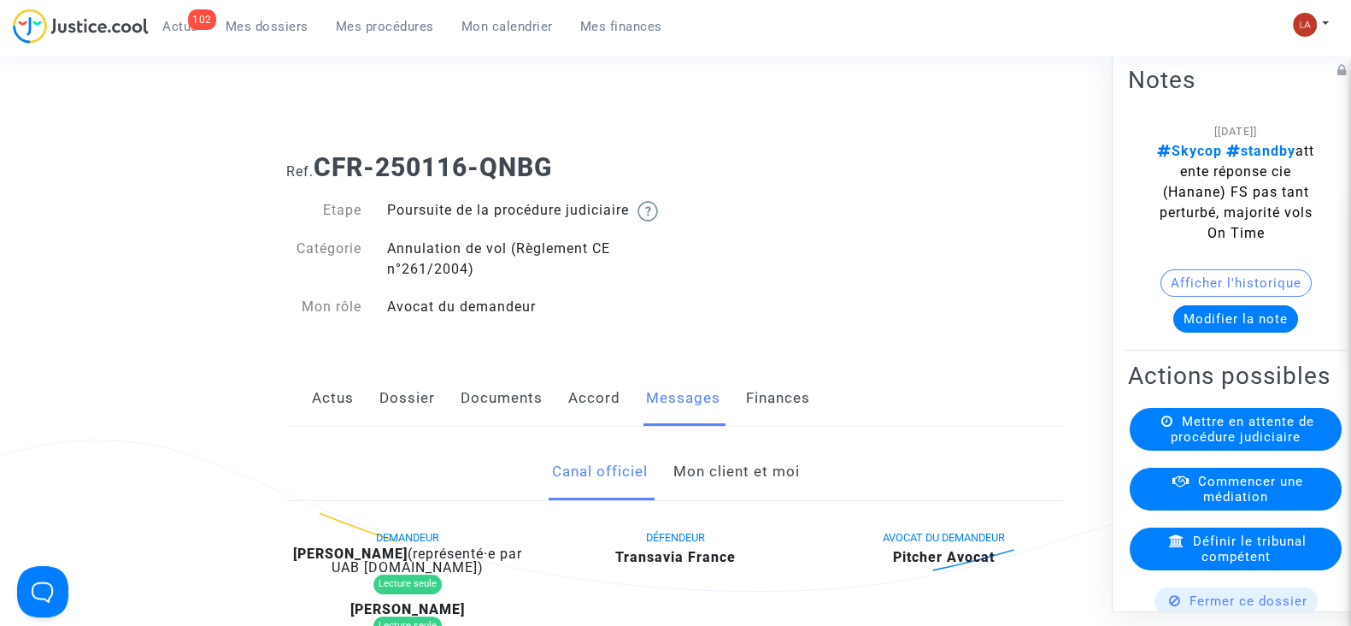
click at [723, 500] on link "Mon client et moi" at bounding box center [736, 472] width 126 height 56
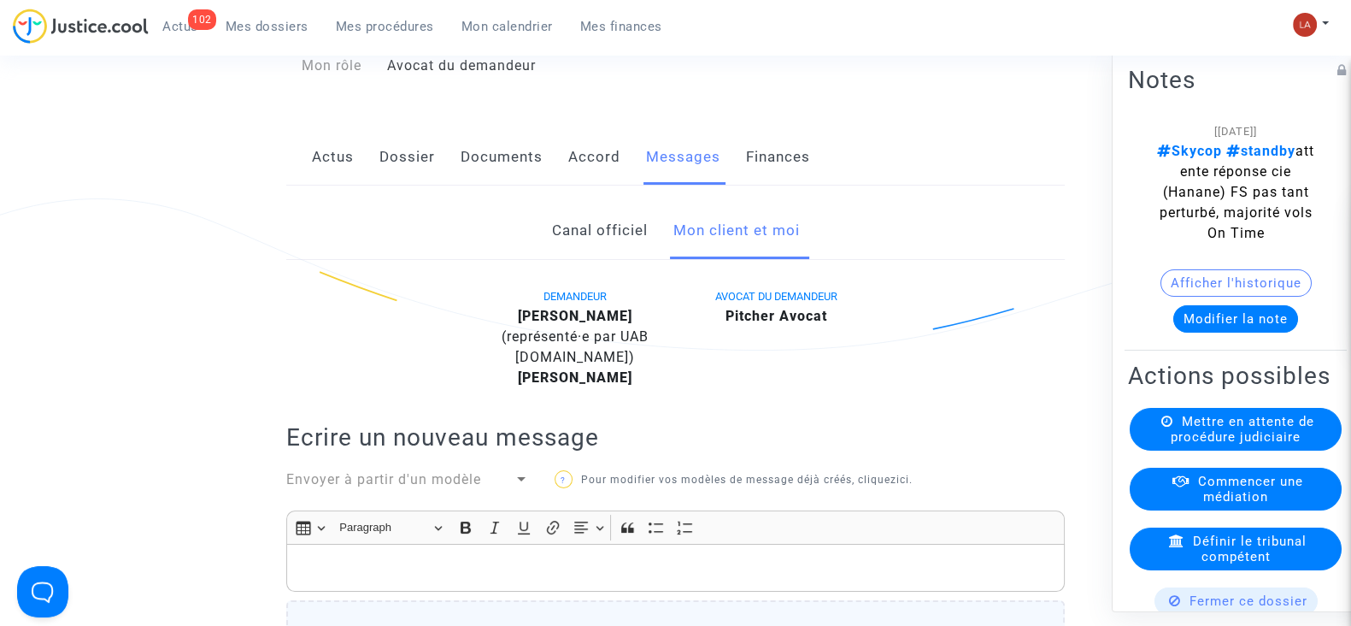
scroll to position [213, 0]
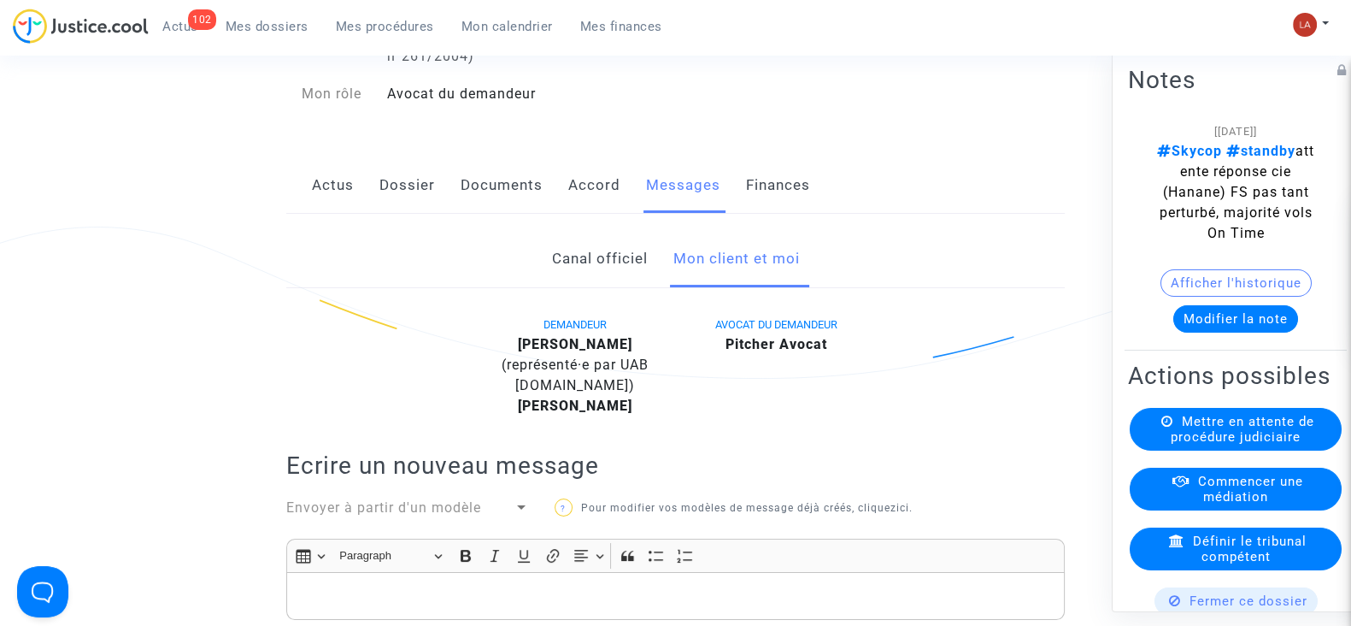
click at [597, 279] on link "Canal officiel" at bounding box center [599, 259] width 96 height 56
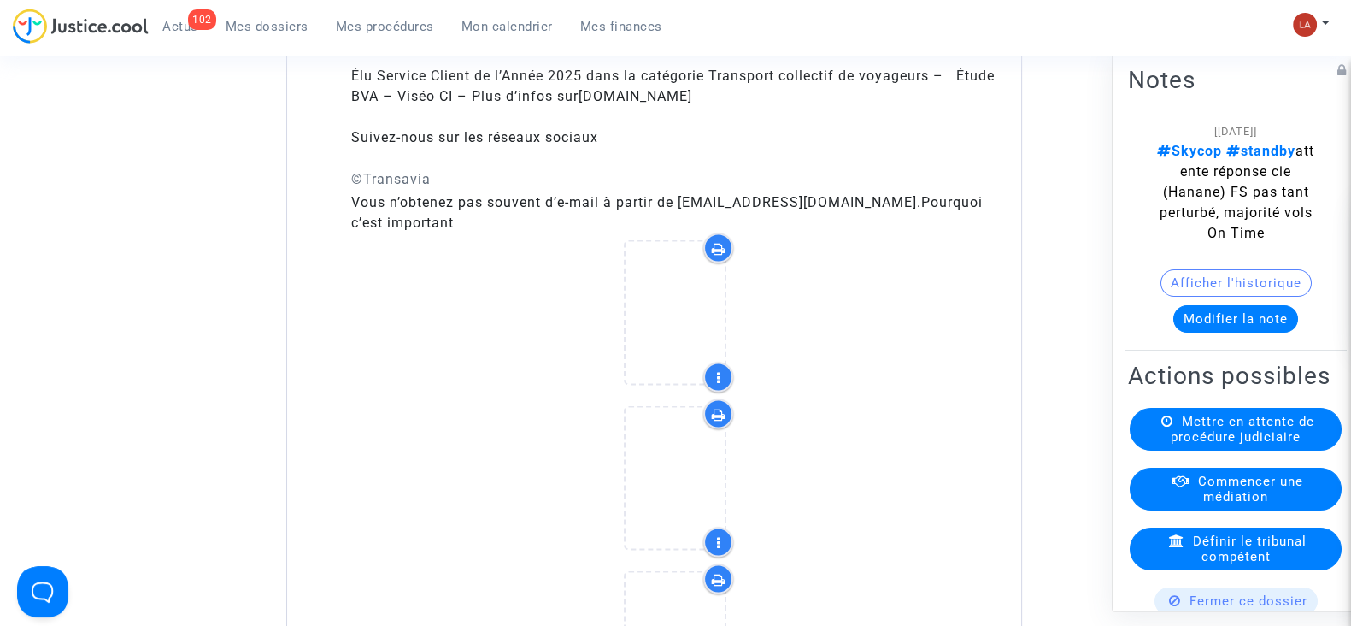
scroll to position [4290, 0]
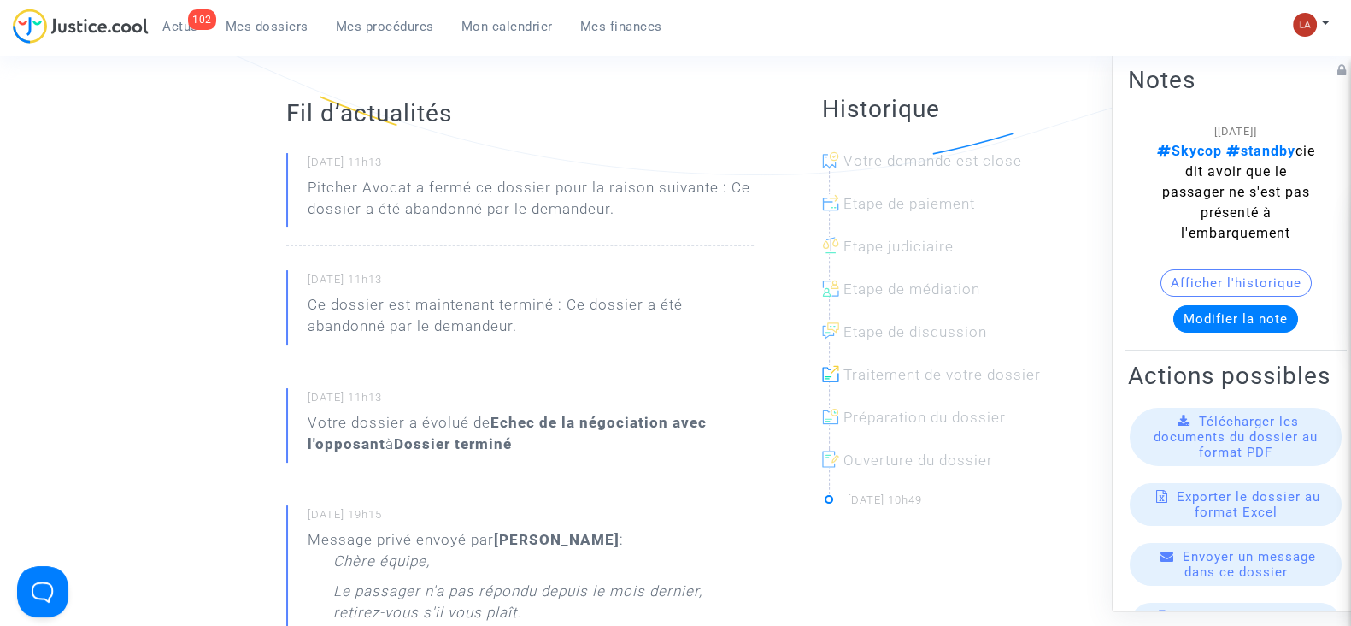
scroll to position [534, 0]
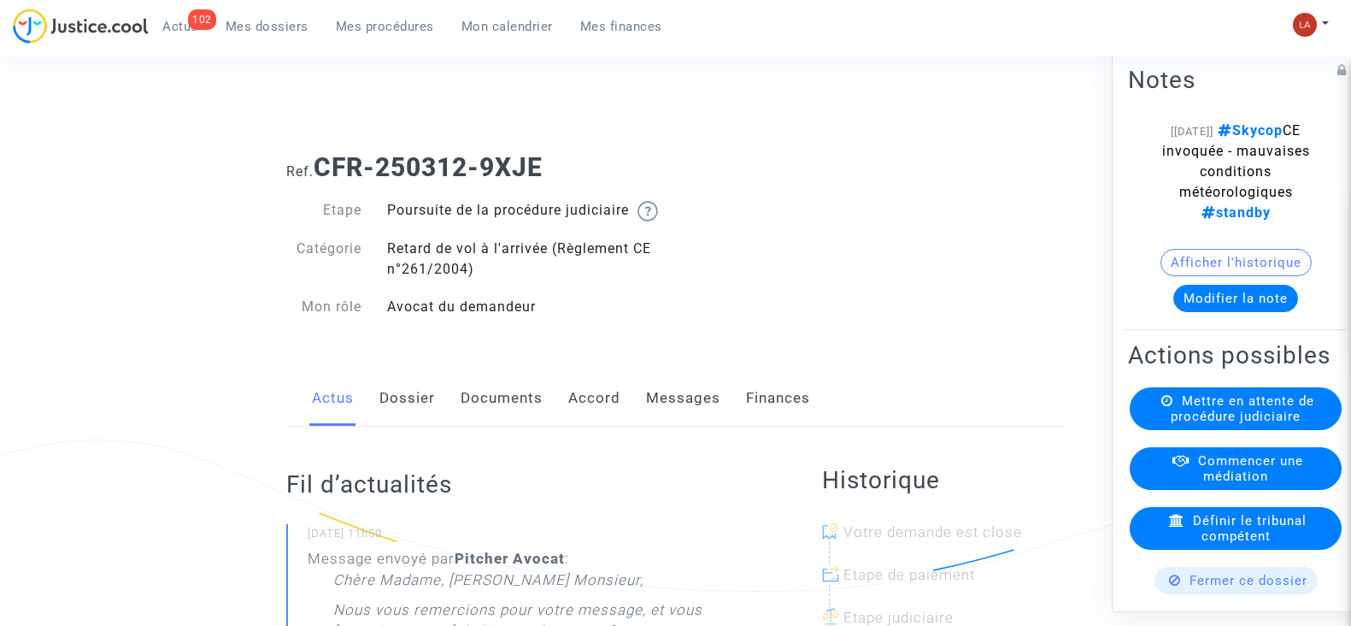
click at [389, 410] on link "Dossier" at bounding box center [407, 398] width 56 height 56
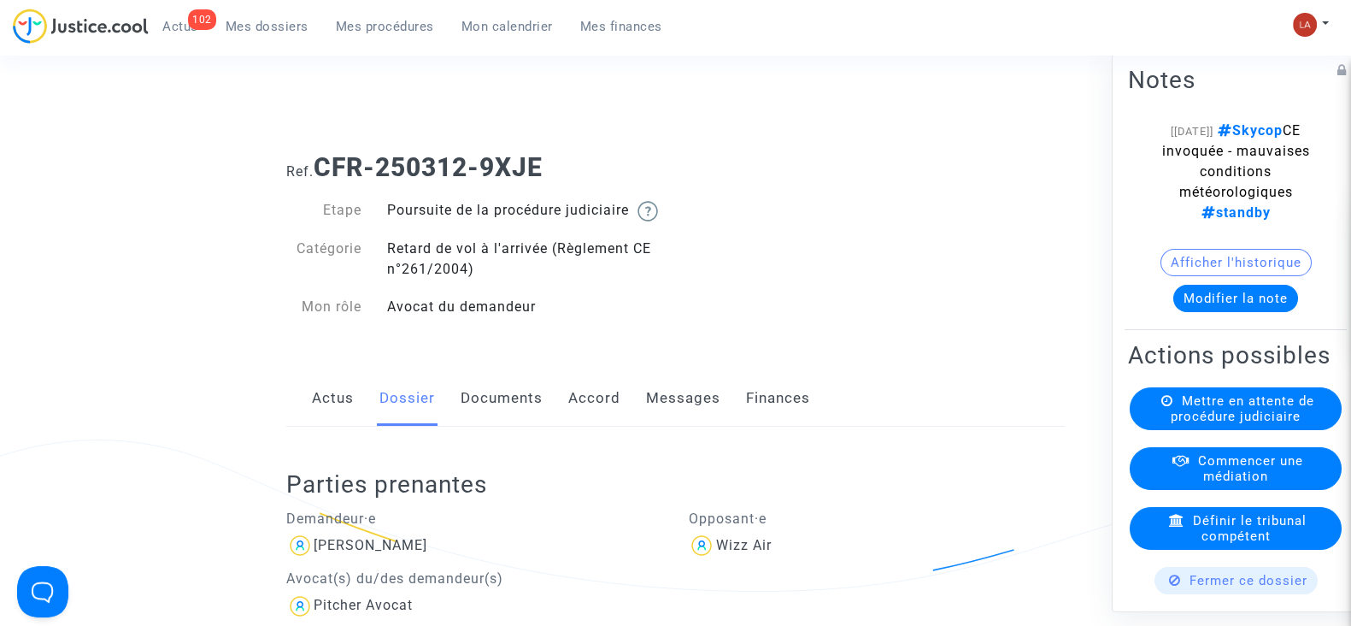
click at [652, 419] on link "Messages" at bounding box center [683, 398] width 74 height 56
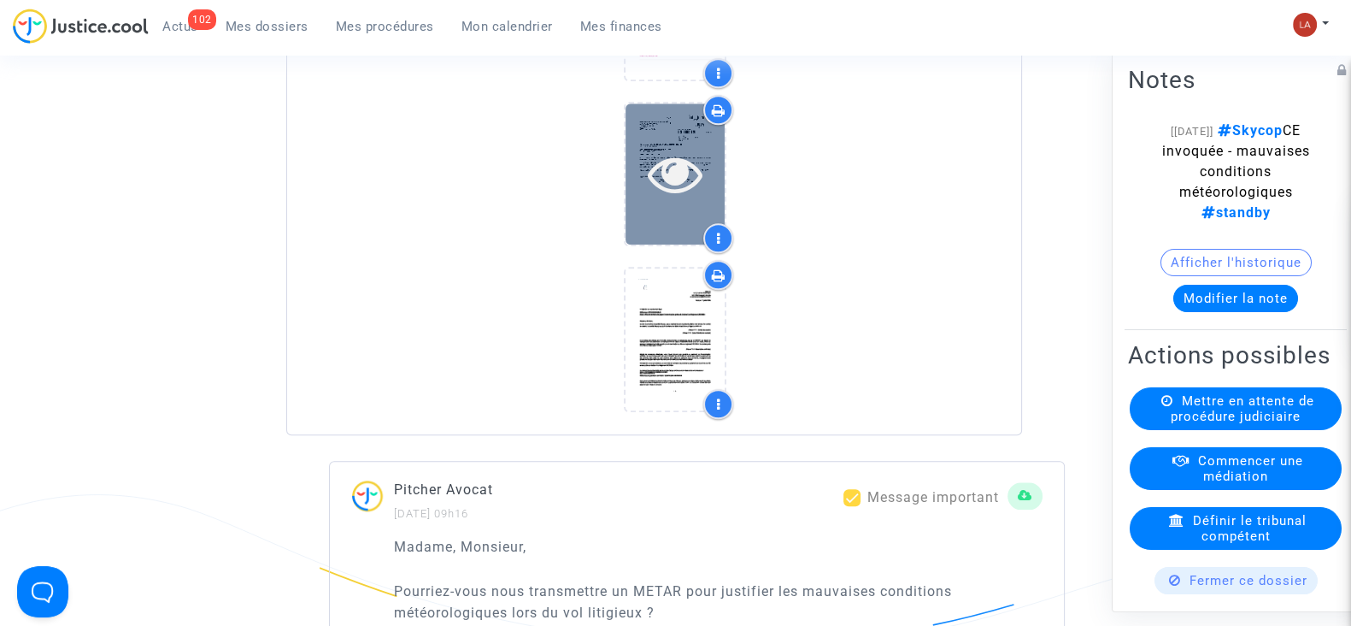
scroll to position [2030, 0]
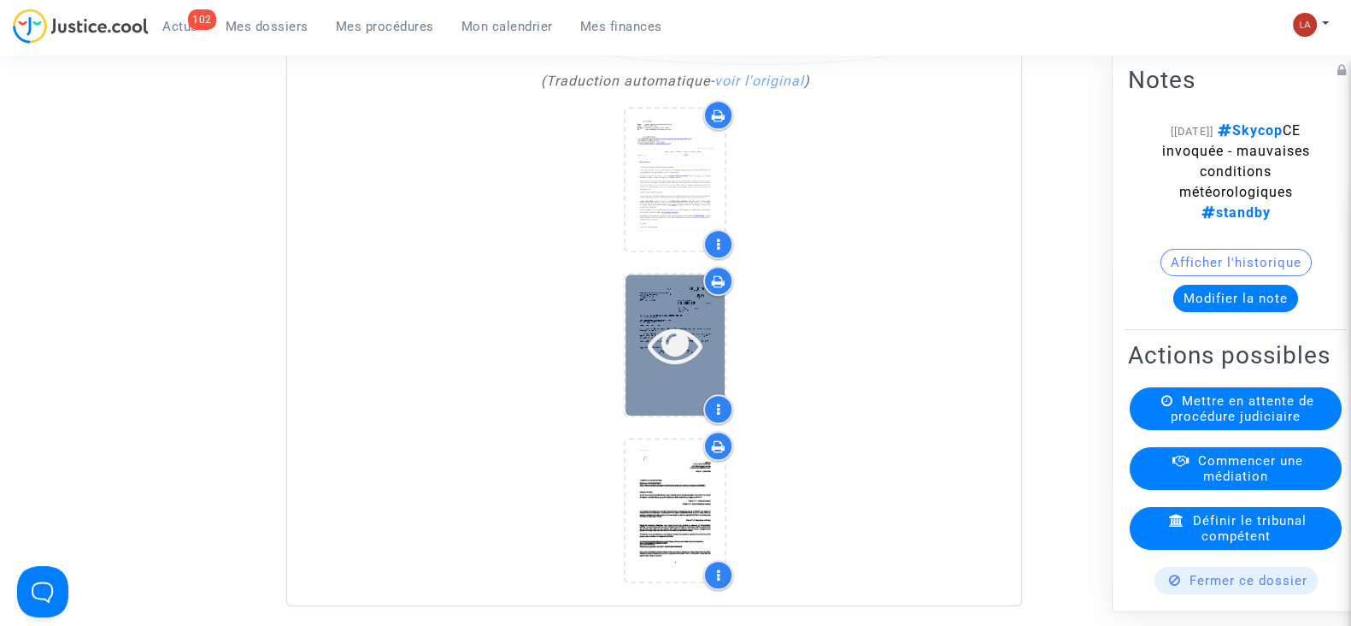
click at [707, 372] on div at bounding box center [675, 344] width 99 height 55
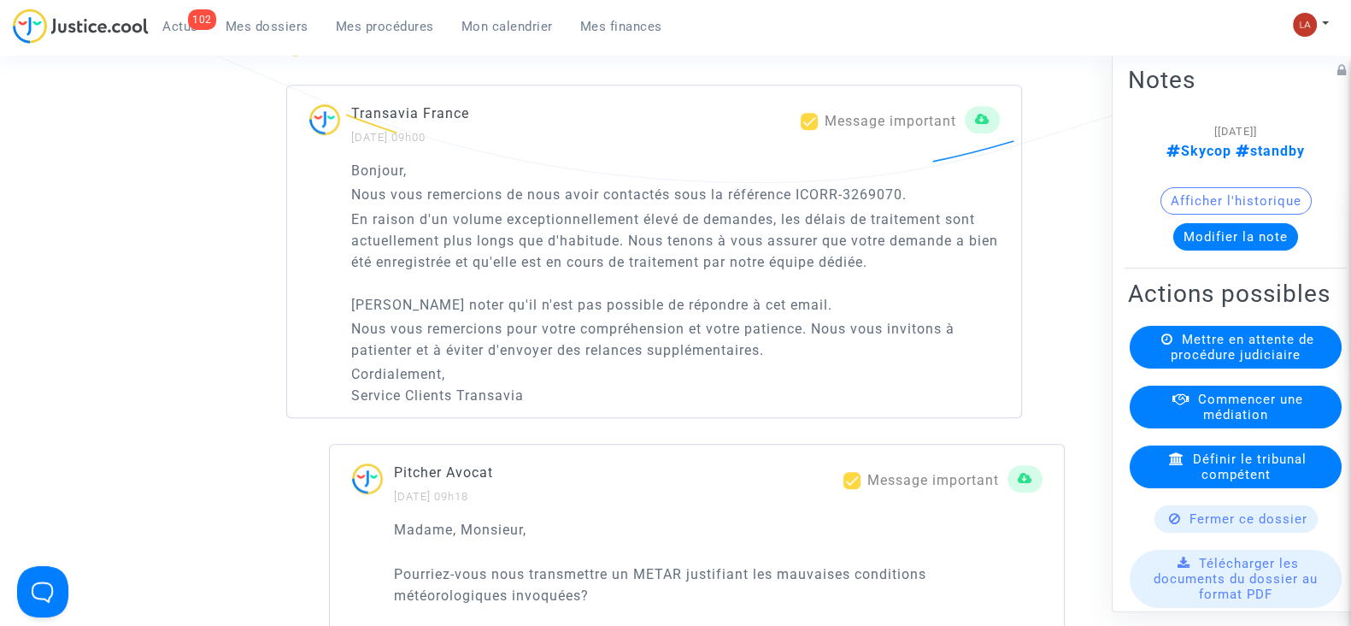
scroll to position [1068, 0]
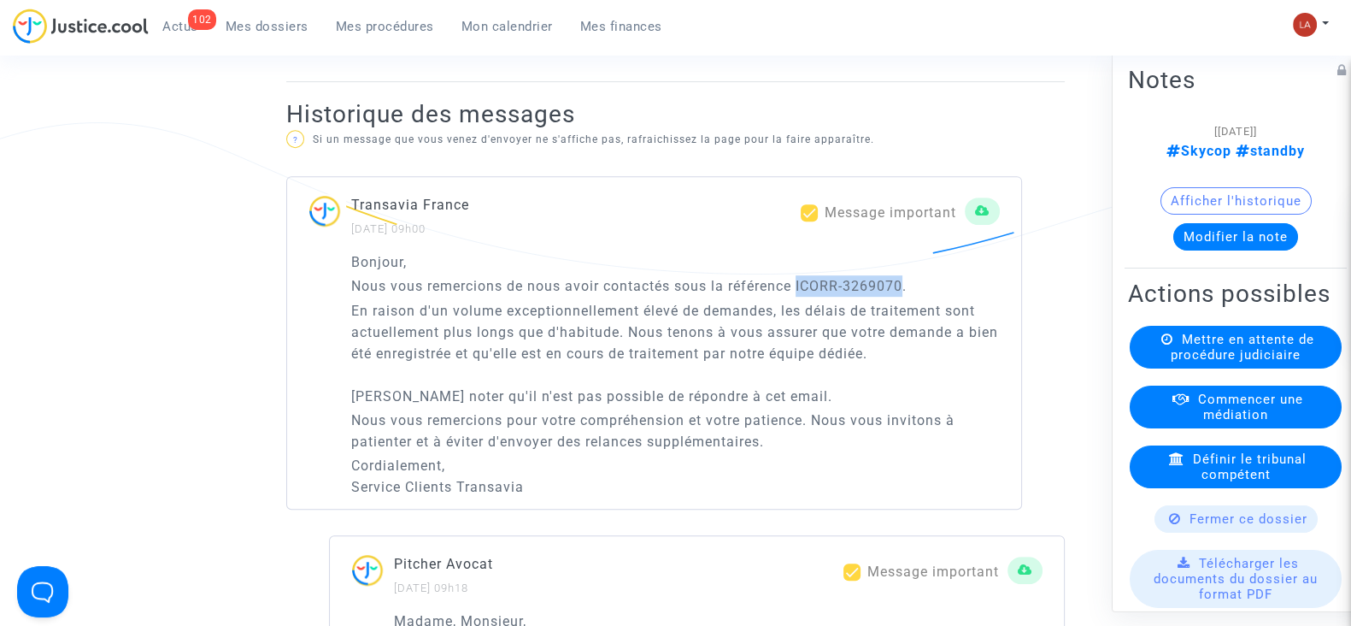
drag, startPoint x: 820, startPoint y: 311, endPoint x: 906, endPoint y: 305, distance: 86.5
click at [906, 305] on div "Bonjour, Nous vous remercions de nous avoir contactés sous la référence ICORR-3…" at bounding box center [675, 374] width 649 height 246
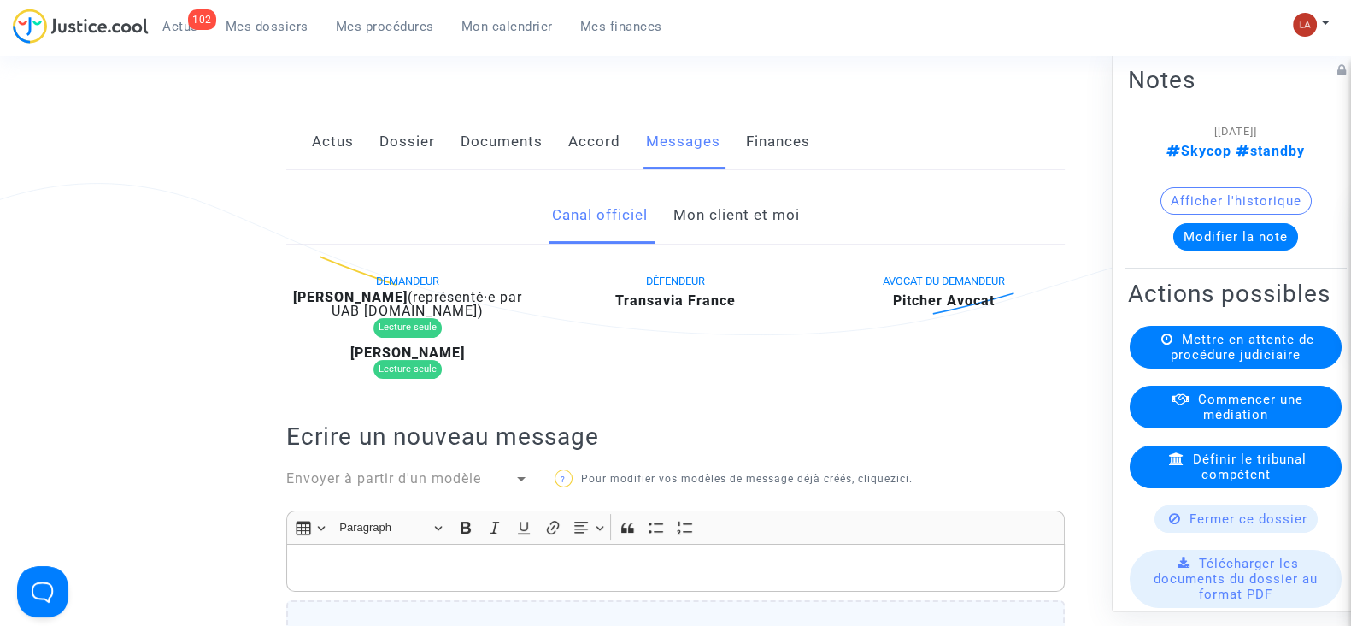
scroll to position [213, 0]
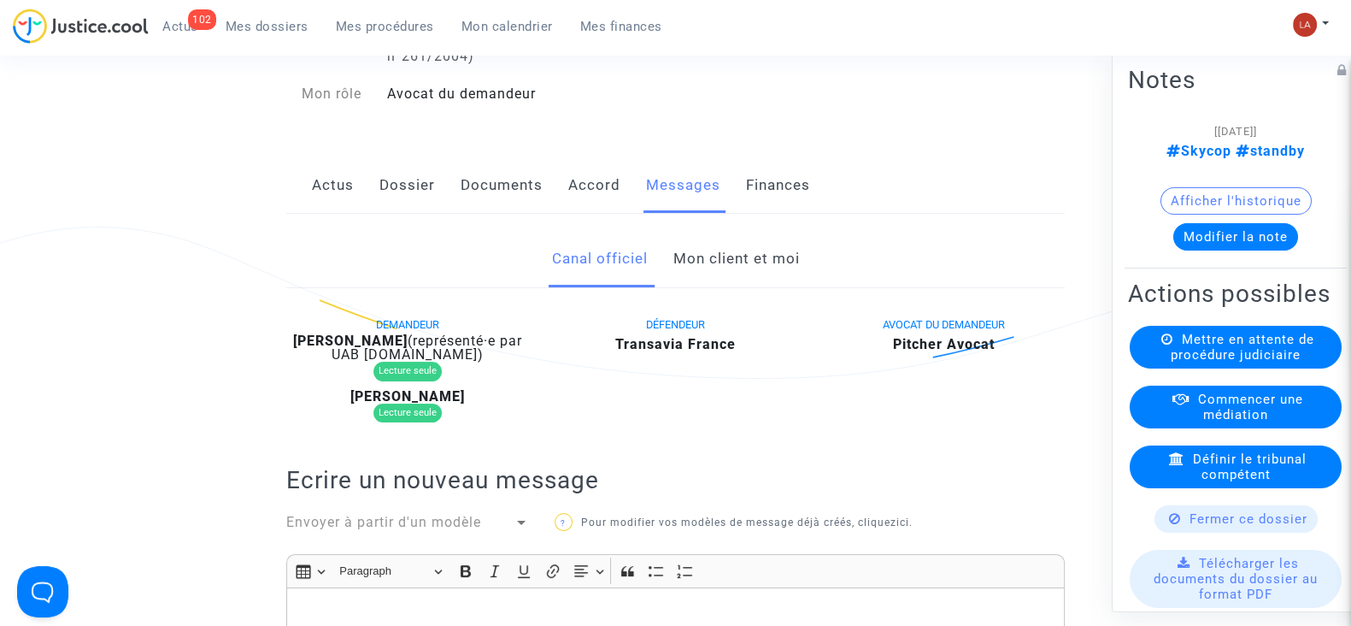
click at [408, 349] on b "Michael hastings Hill" at bounding box center [350, 340] width 115 height 16
drag, startPoint x: 730, startPoint y: 279, endPoint x: 709, endPoint y: 268, distance: 24.1
click at [730, 279] on link "Mon client et moi" at bounding box center [736, 259] width 126 height 56
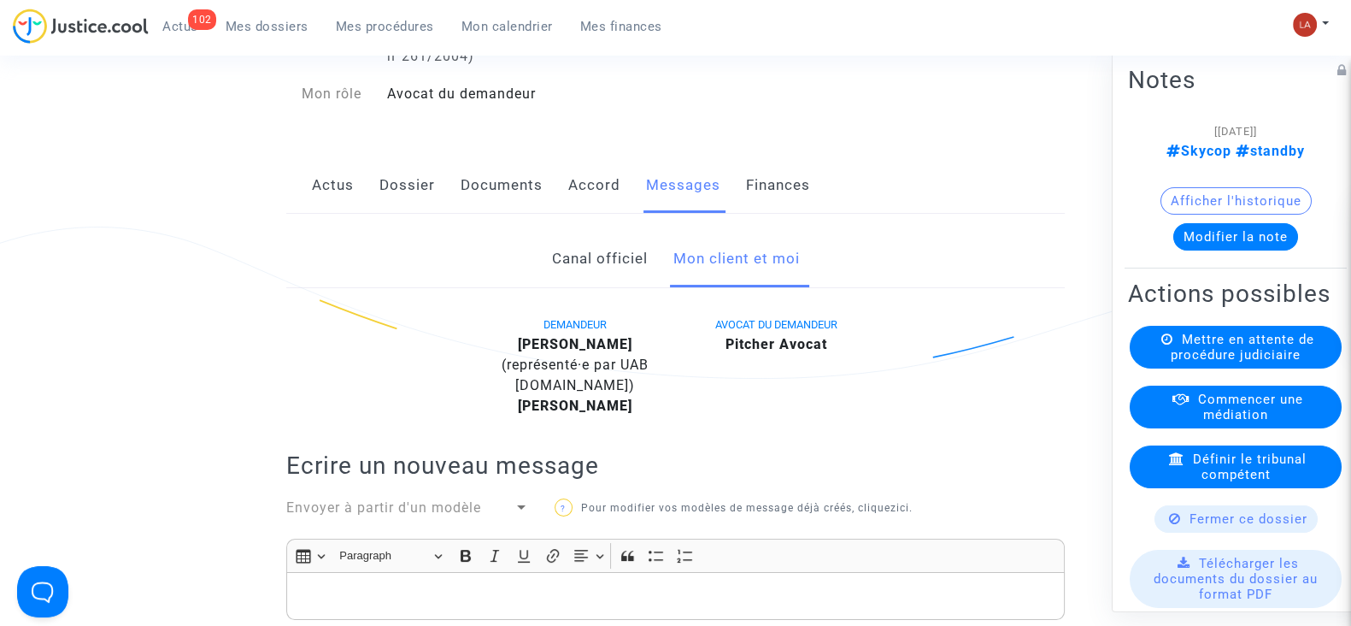
click at [605, 276] on link "Canal officiel" at bounding box center [599, 259] width 96 height 56
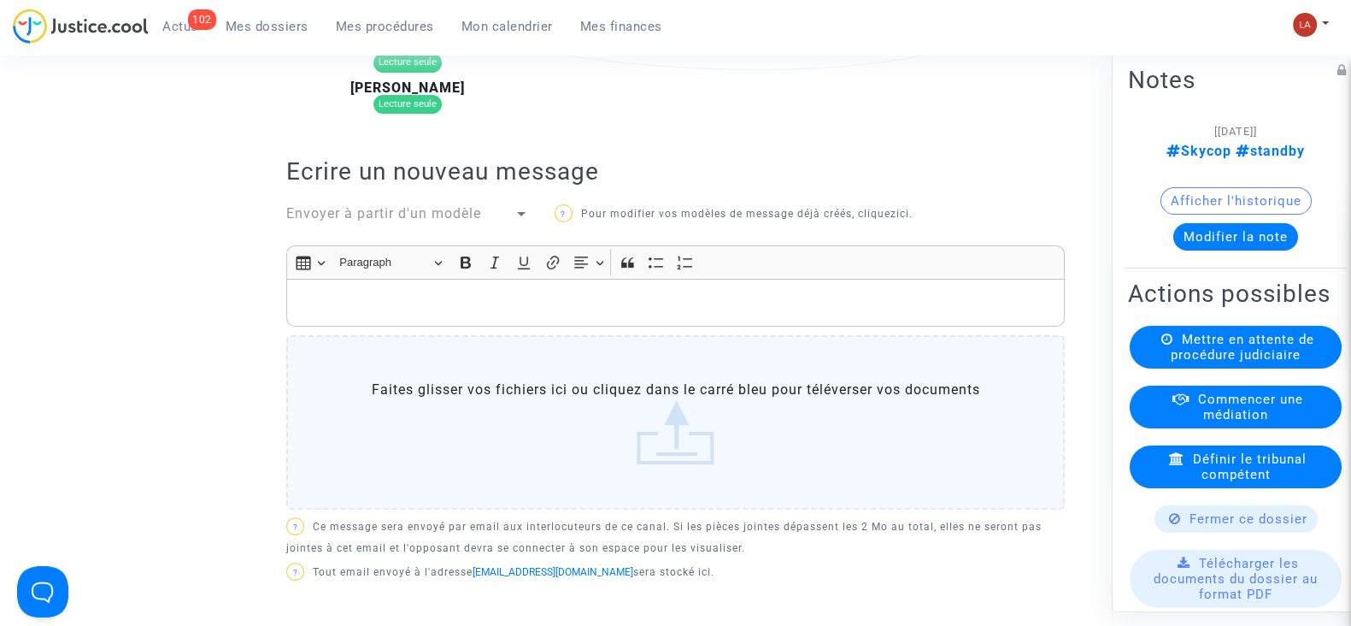
scroll to position [426, 0]
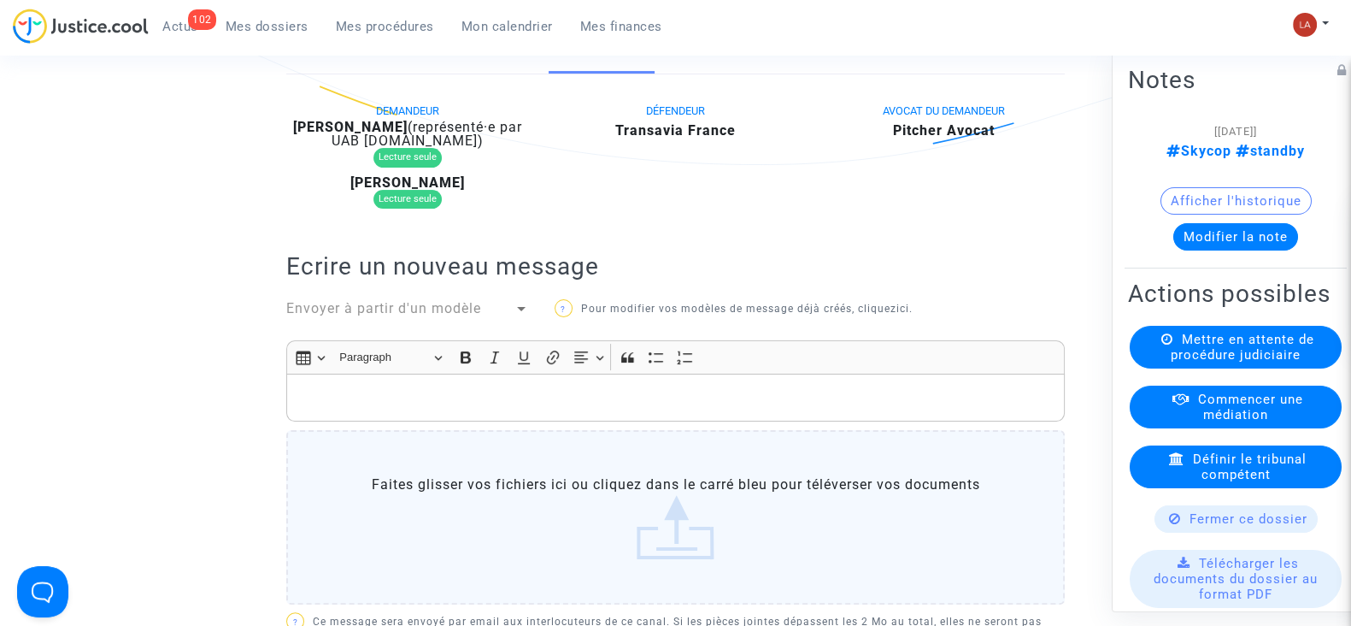
click at [408, 135] on b "Michael hastings Hill" at bounding box center [350, 127] width 115 height 16
copy div "Hill"
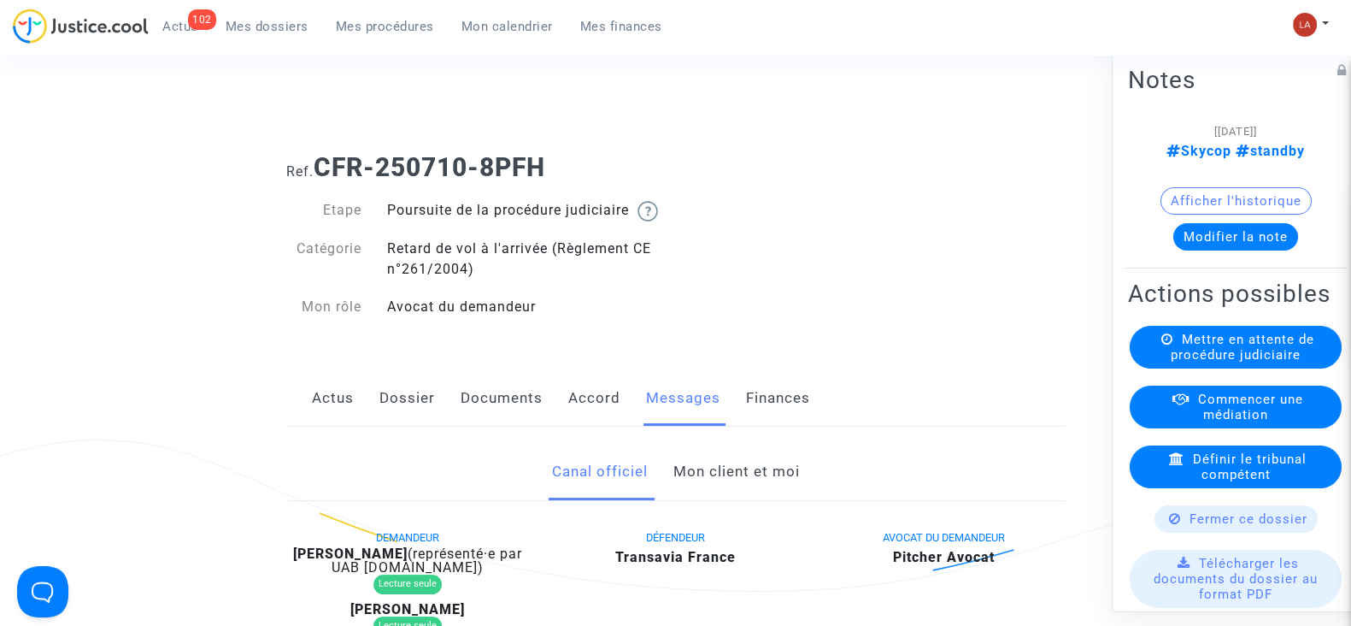
click at [536, 162] on b "CFR-250710-8PFH" at bounding box center [430, 167] width 232 height 30
click at [738, 496] on link "Mon client et moi" at bounding box center [736, 472] width 126 height 56
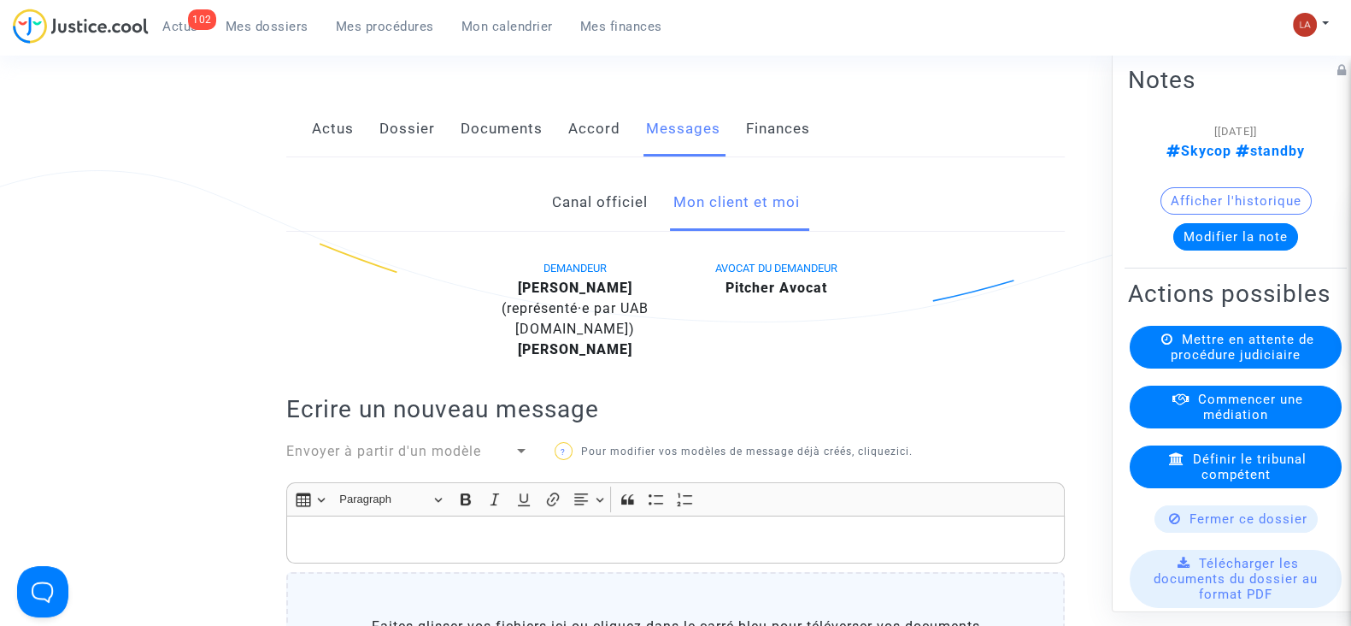
scroll to position [213, 0]
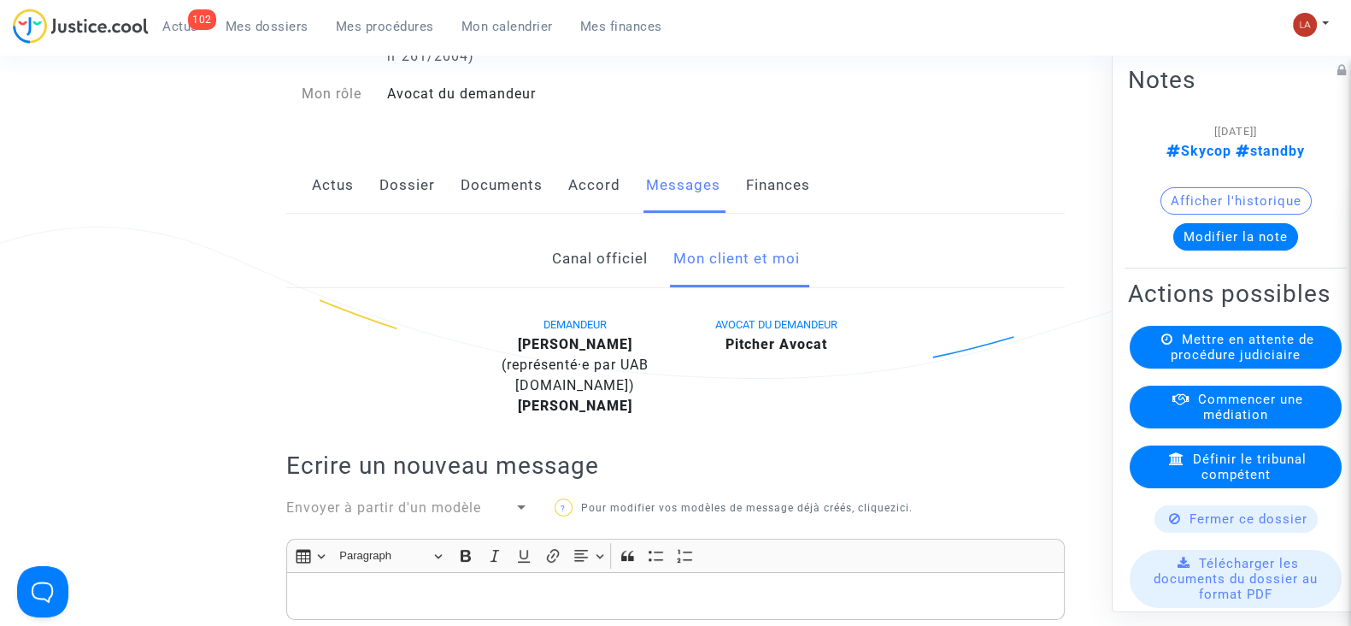
click at [500, 214] on link "Documents" at bounding box center [502, 185] width 82 height 56
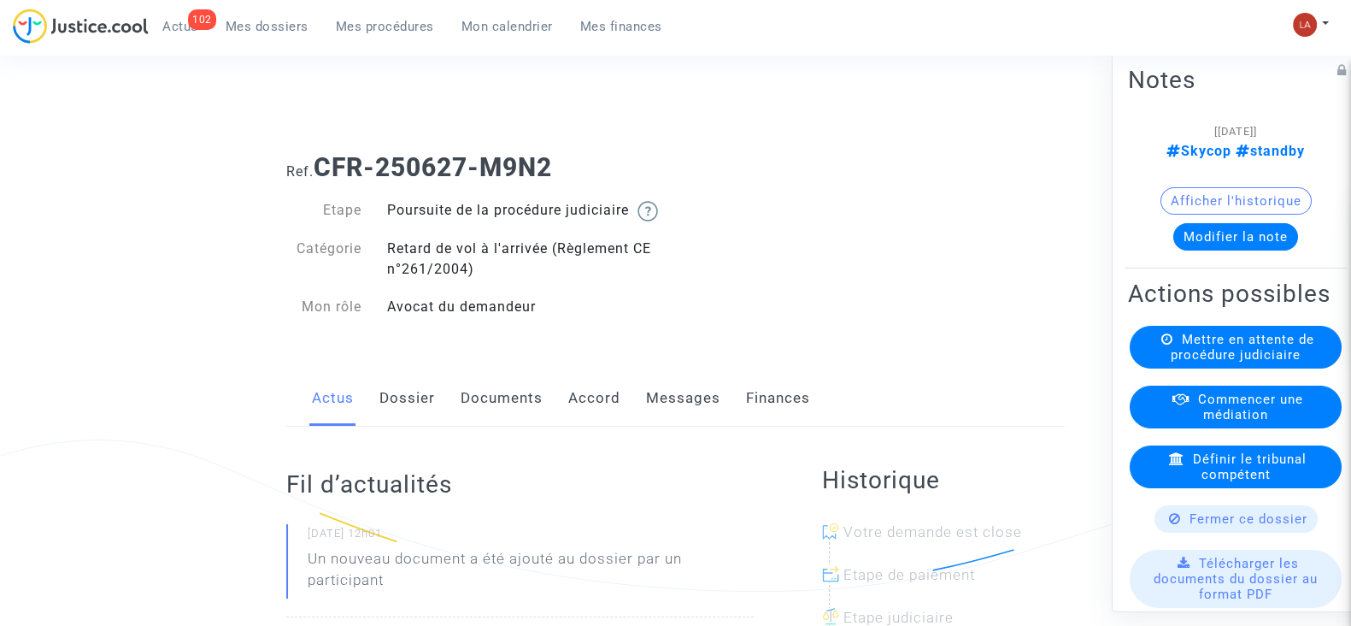
click at [697, 412] on link "Messages" at bounding box center [683, 398] width 74 height 56
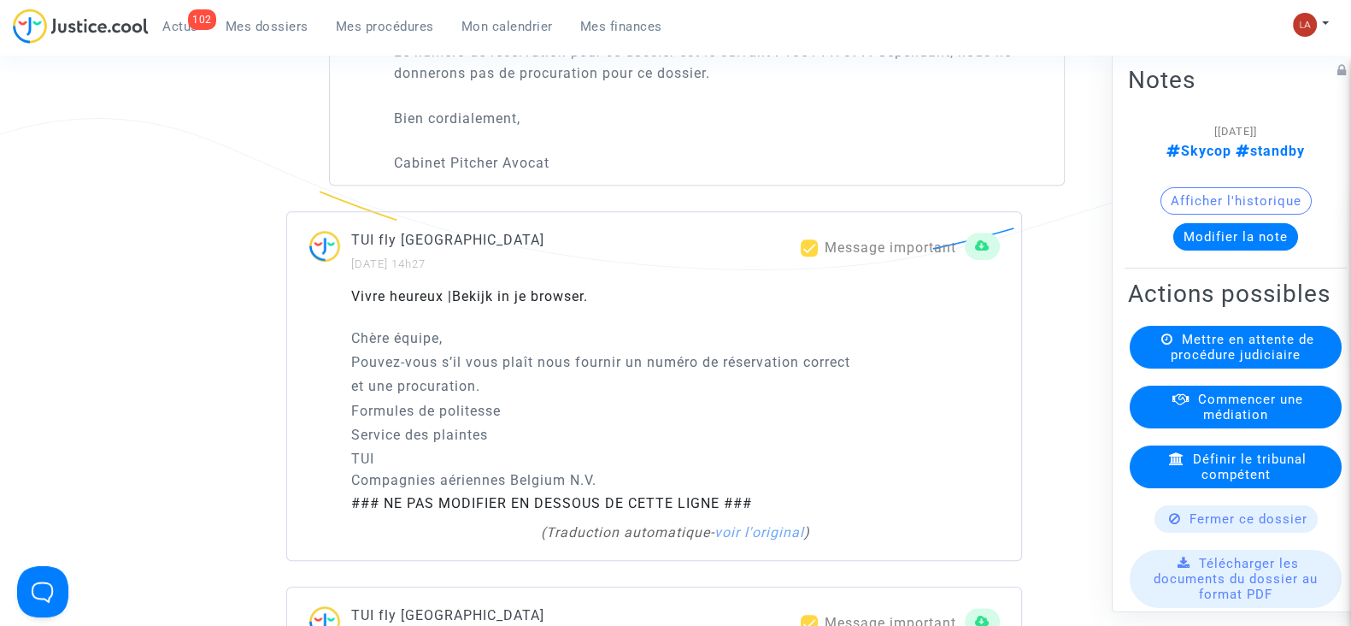
scroll to position [1708, 0]
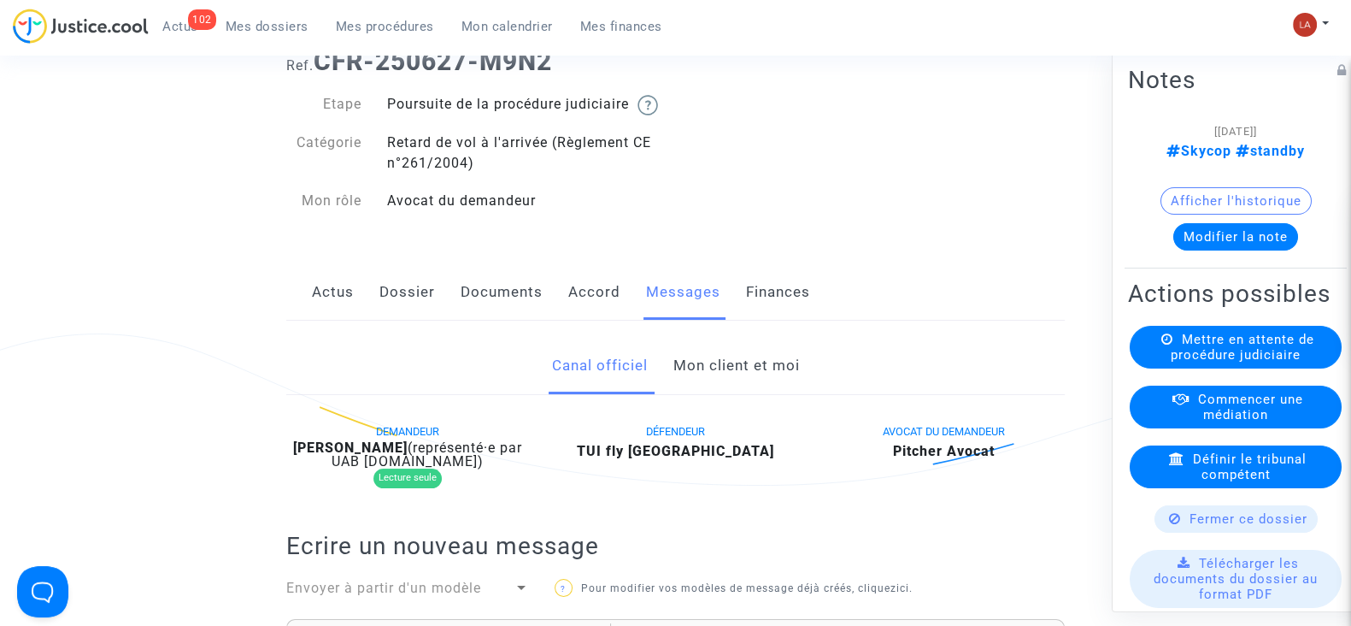
click at [402, 306] on link "Dossier" at bounding box center [407, 292] width 56 height 56
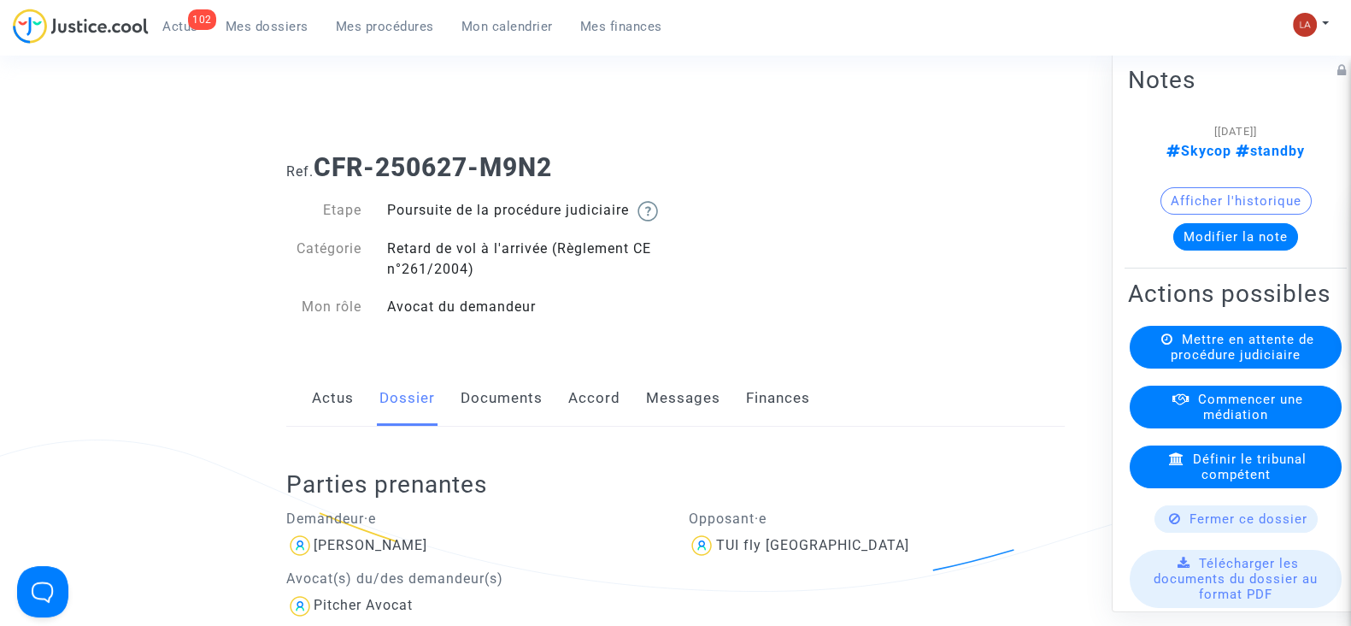
click at [496, 404] on link "Documents" at bounding box center [502, 398] width 82 height 56
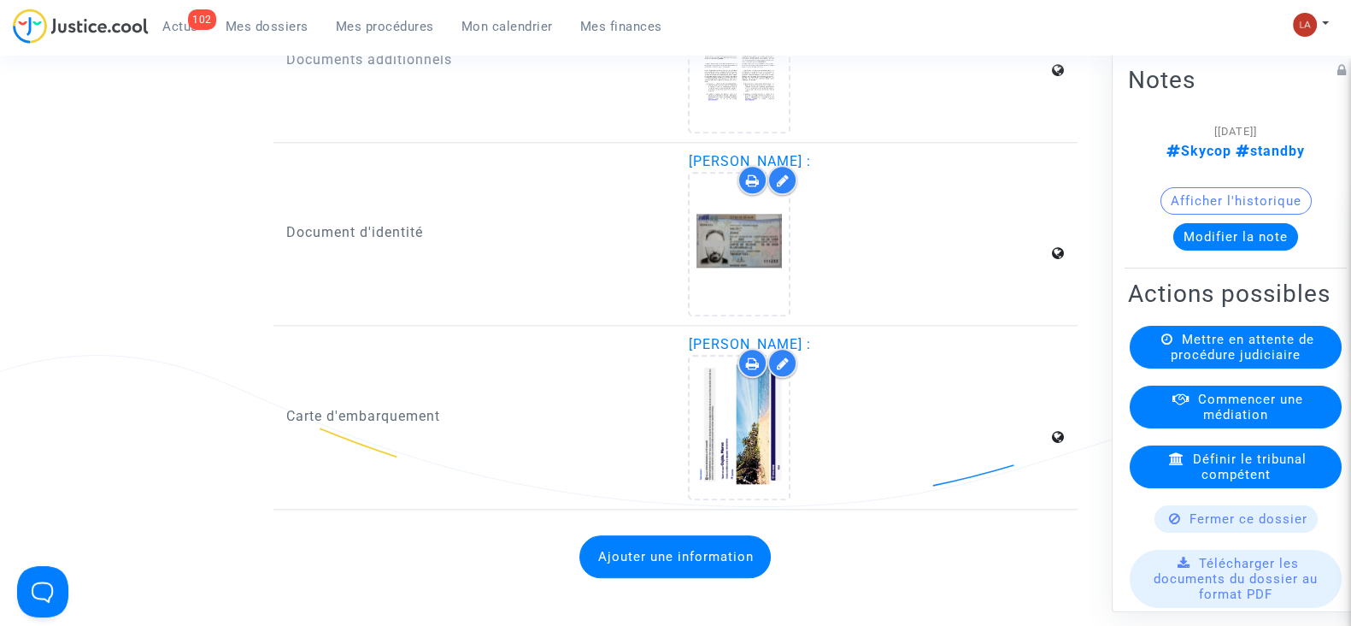
scroll to position [2457, 0]
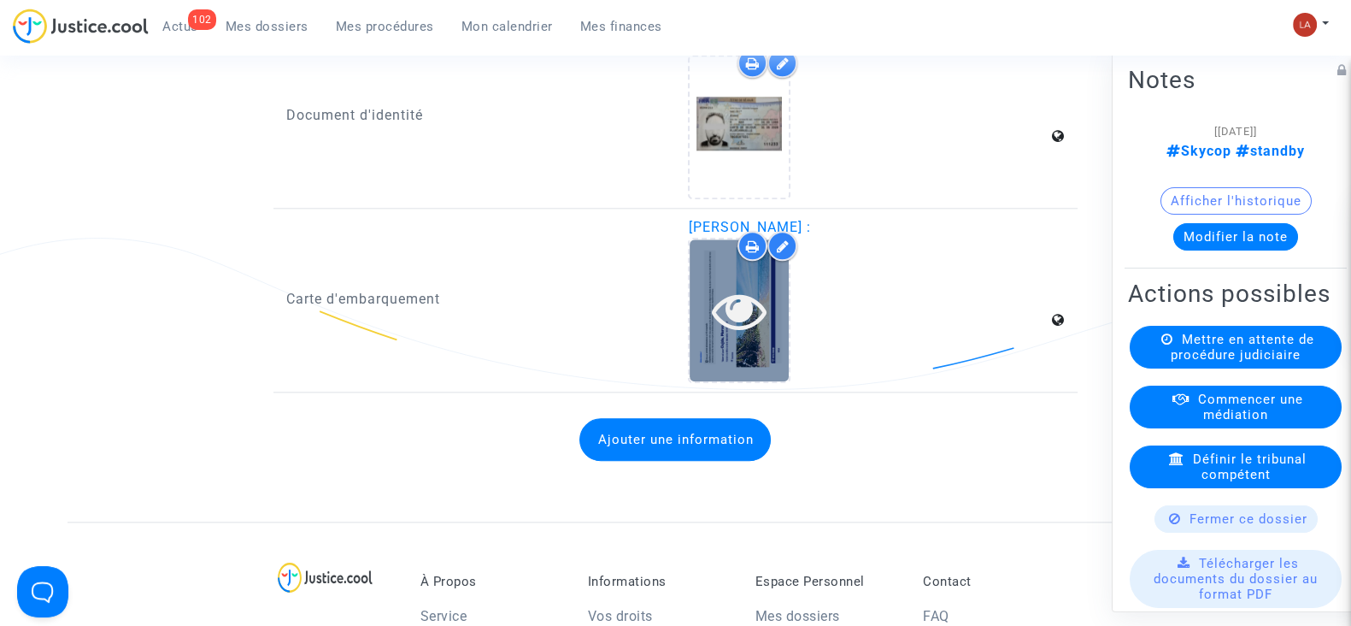
click at [708, 321] on div at bounding box center [739, 310] width 99 height 55
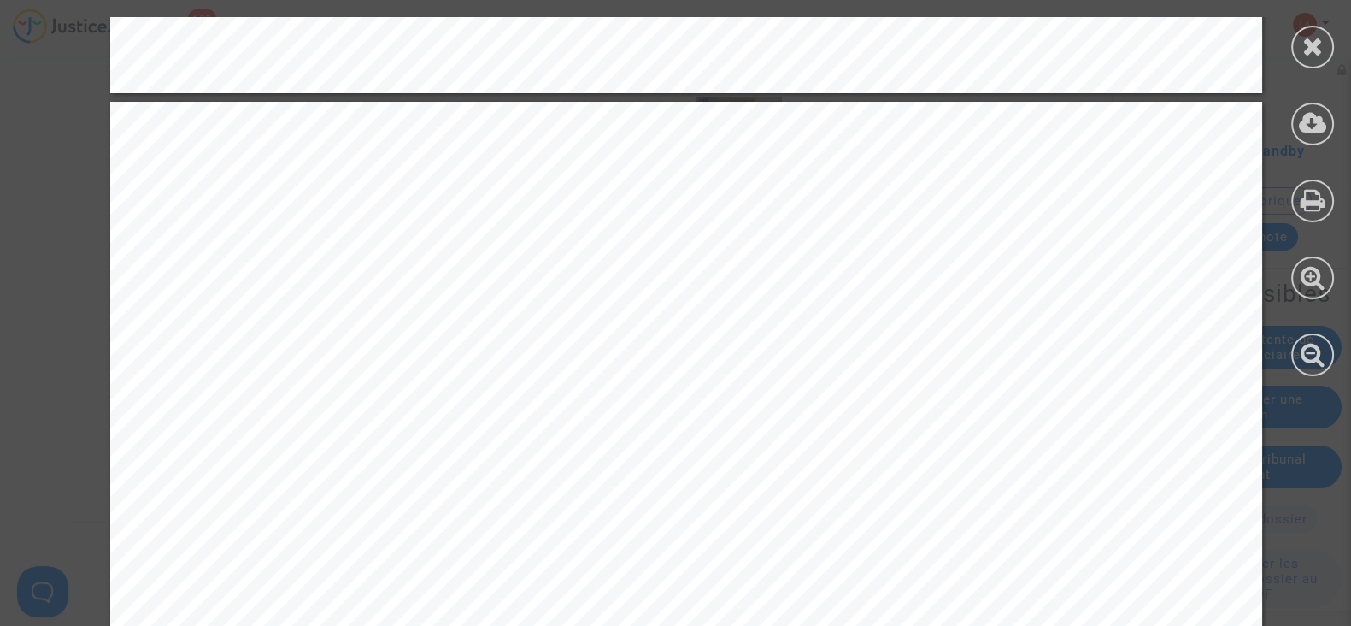
scroll to position [4808, 0]
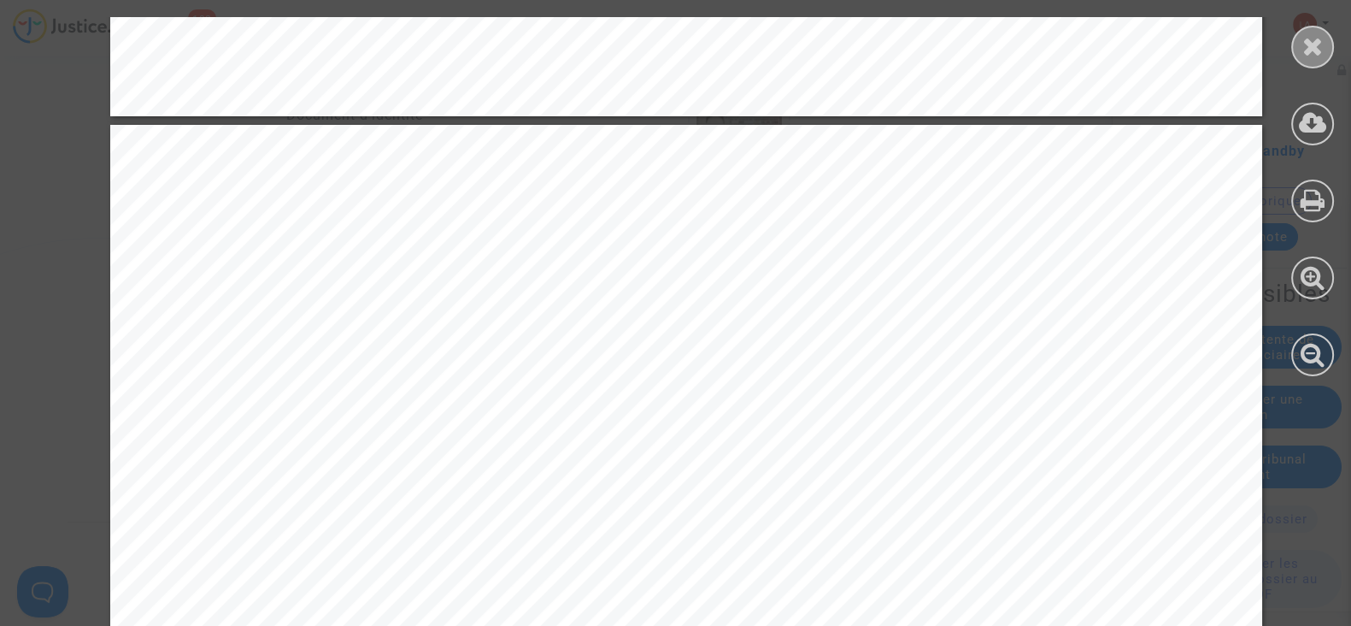
click at [1306, 51] on icon at bounding box center [1313, 46] width 21 height 26
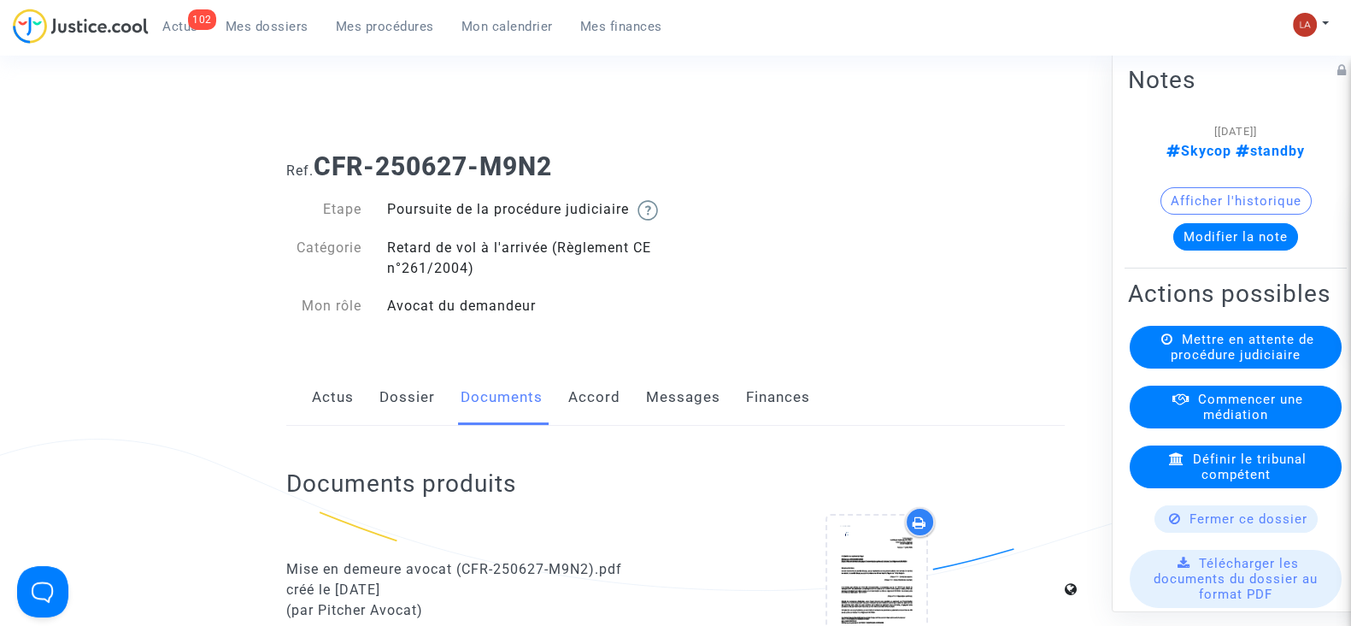
scroll to position [0, 0]
click at [675, 426] on link "Messages" at bounding box center [683, 398] width 74 height 56
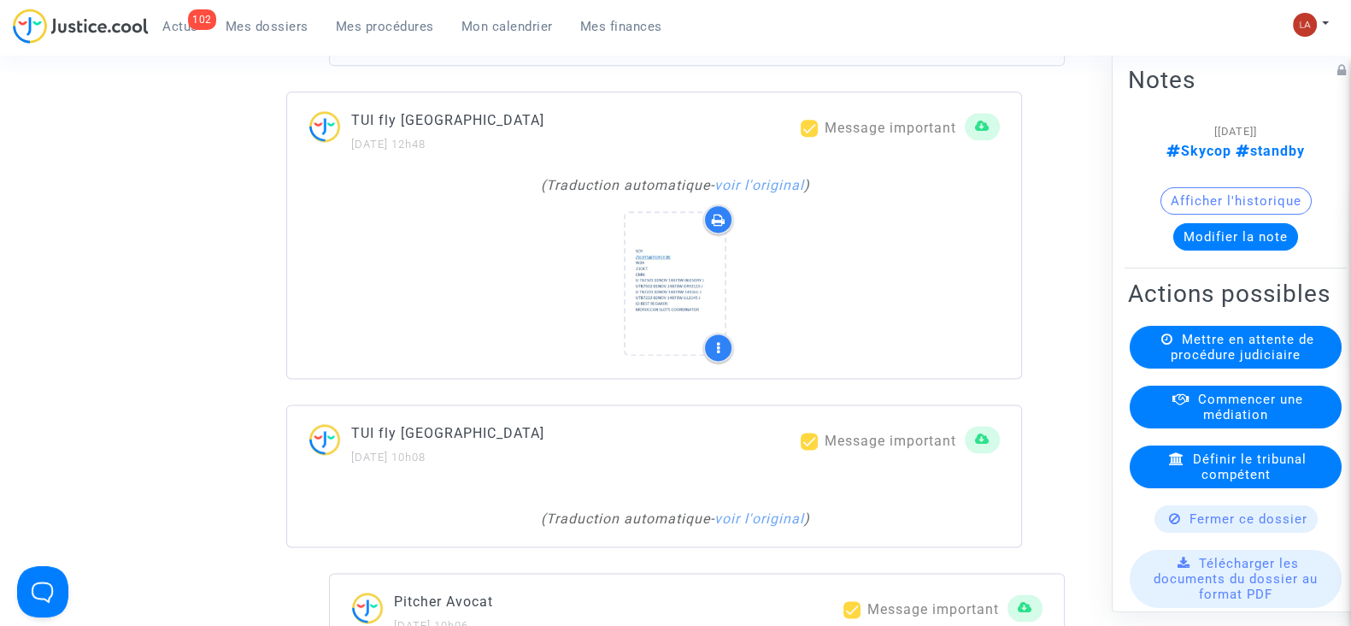
scroll to position [3204, 0]
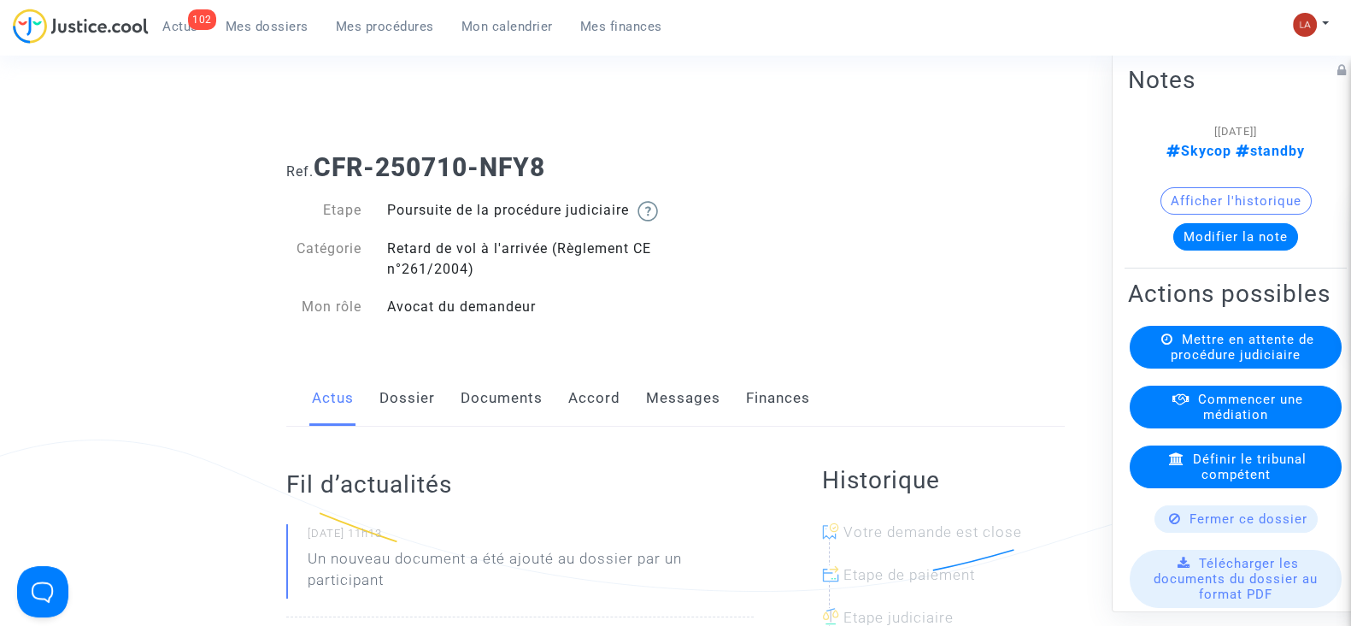
click at [709, 406] on link "Messages" at bounding box center [683, 398] width 74 height 56
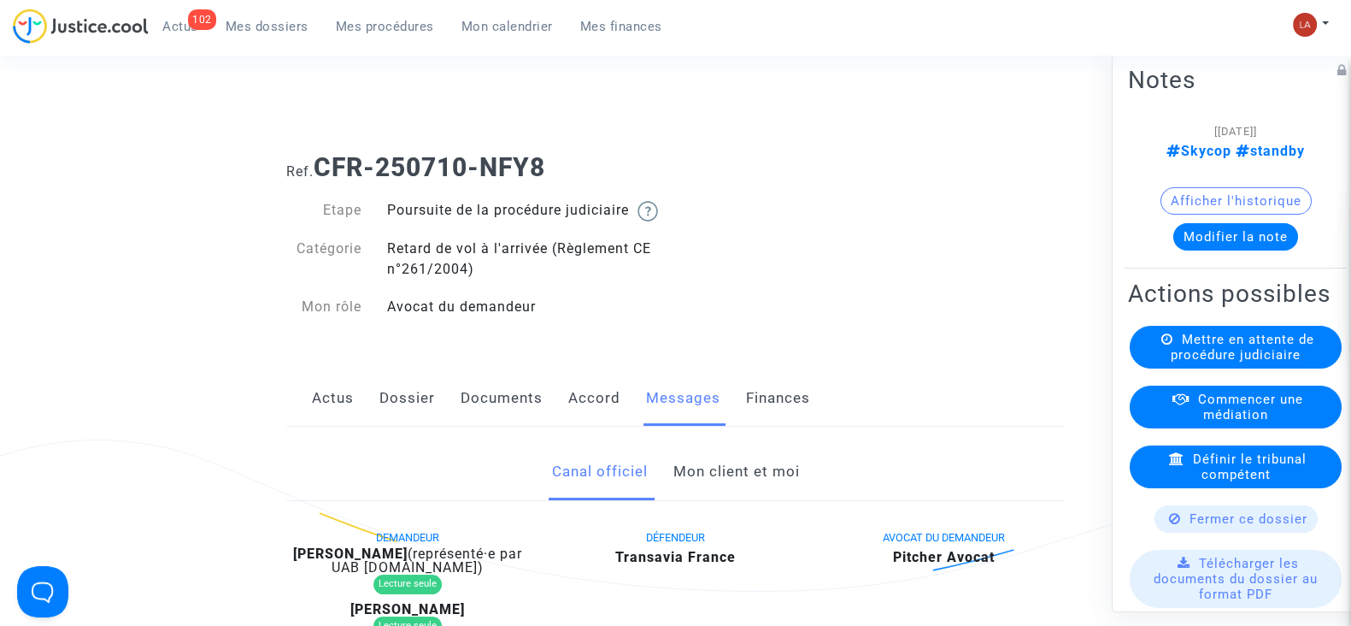
click at [755, 483] on link "Mon client et moi" at bounding box center [736, 472] width 126 height 56
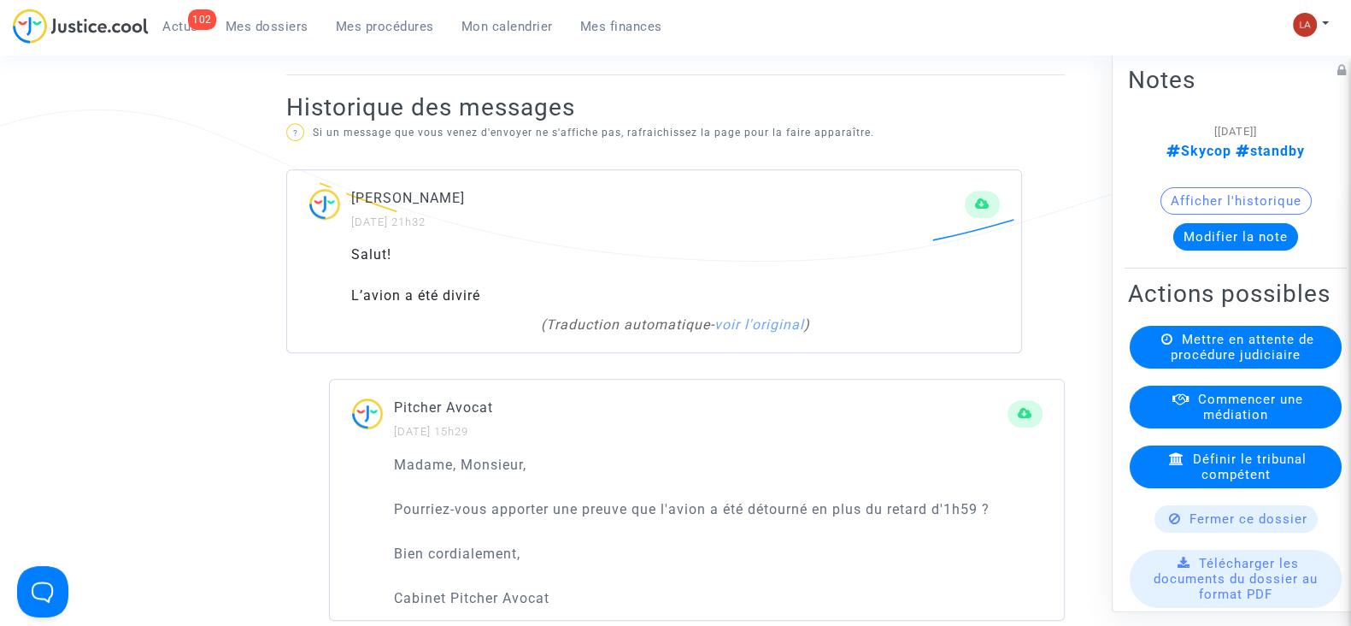
scroll to position [1282, 0]
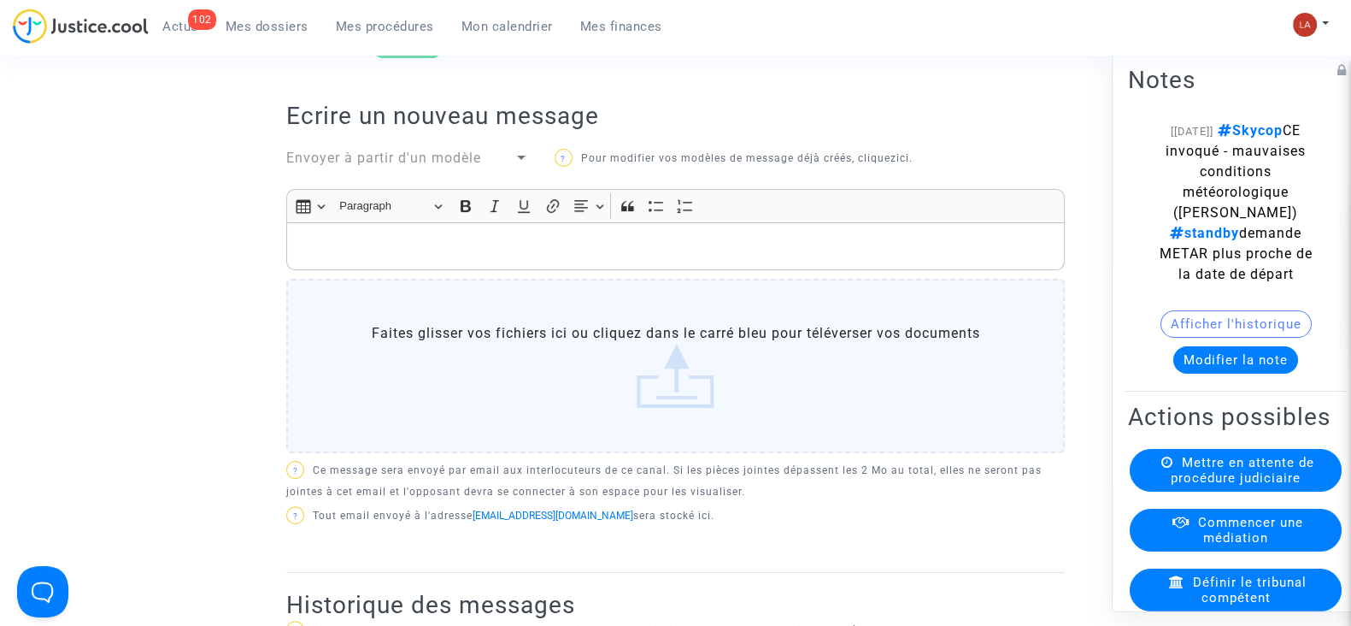
scroll to position [513, 0]
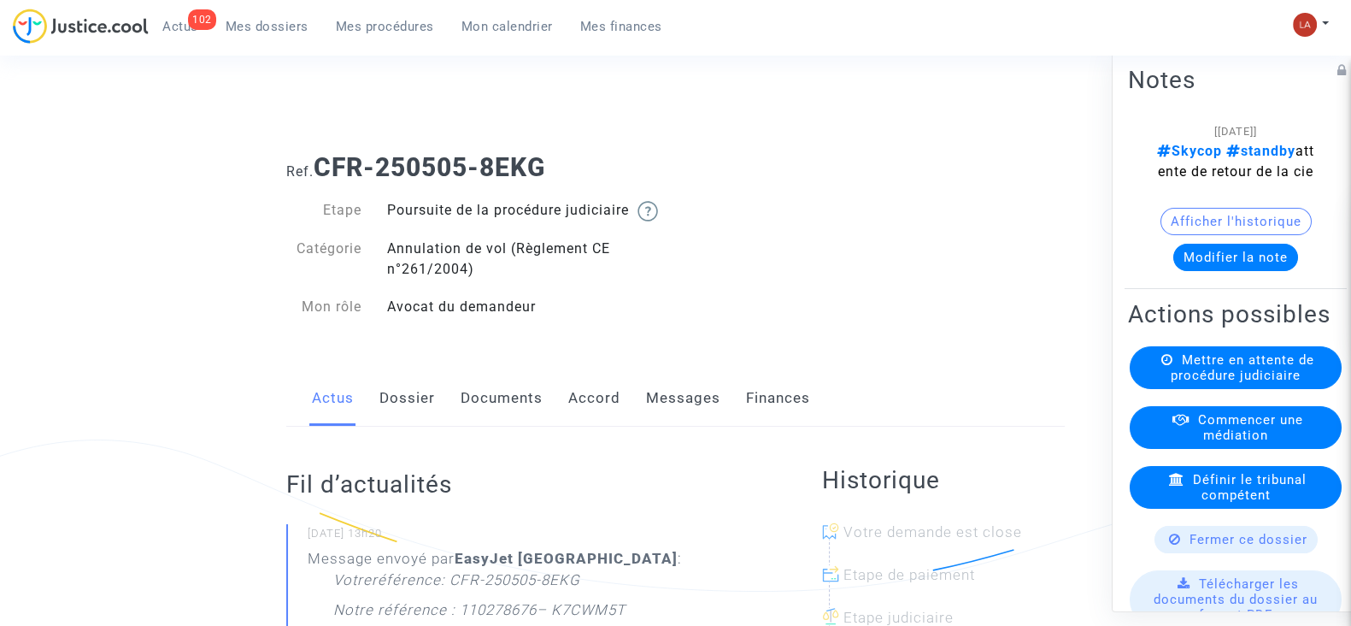
click at [706, 416] on link "Messages" at bounding box center [683, 398] width 74 height 56
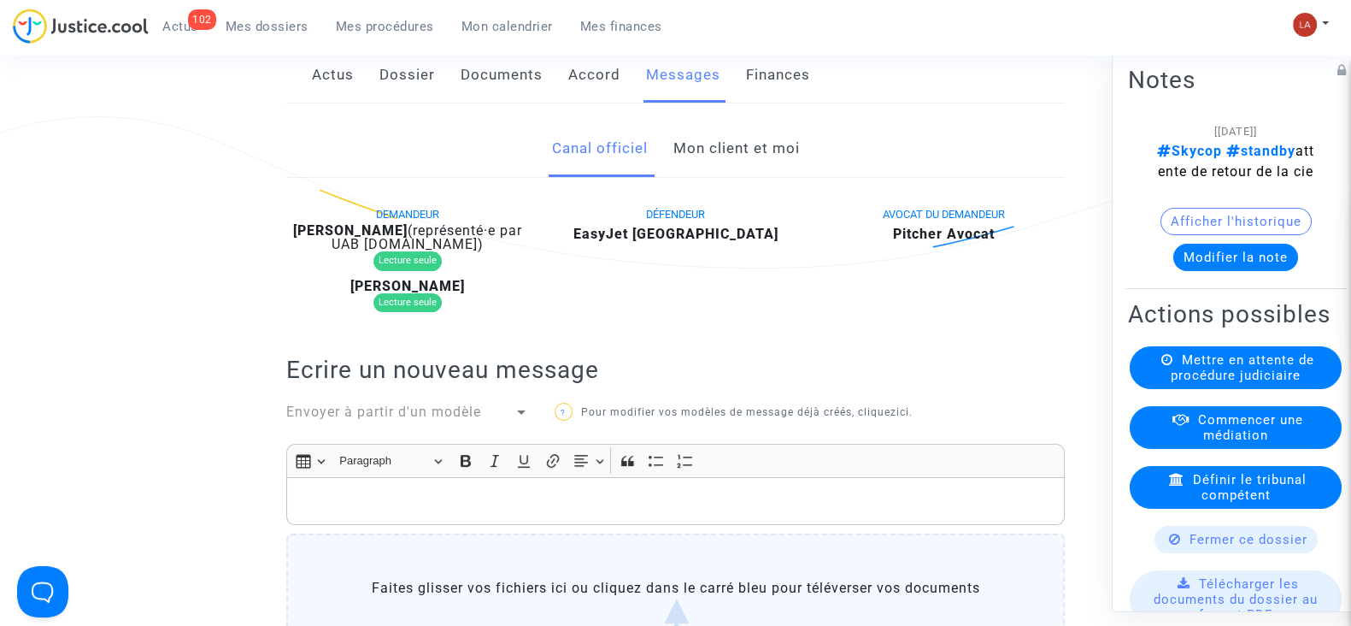
scroll to position [106, 0]
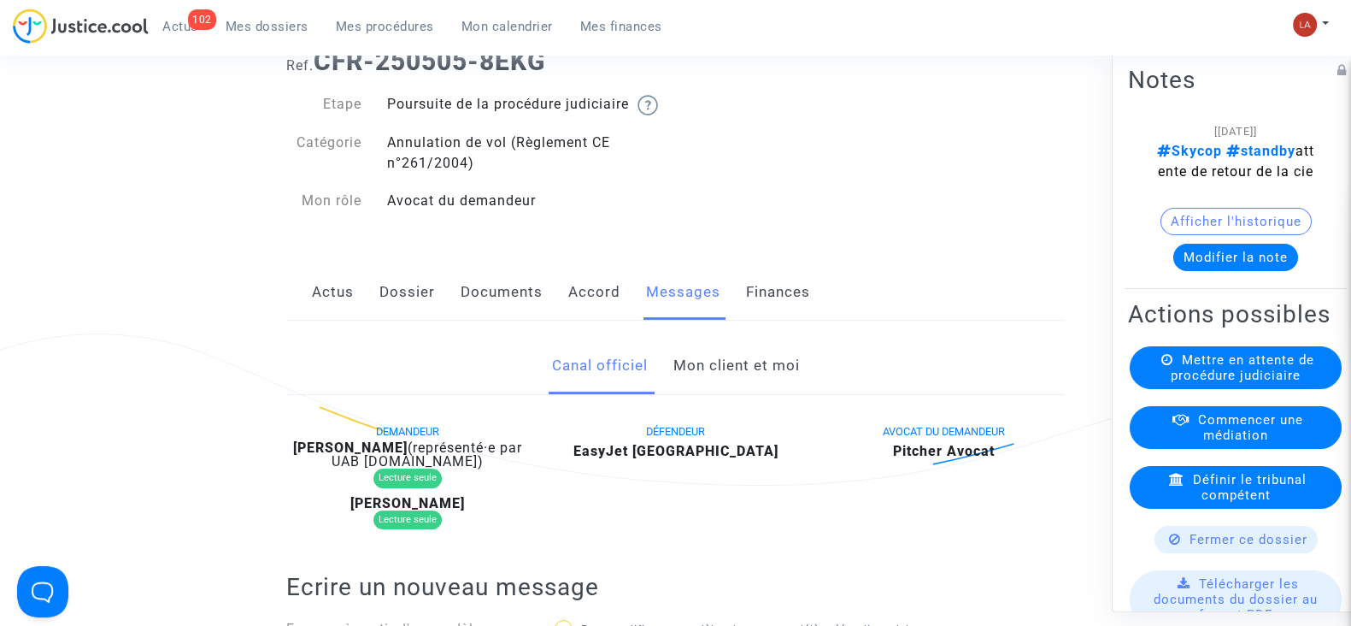
click at [389, 294] on link "Dossier" at bounding box center [407, 292] width 56 height 56
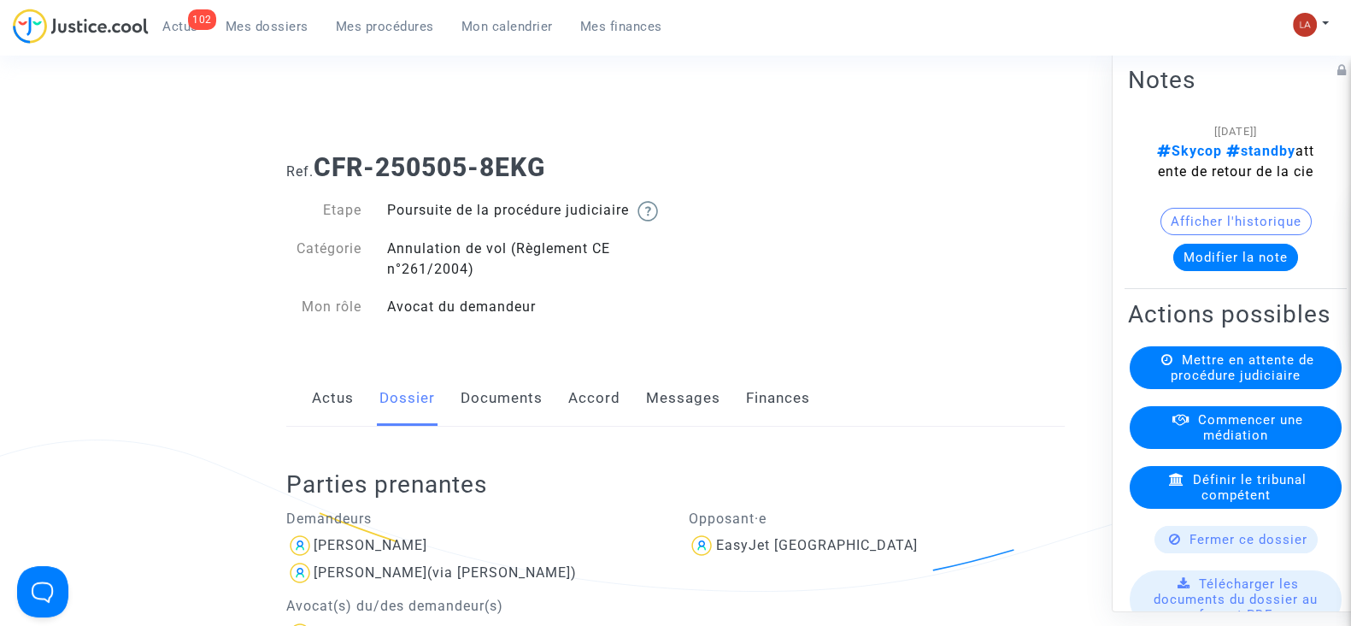
click at [696, 411] on link "Messages" at bounding box center [683, 398] width 74 height 56
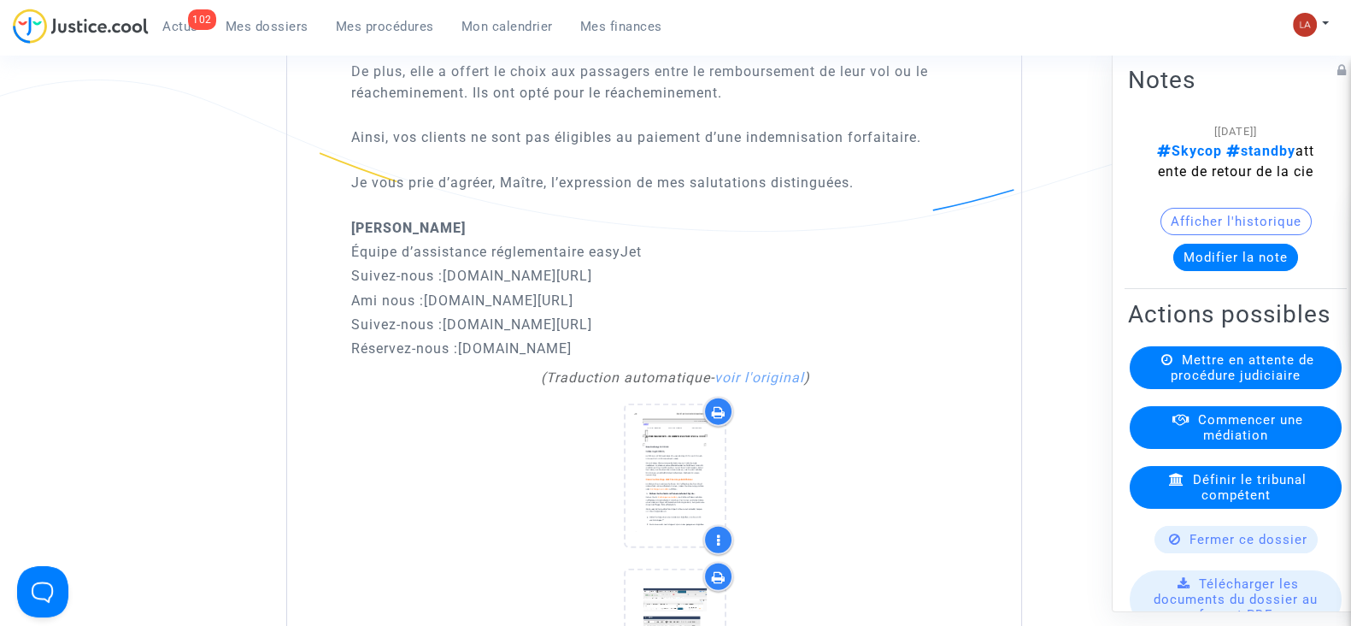
scroll to position [5108, 0]
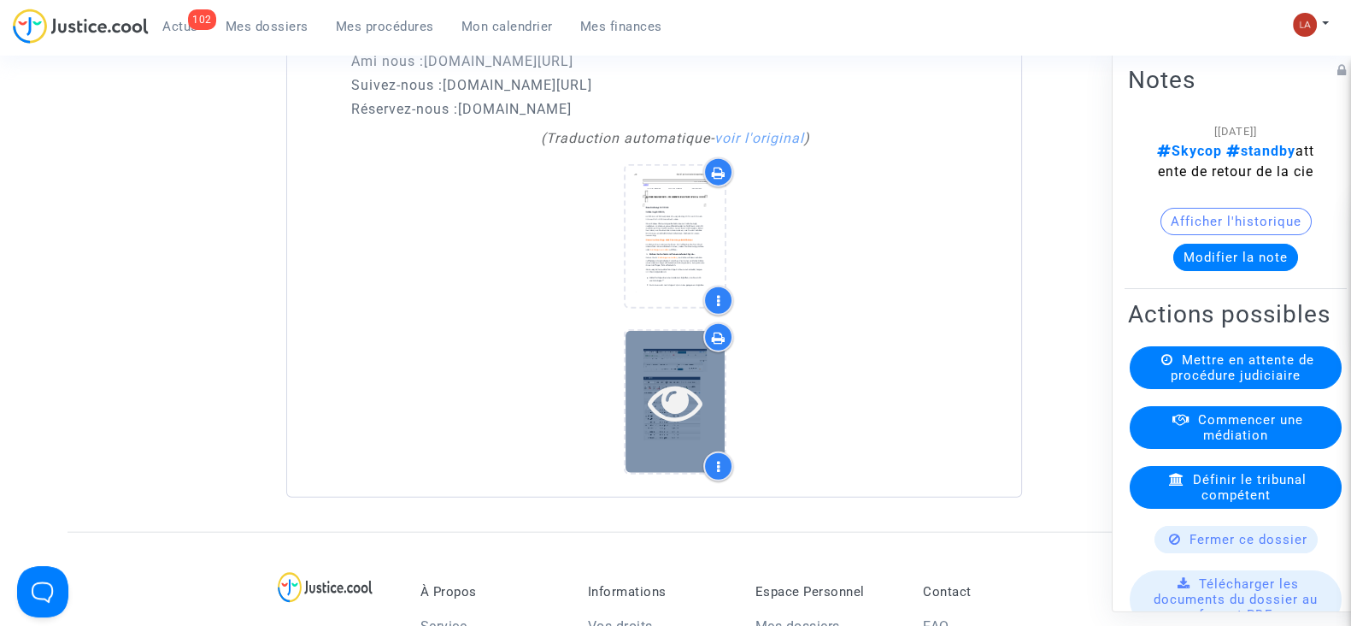
click at [659, 348] on div at bounding box center [675, 401] width 99 height 141
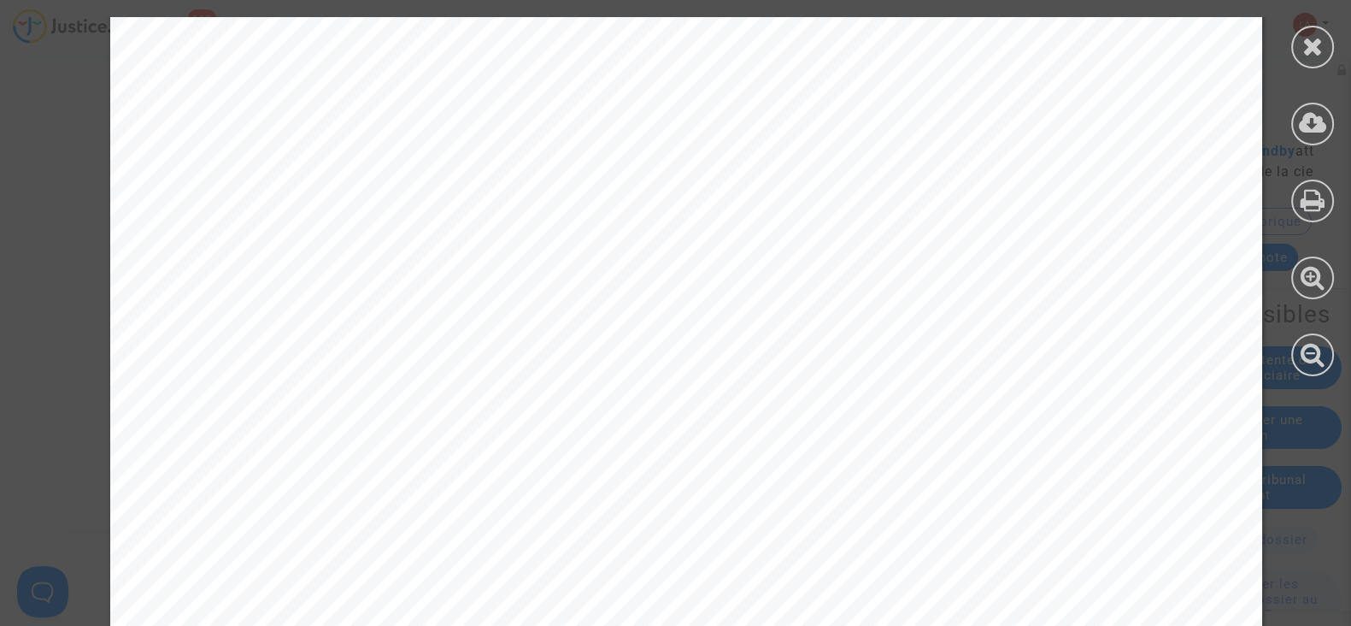
scroll to position [3418, 0]
